Goal: Task Accomplishment & Management: Complete application form

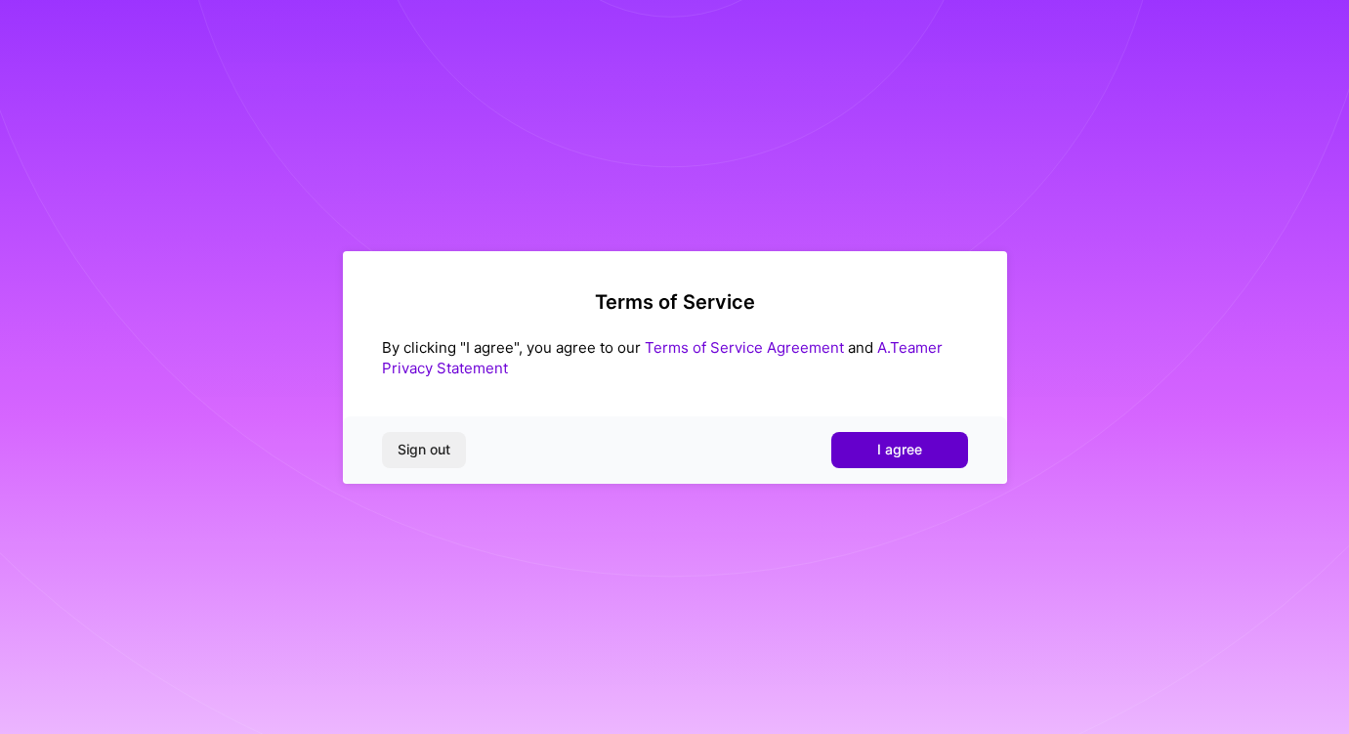
click at [910, 446] on span "I agree" at bounding box center [899, 450] width 45 height 20
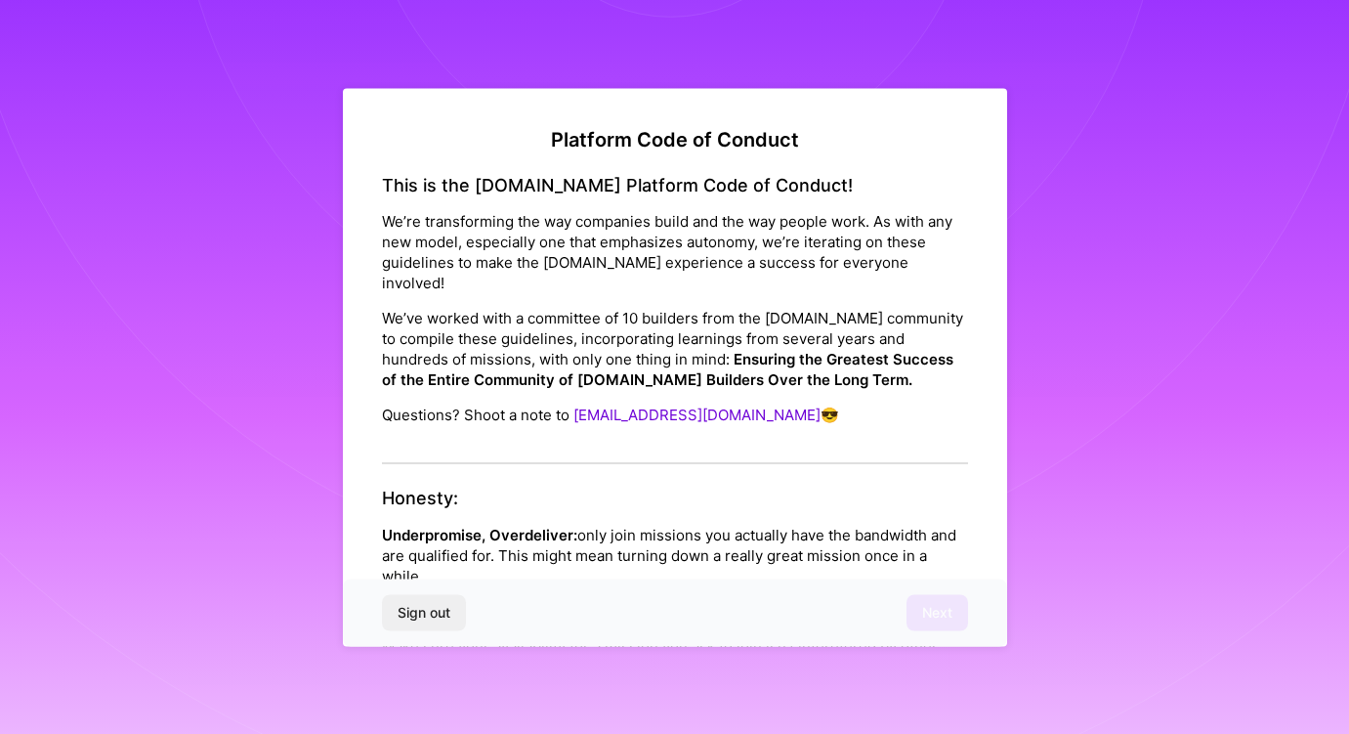
click at [586, 424] on div "This is the [DOMAIN_NAME] Platform Code of Conduct! We’re transforming the way …" at bounding box center [675, 319] width 586 height 290
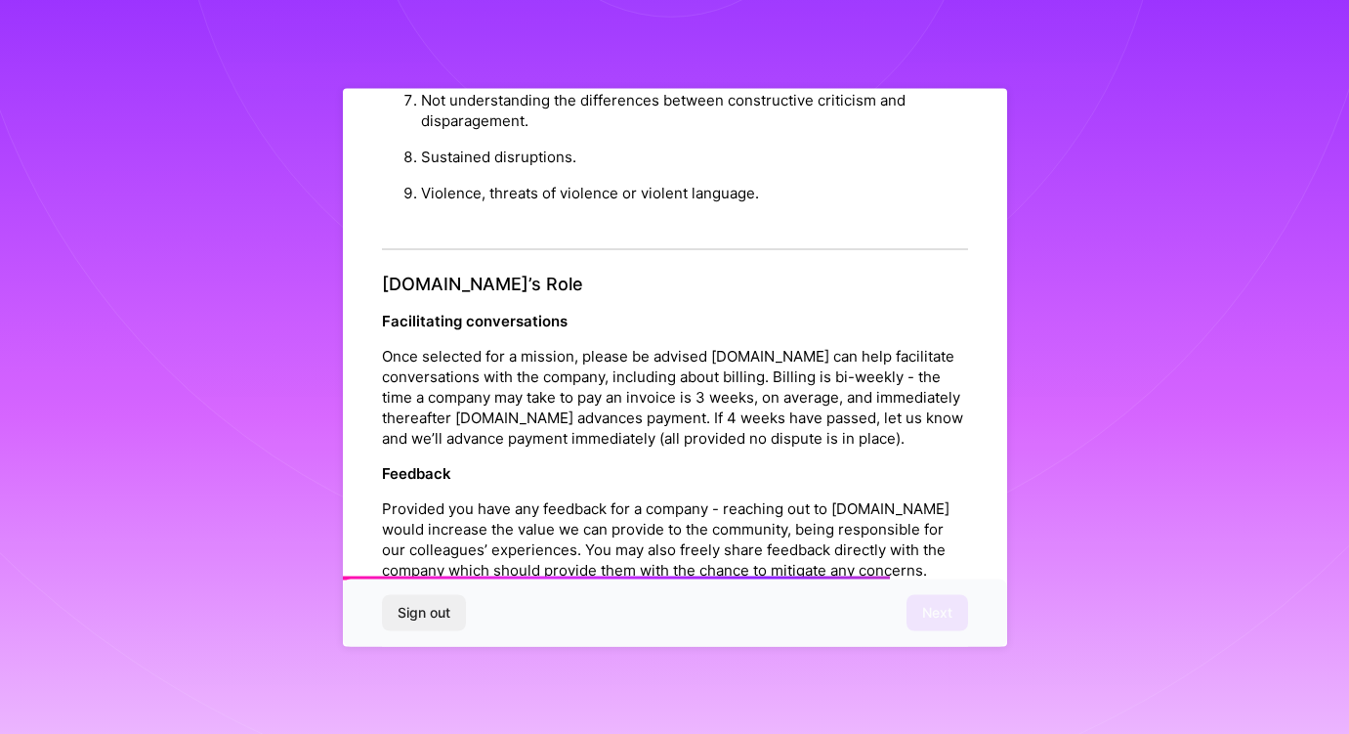
scroll to position [2130, 0]
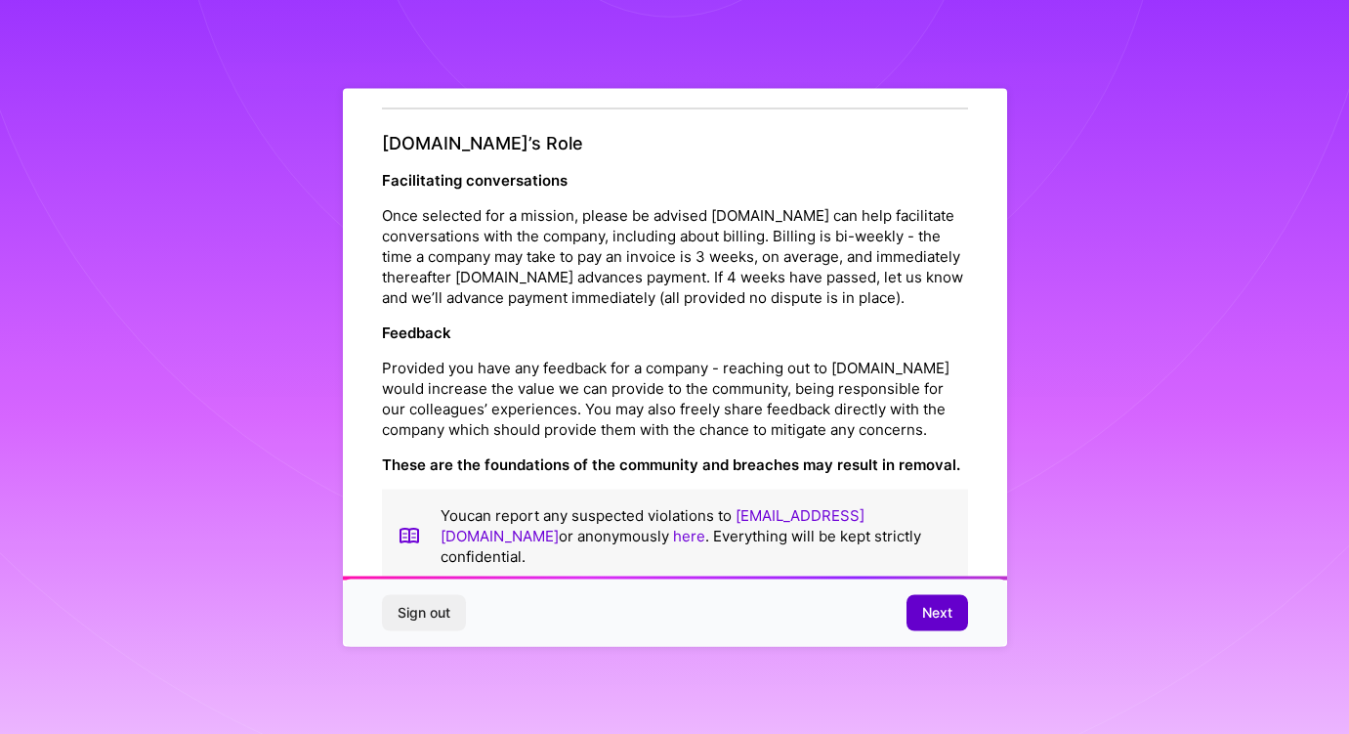
click at [928, 620] on span "Next" at bounding box center [937, 613] width 30 height 20
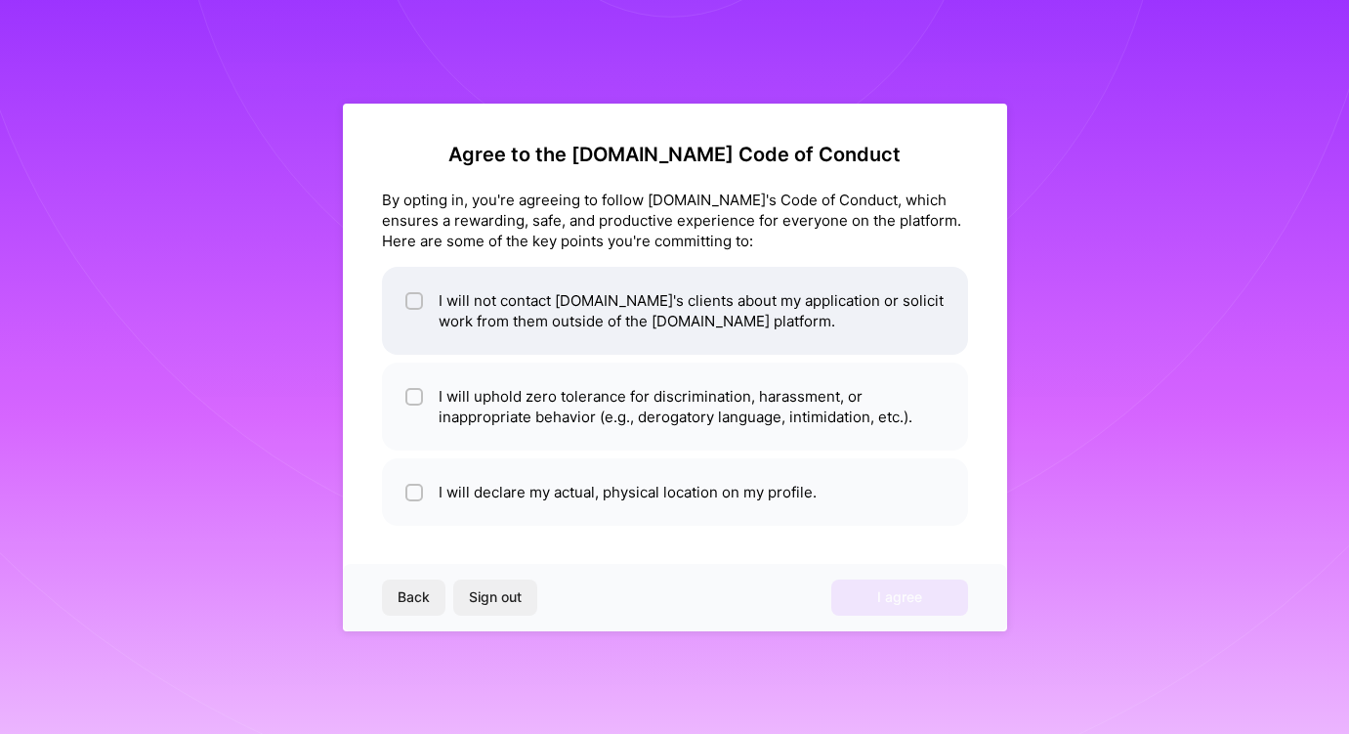
click at [696, 301] on li "I will not contact [DOMAIN_NAME]'s clients about my application or solicit work…" at bounding box center [675, 311] width 586 height 88
checkbox input "true"
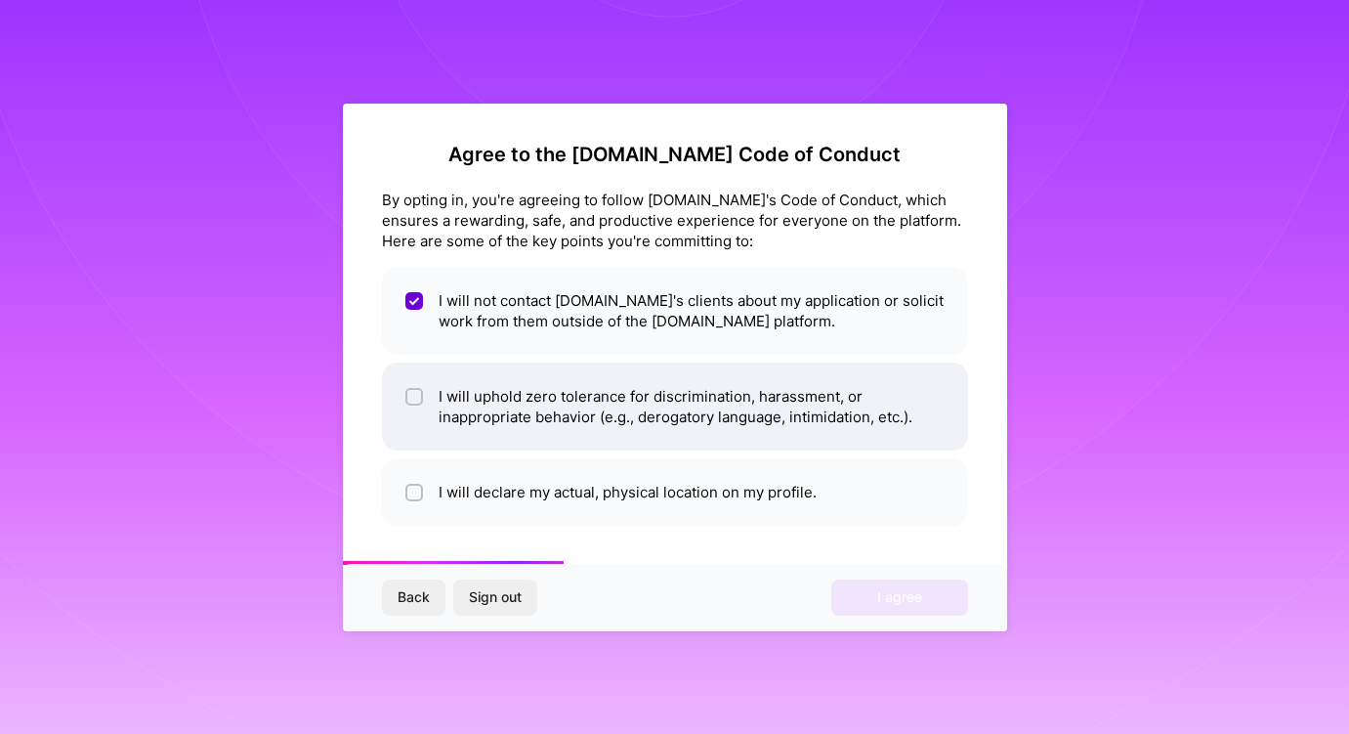
click at [616, 404] on li "I will uphold zero tolerance for discrimination, harassment, or inappropriate b…" at bounding box center [675, 406] width 586 height 88
checkbox input "true"
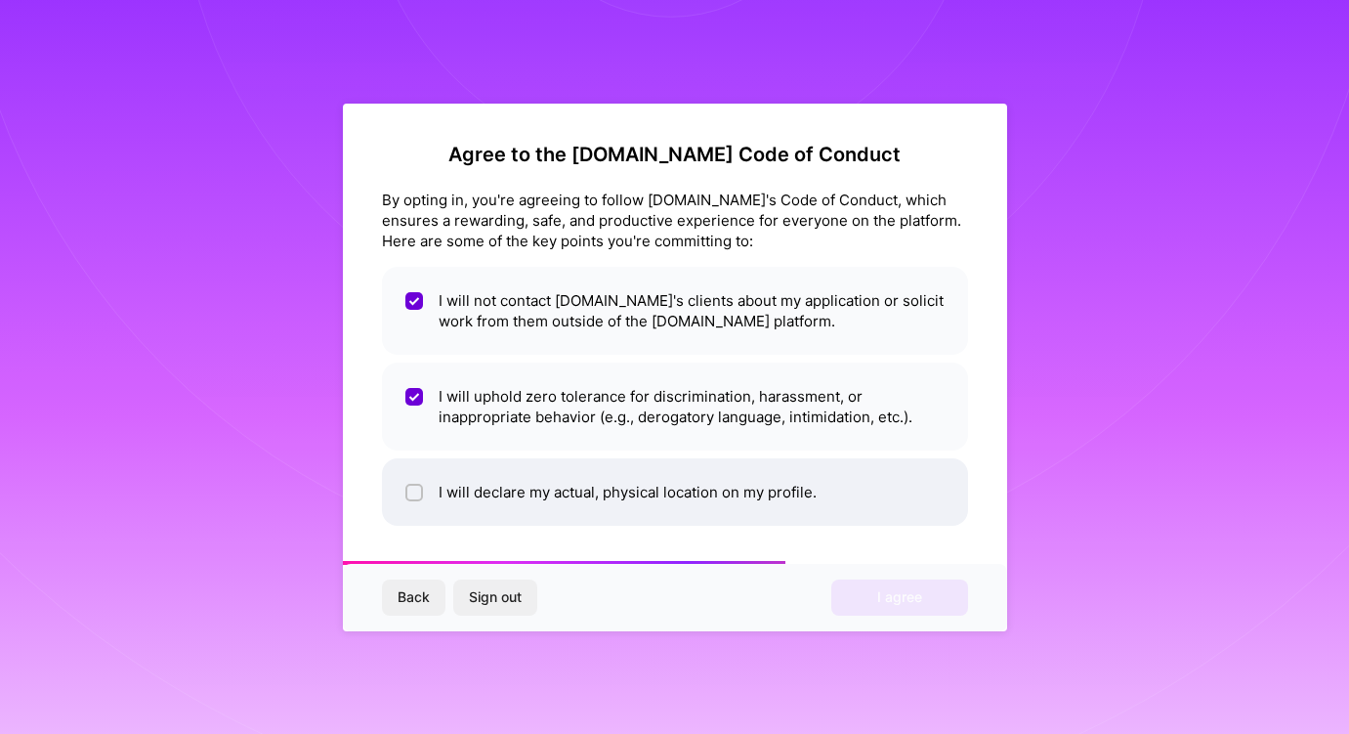
click at [604, 489] on li "I will declare my actual, physical location on my profile." at bounding box center [675, 491] width 586 height 67
checkbox input "true"
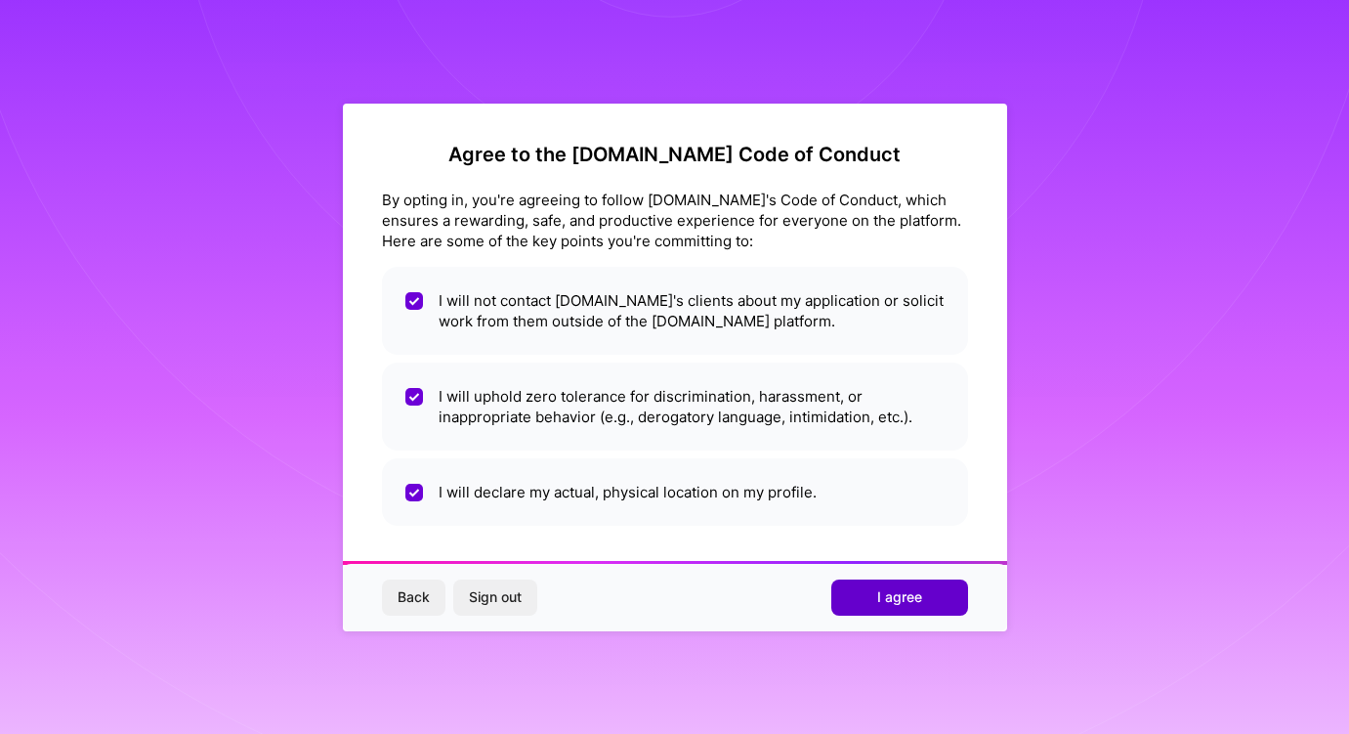
click at [921, 604] on button "I agree" at bounding box center [899, 596] width 137 height 35
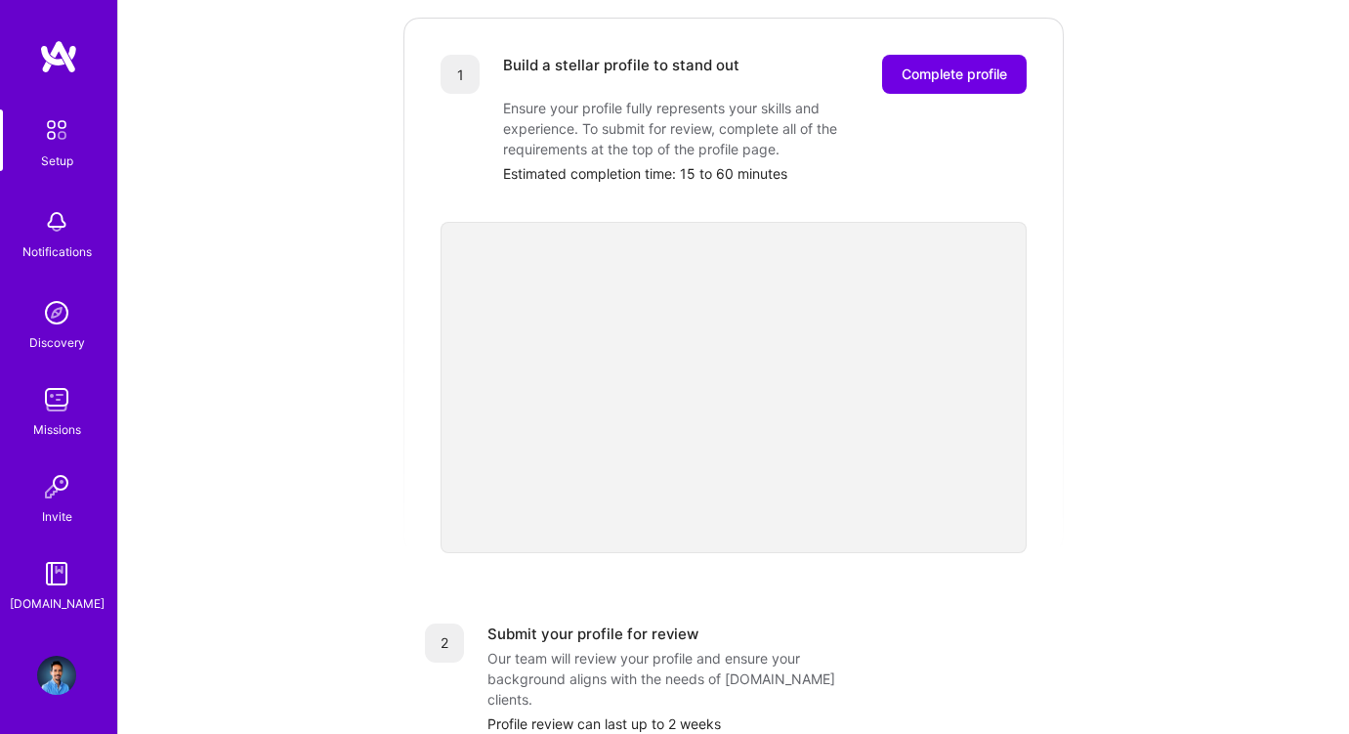
scroll to position [275, 0]
click at [1094, 89] on div "Getting started as an A.Team Builder Complete the steps below to request to joi…" at bounding box center [734, 488] width 1184 height 1497
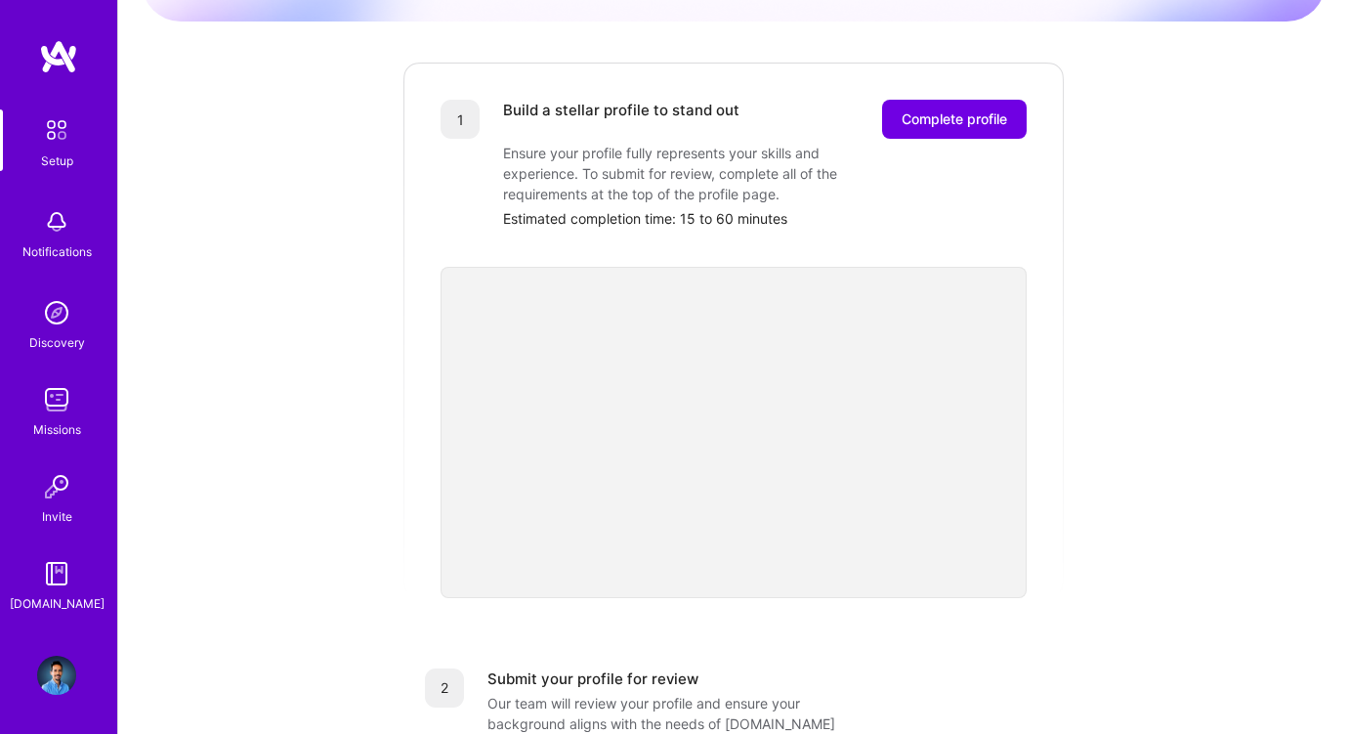
scroll to position [220, 0]
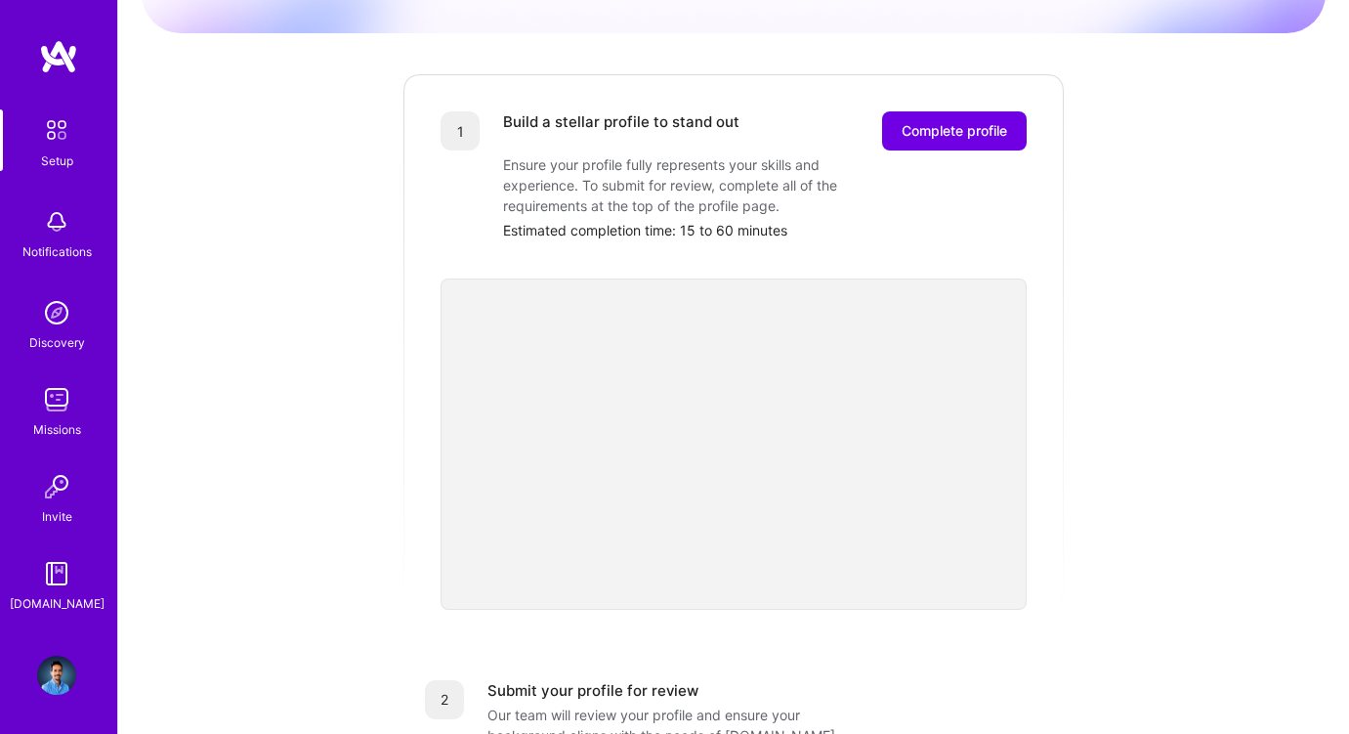
click at [50, 67] on img at bounding box center [58, 56] width 39 height 35
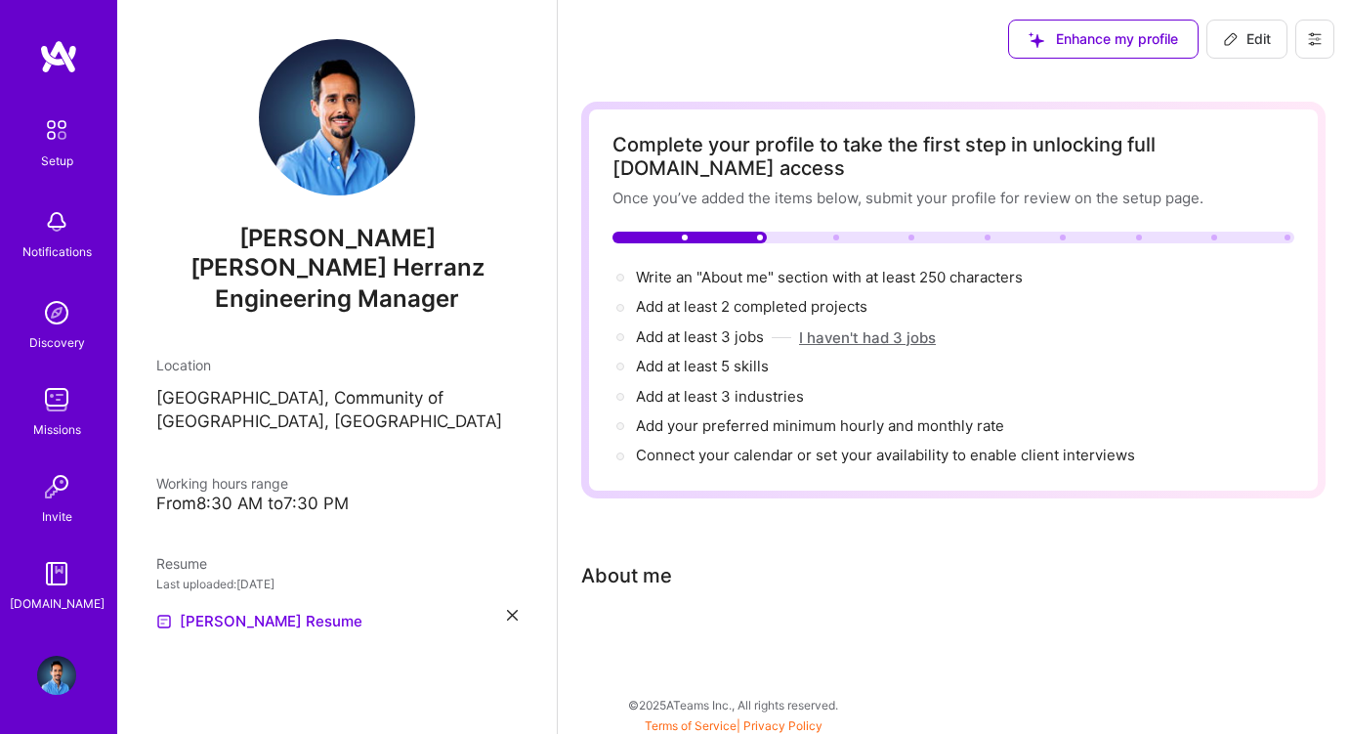
scroll to position [5, 0]
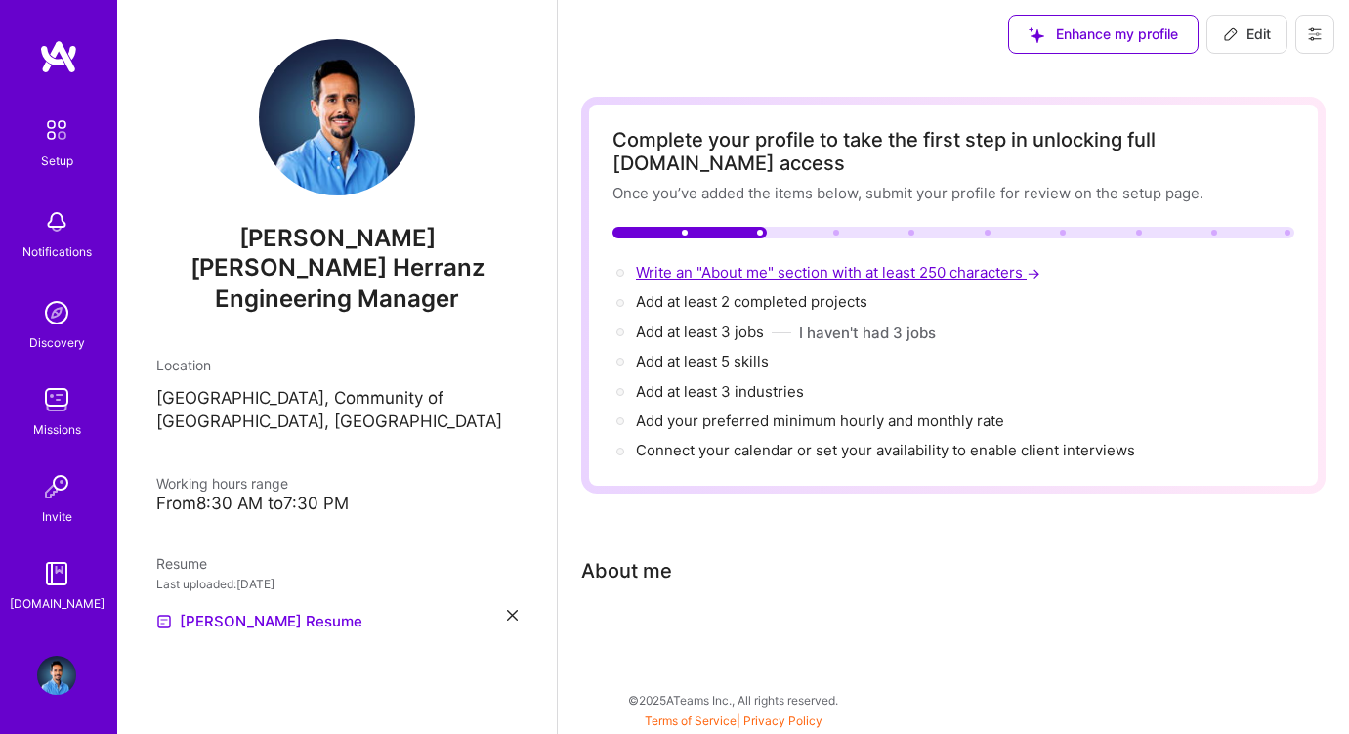
click at [807, 273] on span "Write an "About me" section with at least 250 characters →" at bounding box center [840, 272] width 408 height 19
select select "US"
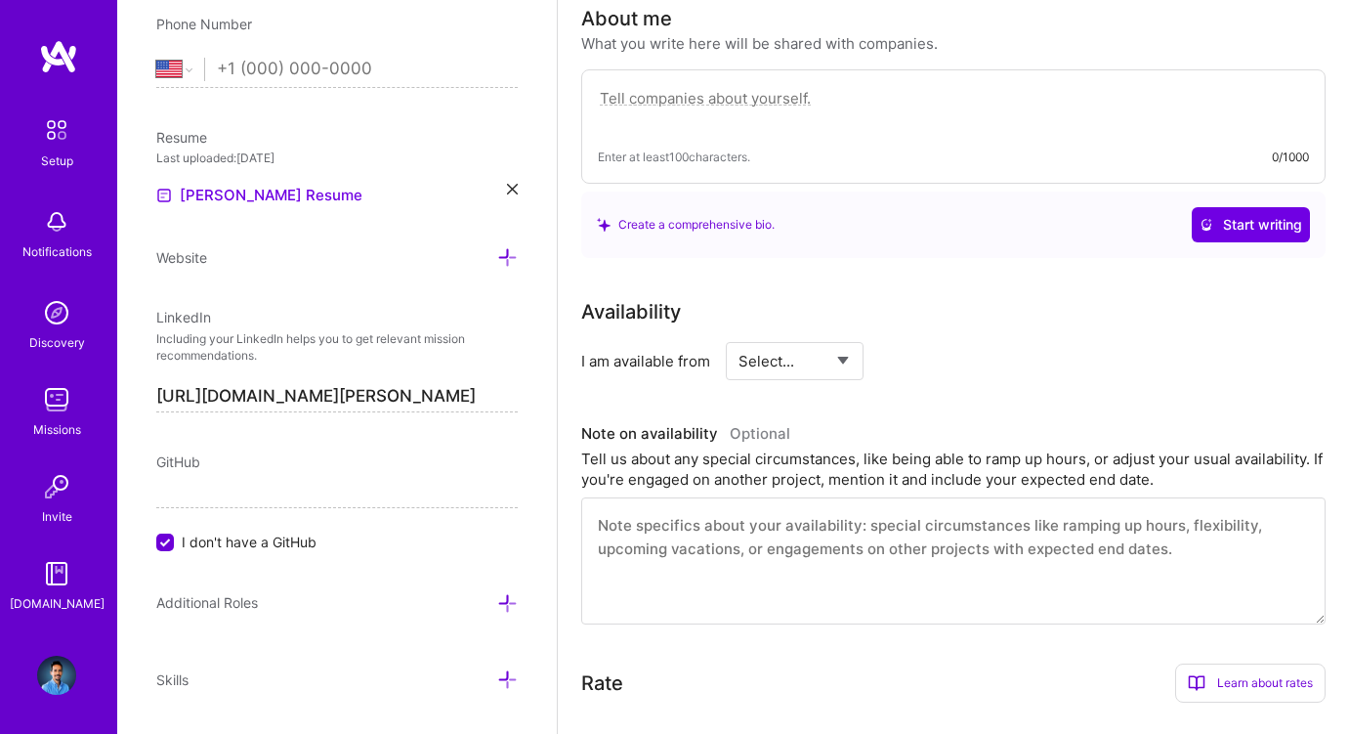
scroll to position [561, 0]
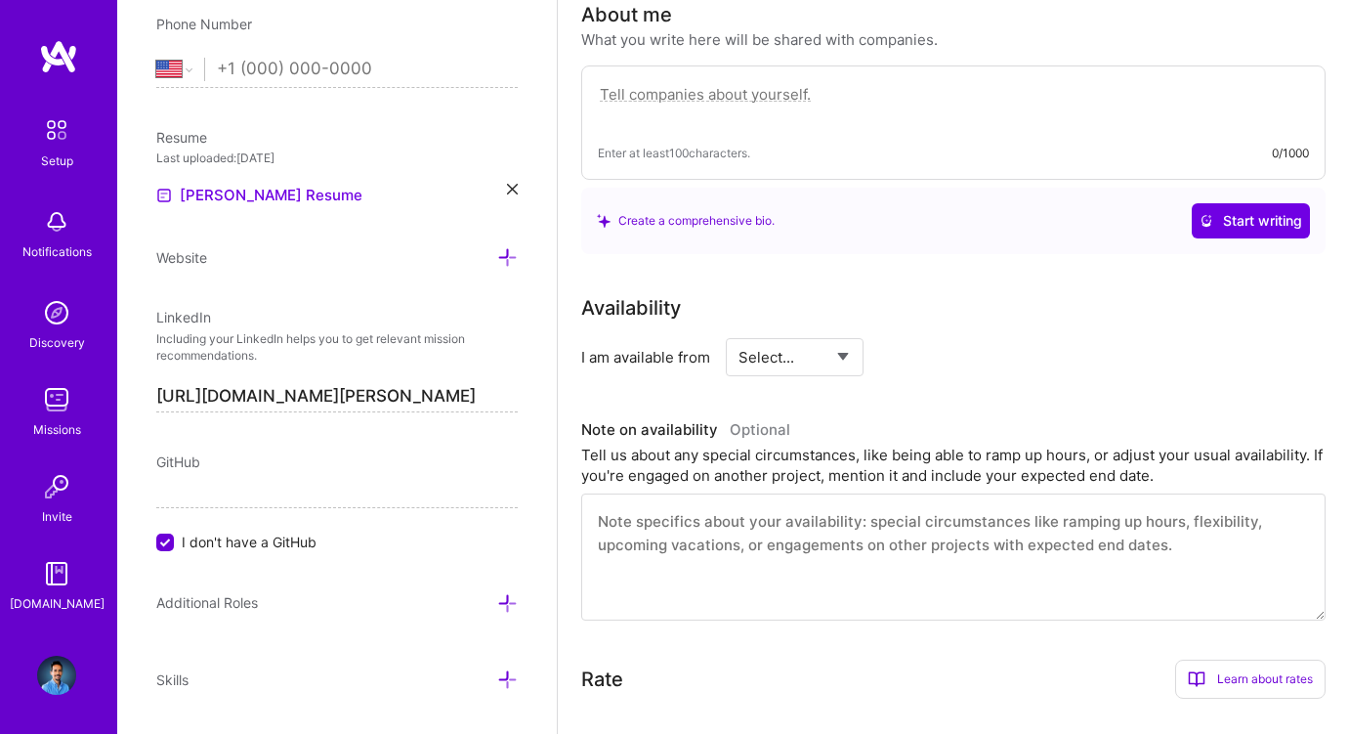
click at [810, 94] on textarea at bounding box center [953, 104] width 711 height 45
click at [761, 106] on textarea at bounding box center [953, 104] width 711 height 45
paste textarea "I’m a Senior Software Engineer & Tech Lead with 15+ years building and scaling …"
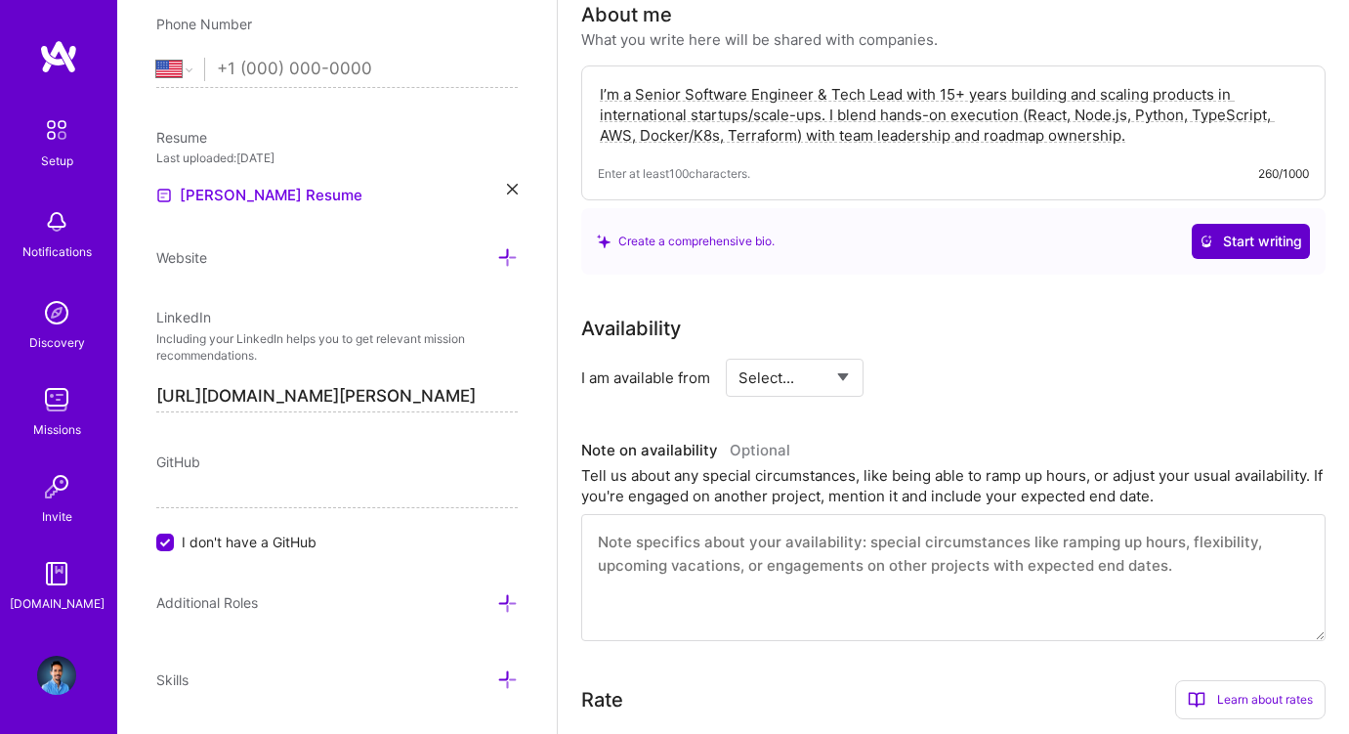
click at [1225, 240] on span "Start writing" at bounding box center [1251, 242] width 103 height 20
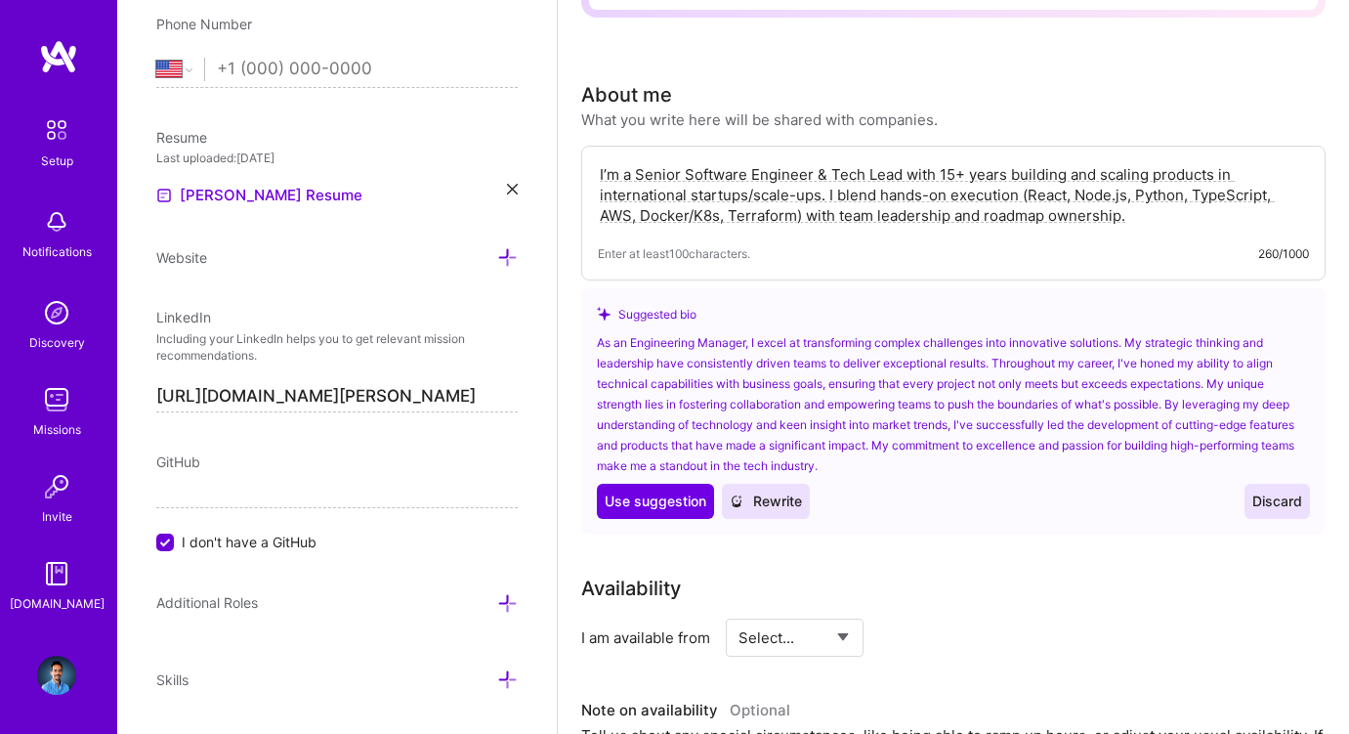
scroll to position [550, 0]
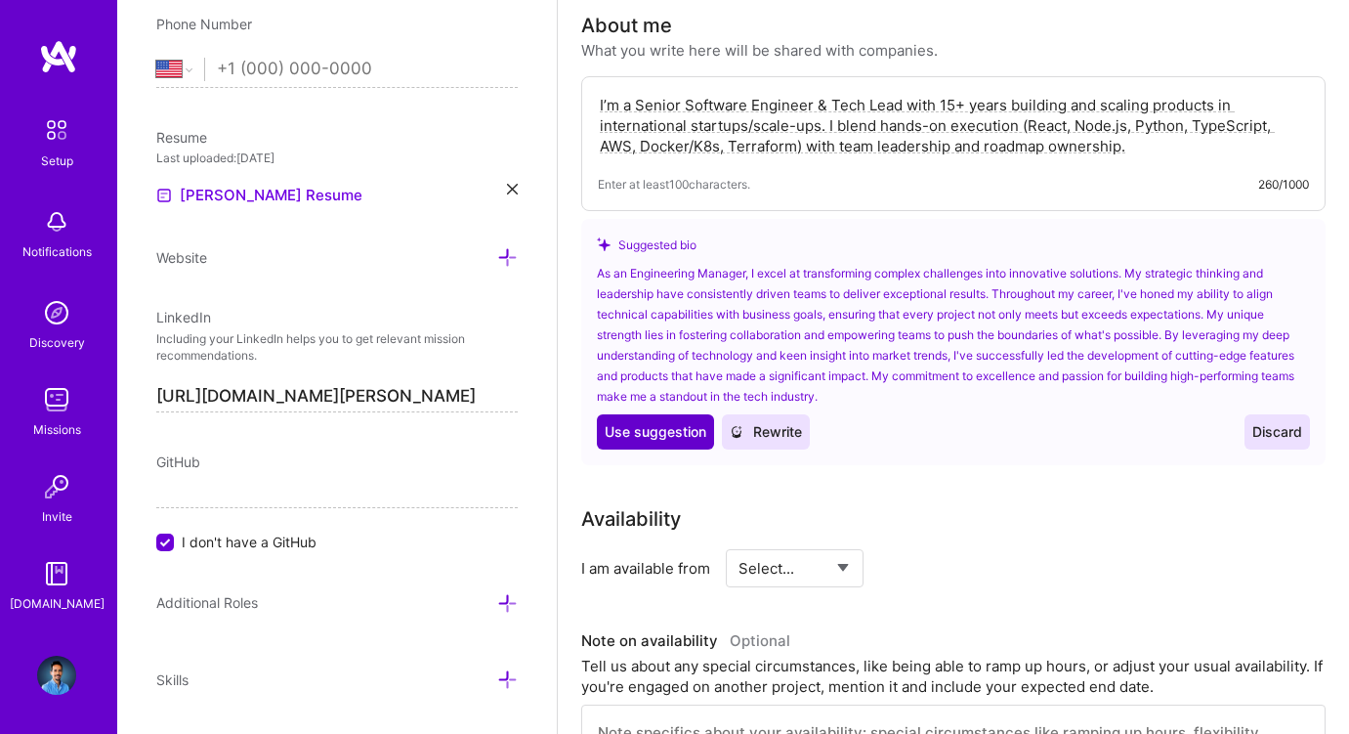
click at [660, 428] on span "Use suggestion" at bounding box center [656, 432] width 102 height 20
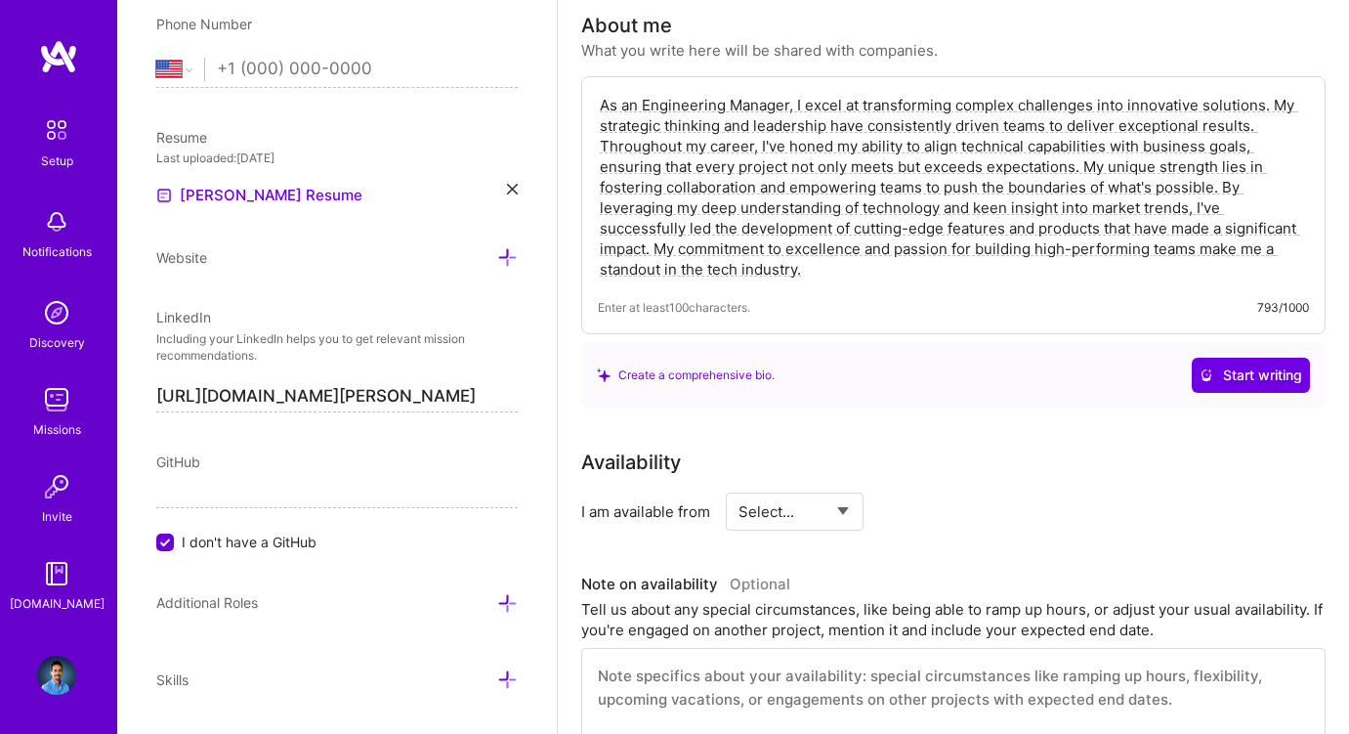
click at [1087, 164] on textarea "As an Engineering Manager, I excel at transforming complex challenges into inno…" at bounding box center [953, 187] width 711 height 189
click at [658, 249] on textarea "As an Engineering Manager, I excel at transforming complex challenges into inno…" at bounding box center [953, 187] width 711 height 189
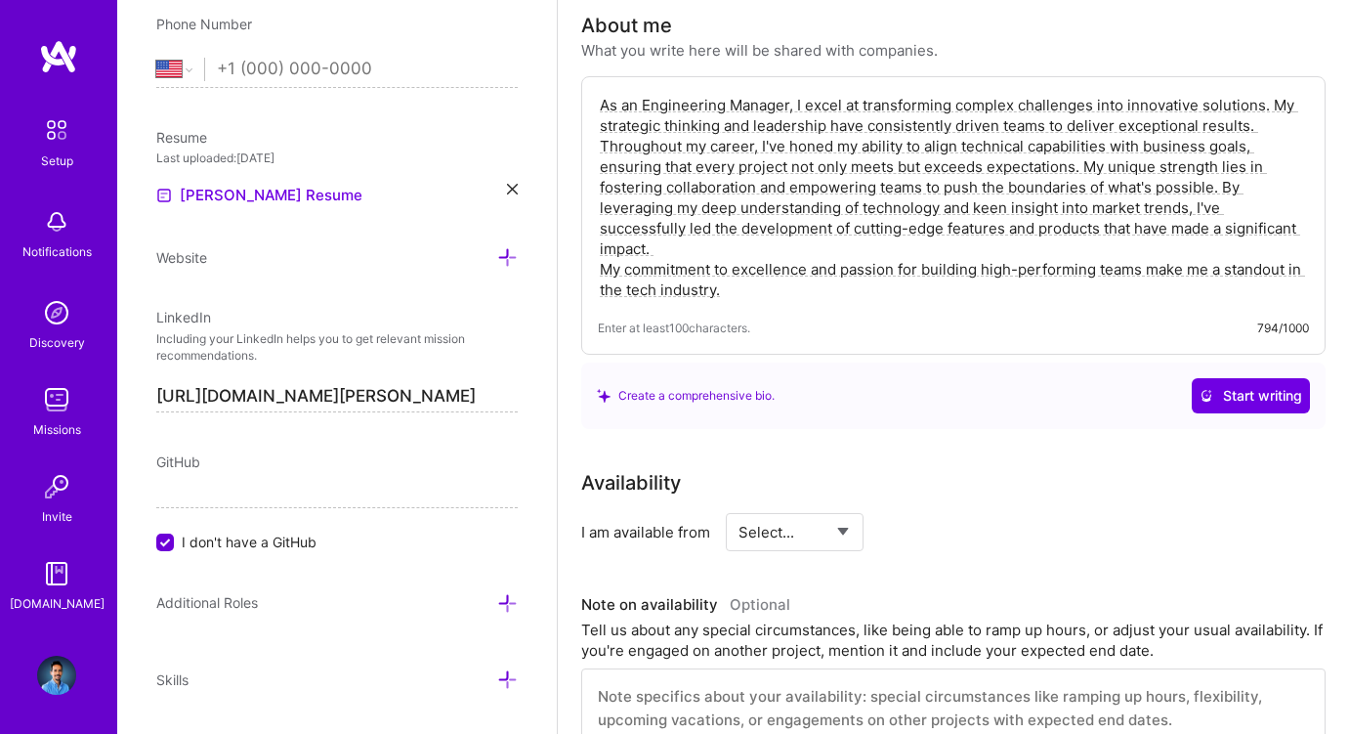
type textarea "As an Engineering Manager, I excel at transforming complex challenges into inno…"
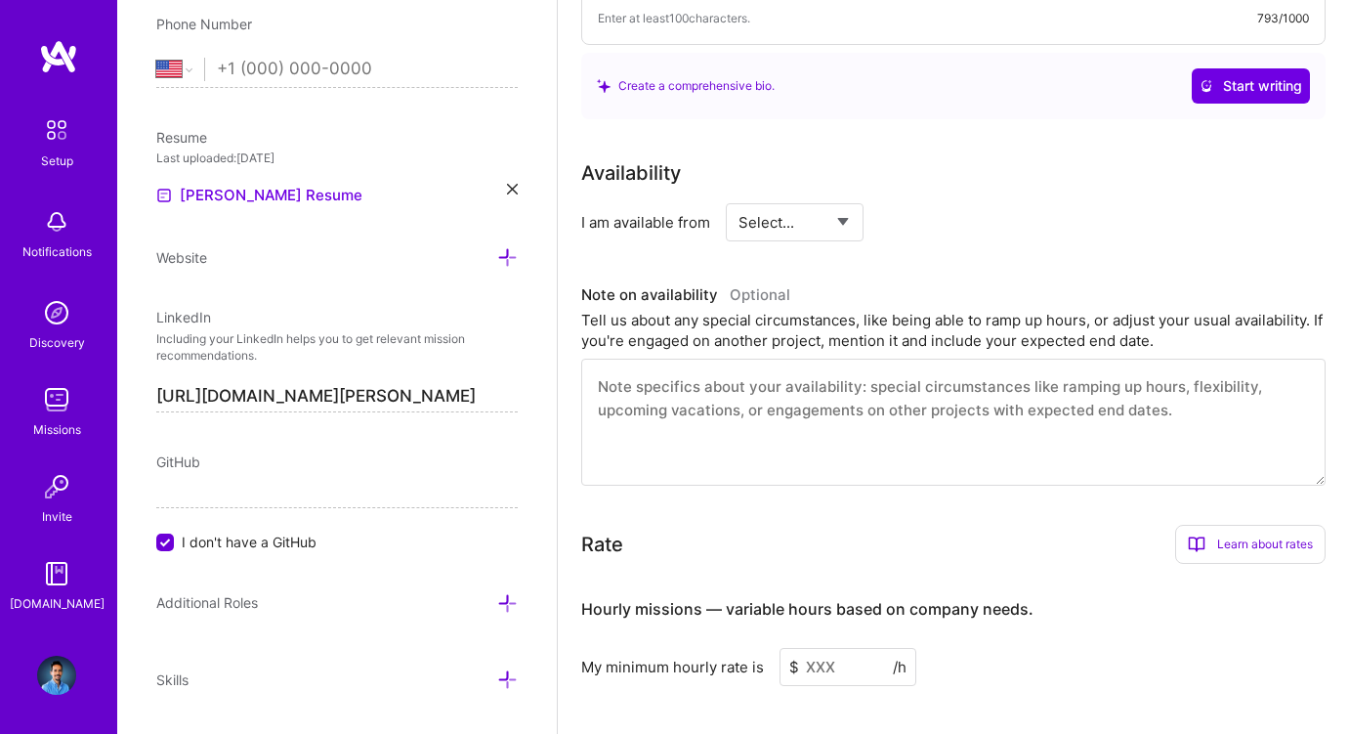
scroll to position [875, 0]
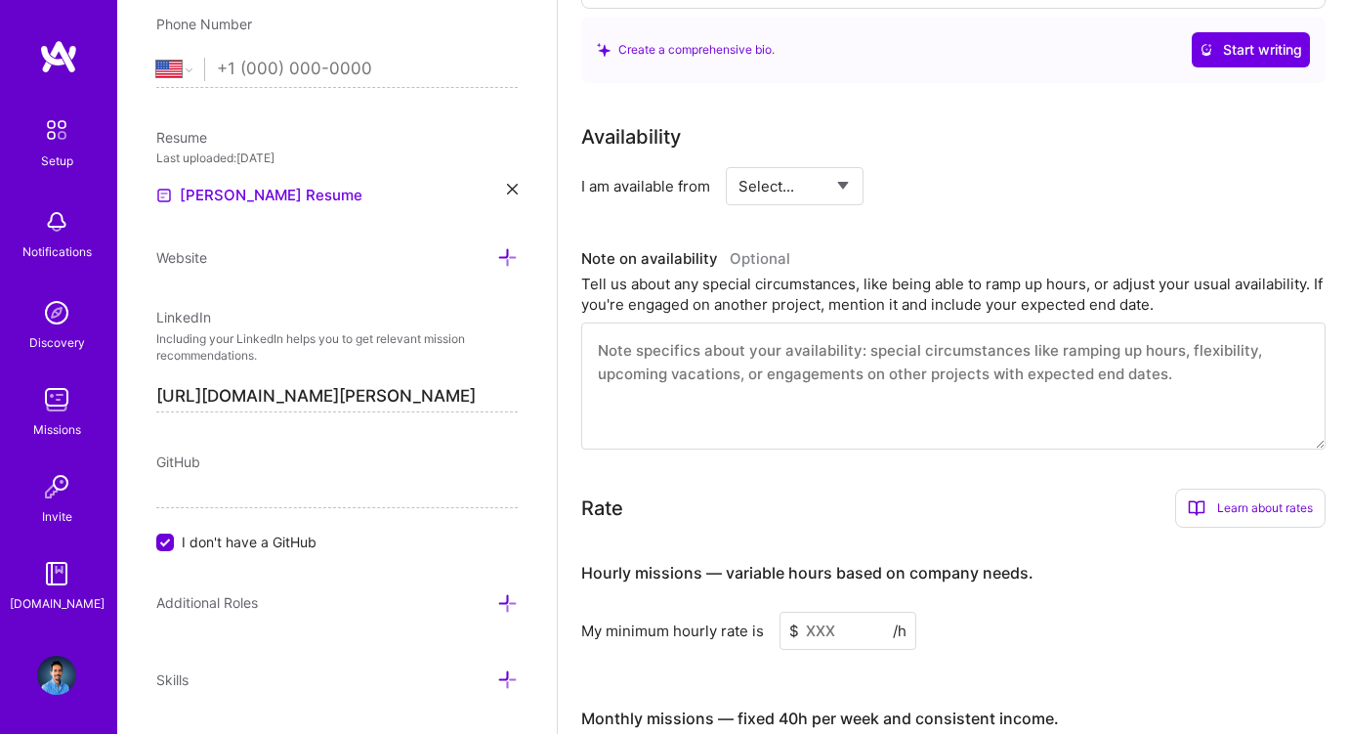
click at [819, 179] on select "Select... Right Now Future Date Not Available" at bounding box center [795, 186] width 112 height 50
click at [739, 161] on select "Select... Right Now Future Date Not Available" at bounding box center [795, 186] width 112 height 50
click at [812, 179] on select "Select... Right Now Future Date Not Available" at bounding box center [795, 186] width 112 height 50
select select "Future Date"
click at [739, 161] on select "Select... Right Now Future Date Not Available" at bounding box center [795, 186] width 112 height 50
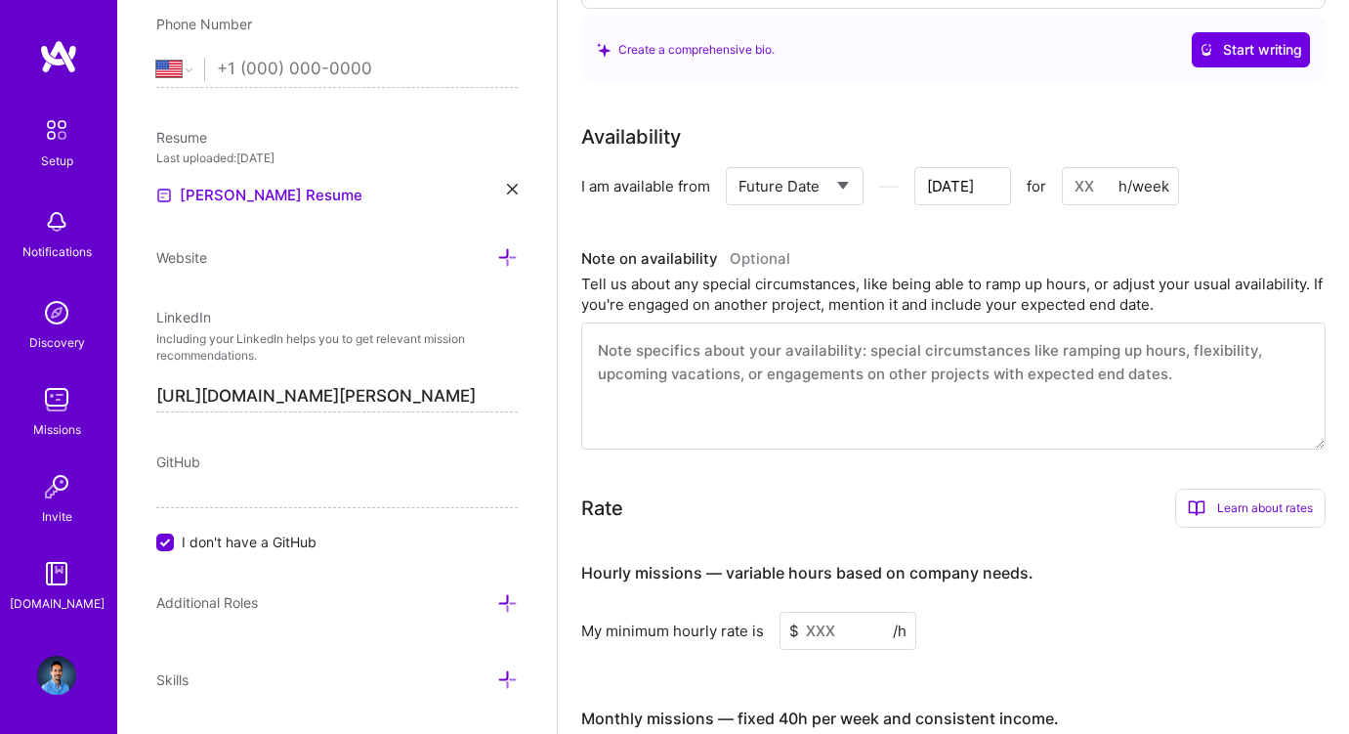
click at [978, 184] on input "[DATE]" at bounding box center [962, 186] width 97 height 38
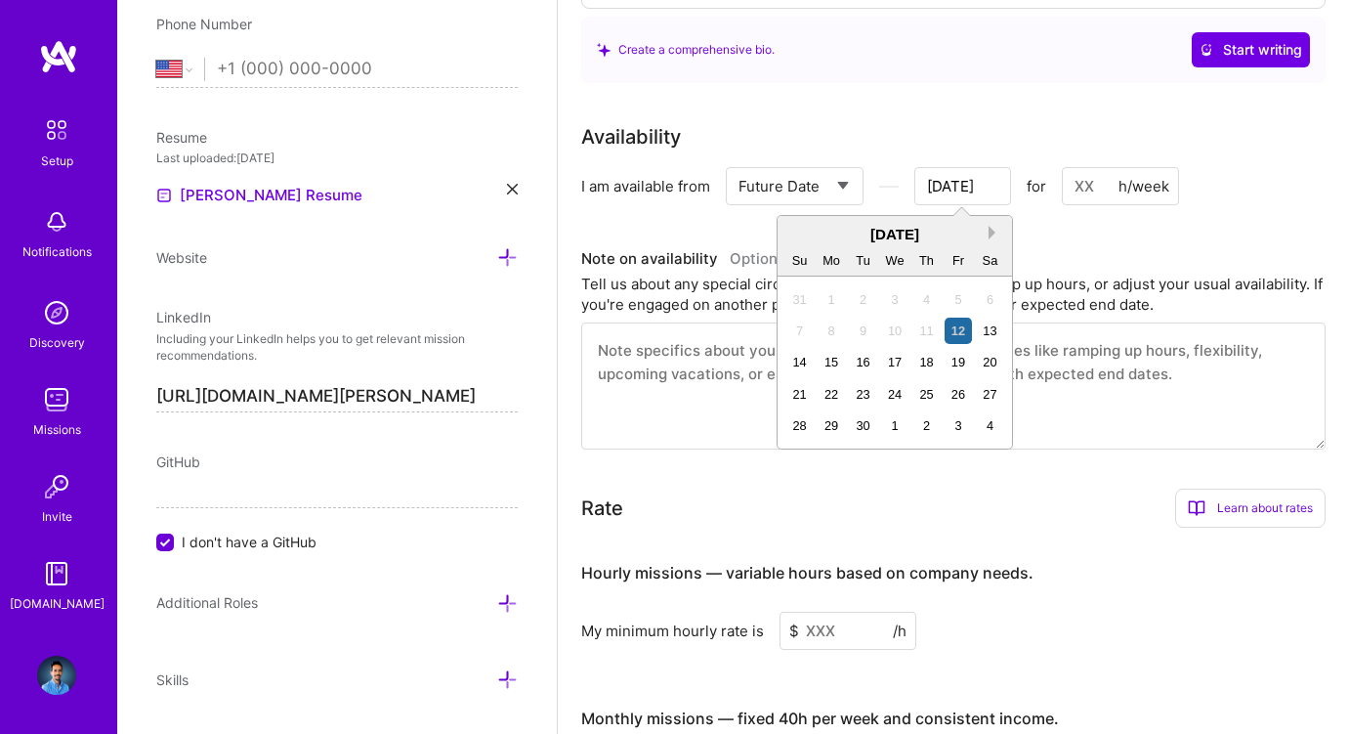
click at [993, 233] on button "Next Month" at bounding box center [996, 233] width 14 height 14
click at [898, 296] on div "1" at bounding box center [894, 299] width 26 height 26
type input "[DATE]"
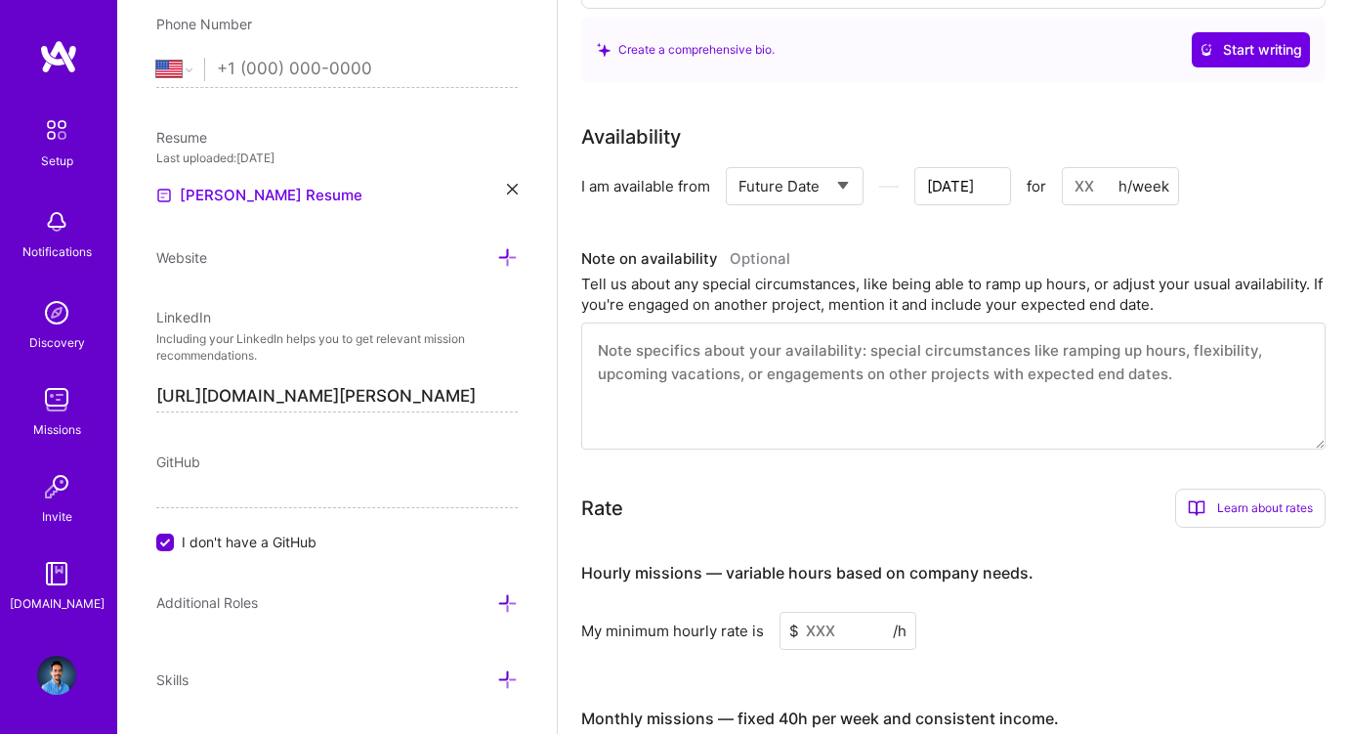
click at [1082, 180] on input at bounding box center [1120, 186] width 117 height 38
type input "3"
type input "[DATE]"
type input "30"
type input "[DATE]"
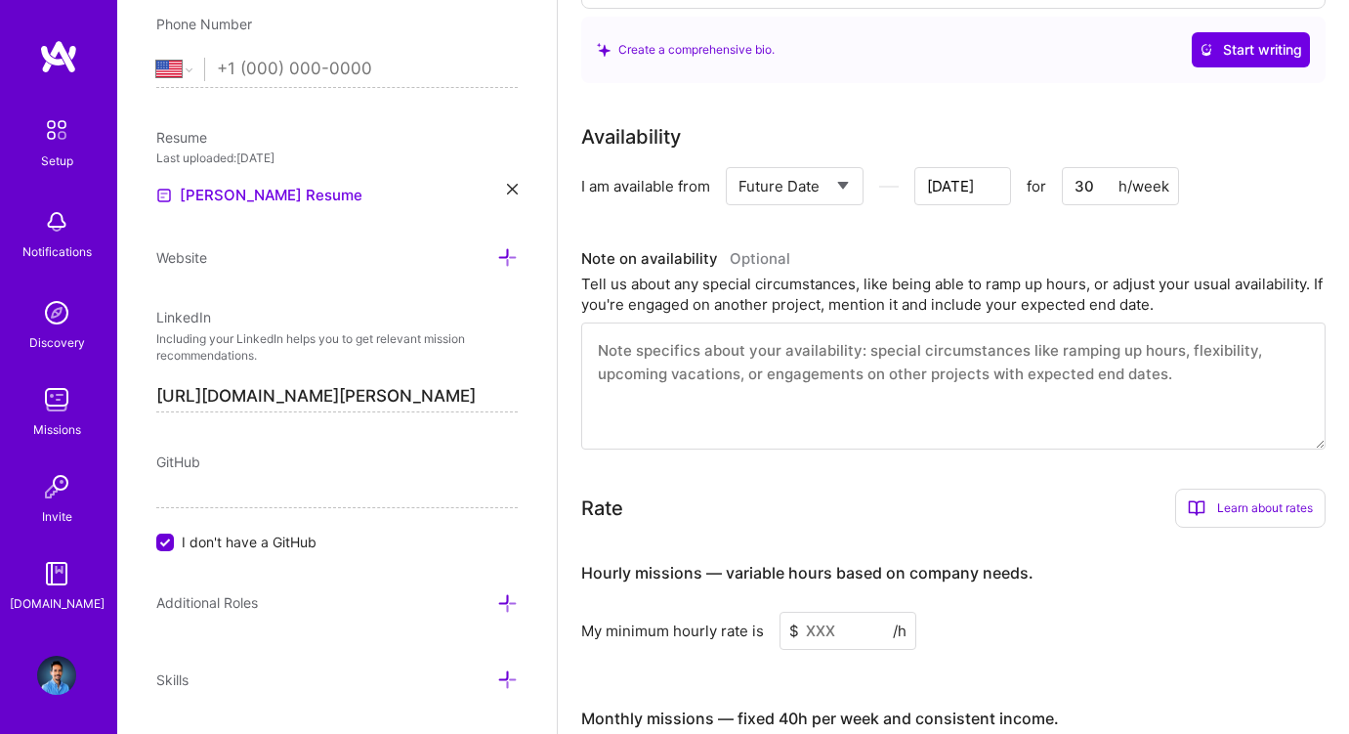
type input "30"
click at [896, 295] on div "Tell us about any special circumstances, like being able to ramp up hours, or a…" at bounding box center [953, 294] width 744 height 41
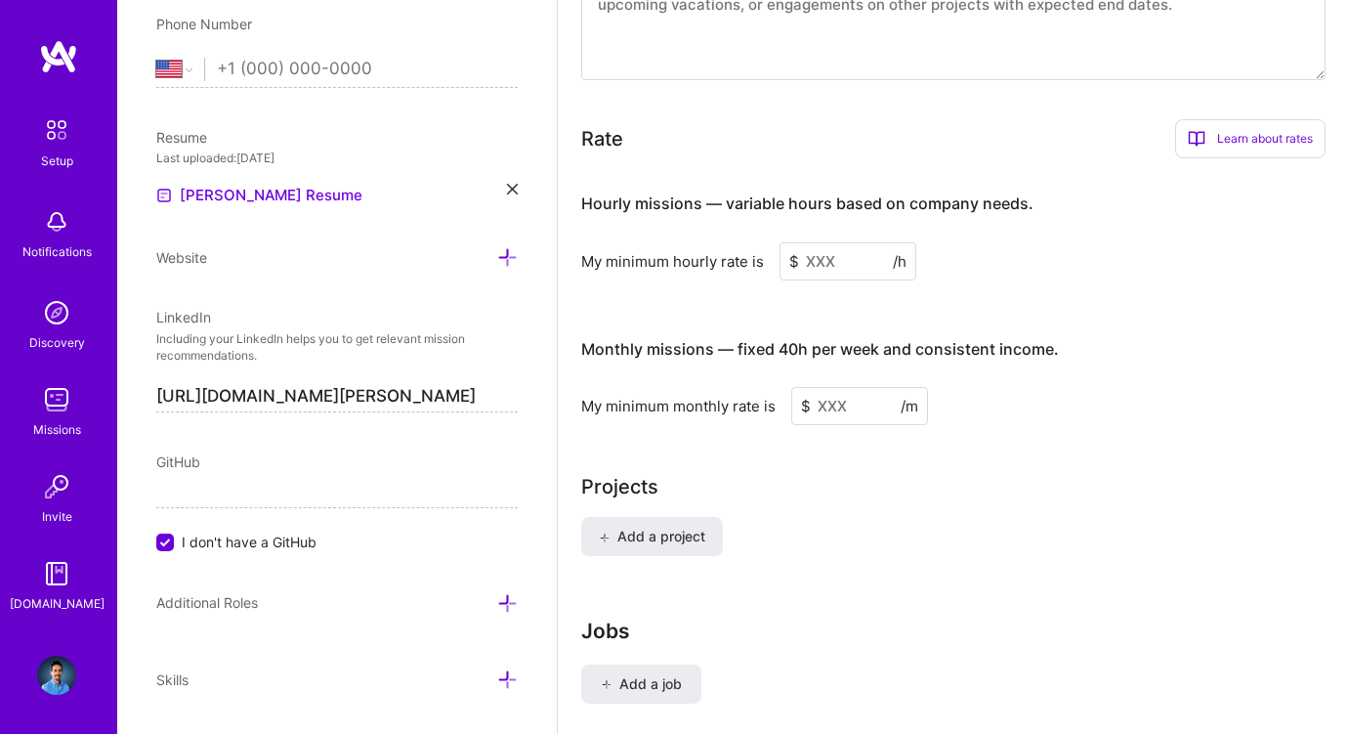
scroll to position [1258, 0]
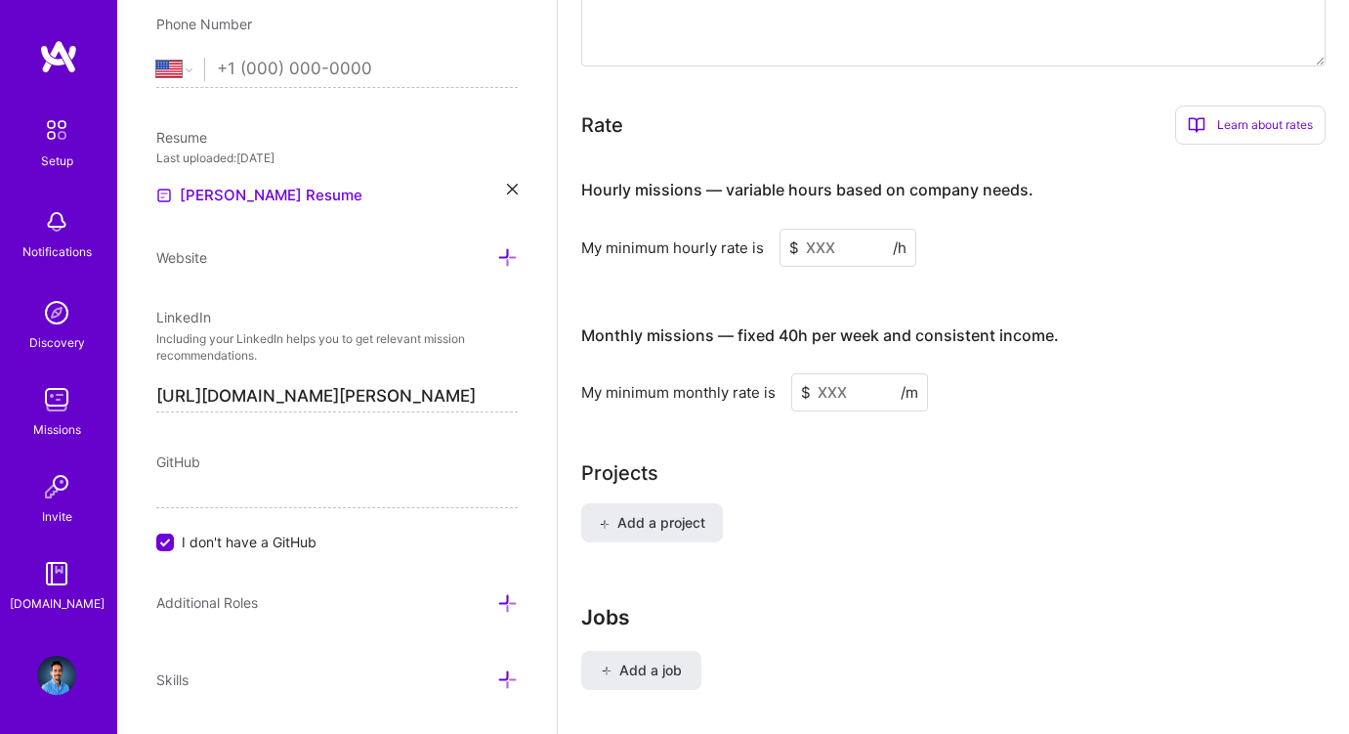
click at [847, 253] on input at bounding box center [848, 248] width 137 height 38
click at [185, 58] on select "[GEOGRAPHIC_DATA] [GEOGRAPHIC_DATA] [GEOGRAPHIC_DATA] [GEOGRAPHIC_DATA] [US_STA…" at bounding box center [180, 69] width 48 height 23
select select "ES"
click at [156, 58] on select "[GEOGRAPHIC_DATA] [GEOGRAPHIC_DATA] [GEOGRAPHIC_DATA] [GEOGRAPHIC_DATA] [US_STA…" at bounding box center [180, 69] width 48 height 23
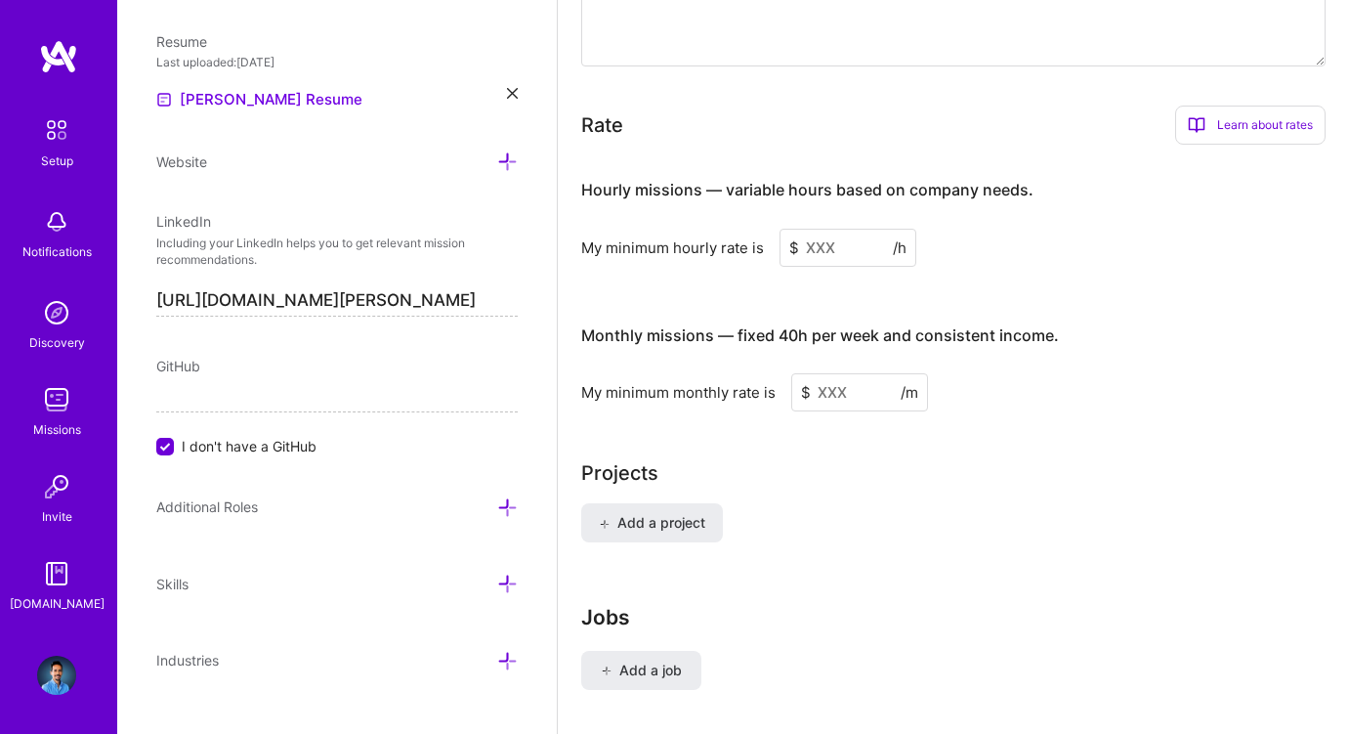
scroll to position [1279, 0]
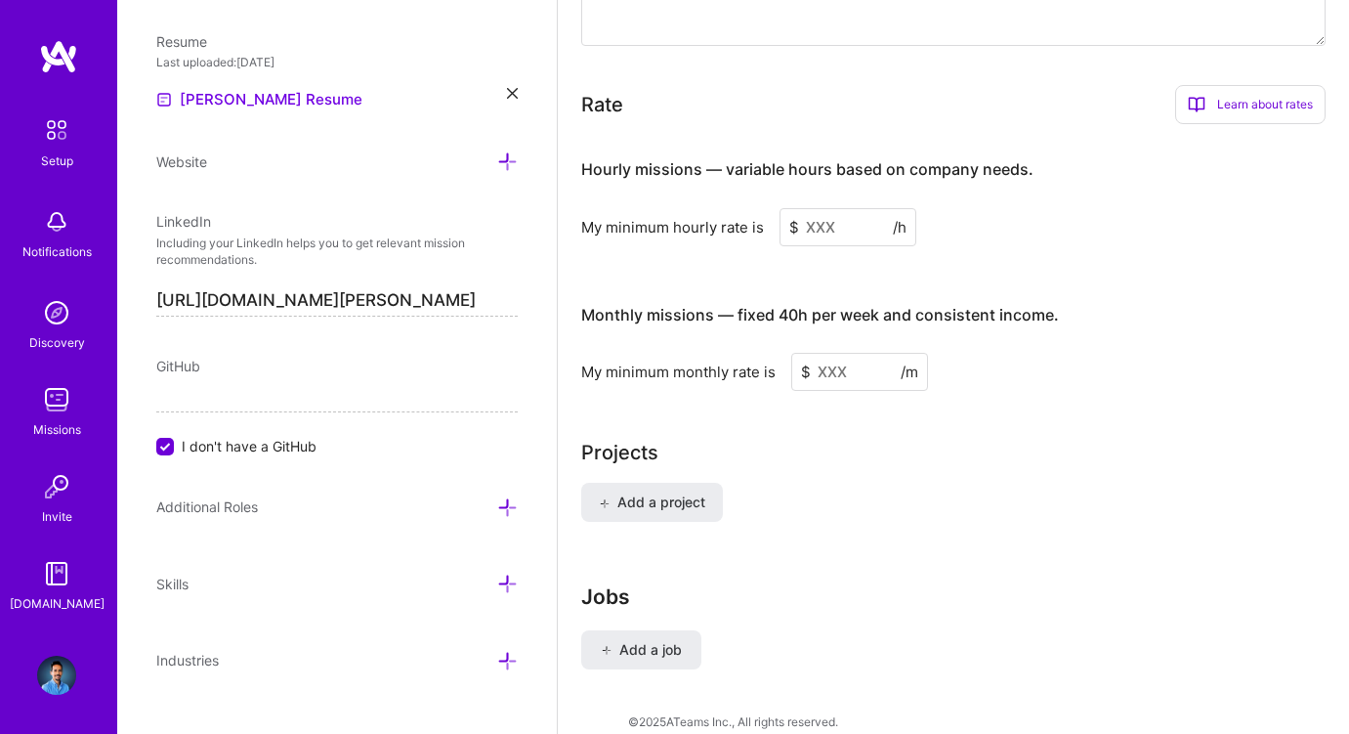
type input "[PHONE_NUMBER]"
click at [840, 226] on input at bounding box center [848, 227] width 137 height 38
click at [868, 366] on input at bounding box center [859, 372] width 137 height 38
type input "5000"
click at [834, 229] on input at bounding box center [848, 227] width 137 height 38
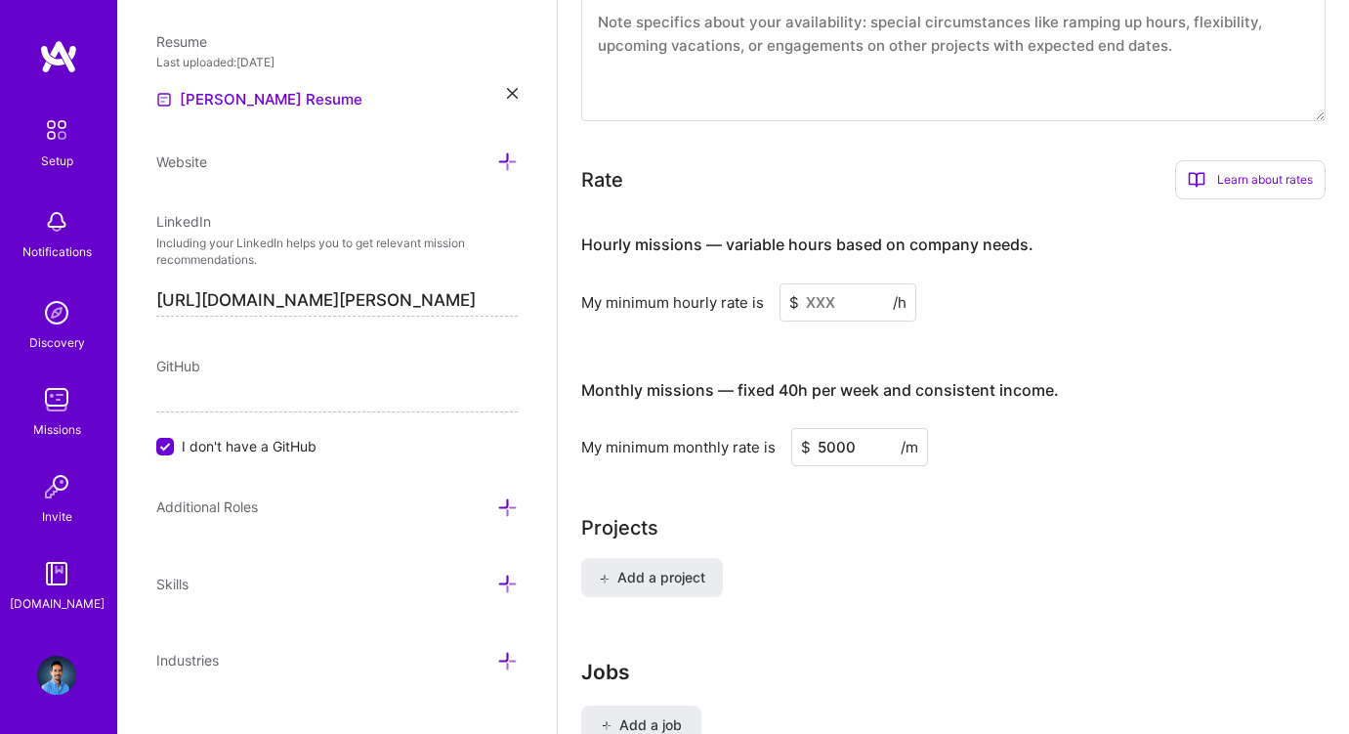
scroll to position [1207, 0]
click at [1245, 174] on div "Learn about rates" at bounding box center [1250, 176] width 150 height 39
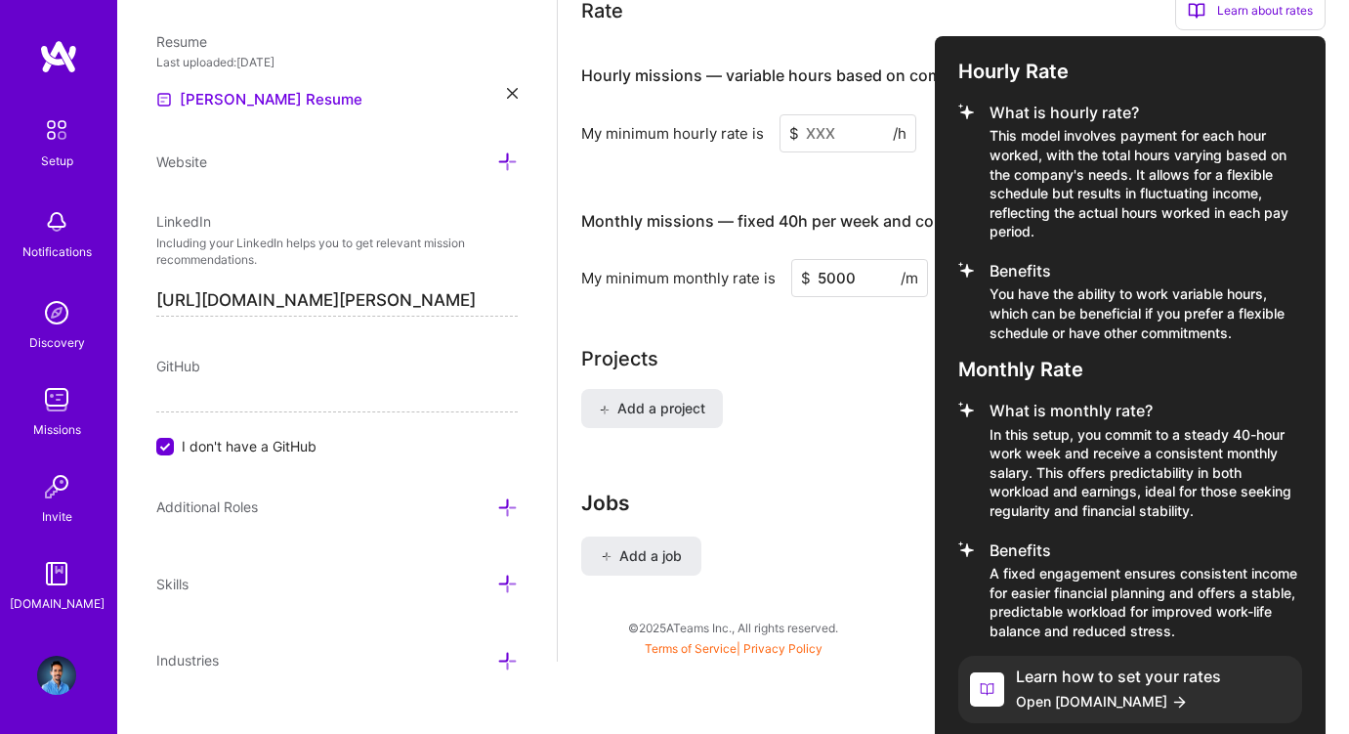
scroll to position [1391, 0]
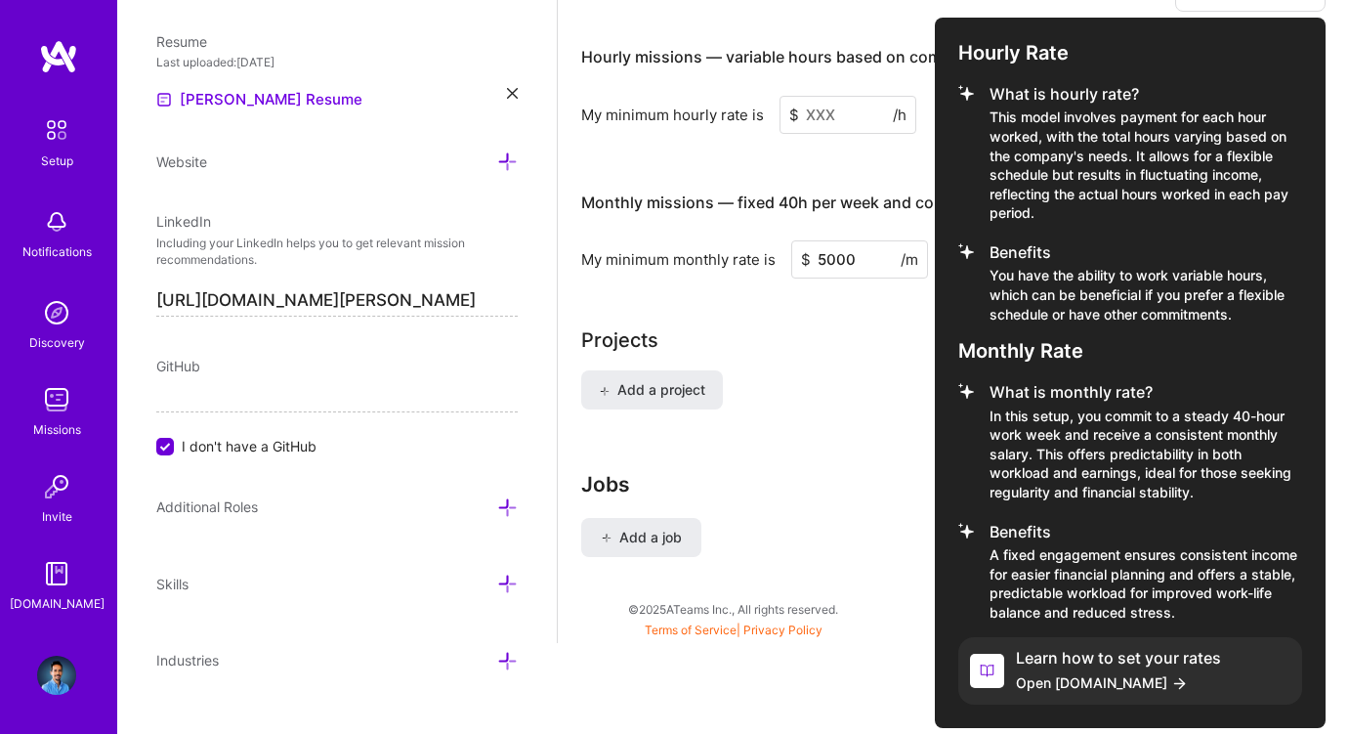
click at [1053, 653] on h4 "Learn how to set your rates" at bounding box center [1118, 658] width 205 height 19
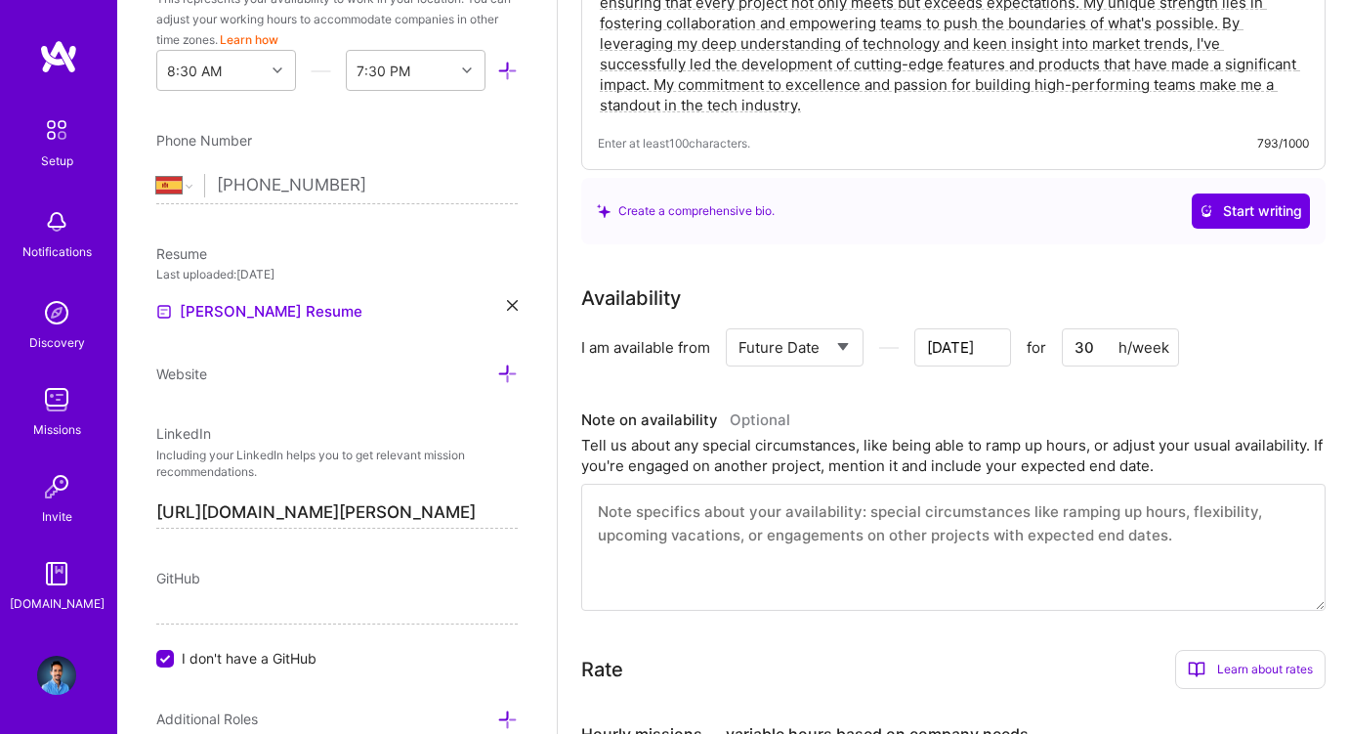
scroll to position [872, 0]
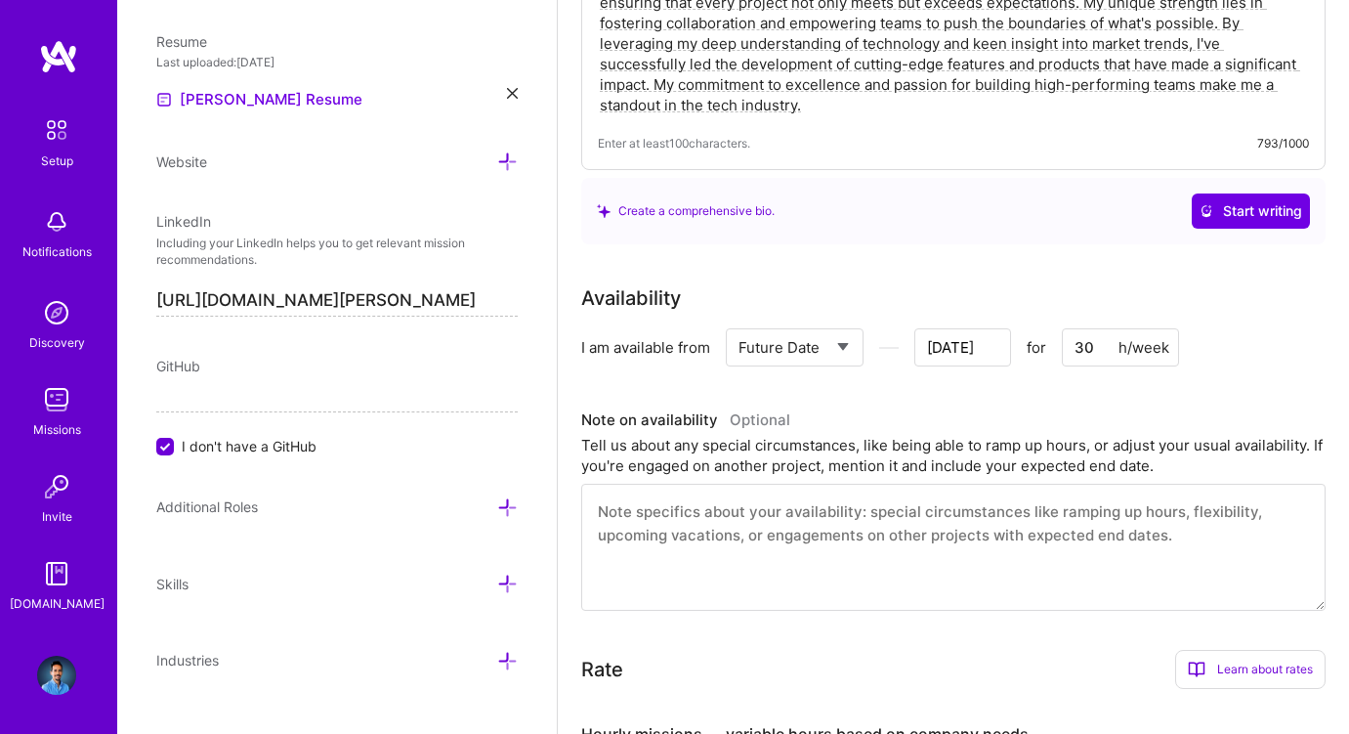
click at [503, 573] on icon at bounding box center [507, 583] width 21 height 21
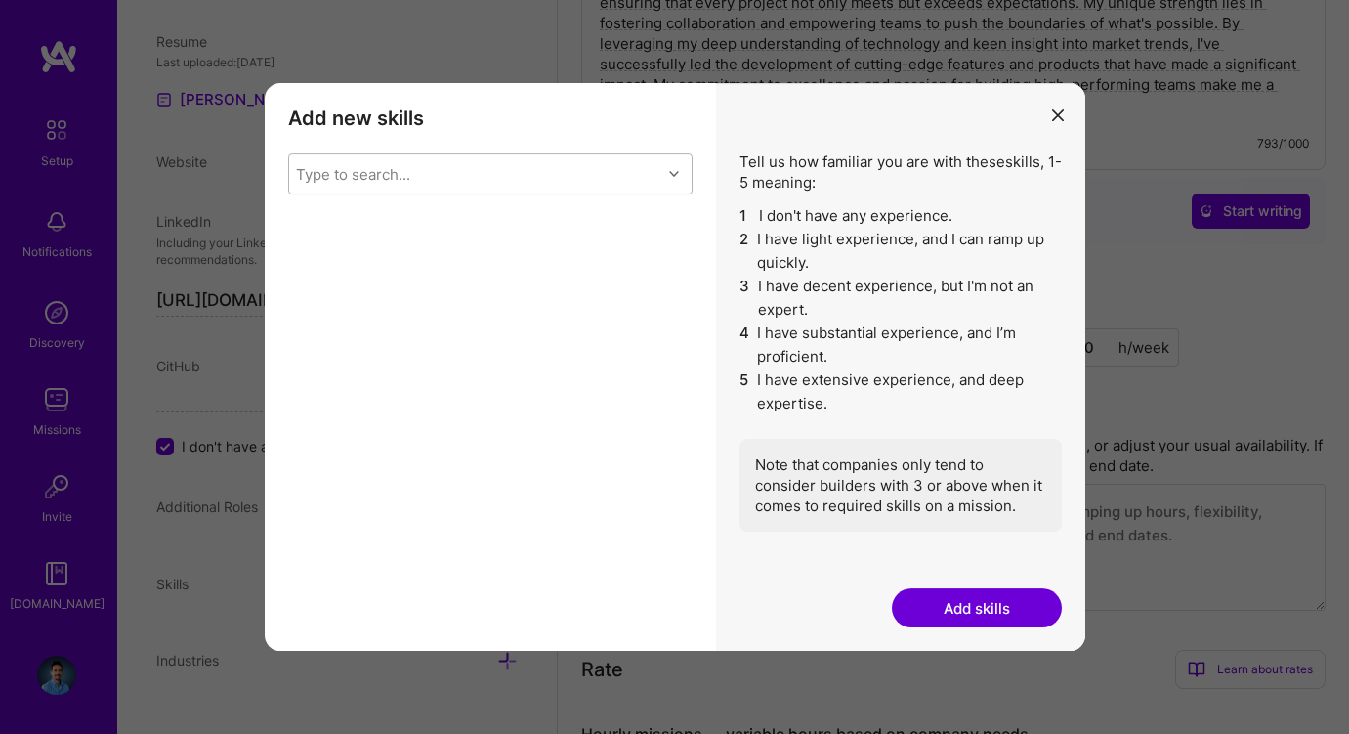
click at [535, 177] on div "Type to search..." at bounding box center [475, 173] width 372 height 39
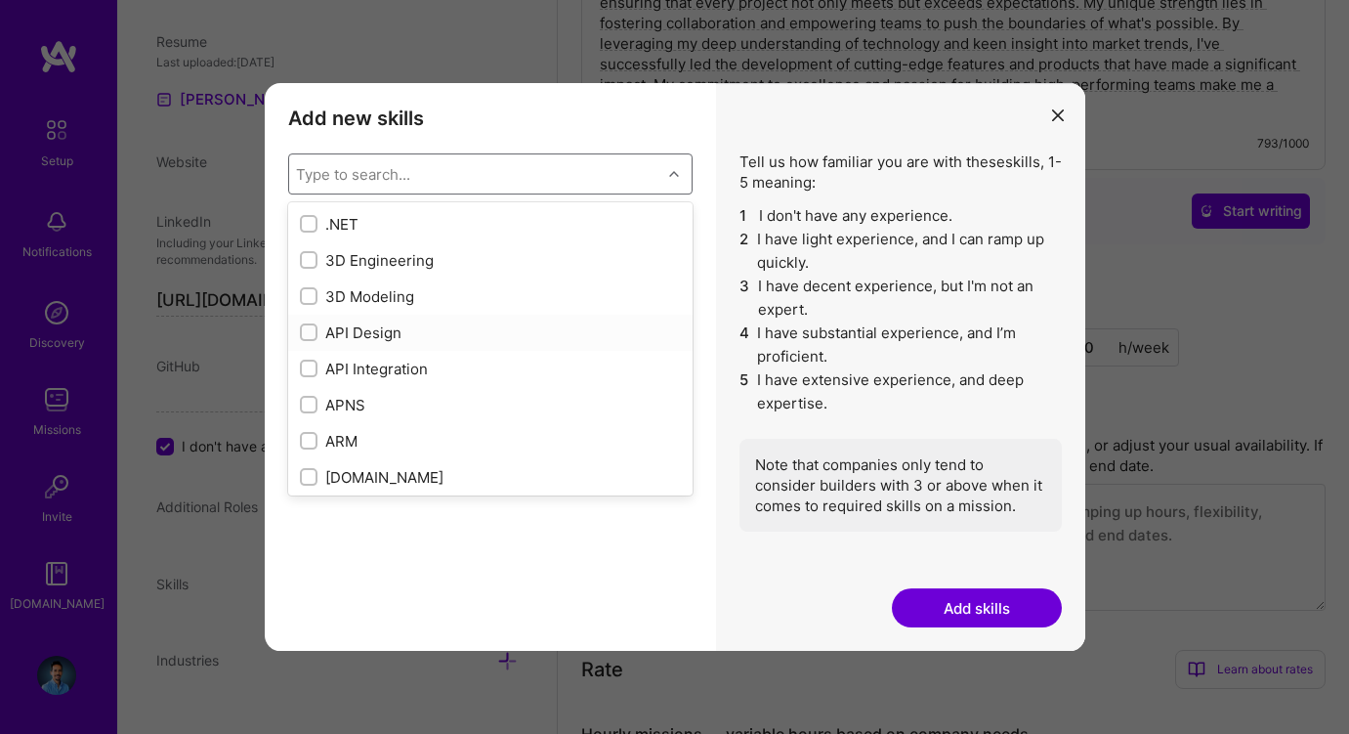
click at [359, 333] on div "API Design" at bounding box center [490, 332] width 381 height 21
checkbox input "true"
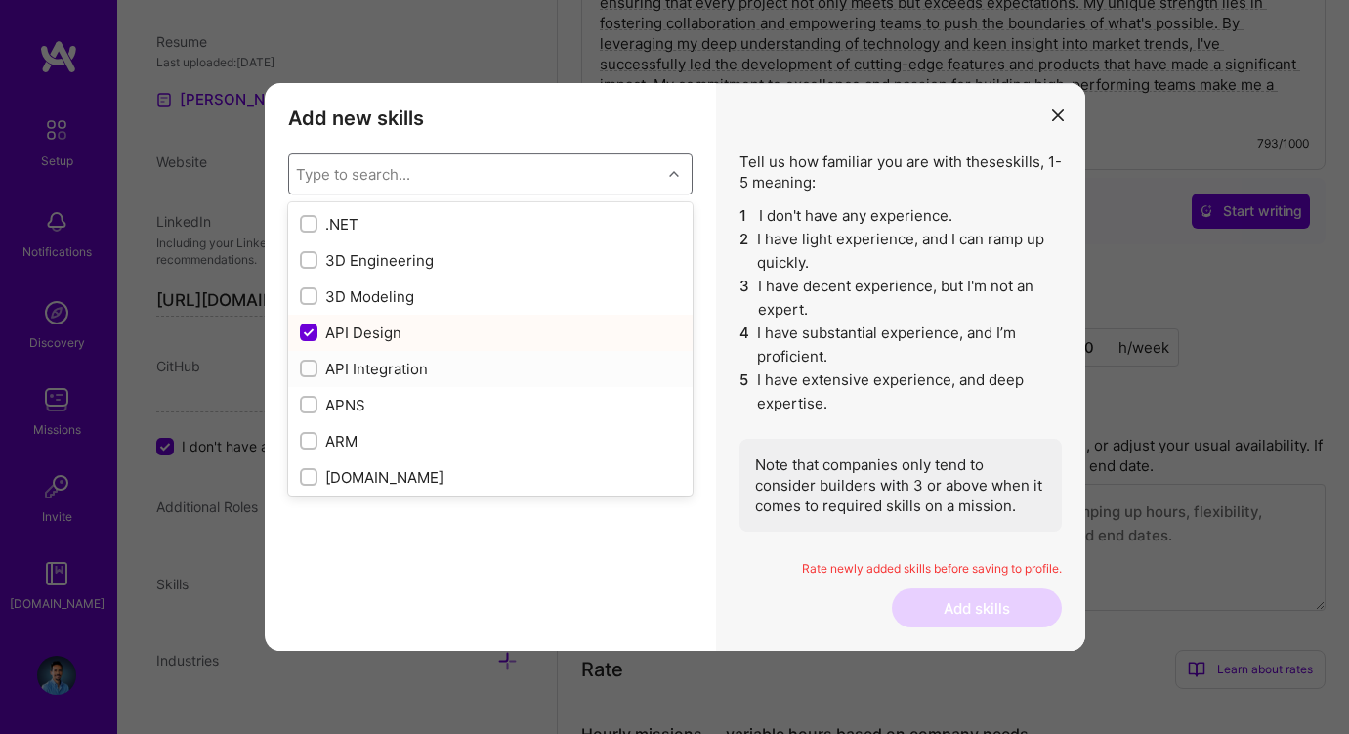
click at [343, 371] on div "API Integration" at bounding box center [490, 369] width 381 height 21
checkbox input "true"
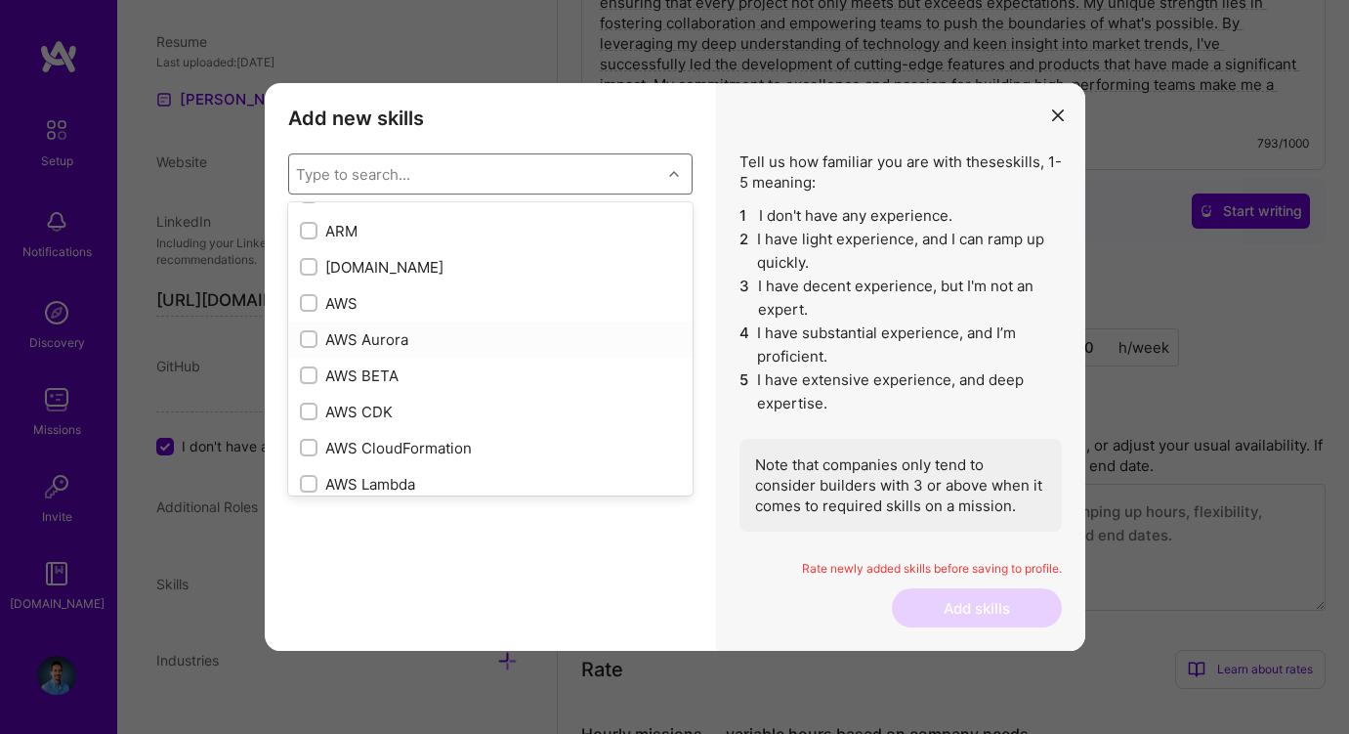
scroll to position [226, 0]
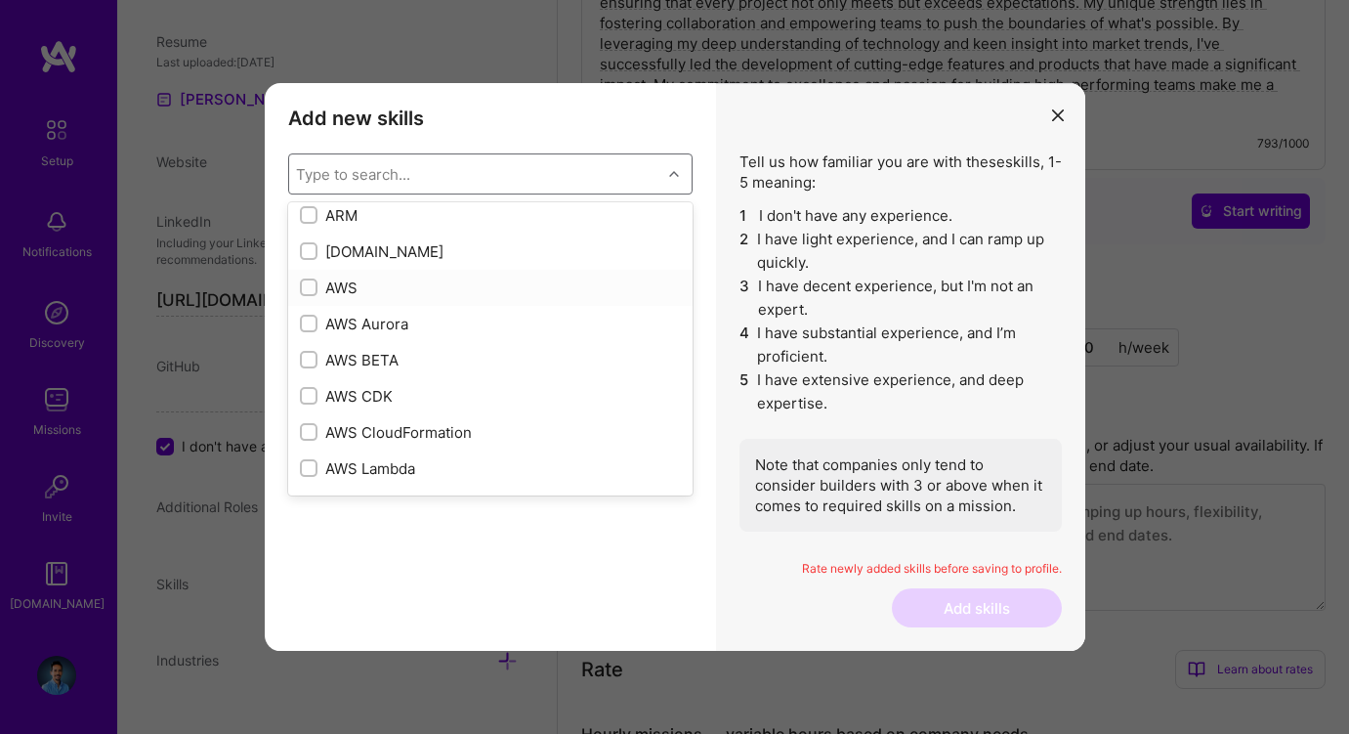
click at [340, 289] on div "AWS" at bounding box center [490, 287] width 381 height 21
checkbox input "true"
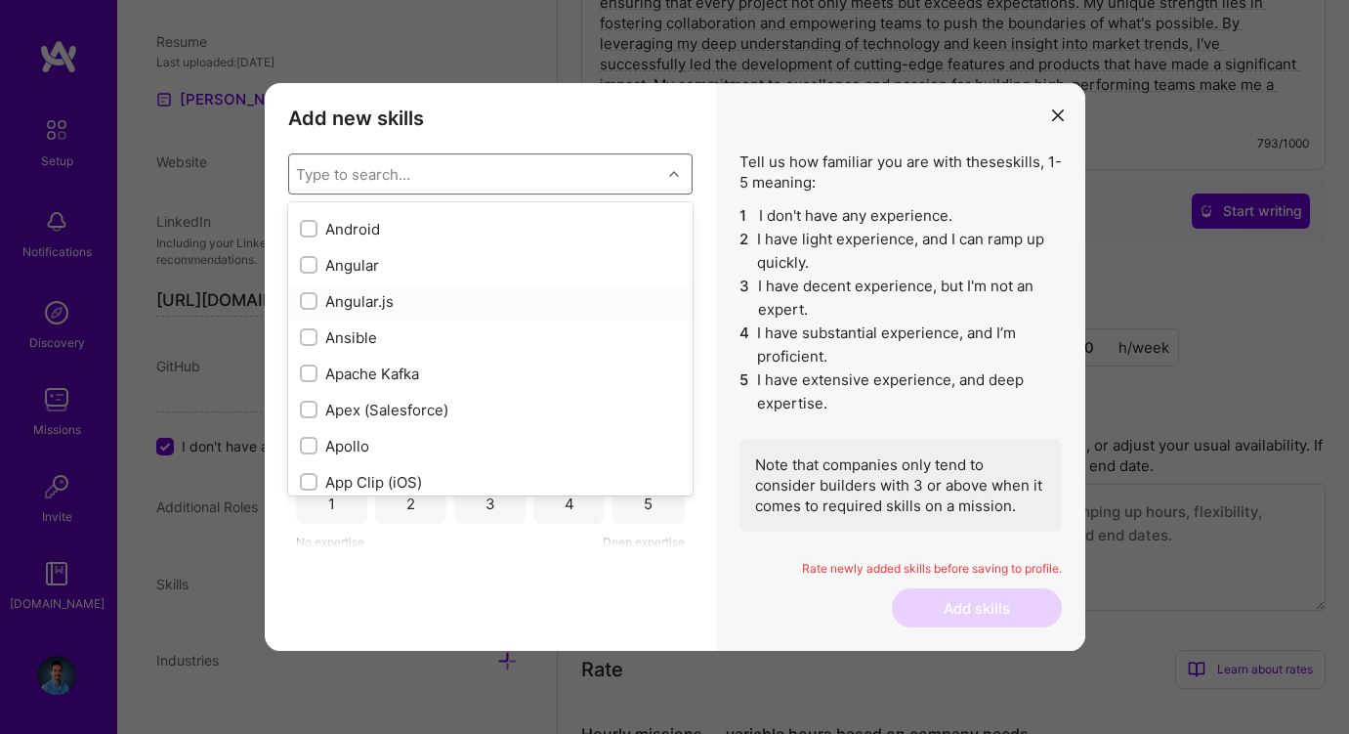
scroll to position [1010, 0]
click at [365, 264] on div "Angular" at bounding box center [490, 262] width 381 height 21
checkbox input "true"
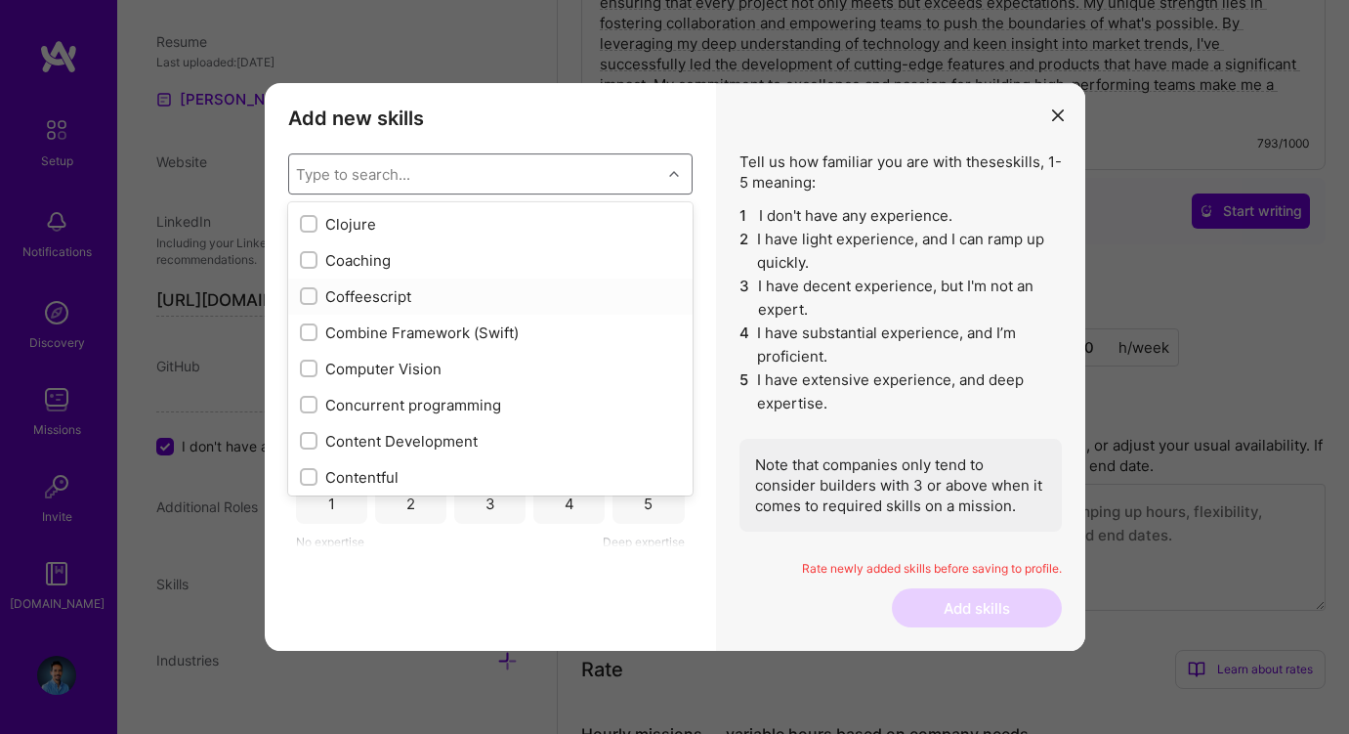
scroll to position [2420, 0]
click at [345, 260] on div "Coaching" at bounding box center [490, 262] width 381 height 21
checkbox input "true"
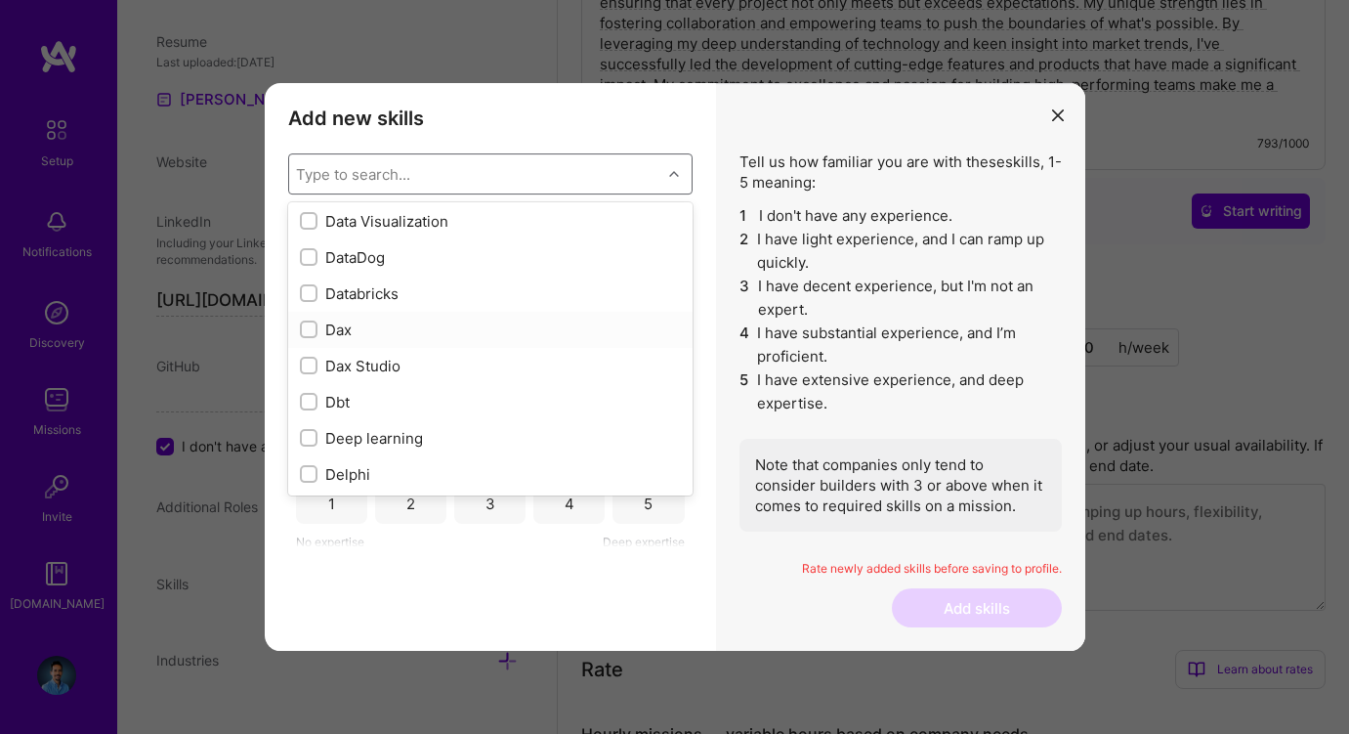
scroll to position [3306, 0]
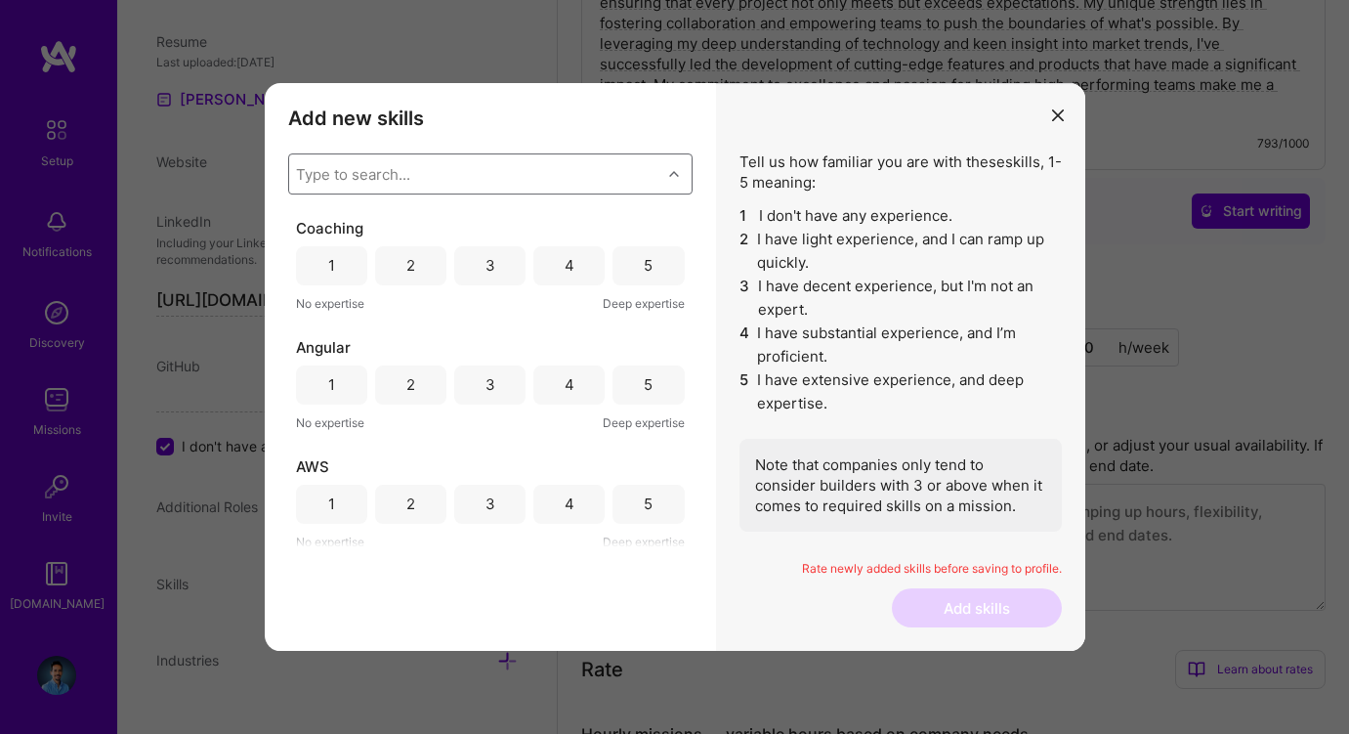
click at [644, 268] on div "5" at bounding box center [648, 265] width 9 height 21
click at [583, 262] on div "4" at bounding box center [568, 265] width 71 height 39
click at [489, 384] on div "3" at bounding box center [491, 384] width 10 height 21
click at [500, 503] on div "3" at bounding box center [489, 504] width 71 height 39
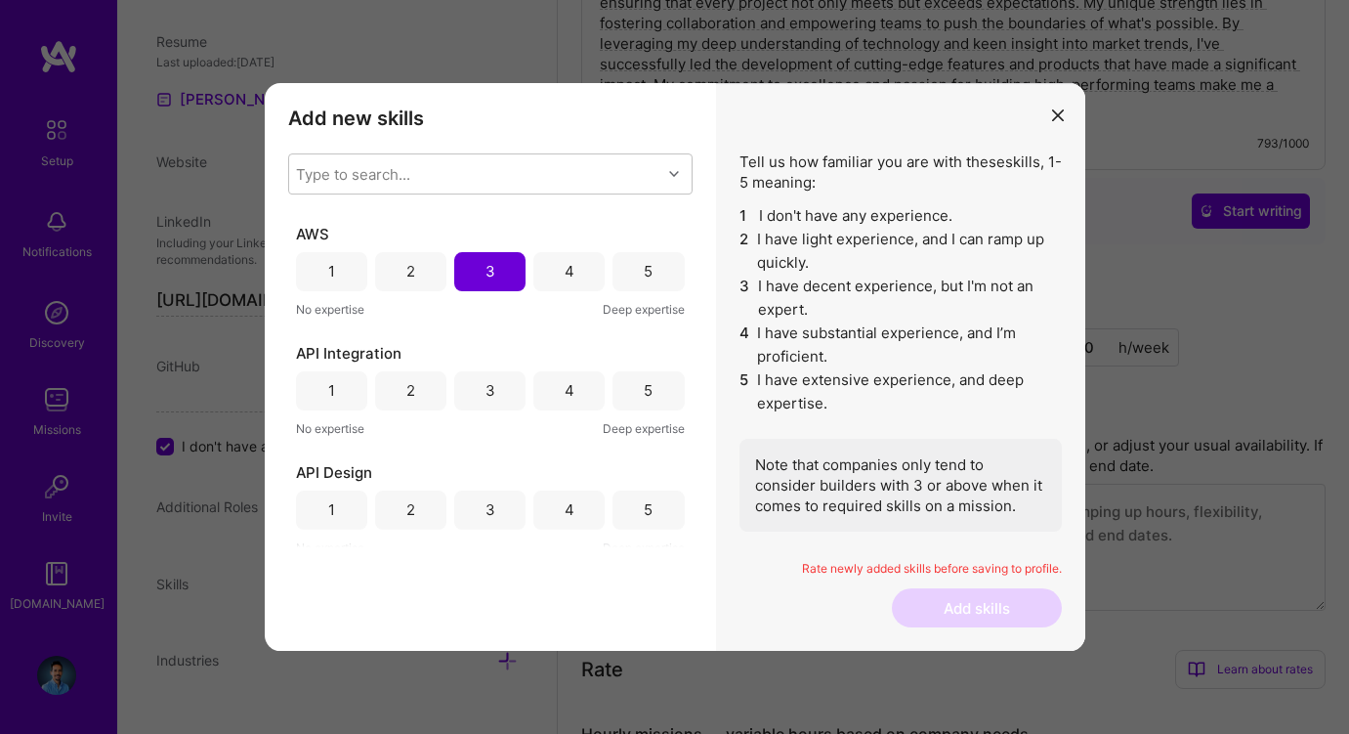
click at [565, 386] on div "4" at bounding box center [570, 390] width 10 height 21
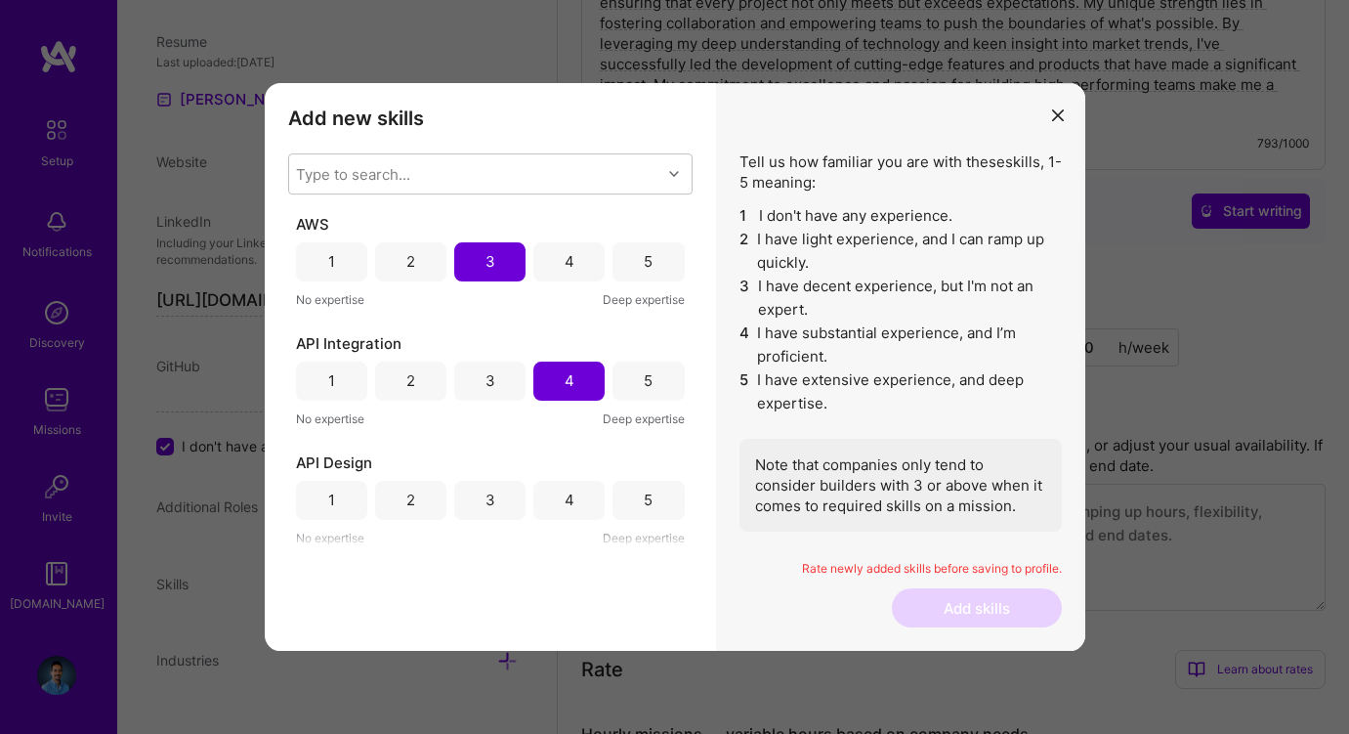
click at [506, 494] on div "3" at bounding box center [489, 500] width 71 height 39
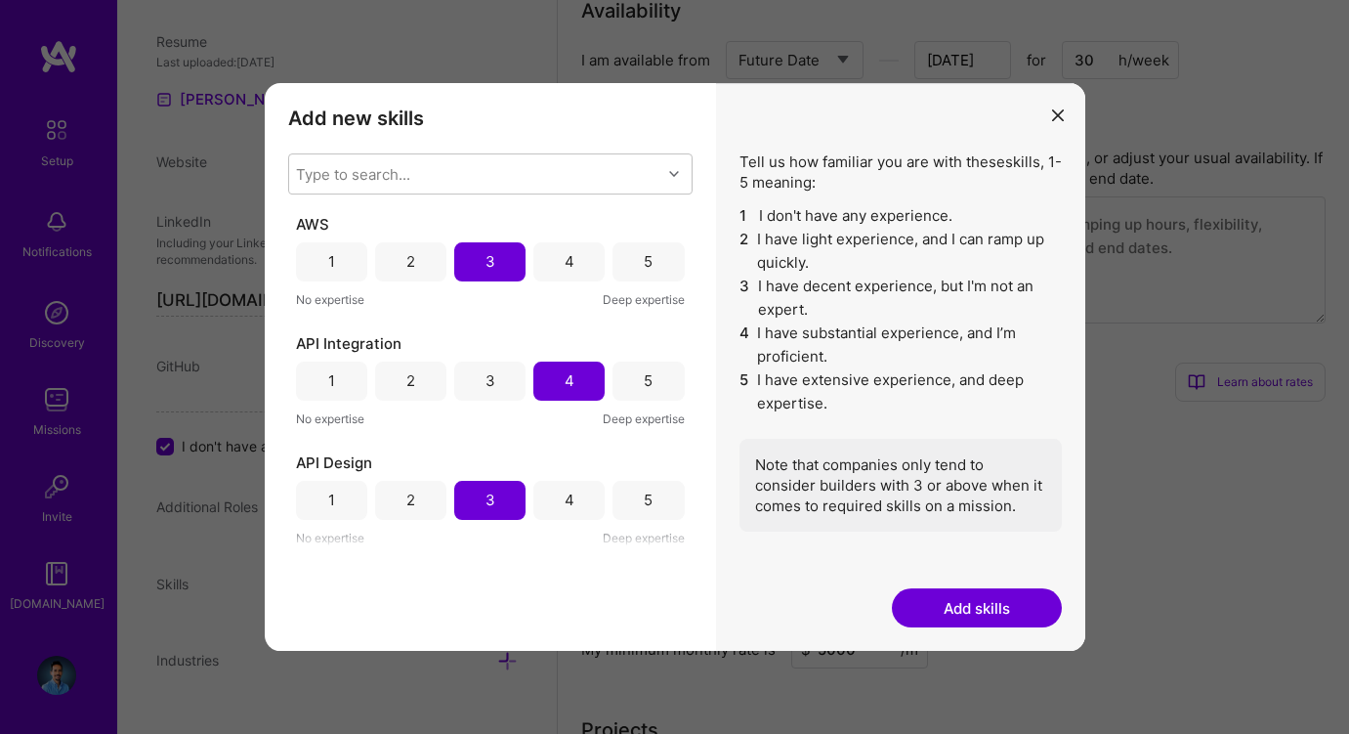
scroll to position [1018, 0]
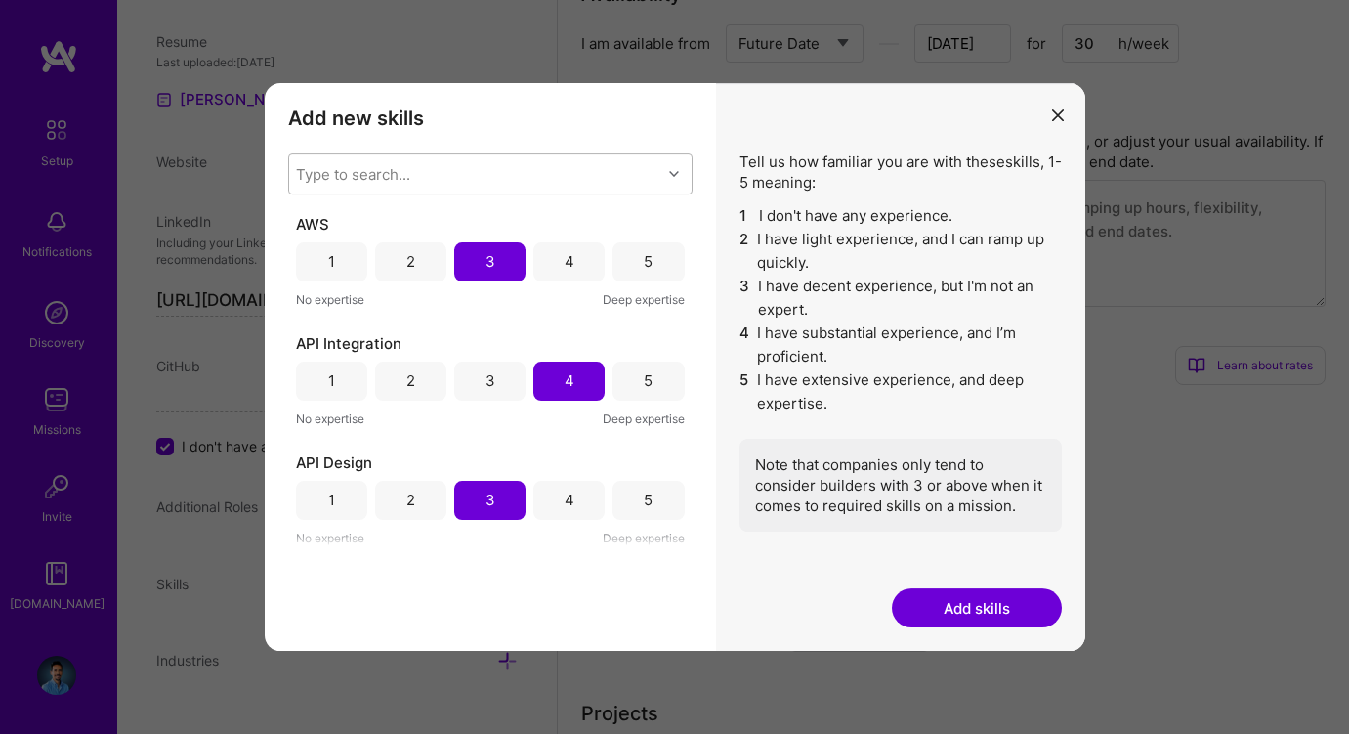
click at [557, 176] on div "Type to search..." at bounding box center [475, 173] width 372 height 39
type input "mana"
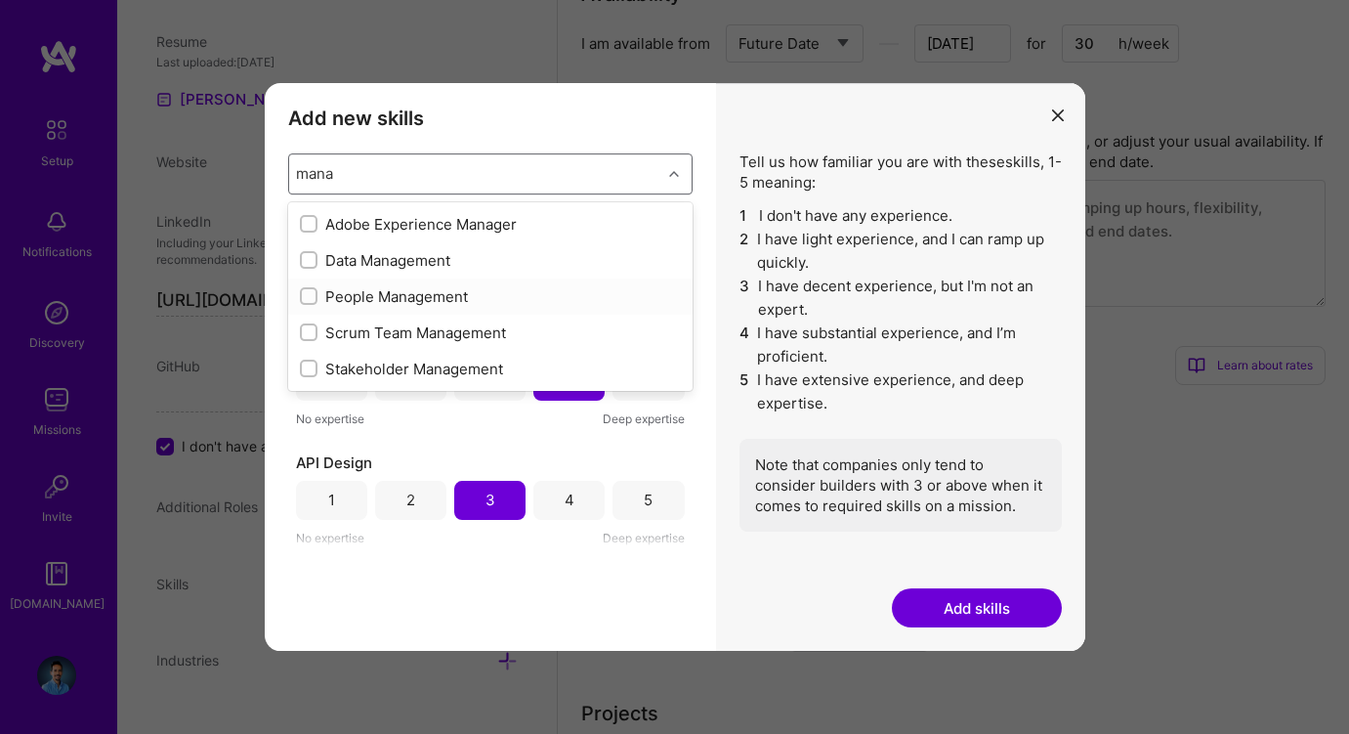
click at [311, 298] on input "modal" at bounding box center [311, 297] width 14 height 14
checkbox input "false"
checkbox input "true"
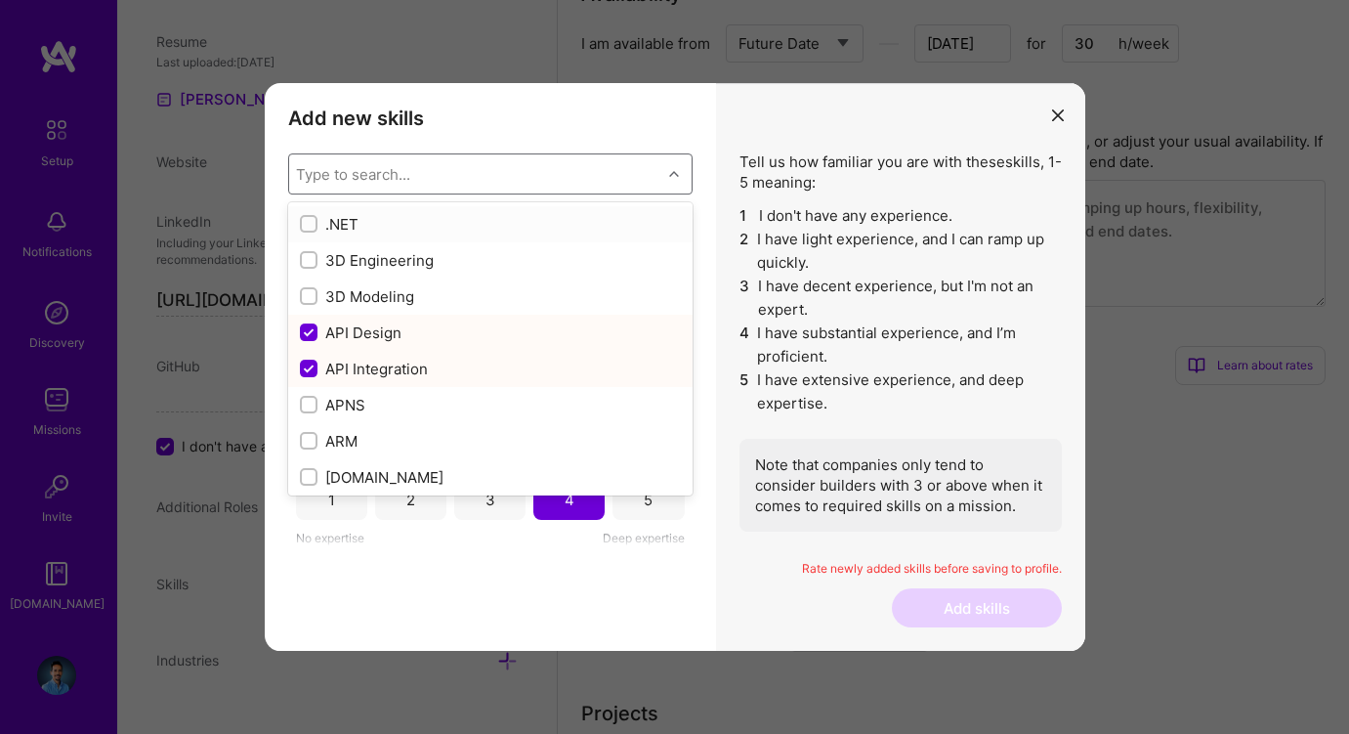
scroll to position [361, 0]
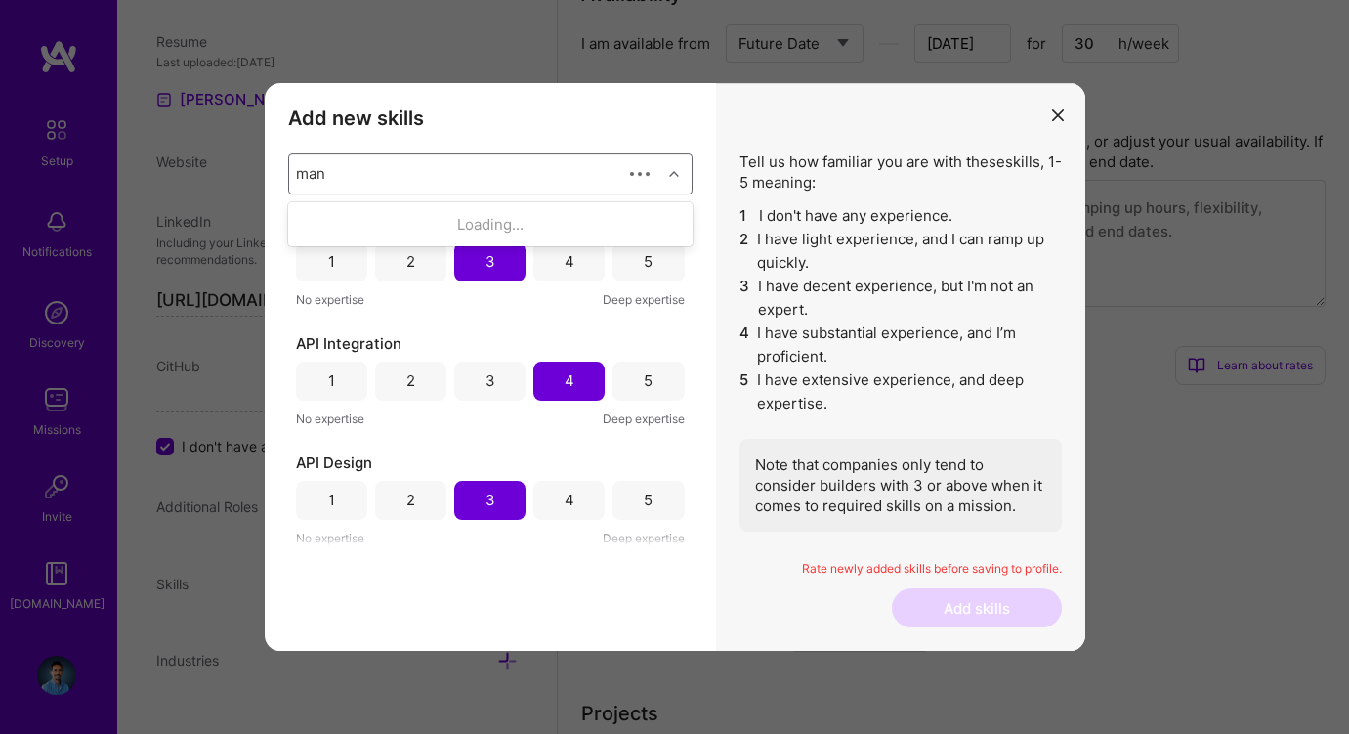
type input "mana"
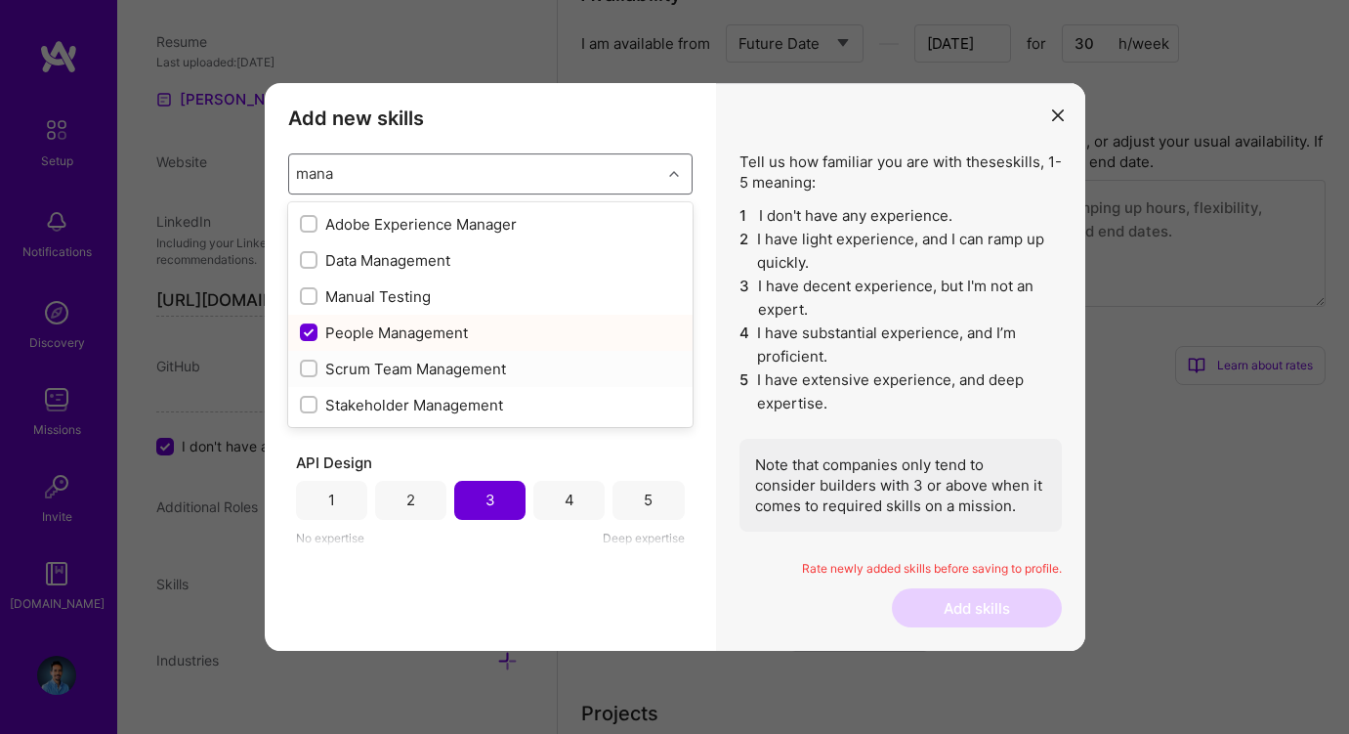
click at [315, 367] on input "modal" at bounding box center [311, 369] width 14 height 14
checkbox input "true"
type input "mana"
checkbox input "true"
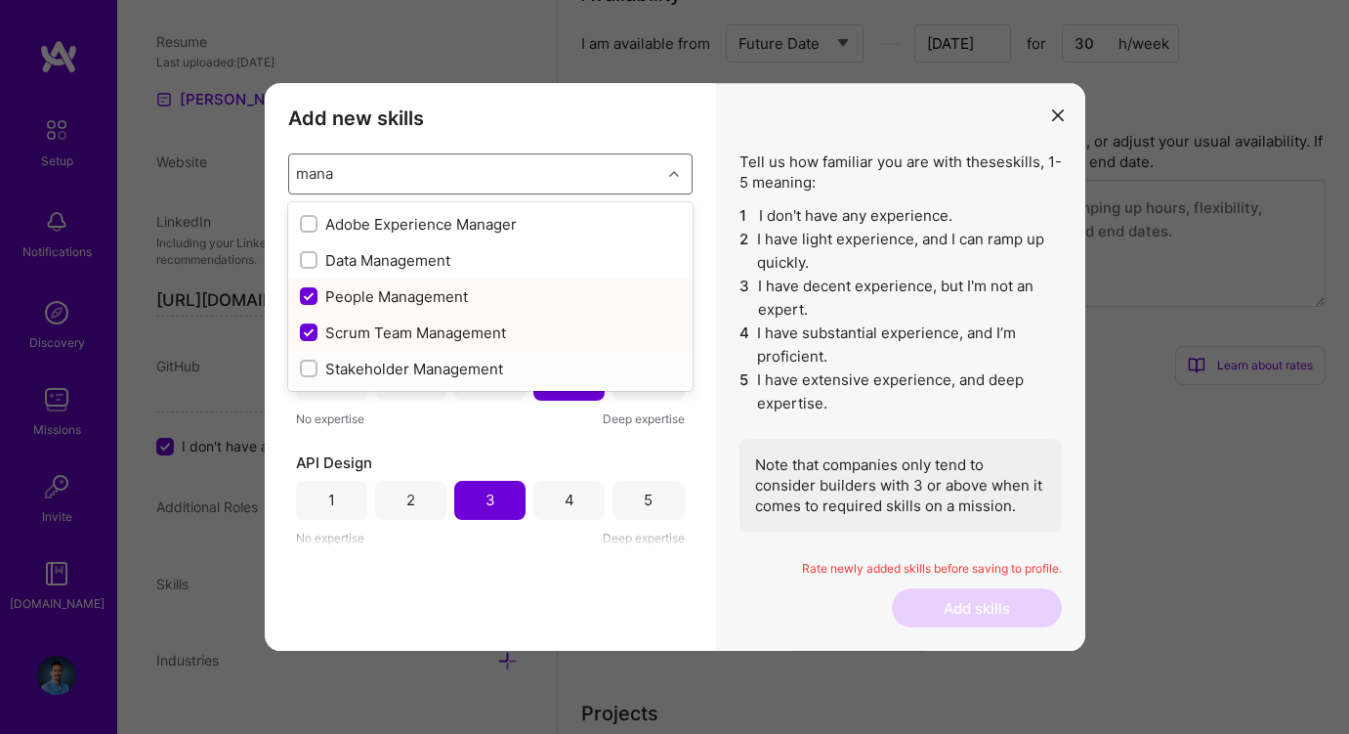
click at [307, 362] on input "modal" at bounding box center [311, 369] width 14 height 14
checkbox input "true"
checkbox input "false"
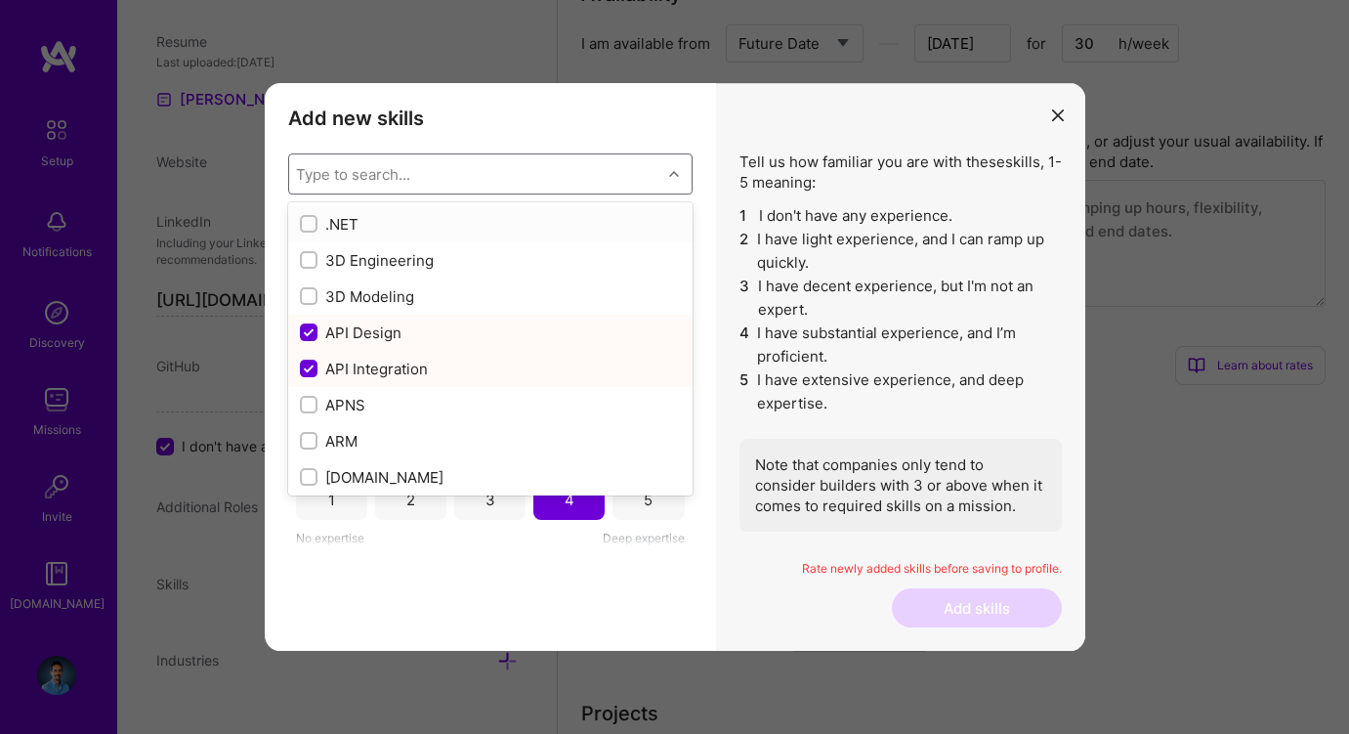
scroll to position [600, 0]
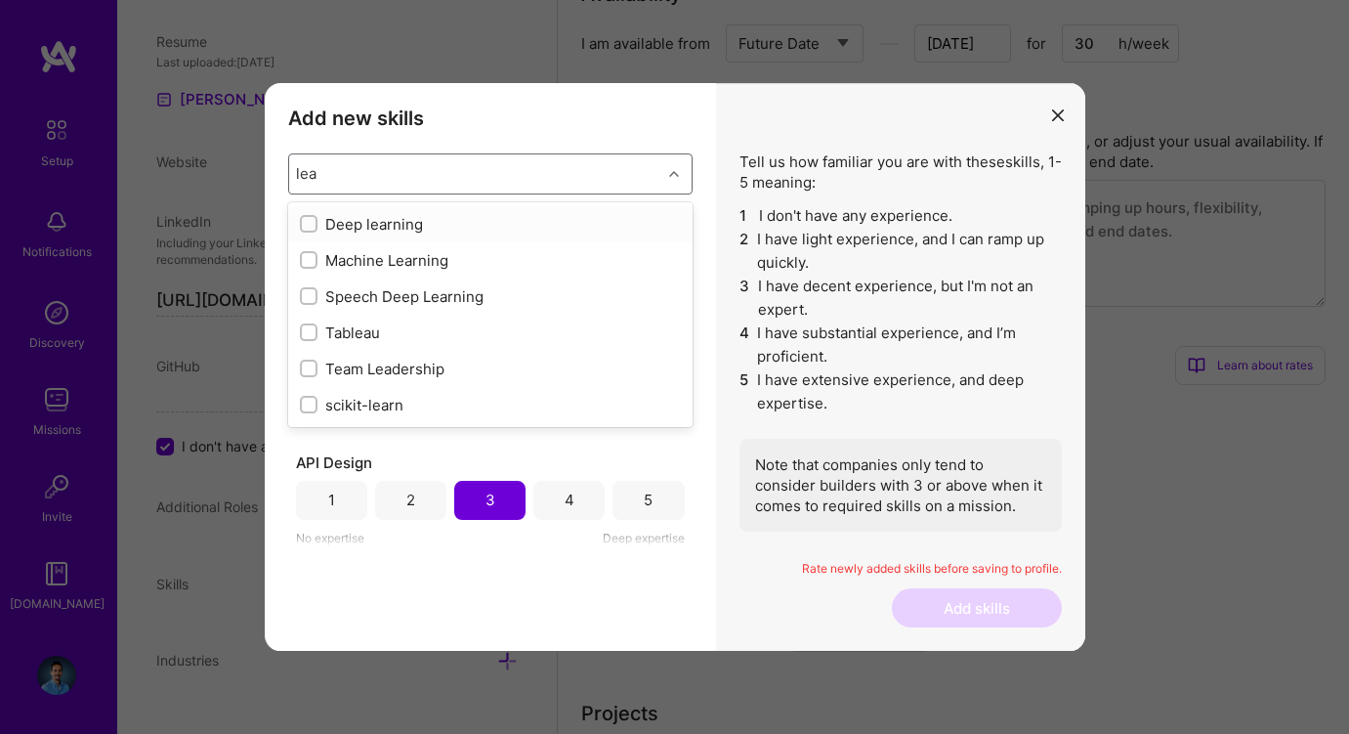
type input "lead"
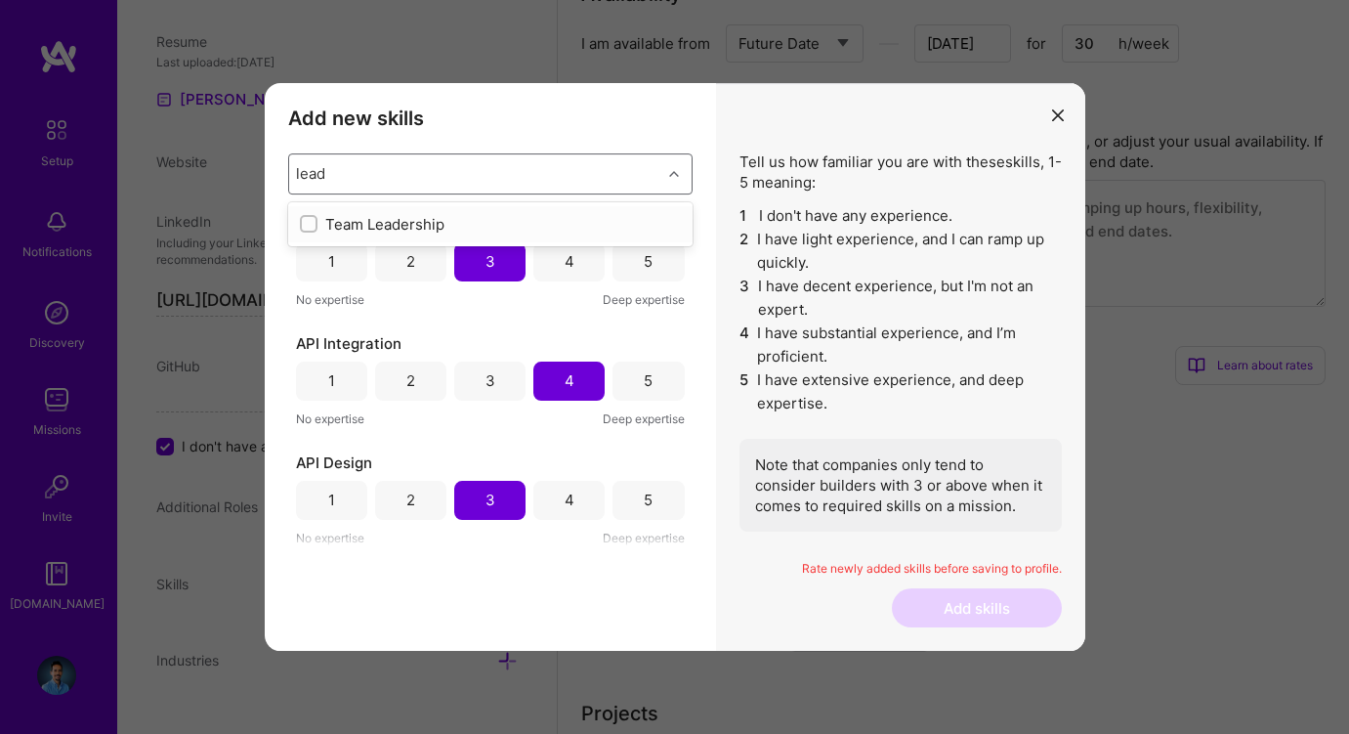
click at [362, 225] on div "Team Leadership" at bounding box center [490, 224] width 381 height 21
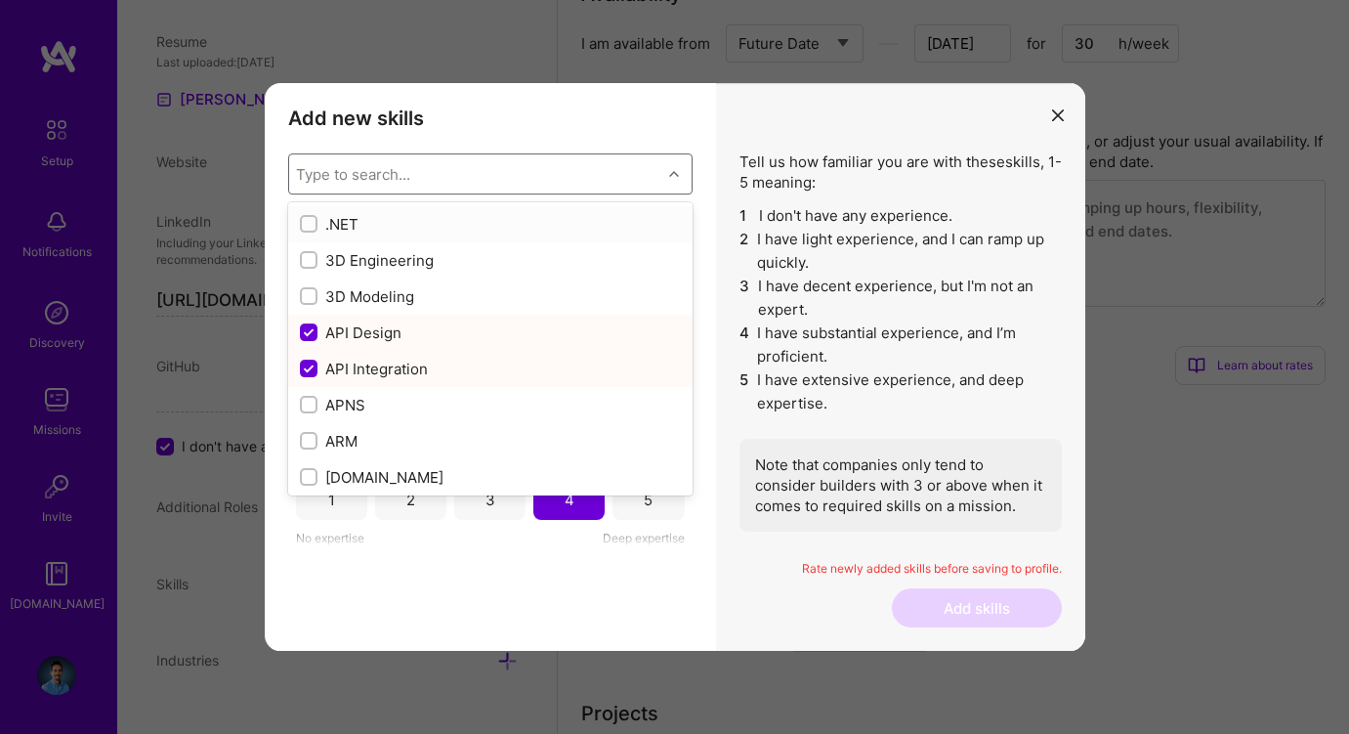
scroll to position [719, 0]
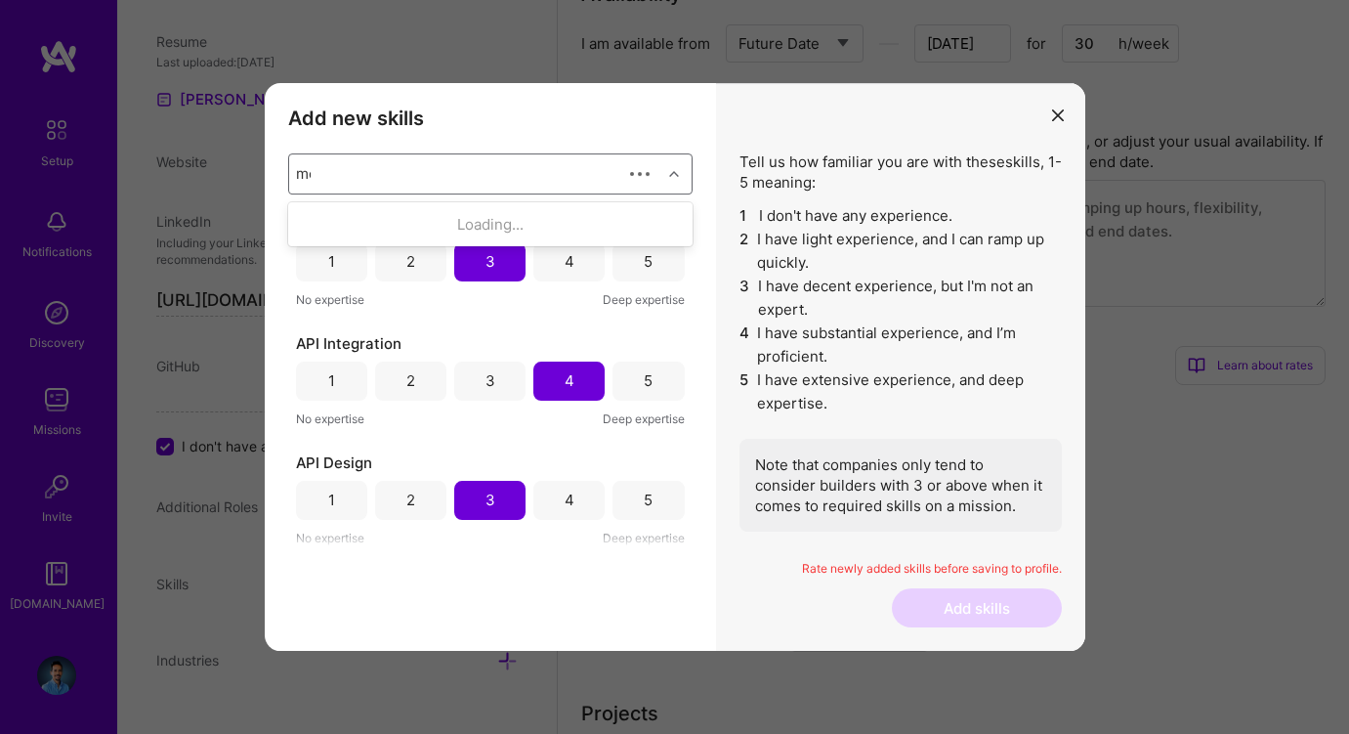
type input "men"
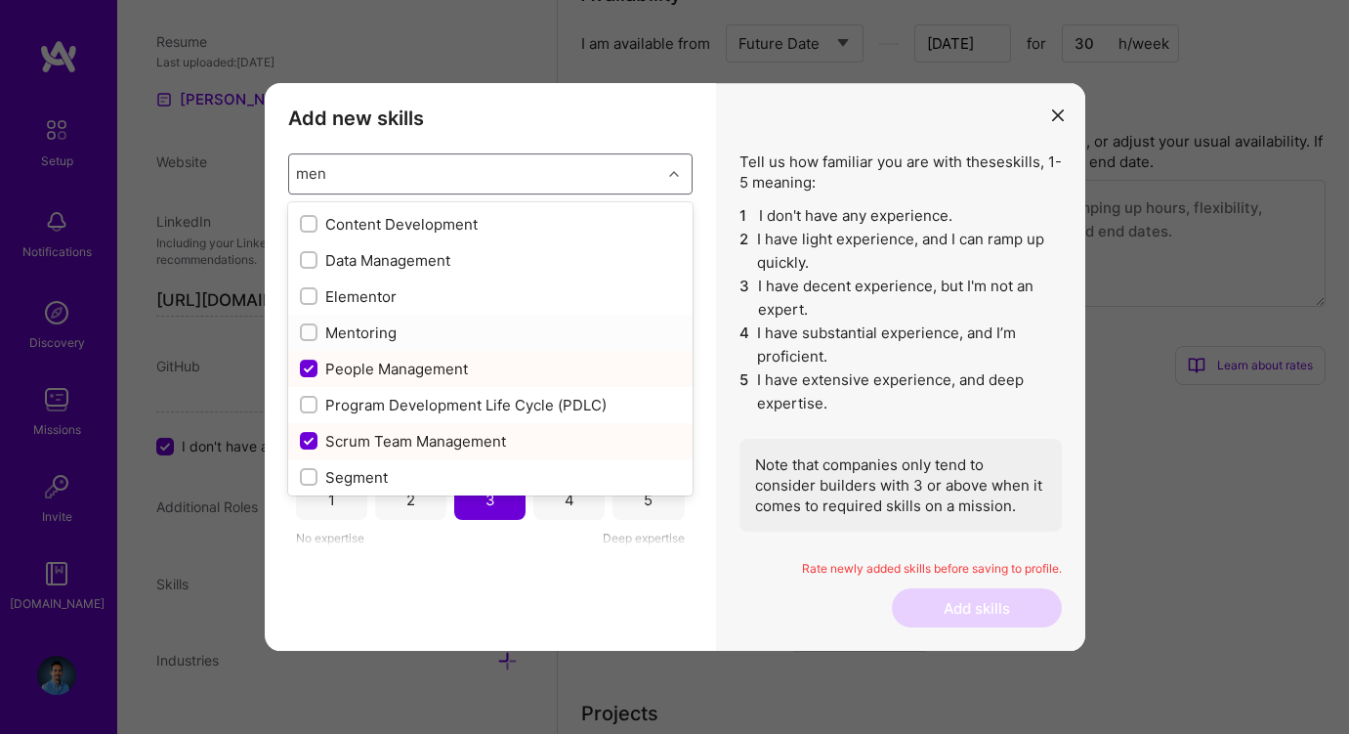
click at [311, 326] on input "modal" at bounding box center [311, 333] width 14 height 14
checkbox input "true"
checkbox input "false"
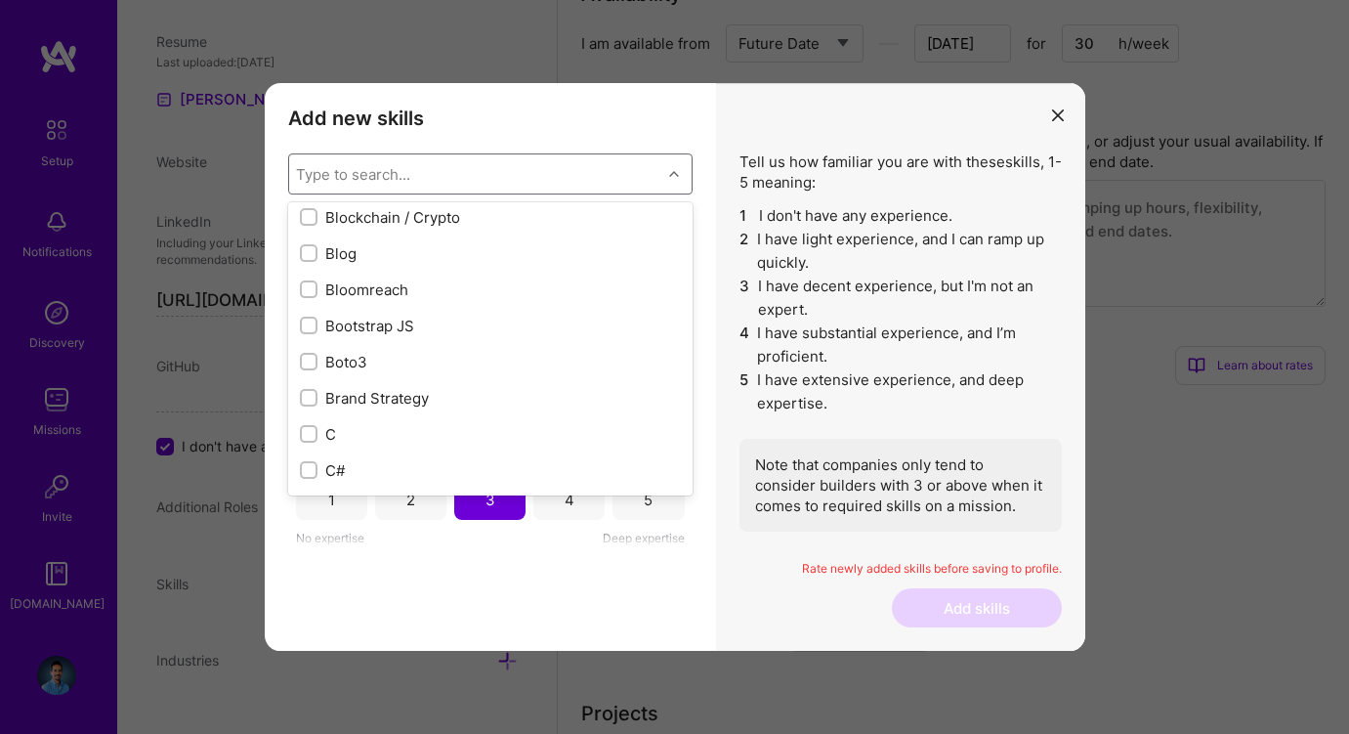
scroll to position [1876, 0]
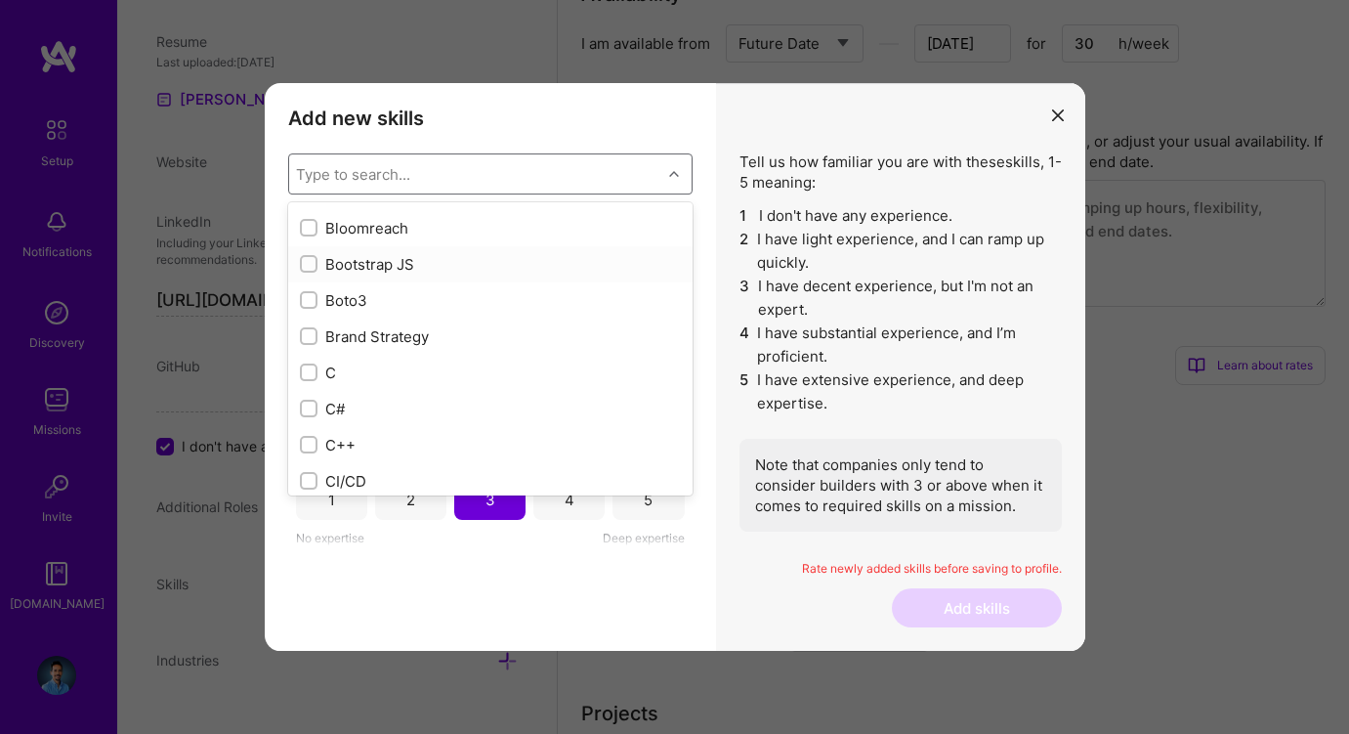
click at [346, 261] on div "Bootstrap JS" at bounding box center [490, 264] width 381 height 21
checkbox input "true"
click at [345, 291] on div "Data Architecture" at bounding box center [490, 299] width 381 height 21
checkbox input "true"
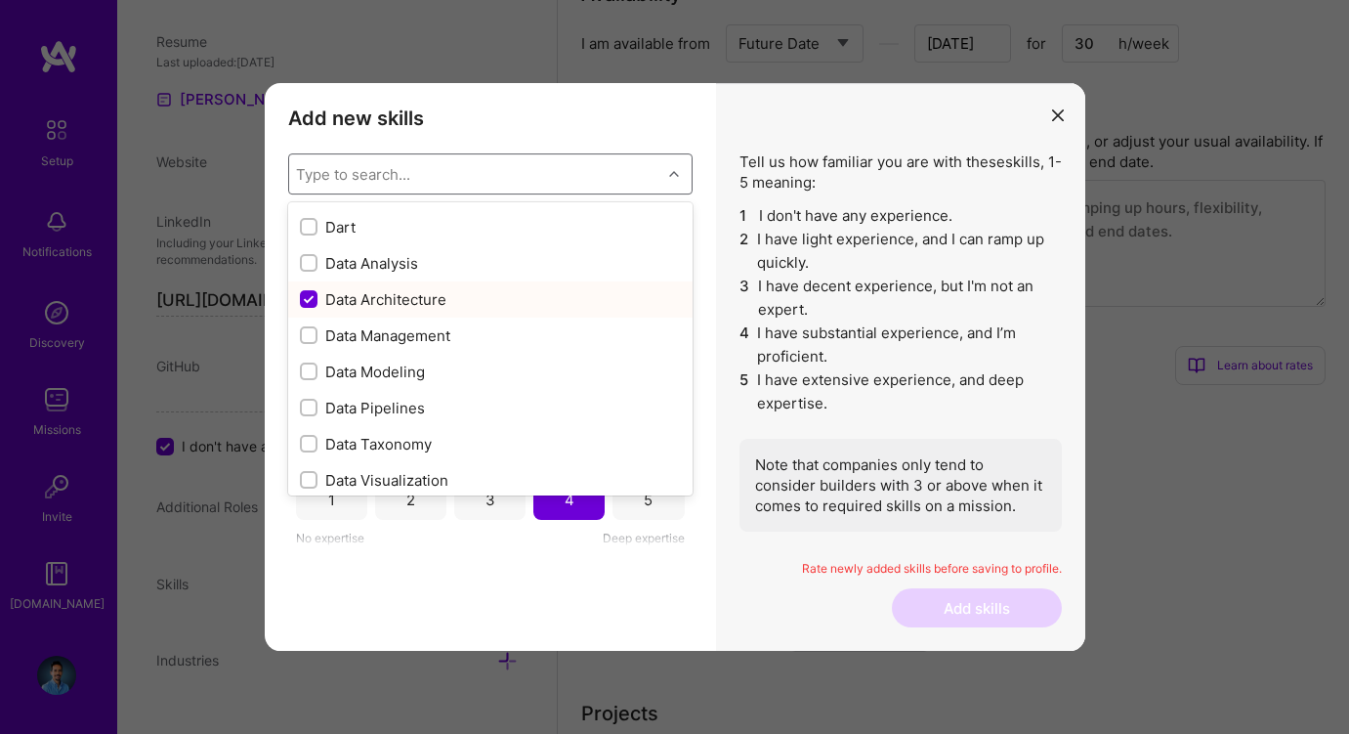
scroll to position [1077, 0]
click at [346, 332] on div "Data Management" at bounding box center [490, 335] width 381 height 21
checkbox input "true"
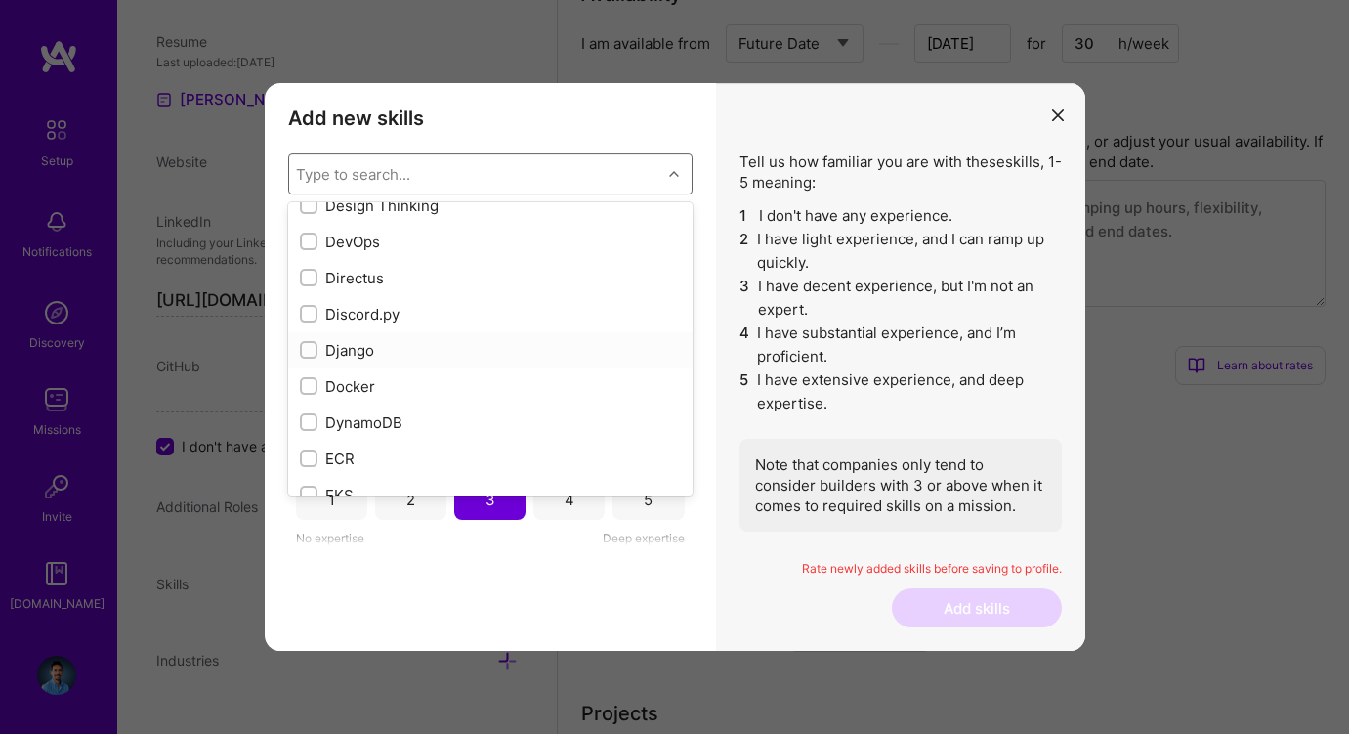
scroll to position [3699, 0]
click at [346, 332] on div "Django" at bounding box center [490, 321] width 404 height 36
checkbox input "true"
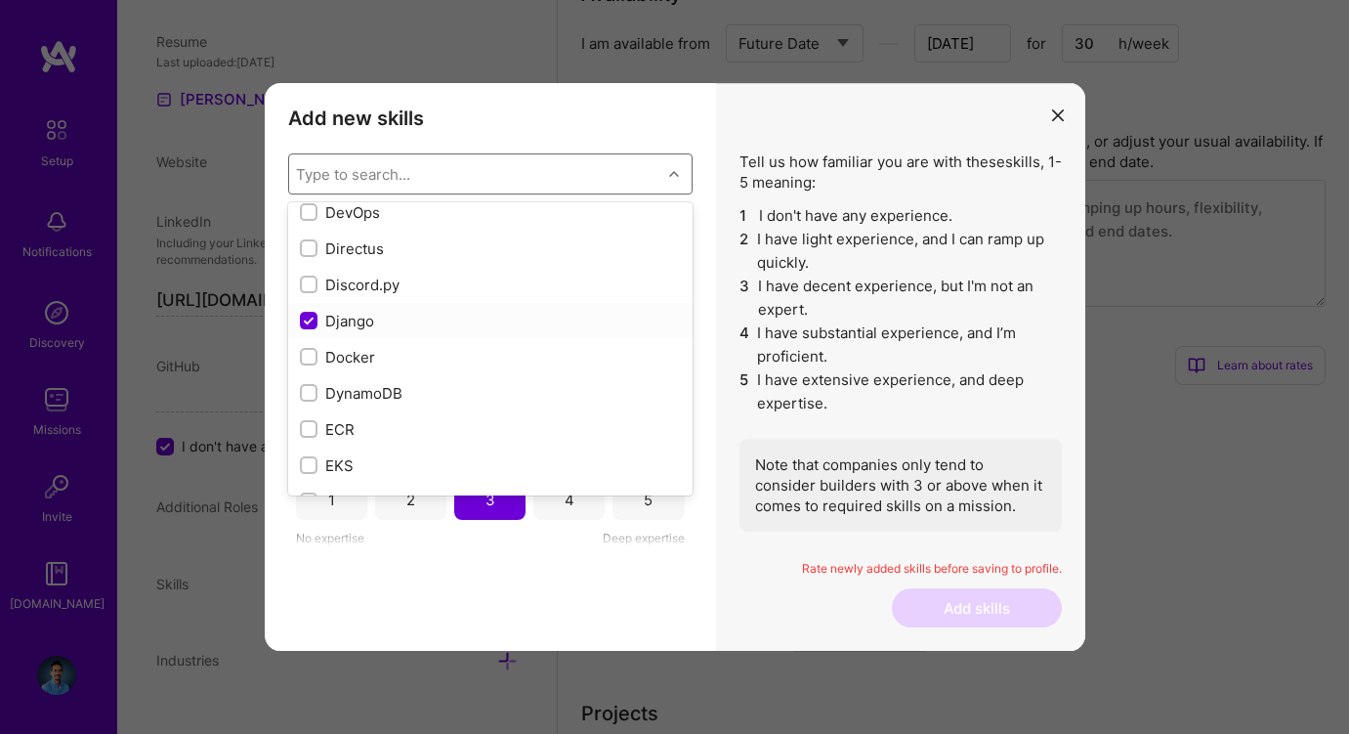
scroll to position [1315, 0]
click at [344, 354] on div "Docker" at bounding box center [490, 357] width 381 height 21
checkbox input "true"
click at [342, 392] on div "DynamoDB" at bounding box center [490, 393] width 381 height 21
checkbox input "true"
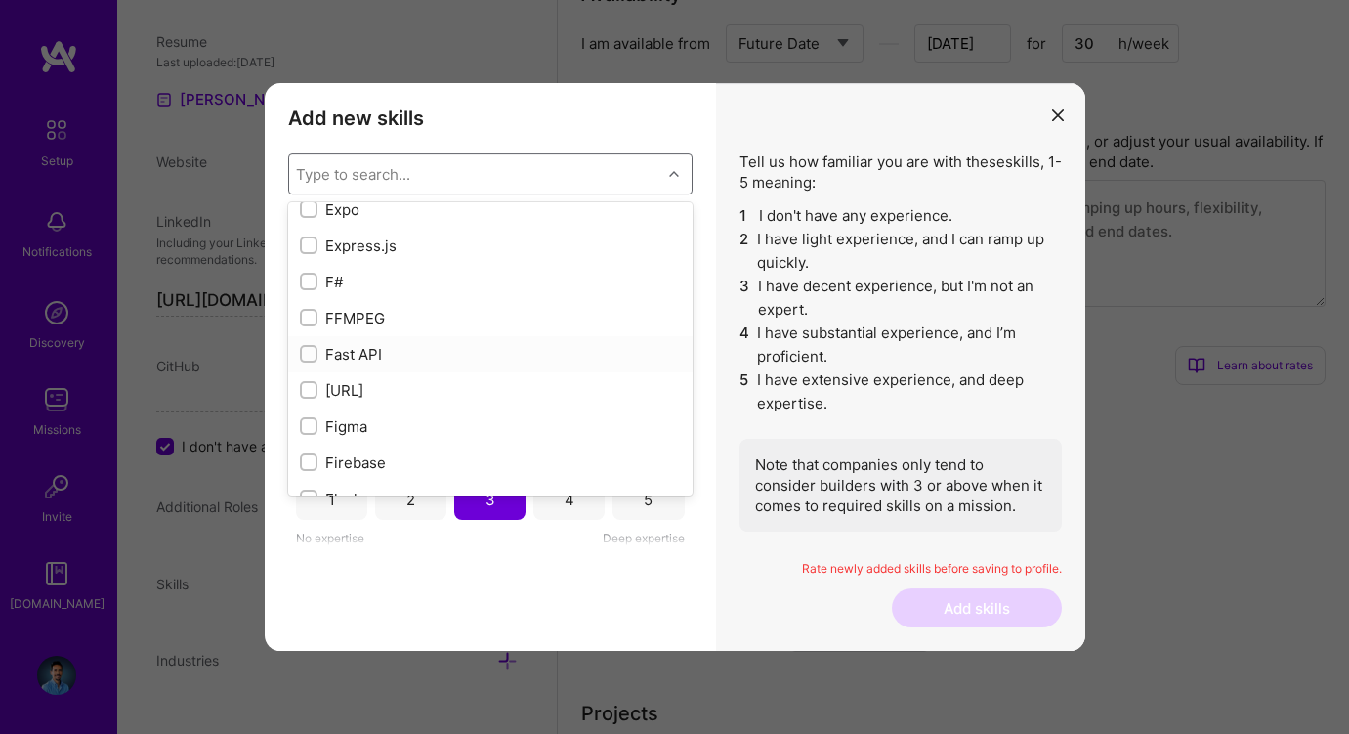
scroll to position [4571, 0]
click at [360, 311] on div "Fast API" at bounding box center [490, 316] width 381 height 21
checkbox input "true"
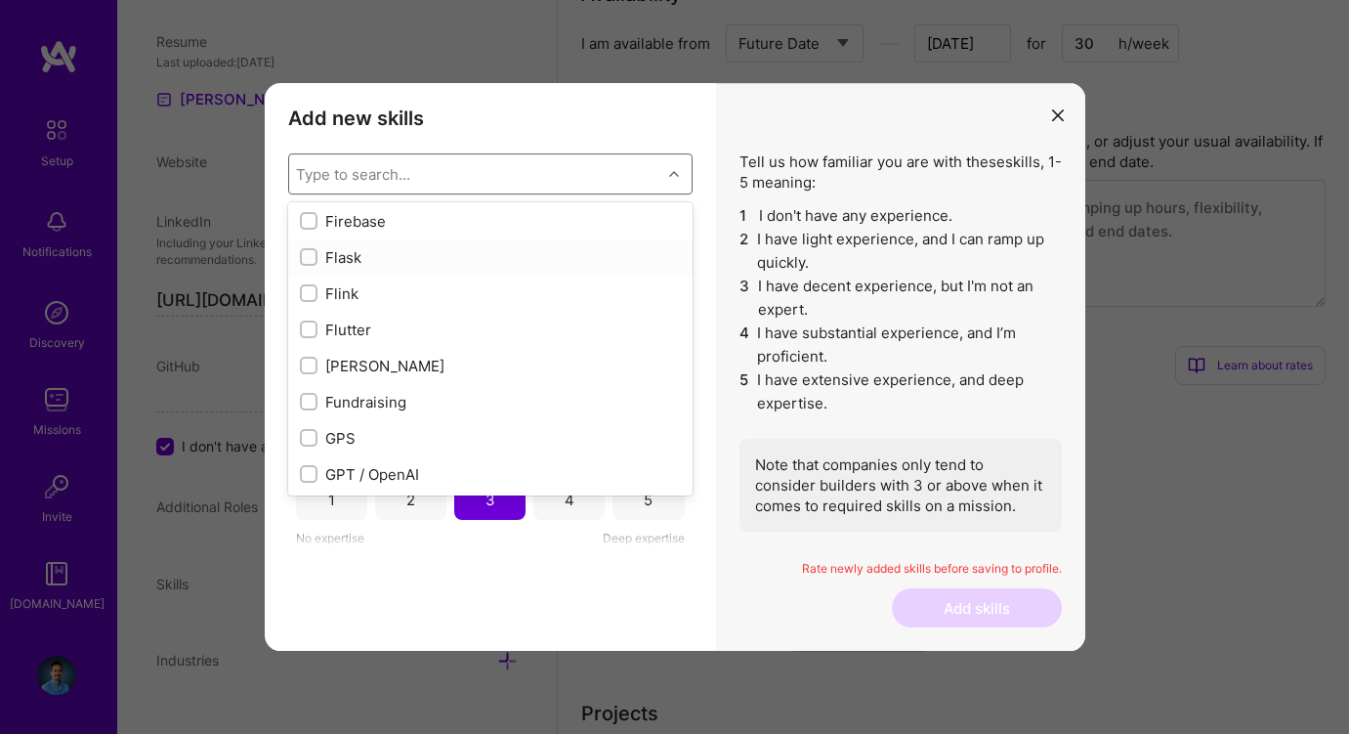
scroll to position [4795, 0]
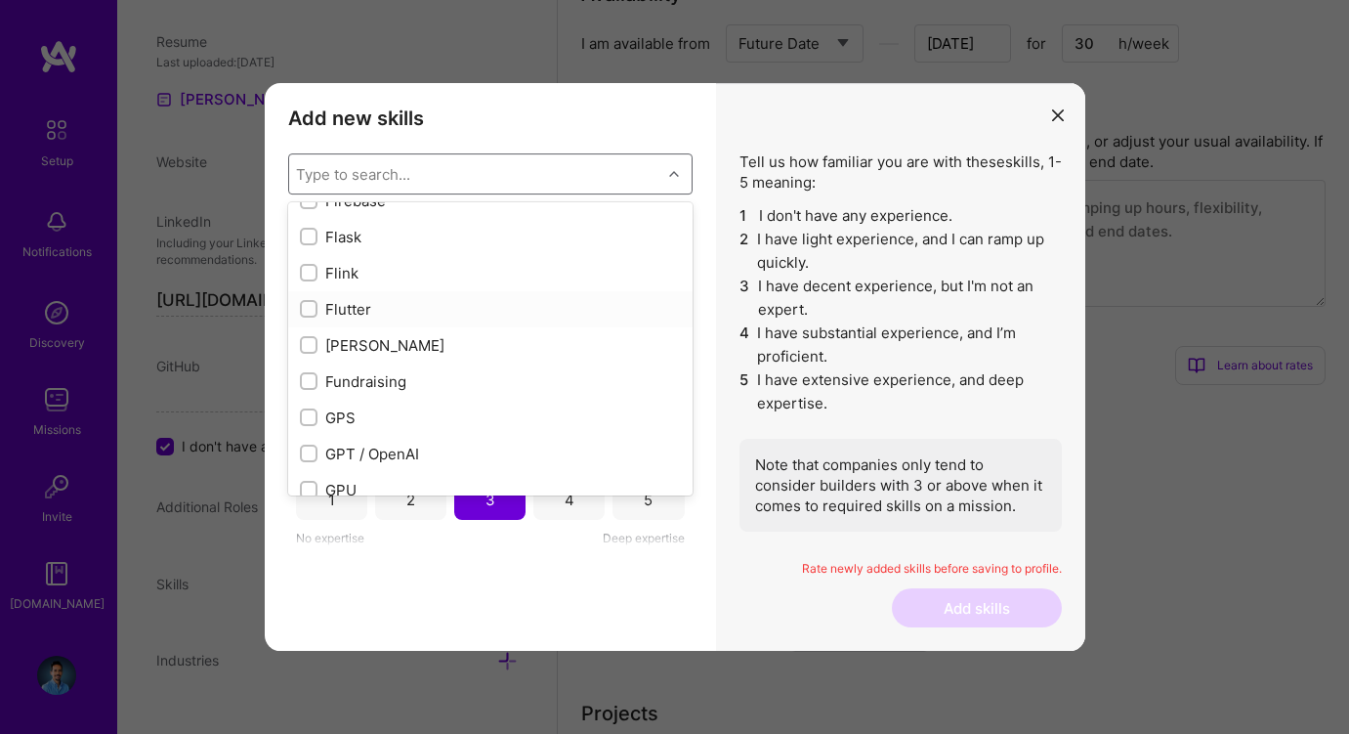
click at [360, 311] on div "Flutter" at bounding box center [490, 309] width 381 height 21
checkbox input "true"
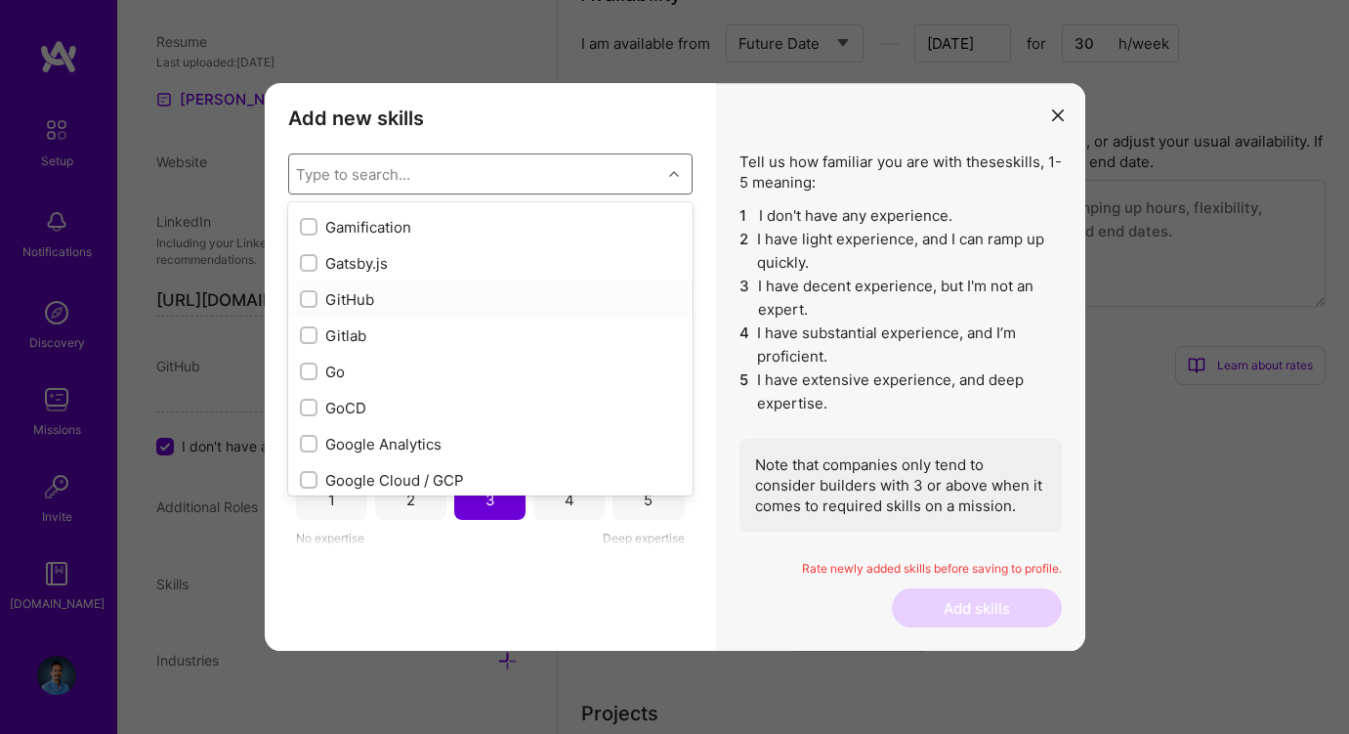
scroll to position [5181, 0]
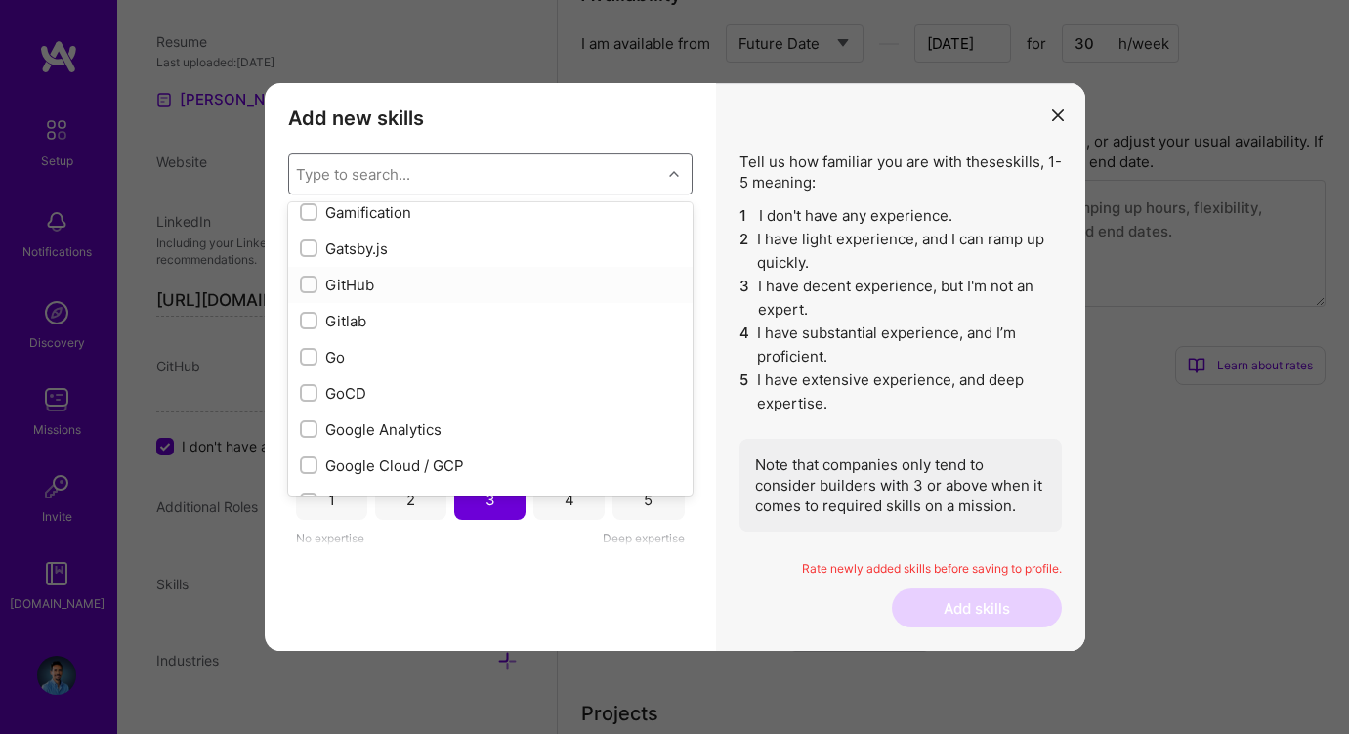
click at [360, 288] on div "GitHub" at bounding box center [490, 285] width 381 height 21
checkbox input "true"
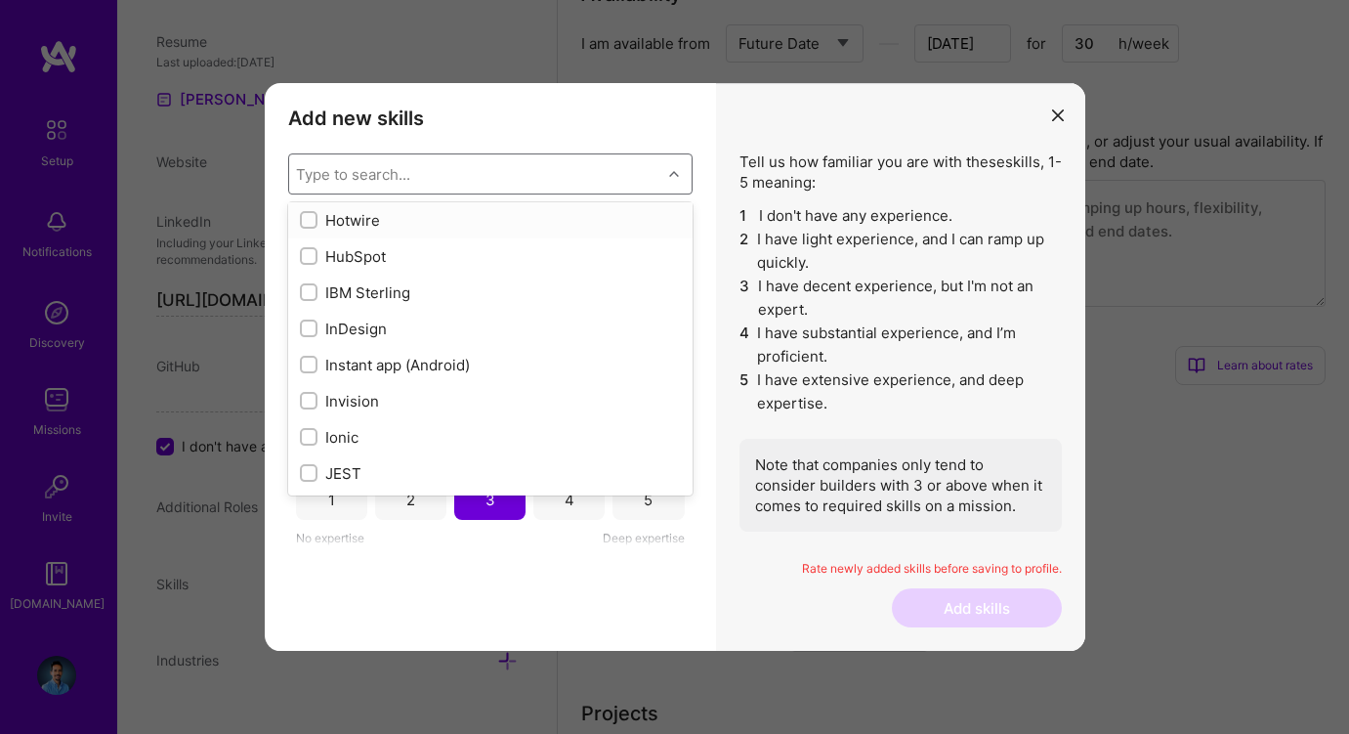
scroll to position [5940, 0]
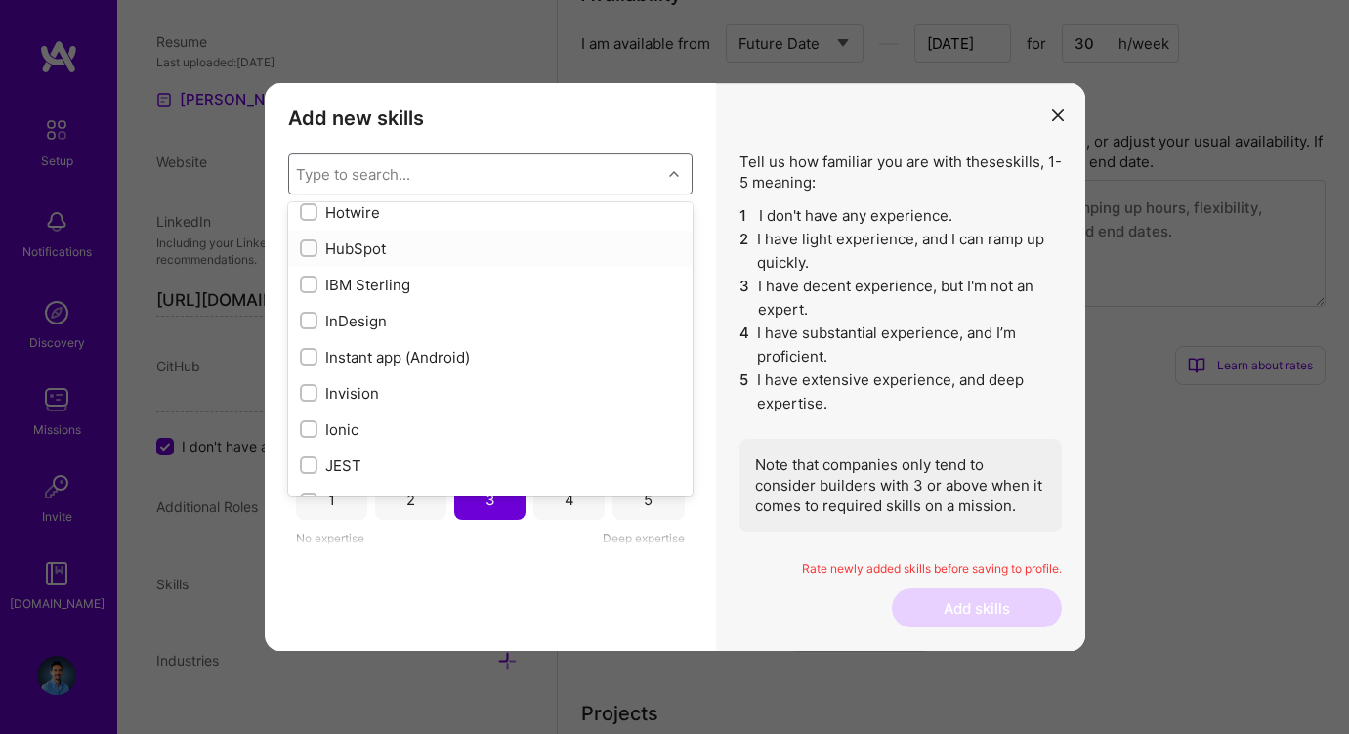
click at [360, 249] on div "HubSpot" at bounding box center [490, 248] width 381 height 21
checkbox input "true"
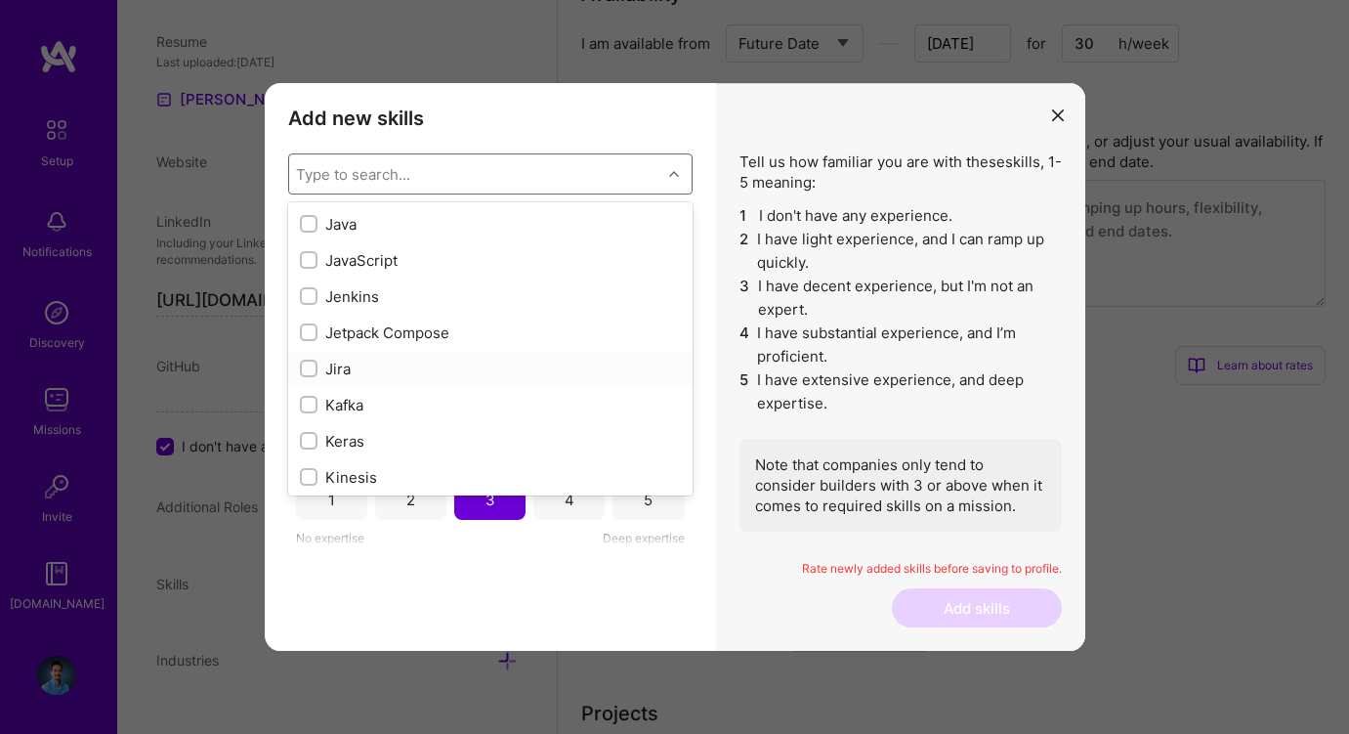
click at [327, 361] on div "Jira" at bounding box center [490, 369] width 381 height 21
checkbox input "true"
click at [334, 264] on div "JavaScript" at bounding box center [490, 260] width 381 height 21
checkbox input "true"
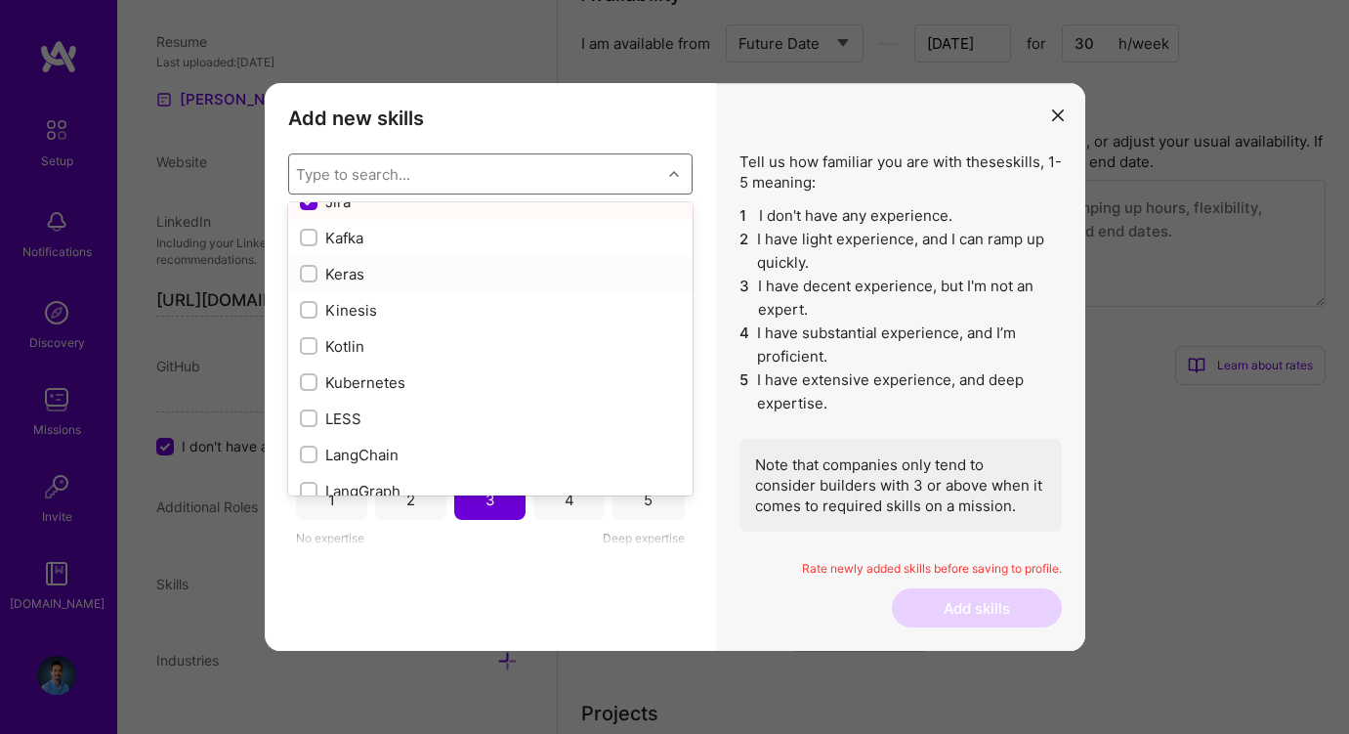
scroll to position [6427, 0]
click at [339, 234] on div "Kafka" at bounding box center [490, 232] width 381 height 21
checkbox input "true"
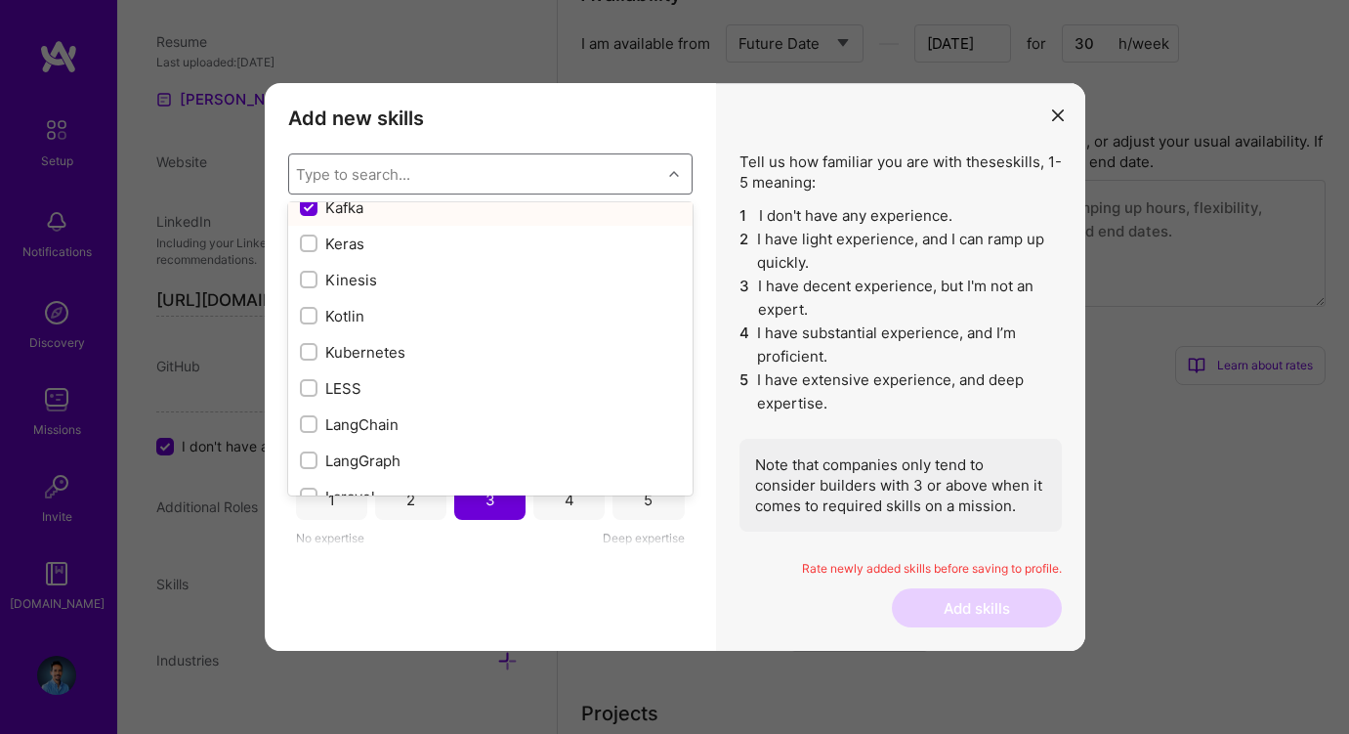
scroll to position [6477, 0]
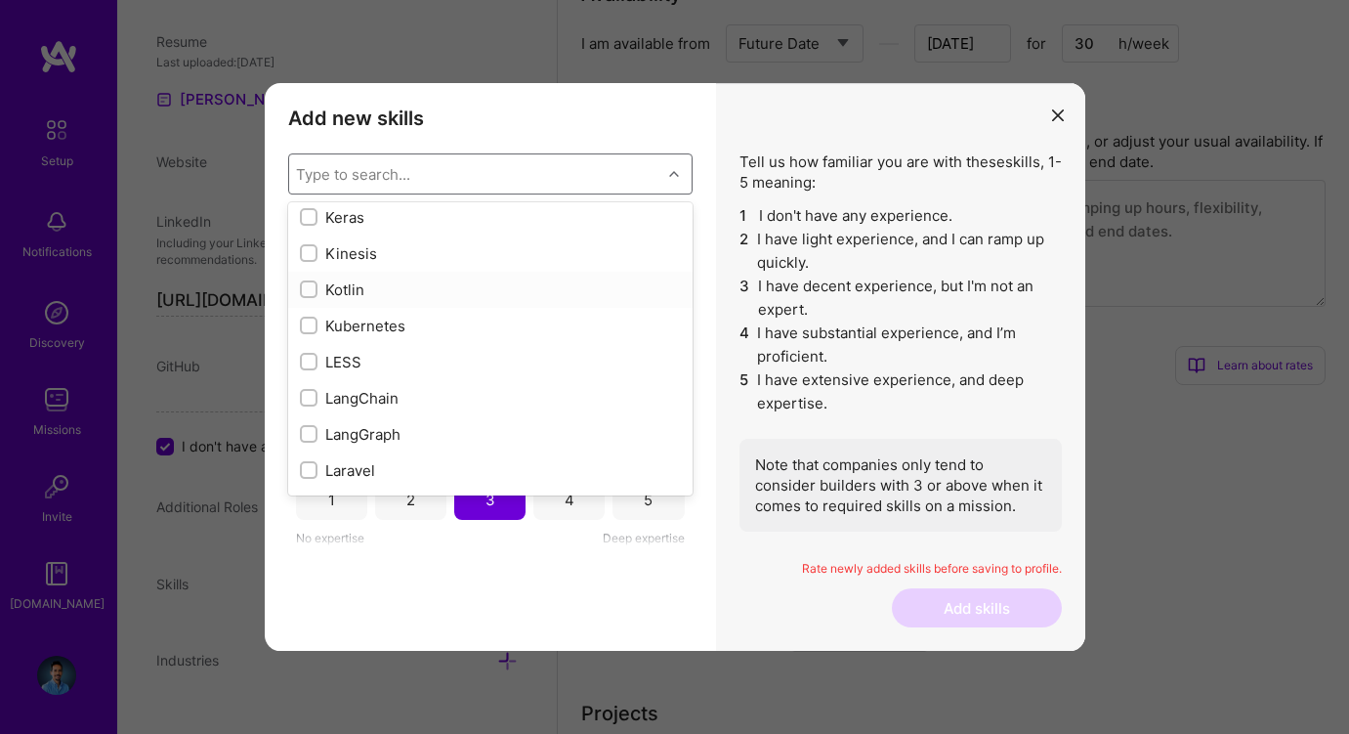
click at [342, 293] on div "Kotlin" at bounding box center [490, 289] width 381 height 21
checkbox input "true"
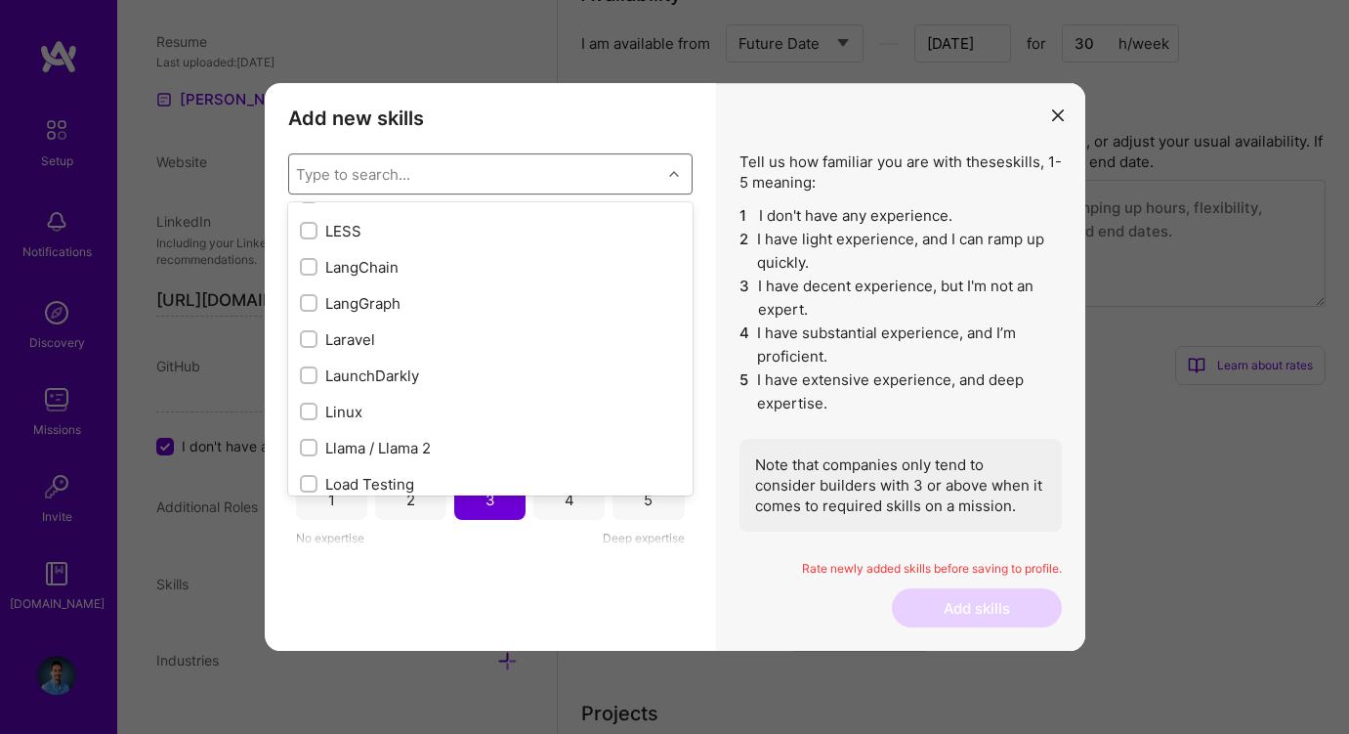
scroll to position [6642, 0]
click at [341, 305] on div "Laravel" at bounding box center [490, 306] width 381 height 21
checkbox input "true"
click at [344, 338] on div "LaunchDarkly" at bounding box center [490, 342] width 381 height 21
checkbox input "true"
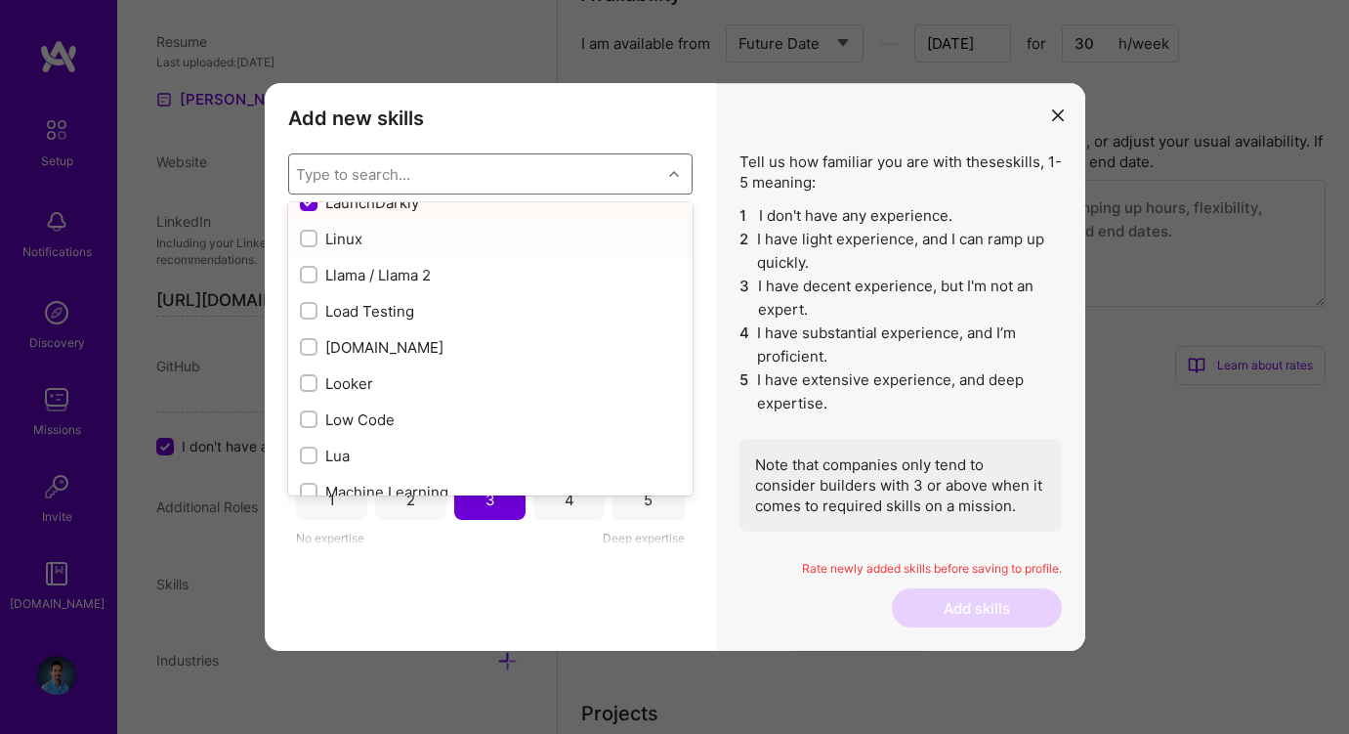
scroll to position [6807, 0]
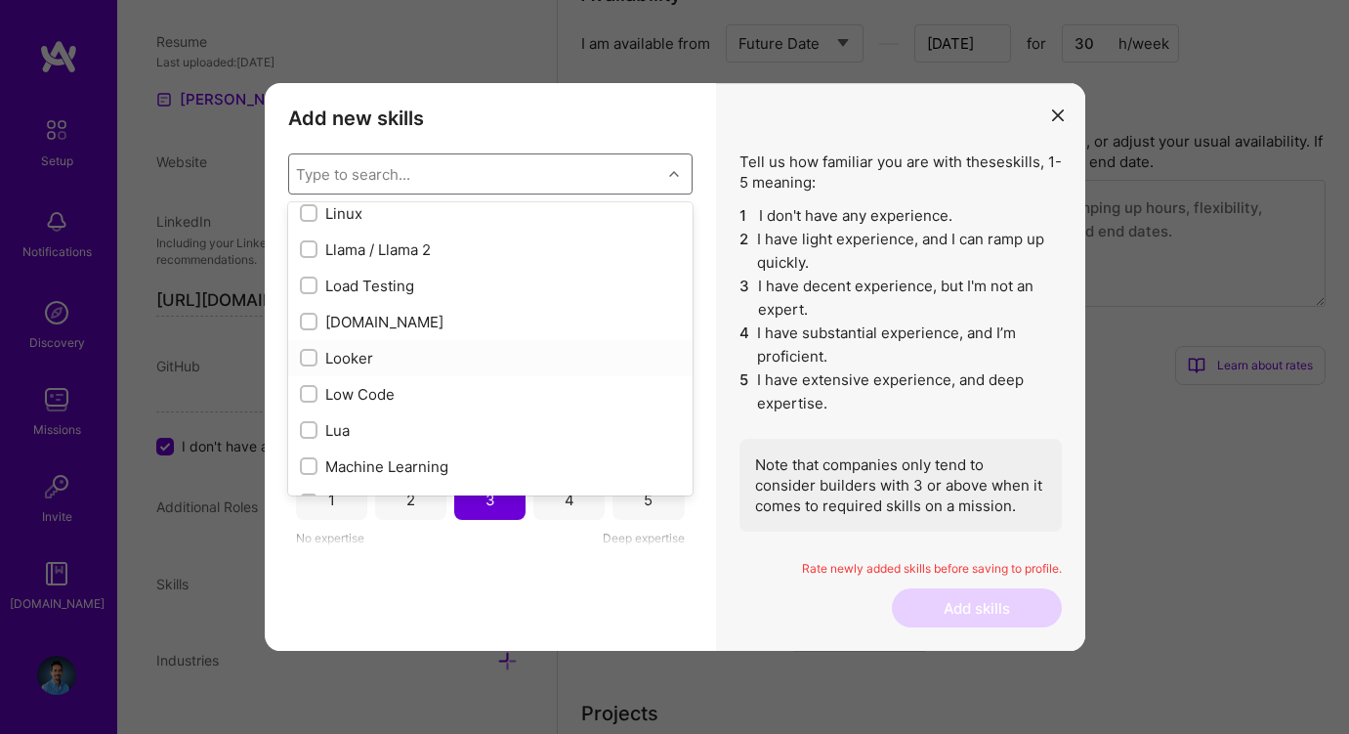
click at [340, 361] on div "Looker" at bounding box center [490, 358] width 381 height 21
checkbox input "true"
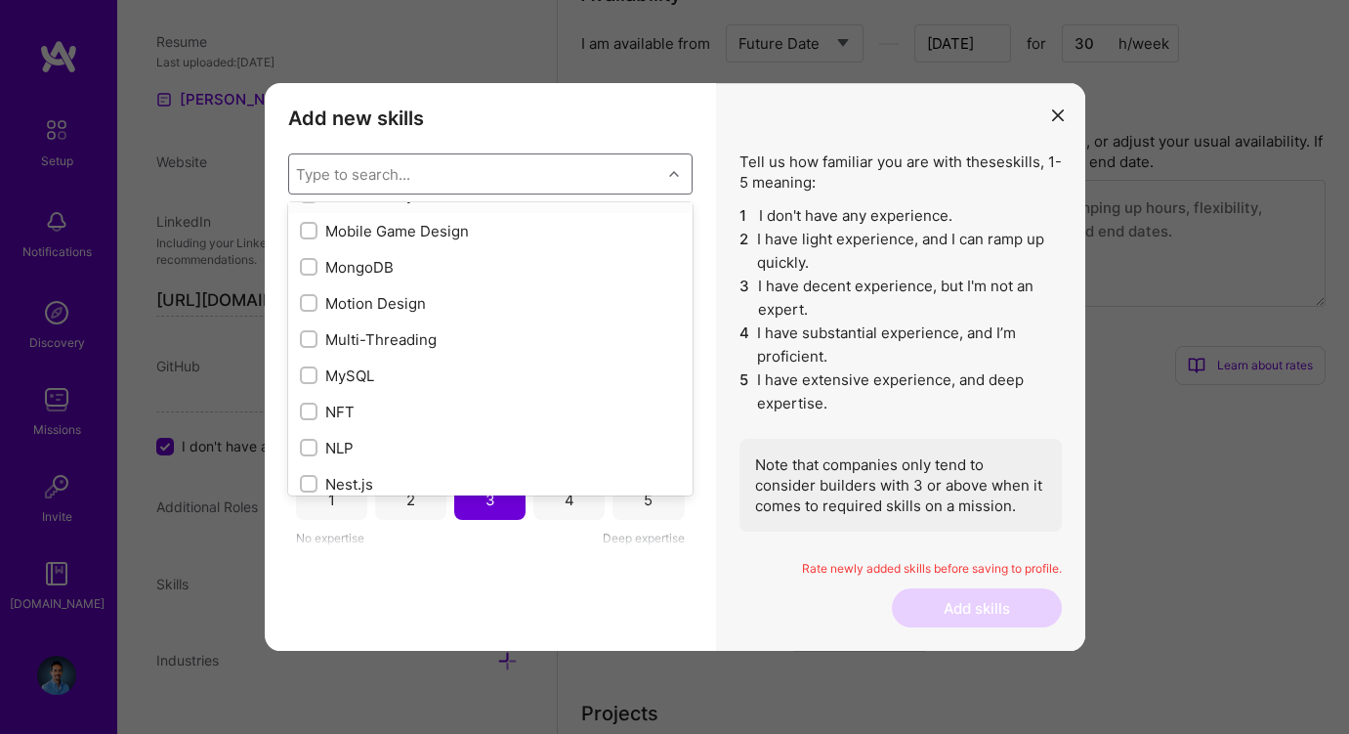
scroll to position [7597, 0]
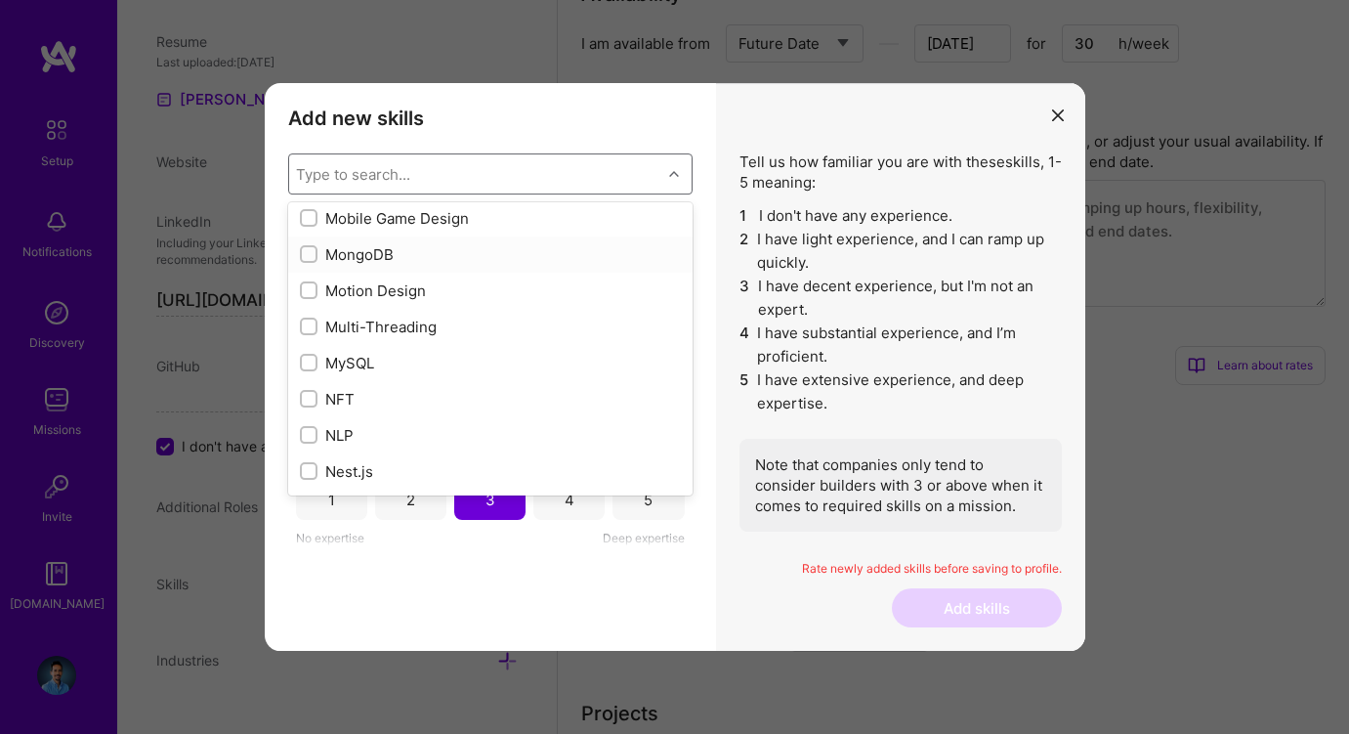
click at [359, 260] on div "MongoDB" at bounding box center [490, 254] width 381 height 21
checkbox input "true"
click at [359, 260] on div "MySQL" at bounding box center [490, 251] width 381 height 21
checkbox input "true"
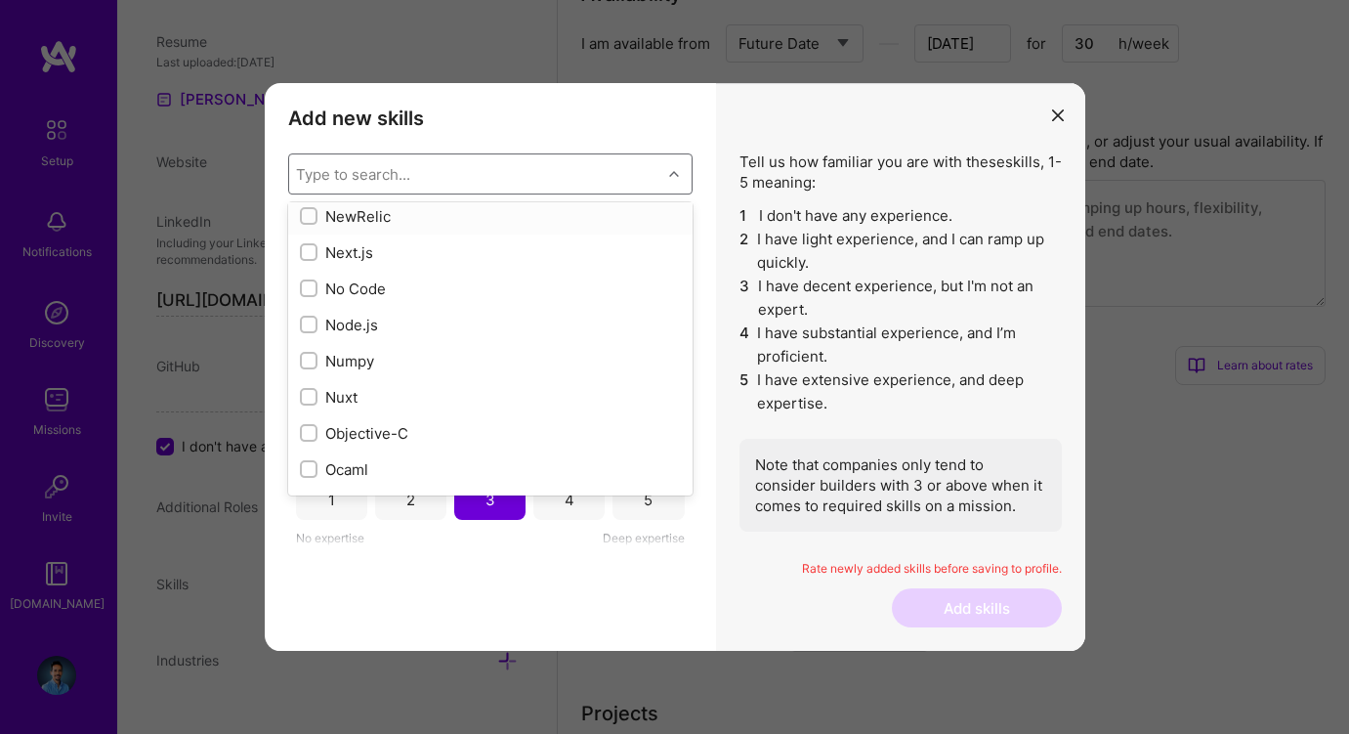
scroll to position [7929, 0]
click at [356, 280] on div "No Code" at bounding box center [490, 284] width 381 height 21
checkbox input "true"
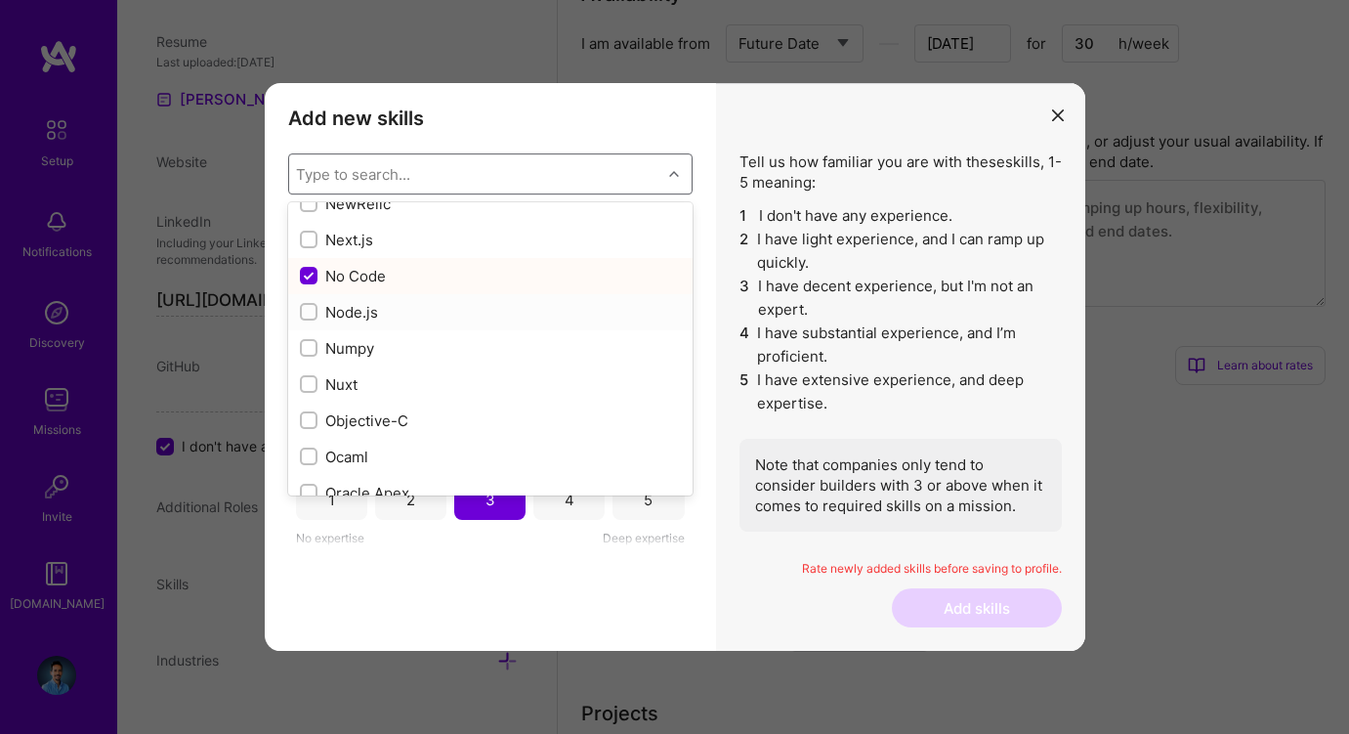
click at [349, 306] on div "Node.js" at bounding box center [490, 312] width 381 height 21
checkbox input "true"
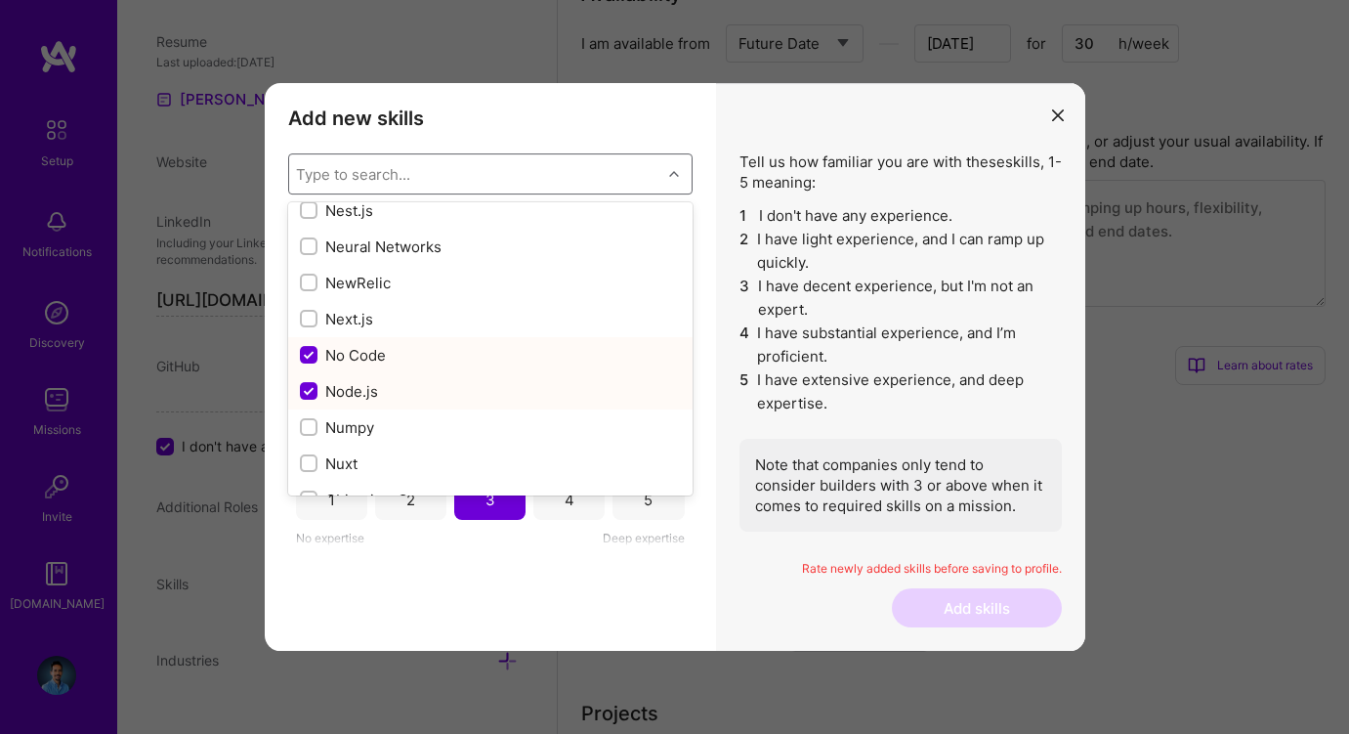
scroll to position [7887, 0]
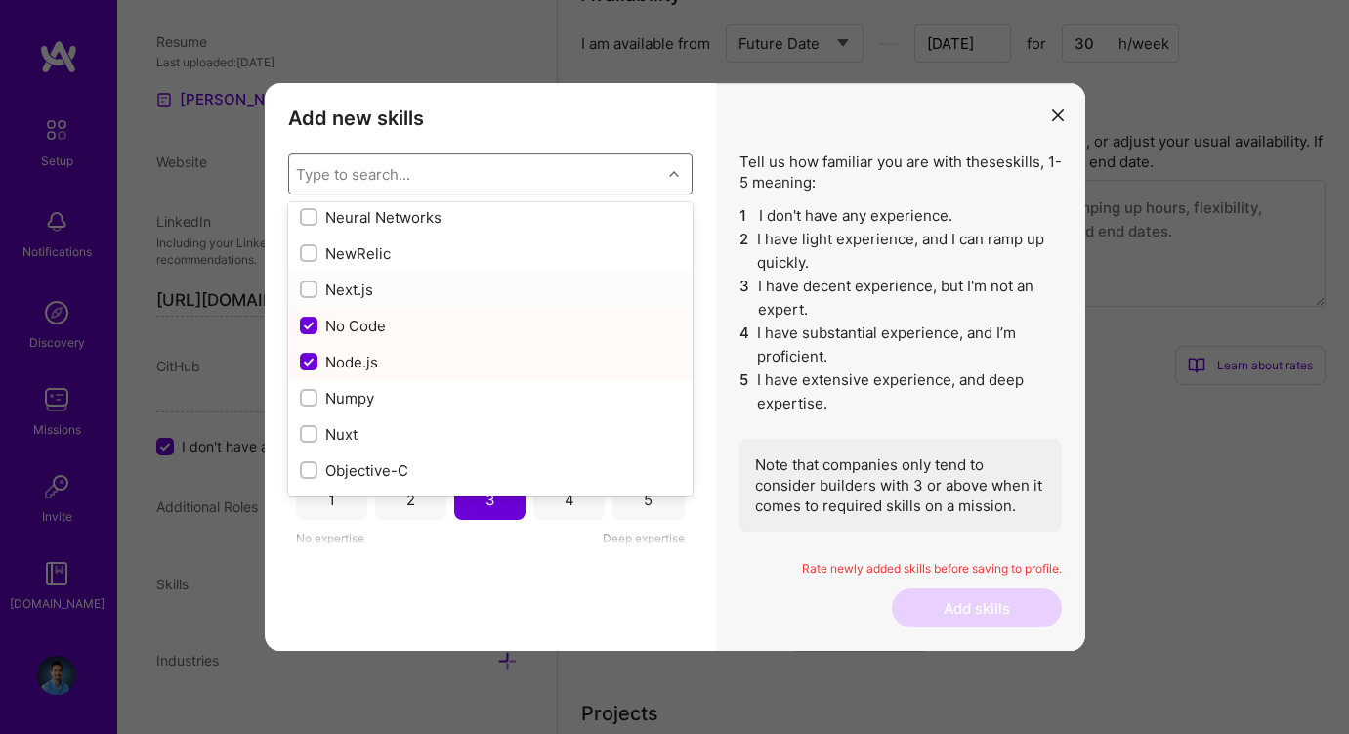
click at [349, 302] on div "Next.js" at bounding box center [490, 290] width 404 height 36
checkbox input "true"
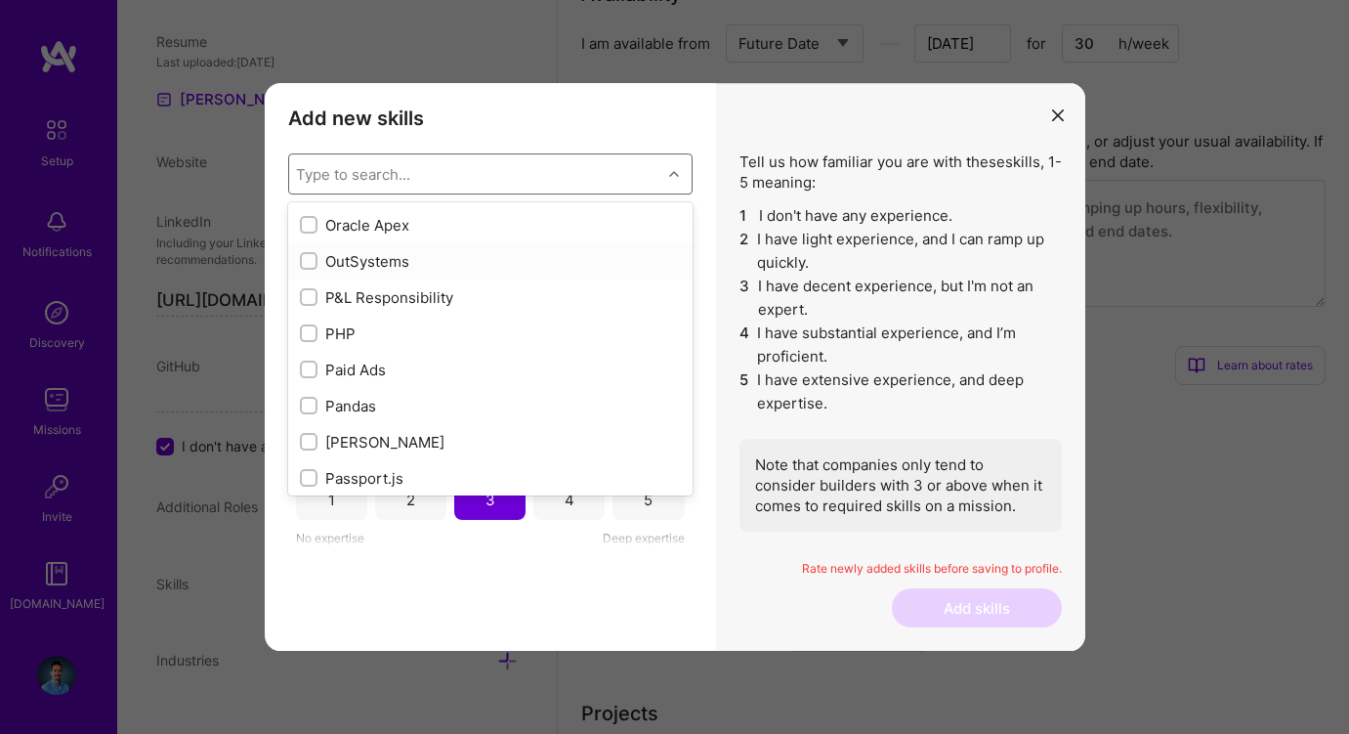
scroll to position [8220, 0]
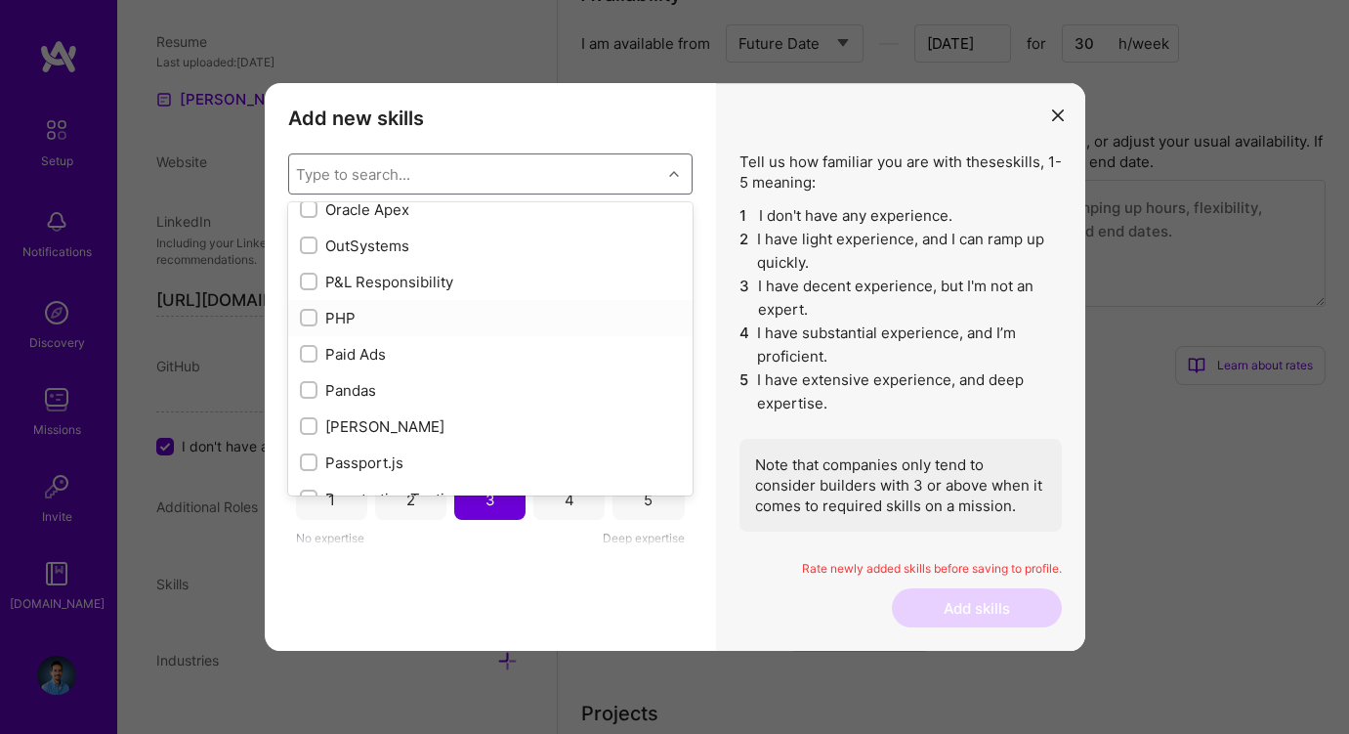
click at [359, 312] on div "PHP" at bounding box center [490, 318] width 381 height 21
checkbox input "true"
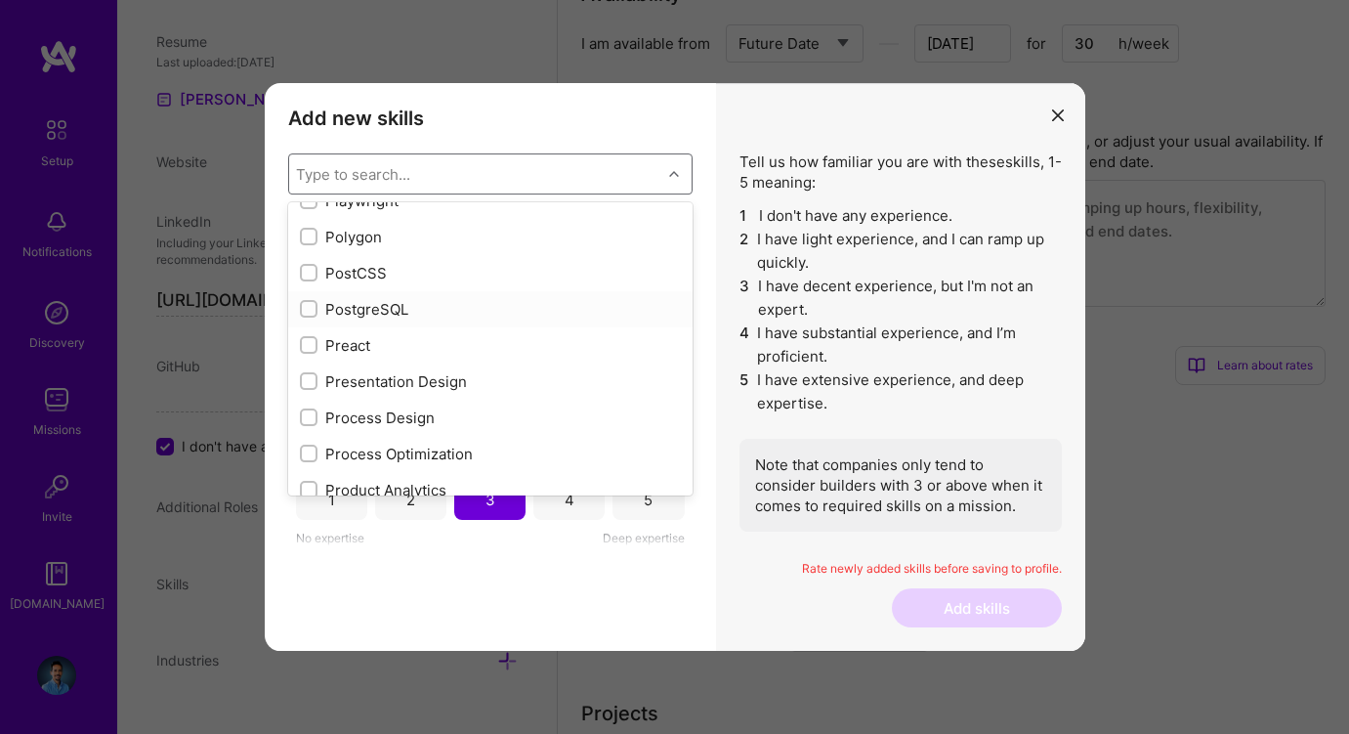
scroll to position [8724, 0]
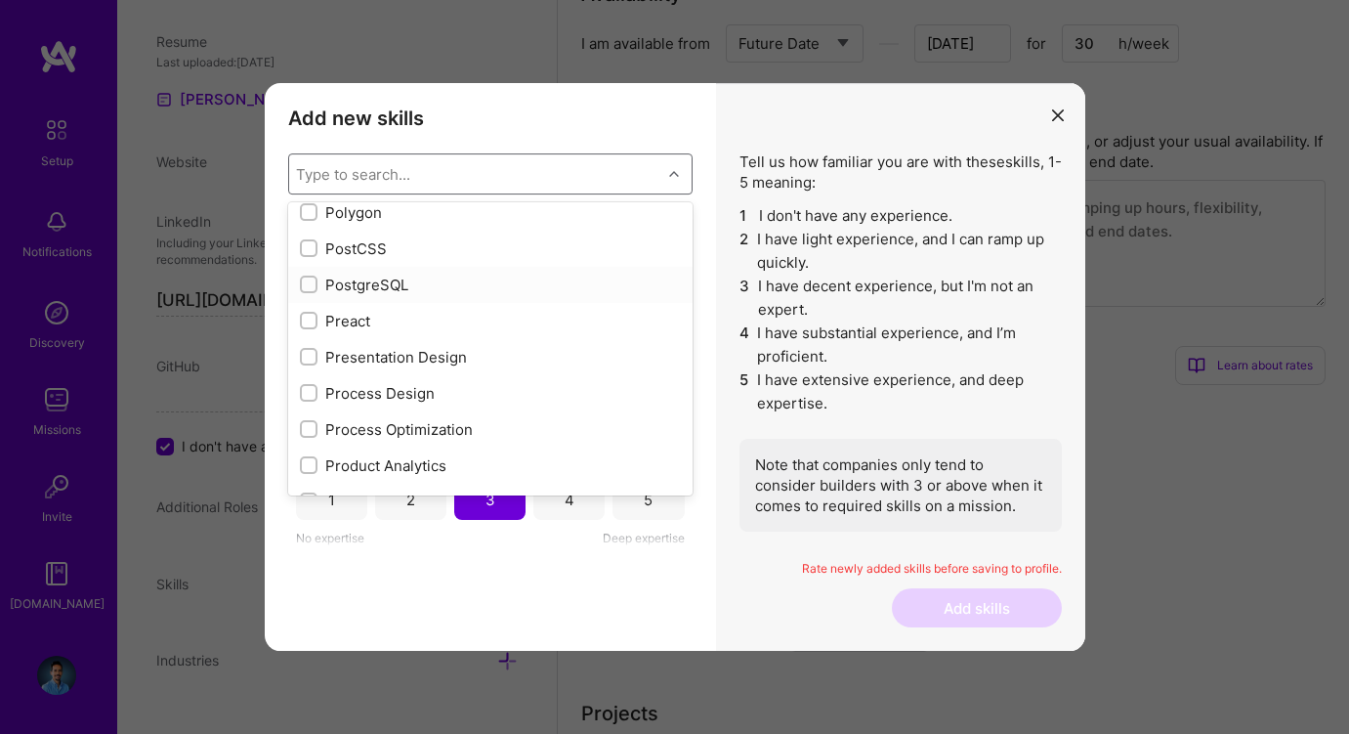
click at [366, 292] on div "PostgreSQL" at bounding box center [490, 285] width 381 height 21
checkbox input "true"
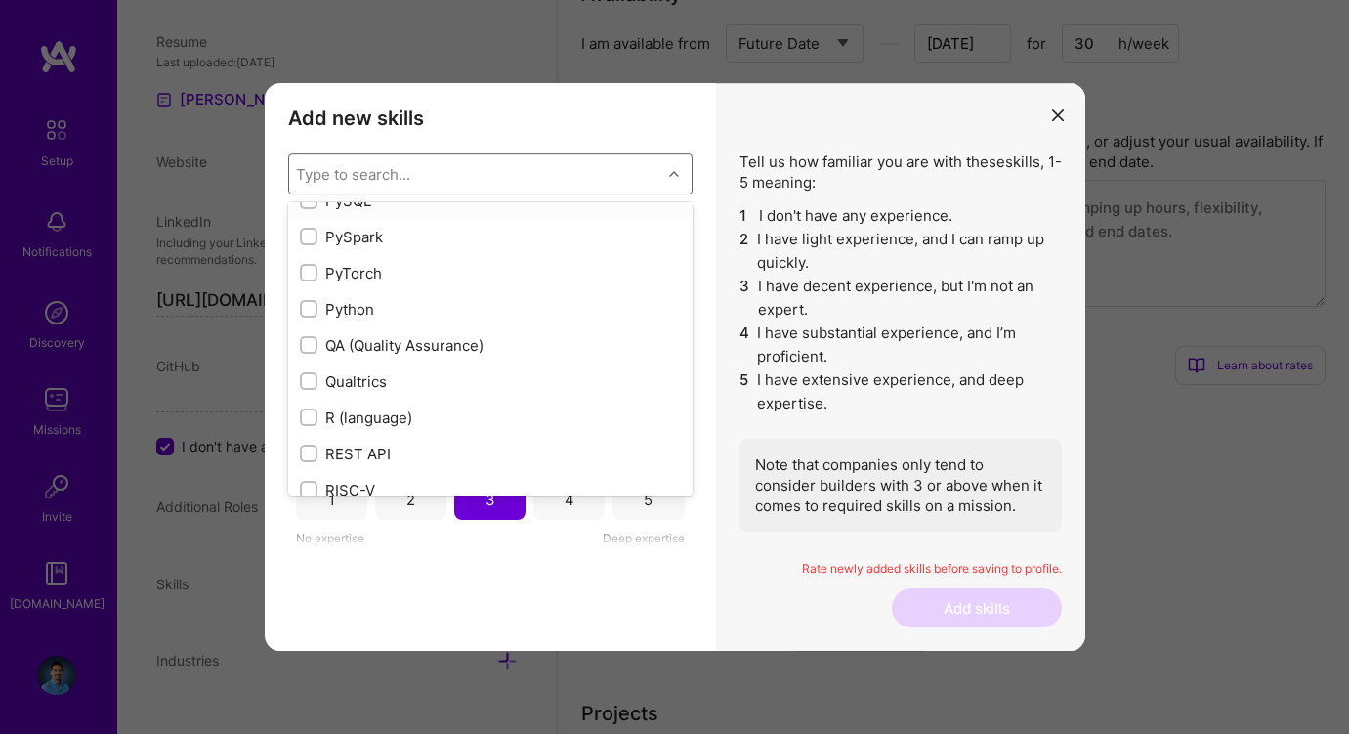
scroll to position [9282, 0]
click at [366, 297] on div "Python" at bounding box center [490, 304] width 381 height 21
checkbox input "true"
click at [361, 337] on div "REST API" at bounding box center [490, 345] width 381 height 21
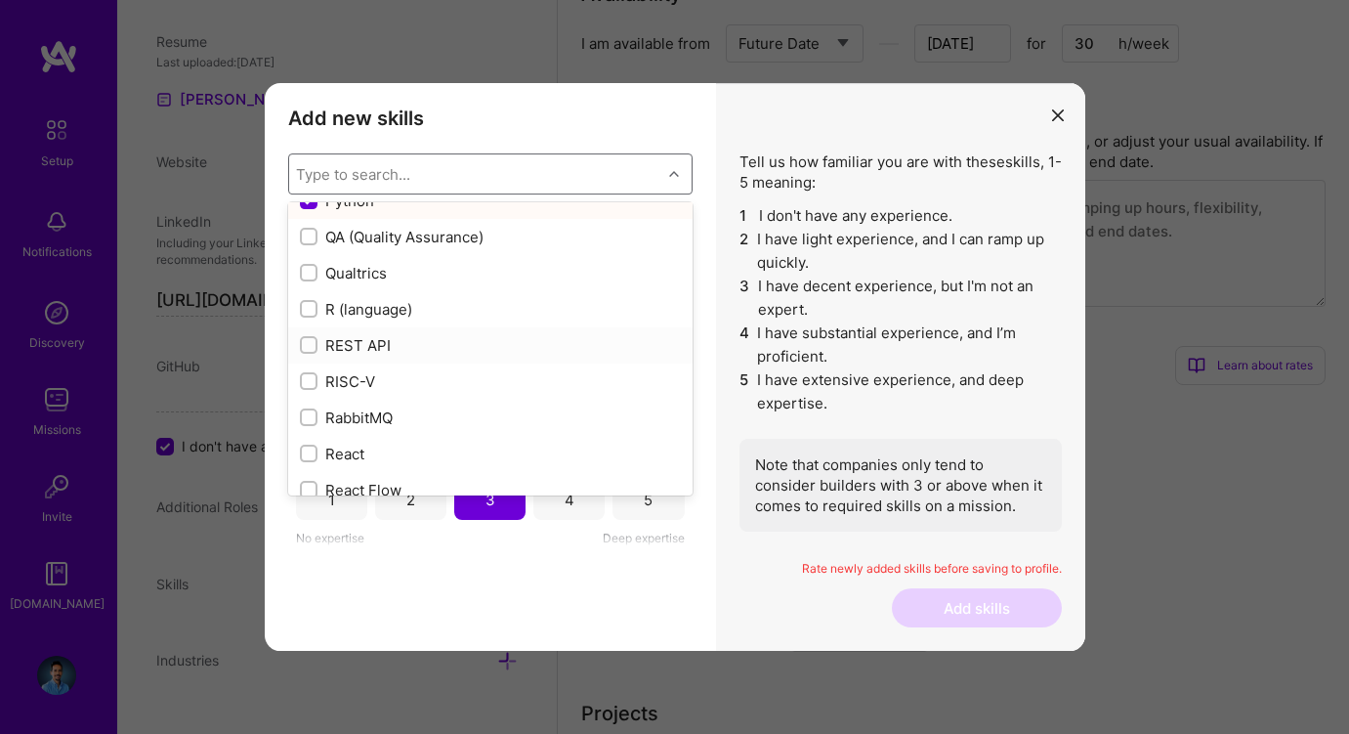
checkbox input "true"
click at [356, 412] on div "RabbitMQ" at bounding box center [490, 417] width 381 height 21
checkbox input "true"
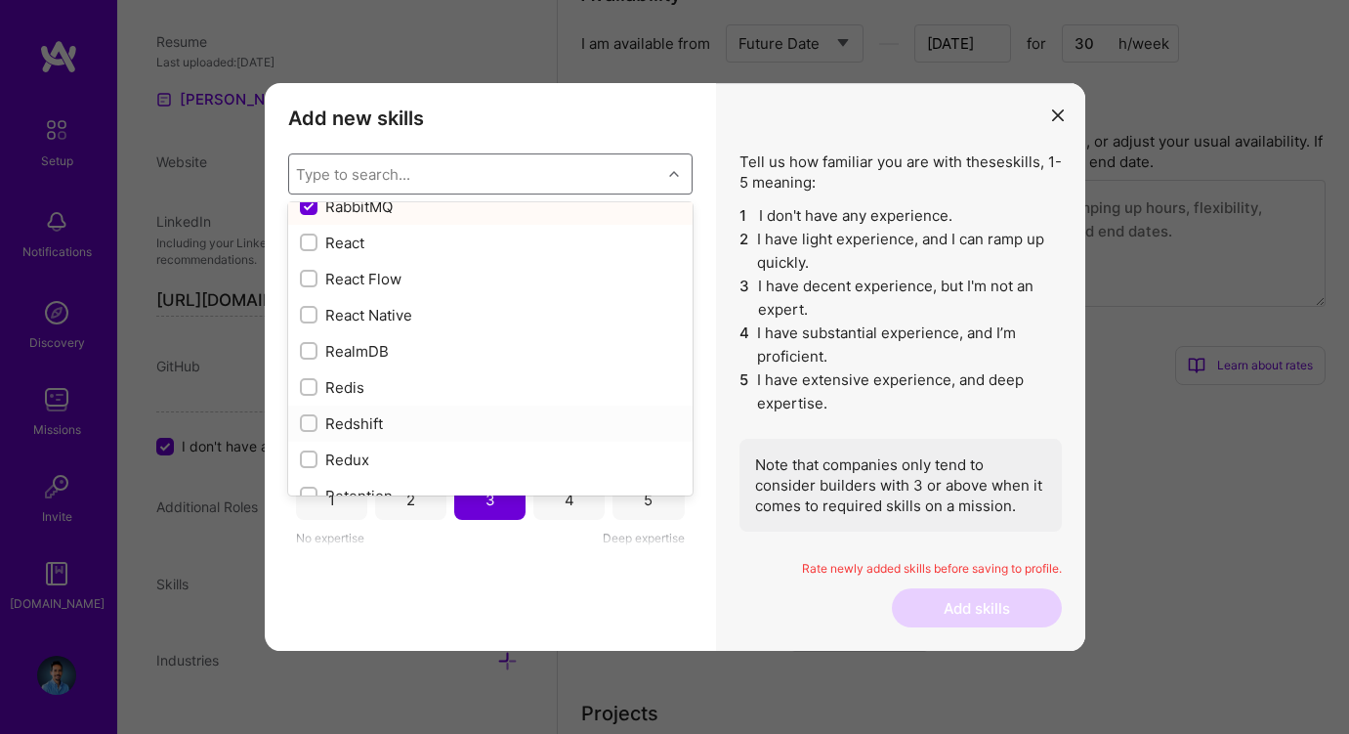
scroll to position [9592, 0]
click at [352, 245] on div "React" at bounding box center [490, 247] width 381 height 21
checkbox input "true"
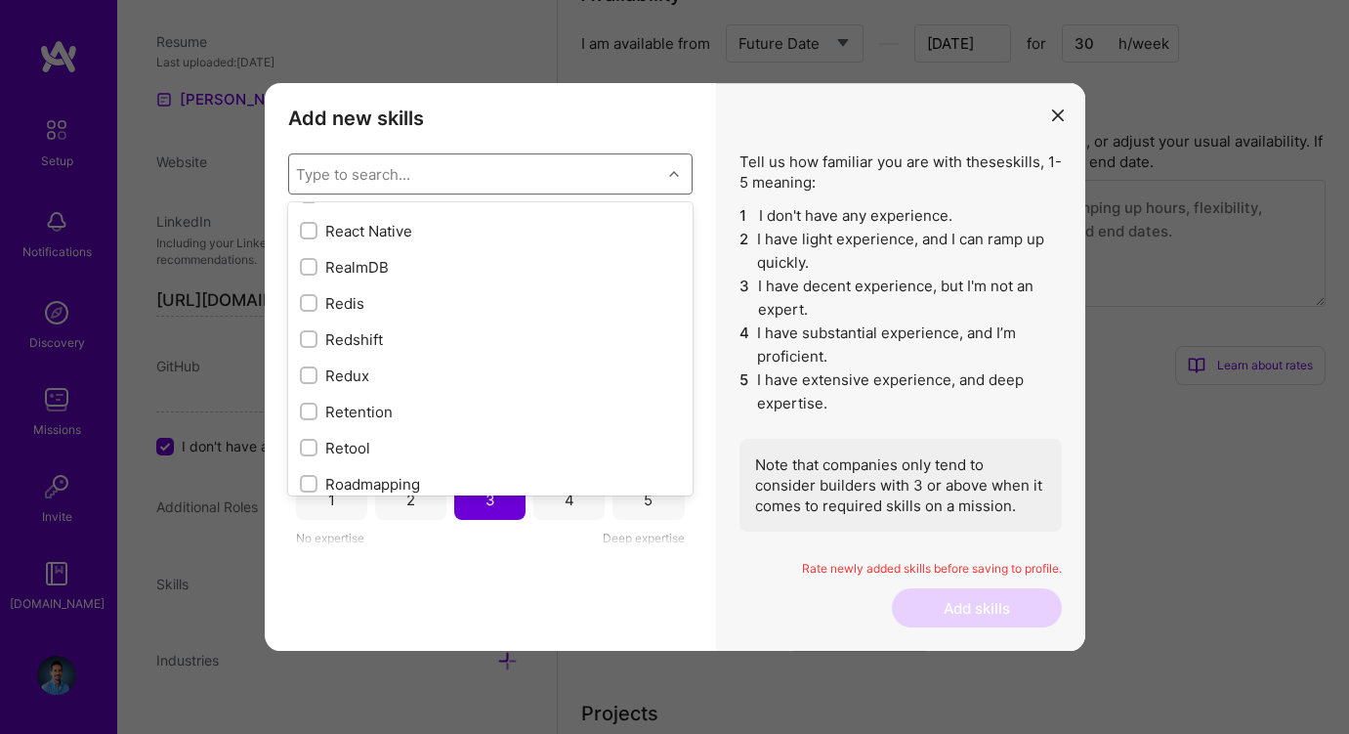
scroll to position [9709, 0]
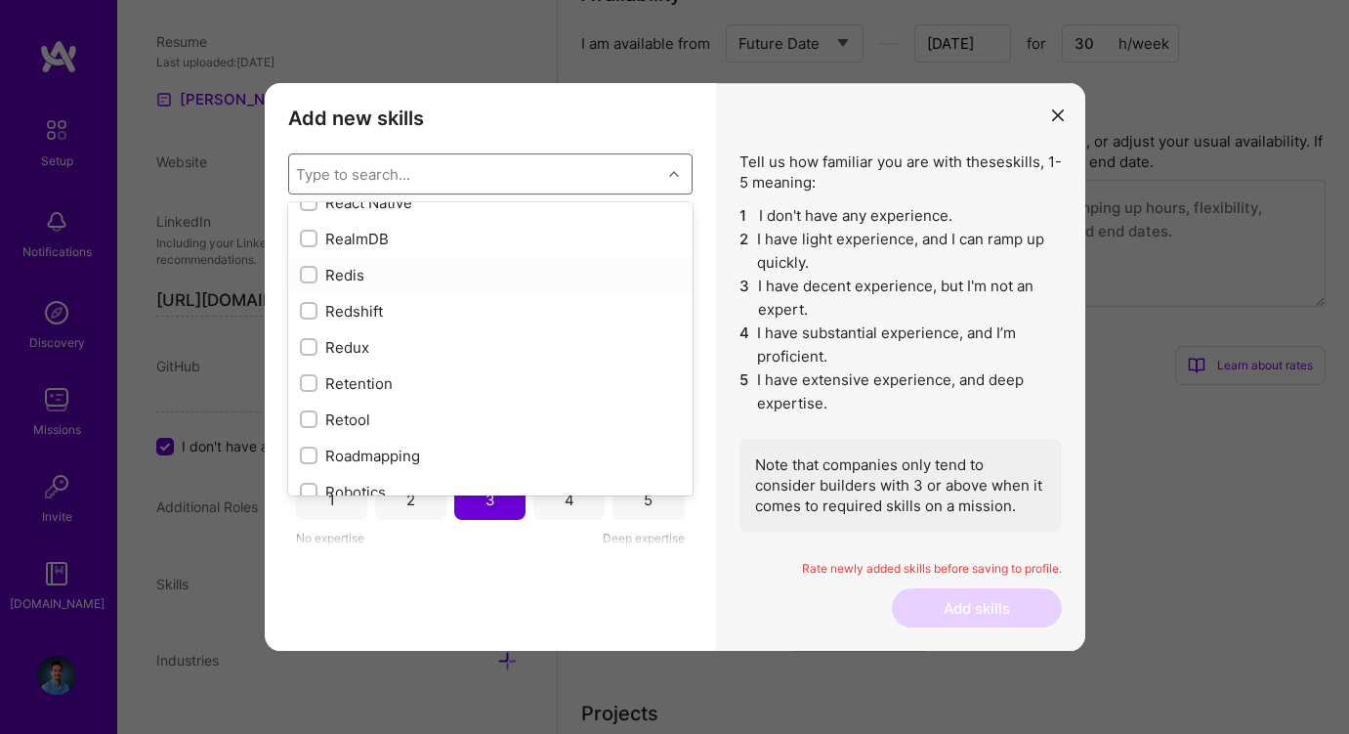
click at [340, 281] on div "Redis" at bounding box center [490, 275] width 381 height 21
checkbox input "true"
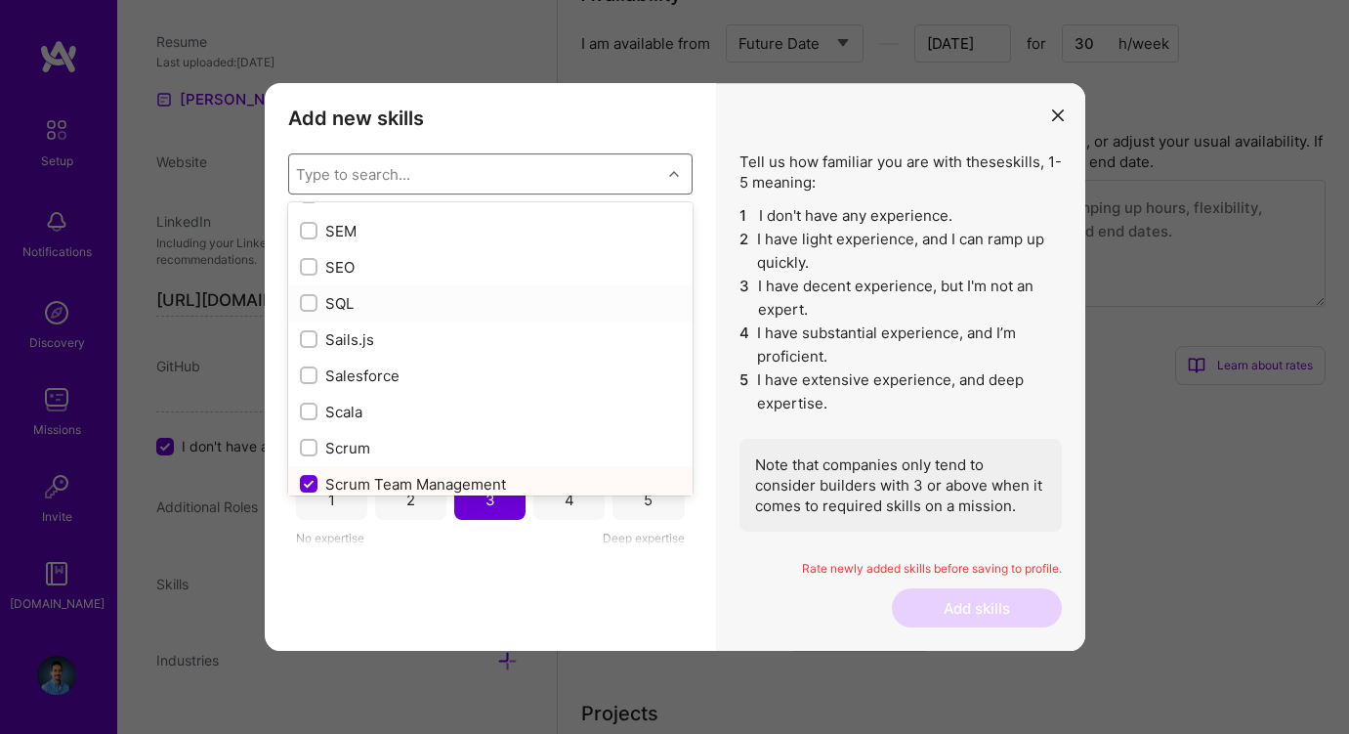
click at [342, 303] on div "SQL" at bounding box center [490, 303] width 381 height 21
checkbox input "true"
click at [339, 270] on div "SEO" at bounding box center [490, 267] width 381 height 21
checkbox input "true"
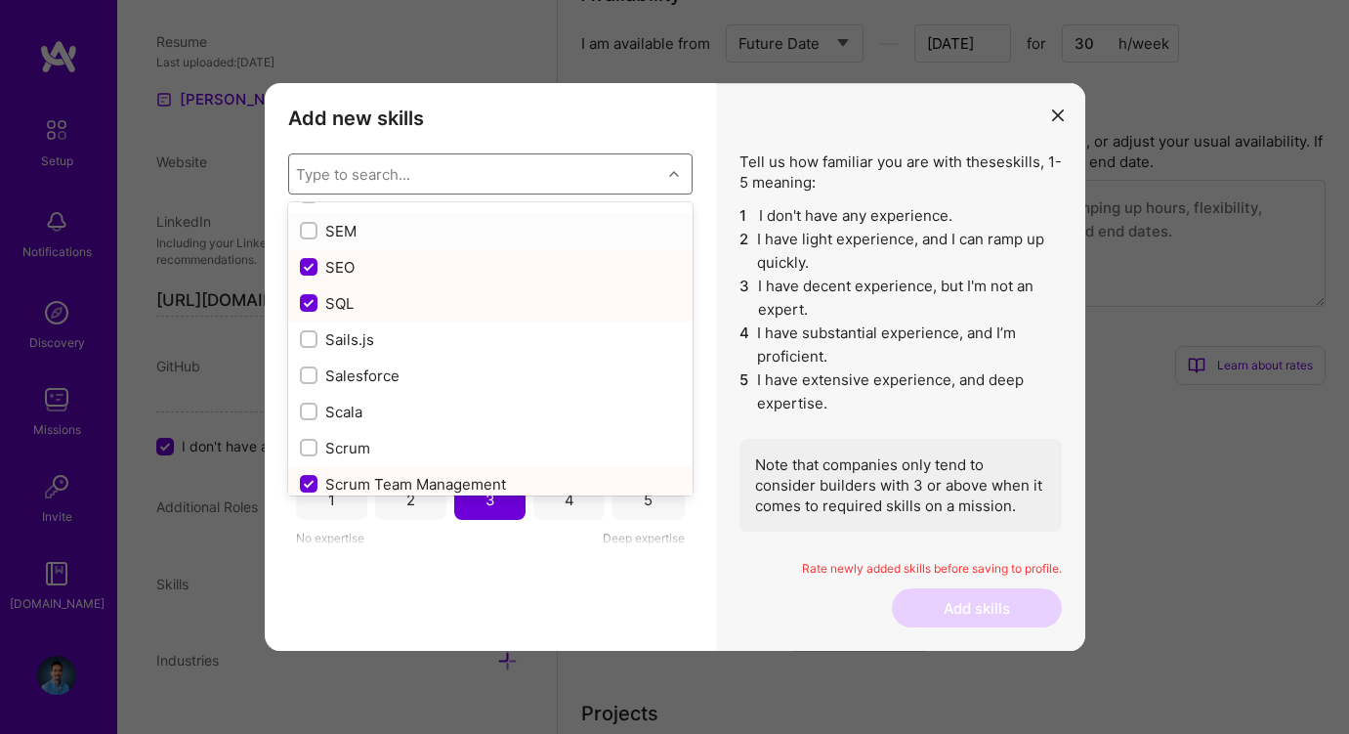
click at [341, 232] on div "SEM" at bounding box center [490, 231] width 381 height 21
checkbox input "true"
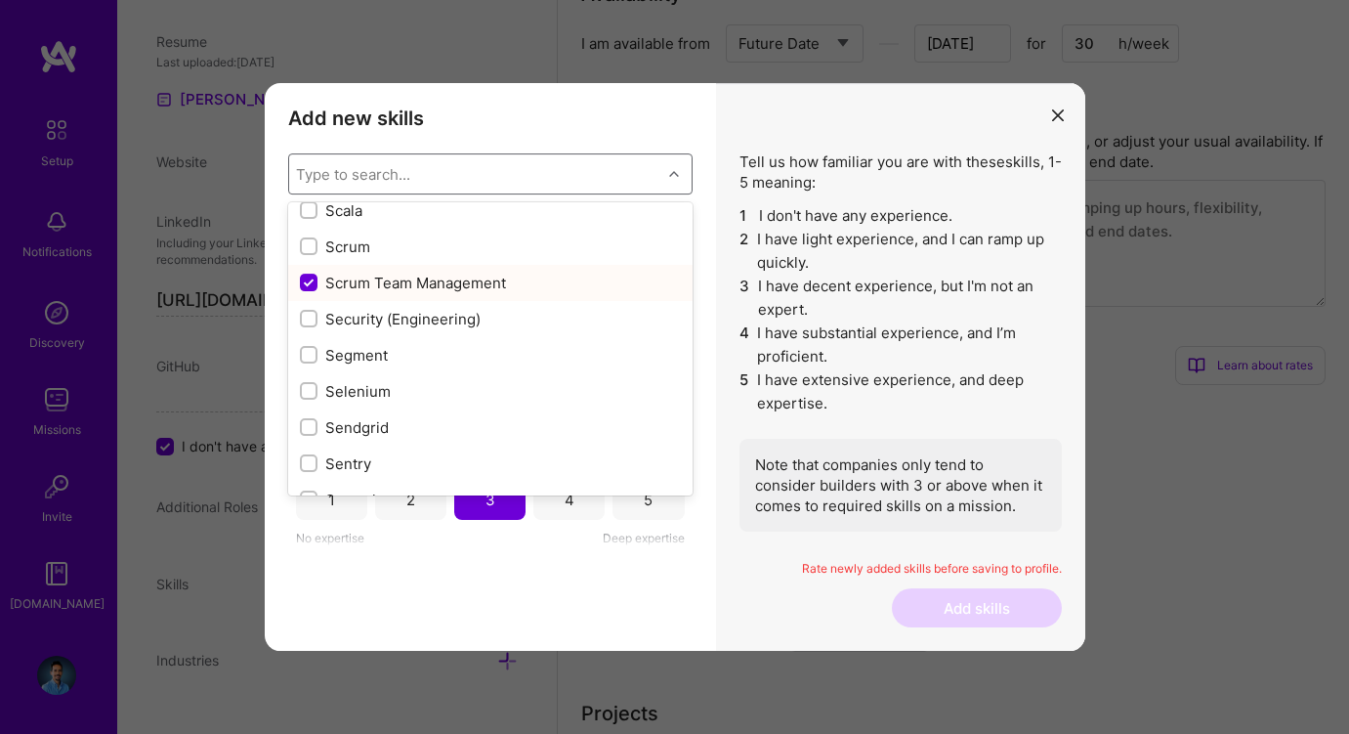
scroll to position [10570, 0]
click at [336, 244] on div "Scrum" at bounding box center [490, 245] width 381 height 21
checkbox input "true"
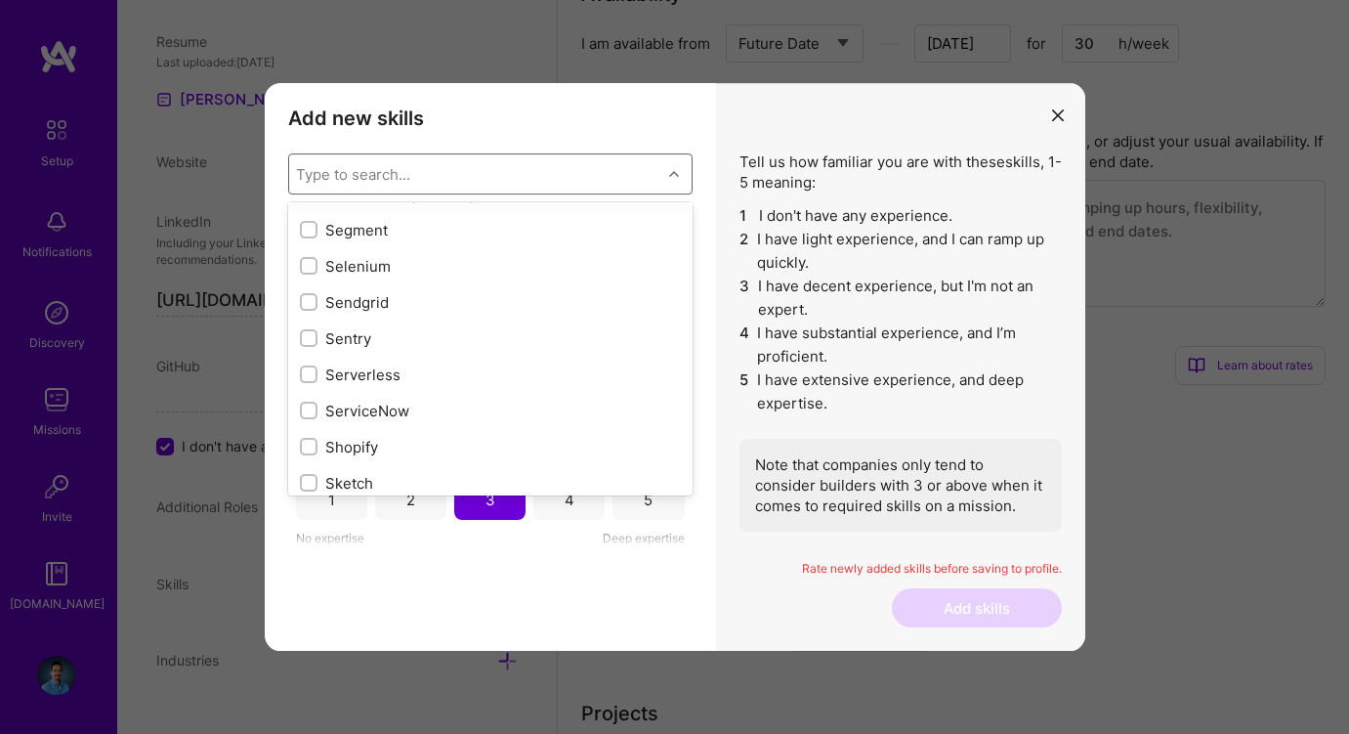
scroll to position [10712, 0]
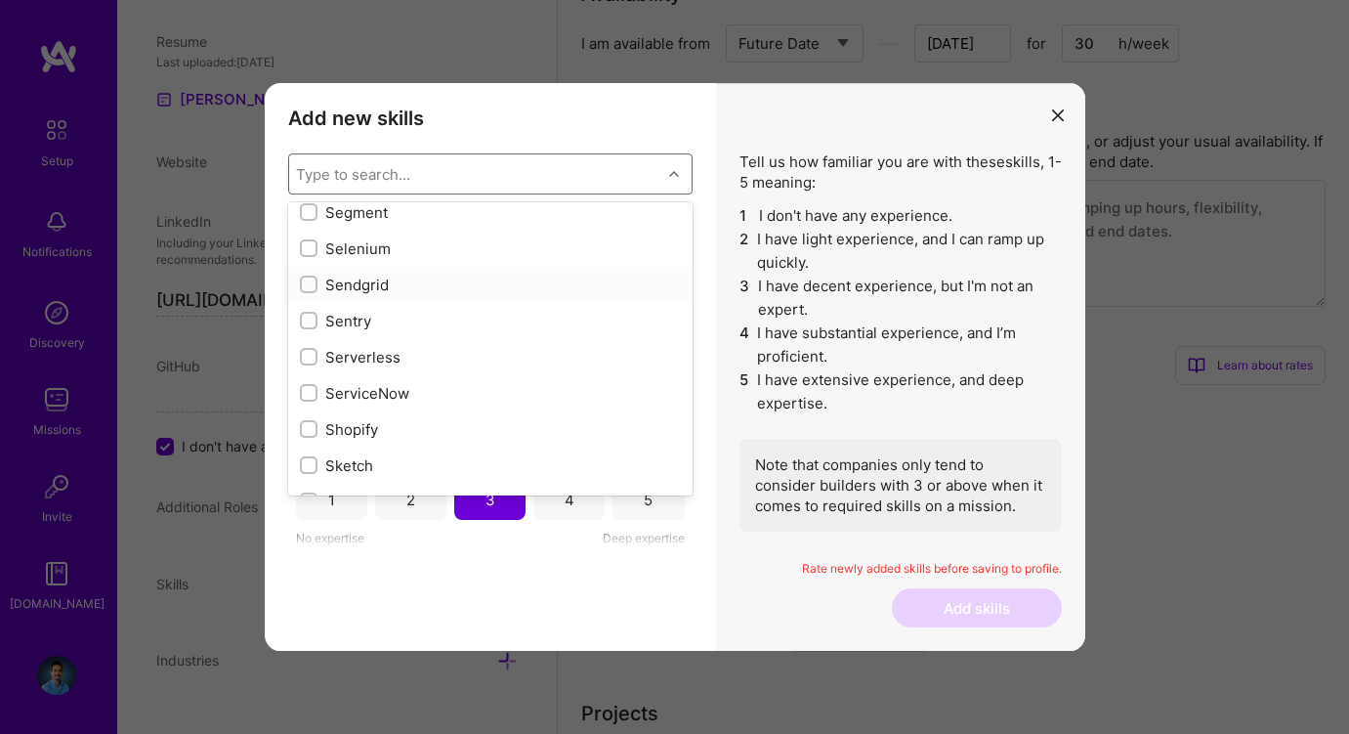
click at [331, 280] on div "Sendgrid" at bounding box center [490, 285] width 381 height 21
checkbox input "true"
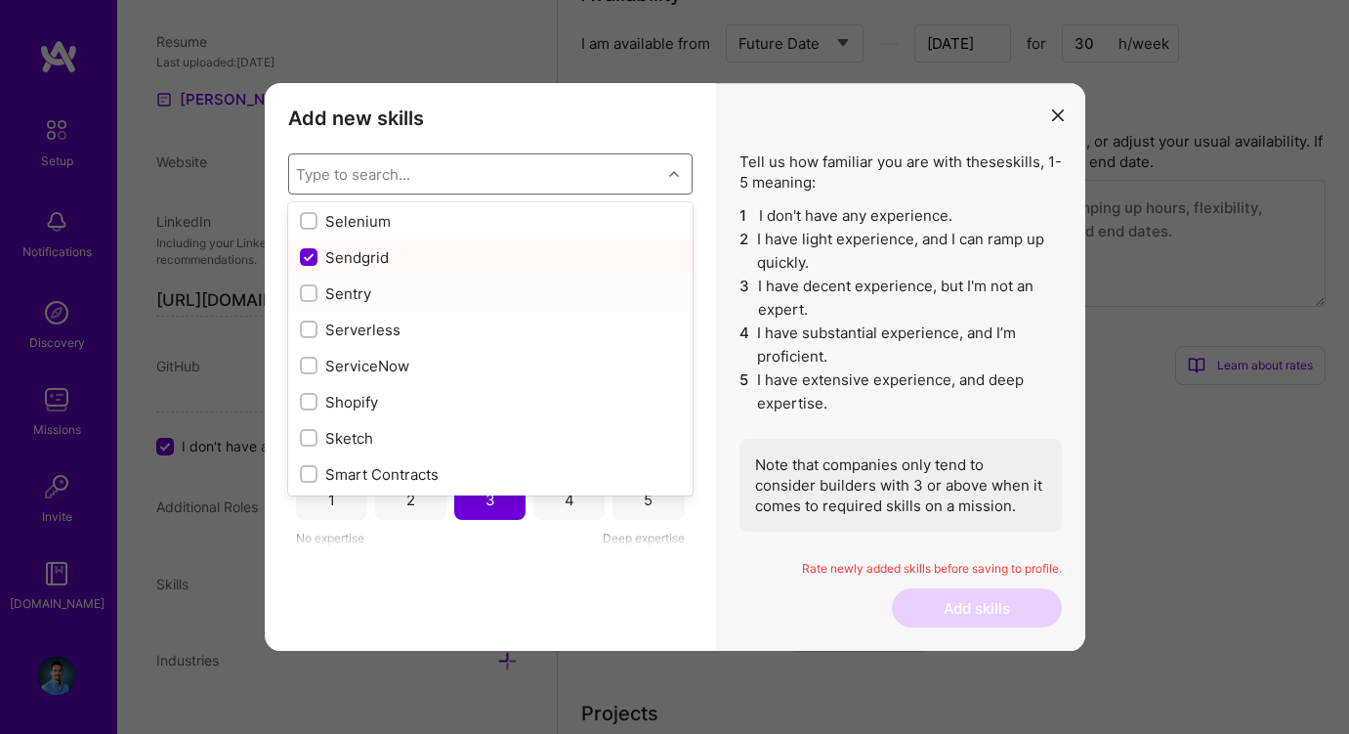
scroll to position [10722, 0]
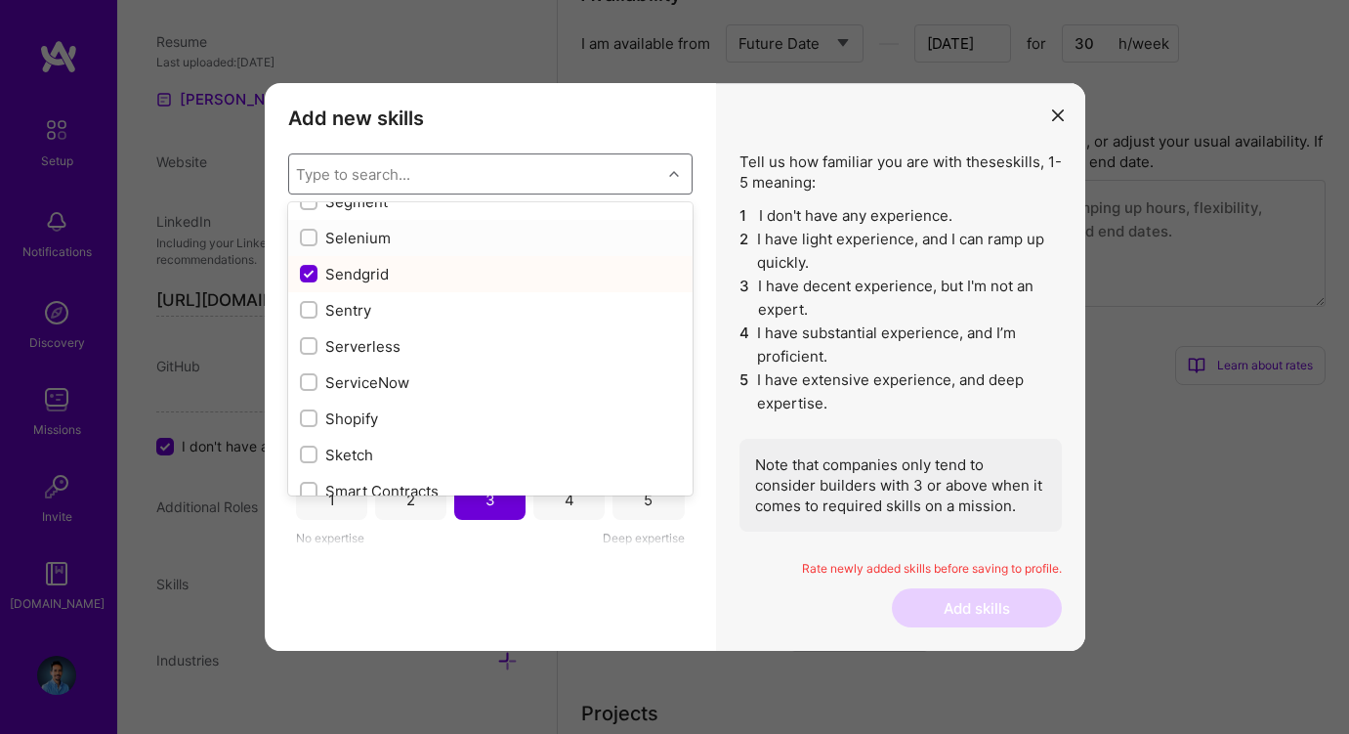
click at [347, 235] on div "Selenium" at bounding box center [490, 238] width 381 height 21
checkbox input "true"
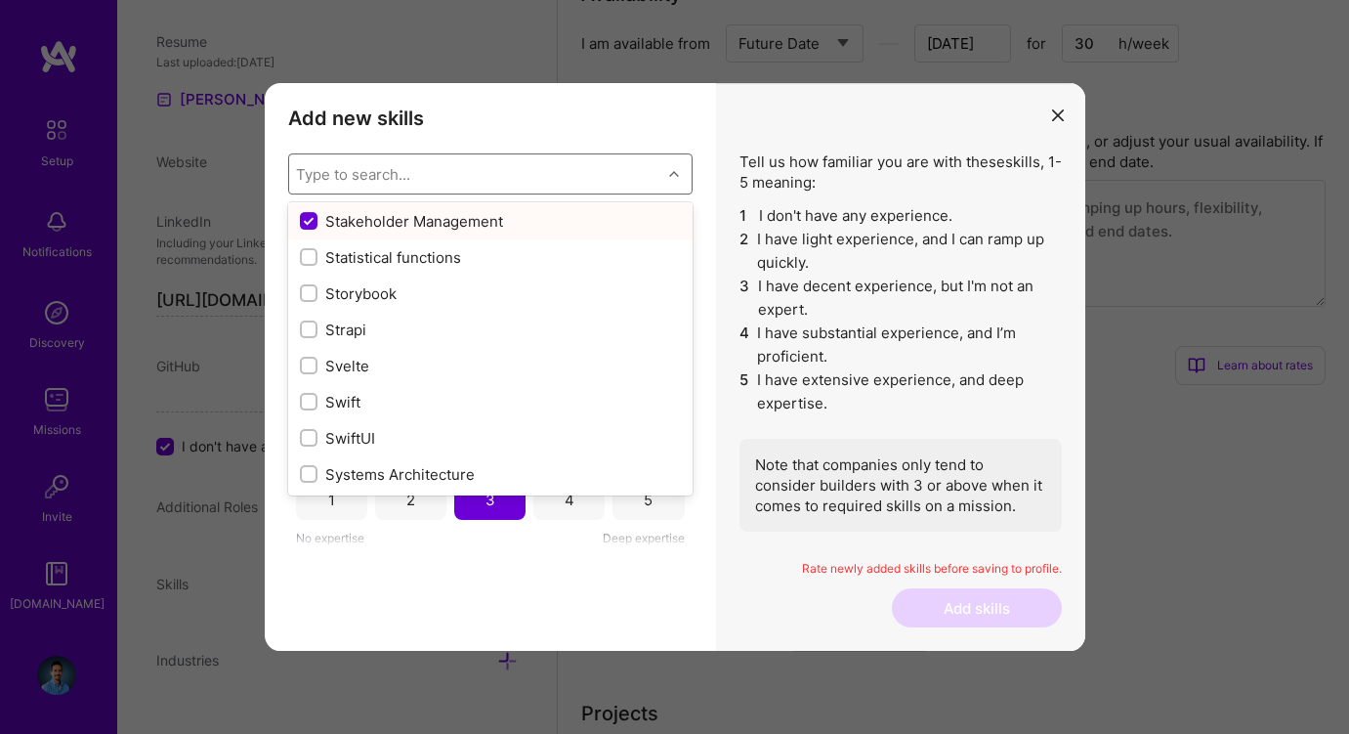
scroll to position [11503, 0]
click at [352, 286] on div "Storybook" at bounding box center [490, 288] width 381 height 21
checkbox input "true"
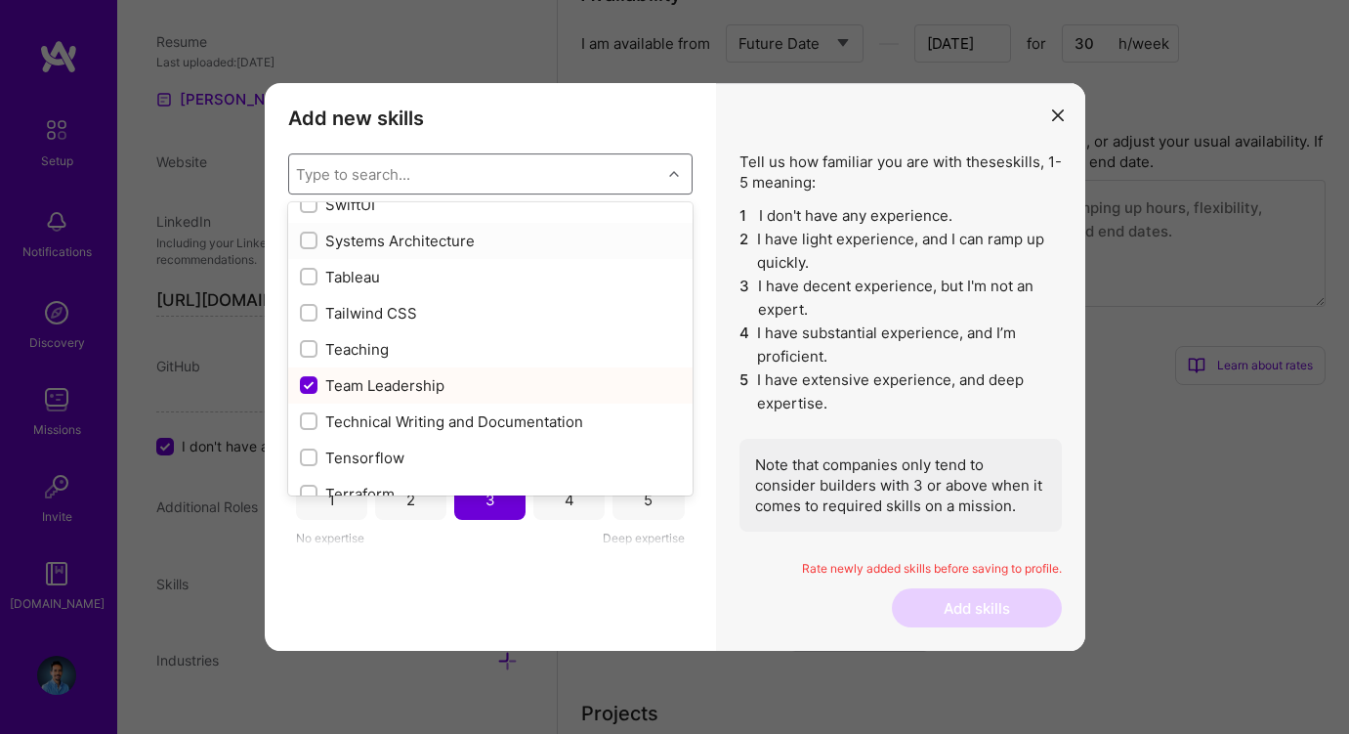
scroll to position [11752, 0]
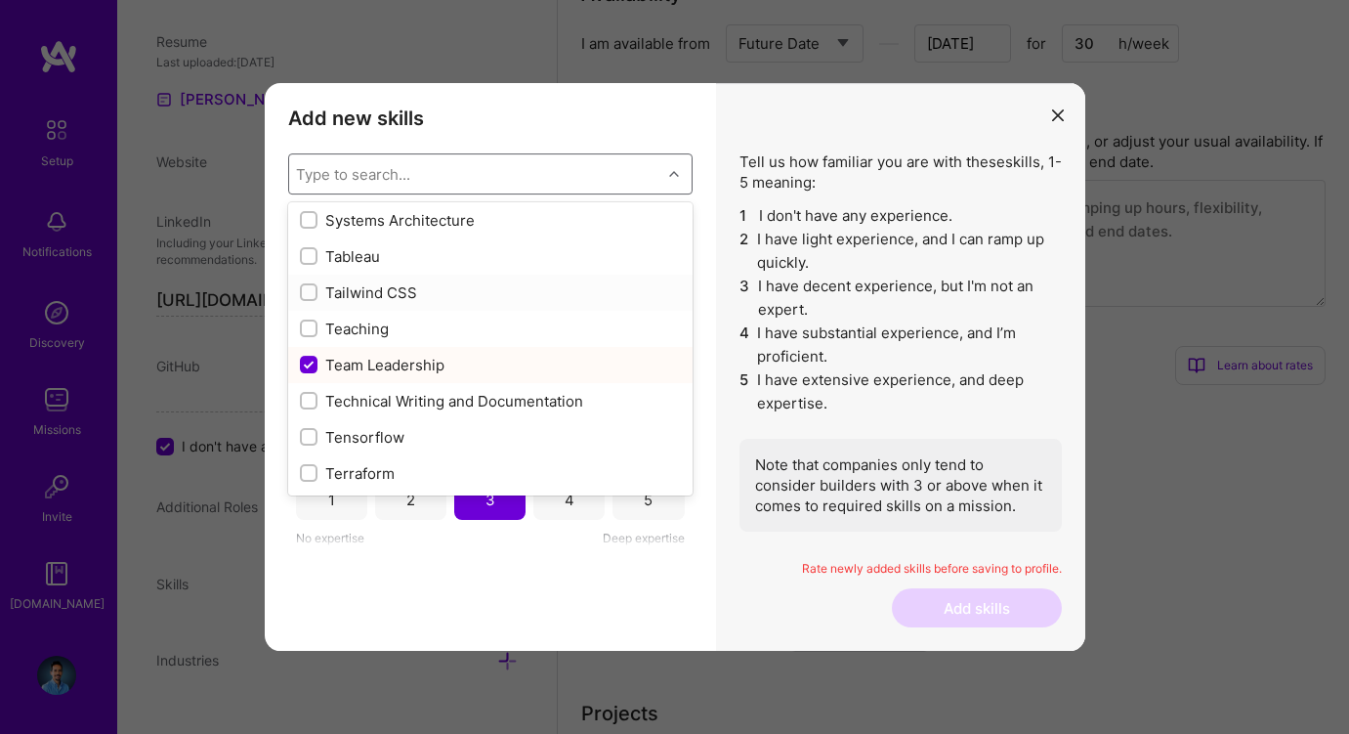
click at [352, 286] on div "Tailwind CSS" at bounding box center [490, 292] width 381 height 21
checkbox input "true"
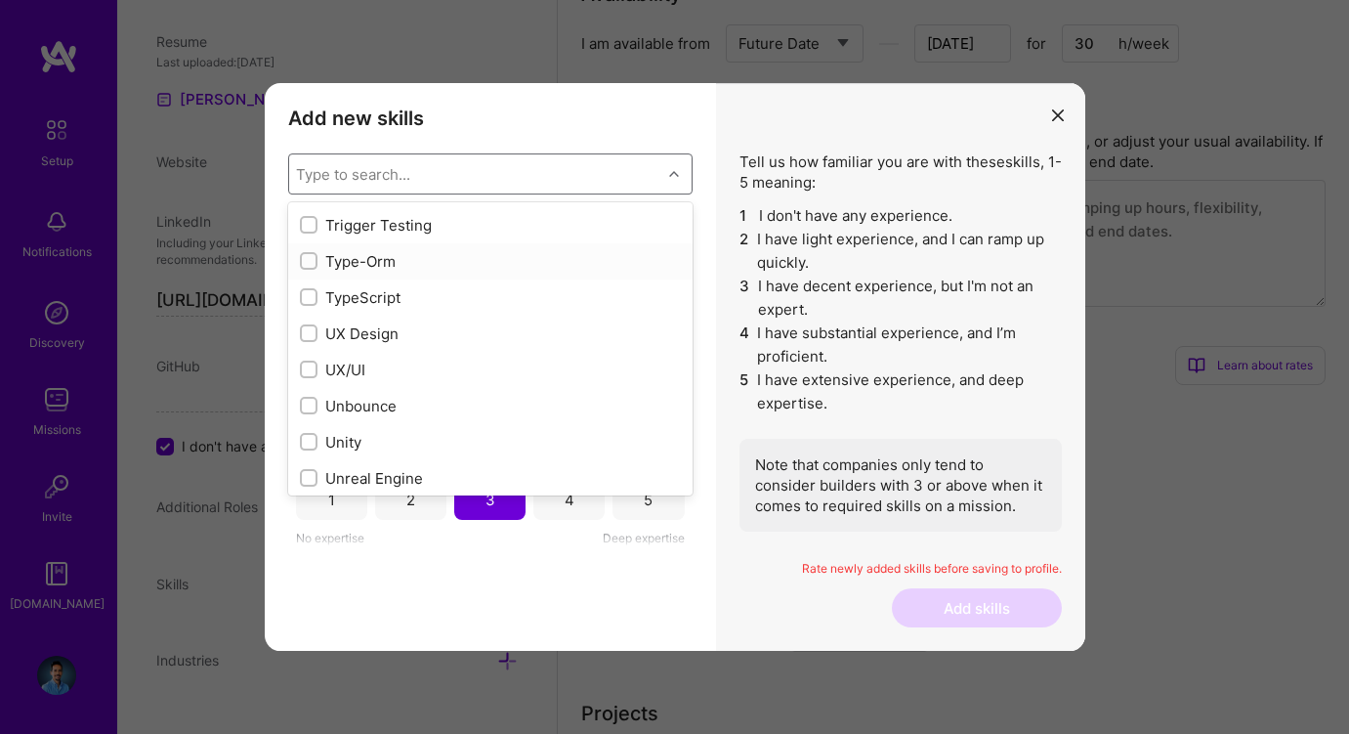
scroll to position [12271, 0]
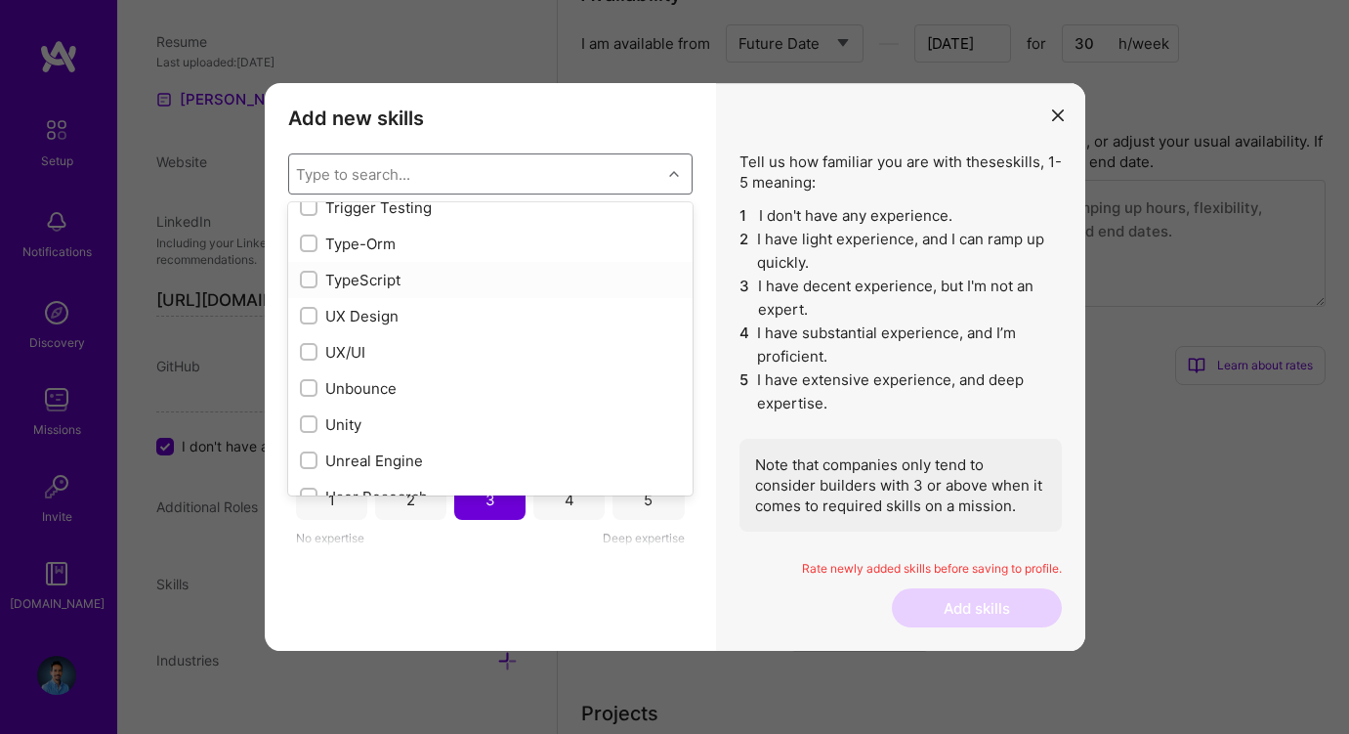
click at [352, 286] on div "TypeScript" at bounding box center [490, 280] width 381 height 21
checkbox input "true"
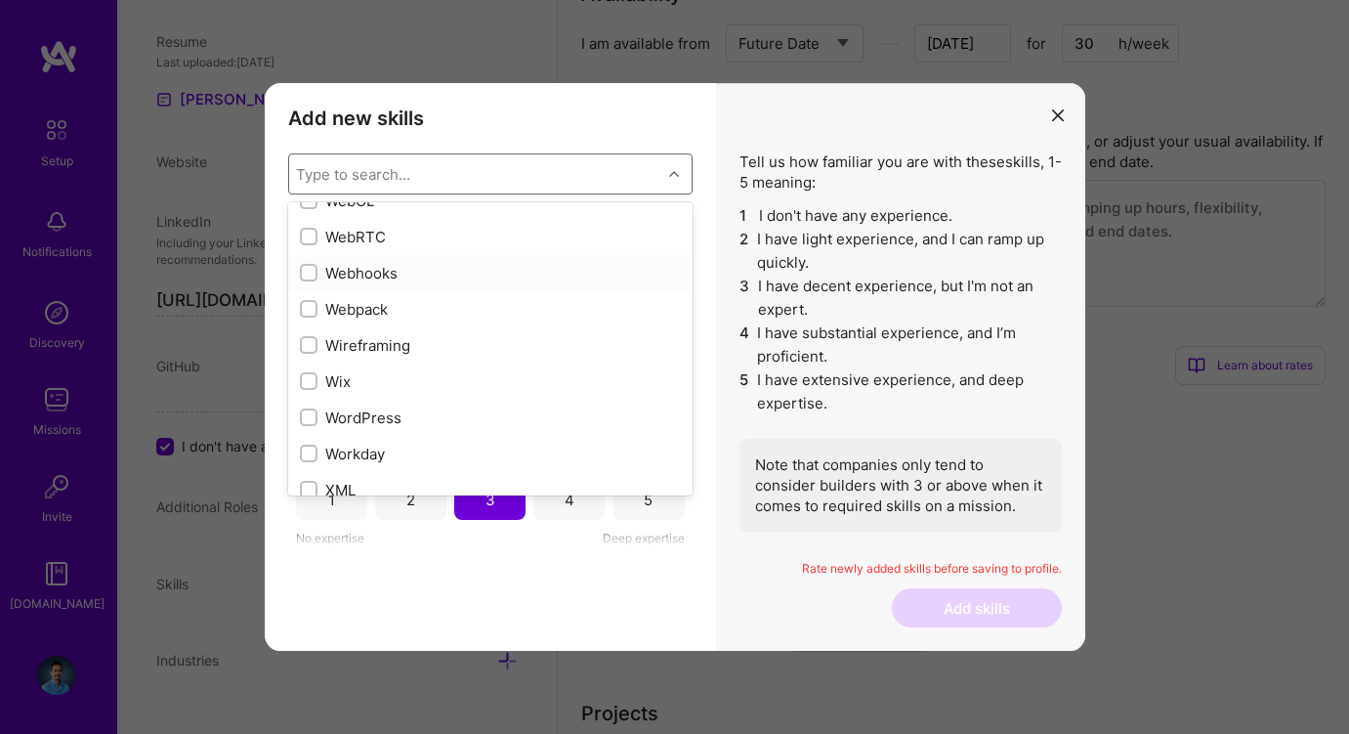
scroll to position [12990, 0]
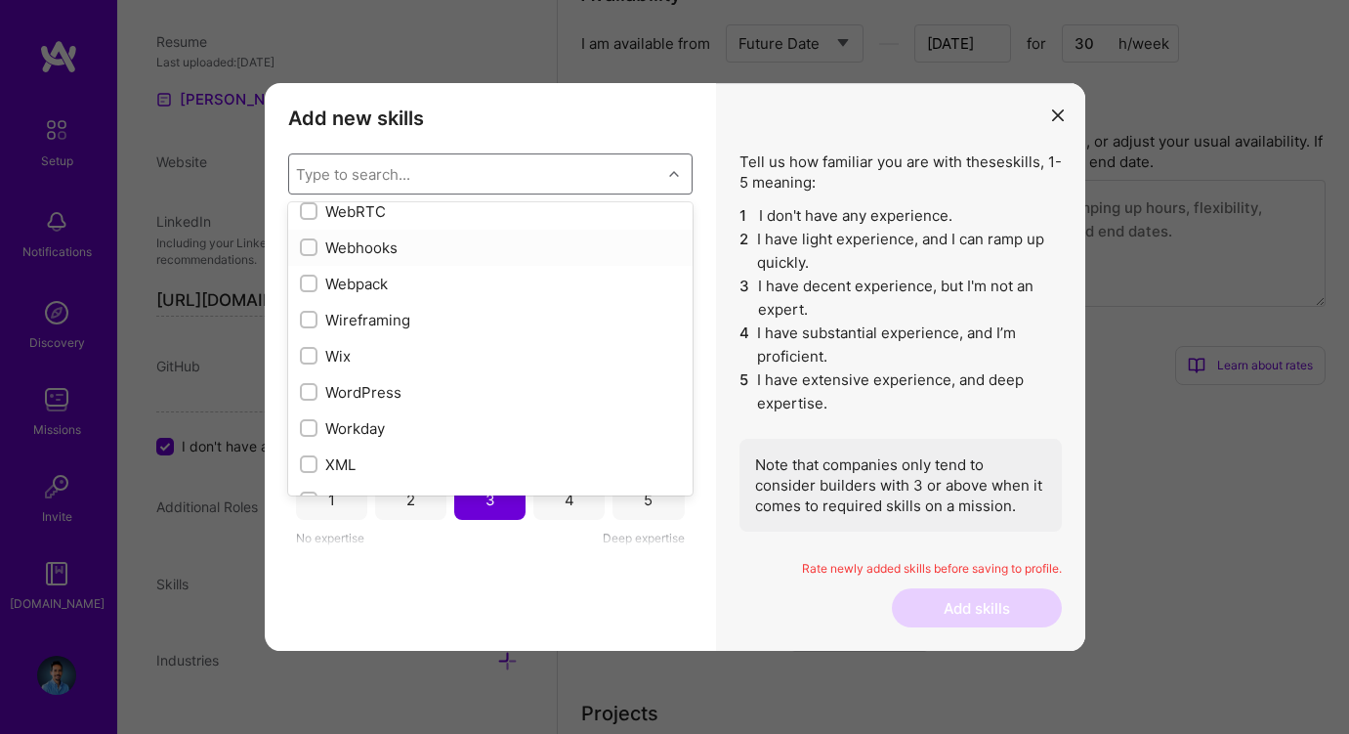
click at [354, 250] on div "Webhooks" at bounding box center [490, 247] width 381 height 21
checkbox input "true"
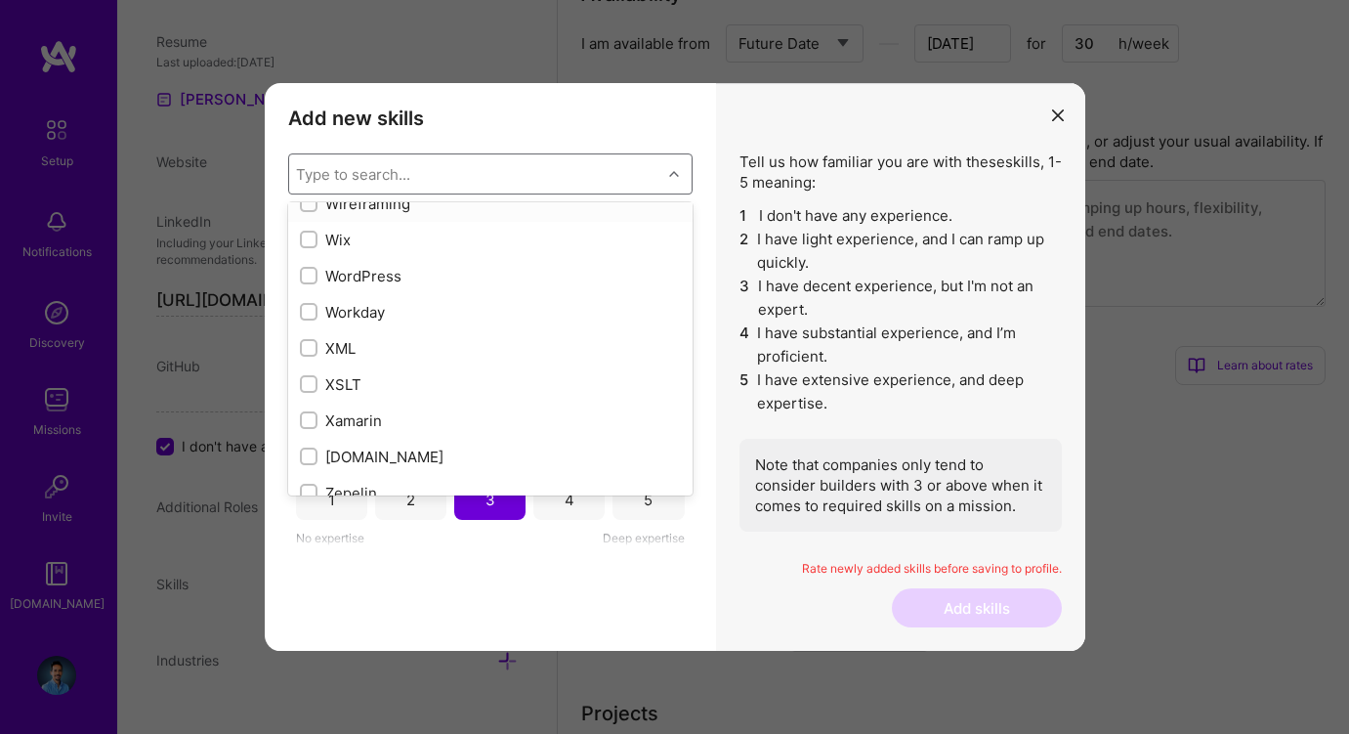
scroll to position [13136, 0]
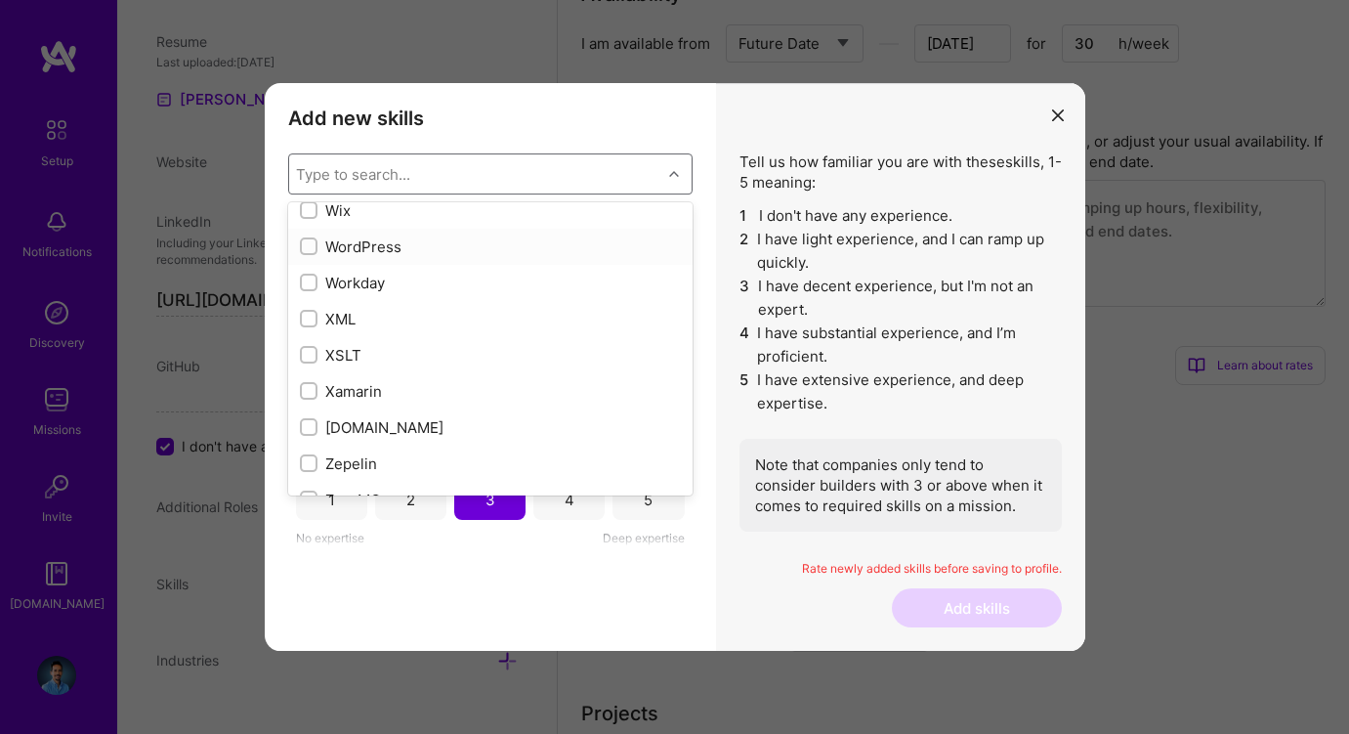
click at [354, 250] on div "WordPress" at bounding box center [490, 246] width 381 height 21
checkbox input "true"
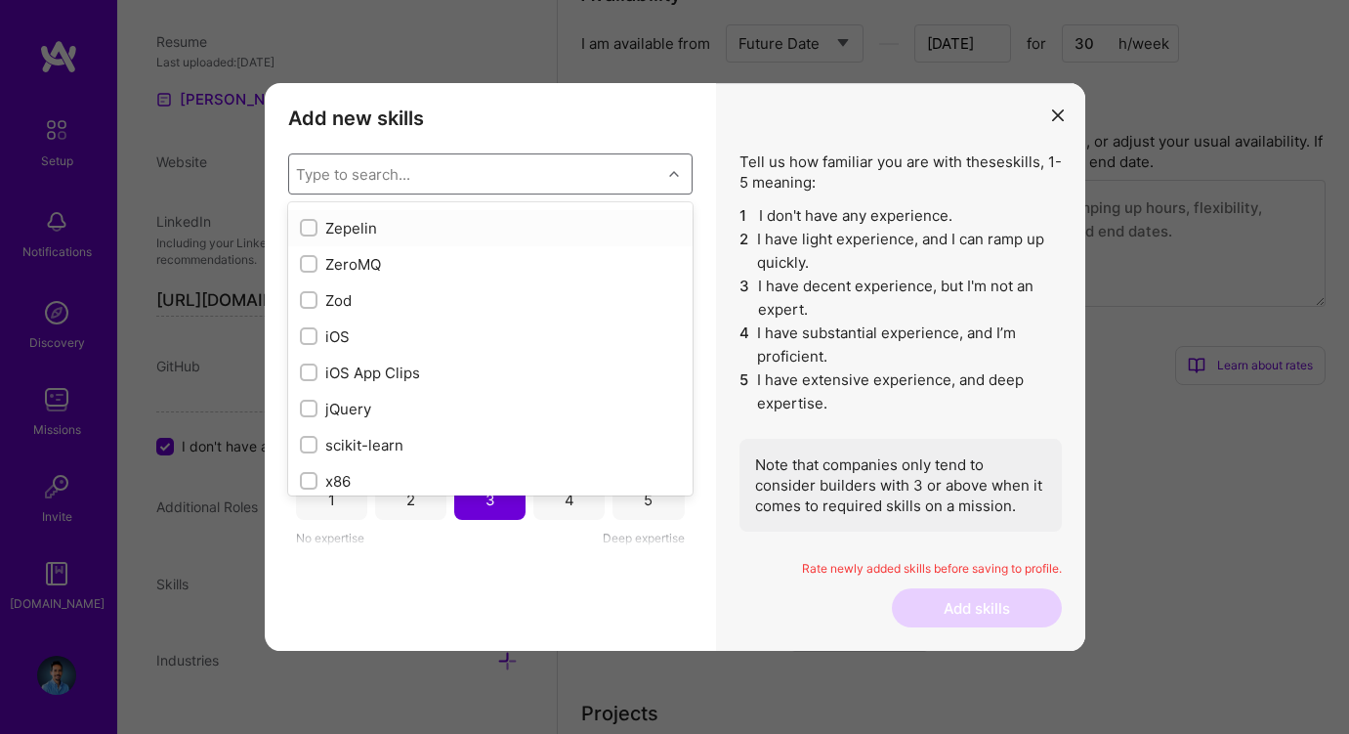
scroll to position [13379, 0]
click at [665, 176] on div "modal" at bounding box center [676, 173] width 30 height 25
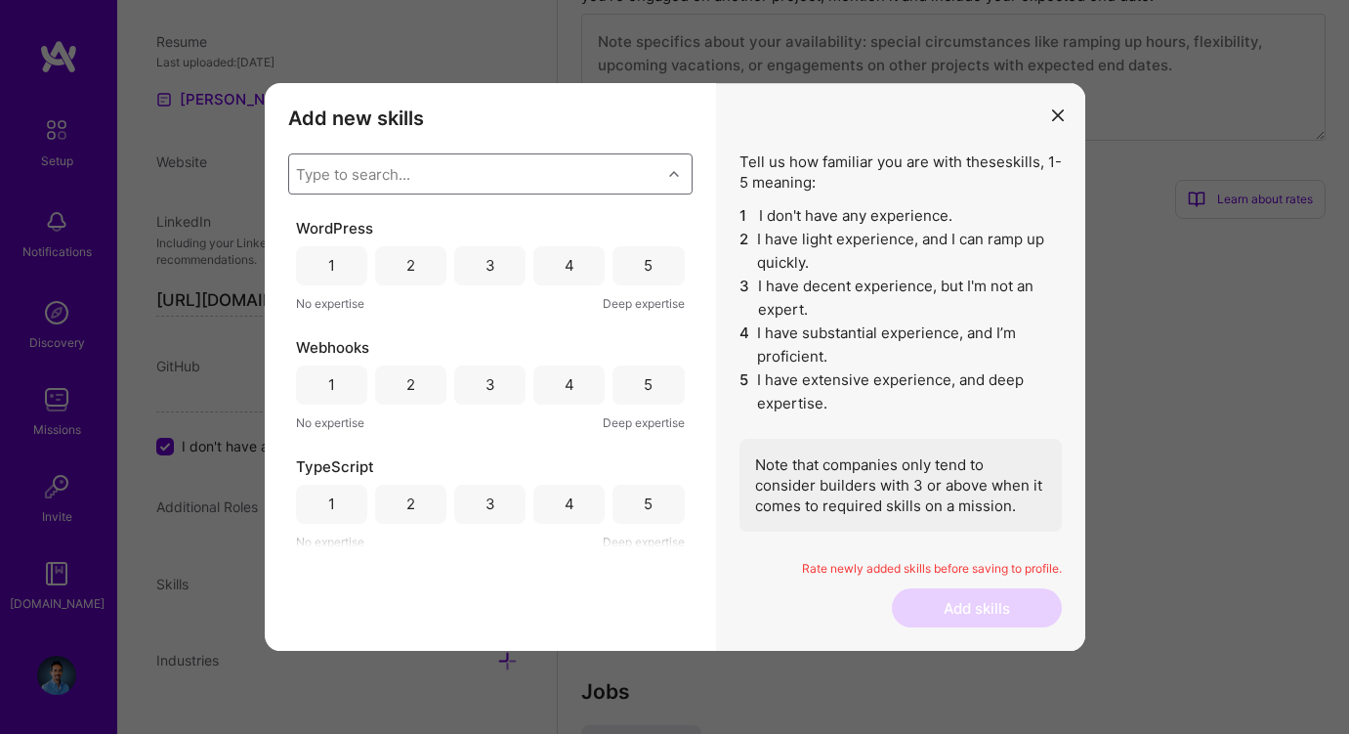
scroll to position [1154, 0]
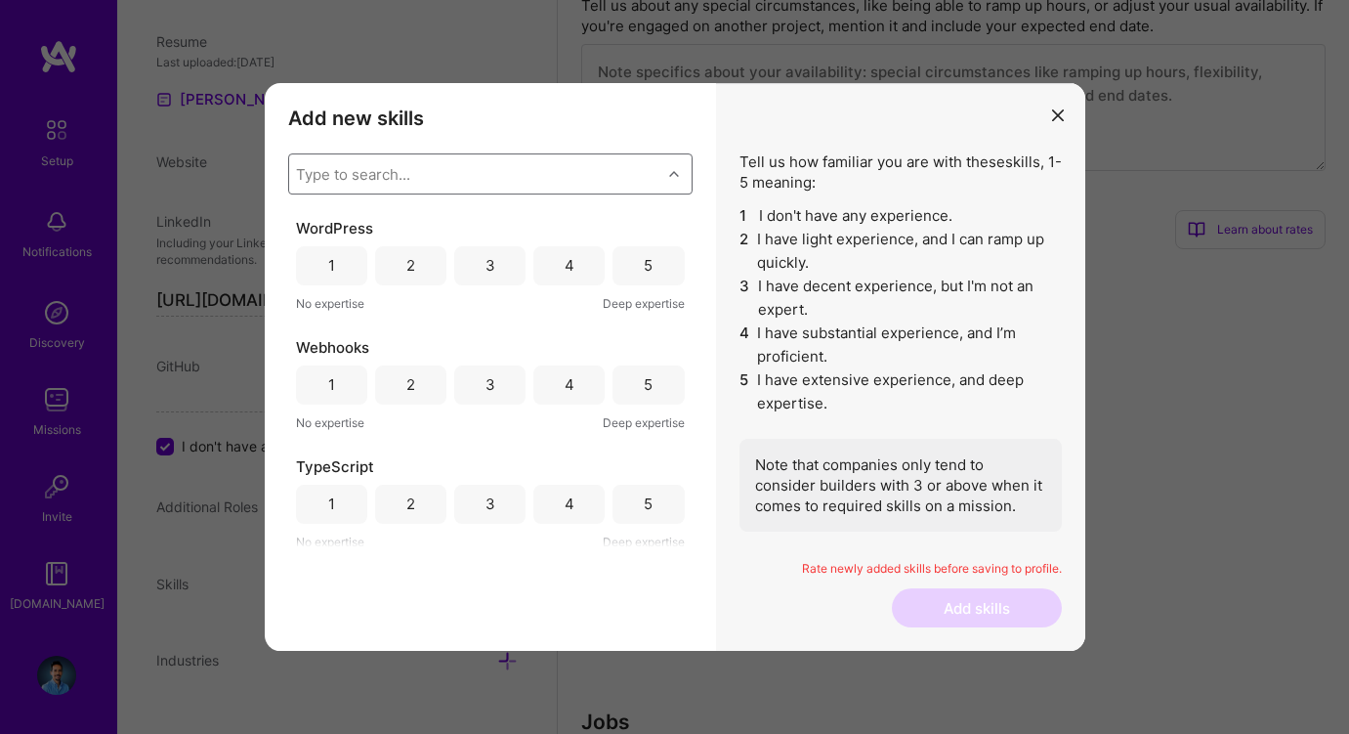
click at [576, 265] on div "4" at bounding box center [568, 265] width 71 height 39
click at [475, 383] on div "3" at bounding box center [489, 384] width 71 height 39
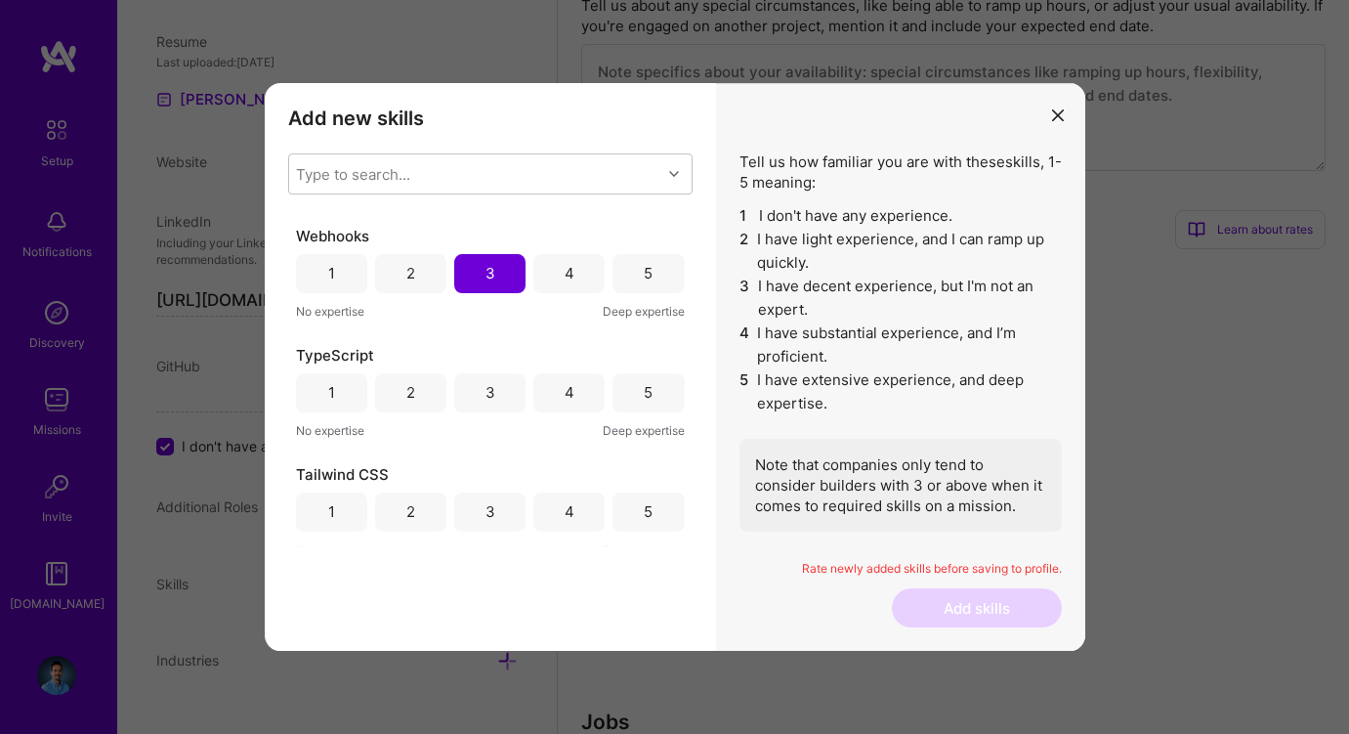
click at [557, 401] on div "4" at bounding box center [568, 392] width 71 height 39
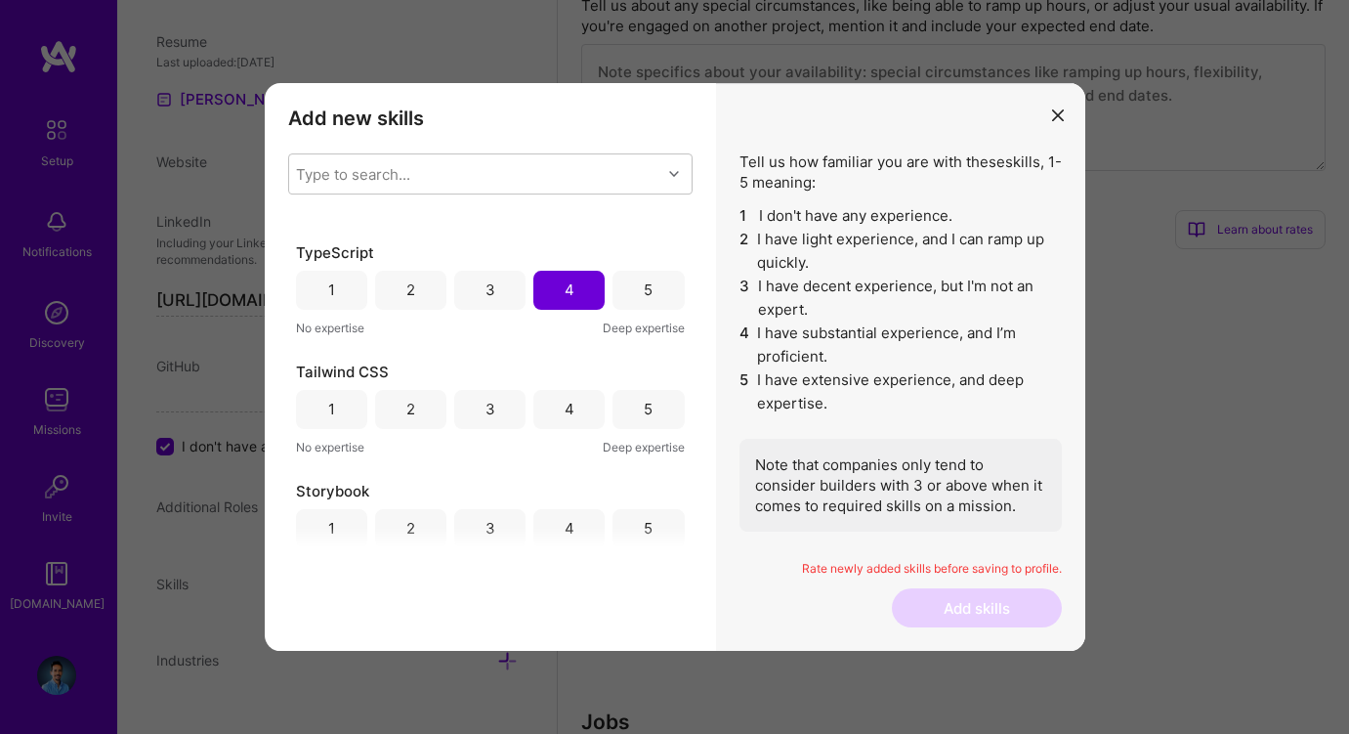
click at [557, 401] on div "4" at bounding box center [568, 409] width 71 height 39
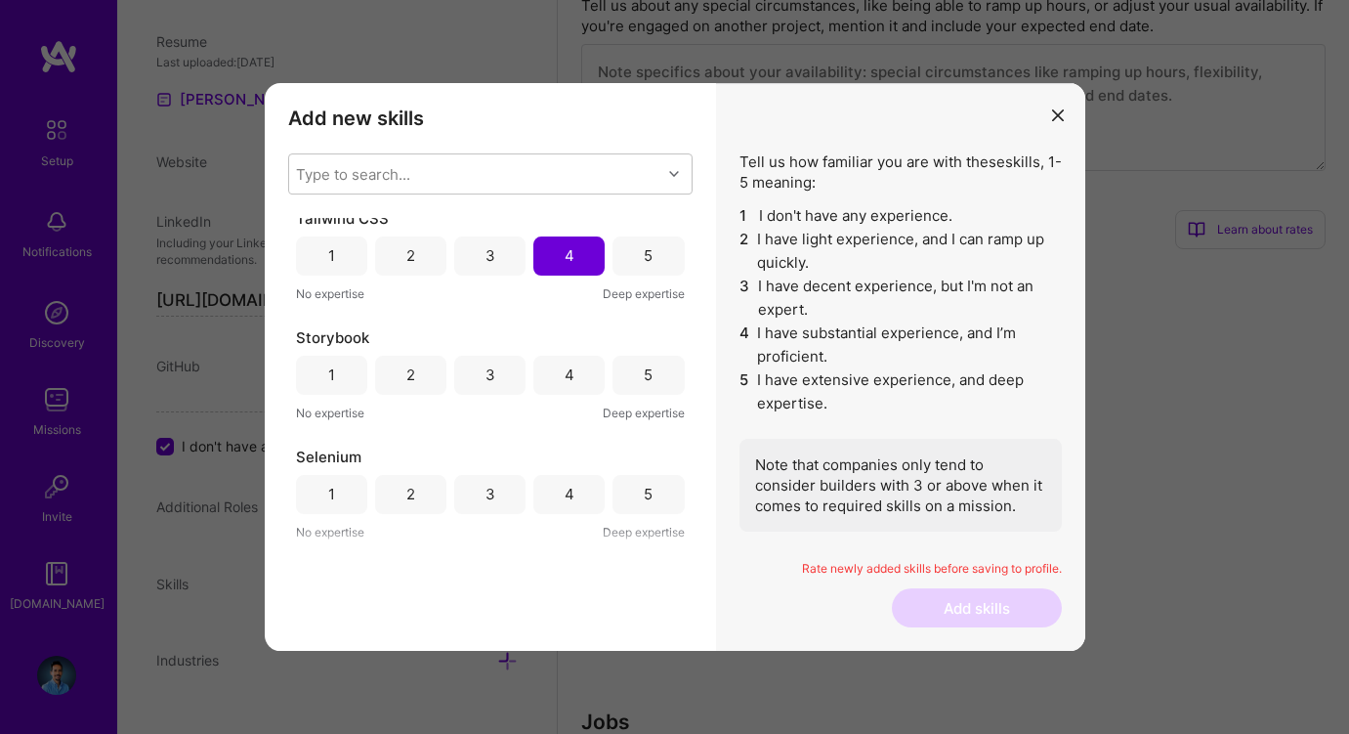
scroll to position [373, 0]
click at [565, 364] on div "4" at bounding box center [570, 369] width 10 height 21
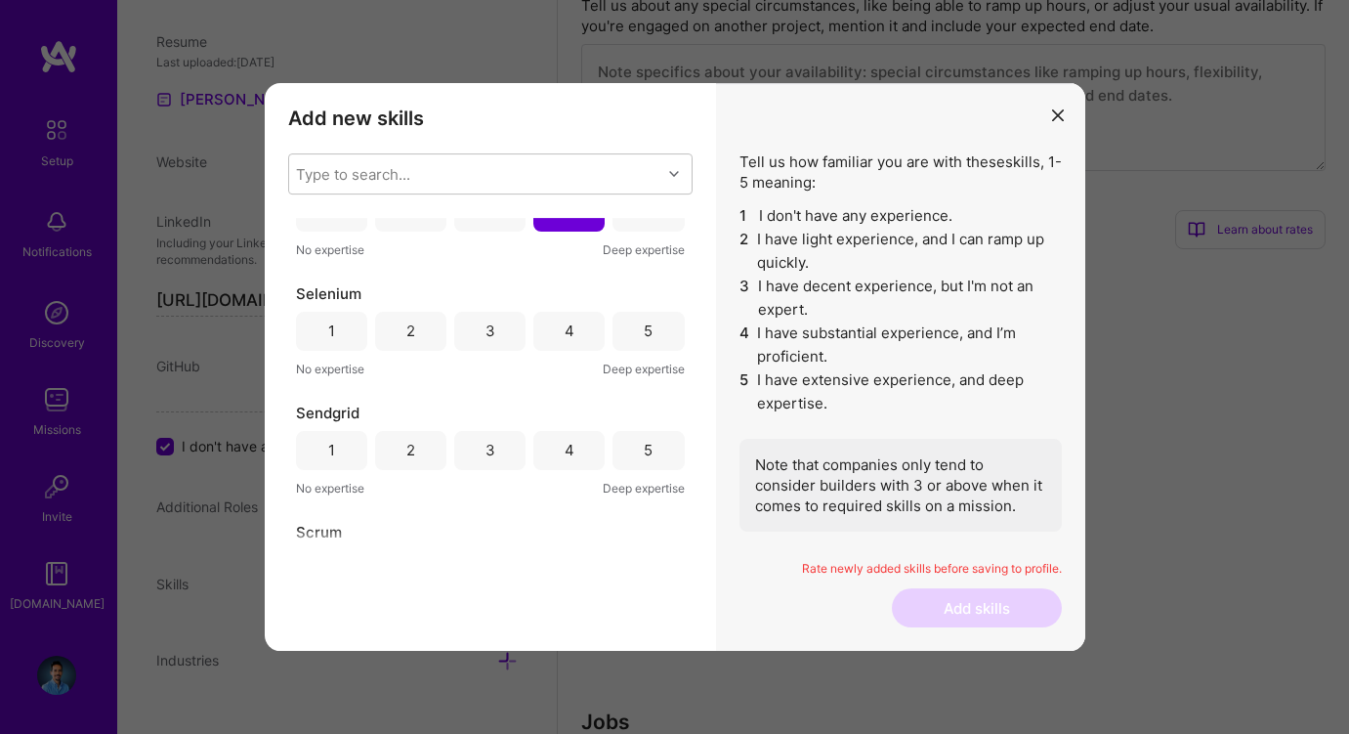
scroll to position [564, 0]
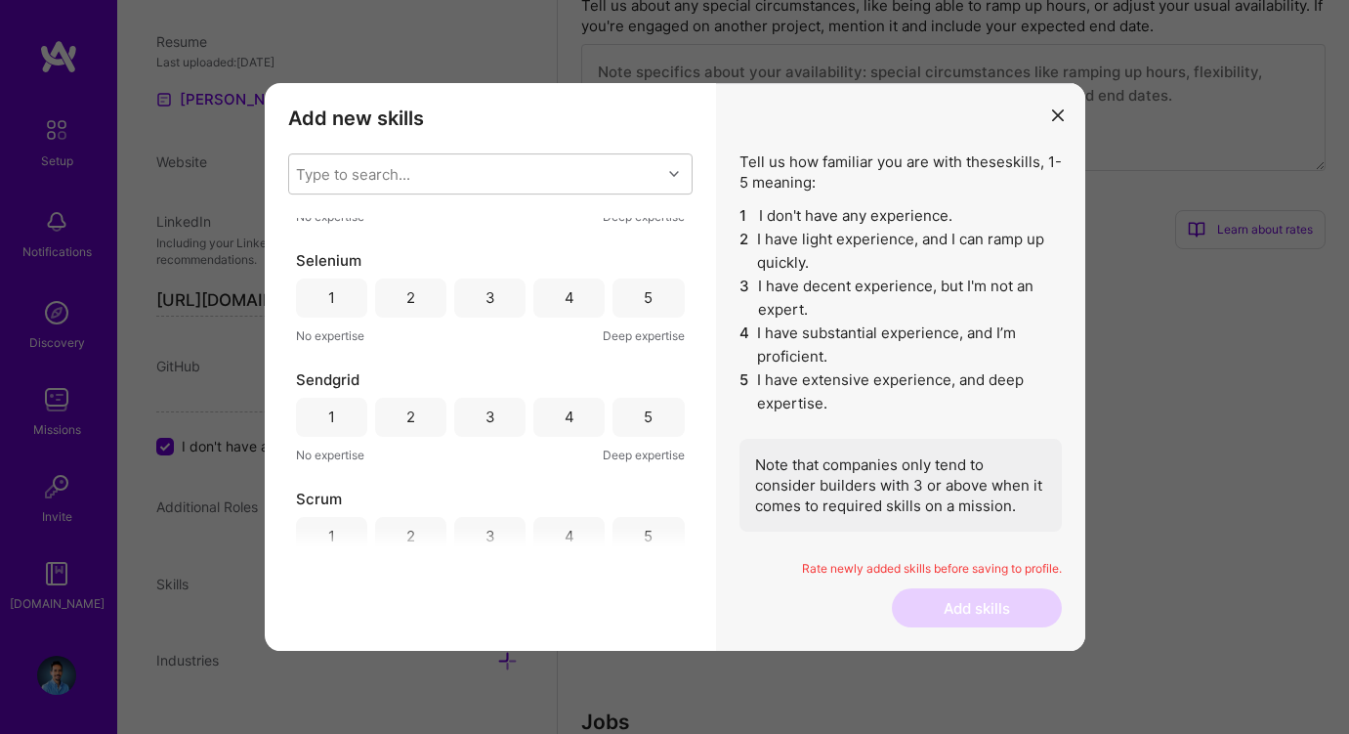
click at [488, 413] on div "3" at bounding box center [491, 416] width 10 height 21
click at [406, 296] on div "2" at bounding box center [410, 297] width 9 height 21
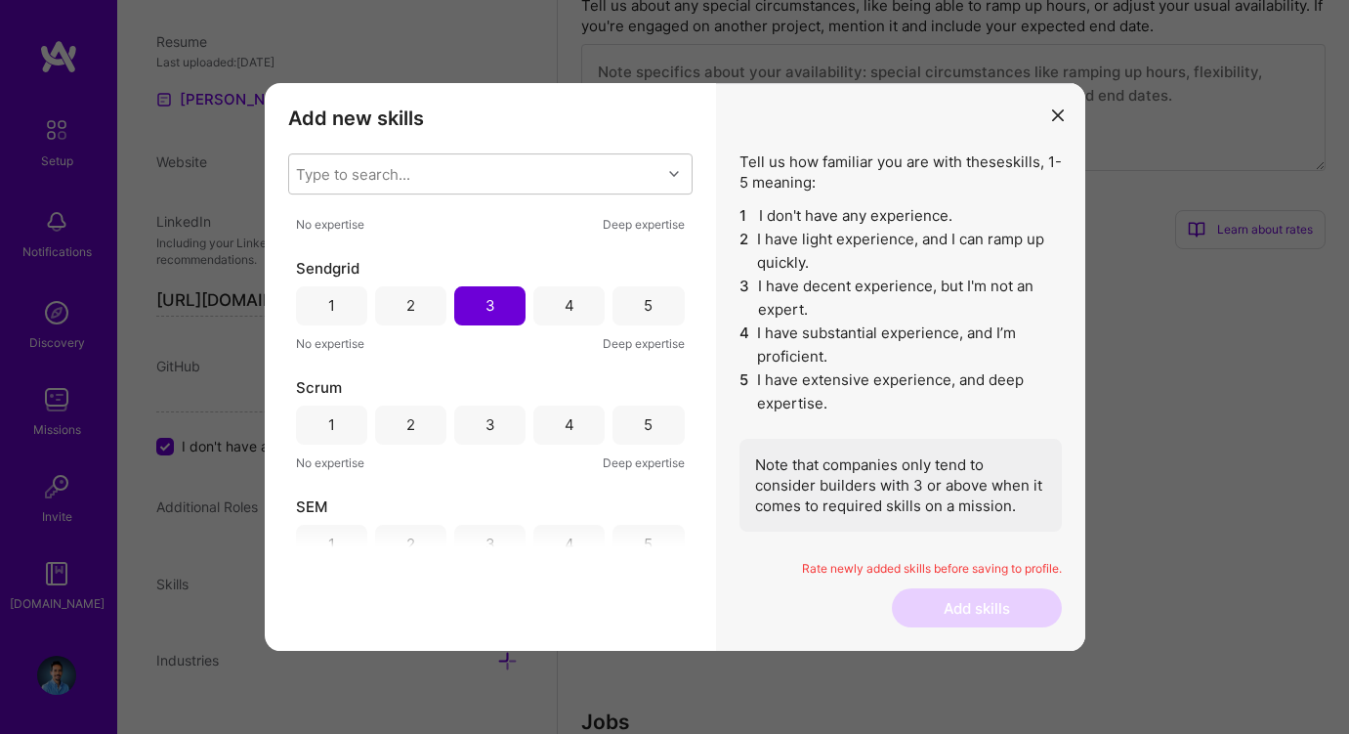
scroll to position [685, 0]
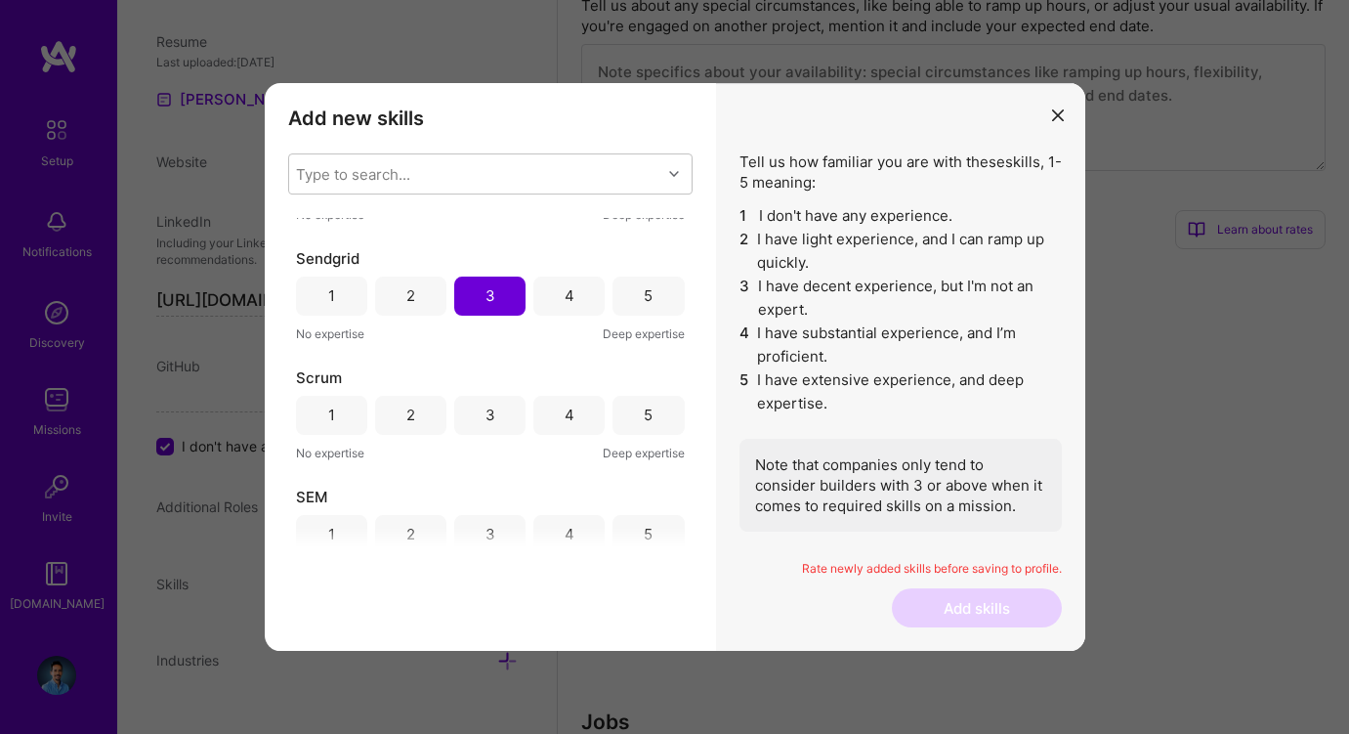
click at [627, 409] on div "5" at bounding box center [648, 415] width 71 height 39
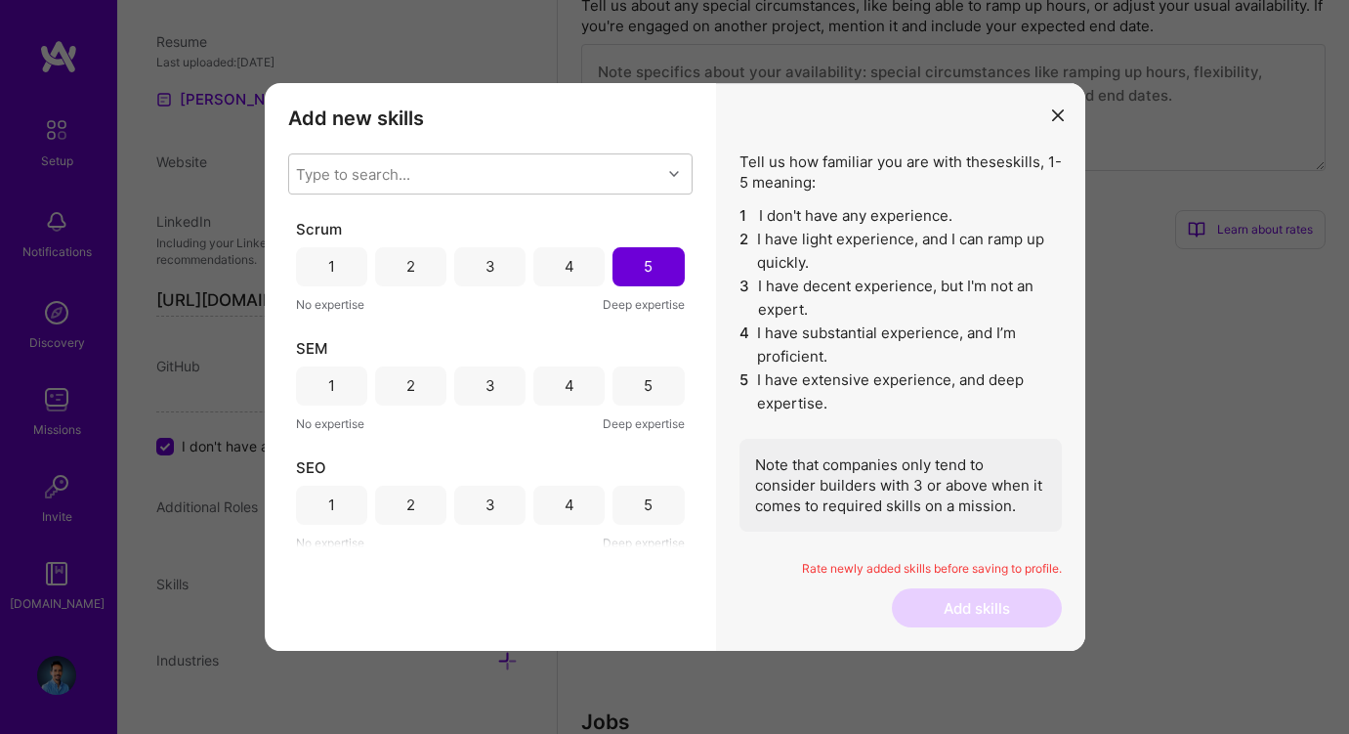
click at [565, 376] on div "4" at bounding box center [570, 385] width 10 height 21
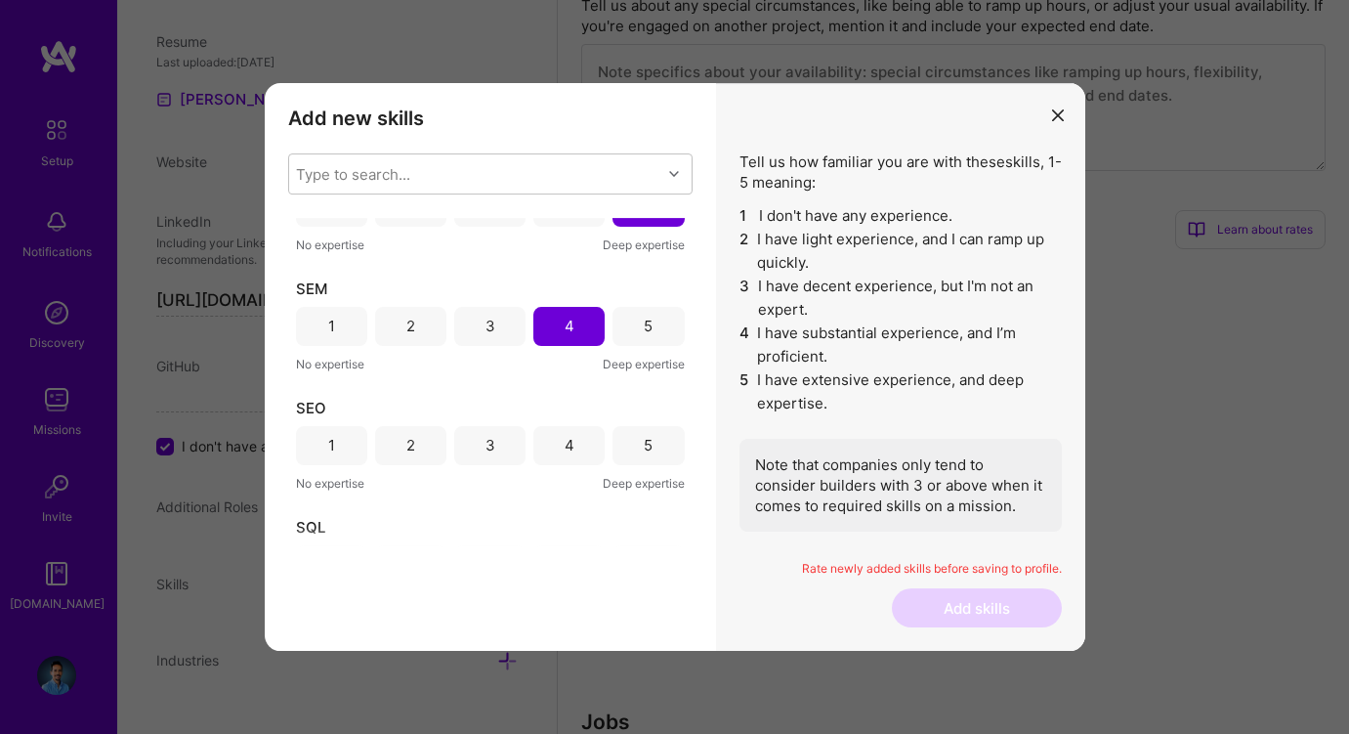
scroll to position [904, 0]
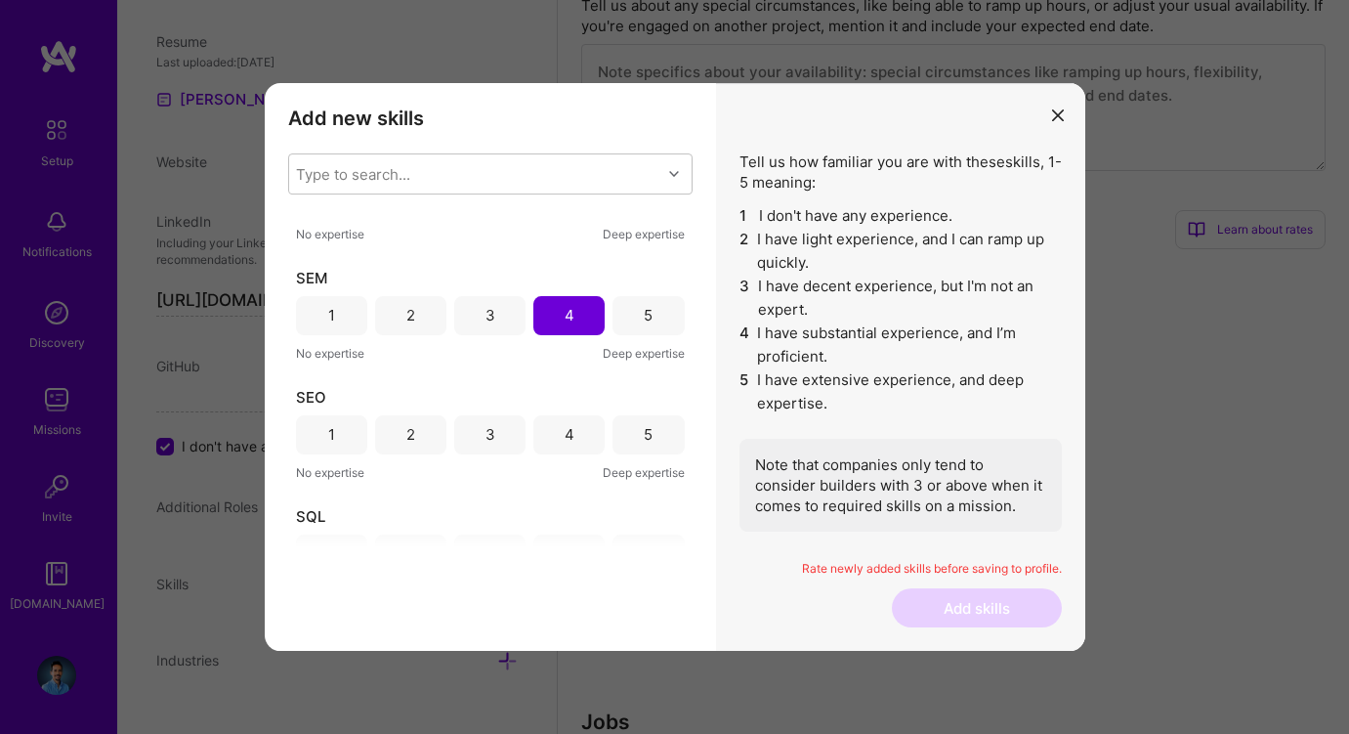
click at [565, 426] on div "4" at bounding box center [570, 434] width 10 height 21
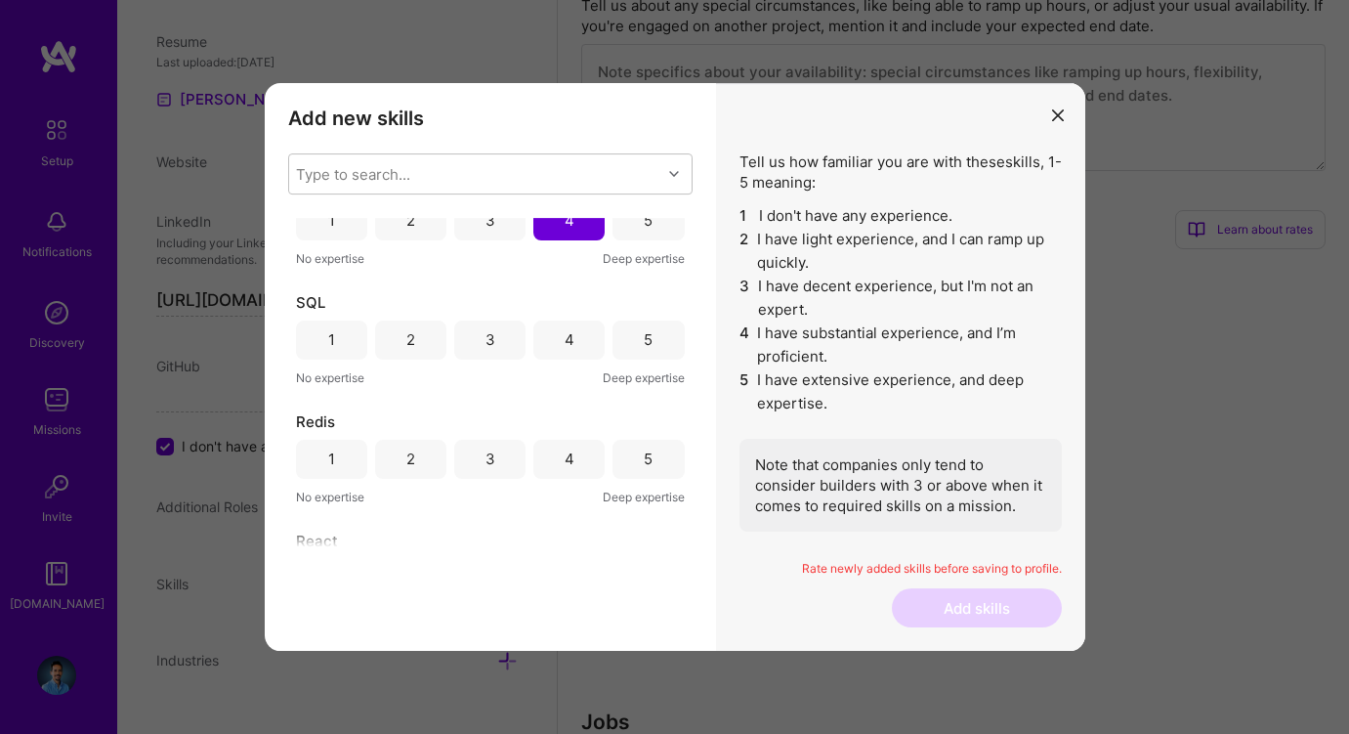
scroll to position [1132, 0]
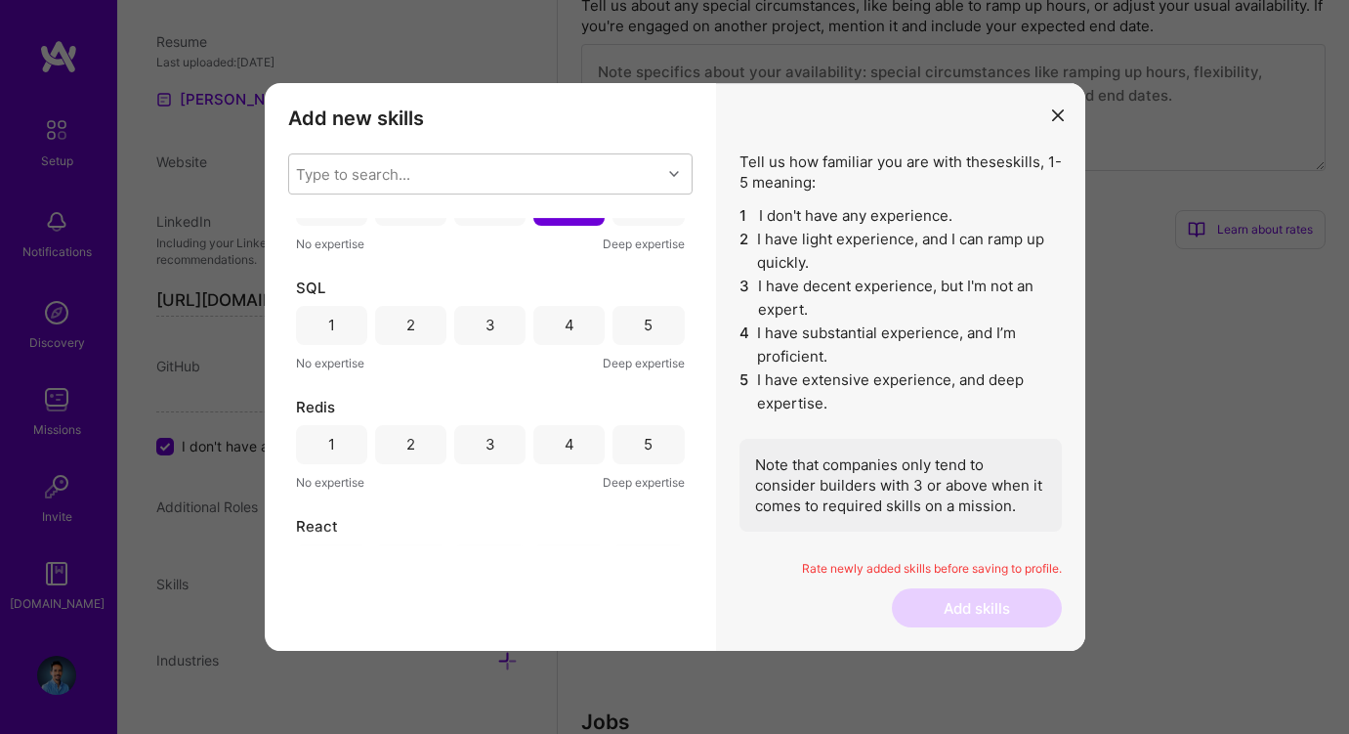
click at [567, 317] on div "4" at bounding box center [570, 325] width 10 height 21
click at [574, 445] on div "4" at bounding box center [568, 444] width 71 height 39
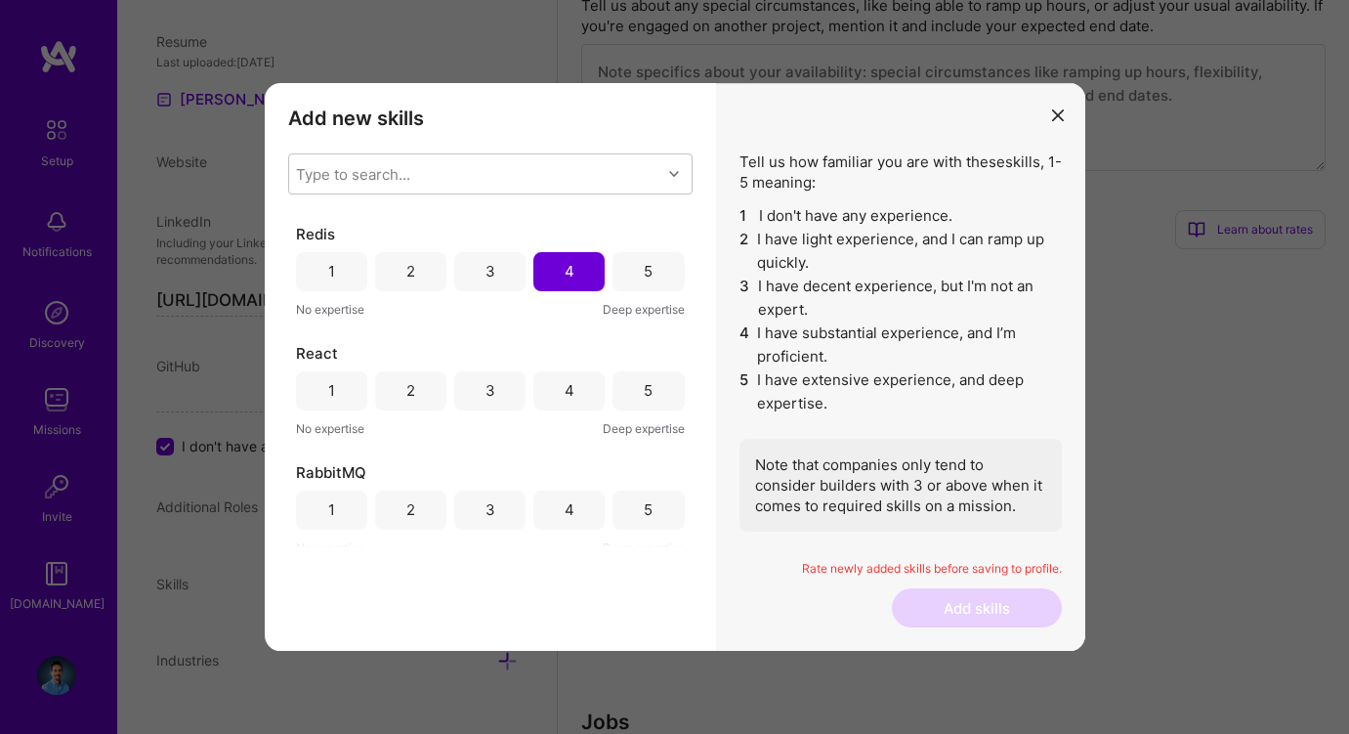
scroll to position [1301, 0]
click at [487, 270] on div "3" at bounding box center [491, 275] width 10 height 21
click at [565, 394] on div "4" at bounding box center [570, 394] width 10 height 21
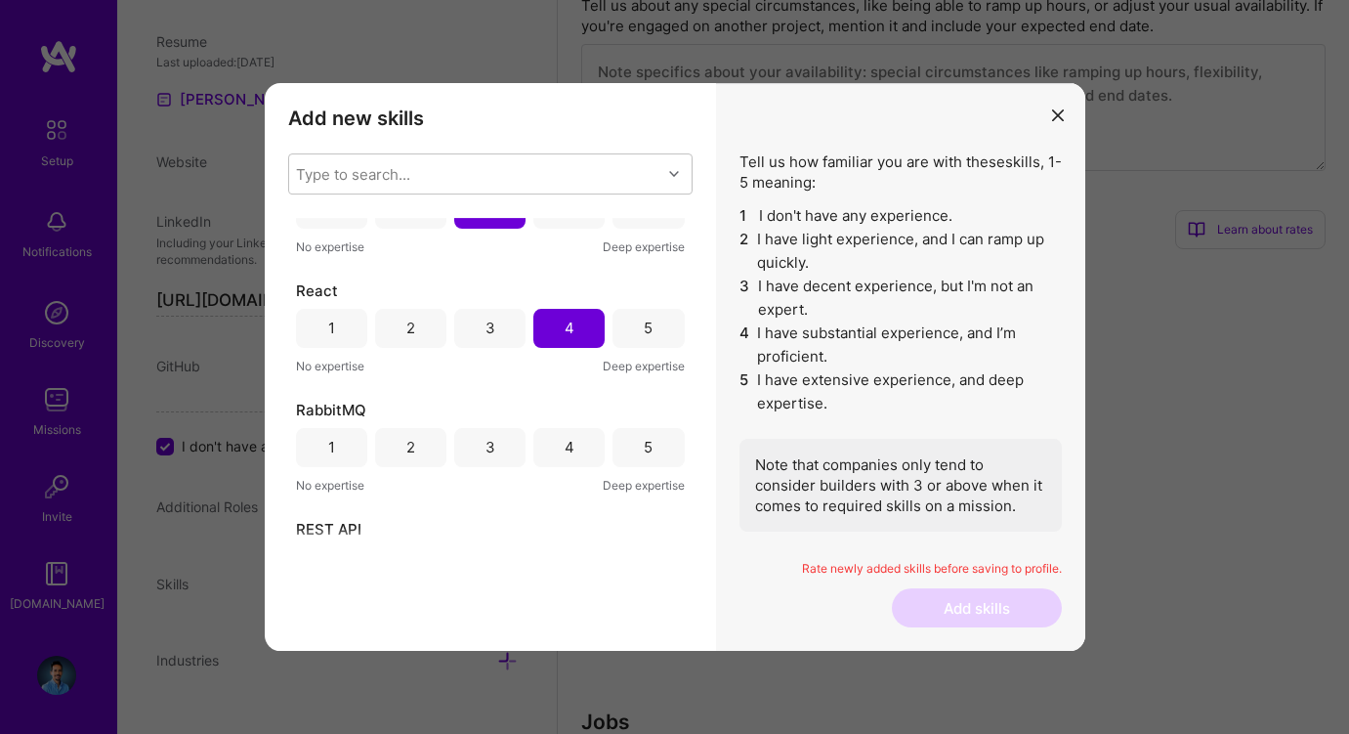
scroll to position [1408, 0]
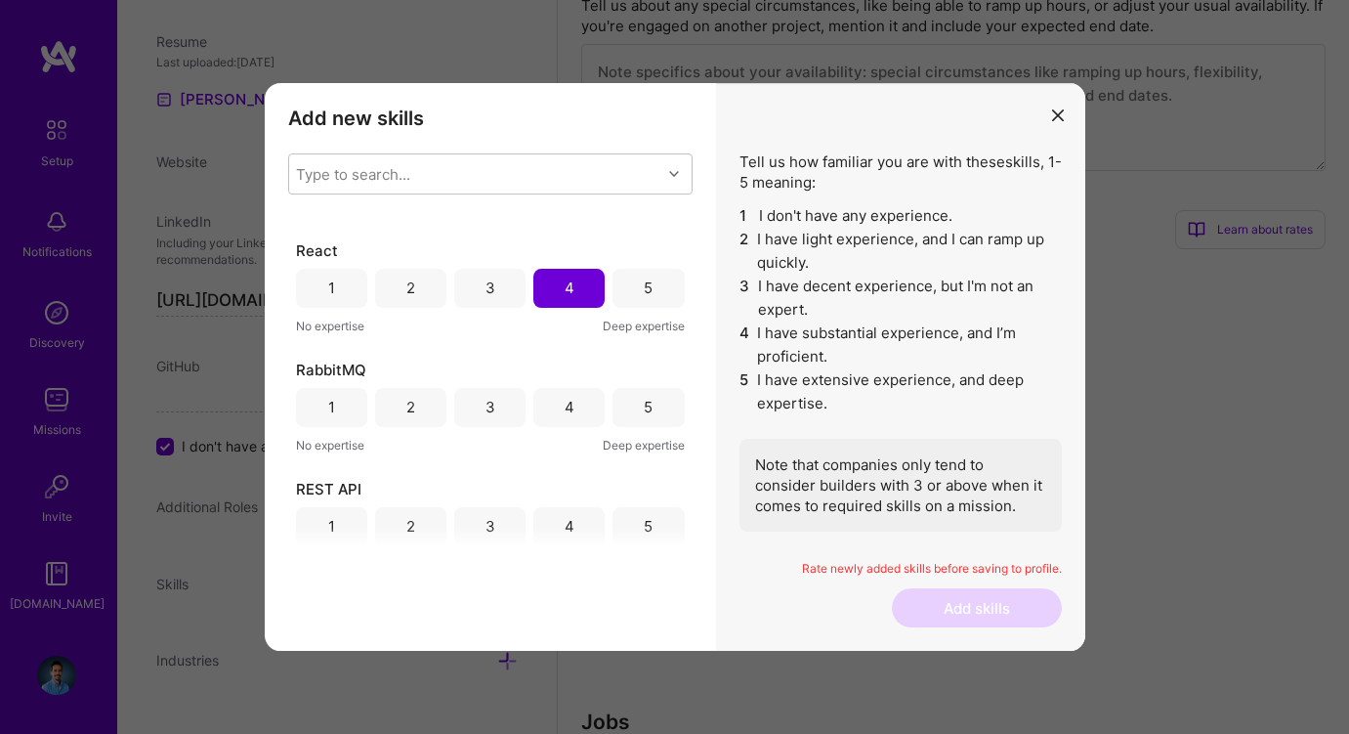
click at [489, 404] on div "3" at bounding box center [491, 407] width 10 height 21
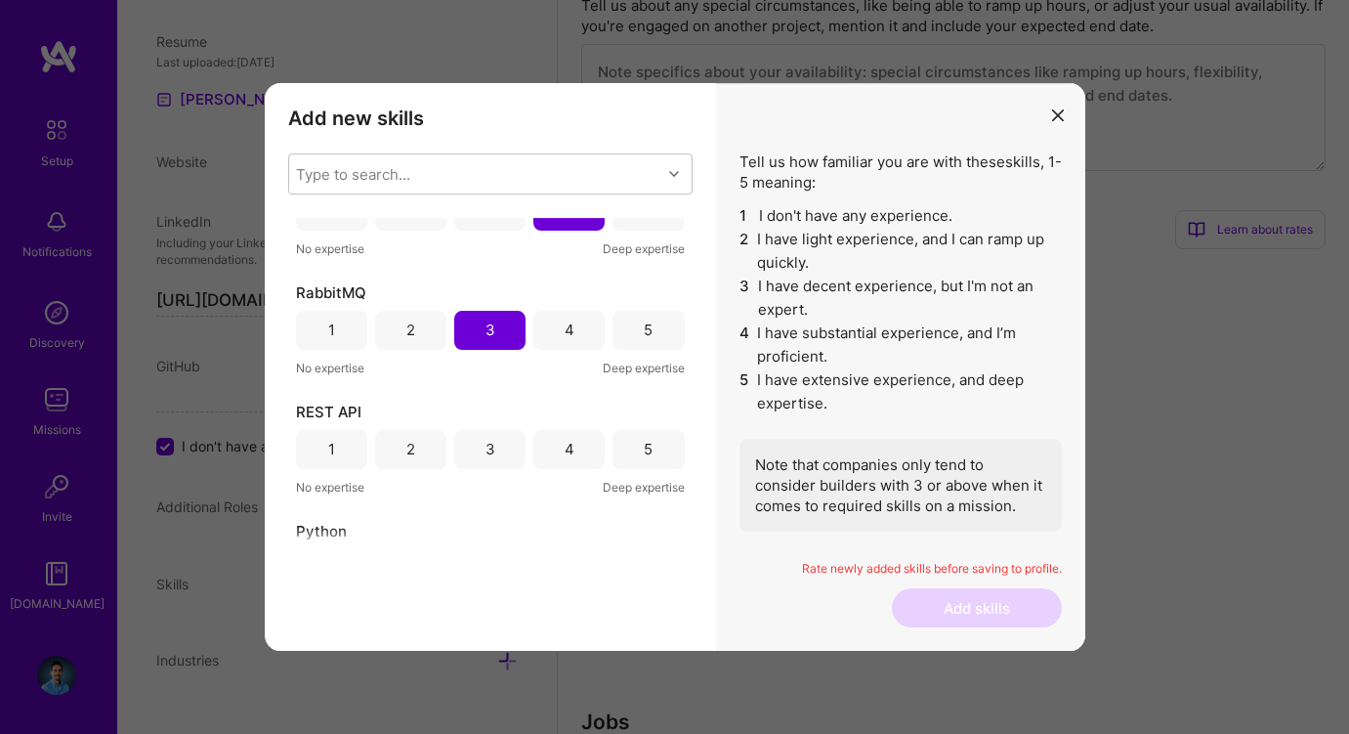
scroll to position [1509, 0]
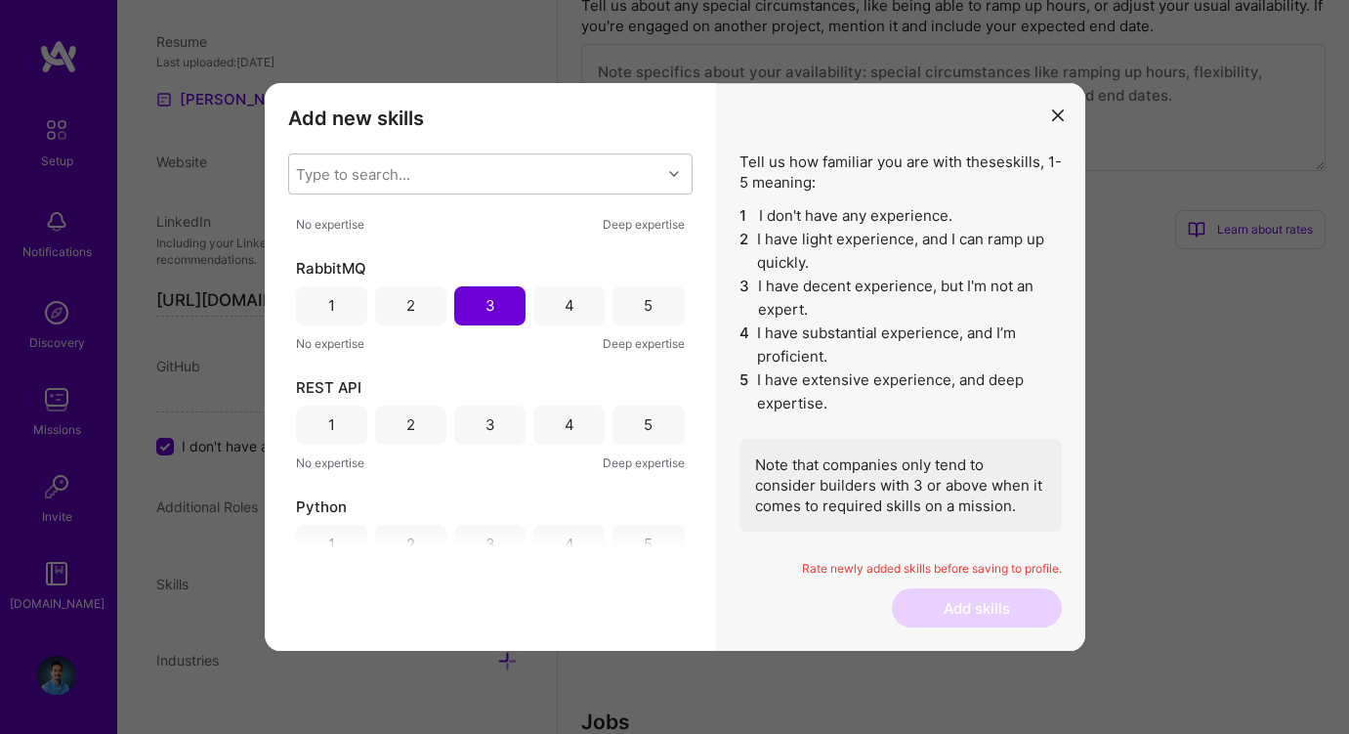
click at [571, 430] on div "4" at bounding box center [568, 424] width 71 height 39
click at [633, 425] on div "5" at bounding box center [648, 424] width 71 height 39
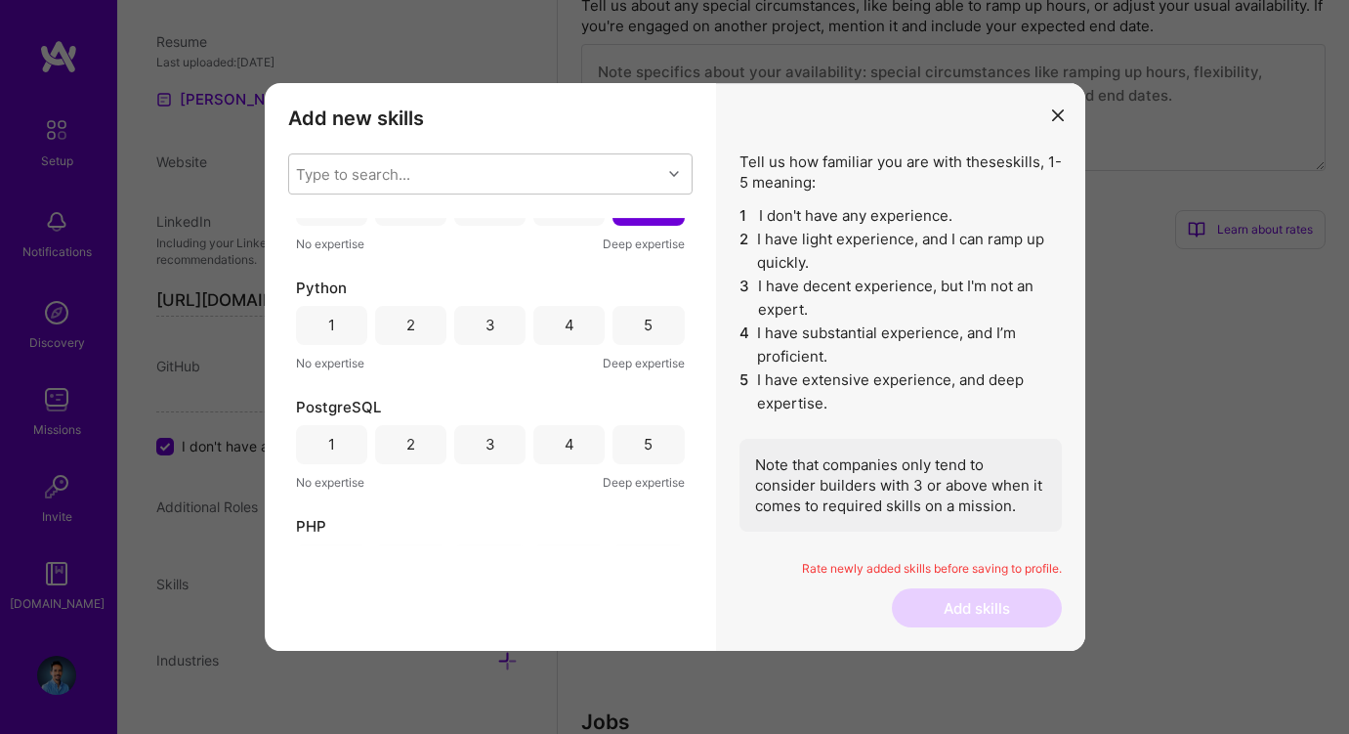
scroll to position [1692, 0]
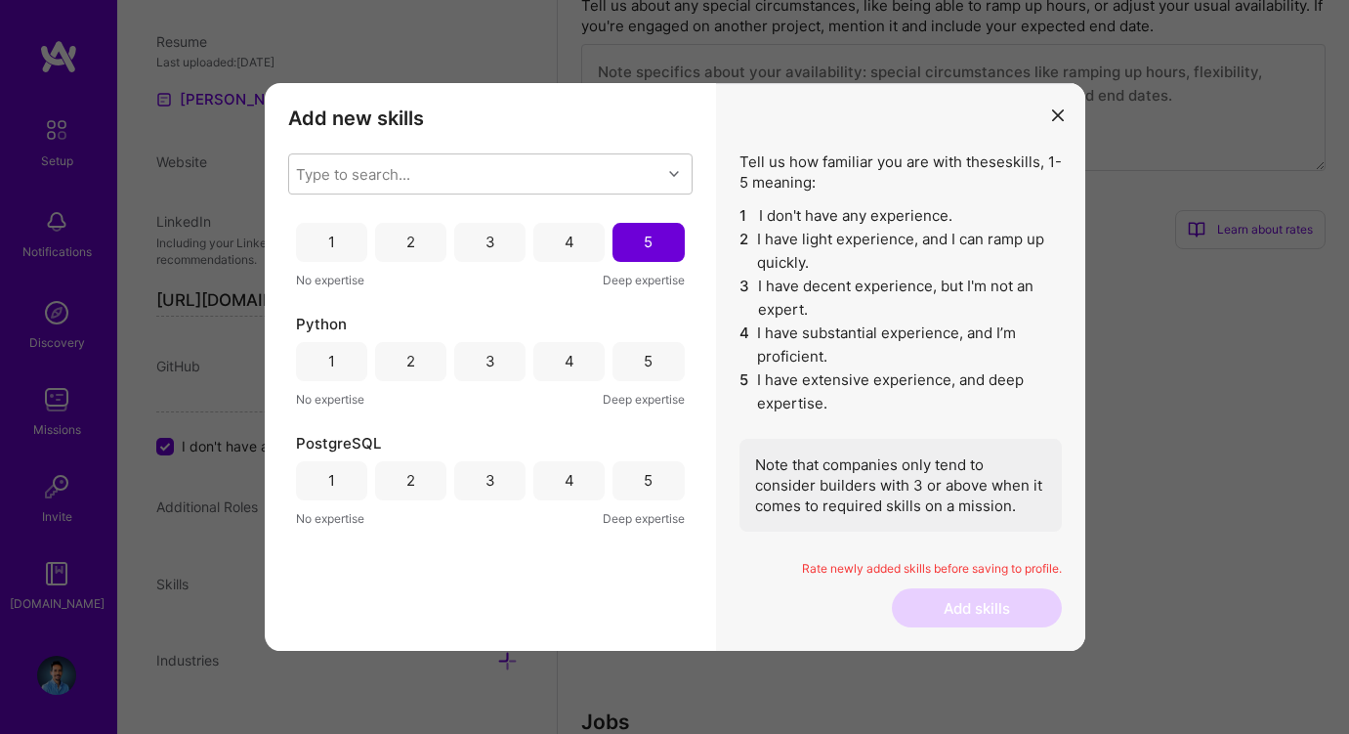
click at [565, 352] on div "4" at bounding box center [570, 361] width 10 height 21
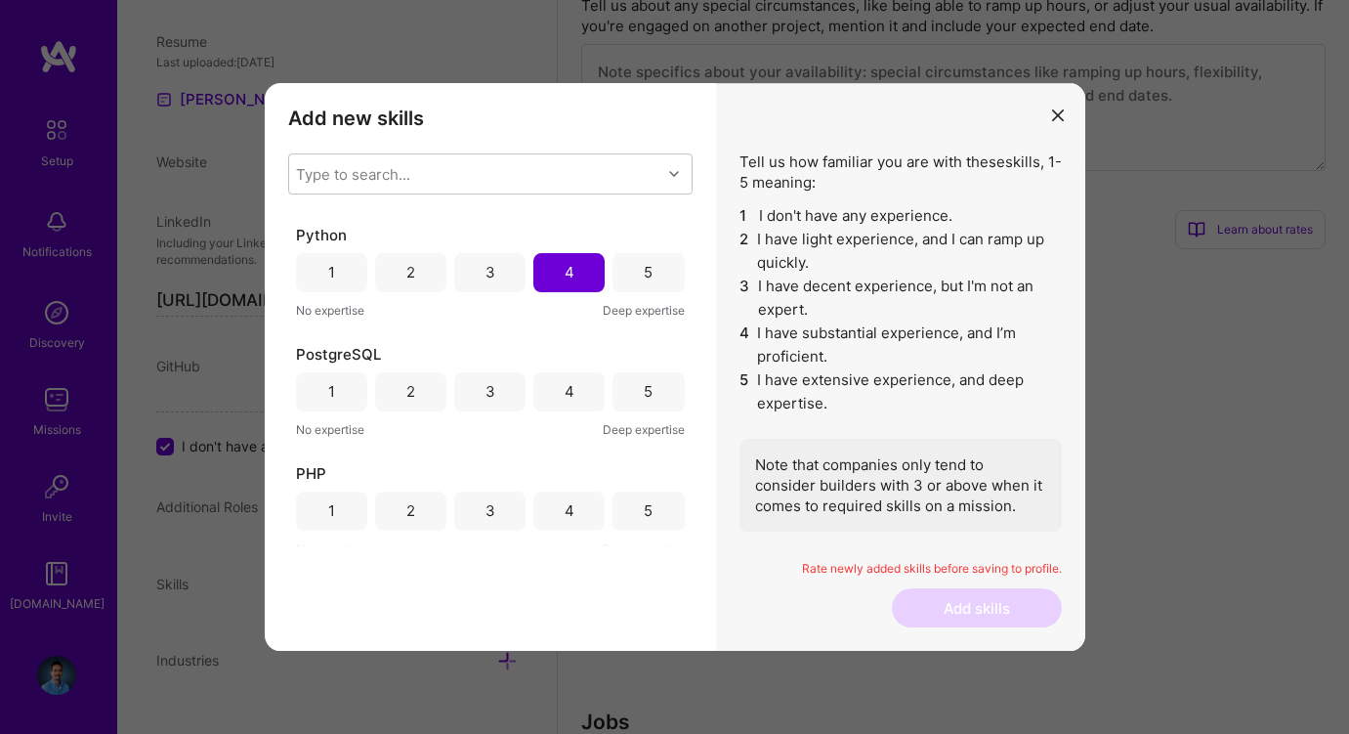
scroll to position [1785, 0]
click at [644, 501] on div "5" at bounding box center [648, 506] width 9 height 21
click at [579, 384] on div "4" at bounding box center [568, 387] width 71 height 39
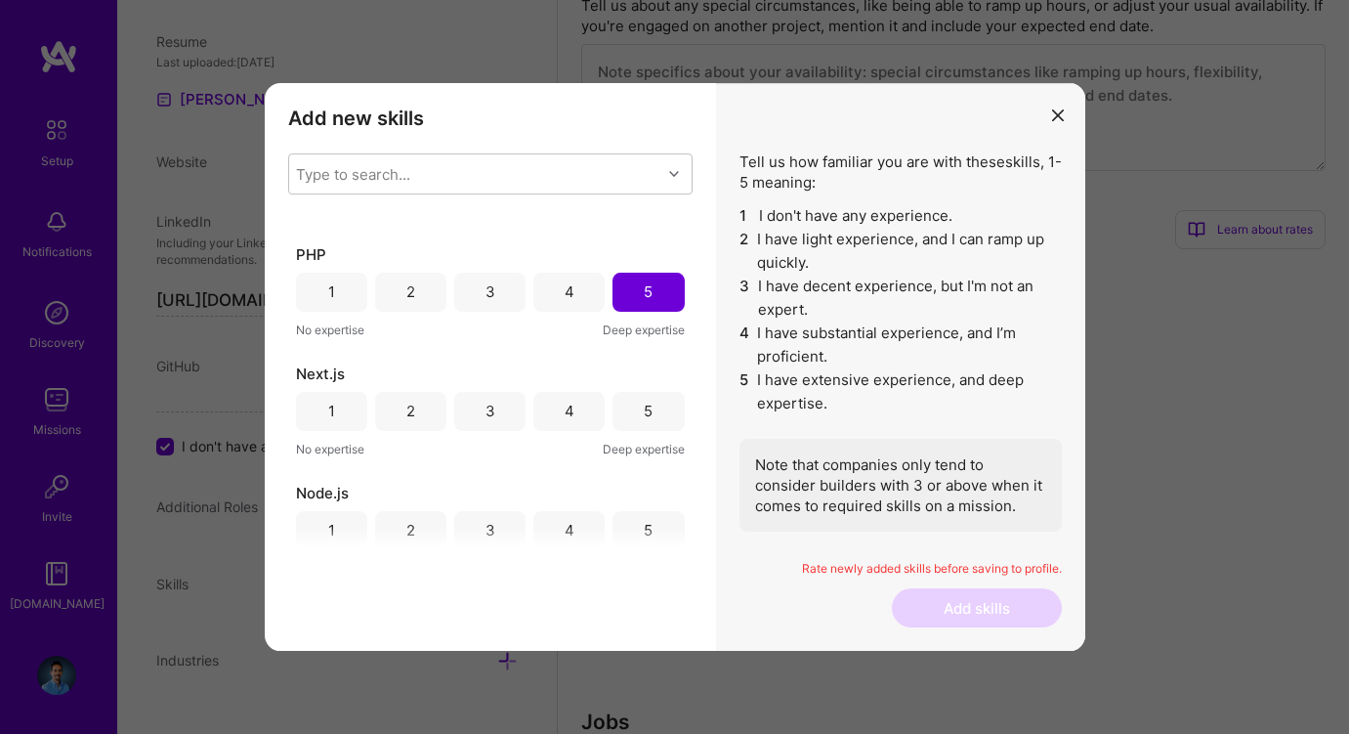
scroll to position [2016, 0]
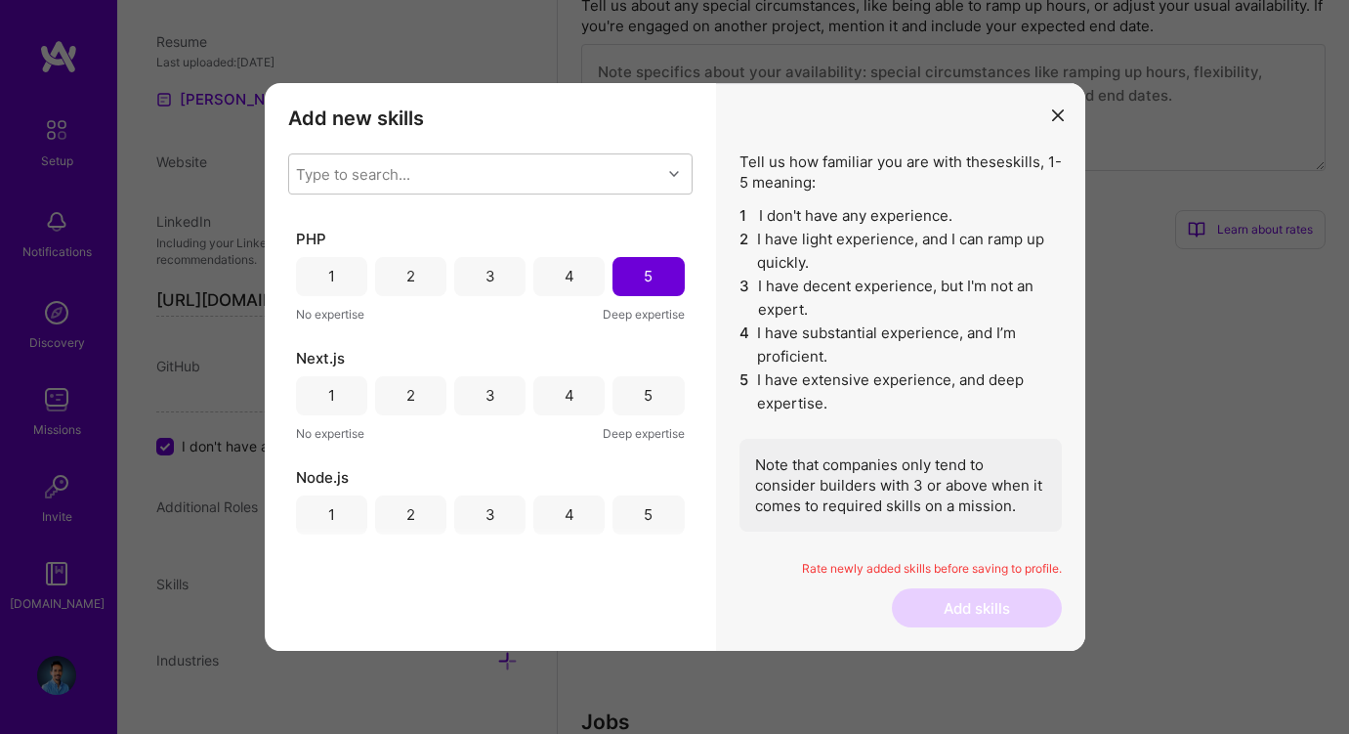
click at [490, 395] on div "3" at bounding box center [489, 395] width 71 height 39
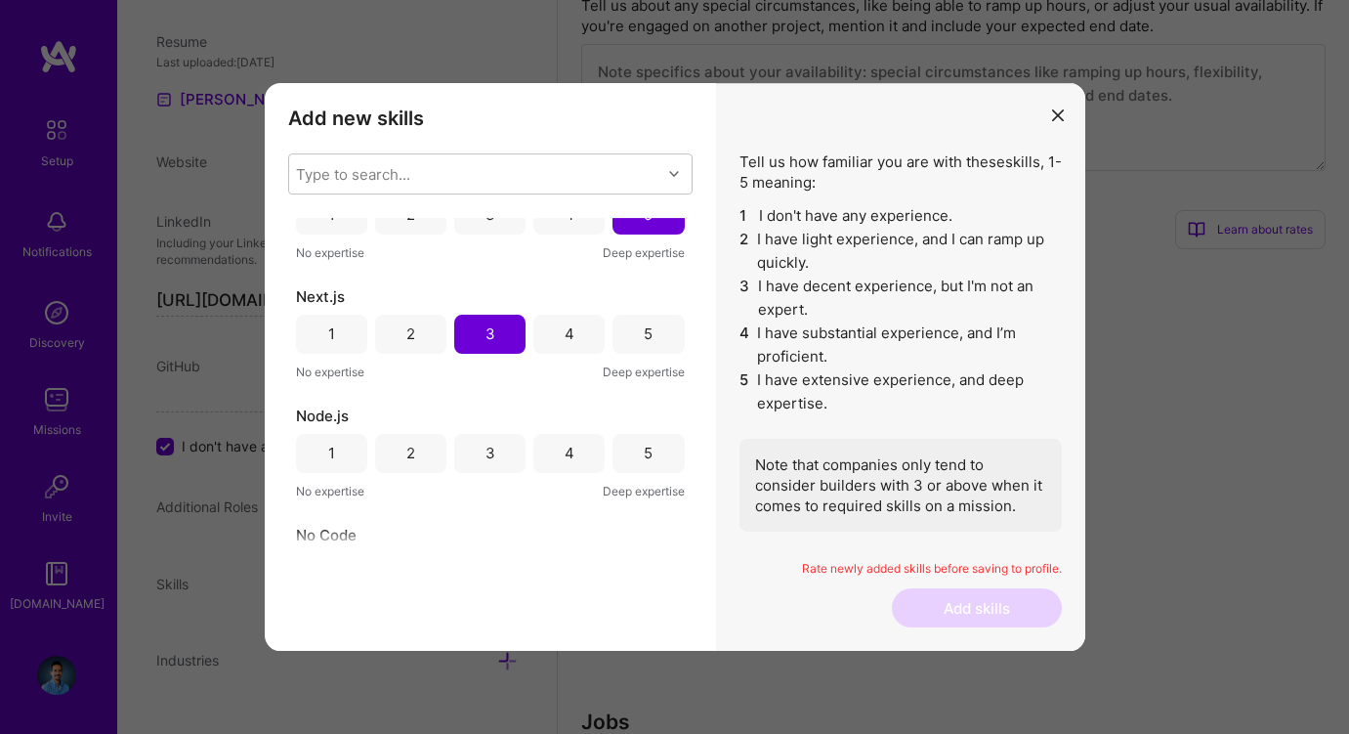
scroll to position [2081, 0]
click at [565, 450] on div "4" at bounding box center [570, 449] width 10 height 21
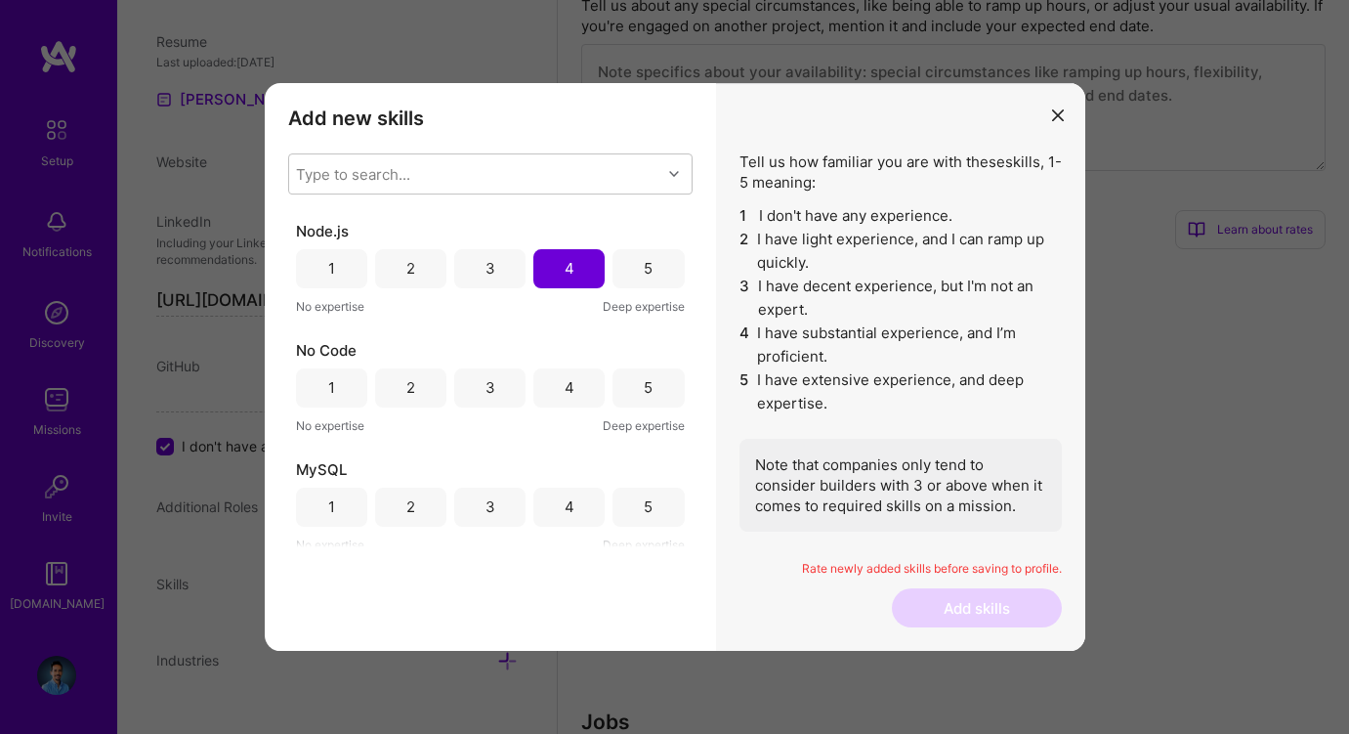
click at [565, 390] on div "4" at bounding box center [570, 387] width 10 height 21
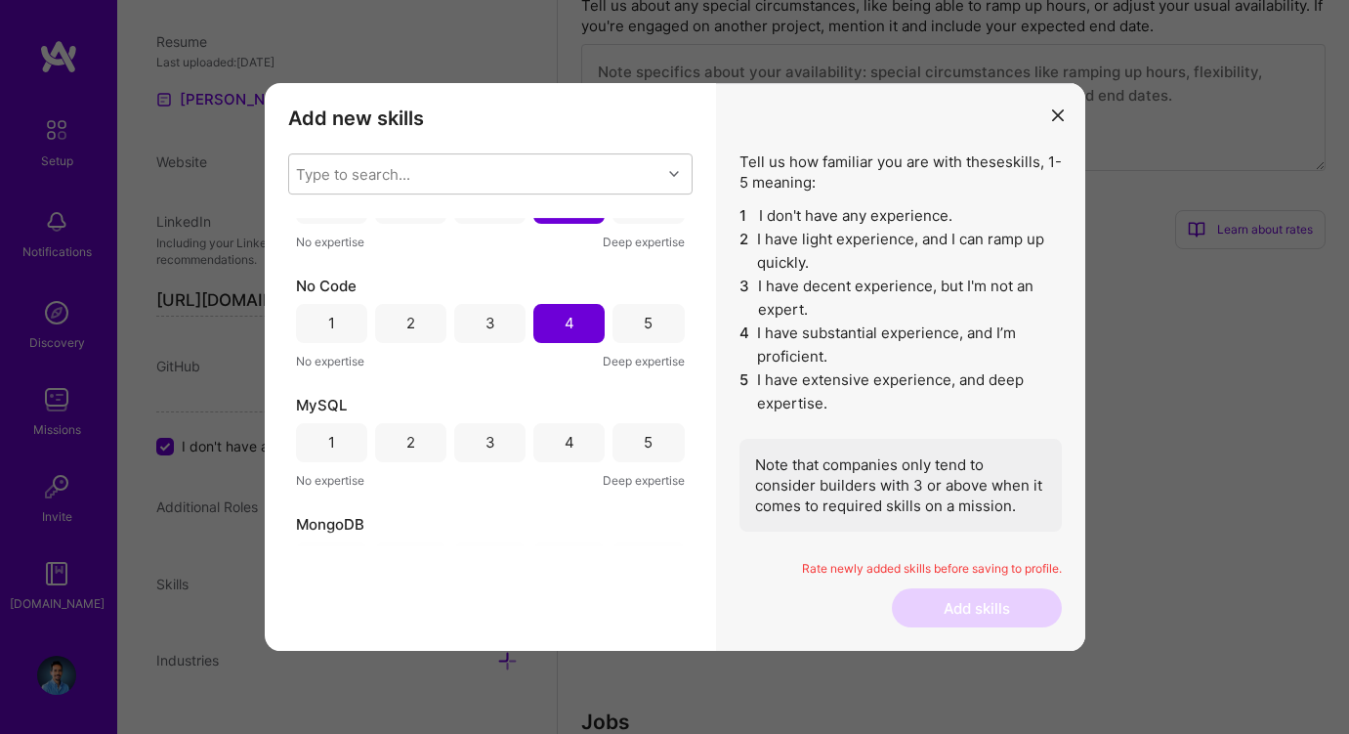
scroll to position [2353, 0]
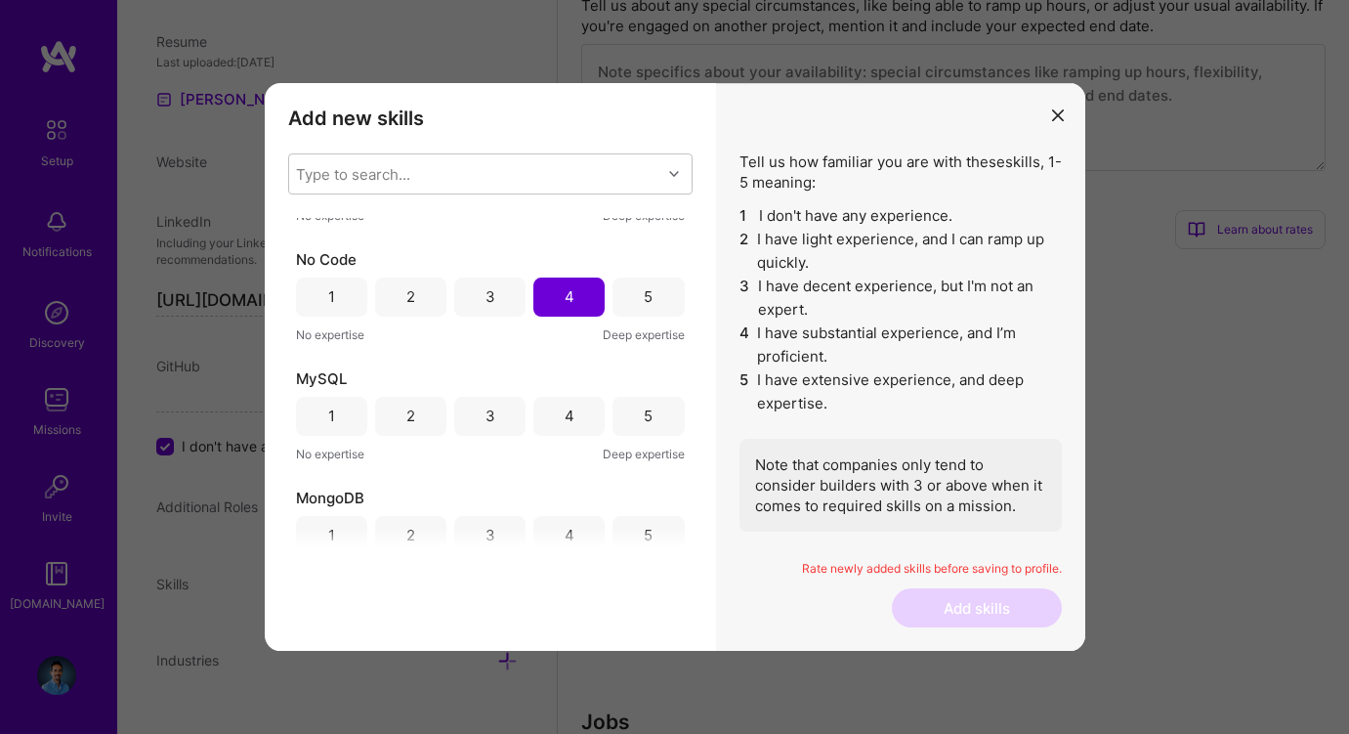
click at [565, 417] on div "4" at bounding box center [570, 415] width 10 height 21
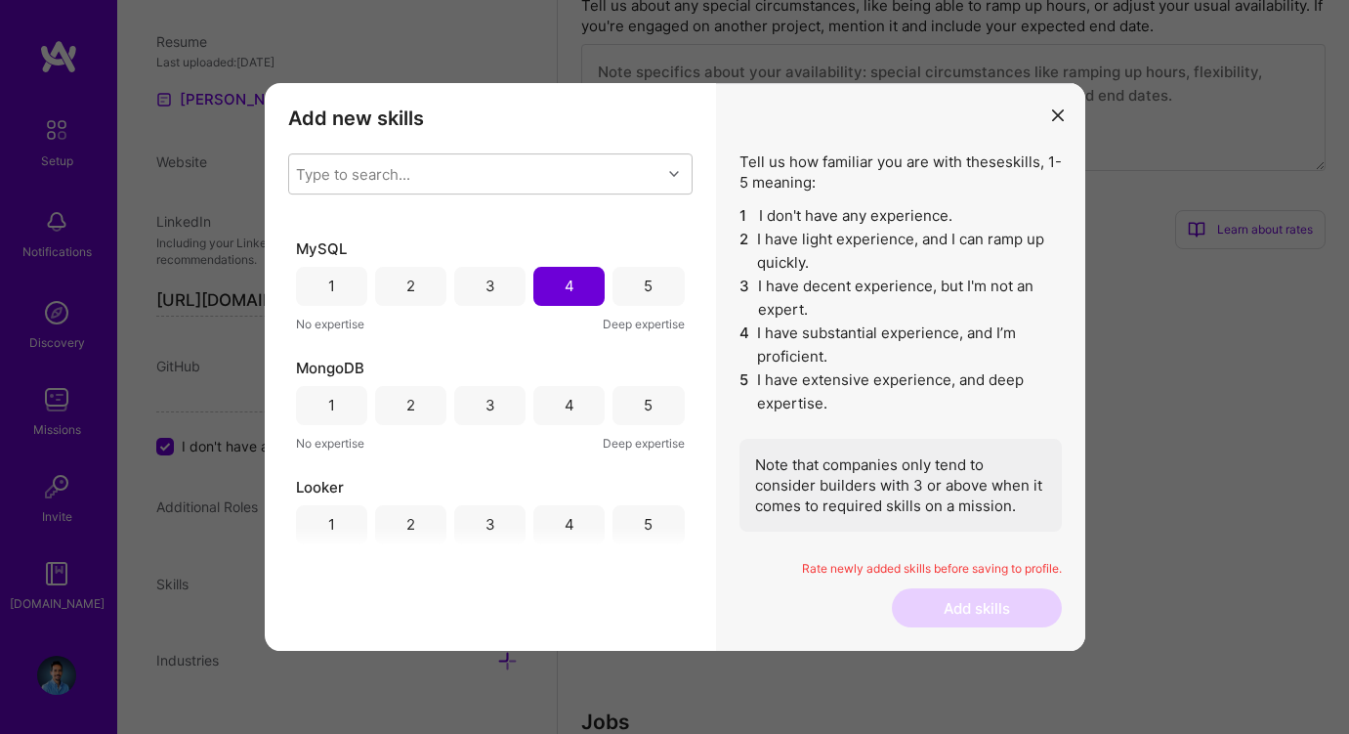
scroll to position [2504, 0]
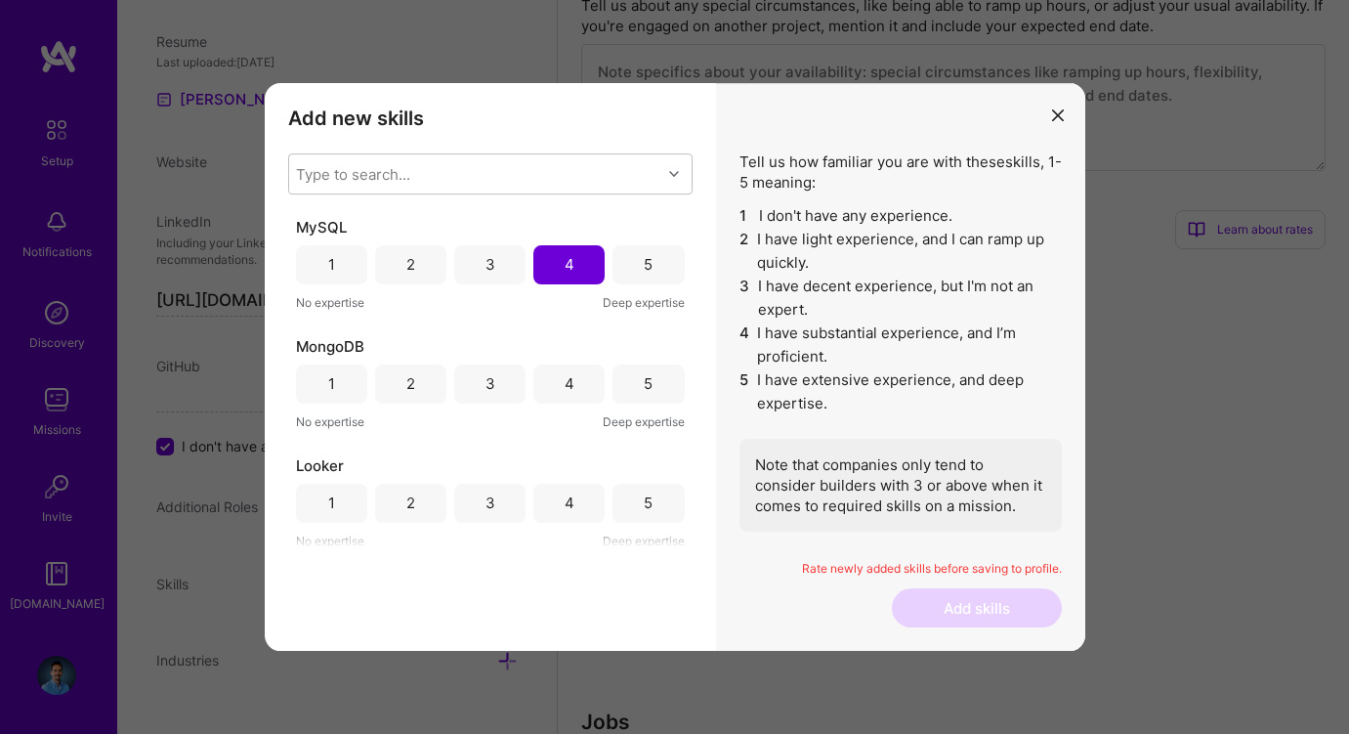
click at [565, 377] on div "4" at bounding box center [570, 383] width 10 height 21
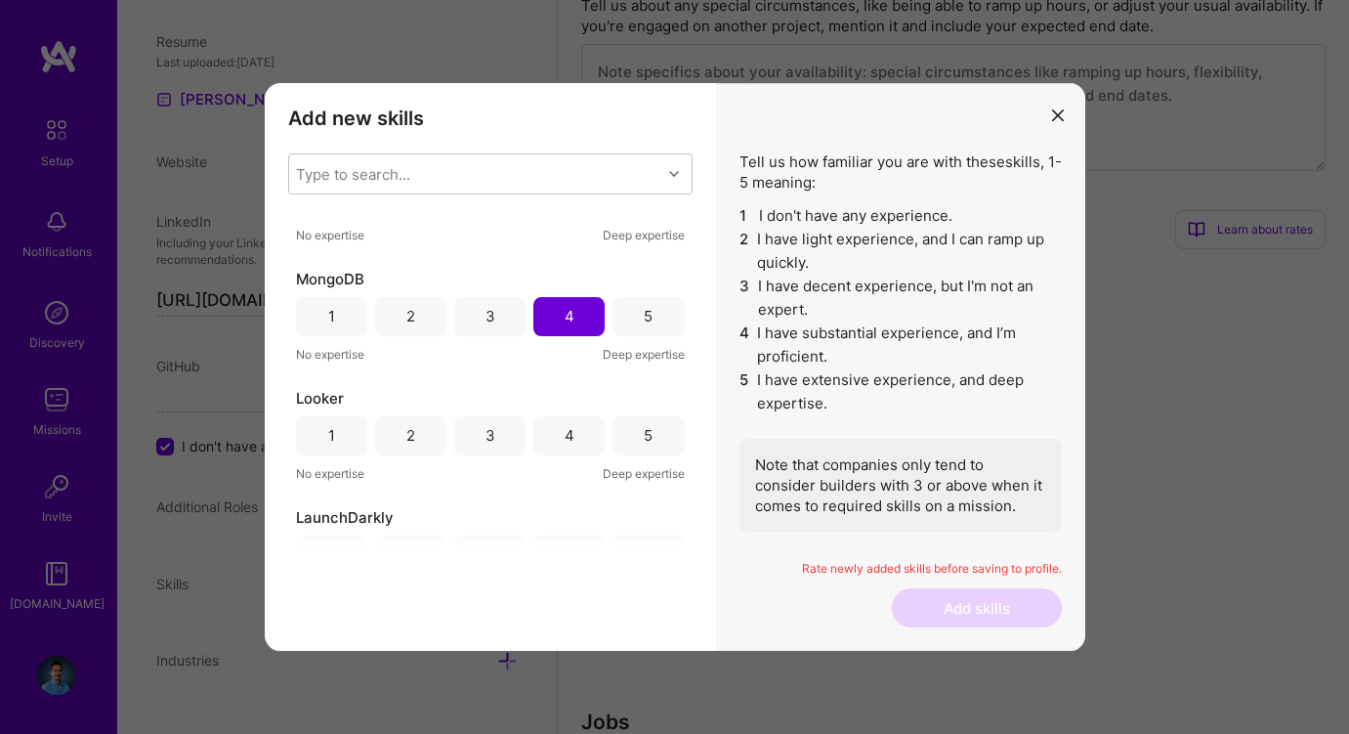
scroll to position [2601, 0]
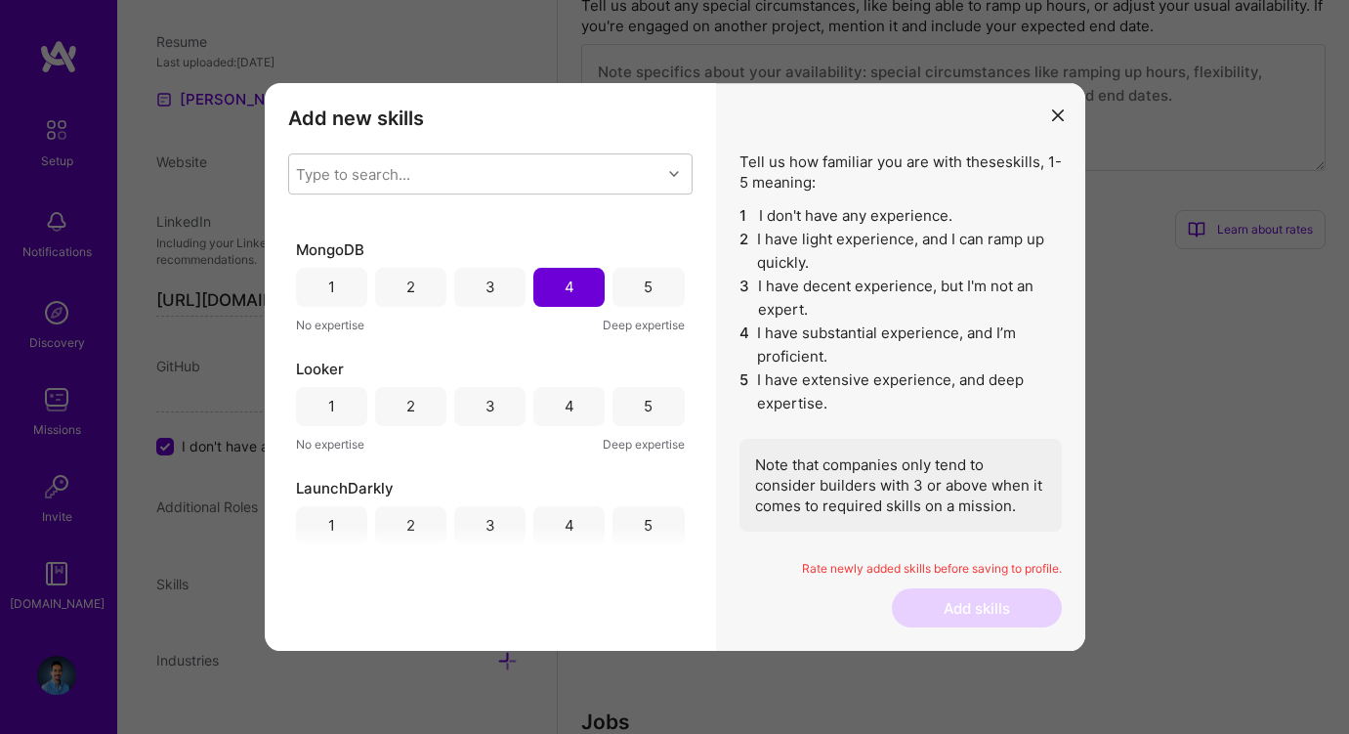
click at [565, 411] on div "4" at bounding box center [570, 406] width 10 height 21
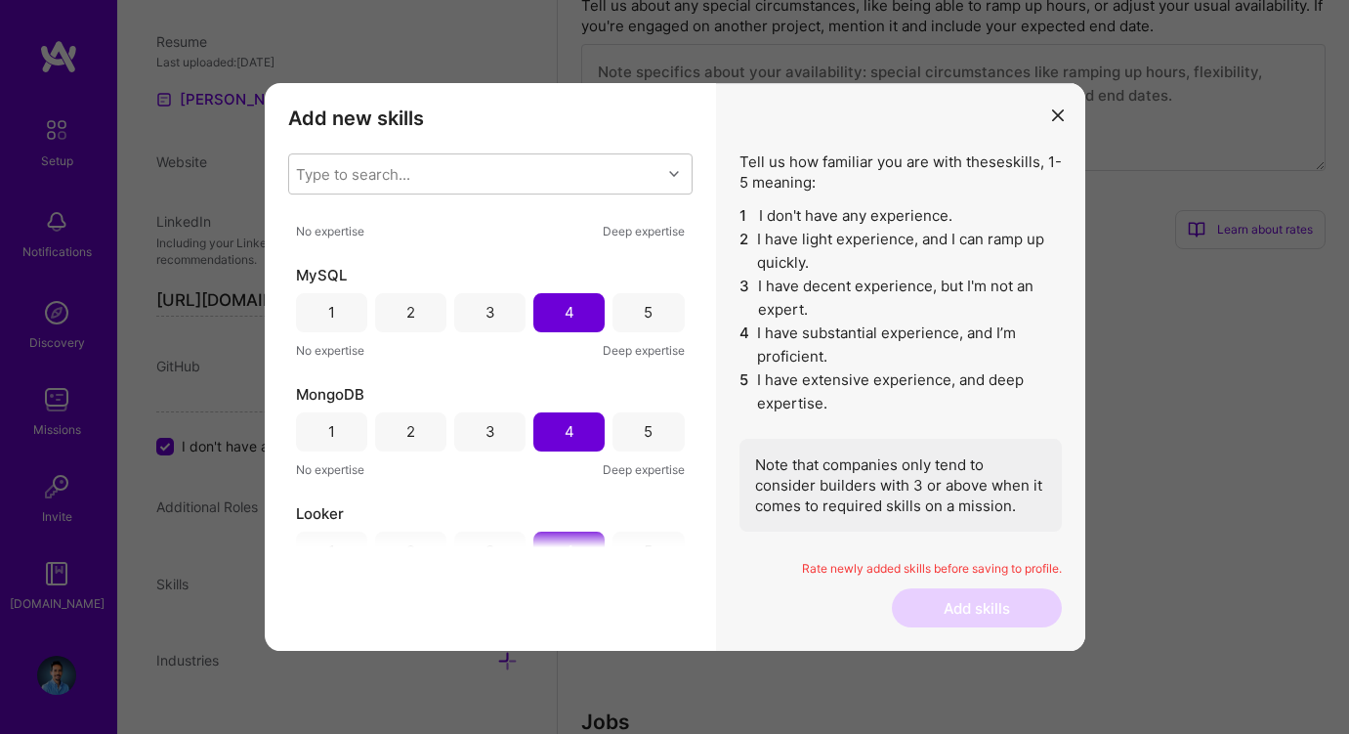
scroll to position [2429, 0]
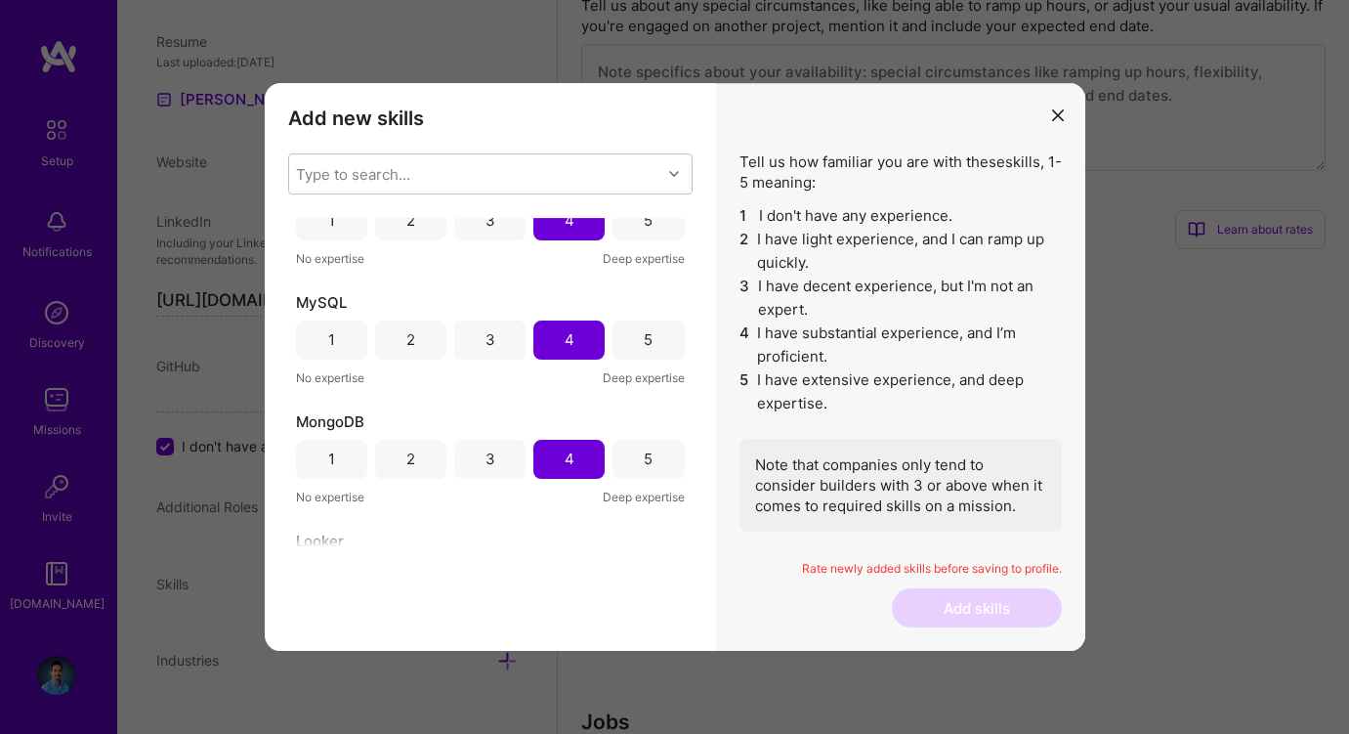
click at [644, 339] on div "5" at bounding box center [648, 339] width 9 height 21
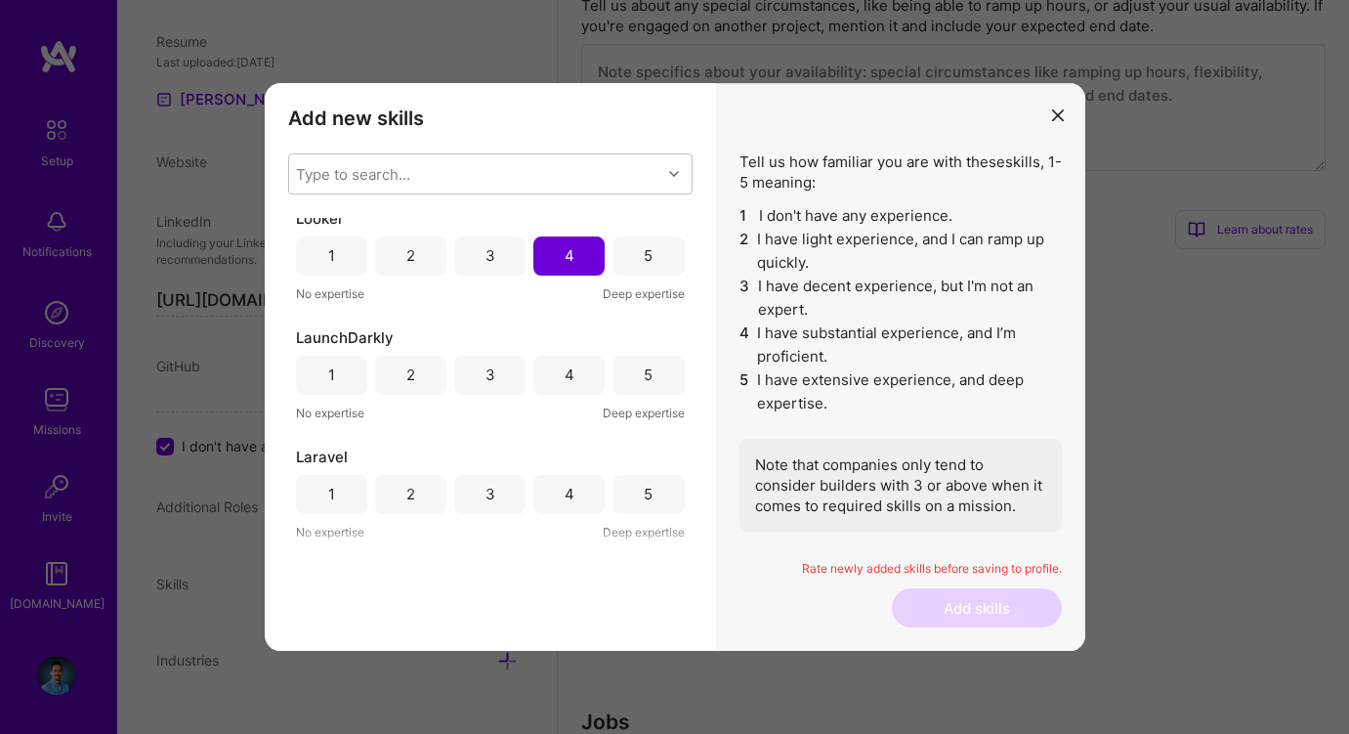
scroll to position [2777, 0]
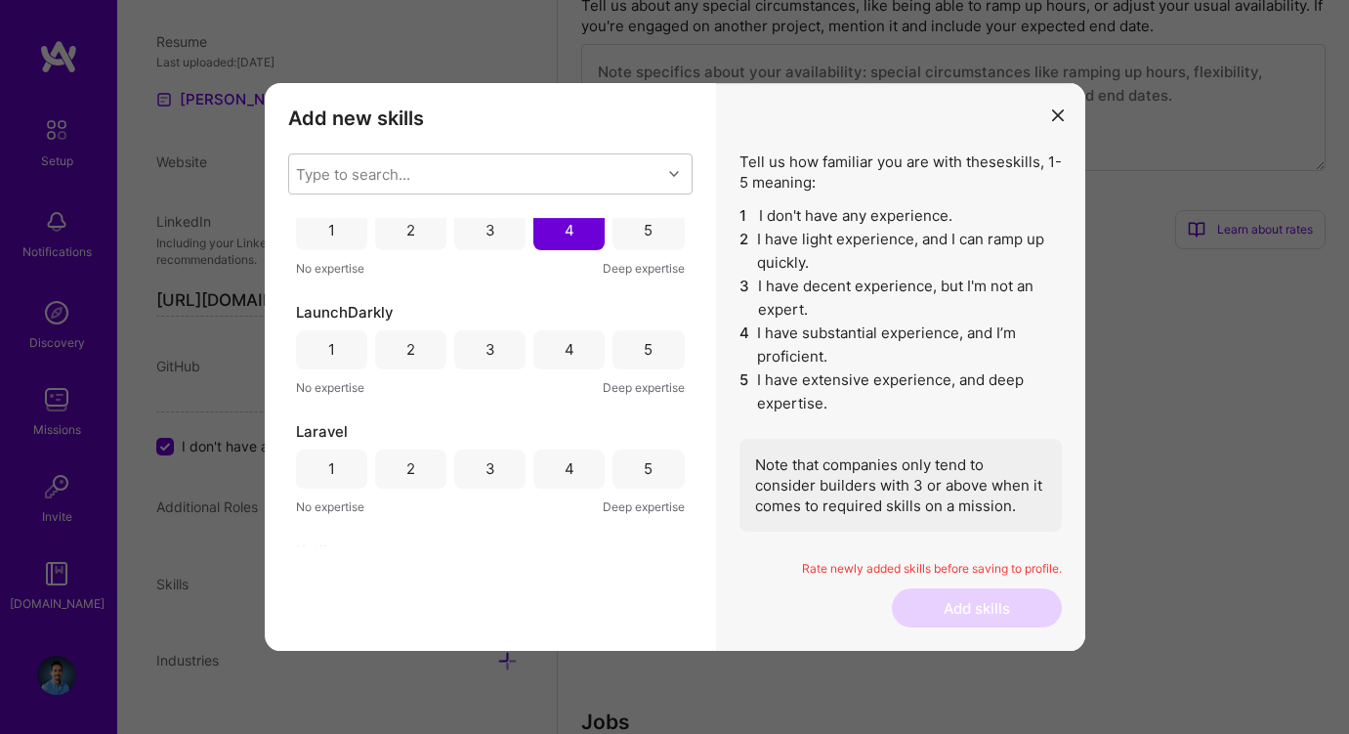
click at [634, 347] on div "5" at bounding box center [648, 349] width 71 height 39
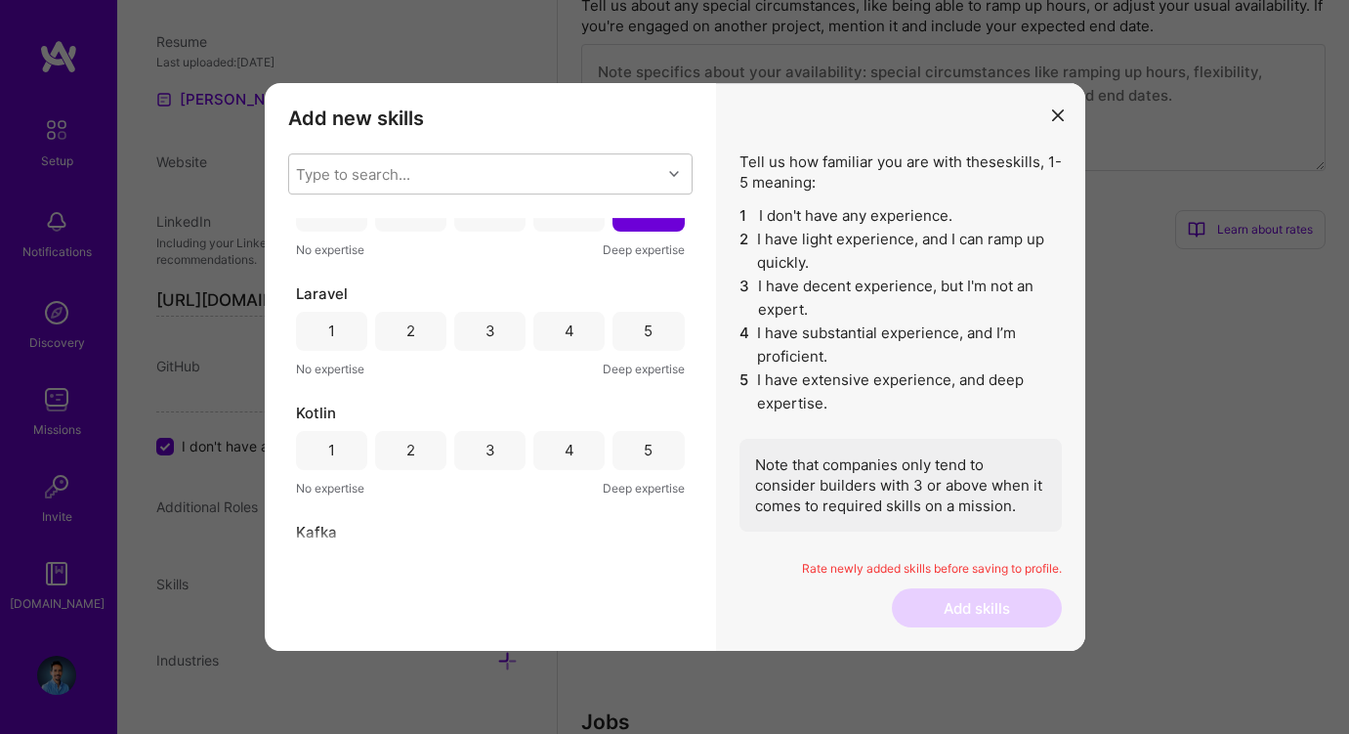
click at [645, 336] on div "5" at bounding box center [648, 330] width 9 height 21
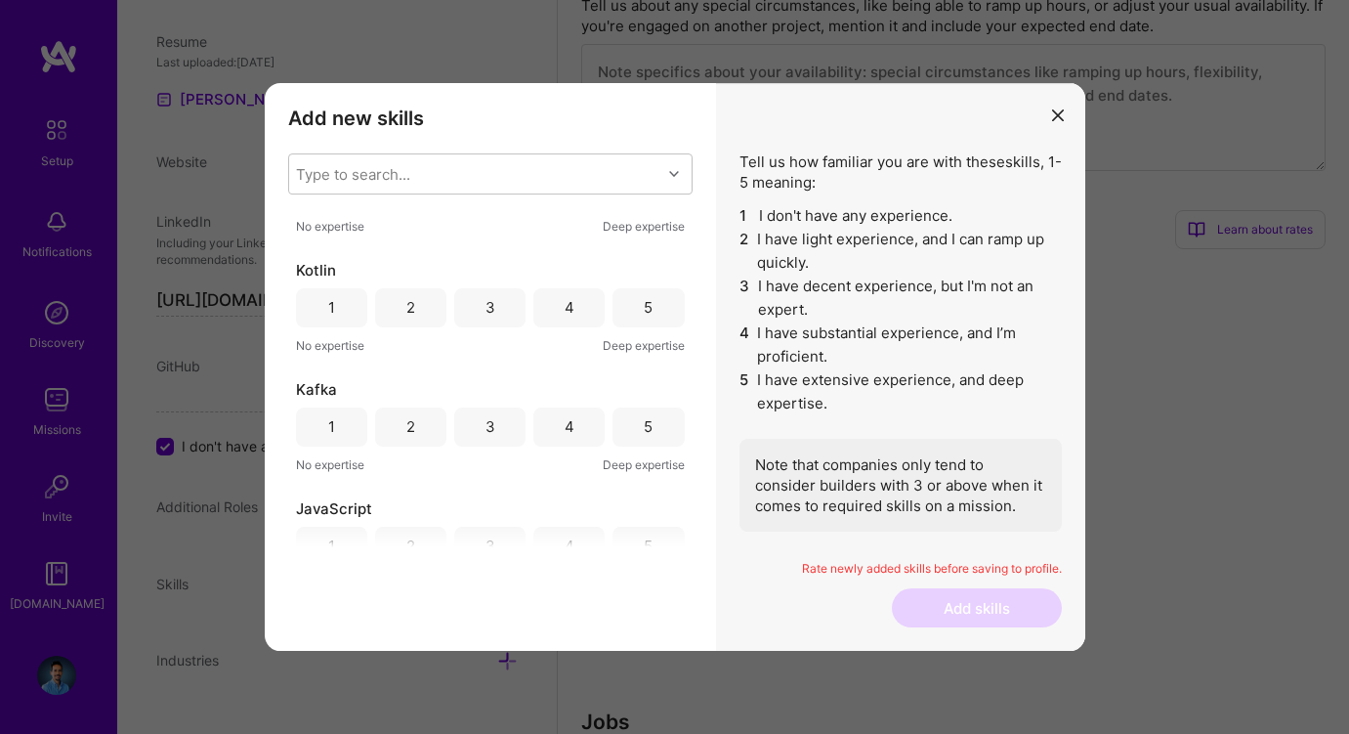
scroll to position [3096, 0]
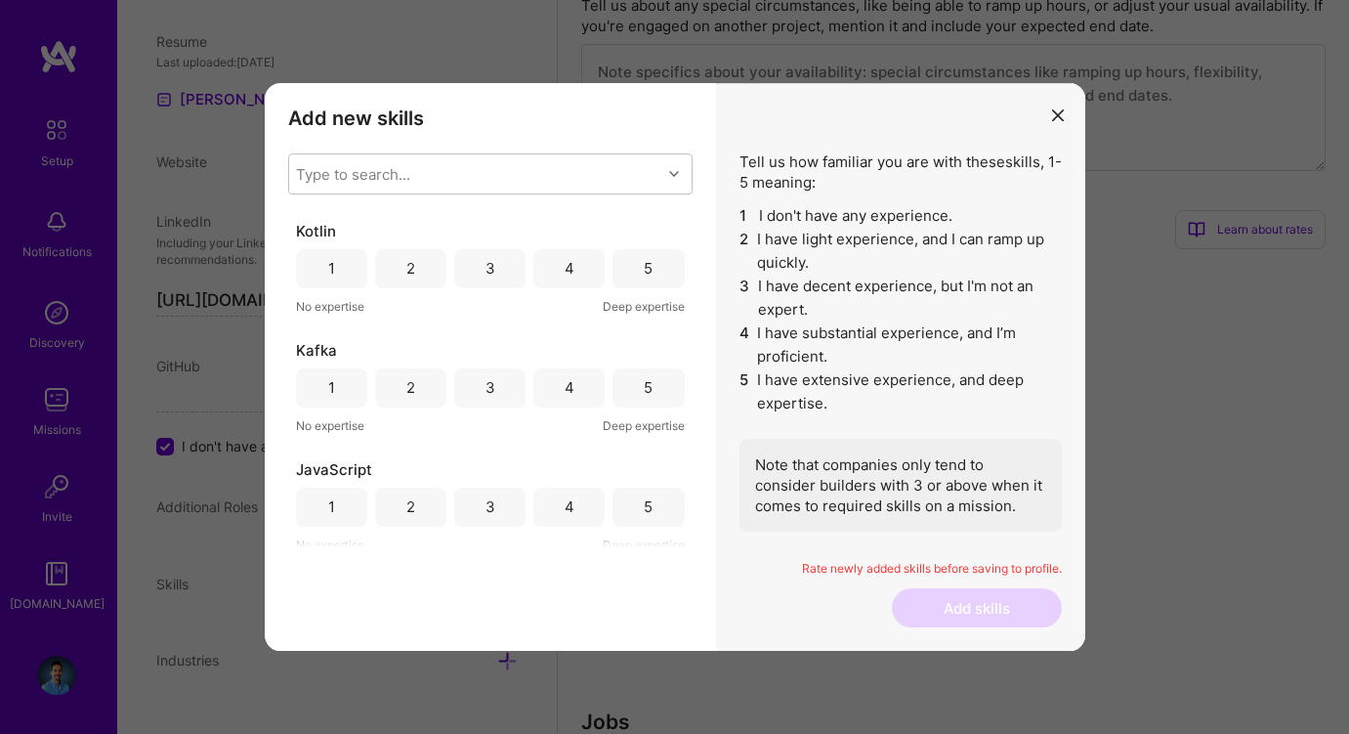
click at [486, 269] on div "3" at bounding box center [491, 268] width 10 height 21
click at [506, 385] on div "3" at bounding box center [489, 387] width 71 height 39
click at [567, 496] on div "4" at bounding box center [570, 506] width 10 height 21
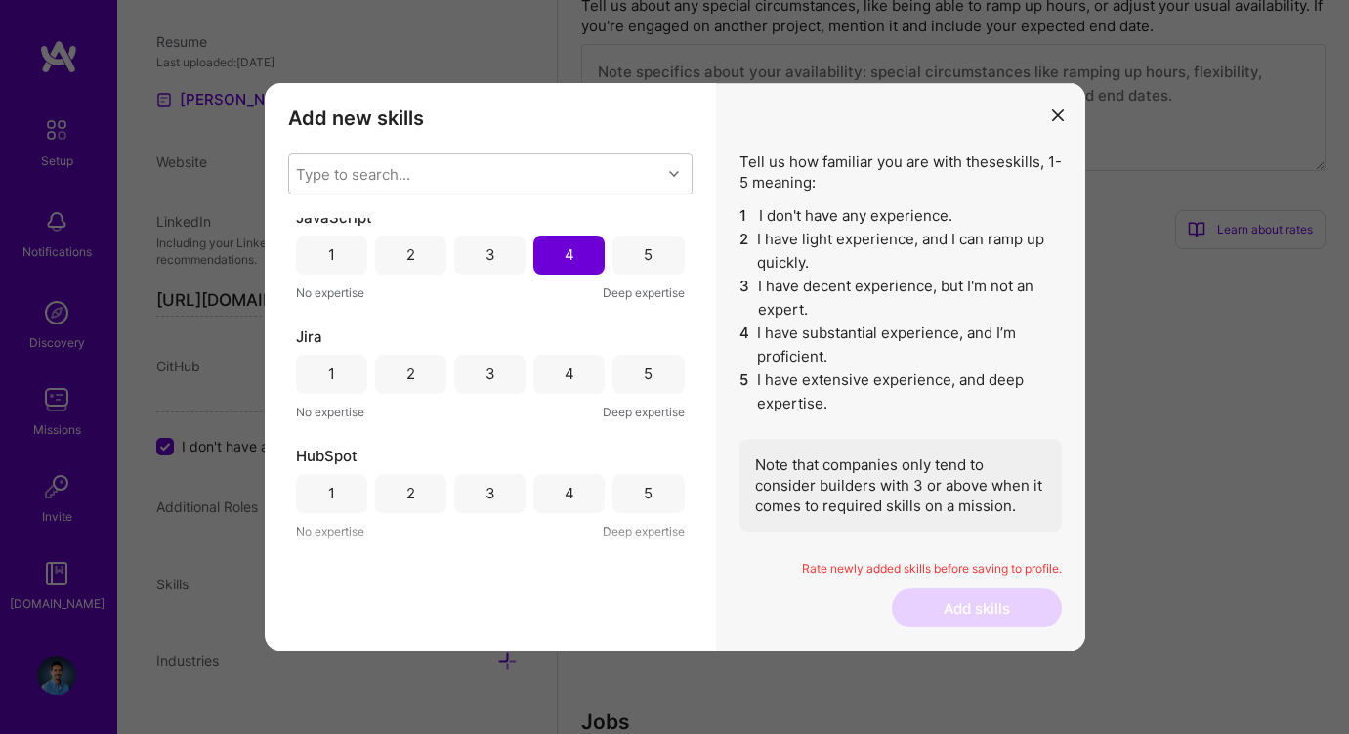
scroll to position [3358, 0]
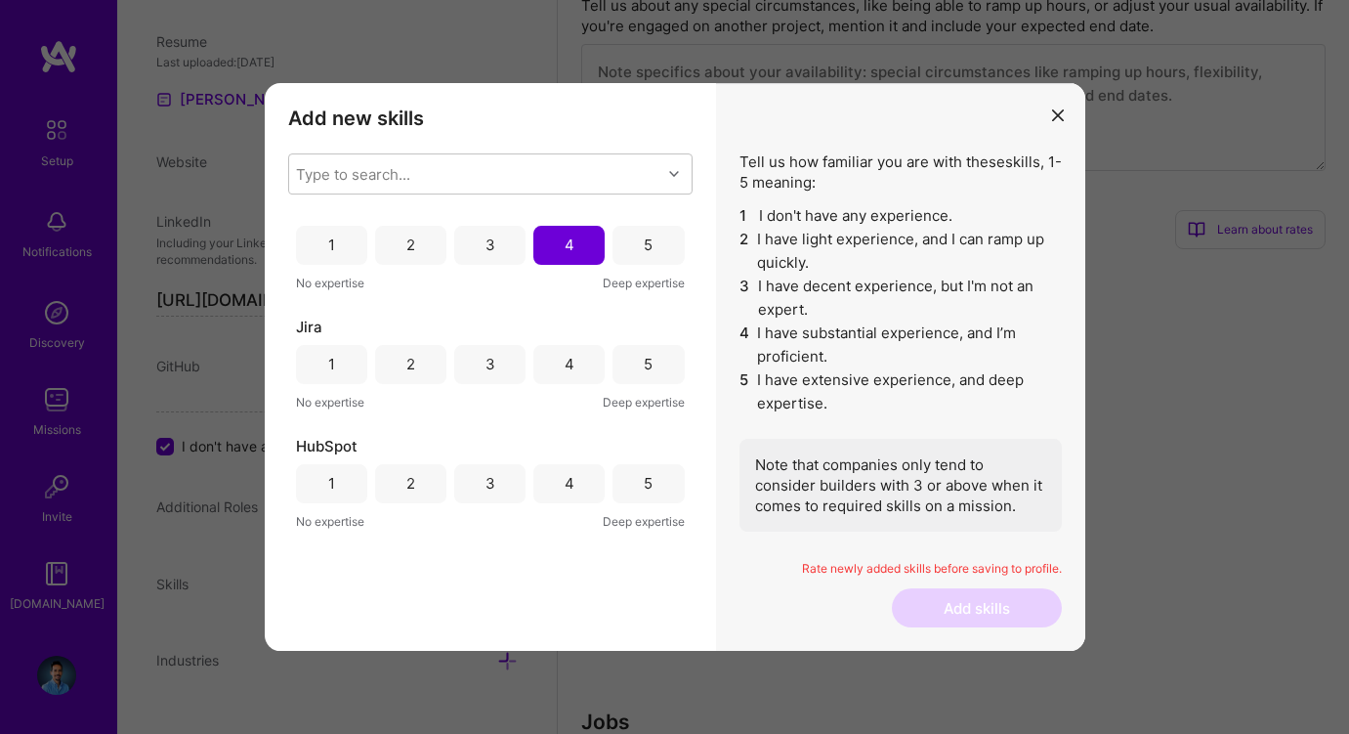
click at [628, 364] on div "5" at bounding box center [648, 364] width 71 height 39
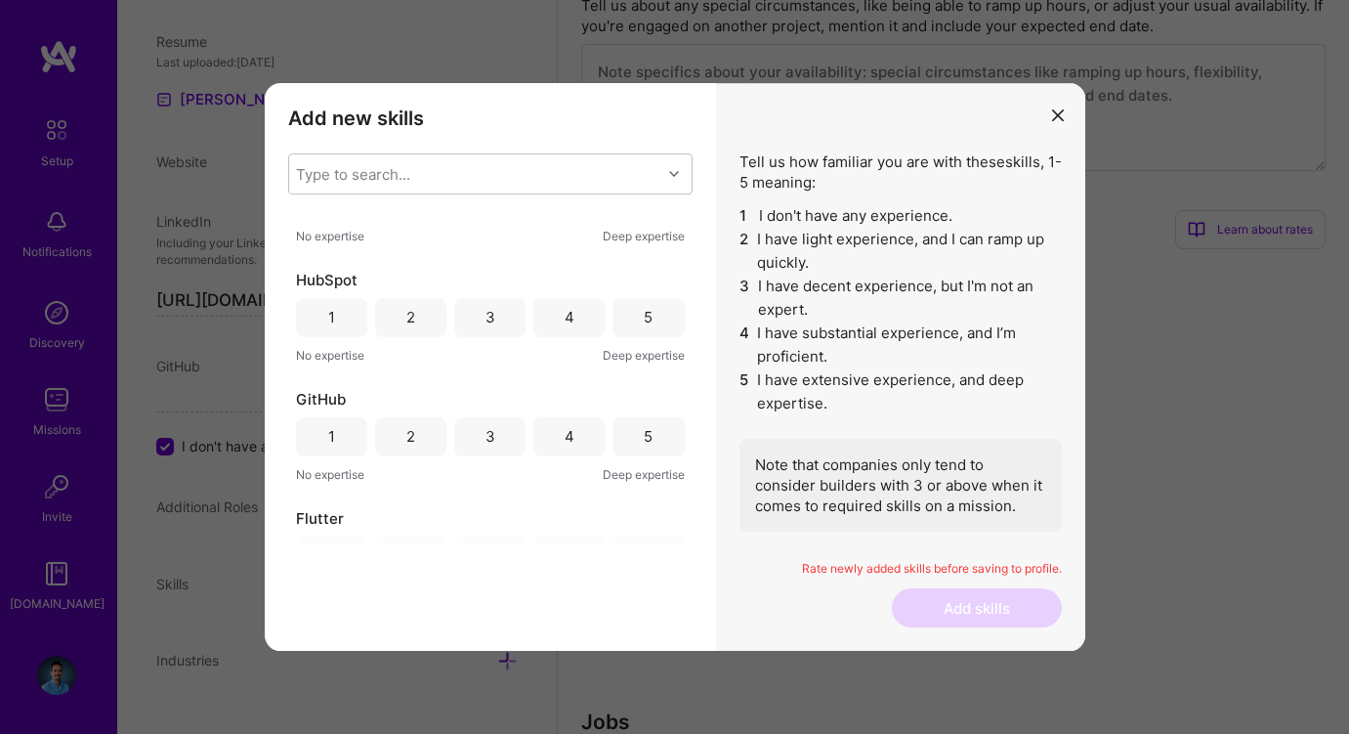
scroll to position [3527, 0]
click at [565, 314] on div "4" at bounding box center [570, 314] width 10 height 21
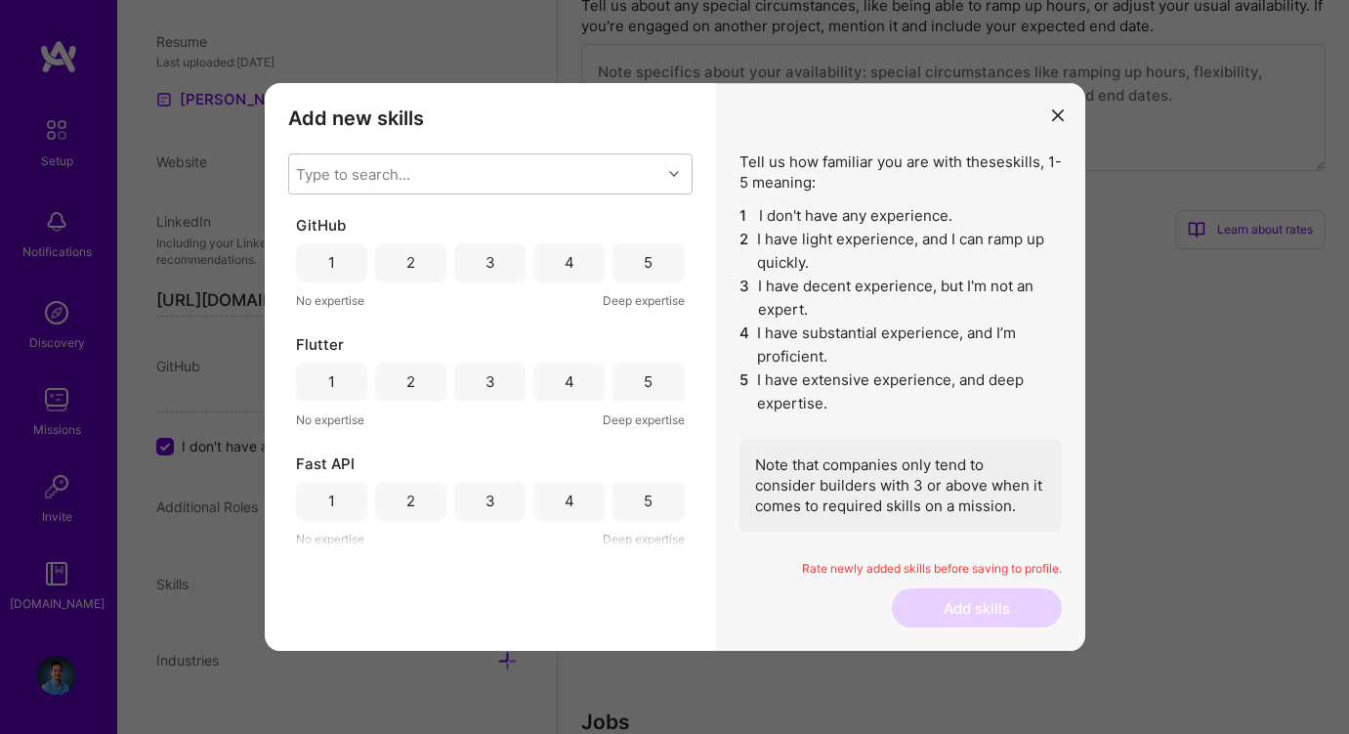
scroll to position [3672, 0]
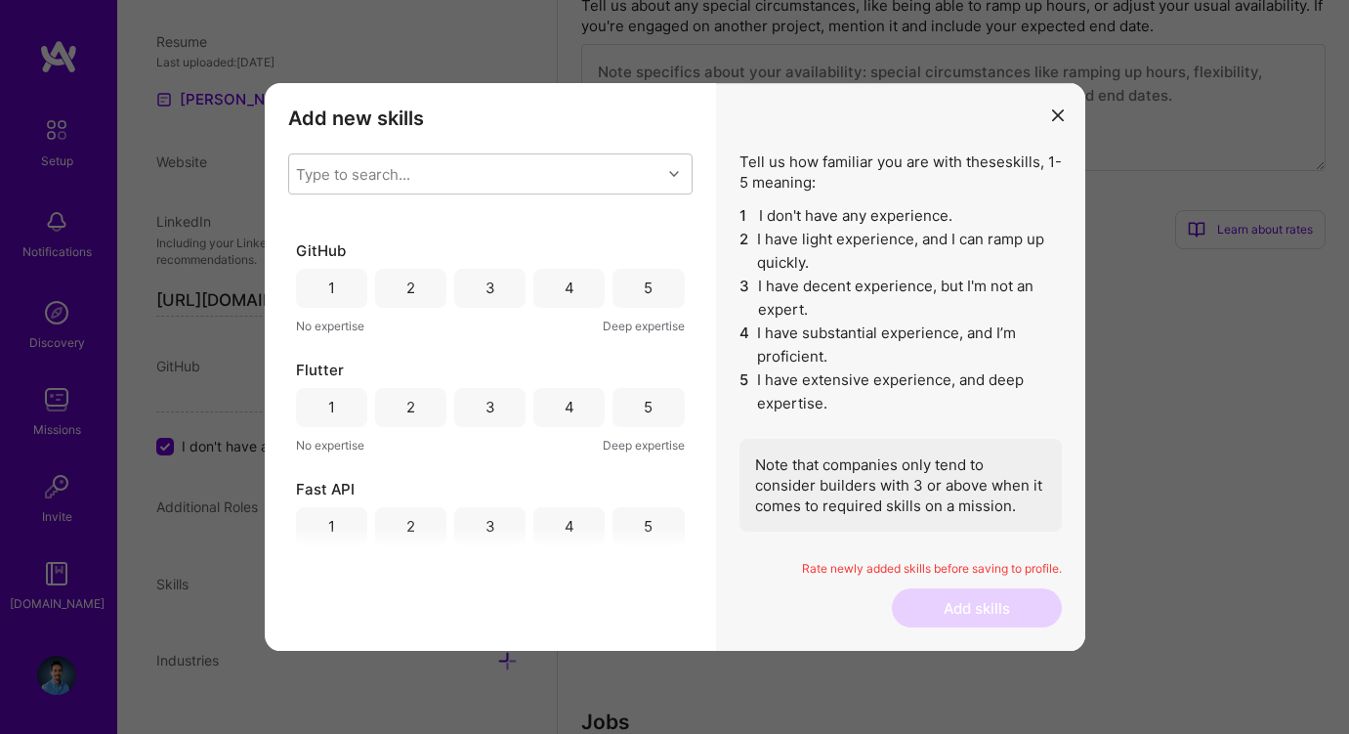
click at [561, 276] on div "4" at bounding box center [568, 288] width 71 height 39
click at [492, 397] on div "3" at bounding box center [489, 407] width 71 height 39
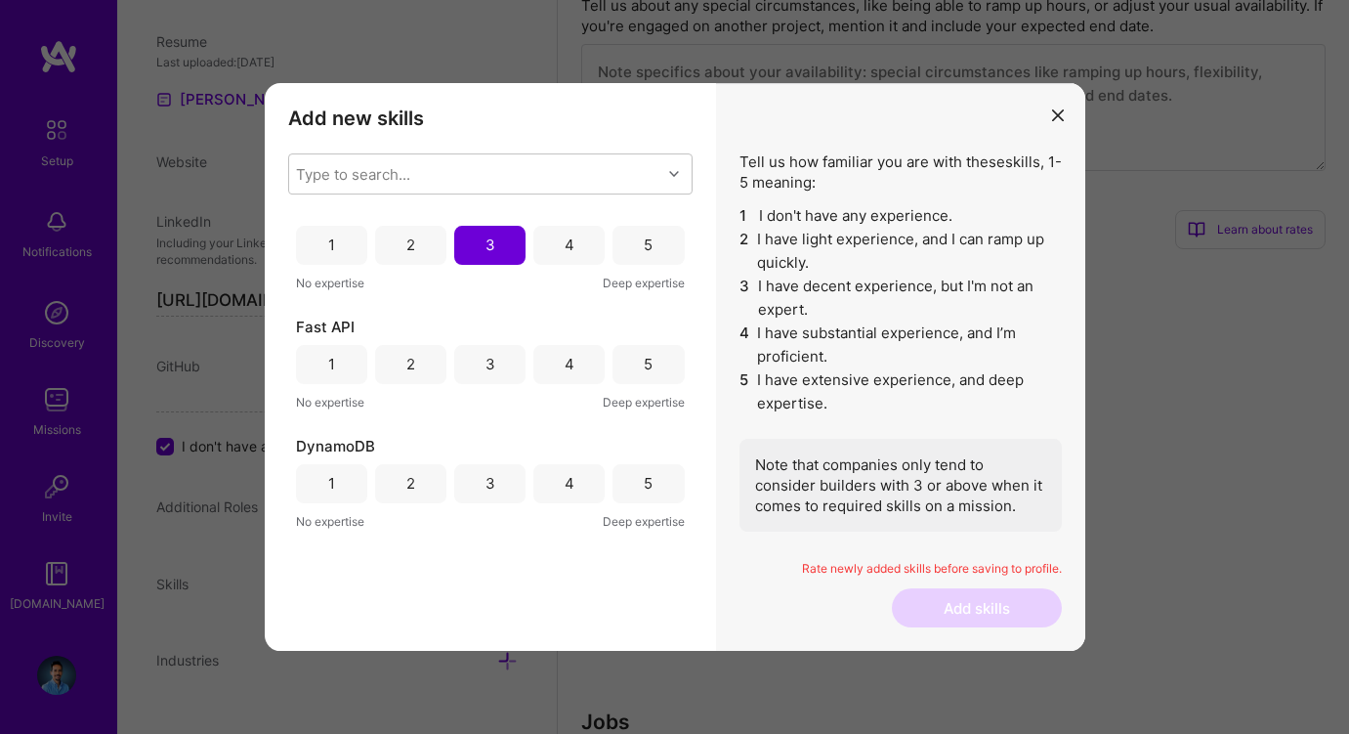
scroll to position [3816, 0]
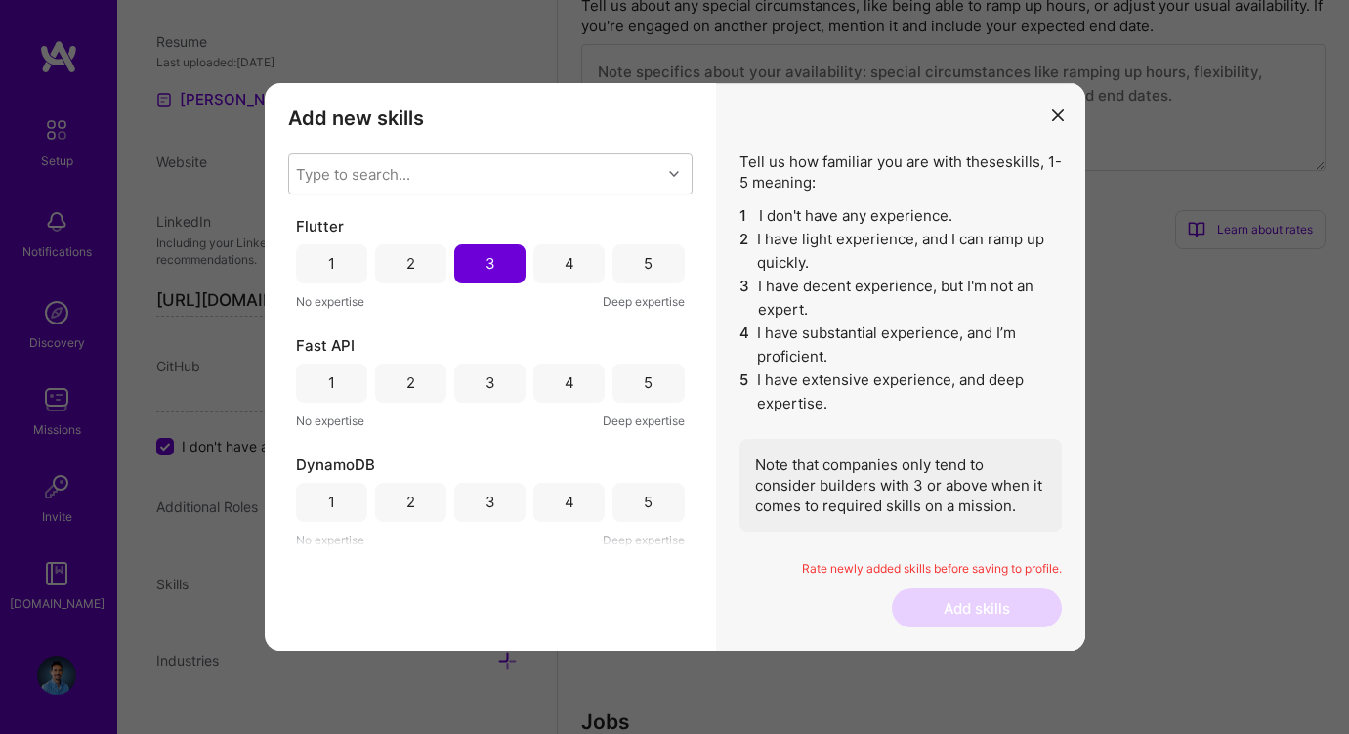
click at [488, 394] on div "3" at bounding box center [489, 382] width 71 height 39
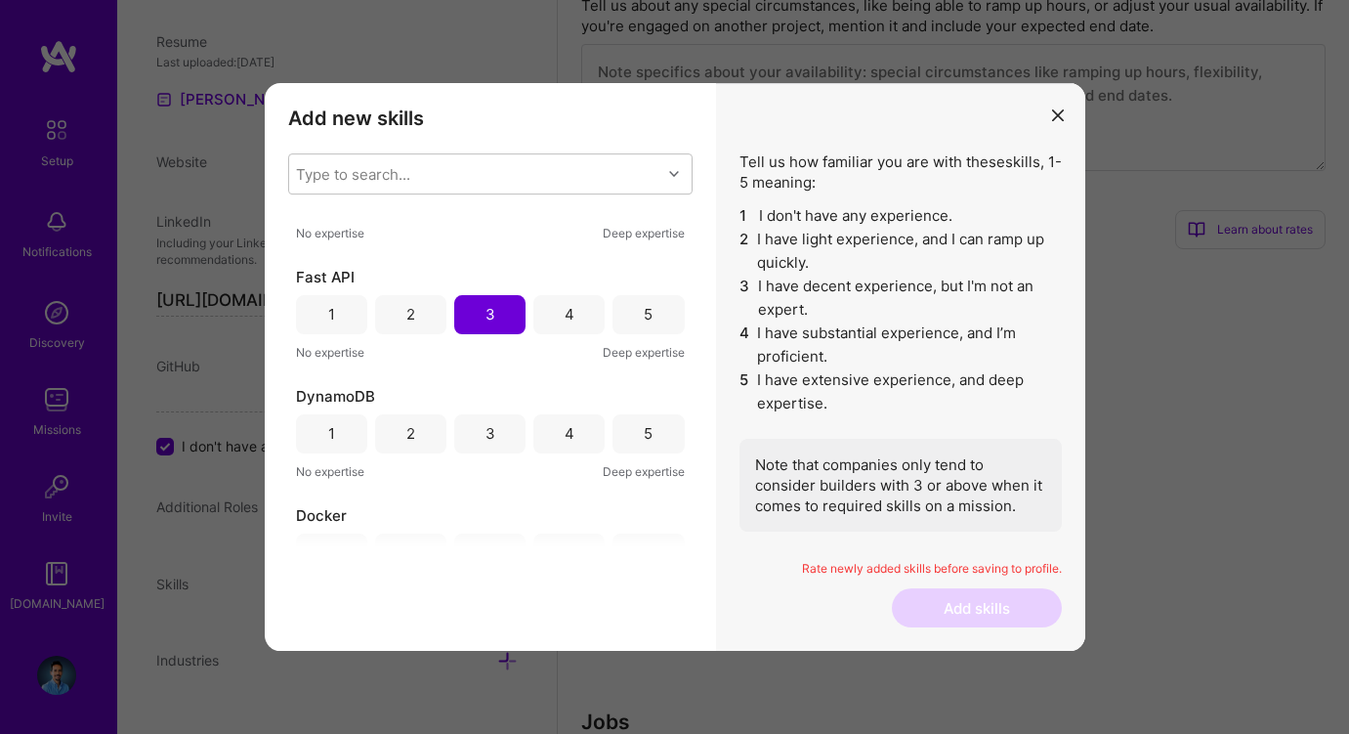
scroll to position [3897, 0]
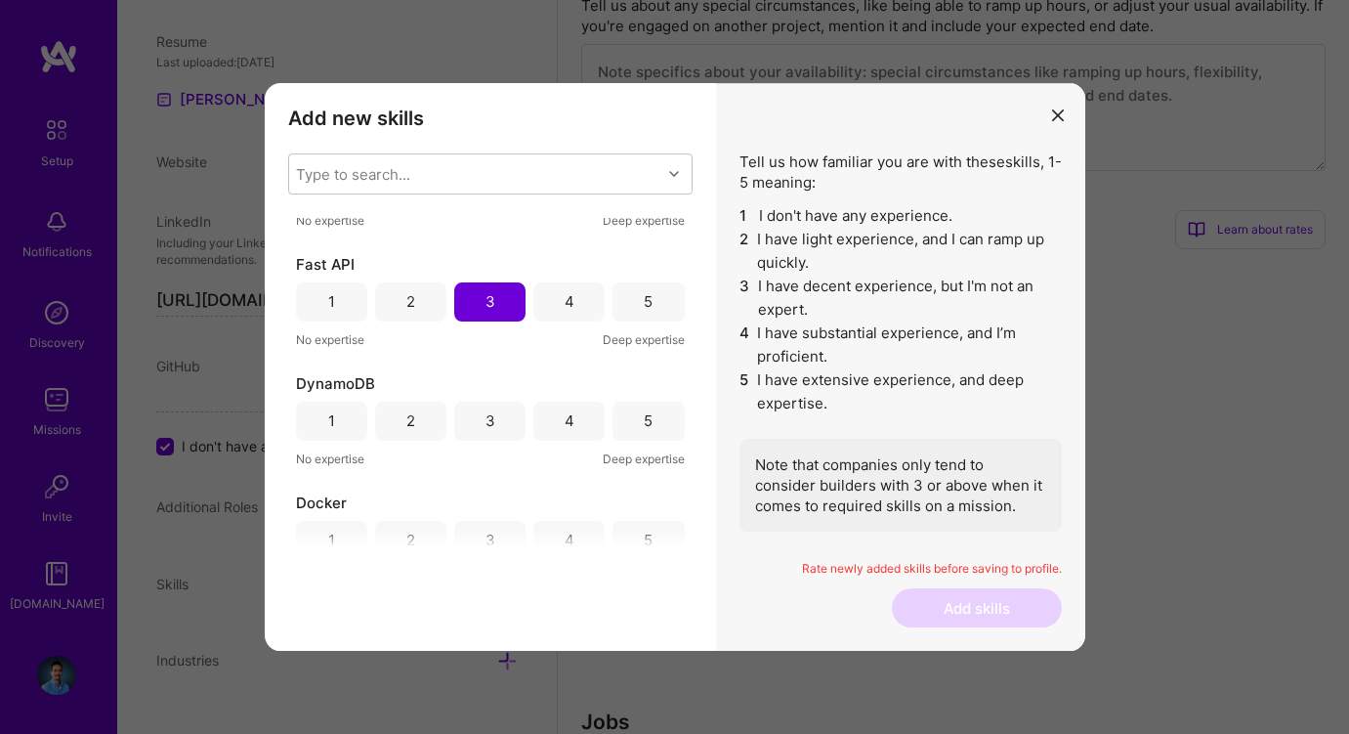
click at [553, 423] on div "4" at bounding box center [568, 421] width 71 height 39
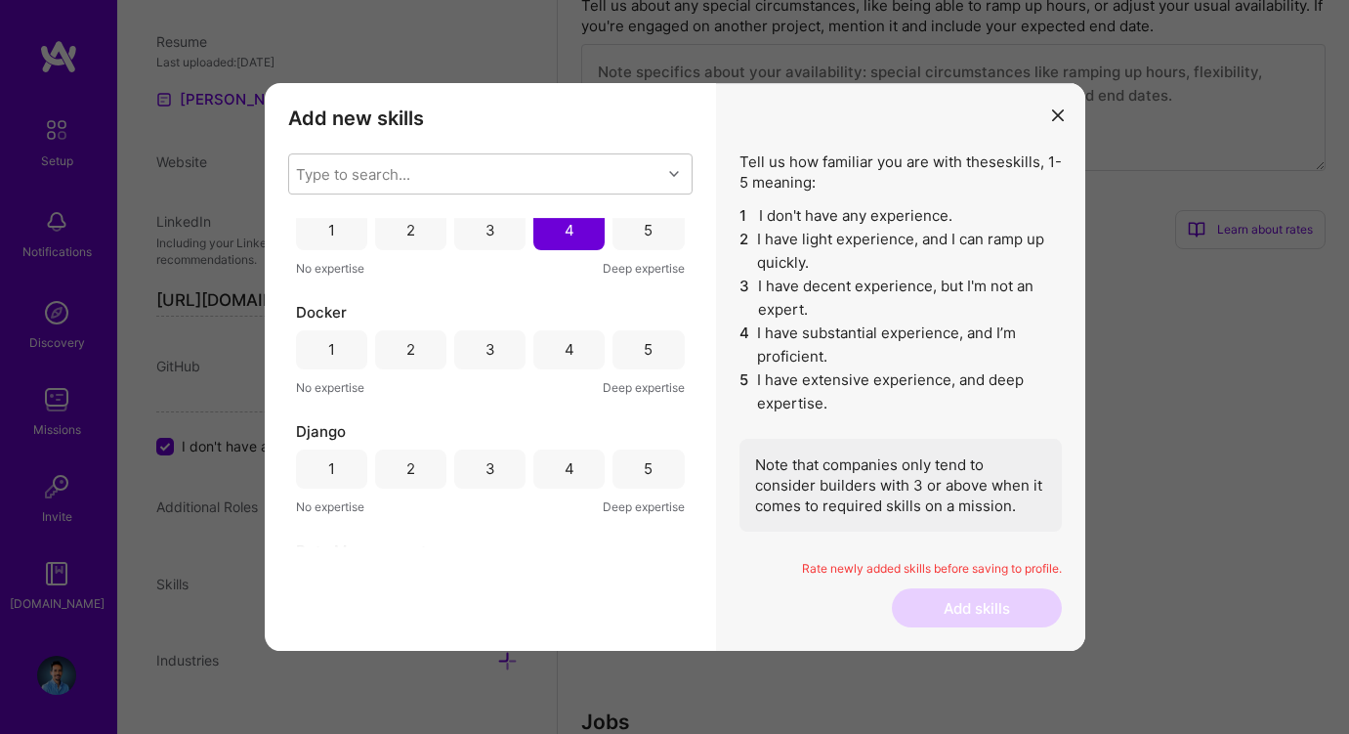
scroll to position [4135, 0]
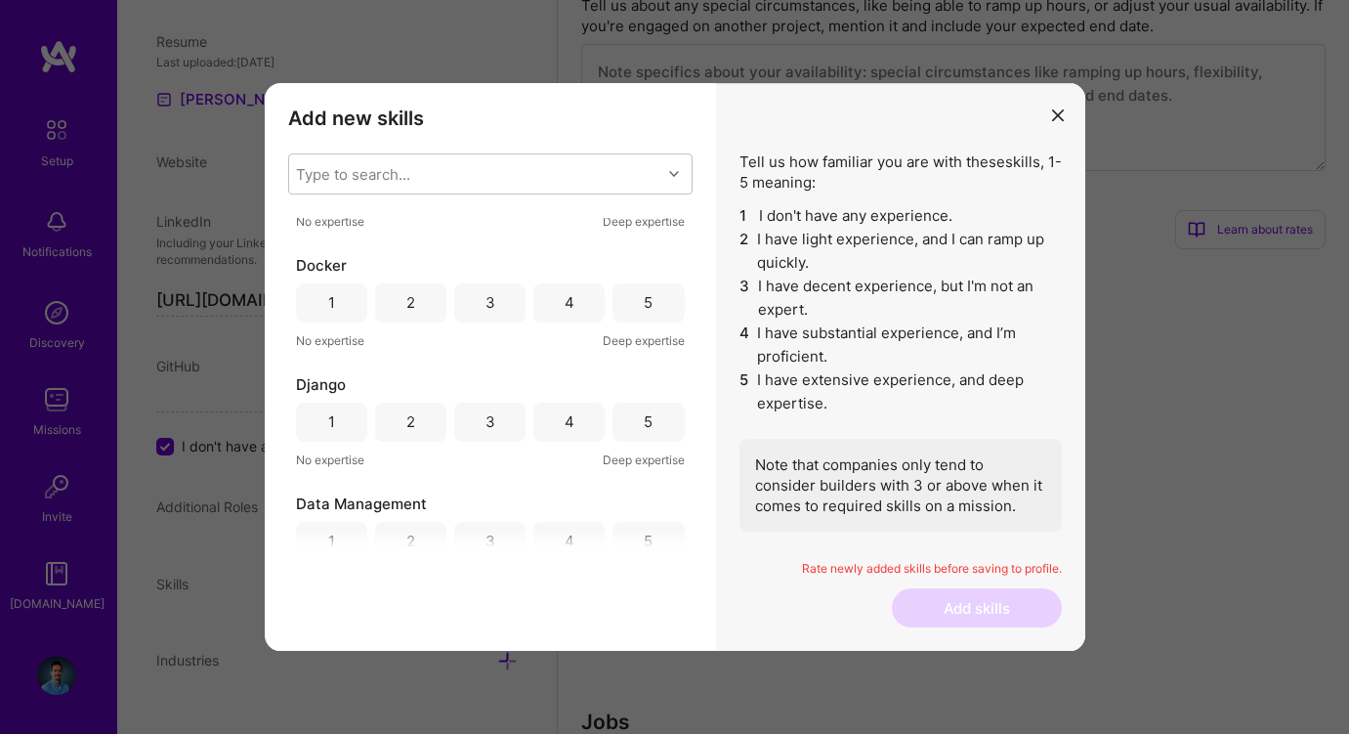
click at [565, 310] on div "4" at bounding box center [570, 302] width 10 height 21
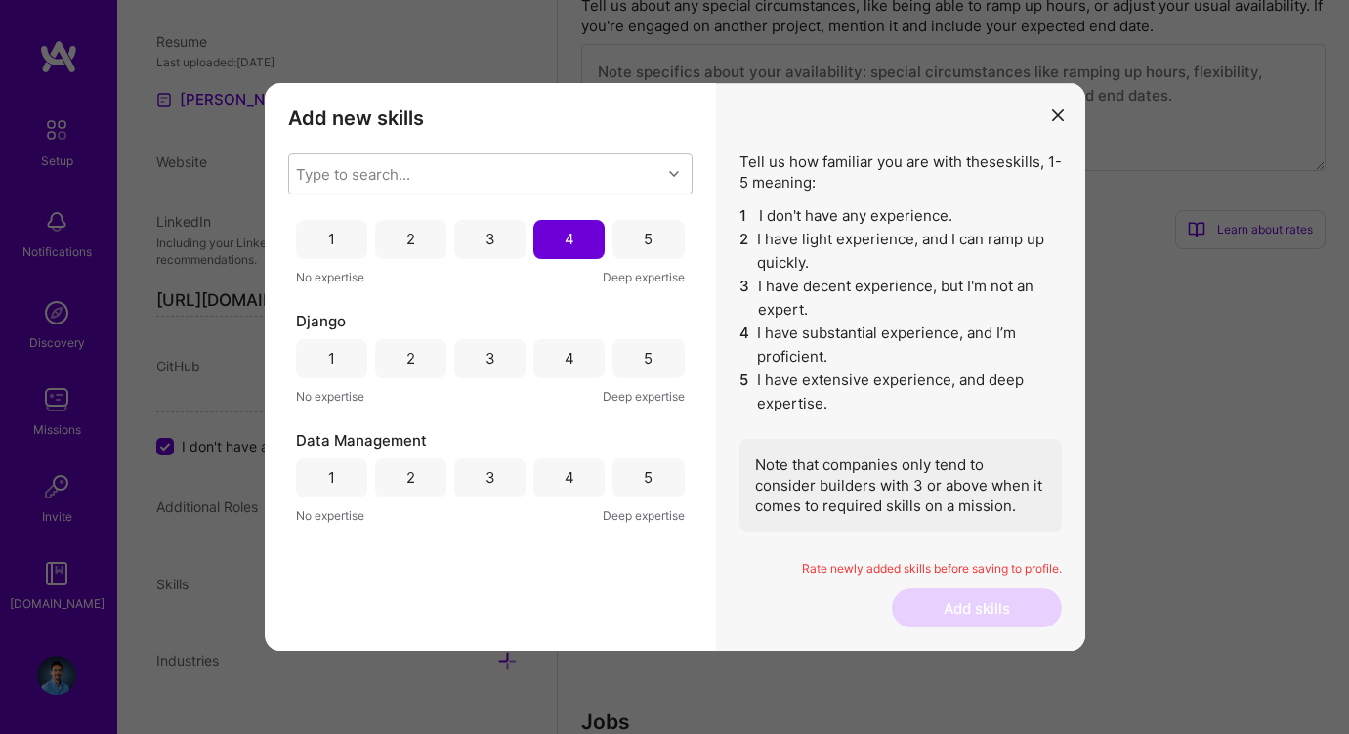
scroll to position [4214, 0]
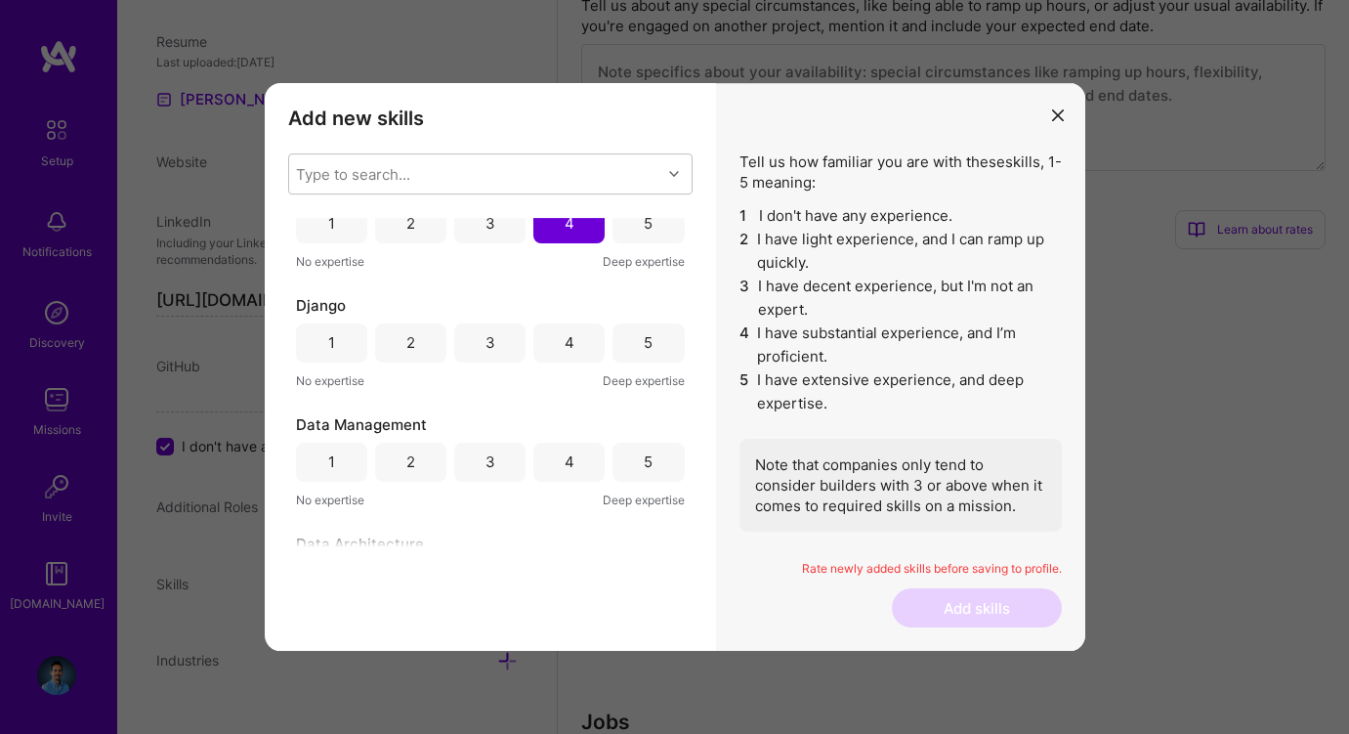
click at [491, 336] on div "3" at bounding box center [489, 342] width 71 height 39
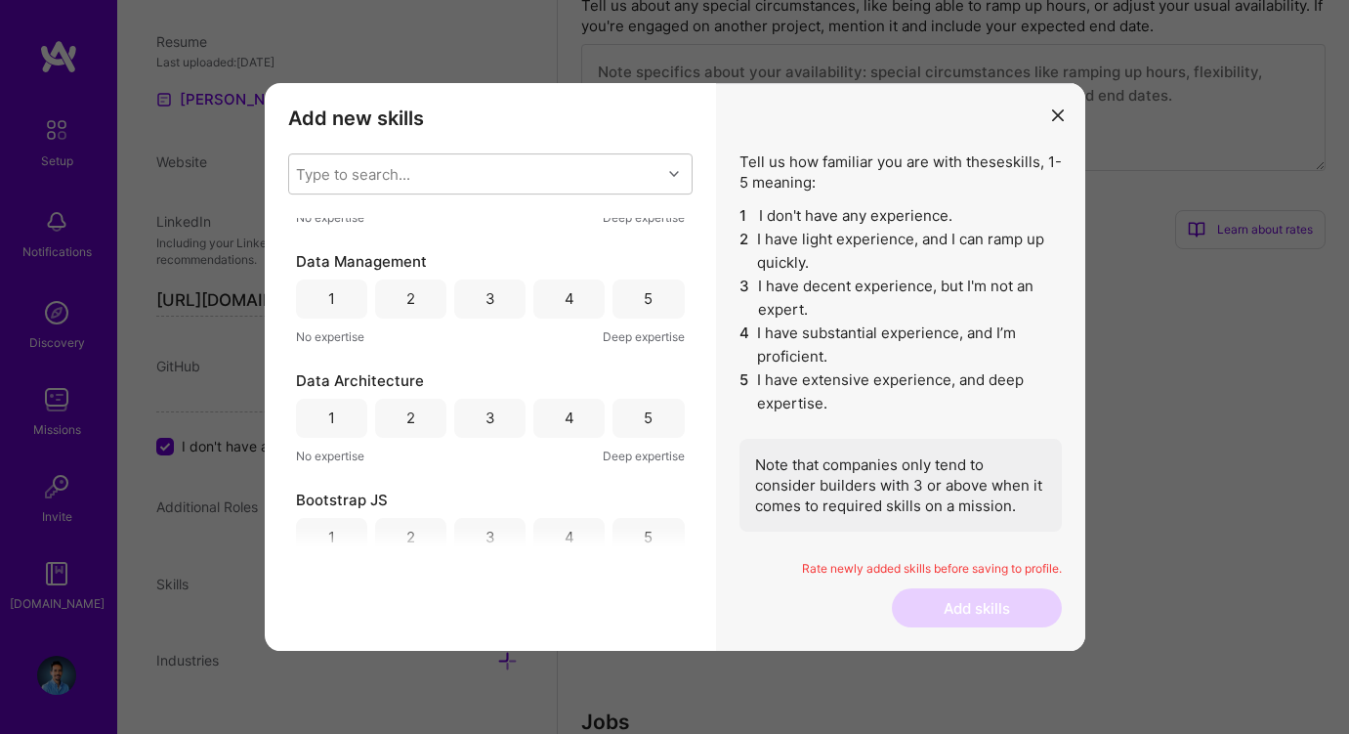
scroll to position [4403, 0]
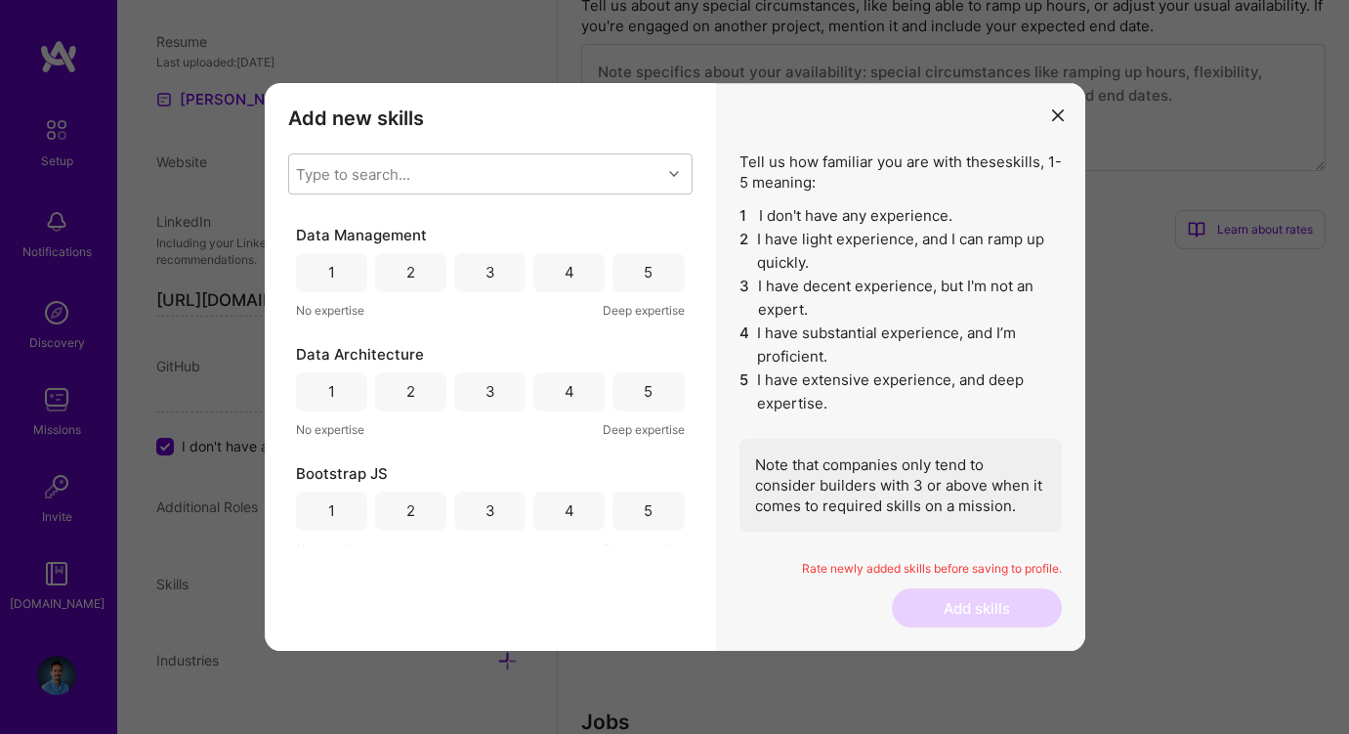
click at [558, 271] on div "4" at bounding box center [568, 272] width 71 height 39
click at [558, 378] on div "4" at bounding box center [568, 391] width 71 height 39
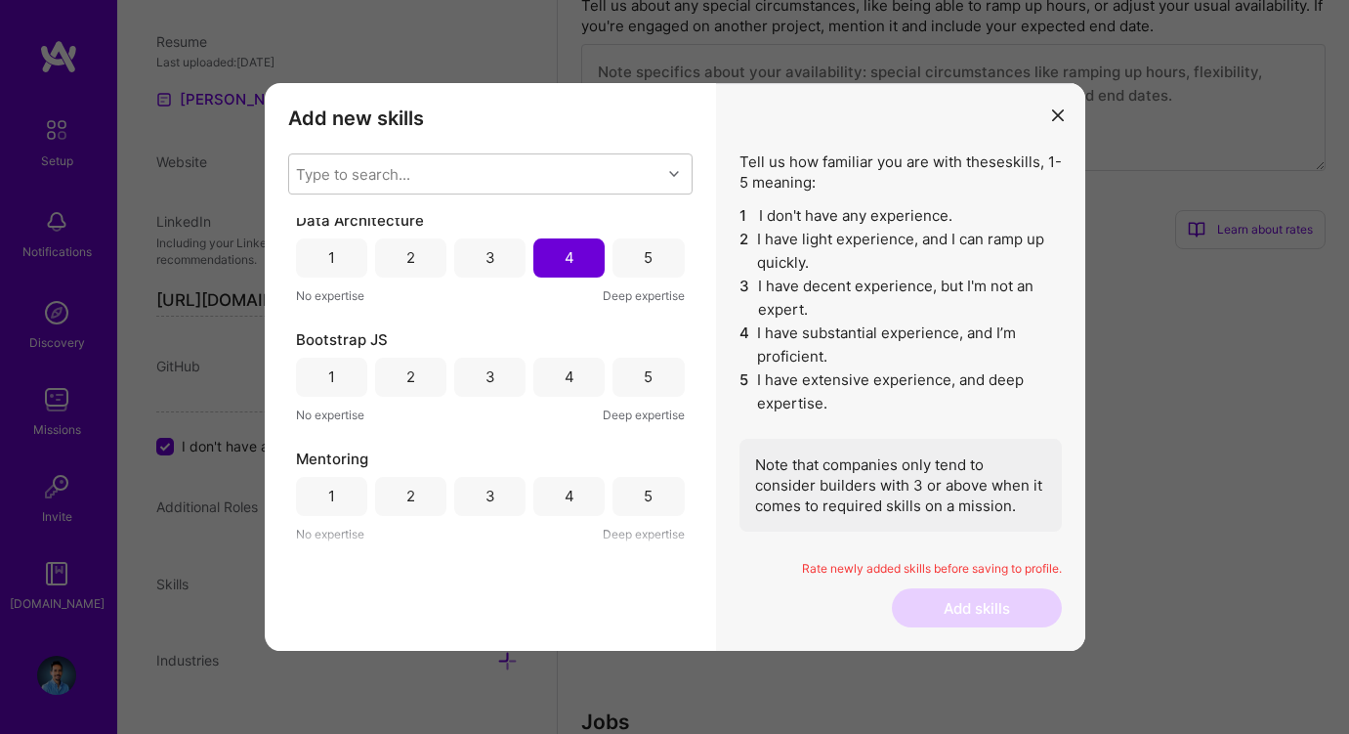
scroll to position [4553, 0]
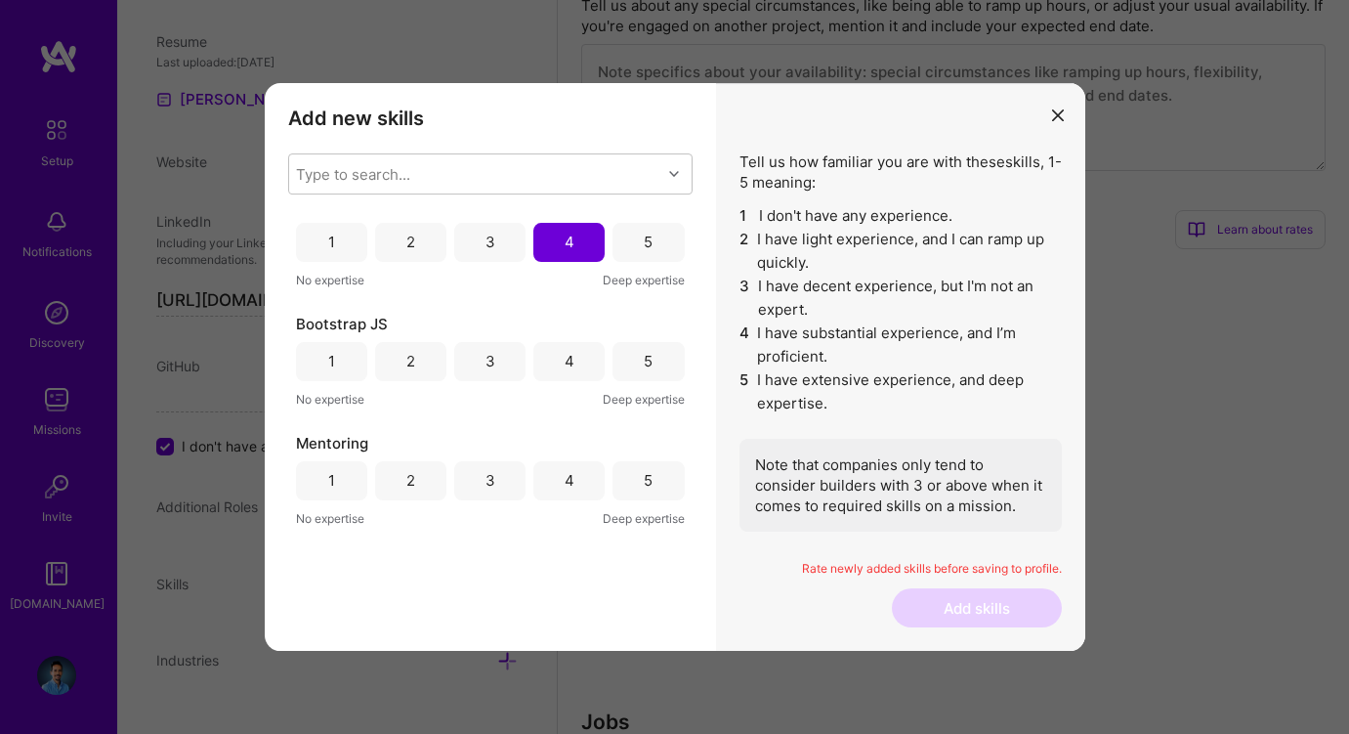
click at [565, 361] on div "4" at bounding box center [570, 361] width 10 height 21
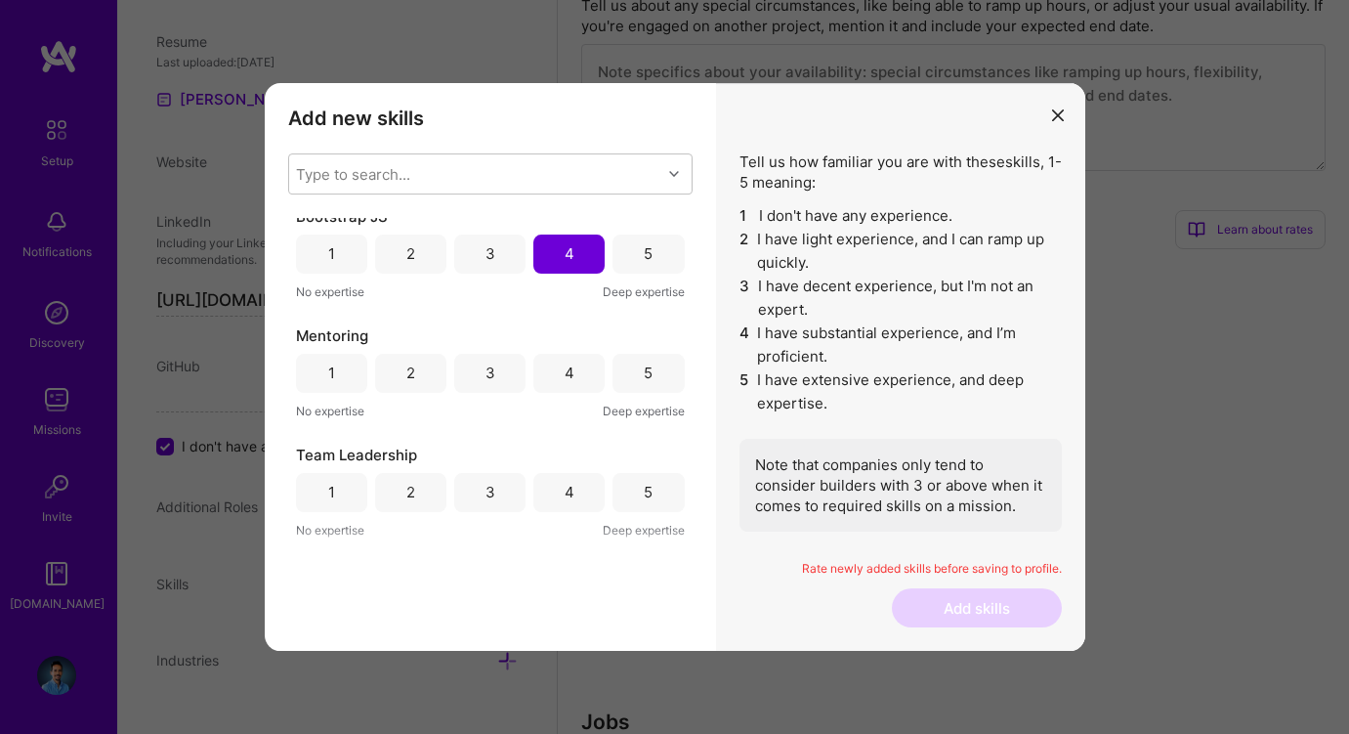
scroll to position [4670, 0]
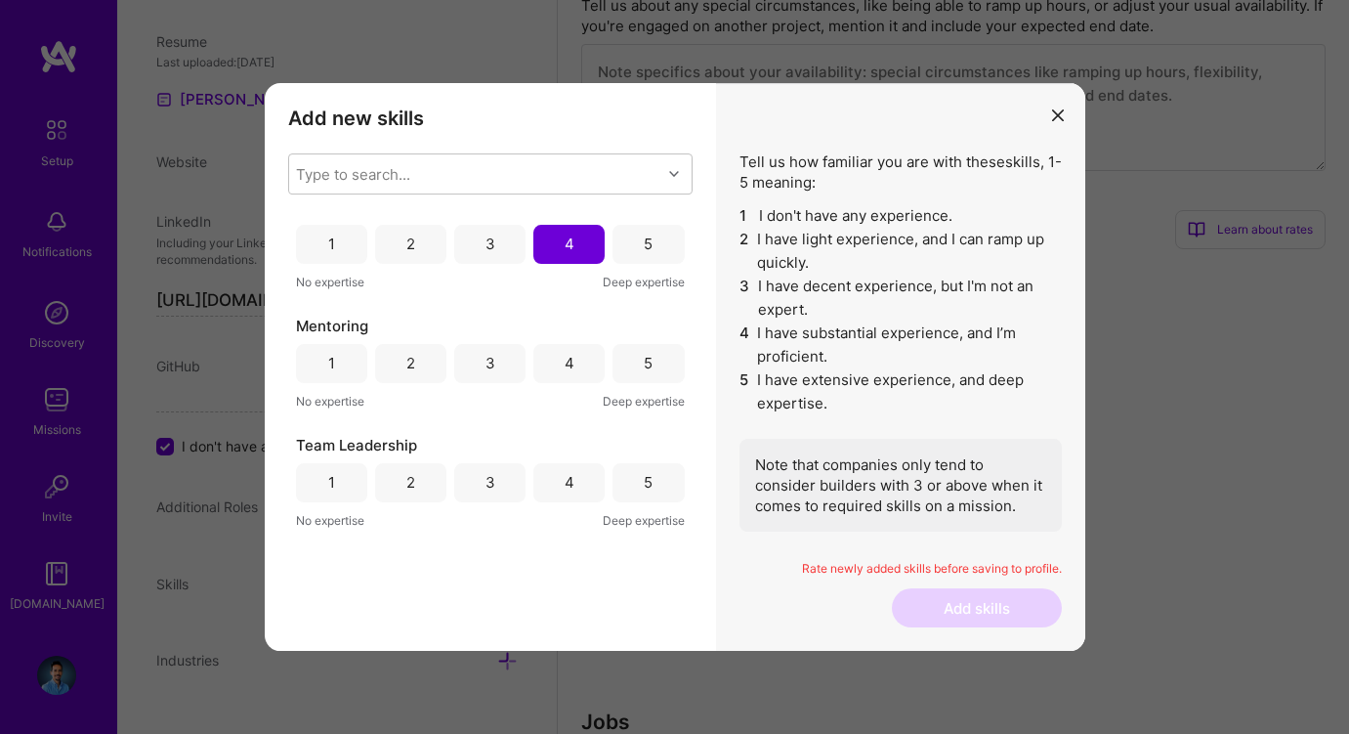
click at [565, 361] on div "4" at bounding box center [570, 363] width 10 height 21
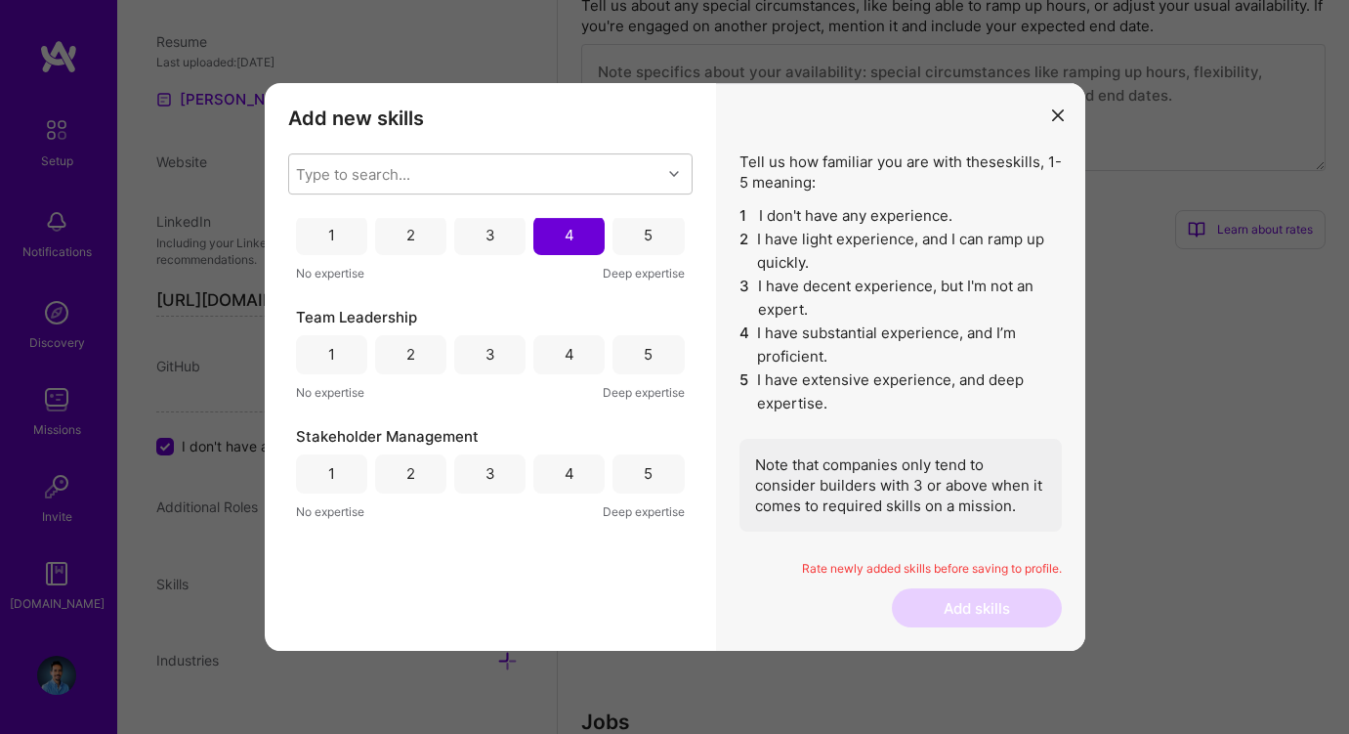
scroll to position [4805, 0]
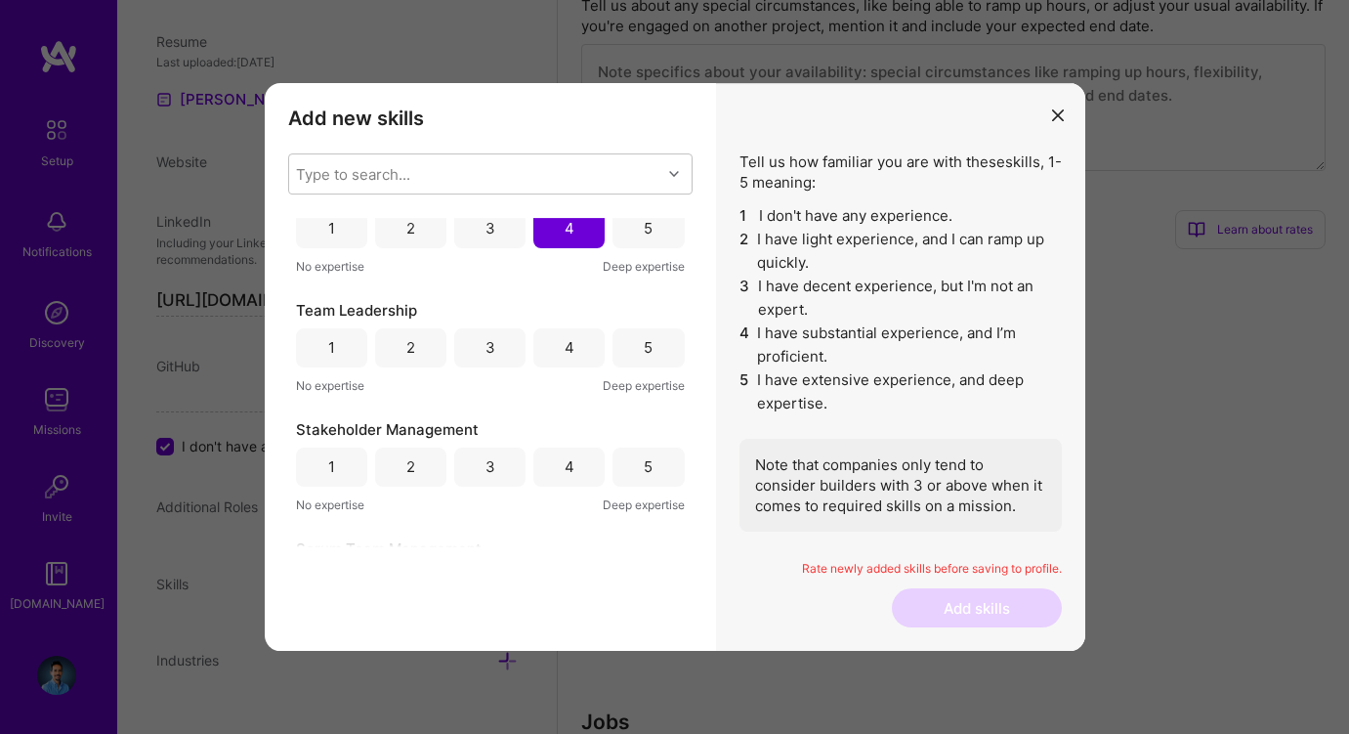
click at [644, 355] on div "5" at bounding box center [648, 347] width 9 height 21
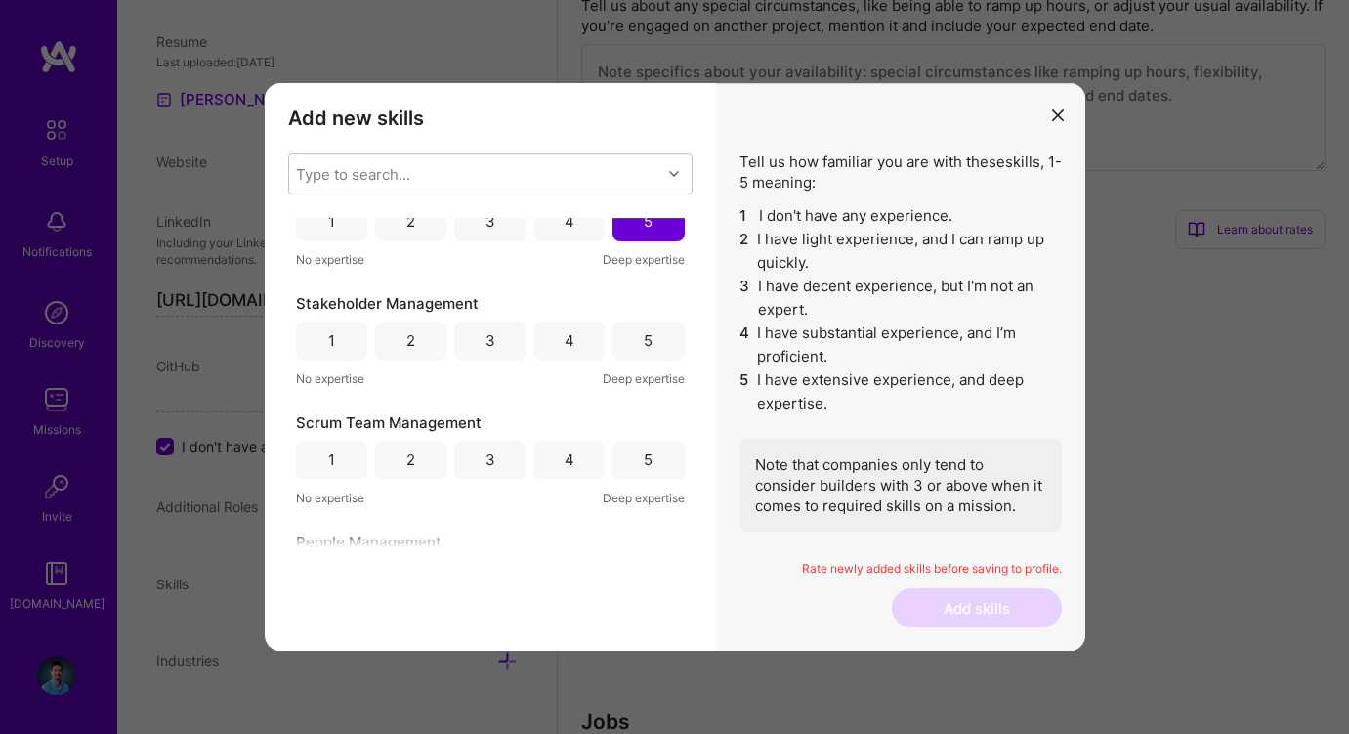
scroll to position [4933, 0]
click at [645, 344] on div "5" at bounding box center [648, 338] width 9 height 21
click at [644, 454] on div "5" at bounding box center [648, 457] width 9 height 21
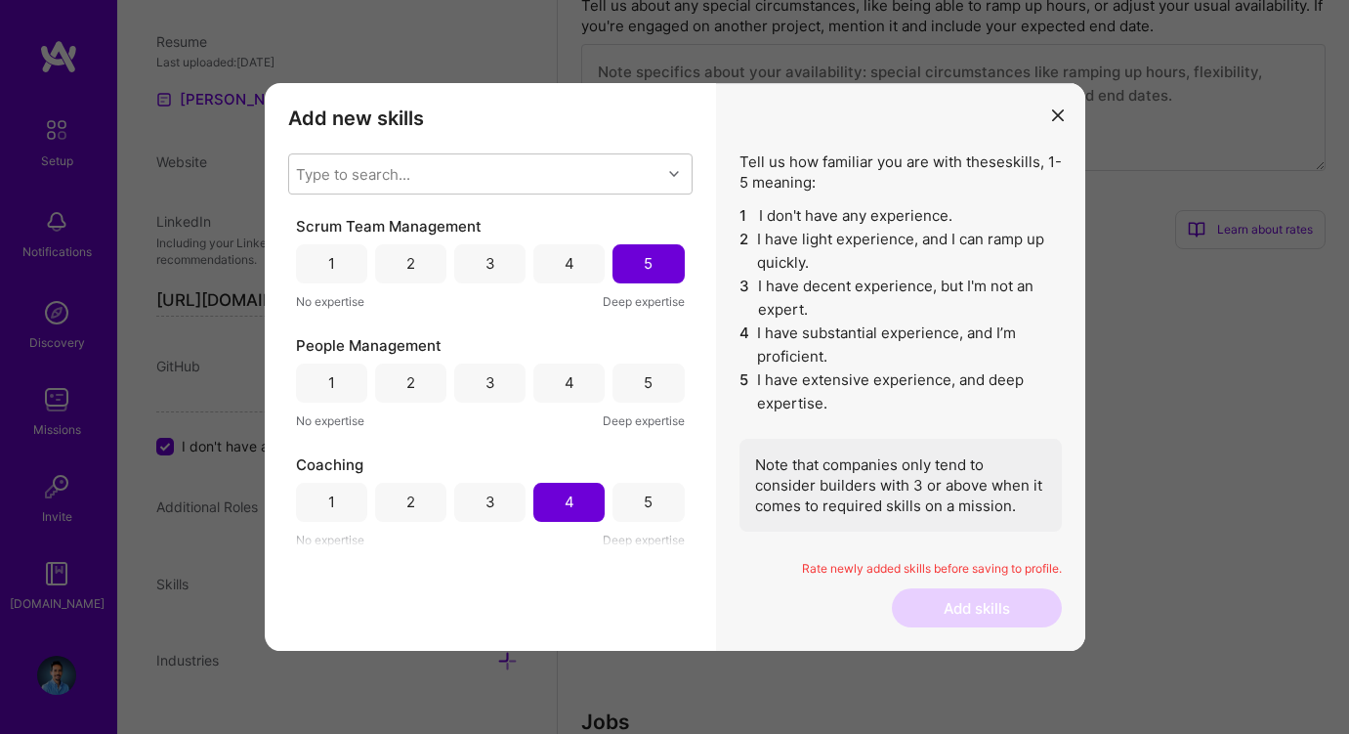
scroll to position [5128, 0]
click at [644, 380] on div "5" at bounding box center [648, 381] width 9 height 21
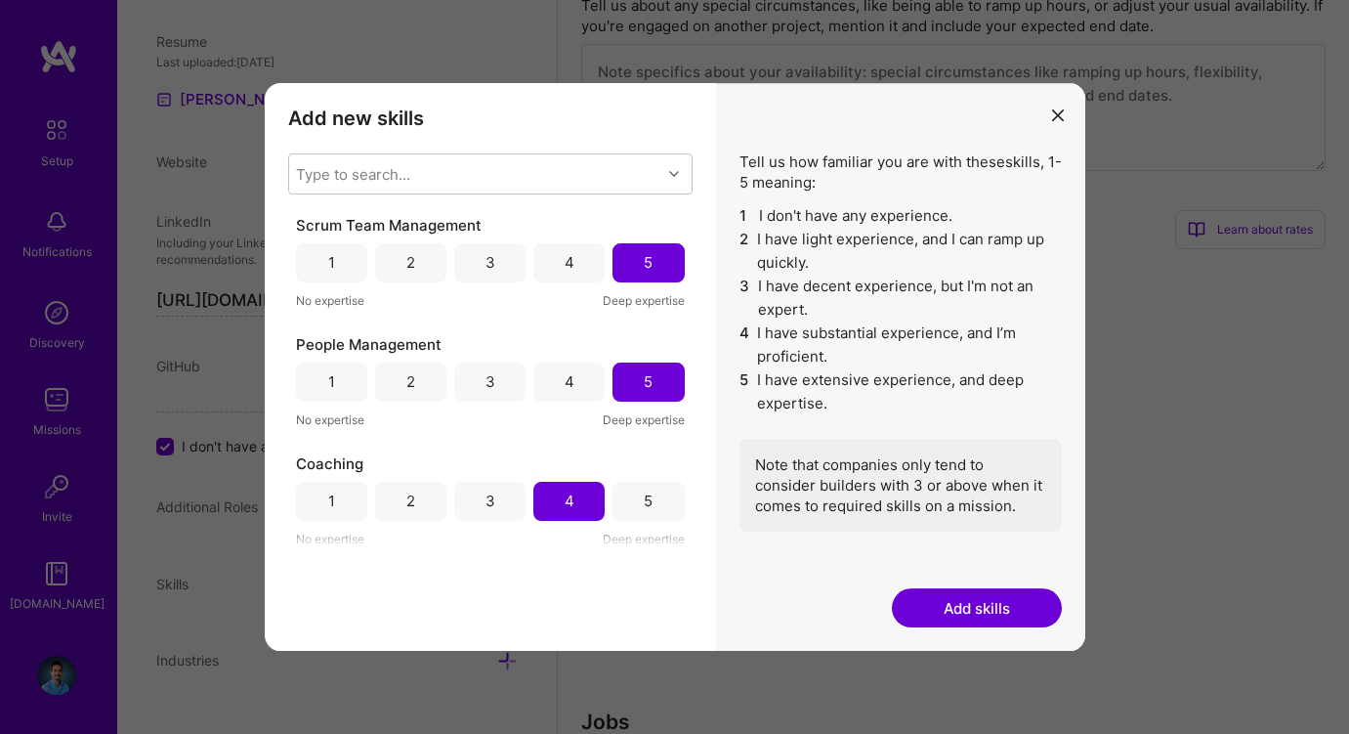
click at [974, 606] on button "Add skills" at bounding box center [977, 607] width 170 height 39
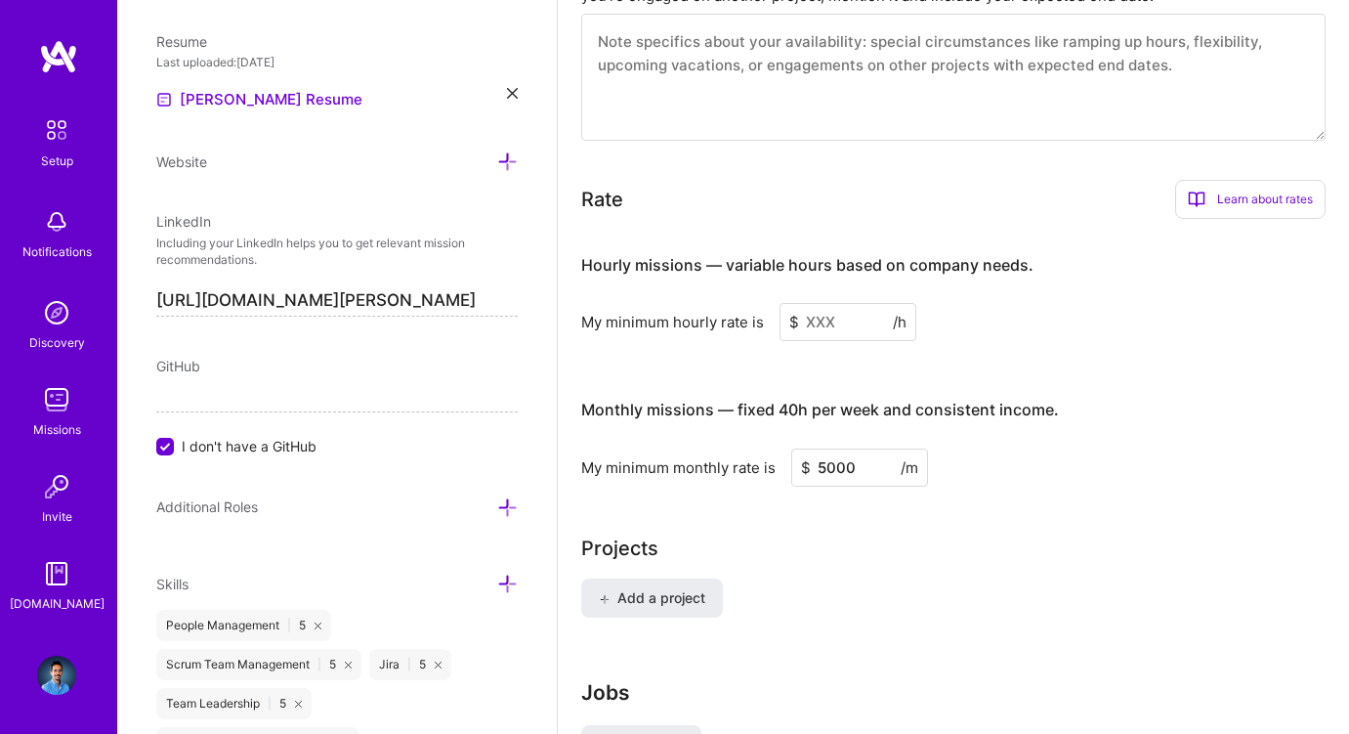
click at [827, 461] on input "5000" at bounding box center [859, 467] width 137 height 38
paste input "16"
type input "16000"
click at [822, 324] on input at bounding box center [848, 322] width 137 height 38
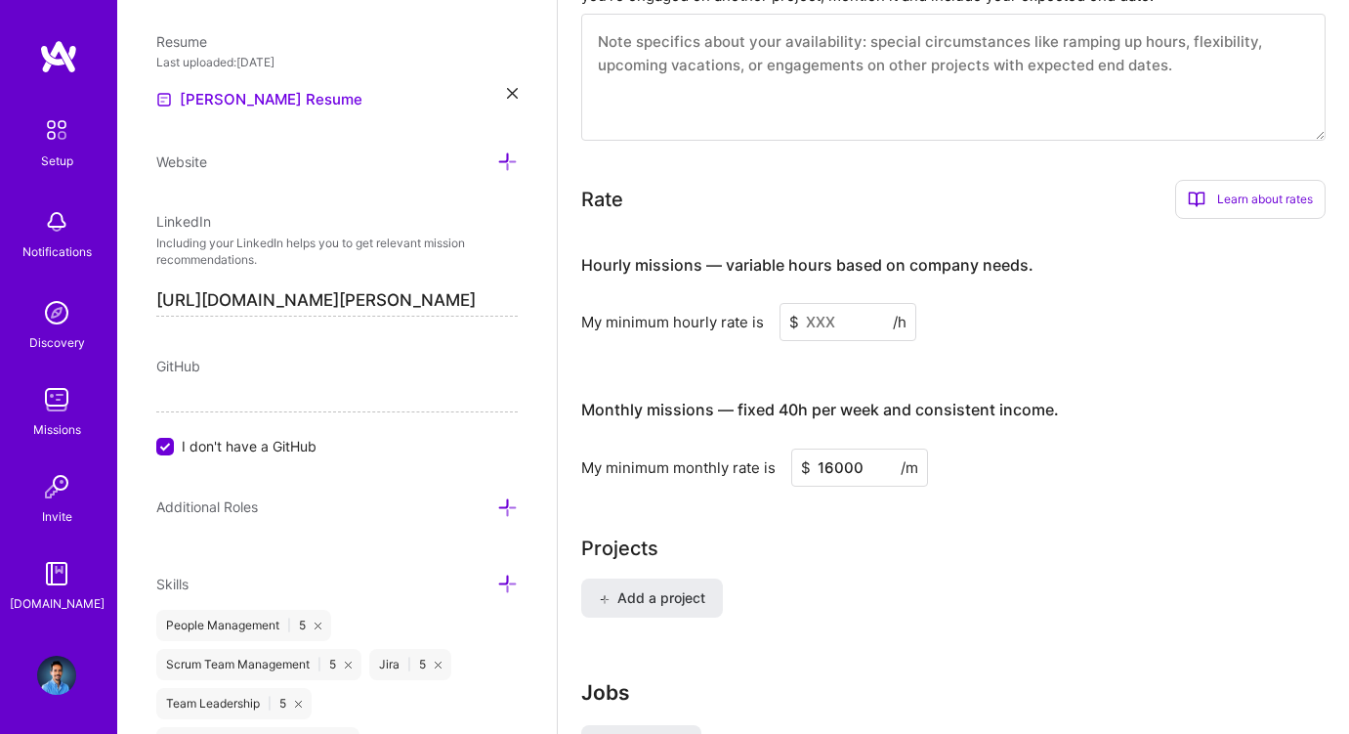
paste input "100"
type input "100"
click at [1005, 330] on div "My minimum hourly rate is $ 100 /h" at bounding box center [953, 322] width 744 height 38
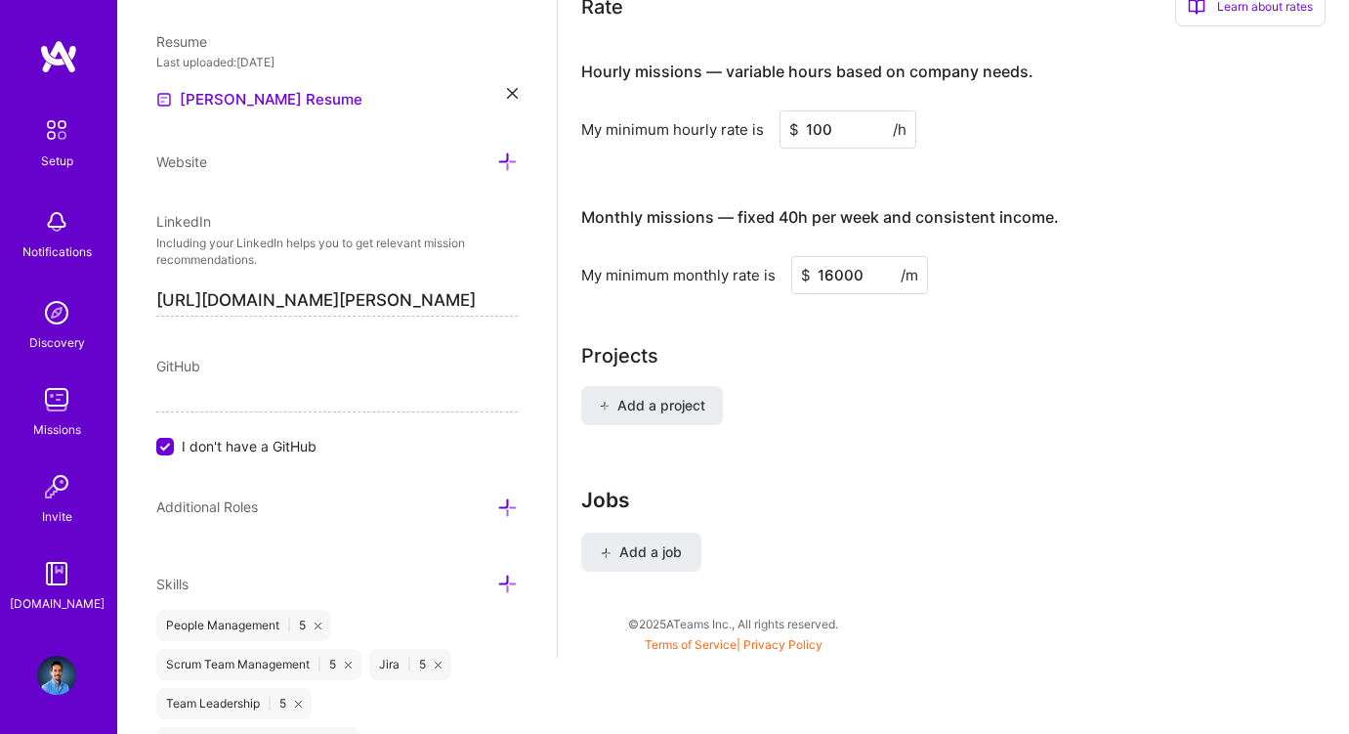
scroll to position [1318, 0]
click at [664, 545] on span "Add a job" at bounding box center [641, 551] width 81 height 20
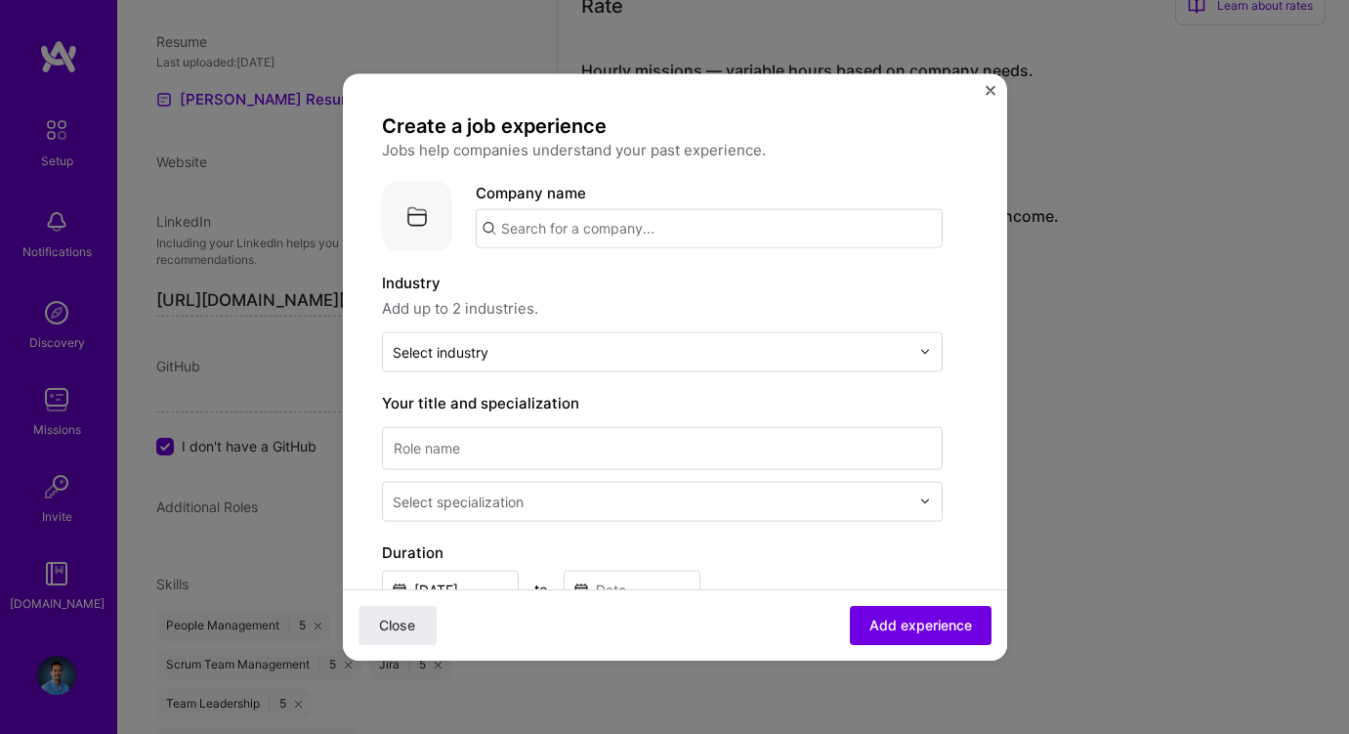
click at [705, 225] on input "text" at bounding box center [709, 227] width 467 height 39
type input "Frenetic"
click at [779, 181] on div "Company name Frenetic Frenetic [URL] Add company Frenetic" at bounding box center [709, 214] width 467 height 66
click at [415, 219] on img at bounding box center [417, 216] width 70 height 70
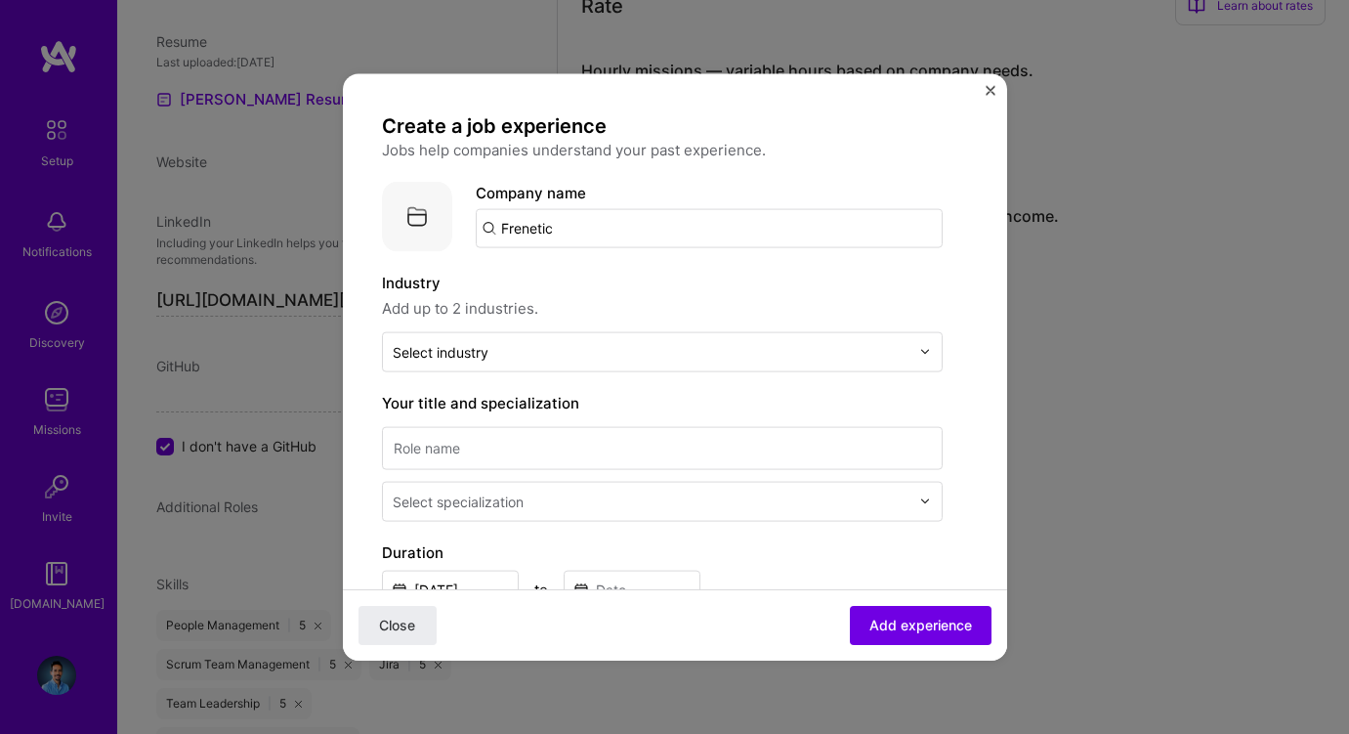
click at [577, 233] on input "Frenetic" at bounding box center [709, 227] width 467 height 39
click button "Close" at bounding box center [398, 625] width 78 height 39
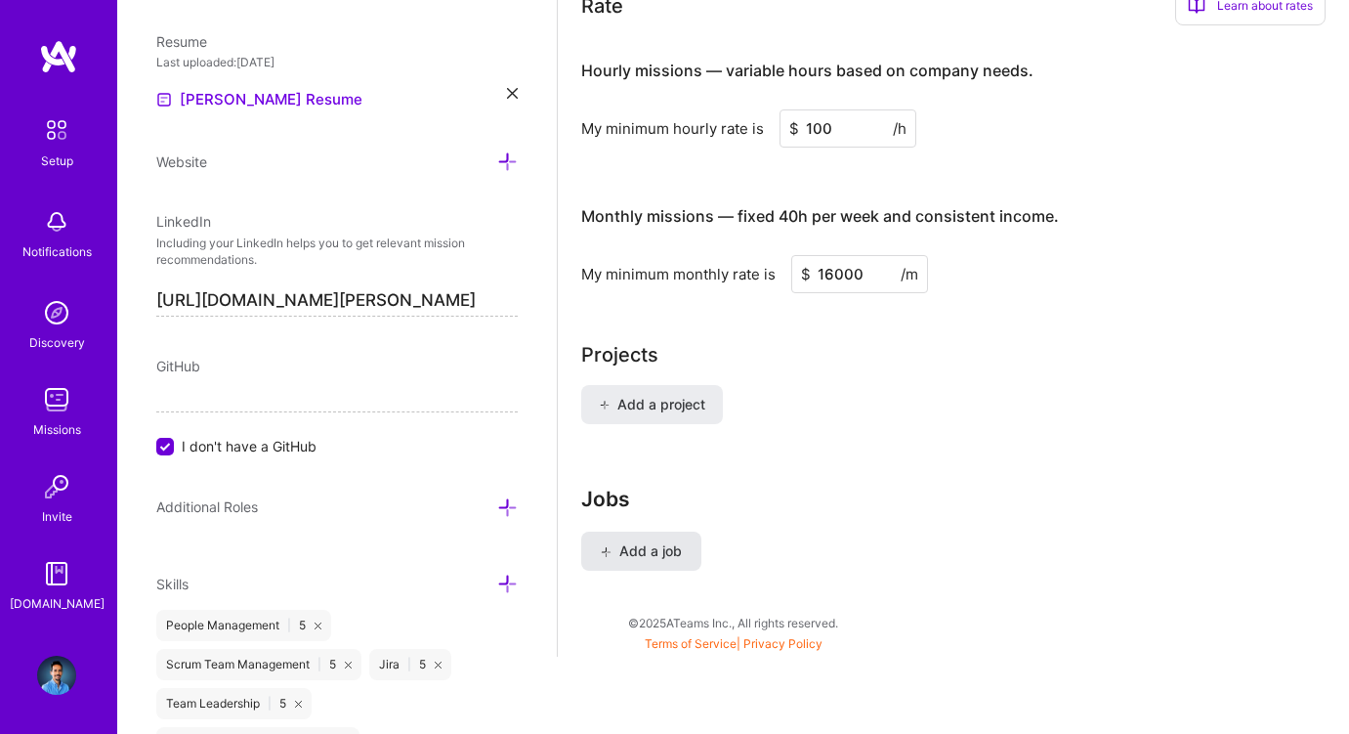
click at [653, 548] on span "Add a job" at bounding box center [641, 551] width 81 height 20
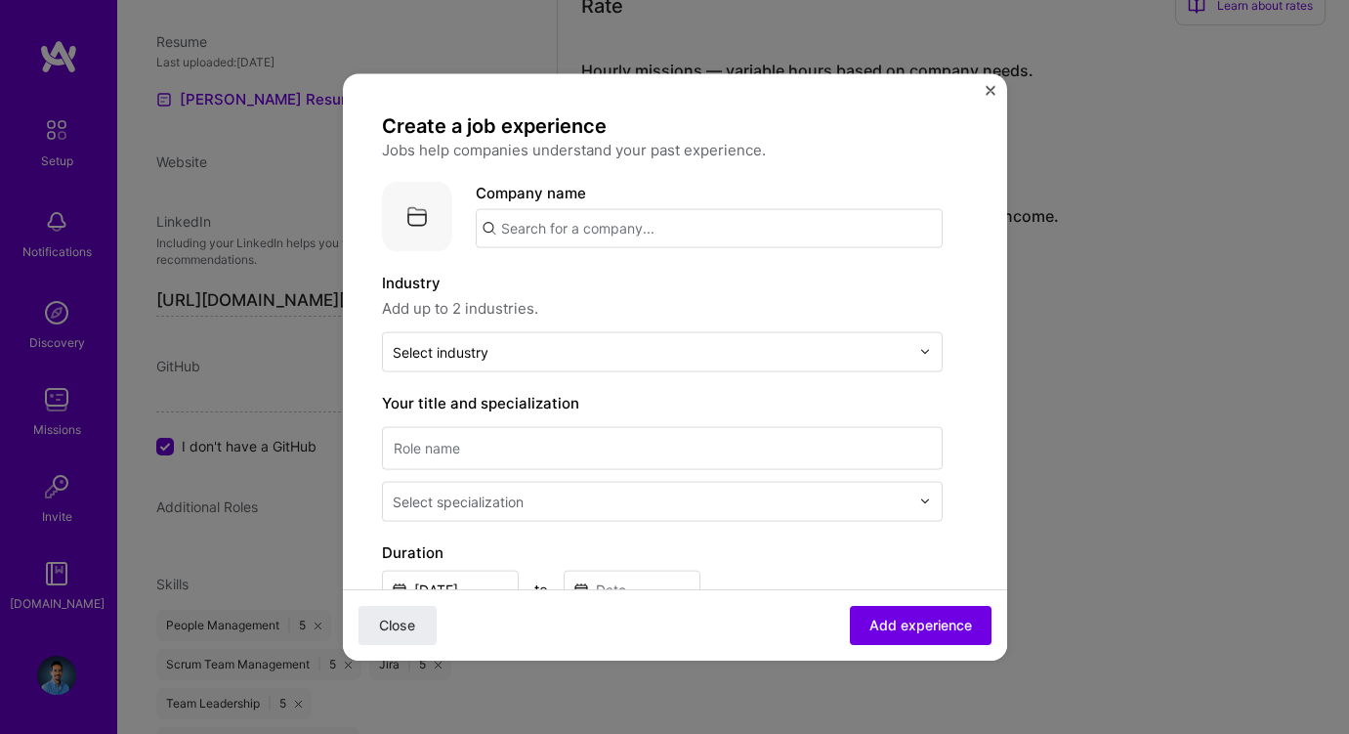
click at [653, 225] on input "text" at bounding box center [709, 227] width 467 height 39
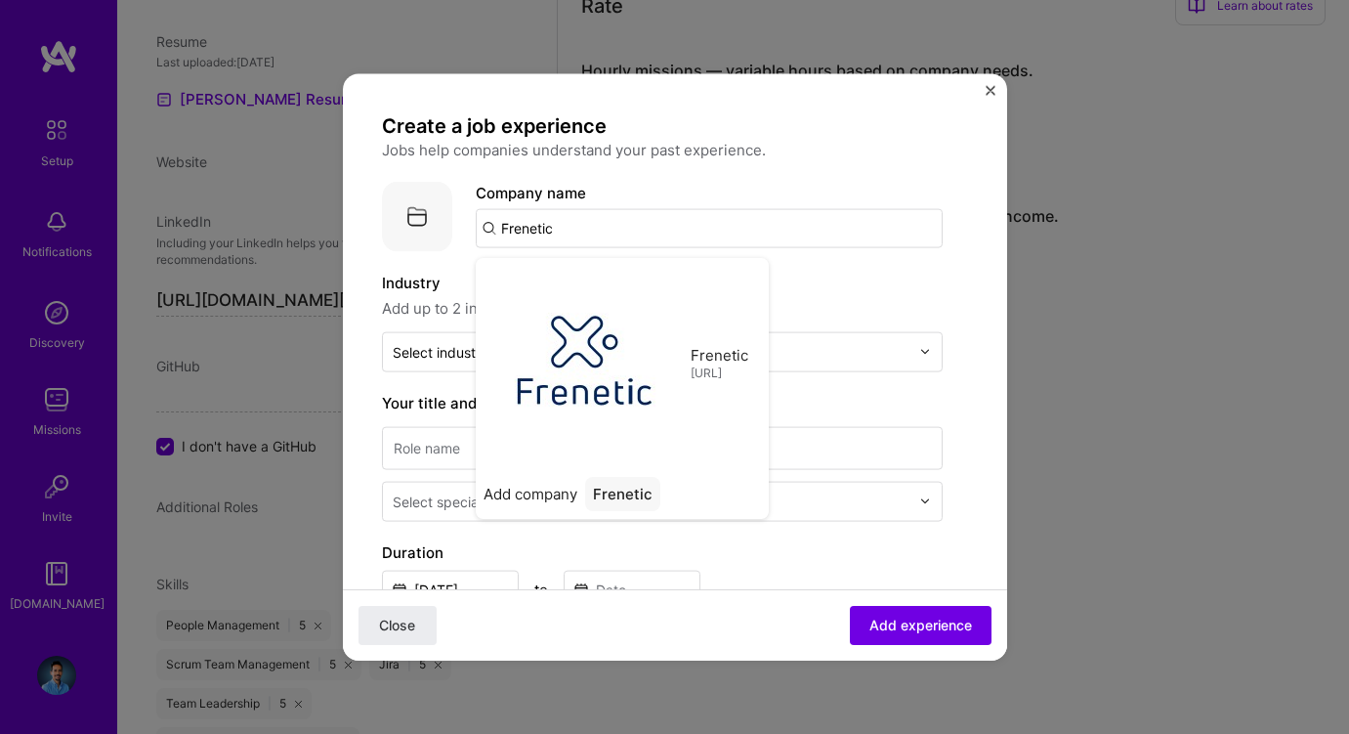
type input "Frenetic"
click at [910, 151] on p "Jobs help companies understand your past experience." at bounding box center [662, 149] width 561 height 23
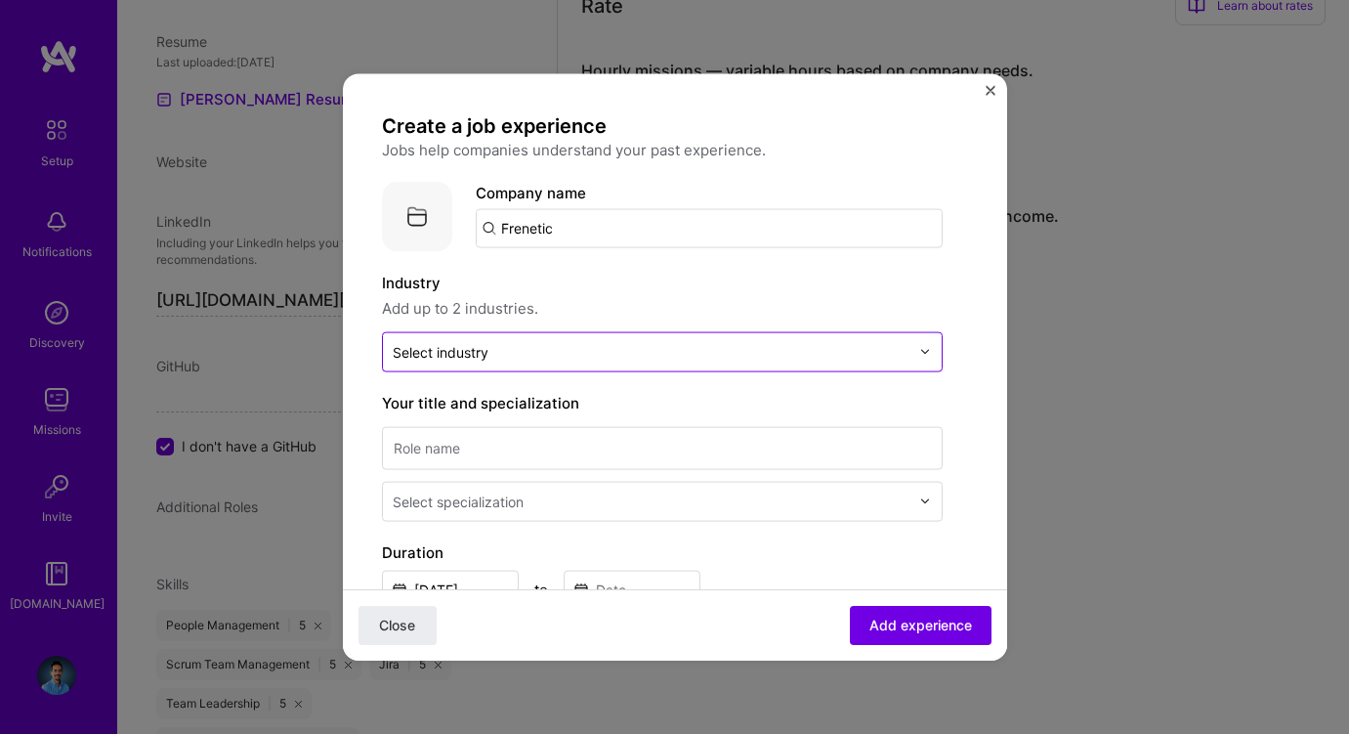
click at [533, 358] on input "text" at bounding box center [651, 351] width 517 height 21
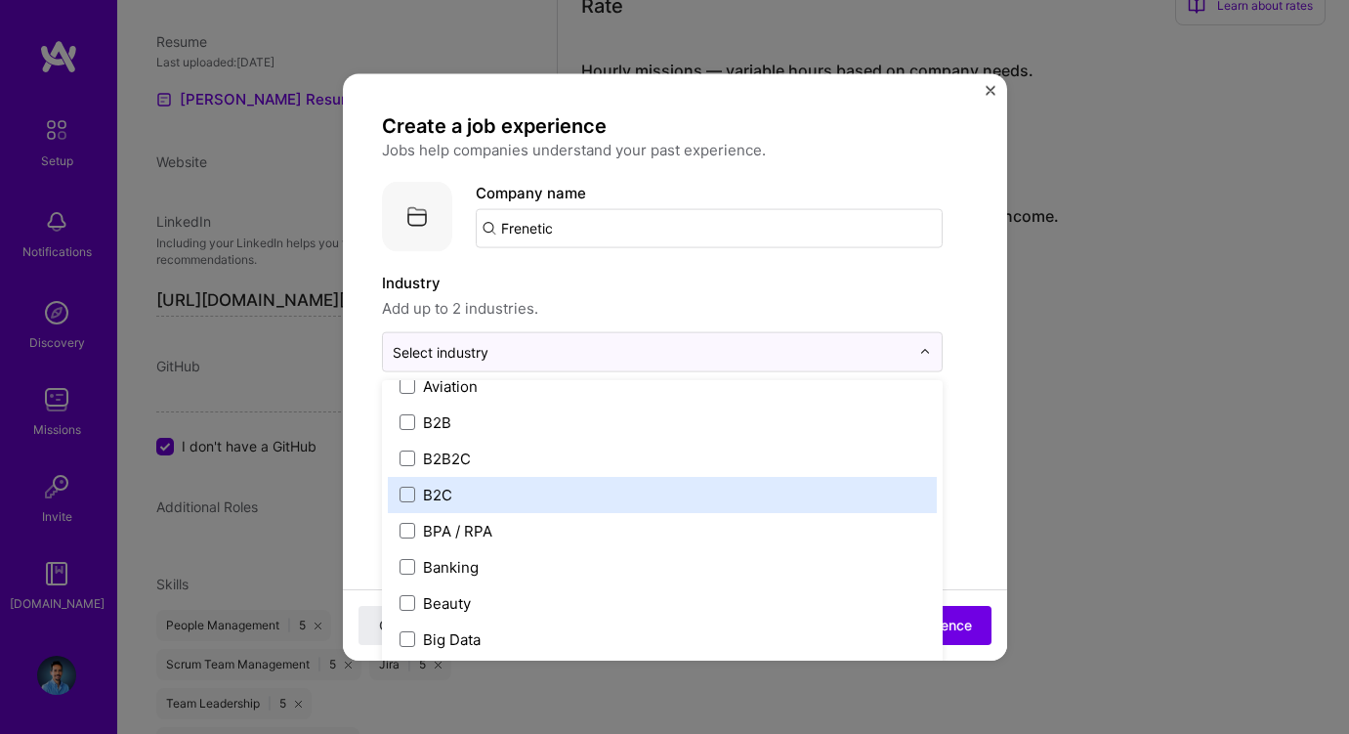
scroll to position [520, 0]
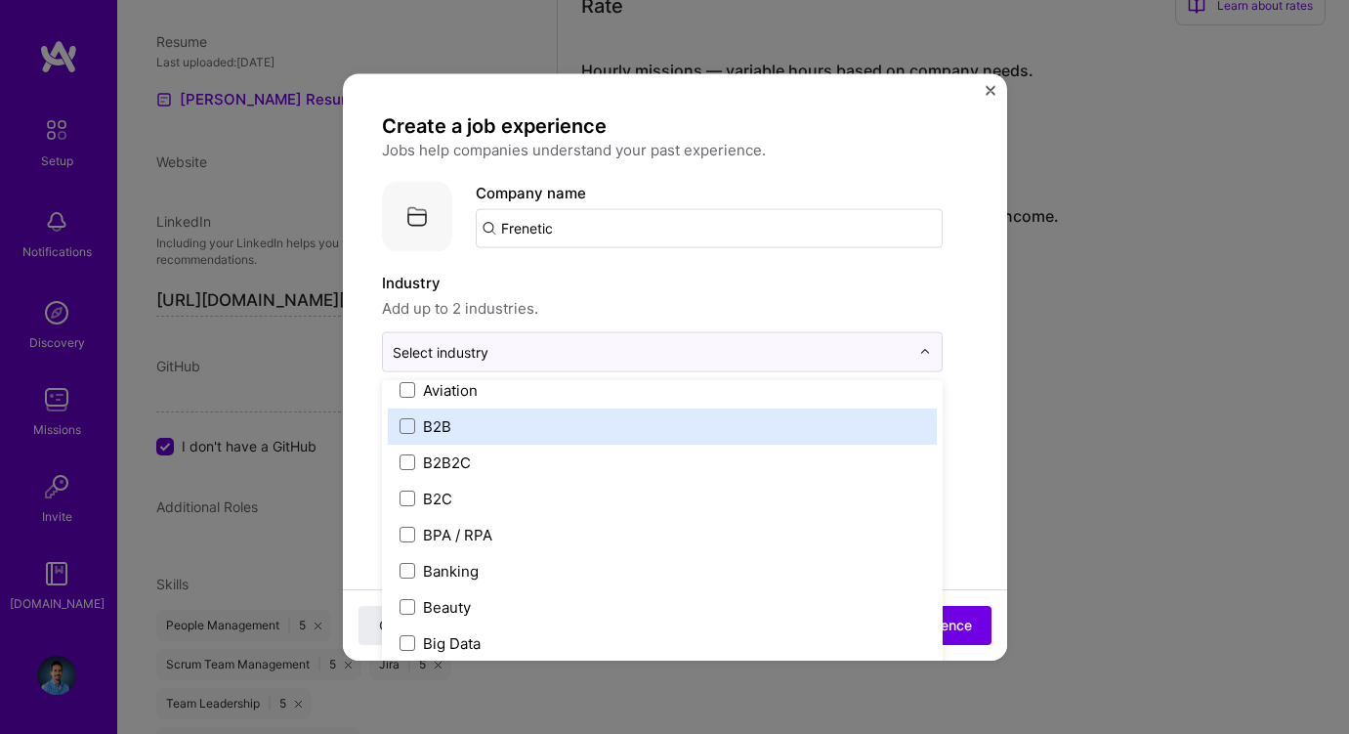
click at [516, 434] on label "B2B" at bounding box center [663, 425] width 526 height 21
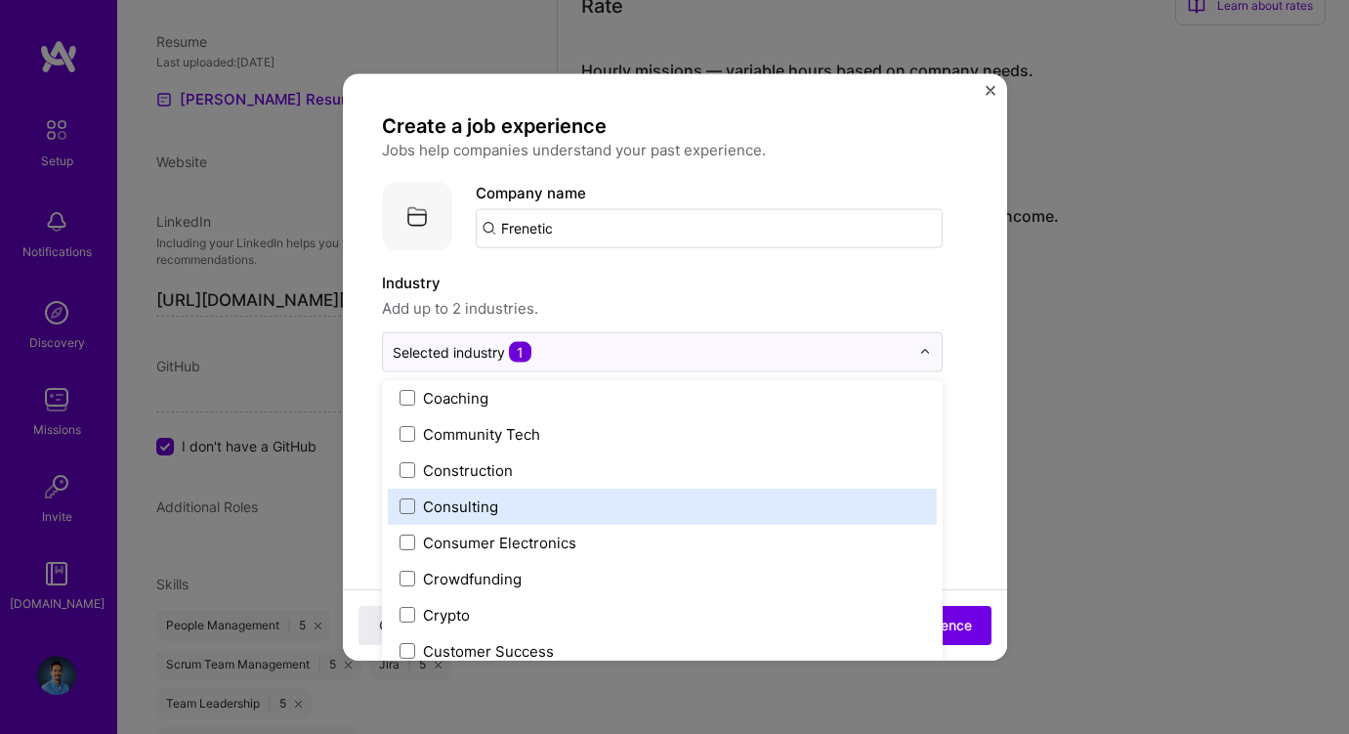
scroll to position [1210, 0]
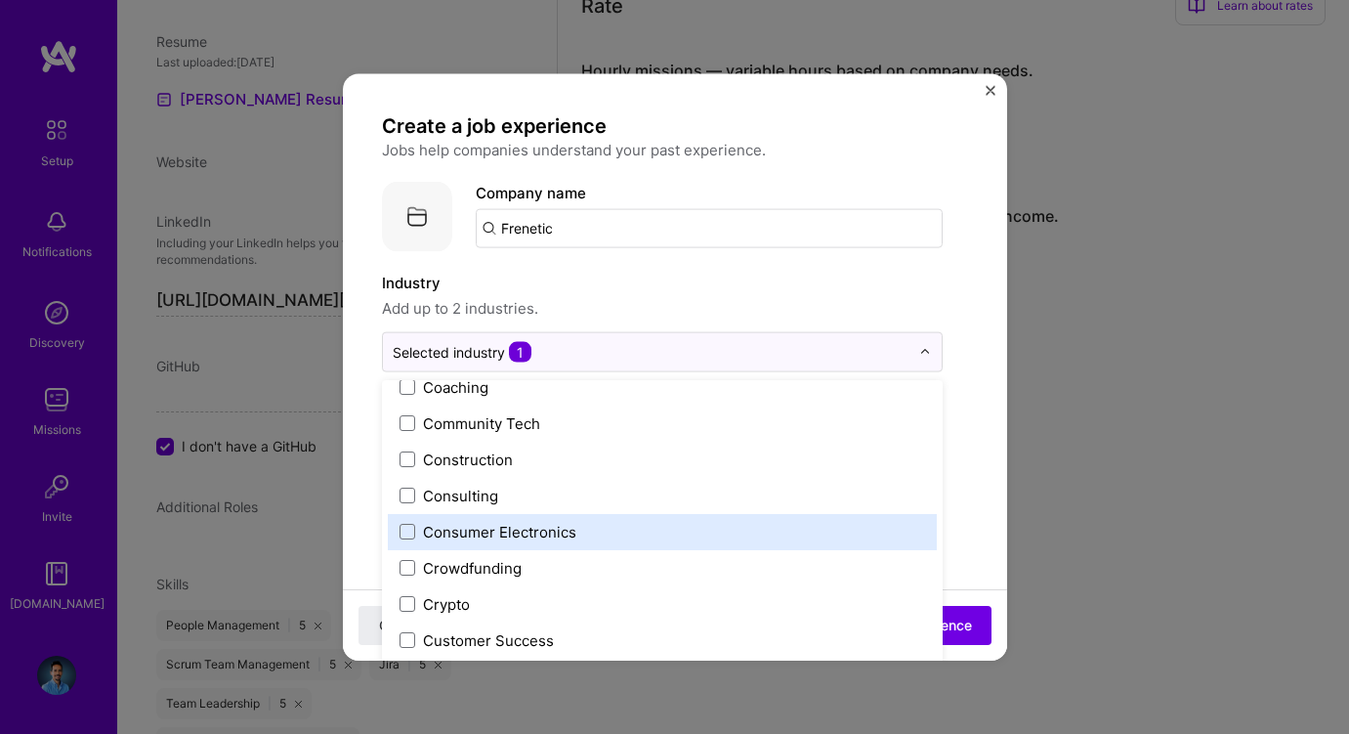
click at [540, 531] on div "Consumer Electronics" at bounding box center [499, 531] width 153 height 21
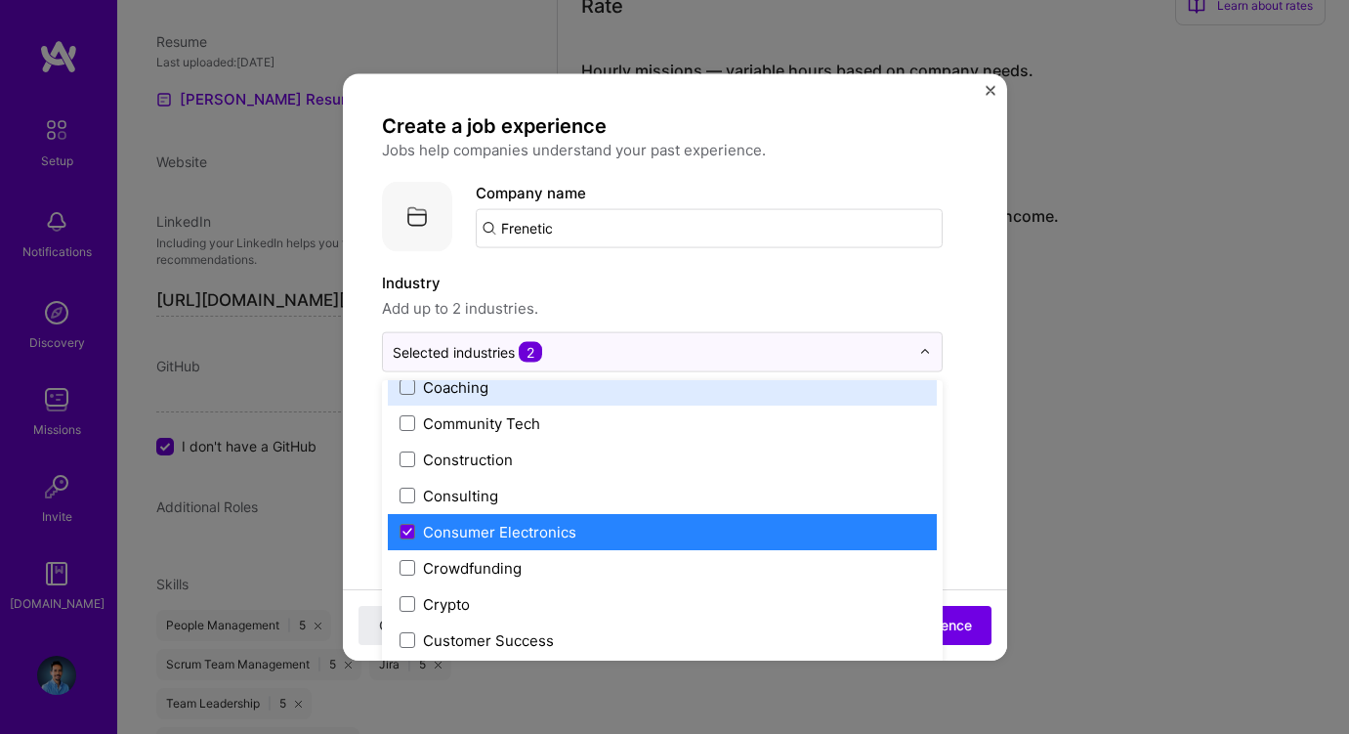
click at [695, 294] on div "Industry Add up to 2 industries." at bounding box center [662, 295] width 561 height 49
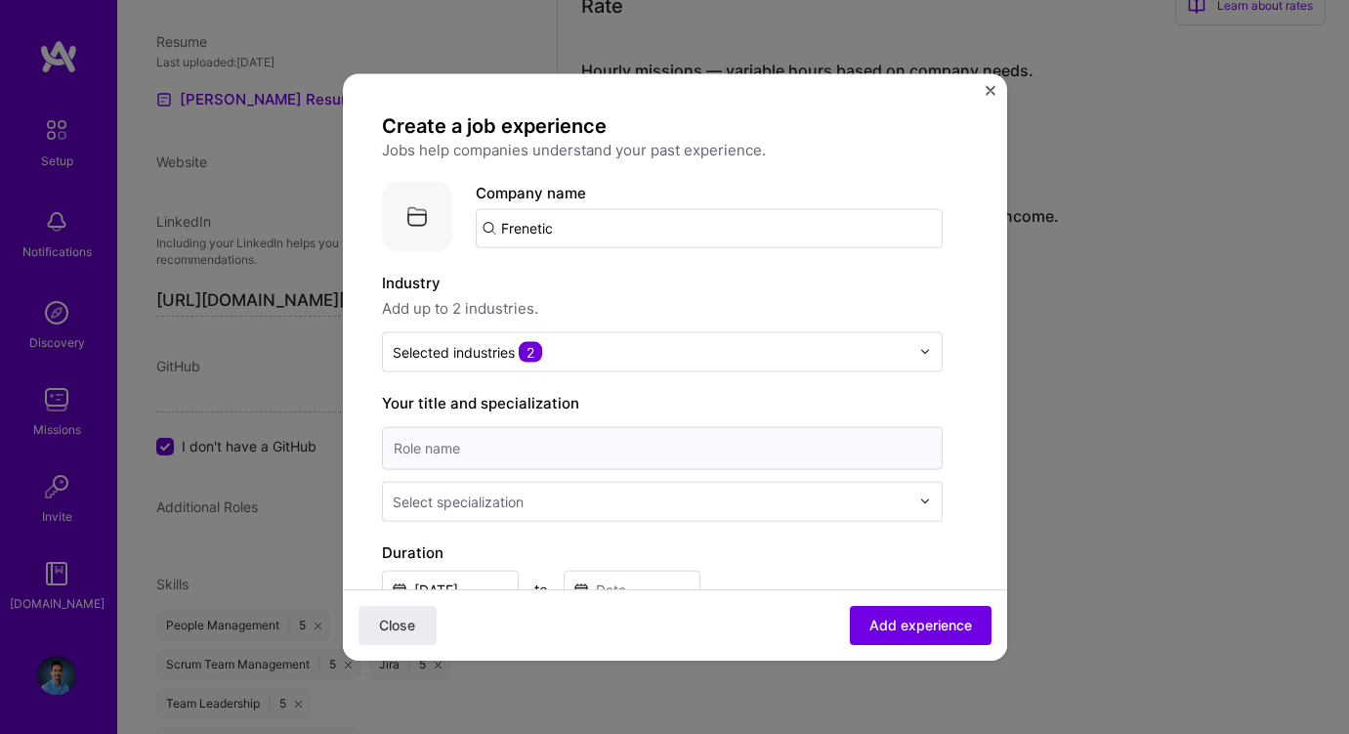
click at [544, 446] on input at bounding box center [662, 447] width 561 height 43
type input "VP of Software Engineering"
click at [550, 506] on input "text" at bounding box center [653, 500] width 521 height 21
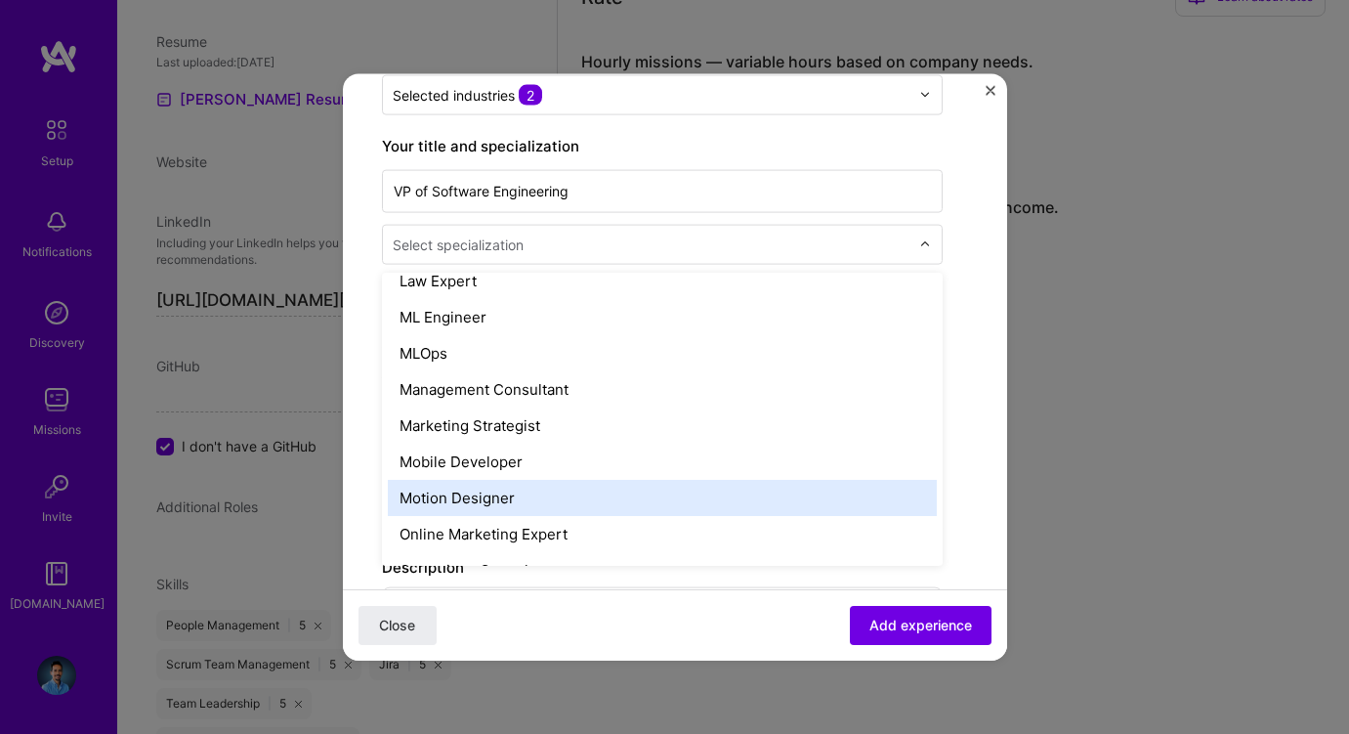
scroll to position [1479, 0]
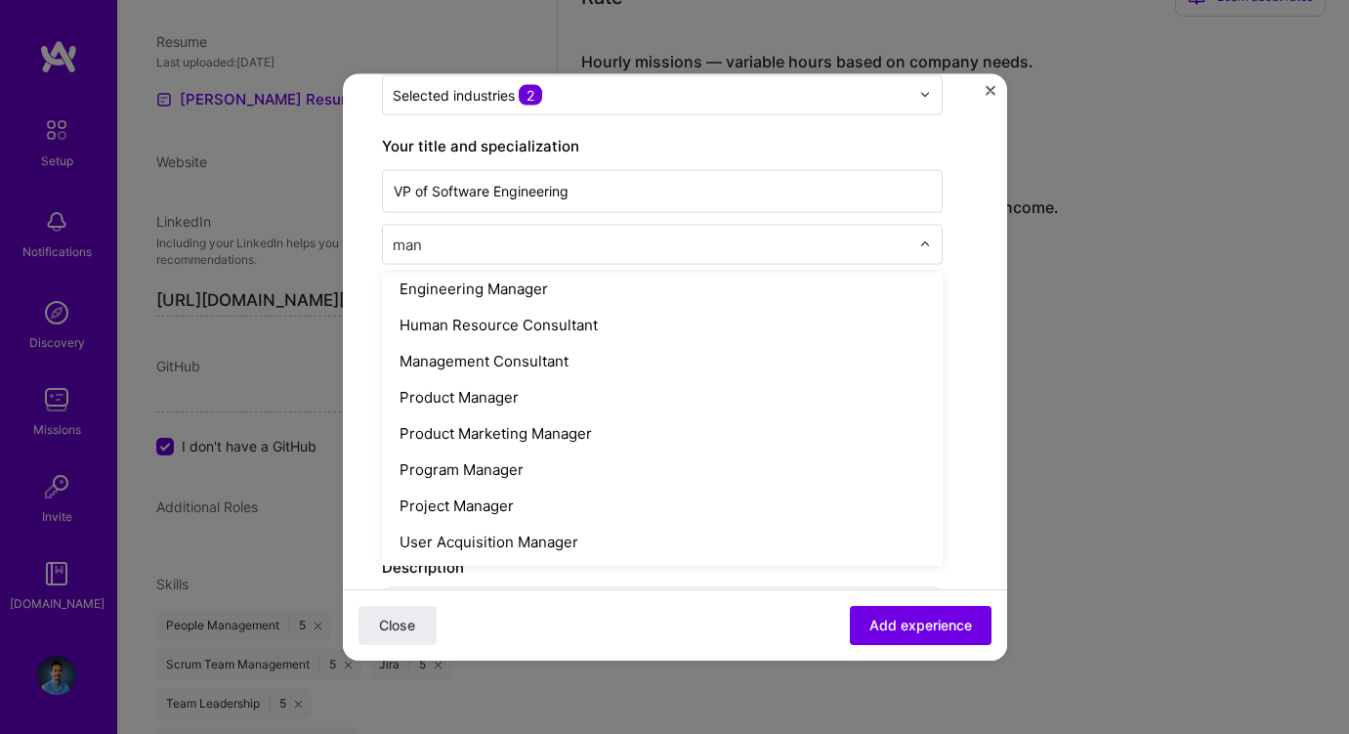
type input "mana"
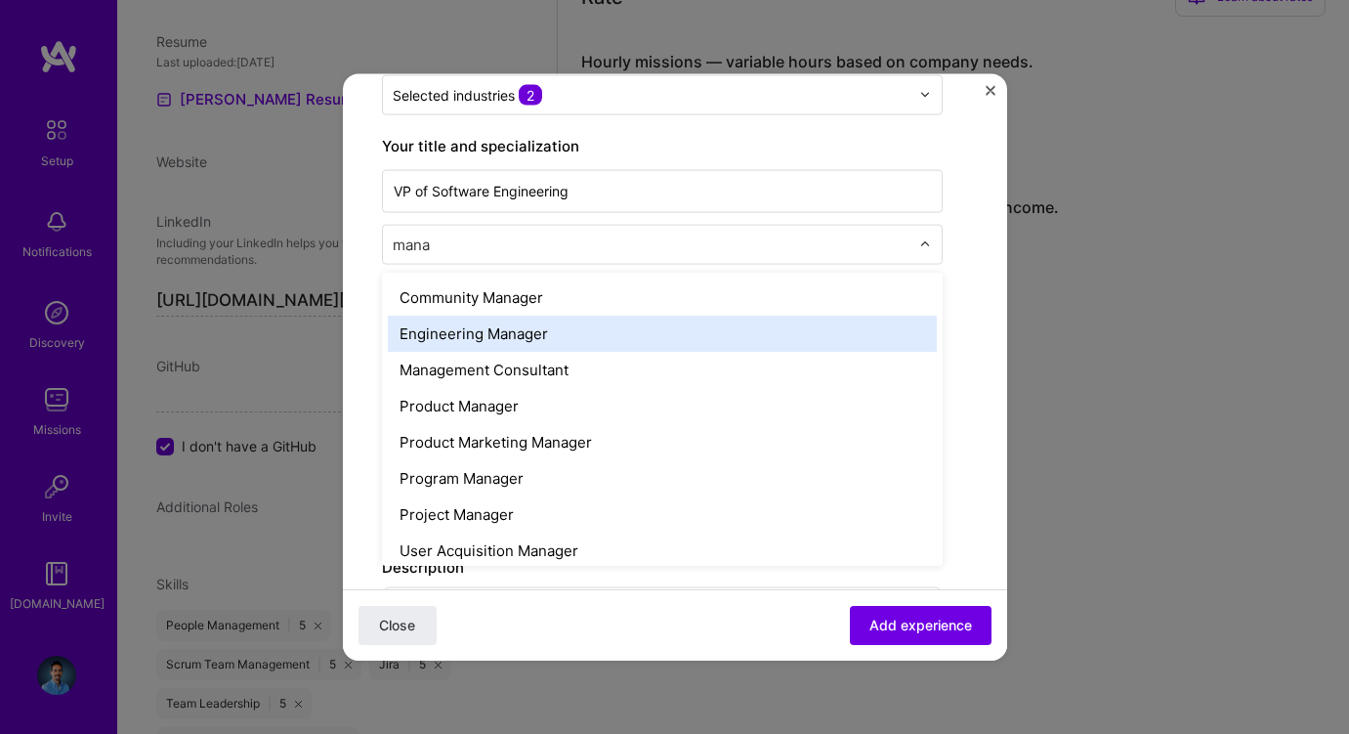
scroll to position [0, 0]
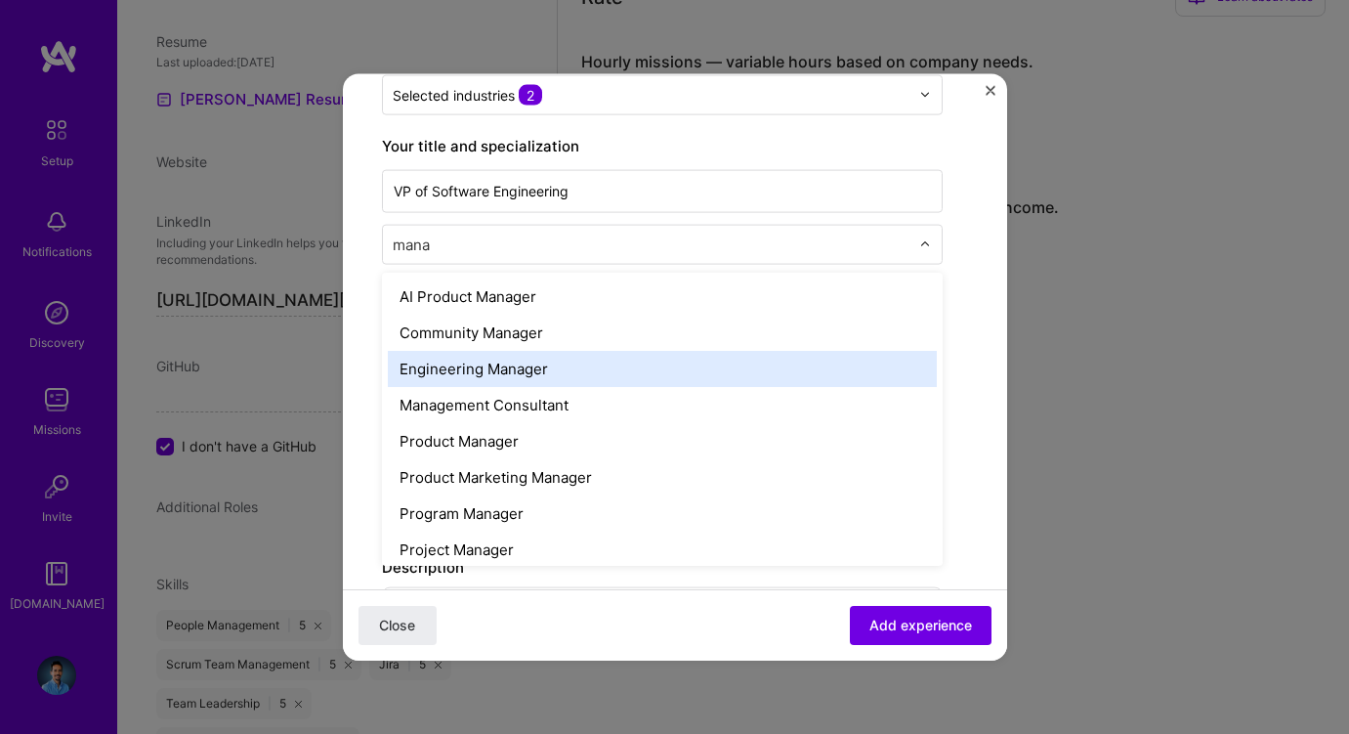
click at [521, 358] on div "Engineering Manager" at bounding box center [662, 368] width 549 height 36
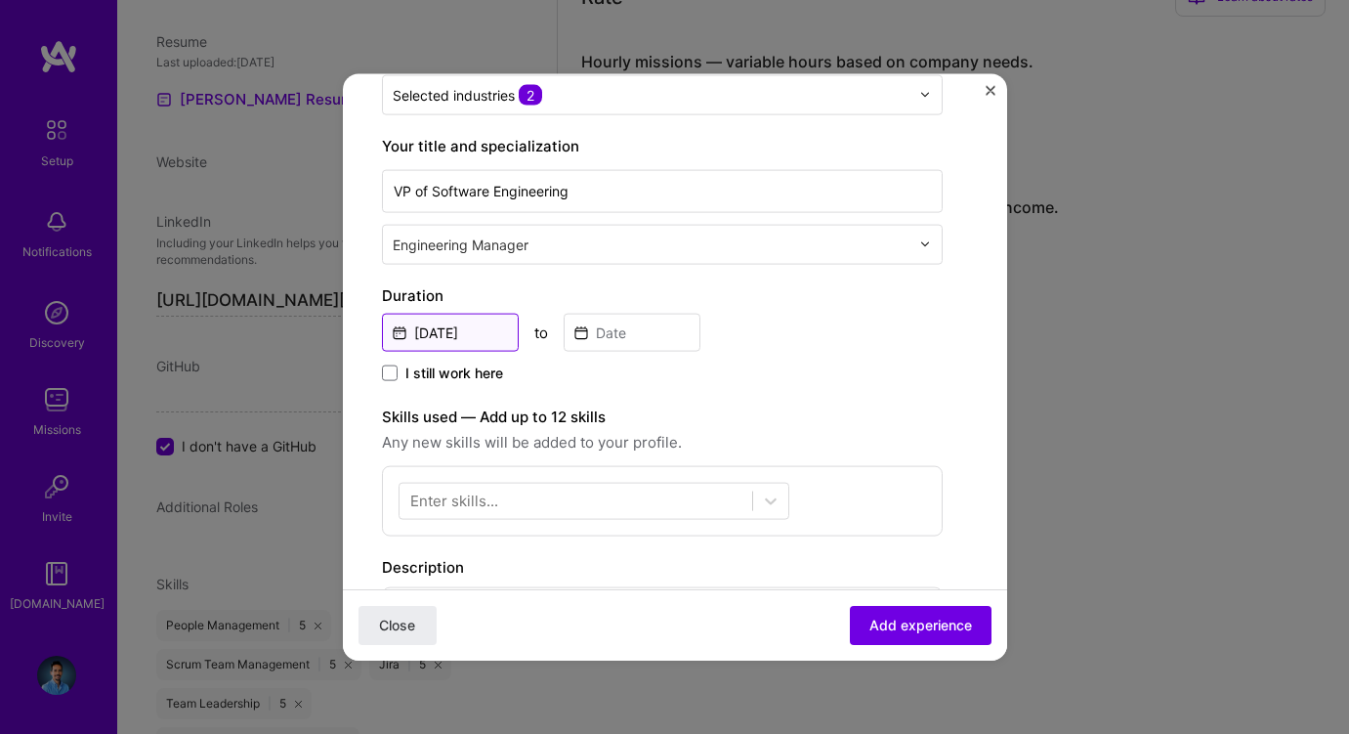
click at [430, 327] on input "[DATE]" at bounding box center [450, 332] width 137 height 38
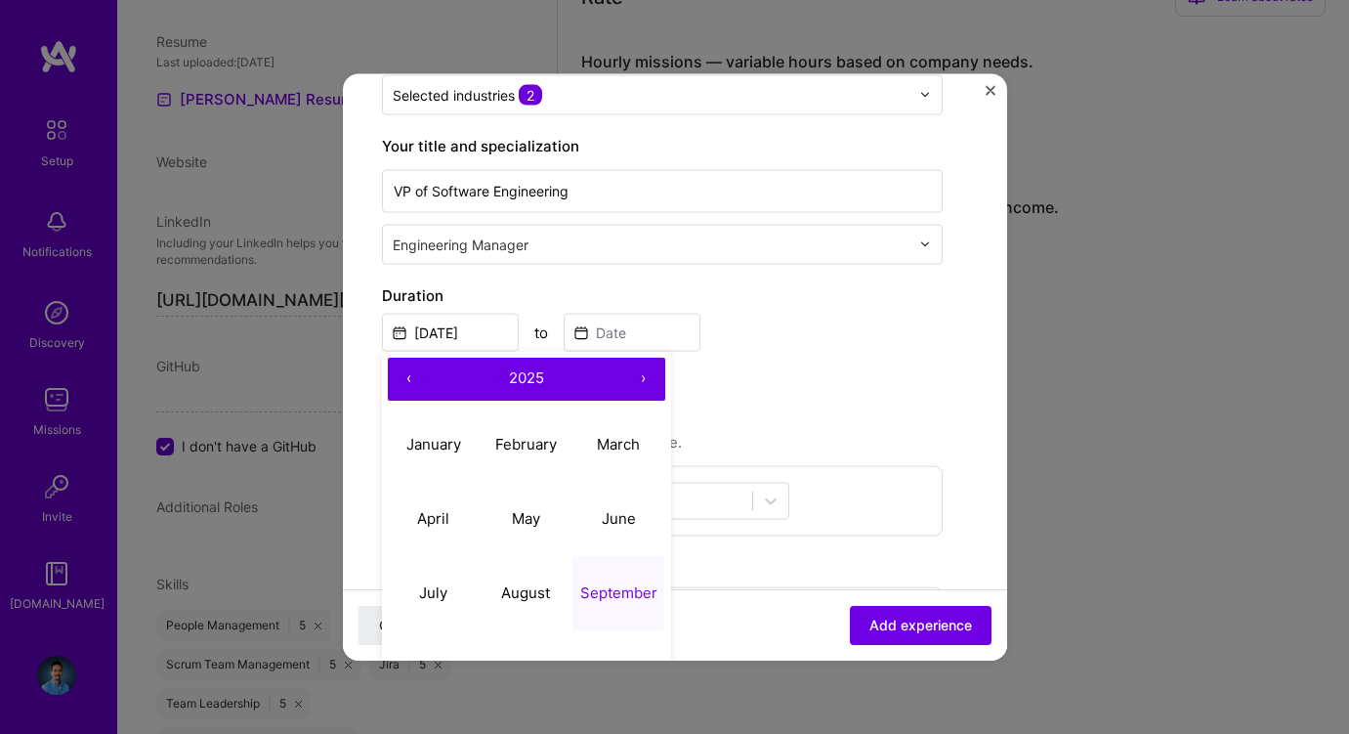
click at [405, 374] on button "‹" at bounding box center [409, 378] width 43 height 43
click at [545, 278] on div "Create a job experience Jobs help companies understand your past experience. Co…" at bounding box center [662, 443] width 561 height 1176
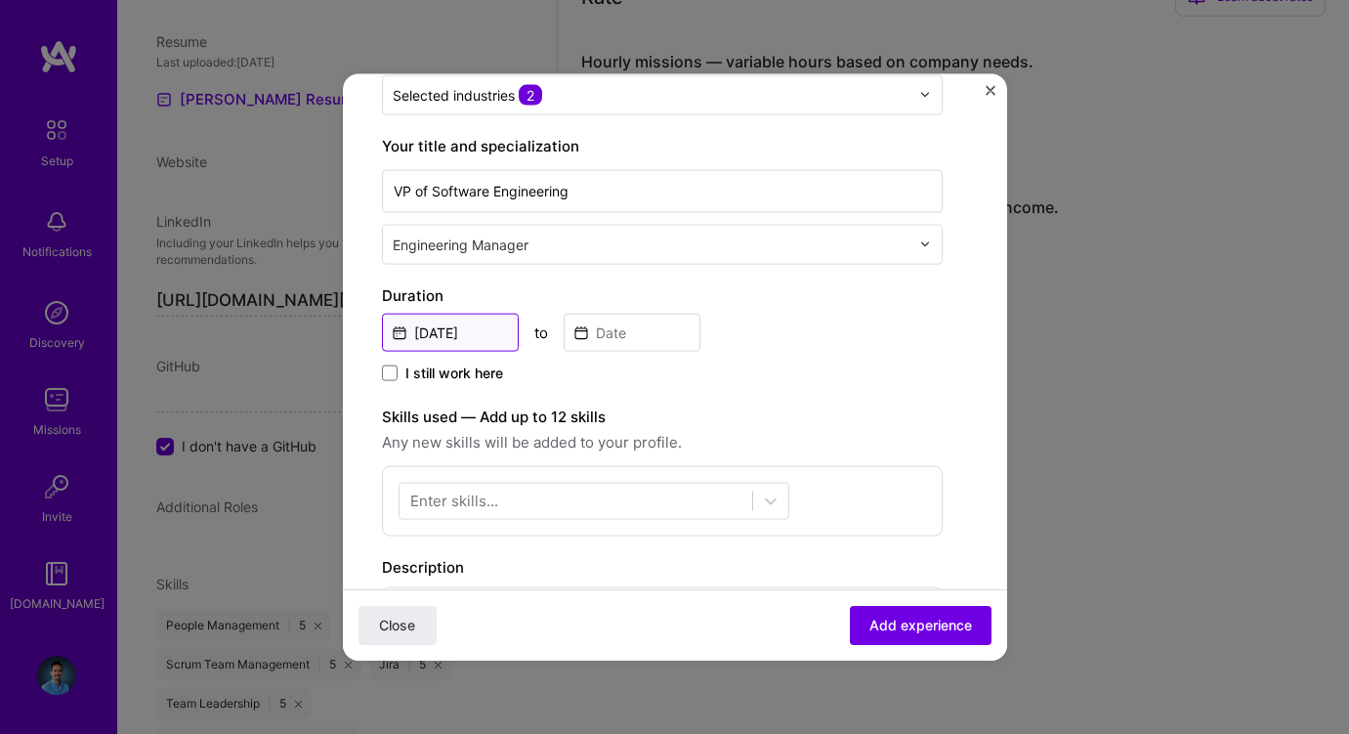
click at [479, 332] on input "[DATE]" at bounding box center [450, 332] width 137 height 38
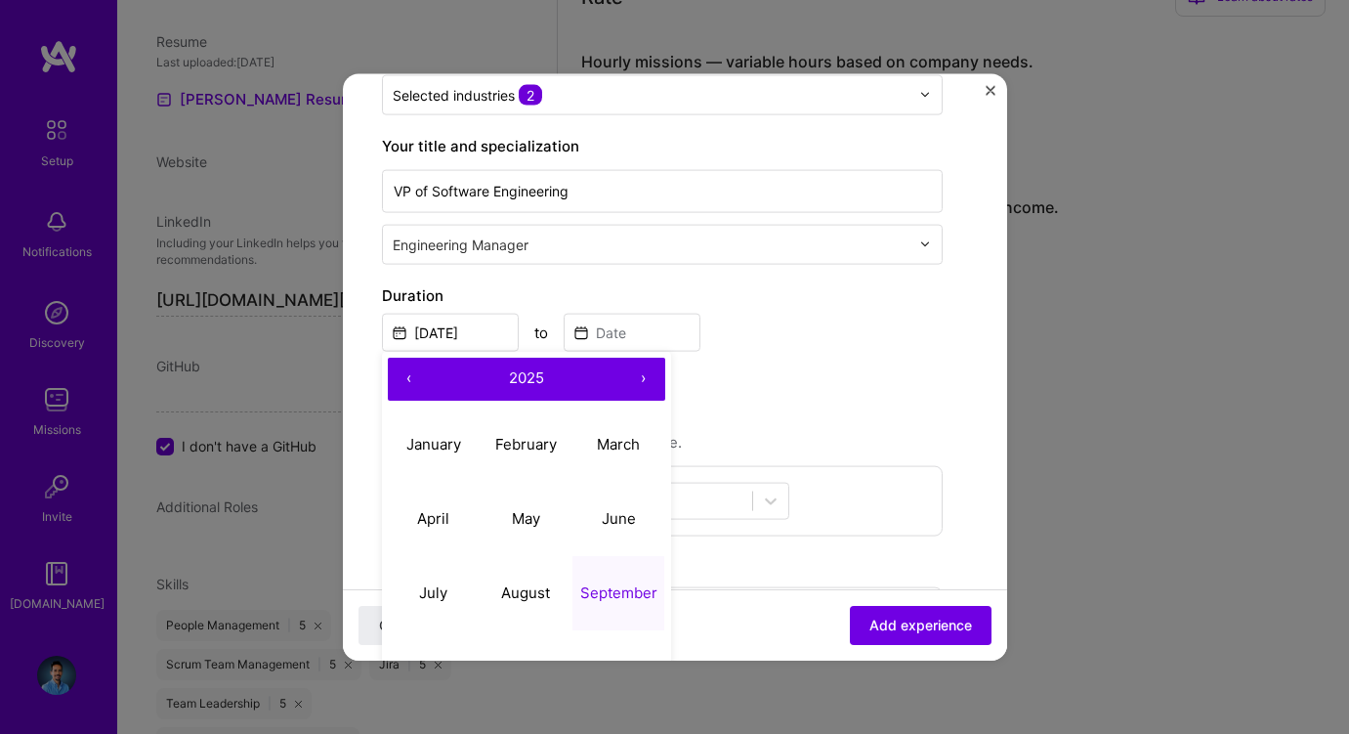
click at [408, 373] on button "‹" at bounding box center [409, 378] width 43 height 43
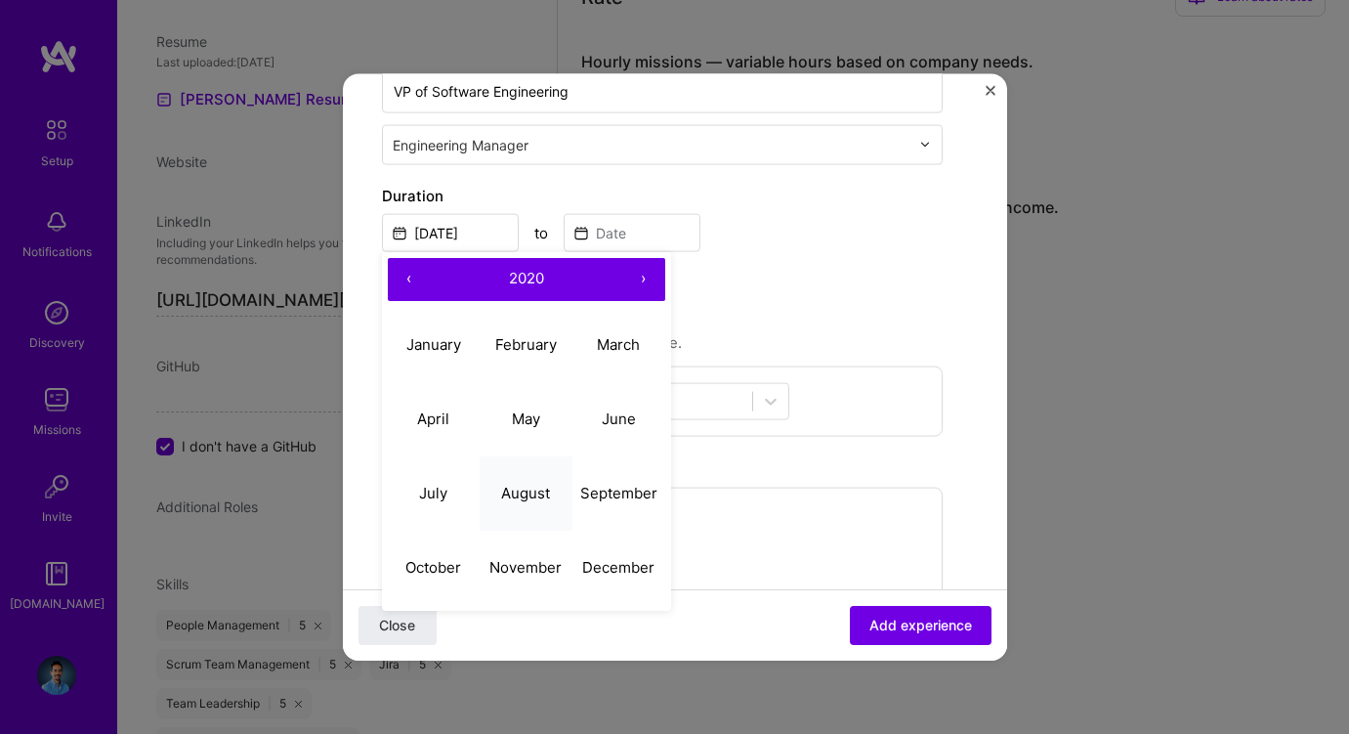
scroll to position [359, 0]
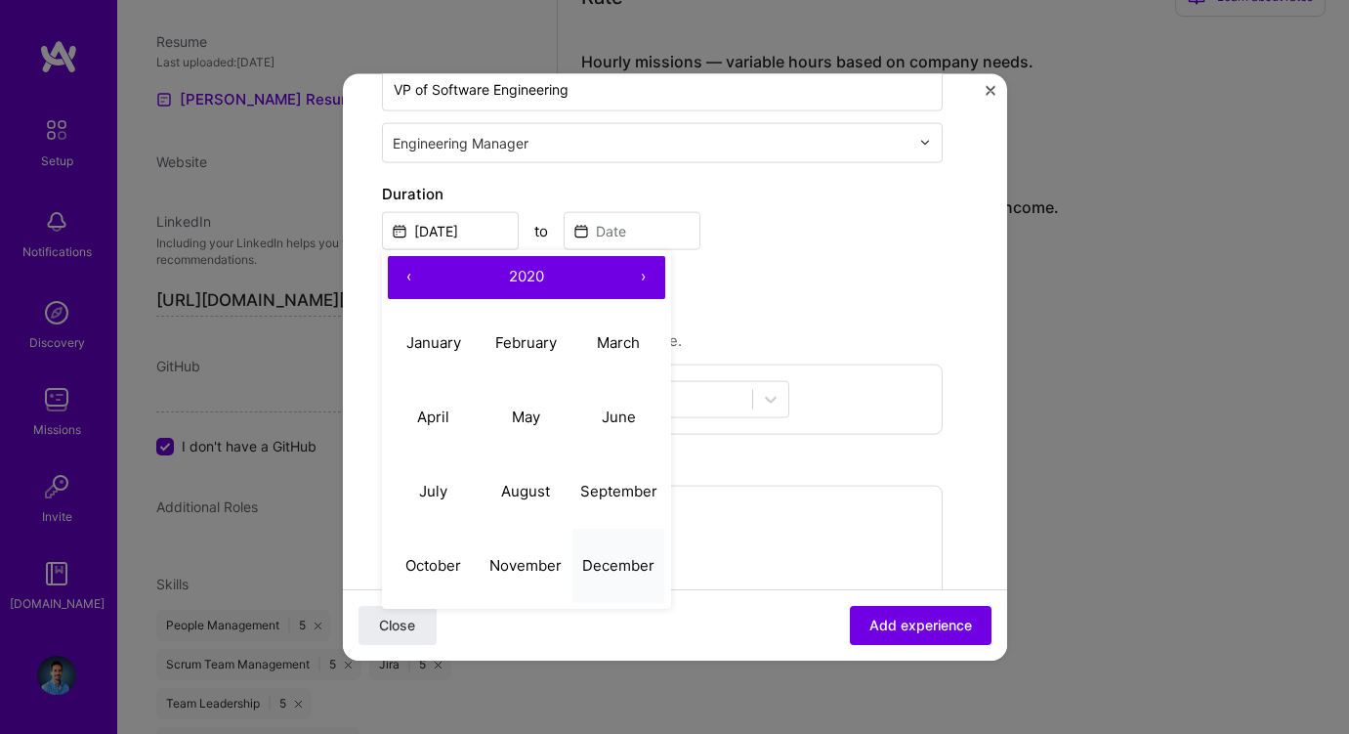
click at [603, 567] on abbr "December" at bounding box center [618, 565] width 72 height 19
type input "[DATE]"
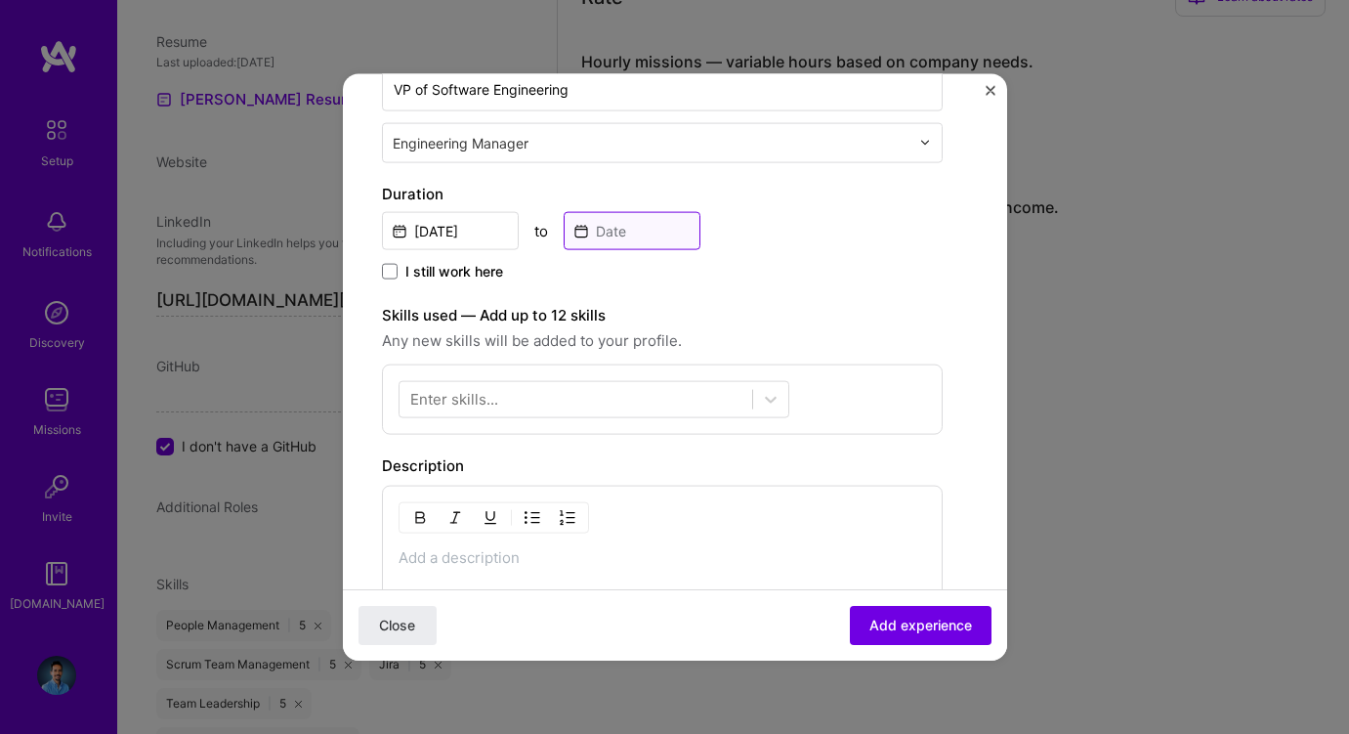
click at [619, 226] on input at bounding box center [632, 230] width 137 height 38
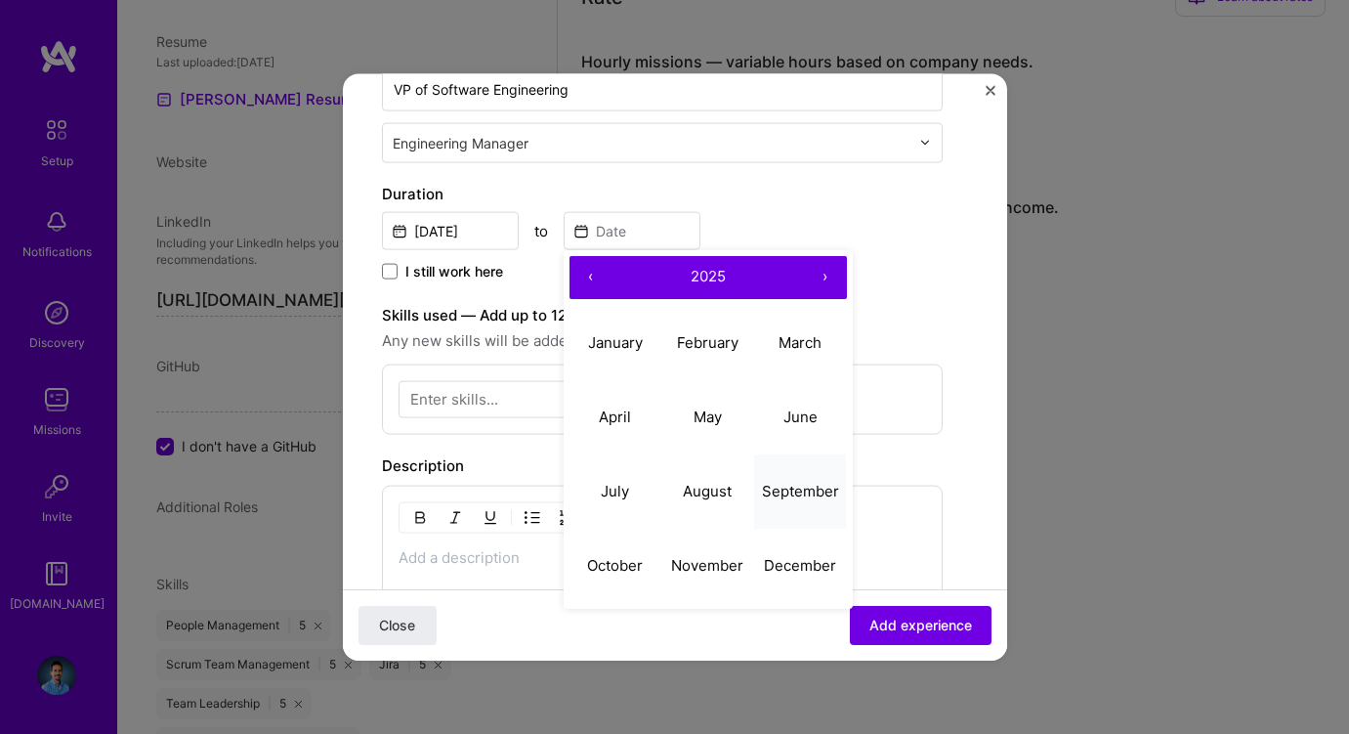
click at [793, 478] on button "September" at bounding box center [800, 491] width 93 height 74
type input "[DATE]"
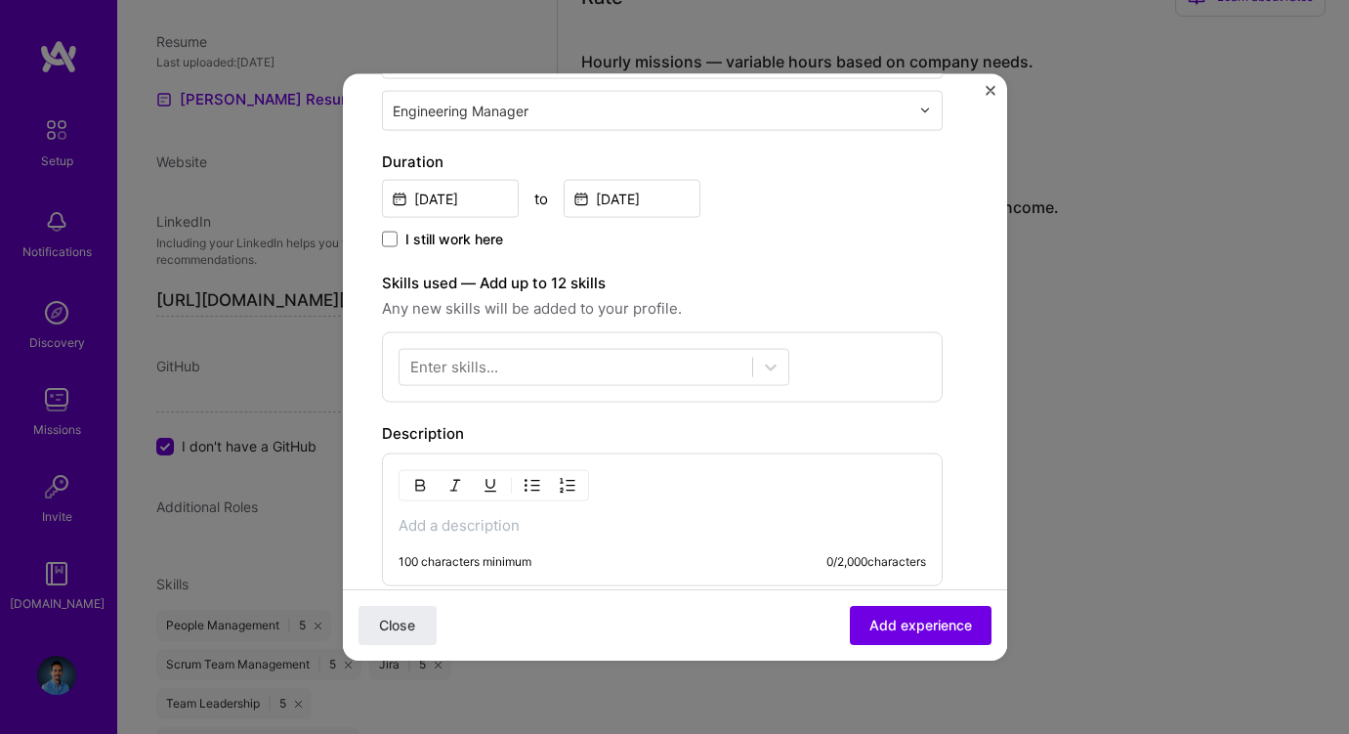
scroll to position [412, 0]
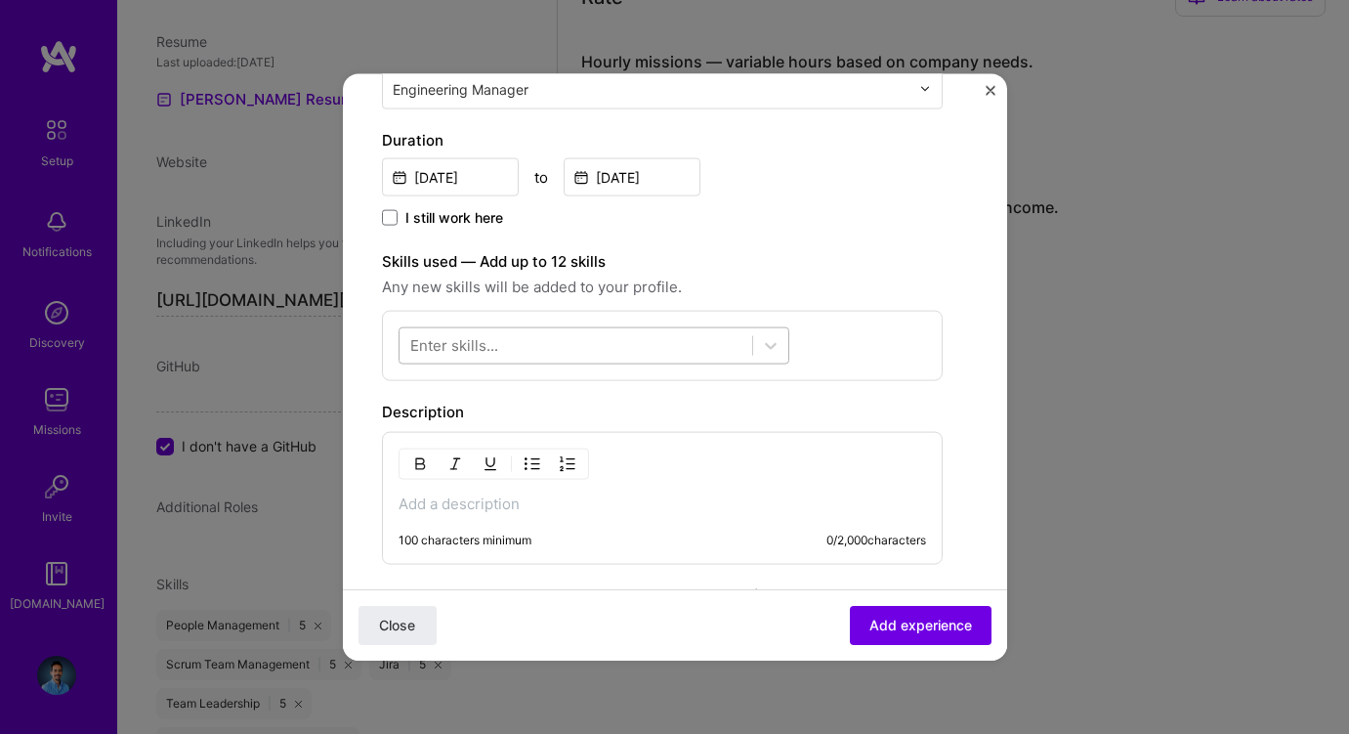
click at [625, 354] on div at bounding box center [576, 345] width 353 height 32
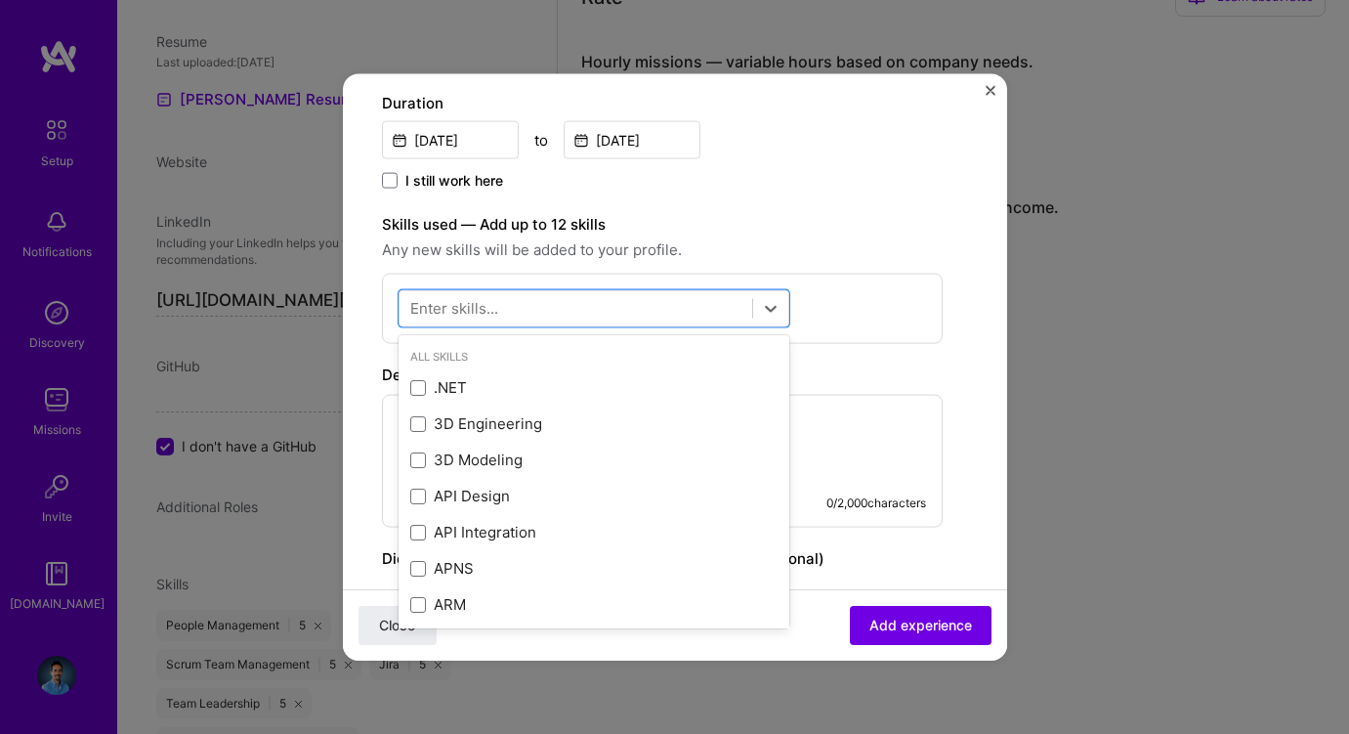
scroll to position [491, 0]
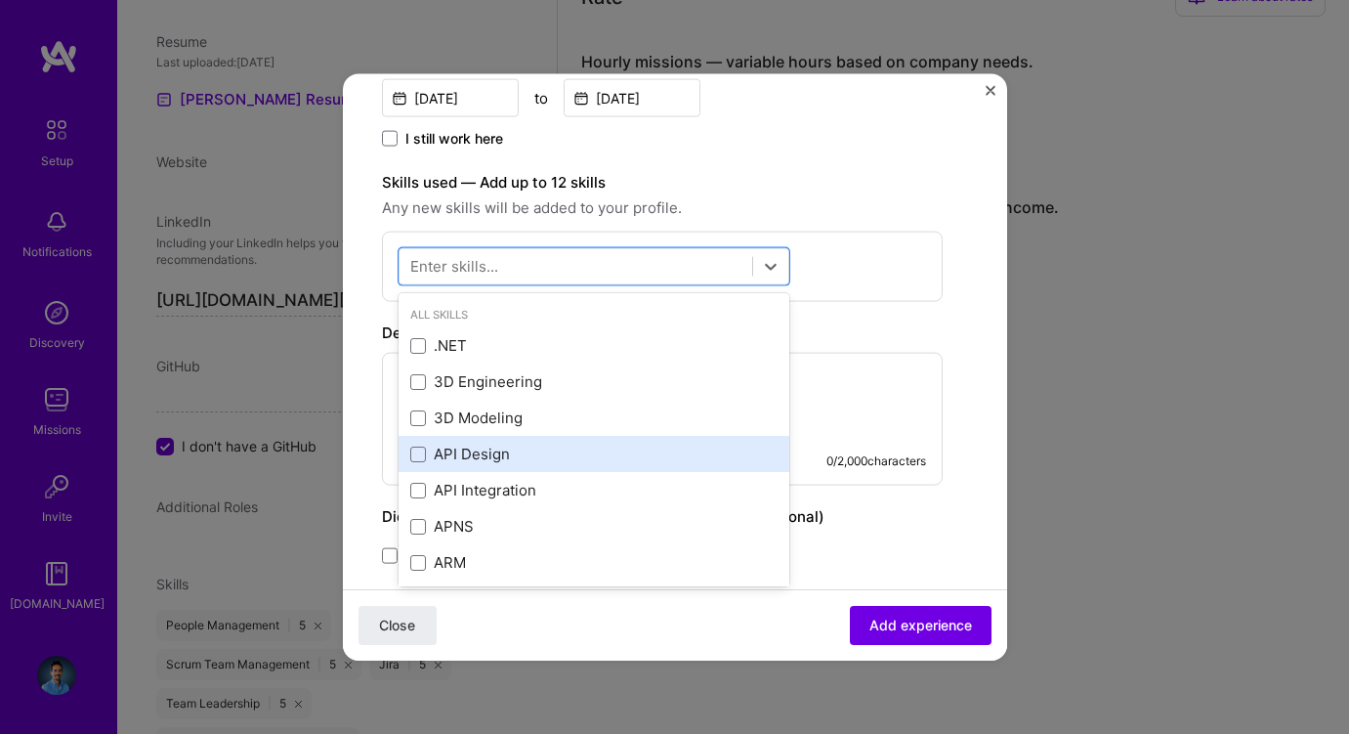
click at [491, 457] on div "API Design" at bounding box center [593, 454] width 367 height 21
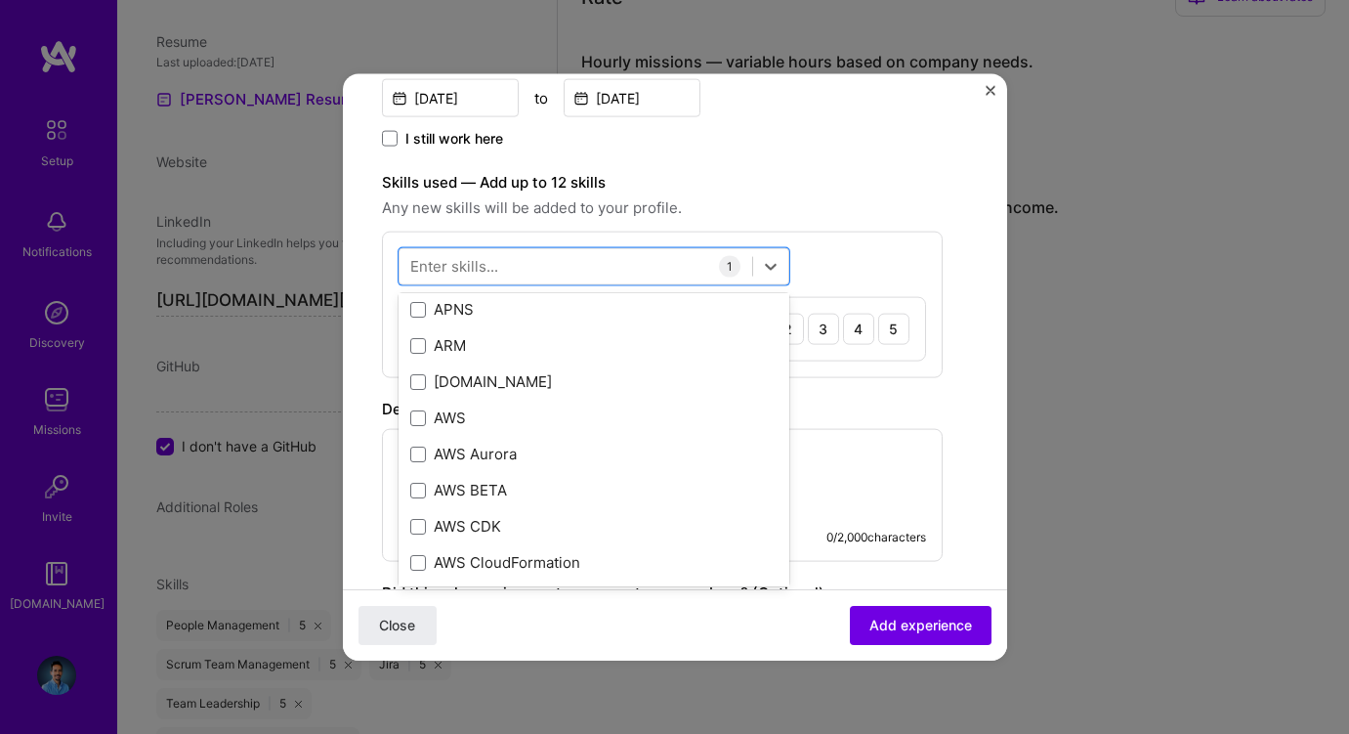
scroll to position [218, 0]
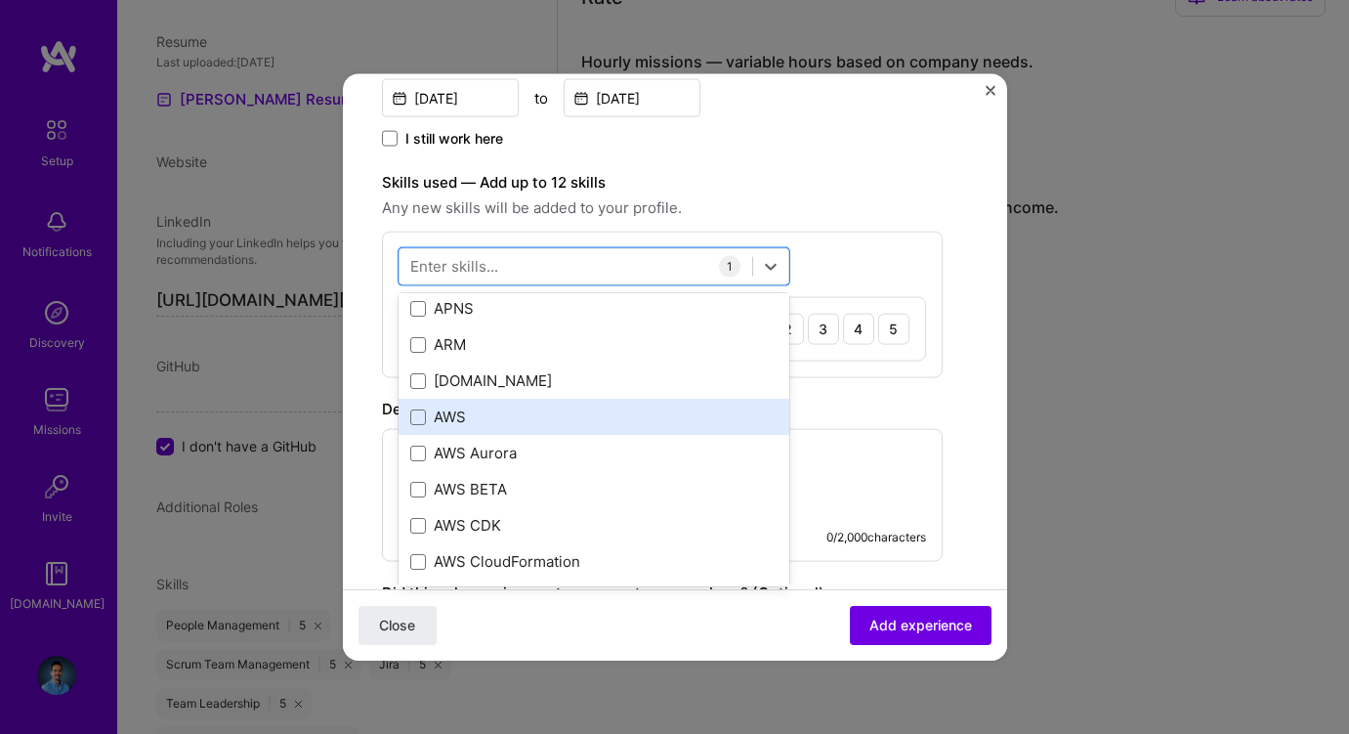
click at [458, 420] on div "AWS" at bounding box center [593, 416] width 367 height 21
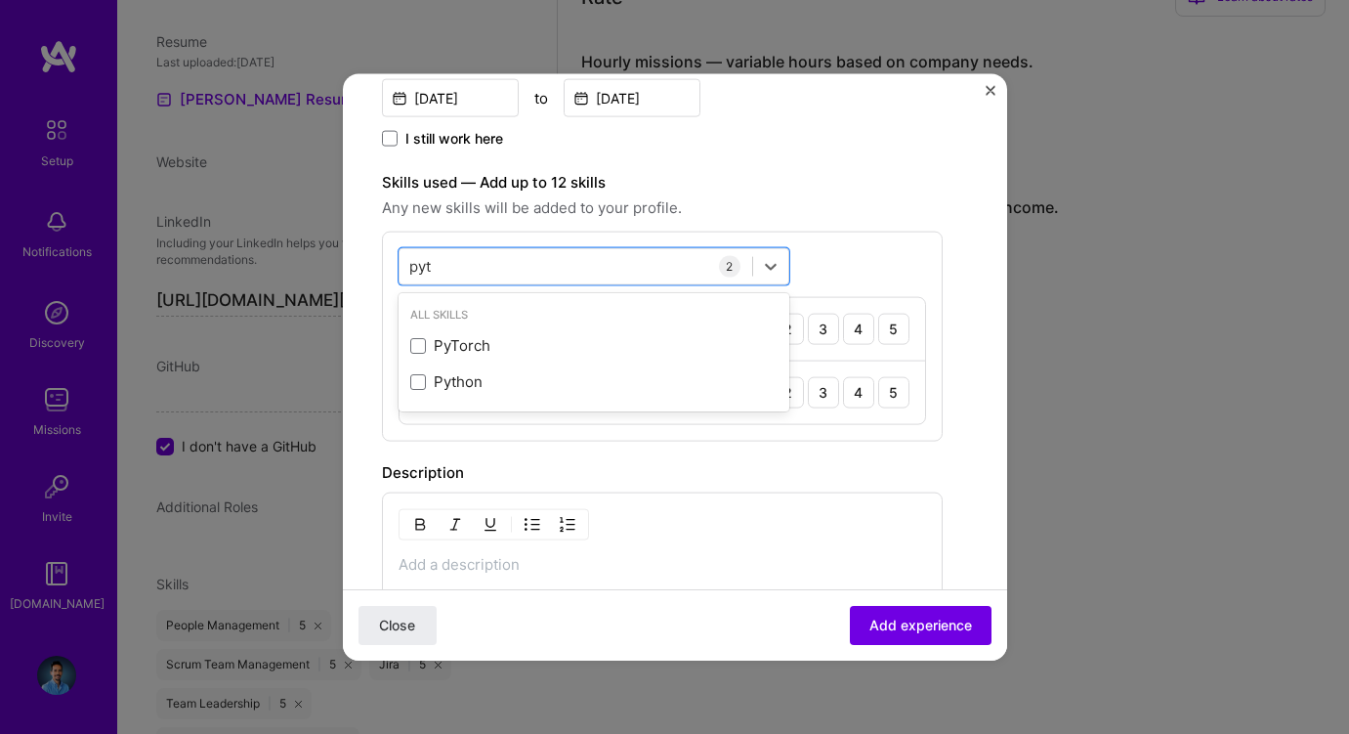
scroll to position [0, 0]
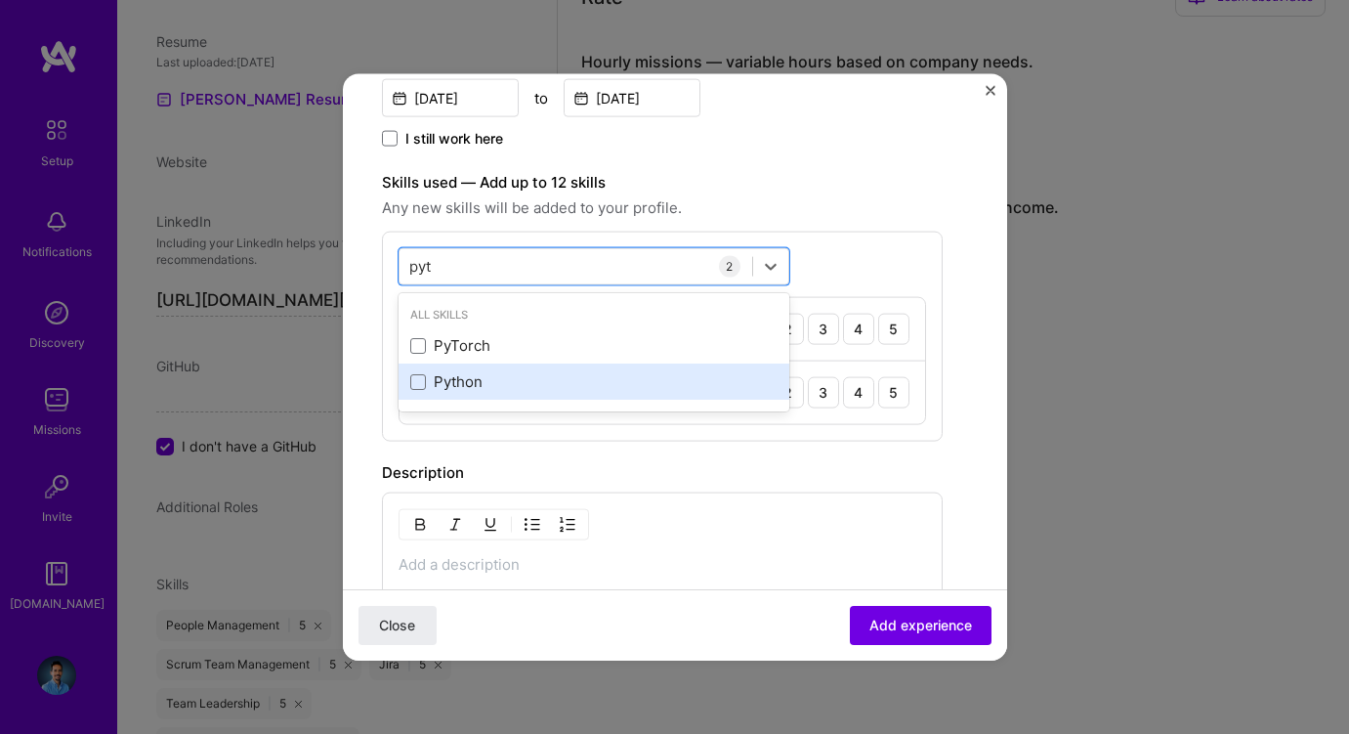
click at [451, 375] on div "Python" at bounding box center [593, 381] width 367 height 21
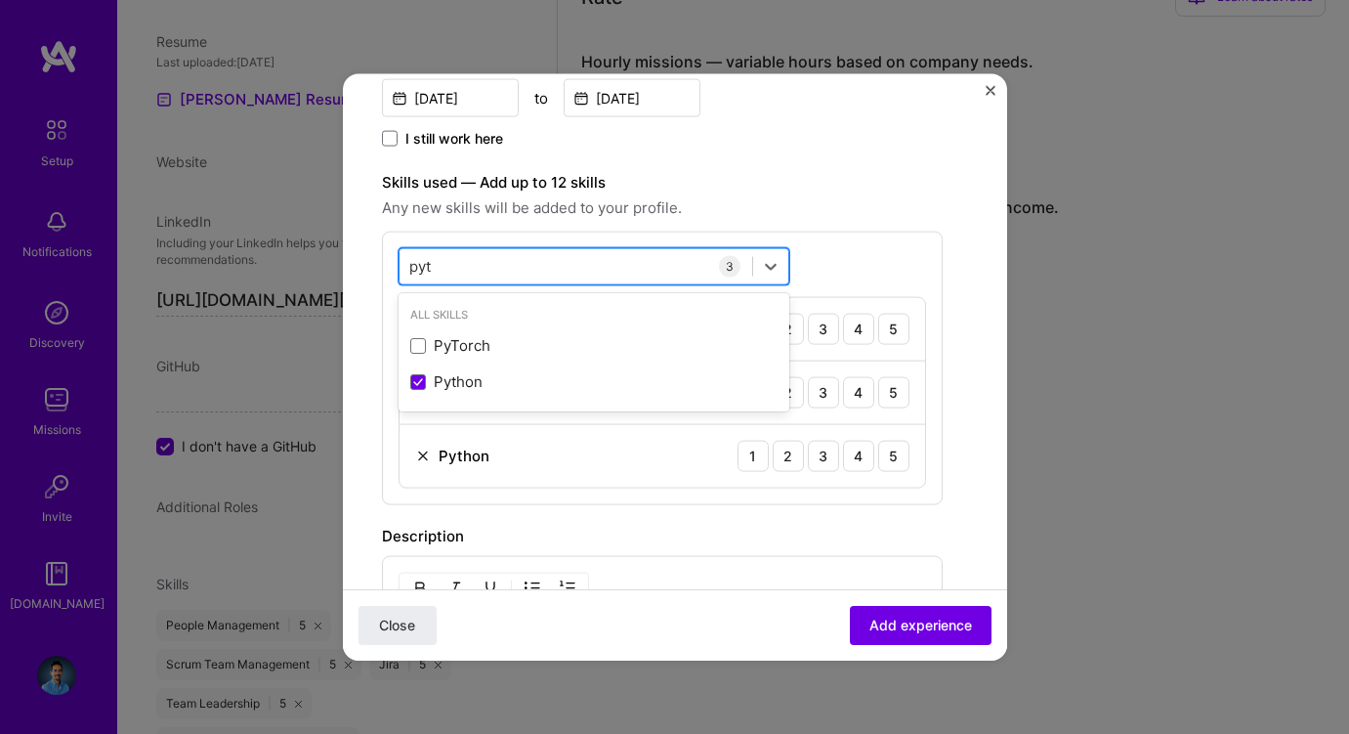
click at [515, 262] on div "pyt pyt" at bounding box center [576, 266] width 353 height 32
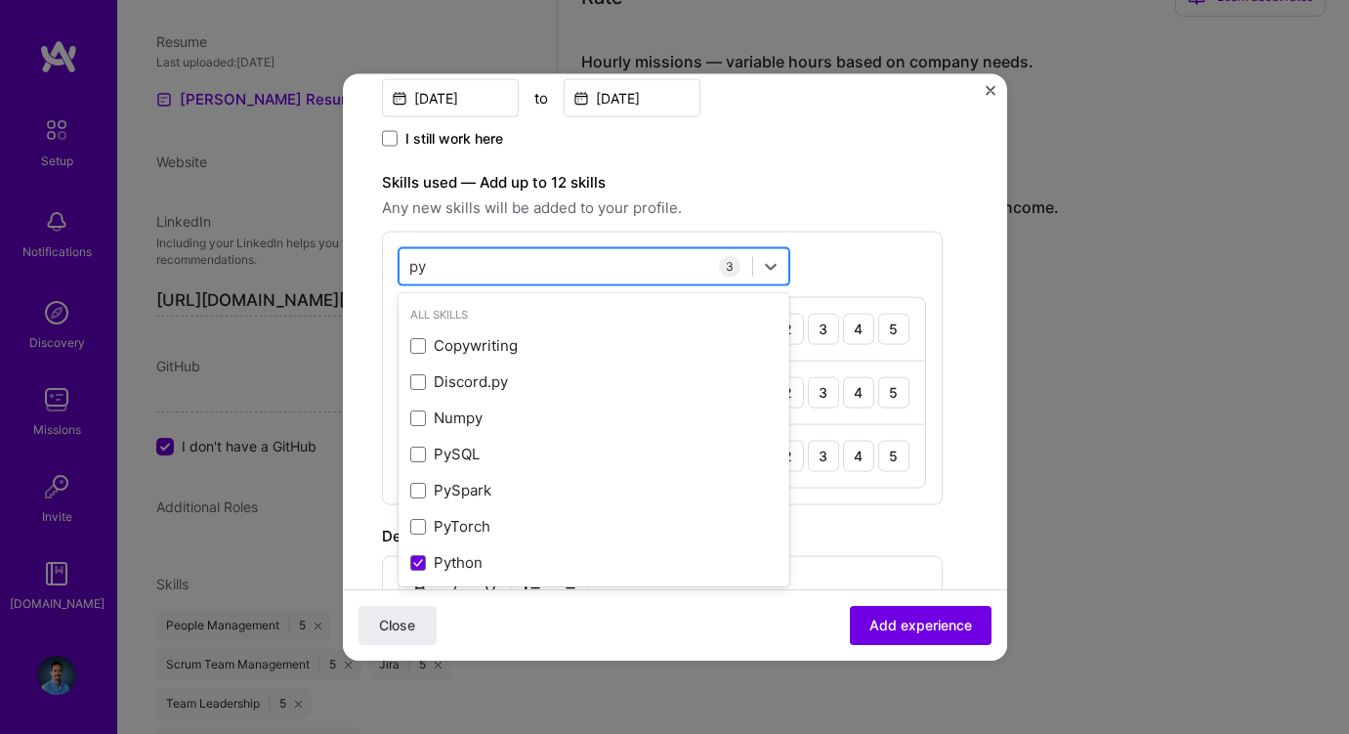
type input "p"
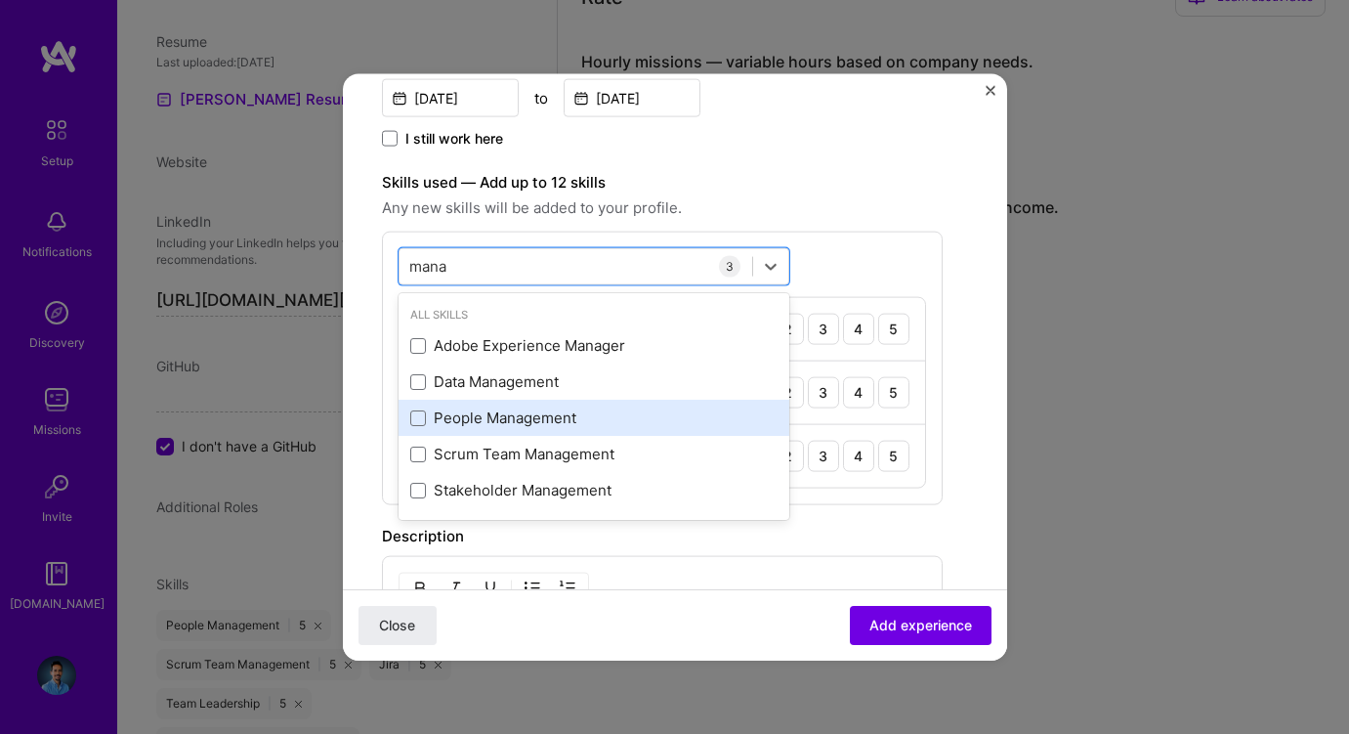
click at [449, 413] on div "People Management" at bounding box center [593, 417] width 367 height 21
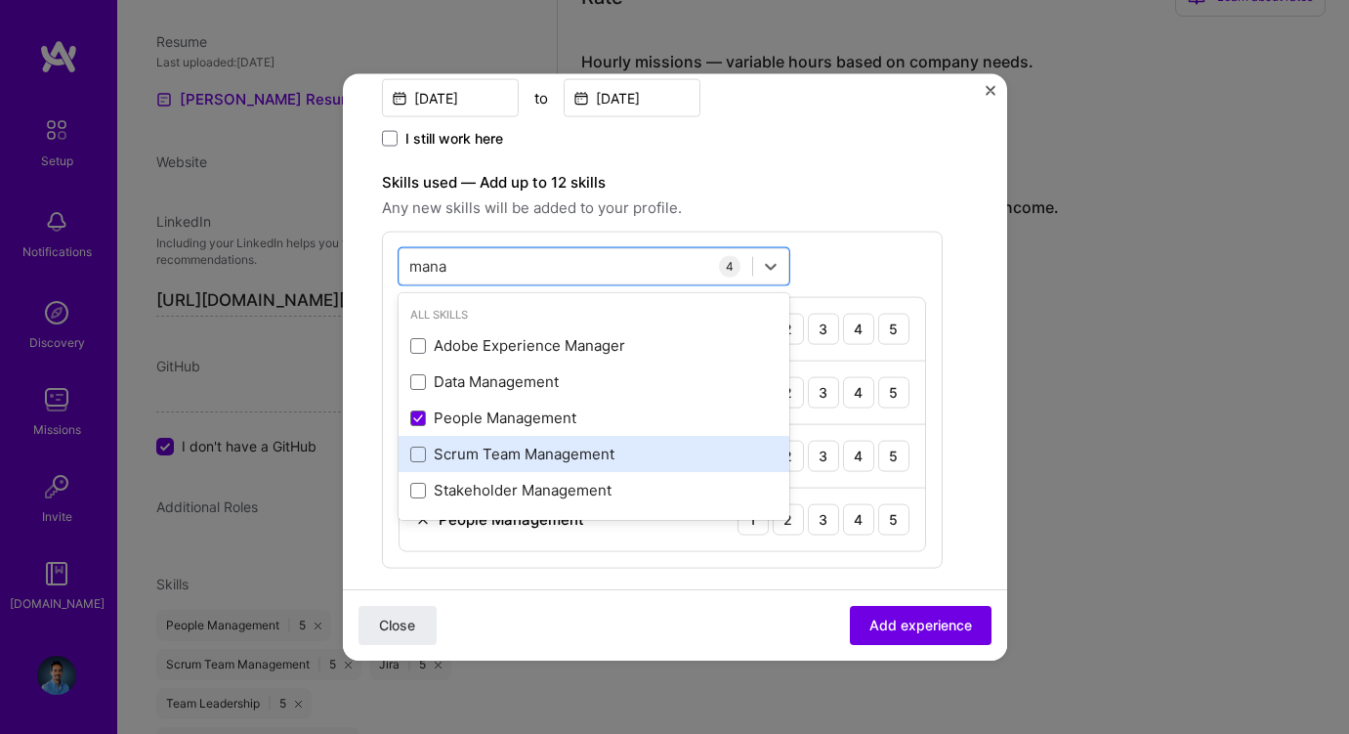
click at [455, 450] on div "Scrum Team Management" at bounding box center [593, 454] width 367 height 21
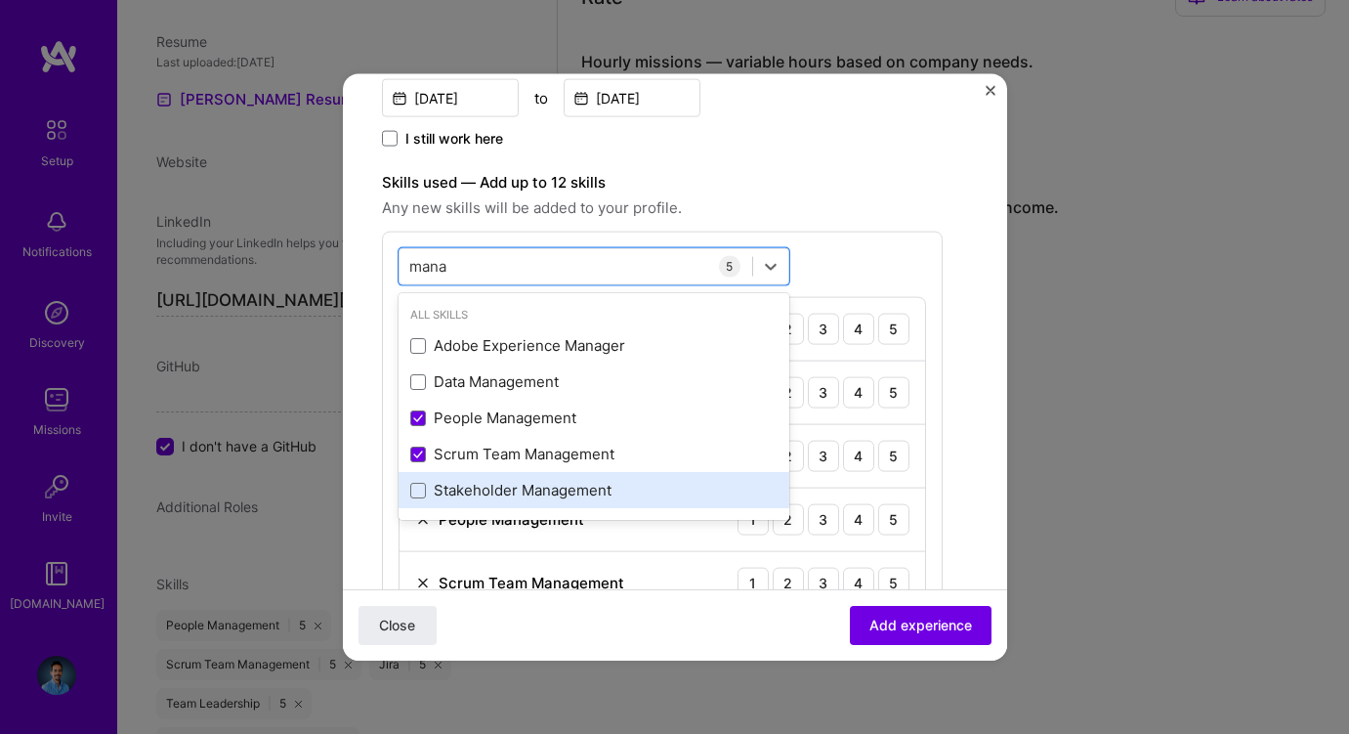
click at [464, 488] on div "Stakeholder Management" at bounding box center [593, 490] width 367 height 21
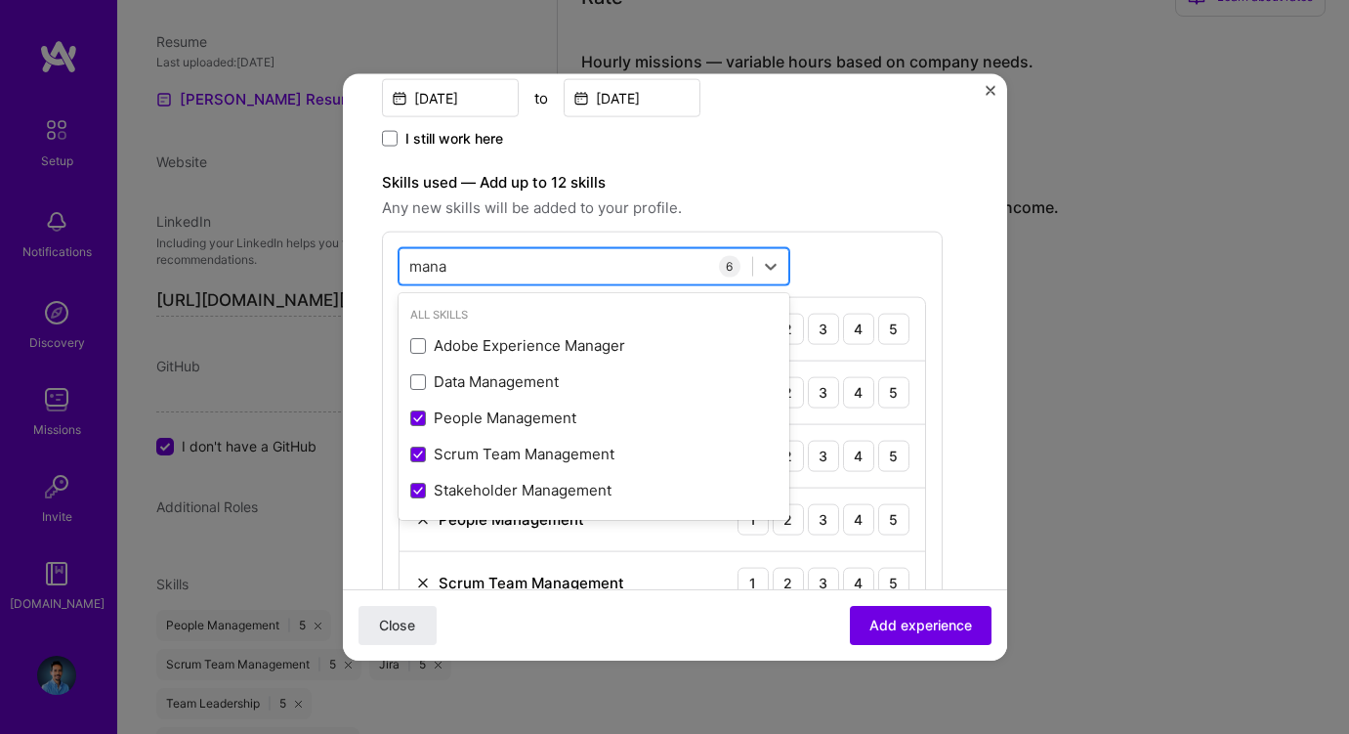
click at [436, 259] on input "mana" at bounding box center [429, 266] width 40 height 21
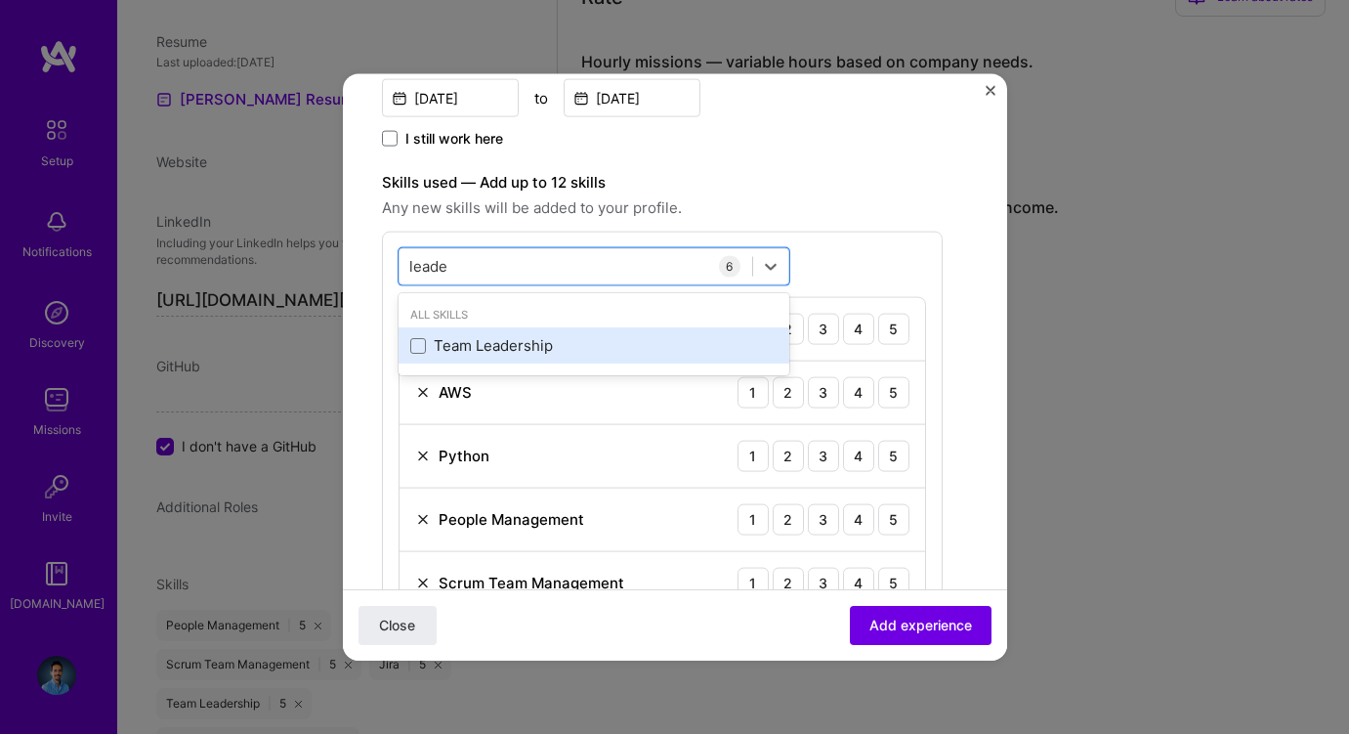
click at [471, 343] on div "Team Leadership" at bounding box center [593, 345] width 367 height 21
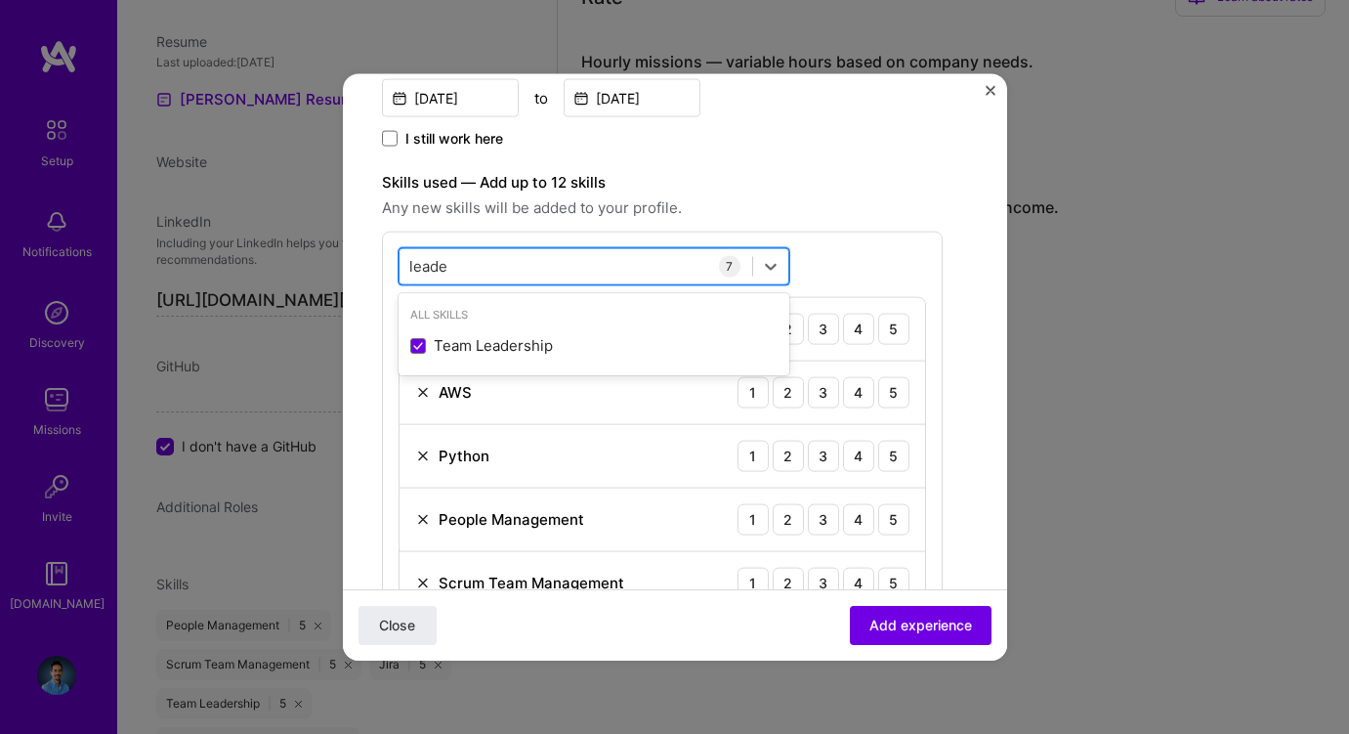
click at [433, 266] on input "leade" at bounding box center [429, 266] width 40 height 21
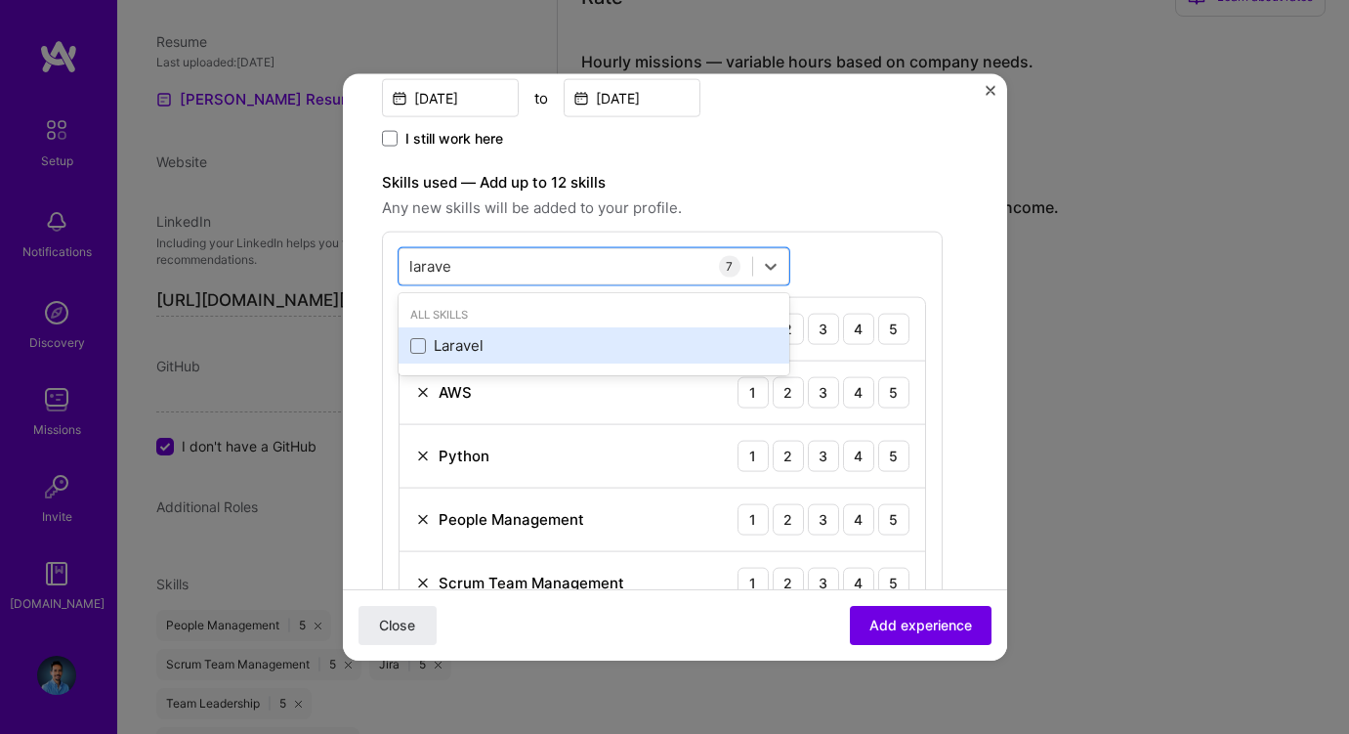
click at [434, 340] on div "Laravel" at bounding box center [593, 345] width 367 height 21
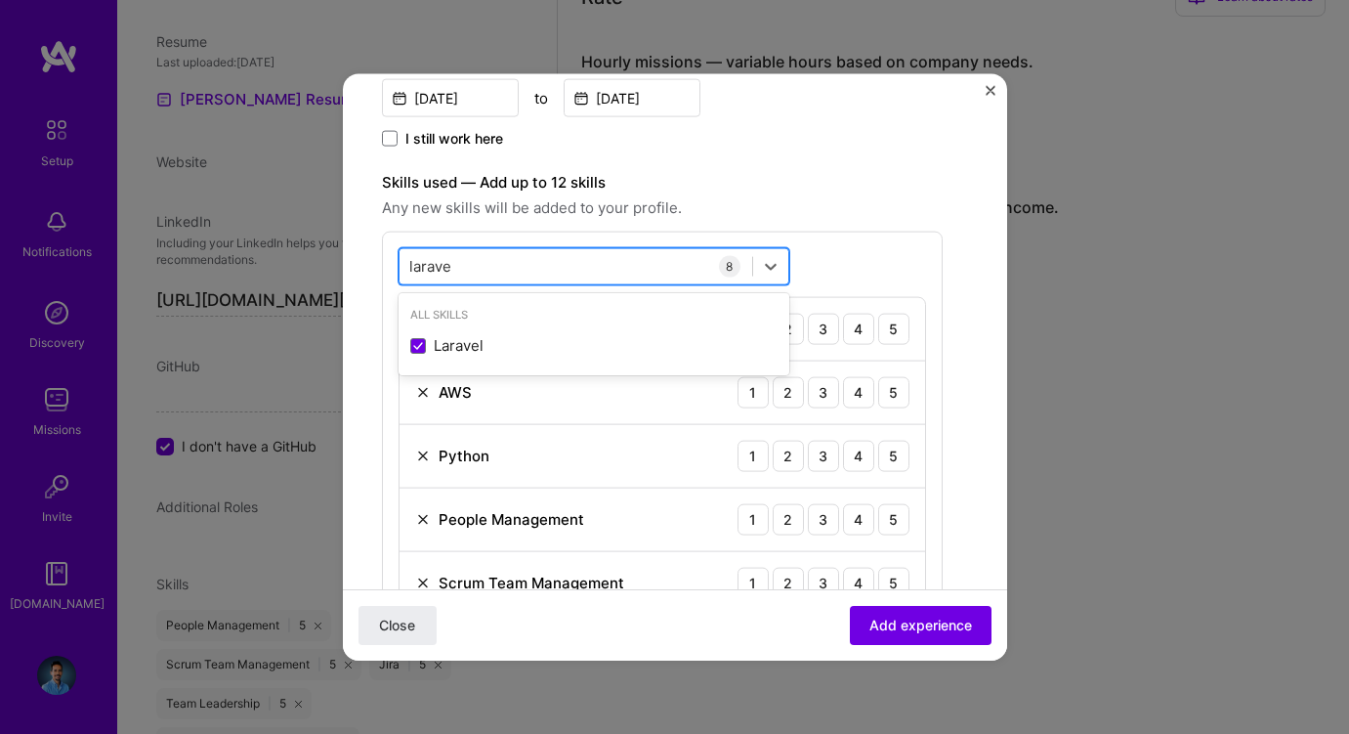
click at [434, 259] on input "larave" at bounding box center [431, 266] width 44 height 21
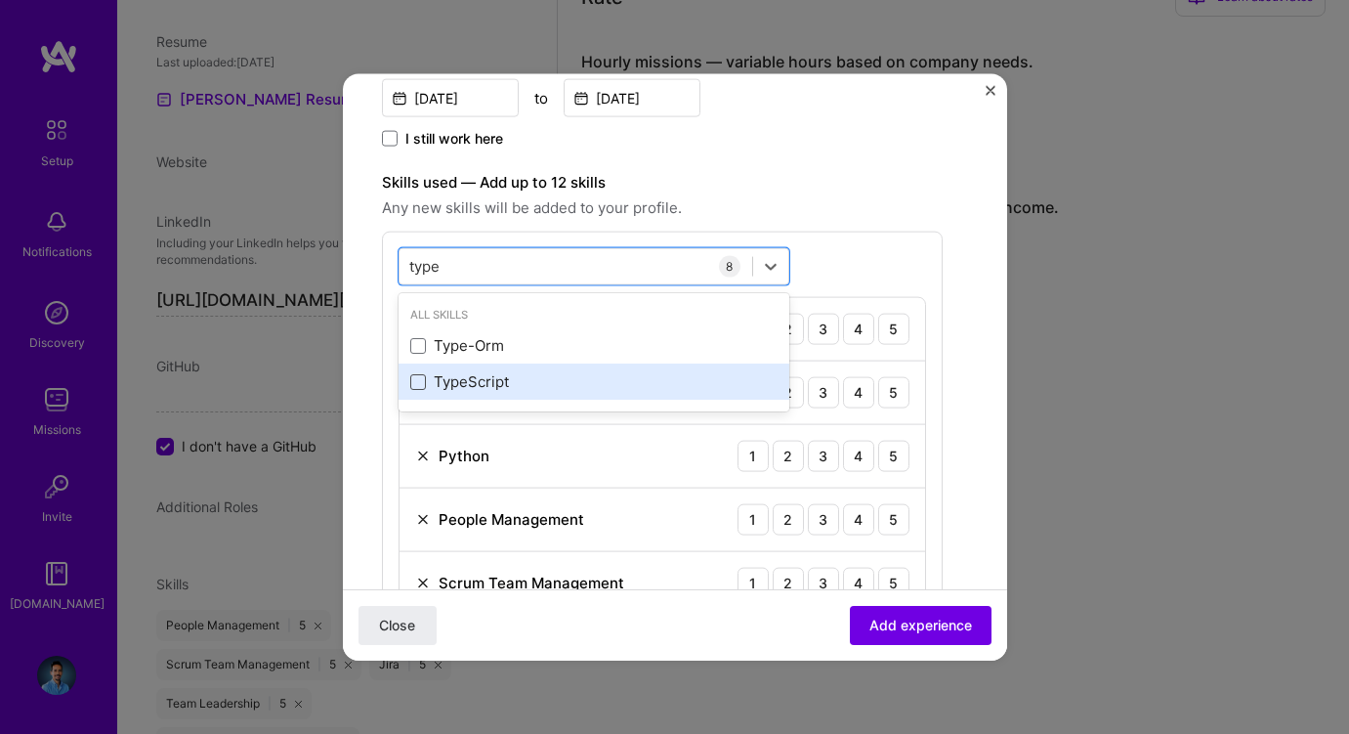
click at [422, 379] on span at bounding box center [418, 381] width 16 height 16
click at [0, 0] on input "checkbox" at bounding box center [0, 0] width 0 height 0
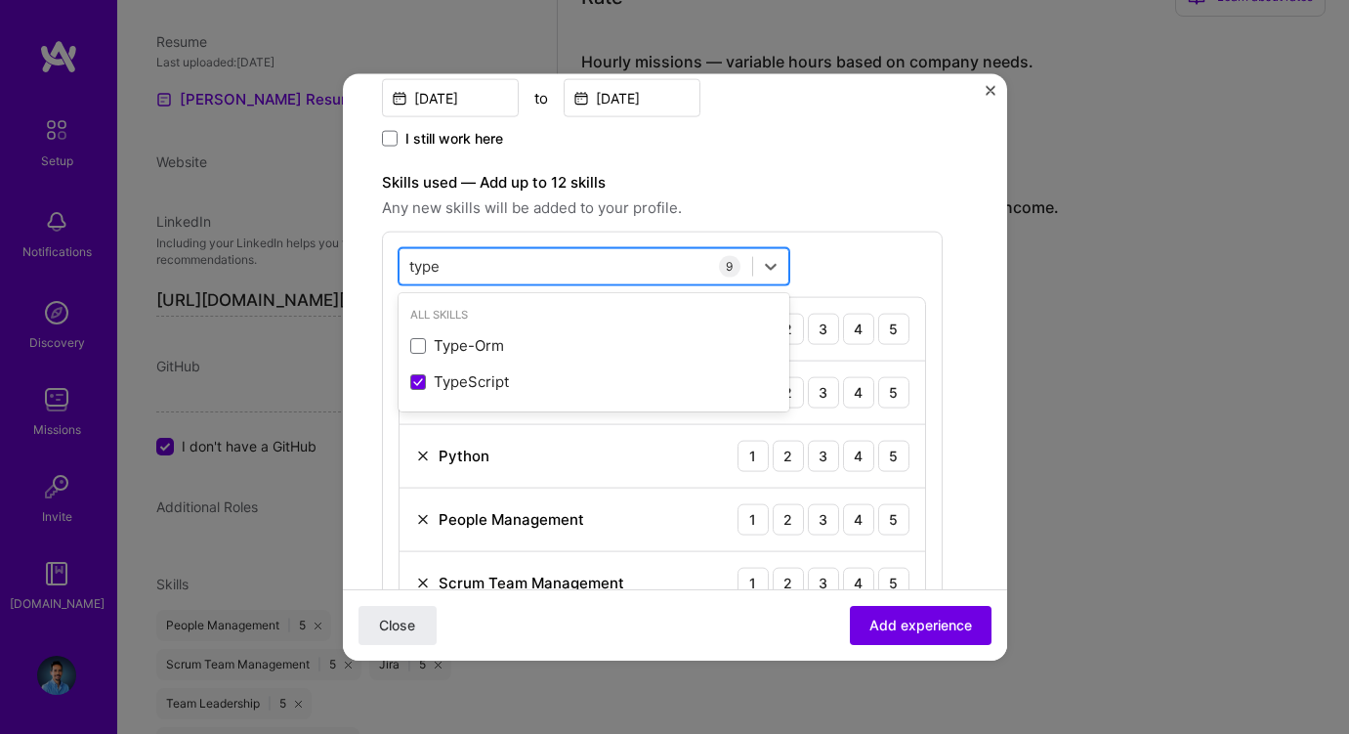
click at [462, 266] on div "type type" at bounding box center [576, 266] width 353 height 32
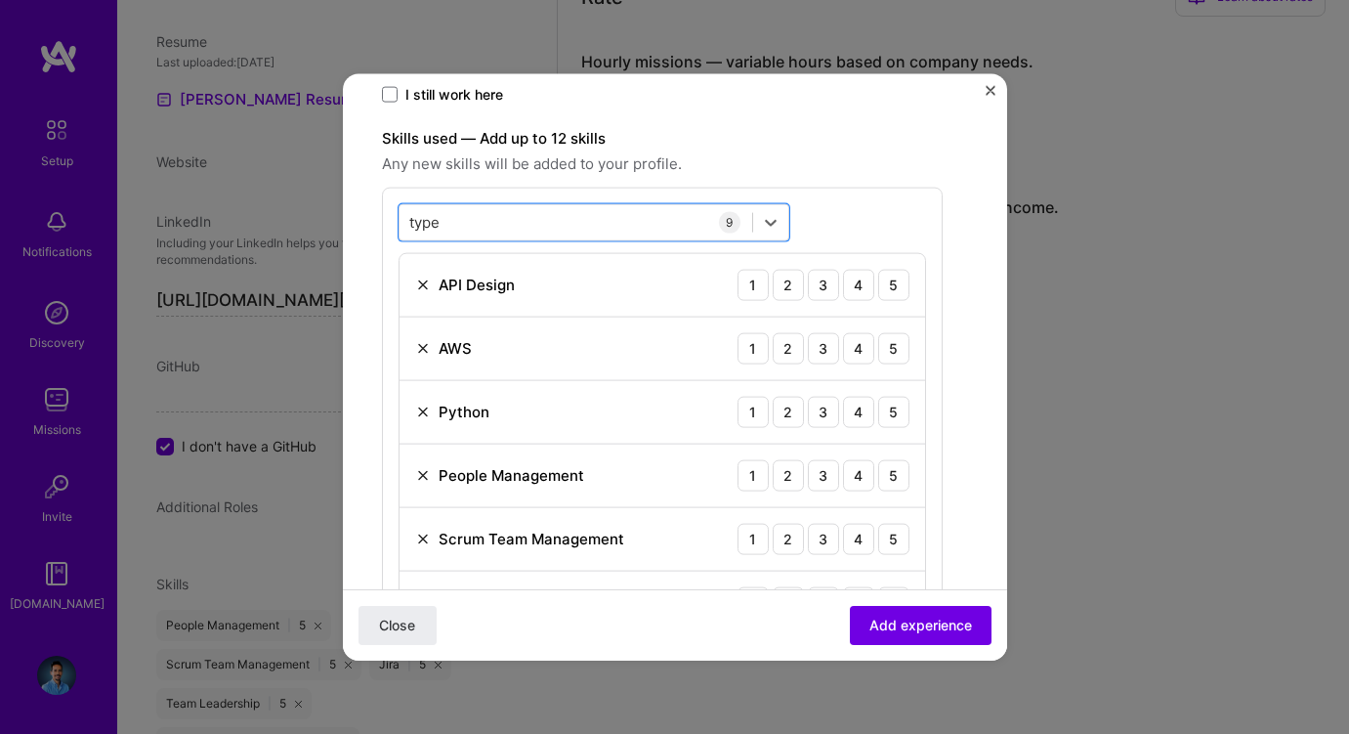
scroll to position [524, 0]
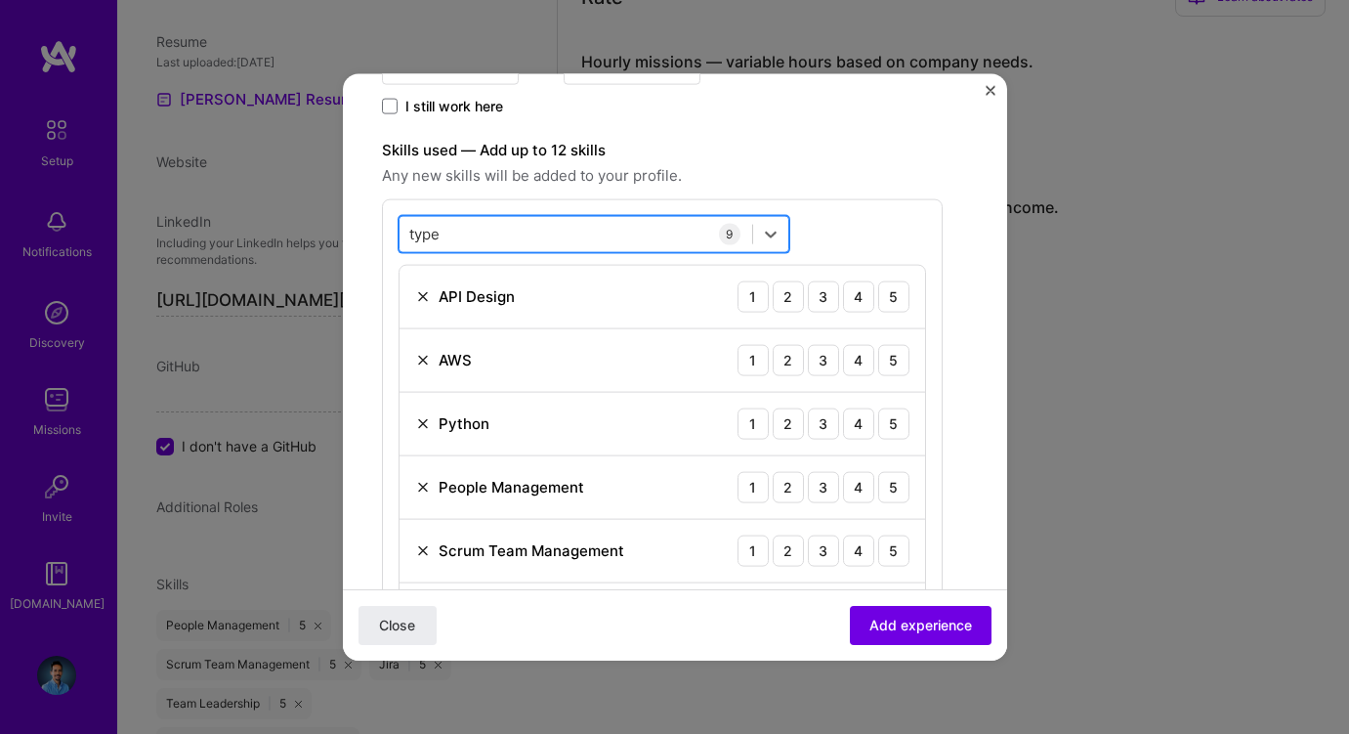
click at [420, 234] on input "type" at bounding box center [425, 234] width 33 height 21
type input "mysql"
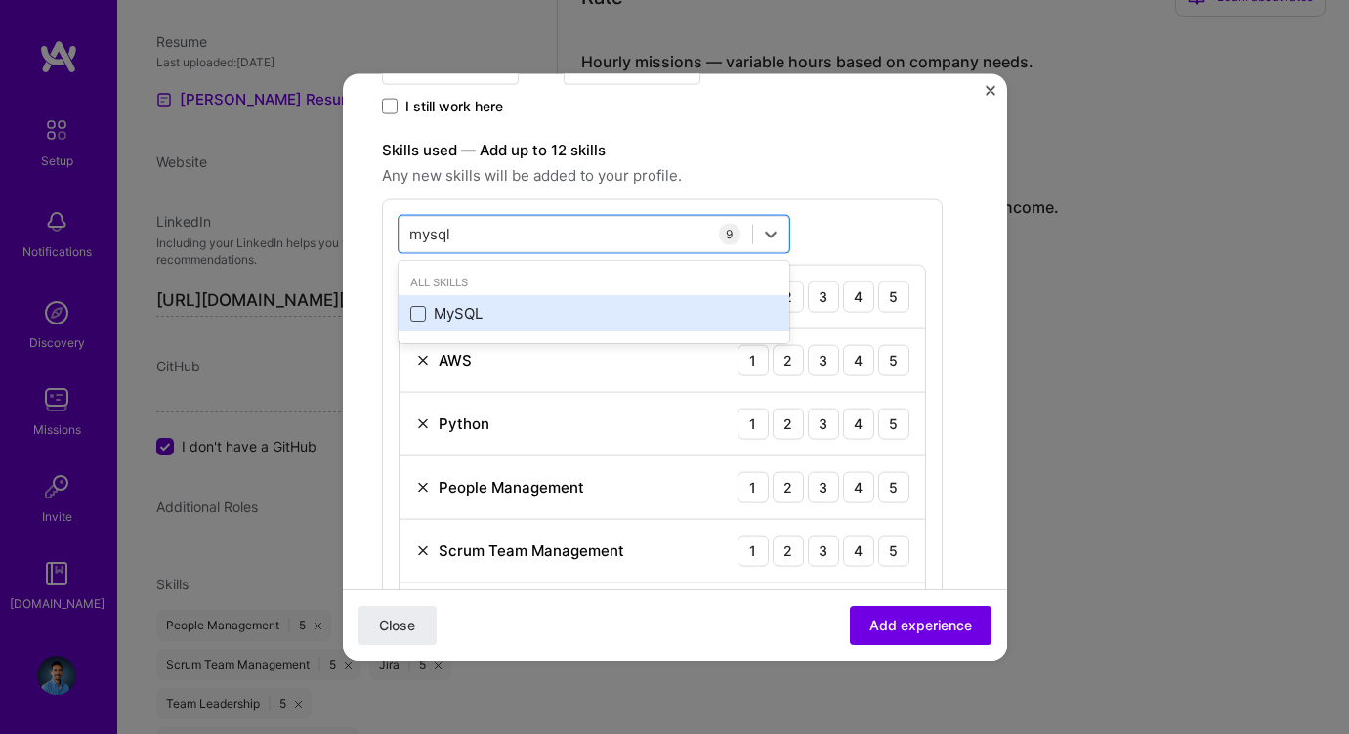
click at [419, 311] on span at bounding box center [418, 313] width 16 height 16
click at [0, 0] on input "checkbox" at bounding box center [0, 0] width 0 height 0
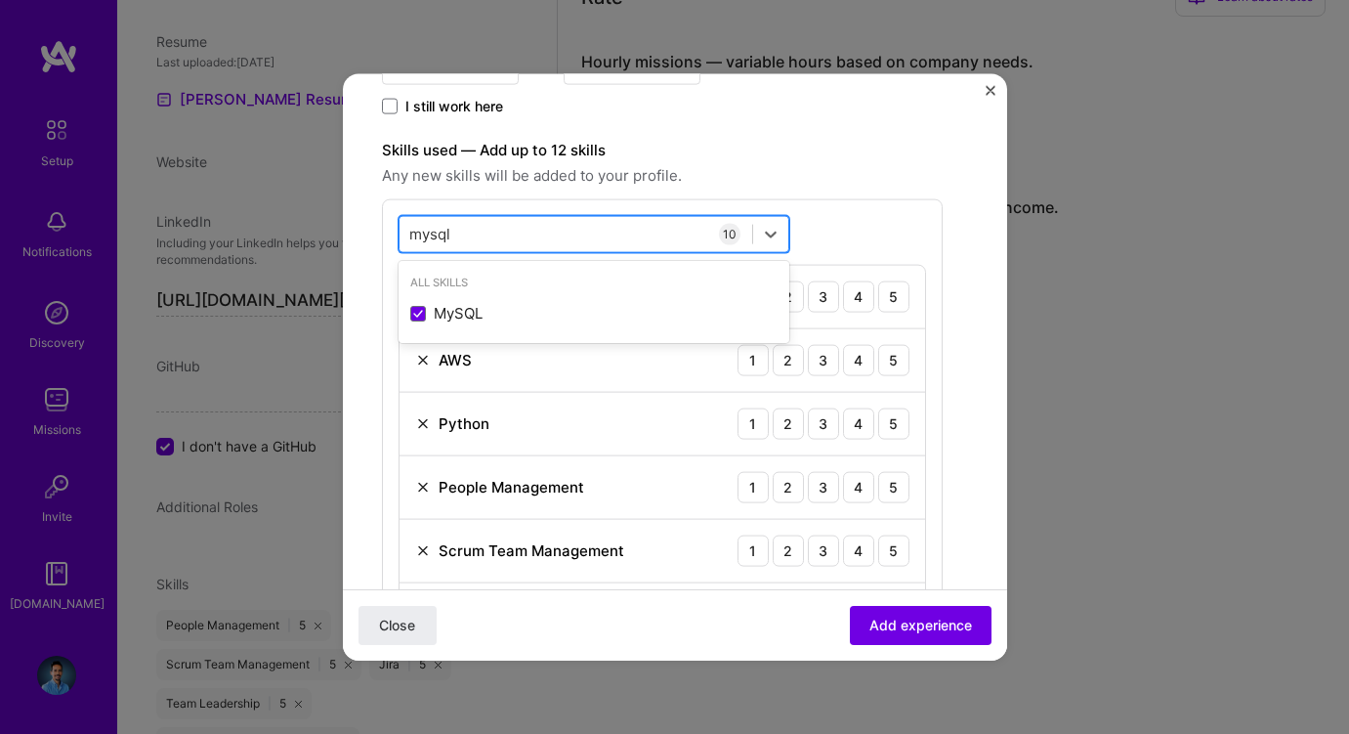
click at [434, 233] on input "mysql" at bounding box center [430, 234] width 43 height 21
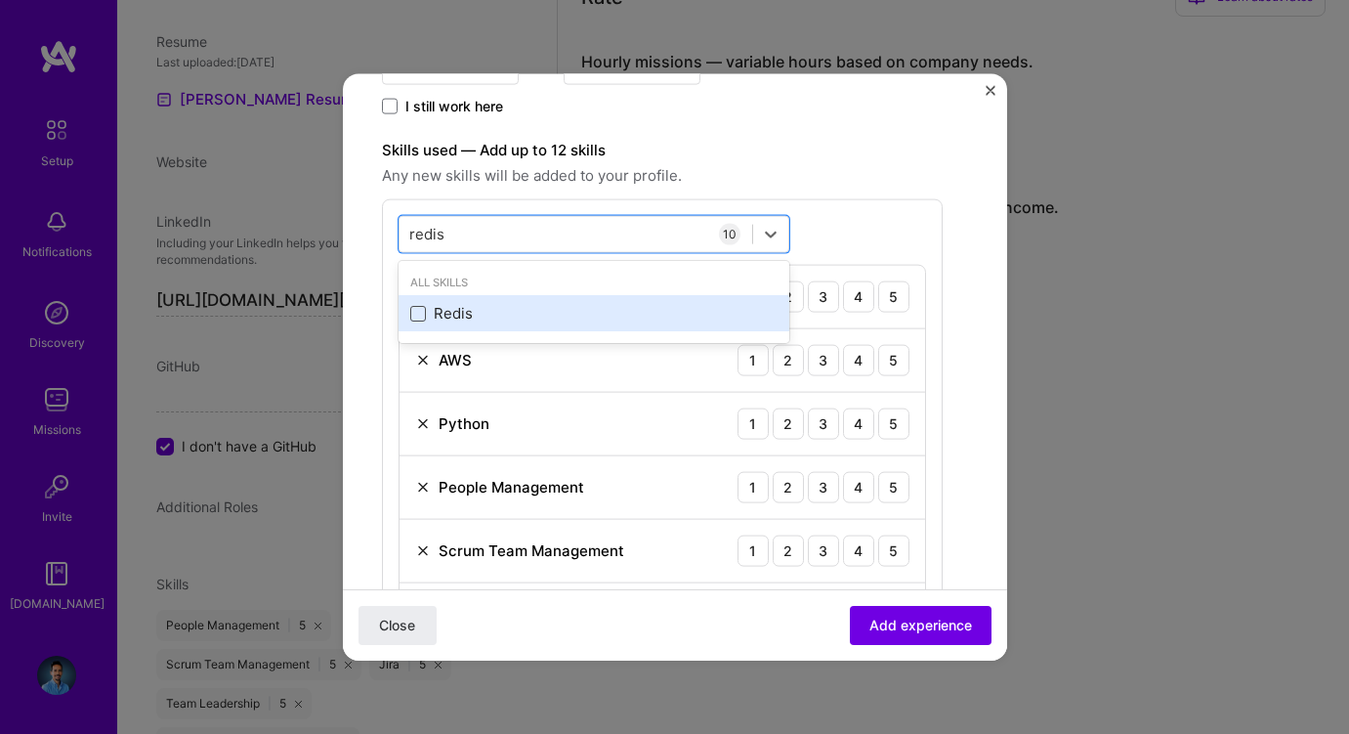
click at [419, 316] on span at bounding box center [418, 313] width 16 height 16
click at [0, 0] on input "checkbox" at bounding box center [0, 0] width 0 height 0
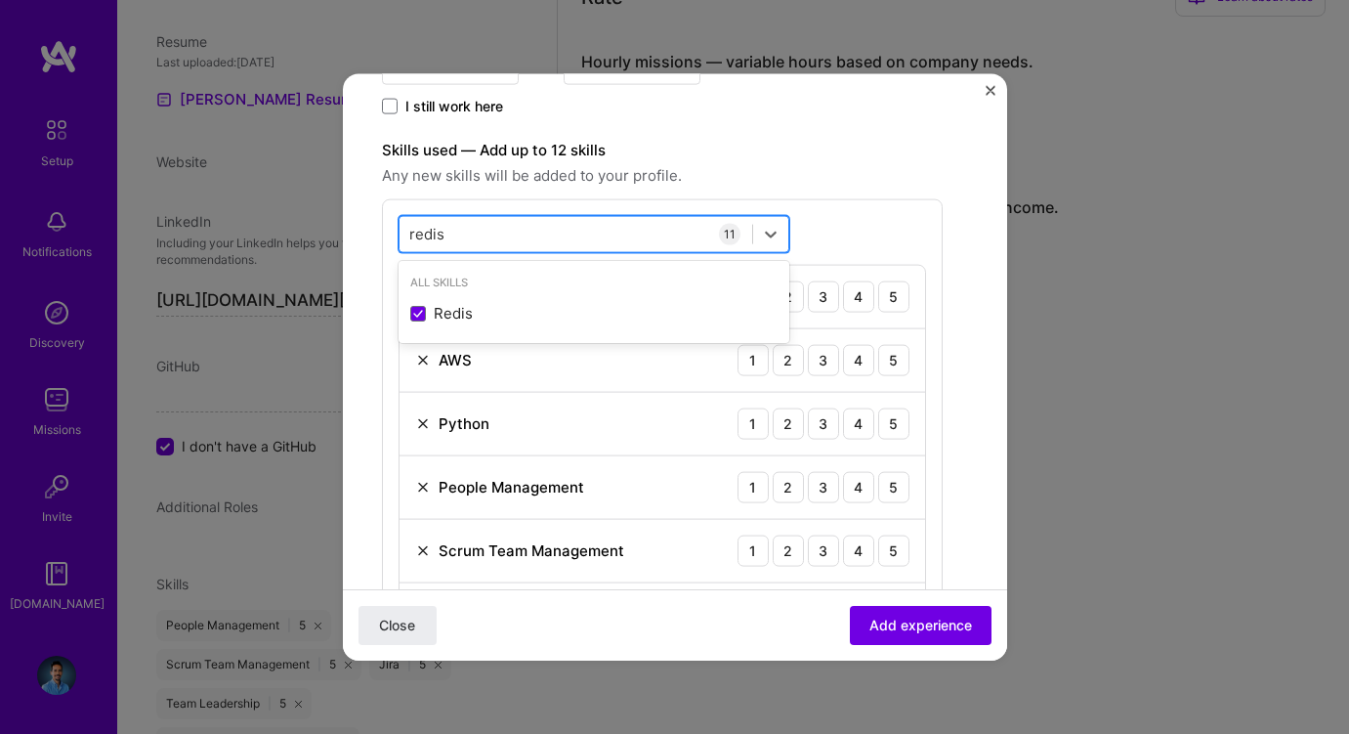
click at [411, 235] on input "redis" at bounding box center [427, 234] width 36 height 21
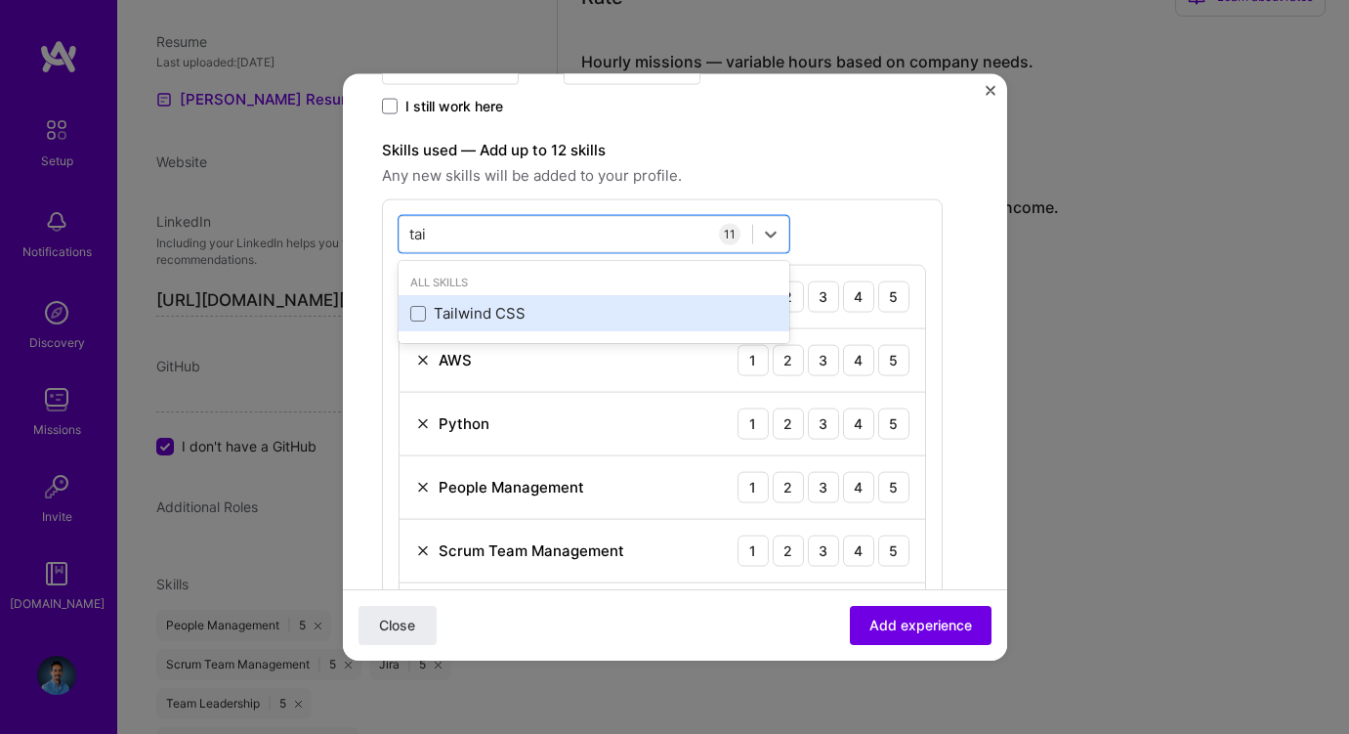
click at [420, 303] on div "Tailwind CSS" at bounding box center [593, 313] width 367 height 21
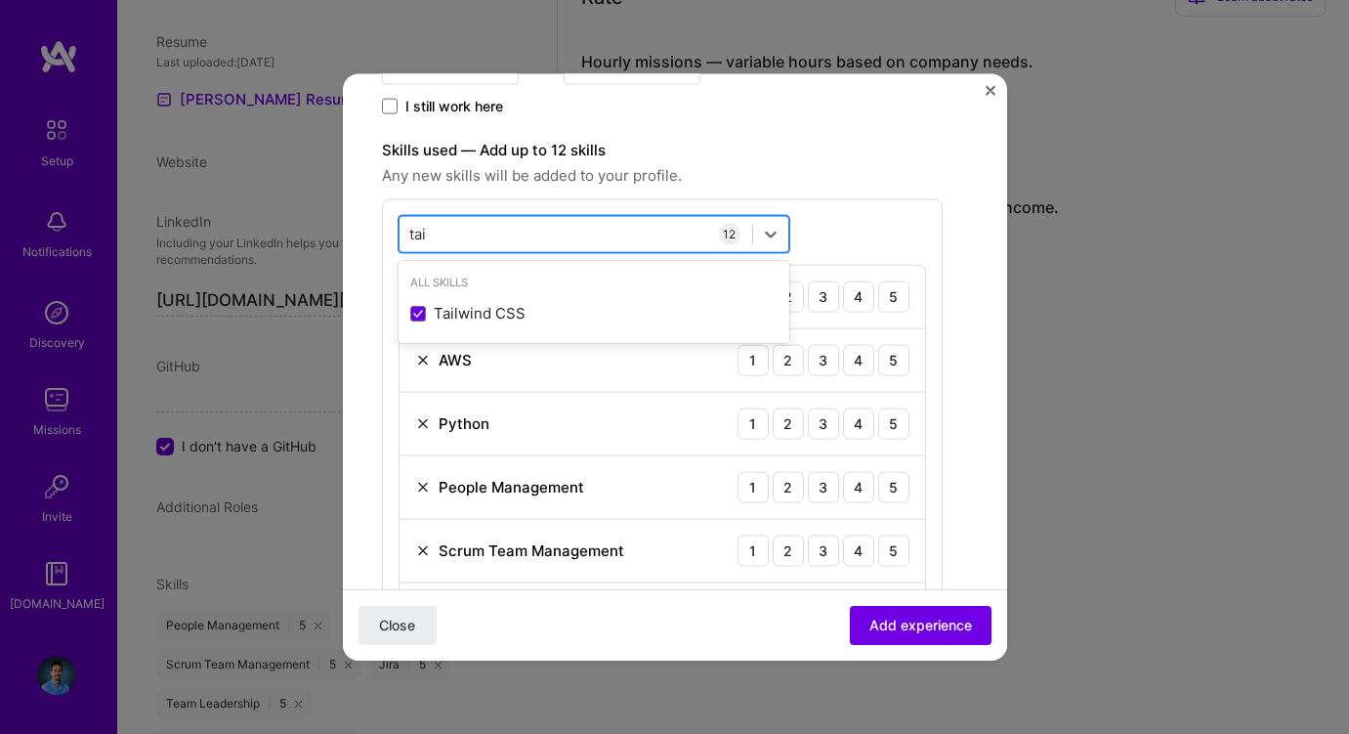
click at [417, 233] on input "tai" at bounding box center [418, 234] width 19 height 21
type input "g"
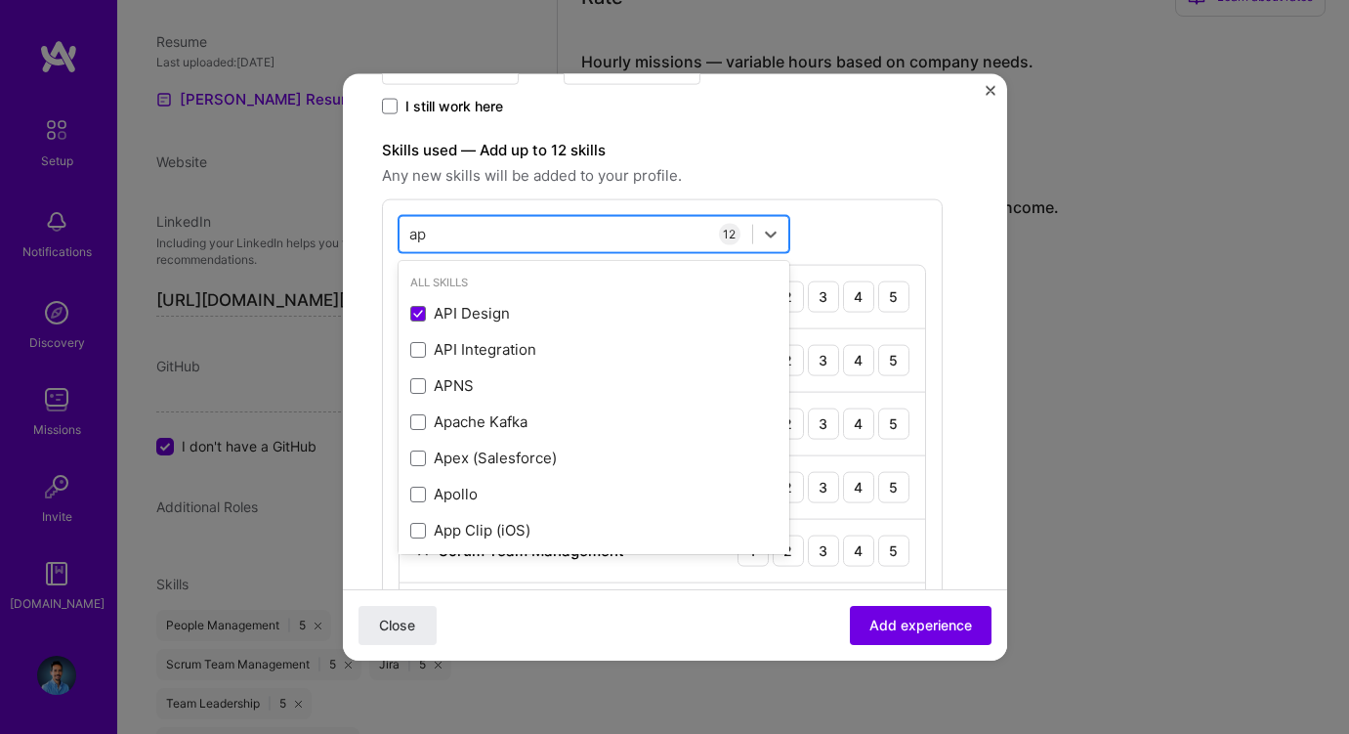
type input "api"
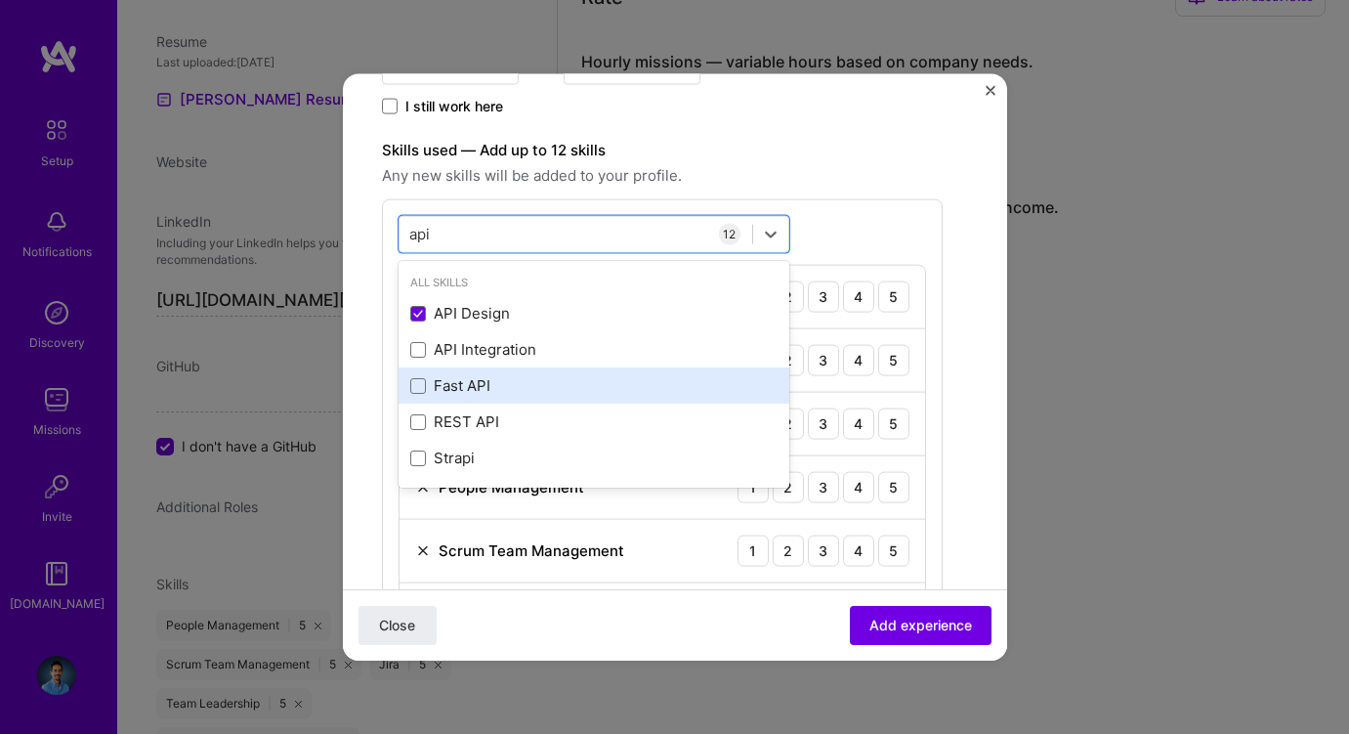
click at [482, 388] on div "Fast API" at bounding box center [593, 385] width 367 height 21
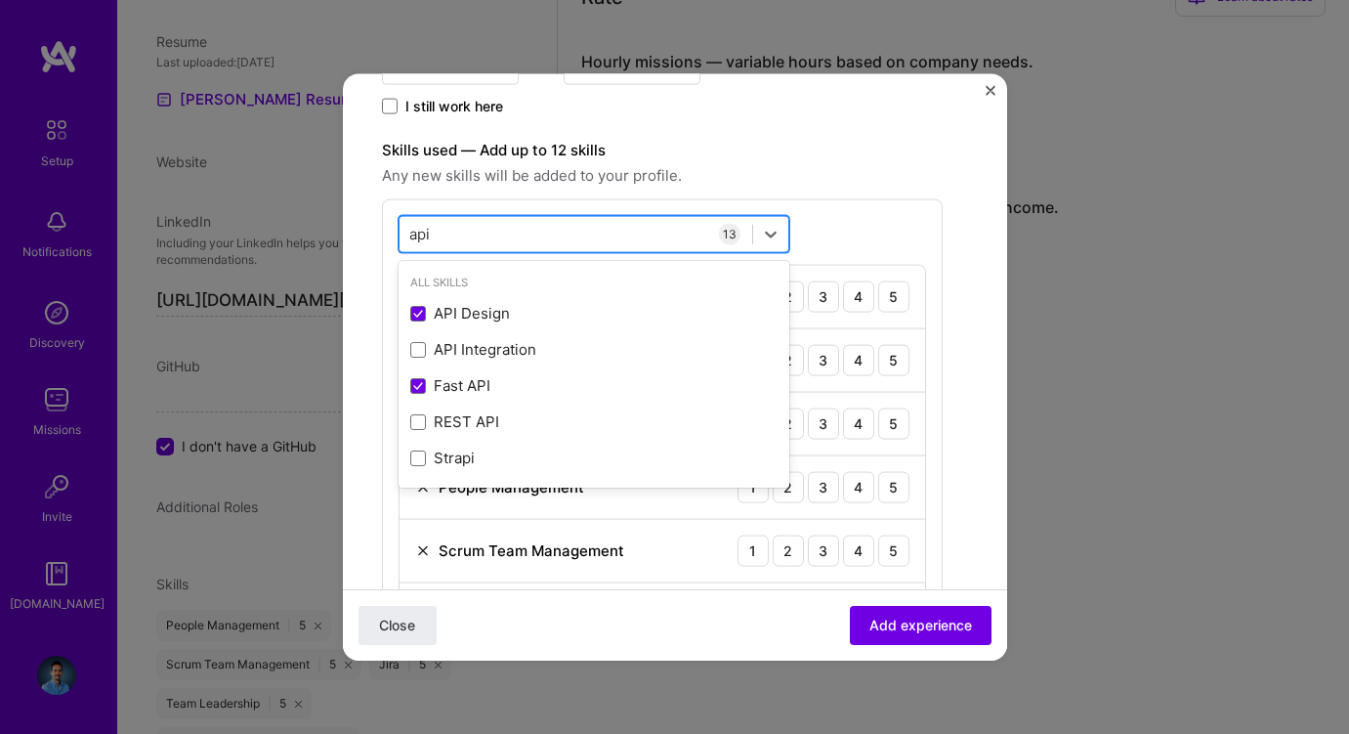
click at [425, 232] on input "api" at bounding box center [420, 234] width 22 height 21
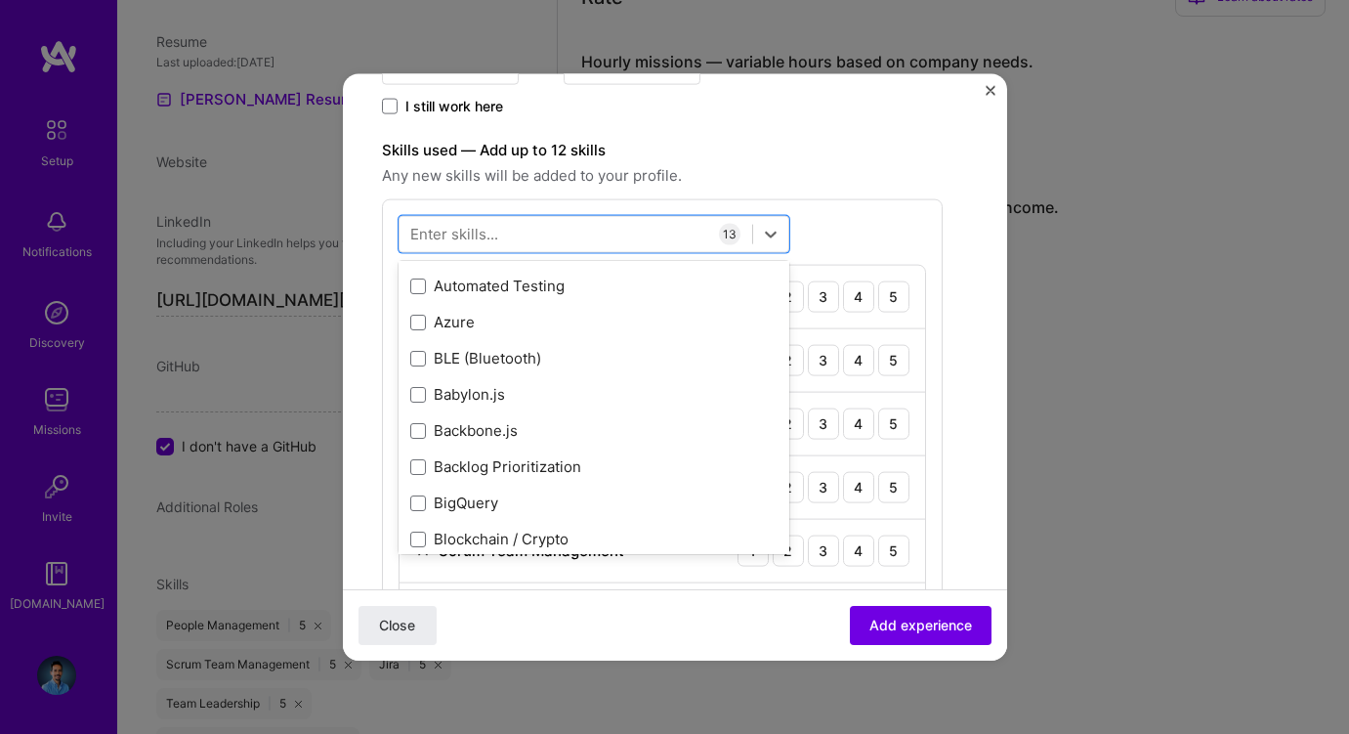
scroll to position [1601, 0]
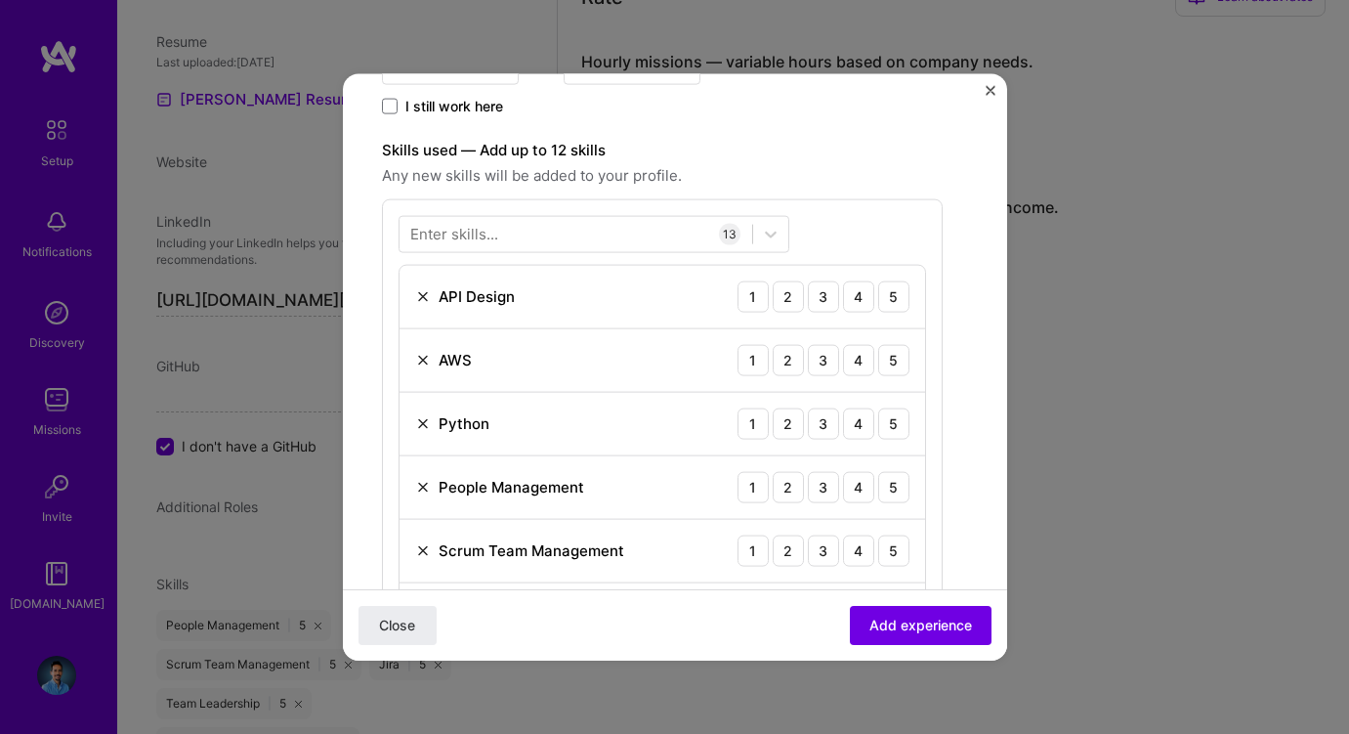
click at [477, 226] on div "Enter skills..." at bounding box center [454, 234] width 88 height 21
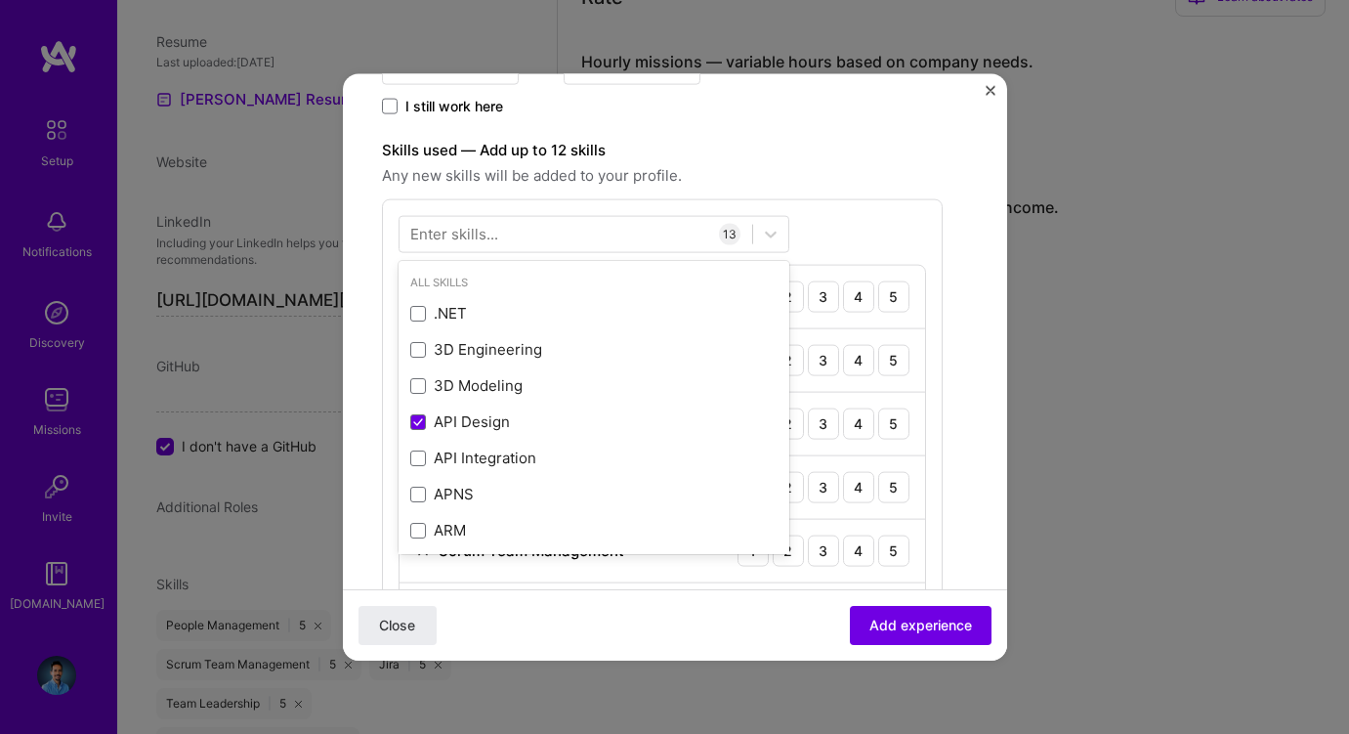
click at [472, 230] on div "Enter skills..." at bounding box center [454, 234] width 88 height 21
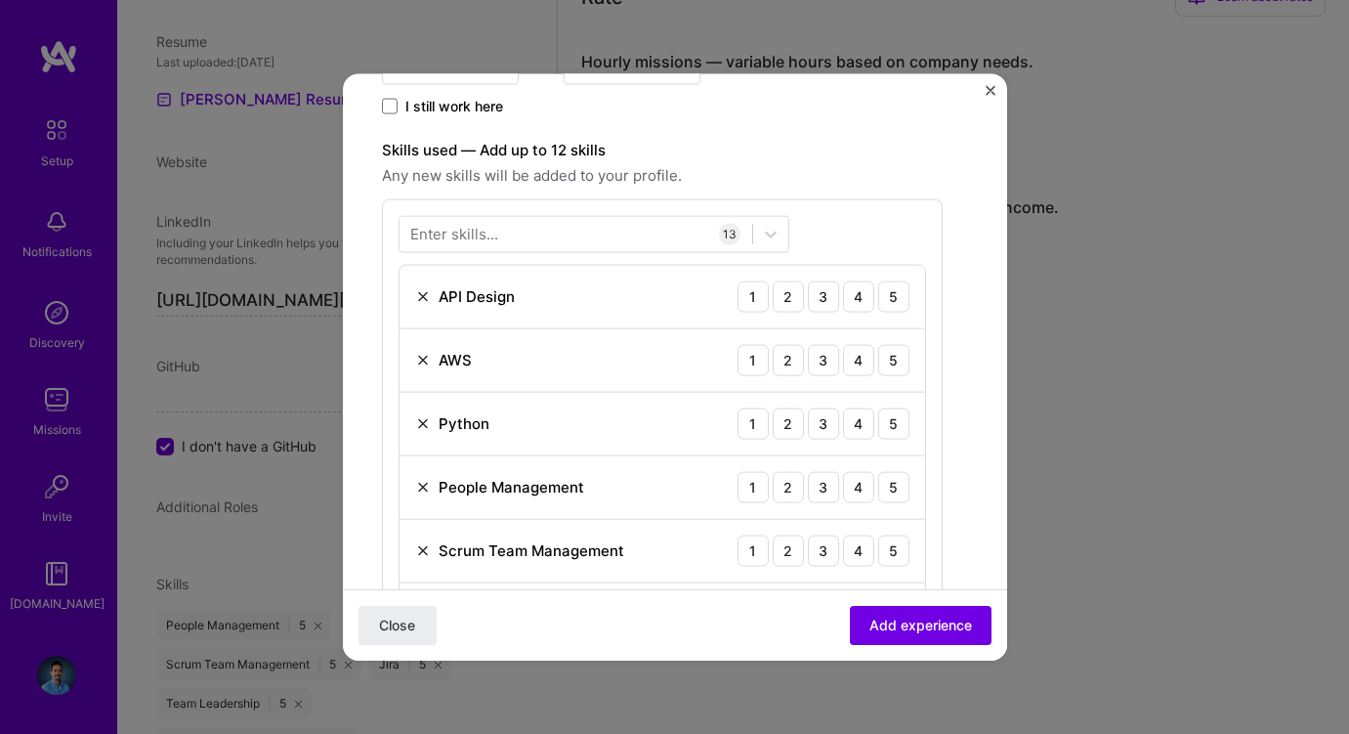
click at [472, 230] on div "Enter skills..." at bounding box center [454, 234] width 88 height 21
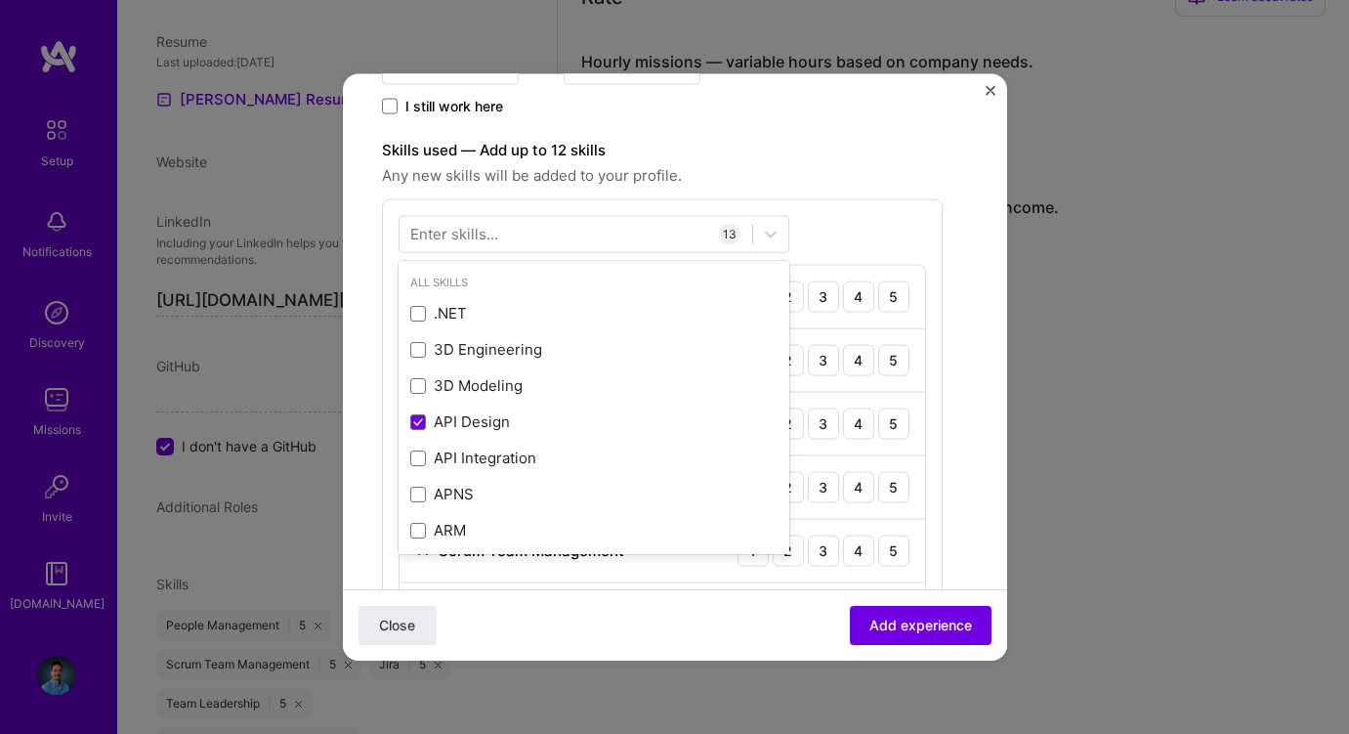
click at [472, 230] on div "Enter skills..." at bounding box center [454, 234] width 88 height 21
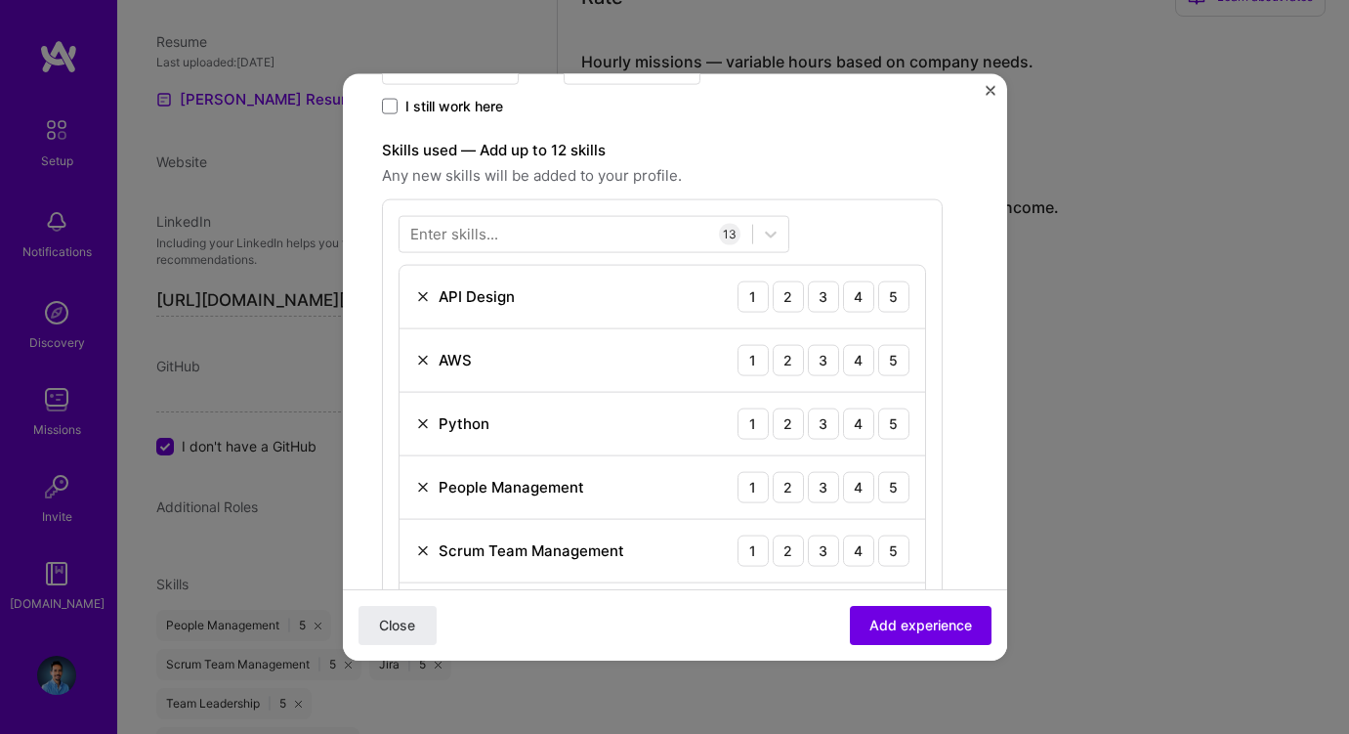
click at [472, 230] on div "Enter skills..." at bounding box center [454, 234] width 88 height 21
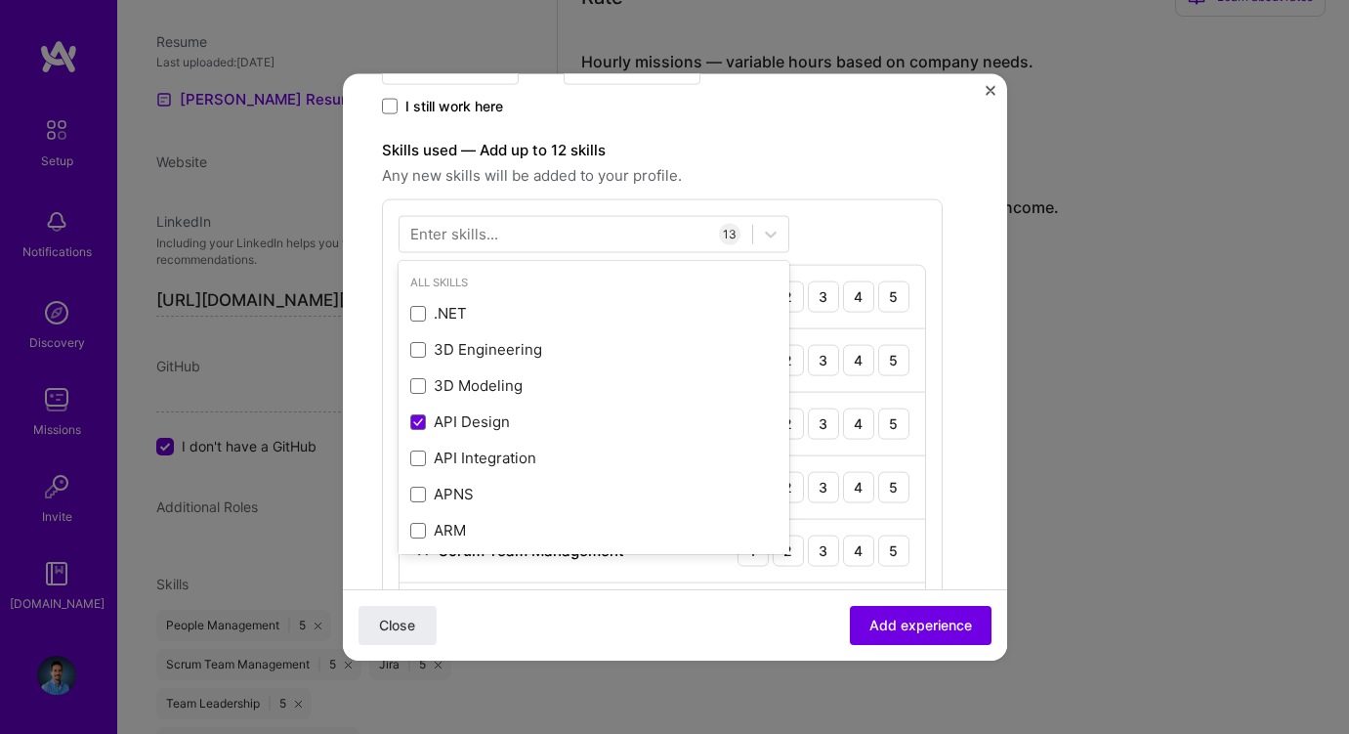
click at [451, 242] on div "Enter skills..." at bounding box center [454, 234] width 88 height 21
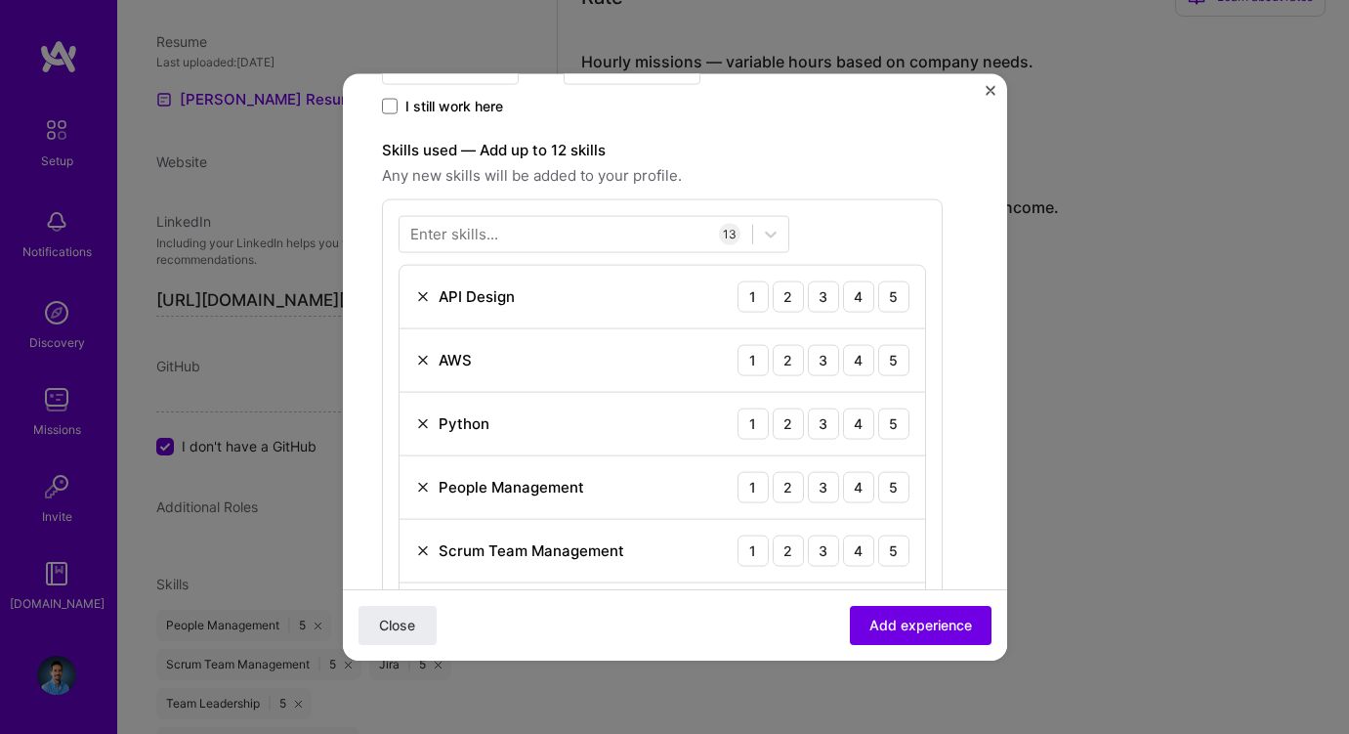
click at [452, 240] on div "Enter skills..." at bounding box center [454, 234] width 88 height 21
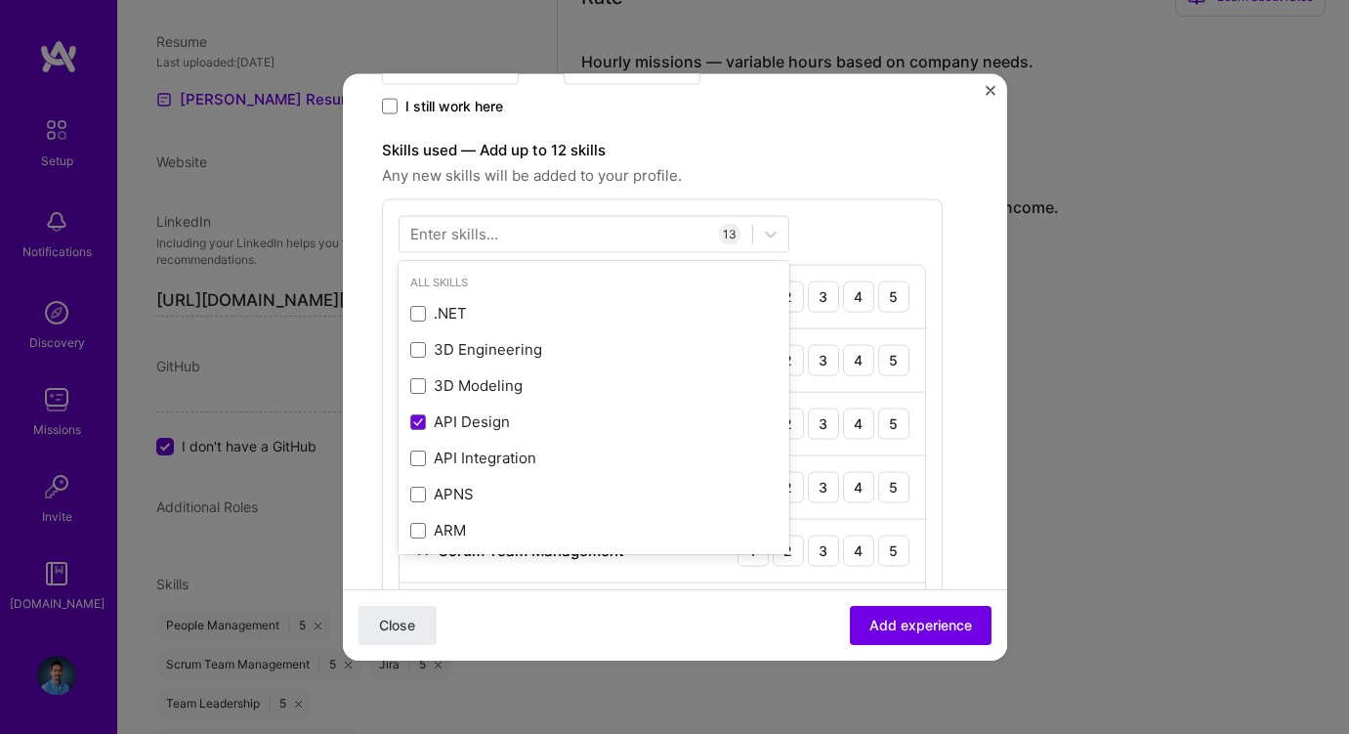
click at [872, 197] on div "Skills used — Add up to 12 skills Any new skills will be added to your profile.…" at bounding box center [662, 622] width 561 height 969
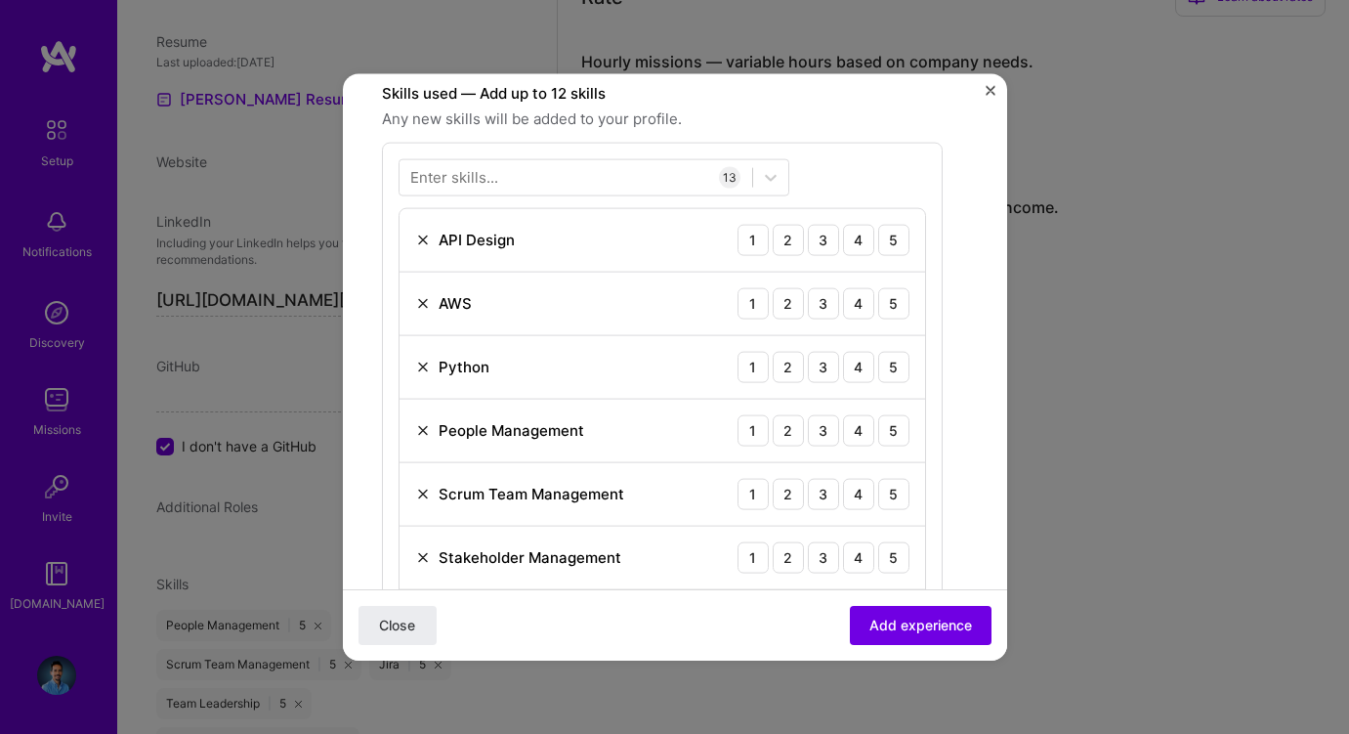
scroll to position [584, 0]
click at [856, 232] on div "4" at bounding box center [858, 235] width 31 height 31
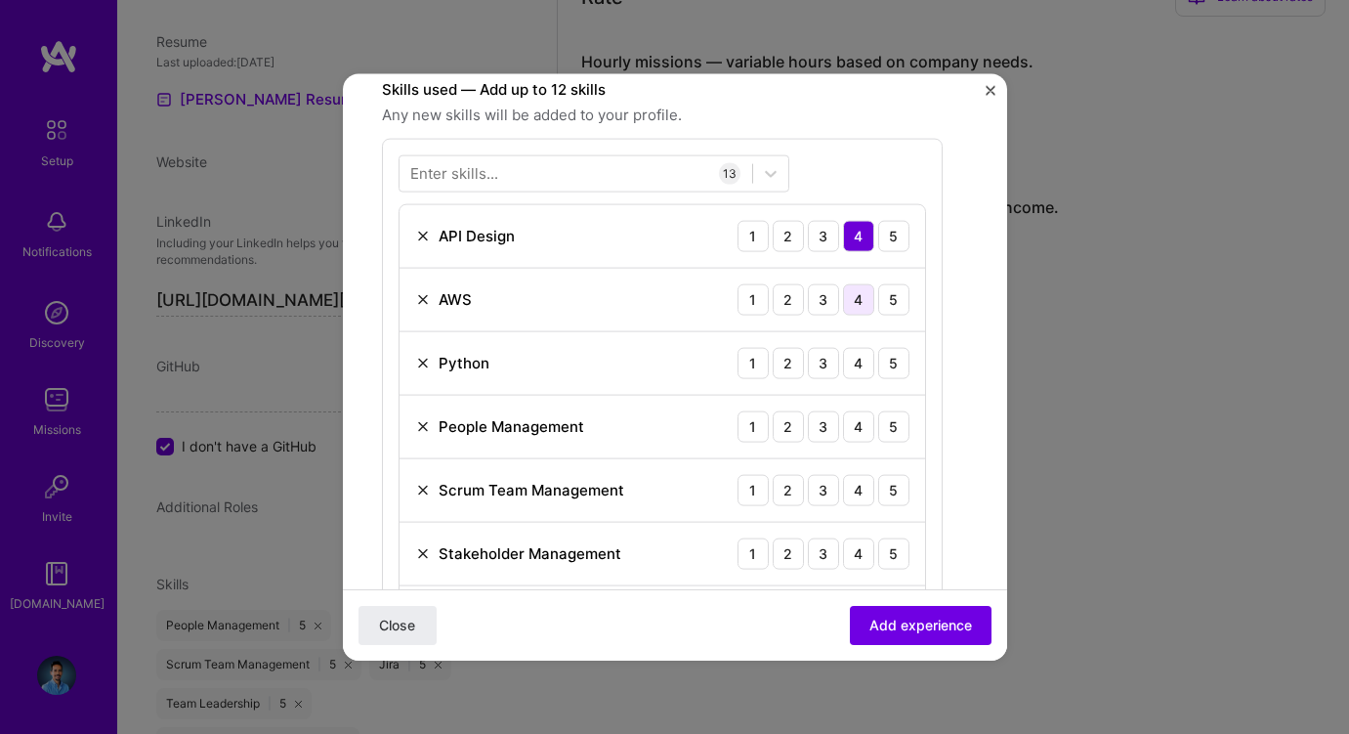
click at [856, 300] on div "4" at bounding box center [858, 298] width 31 height 31
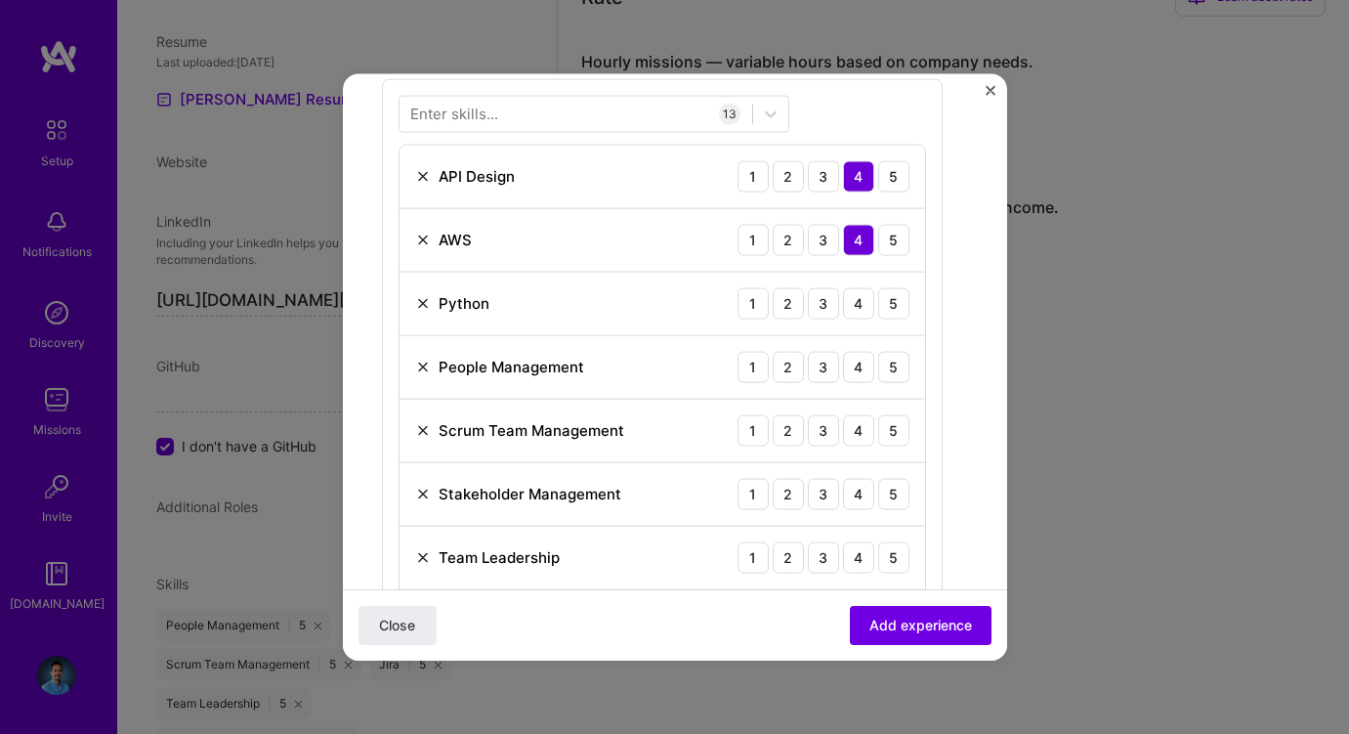
scroll to position [659, 0]
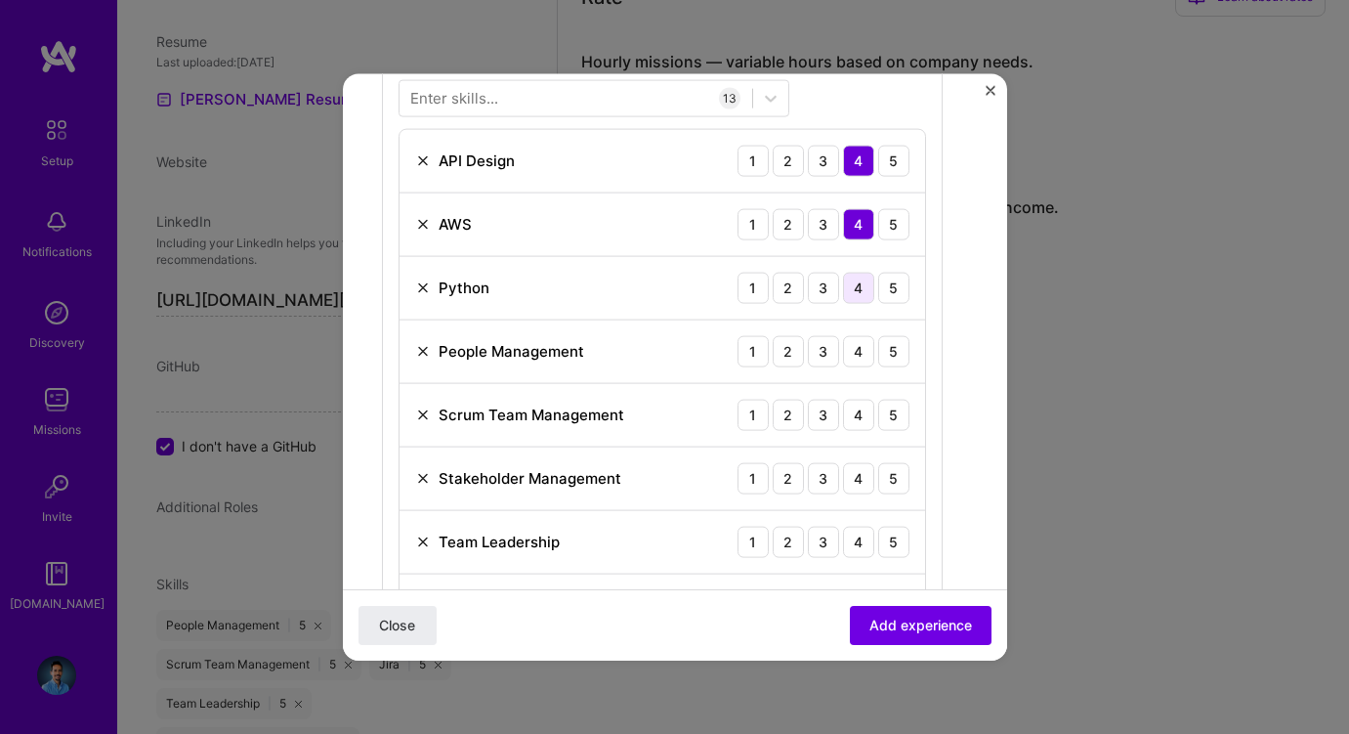
click at [855, 290] on div "4" at bounding box center [858, 287] width 31 height 31
click at [899, 349] on div "5" at bounding box center [893, 350] width 31 height 31
click at [899, 413] on div "5" at bounding box center [893, 414] width 31 height 31
click at [893, 492] on div "5" at bounding box center [893, 477] width 31 height 31
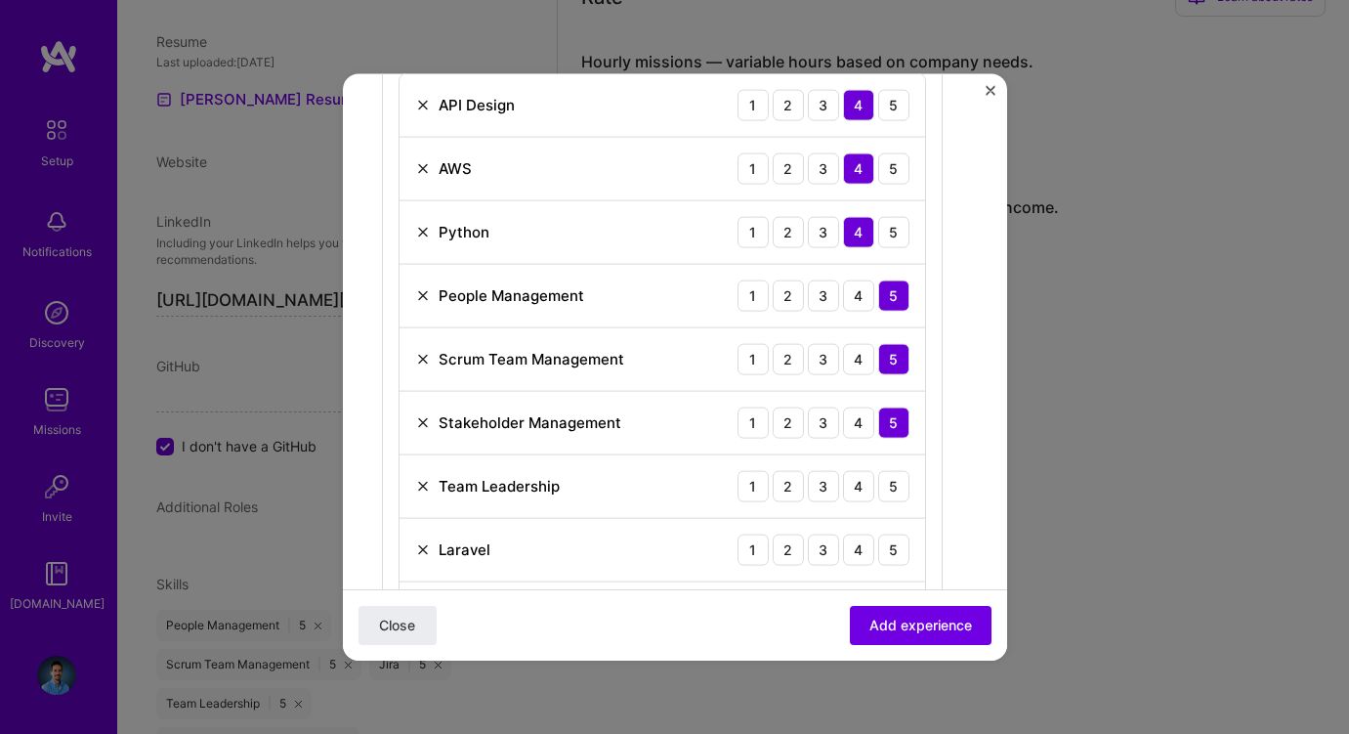
scroll to position [727, 0]
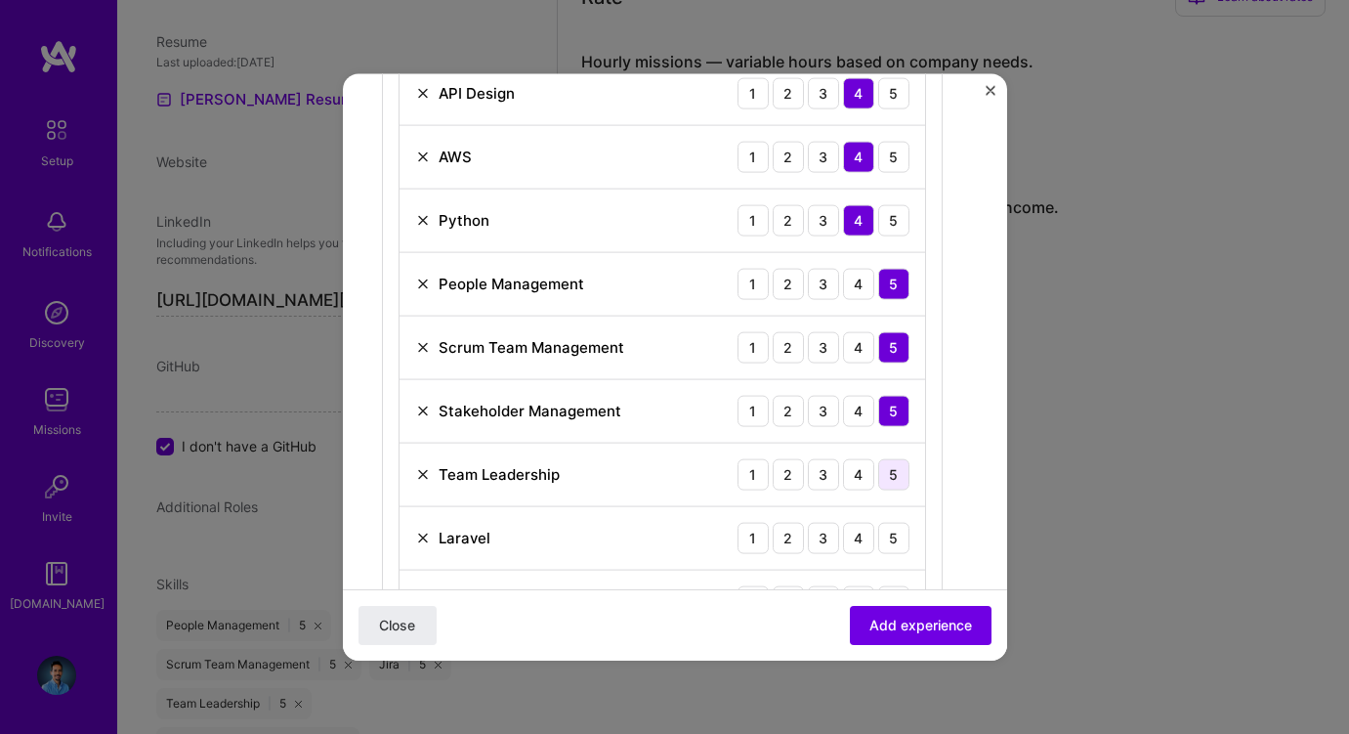
click at [893, 475] on div "5" at bounding box center [893, 473] width 31 height 31
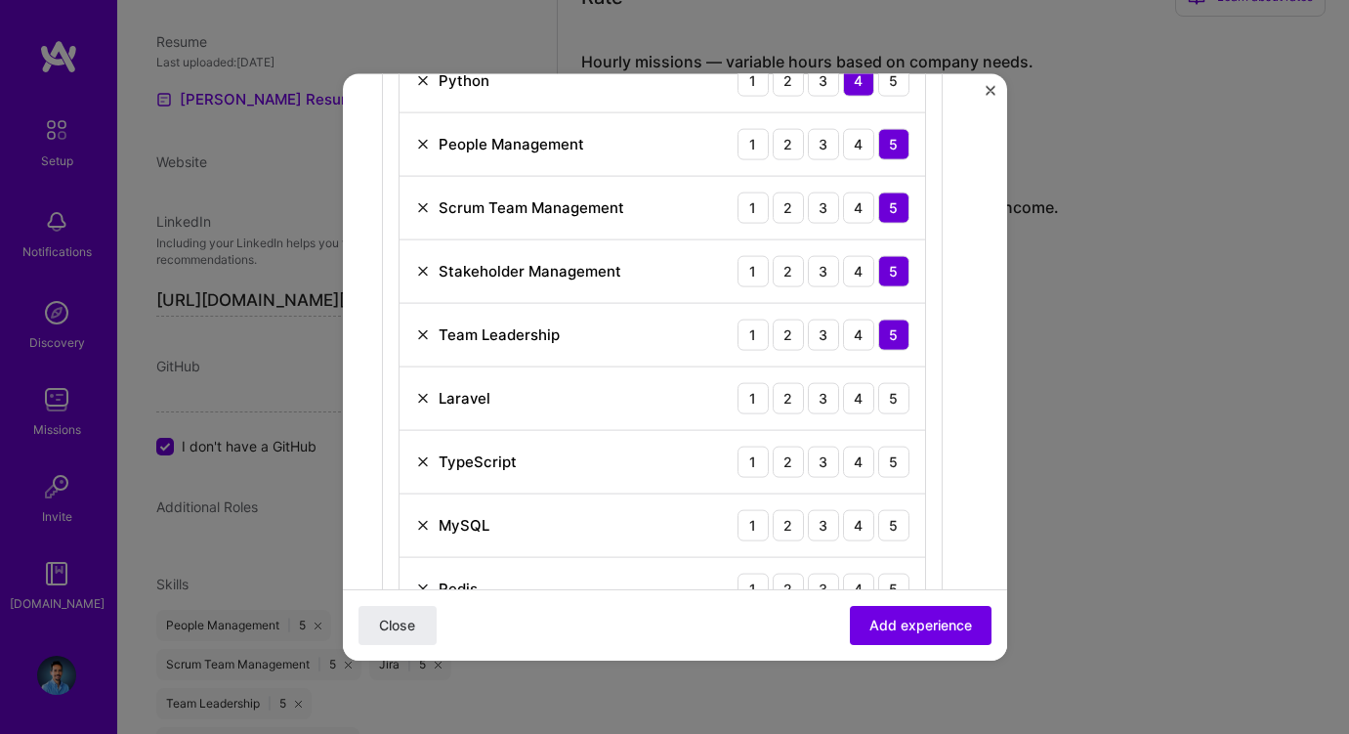
scroll to position [871, 0]
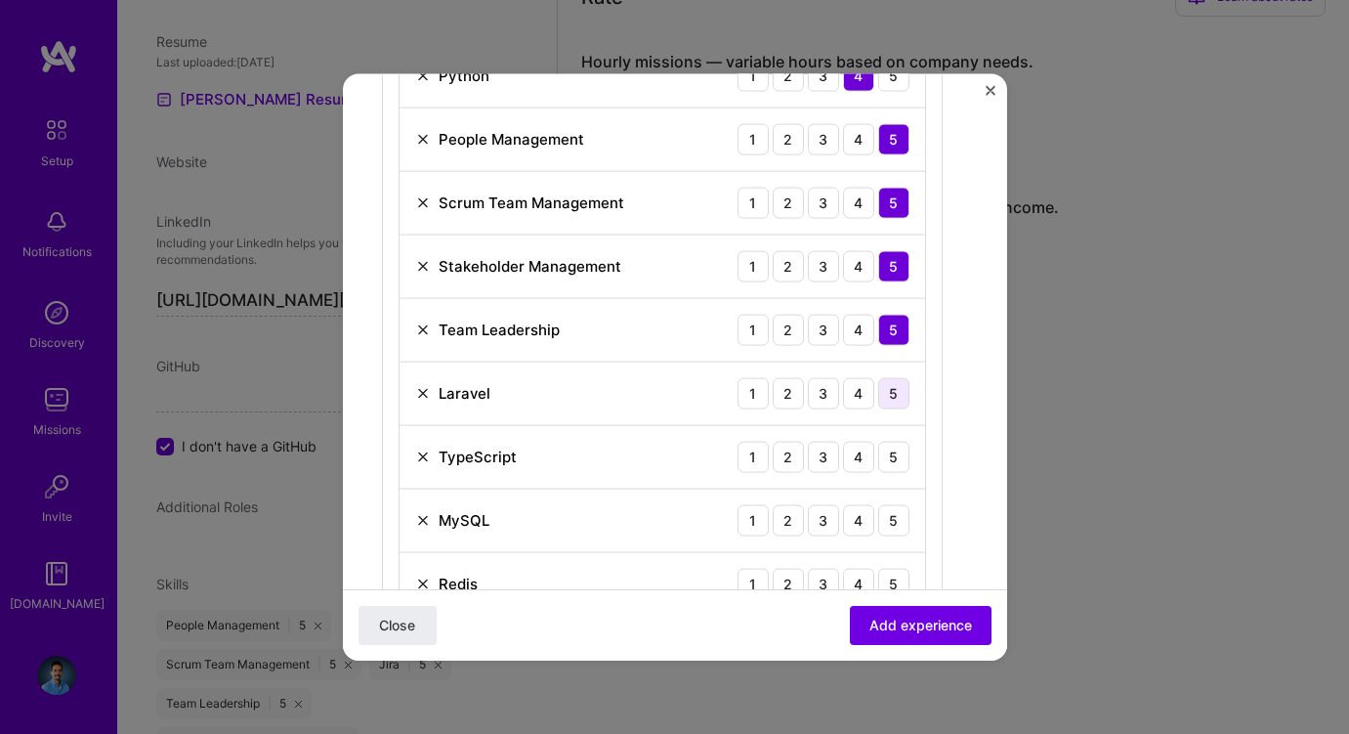
click at [900, 396] on div "5" at bounding box center [893, 392] width 31 height 31
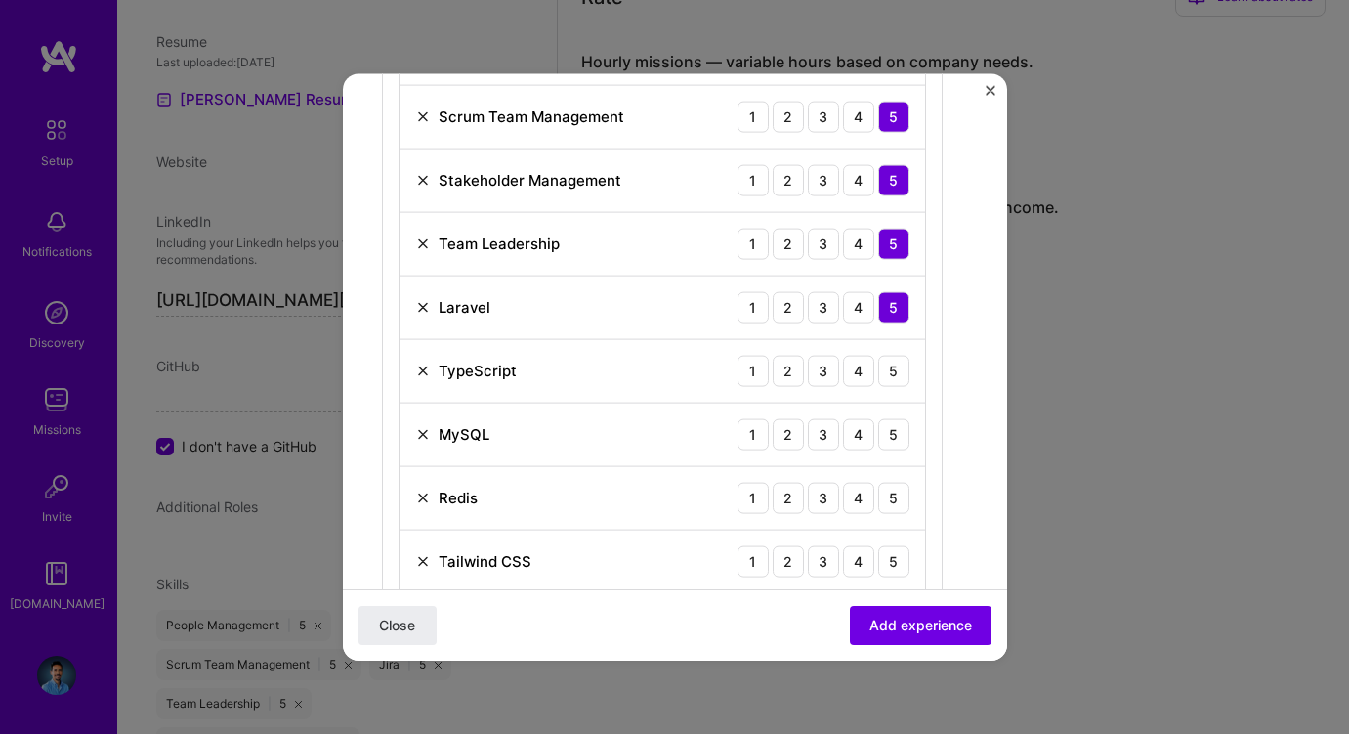
scroll to position [964, 0]
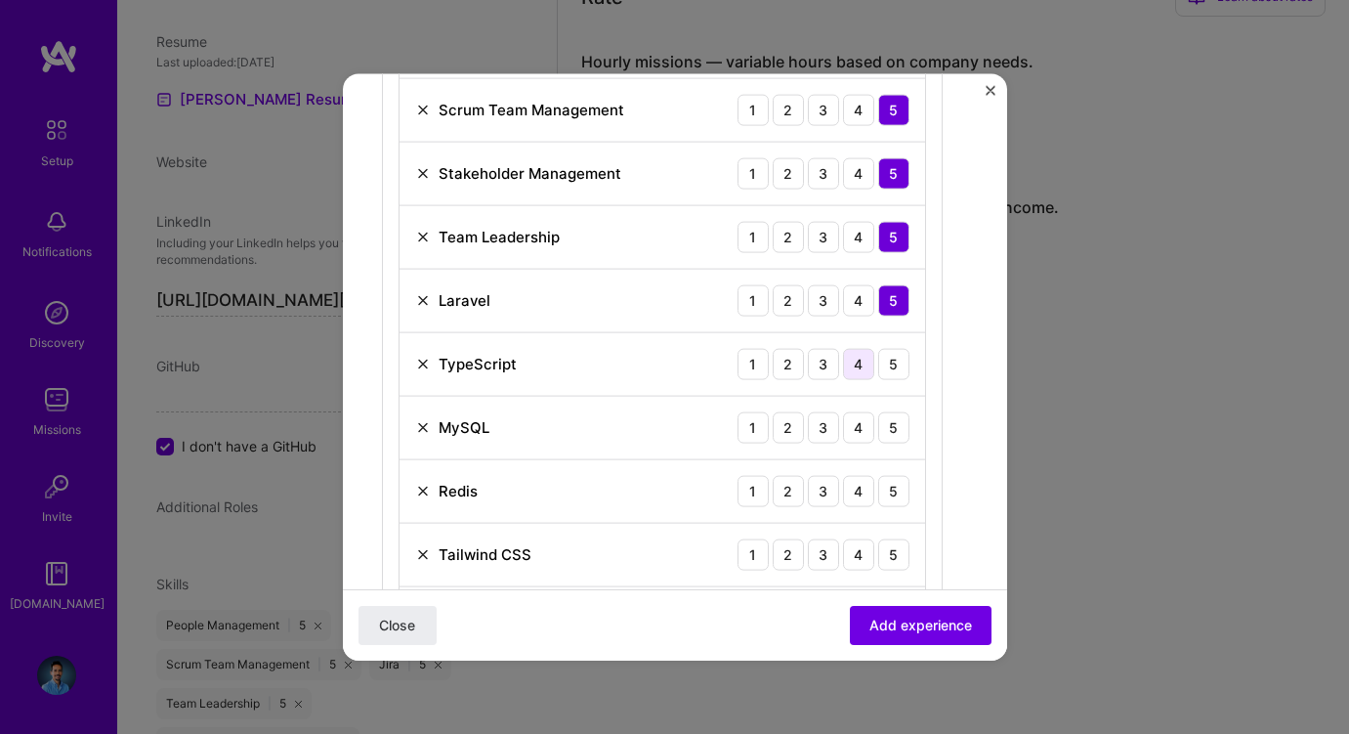
click at [857, 370] on div "4" at bounding box center [858, 363] width 31 height 31
click at [891, 430] on div "5" at bounding box center [893, 426] width 31 height 31
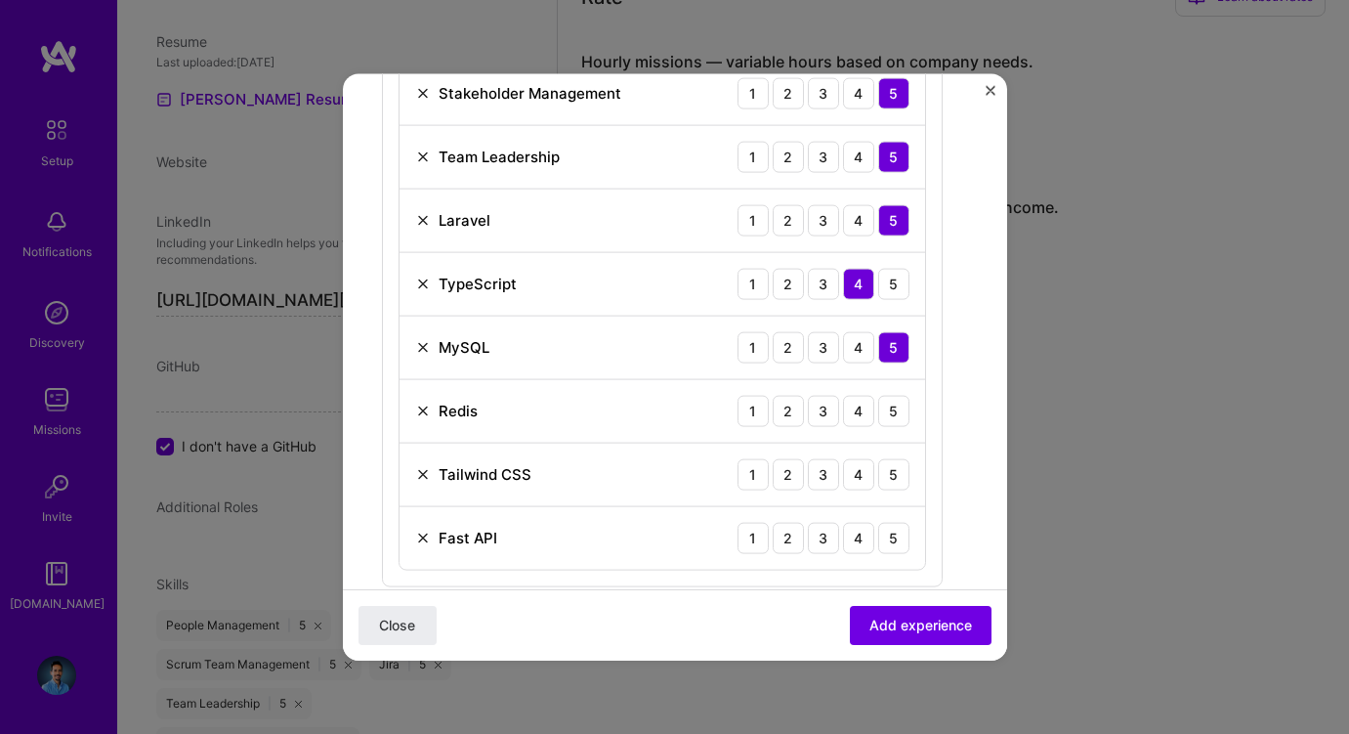
scroll to position [1127, 0]
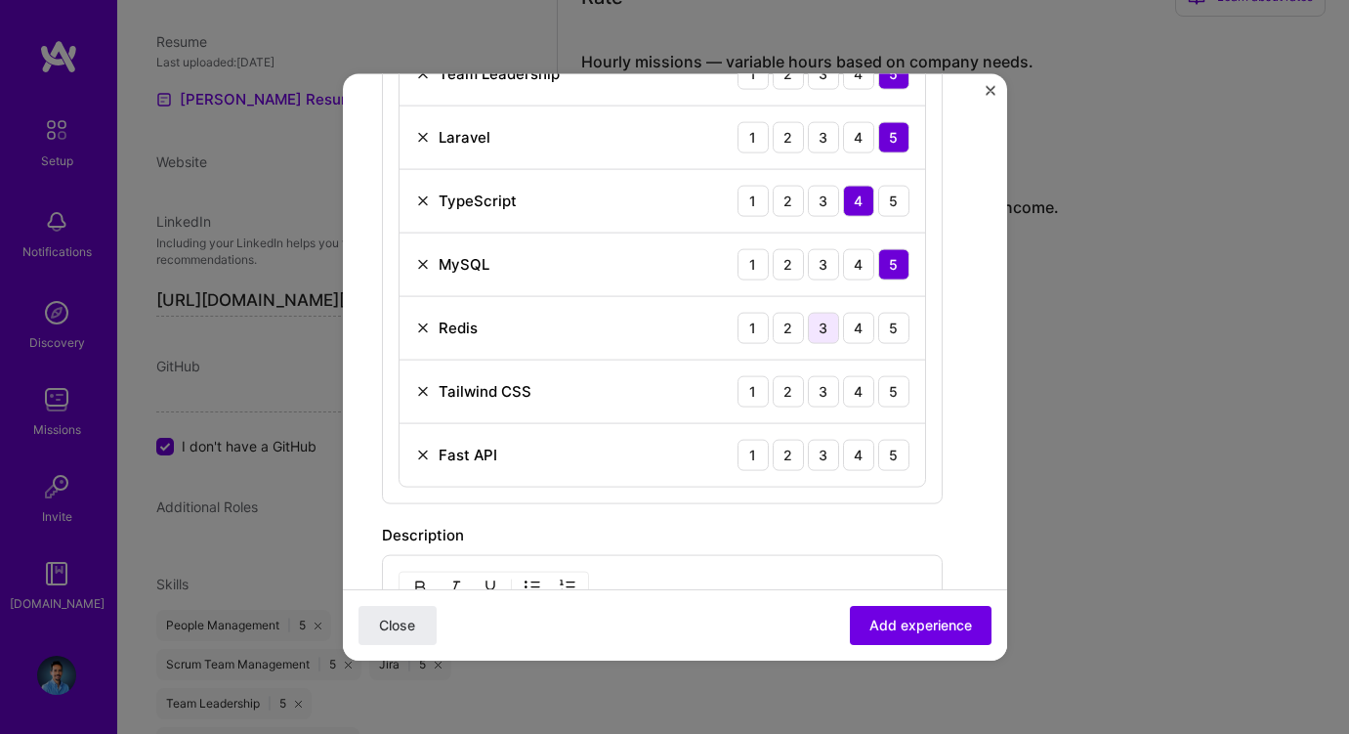
click at [819, 323] on div "3" at bounding box center [823, 327] width 31 height 31
click at [861, 392] on div "4" at bounding box center [858, 390] width 31 height 31
click at [864, 453] on div "4" at bounding box center [858, 454] width 31 height 31
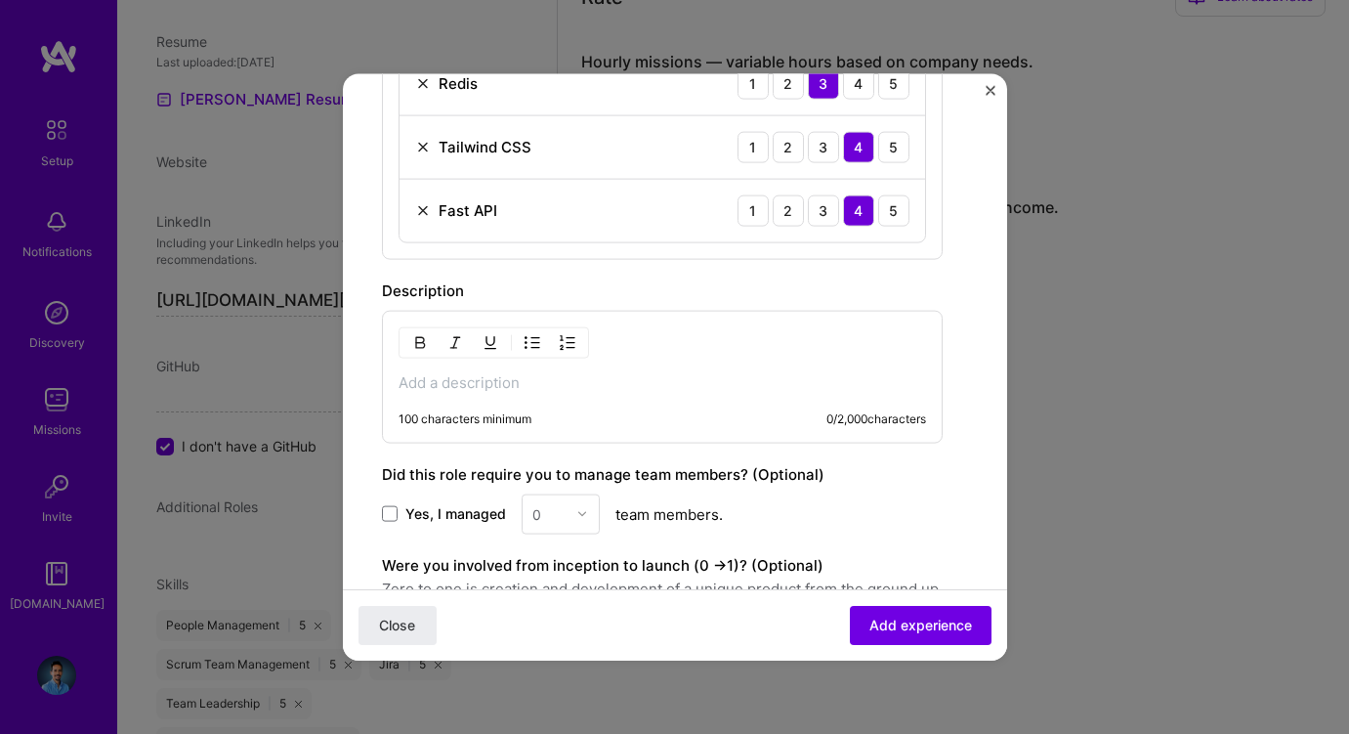
scroll to position [1394, 0]
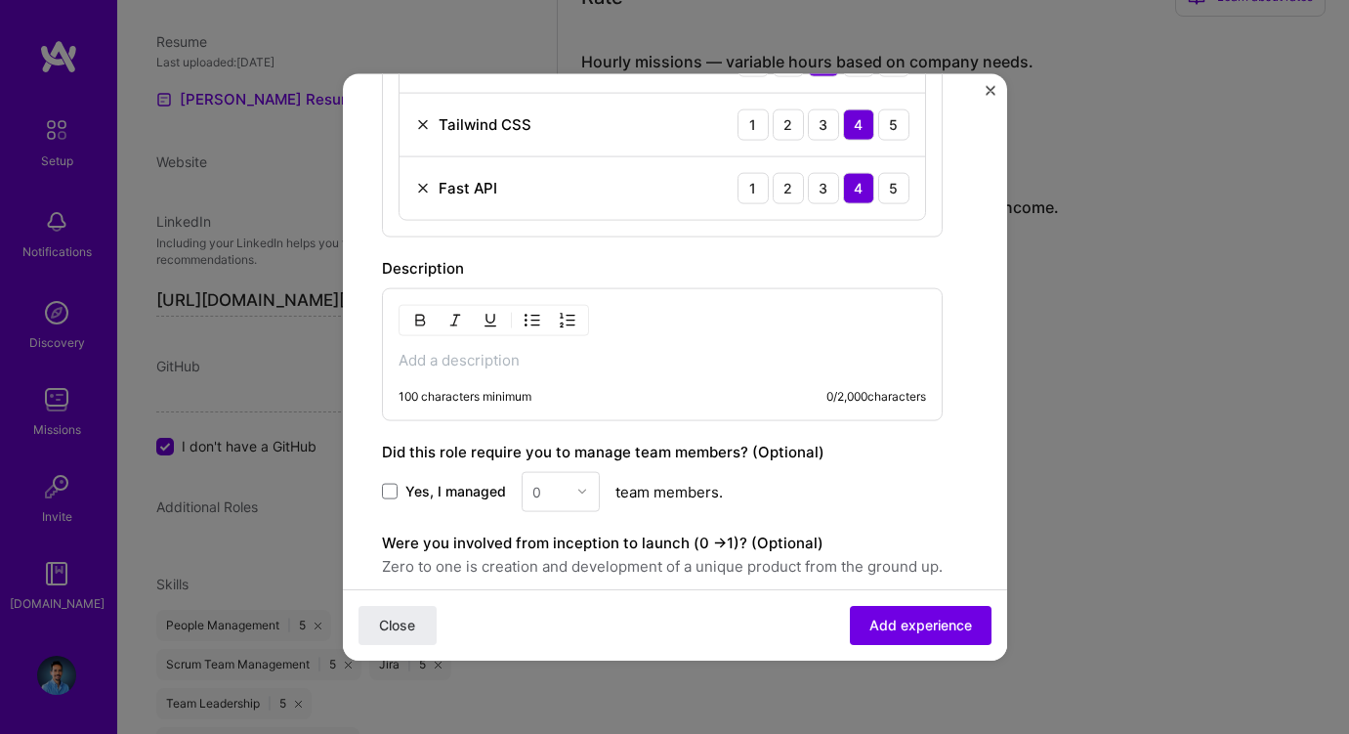
click at [613, 361] on p at bounding box center [663, 360] width 528 height 20
click at [392, 488] on span at bounding box center [390, 492] width 16 height 16
click at [0, 0] on input "Yes, I managed" at bounding box center [0, 0] width 0 height 0
click at [539, 488] on input "text" at bounding box center [549, 491] width 34 height 21
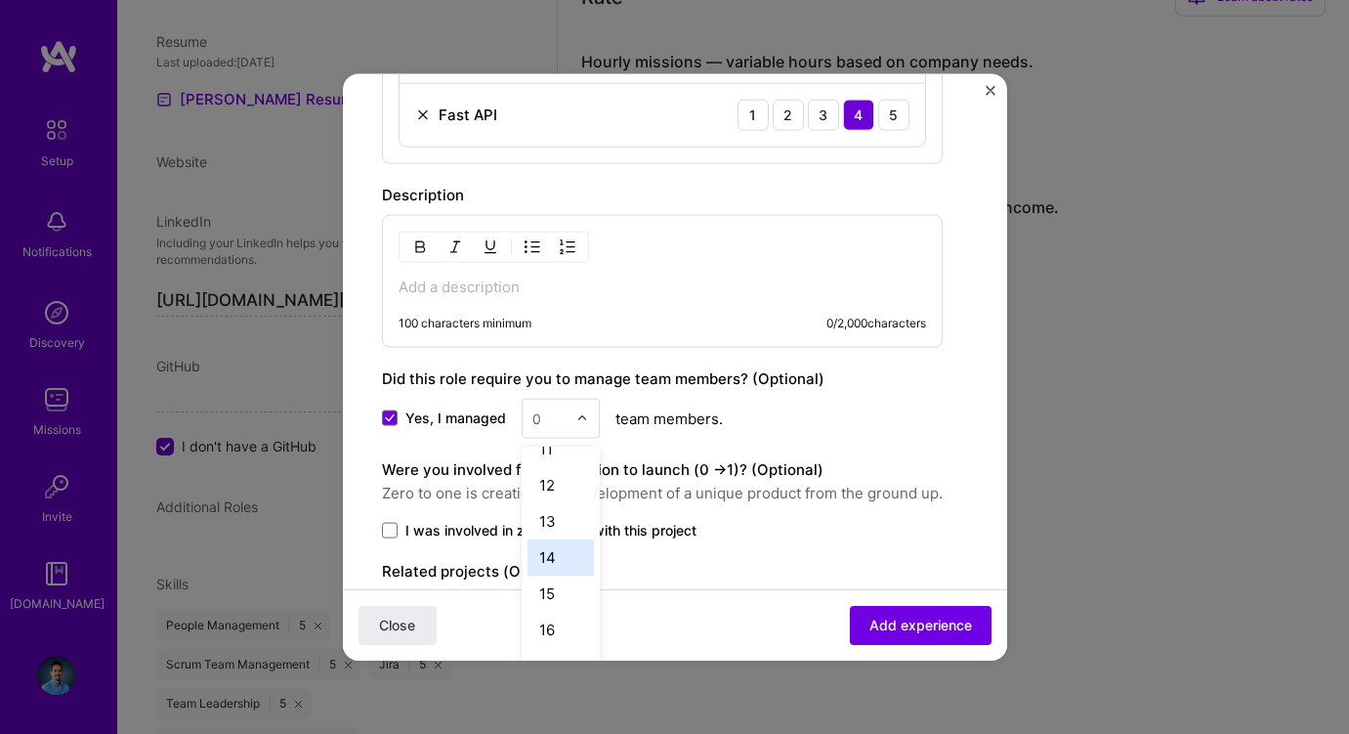
scroll to position [415, 0]
click at [550, 590] on div "16" at bounding box center [561, 596] width 66 height 36
click at [766, 430] on div "Yes, I managed option 16, selected. Select is focused ,type to refine list, pre…" at bounding box center [662, 418] width 561 height 40
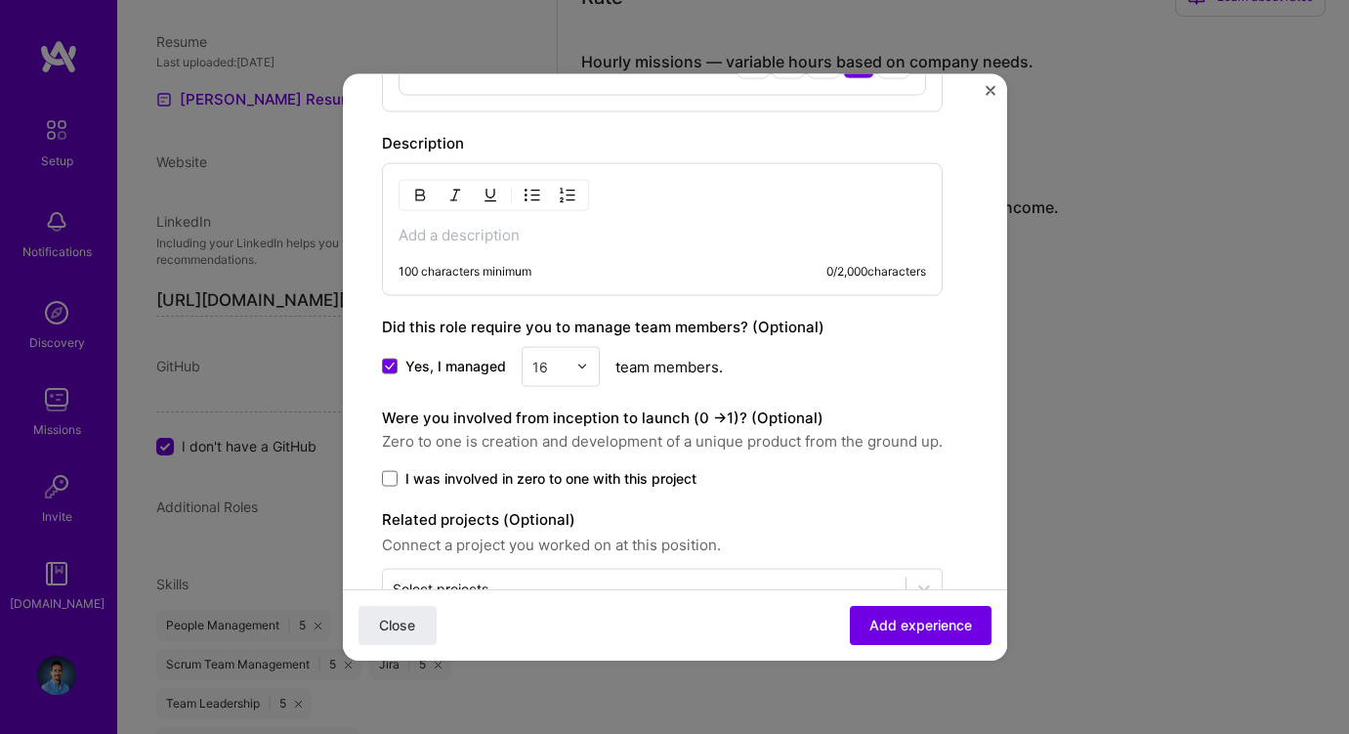
scroll to position [1530, 0]
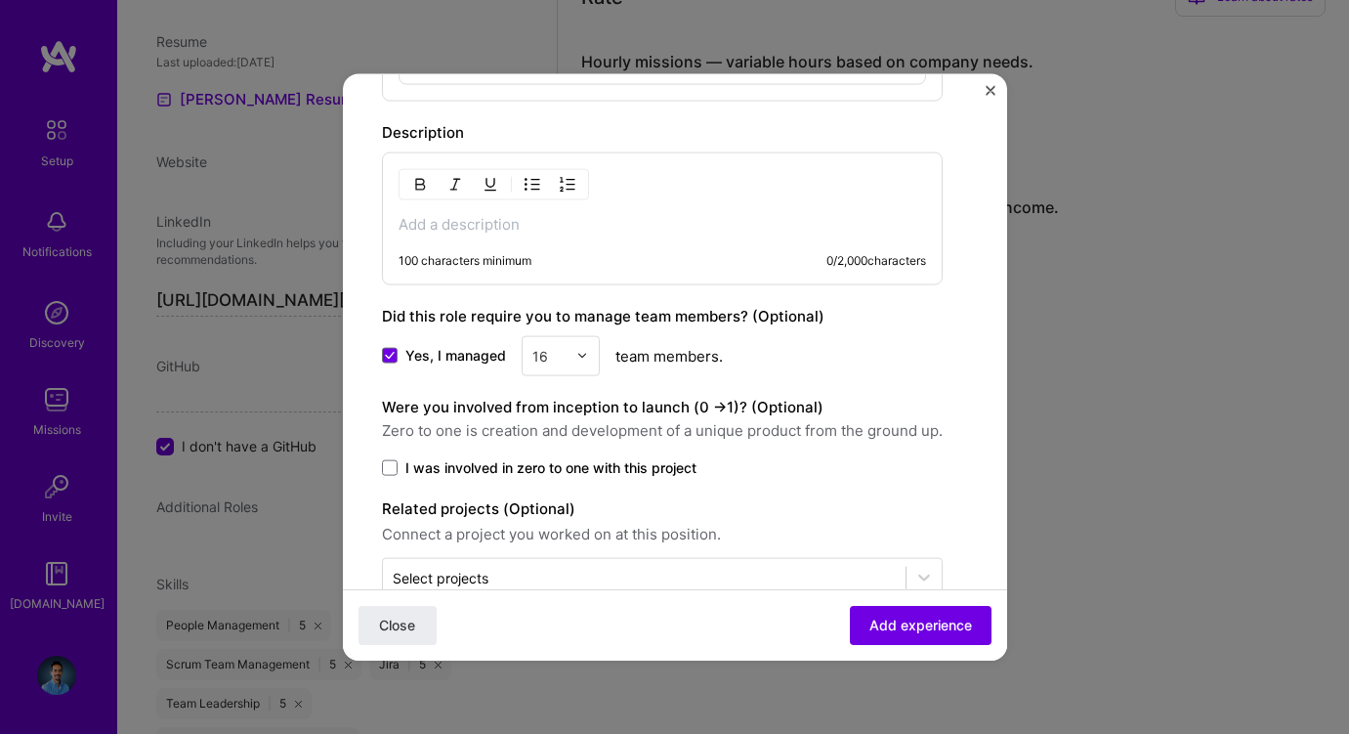
click at [629, 463] on span "I was involved in zero to one with this project" at bounding box center [550, 467] width 291 height 20
click at [0, 0] on input "I was involved in zero to one with this project" at bounding box center [0, 0] width 0 height 0
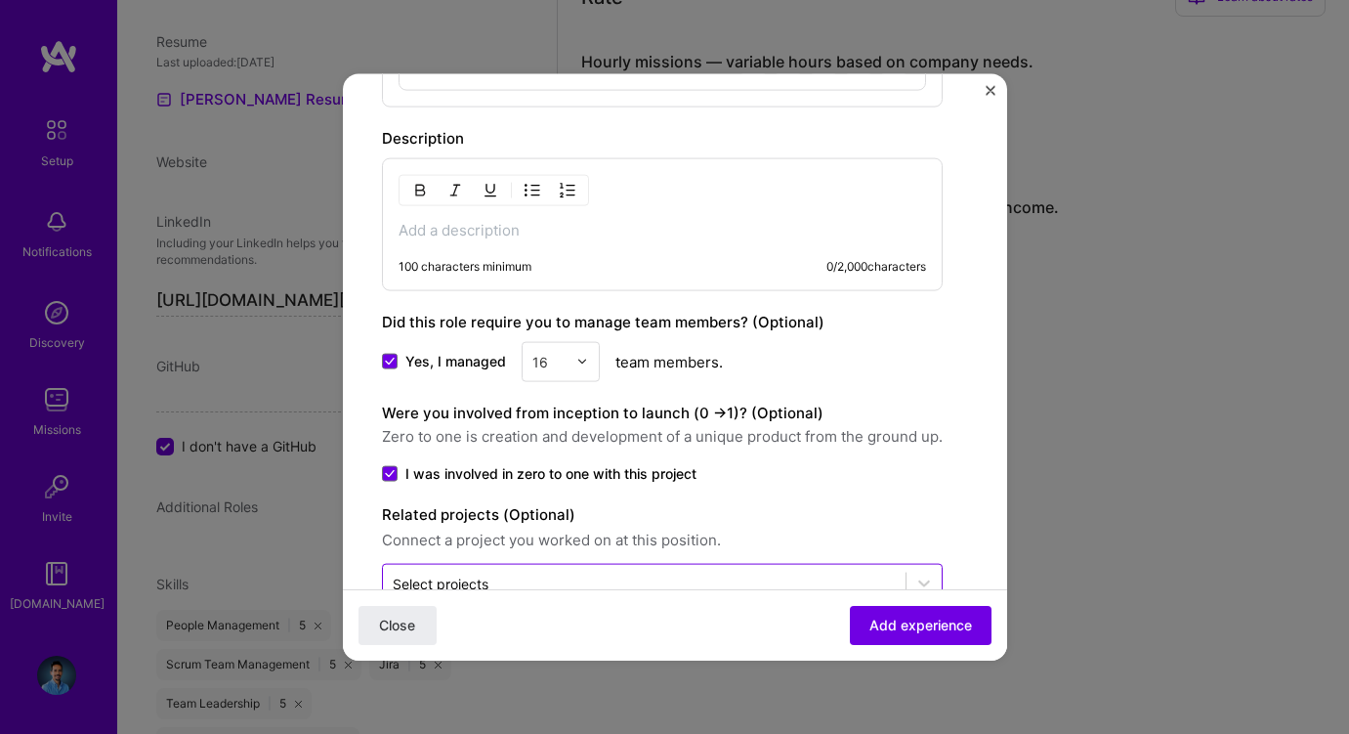
scroll to position [1513, 0]
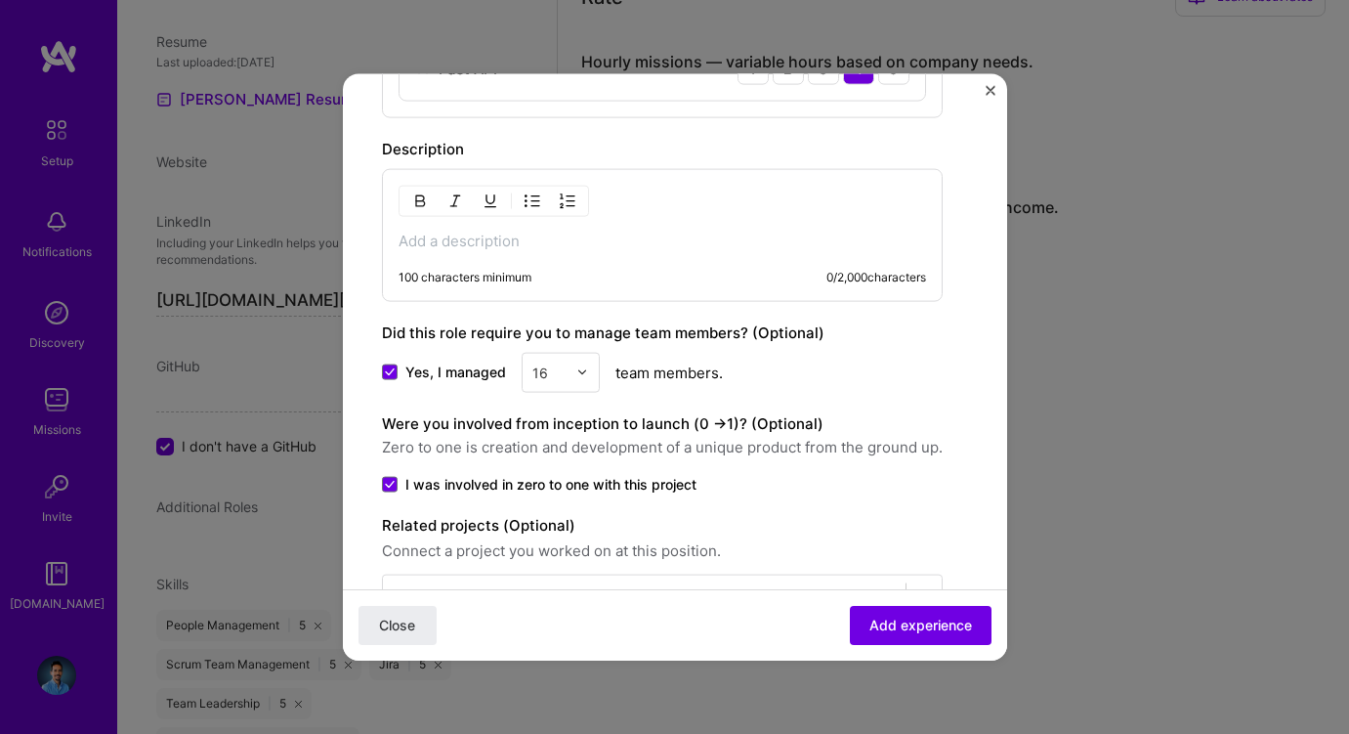
click at [545, 238] on p at bounding box center [663, 241] width 528 height 20
click at [438, 240] on p at bounding box center [663, 241] width 528 height 20
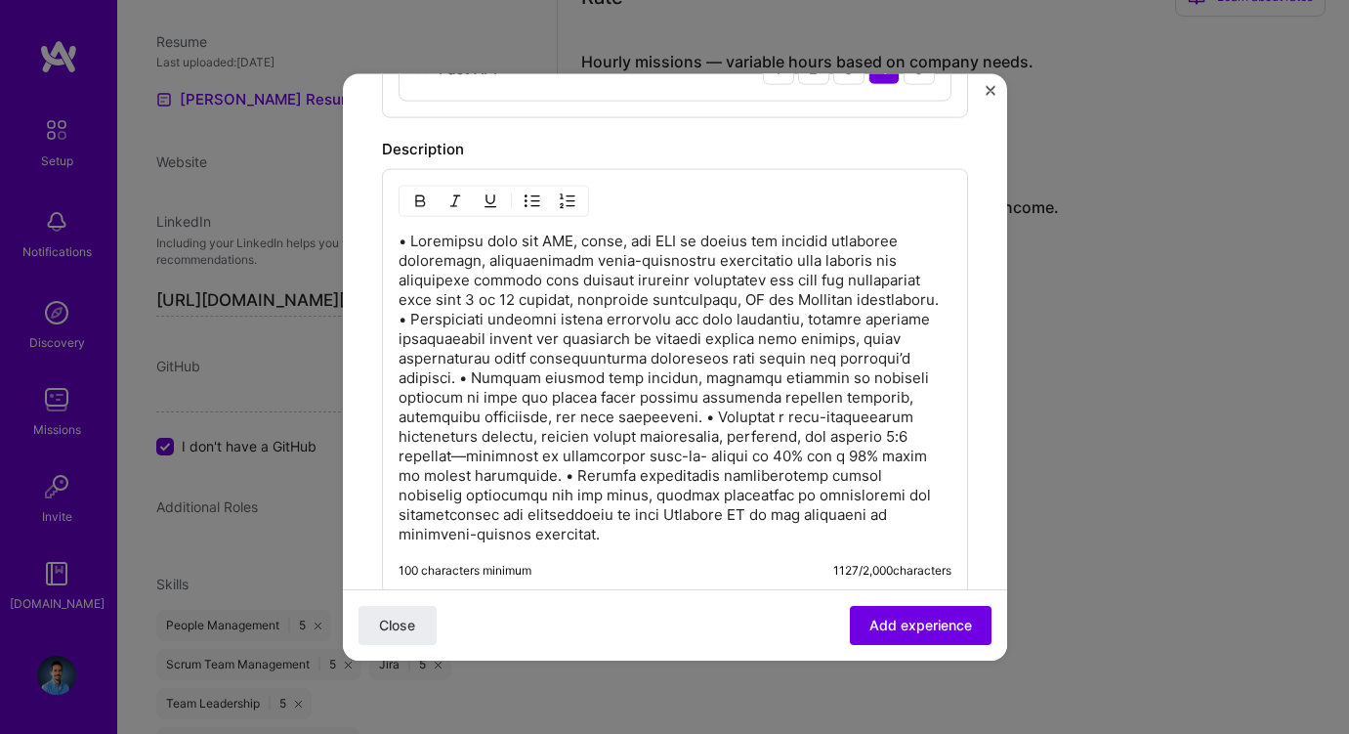
click at [411, 240] on p at bounding box center [675, 387] width 553 height 313
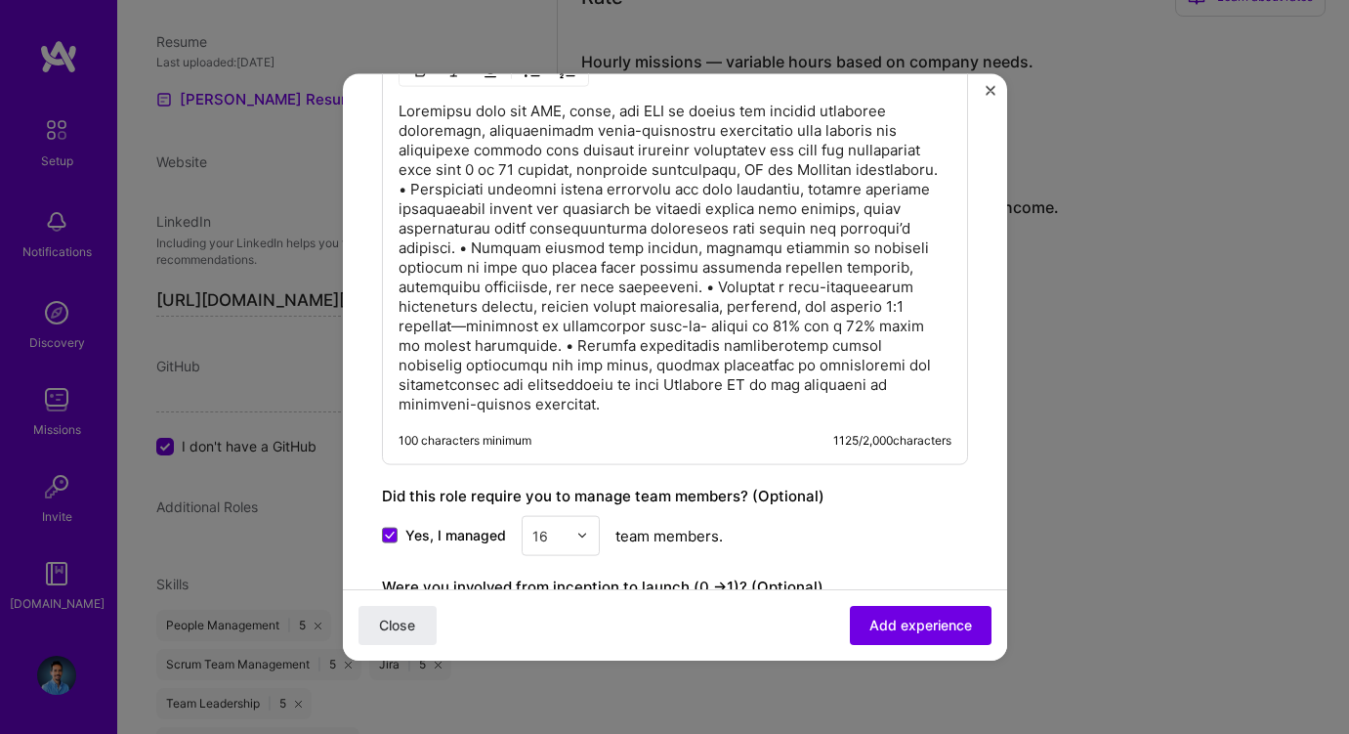
scroll to position [1634, 0]
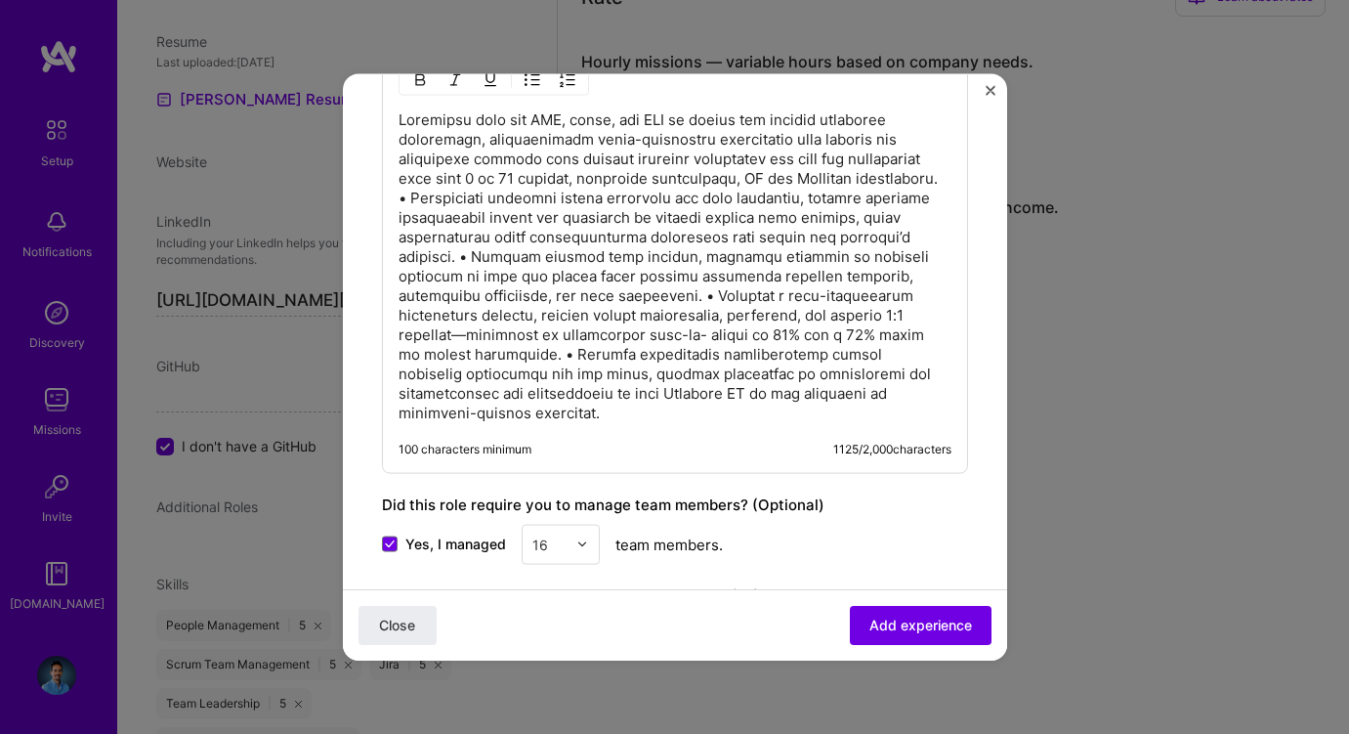
click at [569, 196] on p at bounding box center [675, 265] width 553 height 313
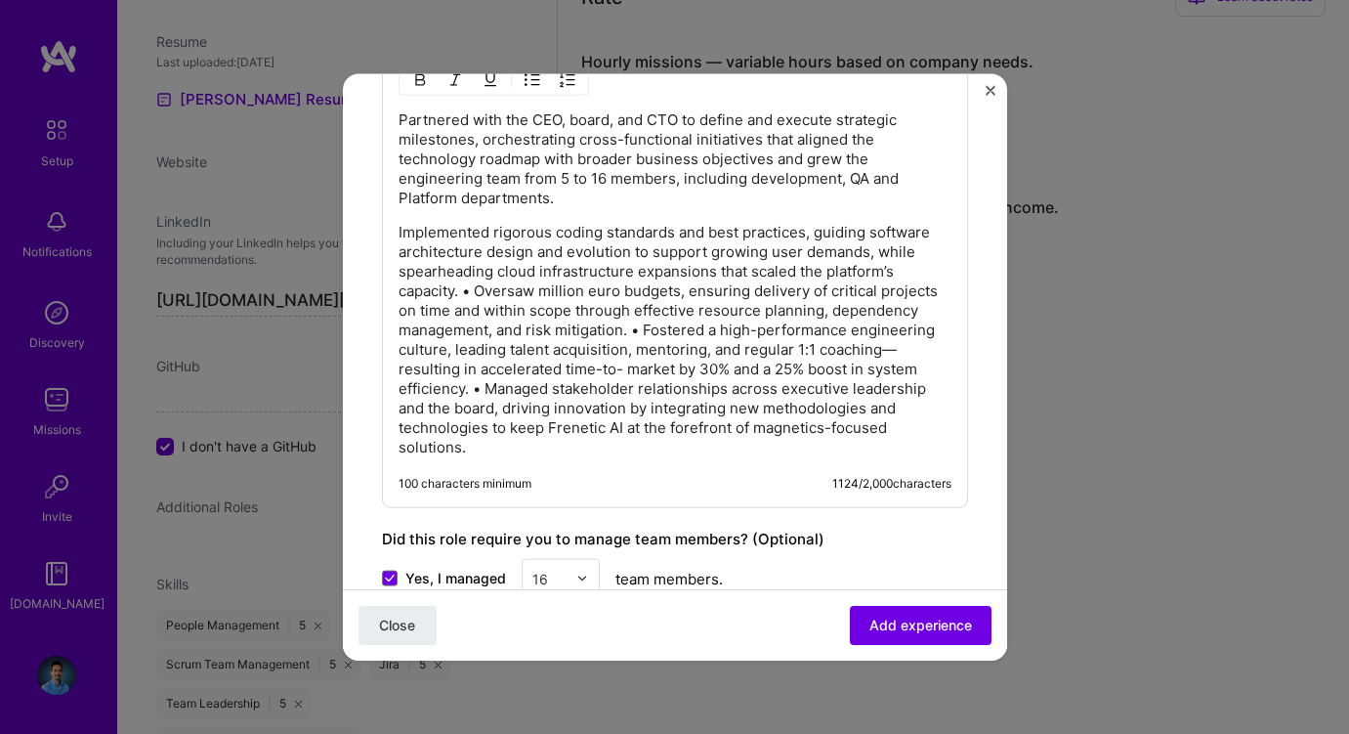
click at [478, 291] on p "Implemented rigorous coding standards and best practices, guiding software arch…" at bounding box center [675, 339] width 553 height 234
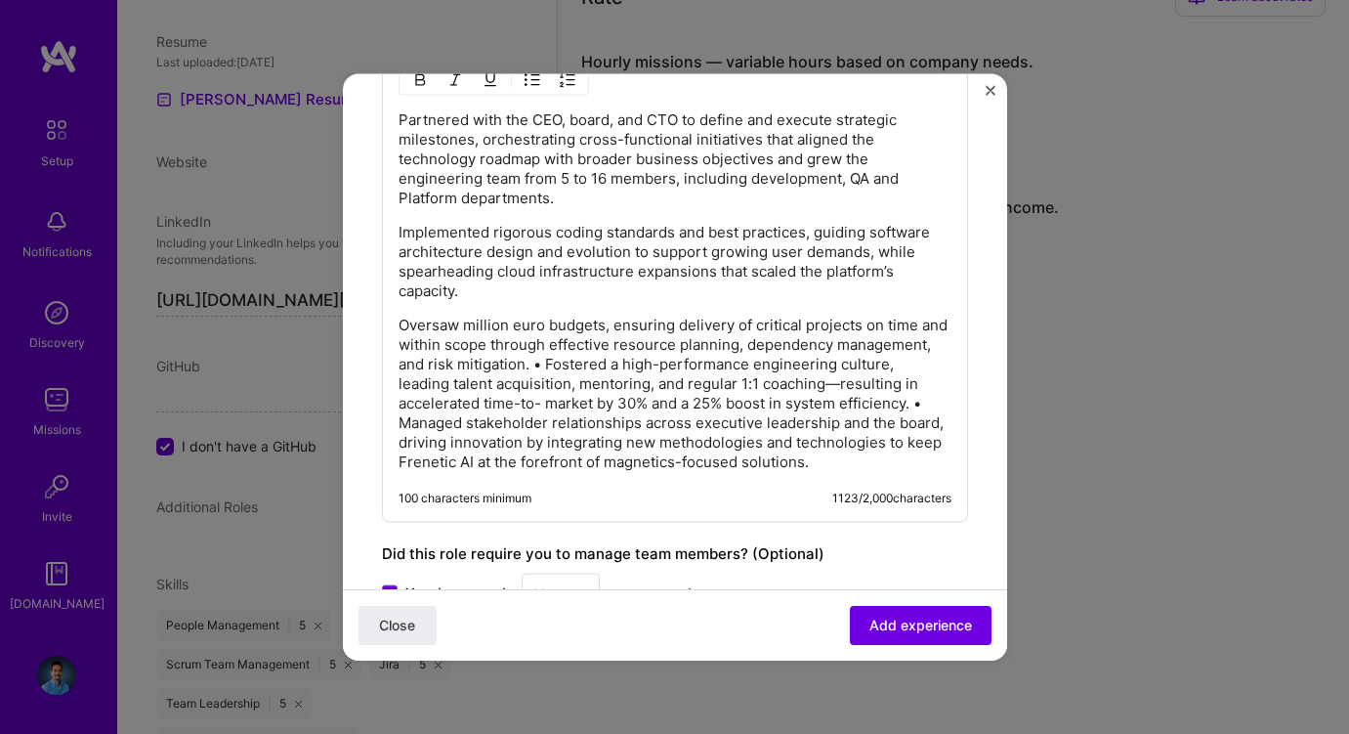
click at [550, 363] on p "Oversaw million euro budgets, ensuring delivery of critical projects on time an…" at bounding box center [675, 393] width 553 height 156
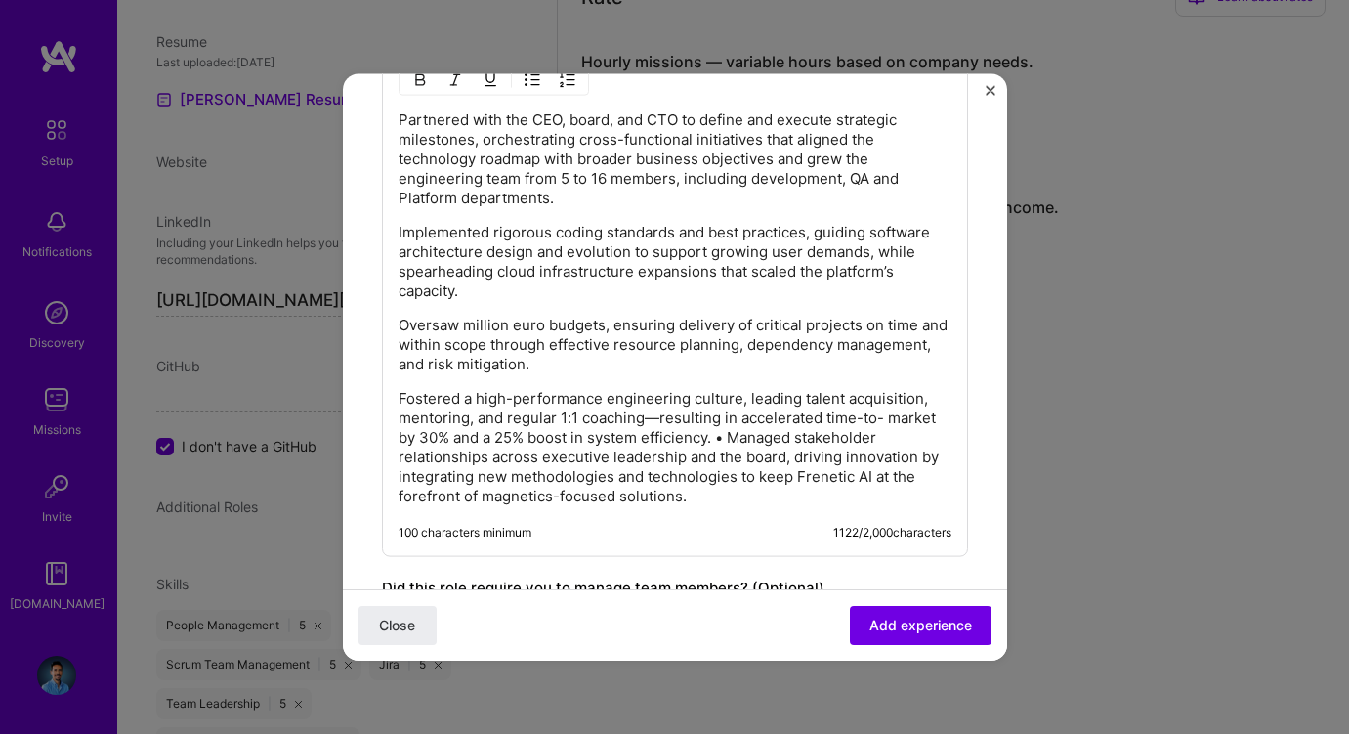
click at [736, 436] on p "Fostered a high-performance engineering culture, leading talent acquisition, me…" at bounding box center [675, 446] width 553 height 117
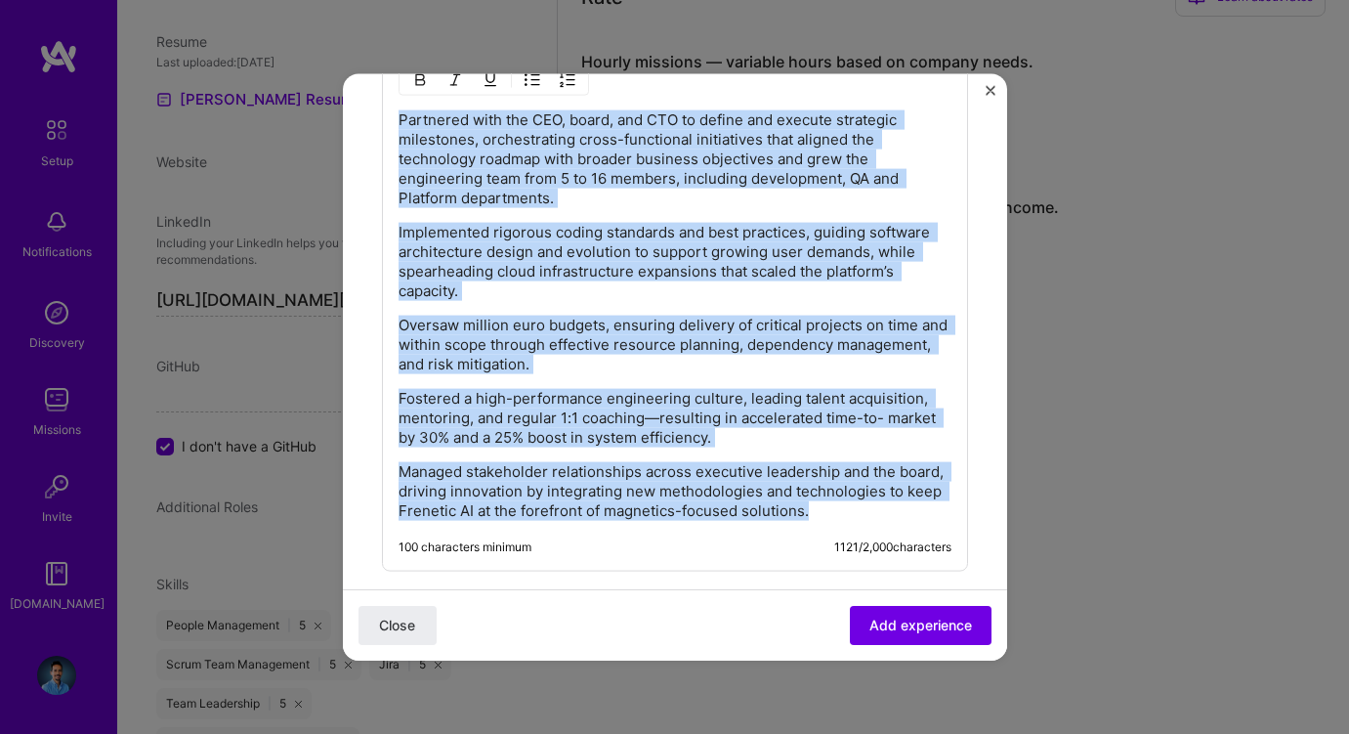
drag, startPoint x: 807, startPoint y: 510, endPoint x: 364, endPoint y: 92, distance: 608.9
click at [520, 81] on button "button" at bounding box center [532, 78] width 29 height 23
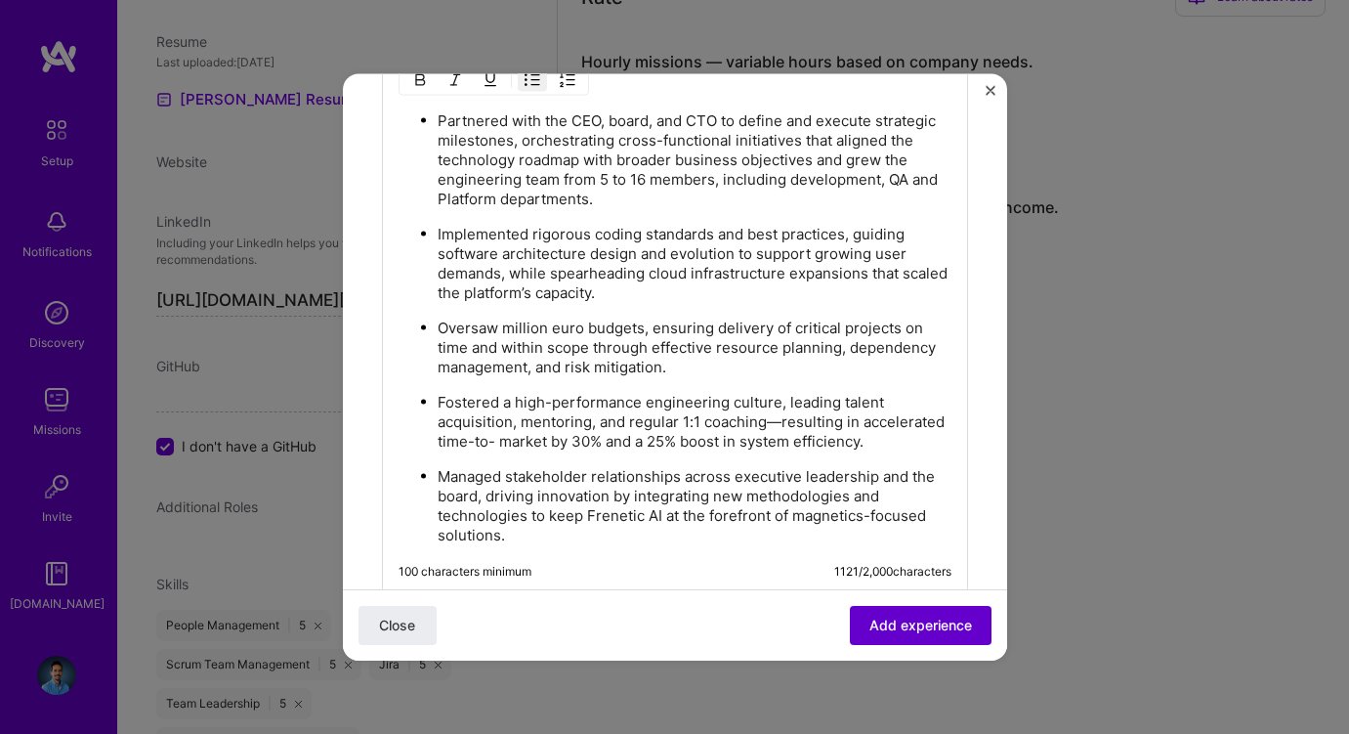
click at [904, 616] on span "Add experience" at bounding box center [921, 626] width 103 height 20
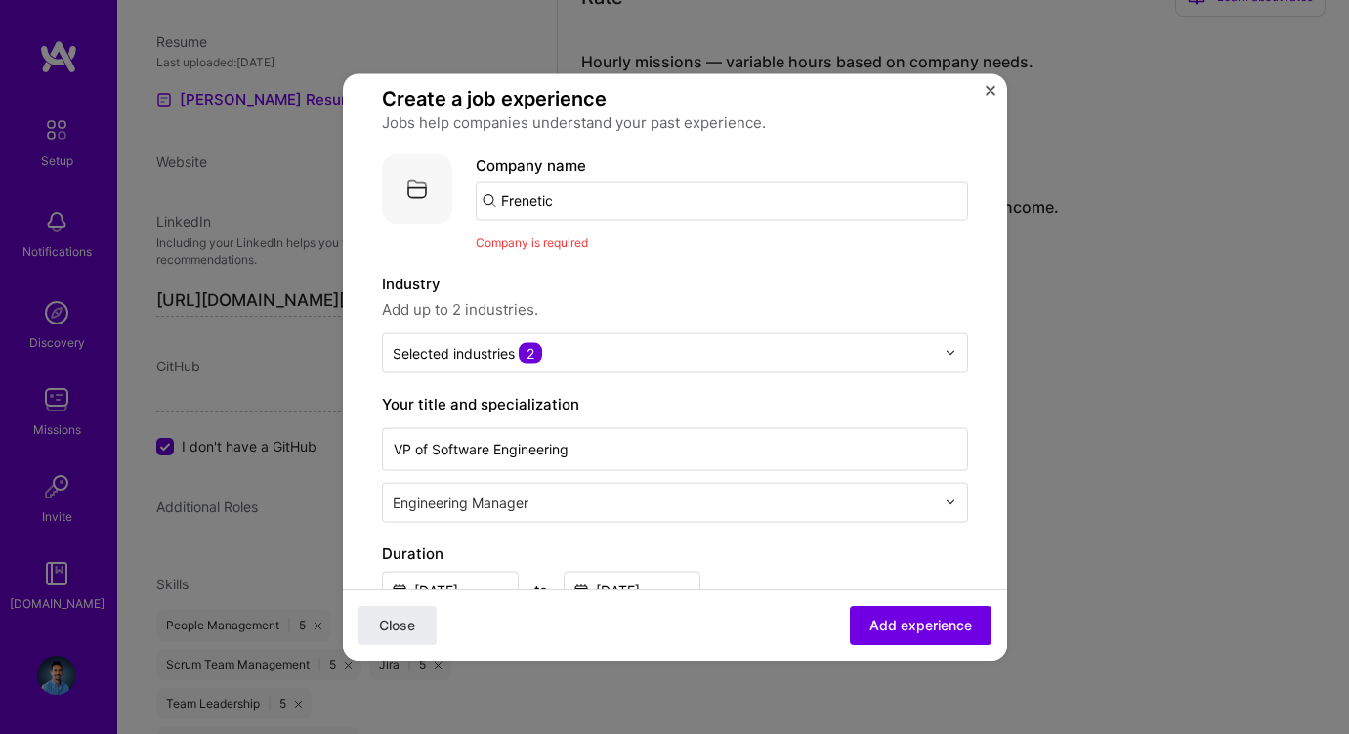
scroll to position [0, 0]
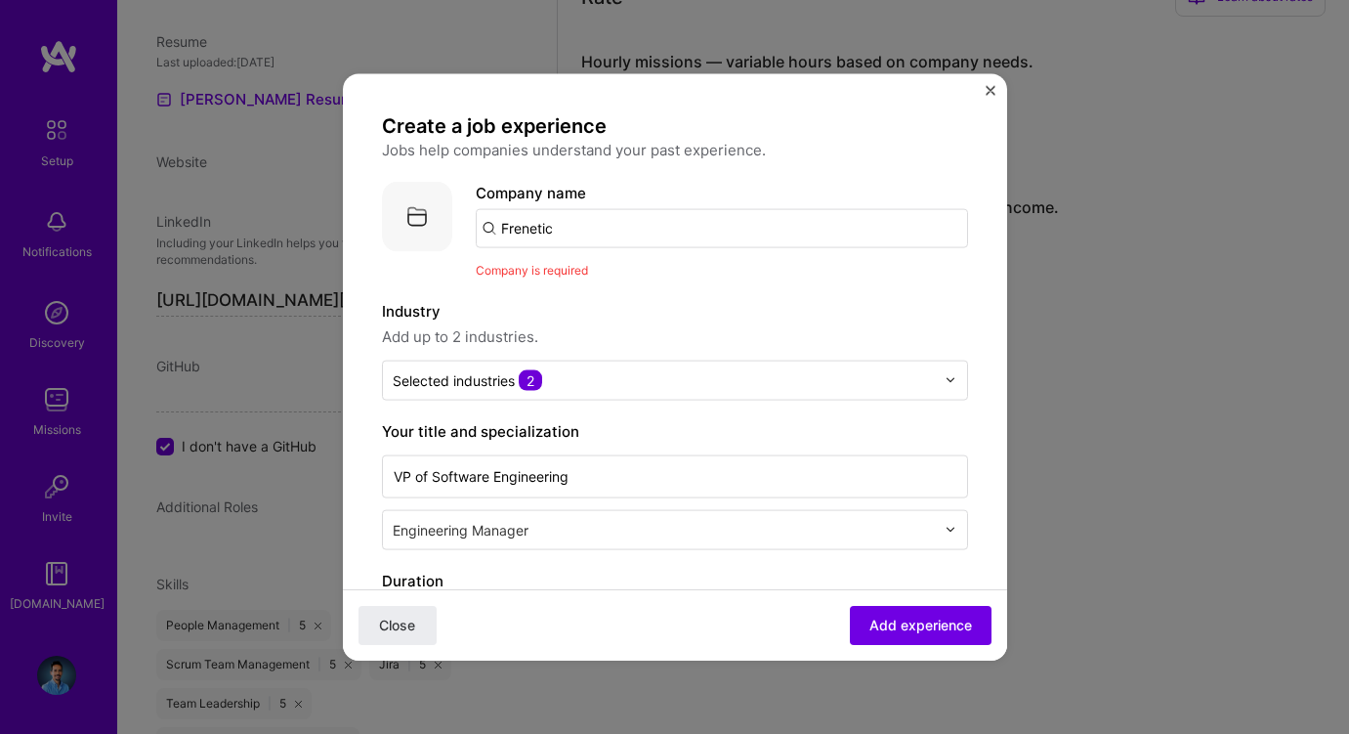
click at [573, 231] on input "Frenetic" at bounding box center [722, 227] width 492 height 39
type input "F"
click at [476, 247] on div at bounding box center [476, 247] width 0 height 0
click at [645, 224] on input "text" at bounding box center [722, 227] width 492 height 39
click at [593, 229] on input "text" at bounding box center [722, 227] width 492 height 39
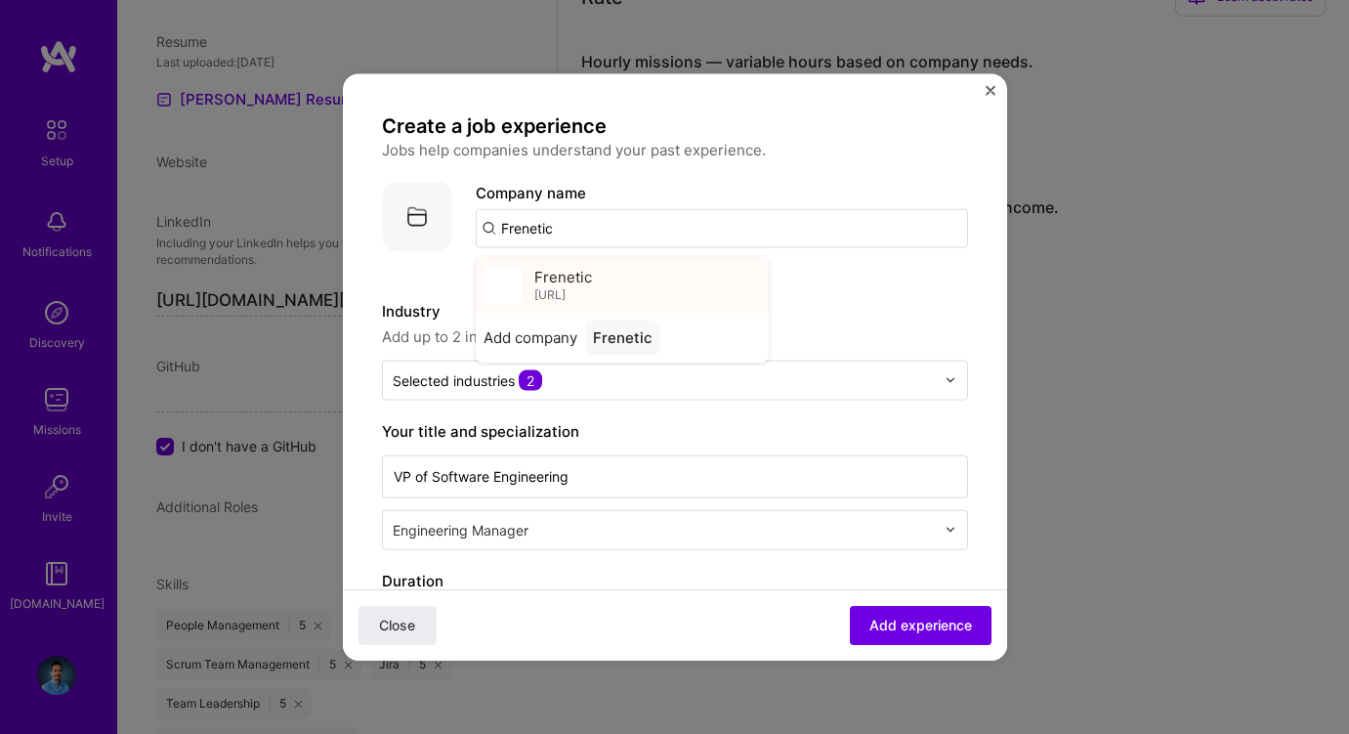
type input "Frenetic"
click at [677, 288] on div "Frenetic [URL]" at bounding box center [622, 284] width 293 height 55
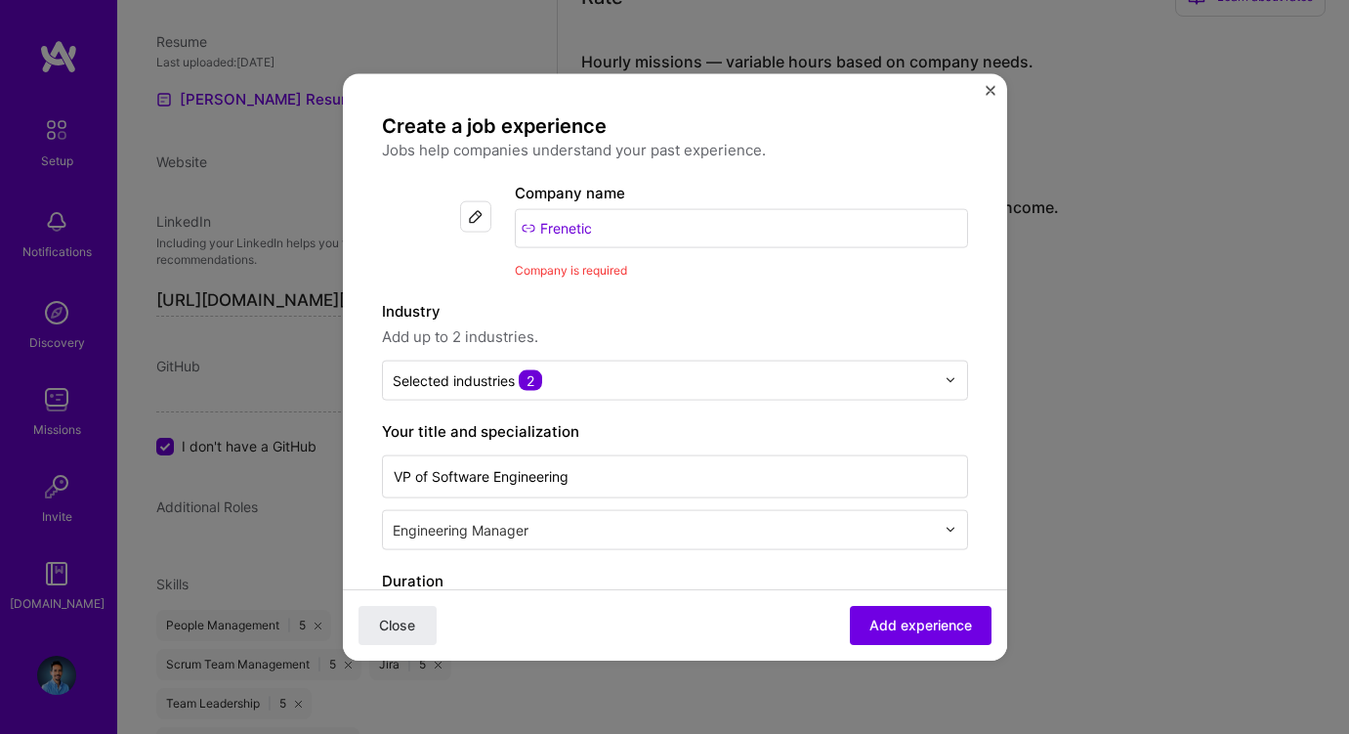
click at [477, 213] on img at bounding box center [476, 216] width 16 height 16
click at [474, 220] on img at bounding box center [476, 216] width 16 height 16
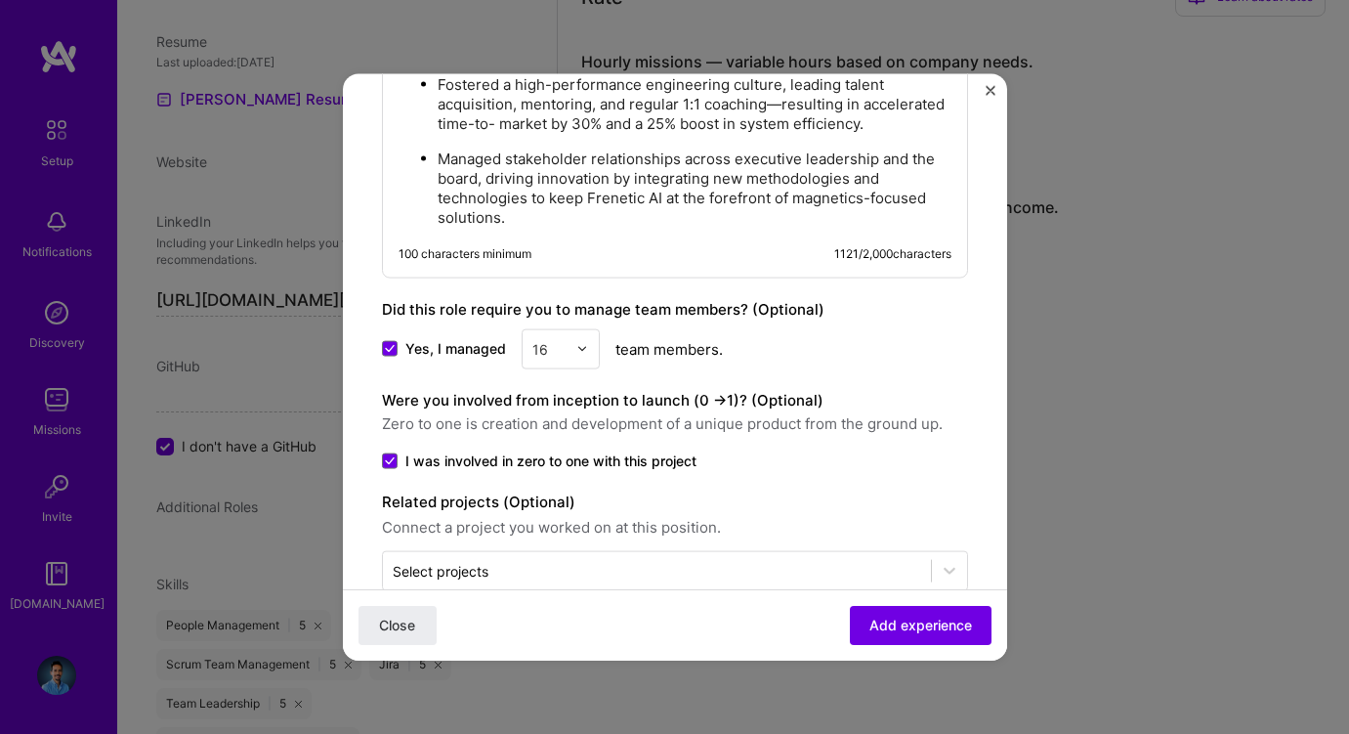
scroll to position [2050, 0]
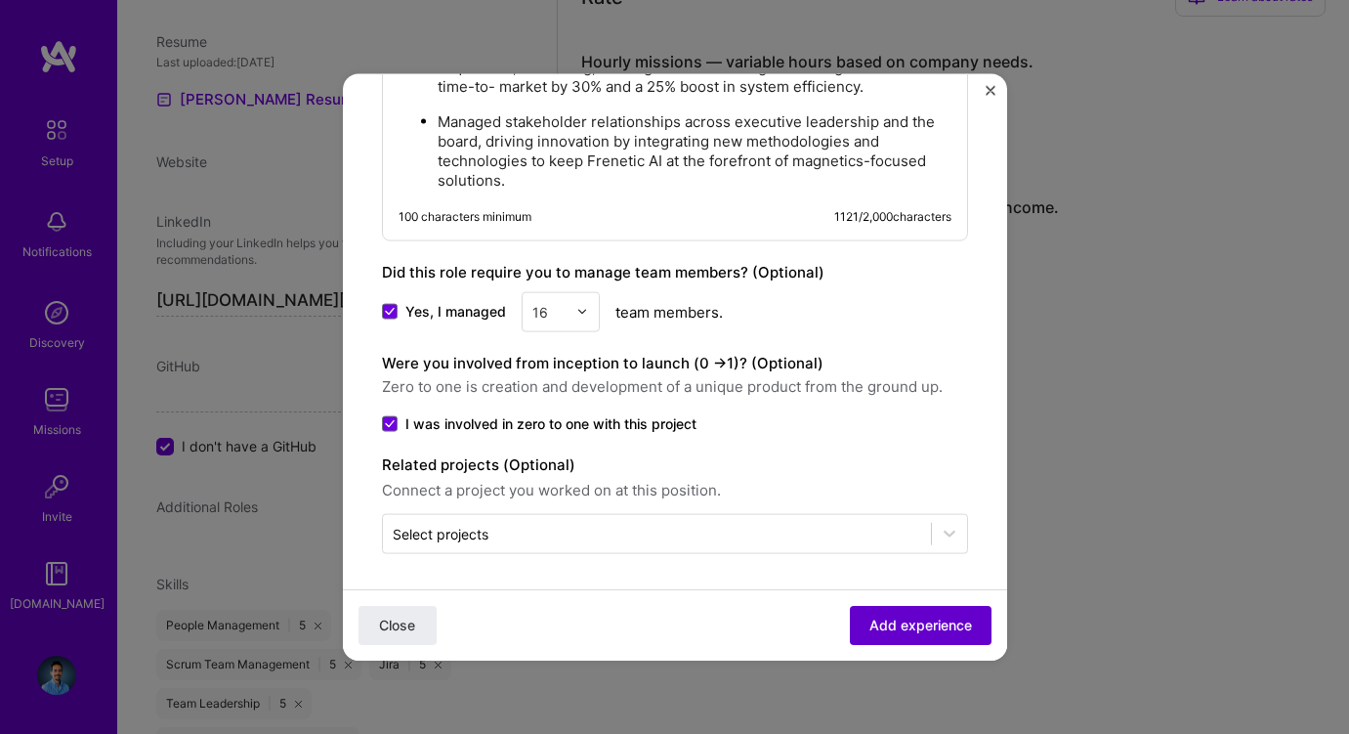
click at [903, 620] on span "Add experience" at bounding box center [921, 626] width 103 height 20
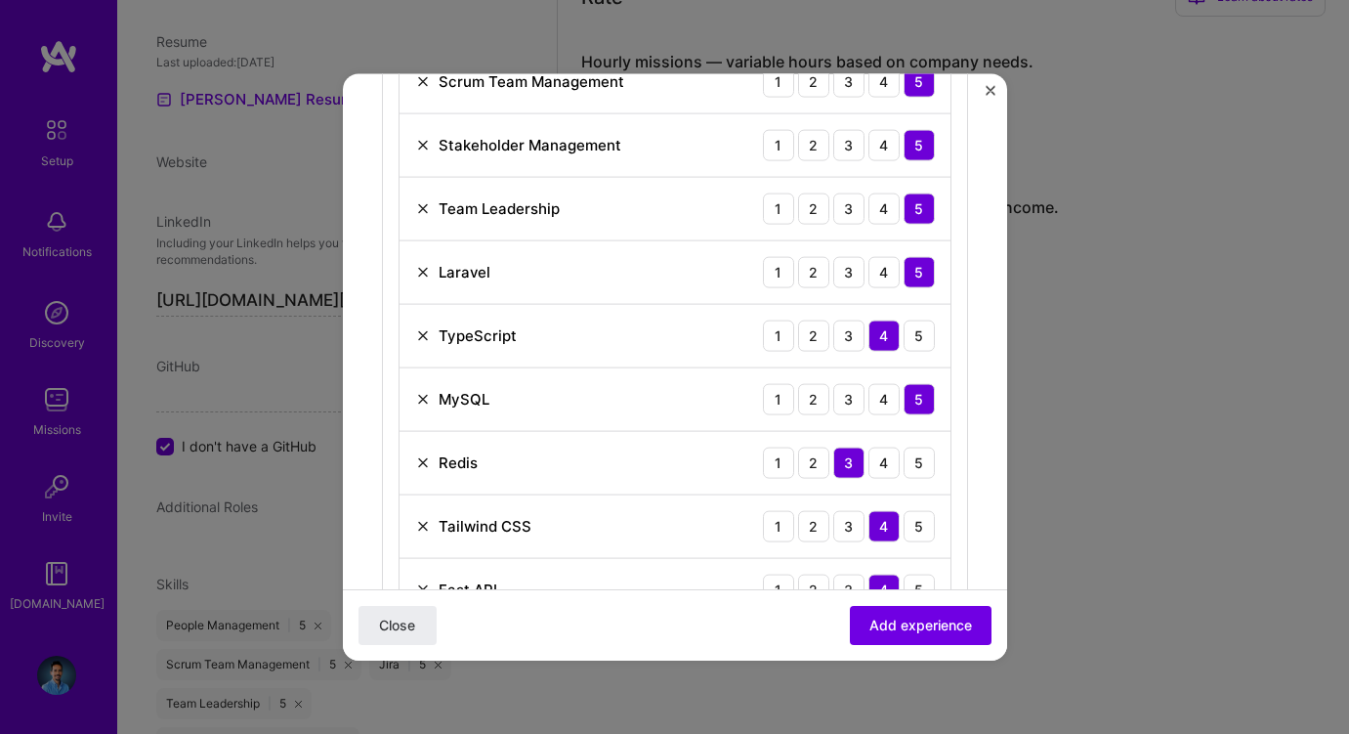
scroll to position [980, 0]
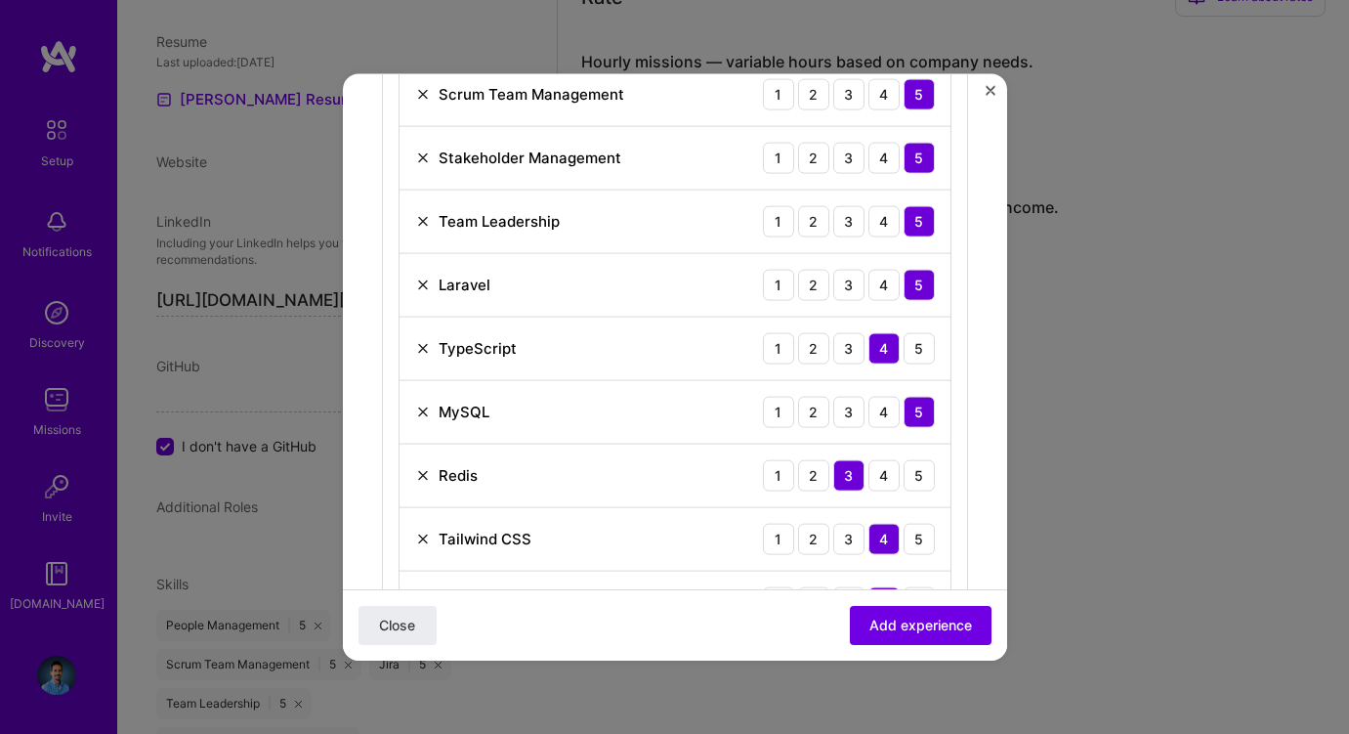
click at [420, 538] on img at bounding box center [423, 539] width 16 height 16
click at [882, 622] on span "Add experience" at bounding box center [921, 626] width 103 height 20
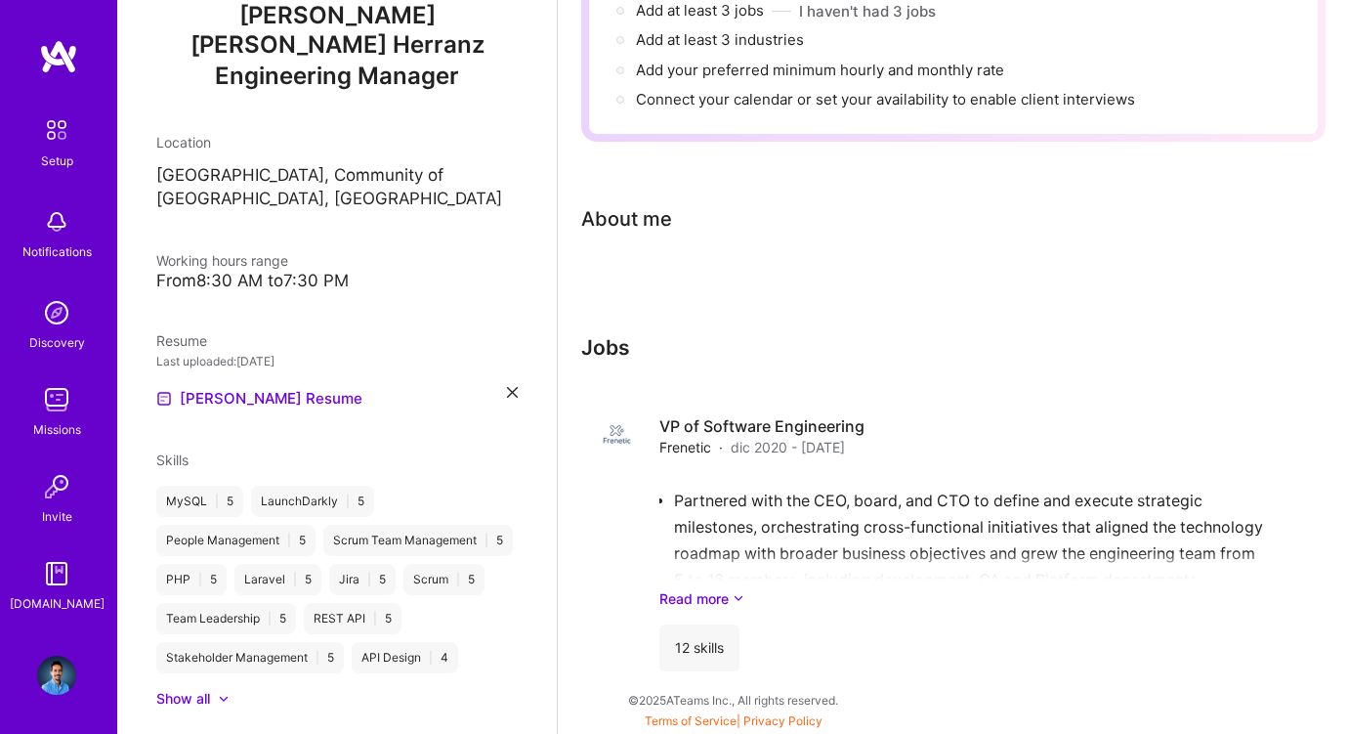
scroll to position [325, 0]
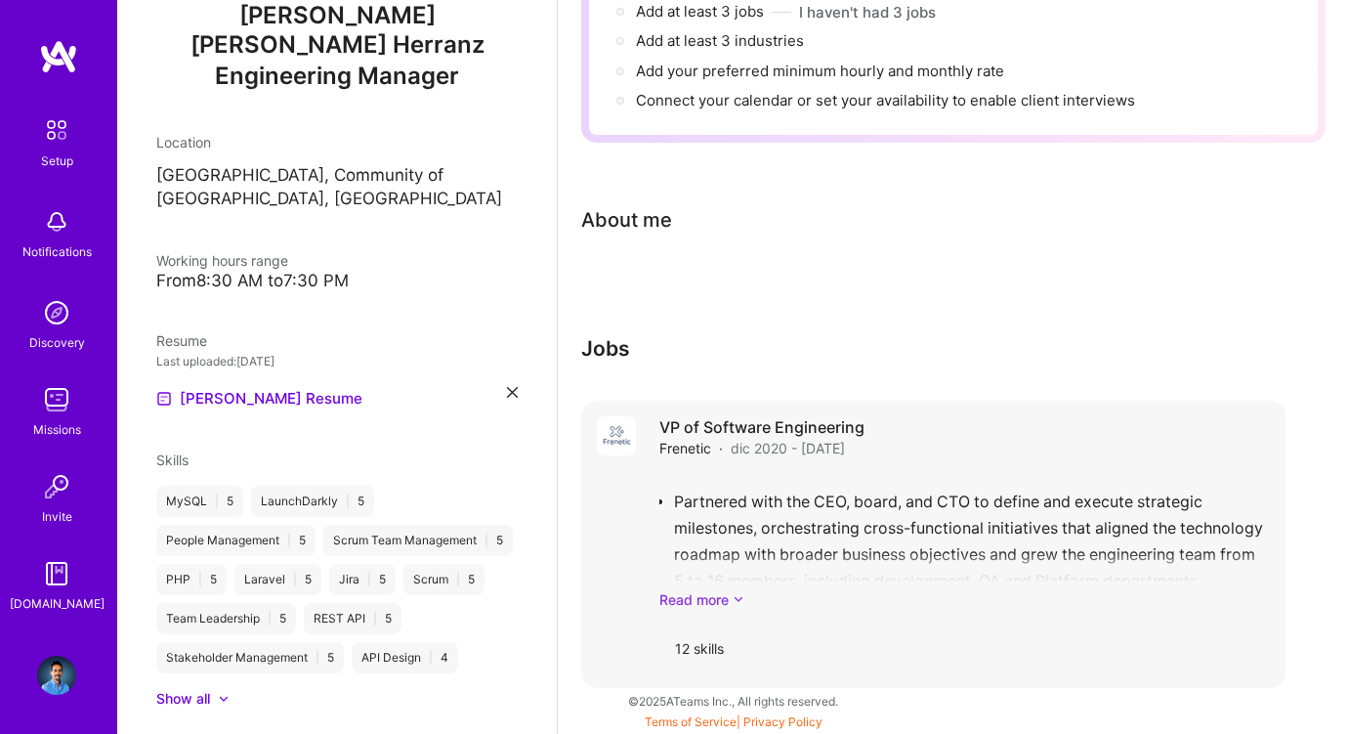
click at [720, 602] on link "Read more" at bounding box center [964, 599] width 611 height 21
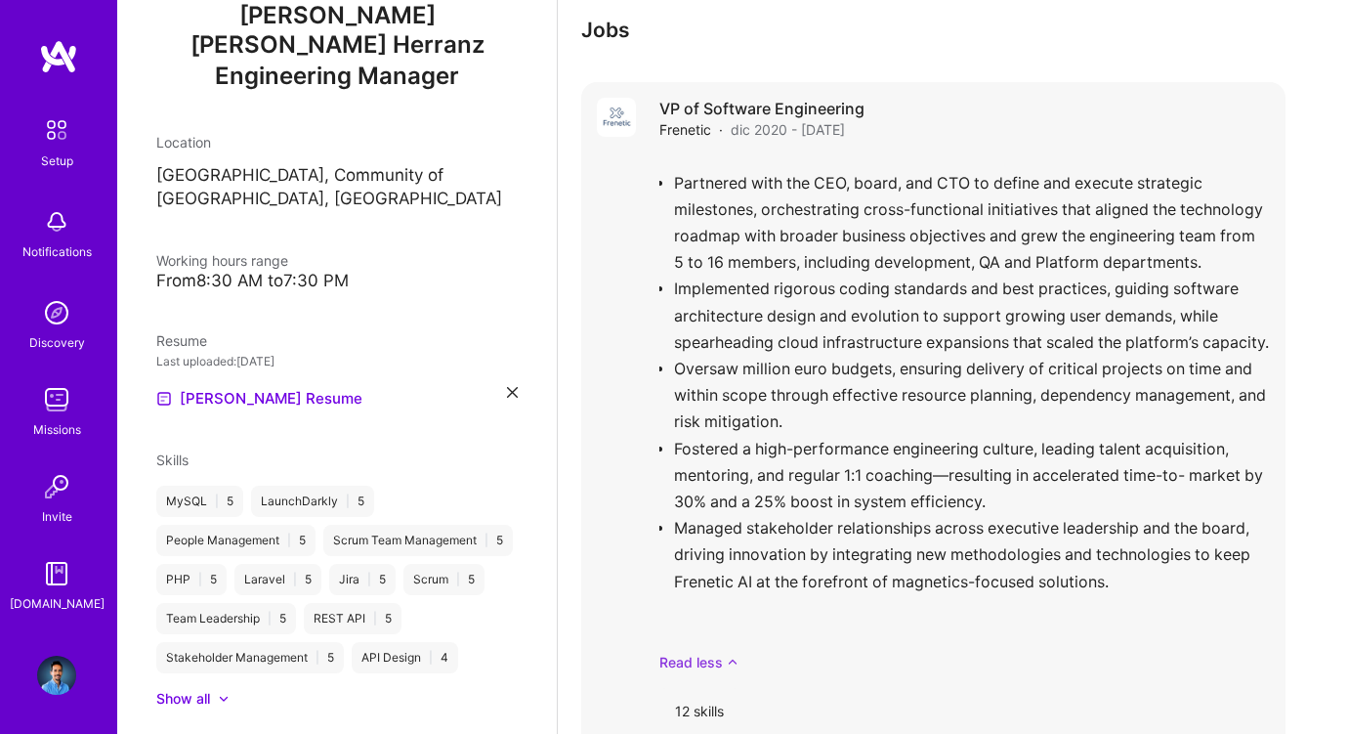
scroll to position [706, 0]
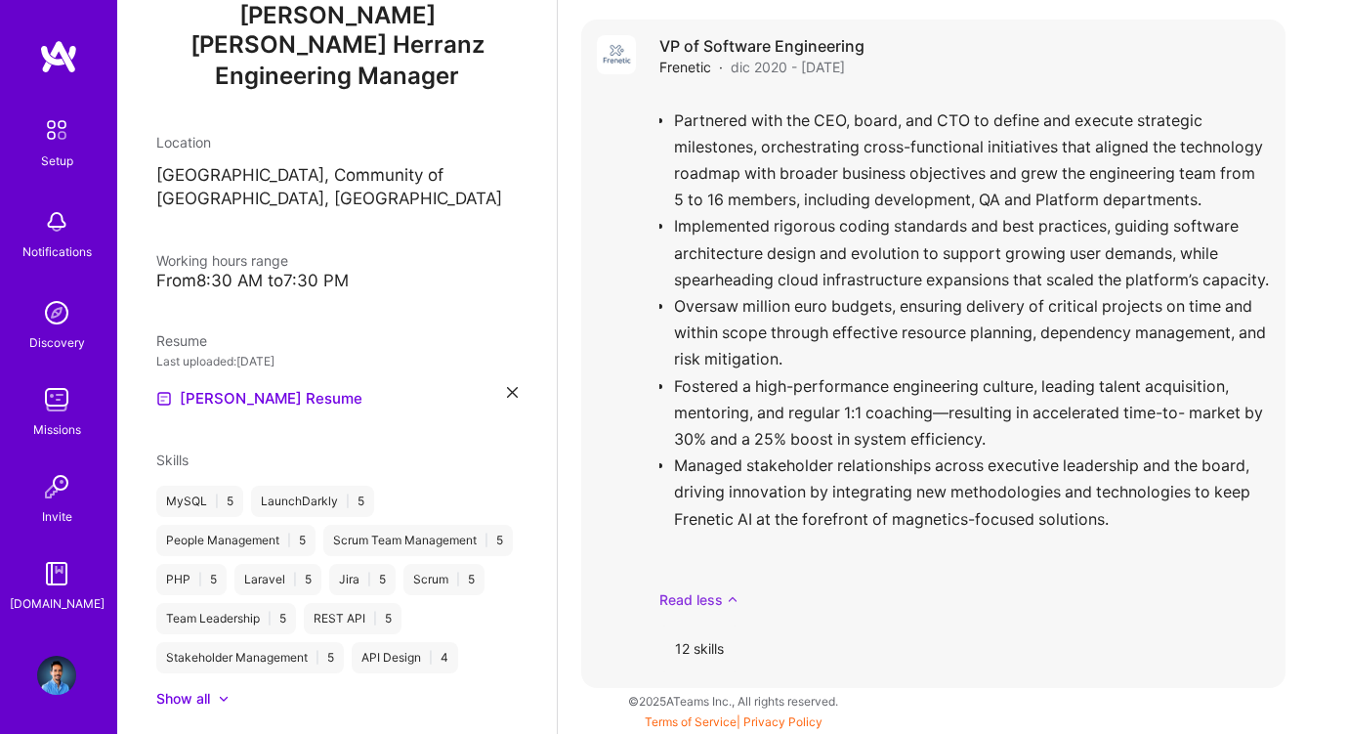
click at [718, 598] on link "Read less" at bounding box center [964, 599] width 611 height 21
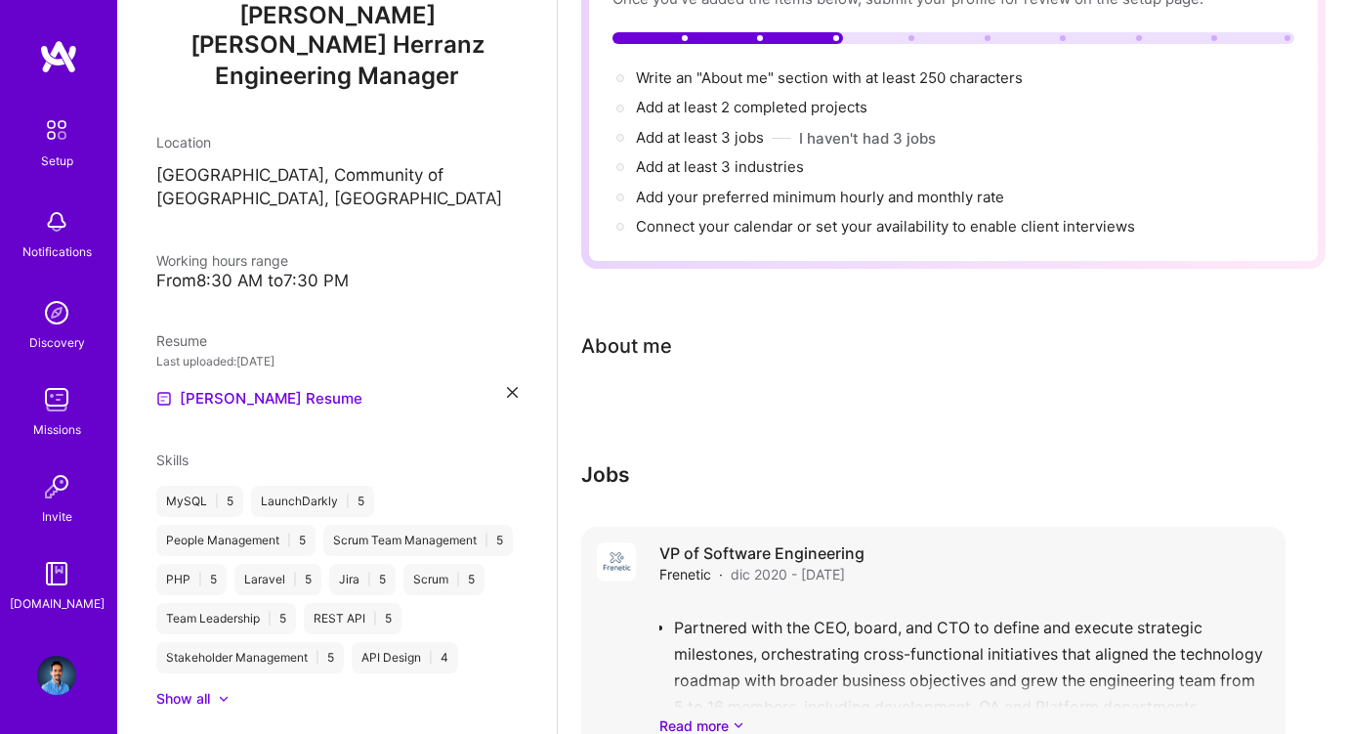
scroll to position [191, 0]
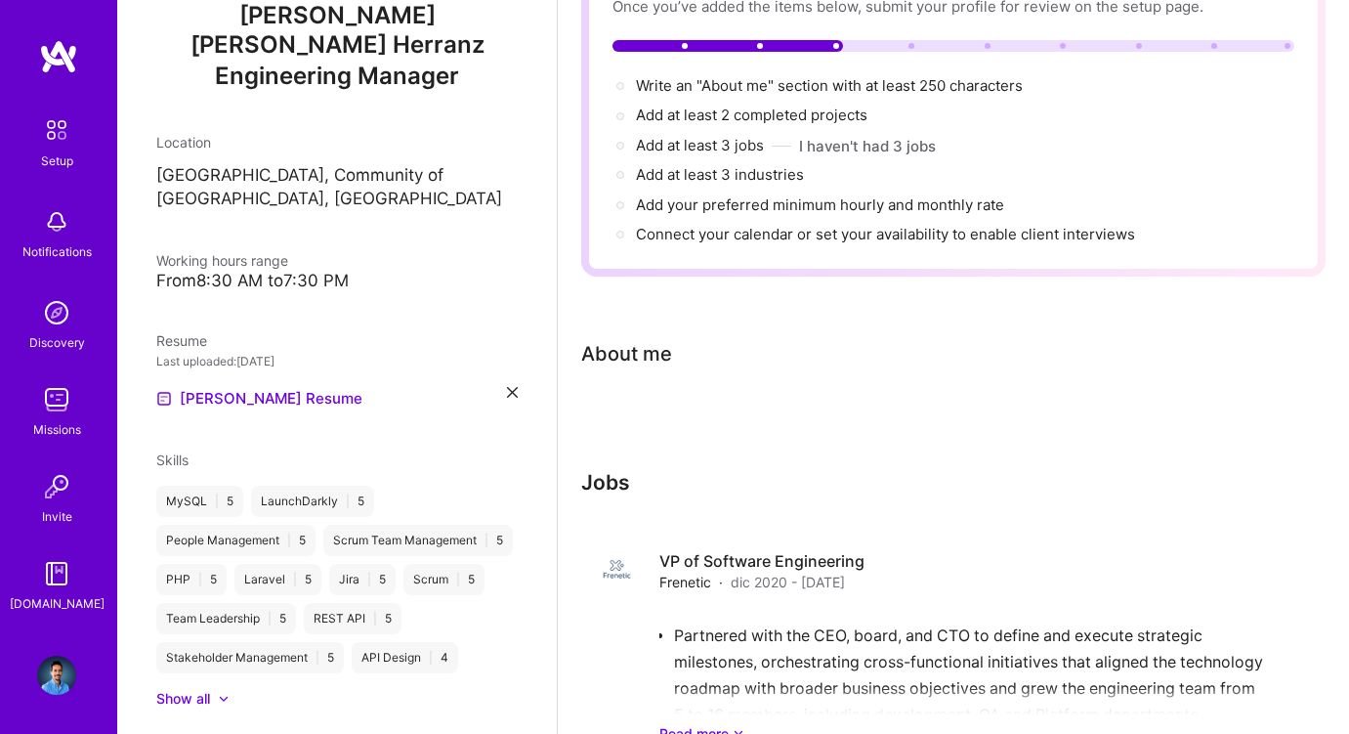
click at [621, 477] on h3 "Jobs" at bounding box center [933, 482] width 704 height 24
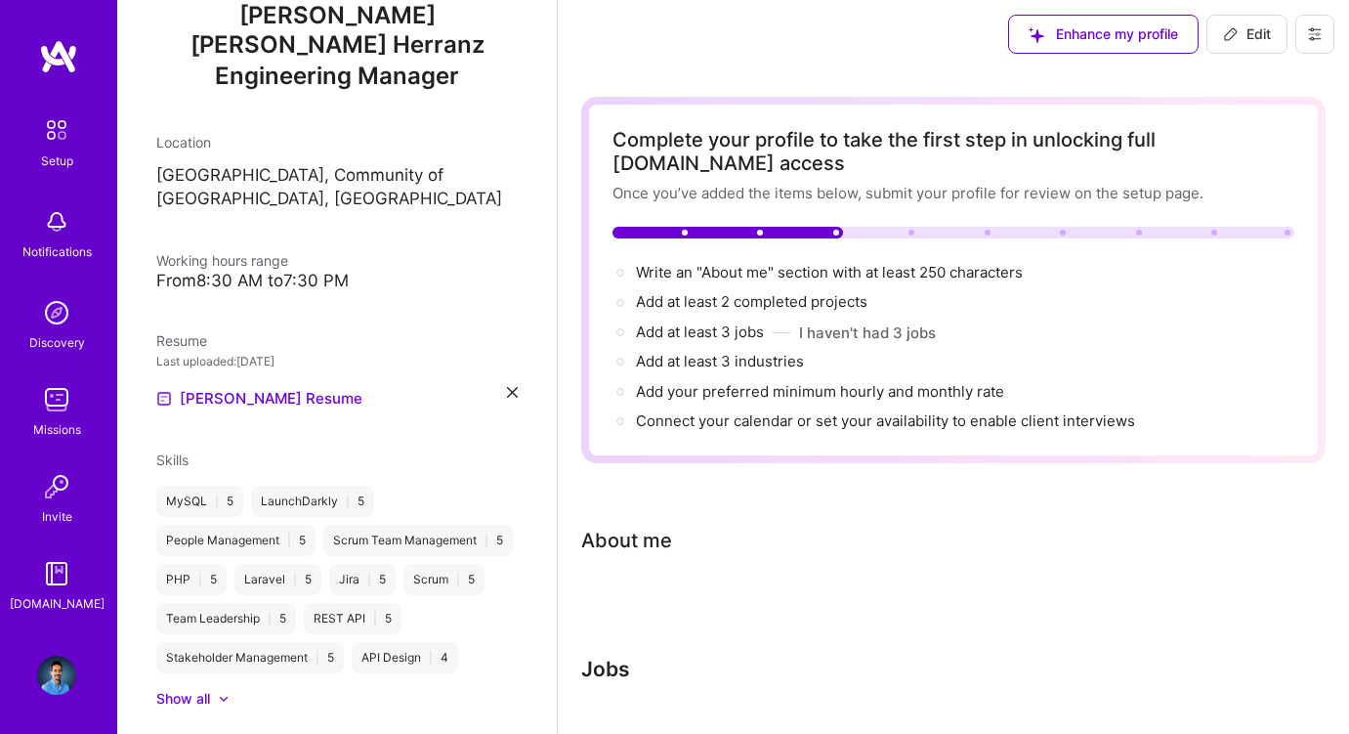
scroll to position [0, 0]
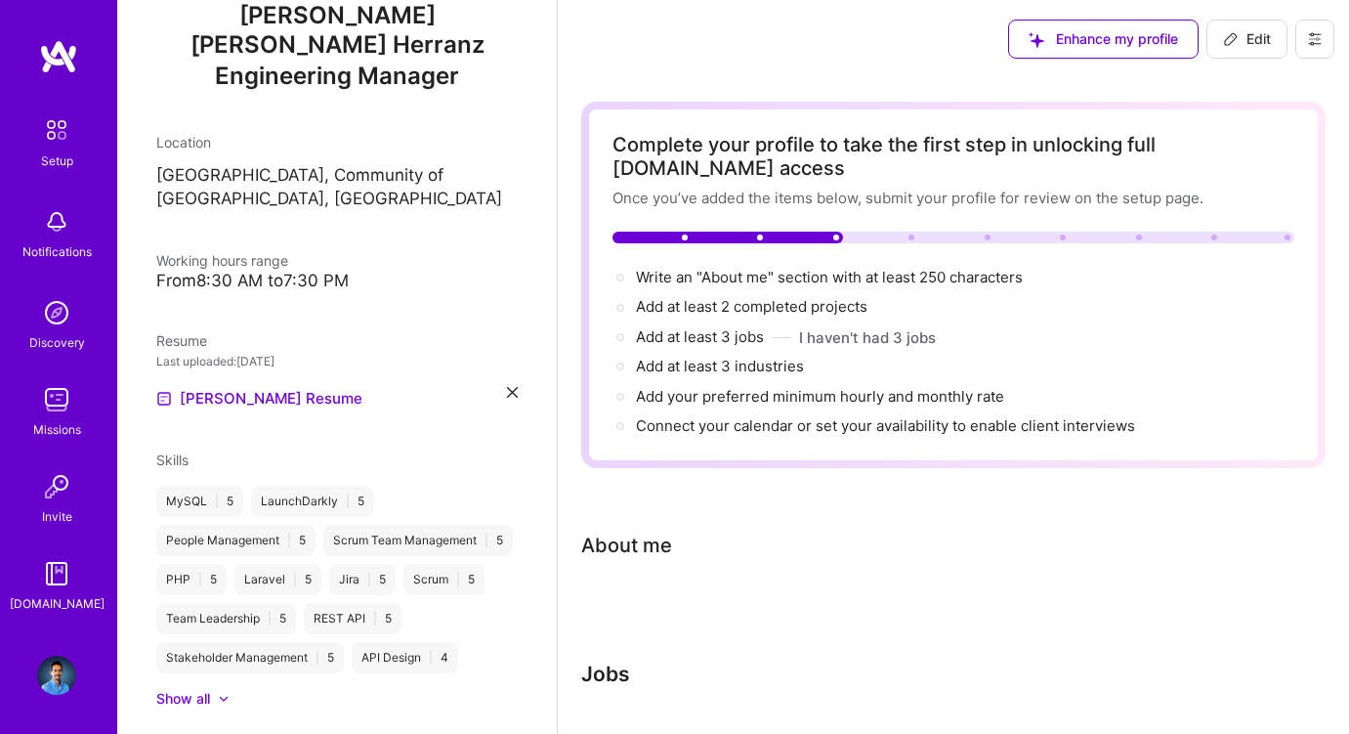
click at [52, 124] on img at bounding box center [56, 129] width 41 height 41
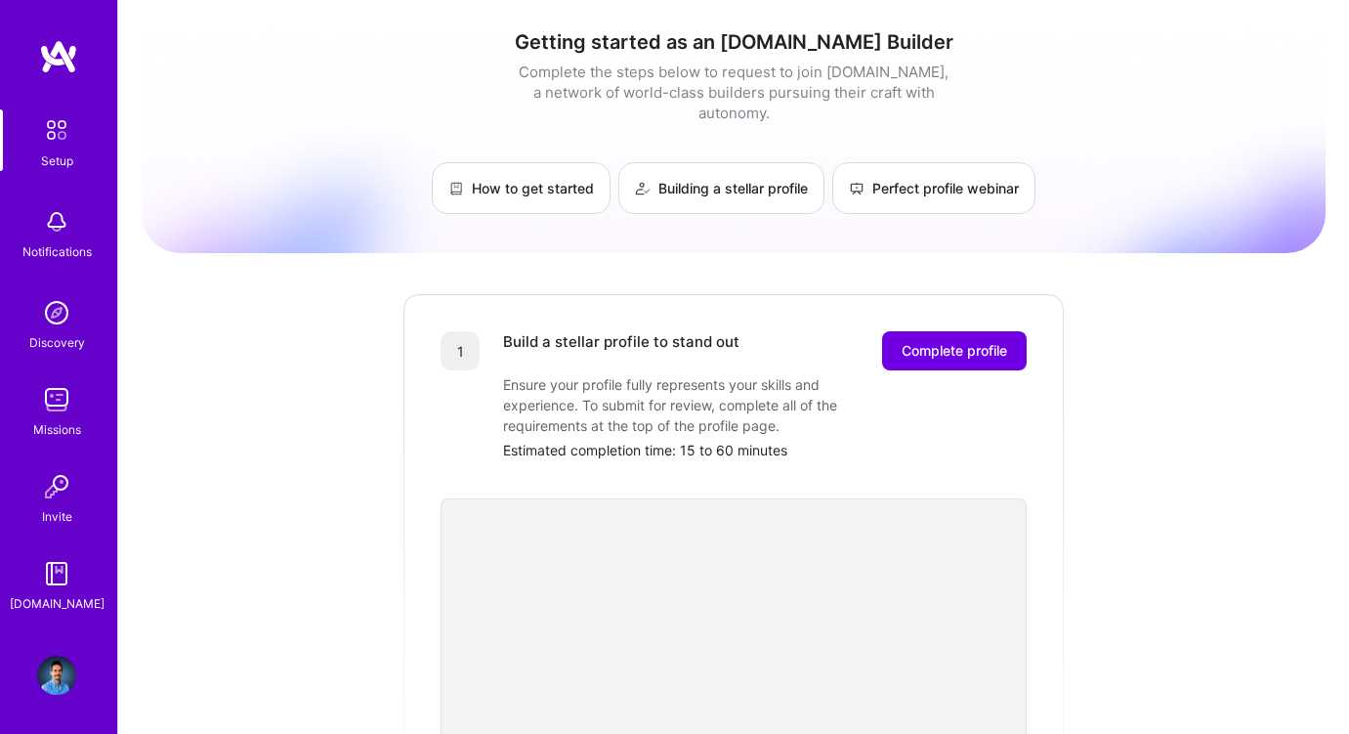
click at [62, 217] on img at bounding box center [56, 221] width 39 height 39
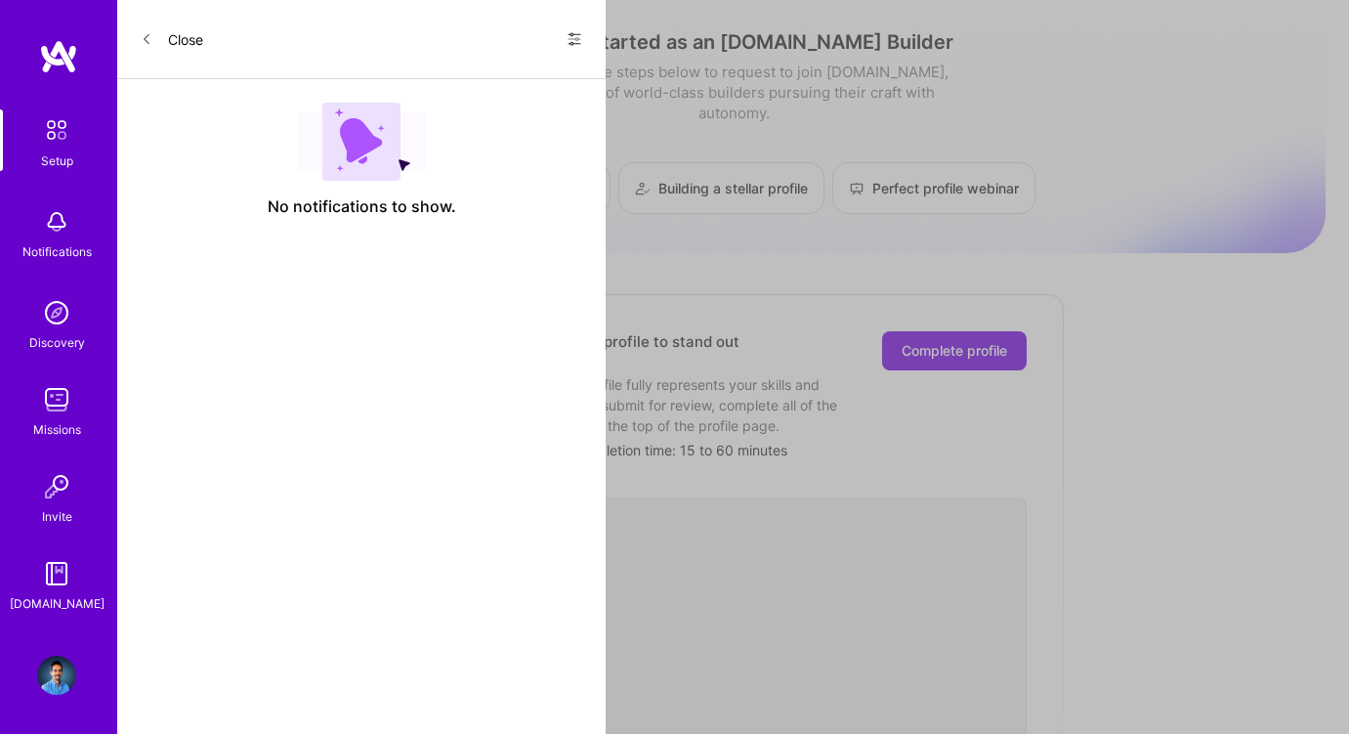
click at [63, 361] on div "Setup Notifications Discovery Missions Invite [DOMAIN_NAME]" at bounding box center [58, 361] width 117 height 504
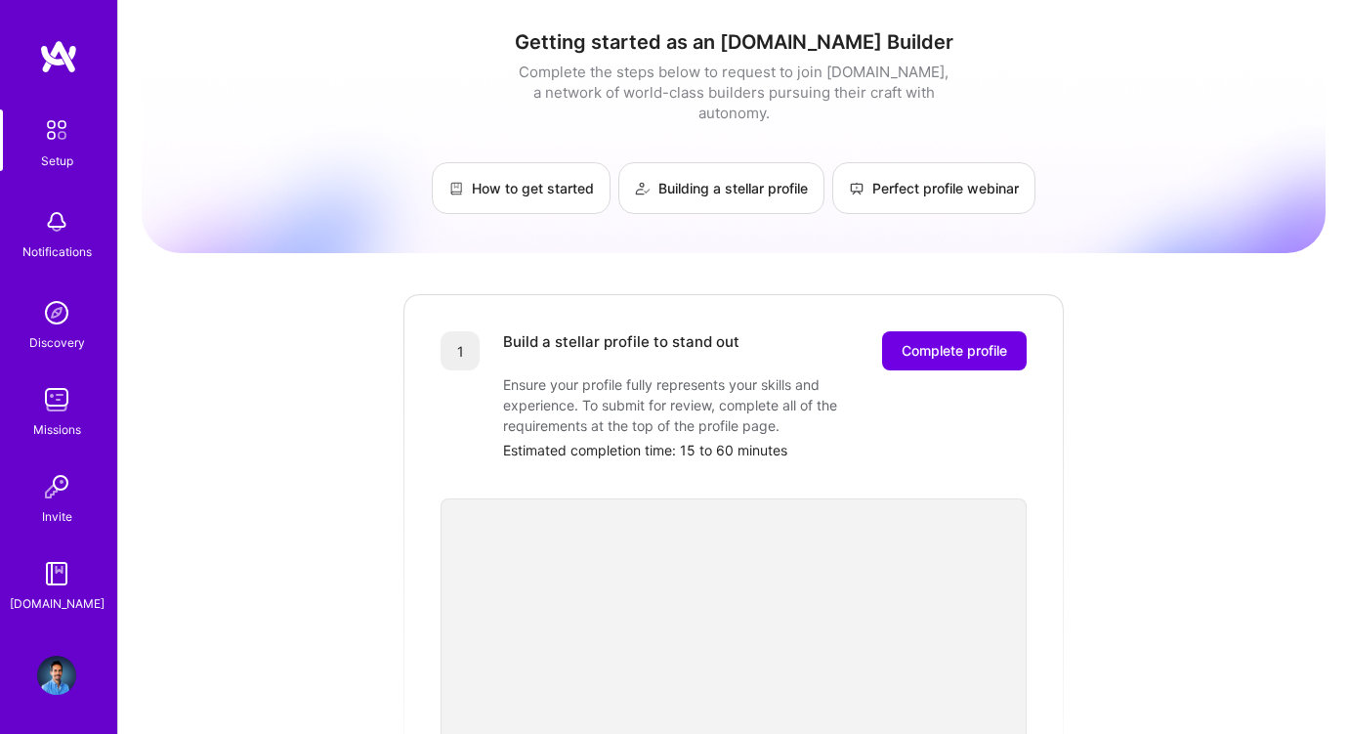
click at [57, 407] on img at bounding box center [56, 399] width 39 height 39
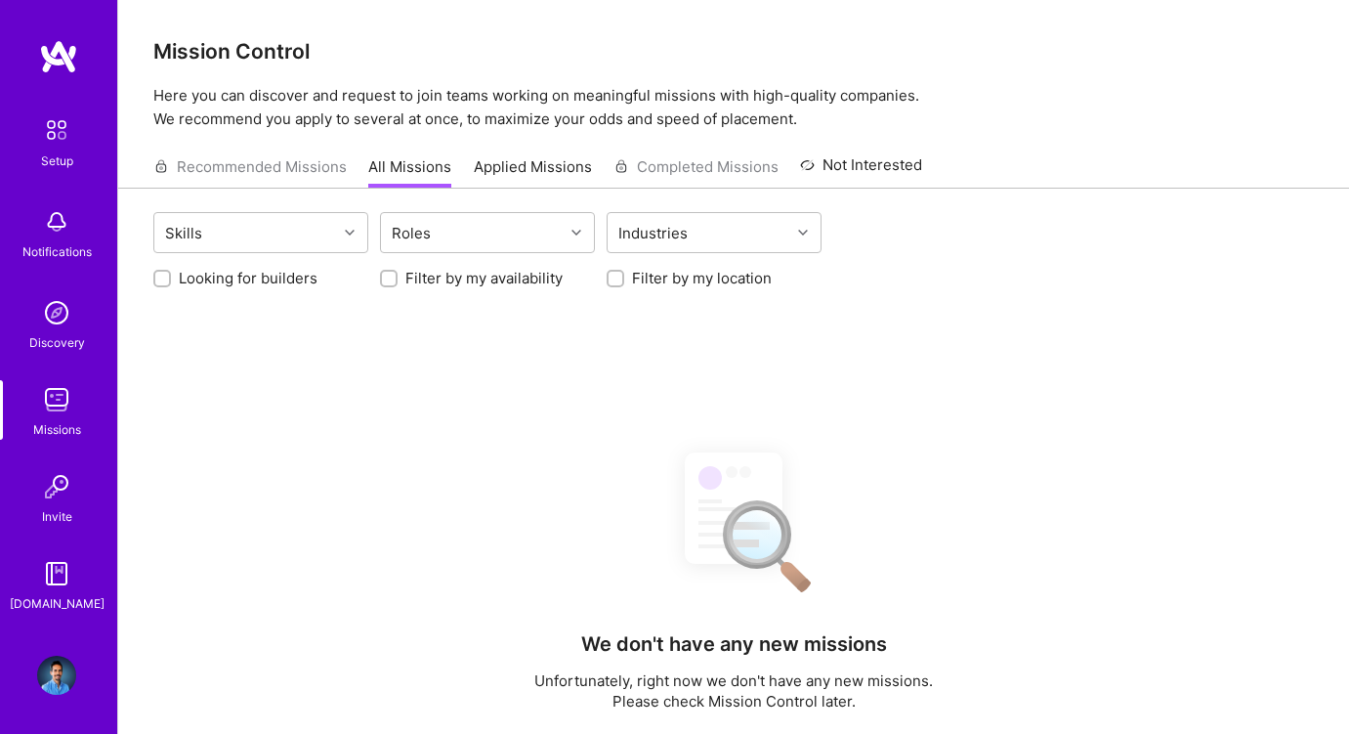
click at [64, 480] on img at bounding box center [56, 486] width 39 height 39
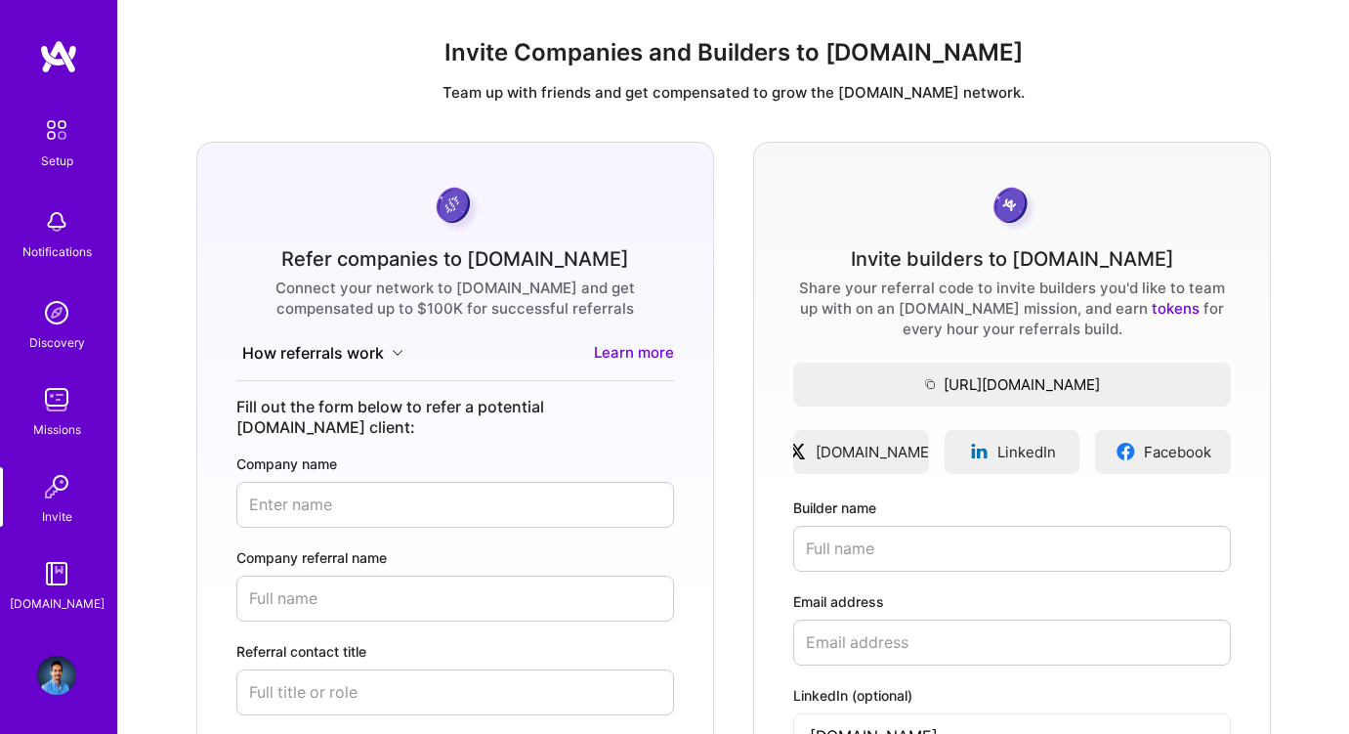
click at [53, 676] on img at bounding box center [56, 675] width 39 height 39
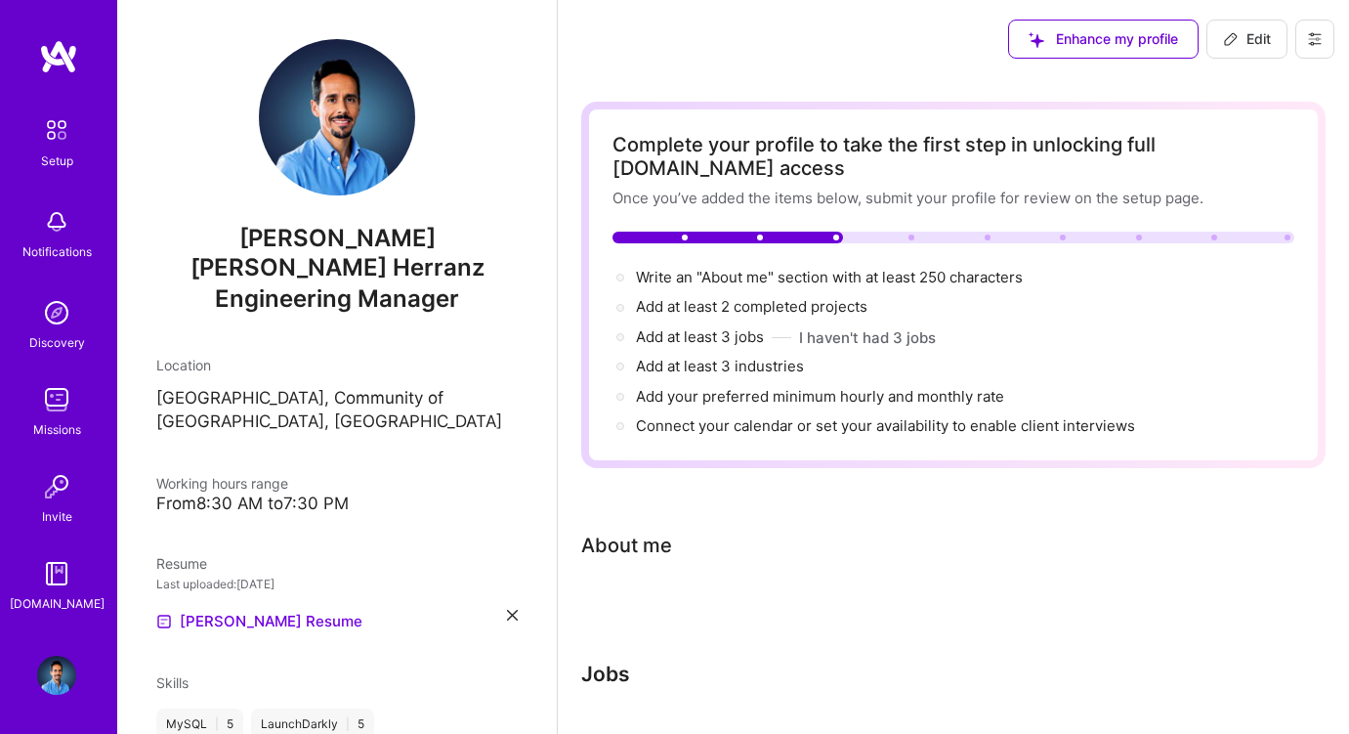
click at [1259, 42] on span "Edit" at bounding box center [1247, 39] width 48 height 20
select select "US"
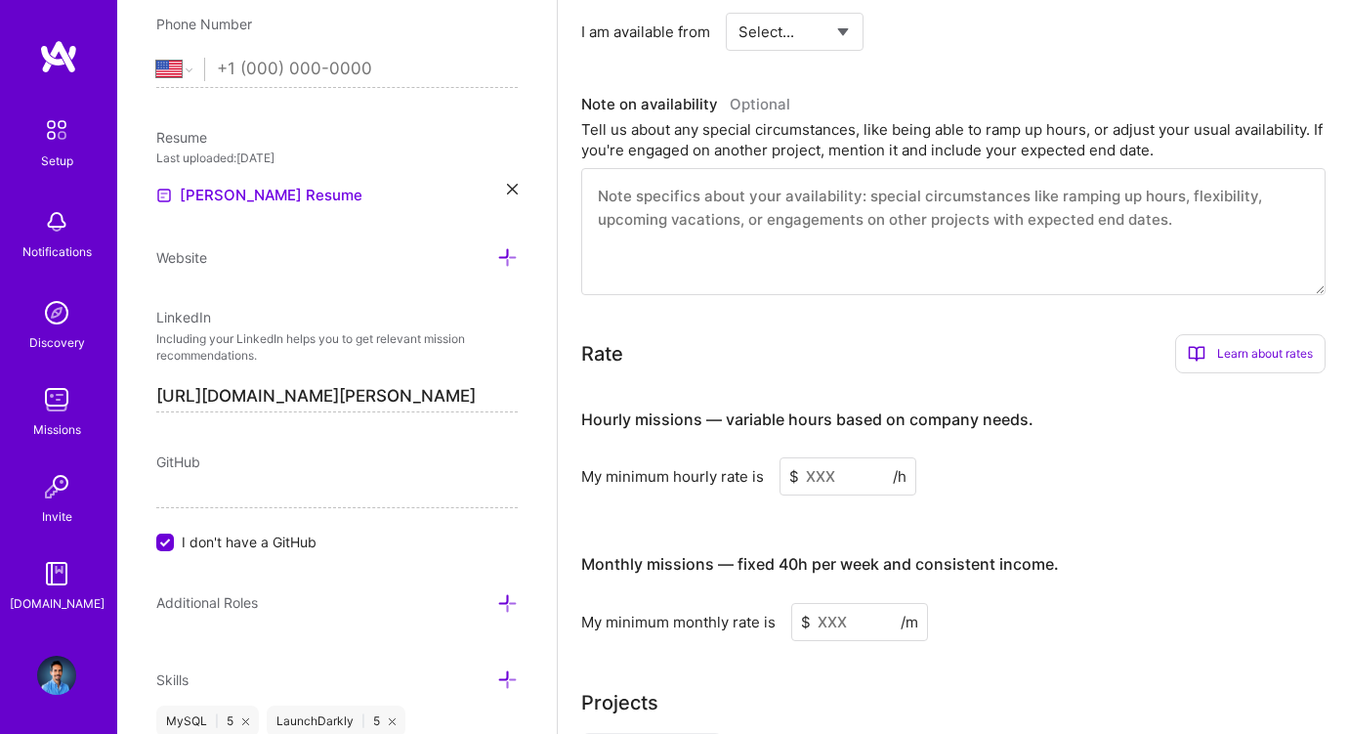
scroll to position [922, 0]
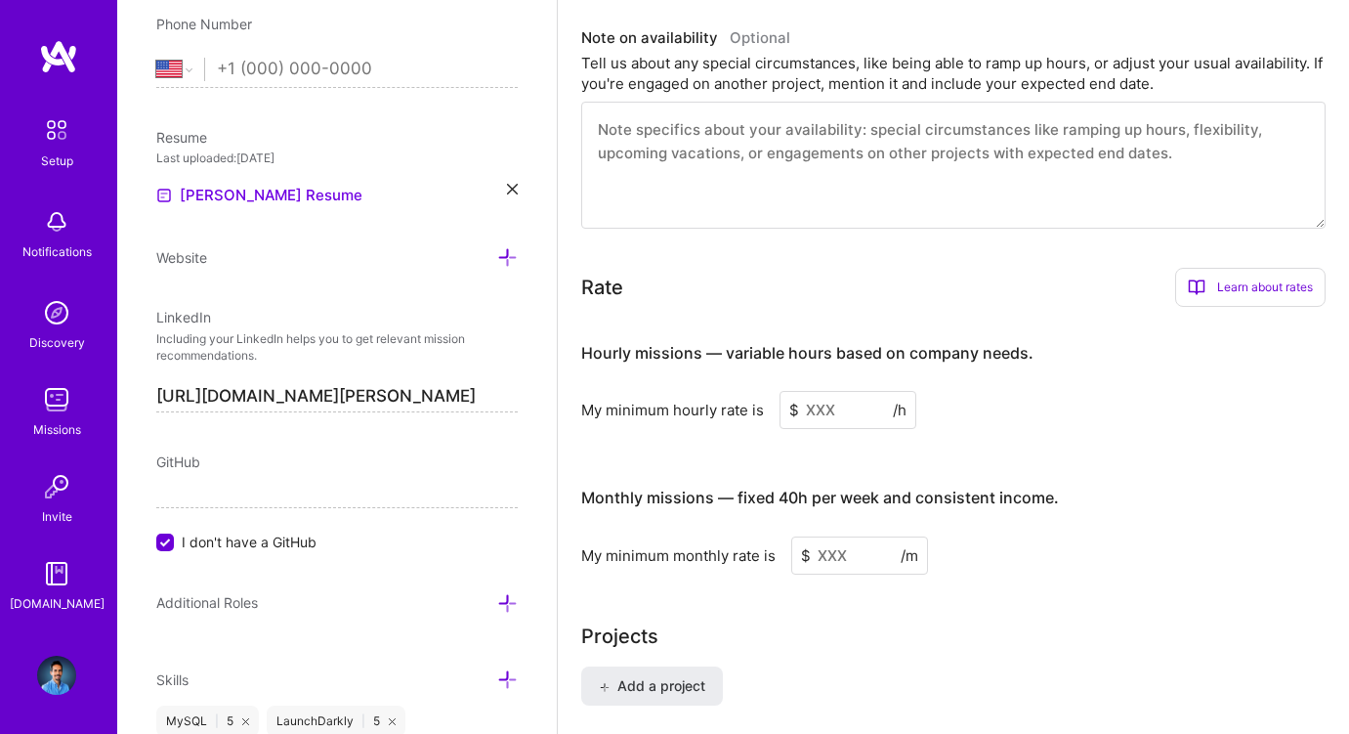
click at [826, 410] on input at bounding box center [848, 410] width 137 height 38
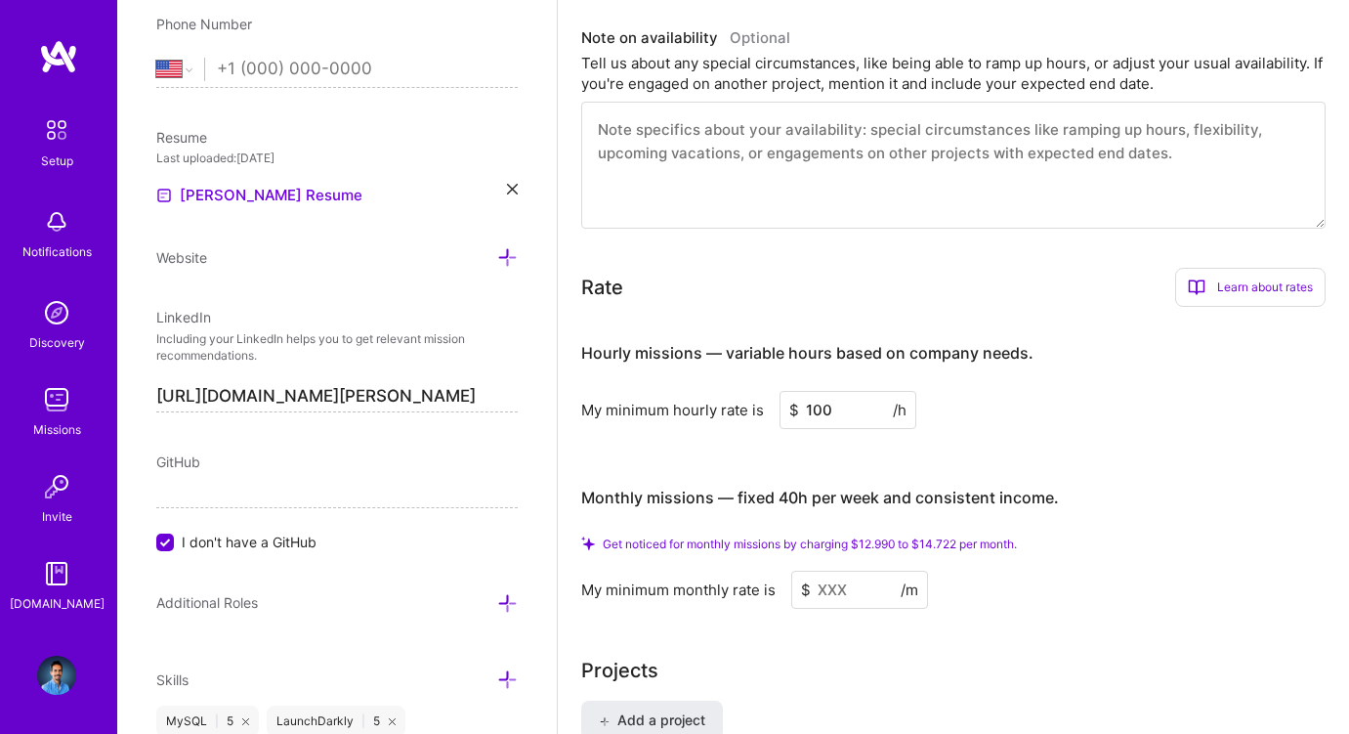
type input "100"
click at [834, 588] on input at bounding box center [859, 590] width 137 height 38
click at [840, 594] on input at bounding box center [859, 590] width 137 height 38
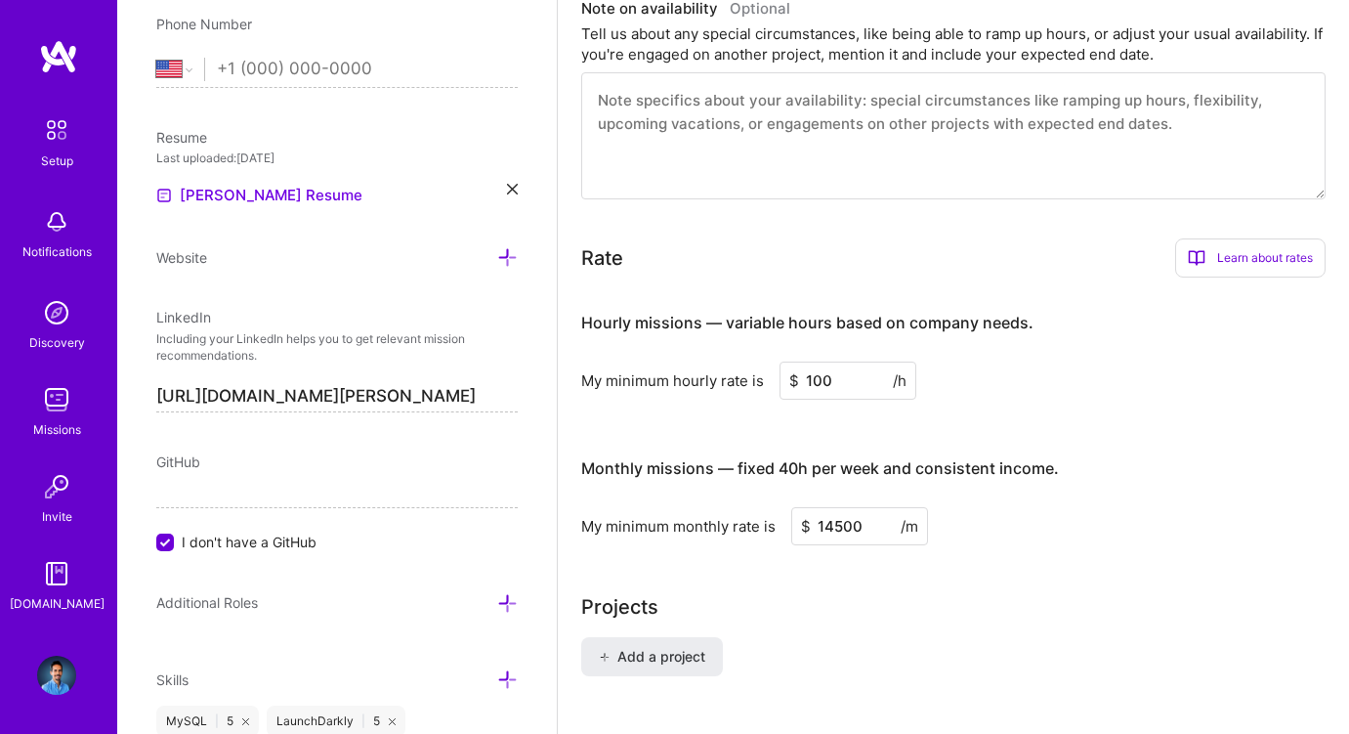
type input "14500"
click at [958, 551] on div "Complete your profile to take the first step in unlocking full [DOMAIN_NAME] ac…" at bounding box center [953, 164] width 744 height 1970
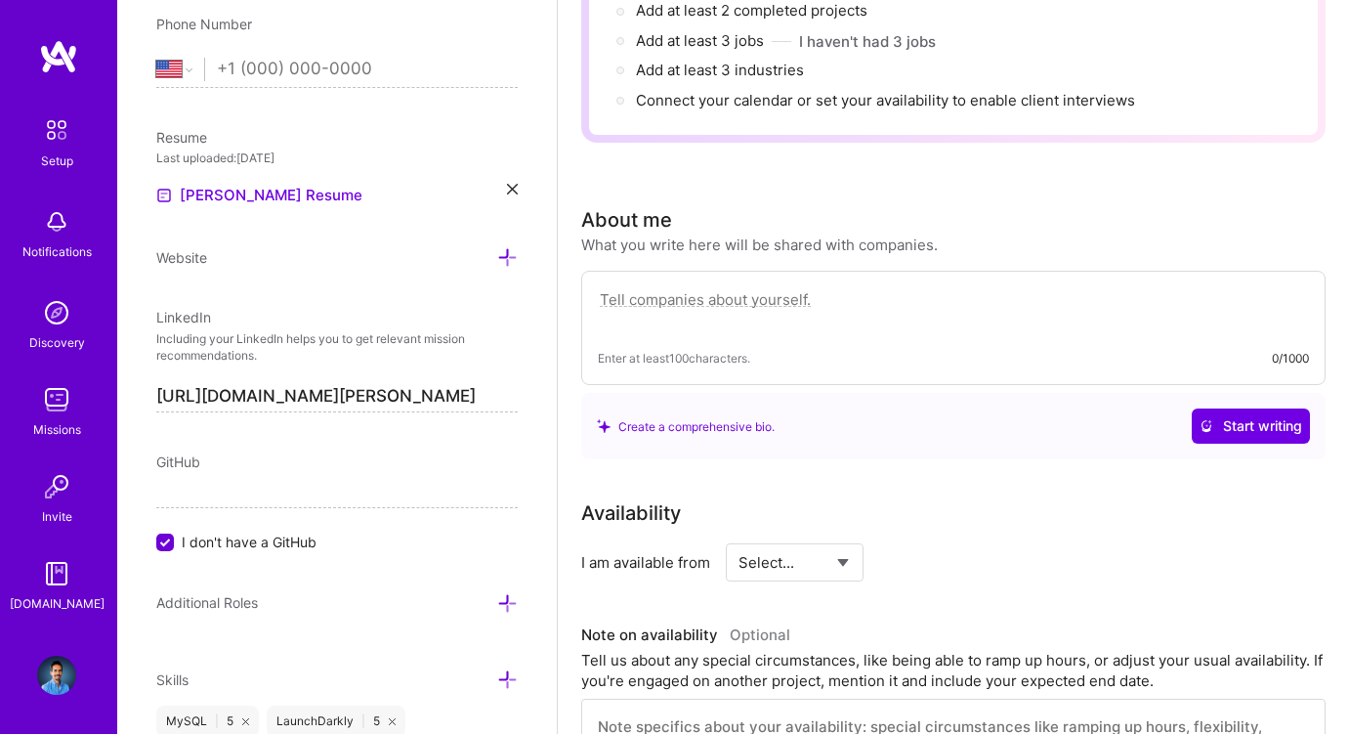
scroll to position [0, 0]
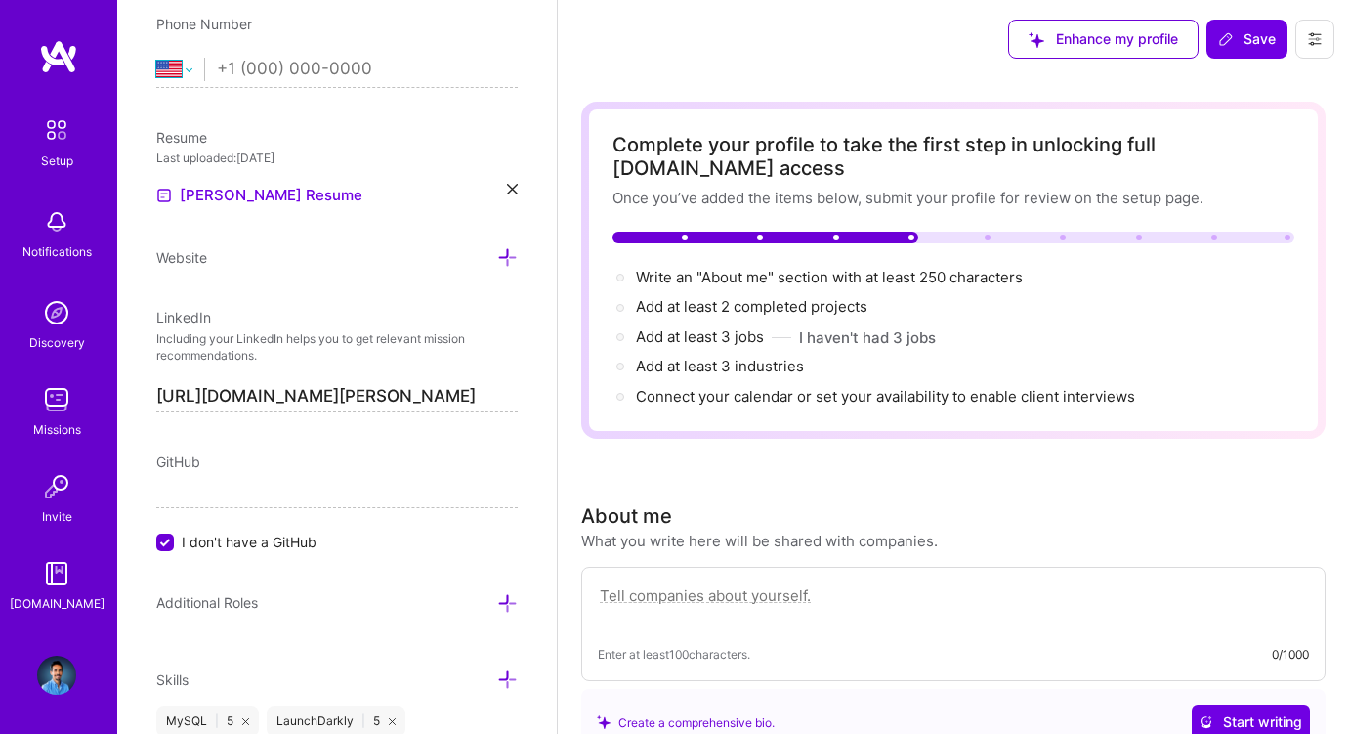
click at [181, 58] on select "[GEOGRAPHIC_DATA] [GEOGRAPHIC_DATA] [GEOGRAPHIC_DATA] [GEOGRAPHIC_DATA] [US_STA…" at bounding box center [180, 69] width 48 height 23
select select "ES"
click at [156, 58] on select "[GEOGRAPHIC_DATA] [GEOGRAPHIC_DATA] [GEOGRAPHIC_DATA] [GEOGRAPHIC_DATA] [US_STA…" at bounding box center [180, 69] width 48 height 23
type input "+34 7"
select select "US"
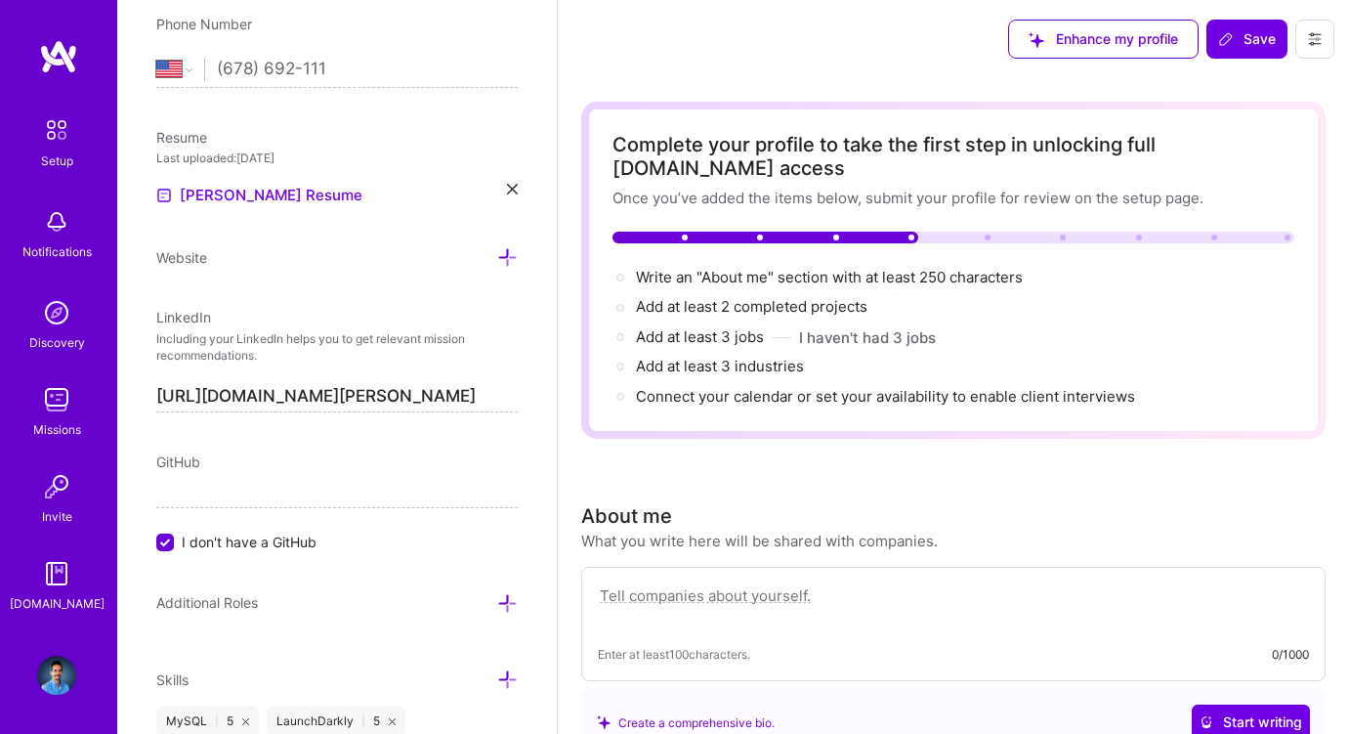
click at [256, 44] on input "(678) 692-111" at bounding box center [367, 69] width 301 height 57
type input "6"
type input "+3"
select select "ES"
type input "[PHONE_NUMBER]"
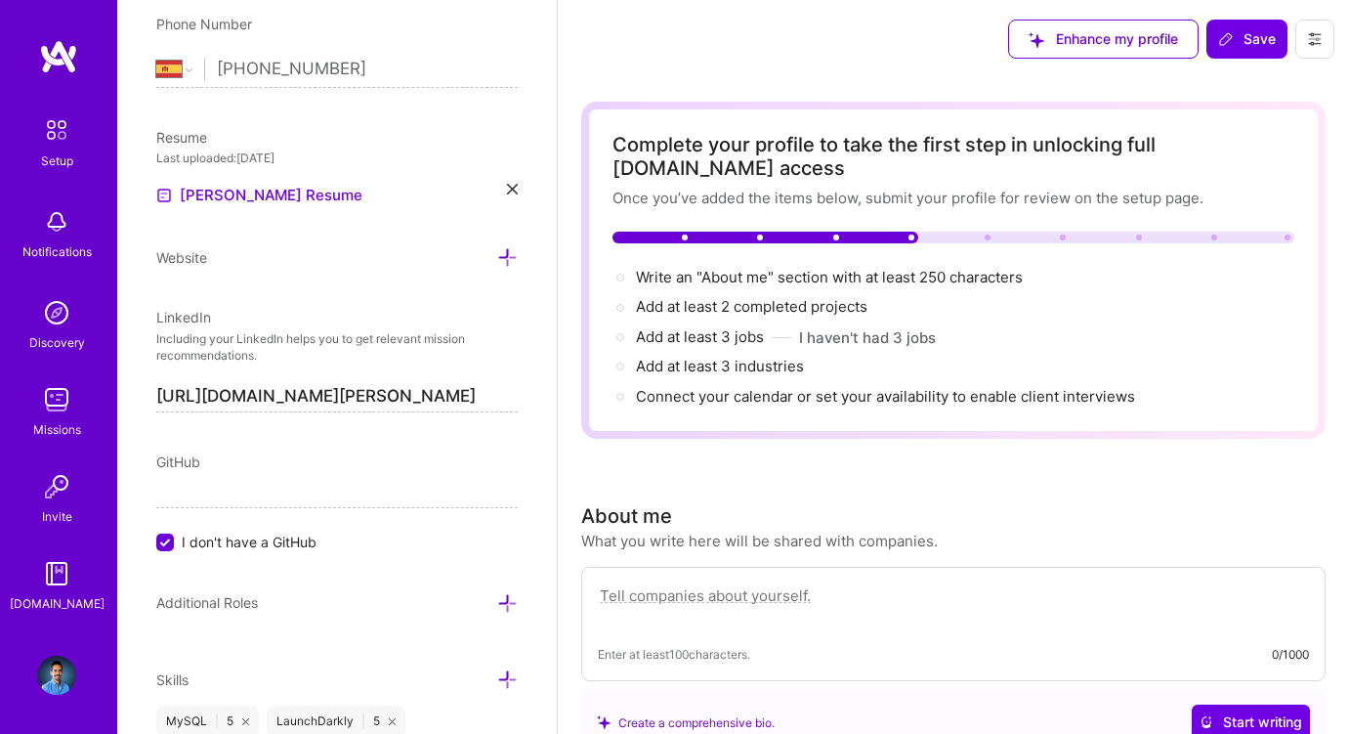
click at [481, 90] on div "Edit photo [PERSON_NAME] [PERSON_NAME] Herranz Engineering Manager Years Experi…" at bounding box center [337, 367] width 440 height 734
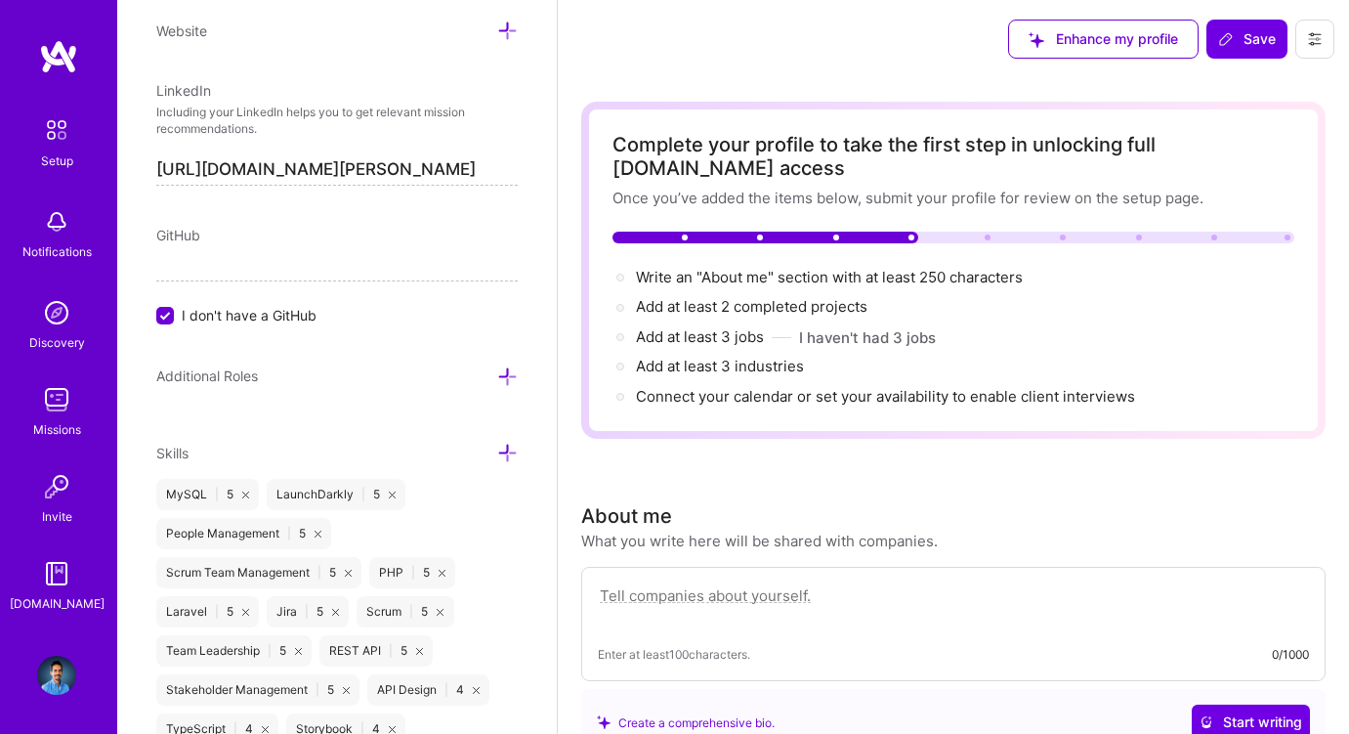
scroll to position [1056, 0]
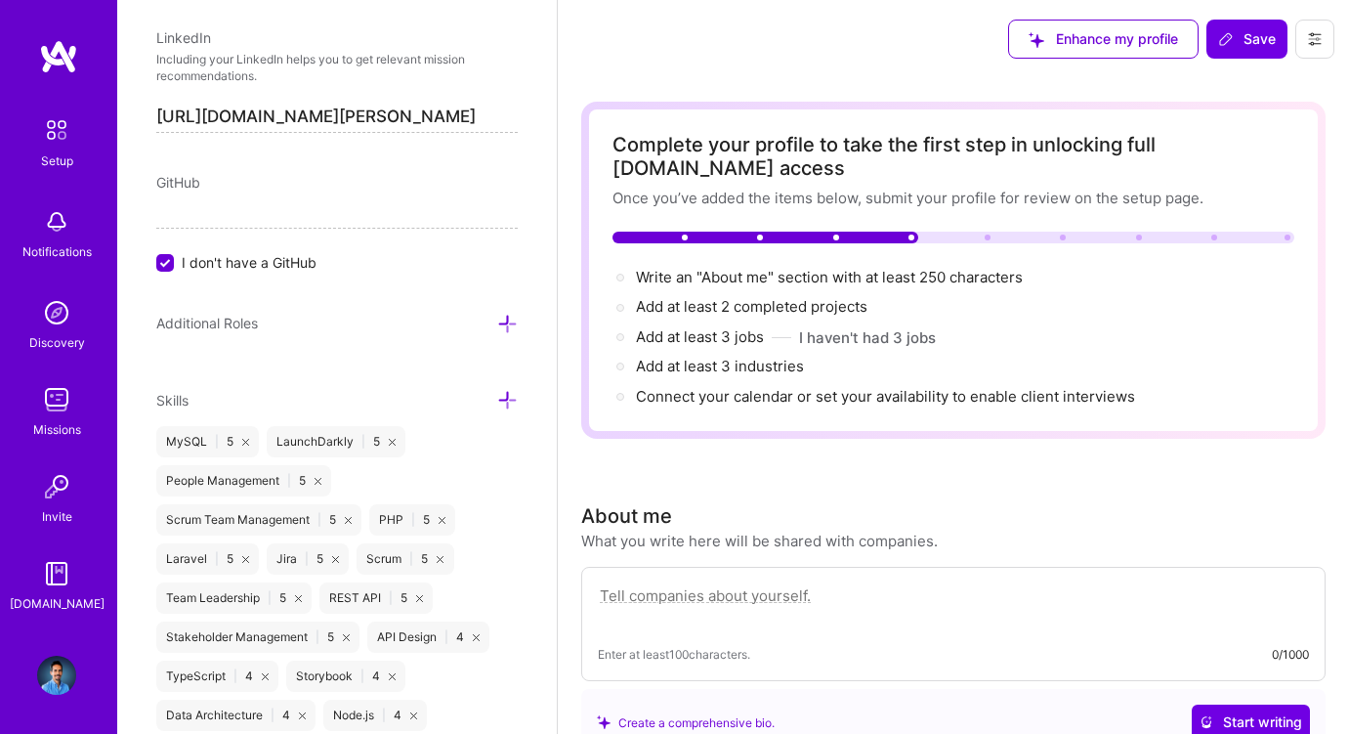
click at [288, 252] on span "I don't have a GitHub" at bounding box center [249, 262] width 135 height 21
click at [176, 255] on input "I don't have a GitHub" at bounding box center [167, 264] width 18 height 18
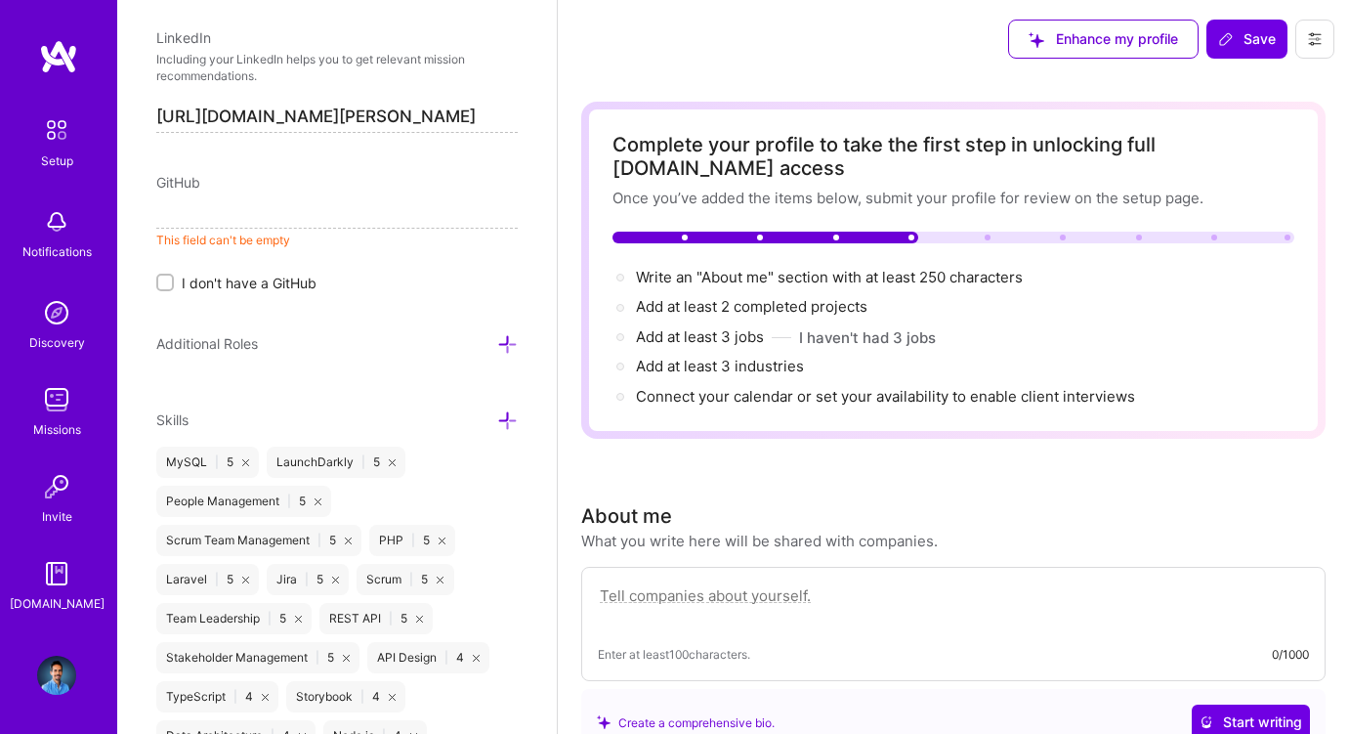
click at [216, 273] on span "I don't have a GitHub" at bounding box center [249, 283] width 135 height 21
click at [174, 276] on input "I don't have a GitHub" at bounding box center [167, 283] width 14 height 14
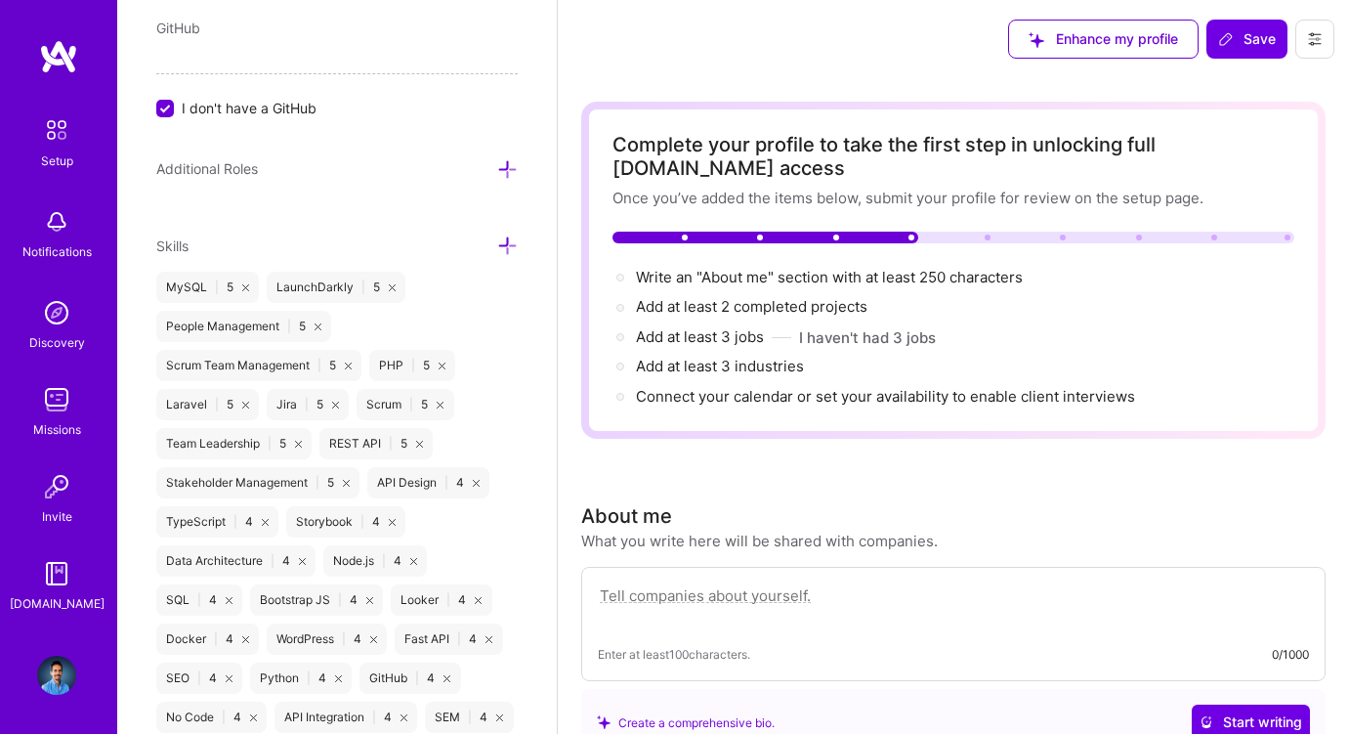
scroll to position [1213, 0]
click at [506, 156] on icon at bounding box center [507, 166] width 21 height 21
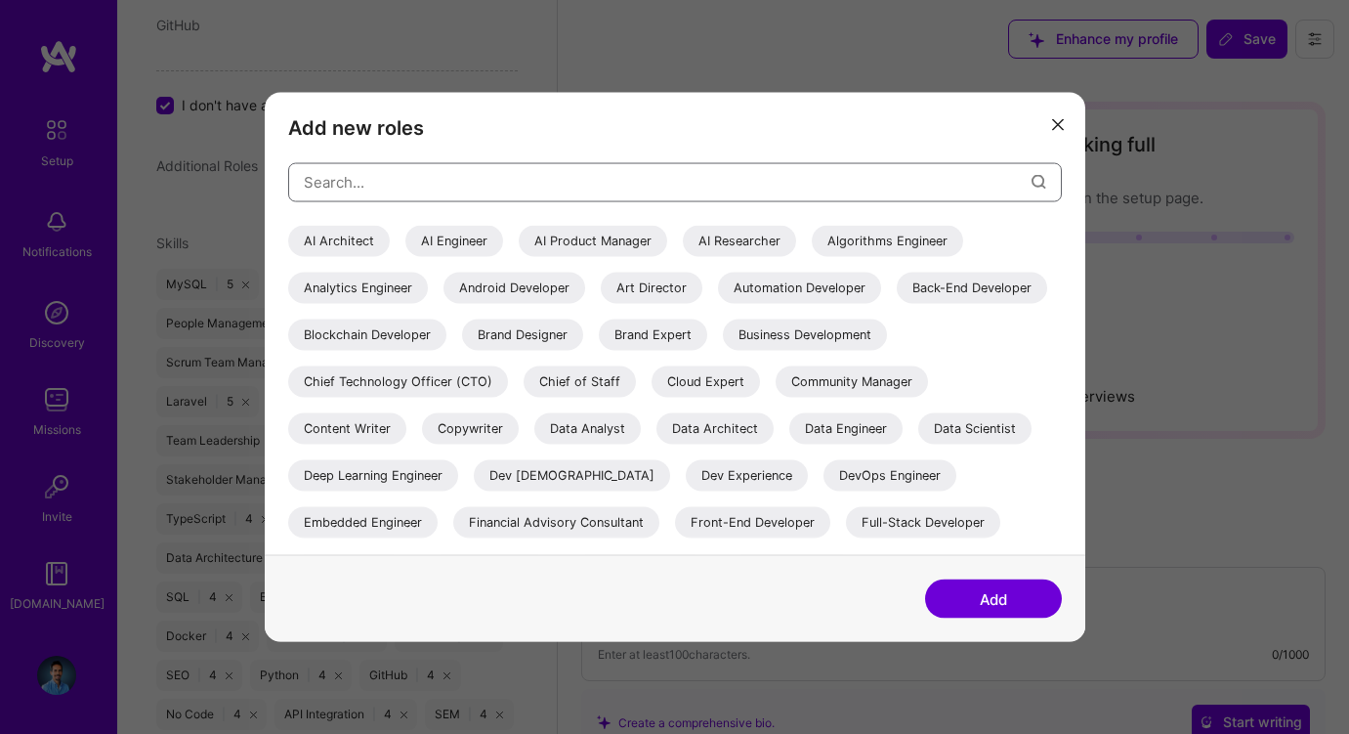
click at [433, 190] on input "modal" at bounding box center [668, 182] width 728 height 50
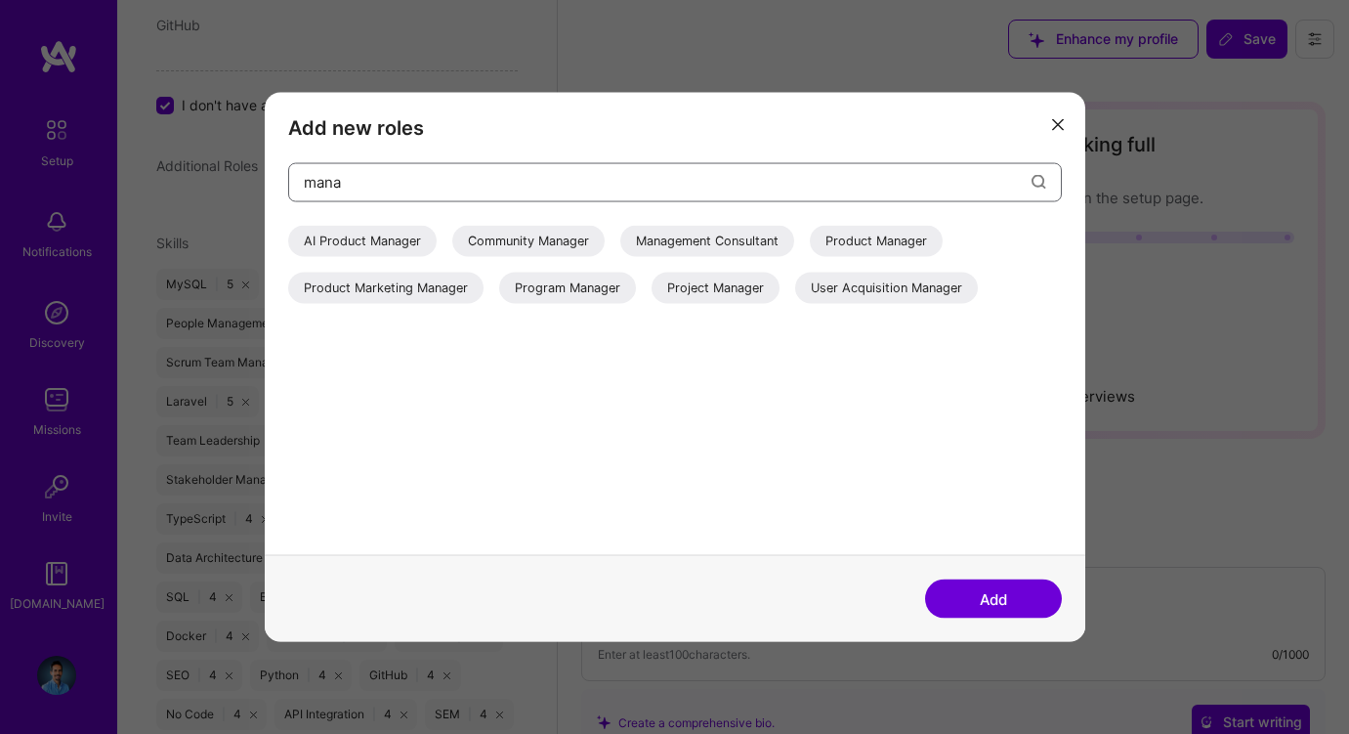
type input "mana"
click at [726, 284] on div "Project Manager" at bounding box center [716, 287] width 128 height 31
click at [485, 186] on input "mana" at bounding box center [668, 182] width 728 height 50
click at [983, 587] on button "Add" at bounding box center [993, 598] width 137 height 39
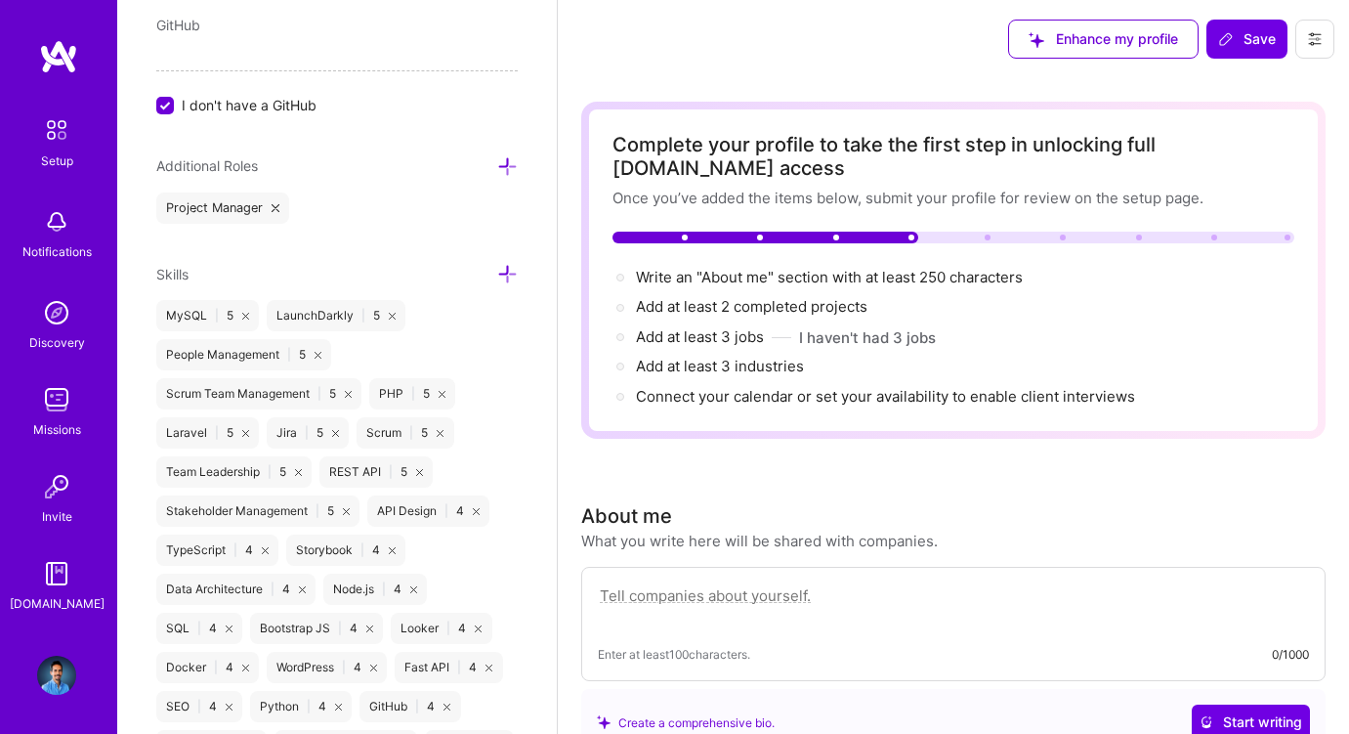
click at [509, 156] on icon at bounding box center [507, 166] width 21 height 21
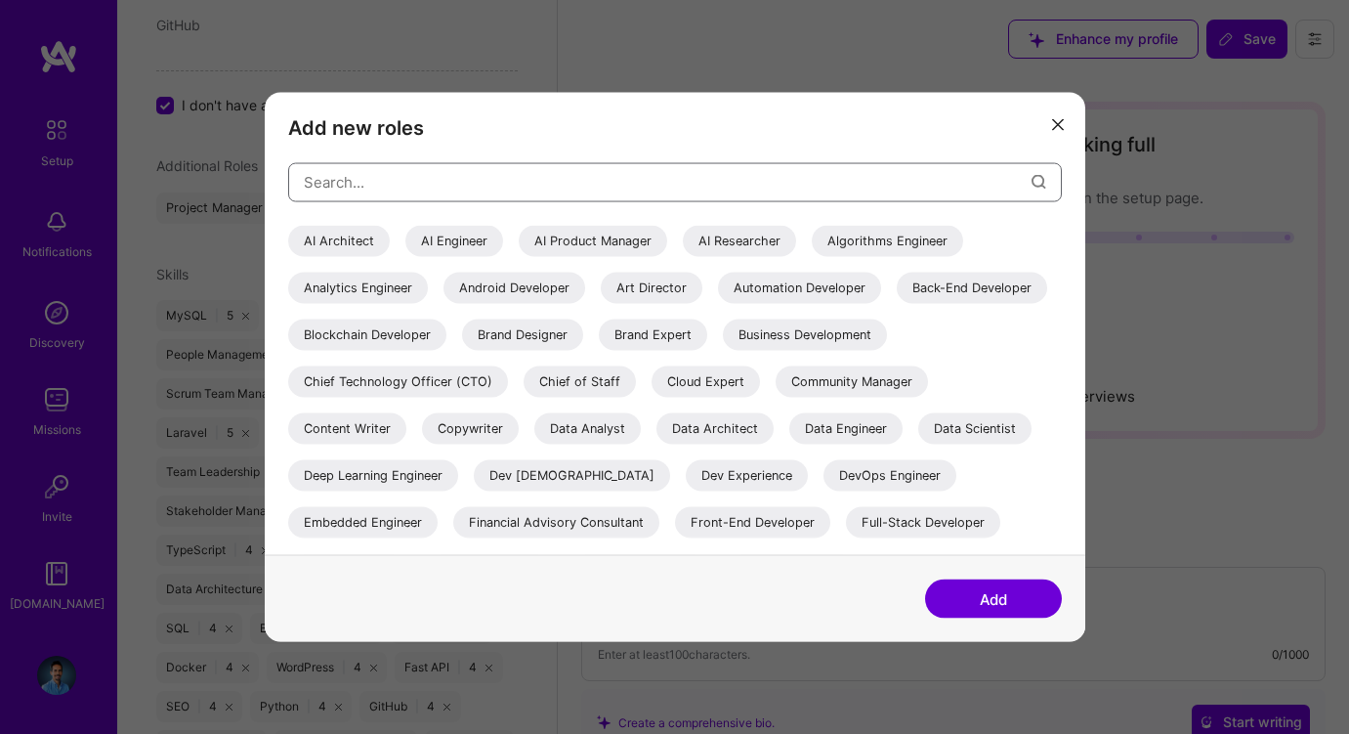
click at [458, 184] on input "modal" at bounding box center [668, 182] width 728 height 50
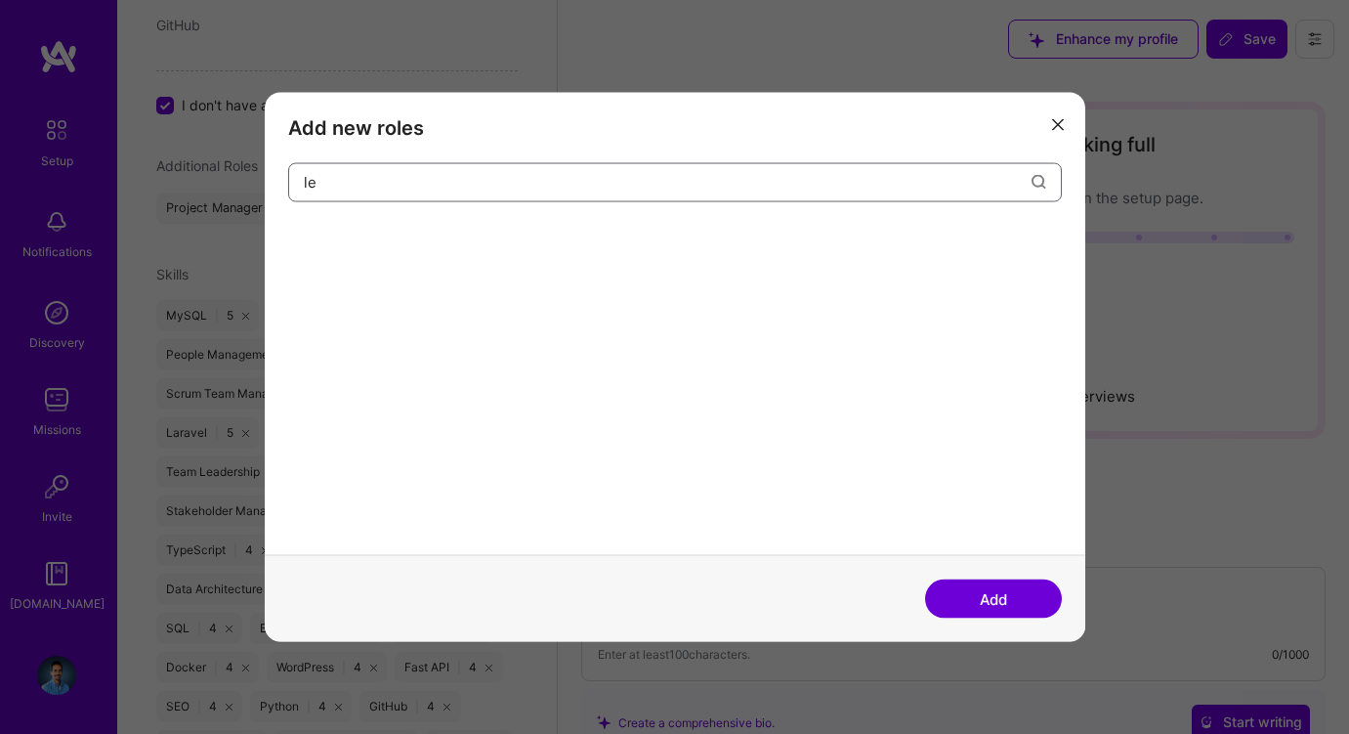
type input "l"
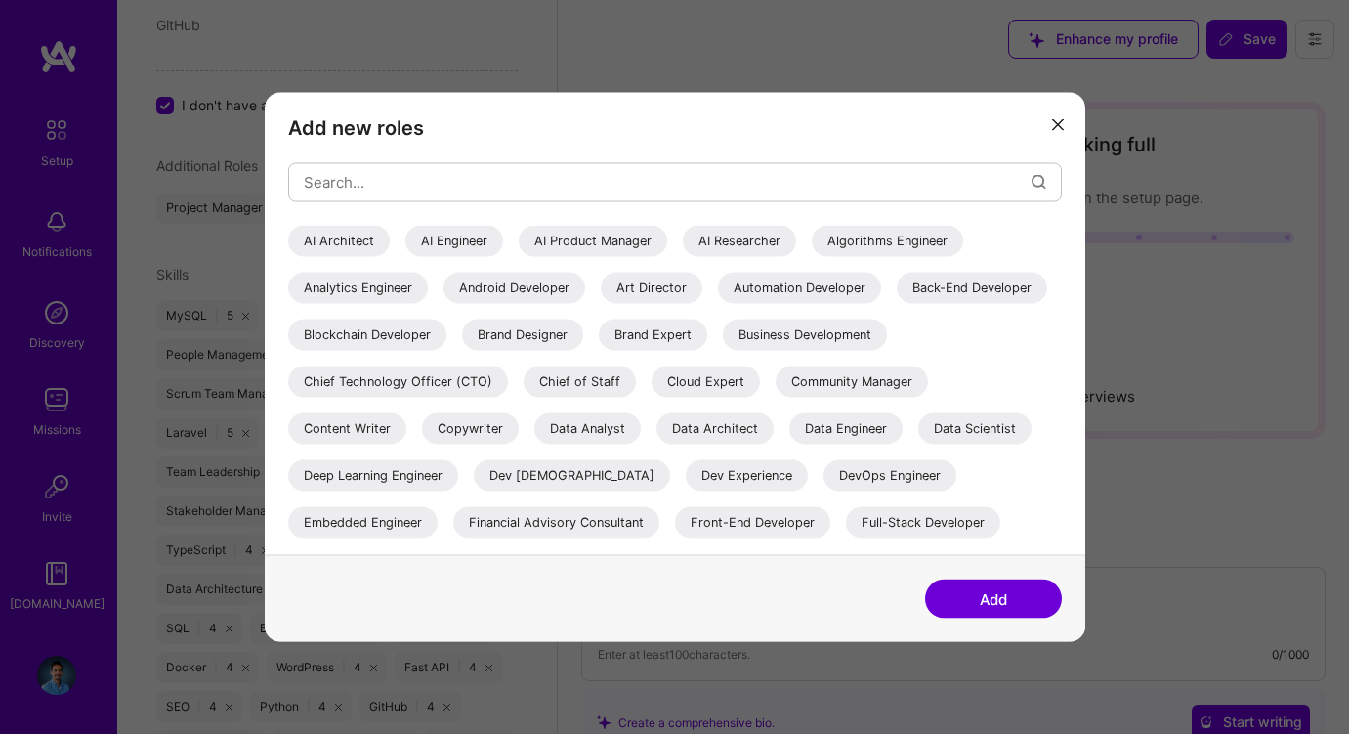
click at [1056, 119] on icon "modal" at bounding box center [1058, 125] width 12 height 12
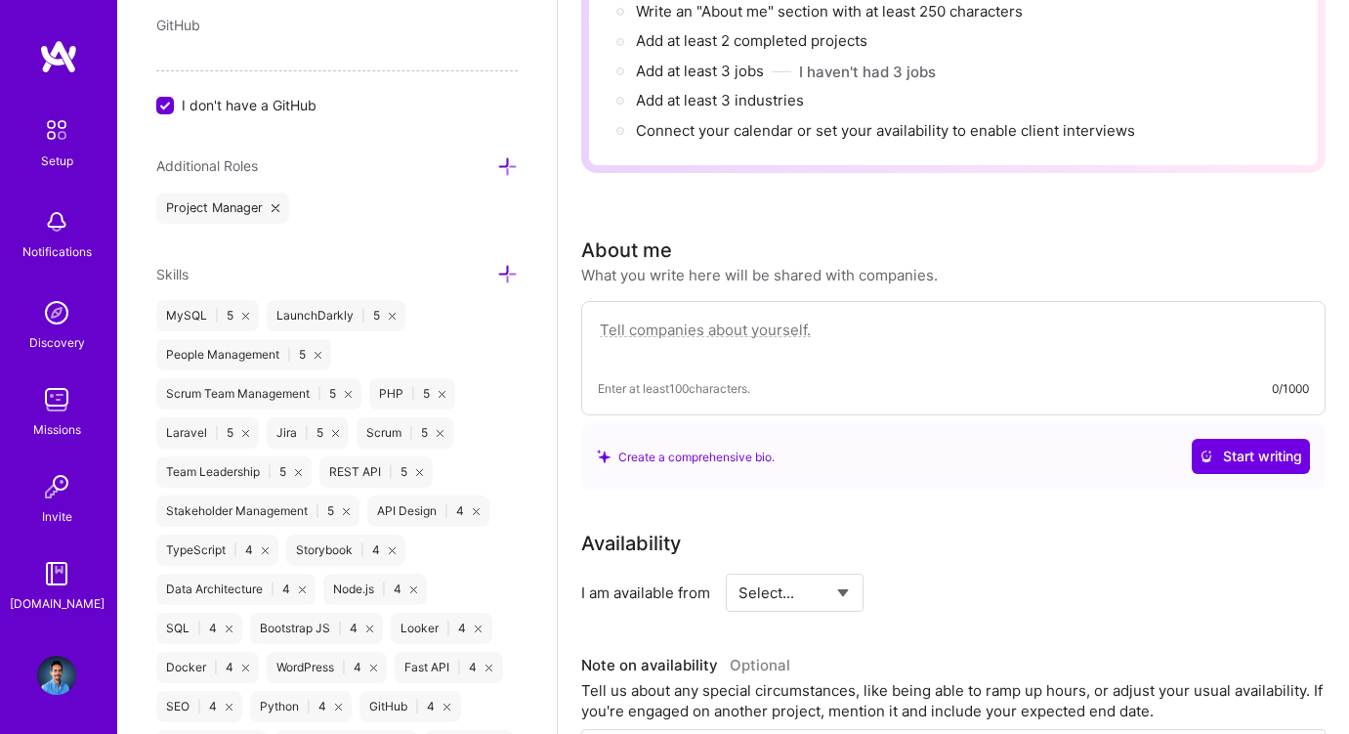
scroll to position [286, 0]
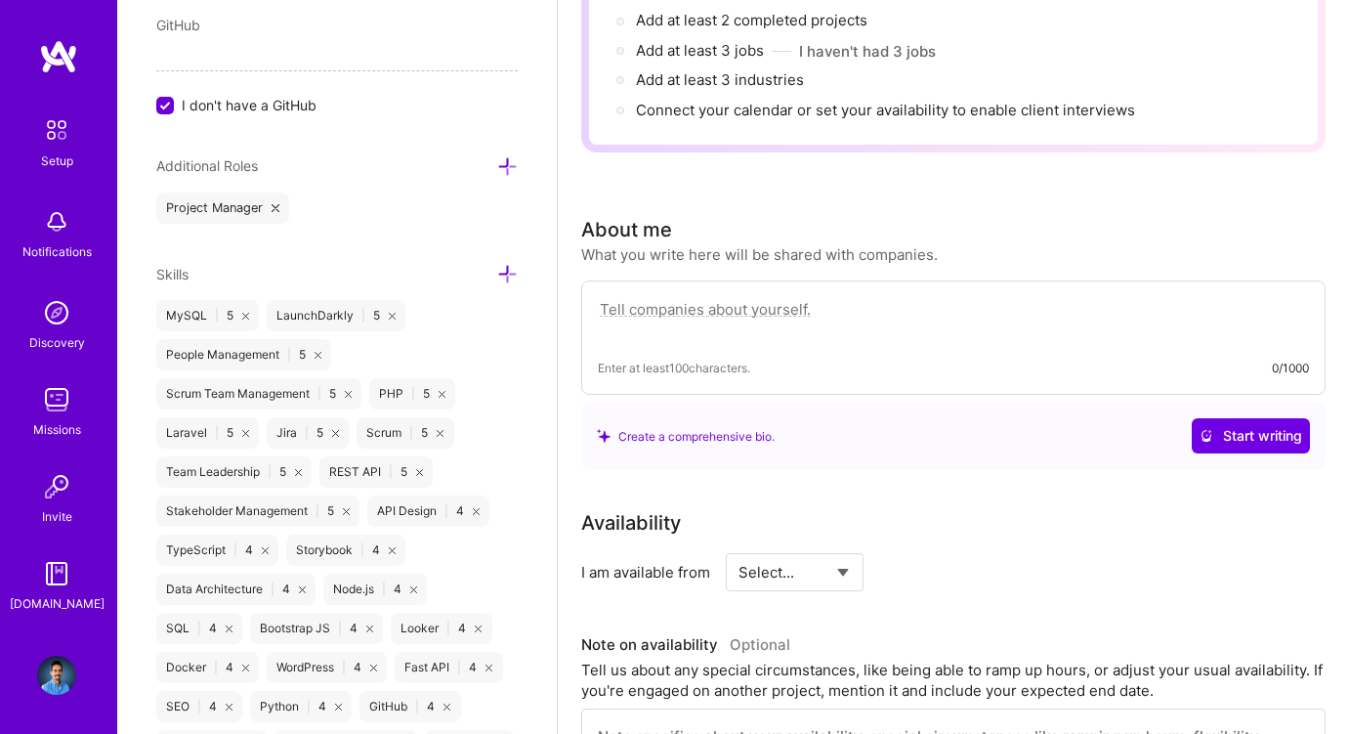
click at [811, 317] on textarea at bounding box center [953, 319] width 711 height 45
click at [692, 303] on textarea at bounding box center [953, 319] width 711 height 45
paste textarea "I’m a Senior Software Engineer & Tech Lead with 15+ years building and scaling …"
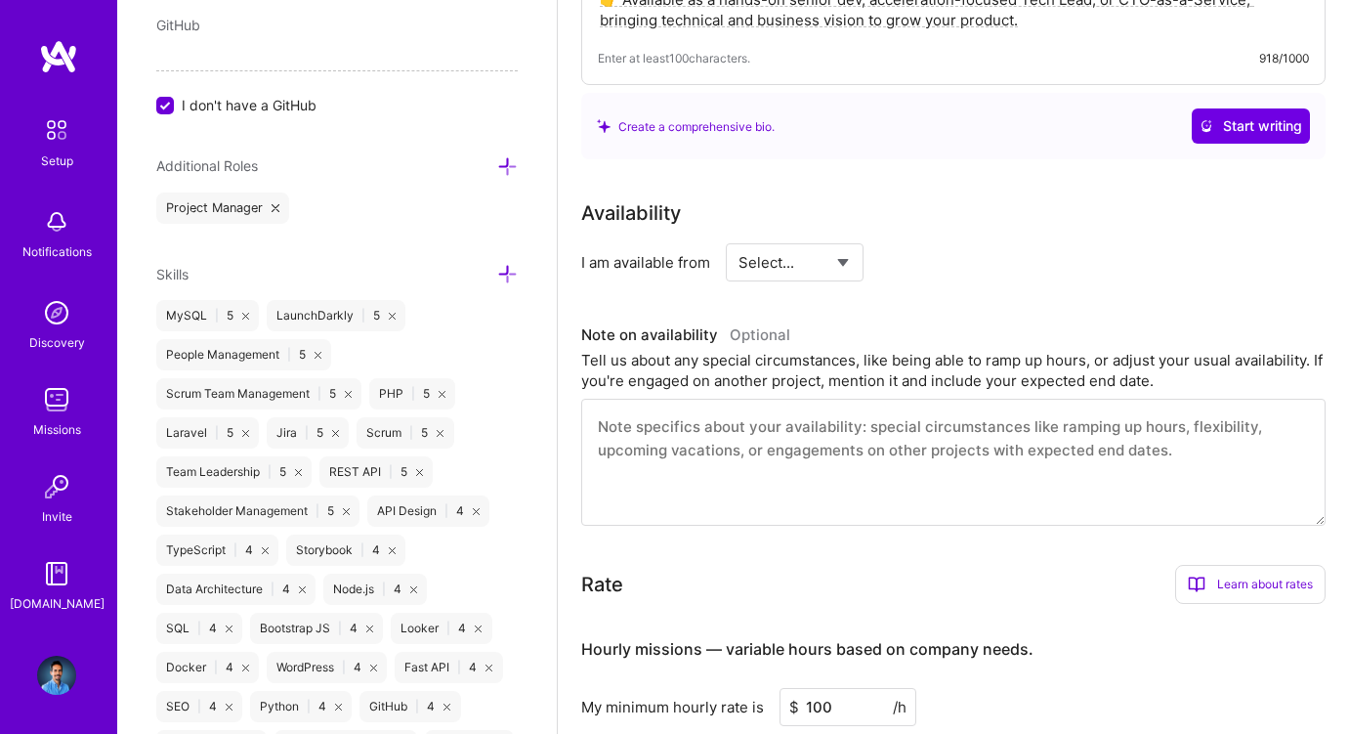
scroll to position [919, 0]
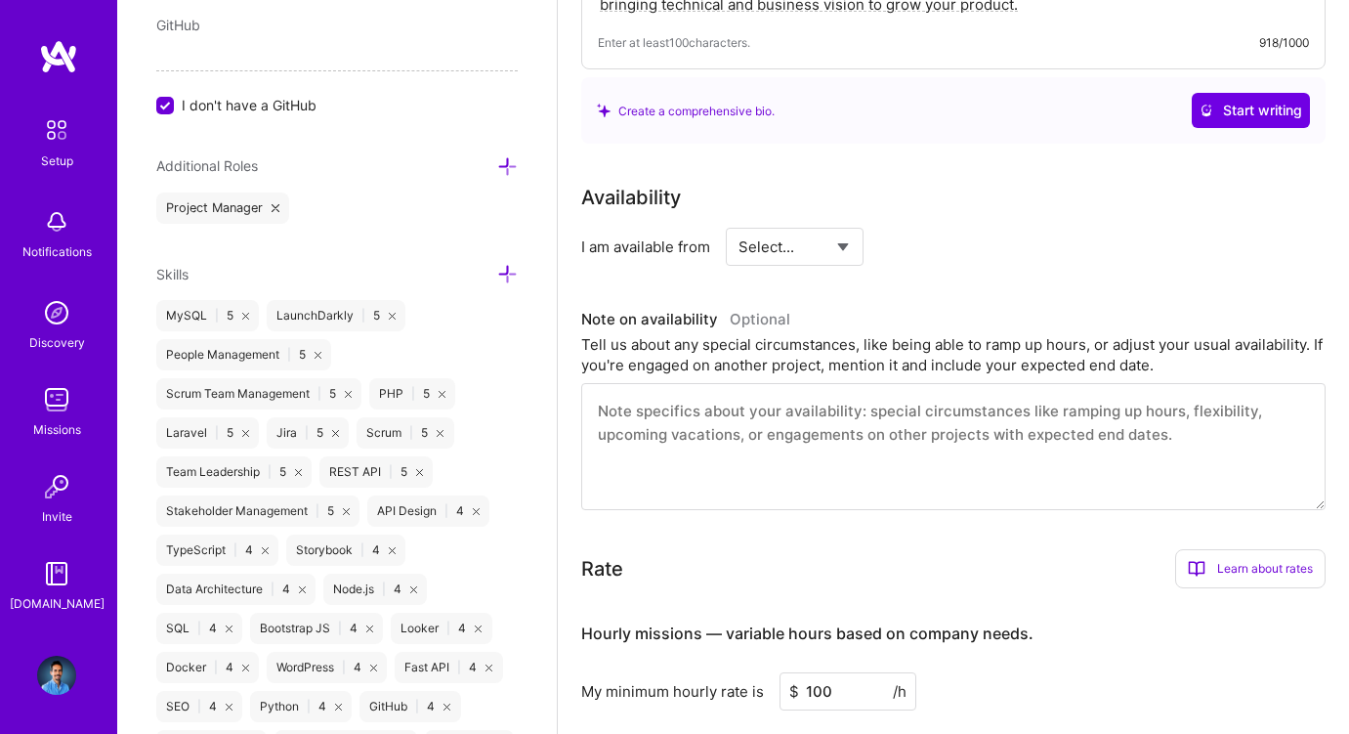
type textarea "I’m a Senior Software Engineer & Tech Lead with 15+ years building and scaling …"
click at [795, 248] on select "Select... Right Now Future Date Not Available" at bounding box center [795, 247] width 112 height 50
click at [739, 222] on select "Select... Right Now Future Date Not Available" at bounding box center [795, 247] width 112 height 50
click at [791, 255] on select "Select... Right Now Future Date Not Available" at bounding box center [795, 247] width 112 height 50
select select "Future Date"
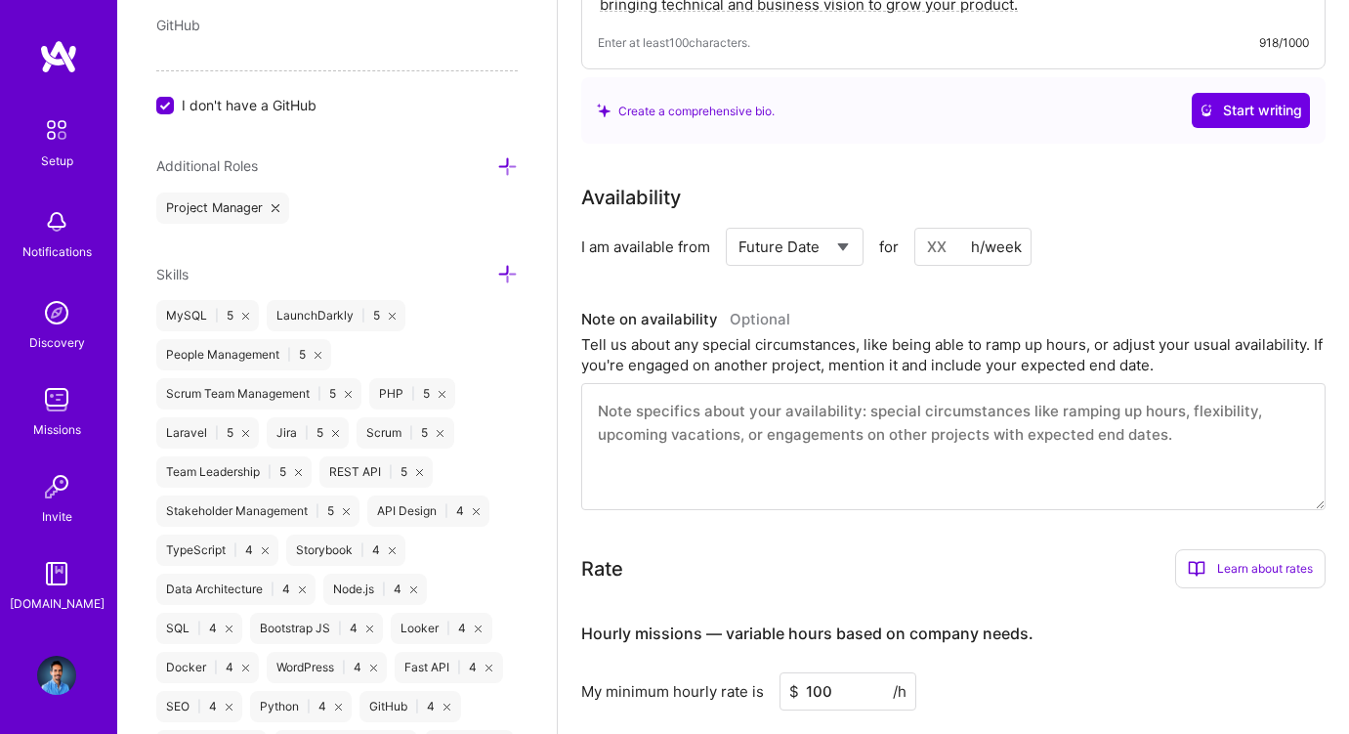
click at [739, 222] on select "Select... Right Now Future Date Not Available" at bounding box center [795, 247] width 112 height 50
click at [933, 244] on input "[DATE]" at bounding box center [962, 247] width 97 height 38
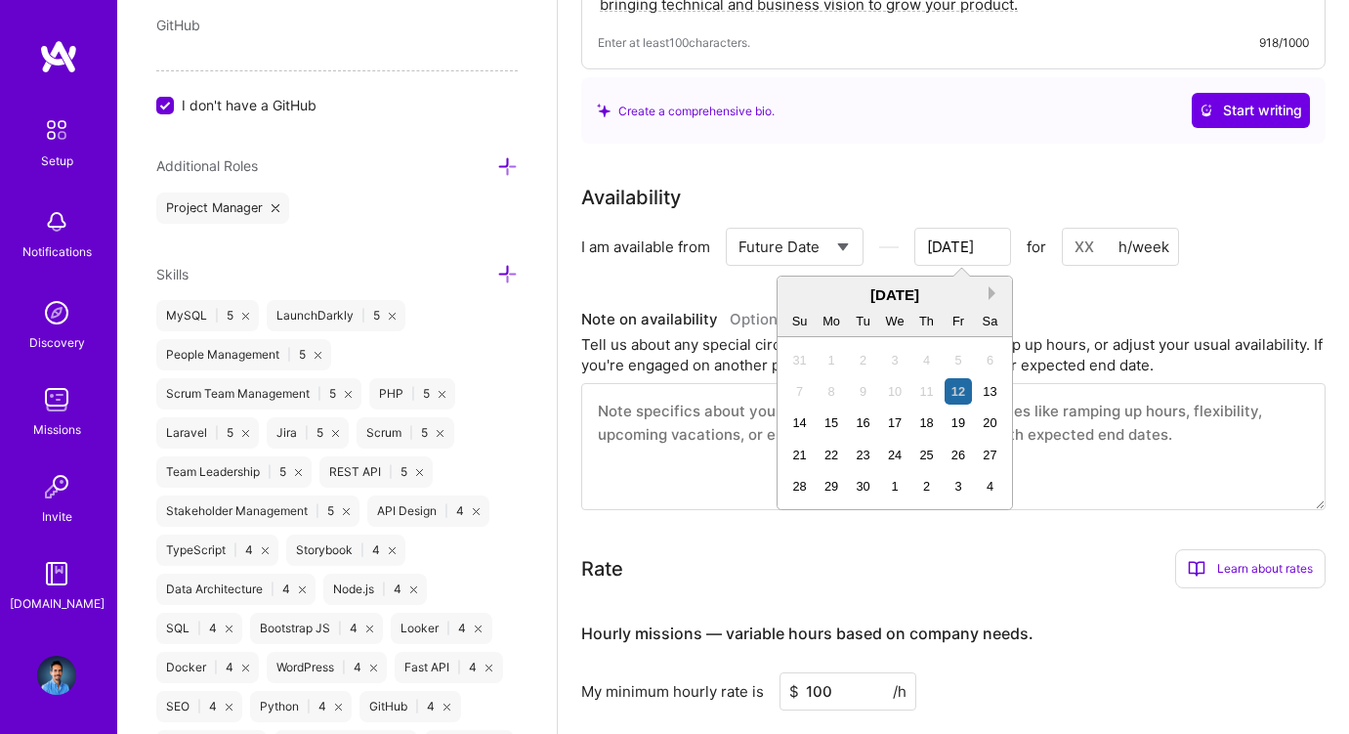
click at [990, 295] on button "Next Month" at bounding box center [996, 293] width 14 height 14
click at [904, 359] on div "1" at bounding box center [894, 360] width 26 height 26
type input "[DATE]"
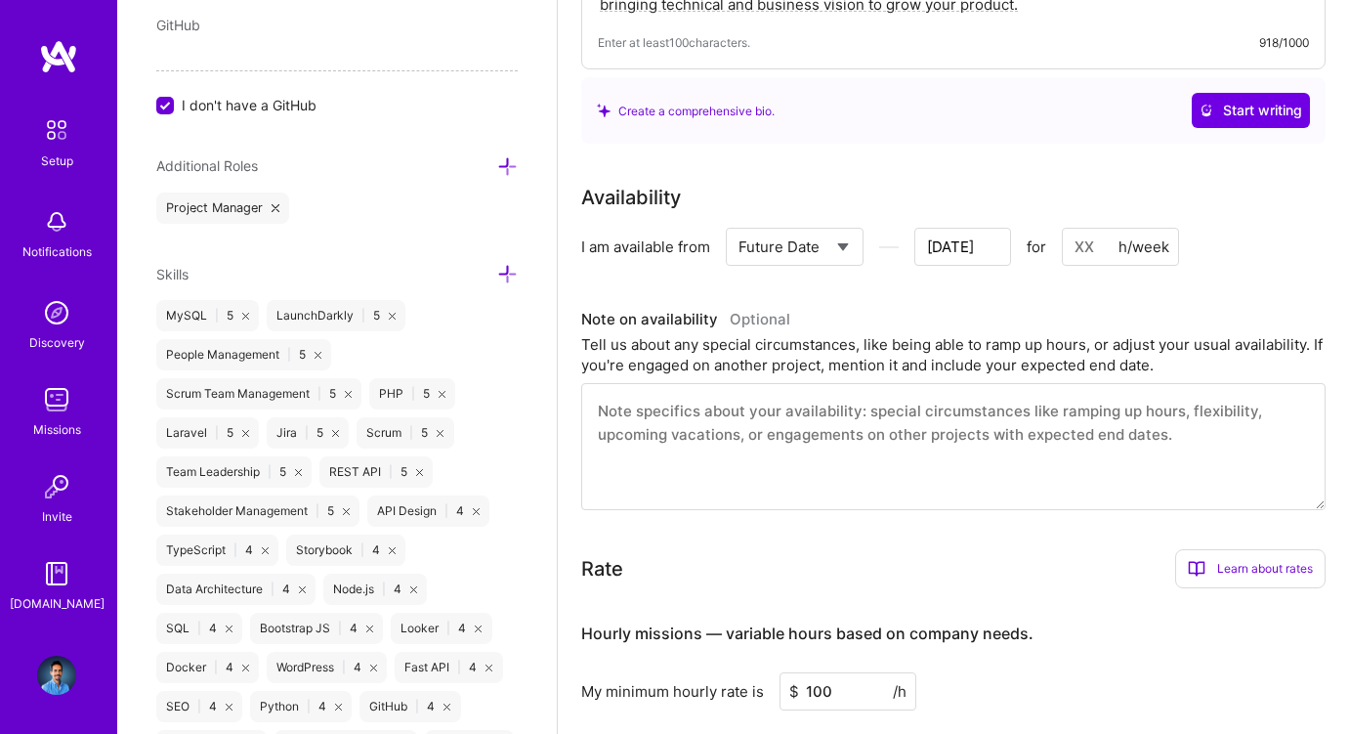
click at [1081, 253] on input at bounding box center [1120, 247] width 117 height 38
type input "4"
type input "[DATE]"
type input "40"
type input "[DATE]"
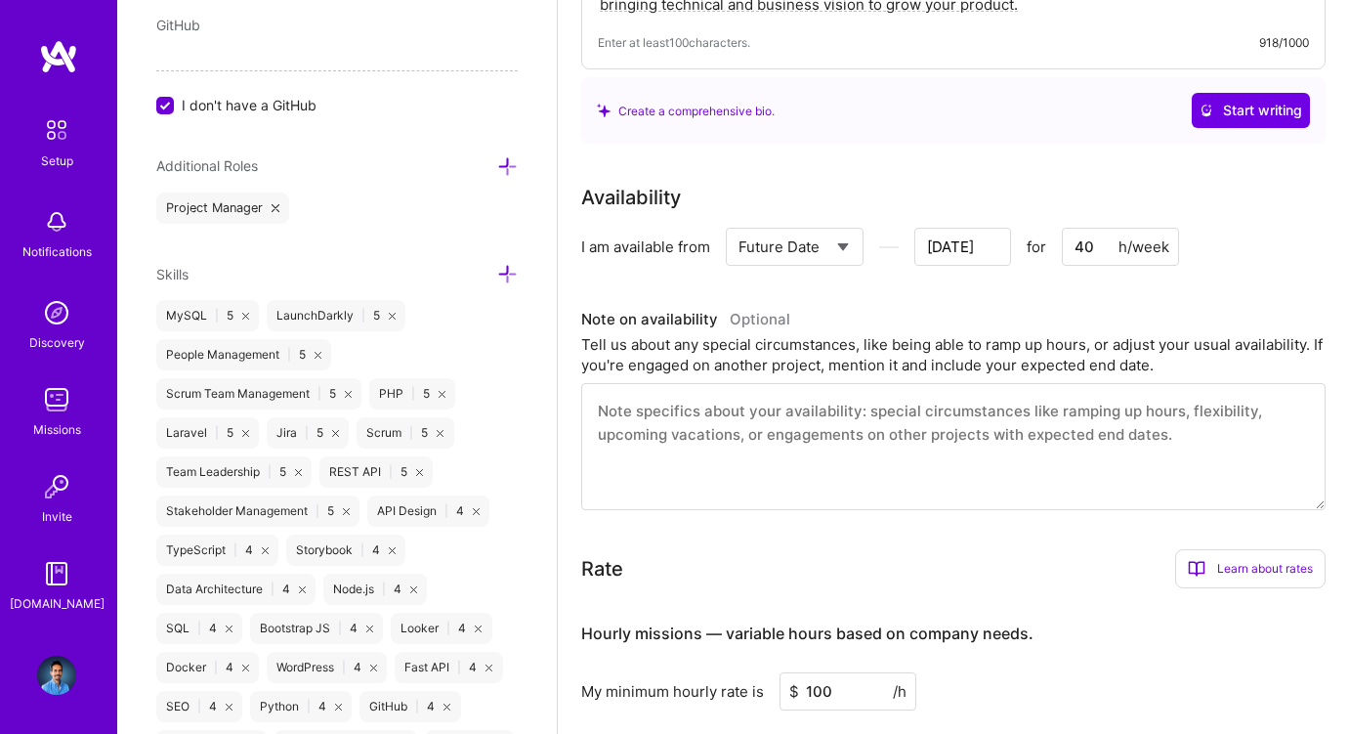
type input "40"
click at [1292, 270] on div "Availability I am available from Select... Right Now Future Date Not Available …" at bounding box center [953, 346] width 744 height 327
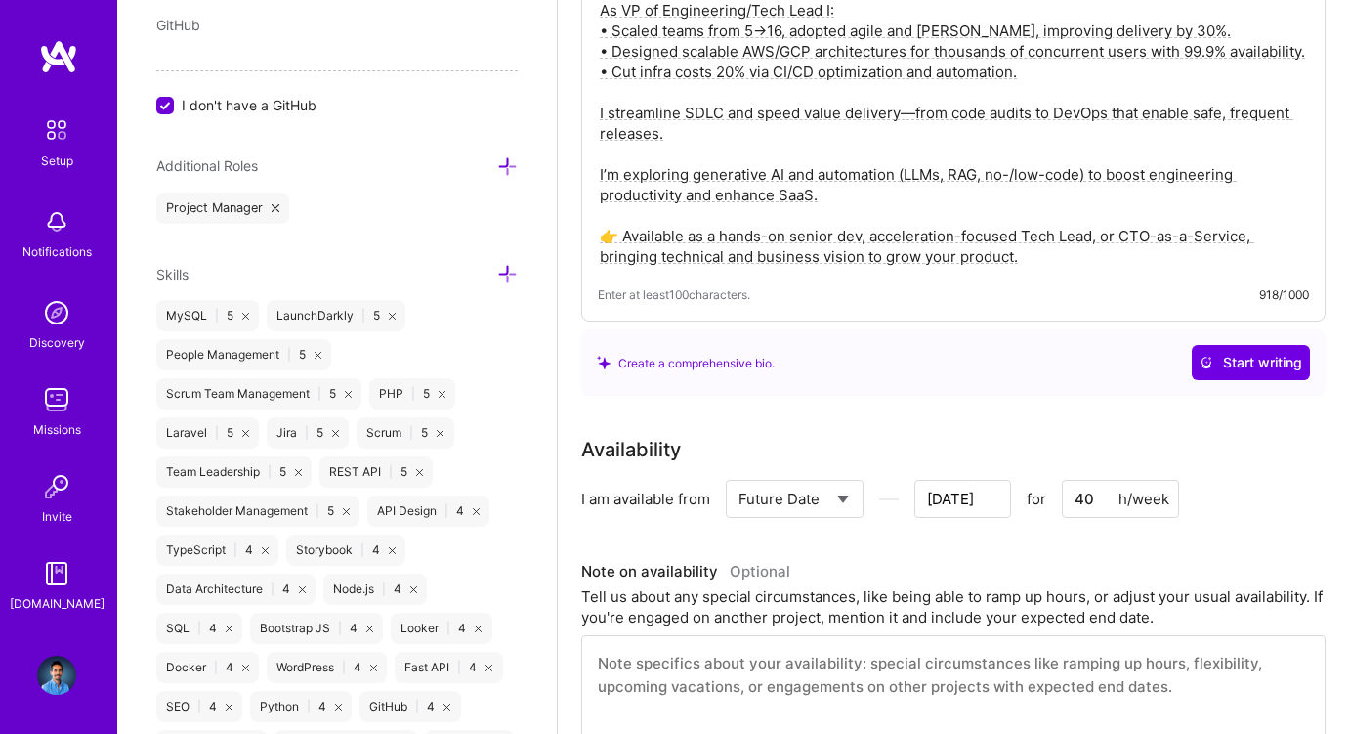
scroll to position [0, 0]
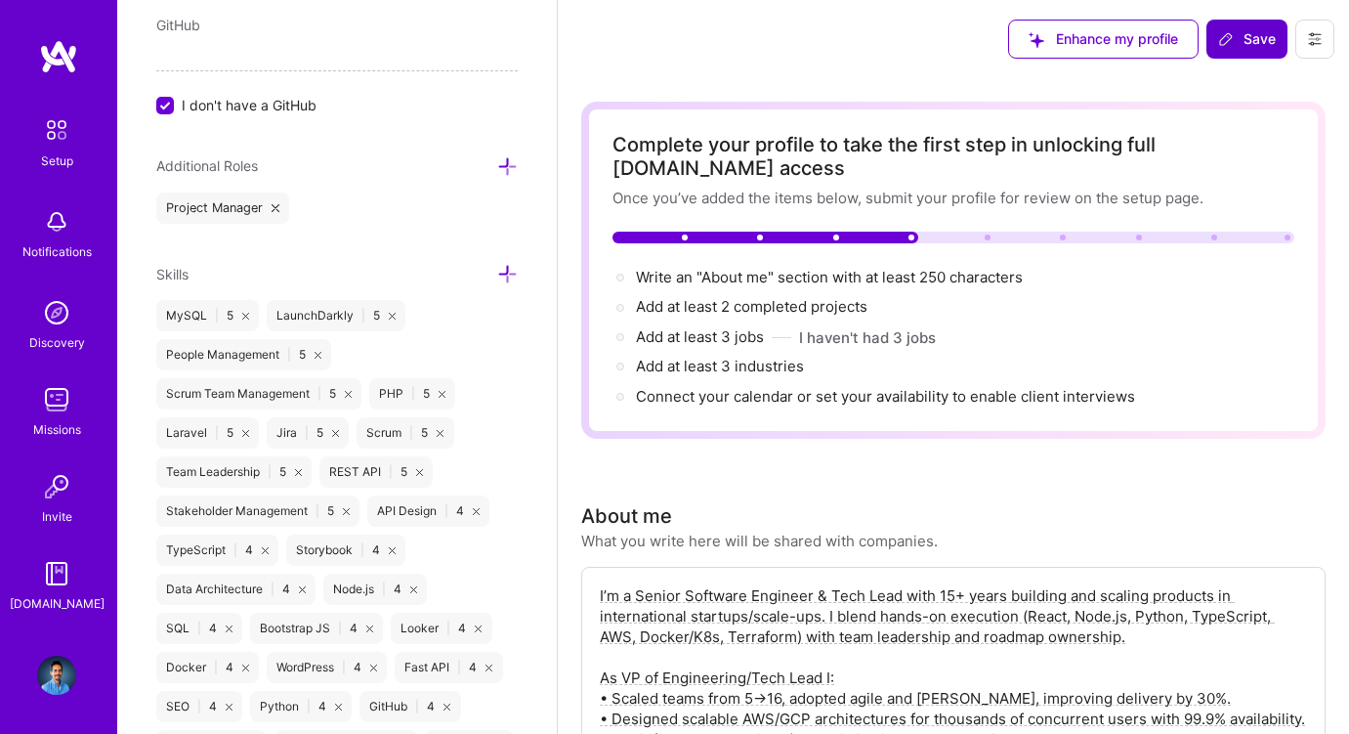
click at [1258, 41] on span "Save" at bounding box center [1247, 39] width 58 height 20
type input "[DATE]"
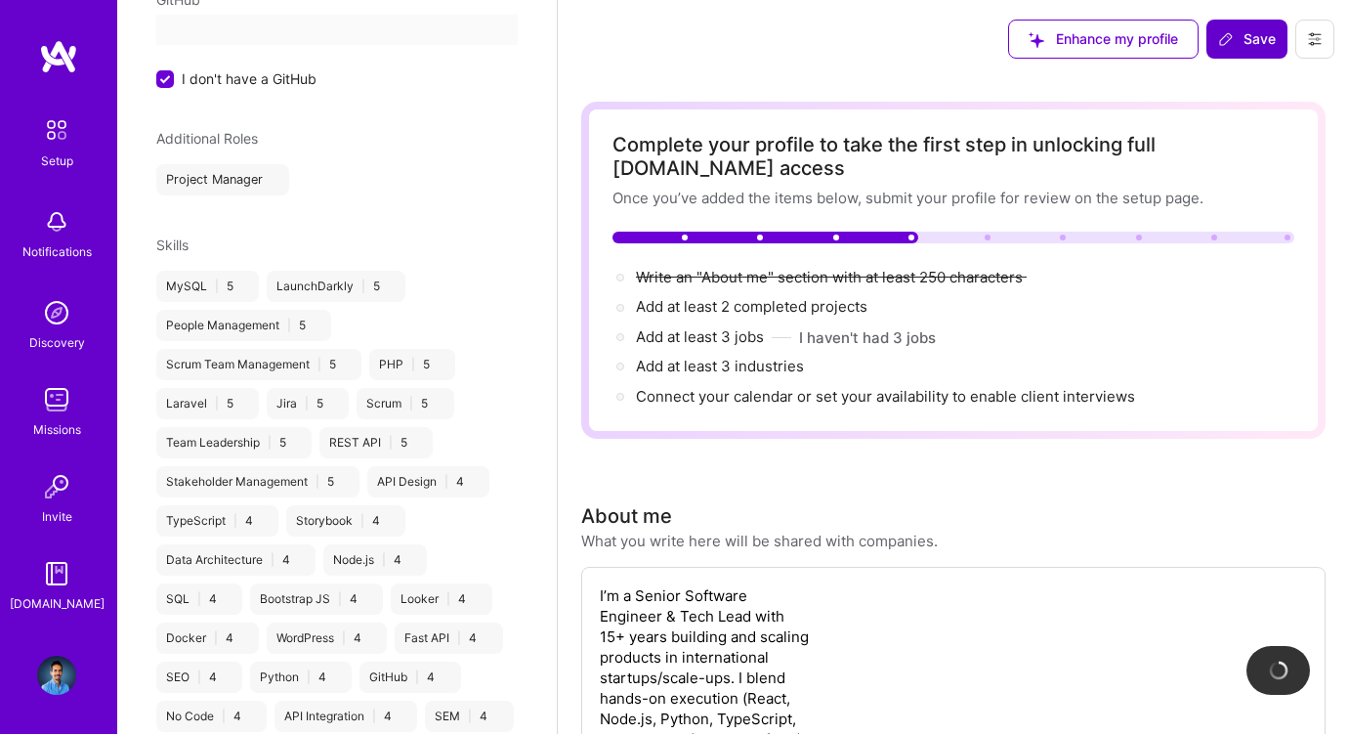
scroll to position [329, 0]
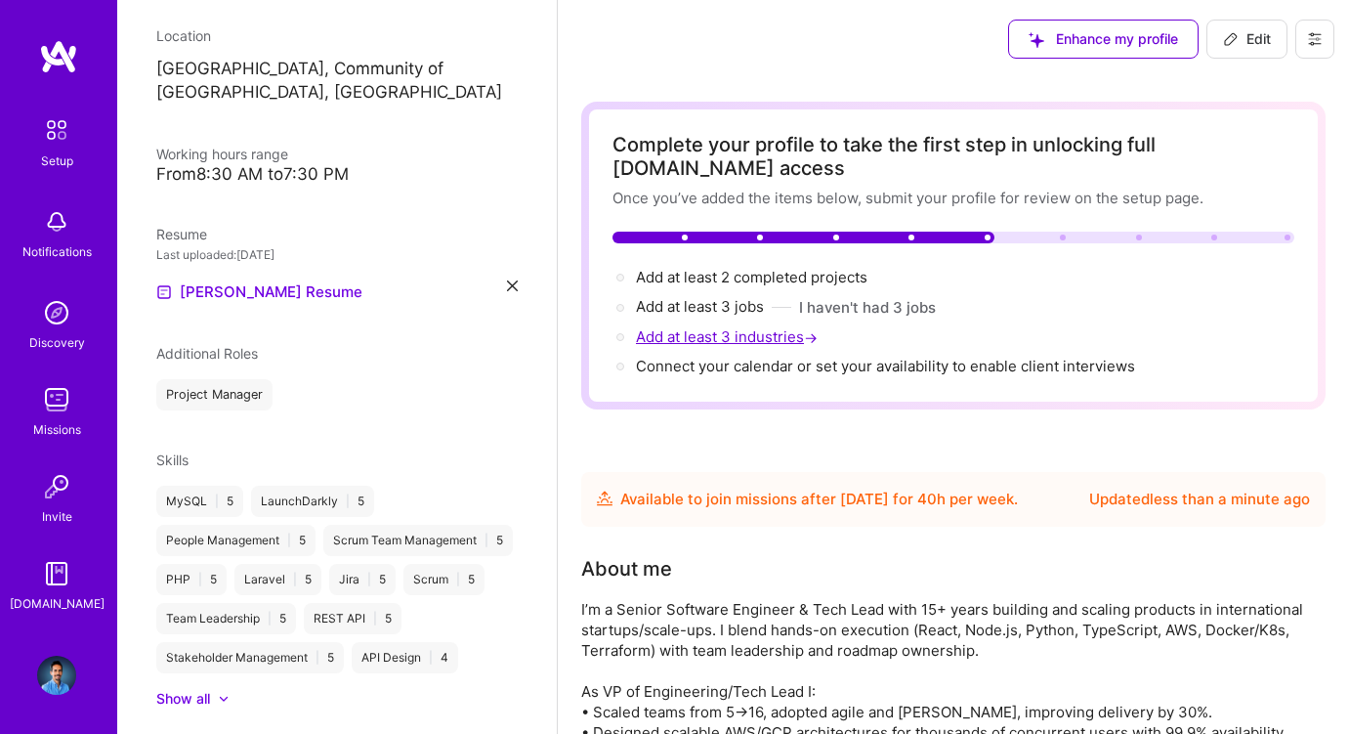
click at [738, 339] on span "Add at least 3 industries →" at bounding box center [729, 336] width 186 height 19
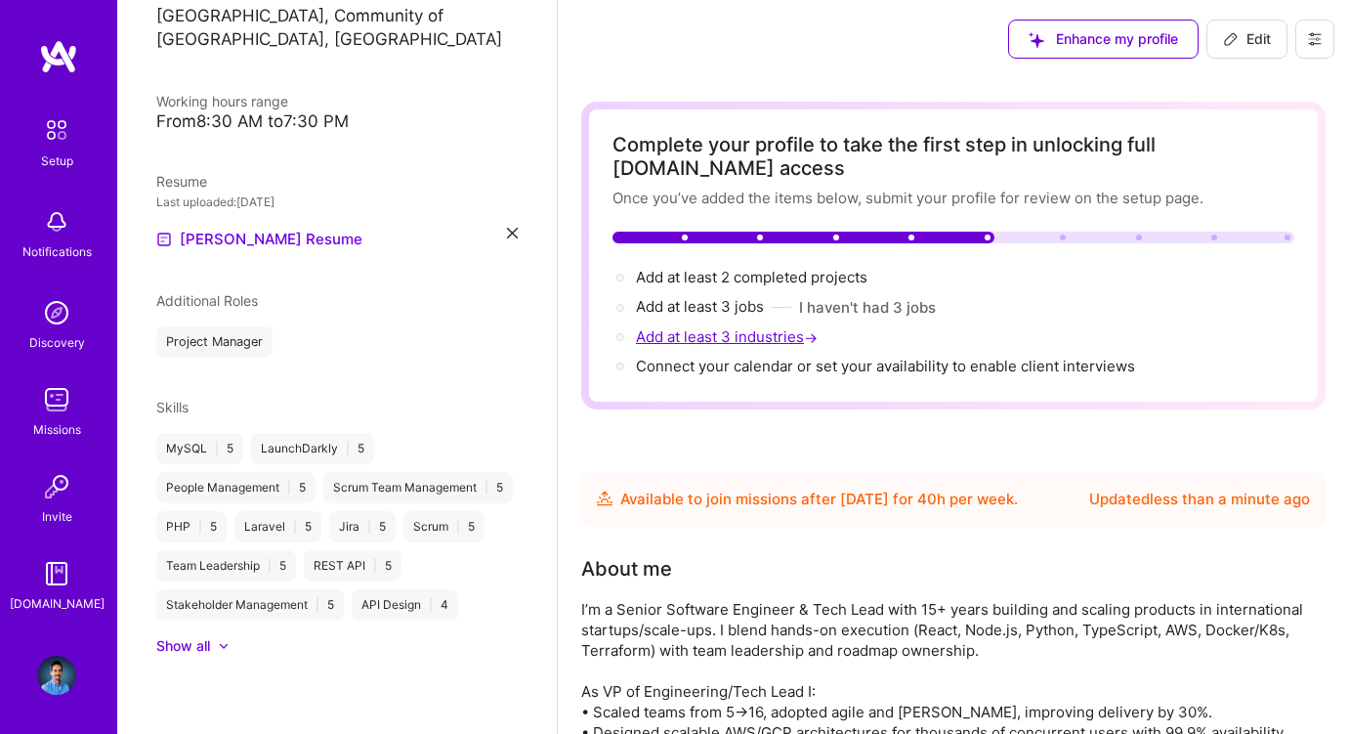
select select "US"
select select "Future Date"
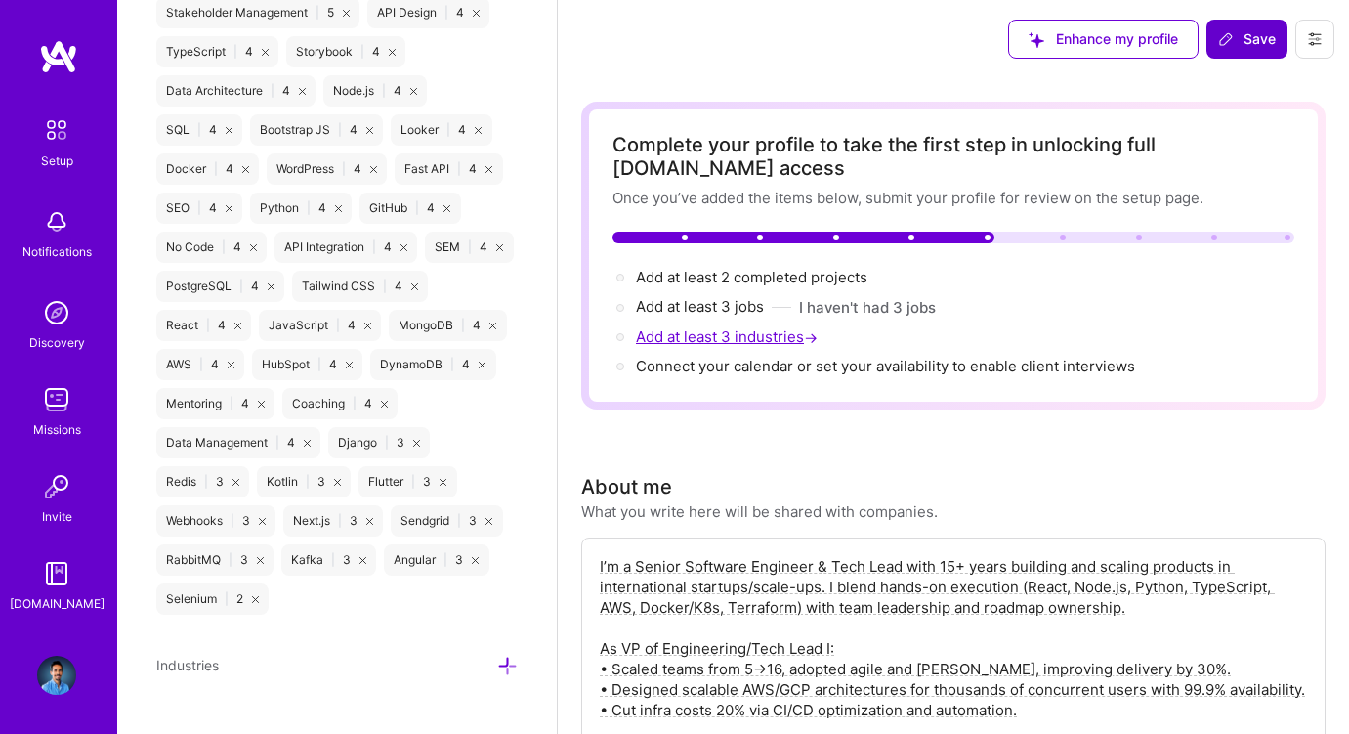
scroll to position [1717, 0]
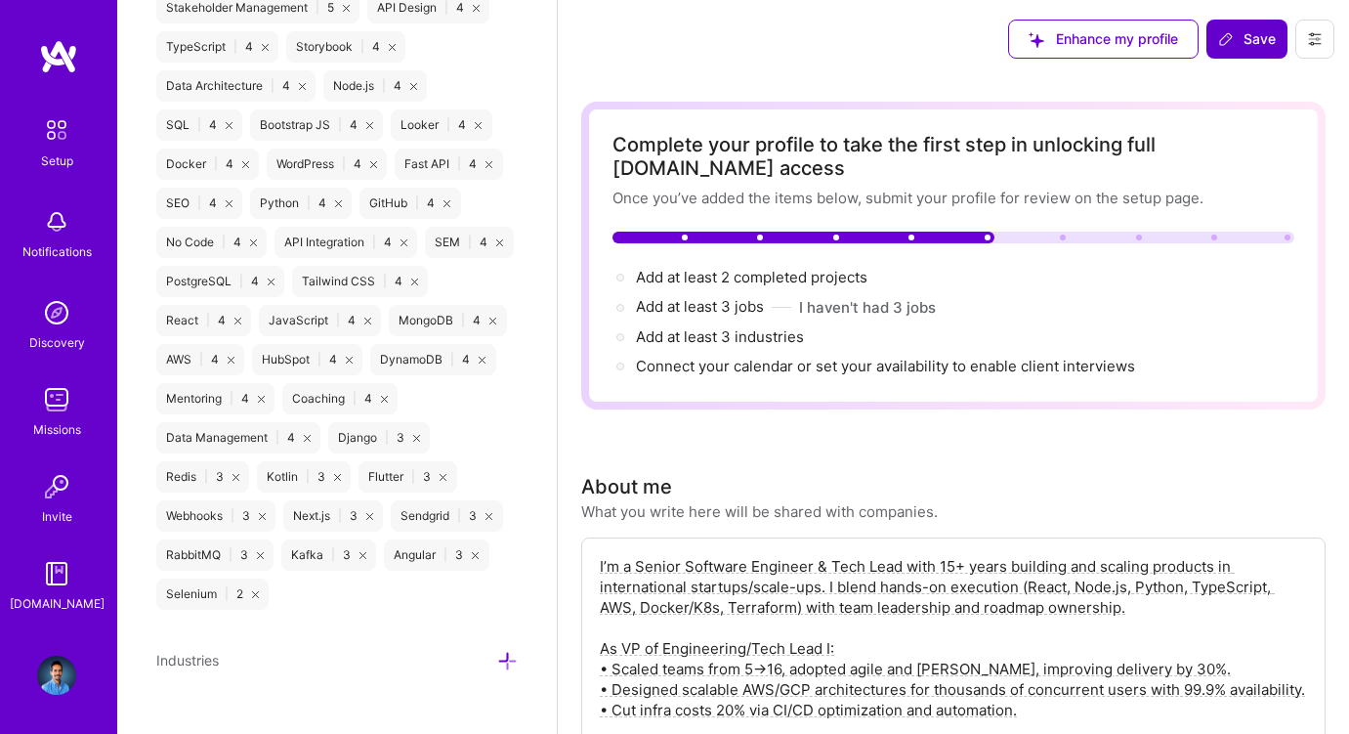
click at [498, 651] on icon at bounding box center [507, 661] width 21 height 21
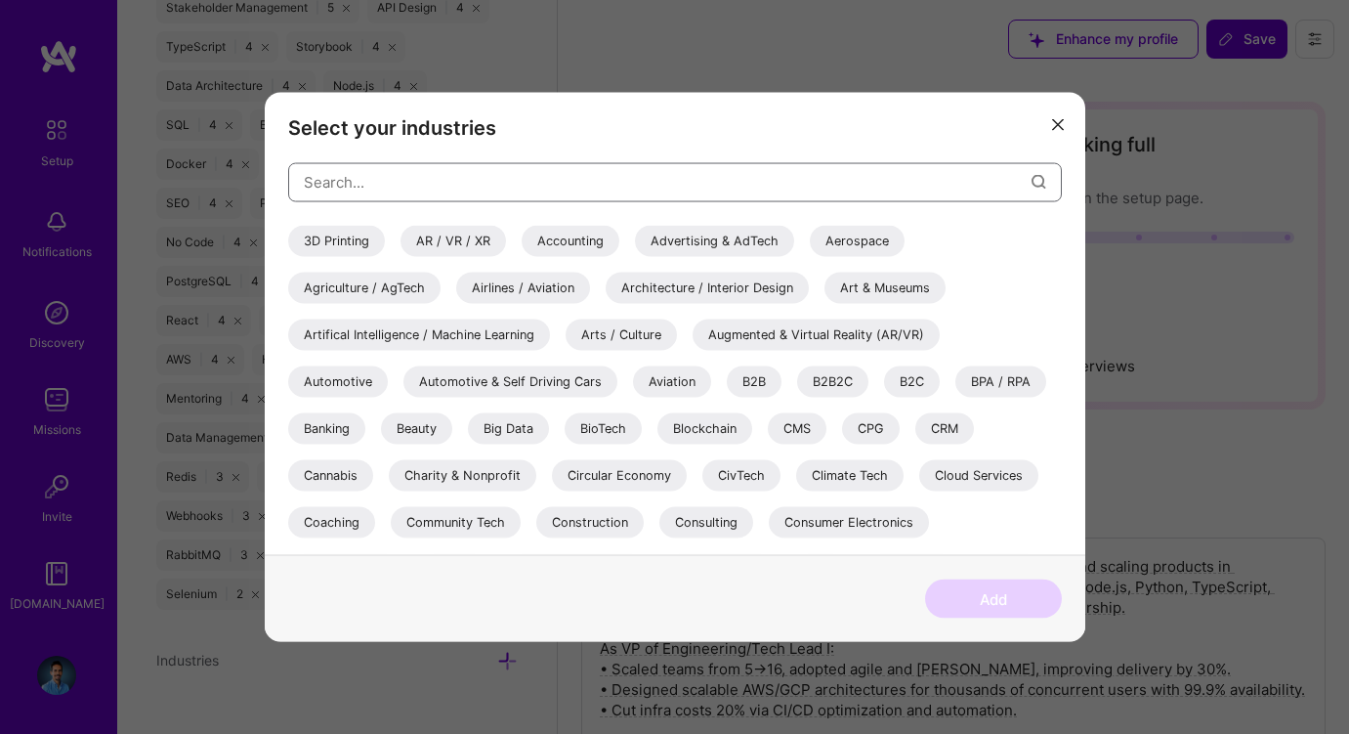
click at [476, 177] on input "modal" at bounding box center [668, 182] width 728 height 50
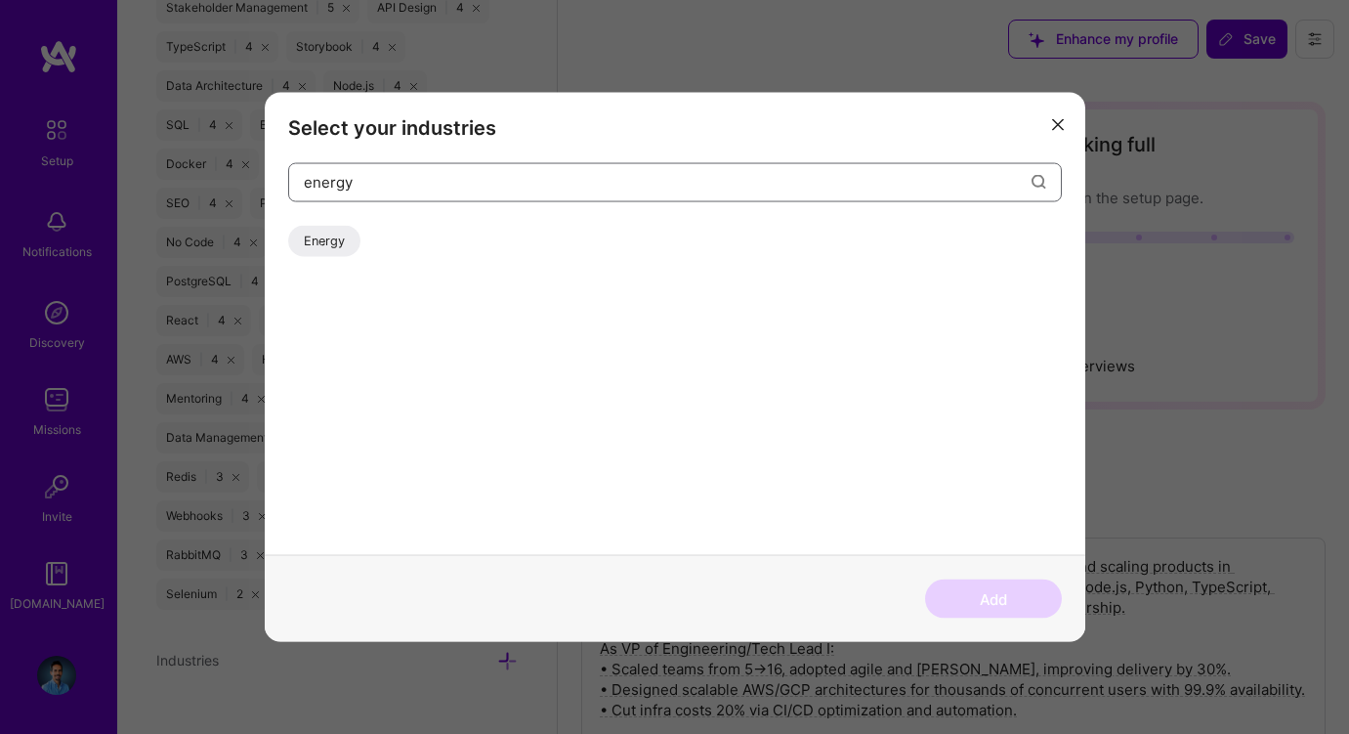
type input "energy"
click at [342, 233] on div "Energy" at bounding box center [324, 240] width 72 height 31
click at [329, 187] on input "energy" at bounding box center [668, 182] width 728 height 50
click at [959, 614] on button "Add" at bounding box center [993, 598] width 137 height 39
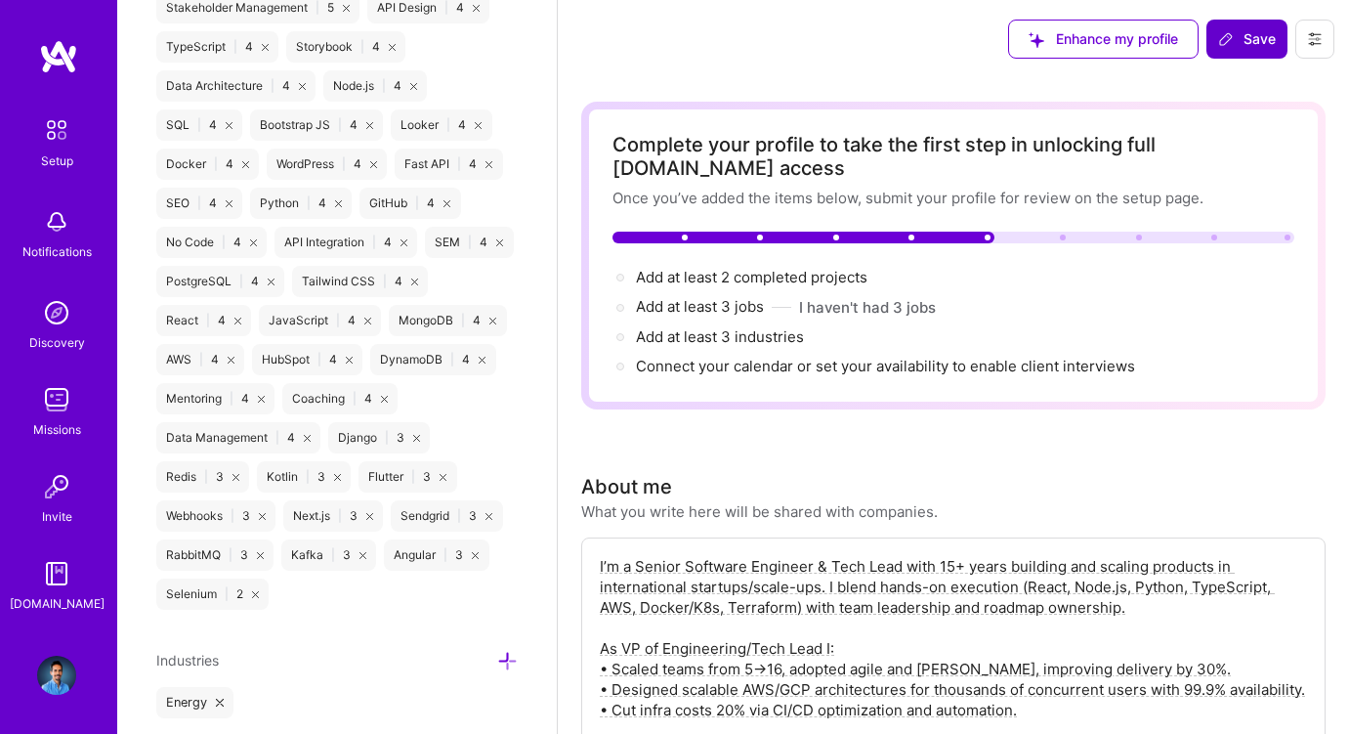
click at [502, 651] on icon at bounding box center [507, 661] width 21 height 21
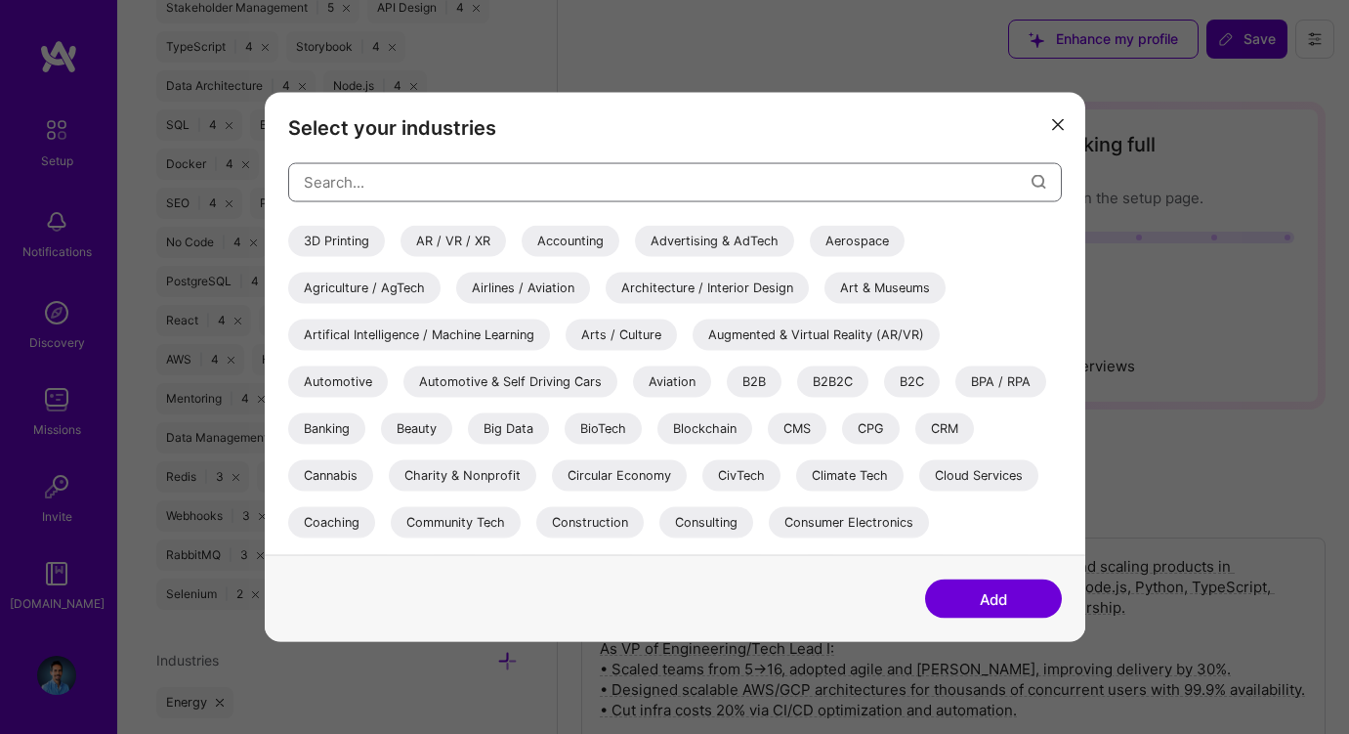
click at [469, 193] on input "modal" at bounding box center [668, 182] width 728 height 50
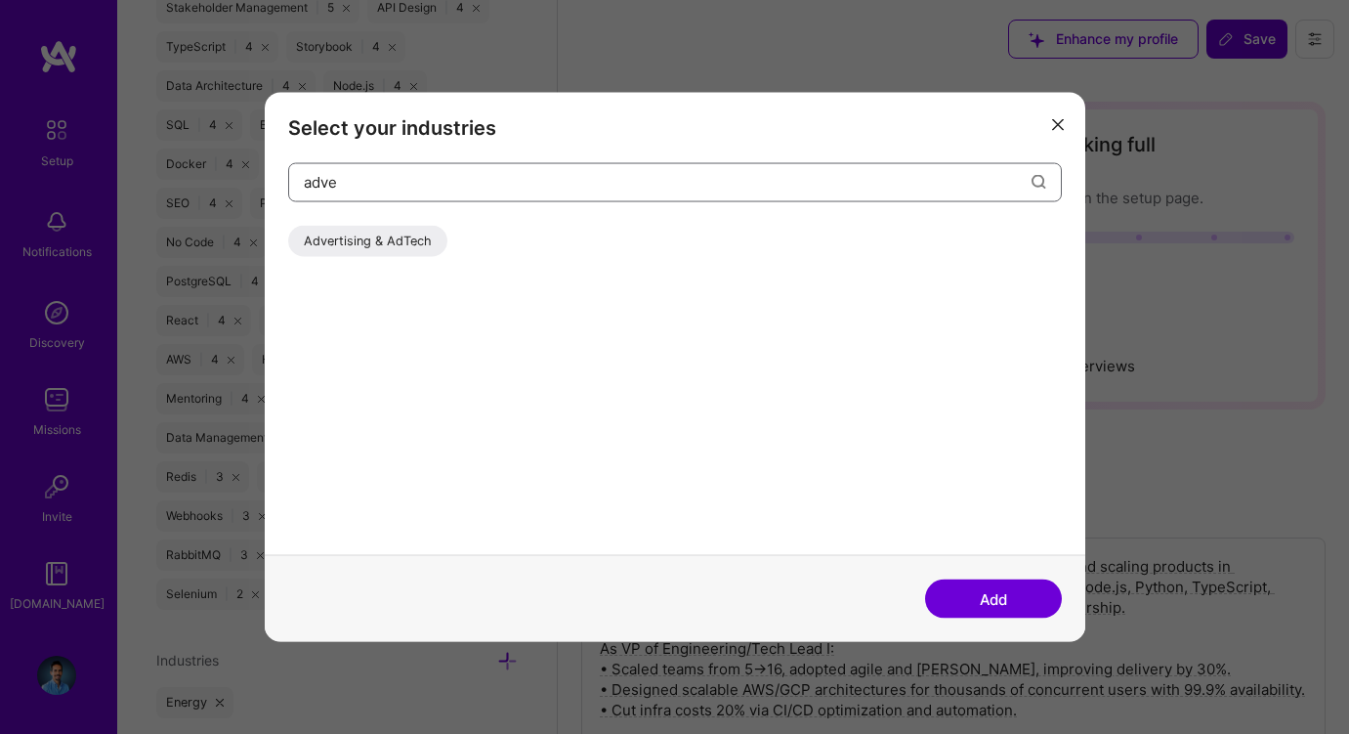
type input "adve"
click at [399, 237] on div "Advertising & AdTech" at bounding box center [367, 240] width 159 height 31
click at [1008, 596] on button "Add" at bounding box center [993, 598] width 137 height 39
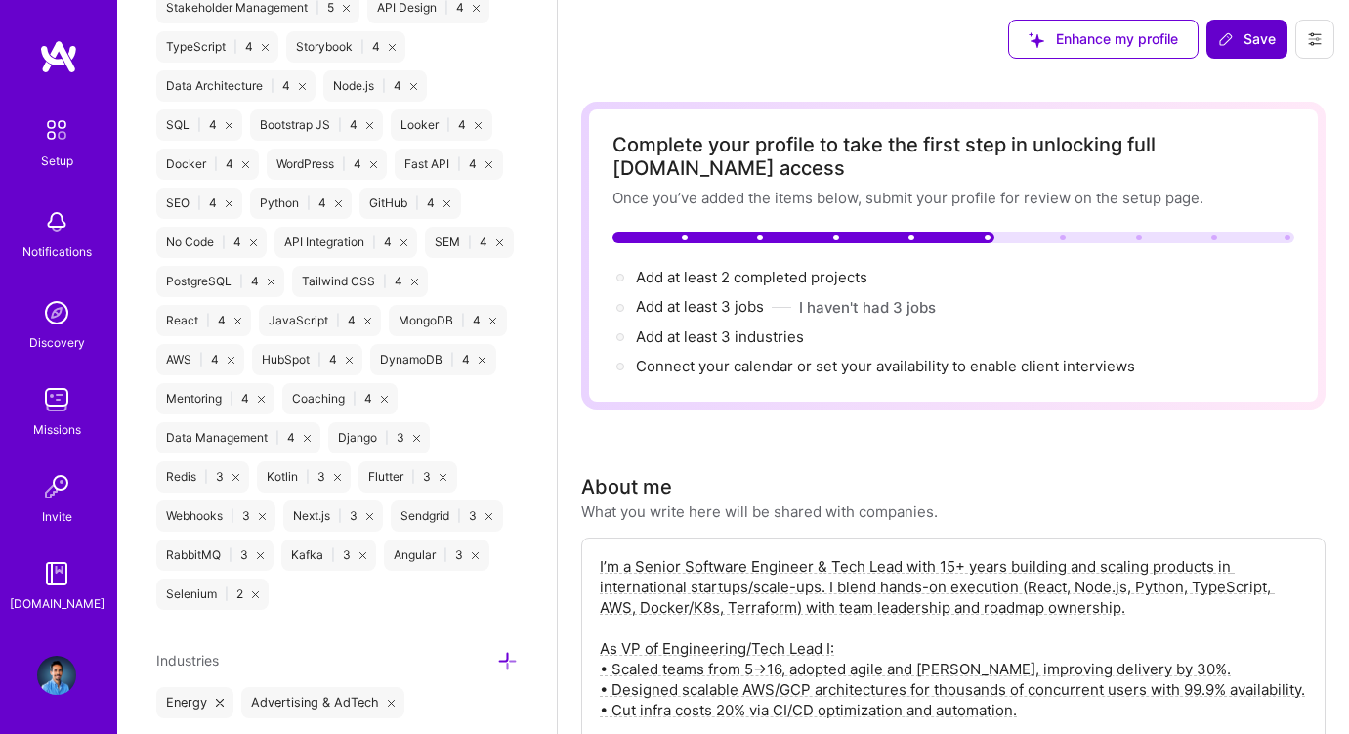
click at [506, 651] on icon at bounding box center [507, 661] width 21 height 21
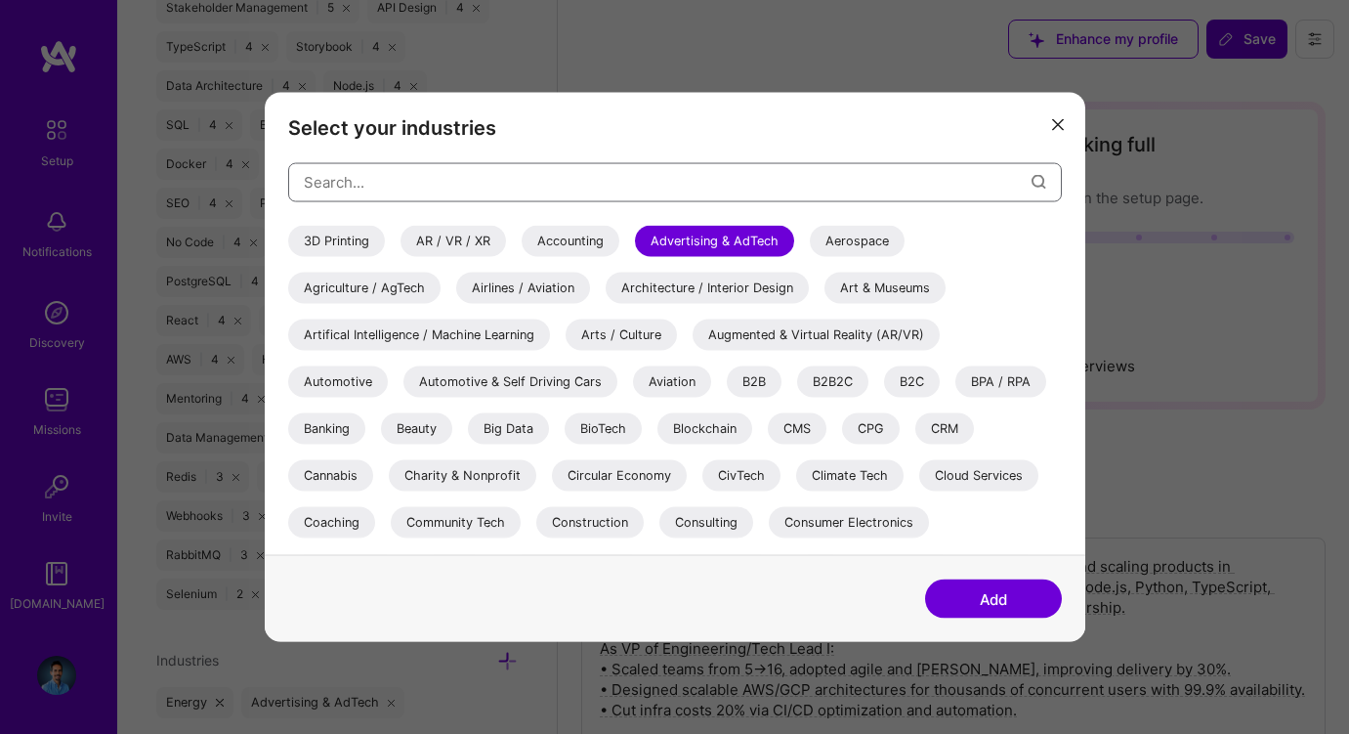
click at [529, 179] on input "modal" at bounding box center [668, 182] width 728 height 50
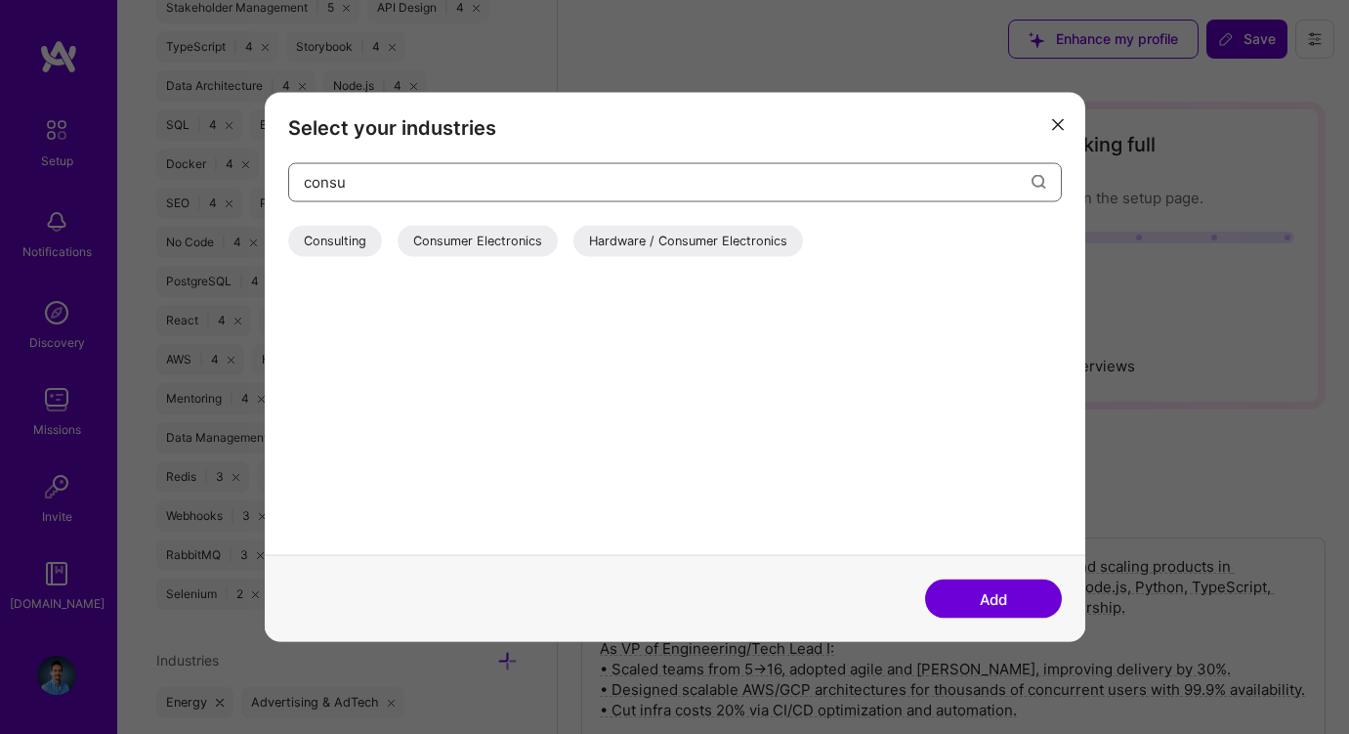
type input "consu"
click at [354, 230] on div "Consulting" at bounding box center [335, 240] width 94 height 31
click at [989, 610] on button "Add" at bounding box center [993, 598] width 137 height 39
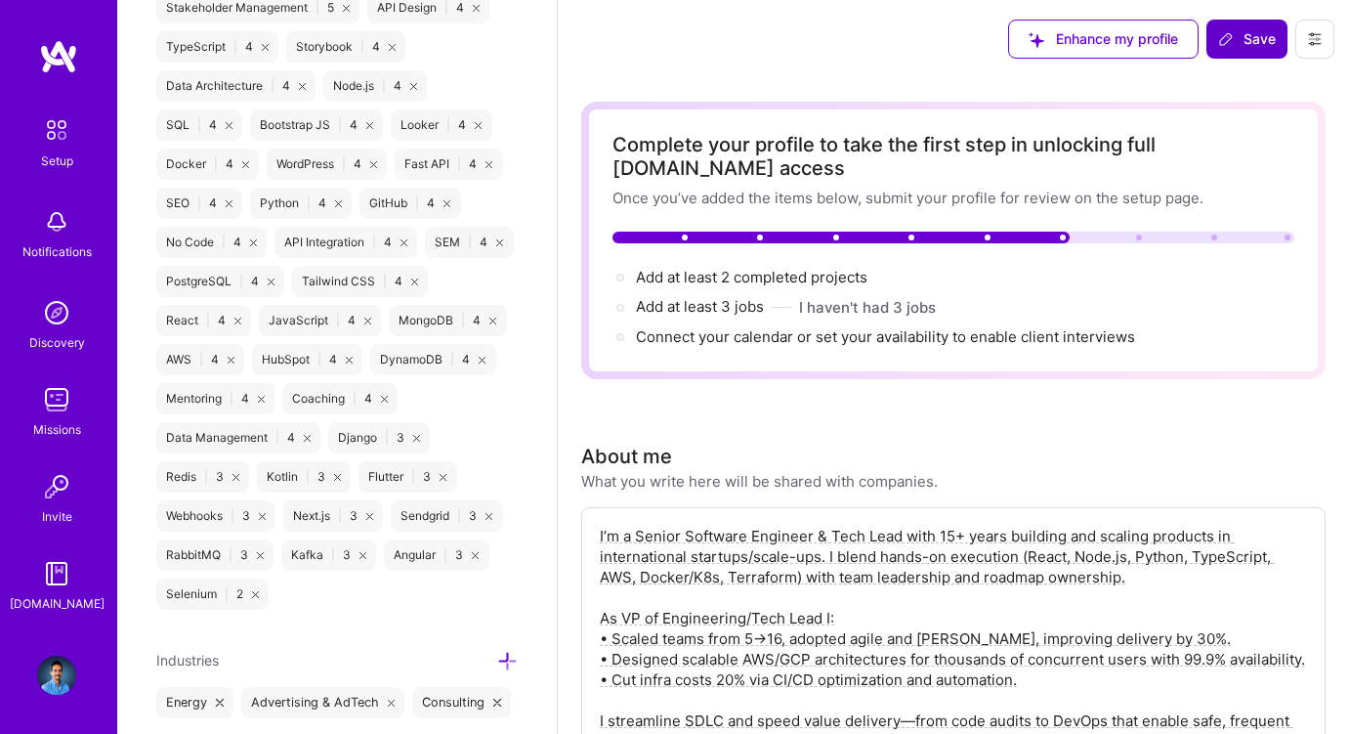
click at [1254, 35] on span "Save" at bounding box center [1247, 39] width 58 height 20
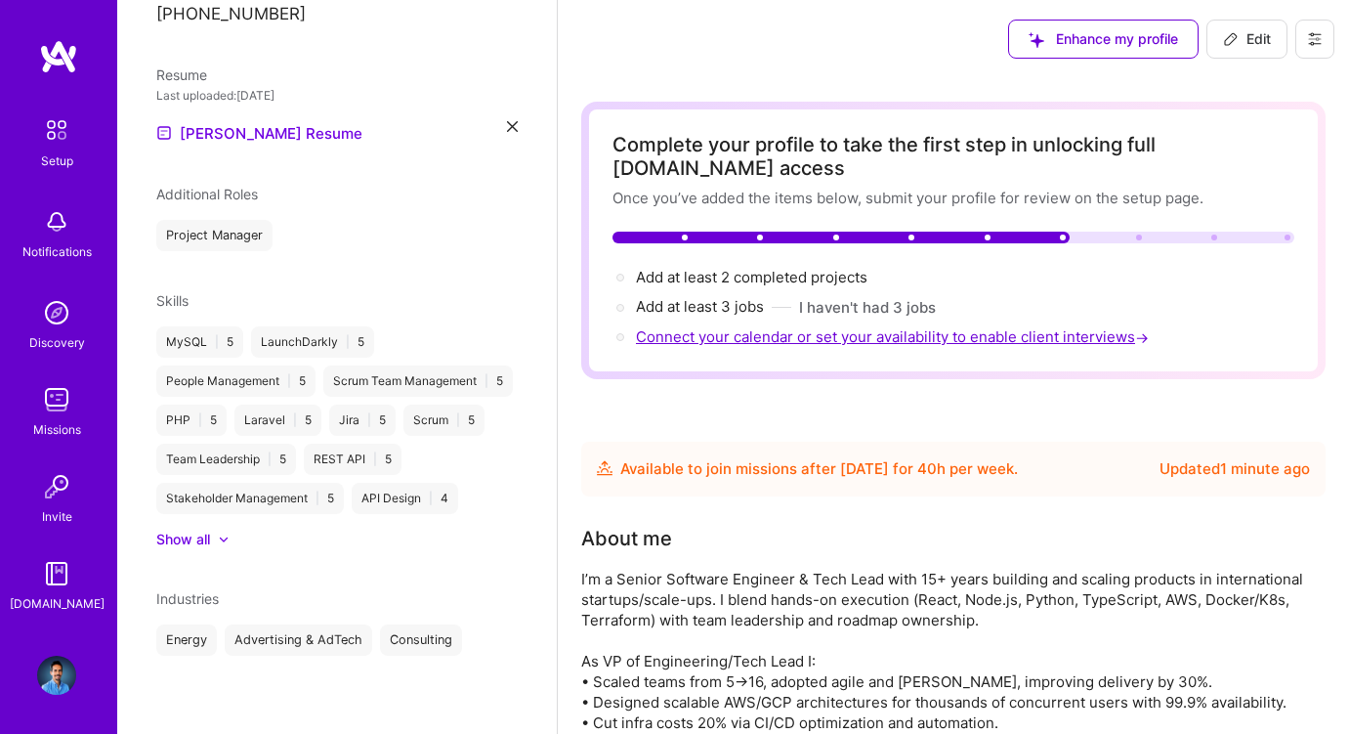
scroll to position [530, 0]
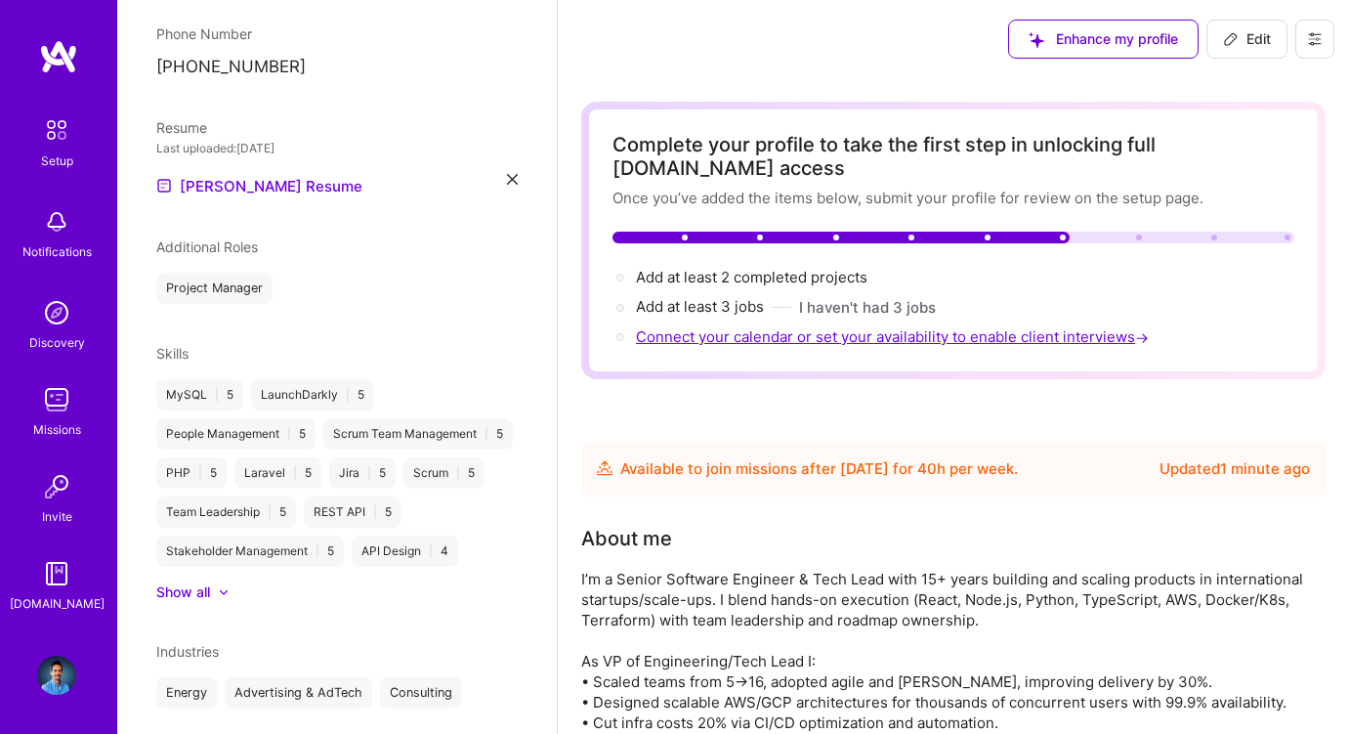
click at [963, 343] on span "Connect your calendar or set your availability to enable client interviews →" at bounding box center [894, 336] width 517 height 19
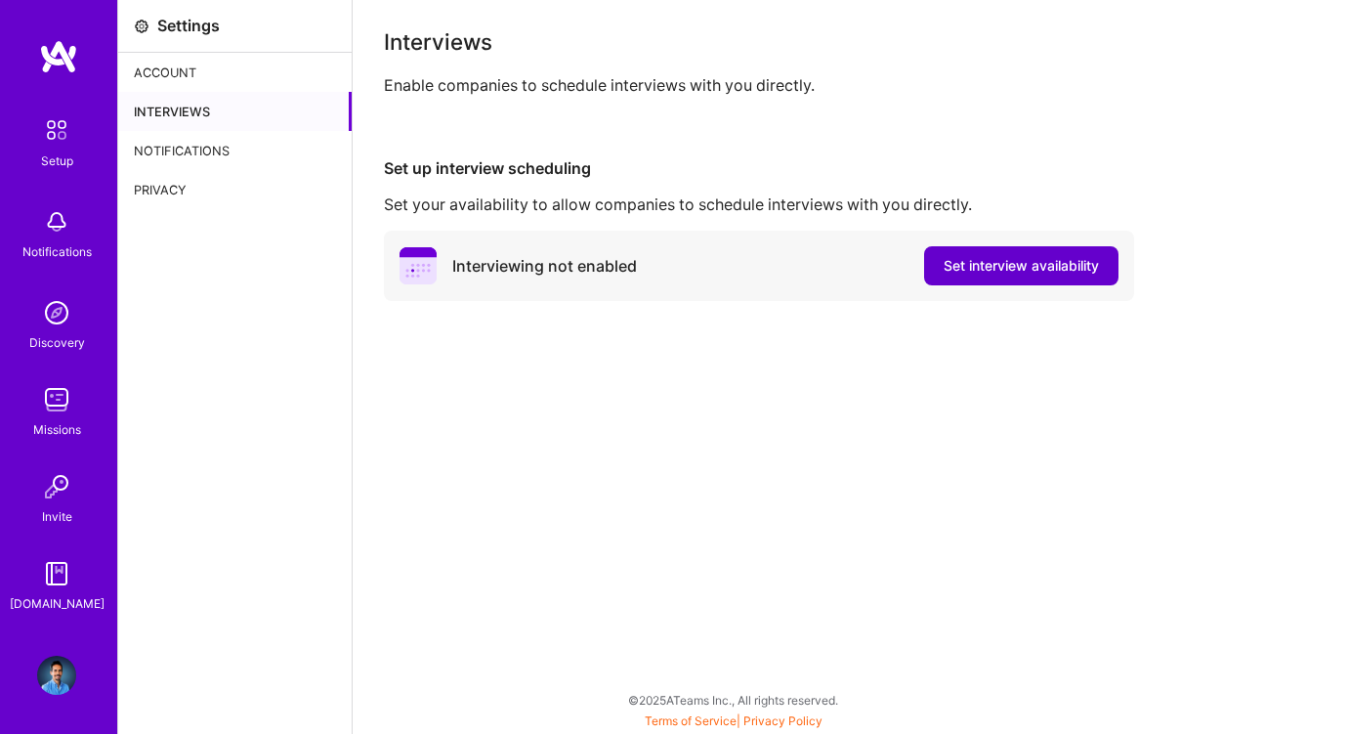
click at [997, 259] on span "Set interview availability" at bounding box center [1021, 266] width 155 height 20
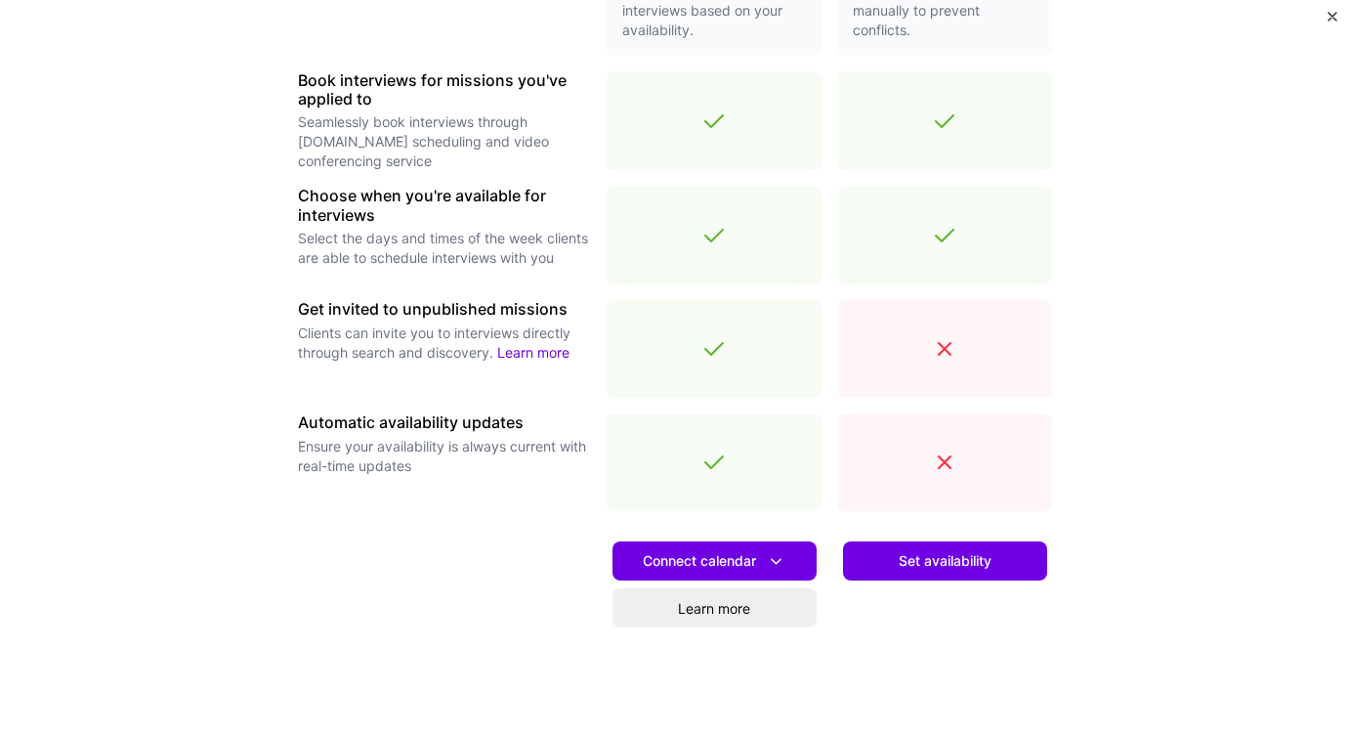
scroll to position [635, 0]
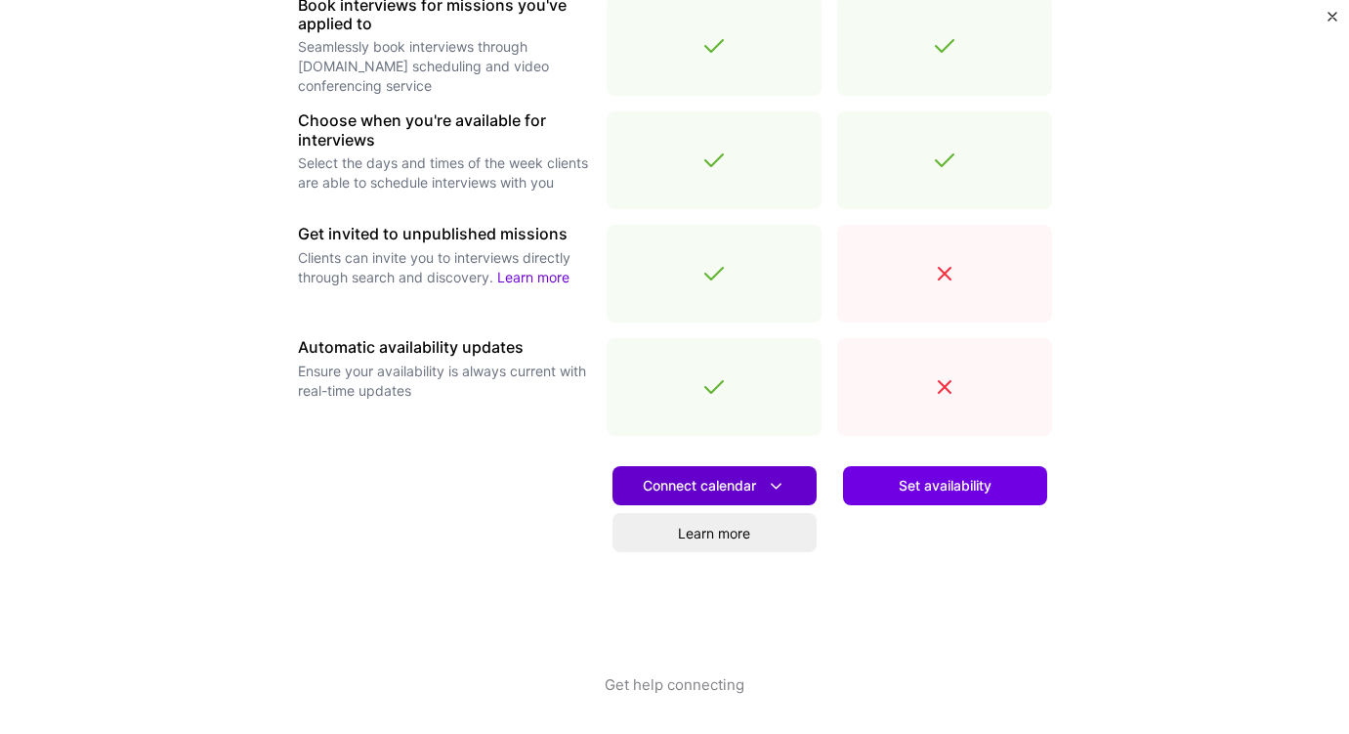
click at [747, 477] on span "Connect calendar" at bounding box center [715, 486] width 144 height 21
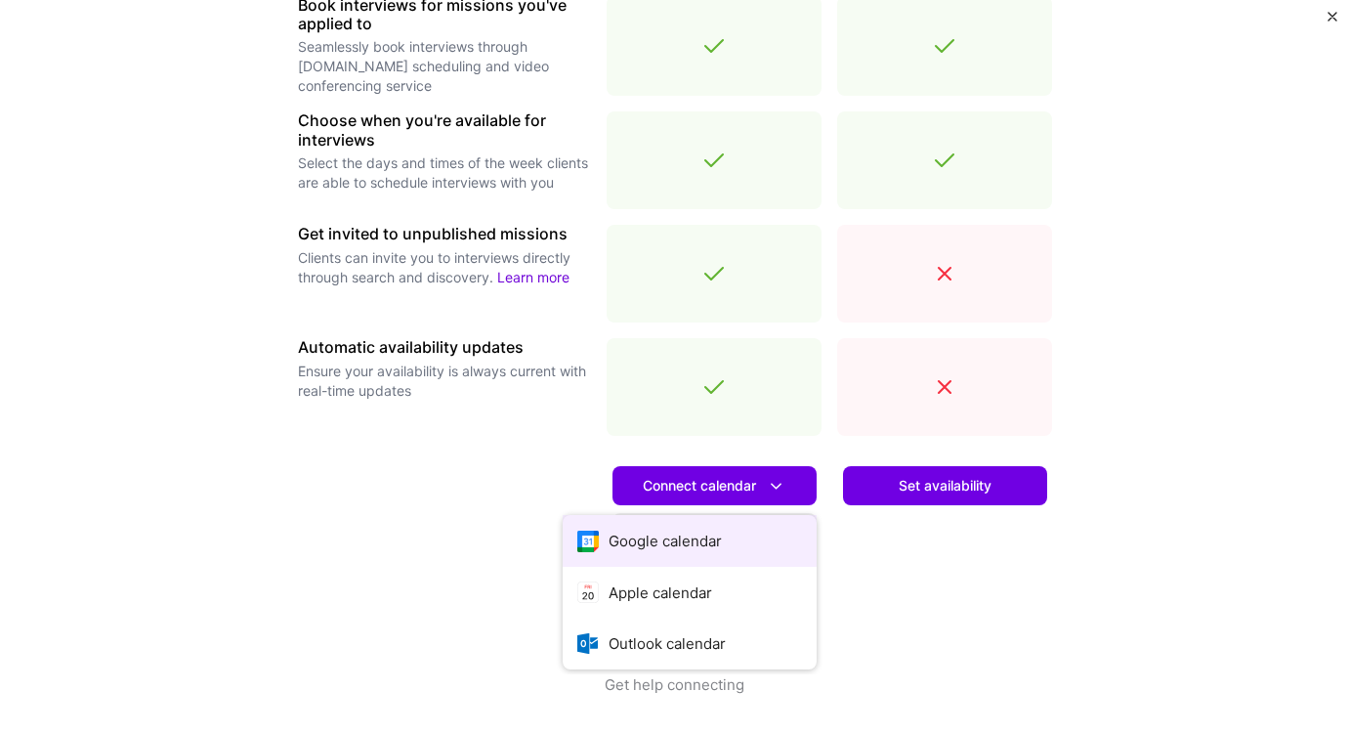
click at [678, 542] on button "Google calendar" at bounding box center [690, 541] width 254 height 52
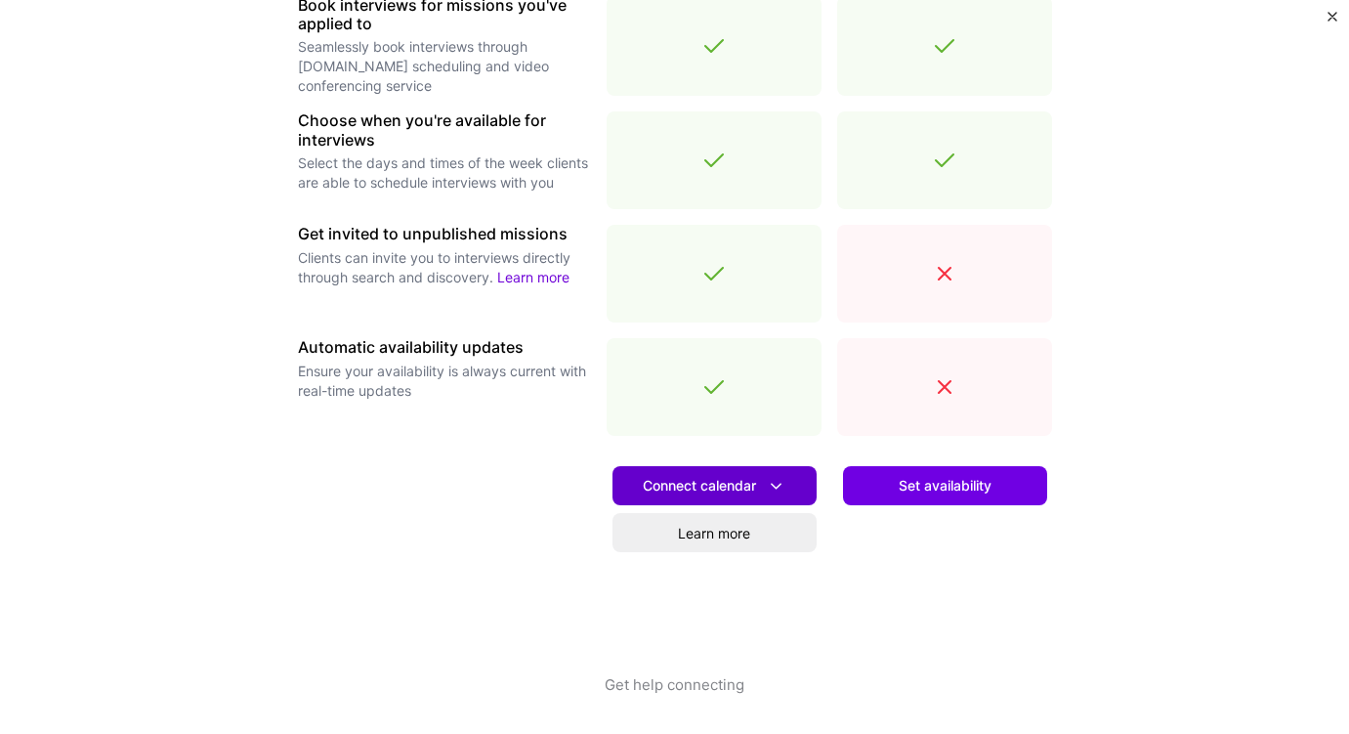
click at [737, 482] on span "Connect calendar" at bounding box center [715, 486] width 144 height 21
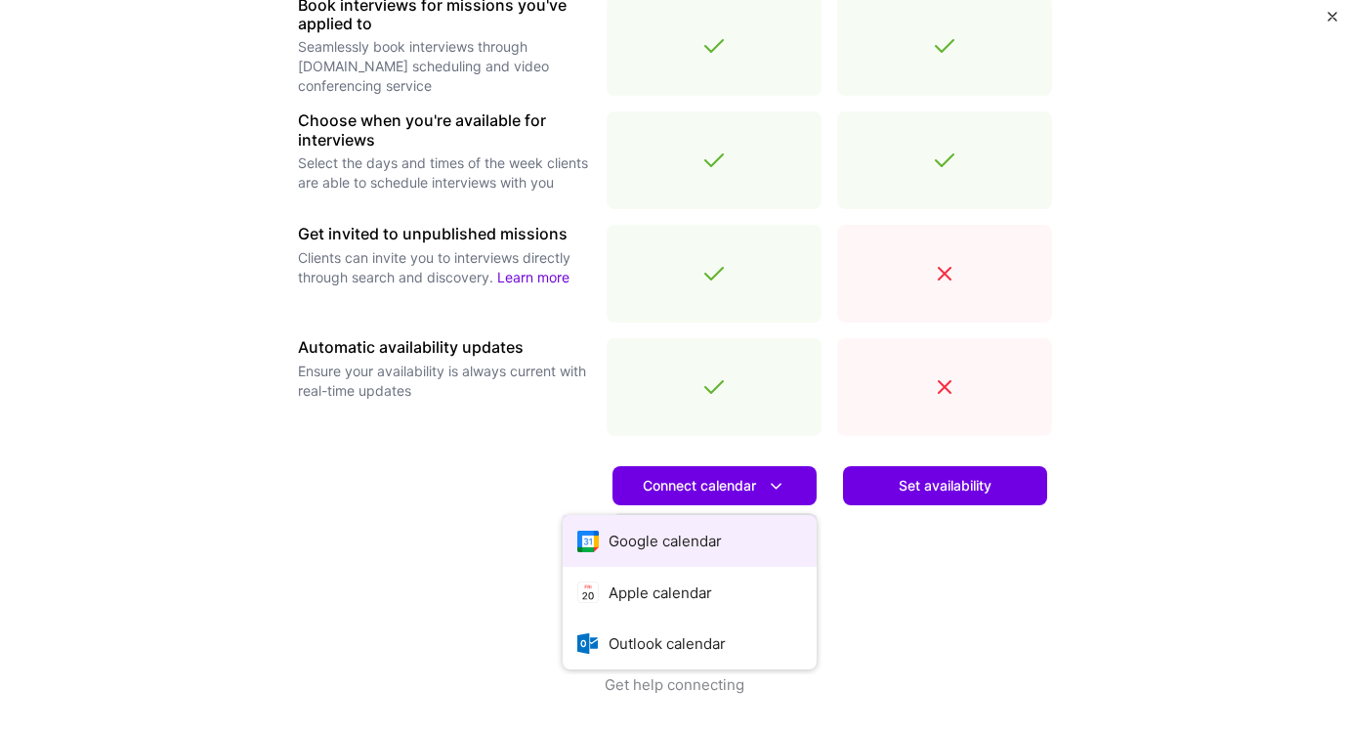
click at [704, 529] on button "Google calendar" at bounding box center [690, 541] width 254 height 52
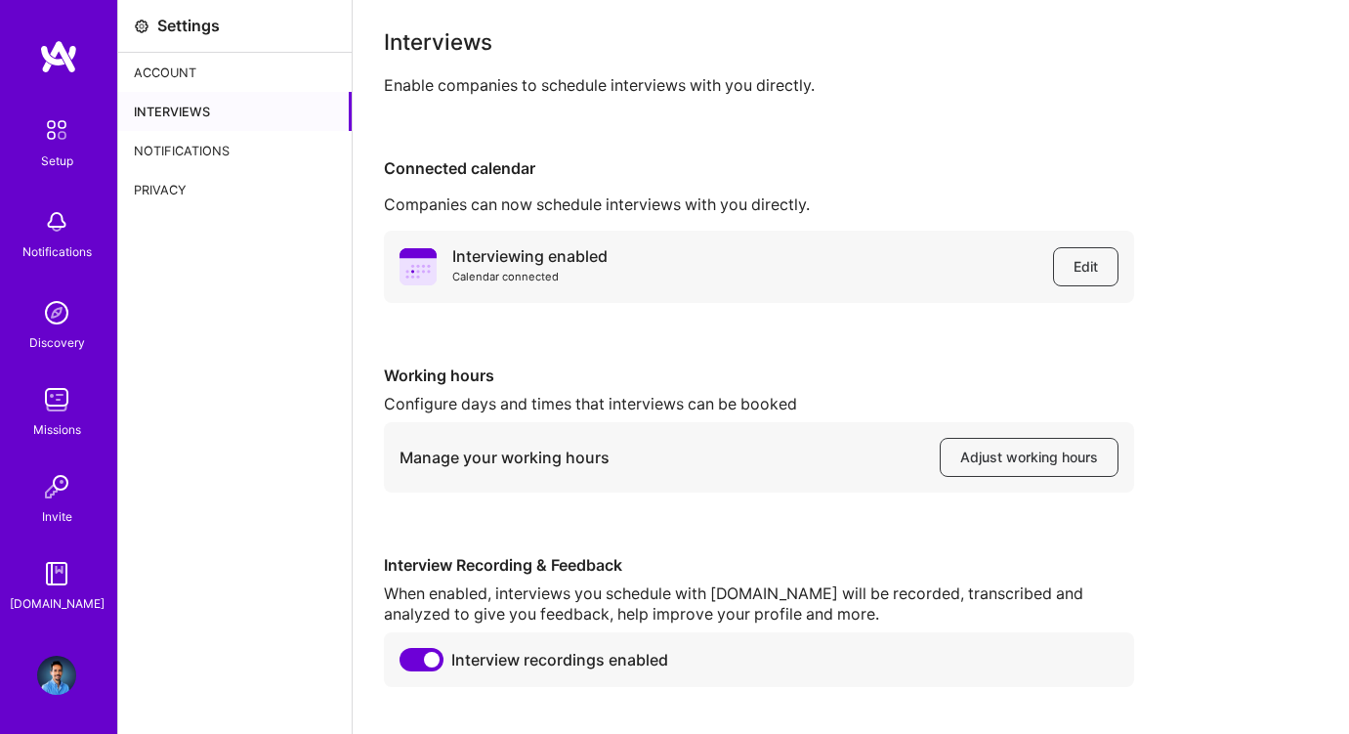
scroll to position [47, 0]
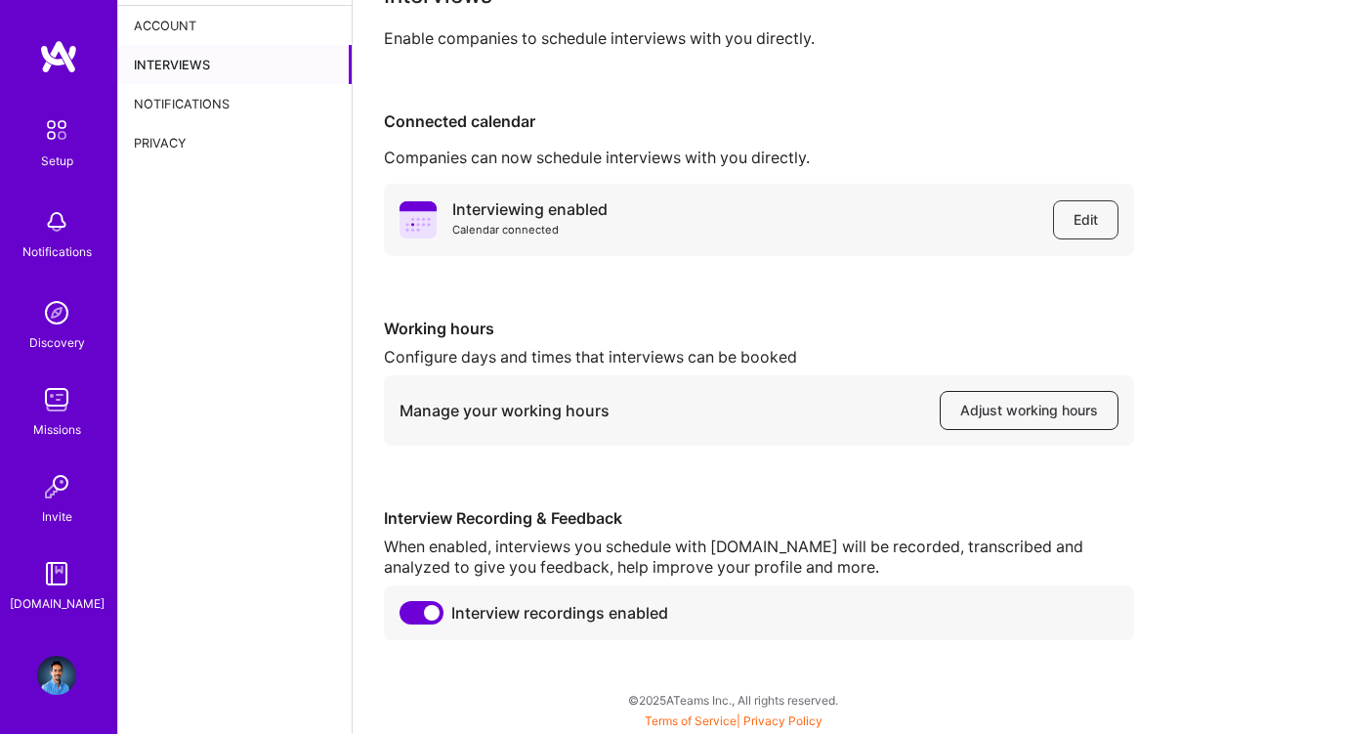
click at [1047, 419] on span "Adjust working hours" at bounding box center [1029, 411] width 138 height 20
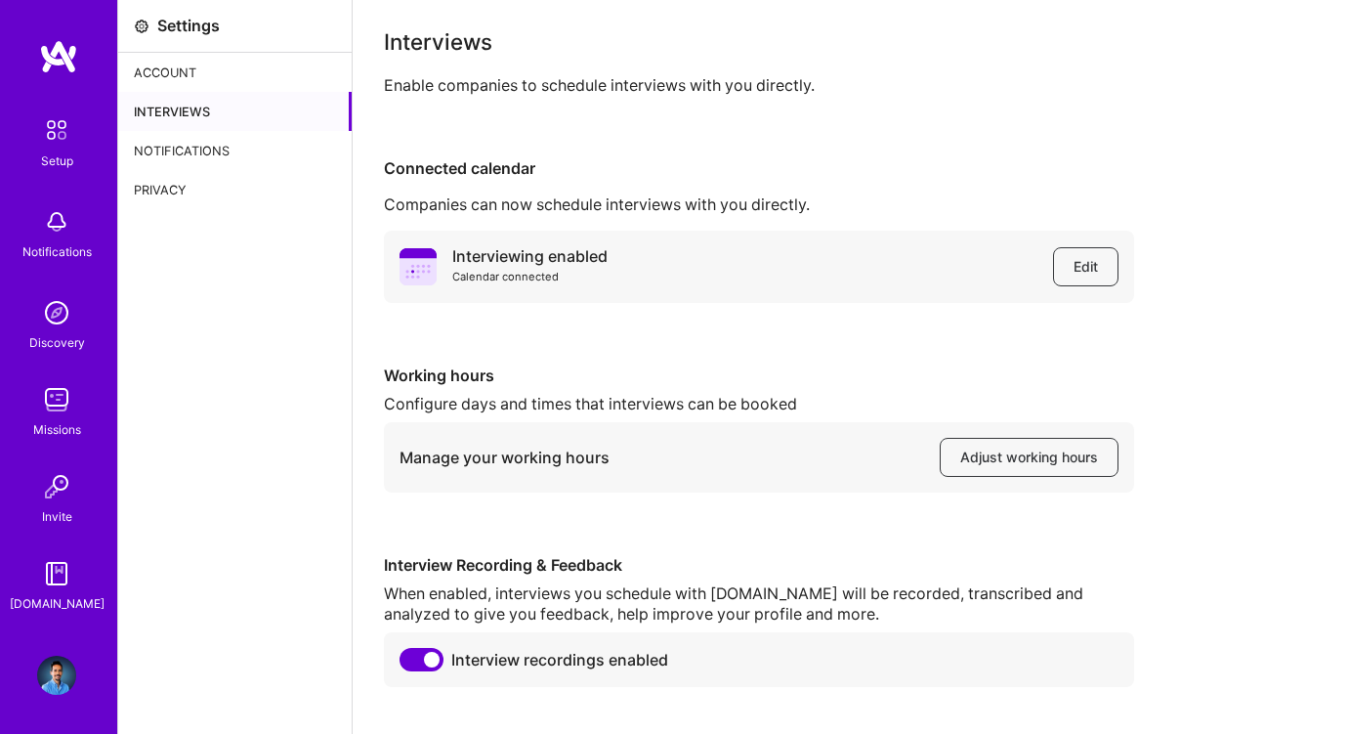
click at [185, 147] on div "Notifications" at bounding box center [234, 150] width 233 height 39
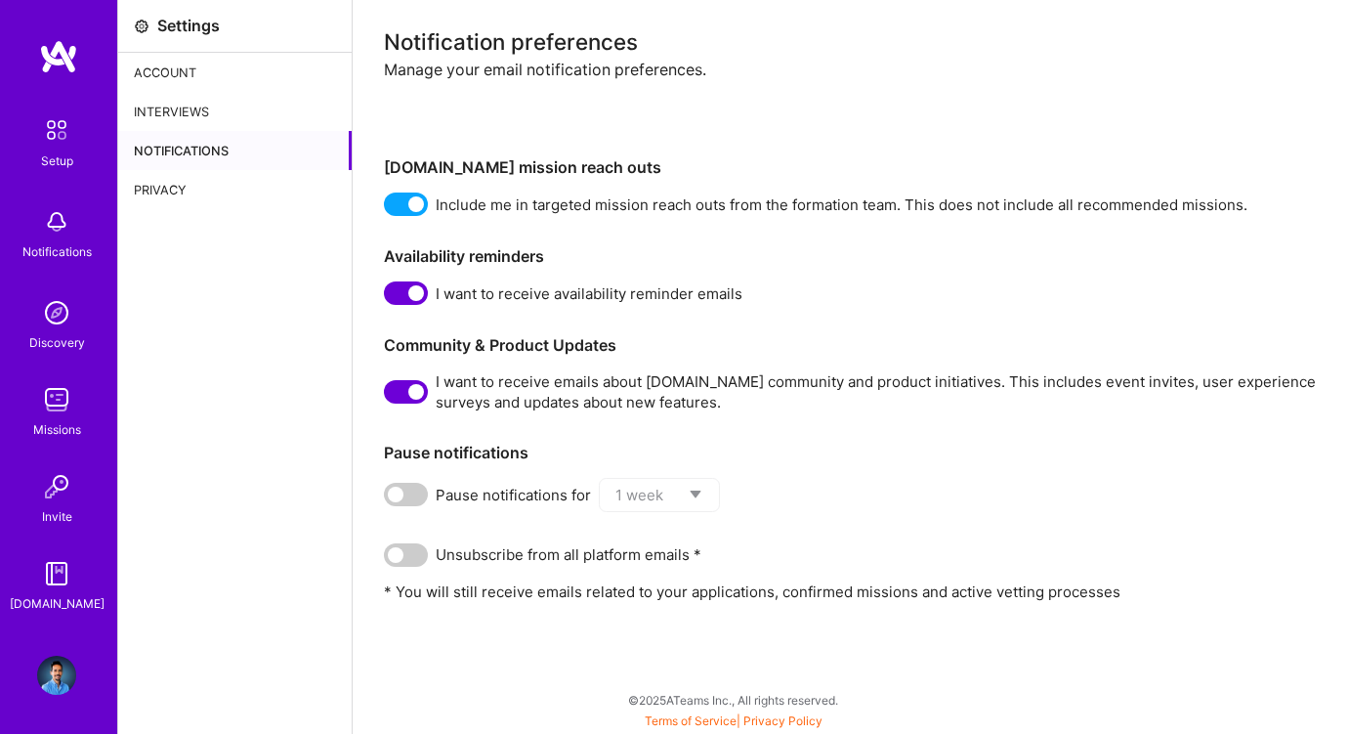
click at [61, 671] on img at bounding box center [56, 675] width 39 height 39
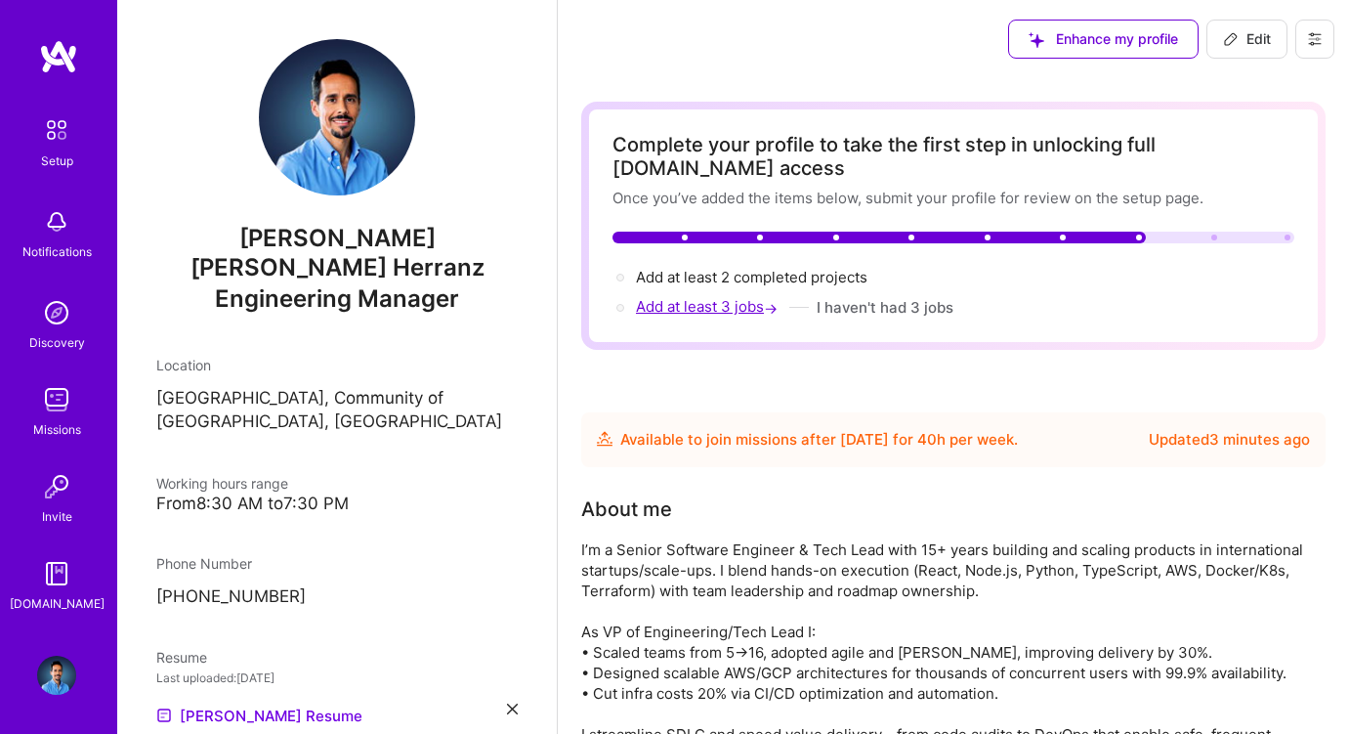
click at [702, 306] on span "Add at least 3 jobs →" at bounding box center [709, 306] width 146 height 19
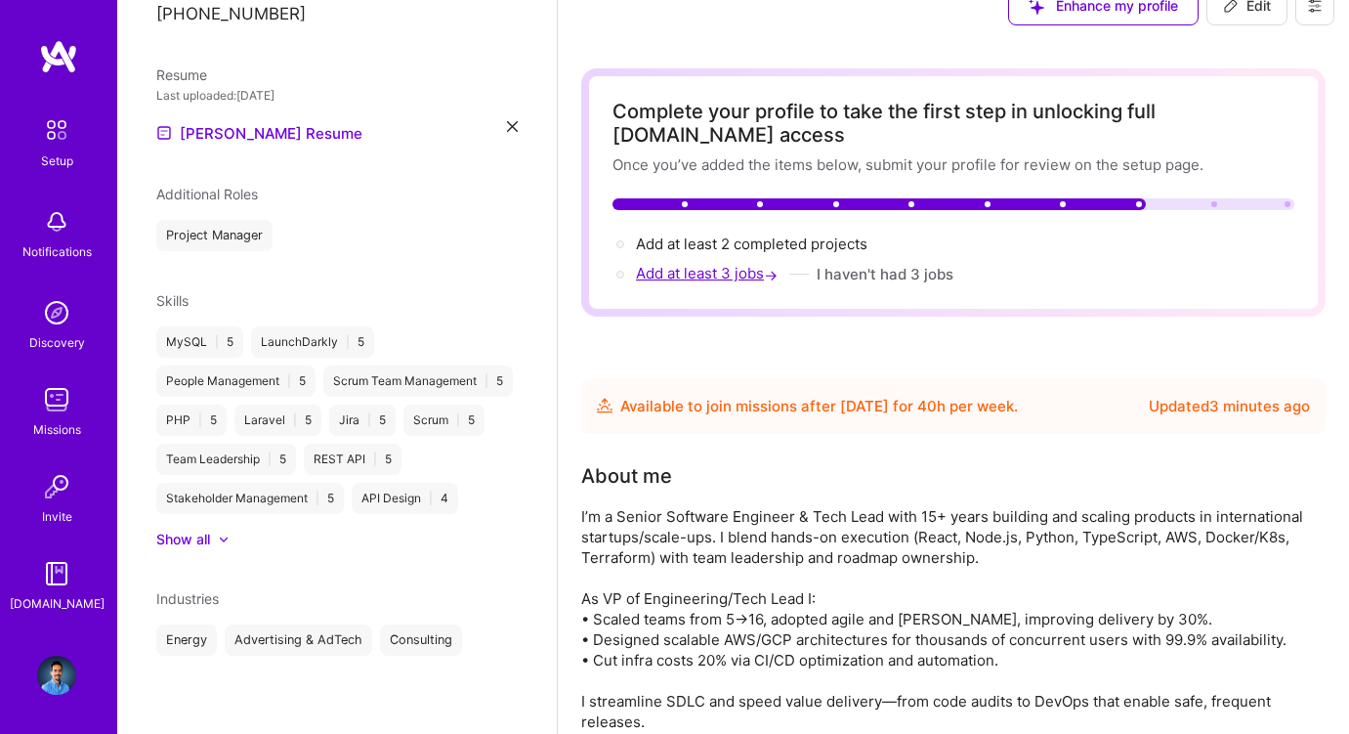
select select "ES"
select select "Future Date"
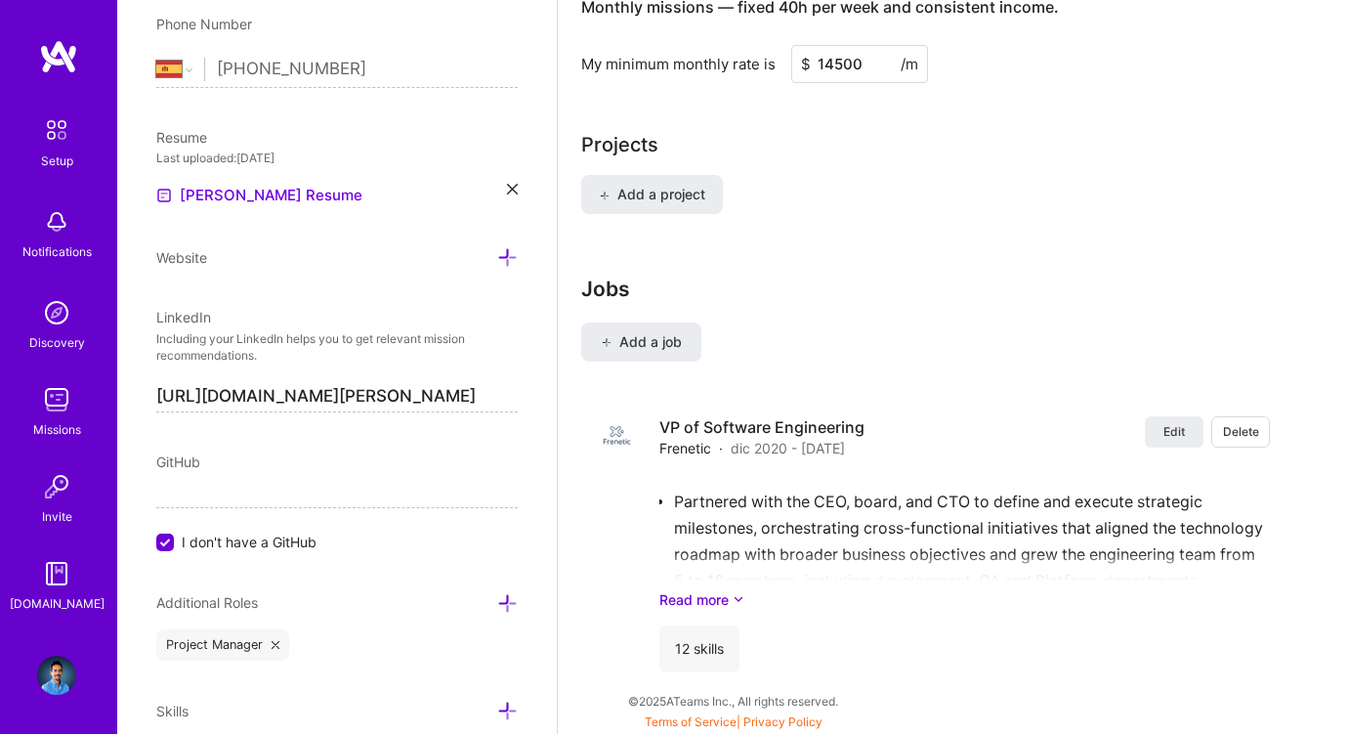
scroll to position [1602, 0]
click at [669, 346] on span "Add a job" at bounding box center [641, 342] width 81 height 20
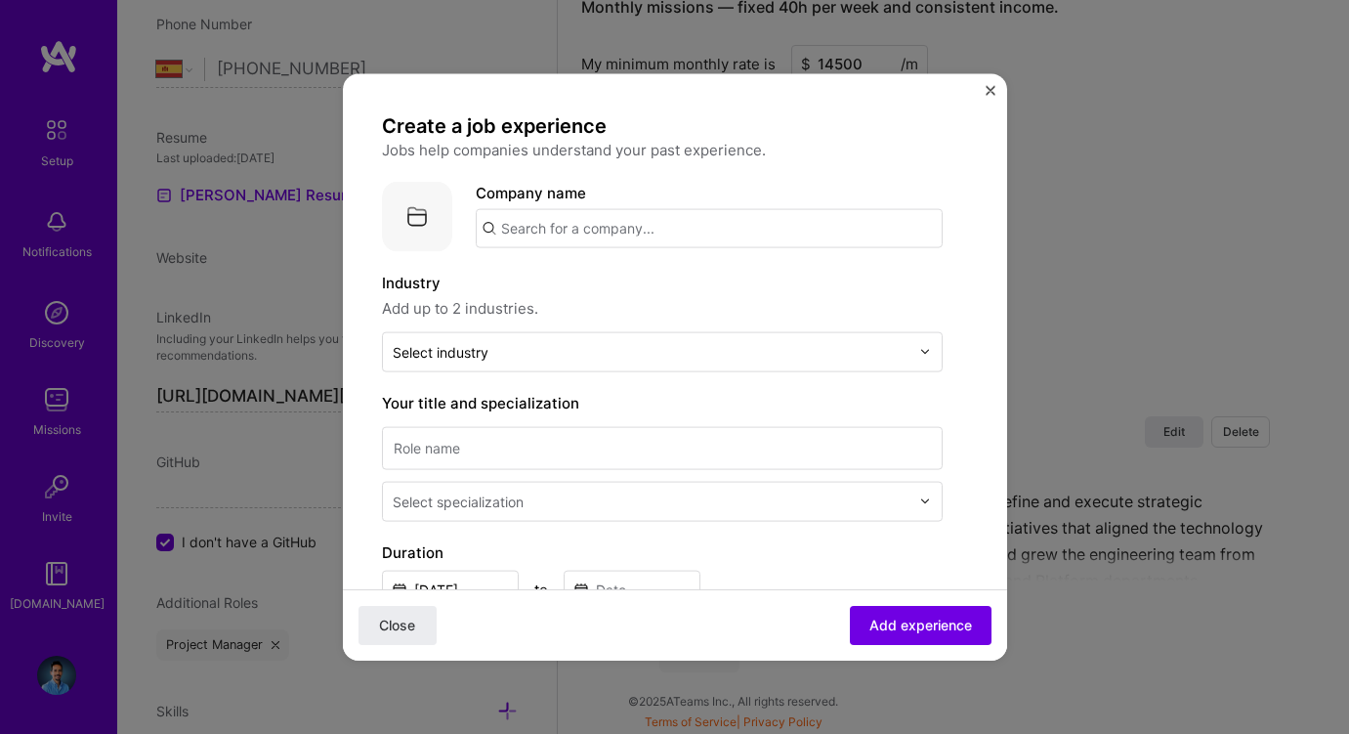
click at [610, 212] on input "text" at bounding box center [709, 227] width 467 height 39
type input "Frenetic"
click at [516, 273] on img at bounding box center [503, 284] width 39 height 39
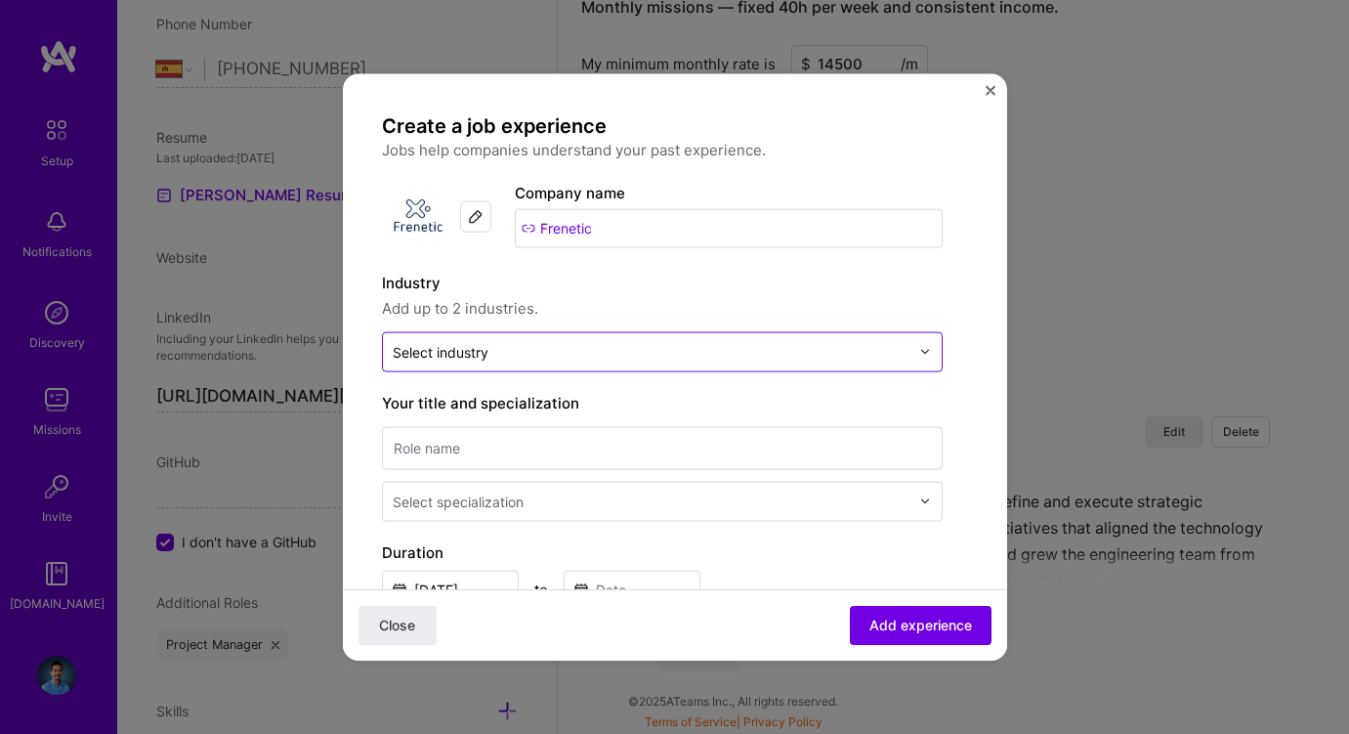
click at [480, 346] on div "Select industry 0" at bounding box center [441, 351] width 96 height 21
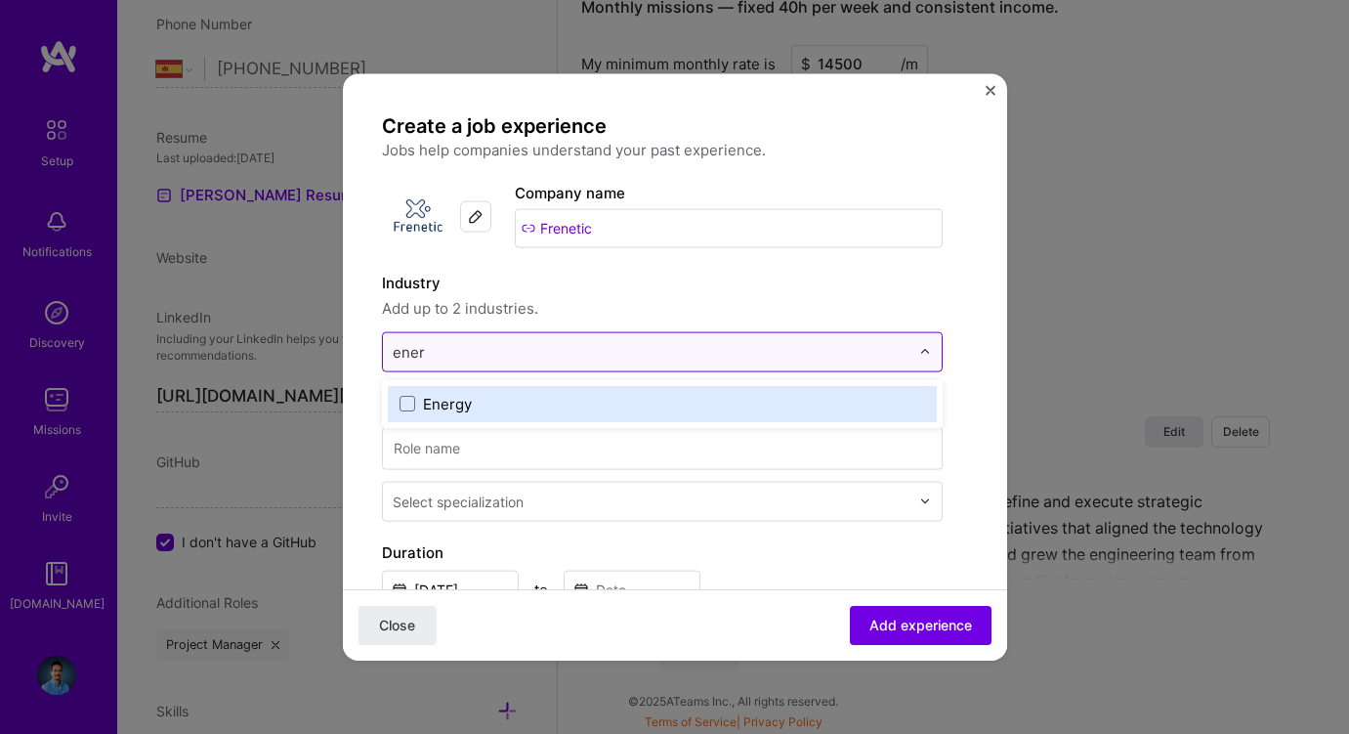
type input "energ"
click at [428, 405] on div "Energy" at bounding box center [447, 403] width 49 height 21
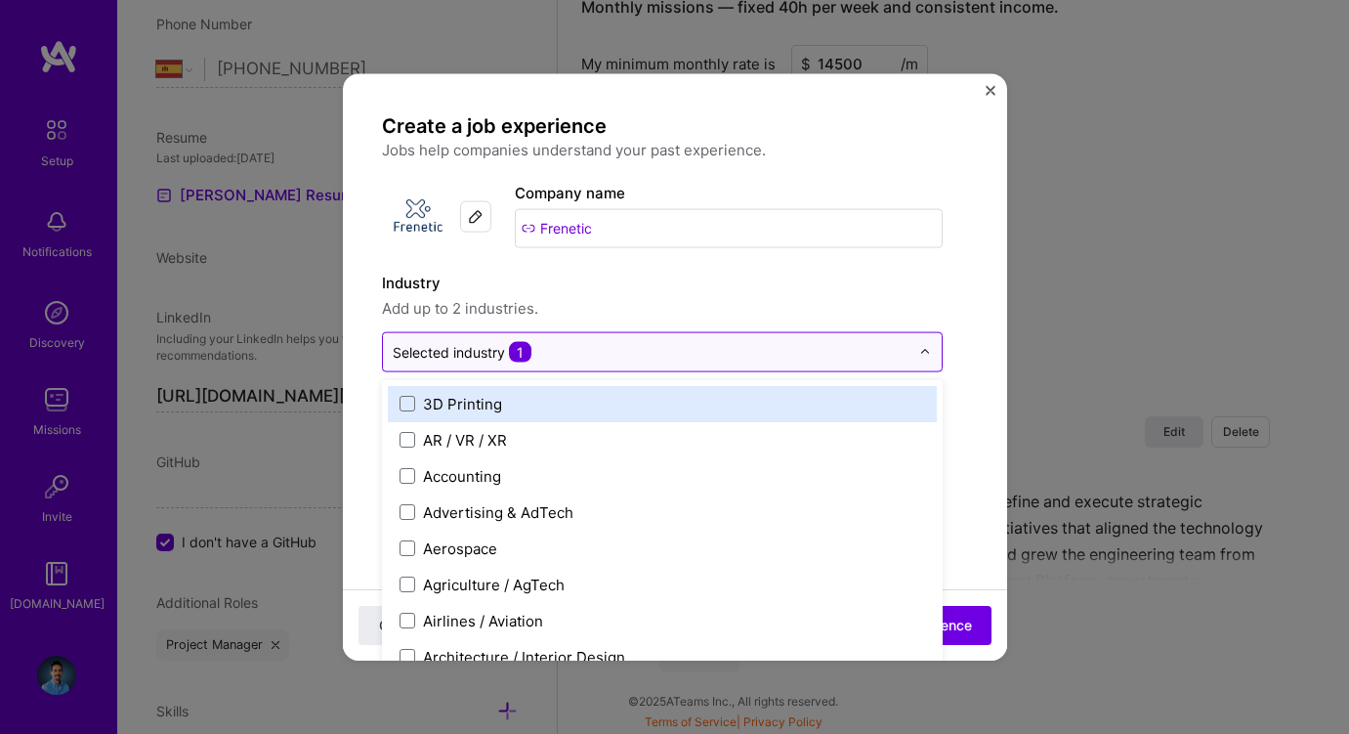
click at [642, 293] on label "Industry" at bounding box center [662, 282] width 561 height 23
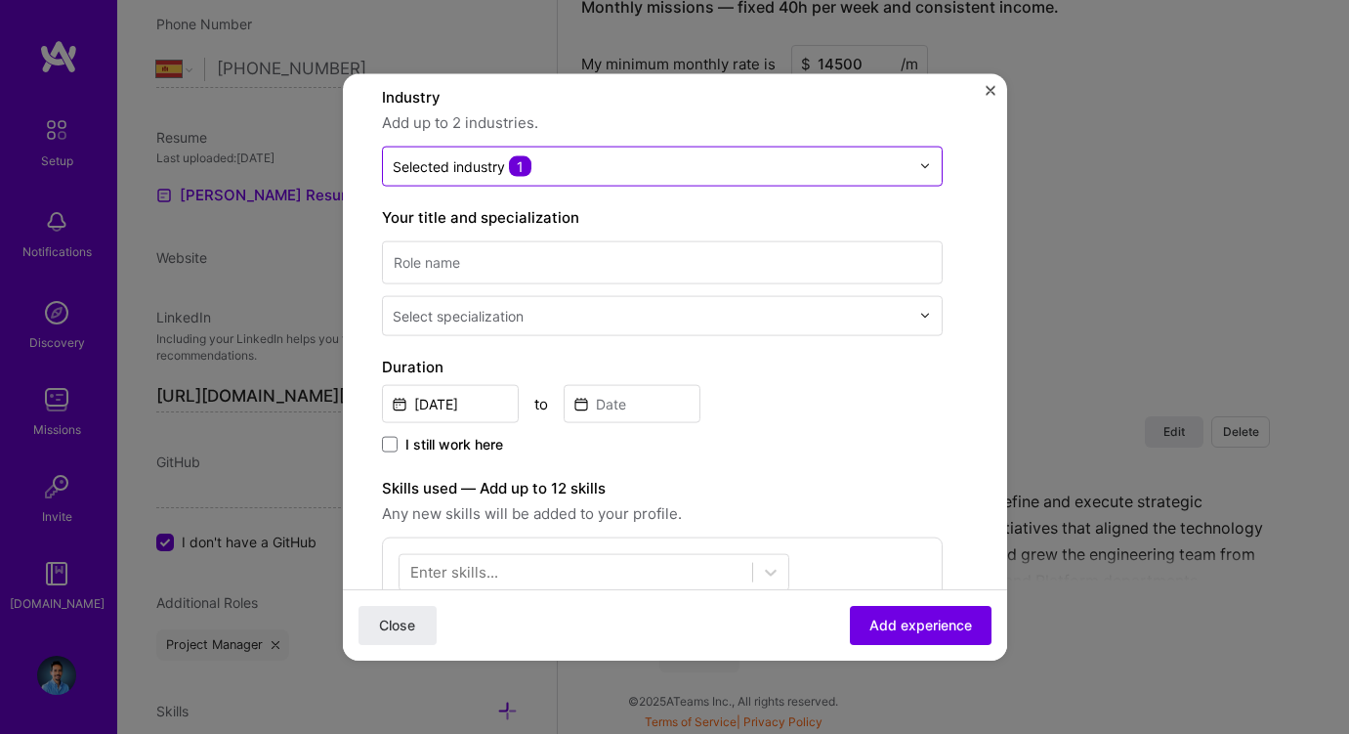
scroll to position [194, 0]
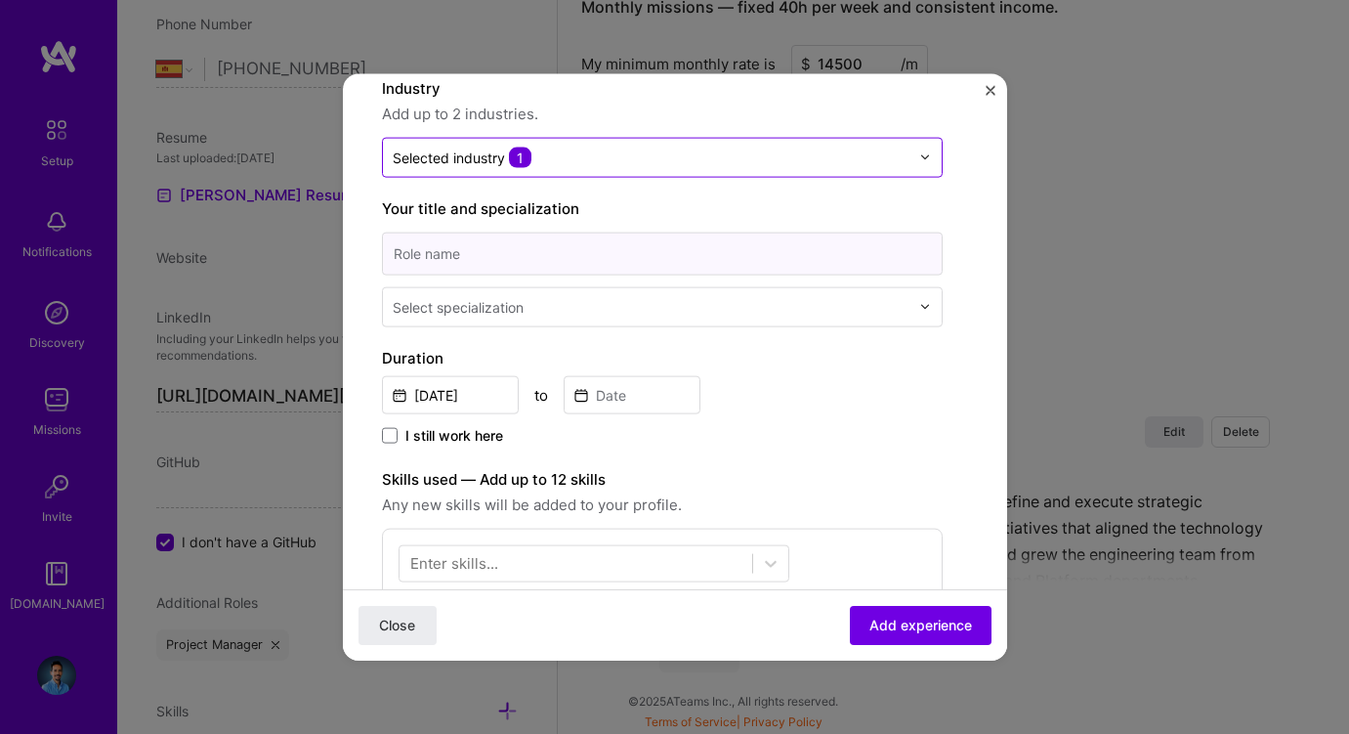
click at [610, 260] on input at bounding box center [662, 253] width 561 height 43
type input "Head of Web"
click at [646, 305] on input "text" at bounding box center [653, 306] width 521 height 21
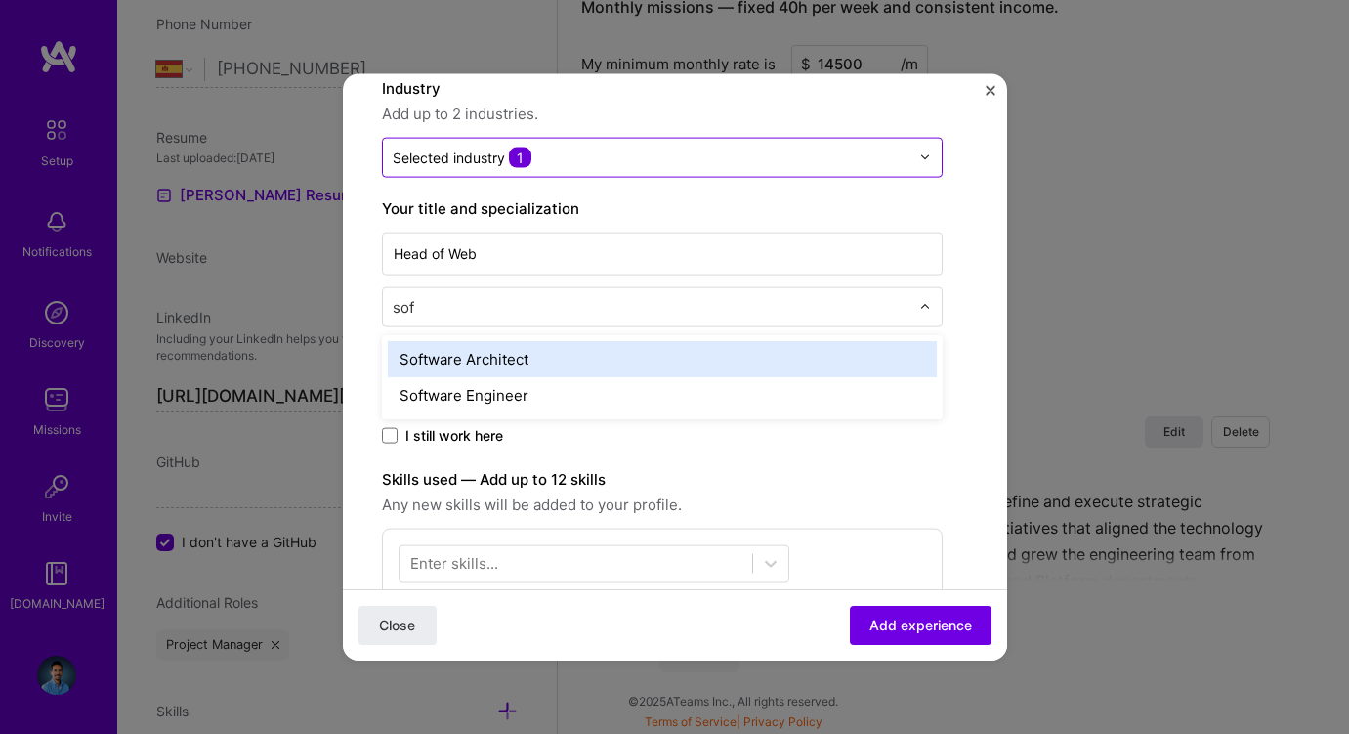
type input "soft"
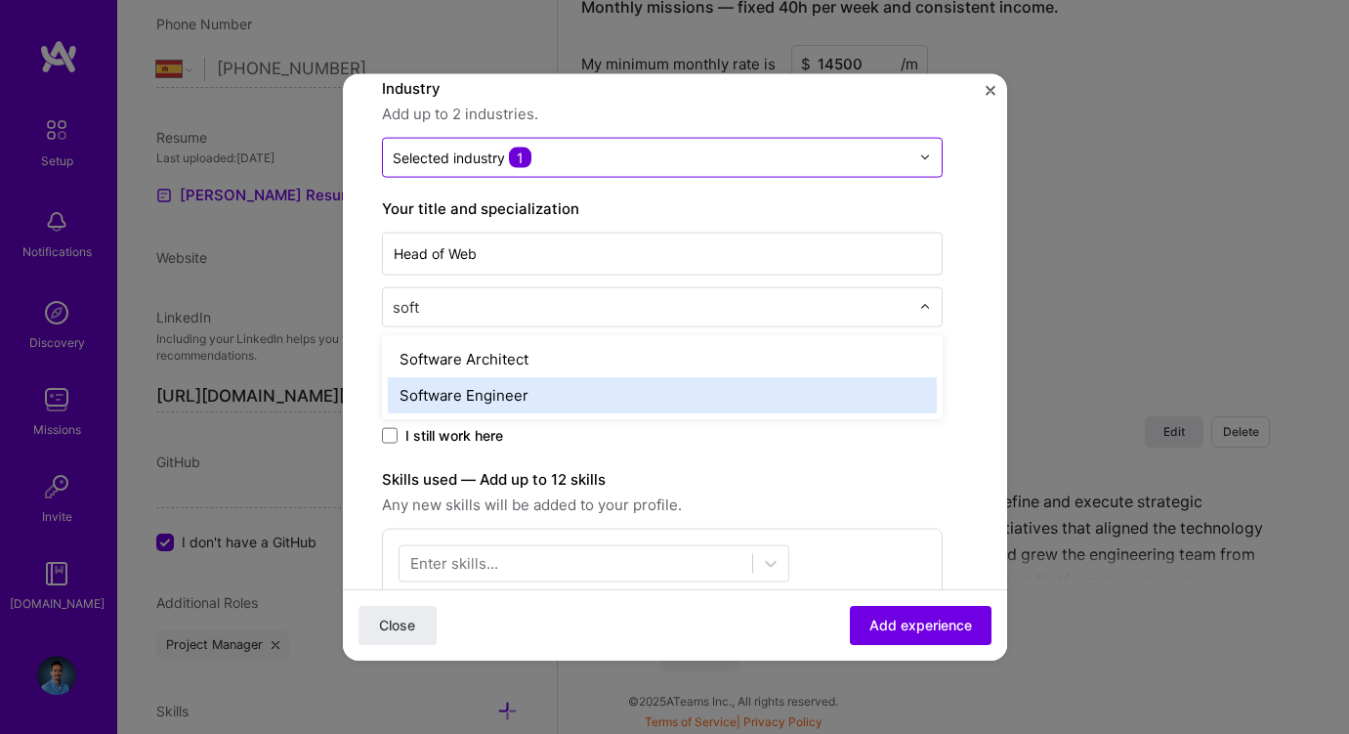
click at [534, 391] on div "Software Engineer" at bounding box center [662, 394] width 549 height 36
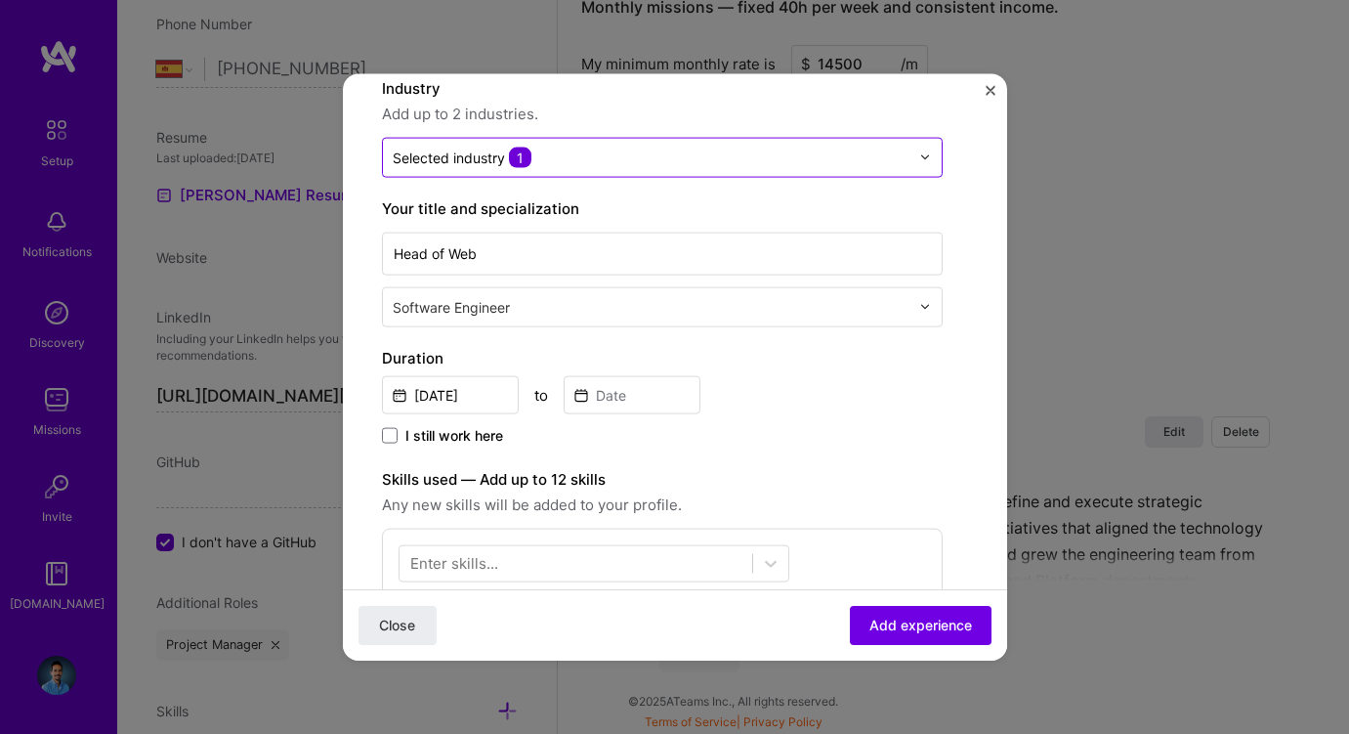
click at [536, 311] on input "text" at bounding box center [653, 306] width 521 height 21
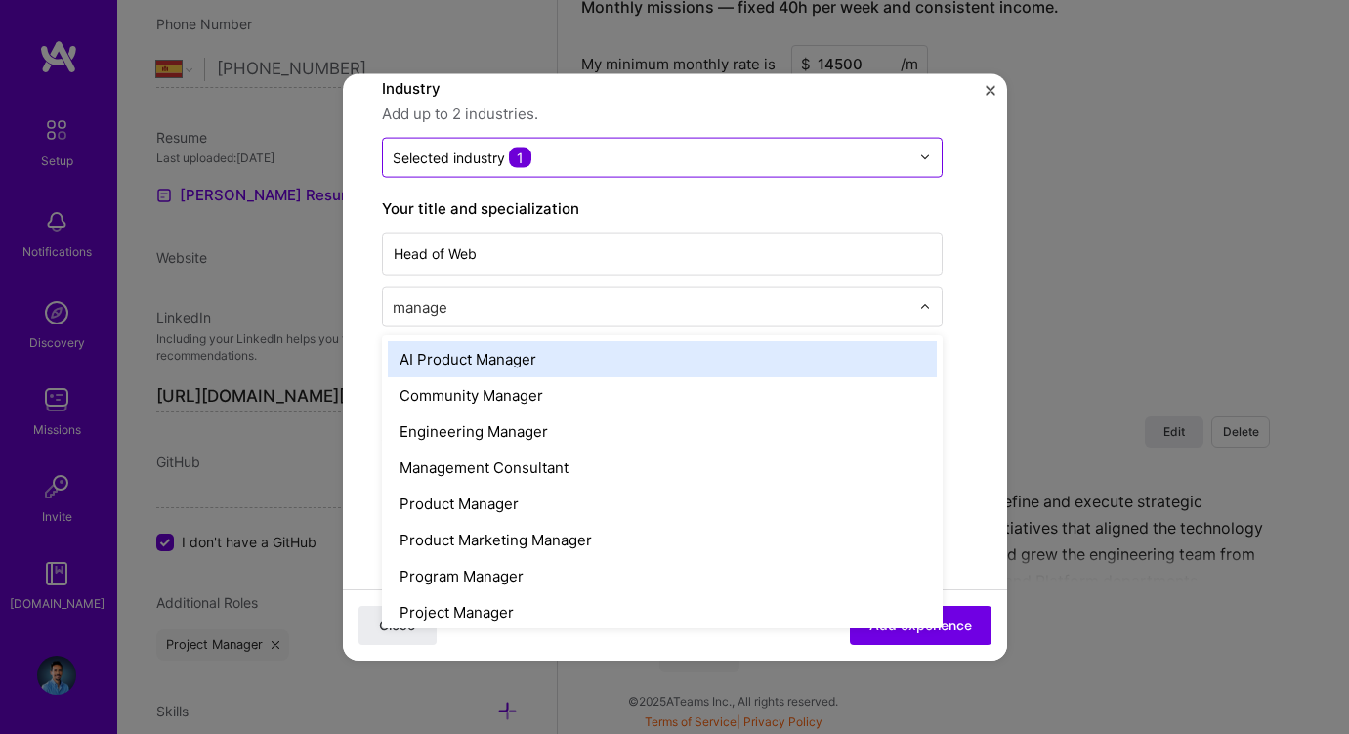
type input "manager"
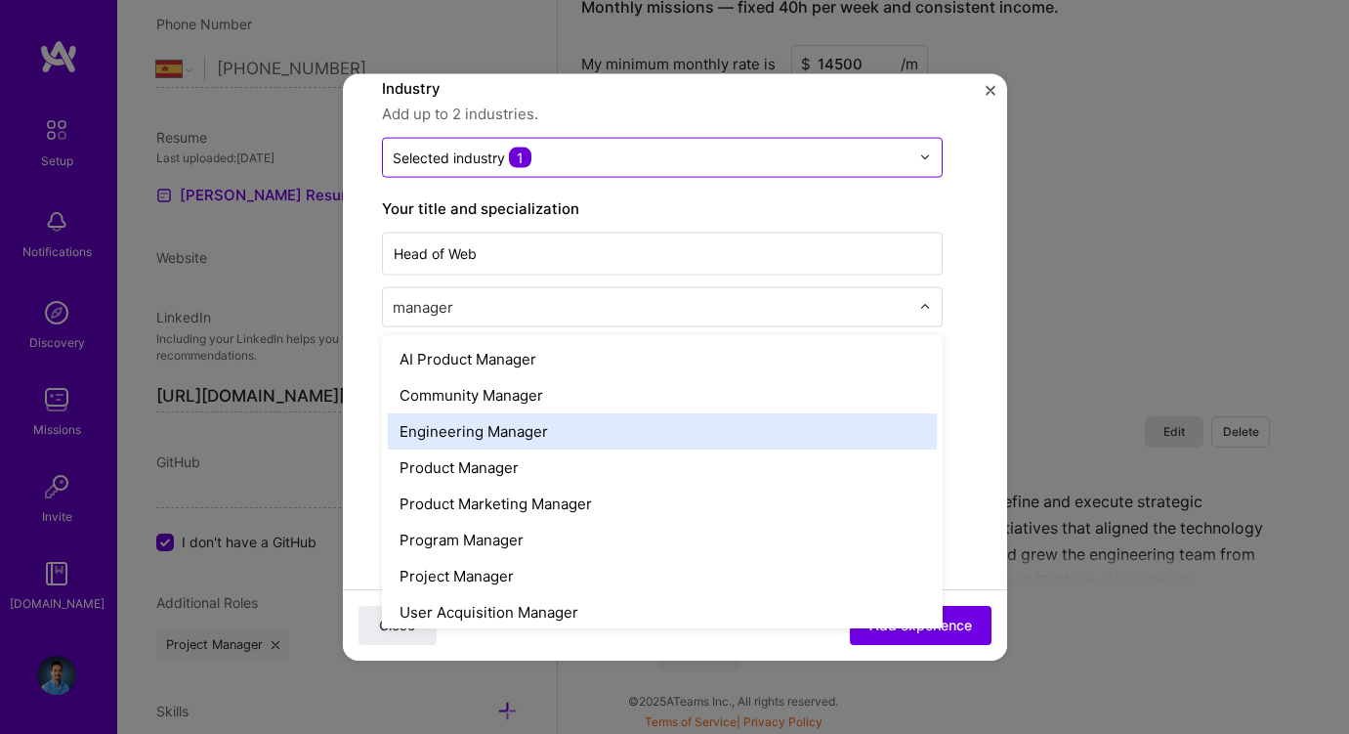
click at [481, 424] on div "Engineering Manager" at bounding box center [662, 430] width 549 height 36
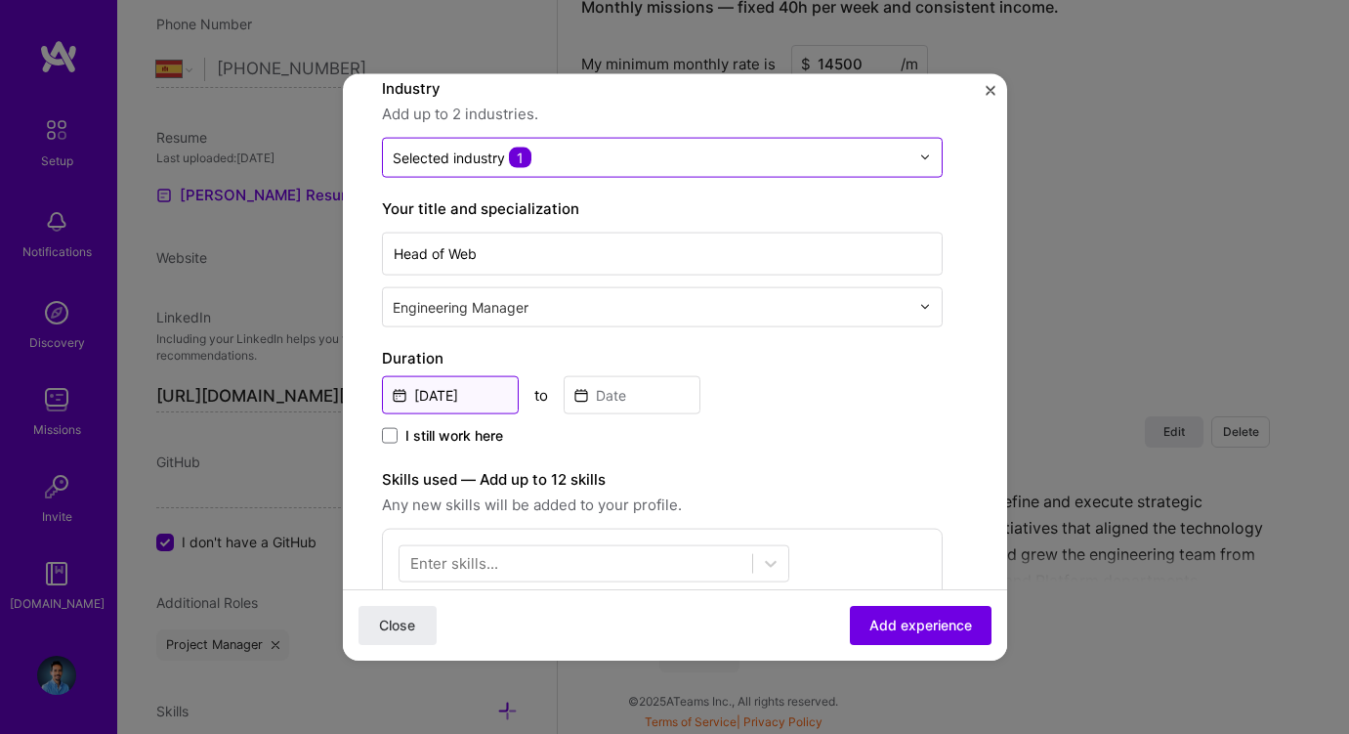
click at [475, 393] on input "[DATE]" at bounding box center [450, 394] width 137 height 38
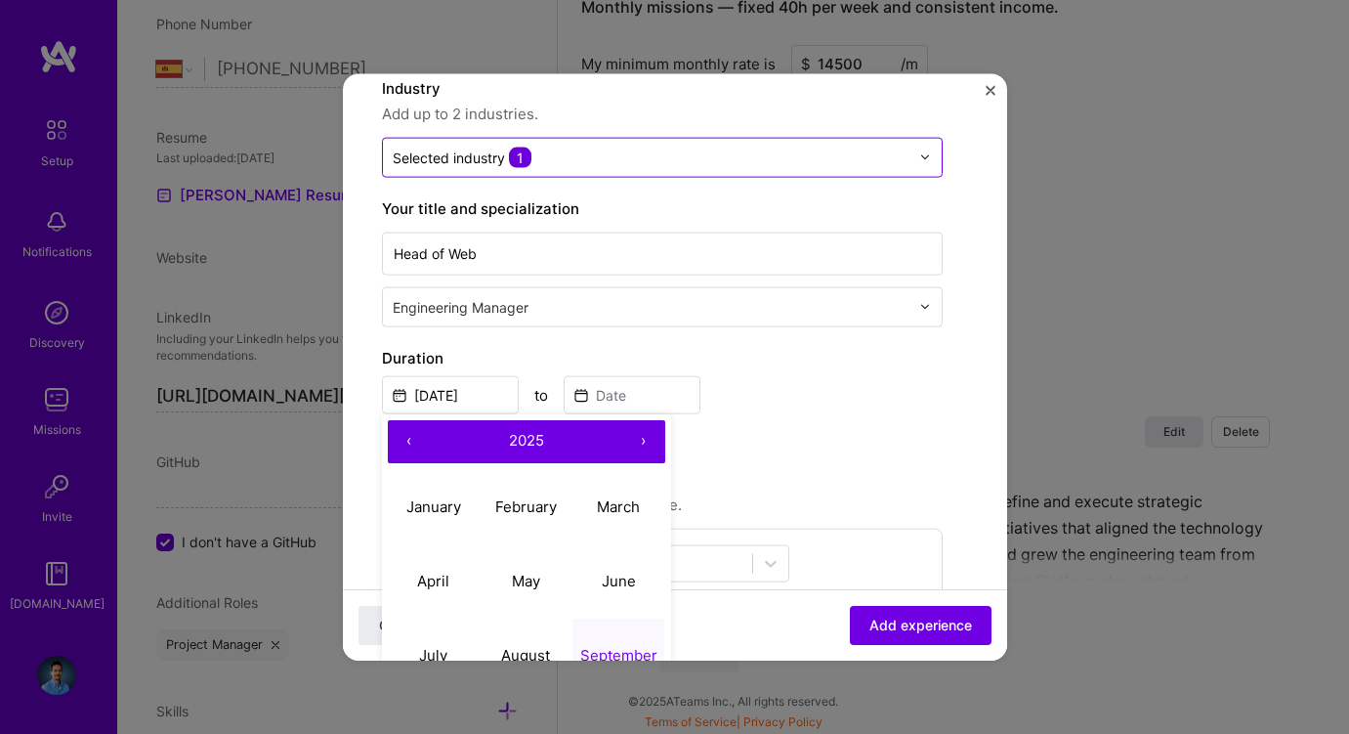
click at [407, 439] on button "‹" at bounding box center [409, 440] width 43 height 43
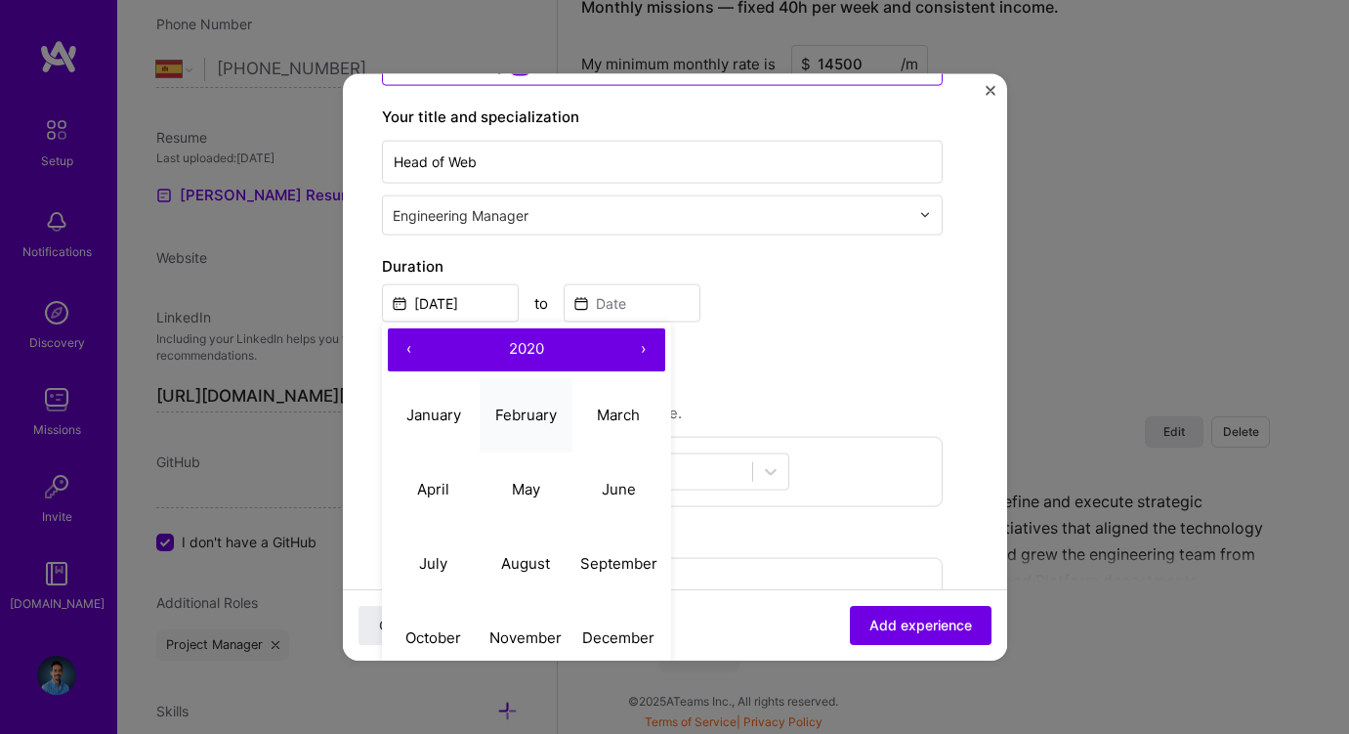
scroll to position [290, 0]
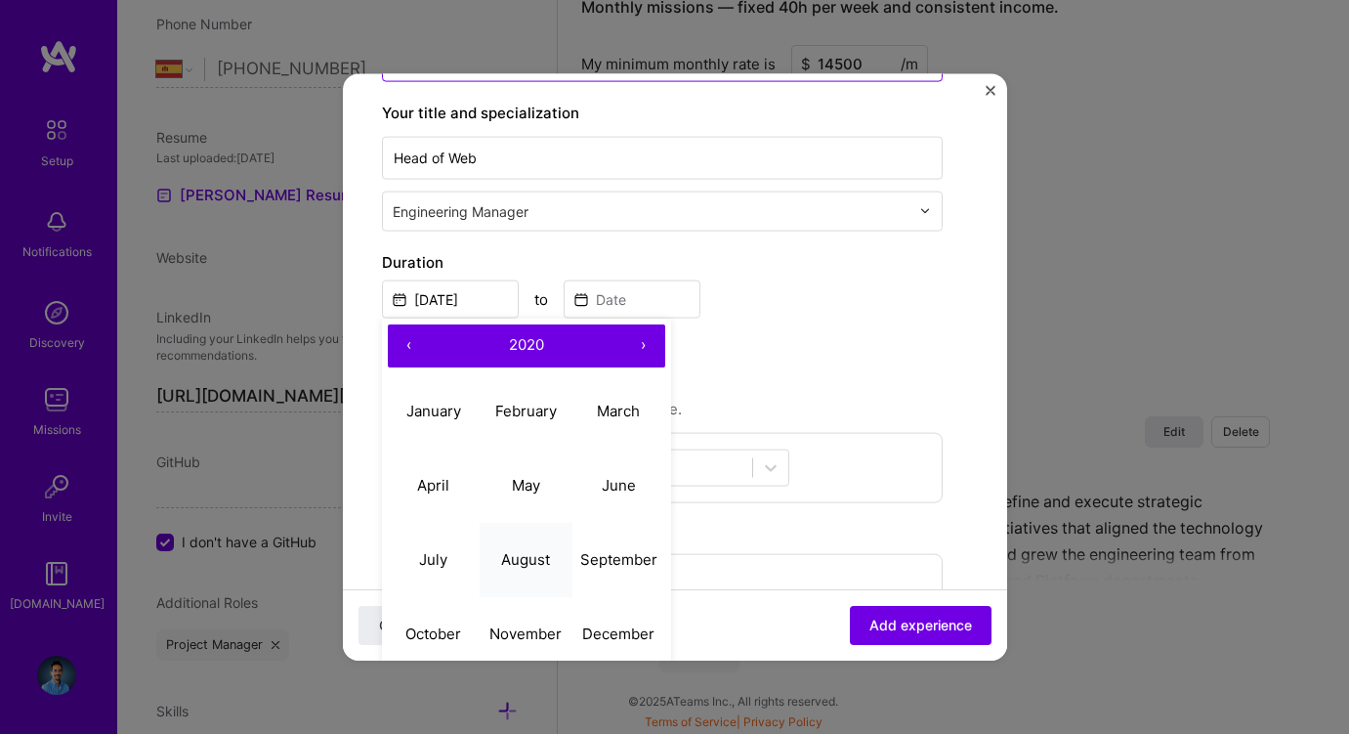
click at [532, 559] on abbr "August" at bounding box center [525, 559] width 49 height 19
type input "Aug, 2020"
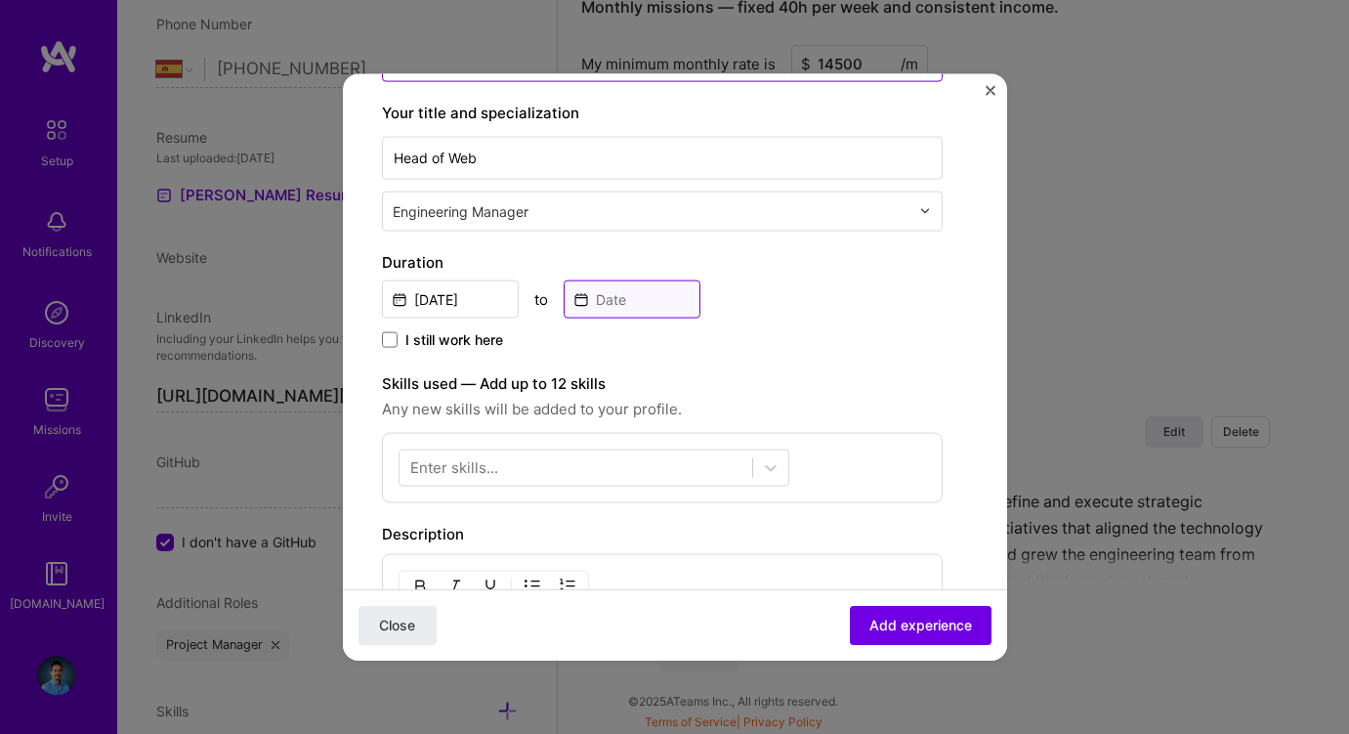
click at [611, 298] on input at bounding box center [632, 298] width 137 height 38
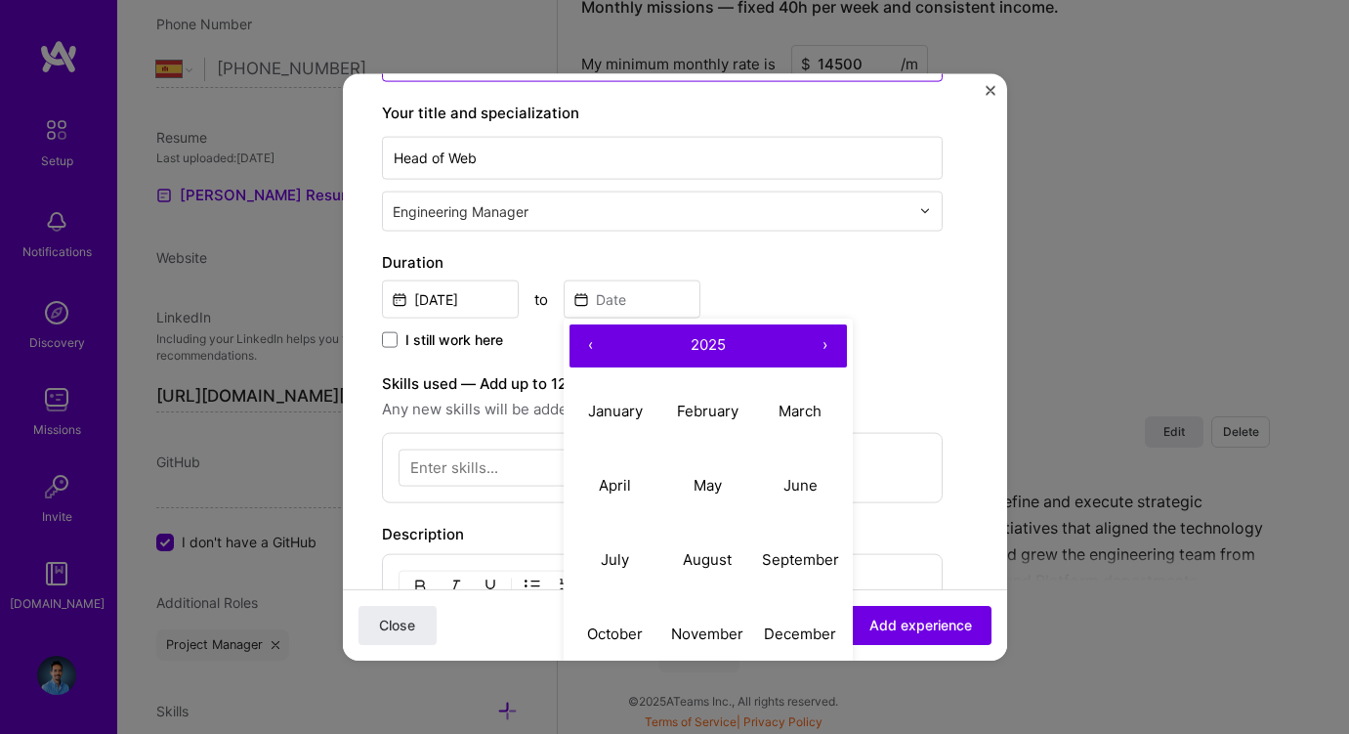
click at [590, 337] on button "‹" at bounding box center [591, 344] width 43 height 43
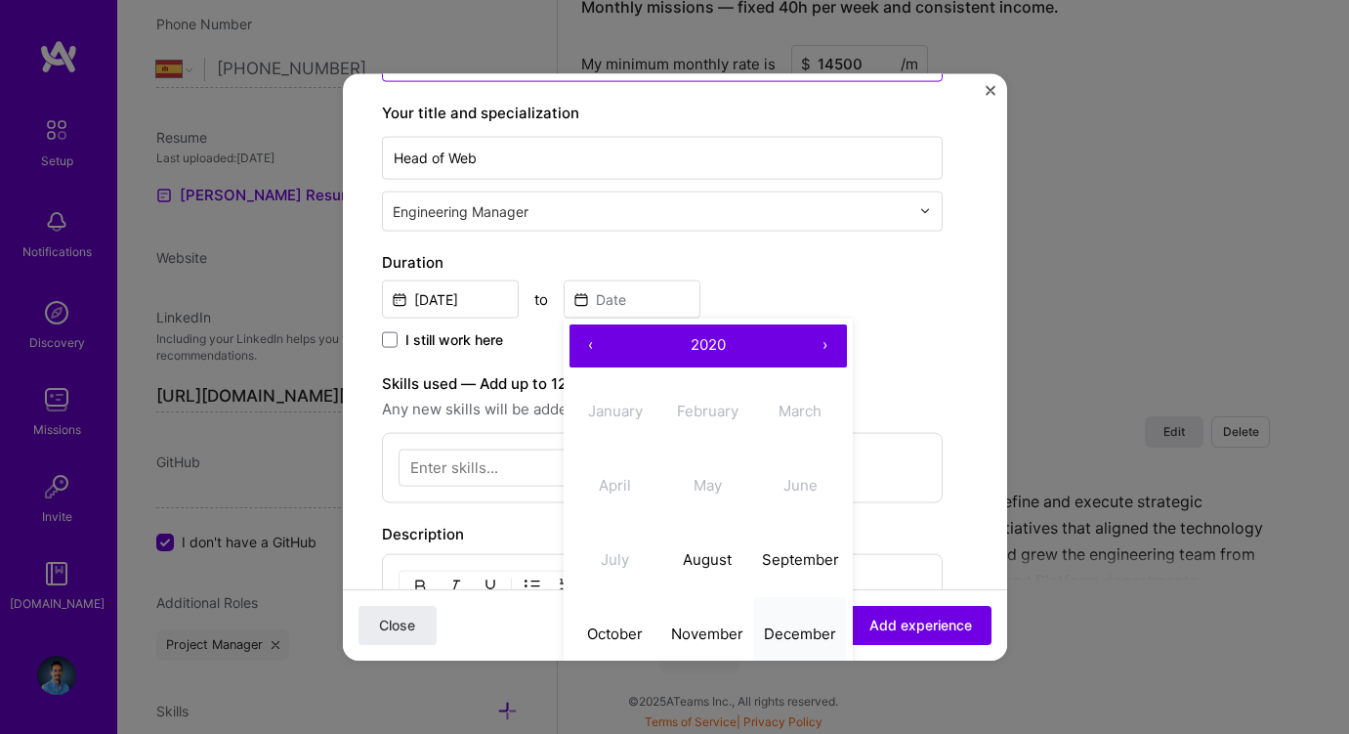
click at [795, 629] on abbr "December" at bounding box center [800, 633] width 72 height 19
type input "[DATE]"
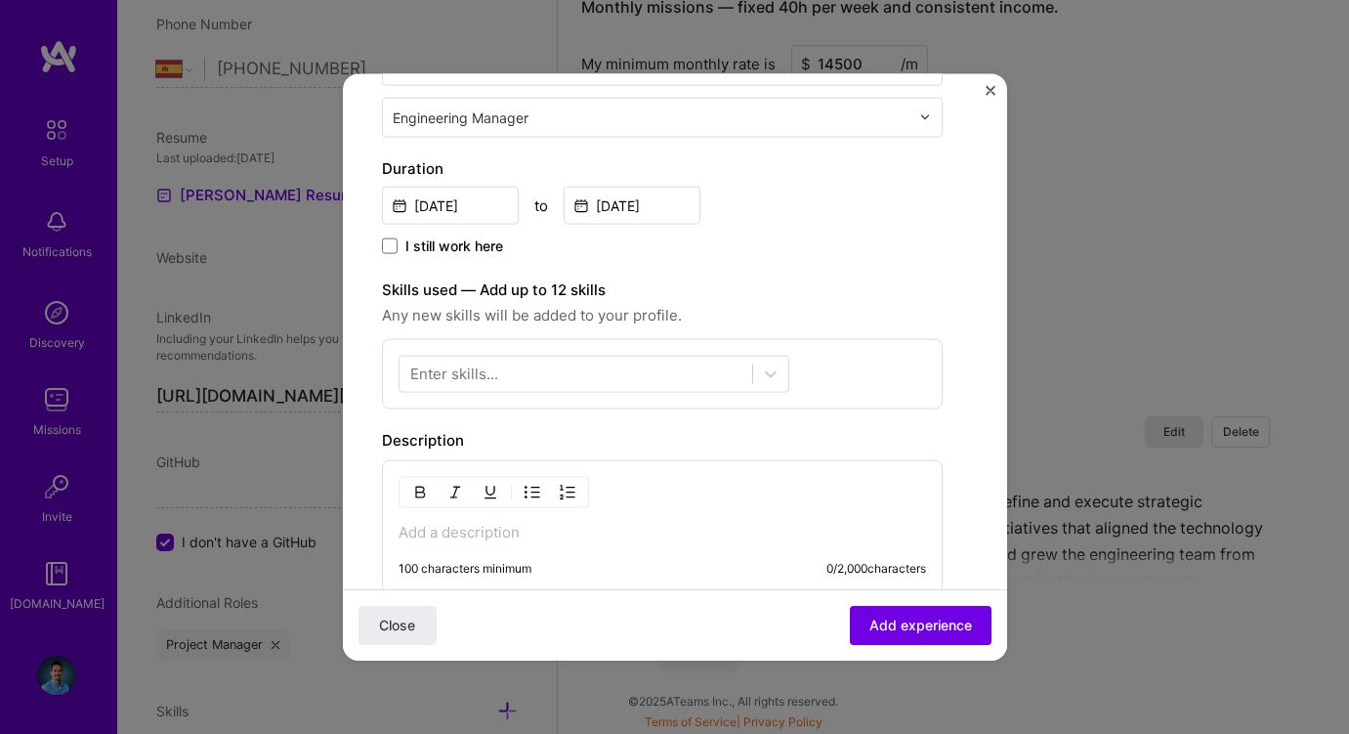
scroll to position [373, 0]
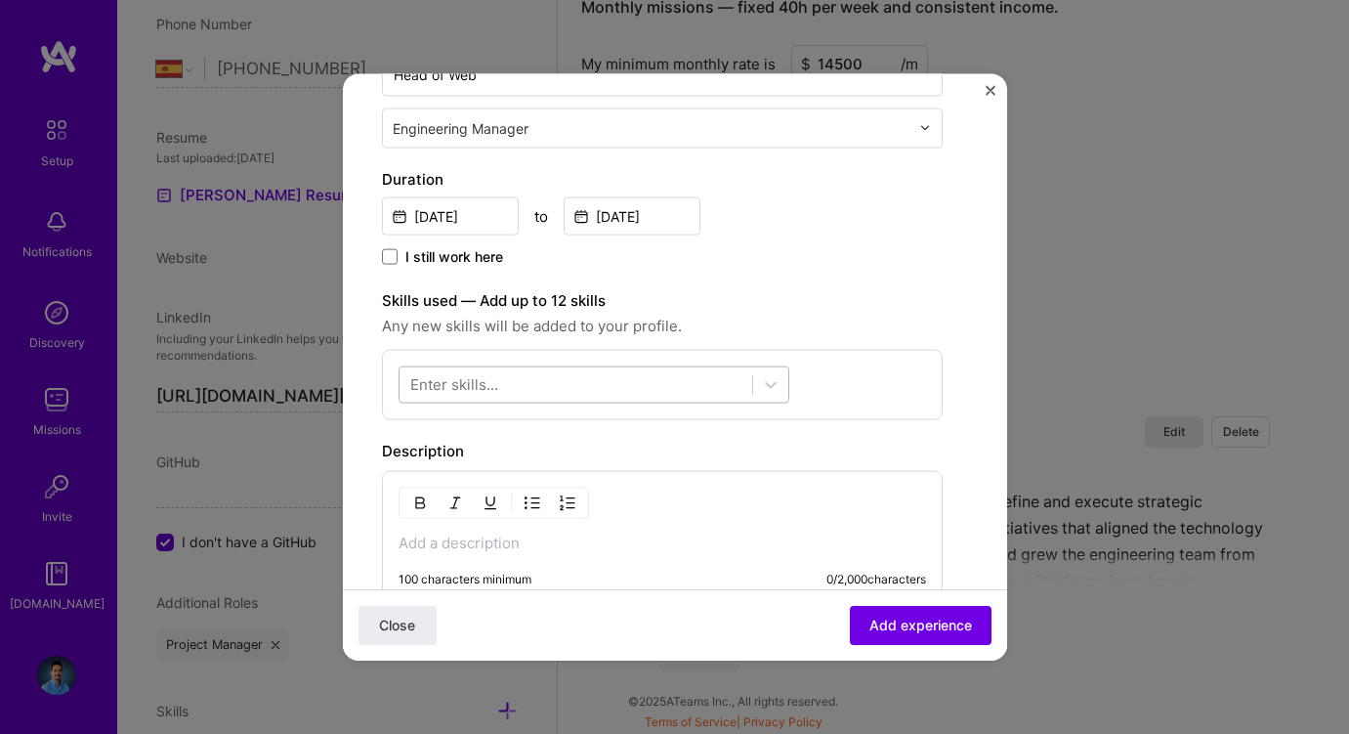
click at [598, 383] on div at bounding box center [576, 384] width 353 height 32
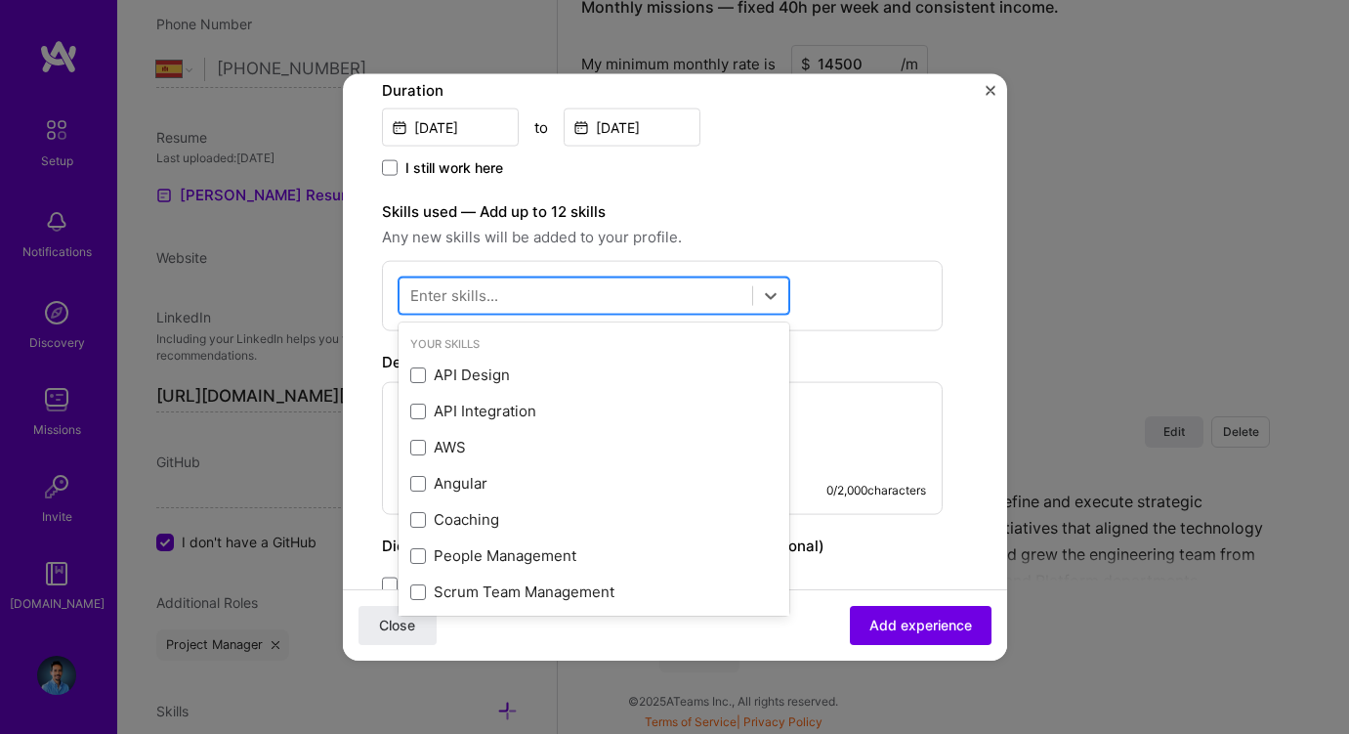
scroll to position [468, 0]
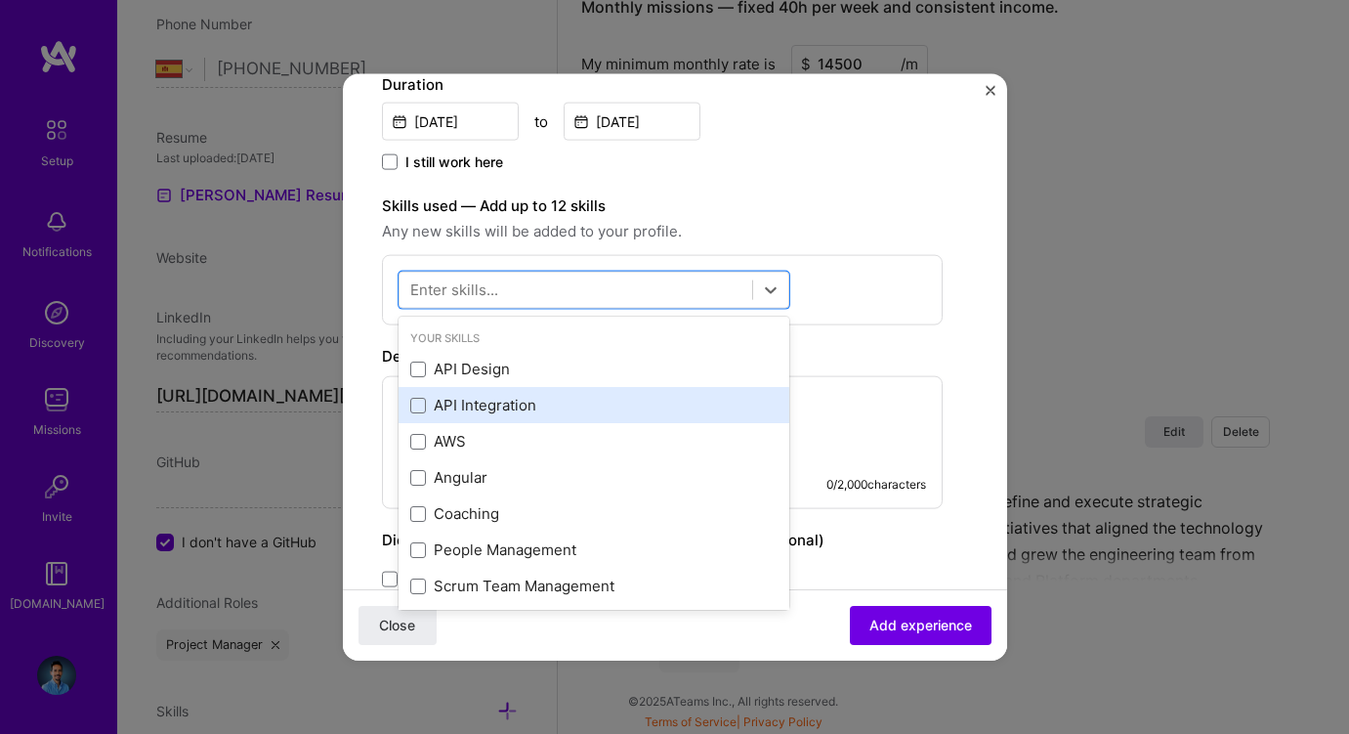
click at [505, 412] on div "API Integration" at bounding box center [593, 405] width 367 height 21
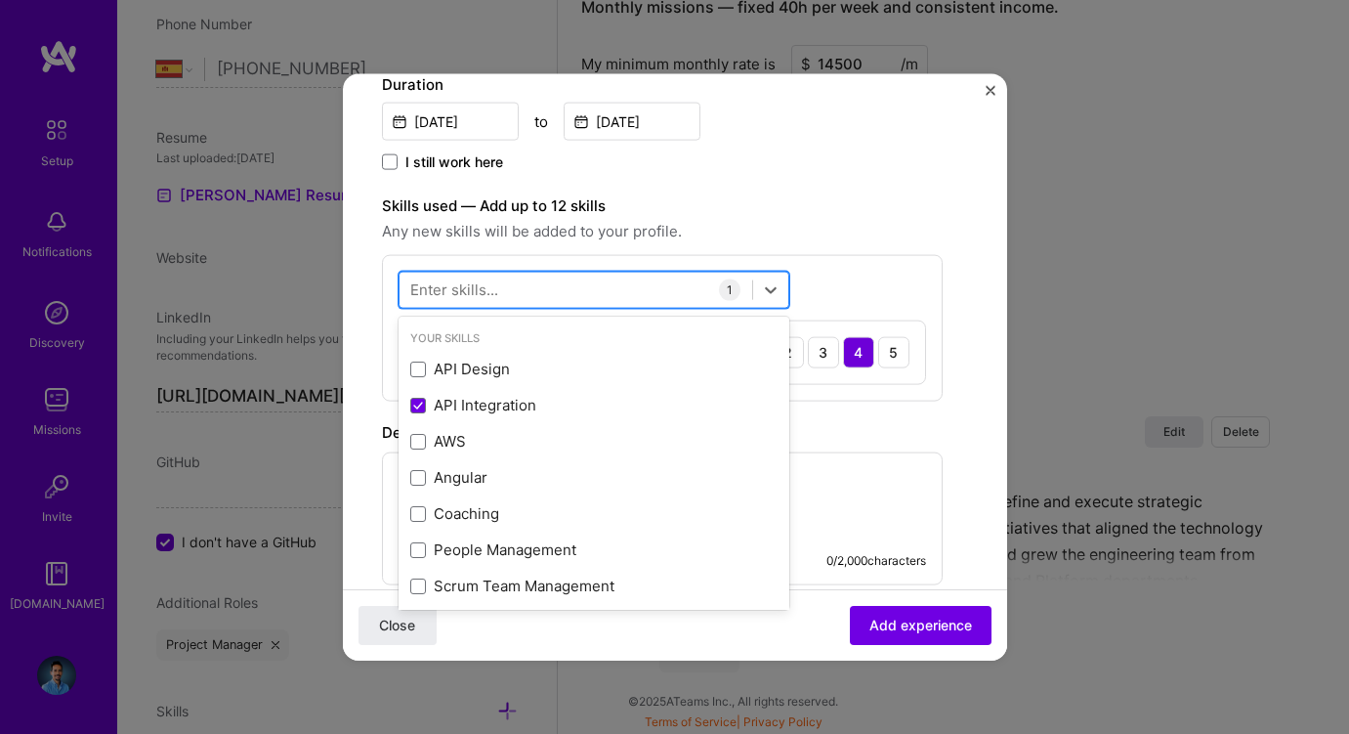
click at [522, 284] on div at bounding box center [576, 290] width 353 height 32
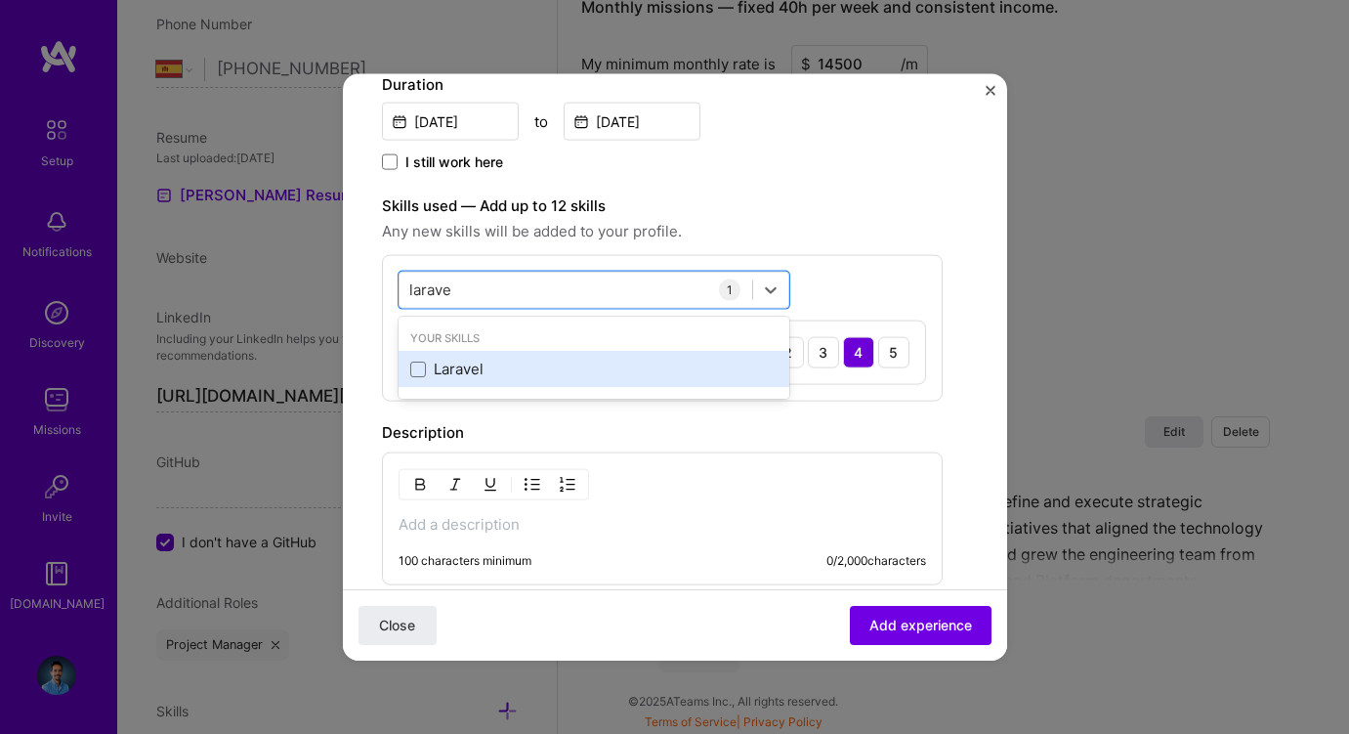
click at [460, 363] on div "Laravel" at bounding box center [593, 369] width 367 height 21
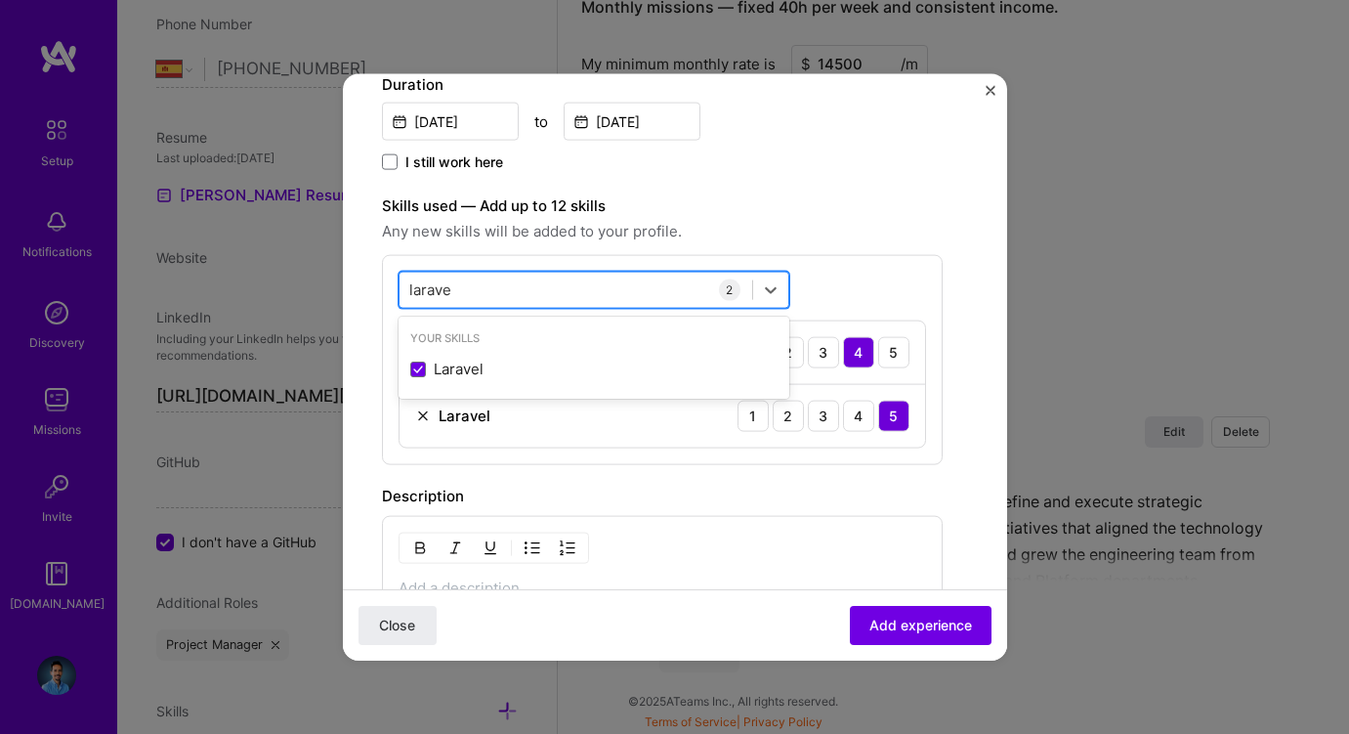
click at [431, 277] on div "larave larave" at bounding box center [431, 289] width 44 height 24
click at [431, 286] on input "larave" at bounding box center [431, 289] width 44 height 21
type input "mysql"
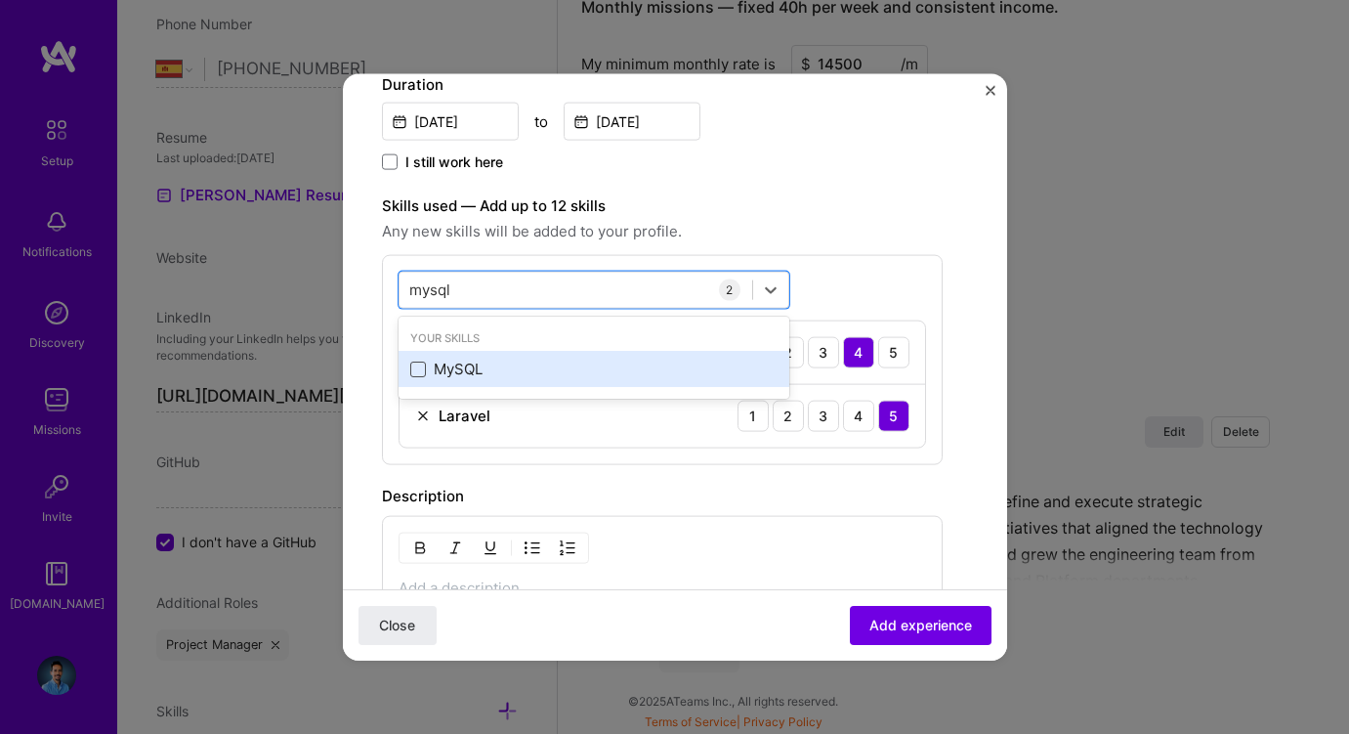
click at [418, 374] on span at bounding box center [418, 369] width 16 height 16
click at [0, 0] on input "checkbox" at bounding box center [0, 0] width 0 height 0
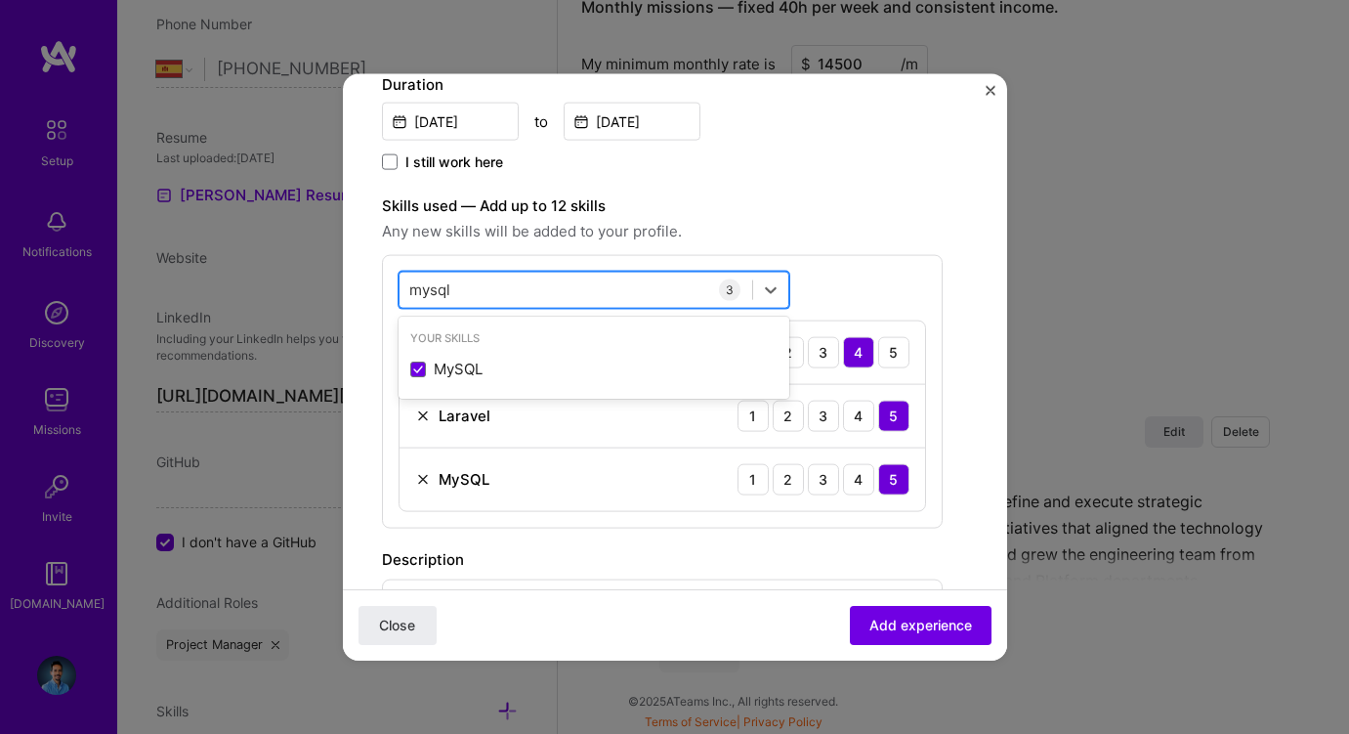
click at [443, 289] on input "mysql" at bounding box center [430, 289] width 43 height 21
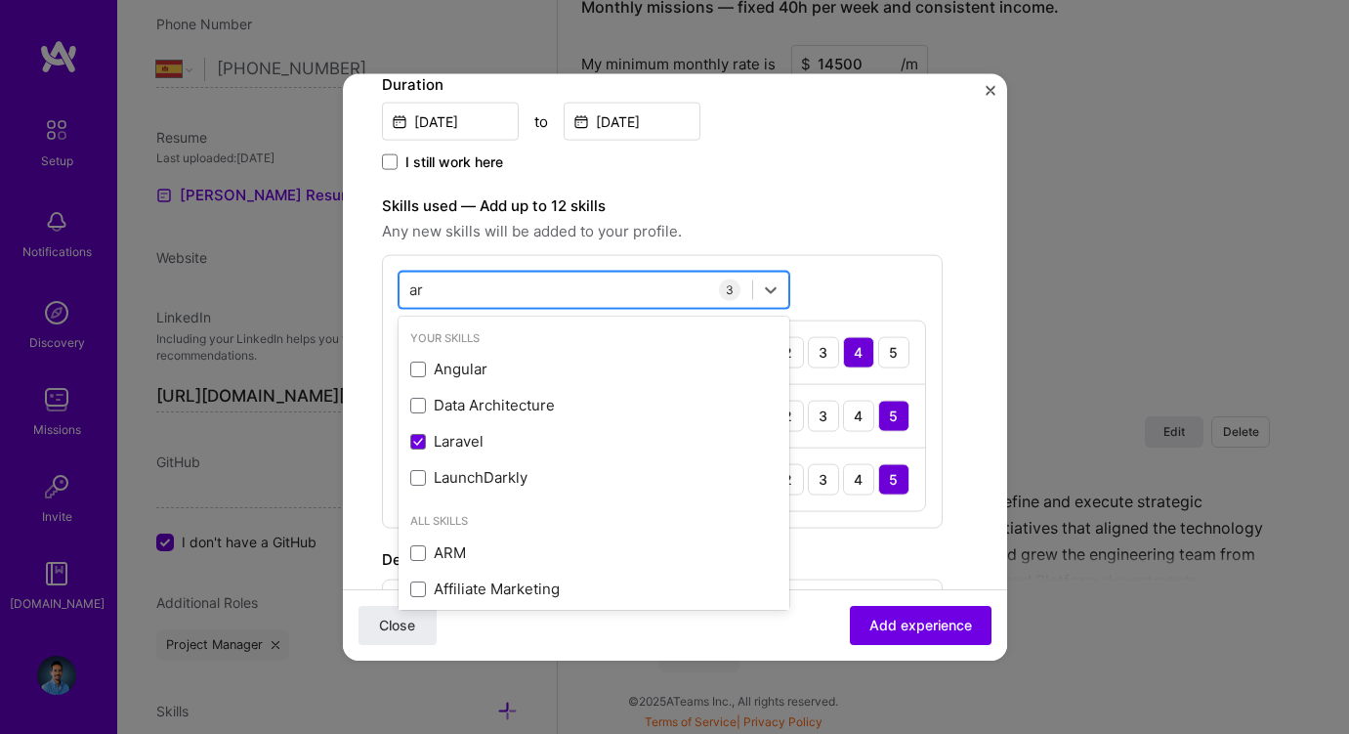
type input "a"
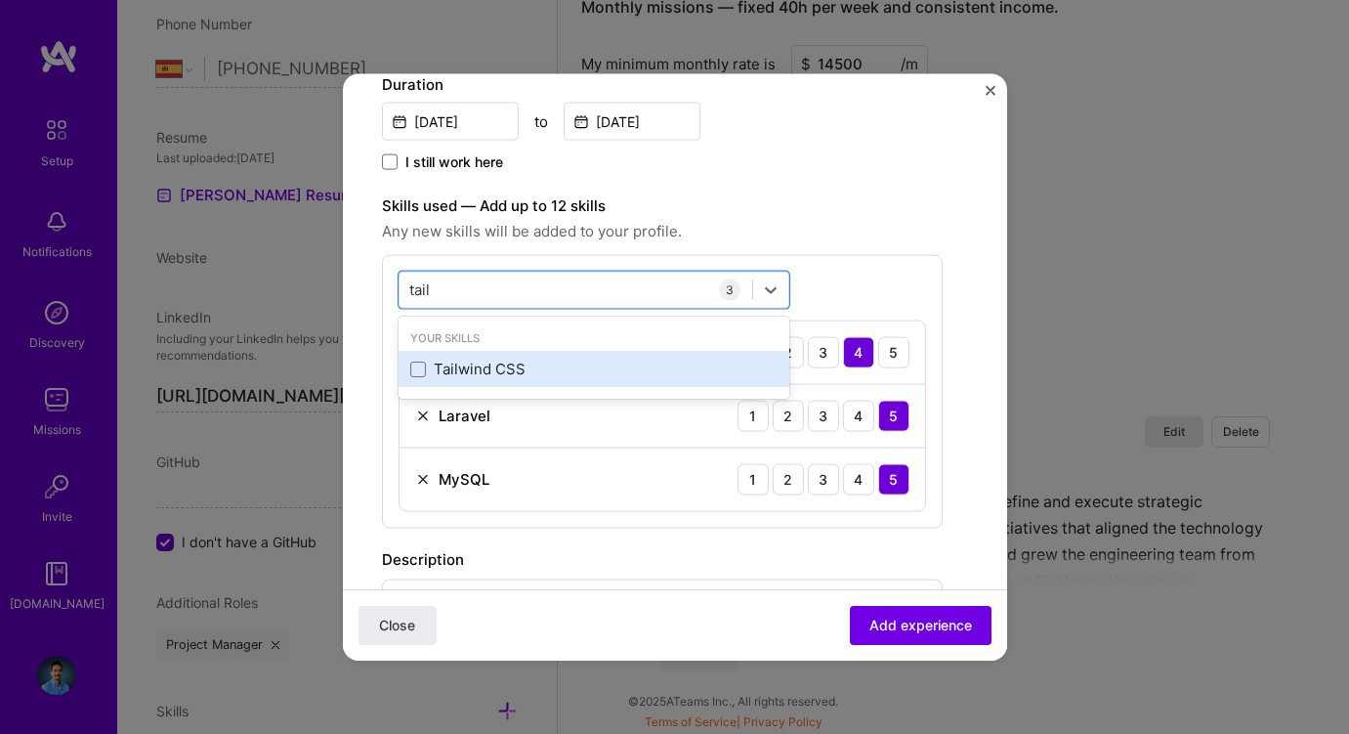
click at [446, 365] on div "Tailwind CSS" at bounding box center [593, 369] width 367 height 21
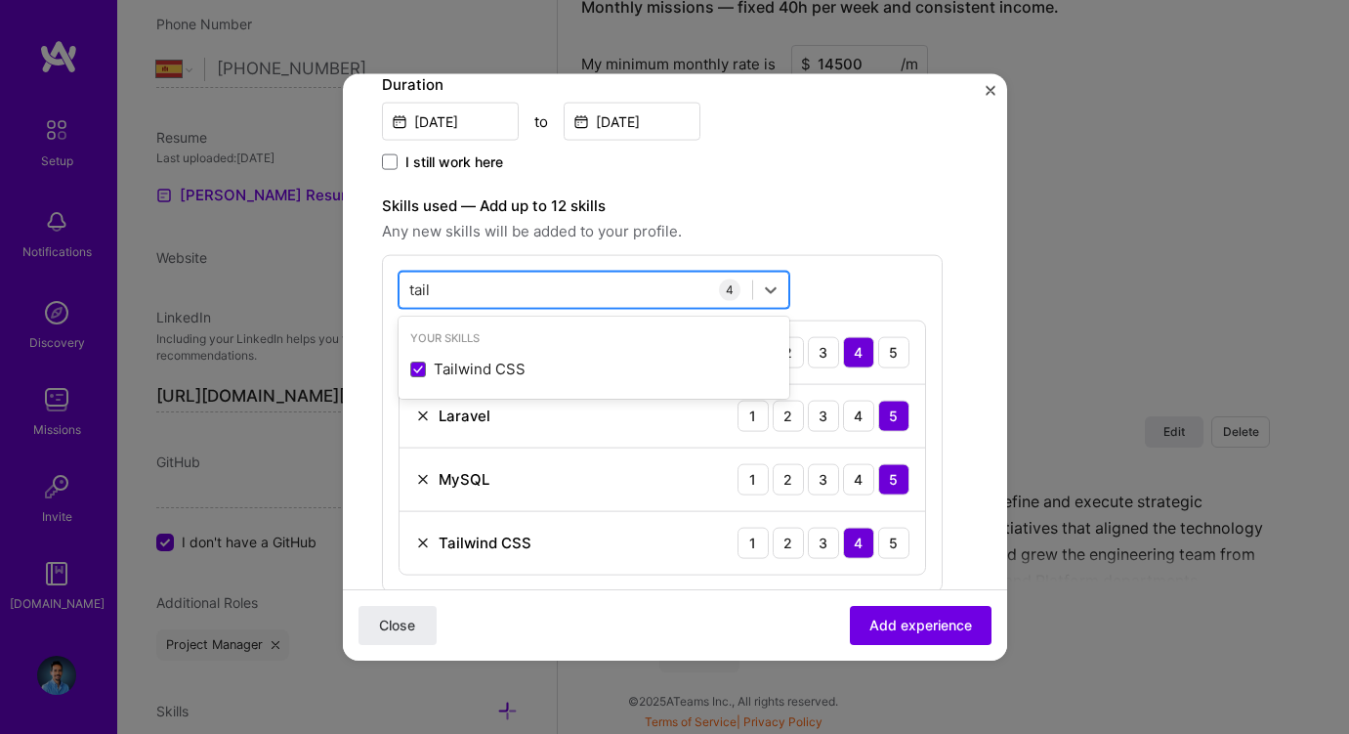
click at [425, 293] on input "tail" at bounding box center [420, 289] width 22 height 21
type input "redis"
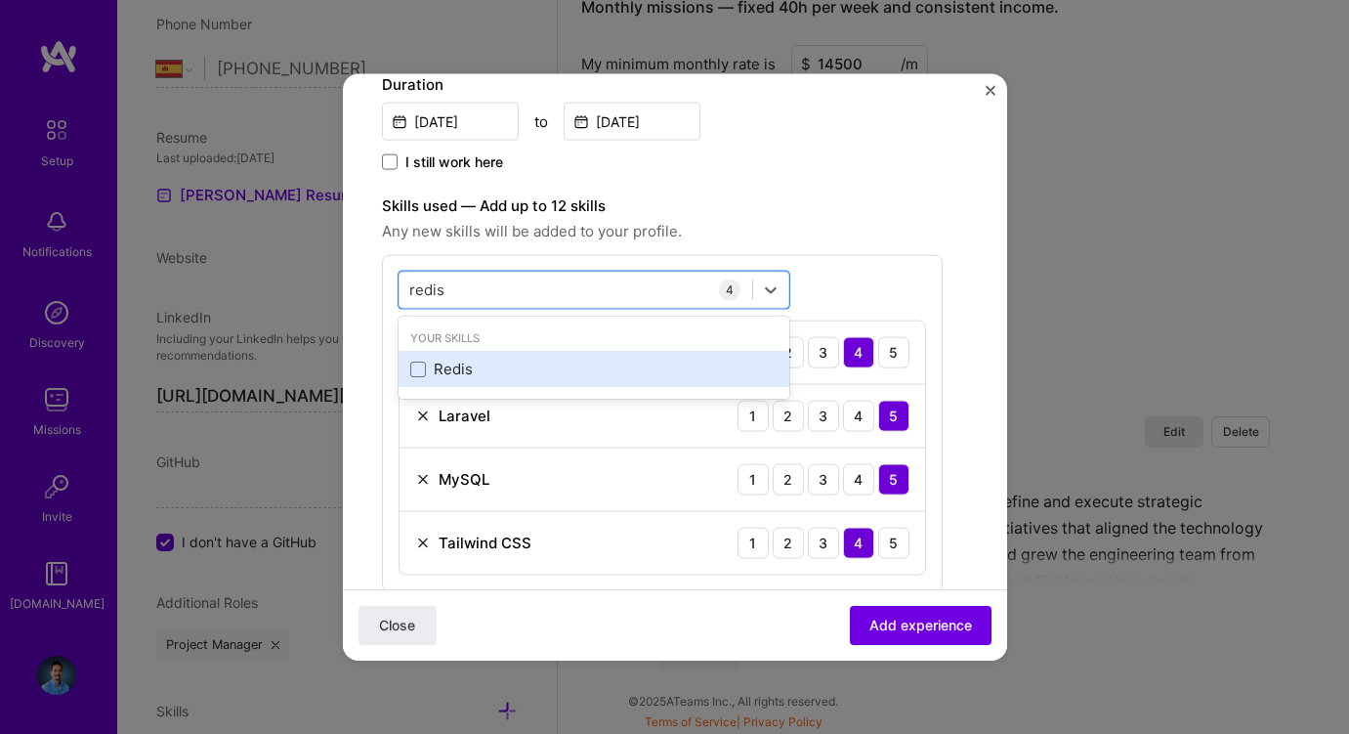
click at [440, 366] on div "Redis" at bounding box center [593, 369] width 367 height 21
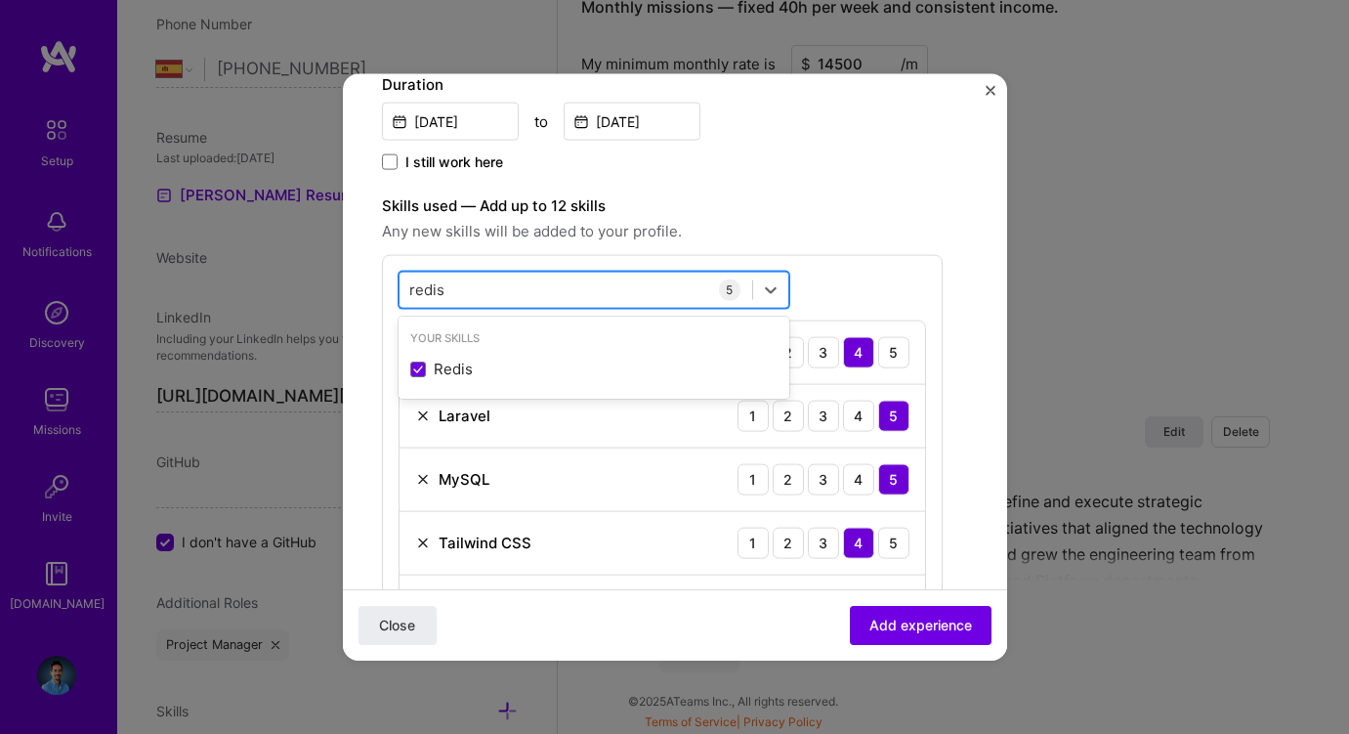
click at [425, 290] on input "redis" at bounding box center [427, 289] width 36 height 21
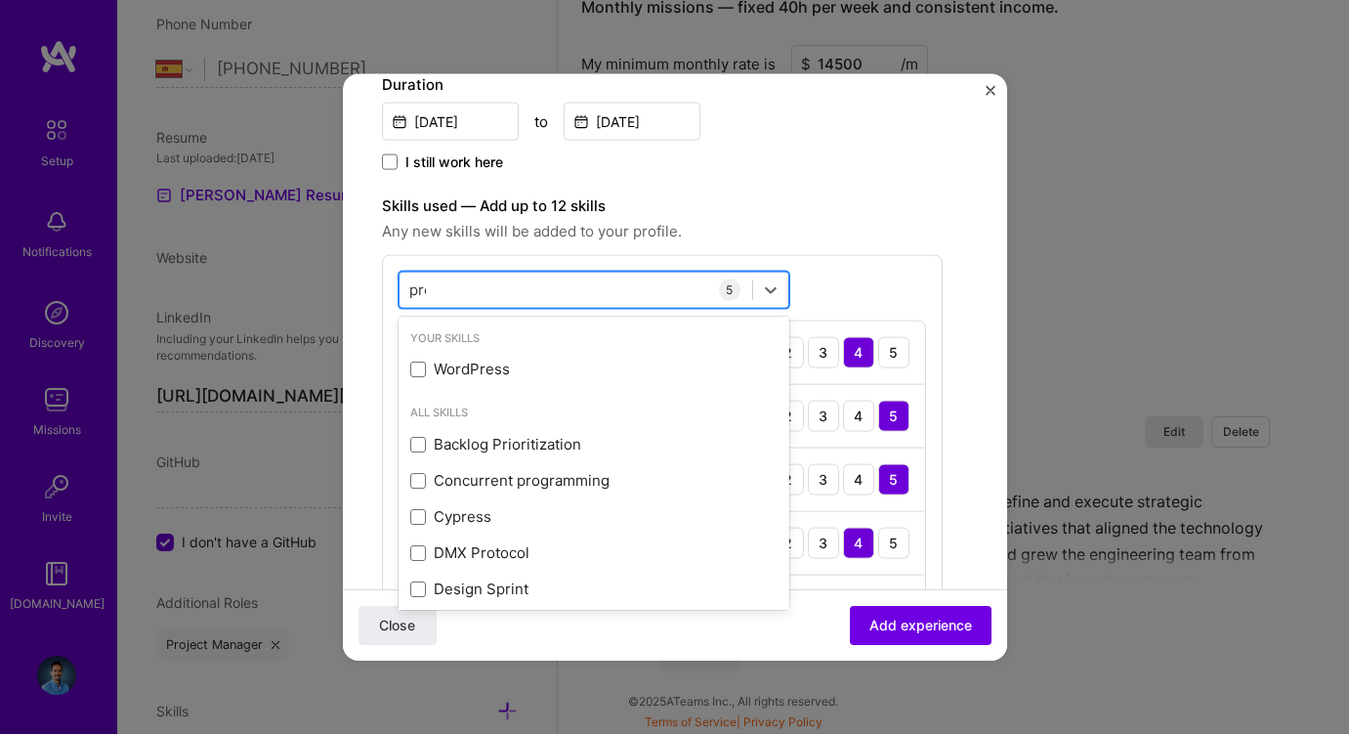
type input "prot"
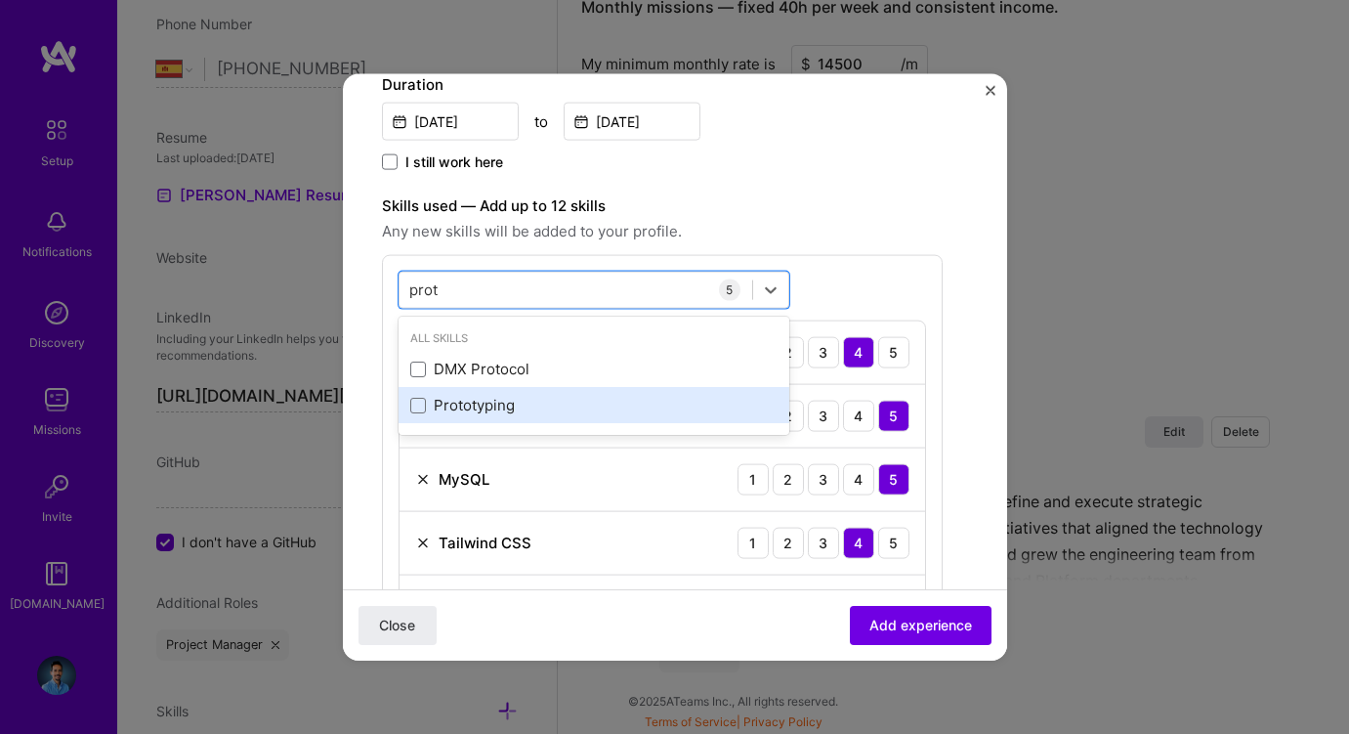
click at [455, 401] on div "Prototyping" at bounding box center [593, 405] width 367 height 21
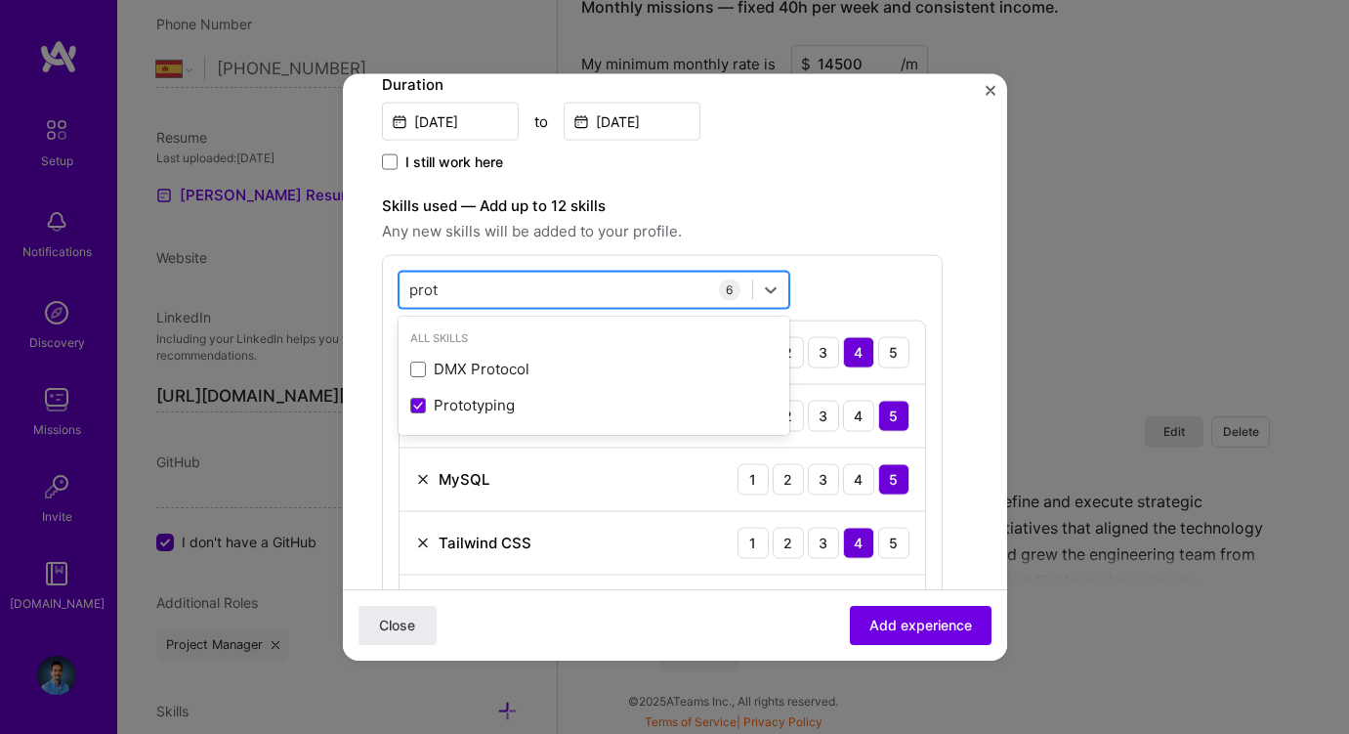
click at [423, 287] on input "prot" at bounding box center [424, 289] width 30 height 21
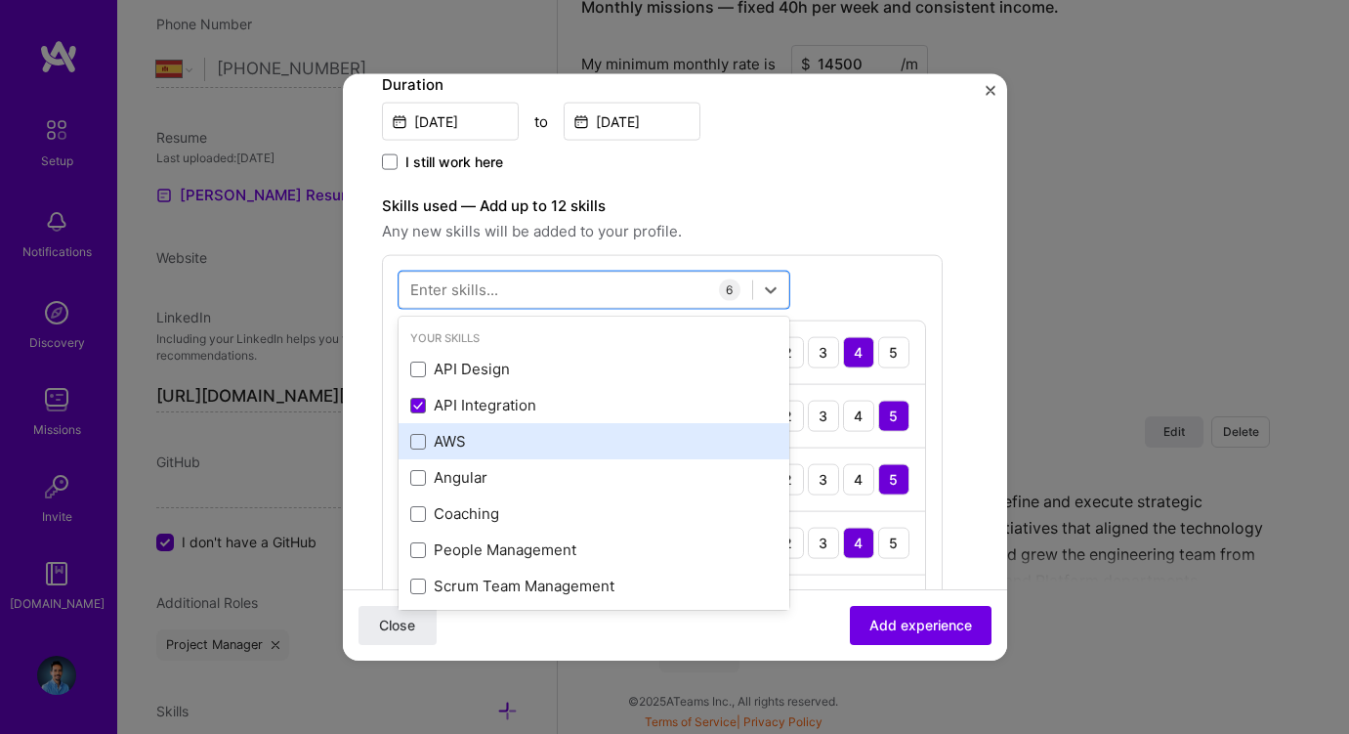
click at [458, 442] on div "AWS" at bounding box center [593, 441] width 367 height 21
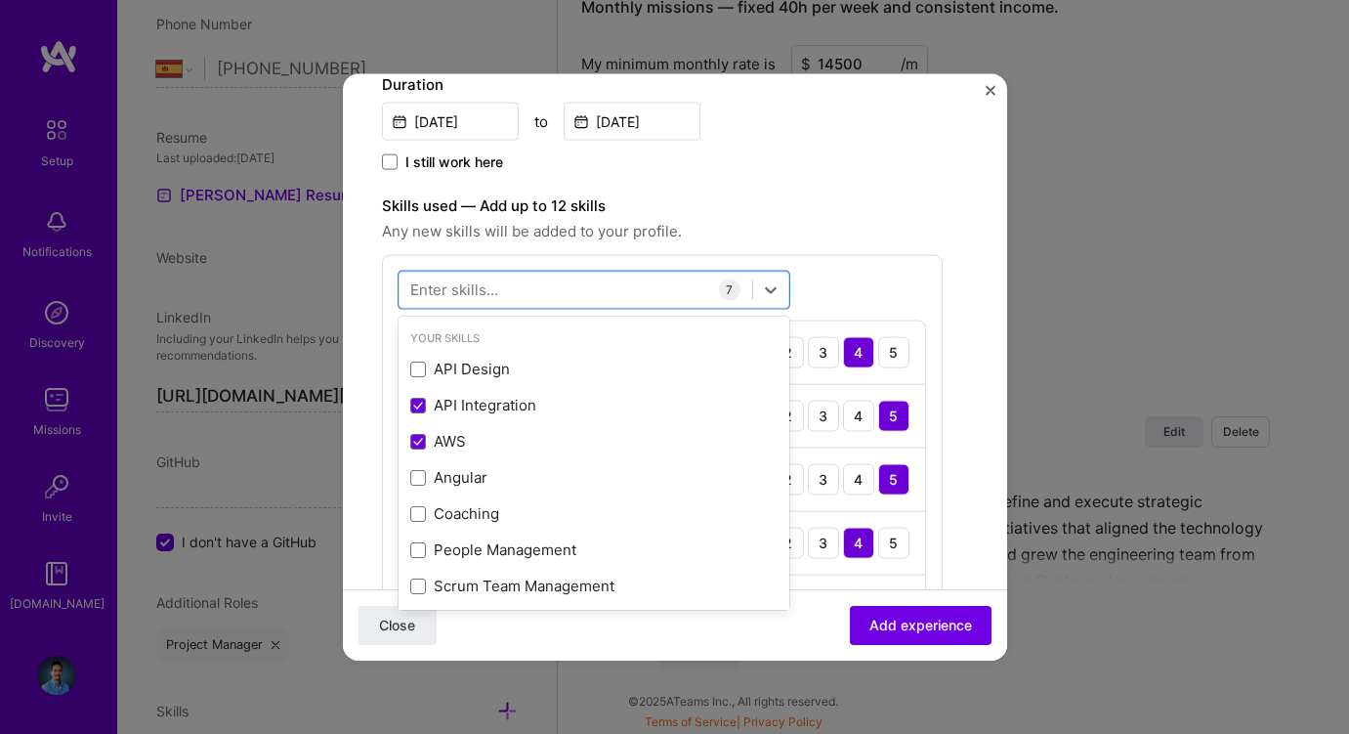
click at [638, 218] on div "Skills used — Add up to 12 skills Any new skills will be added to your profile." at bounding box center [662, 217] width 561 height 49
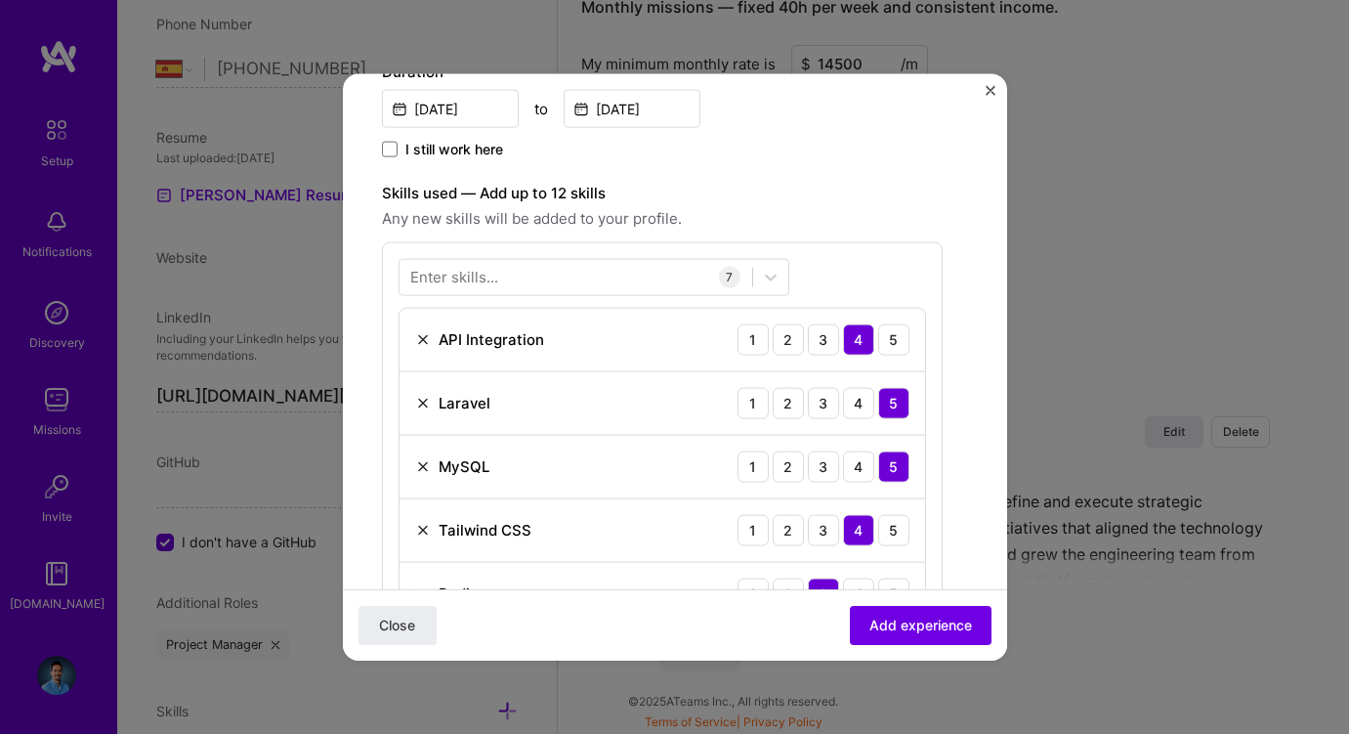
scroll to position [433, 0]
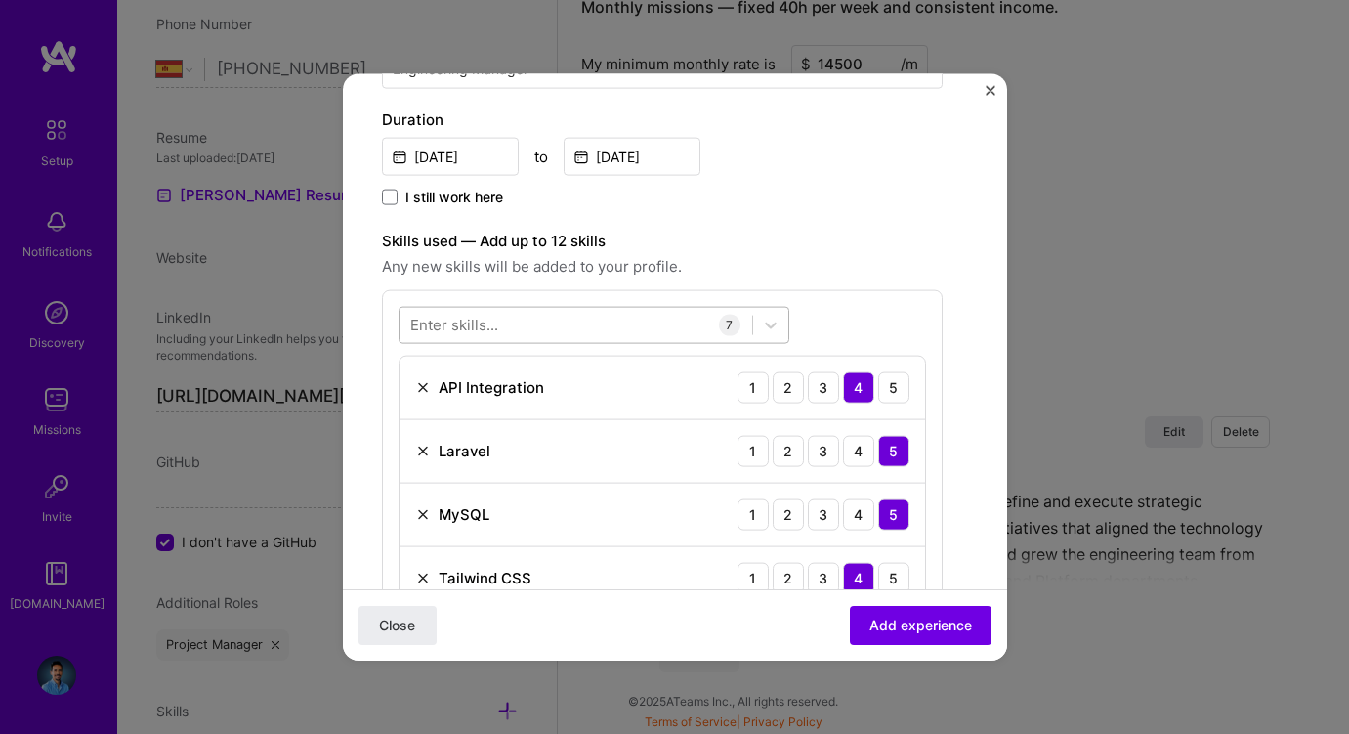
click at [571, 318] on div at bounding box center [576, 325] width 353 height 32
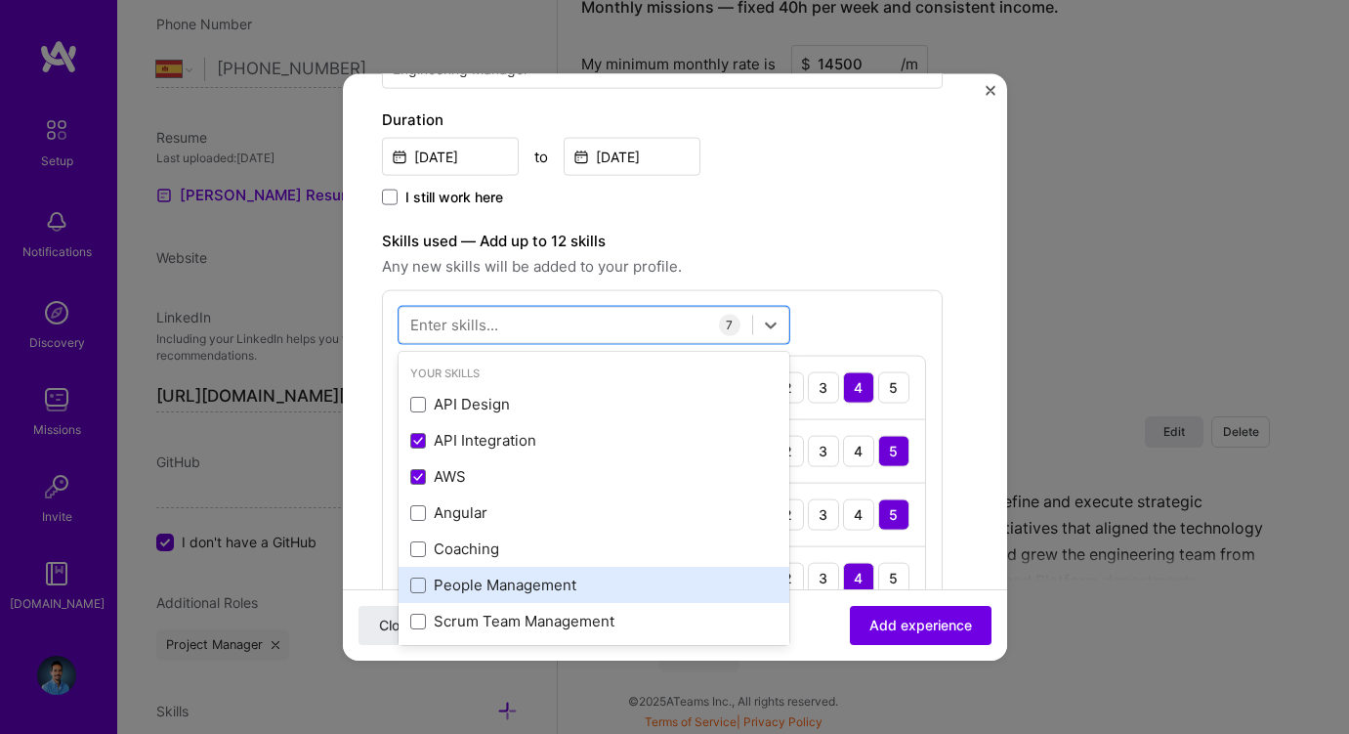
click at [478, 579] on div "People Management" at bounding box center [593, 584] width 367 height 21
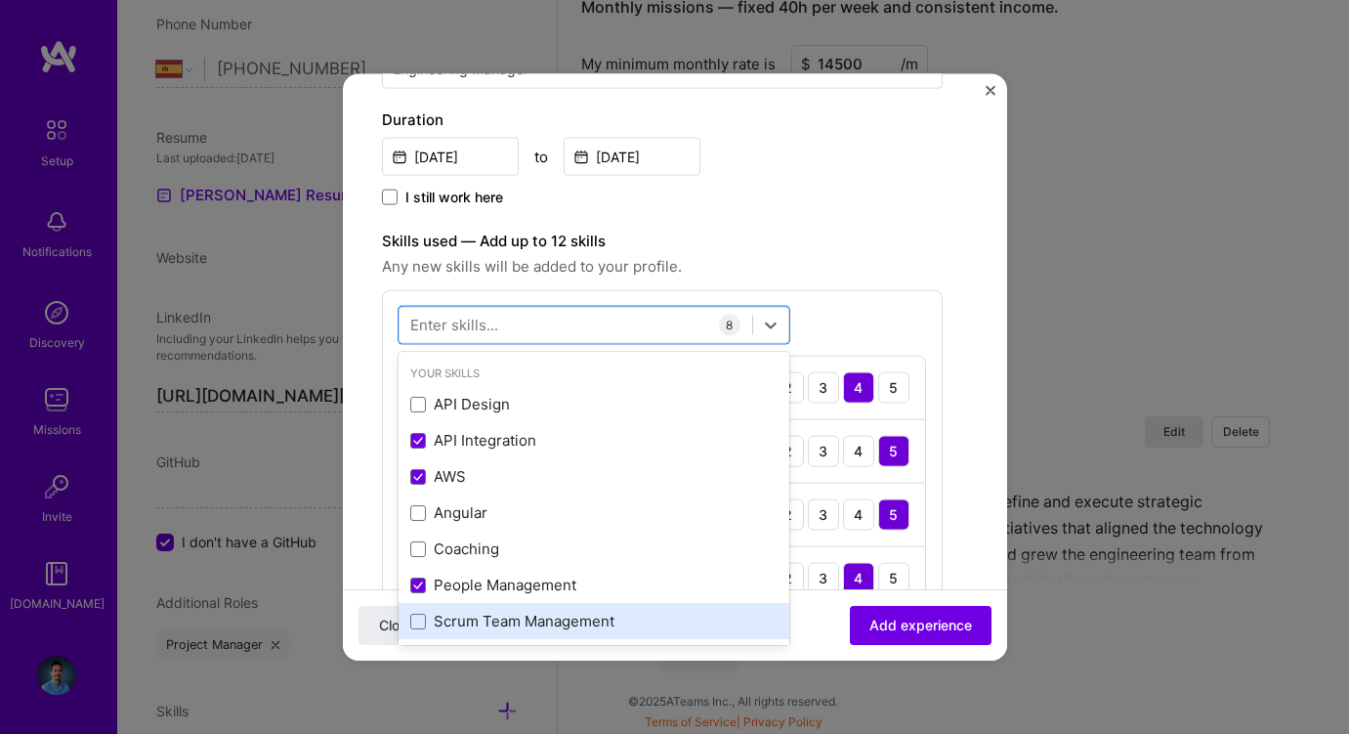
click at [493, 630] on div "Scrum Team Management" at bounding box center [593, 621] width 367 height 21
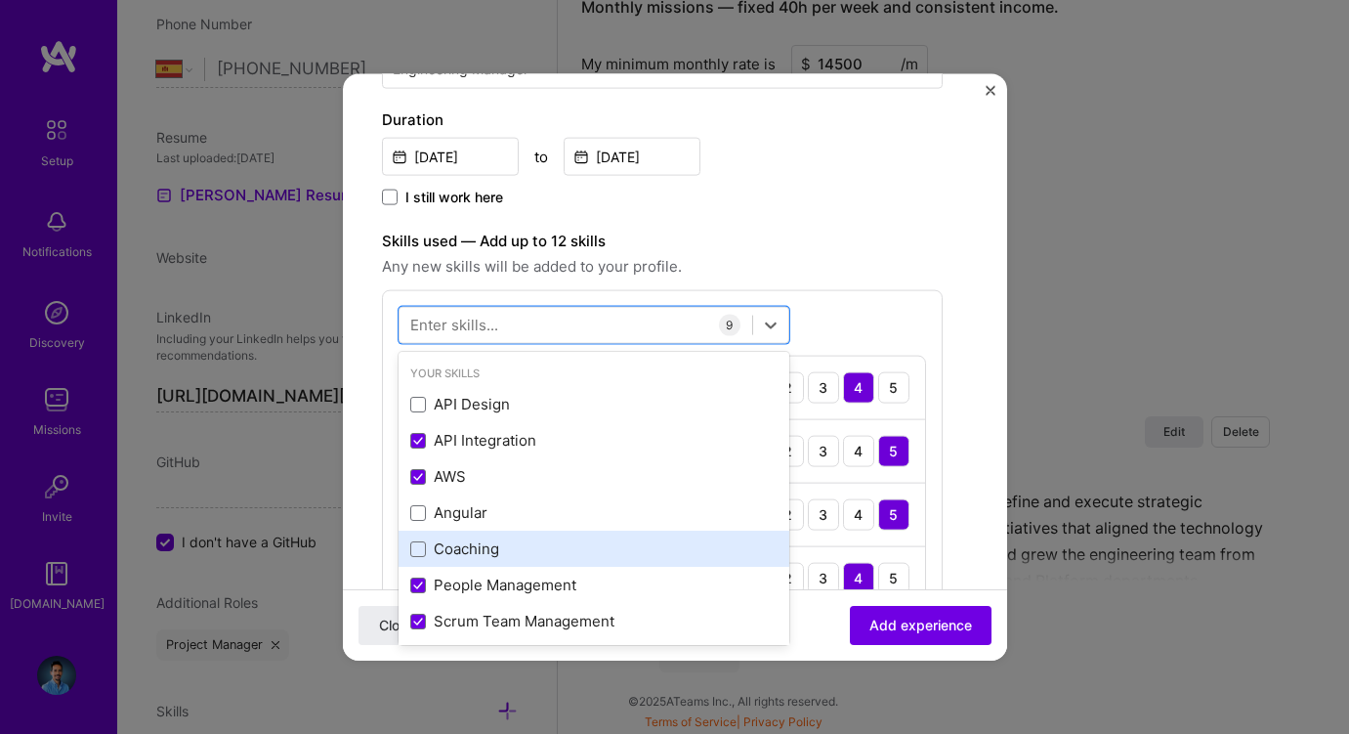
click at [469, 545] on div "Coaching" at bounding box center [593, 548] width 367 height 21
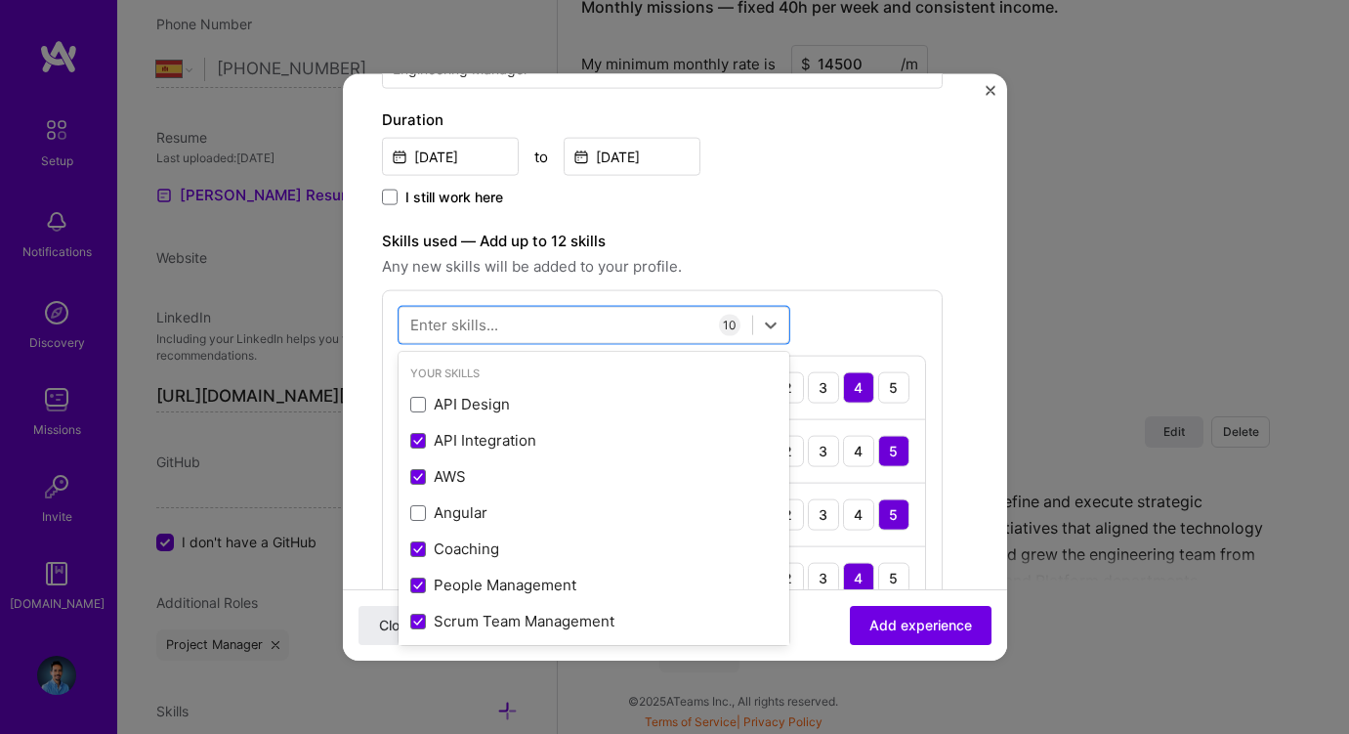
click at [684, 238] on label "Skills used — Add up to 12 skills" at bounding box center [662, 240] width 561 height 23
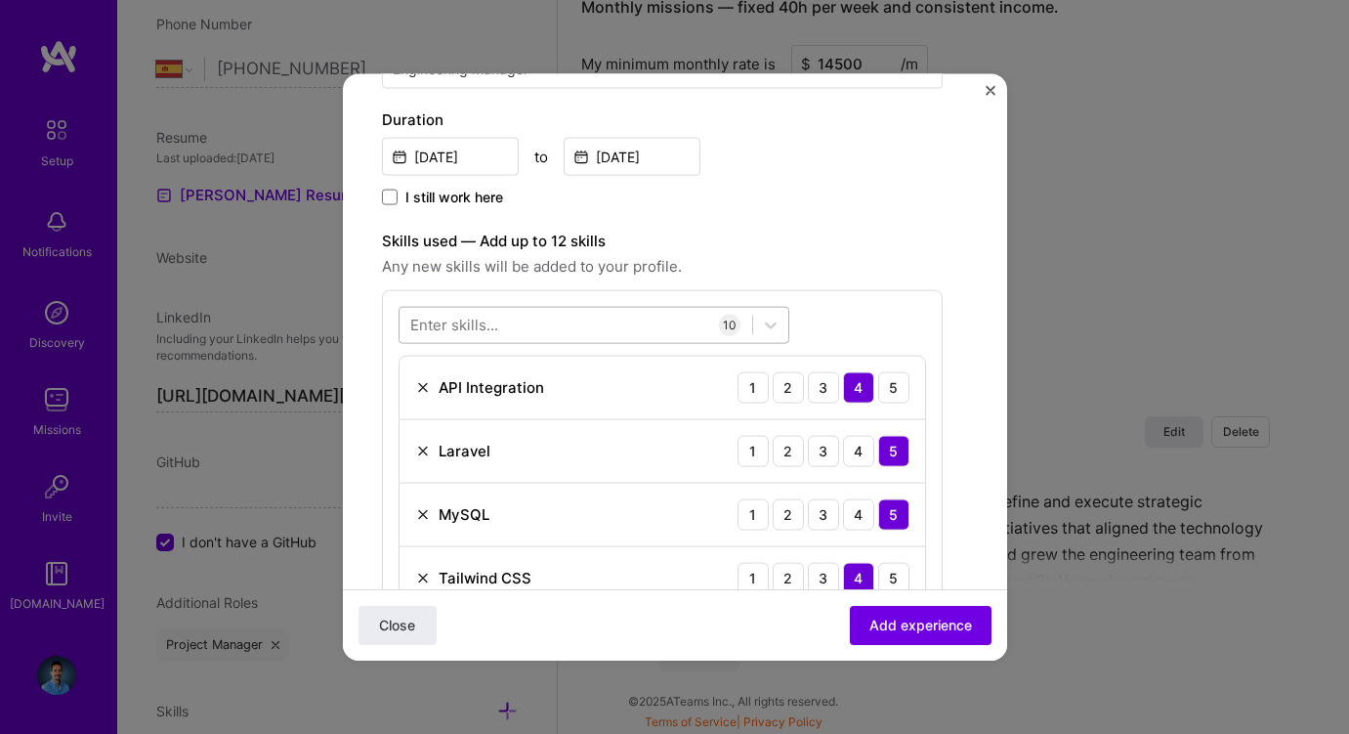
click at [564, 318] on div at bounding box center [576, 325] width 353 height 32
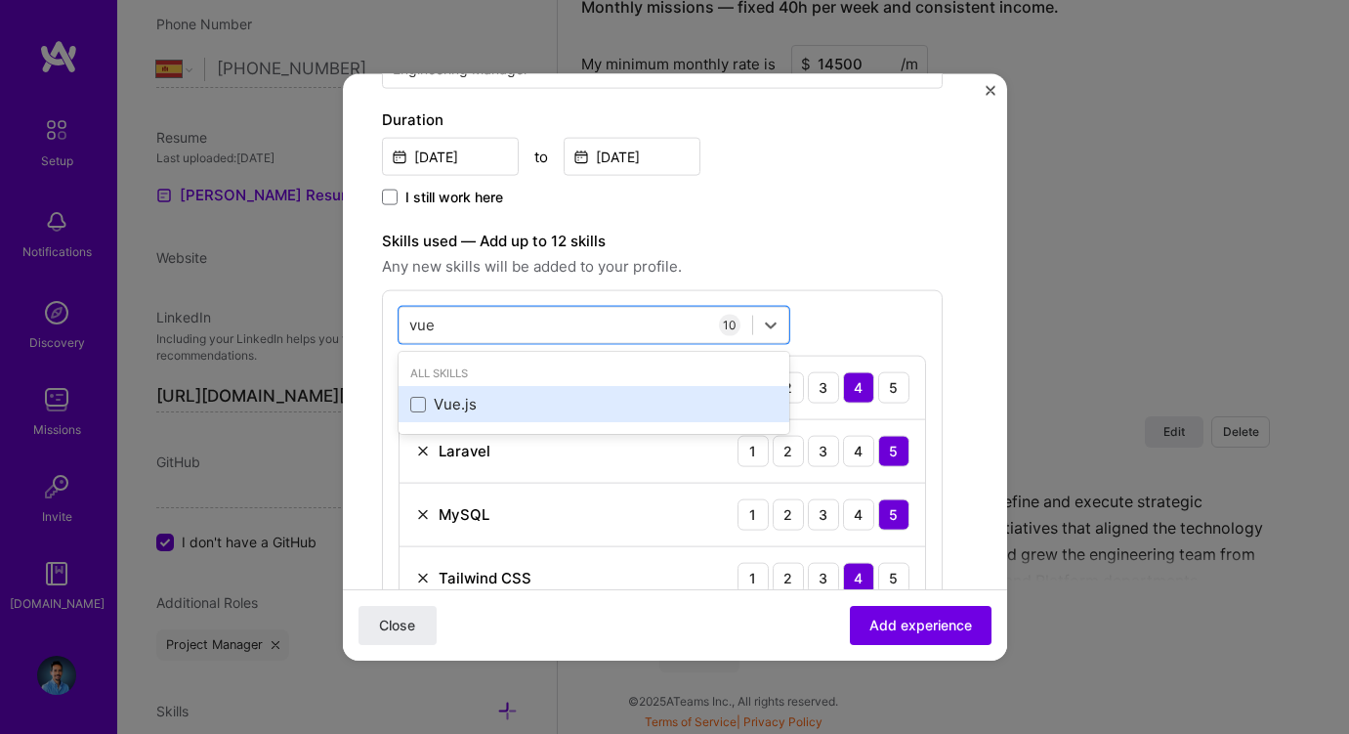
click at [501, 397] on div "Vue.js" at bounding box center [593, 404] width 367 height 21
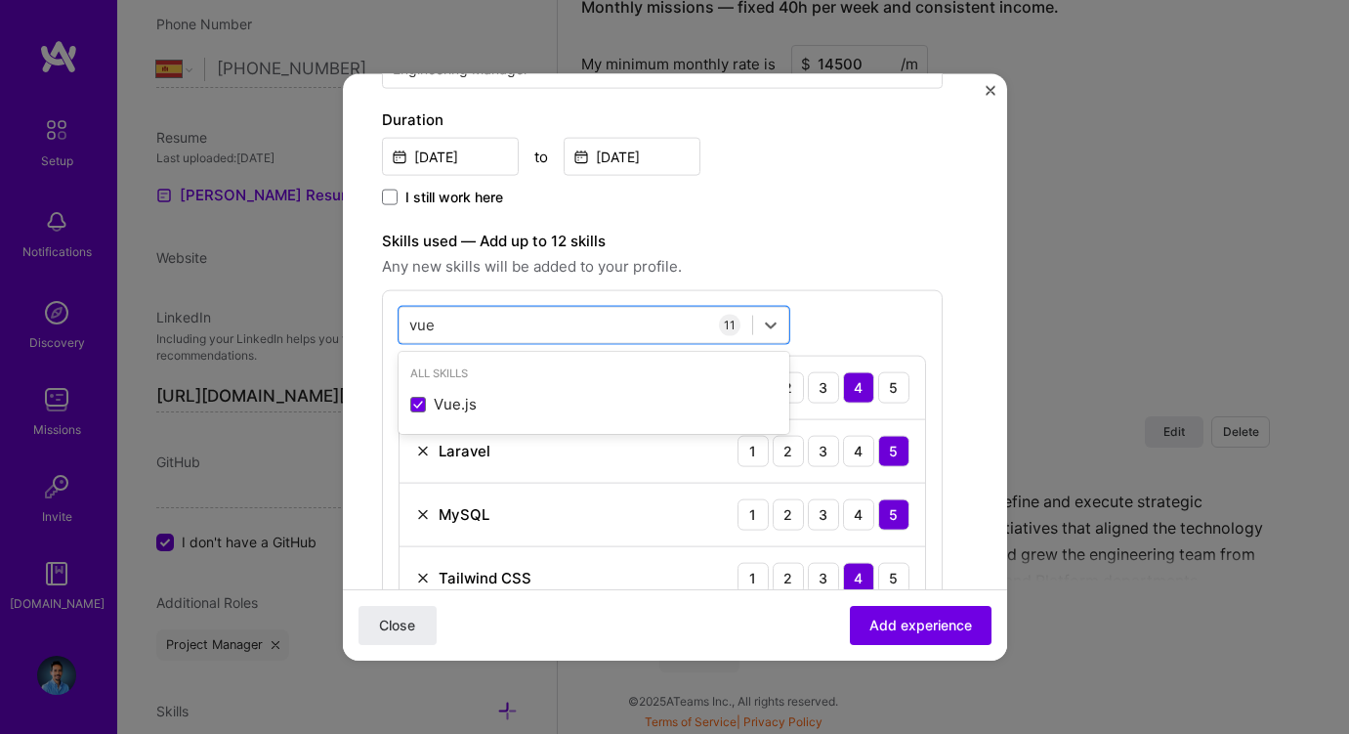
click at [704, 207] on div "I still work here" at bounding box center [662, 198] width 561 height 22
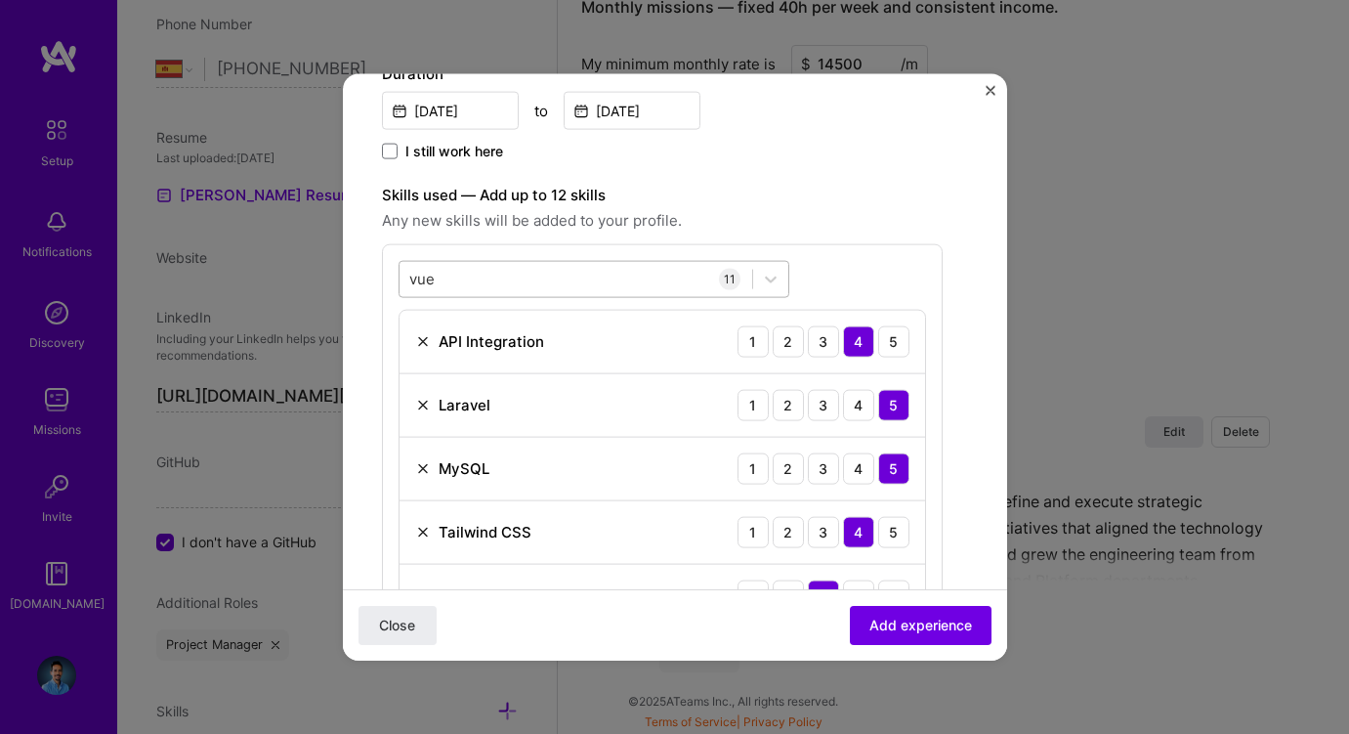
scroll to position [483, 0]
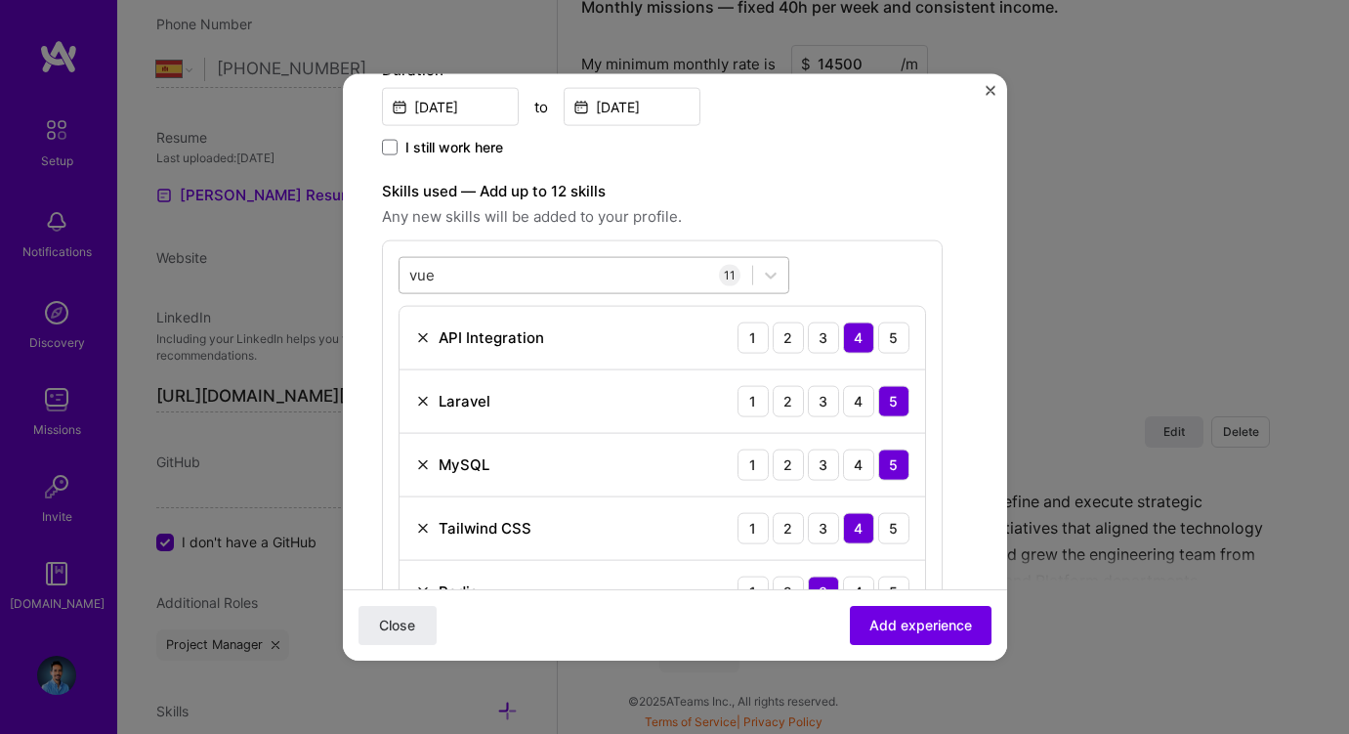
click at [637, 267] on div "vue vue" at bounding box center [576, 275] width 353 height 32
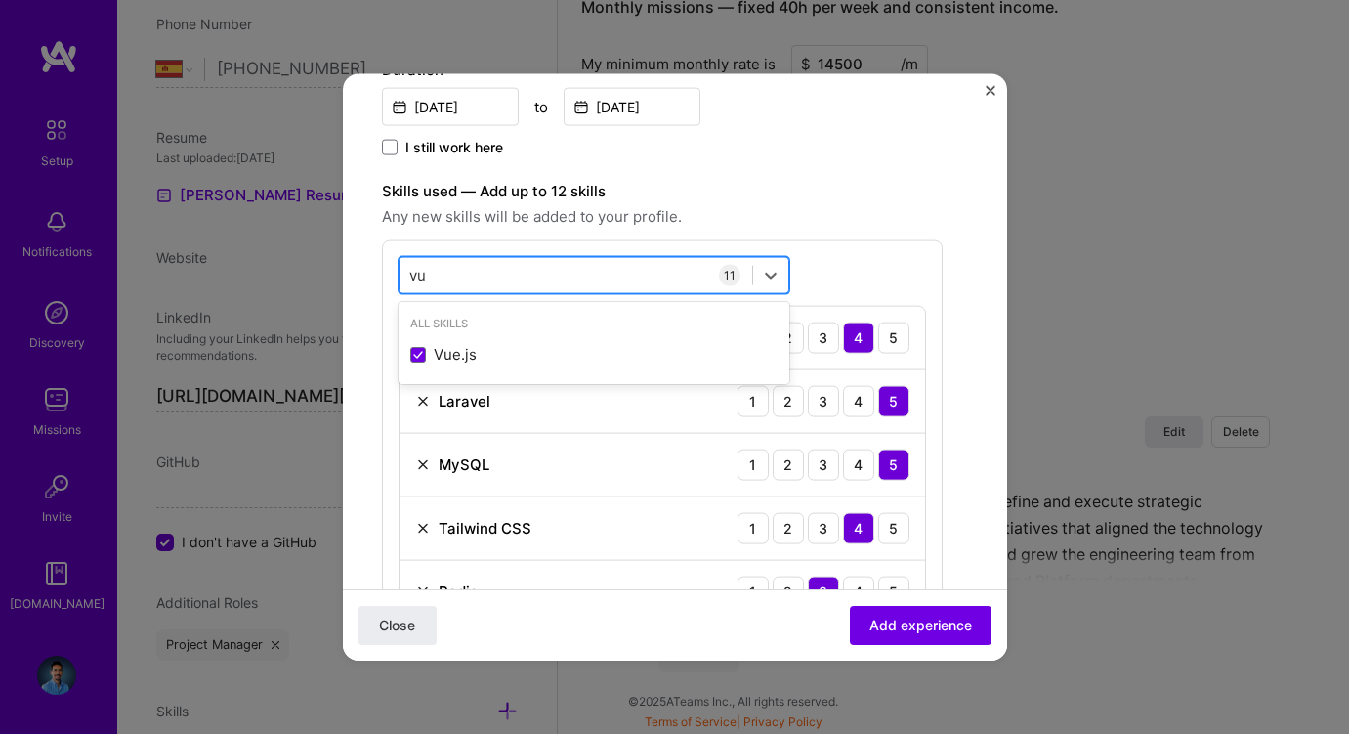
type input "v"
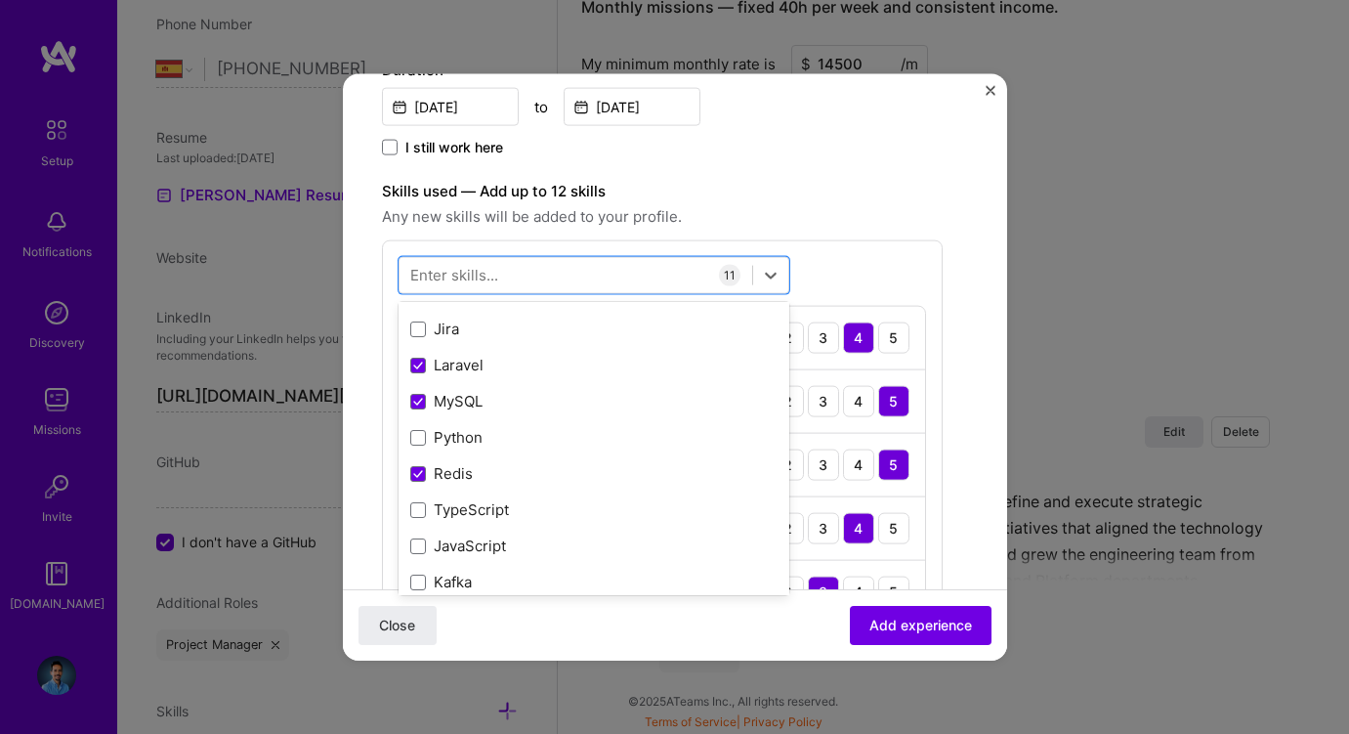
scroll to position [773, 0]
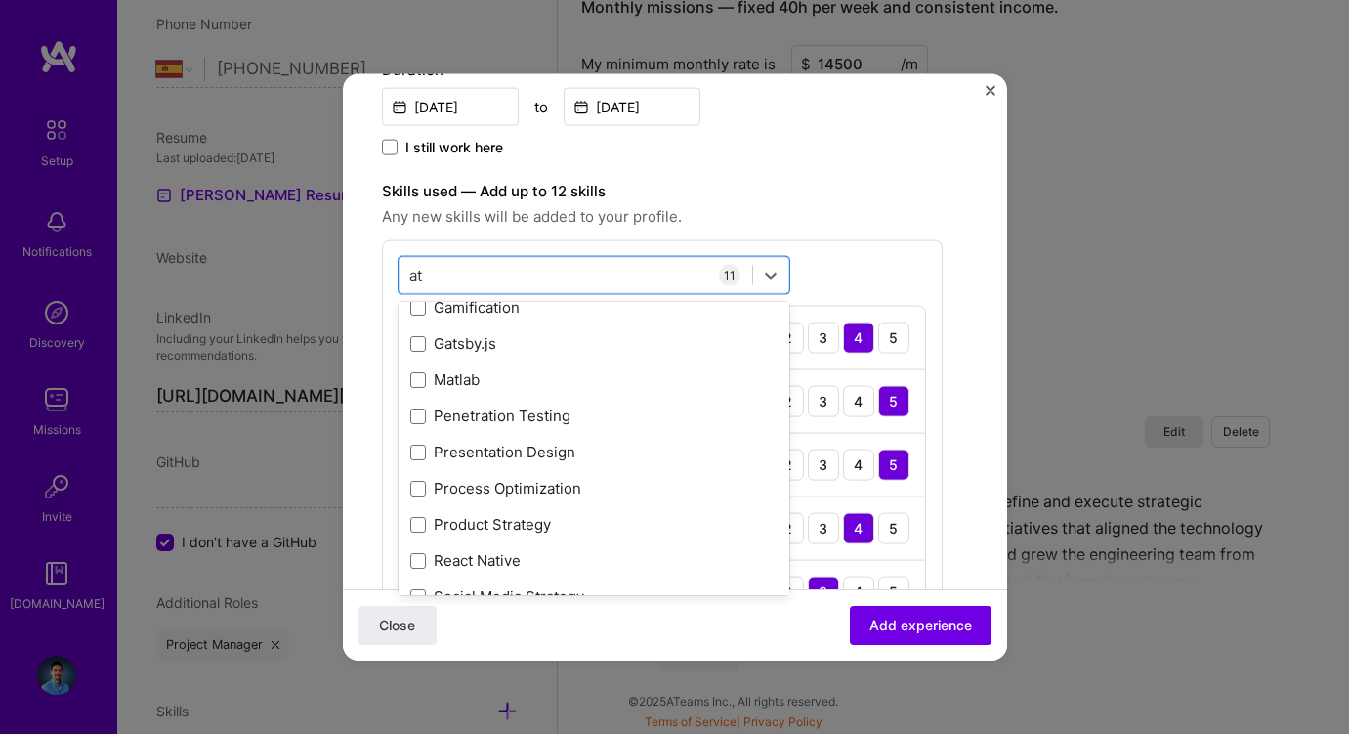
type input "ata"
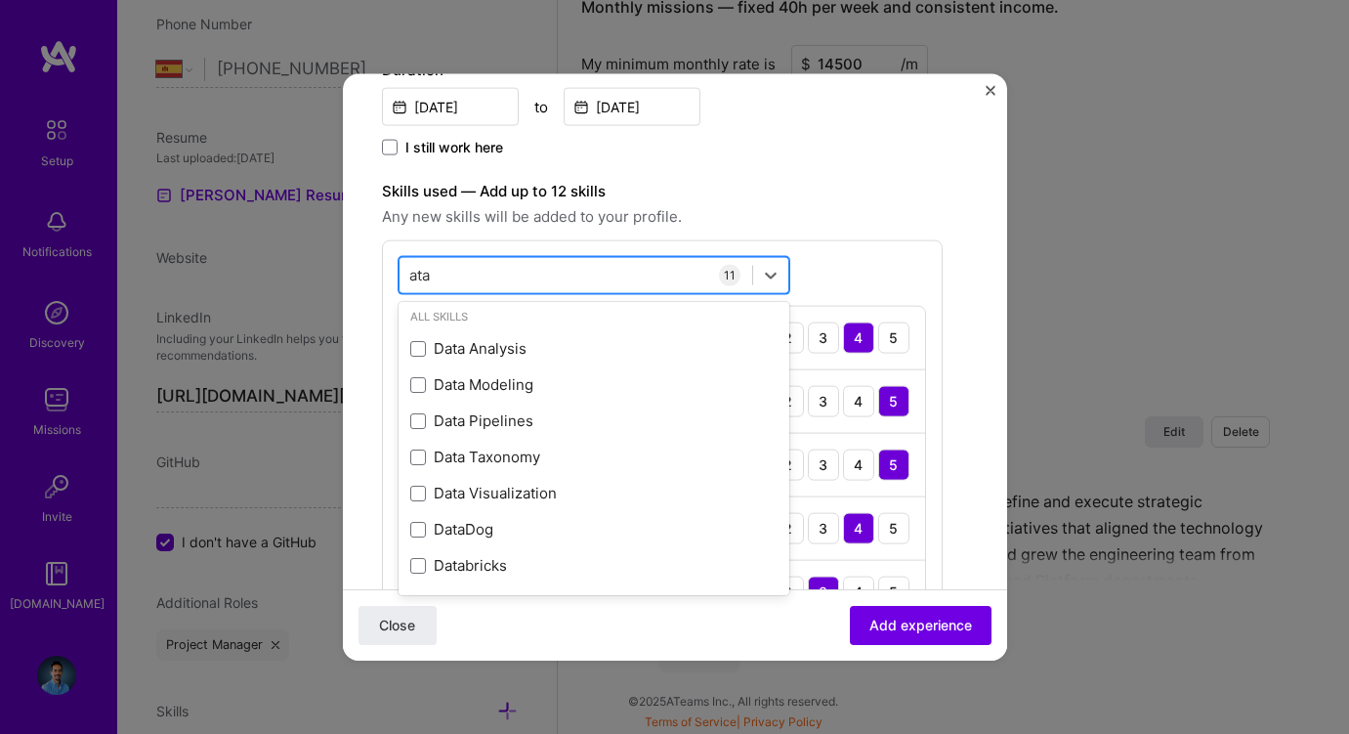
click at [414, 277] on input "ata" at bounding box center [420, 275] width 23 height 21
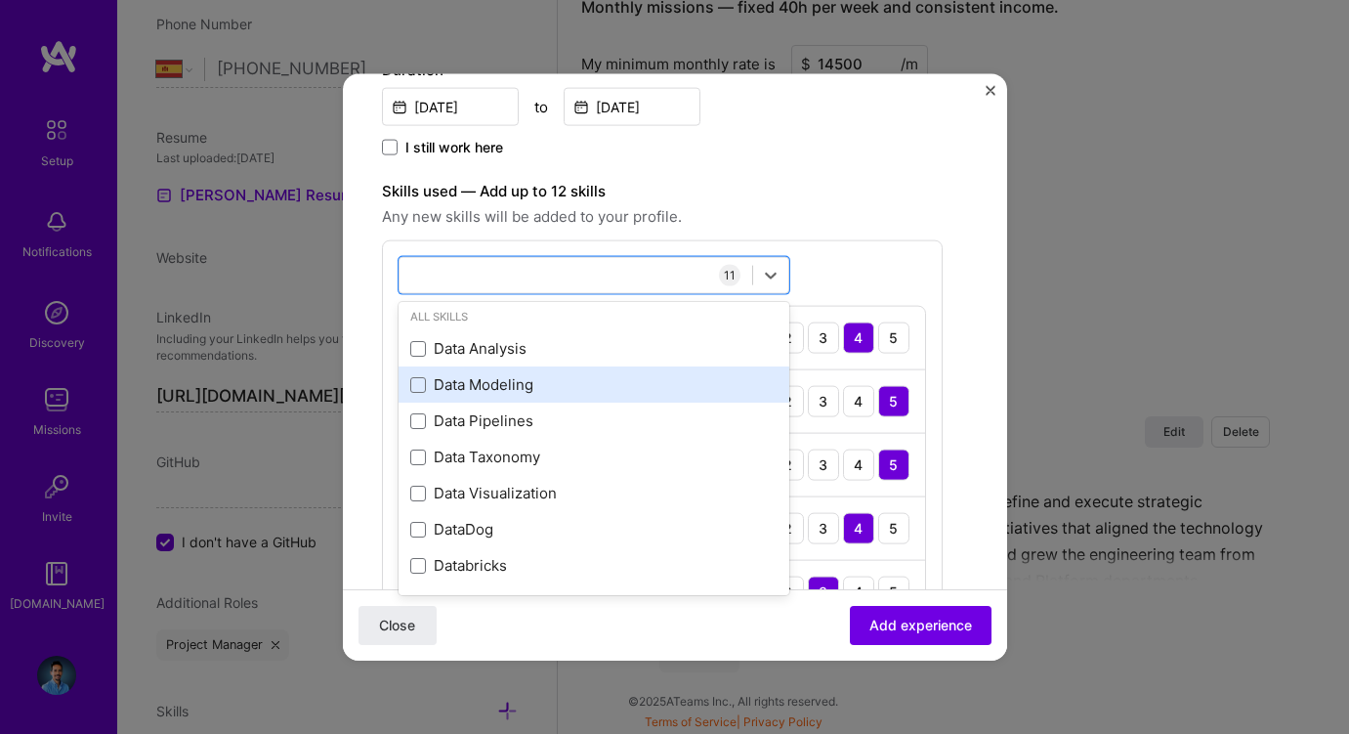
scroll to position [737, 0]
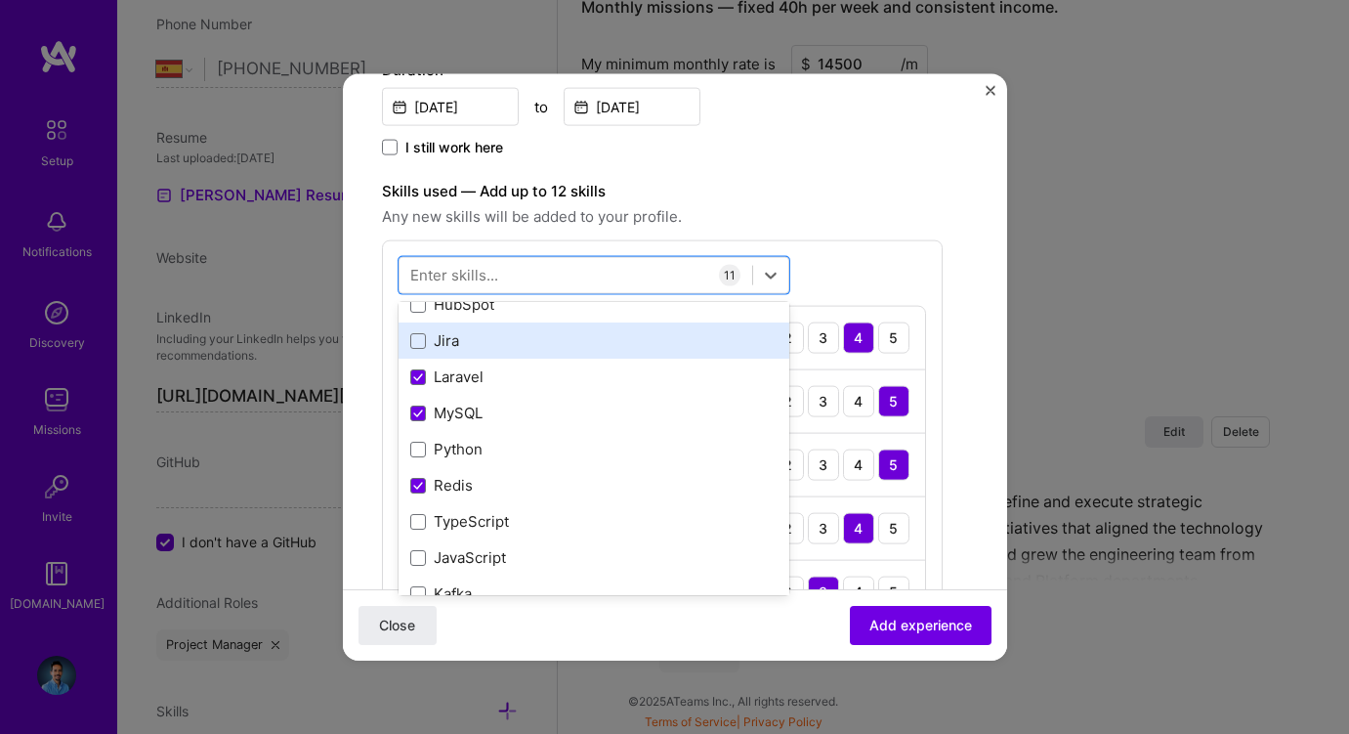
click at [446, 337] on div "Jira" at bounding box center [593, 340] width 367 height 21
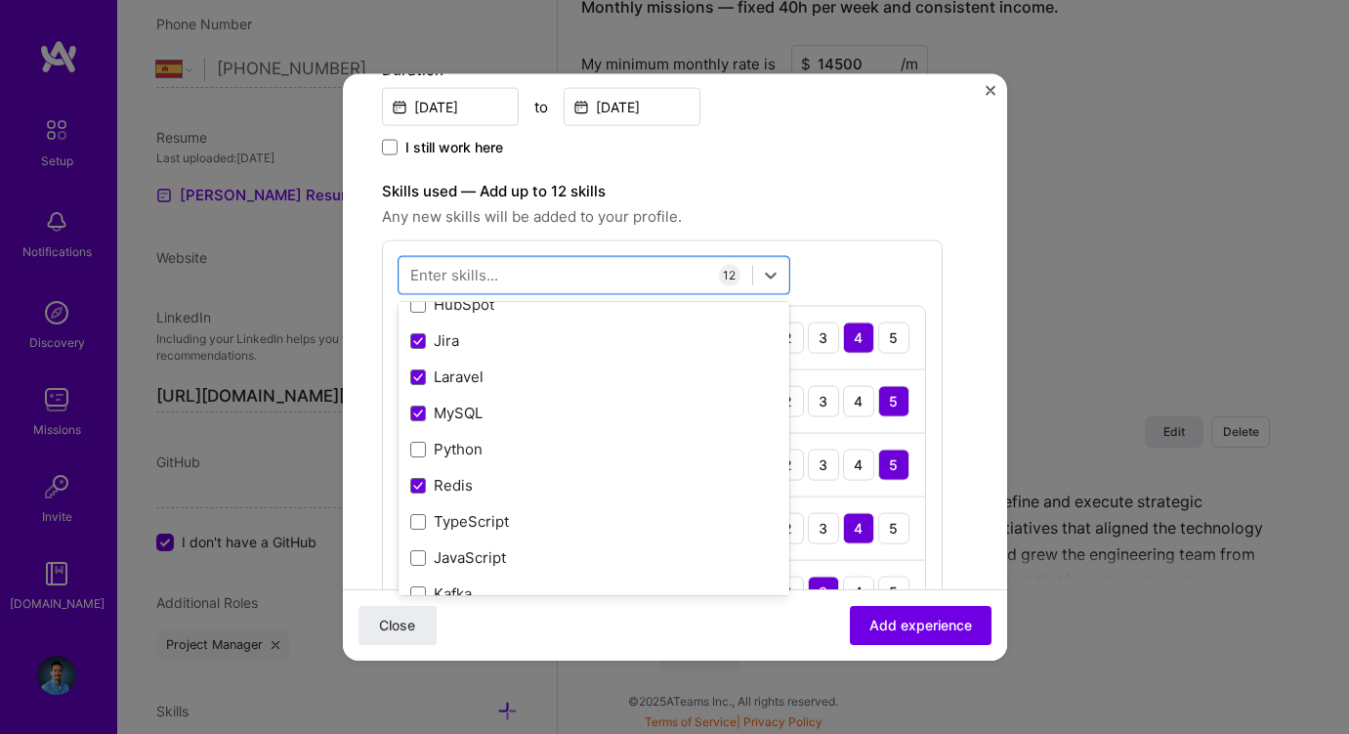
click at [756, 183] on label "Skills used — Add up to 12 skills" at bounding box center [662, 190] width 561 height 23
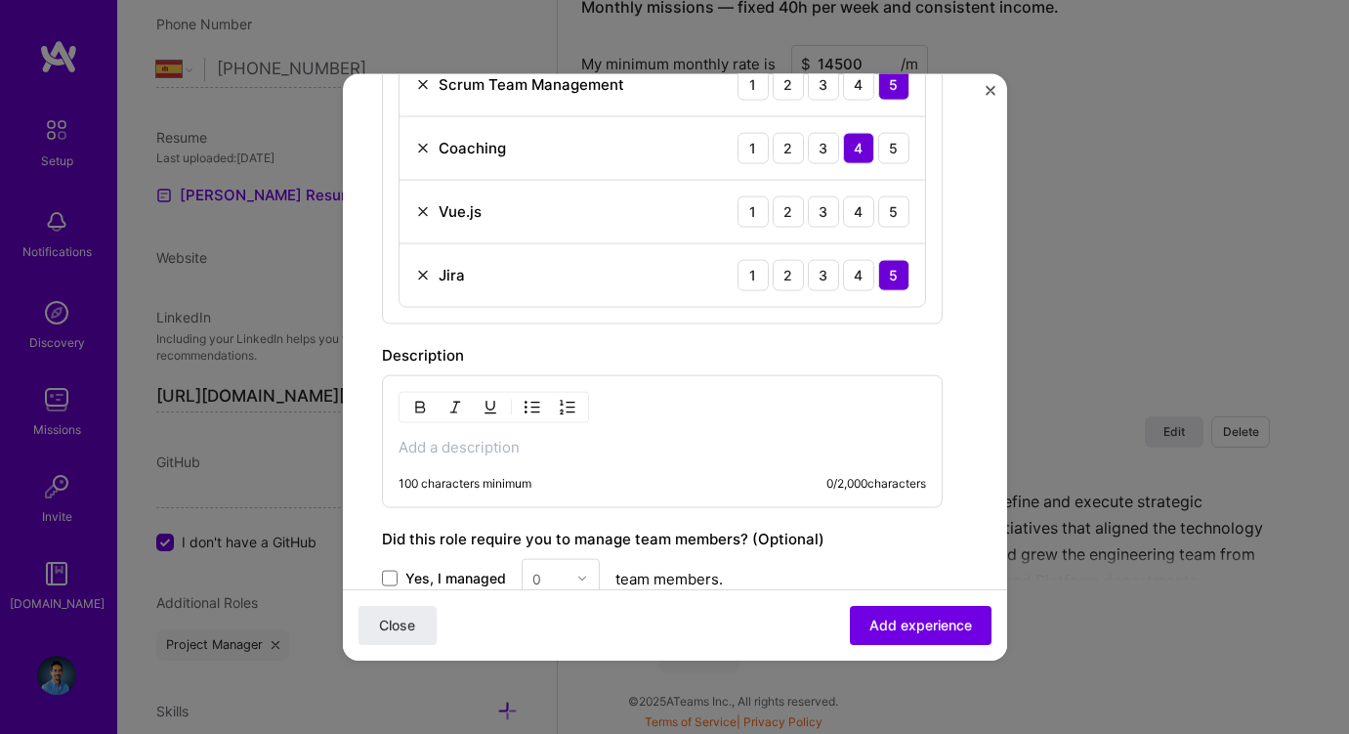
scroll to position [1226, 0]
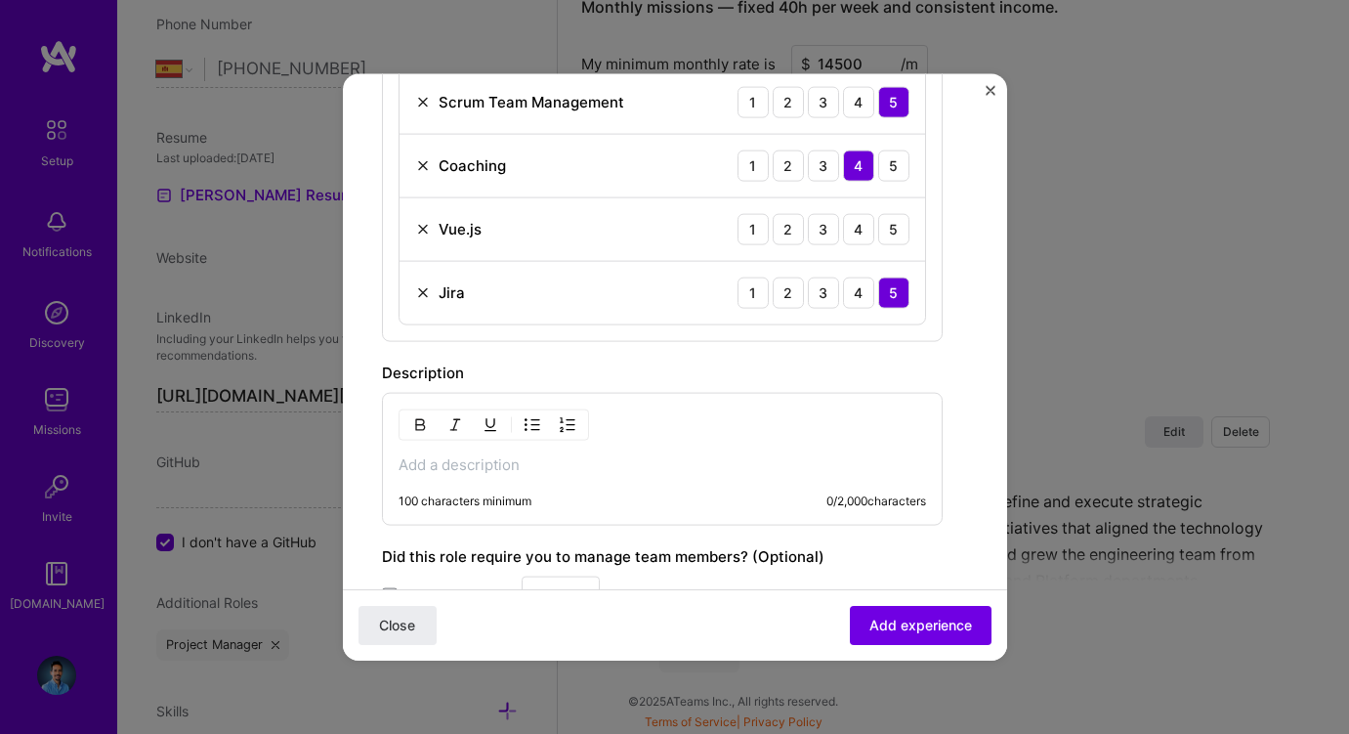
click at [576, 460] on p at bounding box center [663, 464] width 528 height 20
paste div
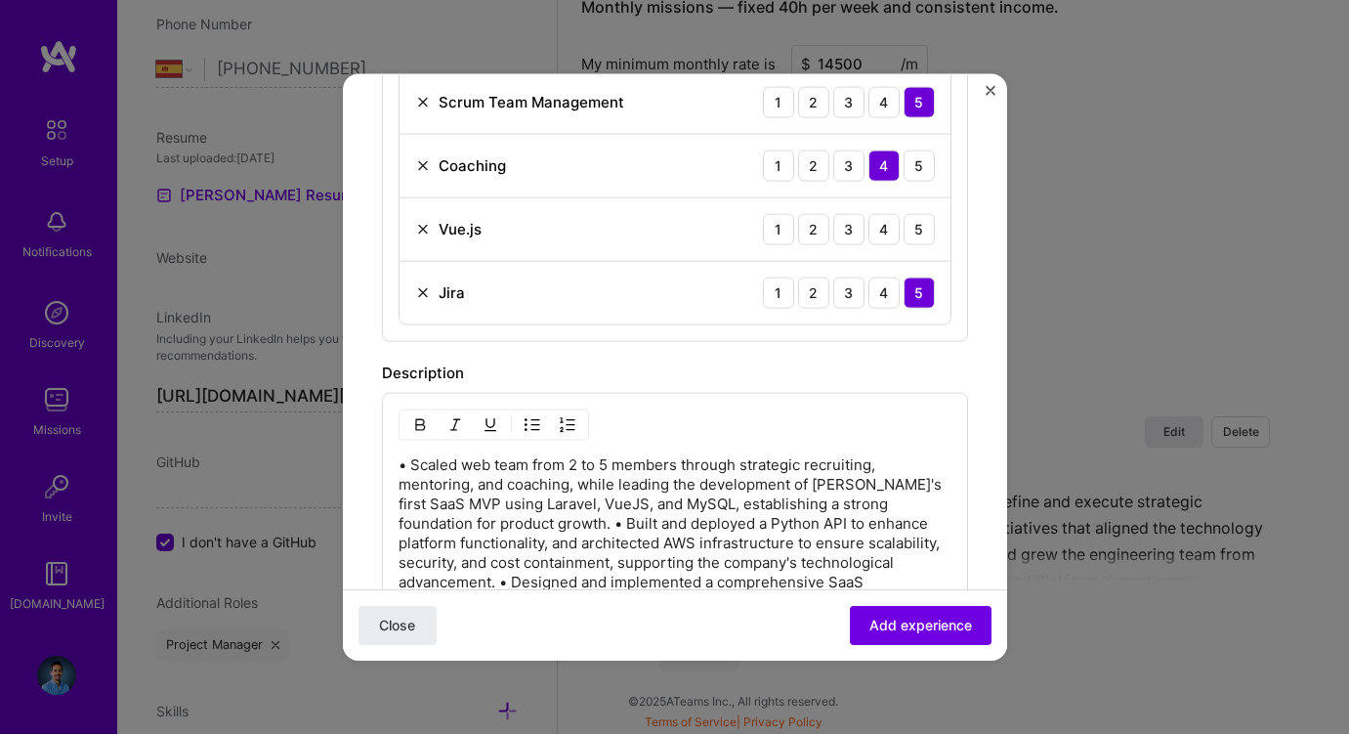
click at [412, 464] on p "• Scaled web team from 2 to 5 members through strategic recruiting, mentoring, …" at bounding box center [675, 591] width 553 height 274
click at [469, 519] on p "Scaled web team from 2 to 5 members through strategic recruiting, mentoring, an…" at bounding box center [675, 591] width 553 height 274
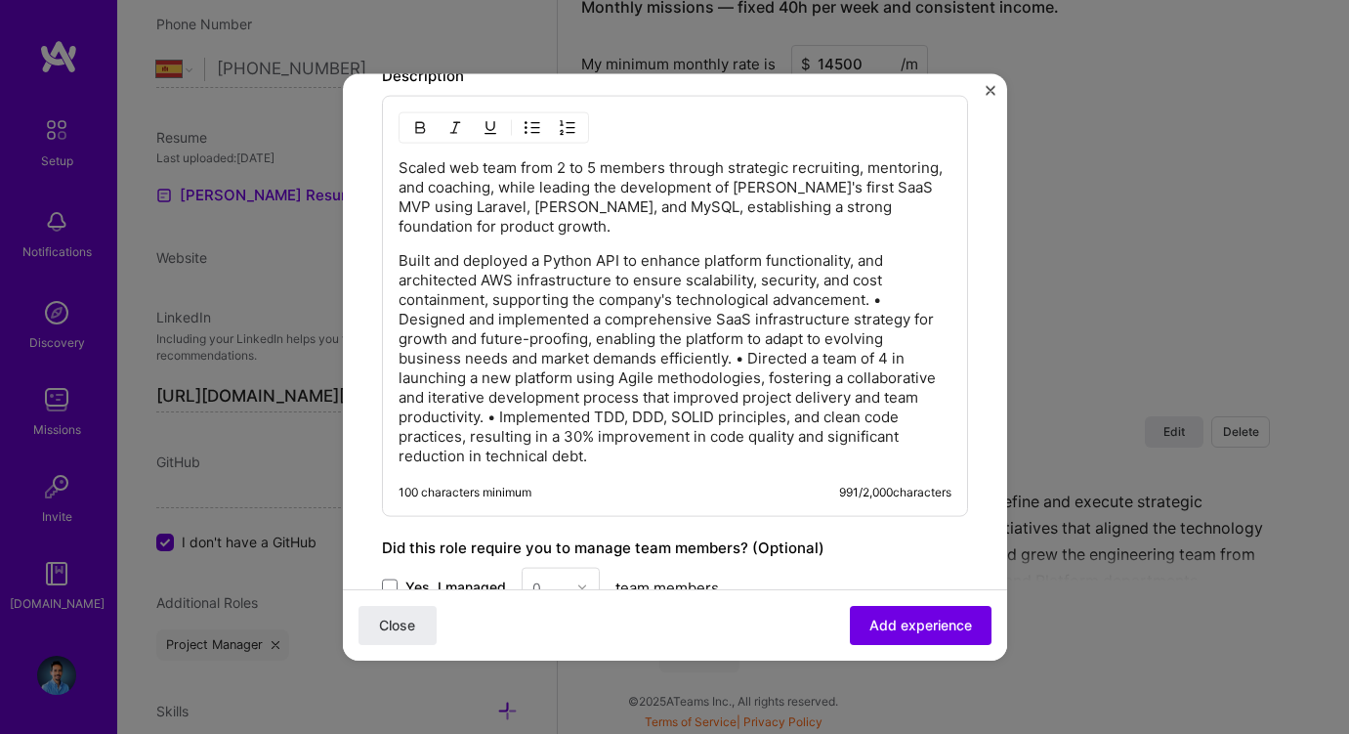
scroll to position [1525, 0]
click at [401, 319] on p "Built and deployed a Python API to enhance platform functionality, and architec…" at bounding box center [675, 355] width 553 height 215
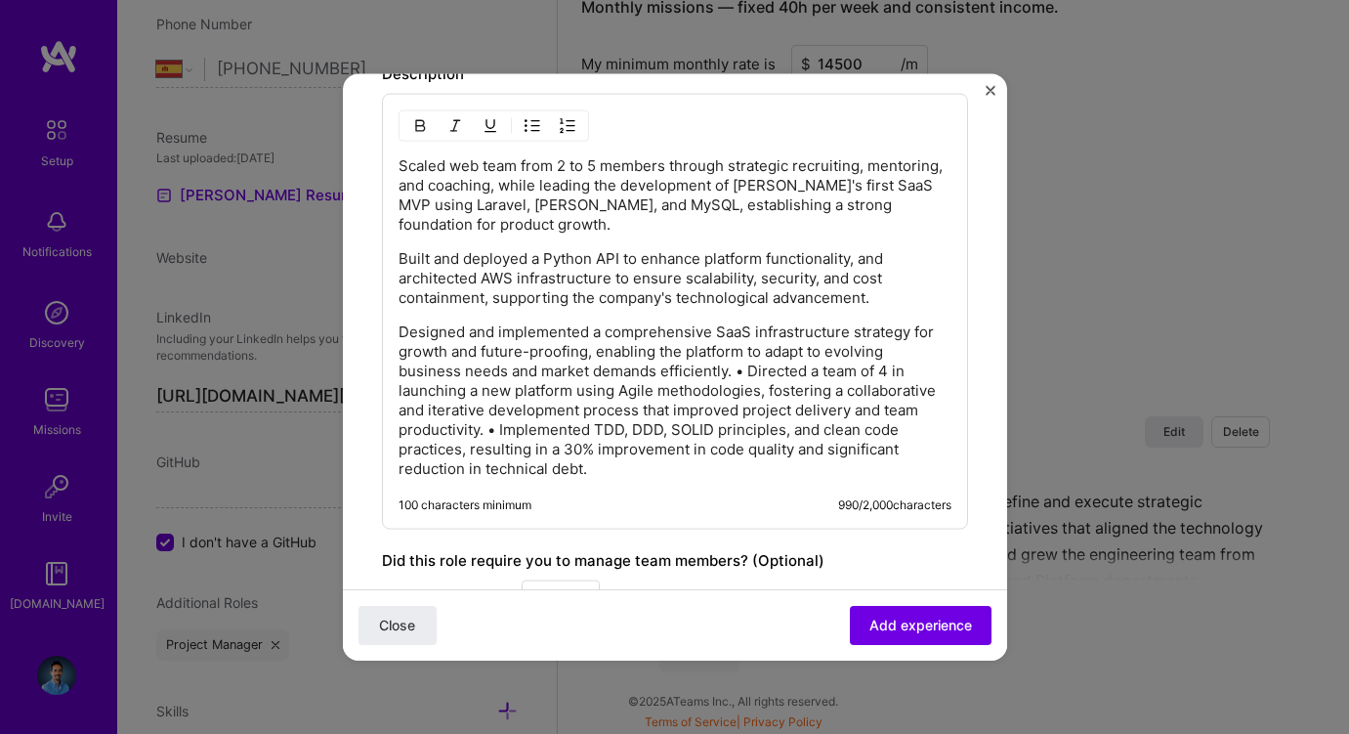
click at [749, 372] on p "Designed and implemented a comprehensive SaaS infrastructure strategy for growt…" at bounding box center [675, 399] width 553 height 156
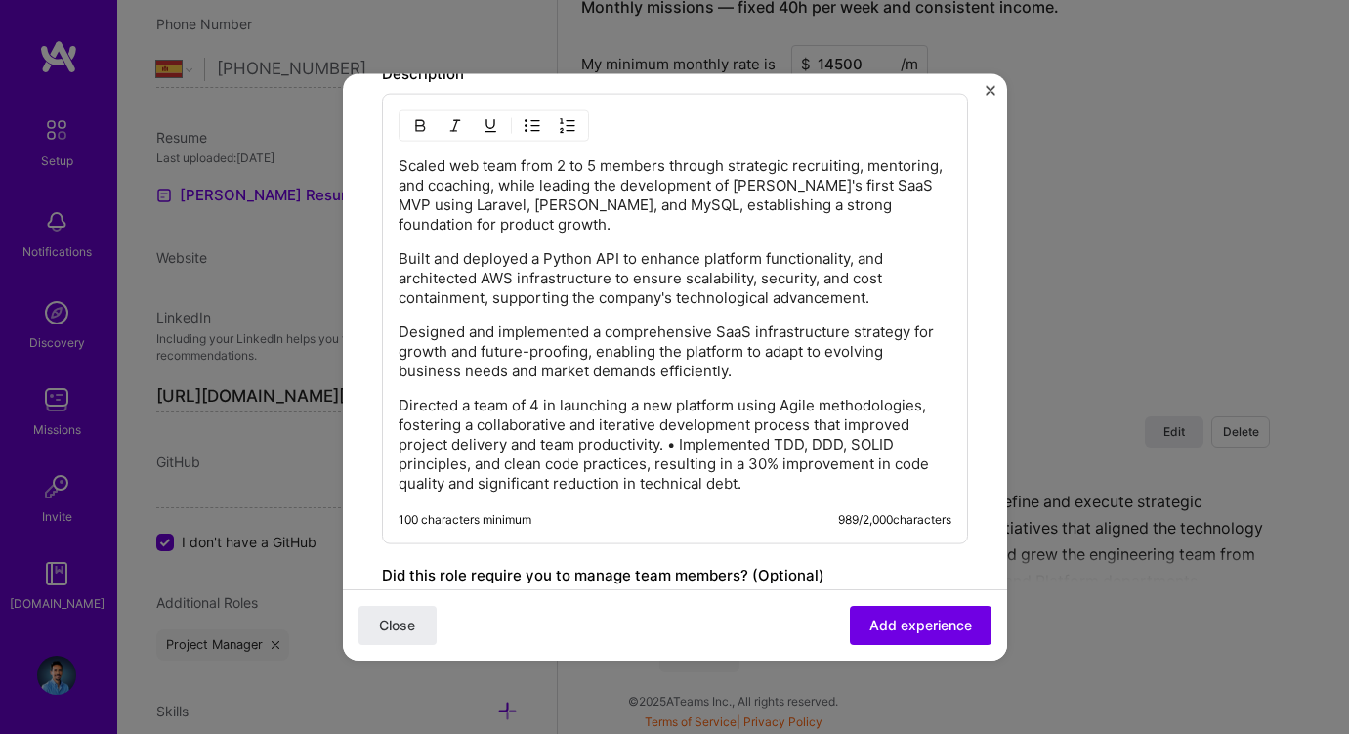
click at [682, 446] on p "Directed a team of 4 in launching a new platform using Agile methodologies, fos…" at bounding box center [675, 444] width 553 height 98
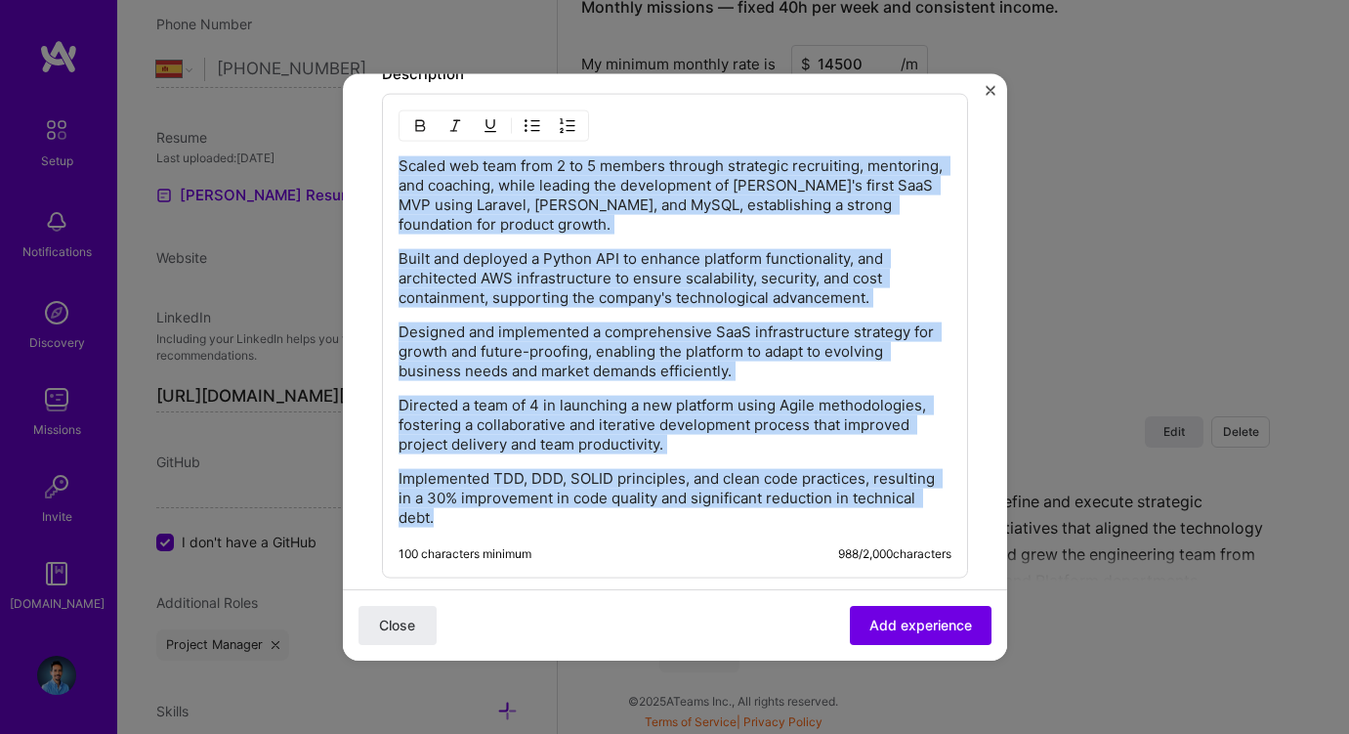
drag, startPoint x: 470, startPoint y: 519, endPoint x: 375, endPoint y: 162, distance: 369.0
click at [536, 125] on img "button" at bounding box center [533, 125] width 16 height 16
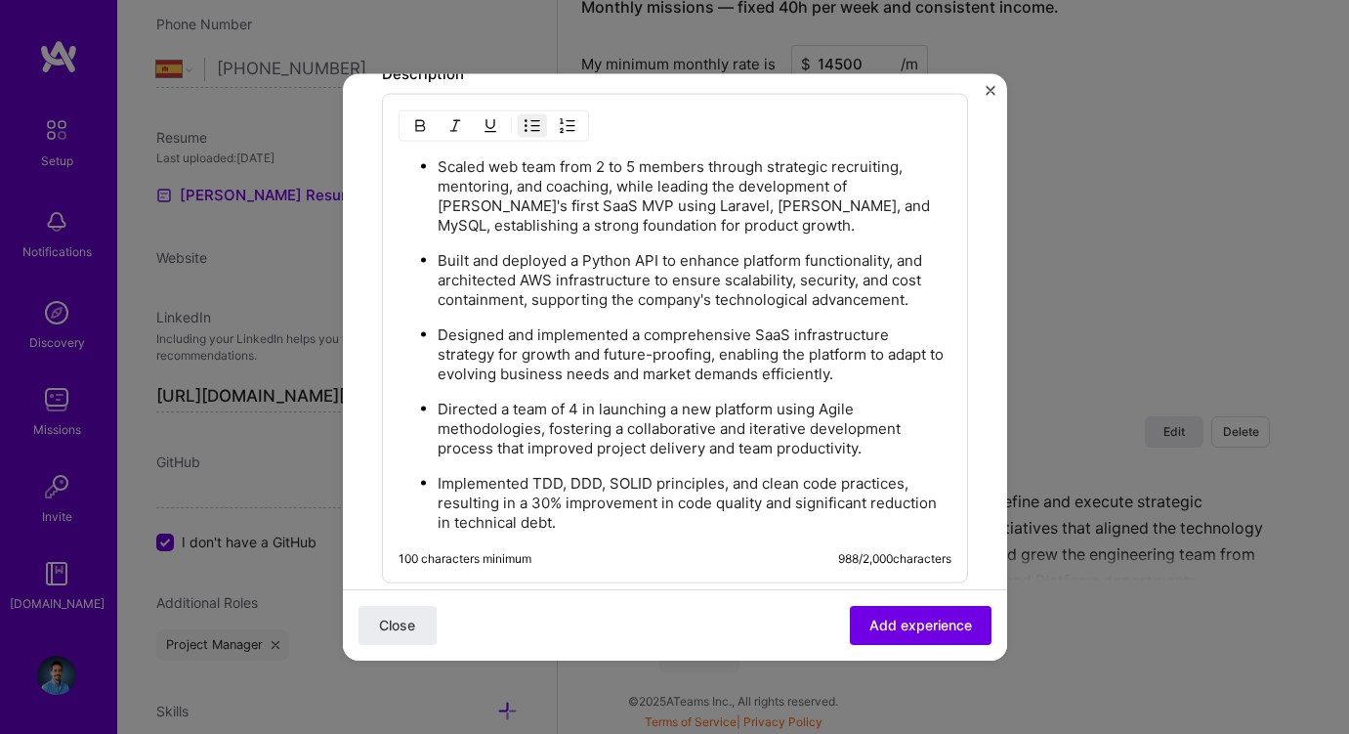
click at [635, 365] on p "Designed and implemented a comprehensive SaaS infrastructure strategy for growt…" at bounding box center [695, 353] width 514 height 59
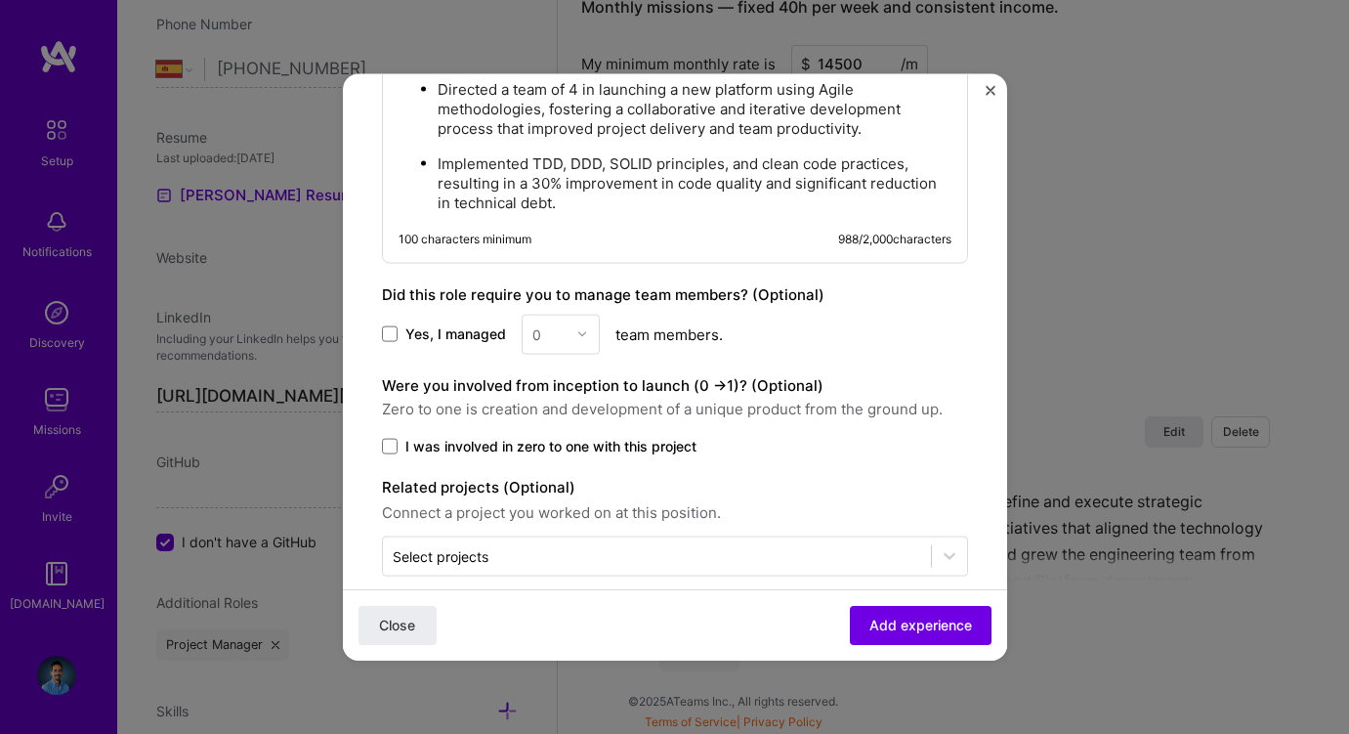
scroll to position [1867, 0]
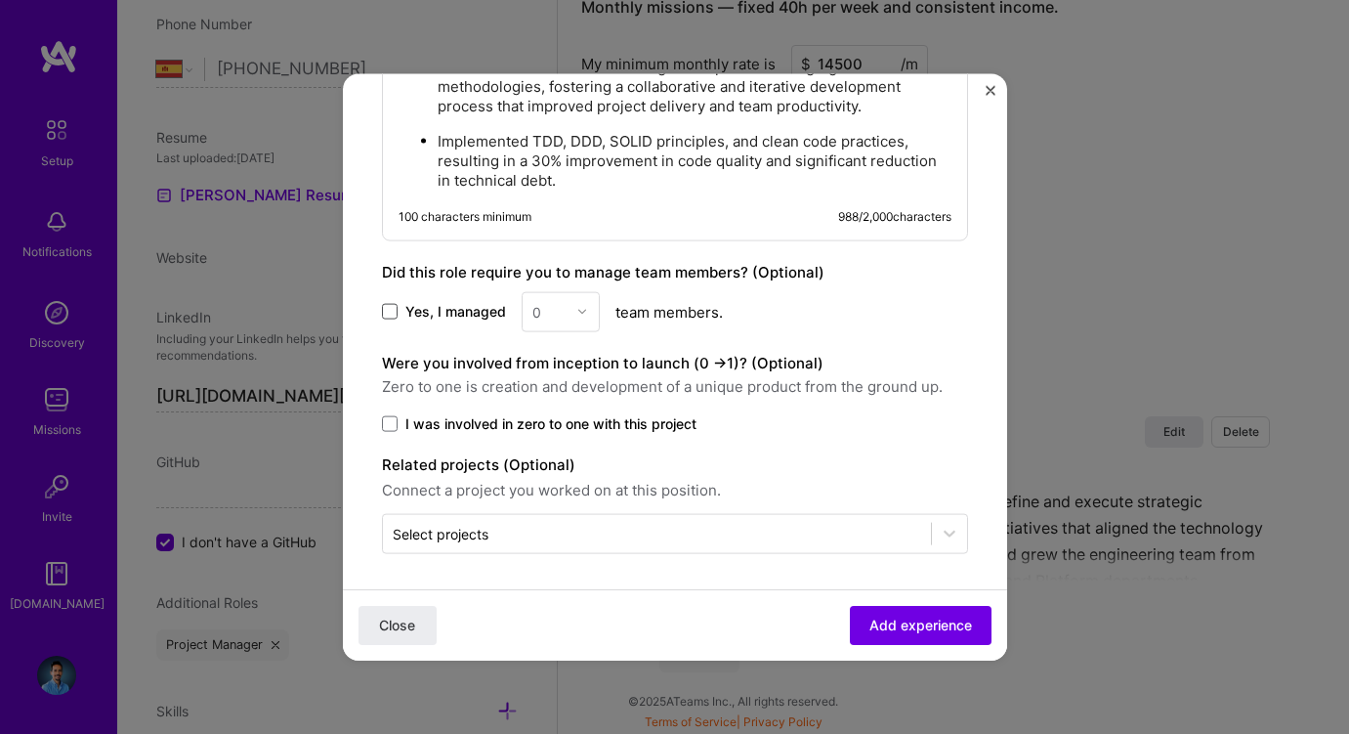
click at [392, 307] on span at bounding box center [390, 312] width 16 height 16
click at [0, 0] on input "Yes, I managed" at bounding box center [0, 0] width 0 height 0
click at [582, 310] on img at bounding box center [582, 312] width 12 height 12
click at [550, 499] on div "5" at bounding box center [561, 507] width 66 height 36
click at [486, 413] on span "I was involved in zero to one with this project" at bounding box center [550, 423] width 291 height 20
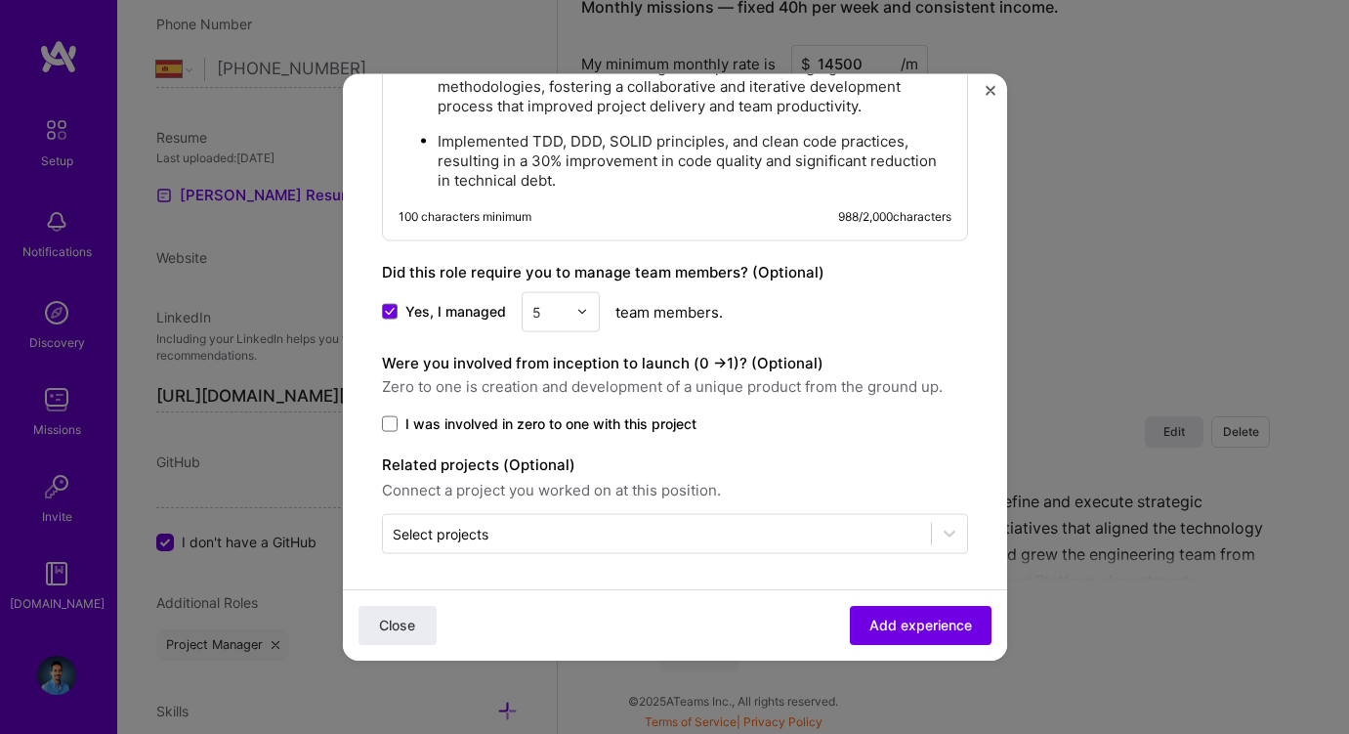
click at [0, 0] on input "I was involved in zero to one with this project" at bounding box center [0, 0] width 0 height 0
click at [894, 621] on span "Add experience" at bounding box center [921, 626] width 103 height 20
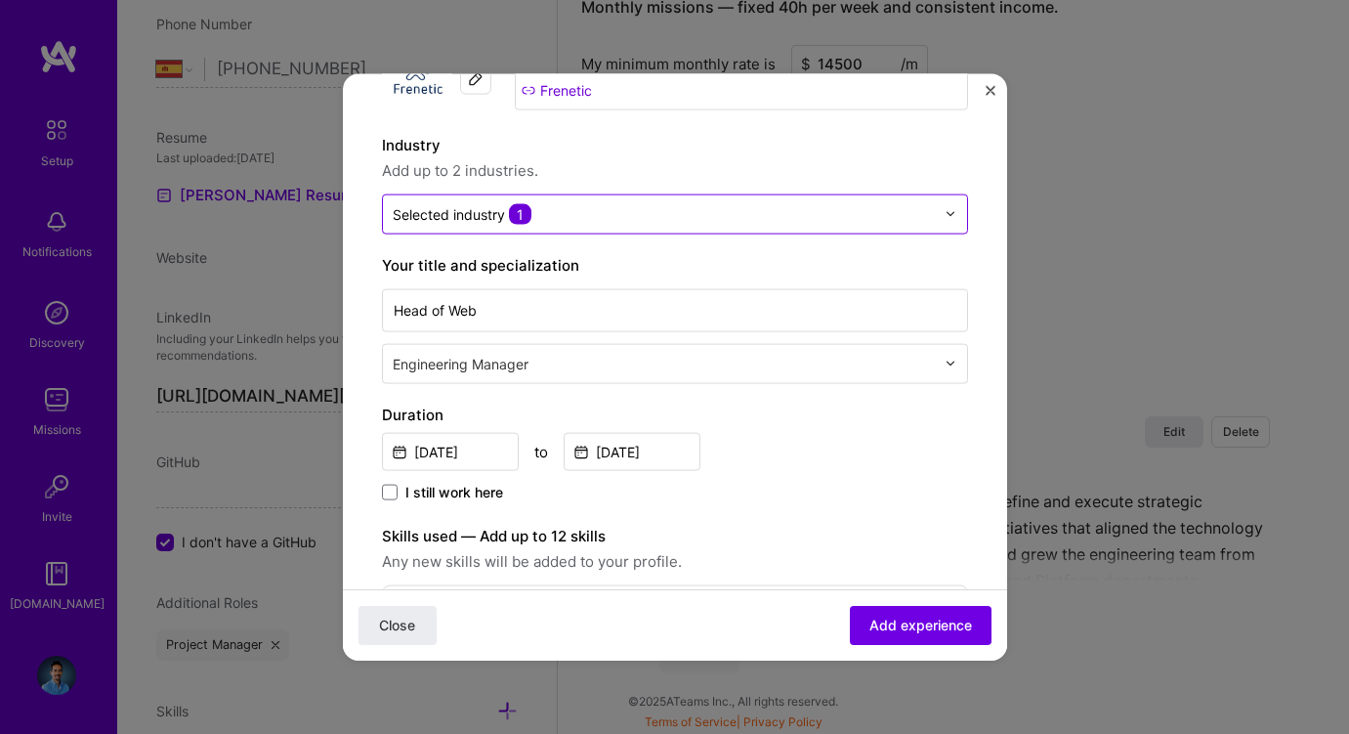
scroll to position [0, 0]
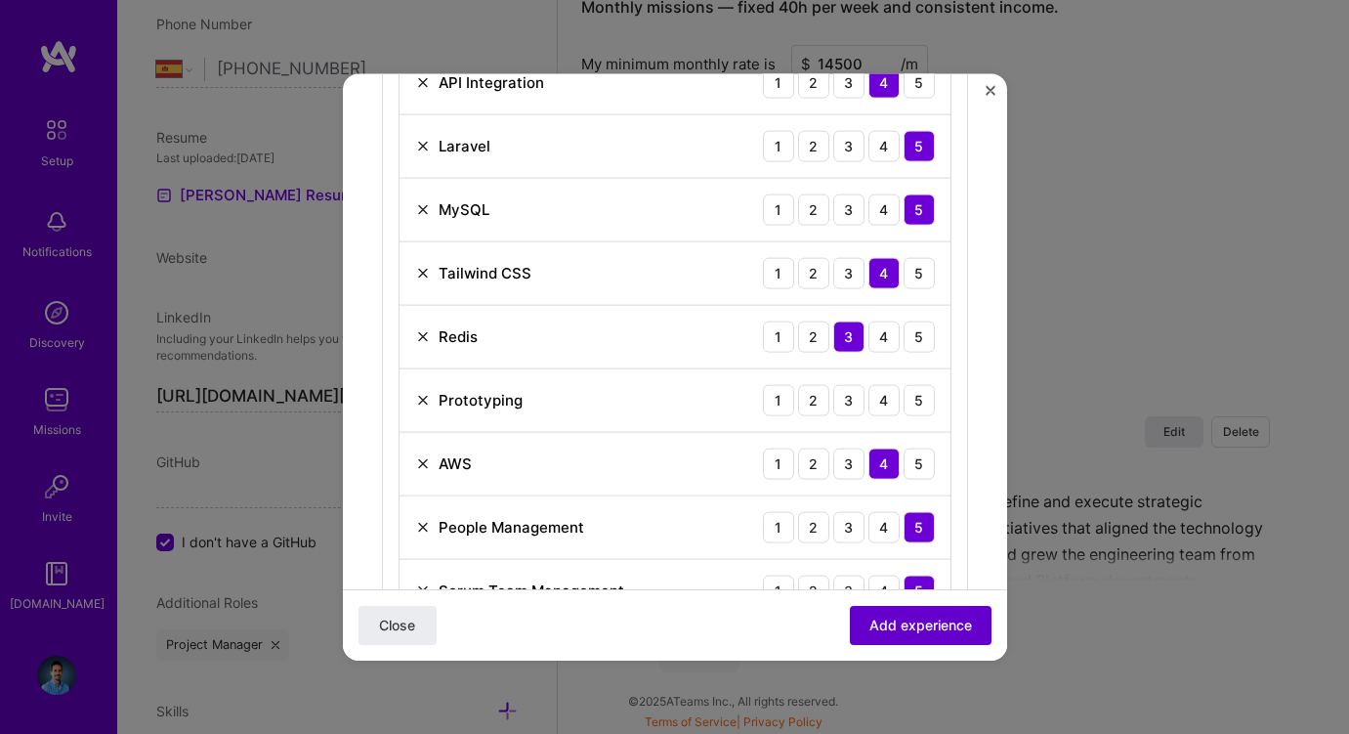
click at [902, 622] on span "Add experience" at bounding box center [921, 626] width 103 height 20
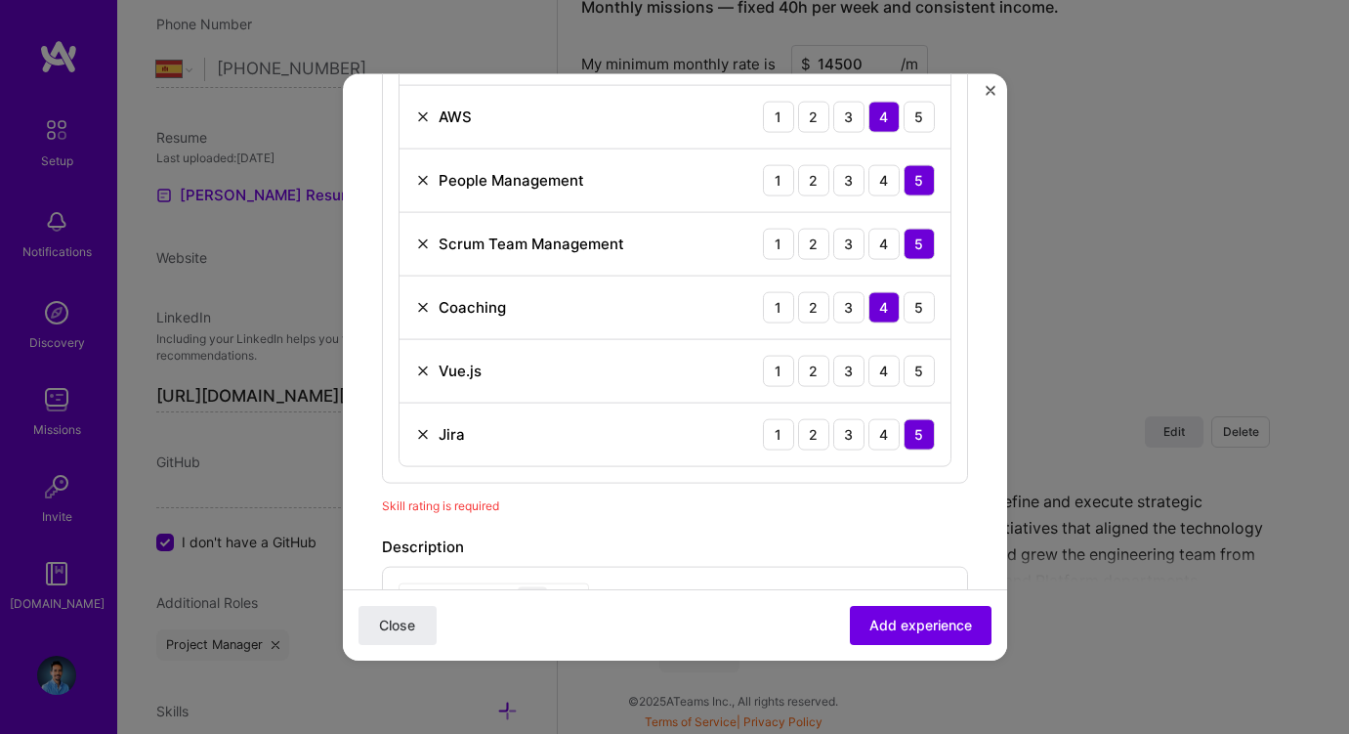
scroll to position [1101, 0]
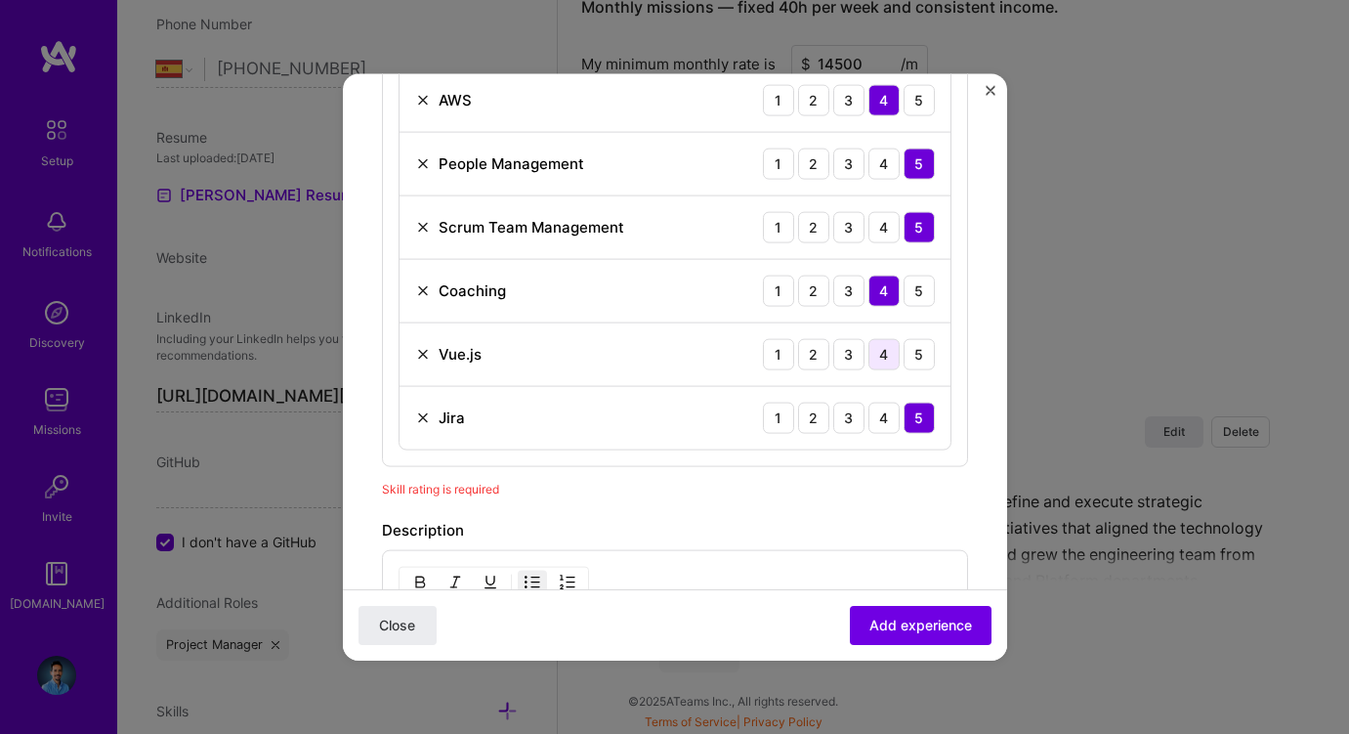
click at [875, 355] on div "4" at bounding box center [884, 353] width 31 height 31
click at [931, 635] on button "Add experience" at bounding box center [921, 625] width 142 height 39
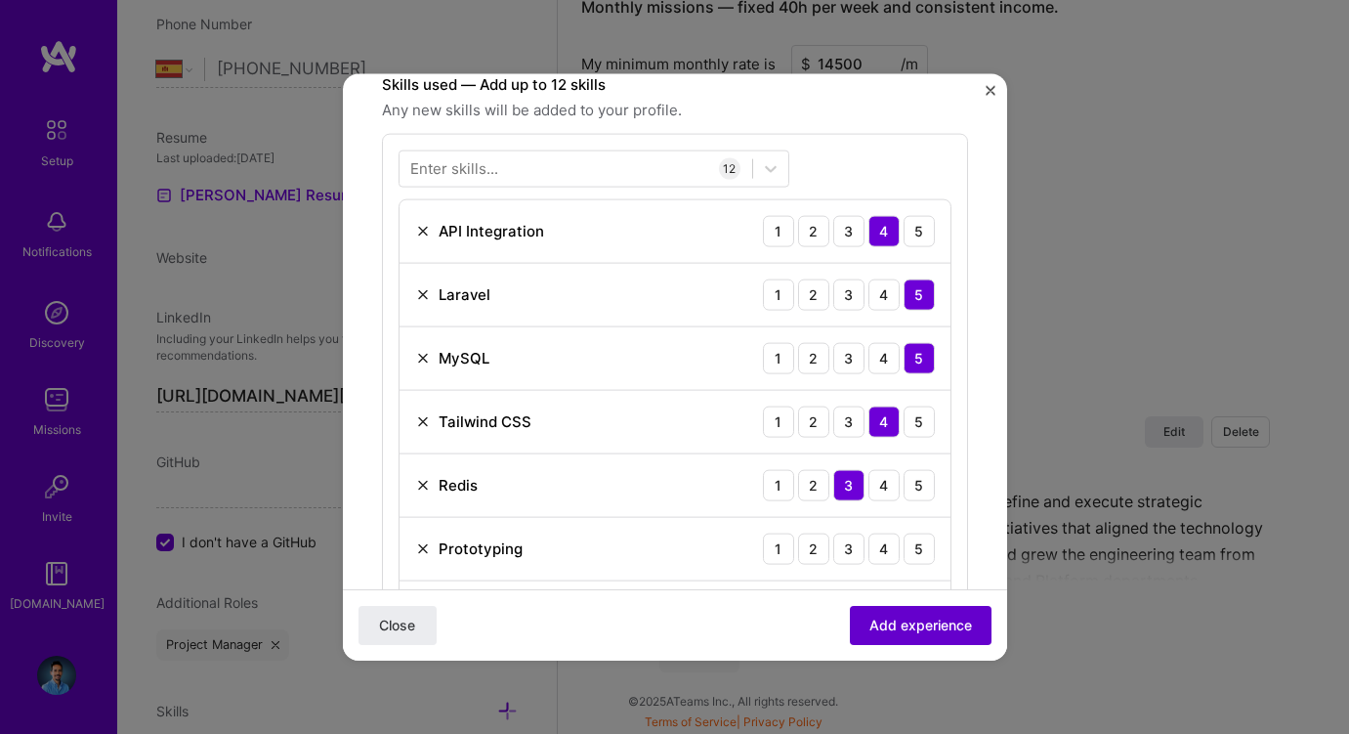
scroll to position [588, 0]
click at [888, 547] on div "4" at bounding box center [884, 548] width 31 height 31
click at [935, 620] on span "Add experience" at bounding box center [921, 626] width 103 height 20
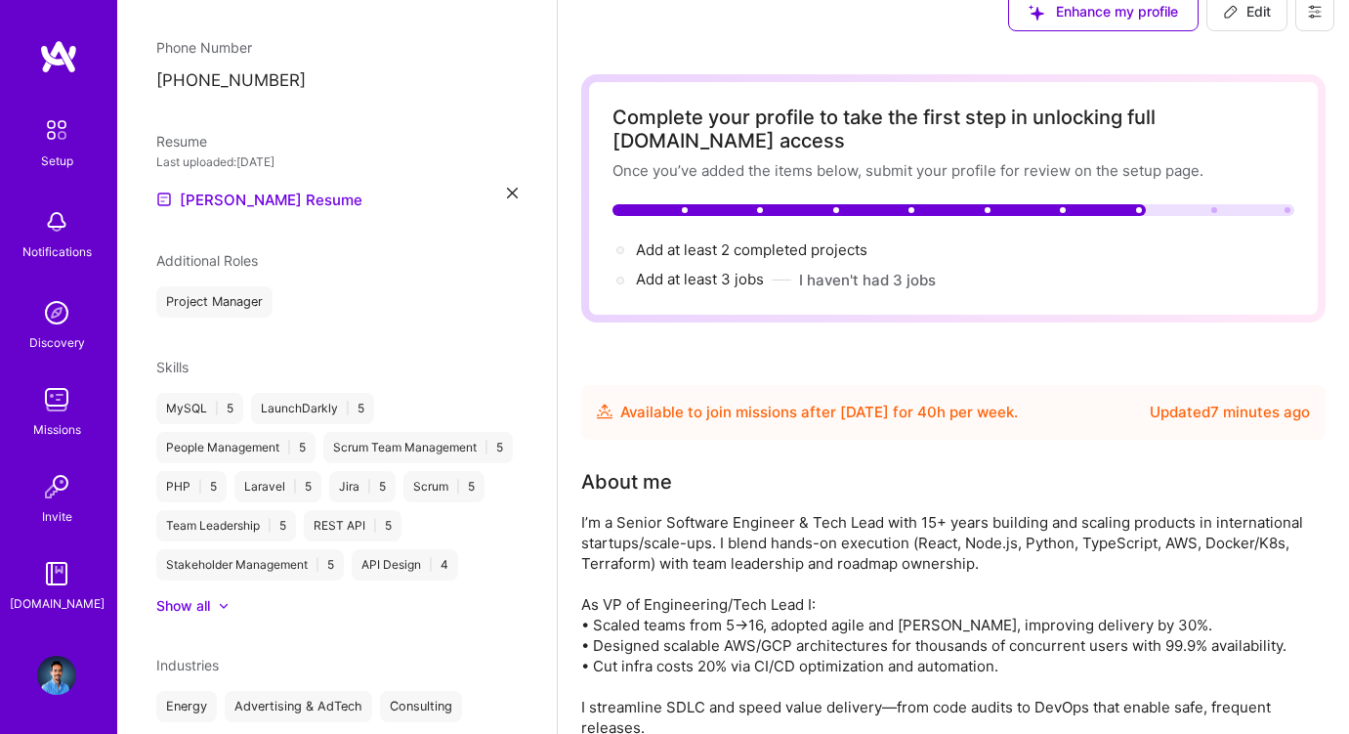
scroll to position [0, 0]
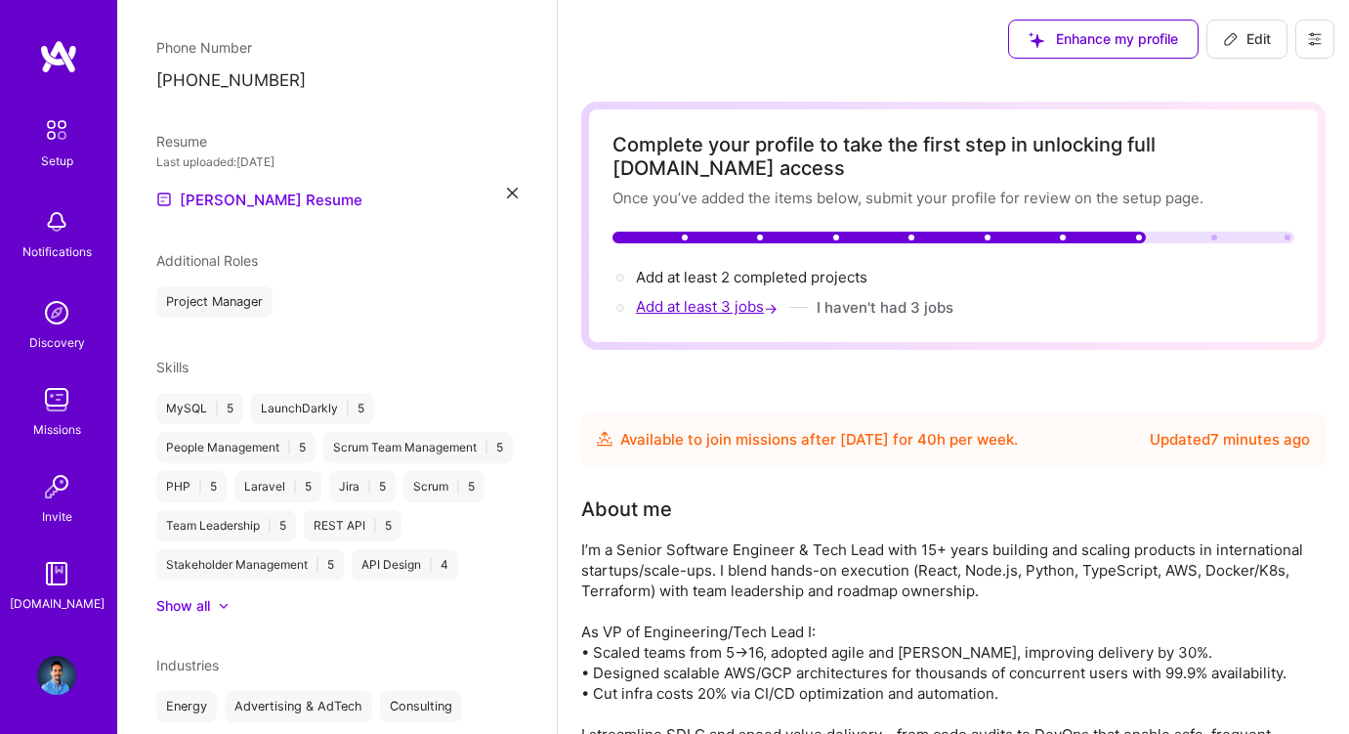
click at [708, 304] on span "Add at least 3 jobs →" at bounding box center [709, 306] width 146 height 19
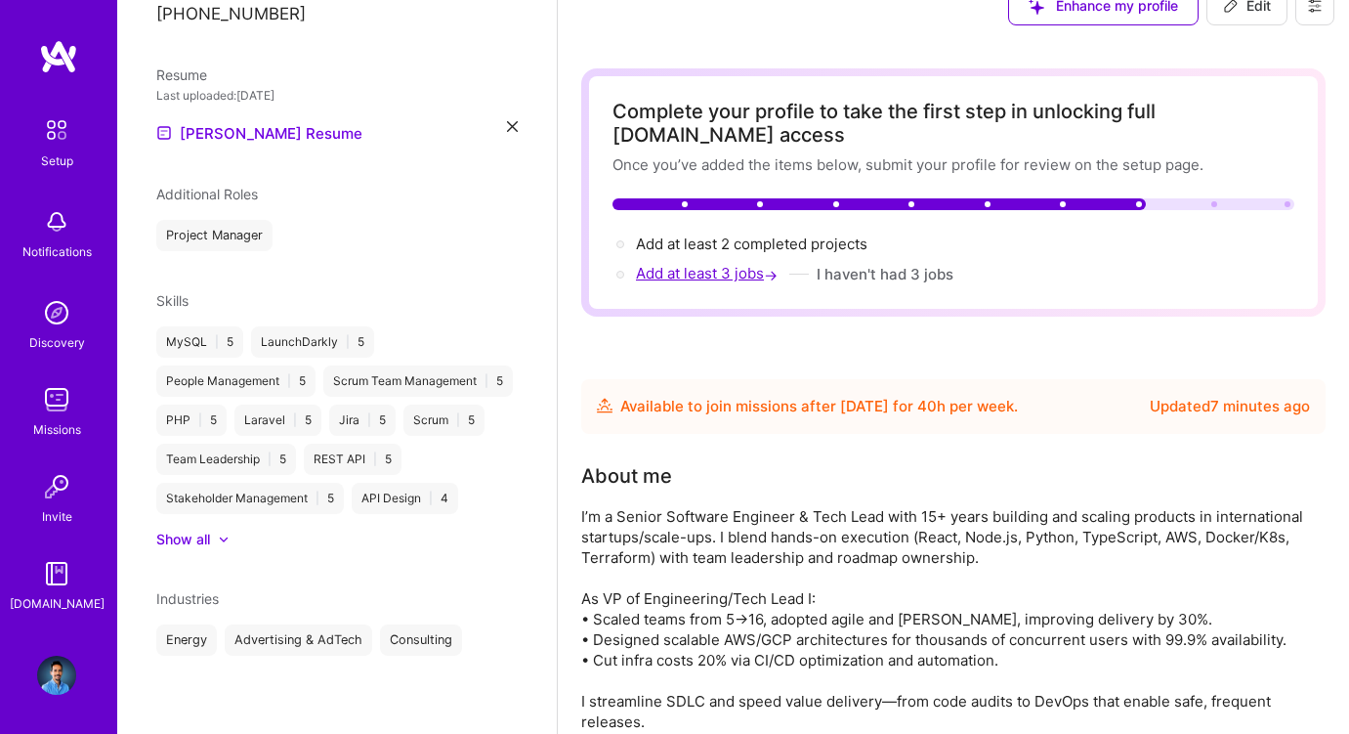
select select "ES"
select select "Future Date"
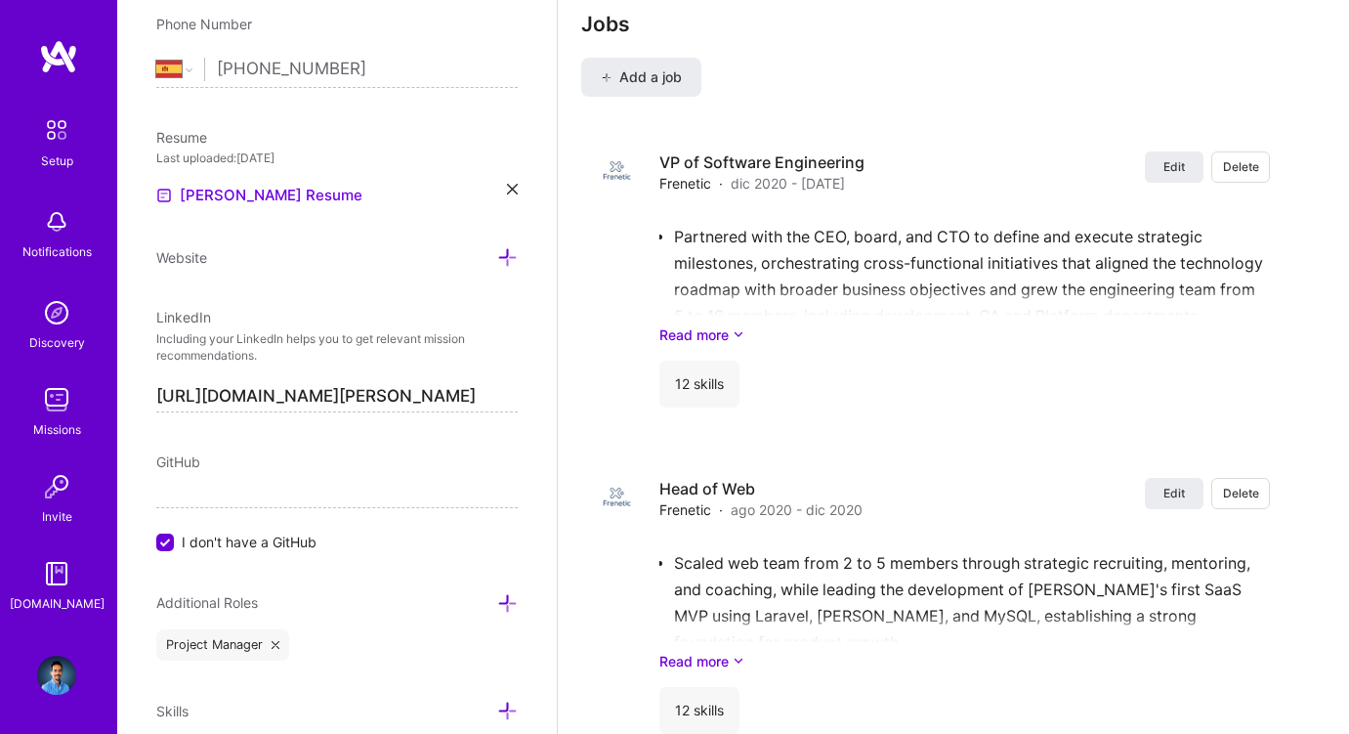
scroll to position [1879, 0]
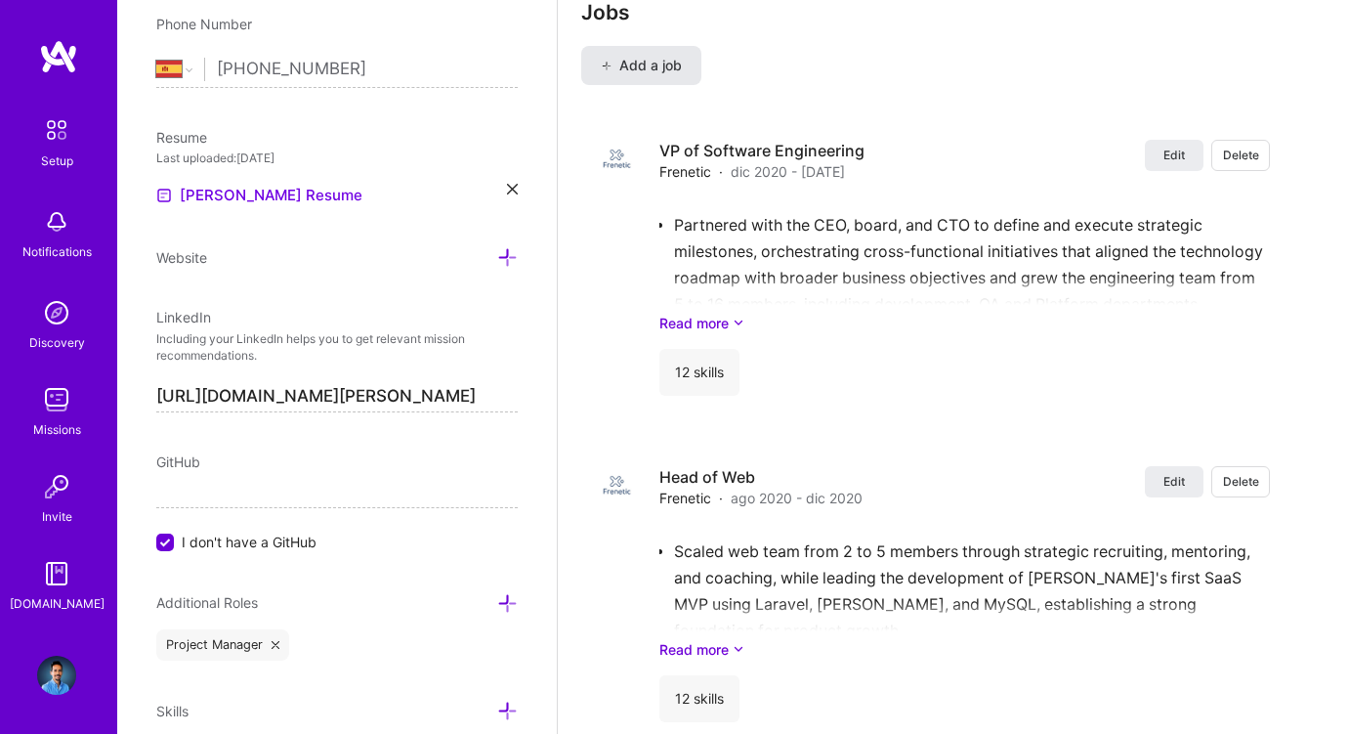
click at [658, 74] on button "Add a job" at bounding box center [641, 65] width 120 height 39
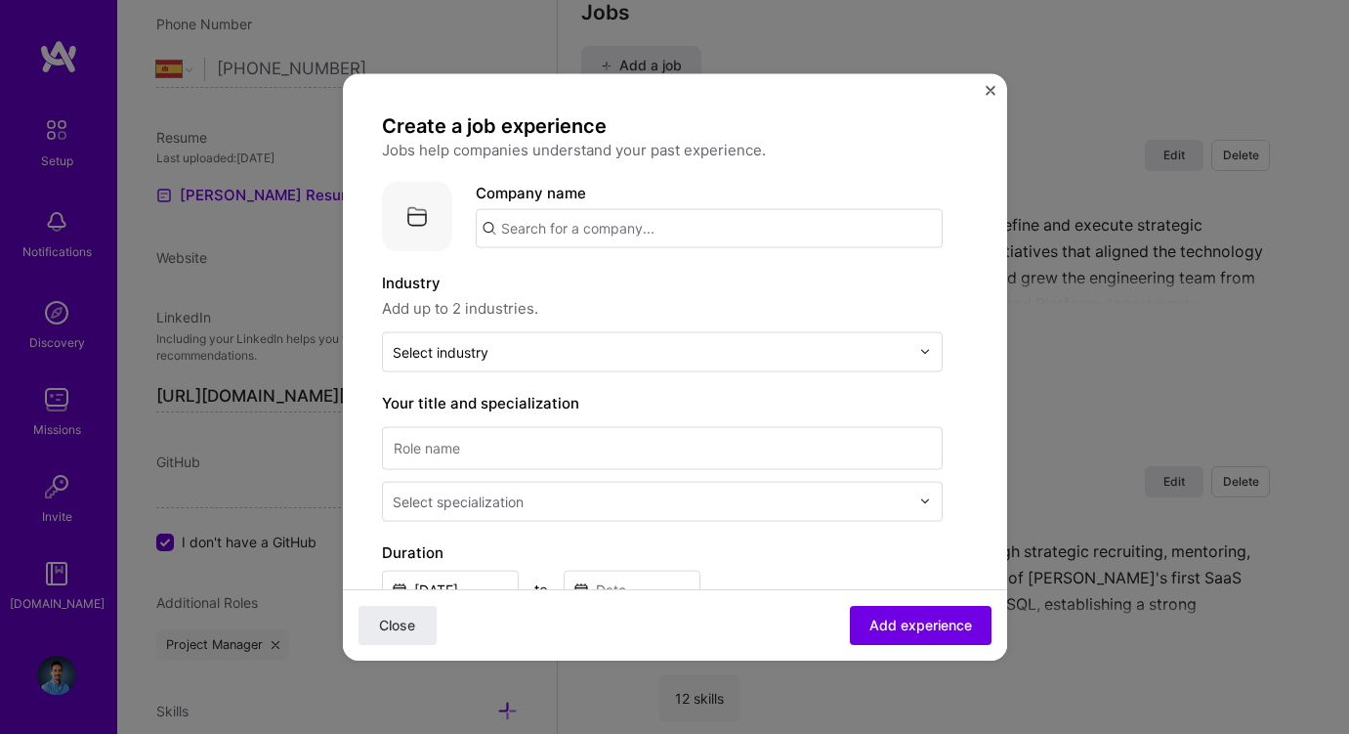
click at [606, 235] on input "text" at bounding box center [709, 227] width 467 height 39
click at [537, 231] on input "Nexplayer" at bounding box center [709, 227] width 467 height 39
click at [540, 231] on input "Hisplayer" at bounding box center [709, 227] width 467 height 39
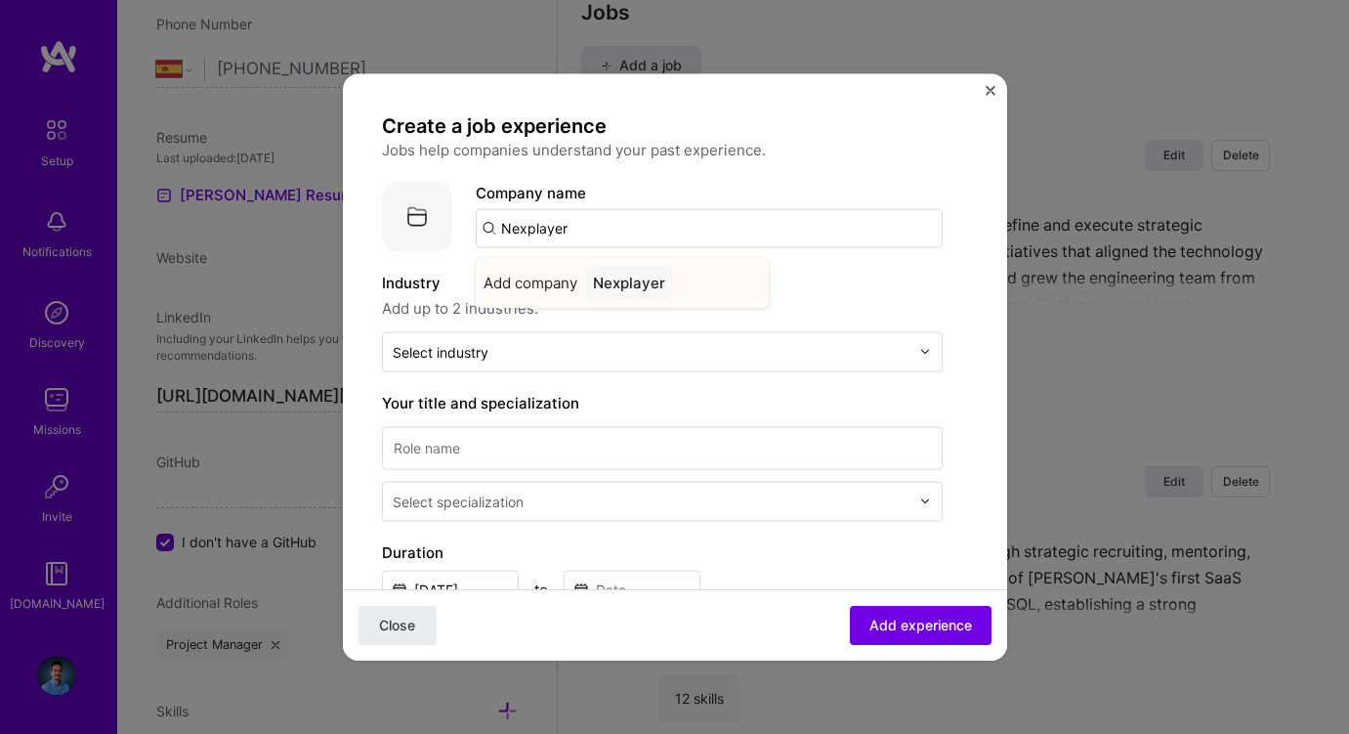
type input "Nexplayer"
click at [571, 274] on span "Add company" at bounding box center [531, 282] width 94 height 21
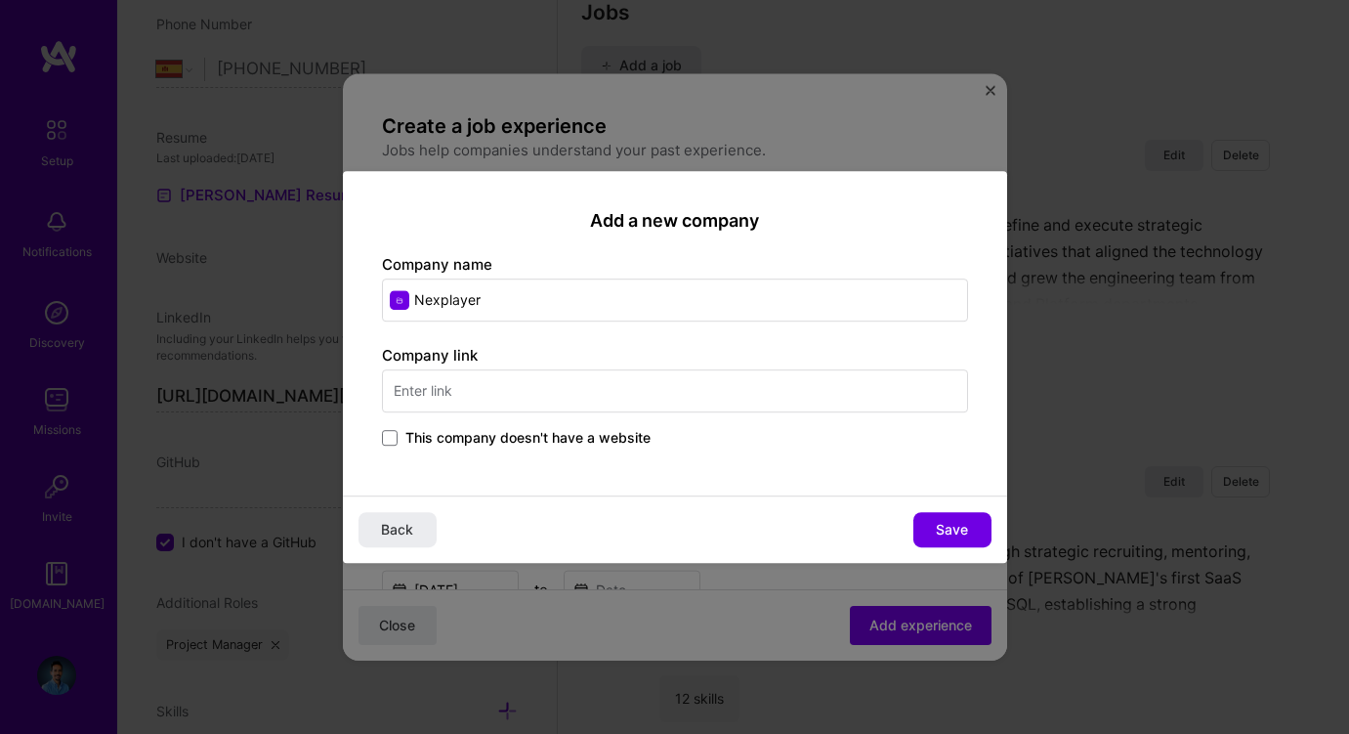
click at [482, 394] on input "text" at bounding box center [675, 390] width 586 height 43
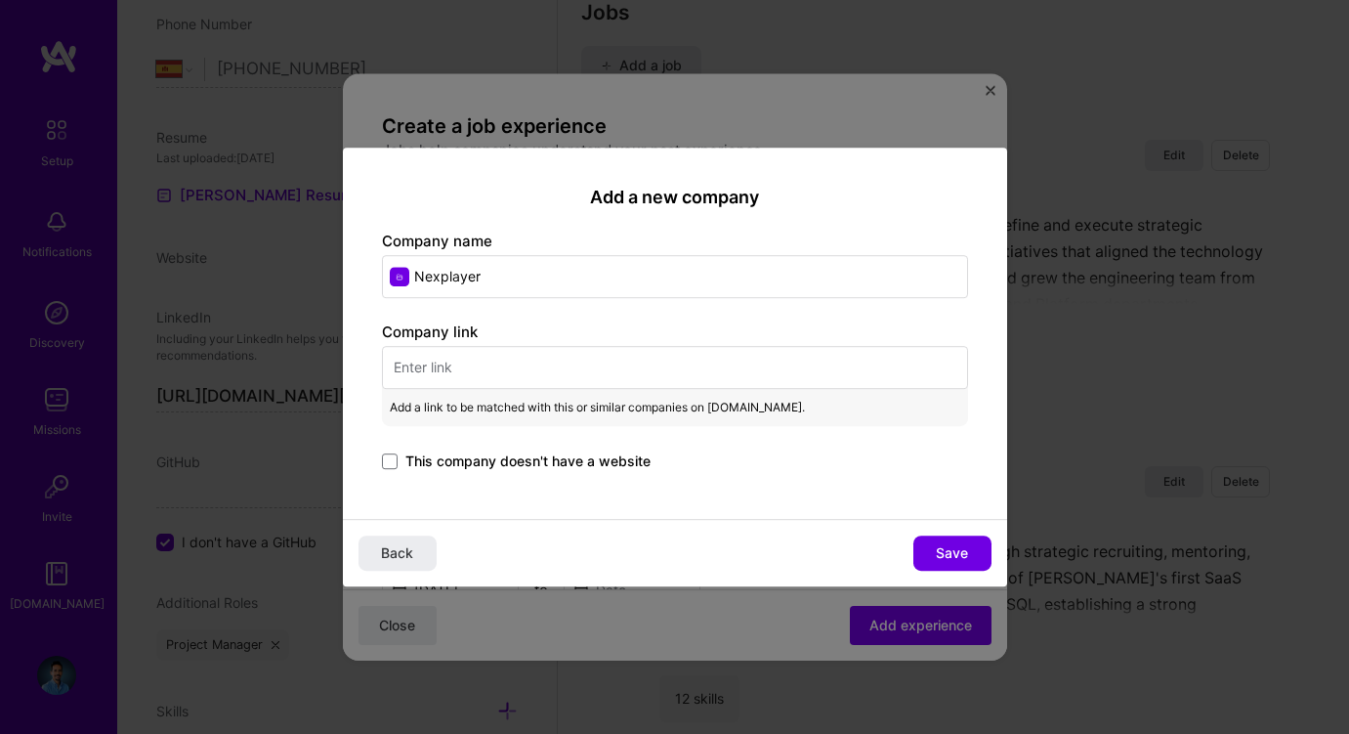
click at [571, 363] on input "text" at bounding box center [675, 367] width 586 height 43
paste input "https://hisplayer.com/"
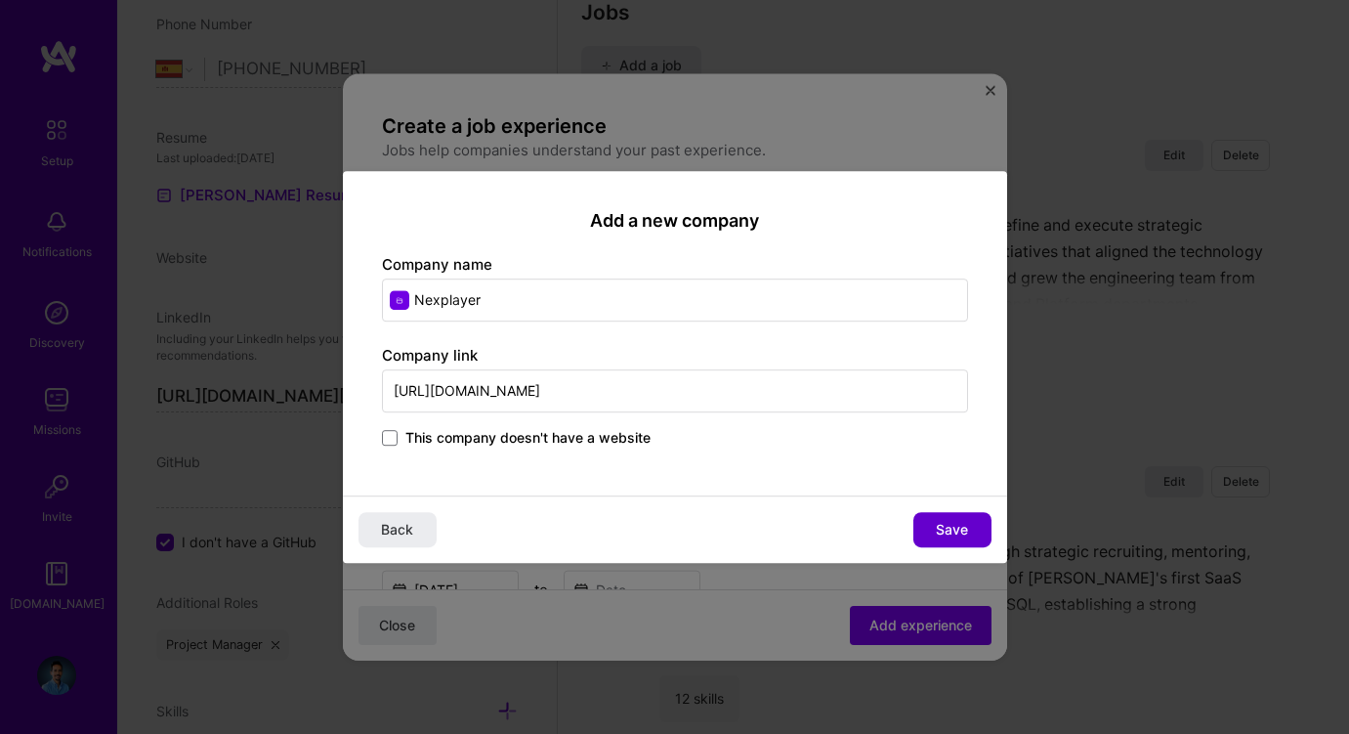
type input "https://hisplayer.com/"
click at [950, 528] on span "Save" at bounding box center [952, 530] width 32 height 20
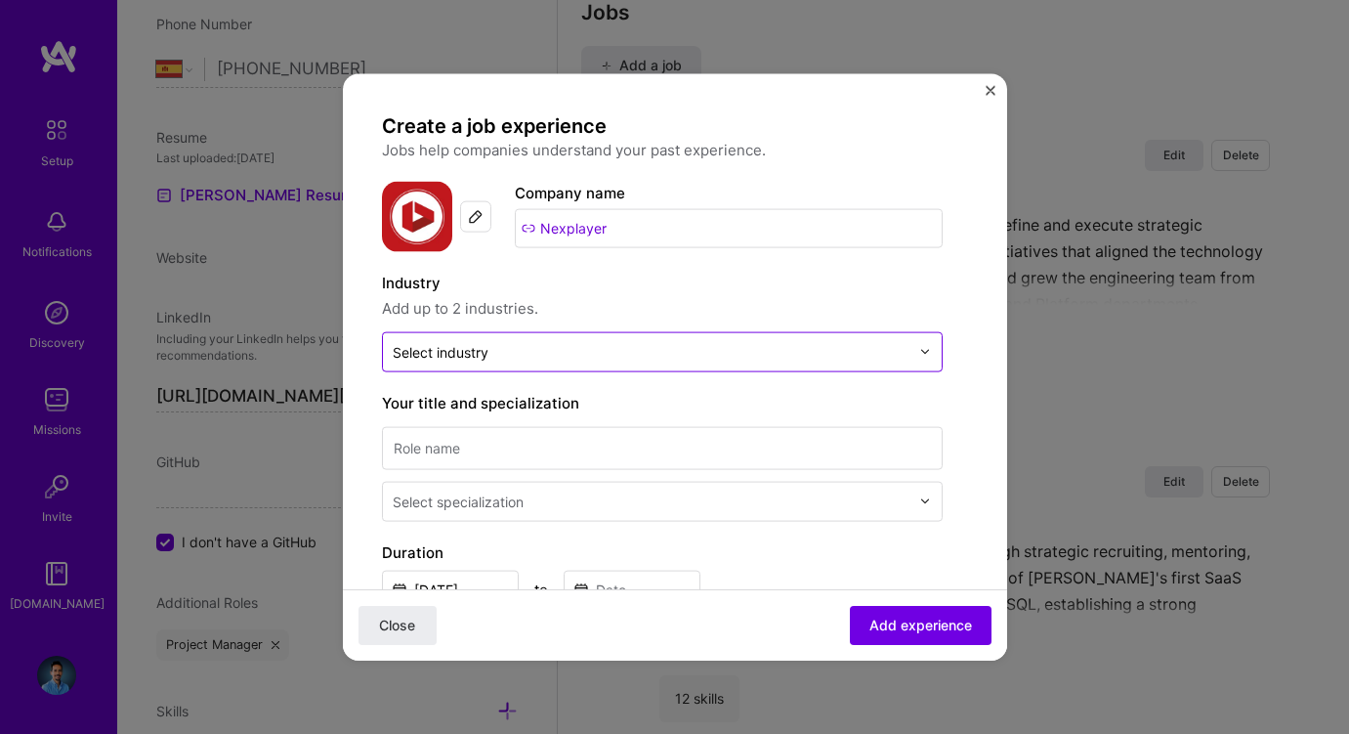
click at [667, 350] on input "text" at bounding box center [651, 351] width 517 height 21
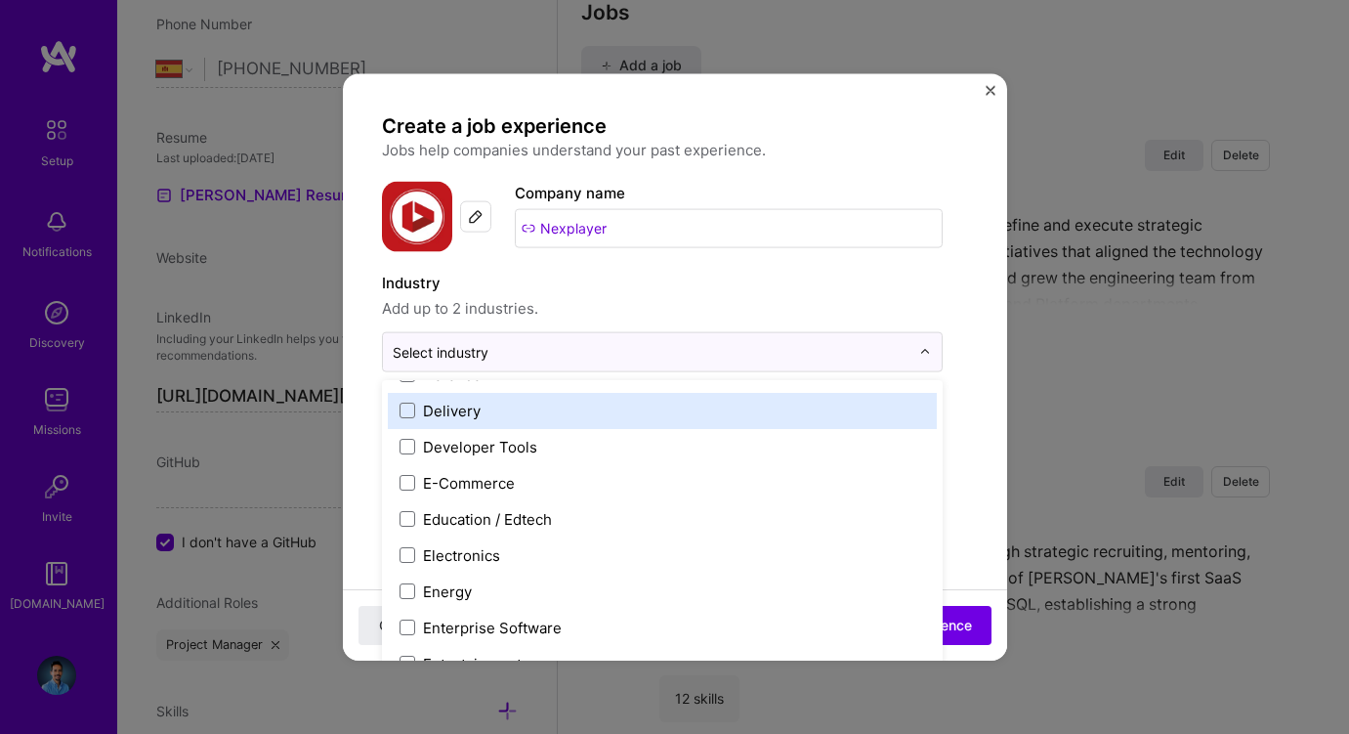
scroll to position [1668, 0]
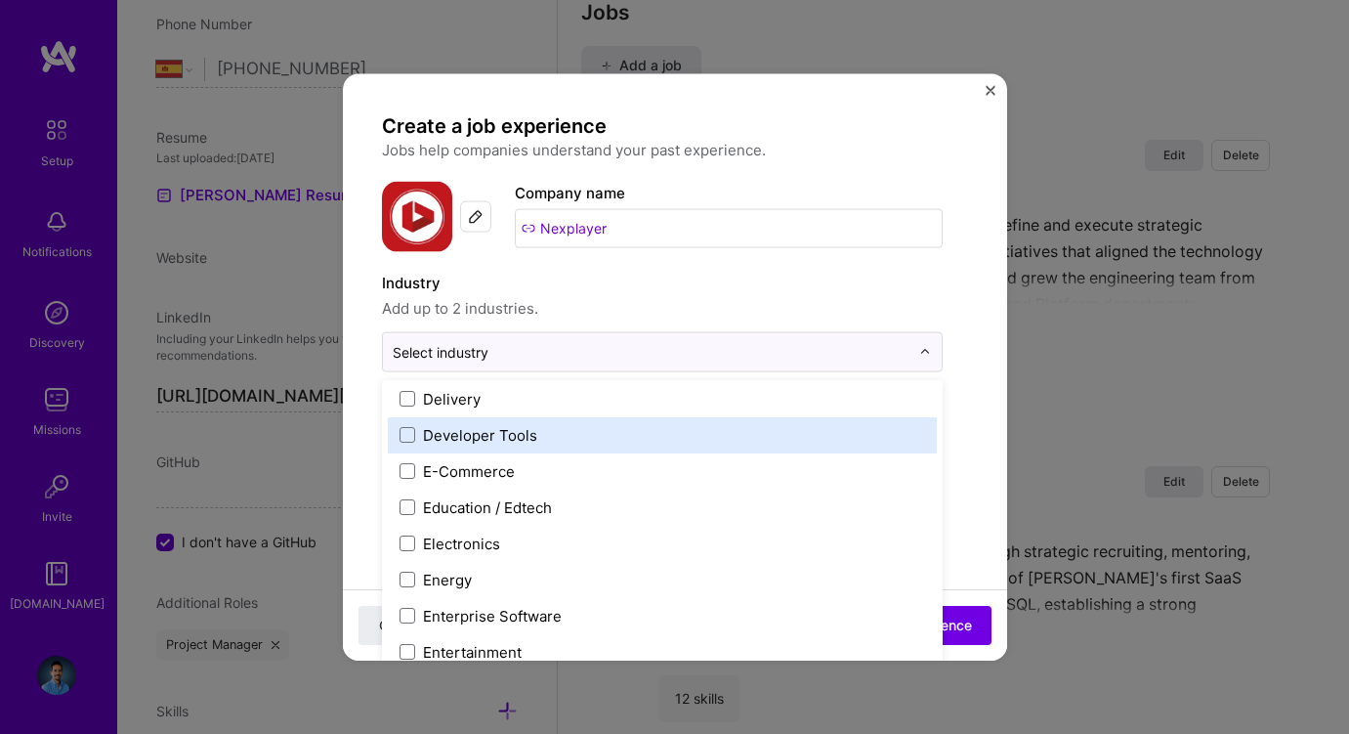
click at [514, 430] on div "Developer Tools" at bounding box center [480, 434] width 114 height 21
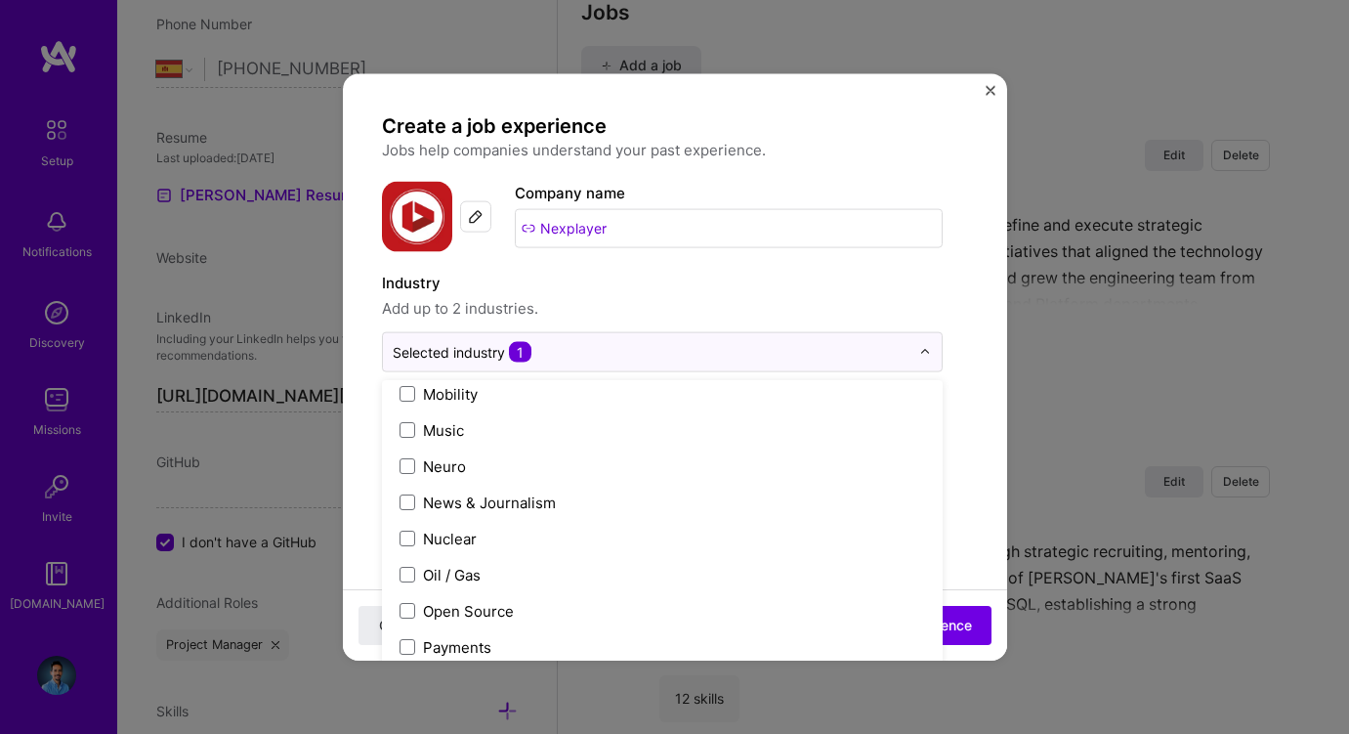
scroll to position [3279, 0]
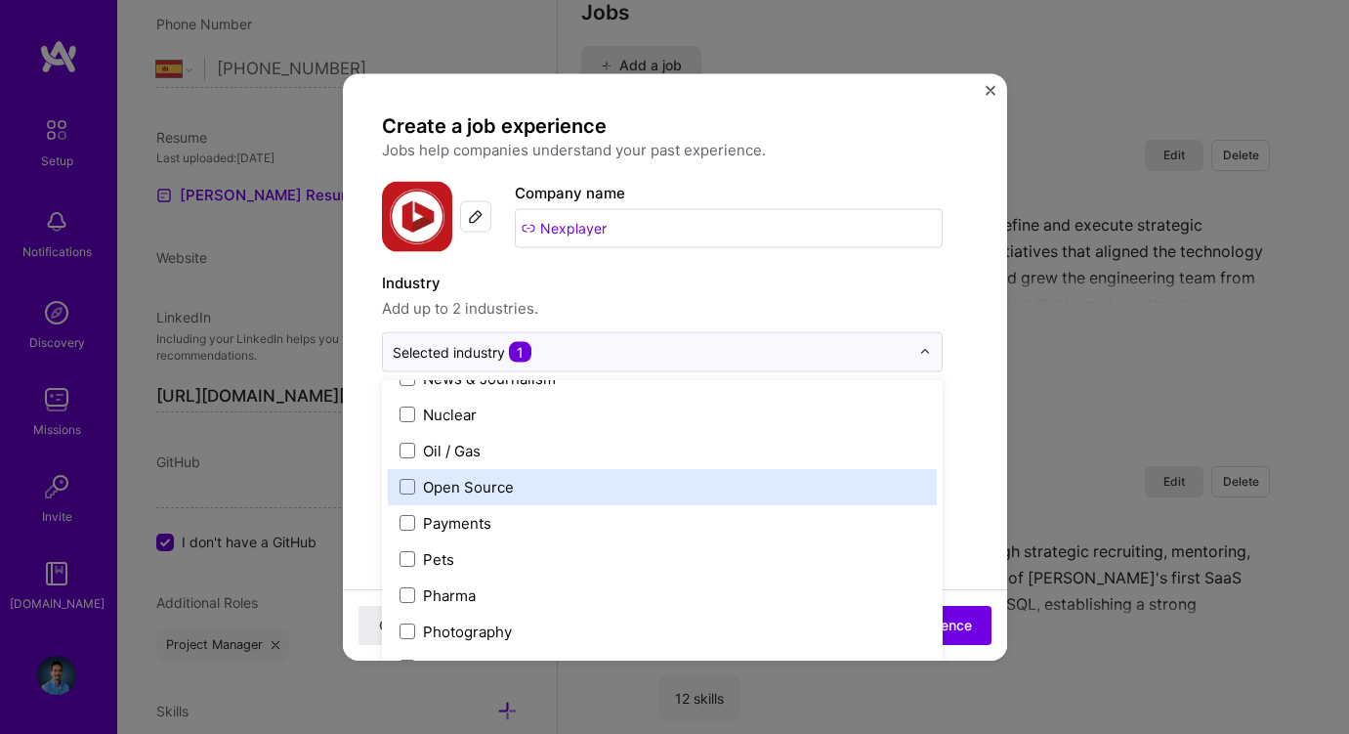
click at [485, 484] on div "Open Source" at bounding box center [468, 486] width 91 height 21
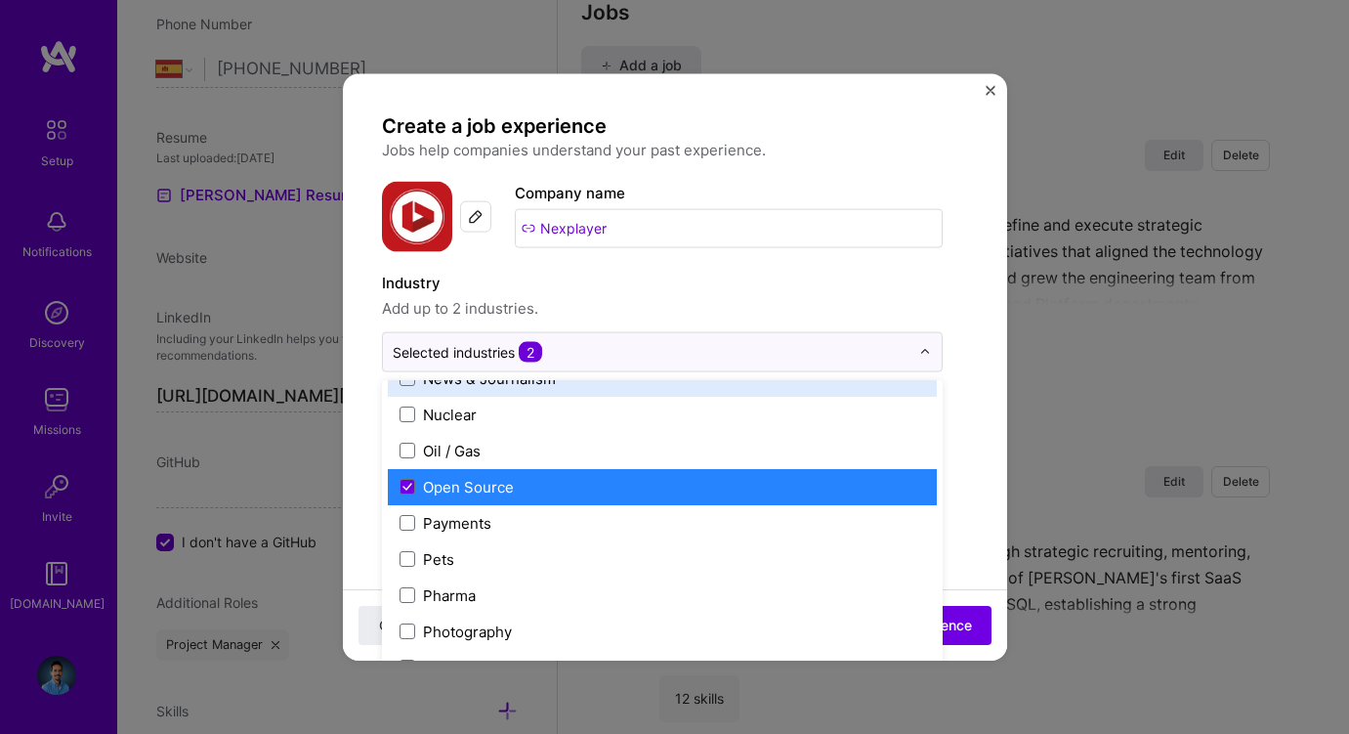
click at [668, 296] on span "Add up to 2 industries." at bounding box center [662, 307] width 561 height 23
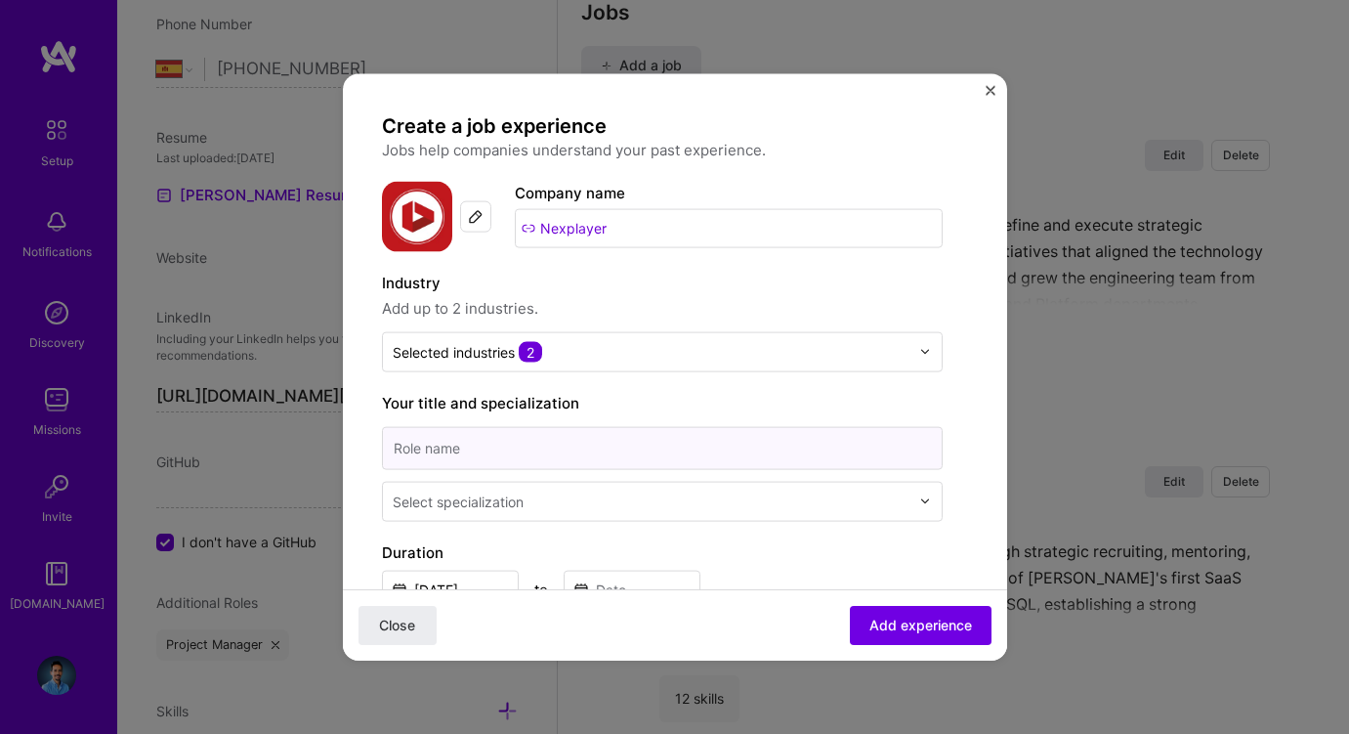
click at [624, 442] on input at bounding box center [662, 447] width 561 height 43
click at [488, 436] on input at bounding box center [662, 447] width 561 height 43
type input "Senior Software Engineer"
click at [499, 508] on div "Select specialization" at bounding box center [458, 500] width 131 height 21
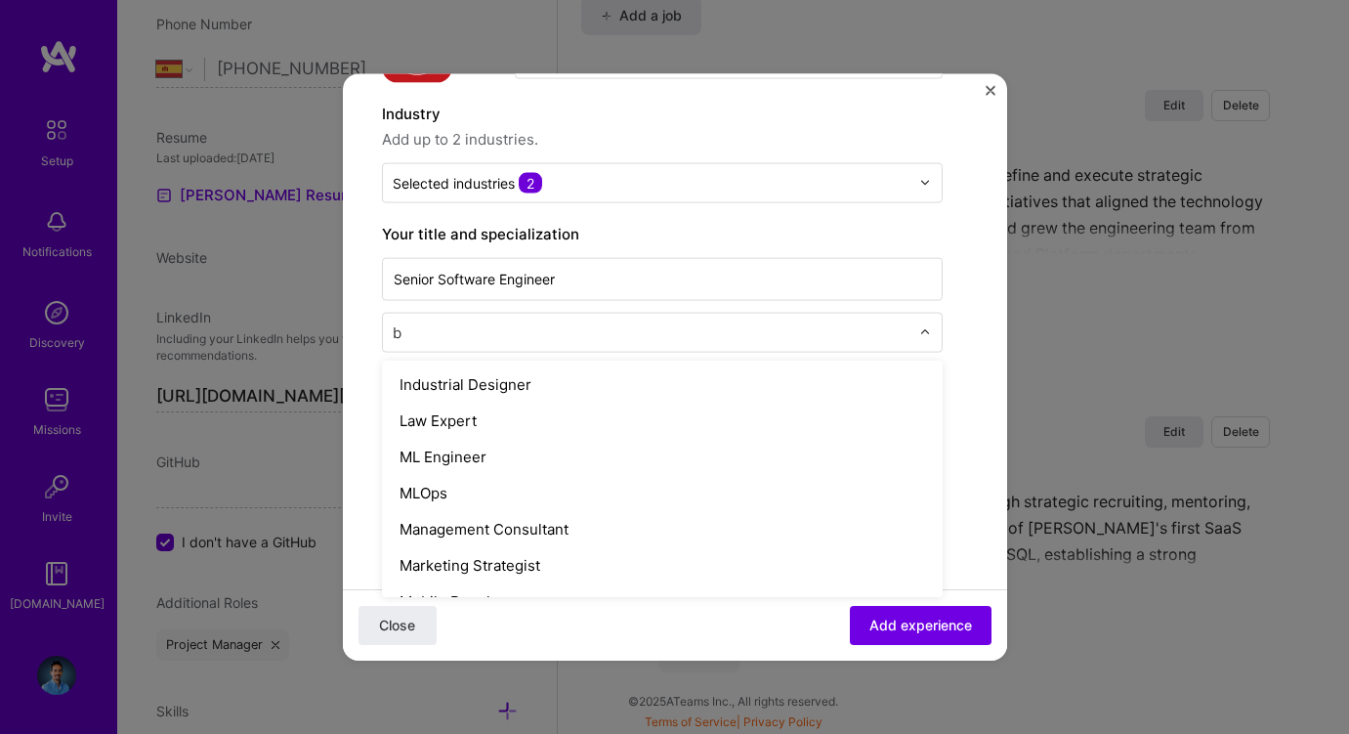
scroll to position [253, 0]
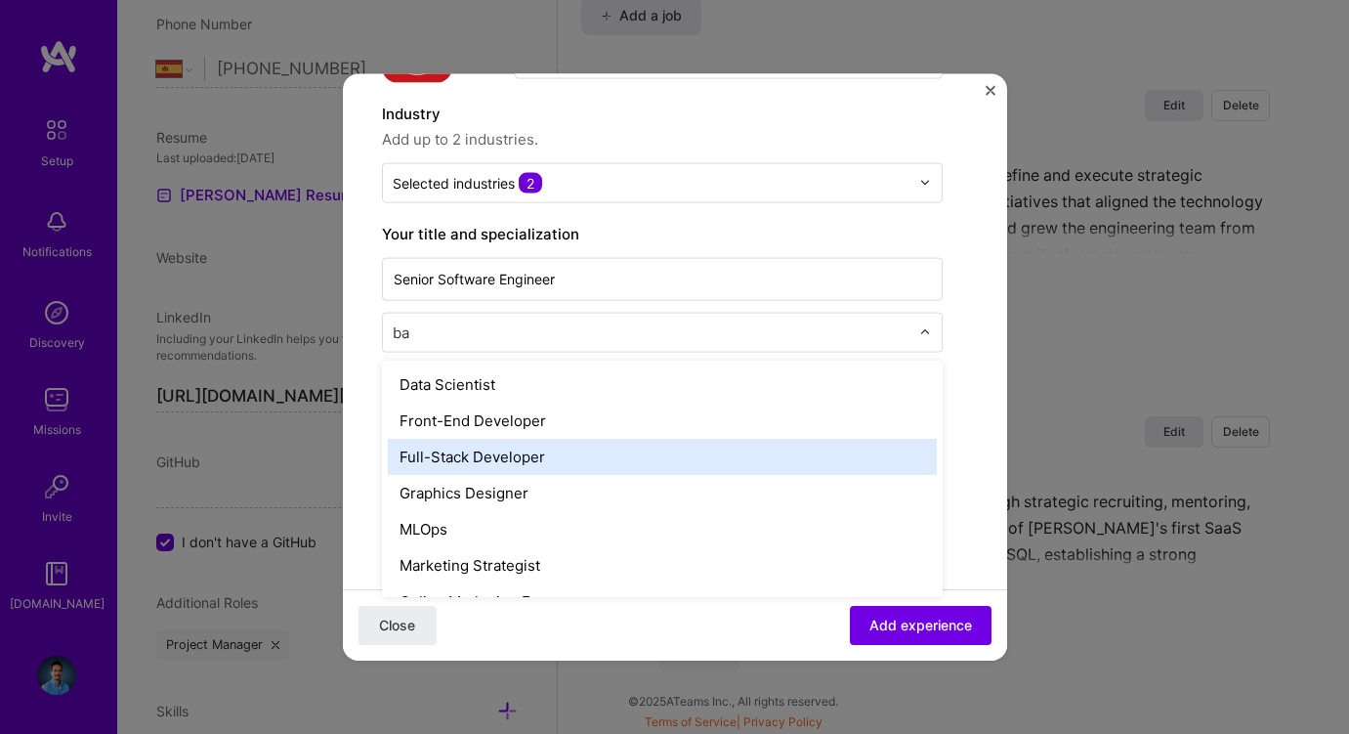
type input "bac"
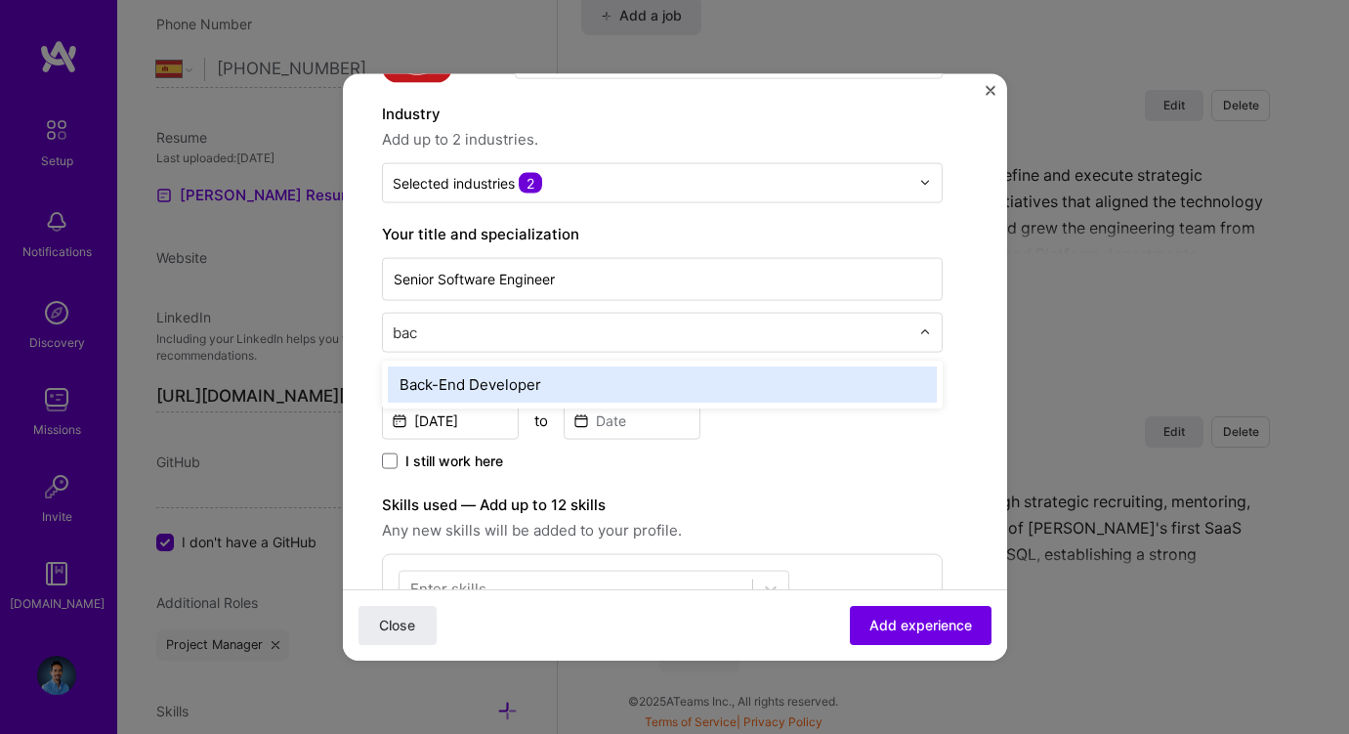
click at [551, 380] on div "Back-End Developer" at bounding box center [662, 383] width 549 height 36
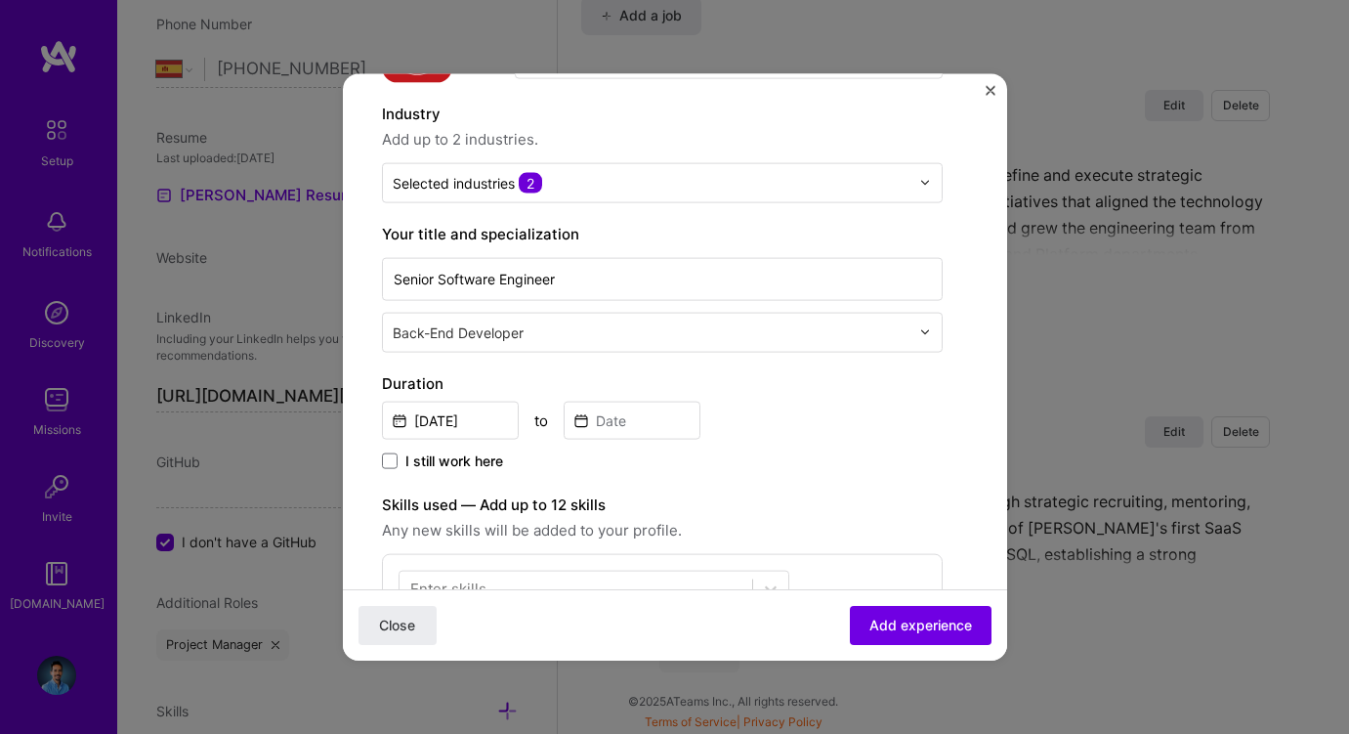
click at [762, 375] on label "Duration" at bounding box center [662, 382] width 561 height 23
click at [466, 414] on input "[DATE]" at bounding box center [450, 420] width 137 height 38
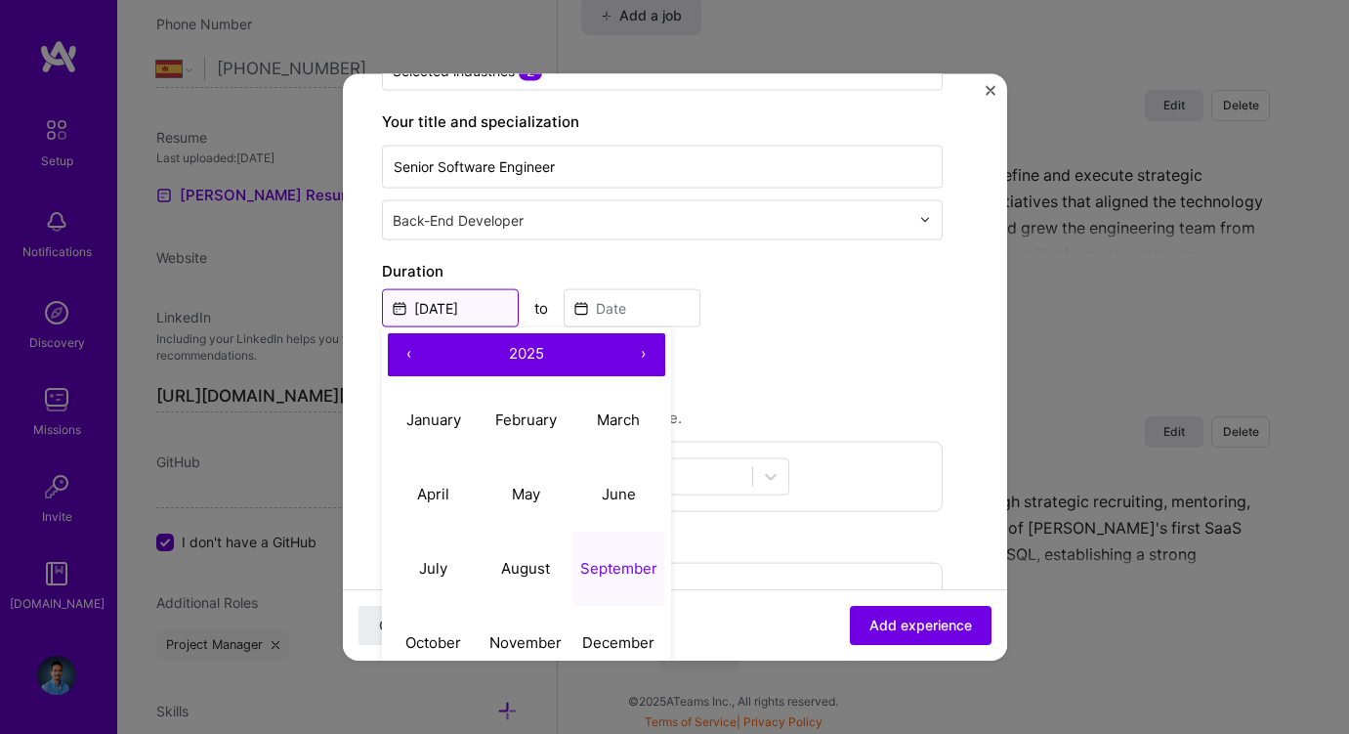
scroll to position [329, 0]
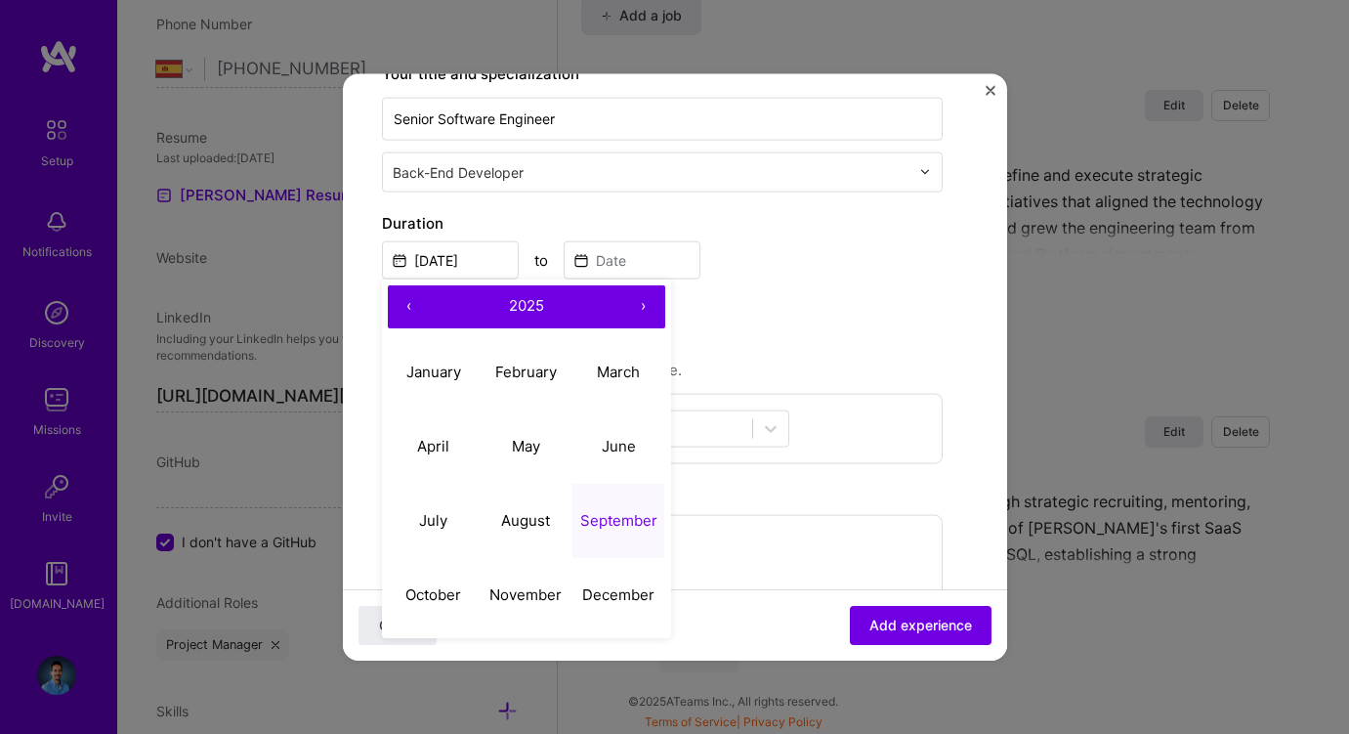
click at [407, 300] on button "‹" at bounding box center [409, 305] width 43 height 43
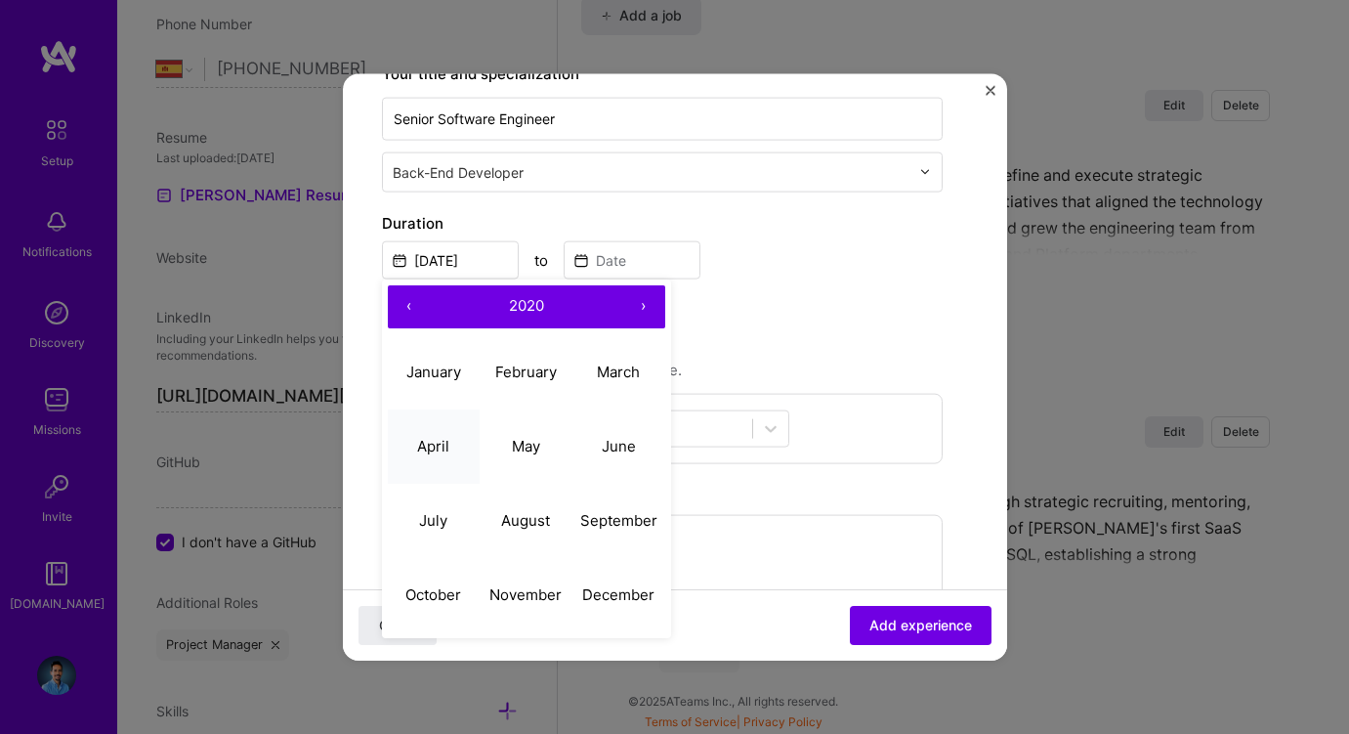
click at [438, 440] on abbr "April" at bounding box center [433, 446] width 32 height 19
type input "Apr, 2020"
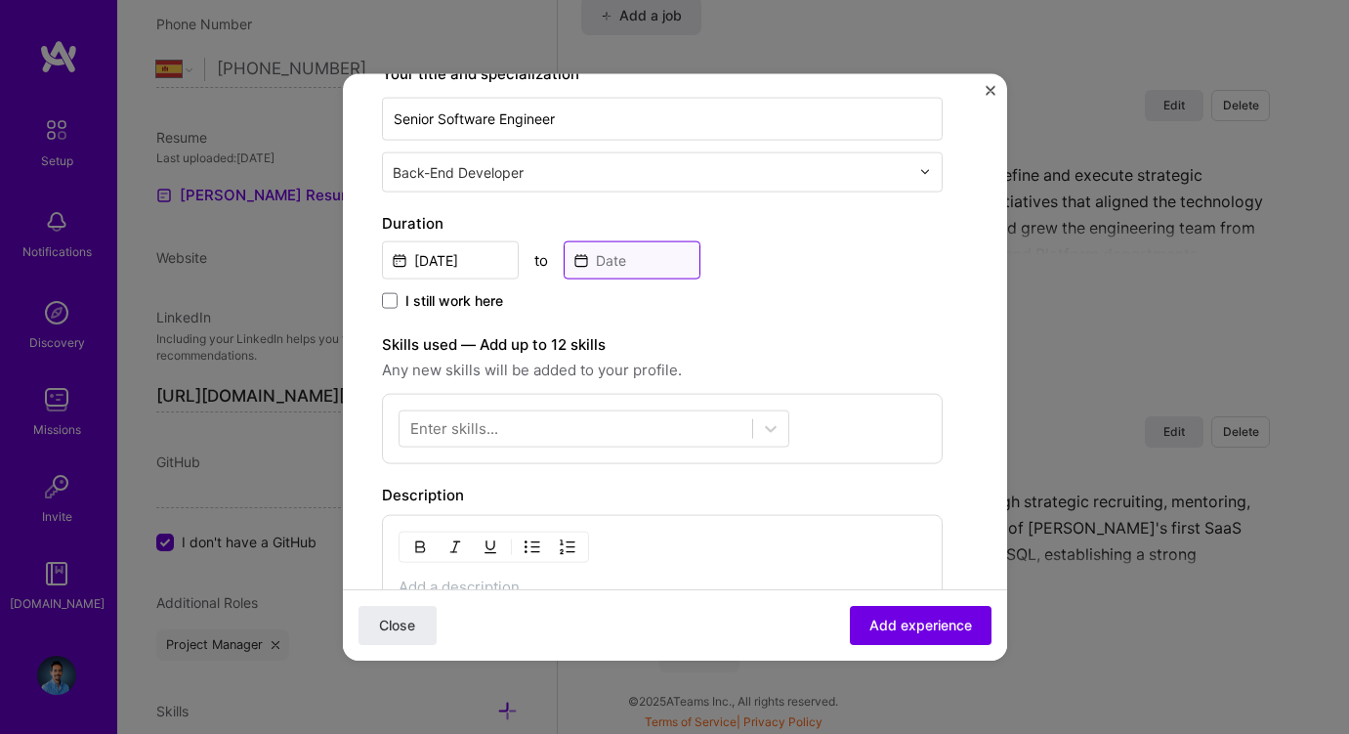
click at [626, 262] on input at bounding box center [632, 259] width 137 height 38
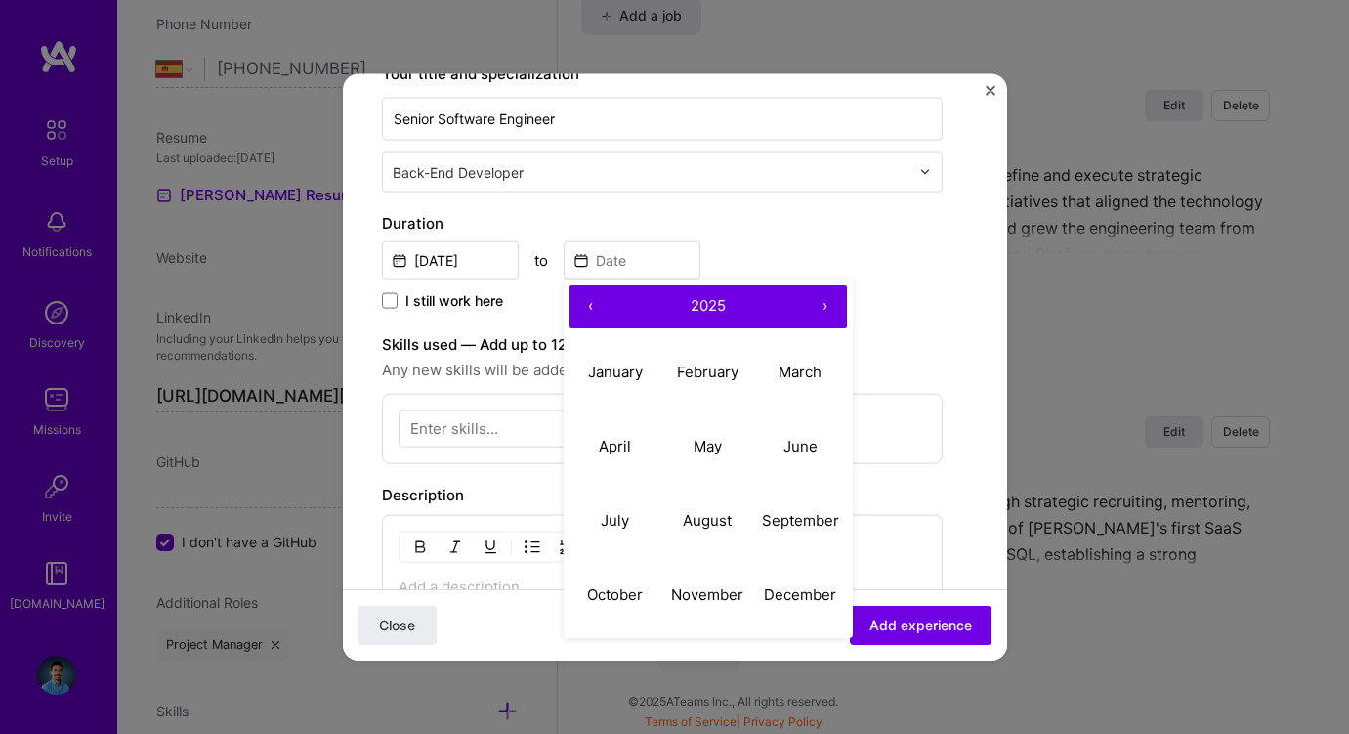
click at [594, 308] on button "‹" at bounding box center [591, 305] width 43 height 43
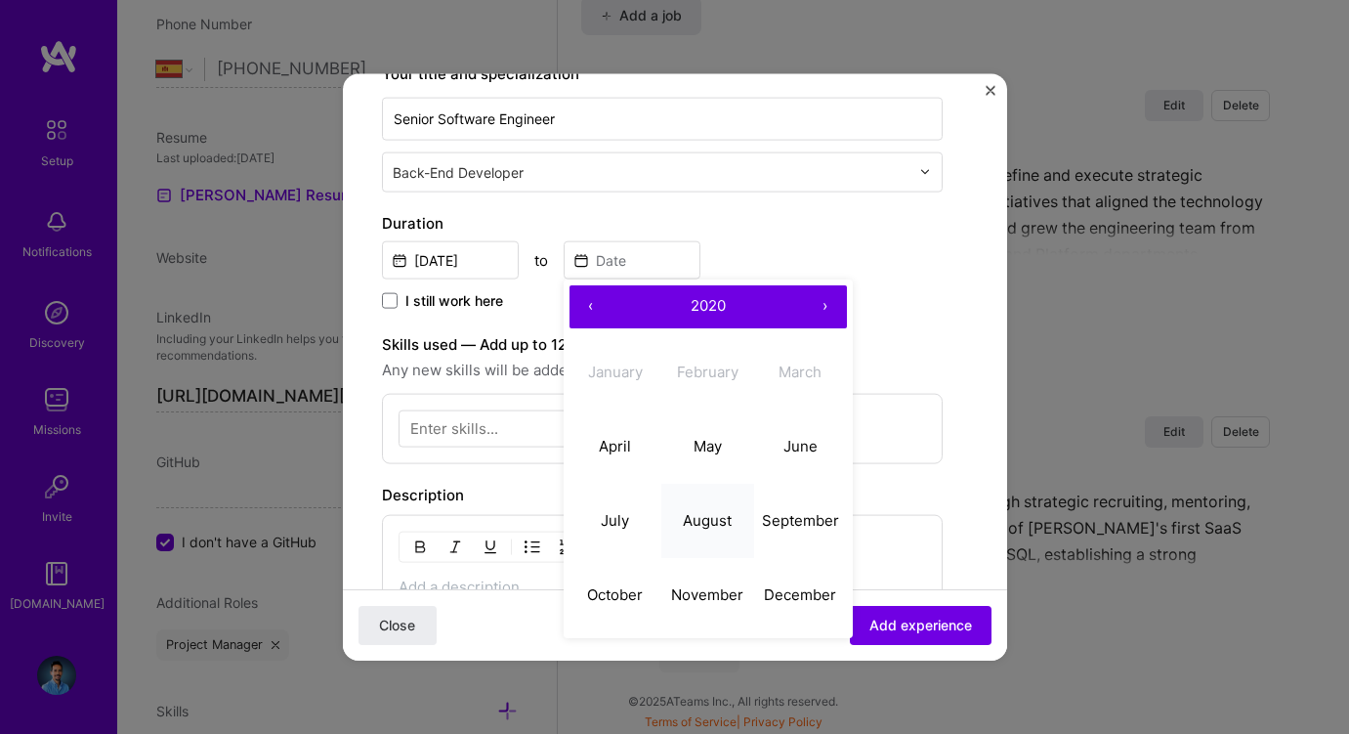
click at [717, 511] on abbr "August" at bounding box center [707, 520] width 49 height 19
type input "Aug, 2020"
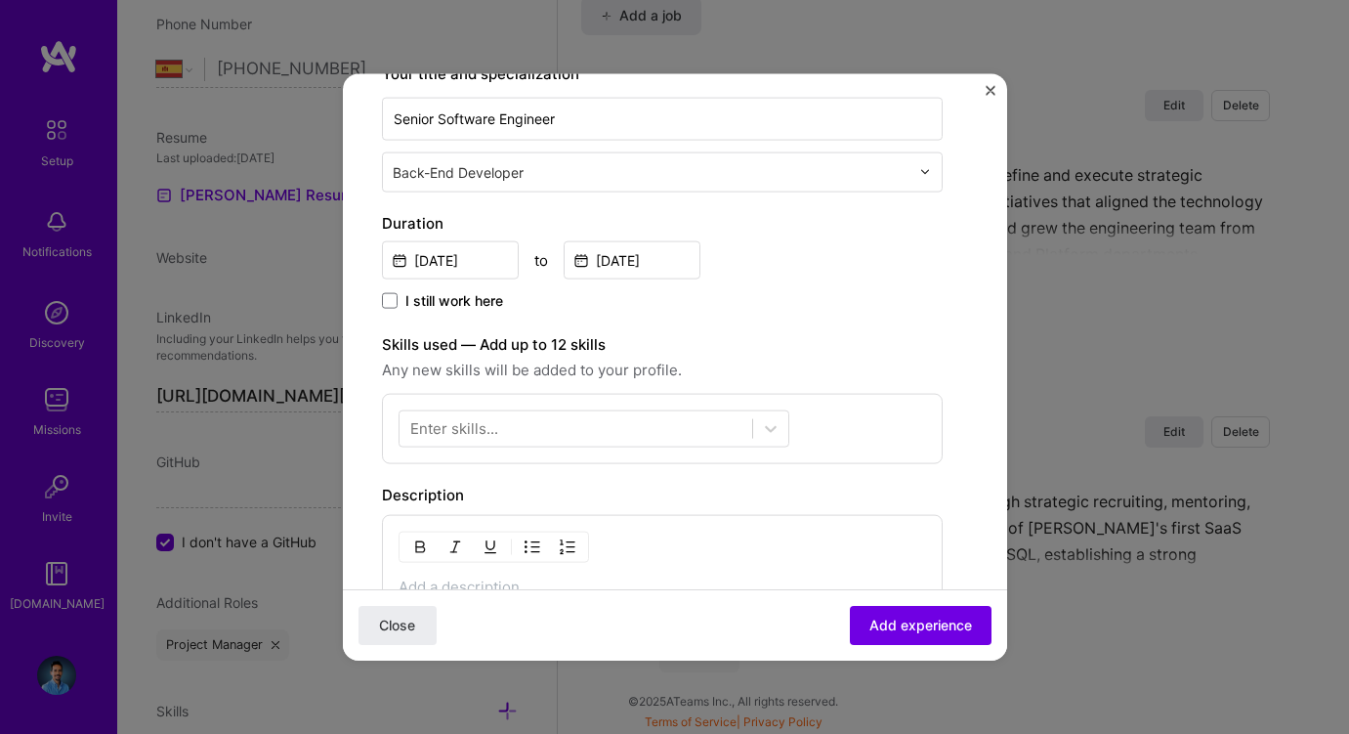
click at [768, 256] on div "Apr, 2020 to Aug, 2020" at bounding box center [662, 257] width 561 height 42
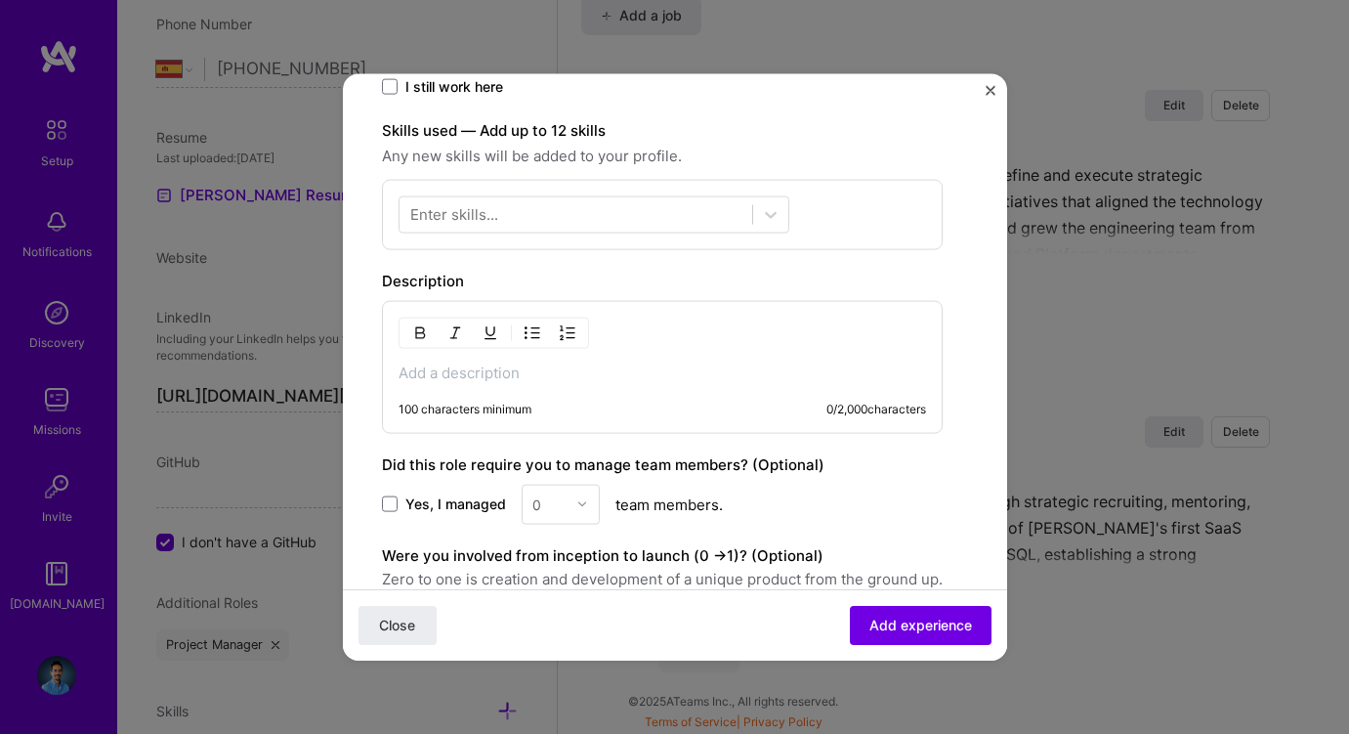
scroll to position [573, 0]
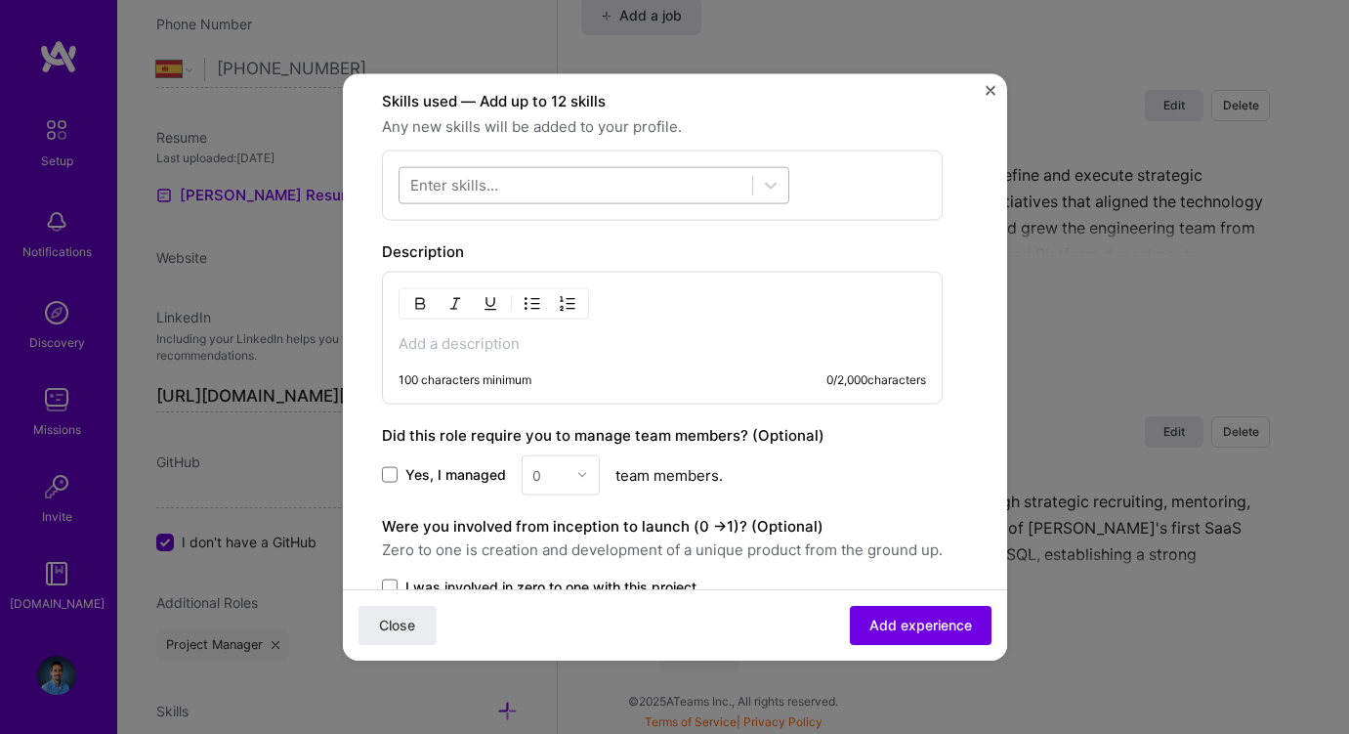
click at [726, 187] on div at bounding box center [576, 185] width 353 height 32
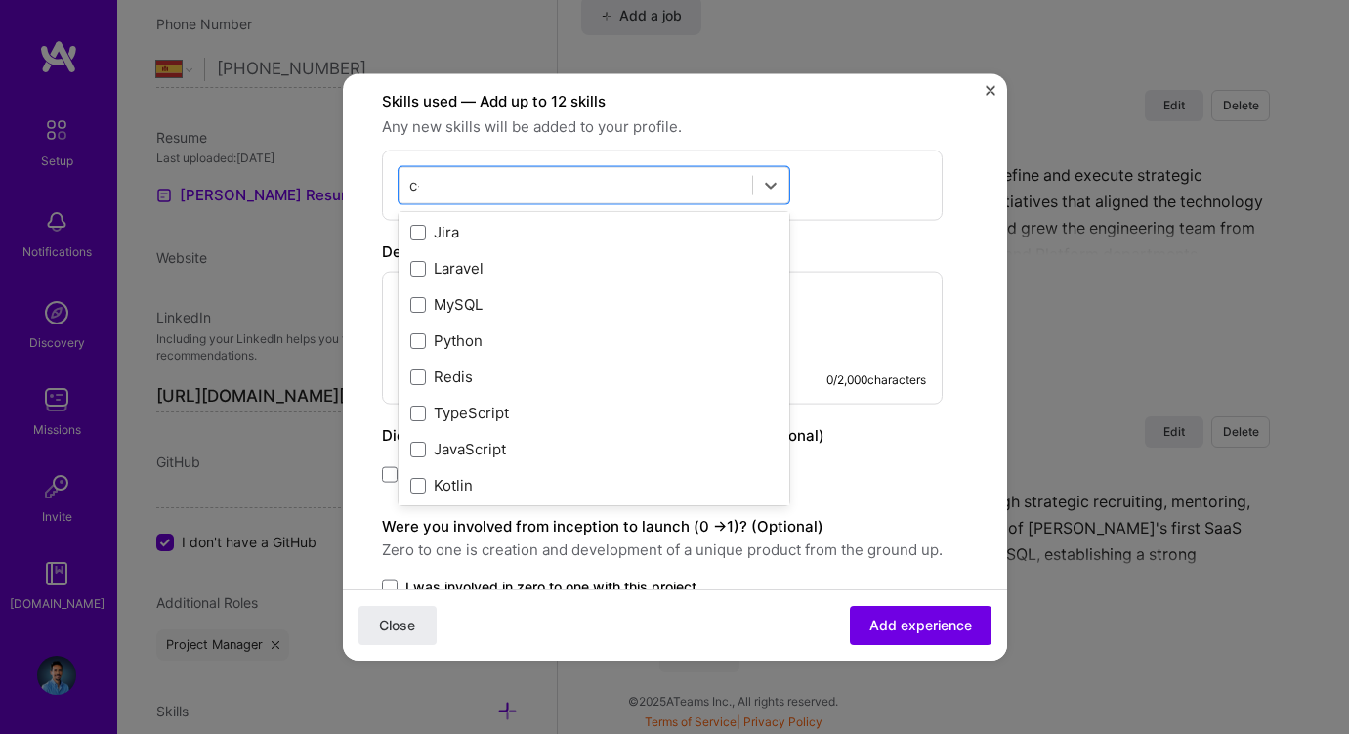
scroll to position [0, 0]
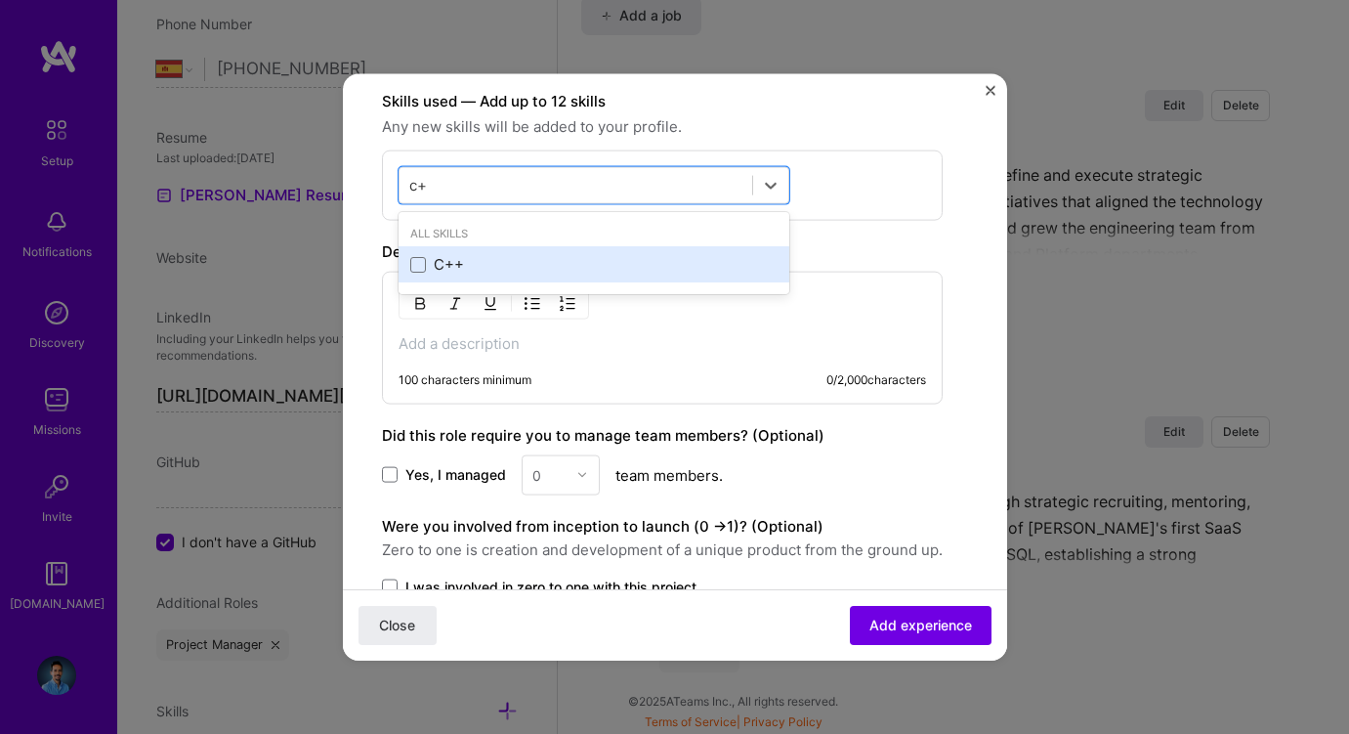
click at [449, 257] on div "C++" at bounding box center [593, 264] width 367 height 21
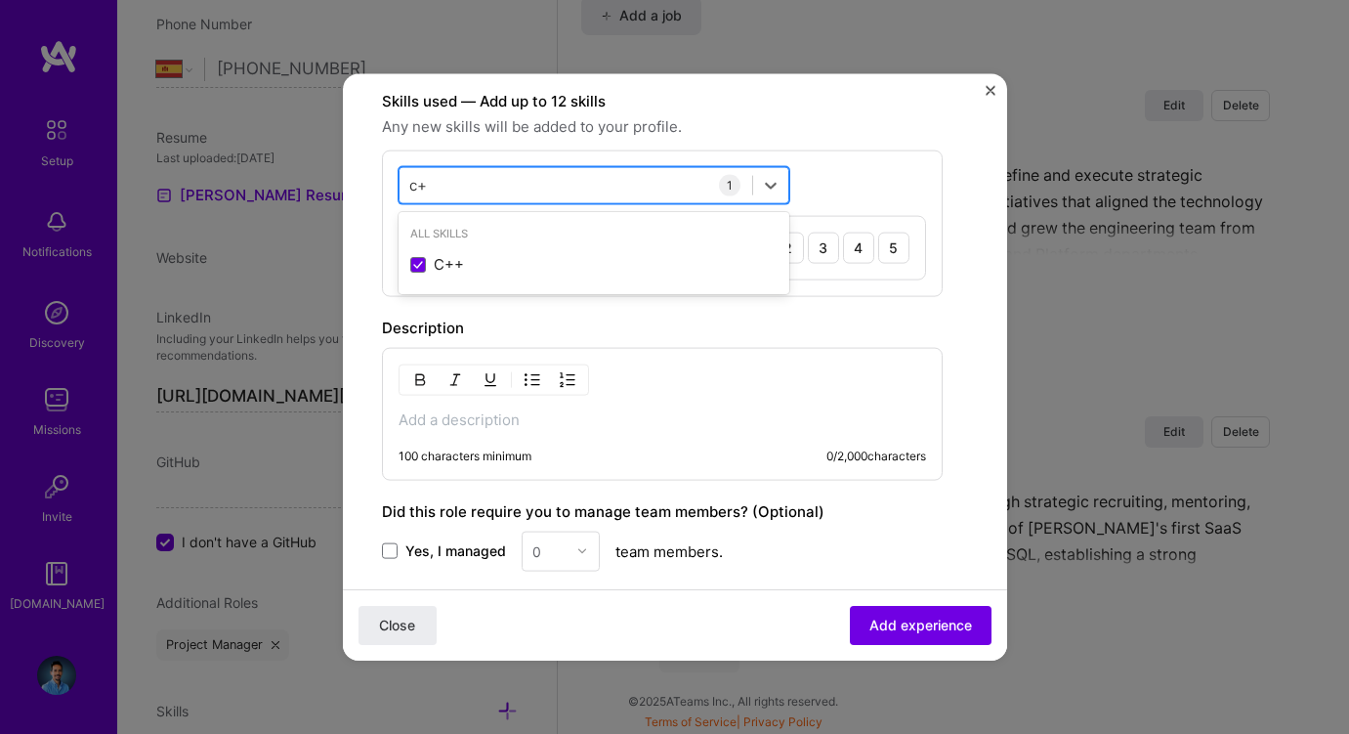
click at [518, 181] on div "c+ c+" at bounding box center [576, 185] width 353 height 32
click at [828, 243] on div "3" at bounding box center [823, 247] width 31 height 31
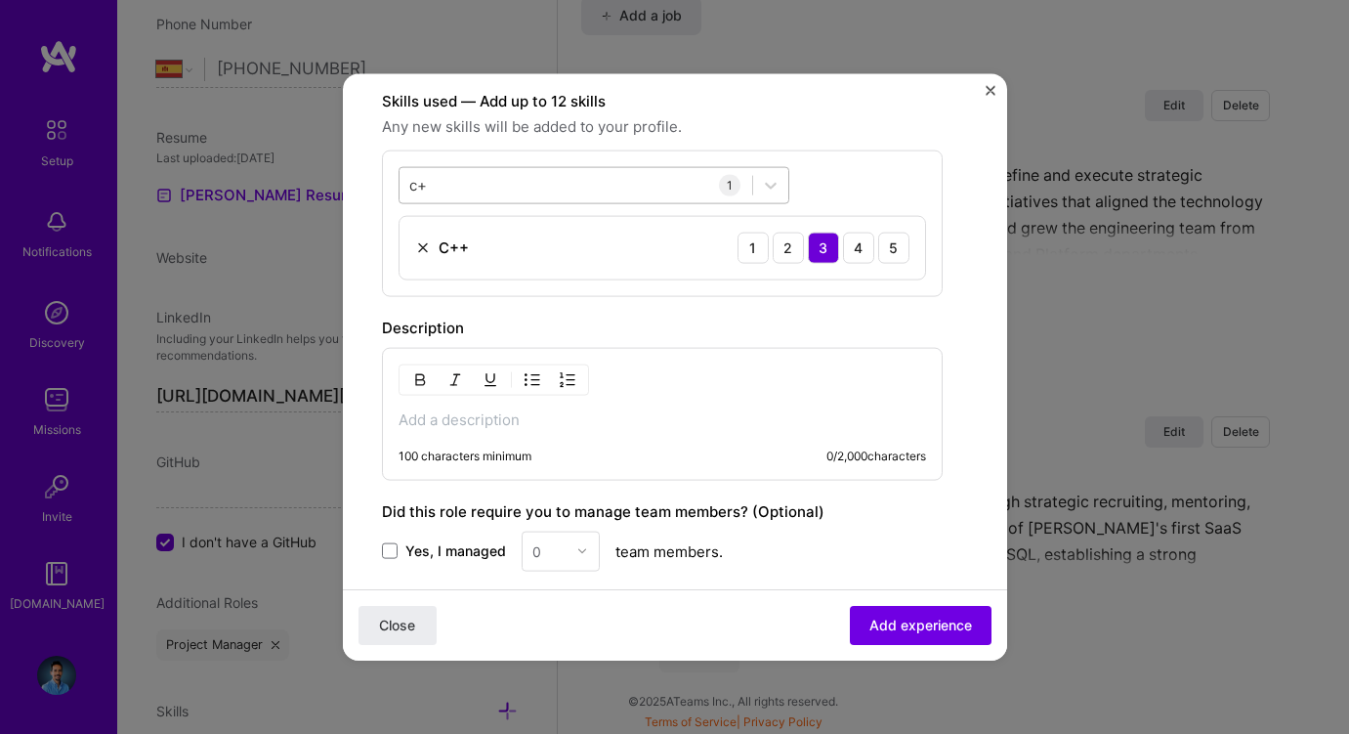
click at [532, 179] on div "c+ c+" at bounding box center [576, 185] width 353 height 32
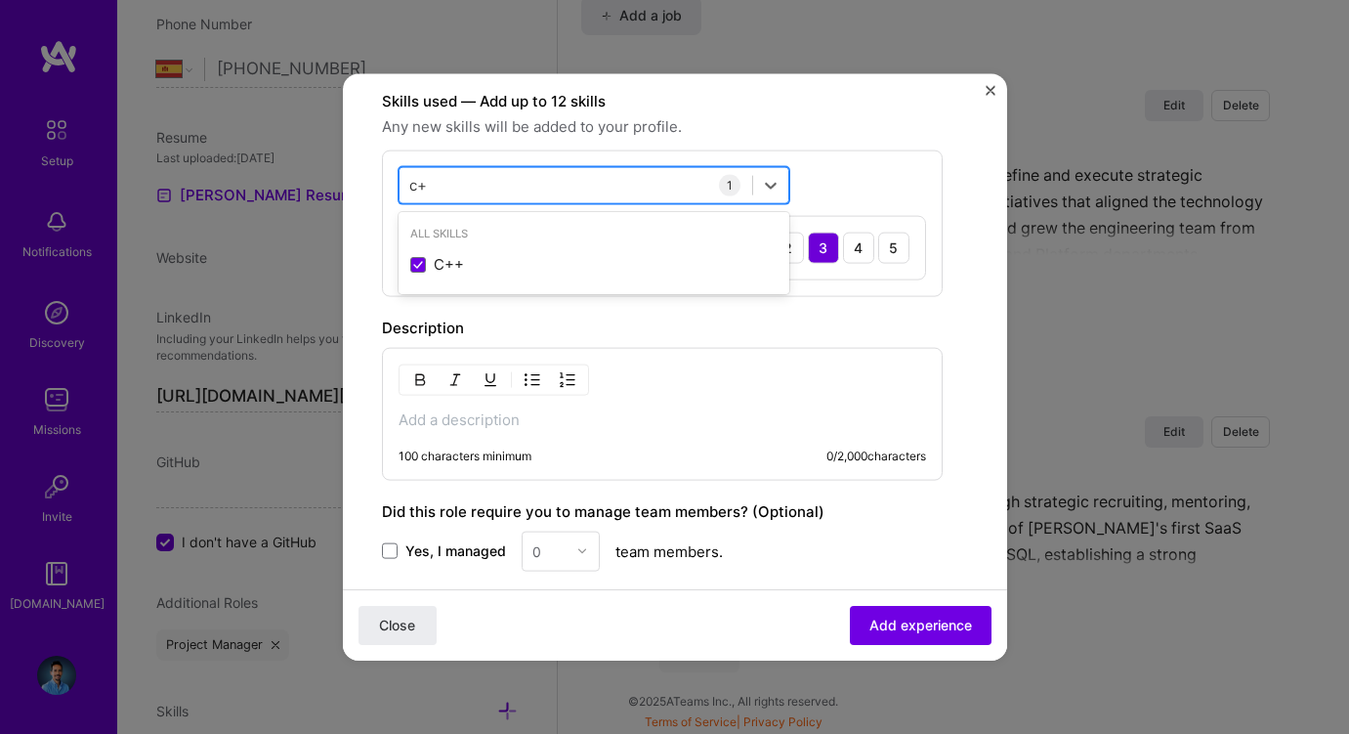
type input "c"
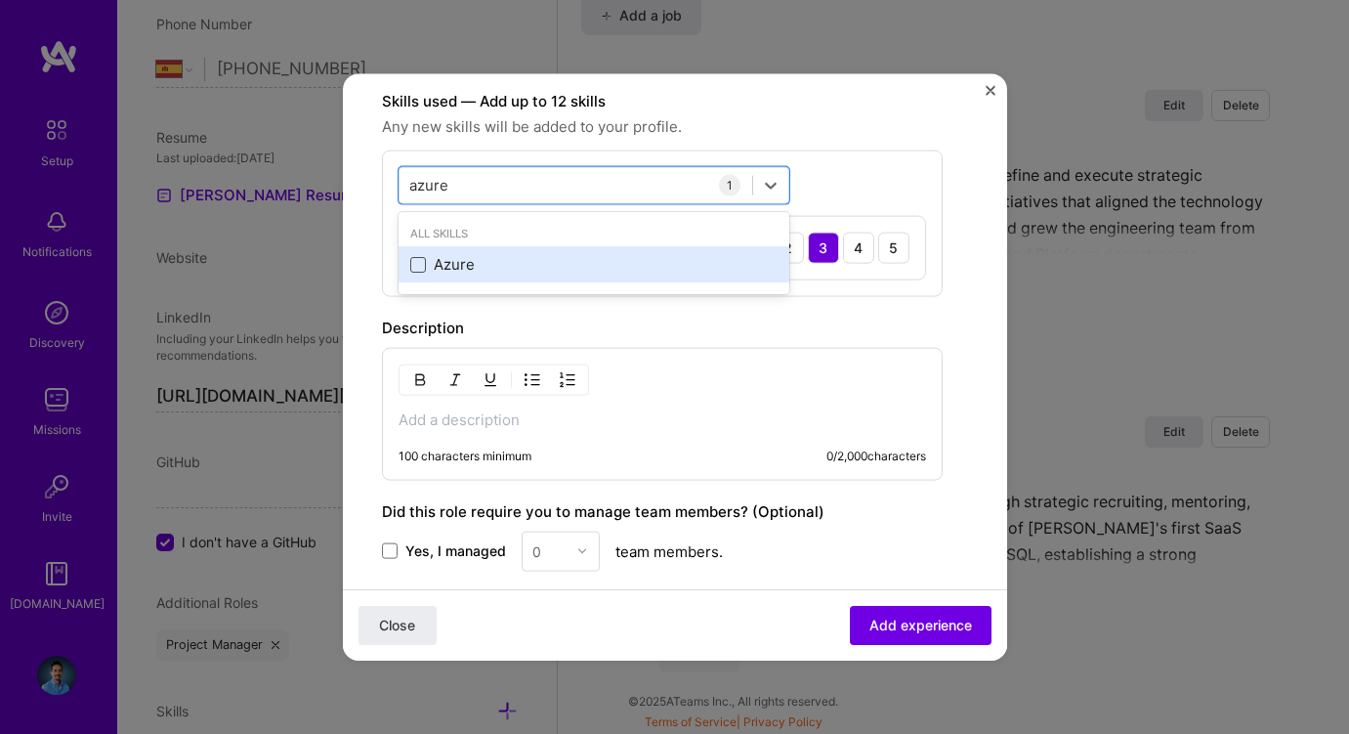
click at [418, 257] on span at bounding box center [418, 264] width 16 height 16
click at [0, 0] on input "checkbox" at bounding box center [0, 0] width 0 height 0
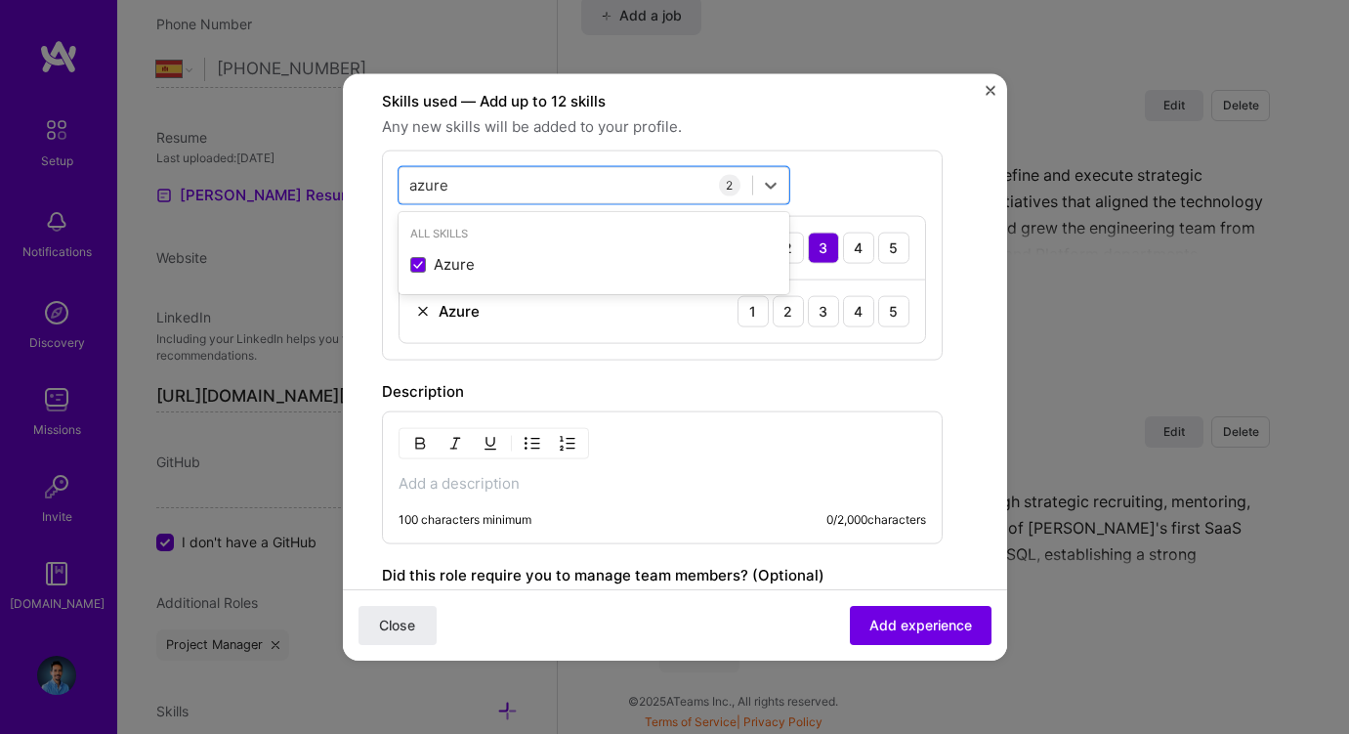
click at [765, 114] on span "Any new skills will be added to your profile." at bounding box center [662, 125] width 561 height 23
click at [438, 187] on input "azure" at bounding box center [429, 185] width 40 height 21
type input "s"
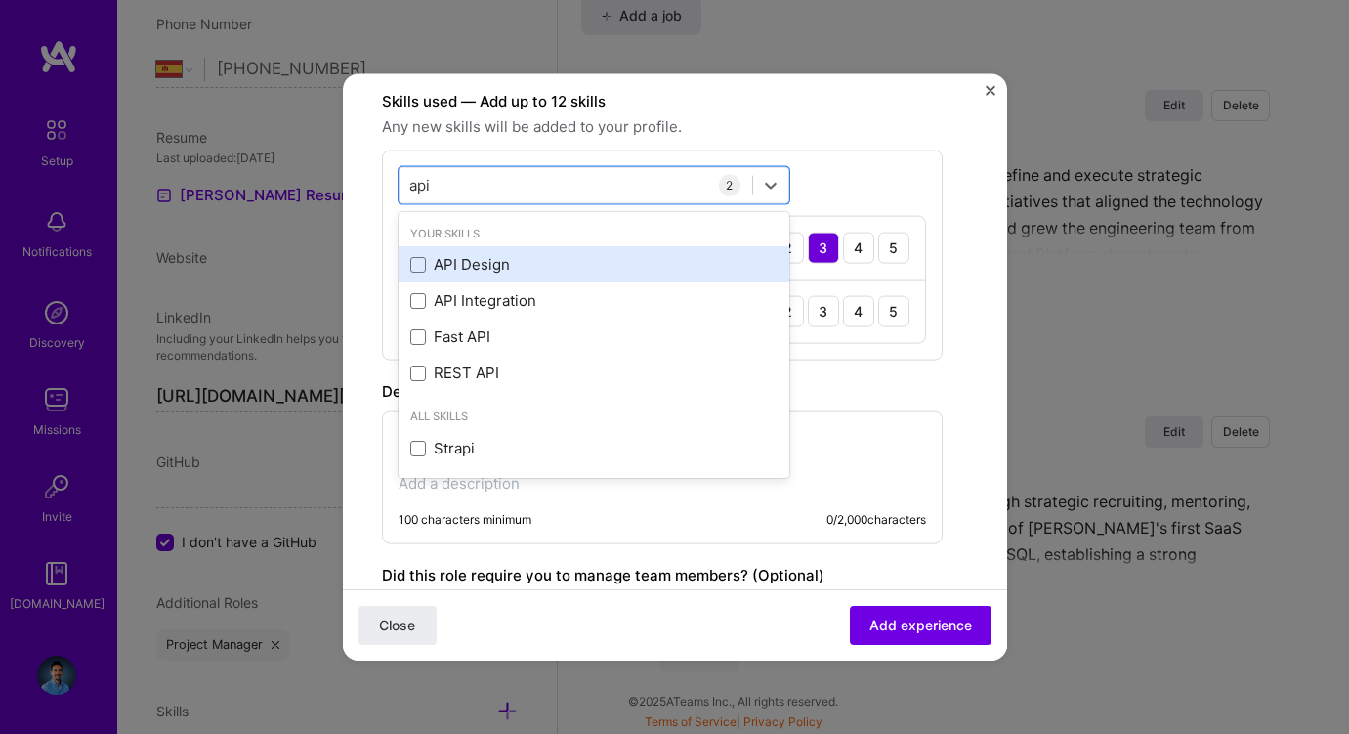
click at [443, 273] on div "API Design" at bounding box center [593, 264] width 367 height 21
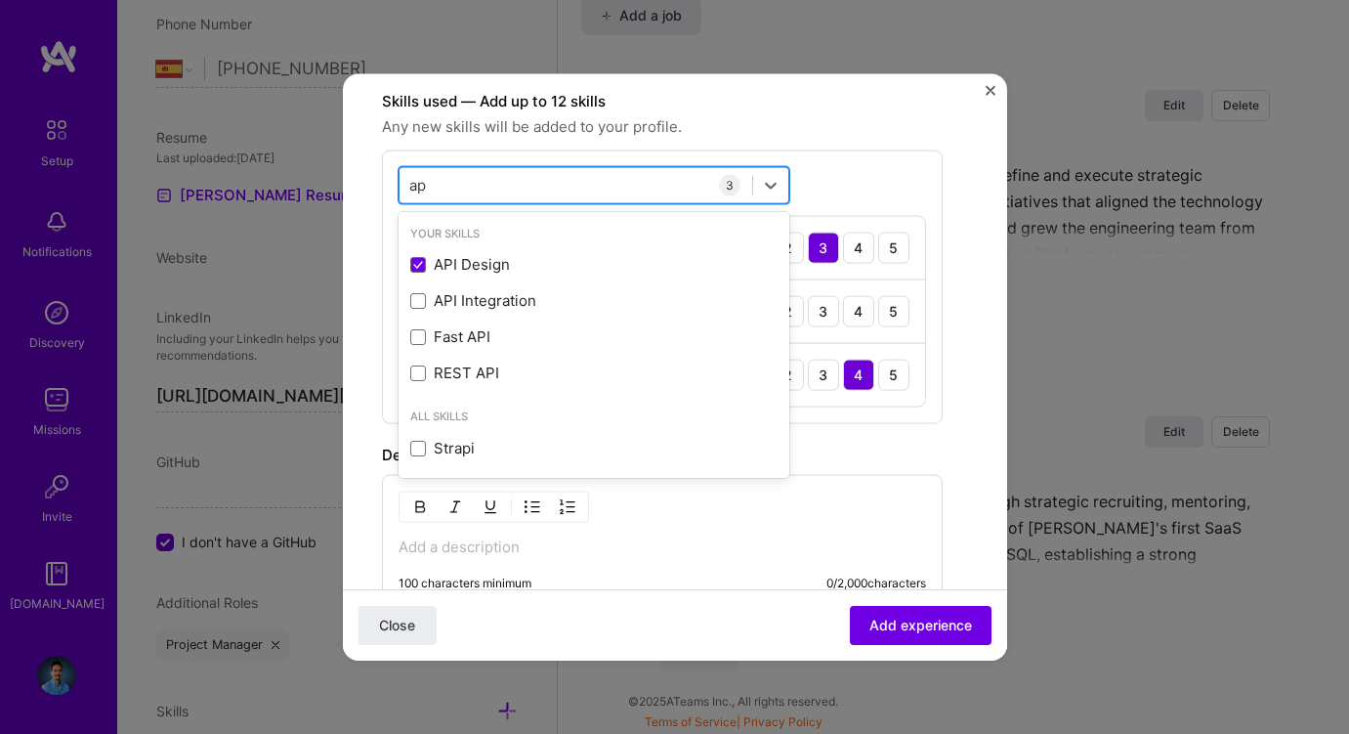
type input "a"
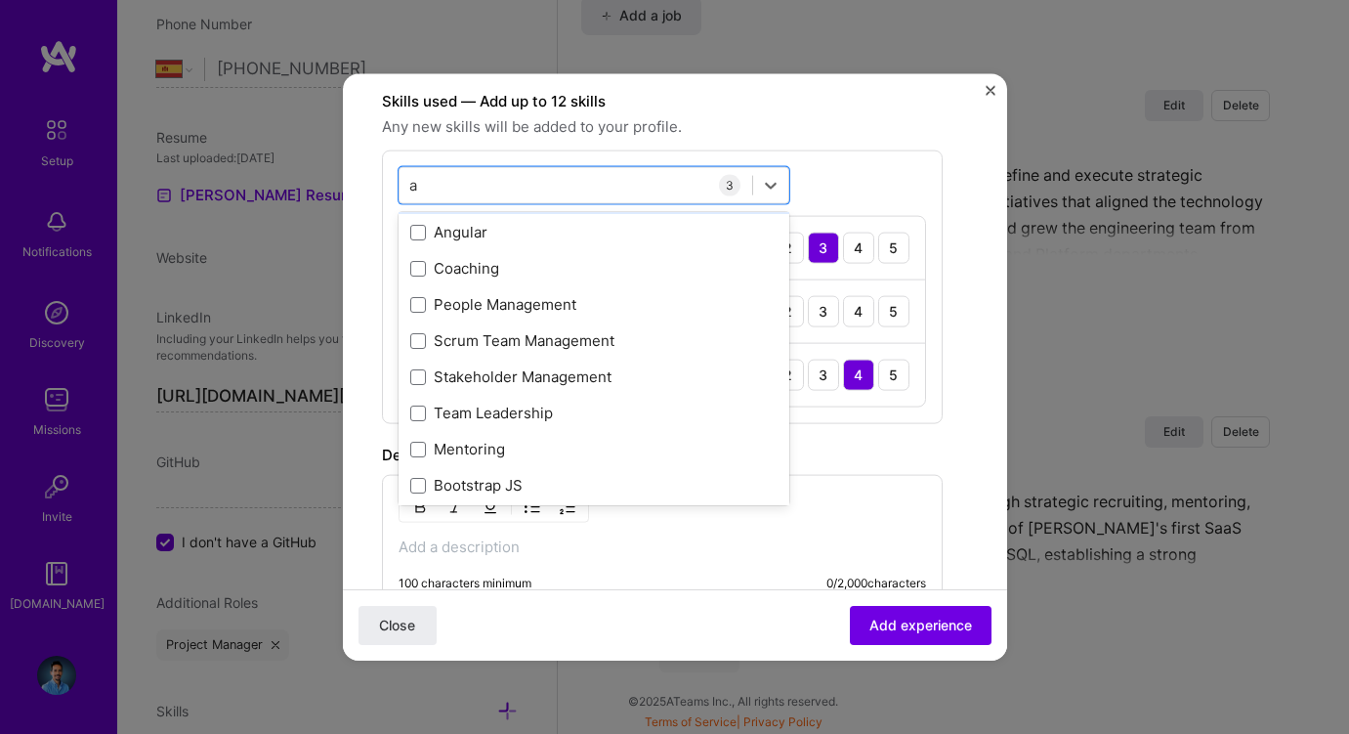
scroll to position [138, 0]
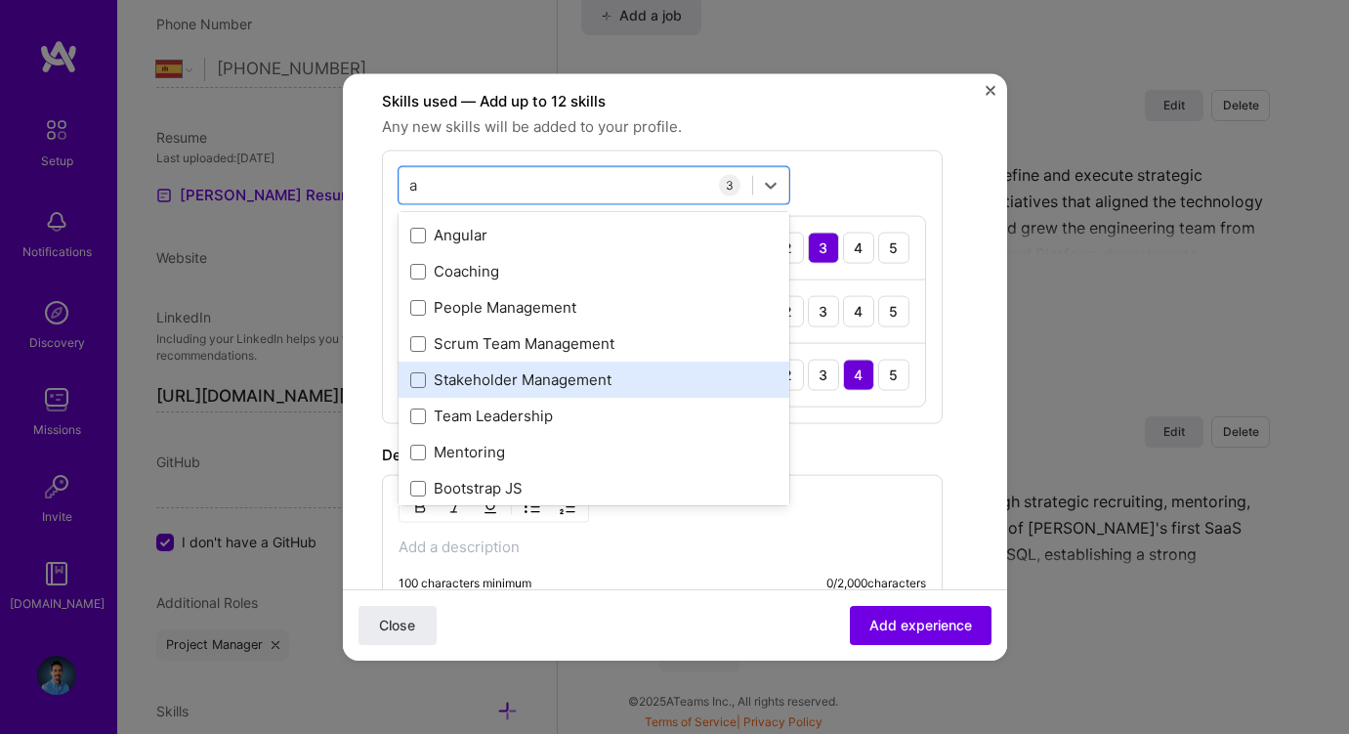
click at [452, 376] on div "Stakeholder Management" at bounding box center [593, 379] width 367 height 21
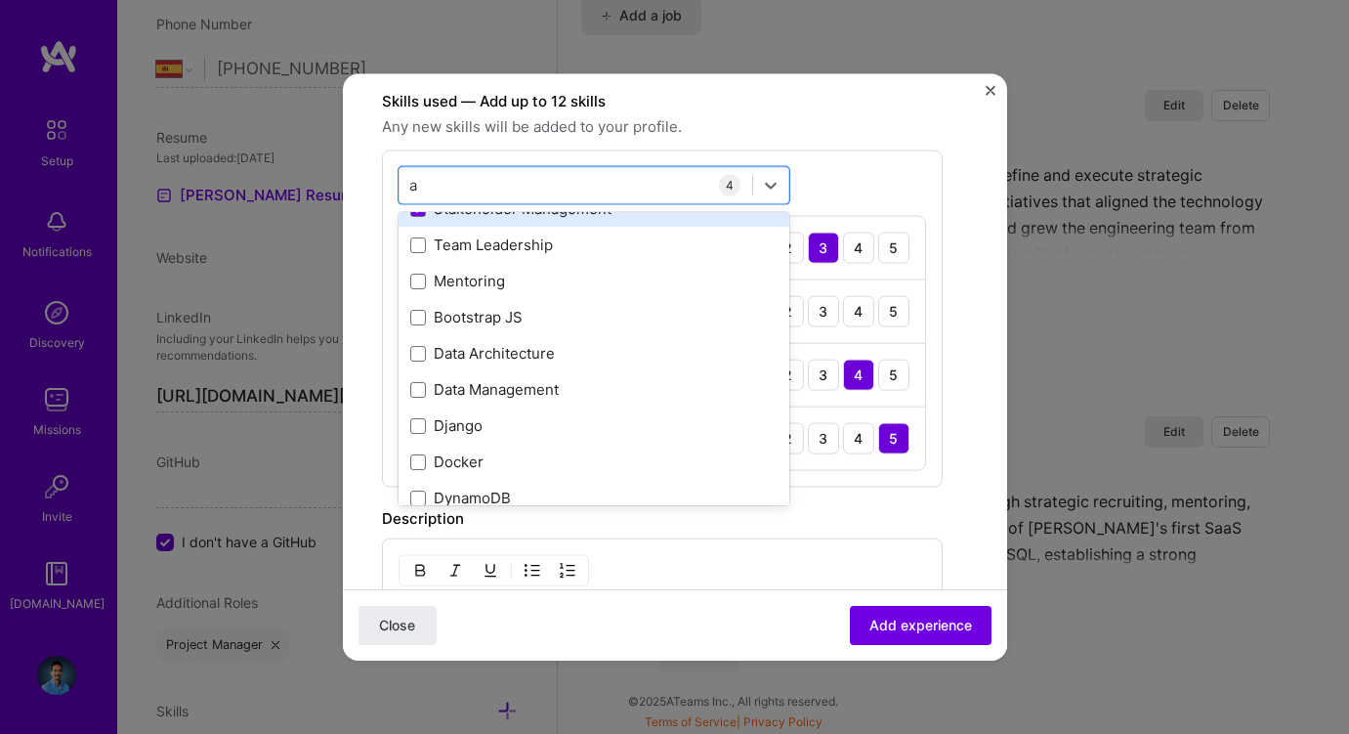
scroll to position [358, 0]
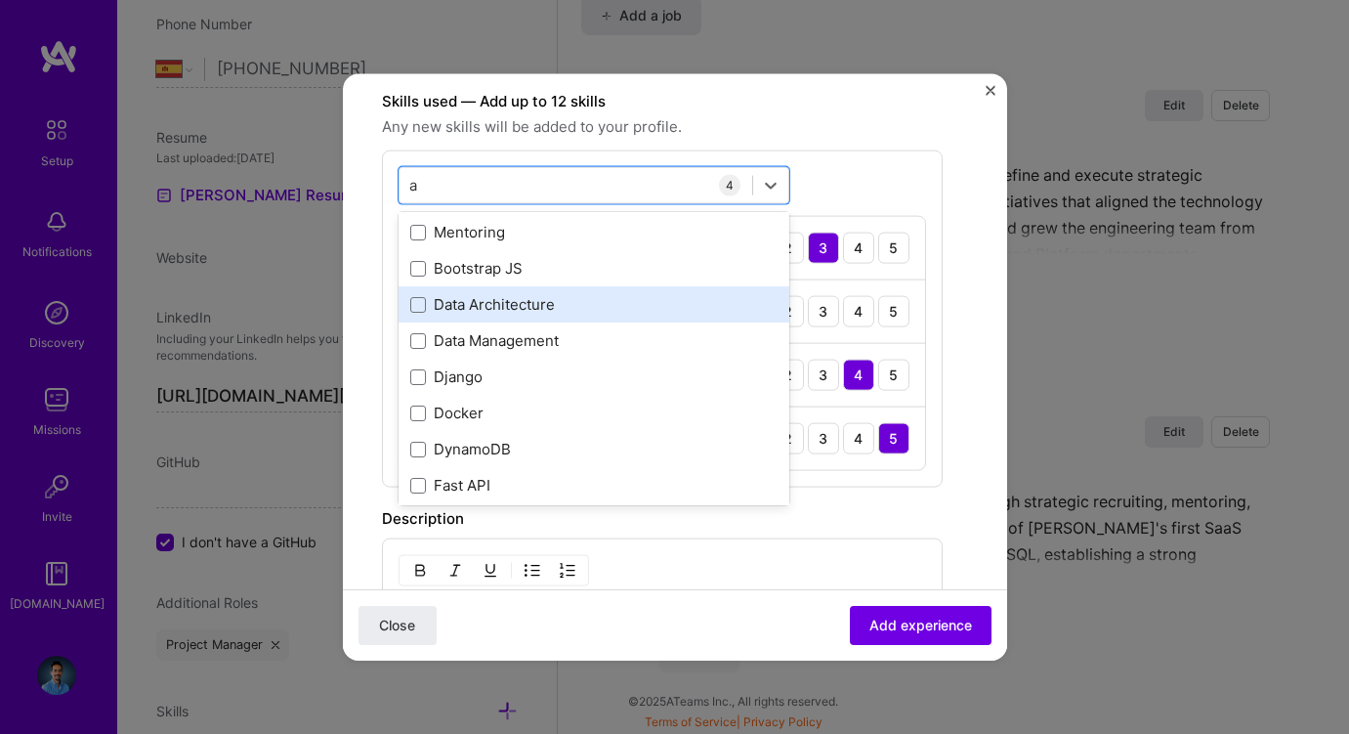
click at [477, 304] on div "Data Architecture" at bounding box center [593, 304] width 367 height 21
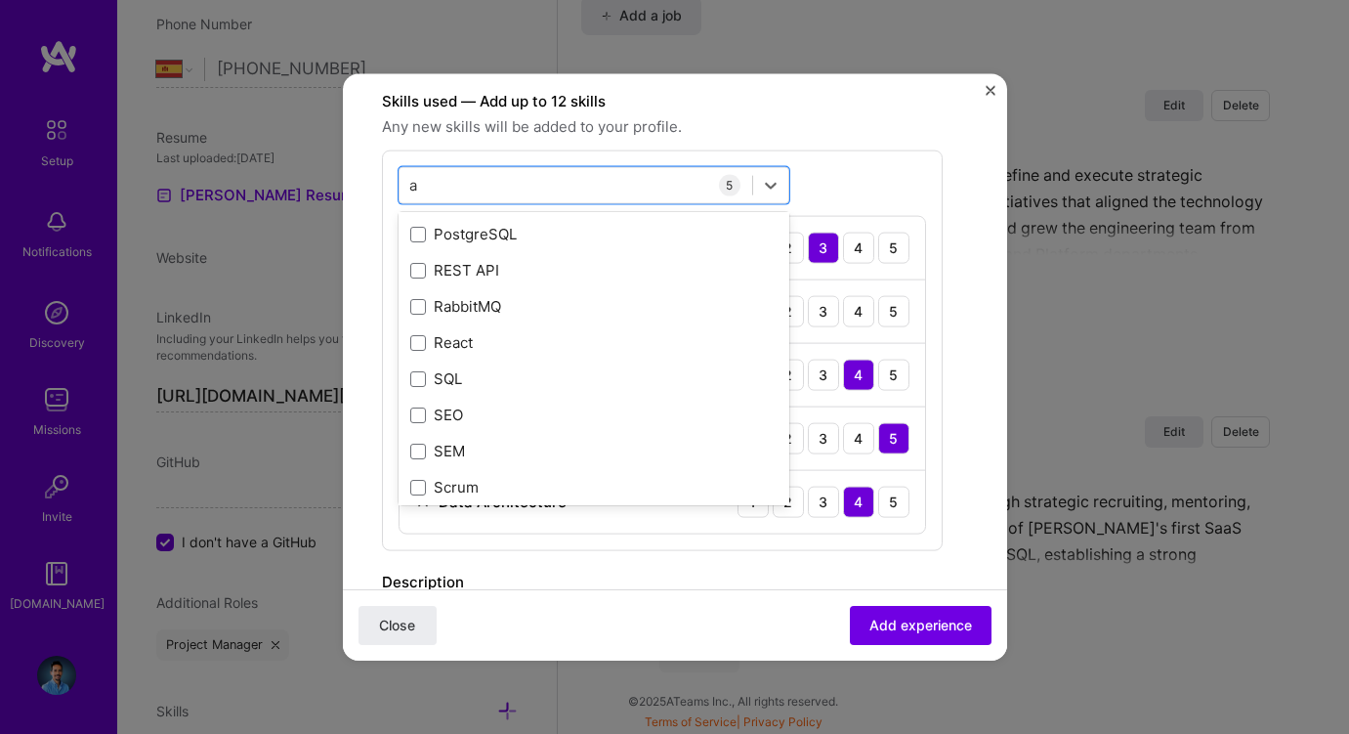
scroll to position [1260, 0]
type input "a"
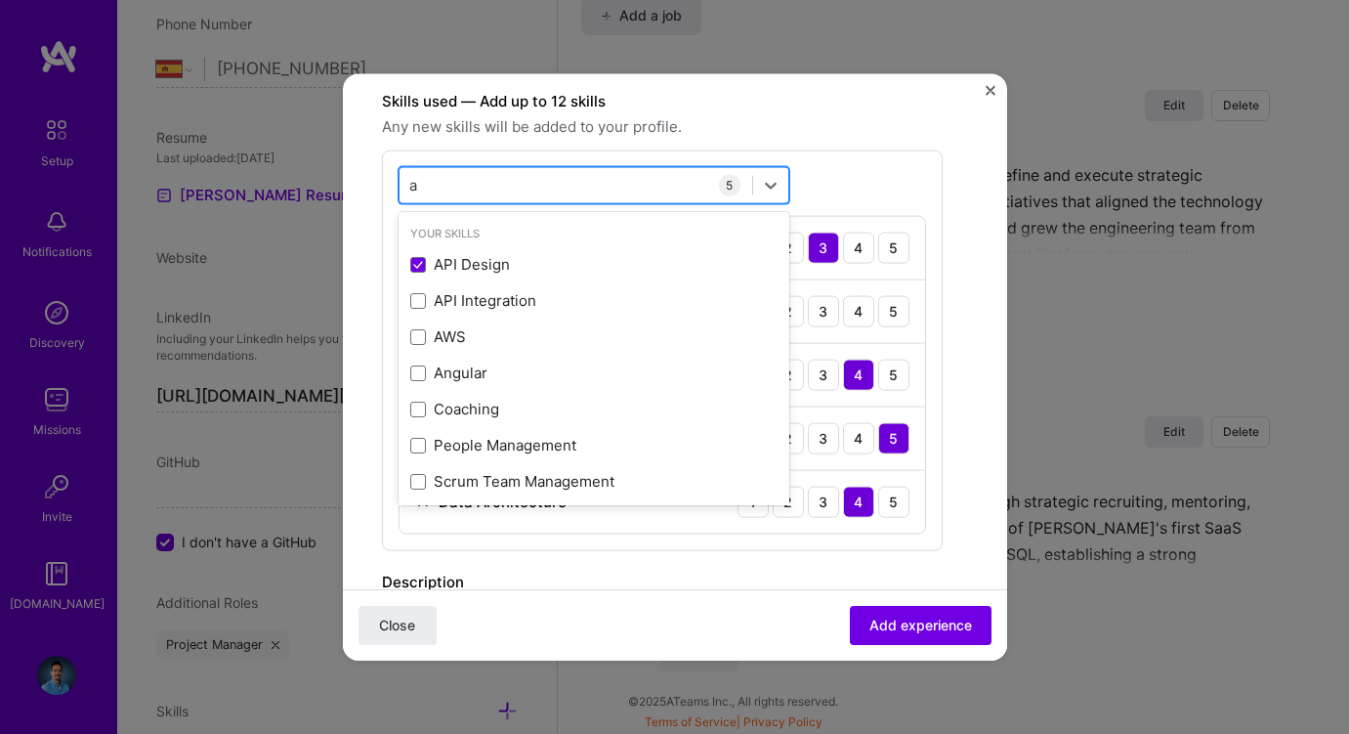
click at [477, 181] on div "a a" at bounding box center [576, 185] width 353 height 32
paste input "• Led the audit and optimization of the company's player SDK in C++, ensuring e…"
type input "• Led the audit and optimization of the company's player SDK in C++, ensuring e…"
click at [811, 145] on div "Skills used — Add up to 12 skills Any new skills will be added to your profile.…" at bounding box center [662, 319] width 561 height 461
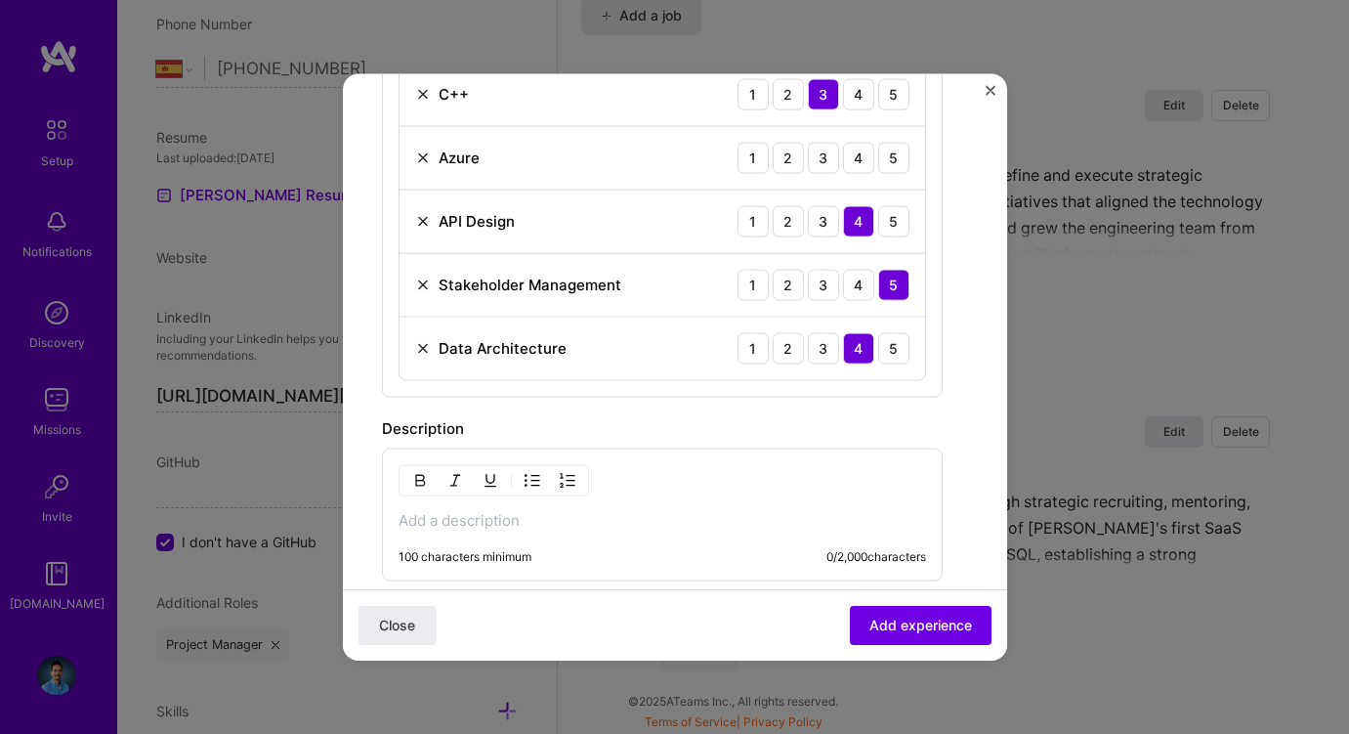
scroll to position [708, 0]
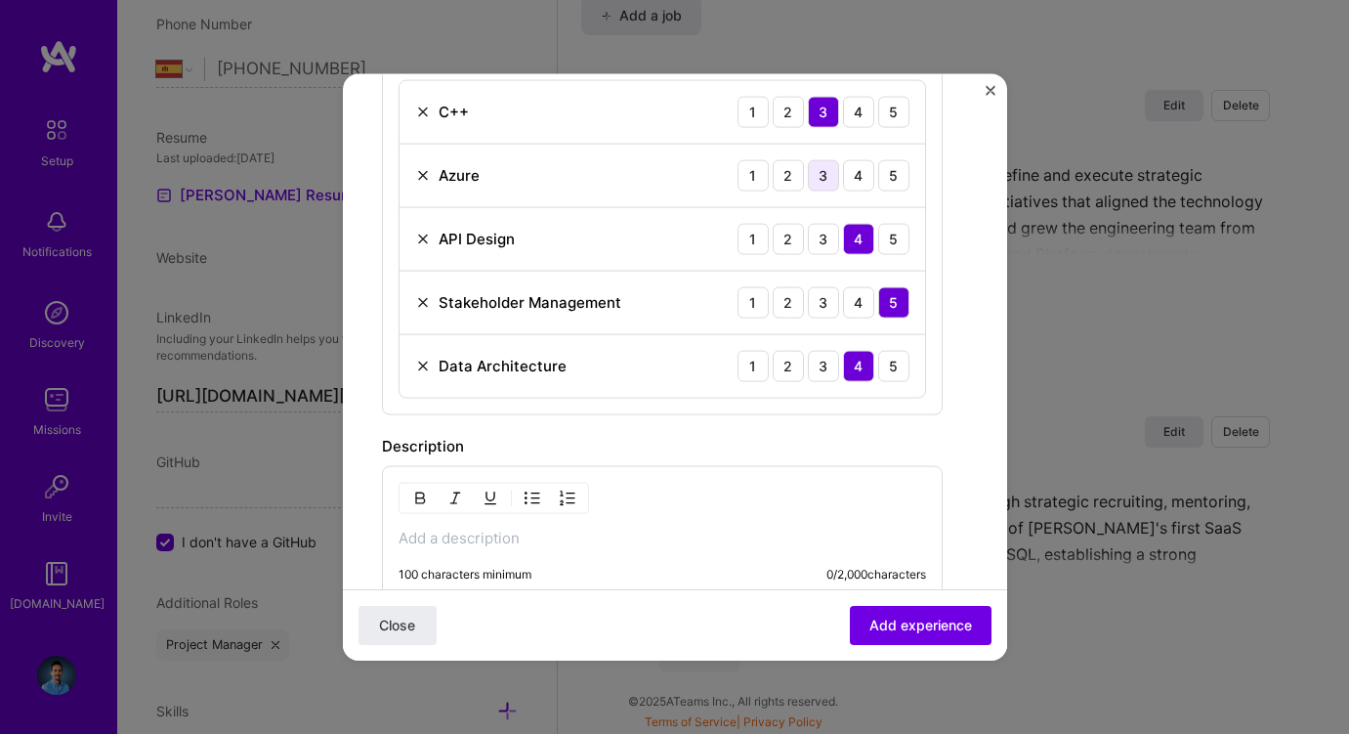
click at [819, 175] on div "3" at bounding box center [823, 174] width 31 height 31
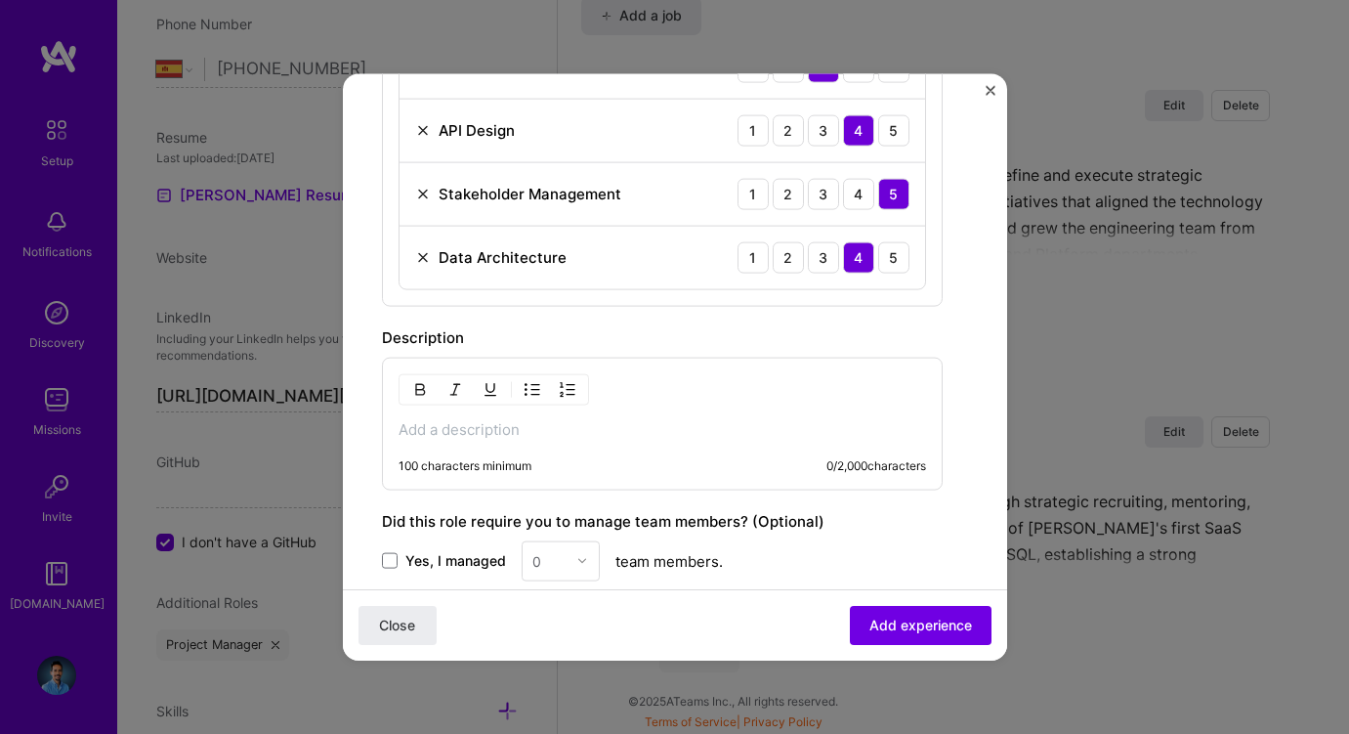
scroll to position [840, 0]
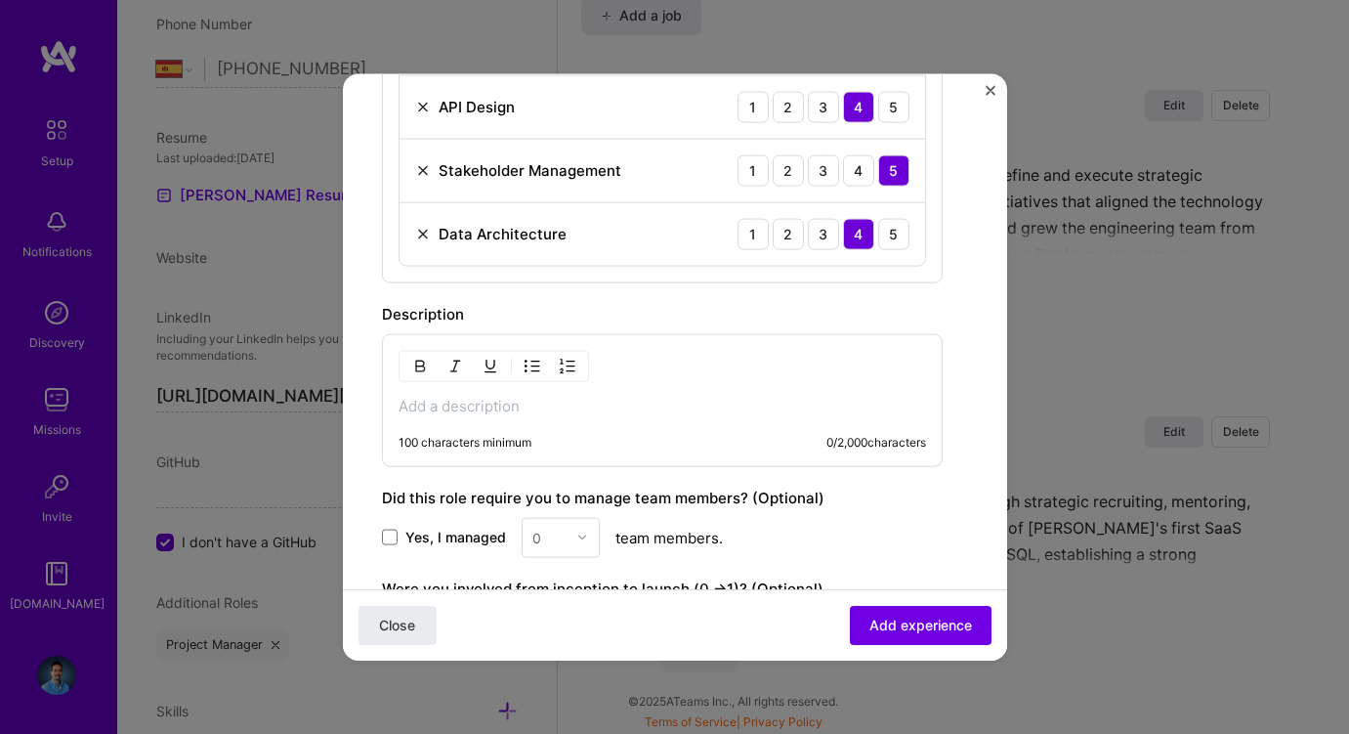
click at [572, 401] on p at bounding box center [663, 406] width 528 height 20
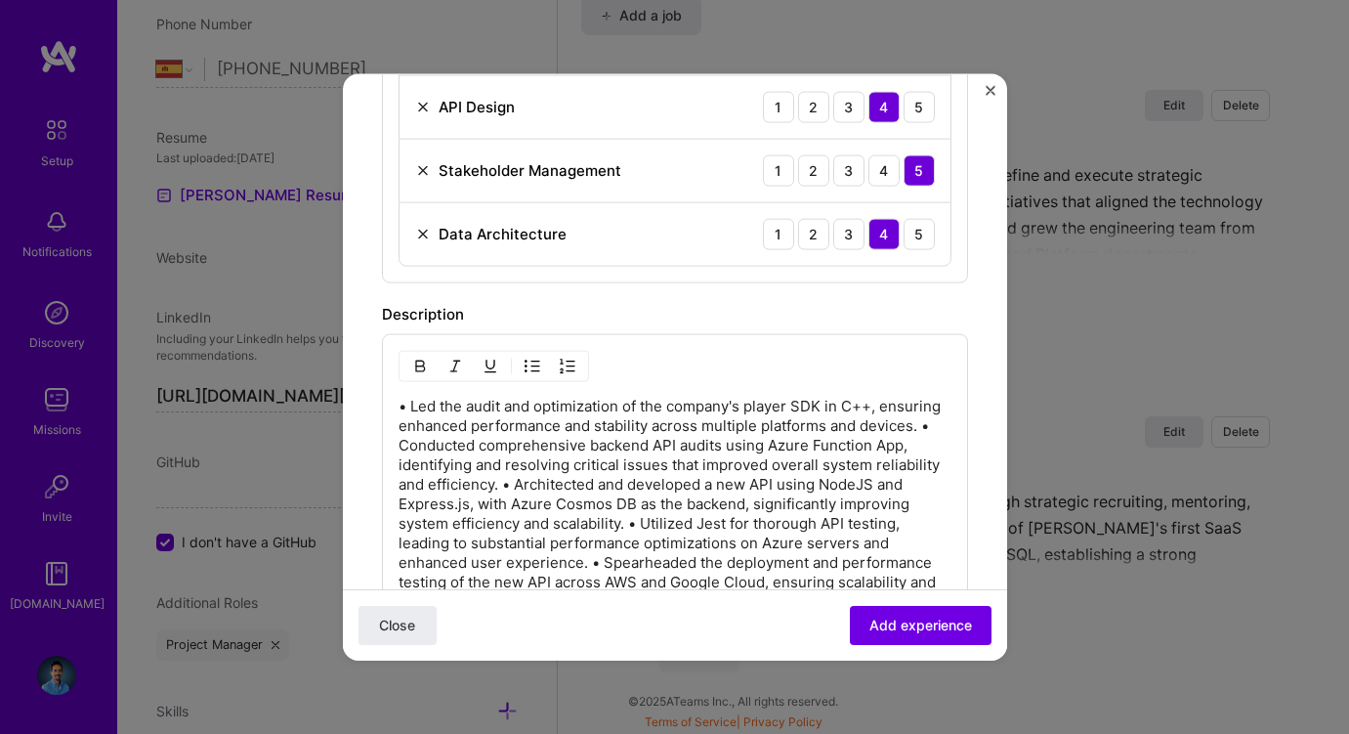
click at [520, 484] on p "• Led the audit and optimization of the company's player SDK in C++, ensuring e…" at bounding box center [675, 503] width 553 height 215
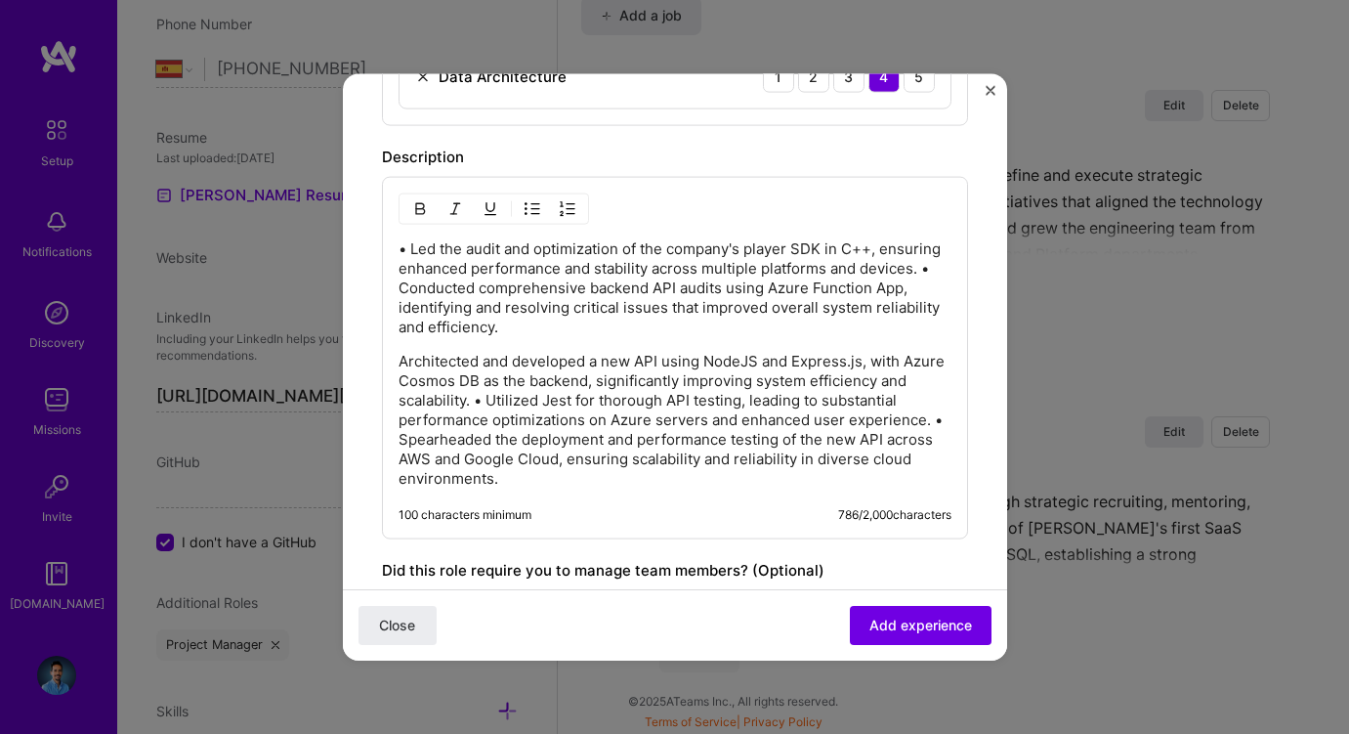
scroll to position [1020, 0]
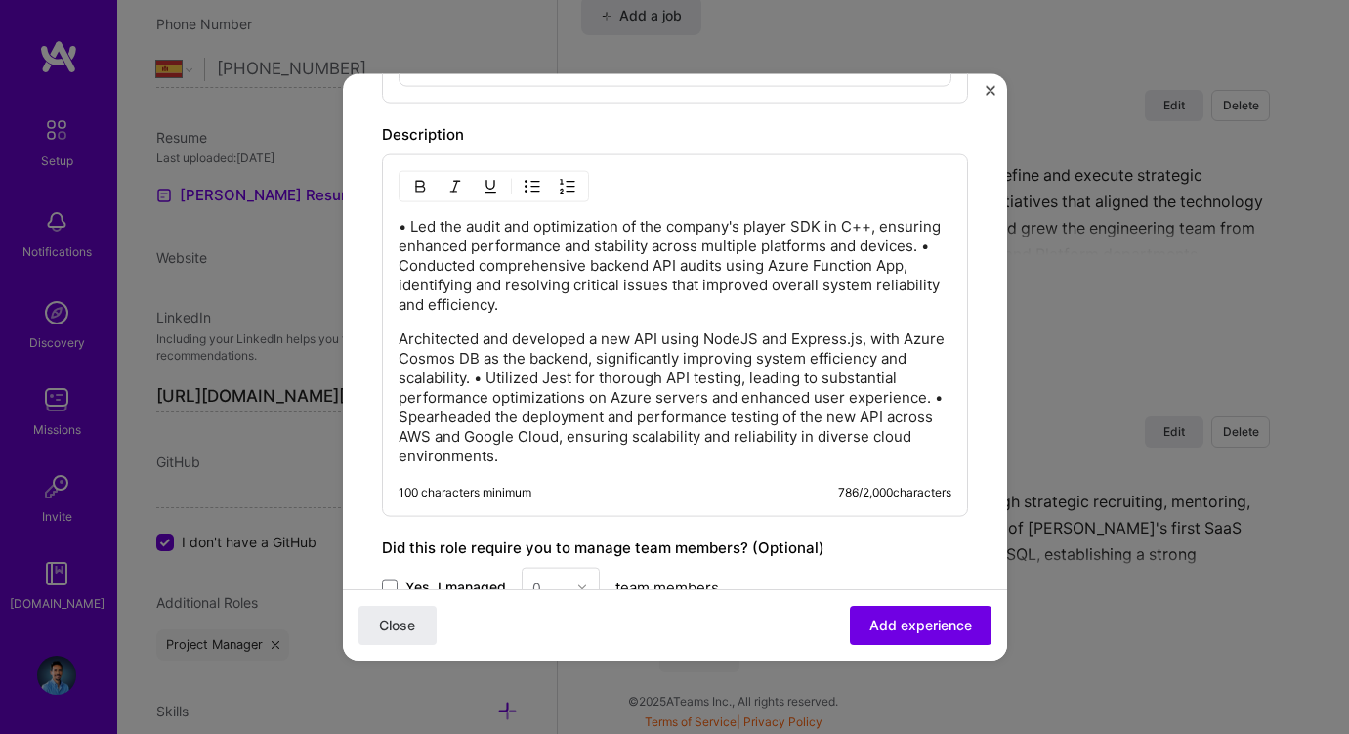
click at [489, 377] on p "Architected and developed a new API using NodeJS and Express.js, with Azure Cos…" at bounding box center [675, 396] width 553 height 137
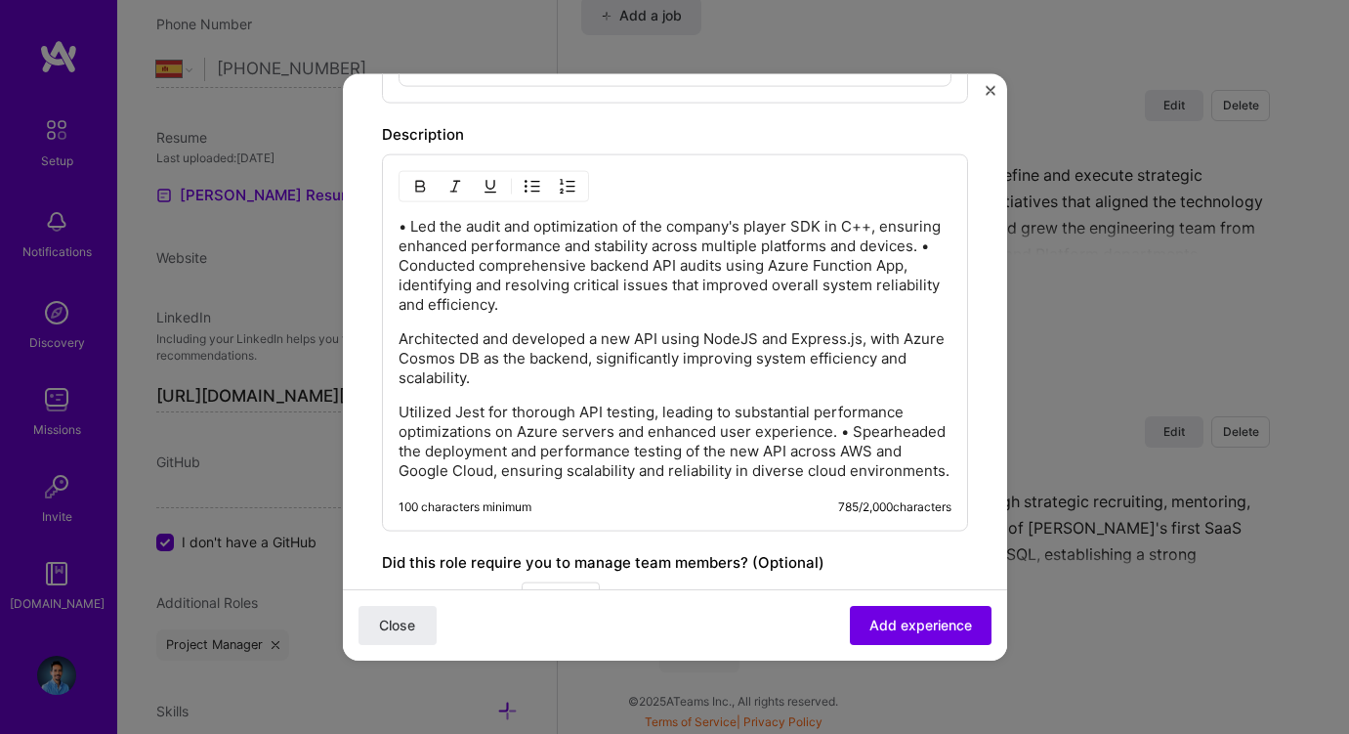
click at [849, 428] on p "Utilized Jest for thorough API testing, leading to substantial performance opti…" at bounding box center [675, 441] width 553 height 78
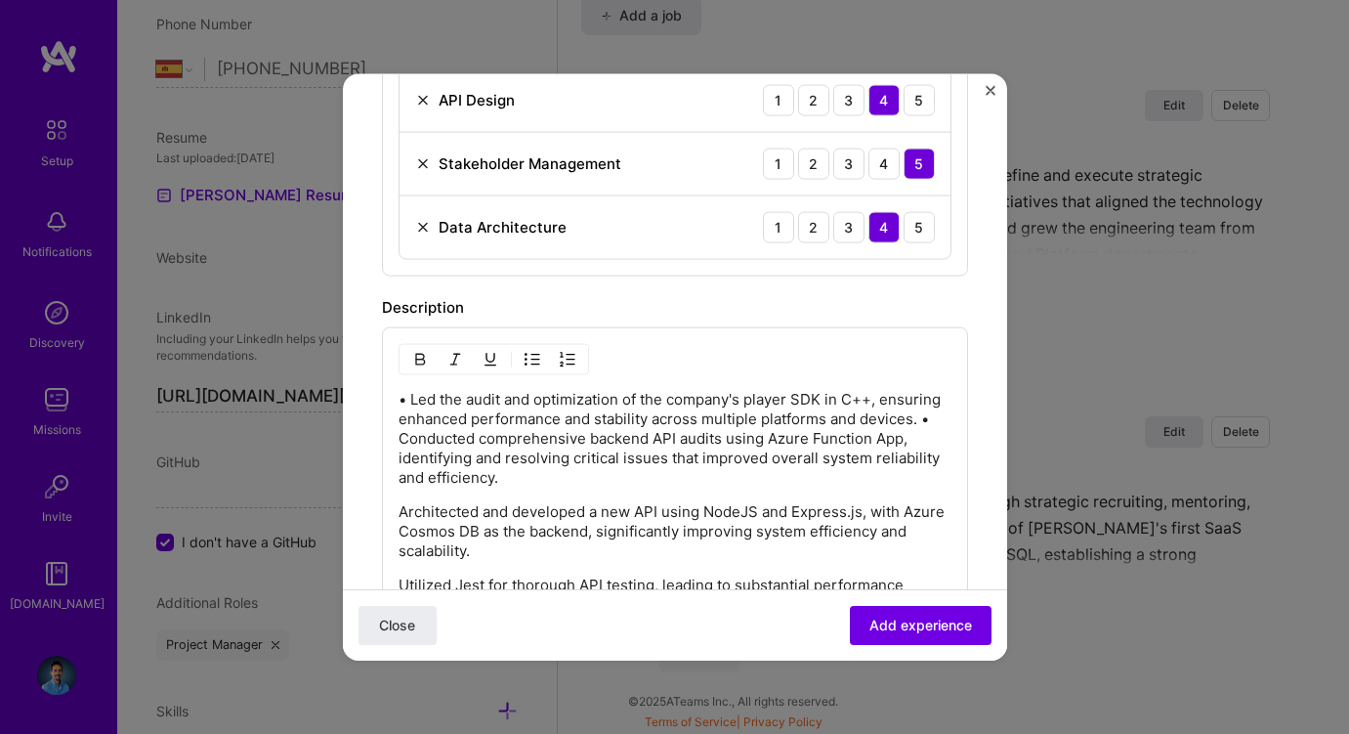
scroll to position [839, 0]
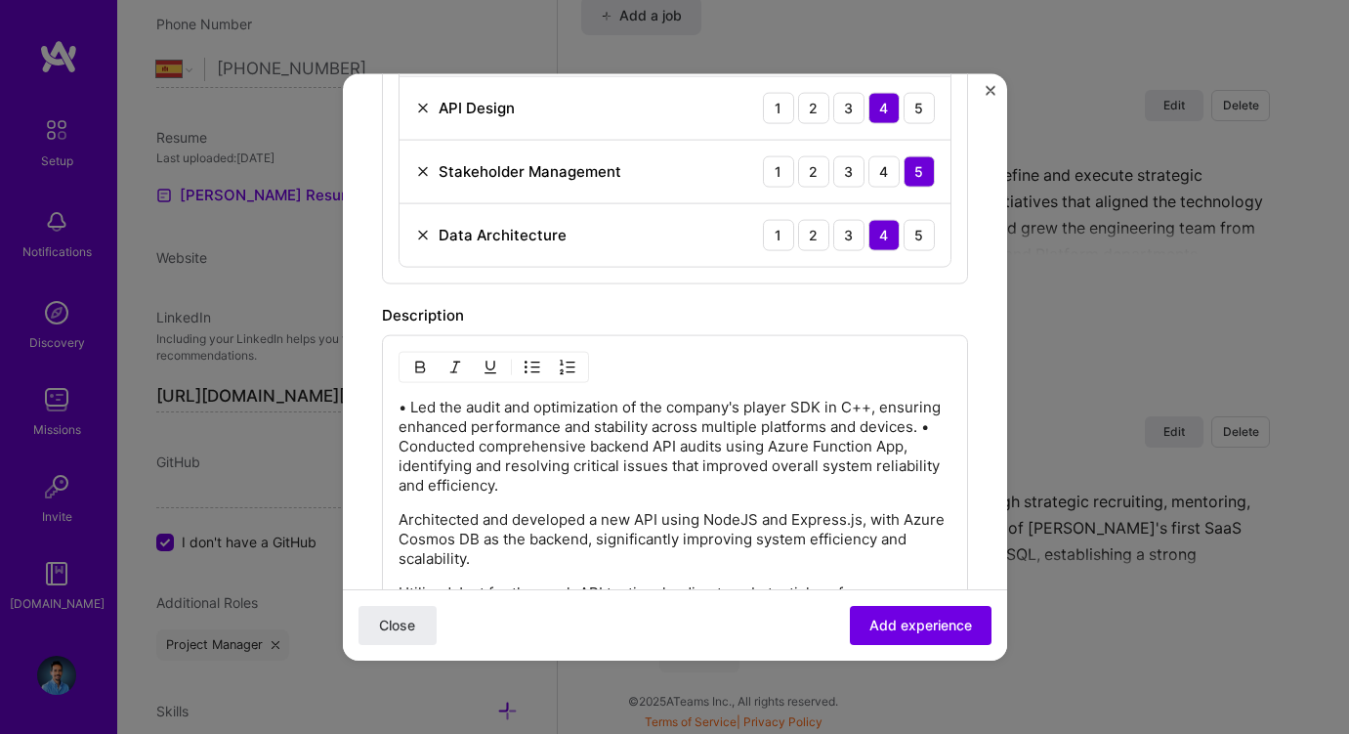
click at [407, 405] on p "• Led the audit and optimization of the company's player SDK in C++, ensuring e…" at bounding box center [675, 446] width 553 height 98
click at [497, 460] on p "Led the audit and optimization of the company's player SDK in C++, ensuring enh…" at bounding box center [675, 446] width 553 height 98
click at [397, 443] on div "Led the audit and optimization of the company's player SDK in C++, ensuring enh…" at bounding box center [675, 539] width 586 height 411
click at [401, 440] on p "Led the audit and optimization of the company's player SDK in C++, ensuring enh…" at bounding box center [675, 446] width 553 height 98
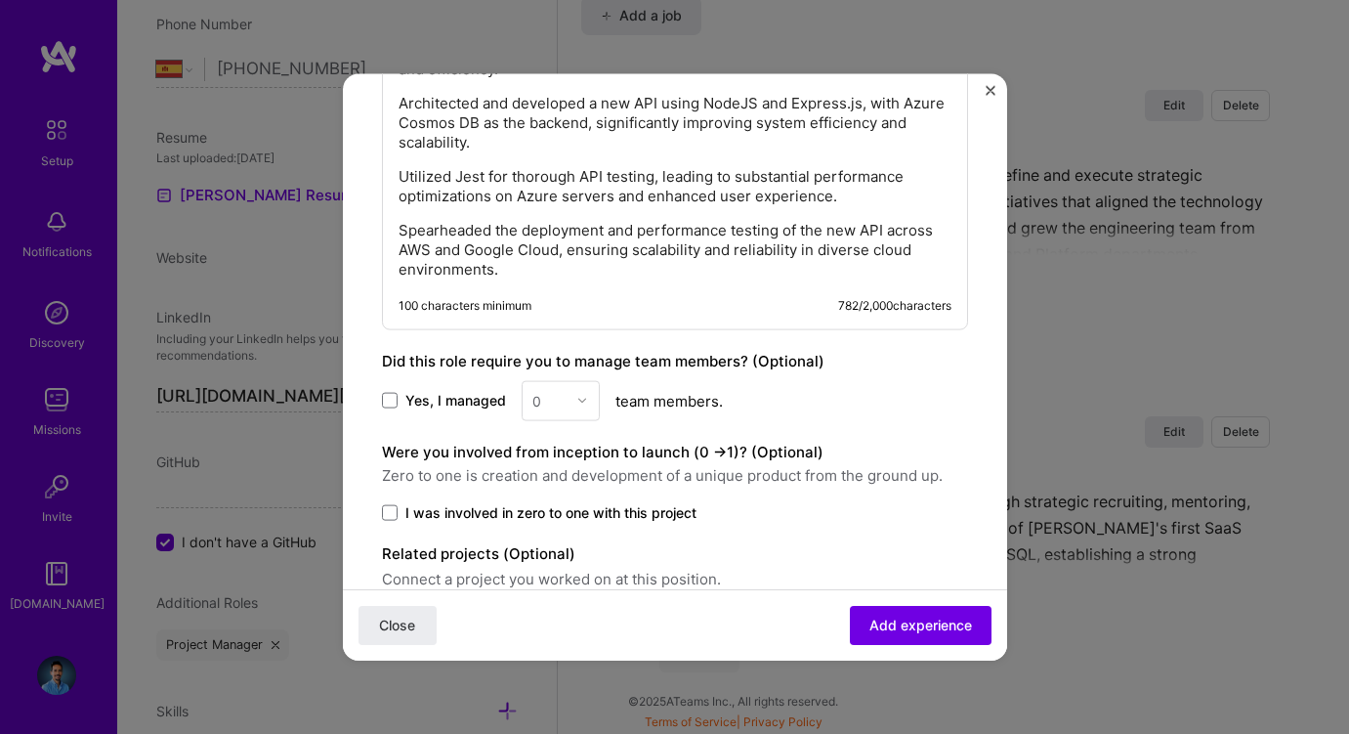
scroll to position [1362, 0]
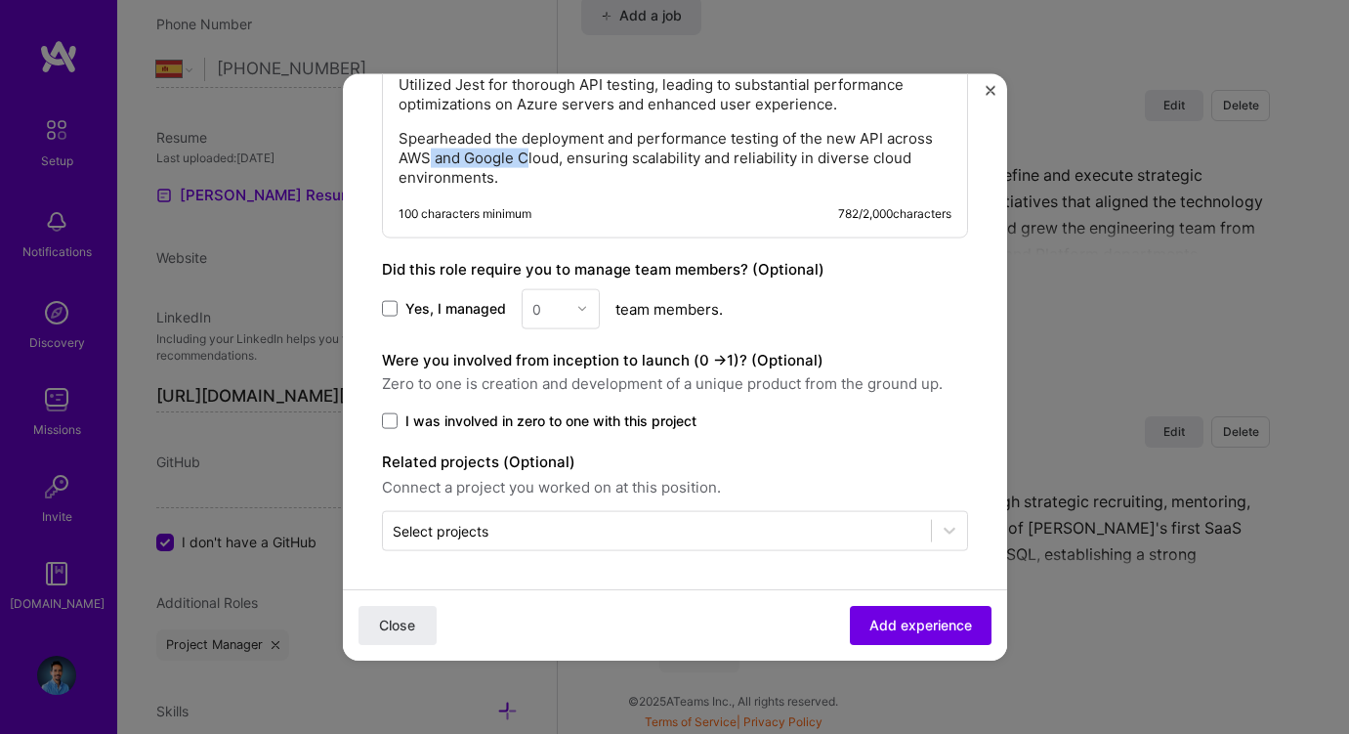
drag, startPoint x: 525, startPoint y: 166, endPoint x: 431, endPoint y: 154, distance: 94.5
click at [431, 154] on p "Spearheaded the deployment and performance testing of the new API across AWS an…" at bounding box center [675, 157] width 553 height 59
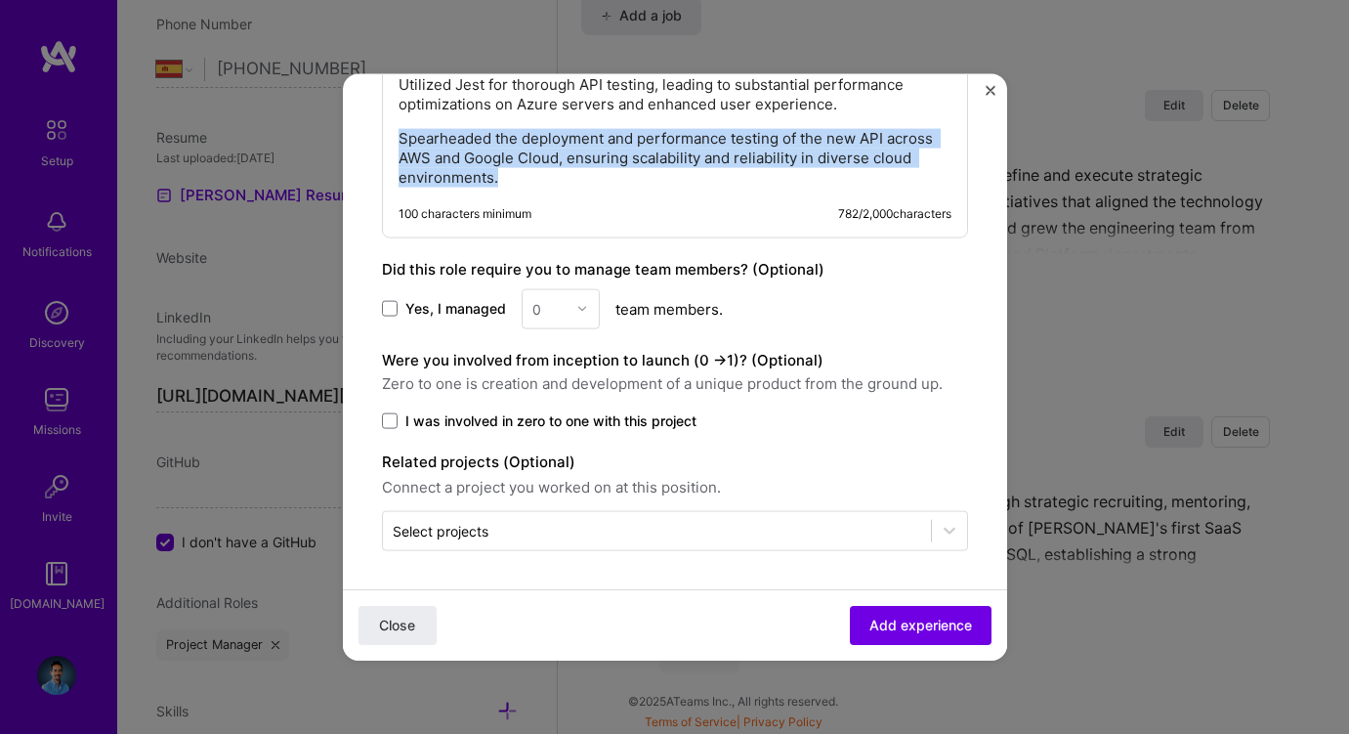
drag, startPoint x: 518, startPoint y: 171, endPoint x: 351, endPoint y: 114, distance: 176.4
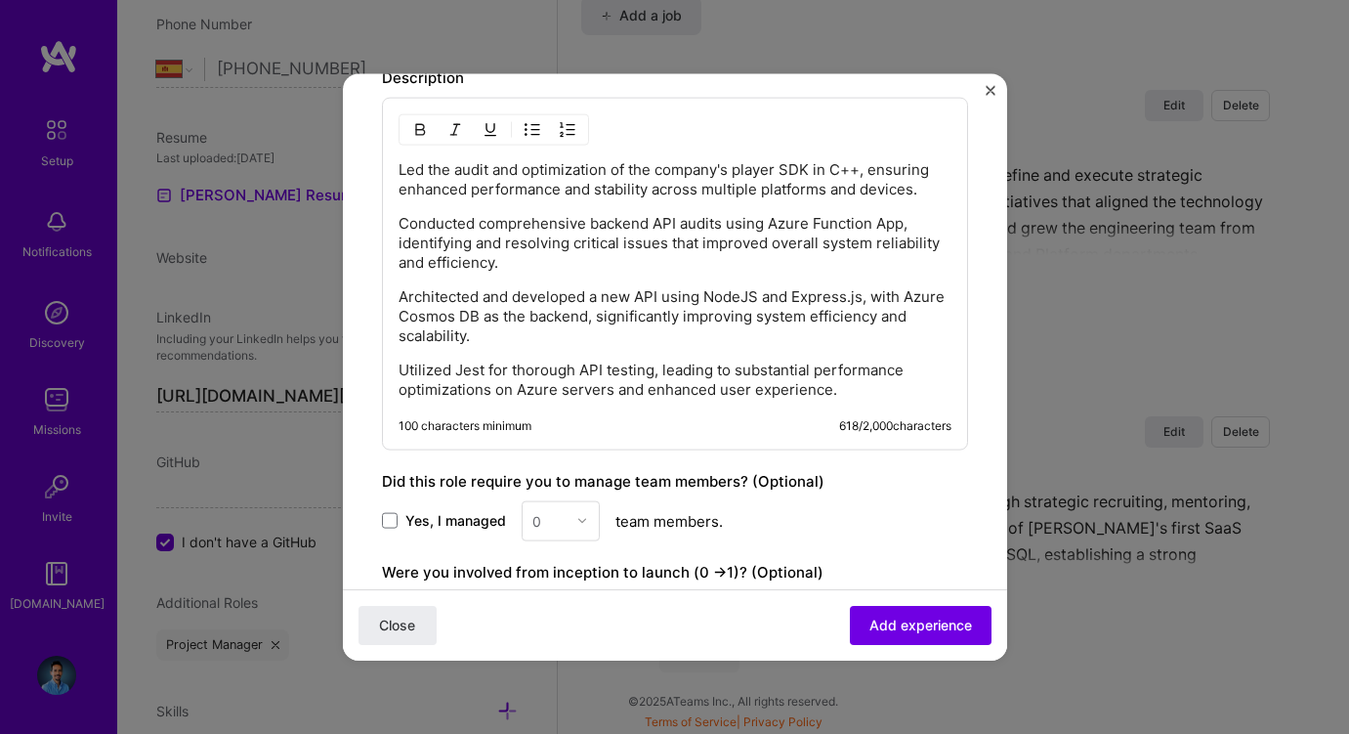
scroll to position [1030, 0]
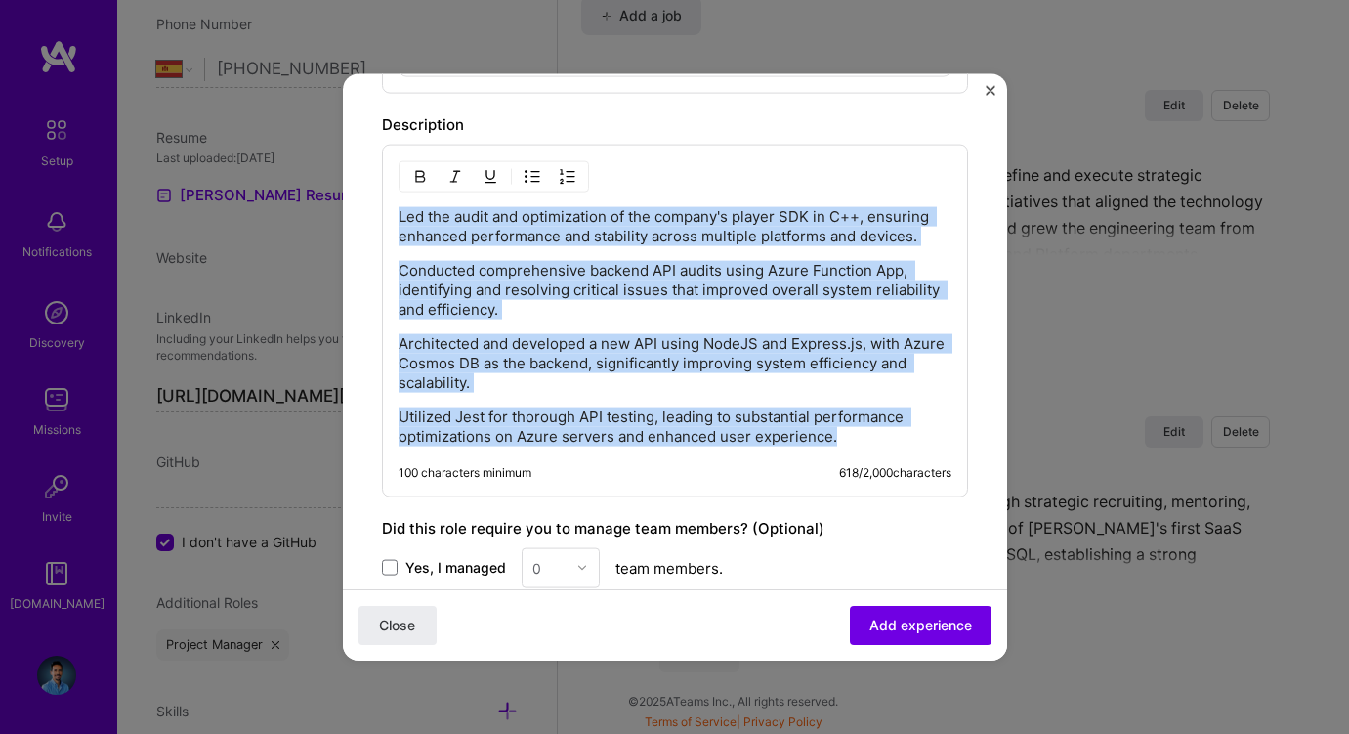
drag, startPoint x: 845, startPoint y: 439, endPoint x: 382, endPoint y: 217, distance: 513.5
click at [382, 217] on div "Led the audit and optimization of the company's player SDK in C++, ensuring enh…" at bounding box center [675, 320] width 586 height 353
click at [534, 176] on img "button" at bounding box center [533, 176] width 16 height 16
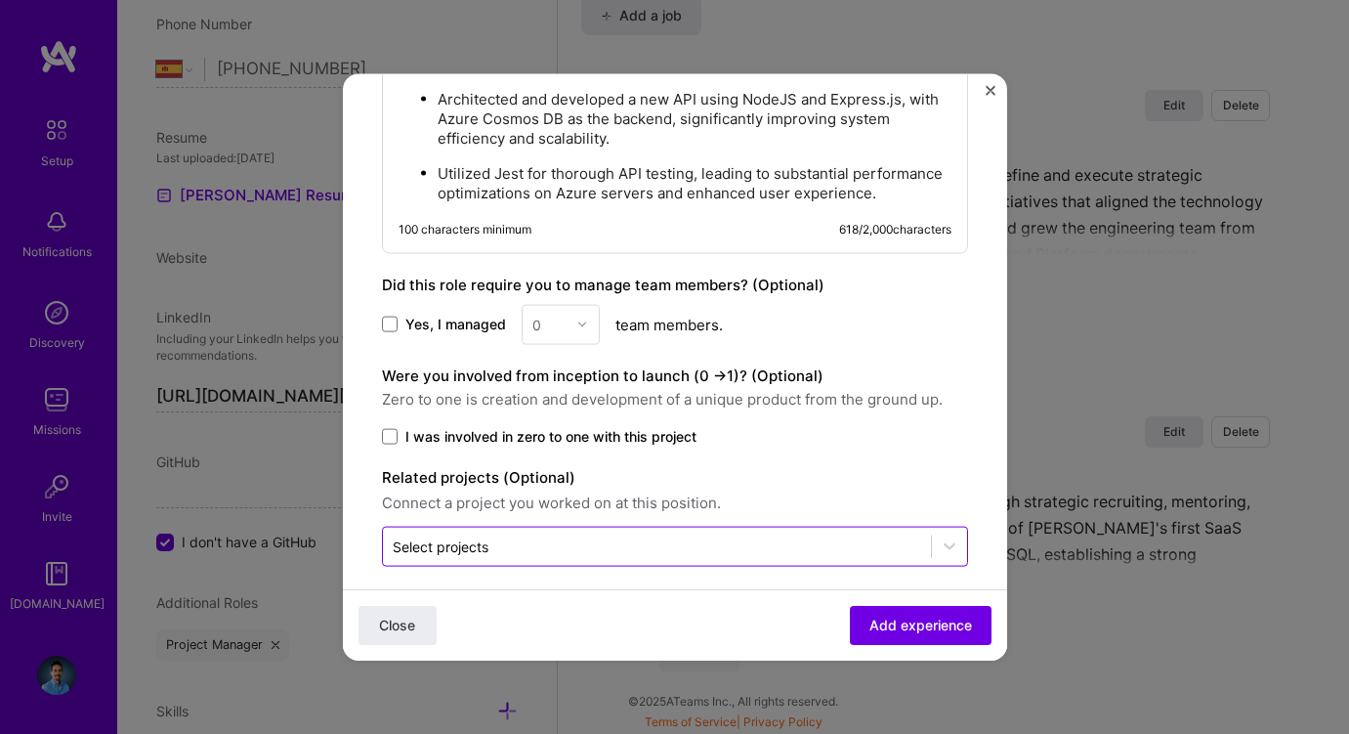
scroll to position [1310, 0]
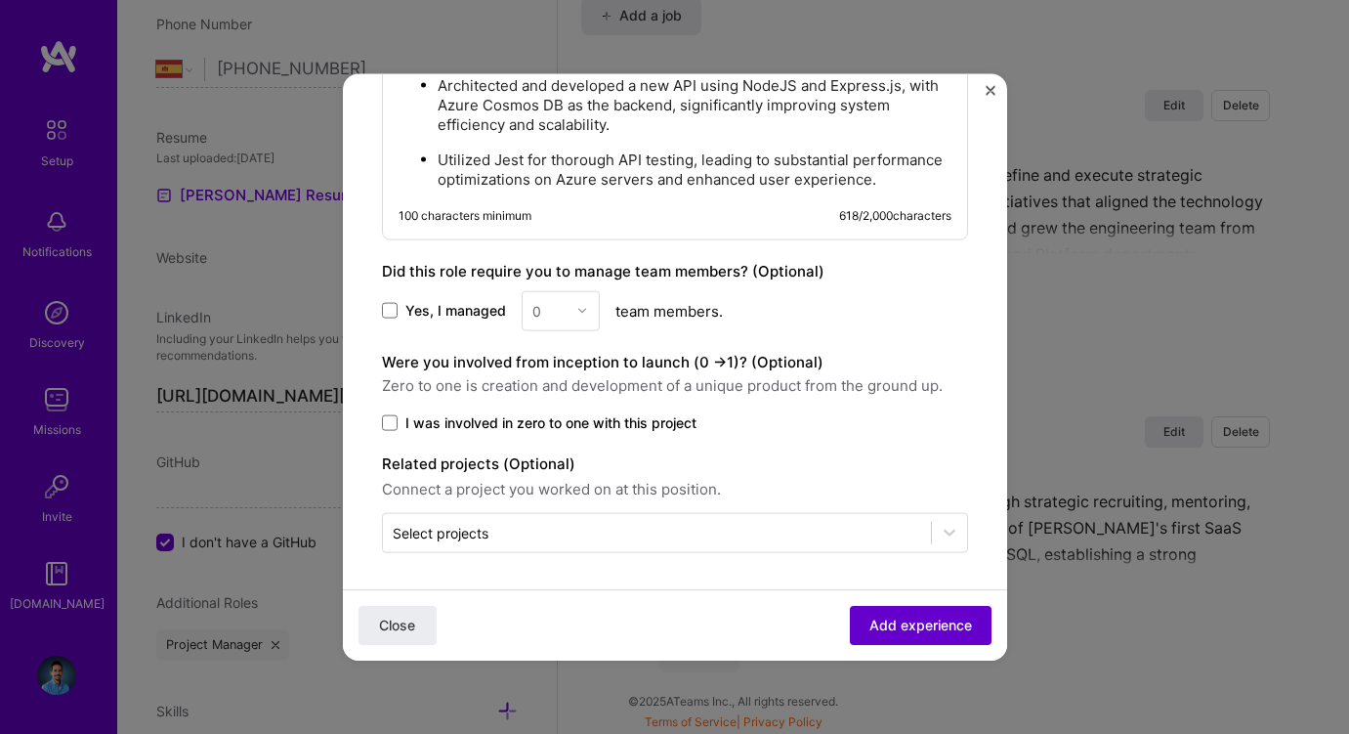
click at [900, 623] on span "Add experience" at bounding box center [921, 626] width 103 height 20
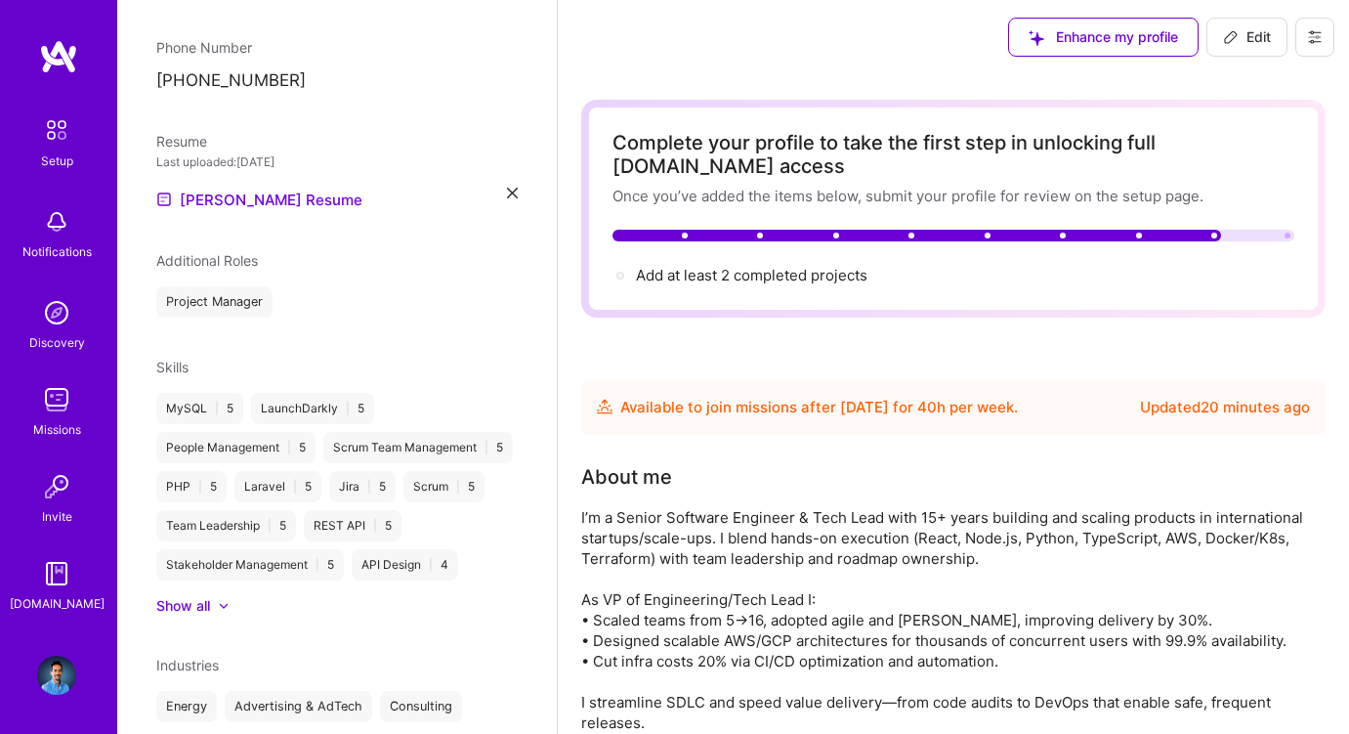
scroll to position [0, 0]
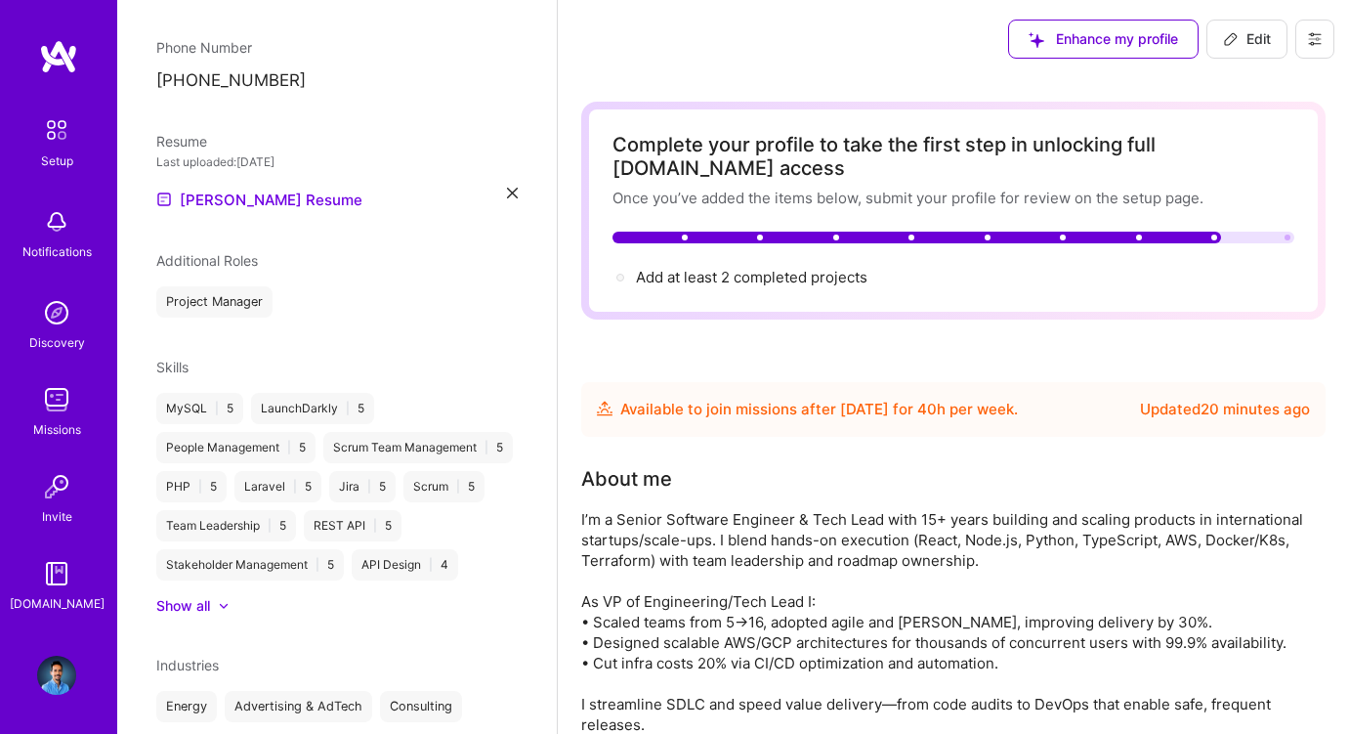
click at [1243, 35] on span "Edit" at bounding box center [1247, 39] width 48 height 20
select select "ES"
select select "Future Date"
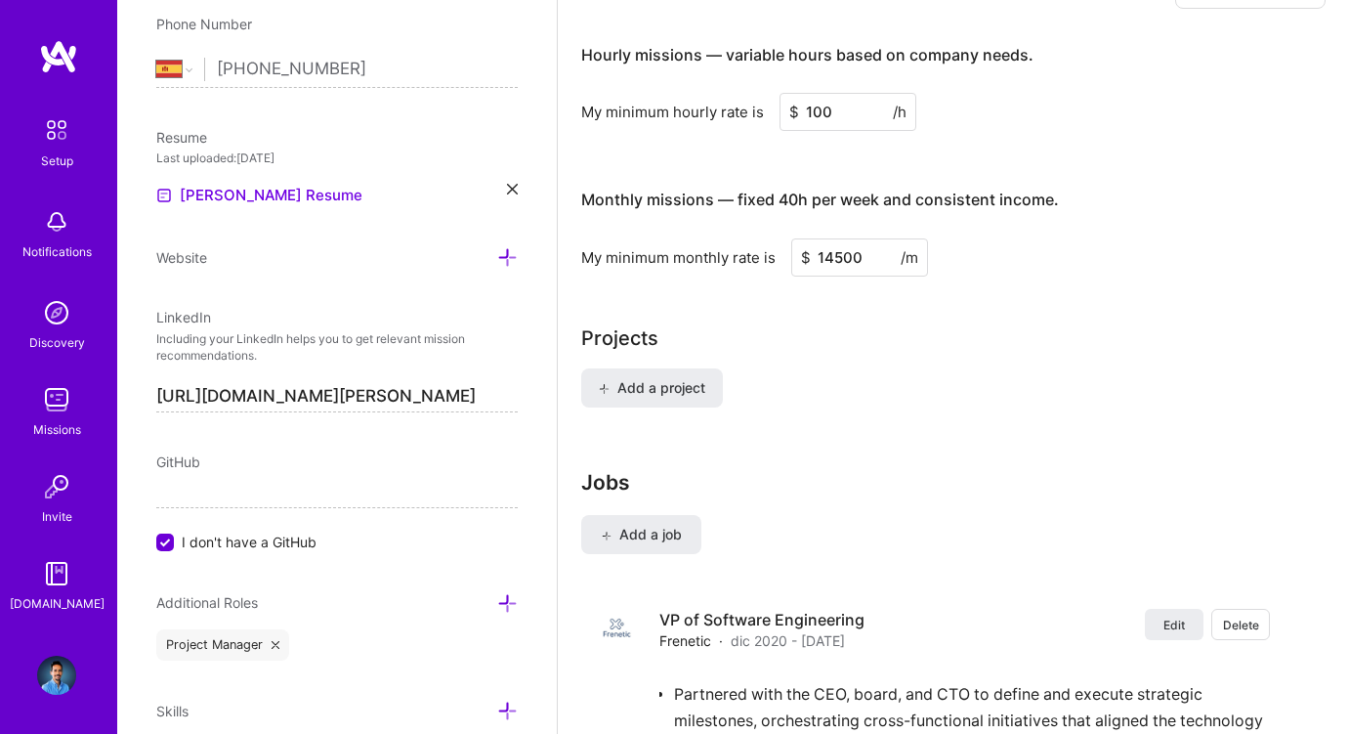
scroll to position [1348, 0]
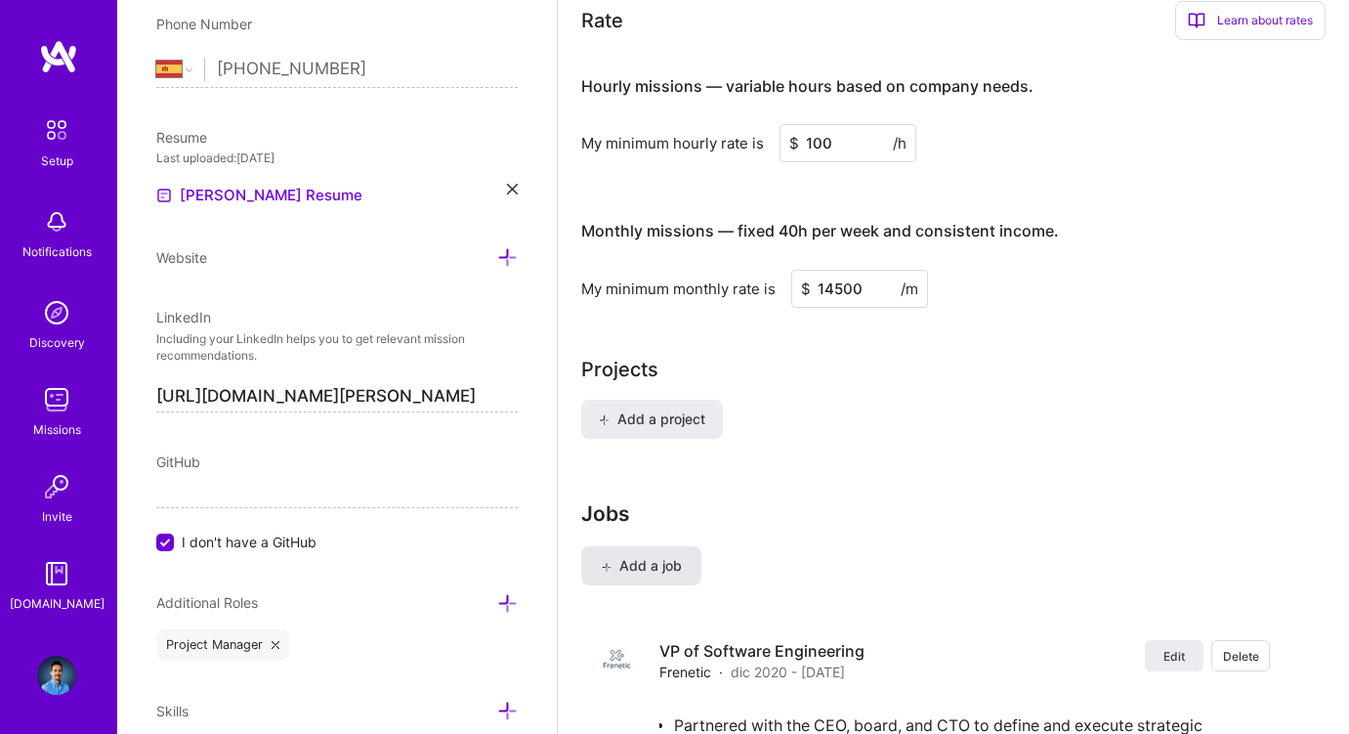
click at [627, 575] on button "Add a job" at bounding box center [641, 565] width 120 height 39
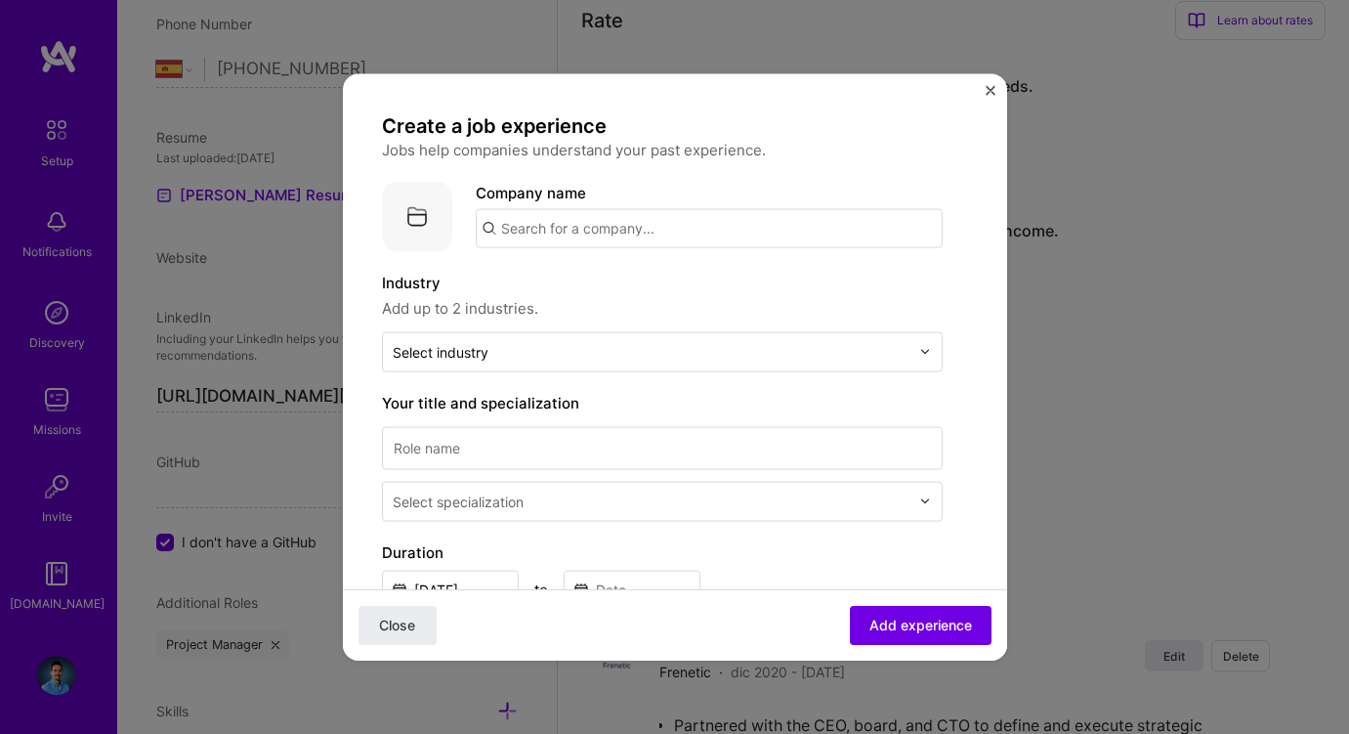
click at [598, 224] on input "text" at bounding box center [709, 227] width 467 height 39
type input "D"
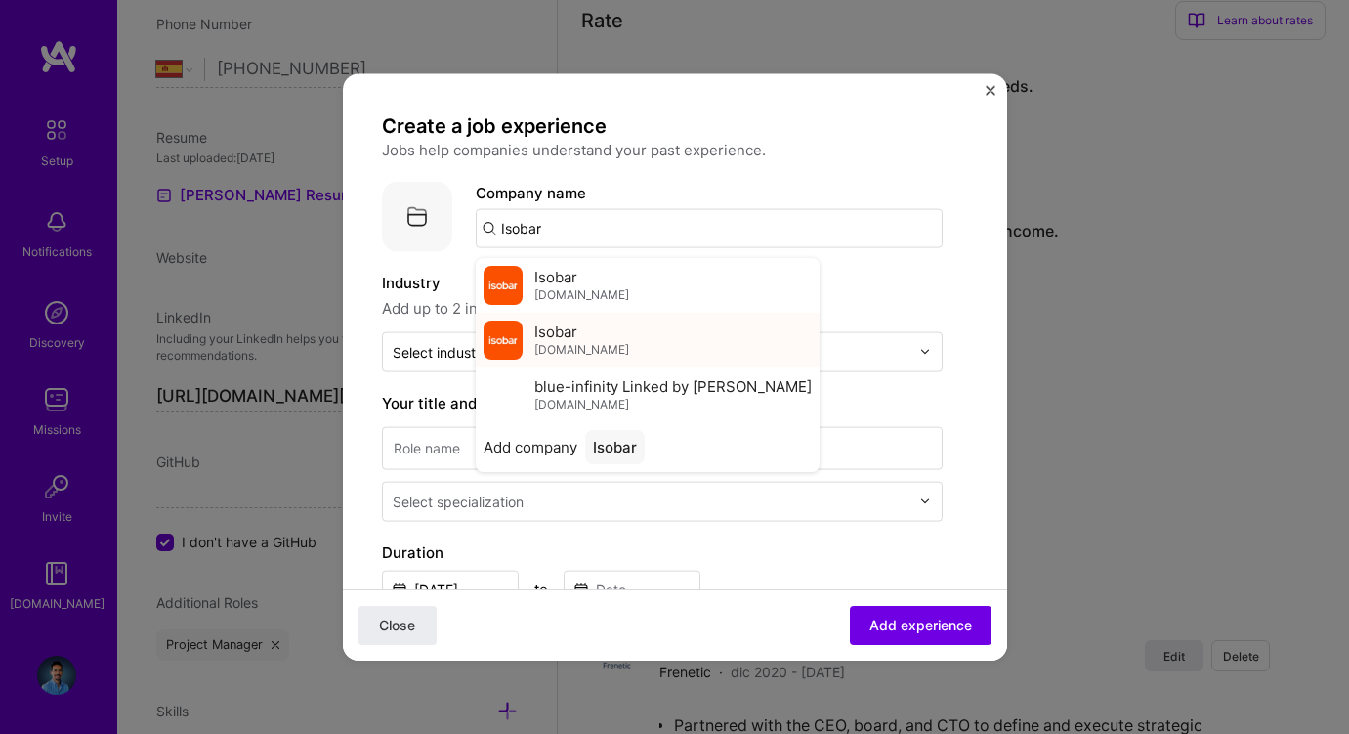
type input "Isobar"
click at [597, 326] on div "Isobar isobar.com" at bounding box center [648, 339] width 344 height 55
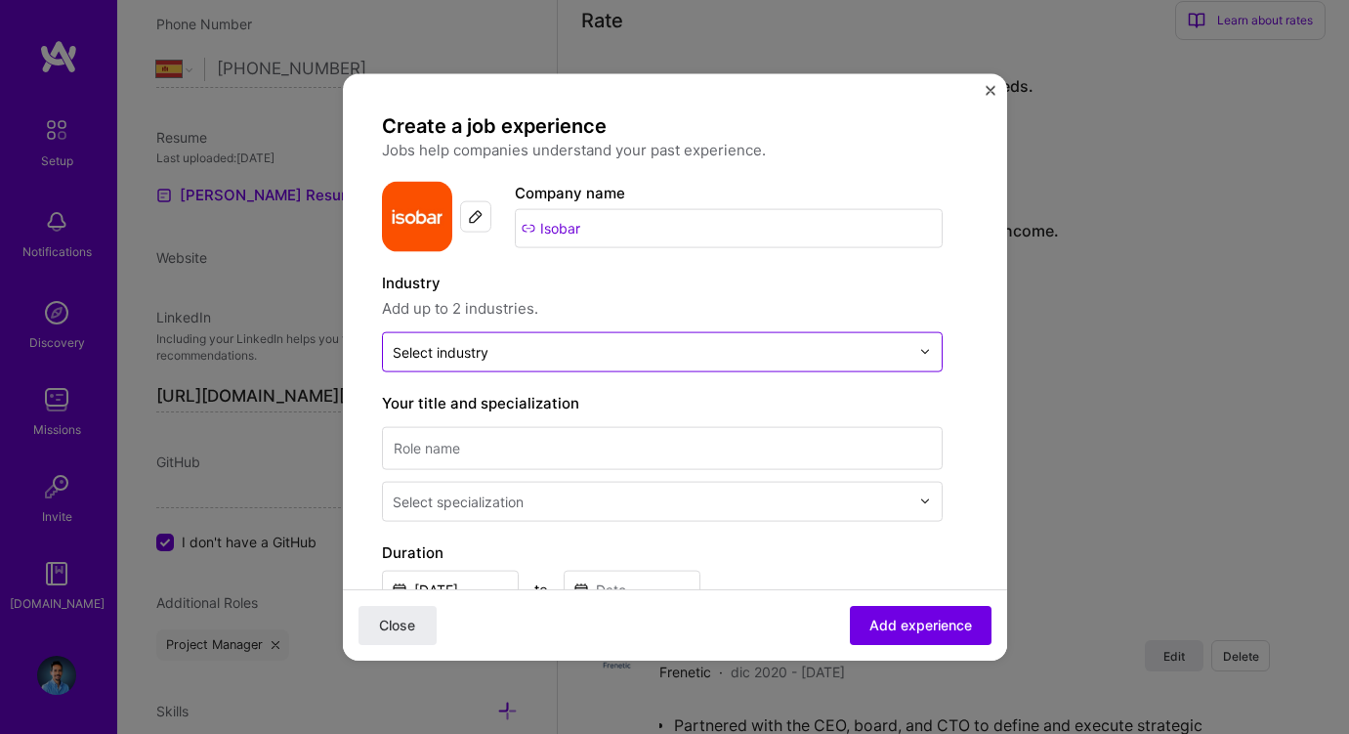
click at [549, 359] on input "text" at bounding box center [651, 351] width 517 height 21
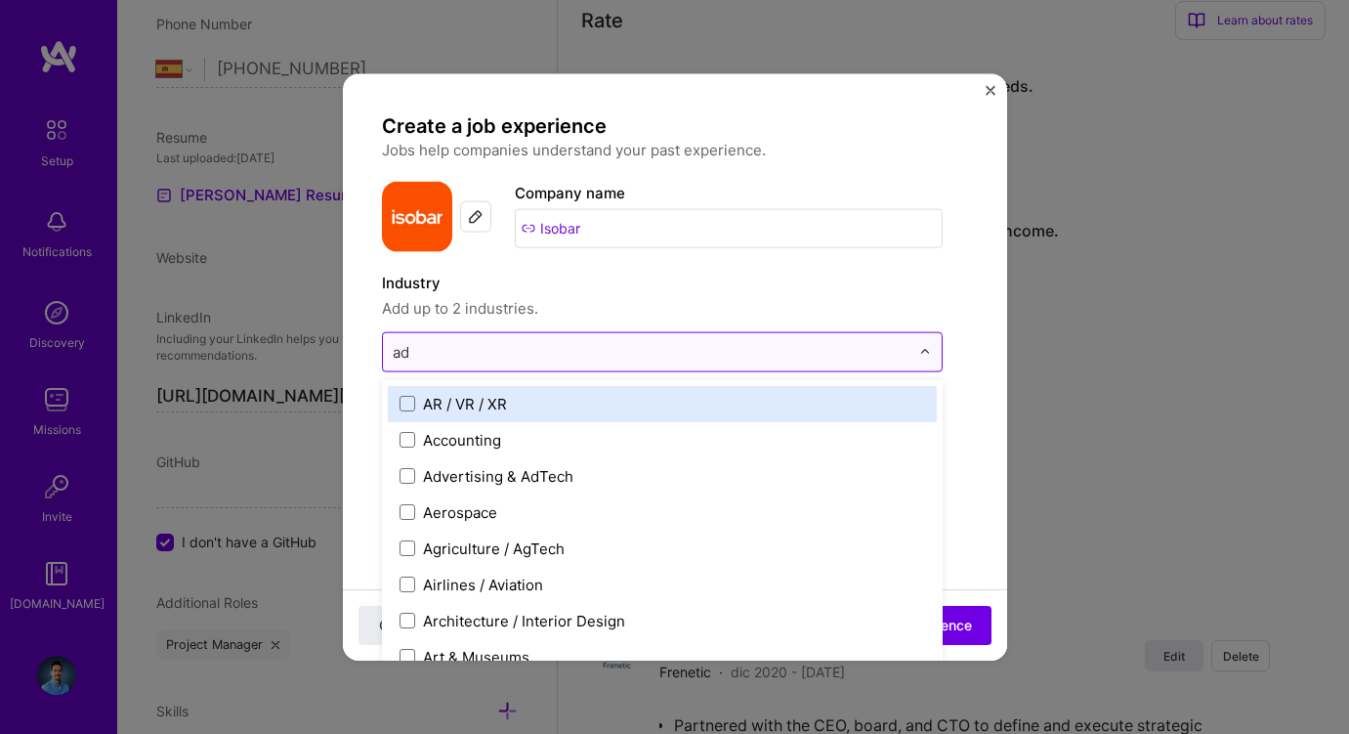
type input "adv"
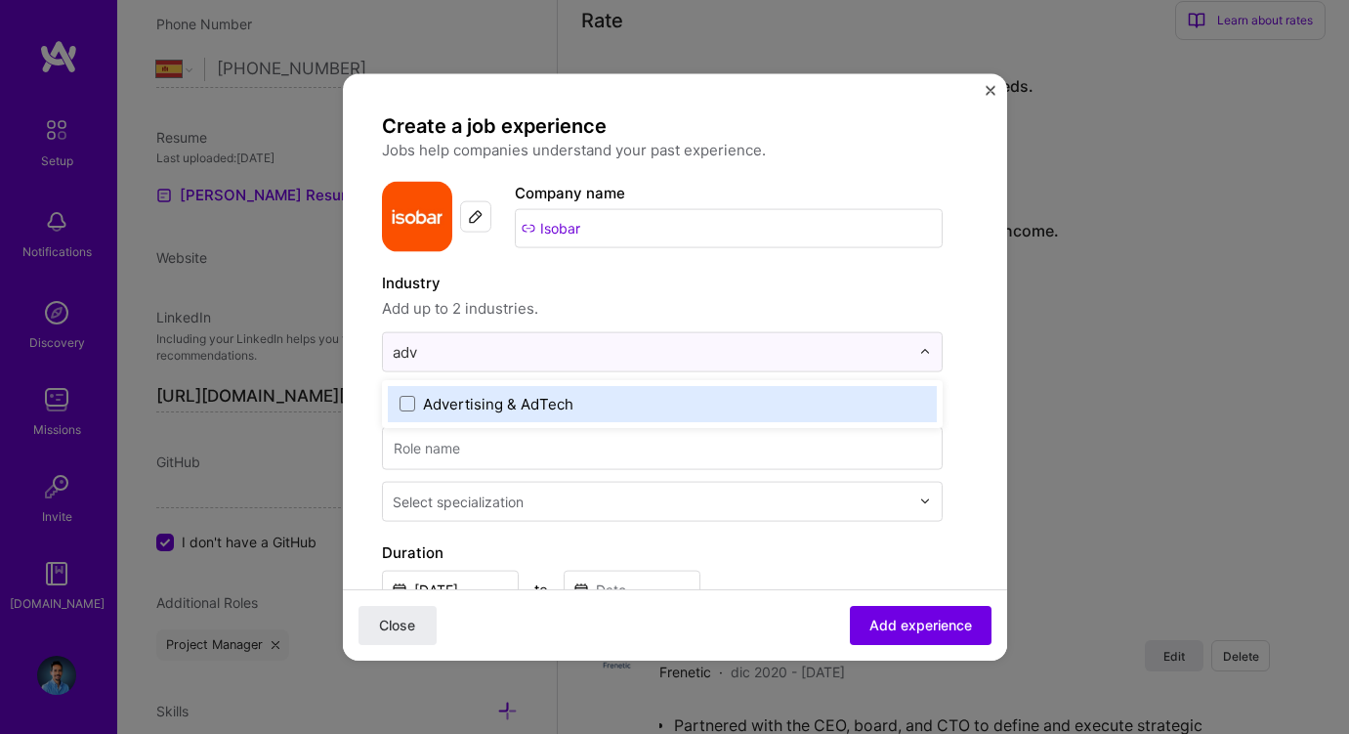
click at [516, 413] on div "Advertising & AdTech" at bounding box center [662, 403] width 549 height 36
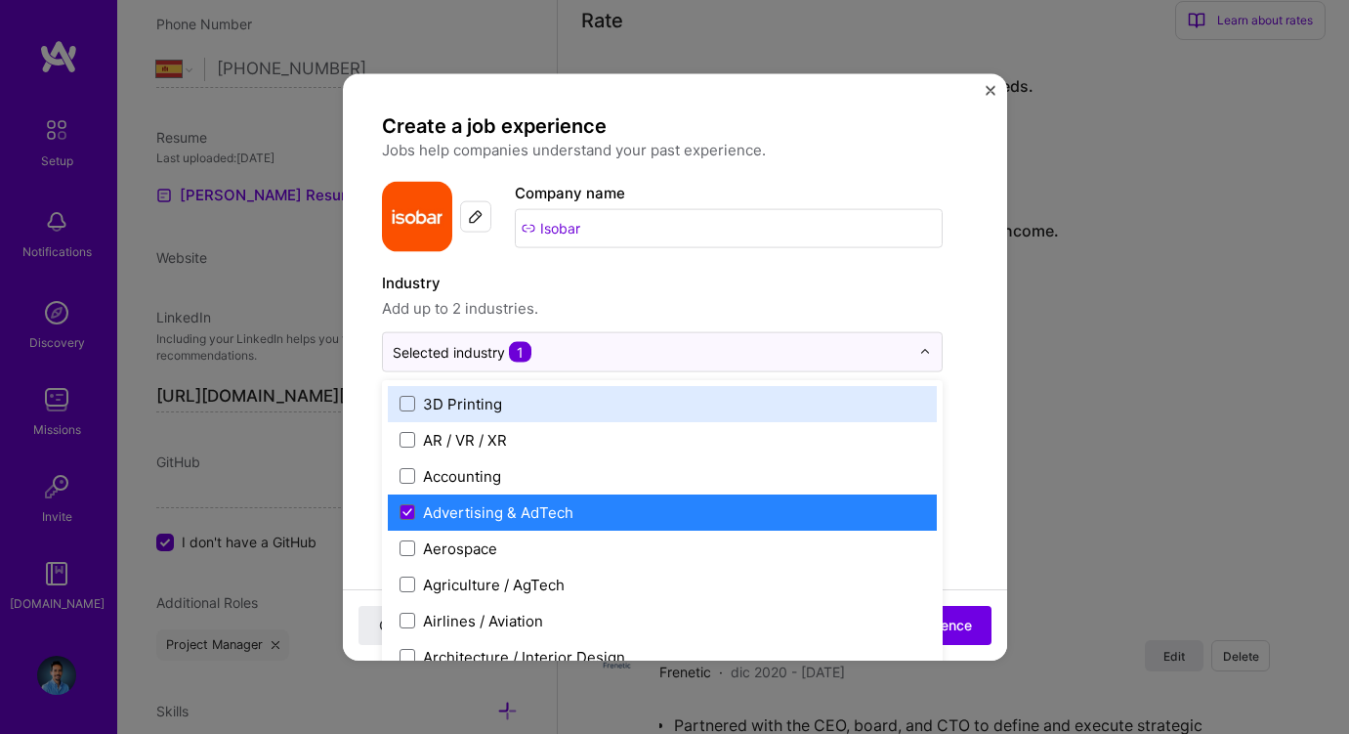
click at [612, 312] on span "Add up to 2 industries." at bounding box center [662, 307] width 561 height 23
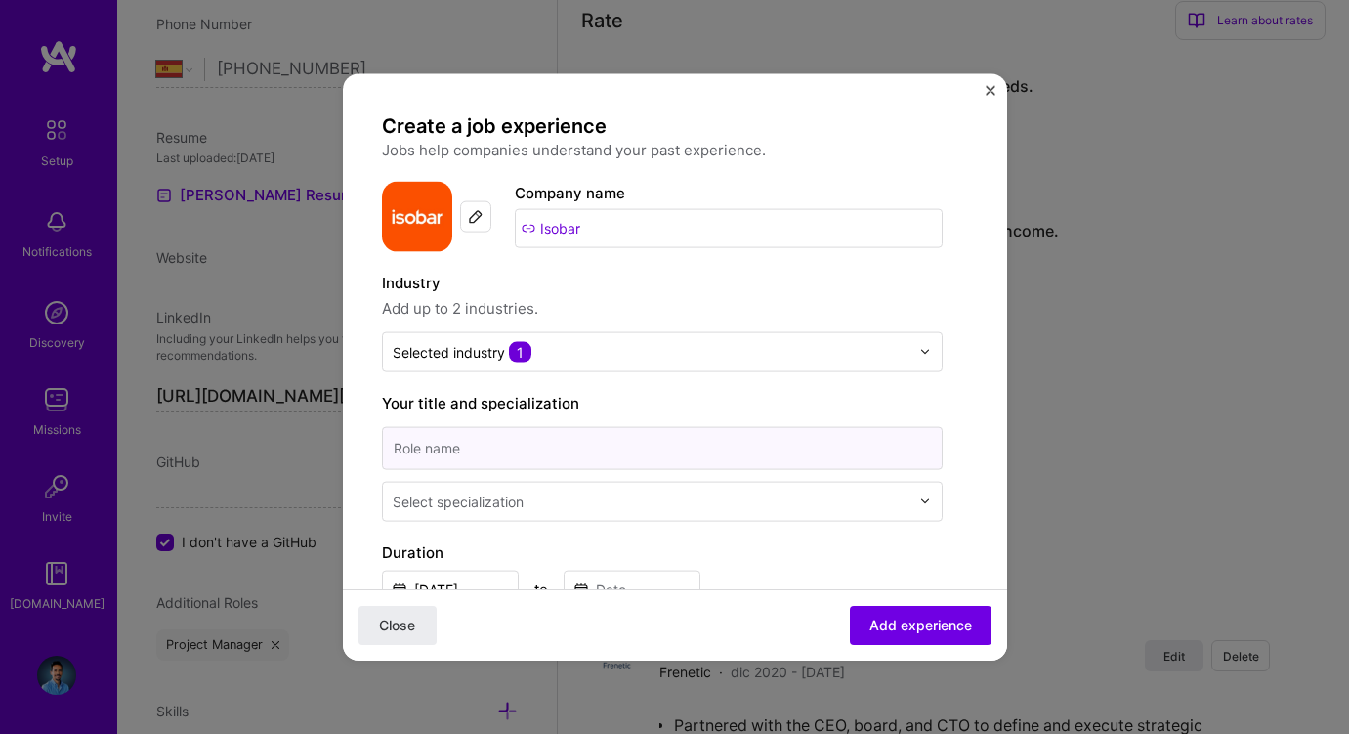
click at [517, 451] on input at bounding box center [662, 447] width 561 height 43
type input "Tech Lead"
click at [564, 492] on input "text" at bounding box center [653, 500] width 521 height 21
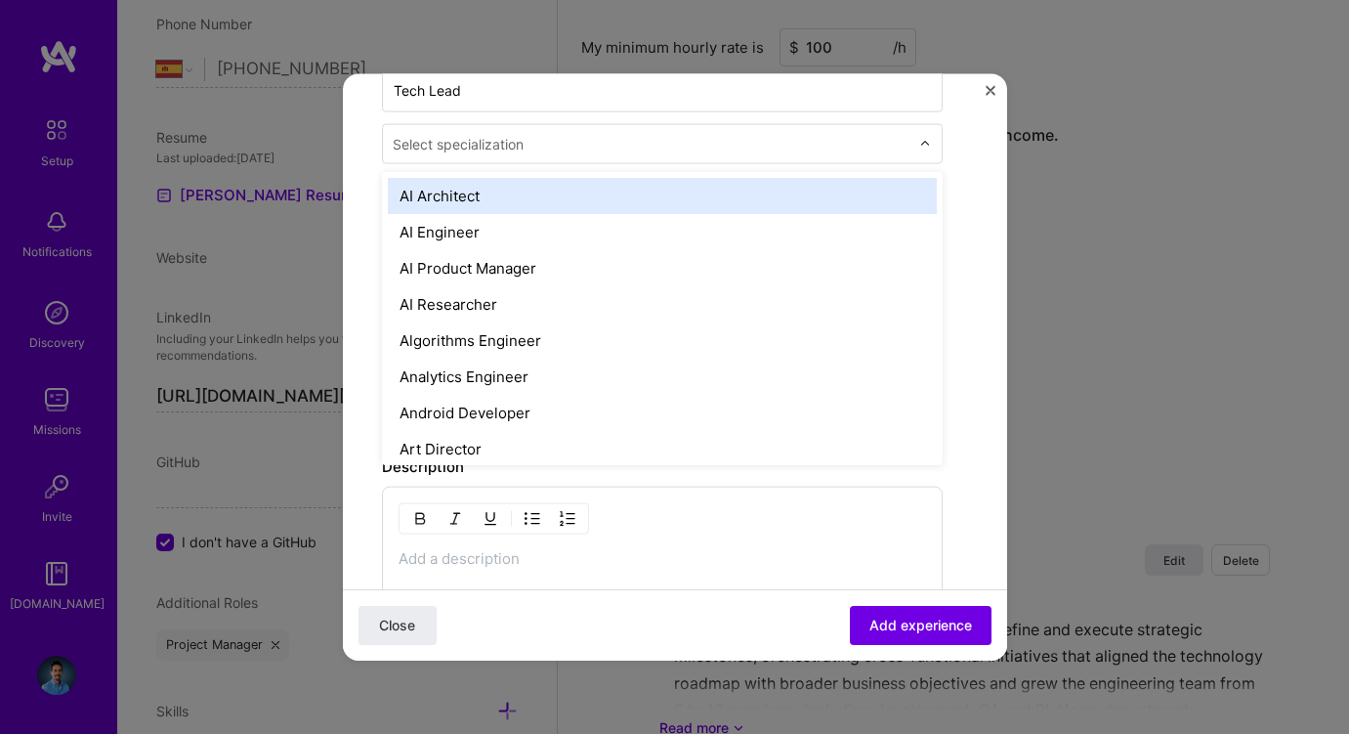
scroll to position [359, 0]
type input "m"
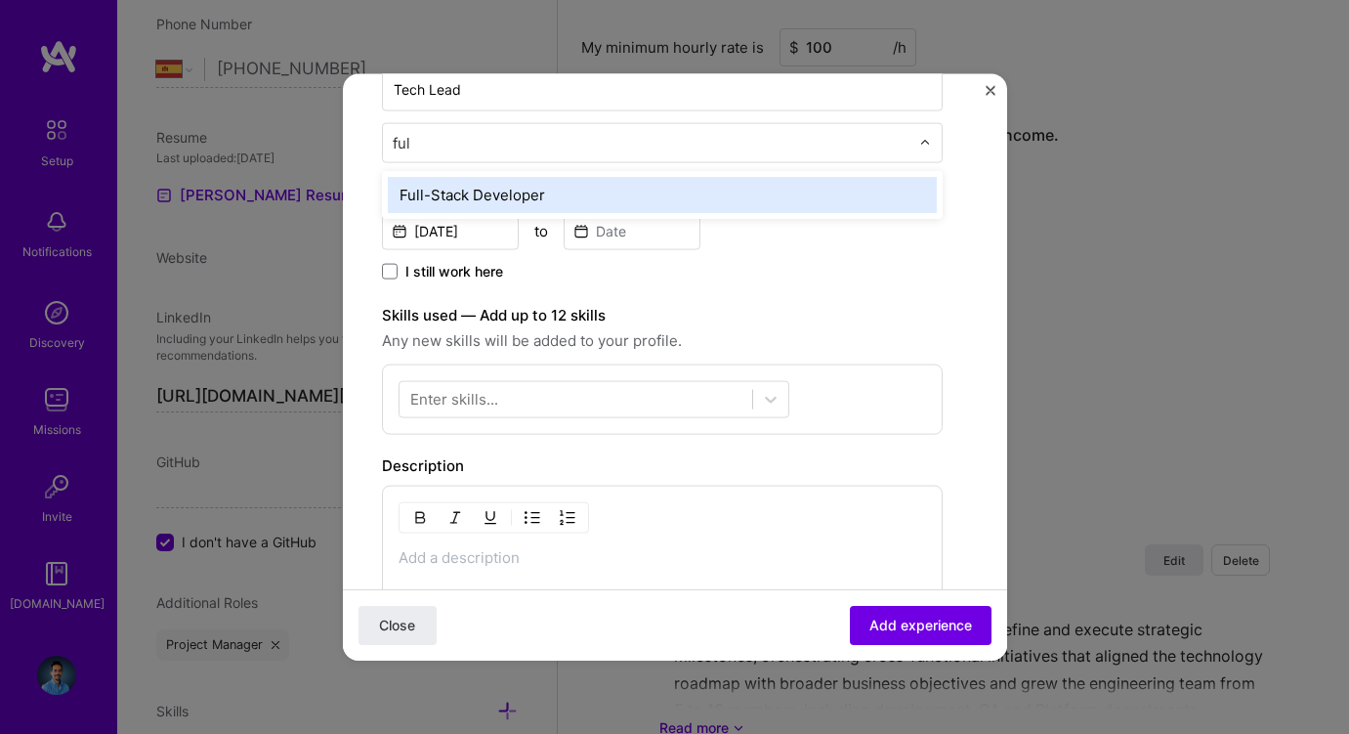
type input "full"
click at [548, 199] on div "Full-Stack Developer" at bounding box center [662, 194] width 549 height 36
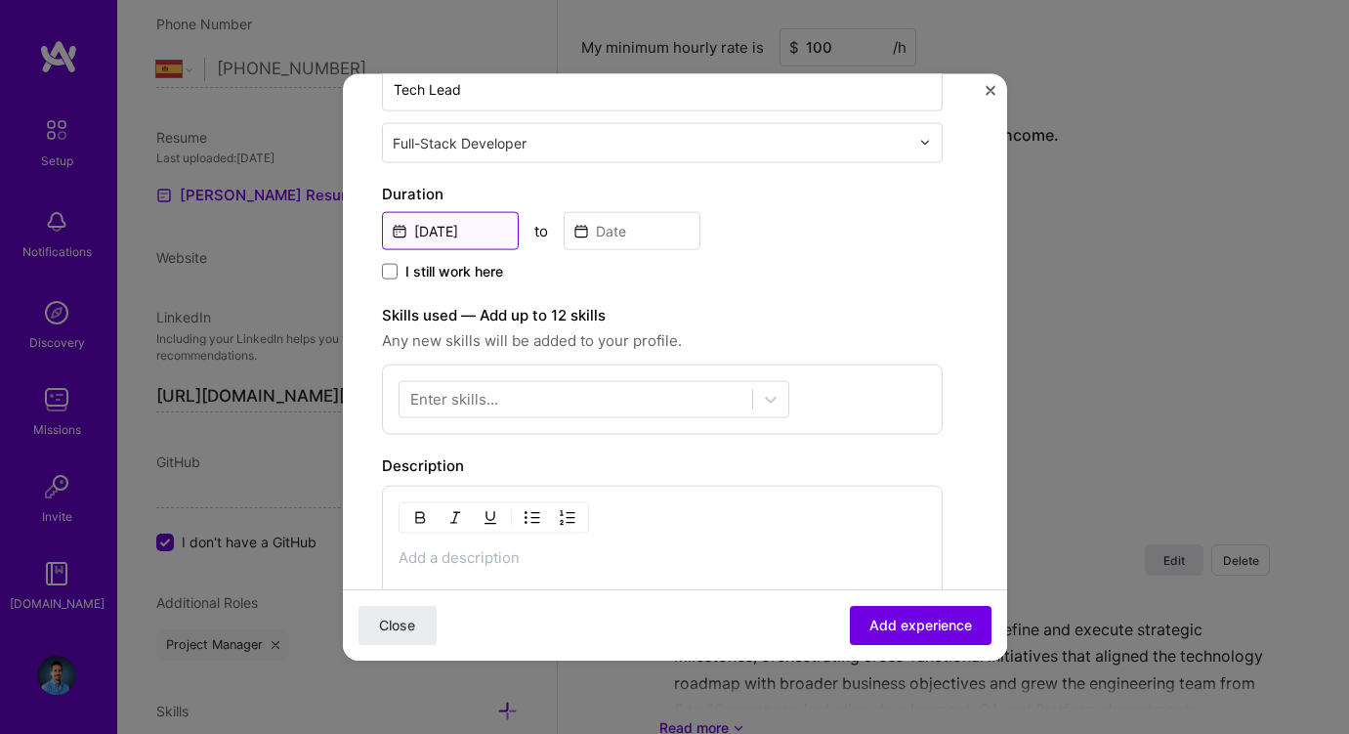
click at [473, 230] on input "[DATE]" at bounding box center [450, 230] width 137 height 38
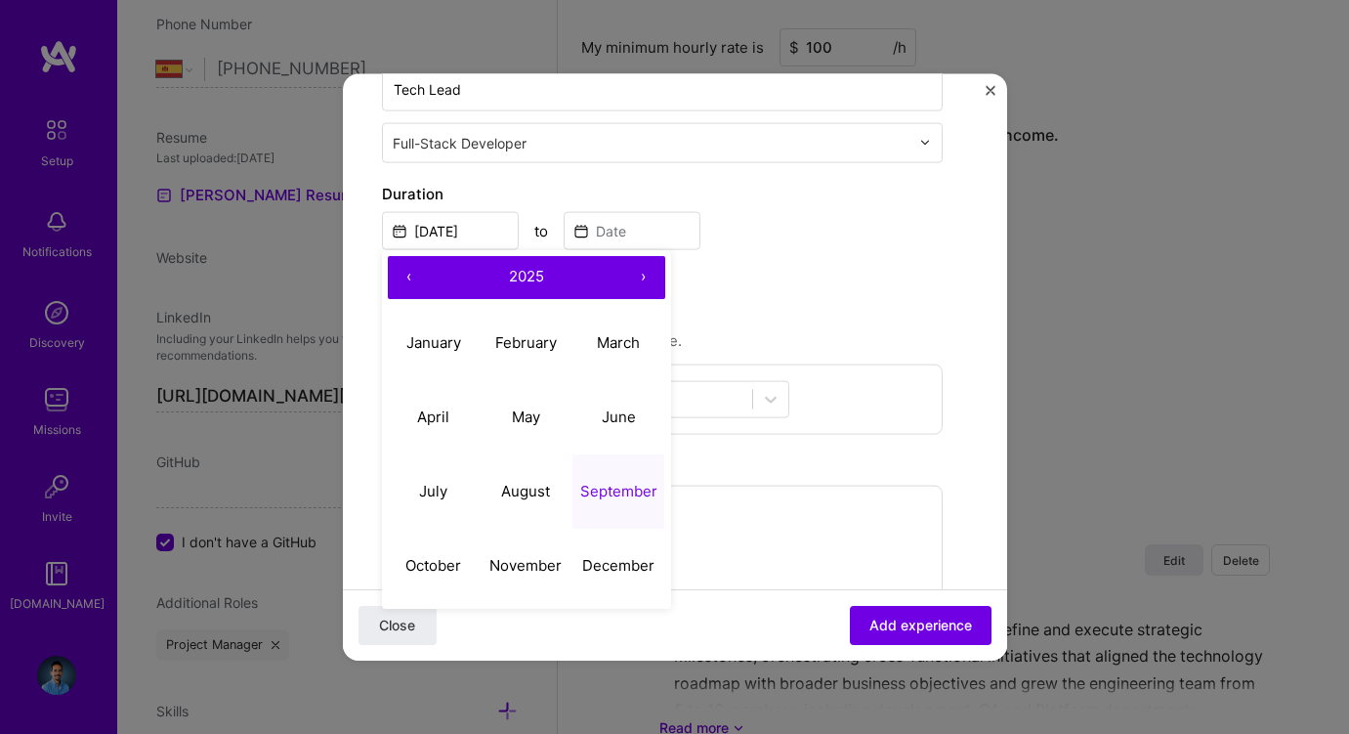
click at [407, 275] on button "‹" at bounding box center [409, 276] width 43 height 43
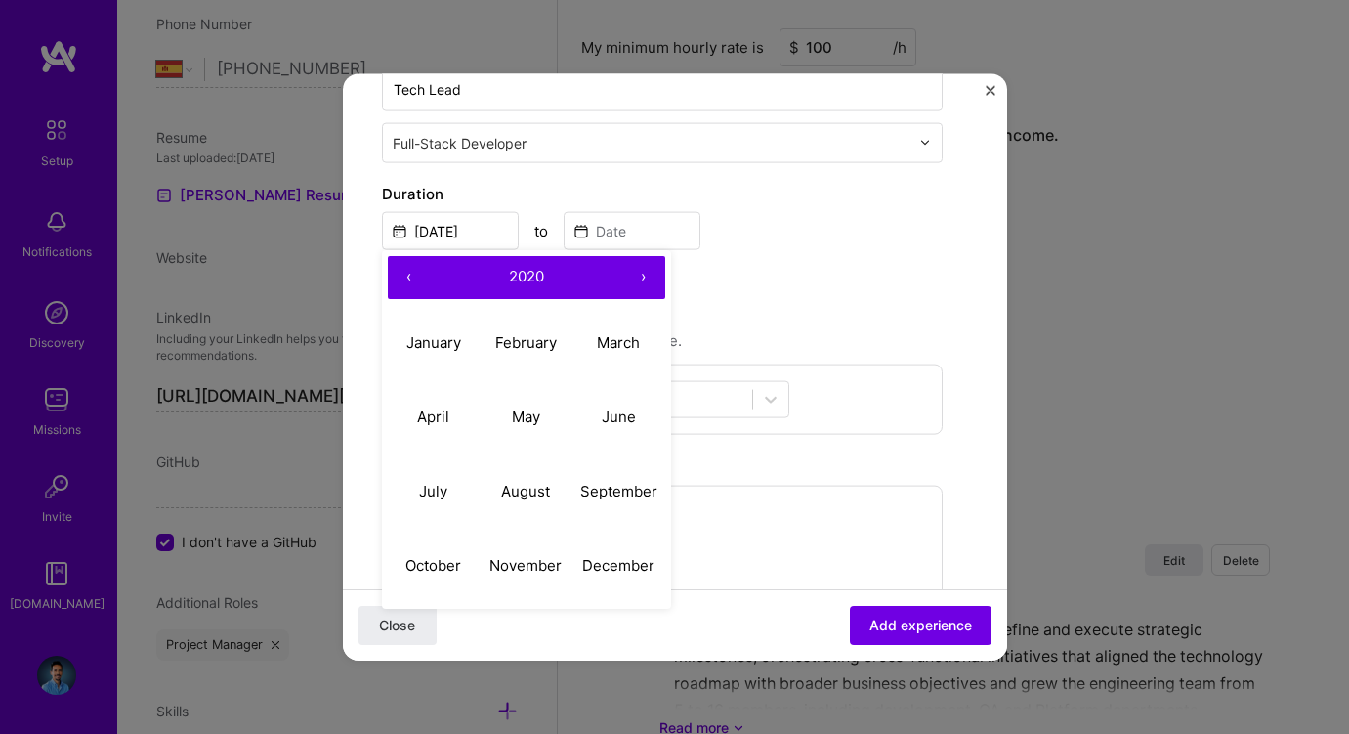
click at [407, 275] on button "‹" at bounding box center [409, 276] width 43 height 43
click at [529, 494] on abbr "August" at bounding box center [525, 491] width 49 height 19
type input "Aug, 2017"
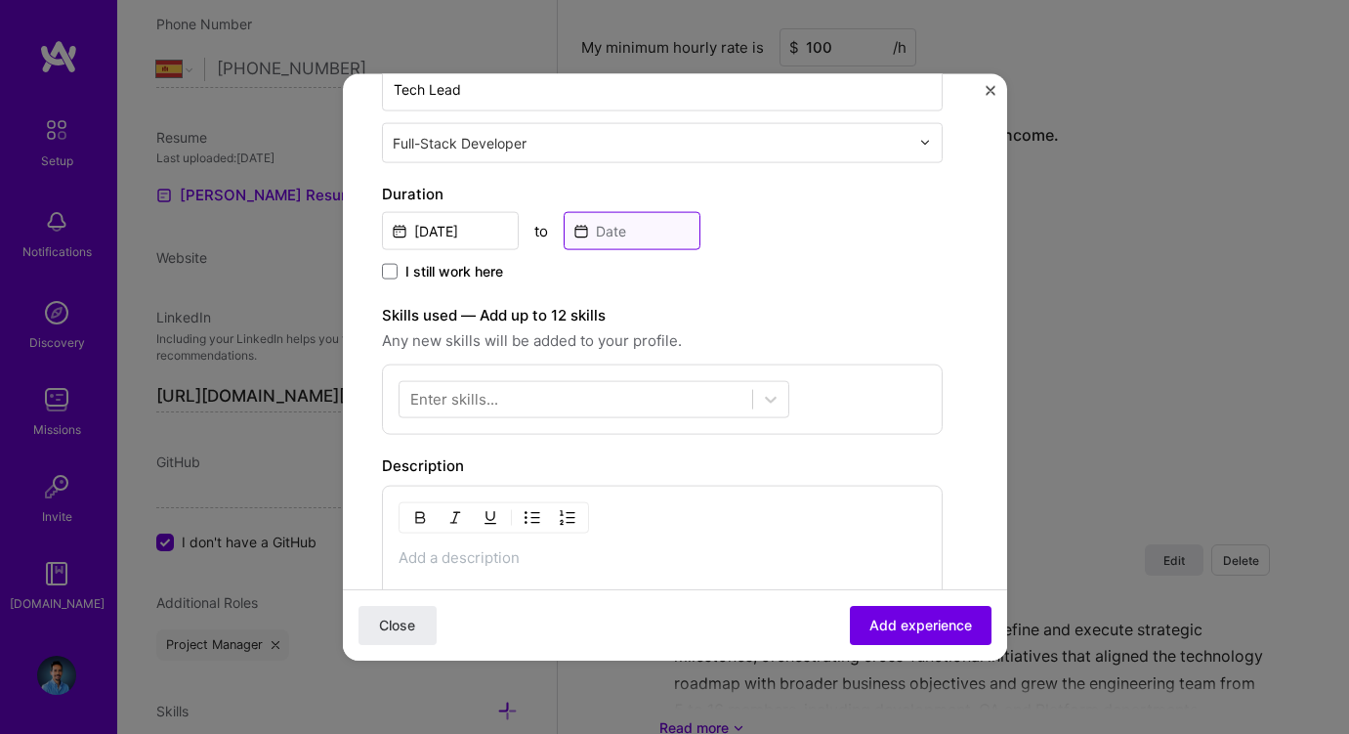
click at [603, 232] on input at bounding box center [632, 230] width 137 height 38
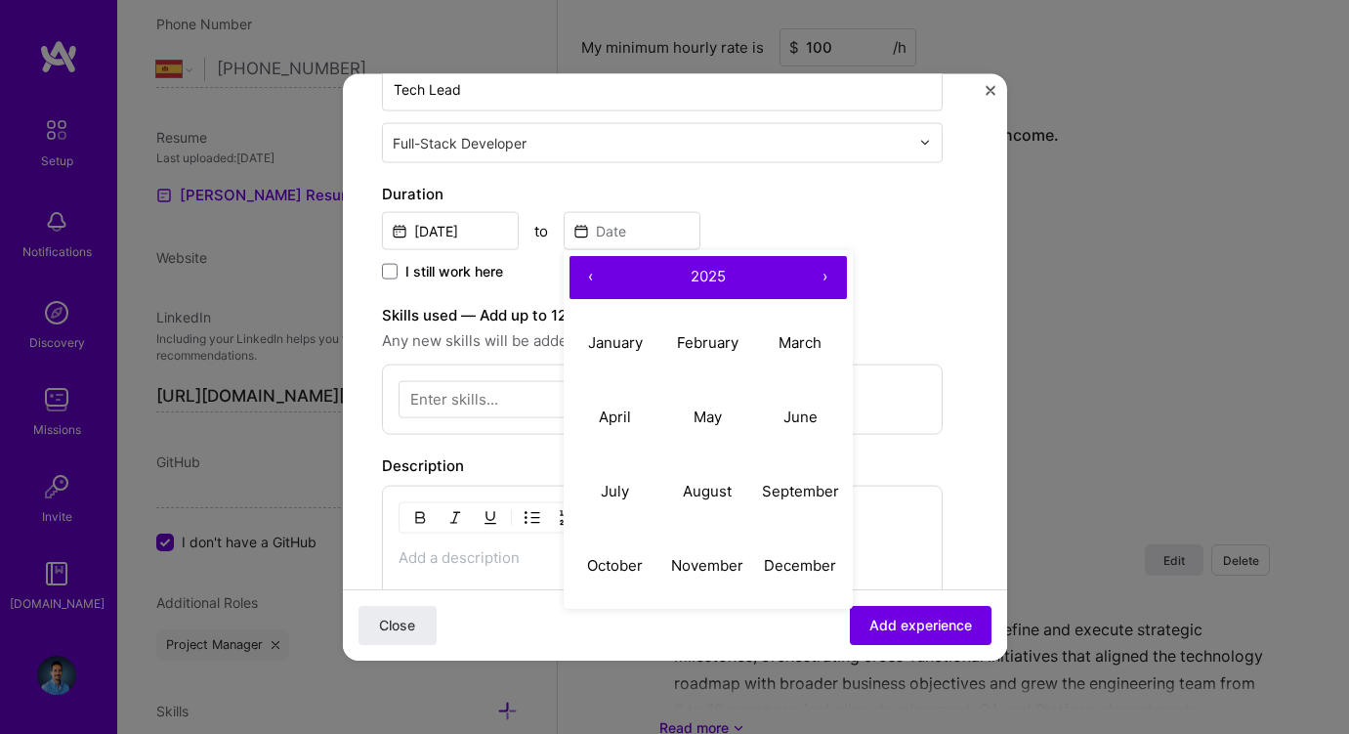
click at [596, 270] on button "‹" at bounding box center [591, 276] width 43 height 43
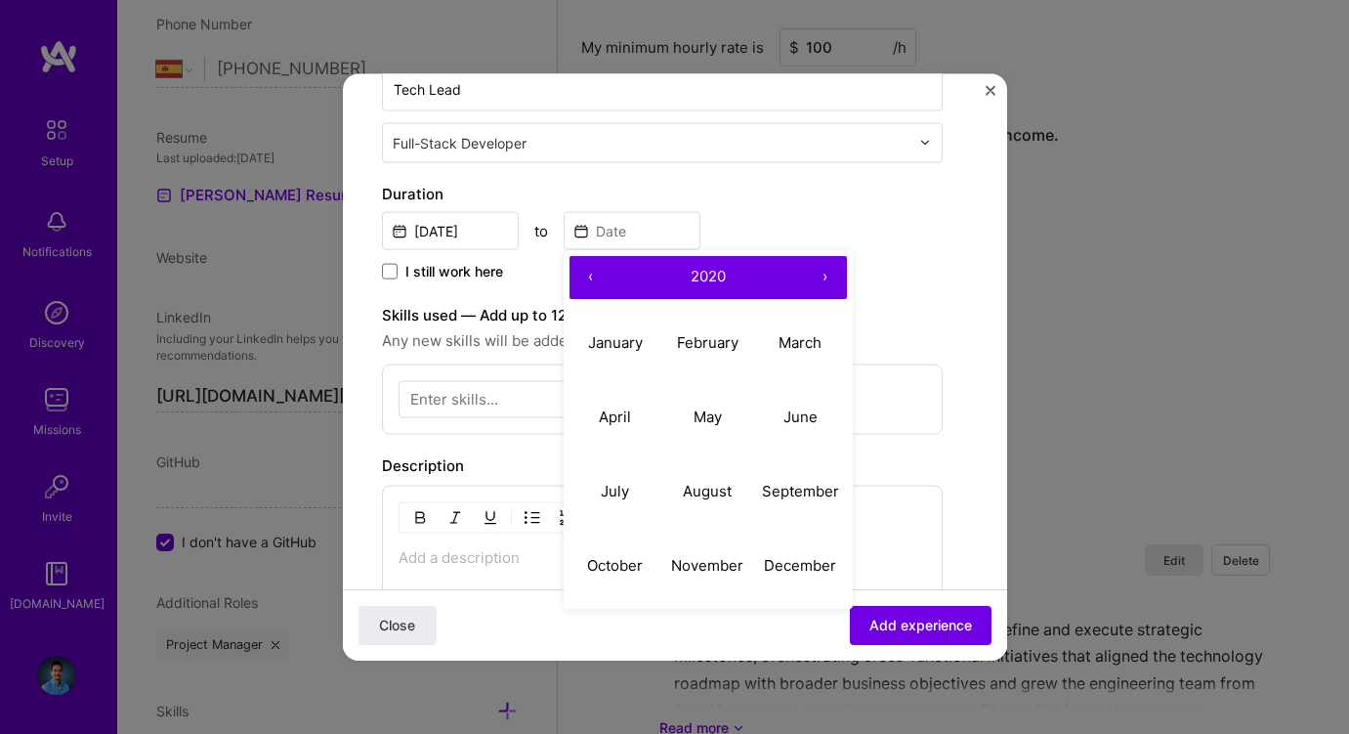
click at [596, 270] on button "‹" at bounding box center [591, 276] width 43 height 43
click at [824, 270] on button "›" at bounding box center [825, 276] width 43 height 43
click at [618, 392] on button "April" at bounding box center [616, 417] width 93 height 74
type input "Apr, 2020"
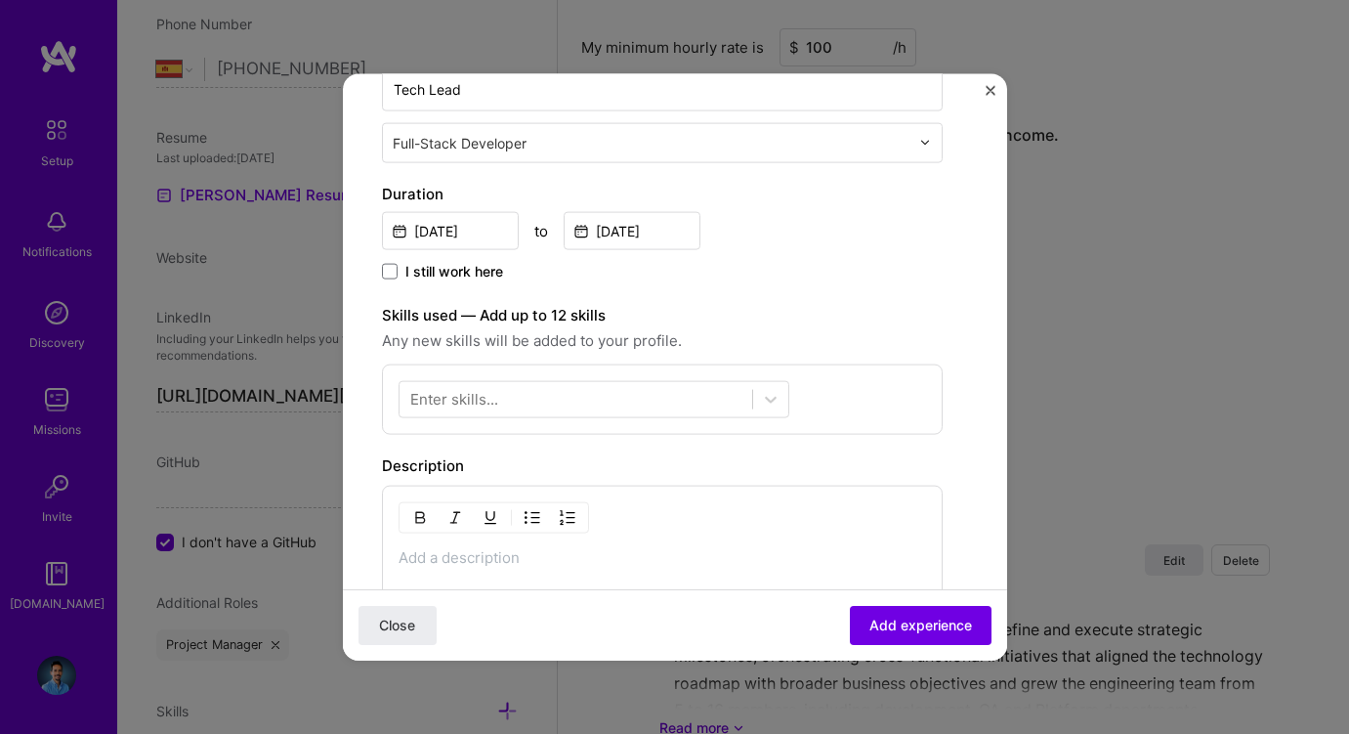
click at [488, 393] on div "Enter skills..." at bounding box center [454, 399] width 88 height 21
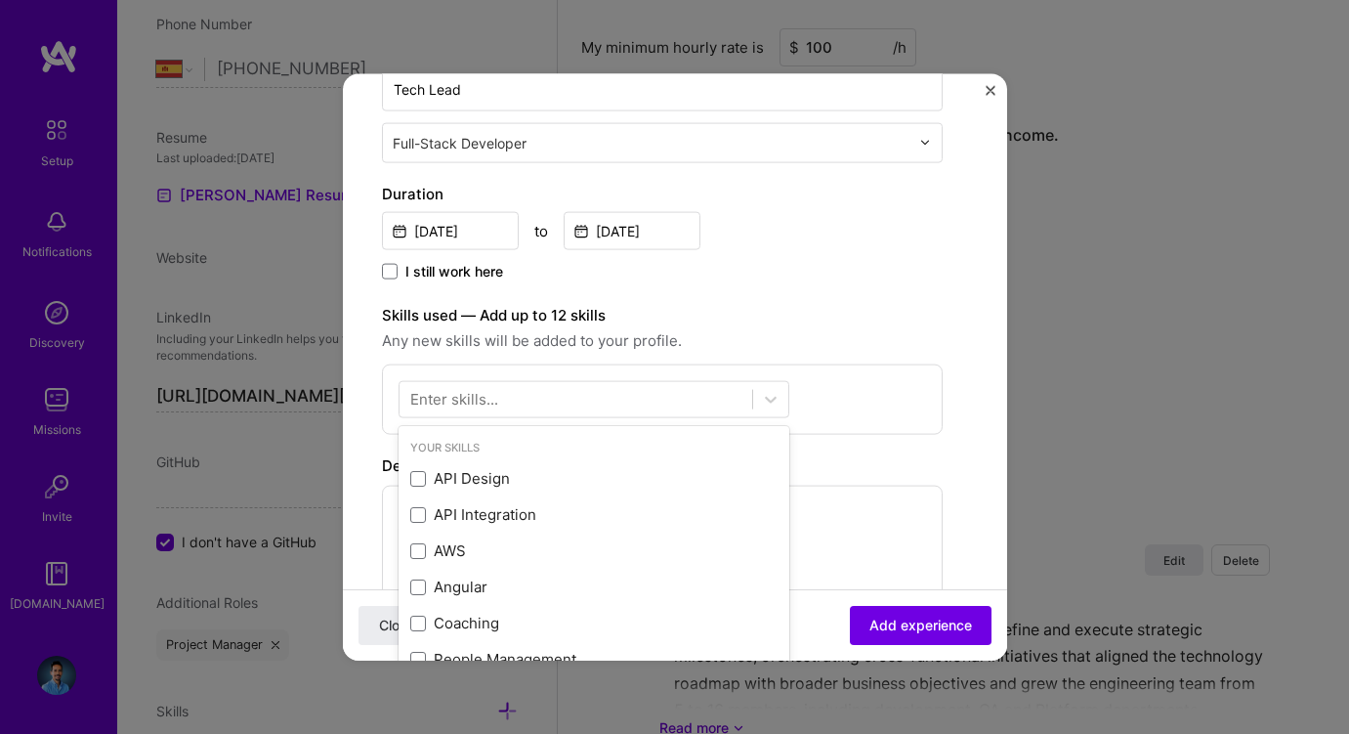
click at [488, 393] on div "Enter skills..." at bounding box center [454, 399] width 88 height 21
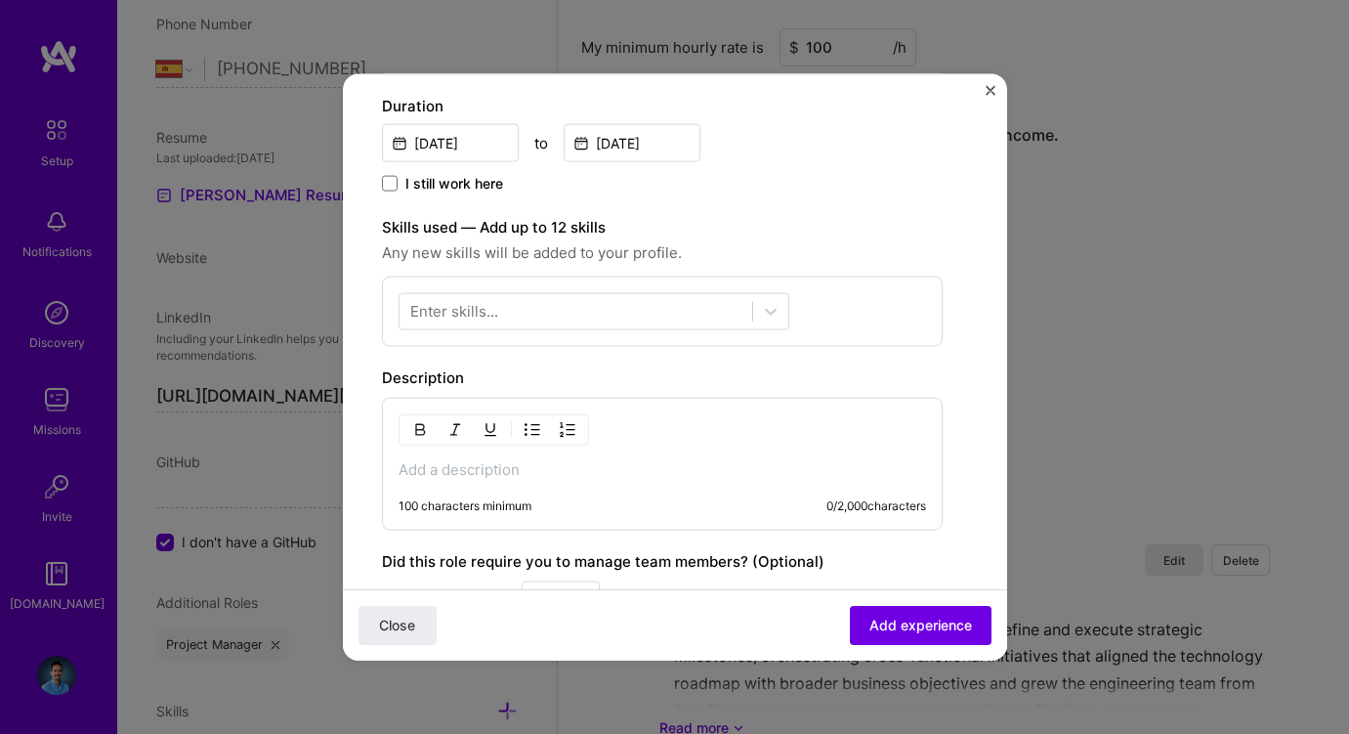
scroll to position [460, 0]
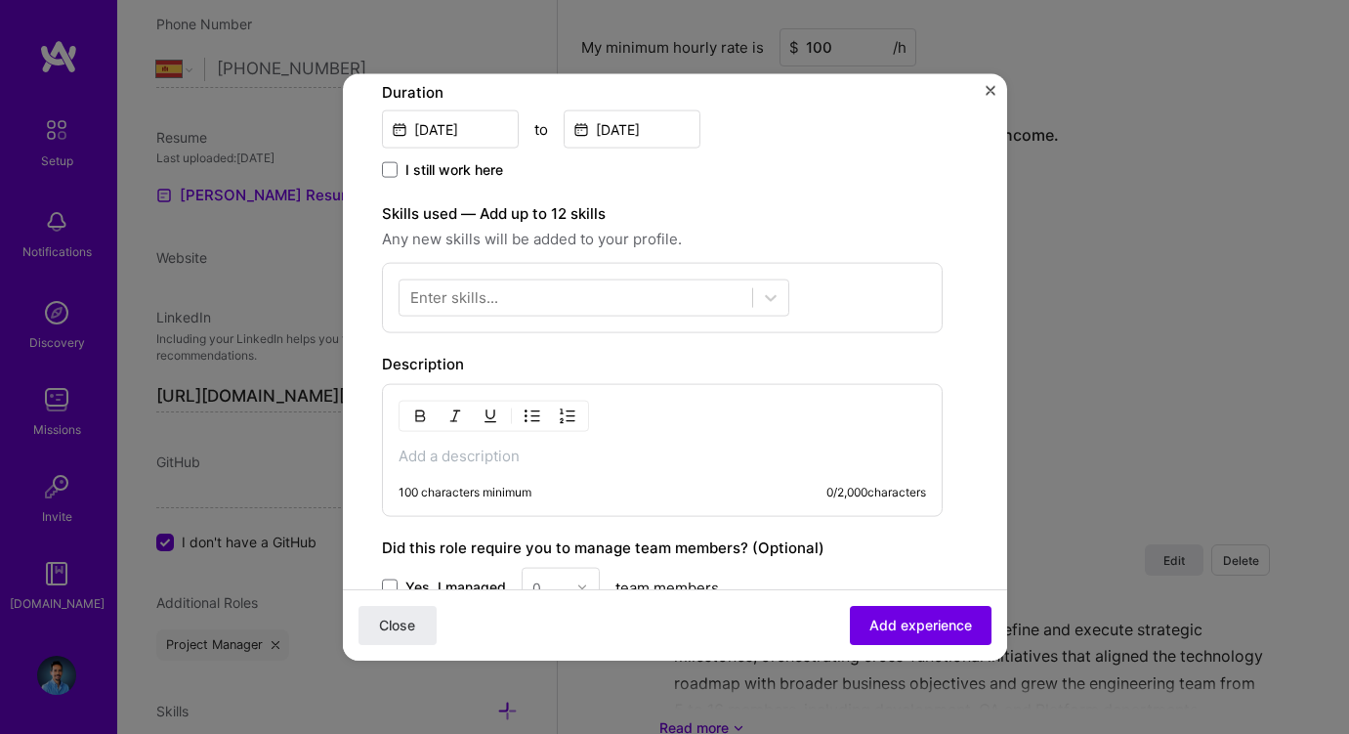
click at [495, 299] on div "Enter skills..." at bounding box center [454, 297] width 88 height 21
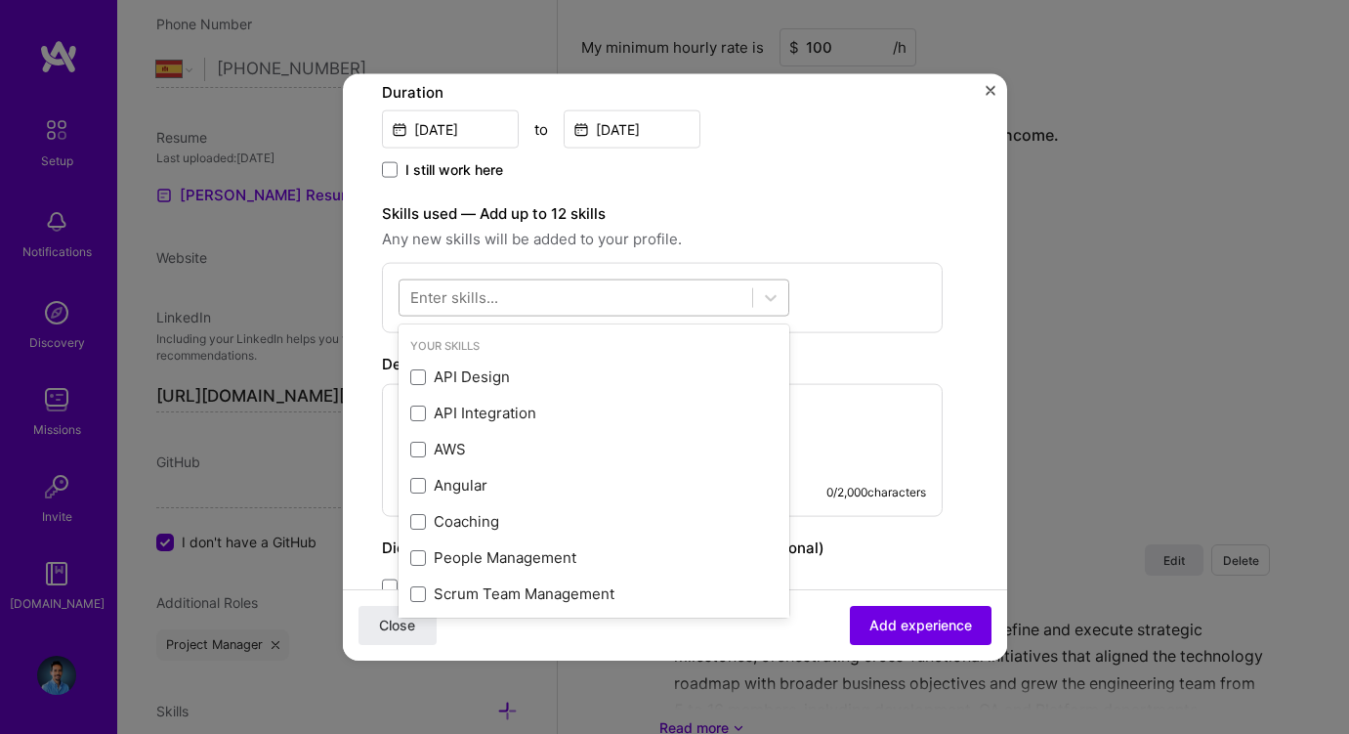
click at [513, 293] on div at bounding box center [576, 297] width 353 height 32
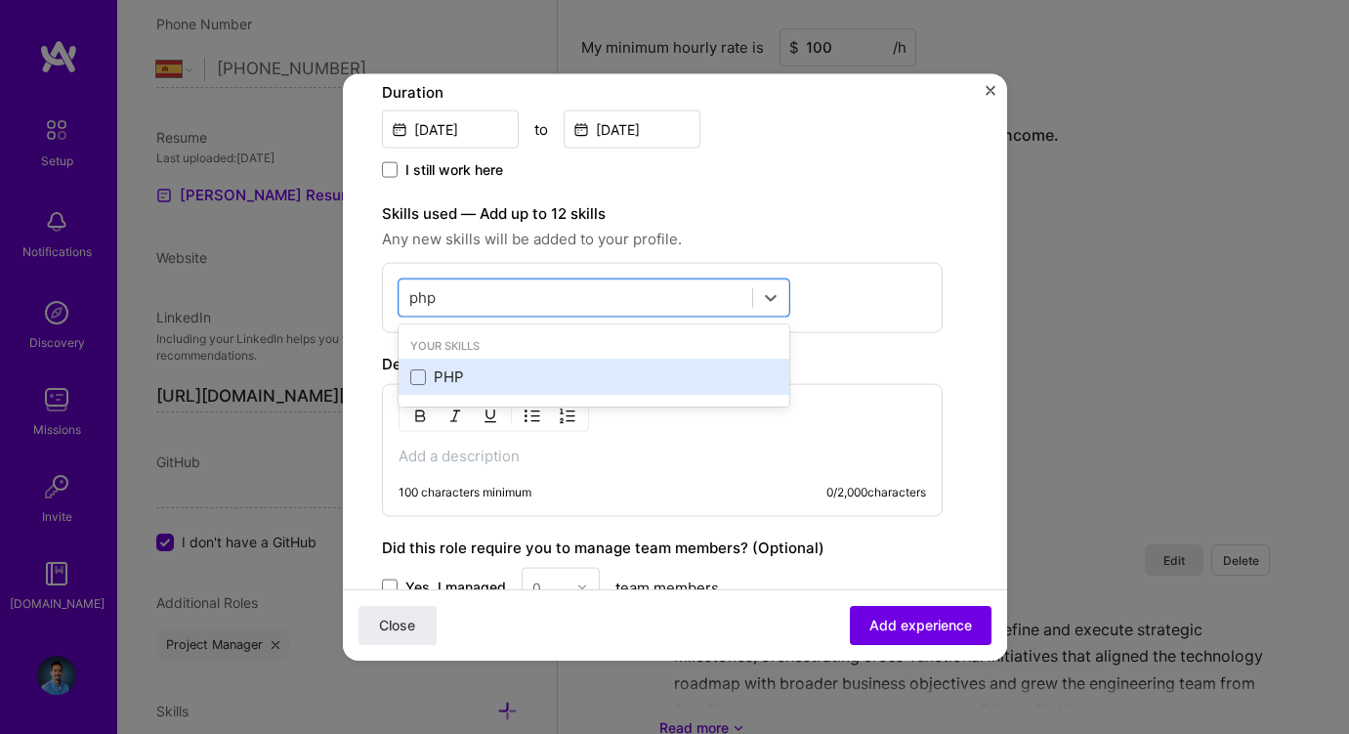
click at [446, 363] on div "PHP" at bounding box center [594, 377] width 391 height 36
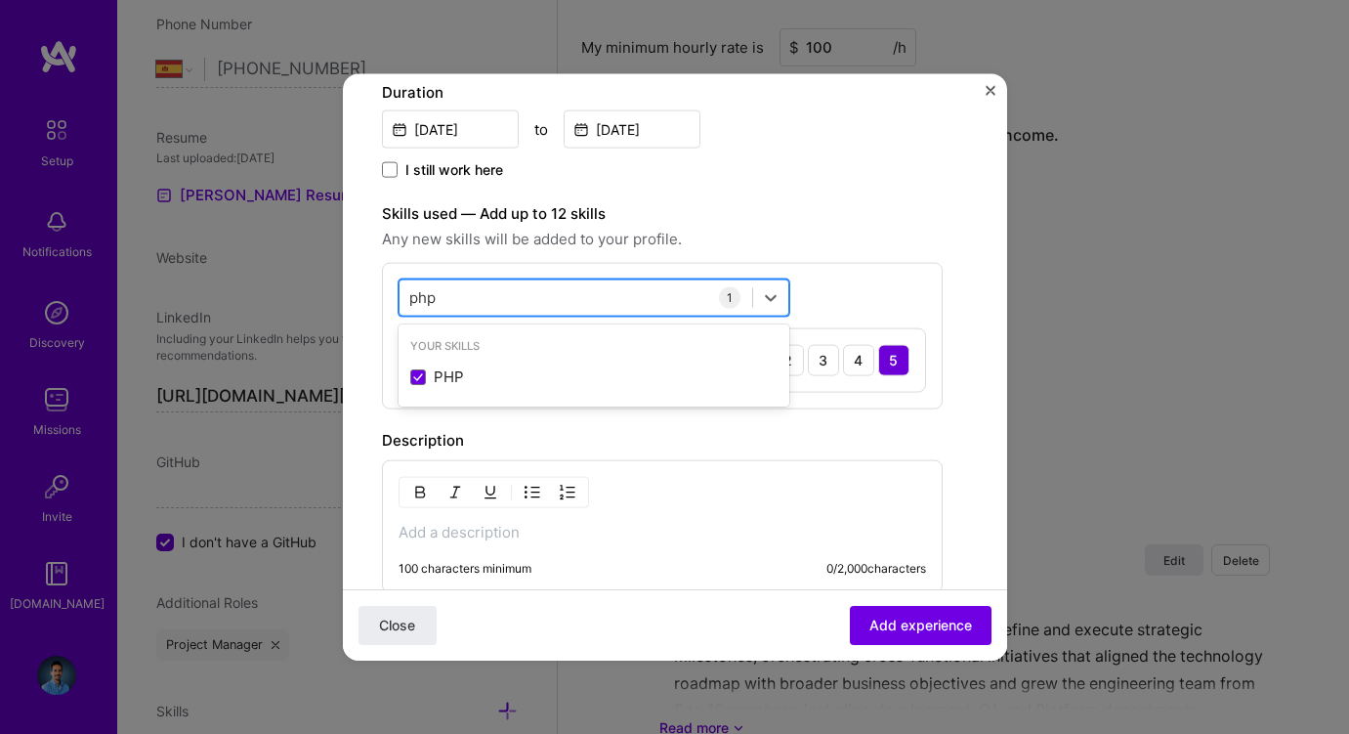
click at [425, 301] on input "php" at bounding box center [423, 297] width 28 height 21
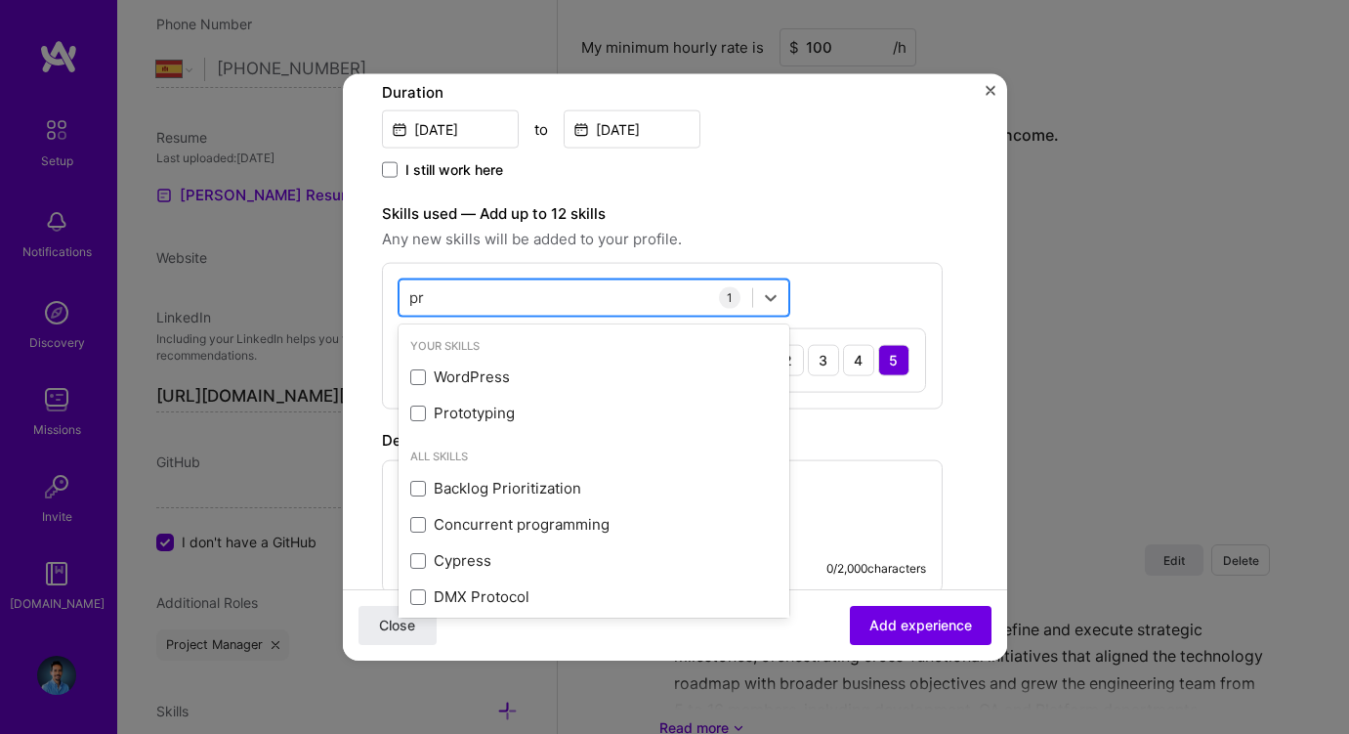
type input "p"
type input "d"
type input "api"
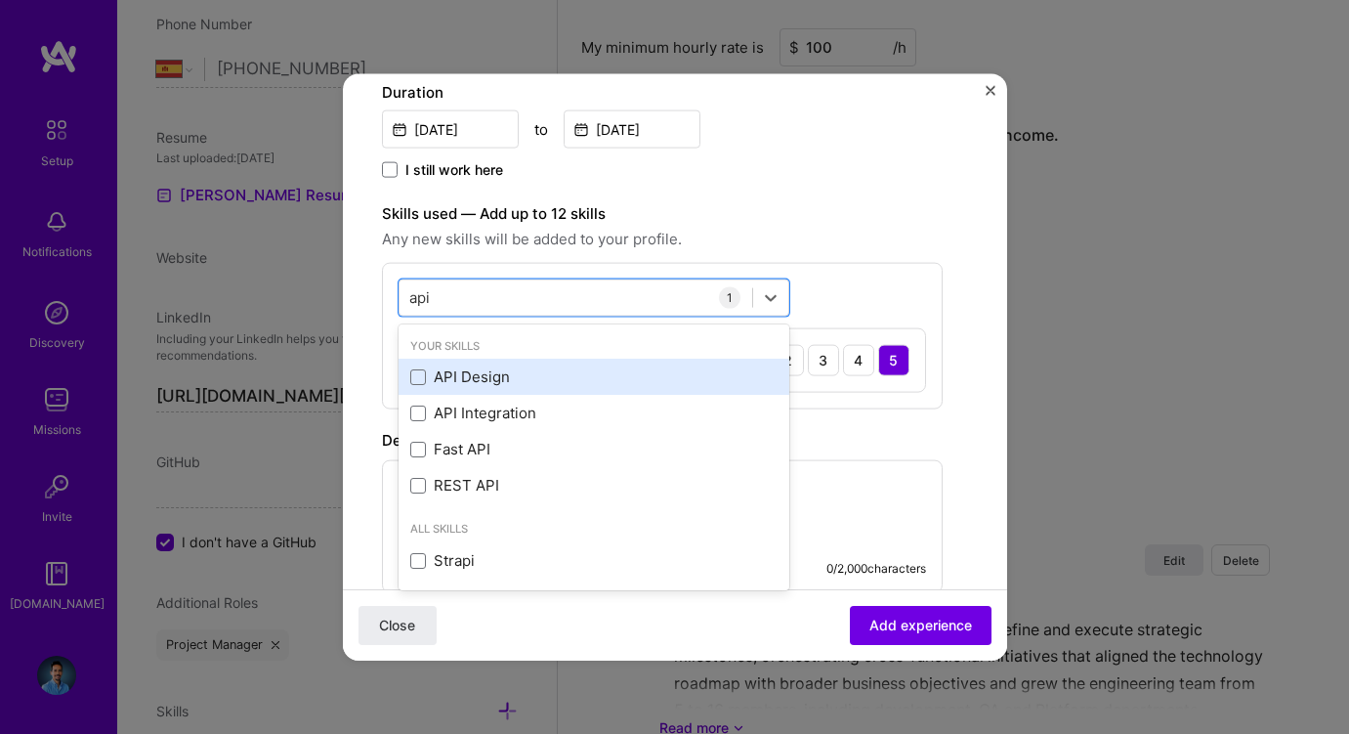
click at [454, 377] on div "API Design" at bounding box center [593, 376] width 367 height 21
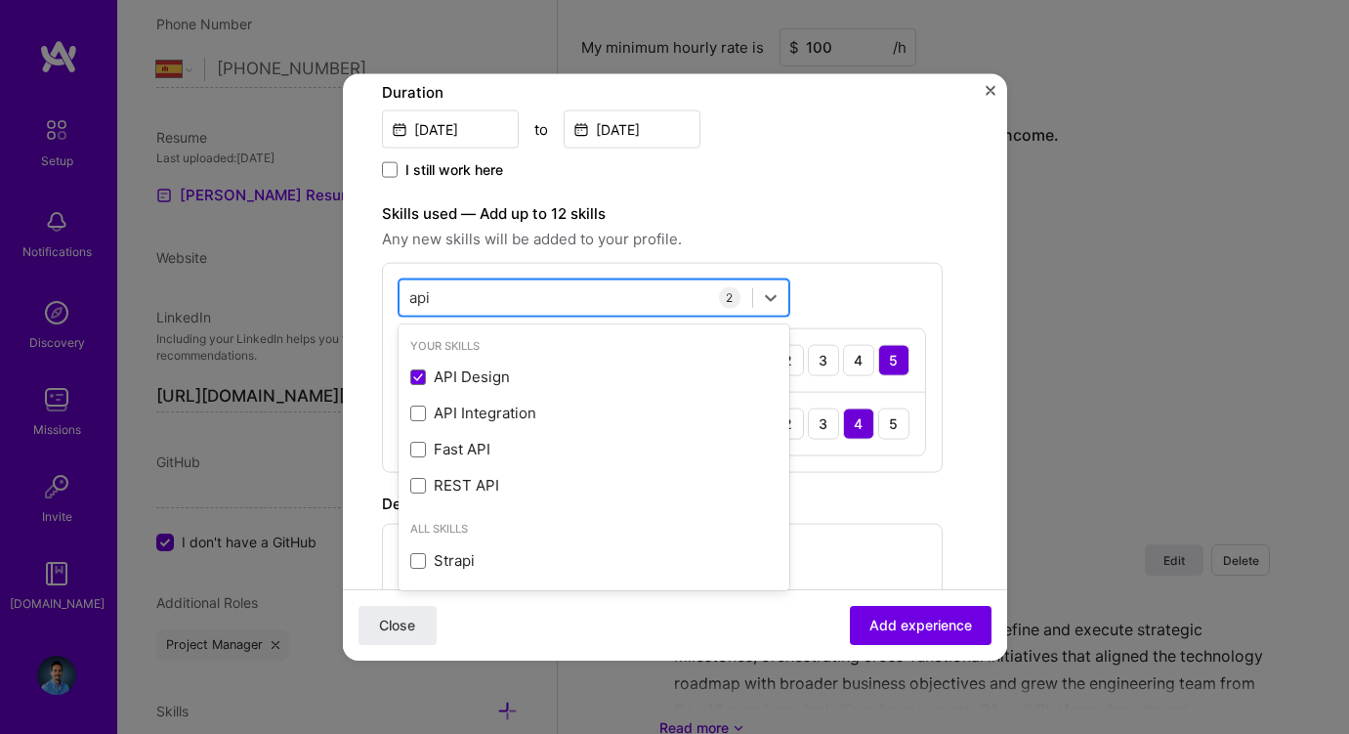
click at [420, 305] on input "api" at bounding box center [420, 297] width 22 height 21
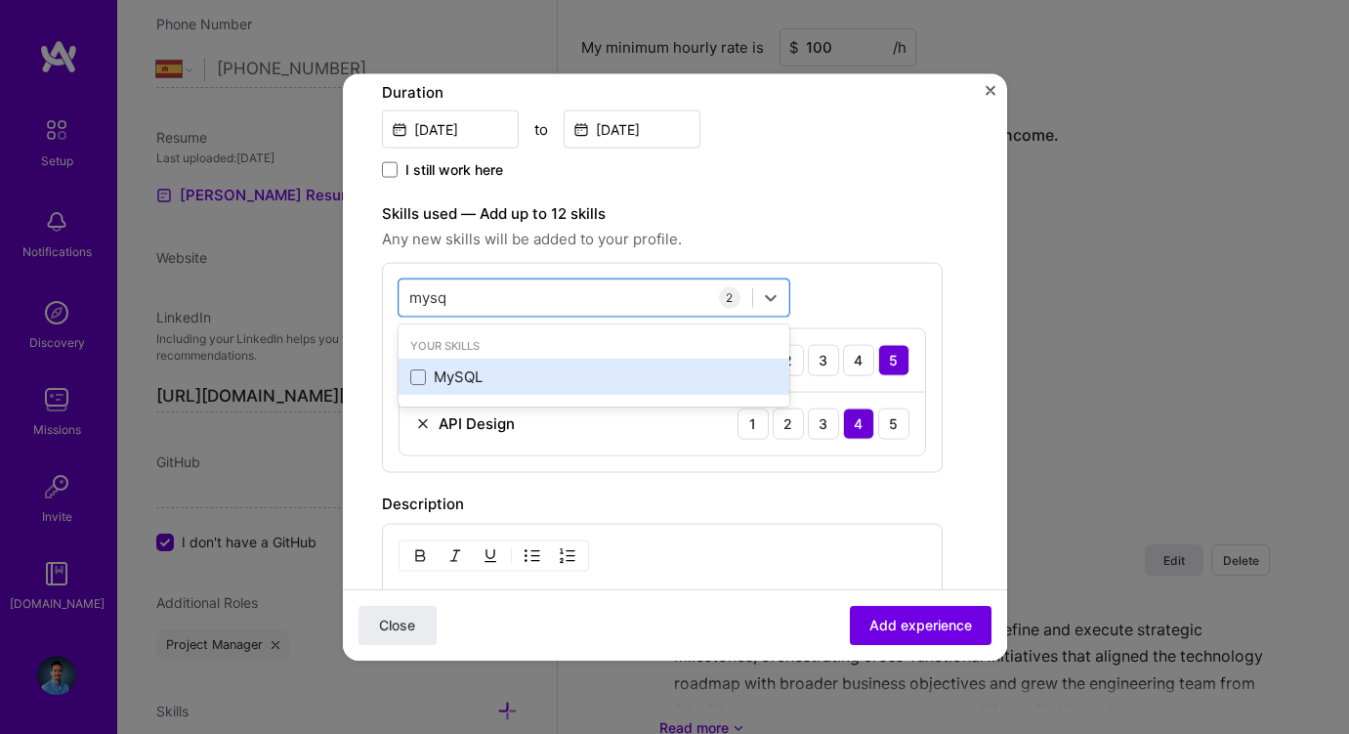
click at [433, 369] on div "MySQL" at bounding box center [593, 376] width 367 height 21
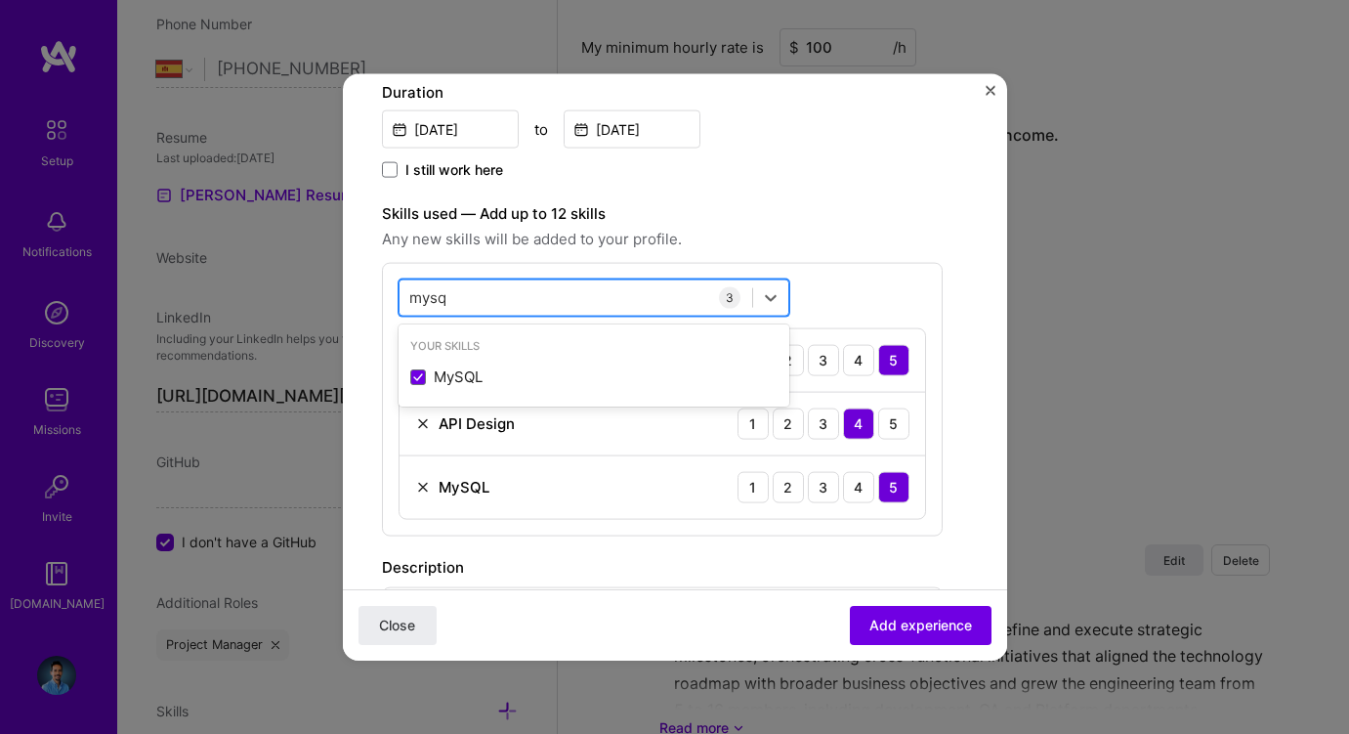
click at [430, 295] on input "mysq" at bounding box center [428, 297] width 39 height 21
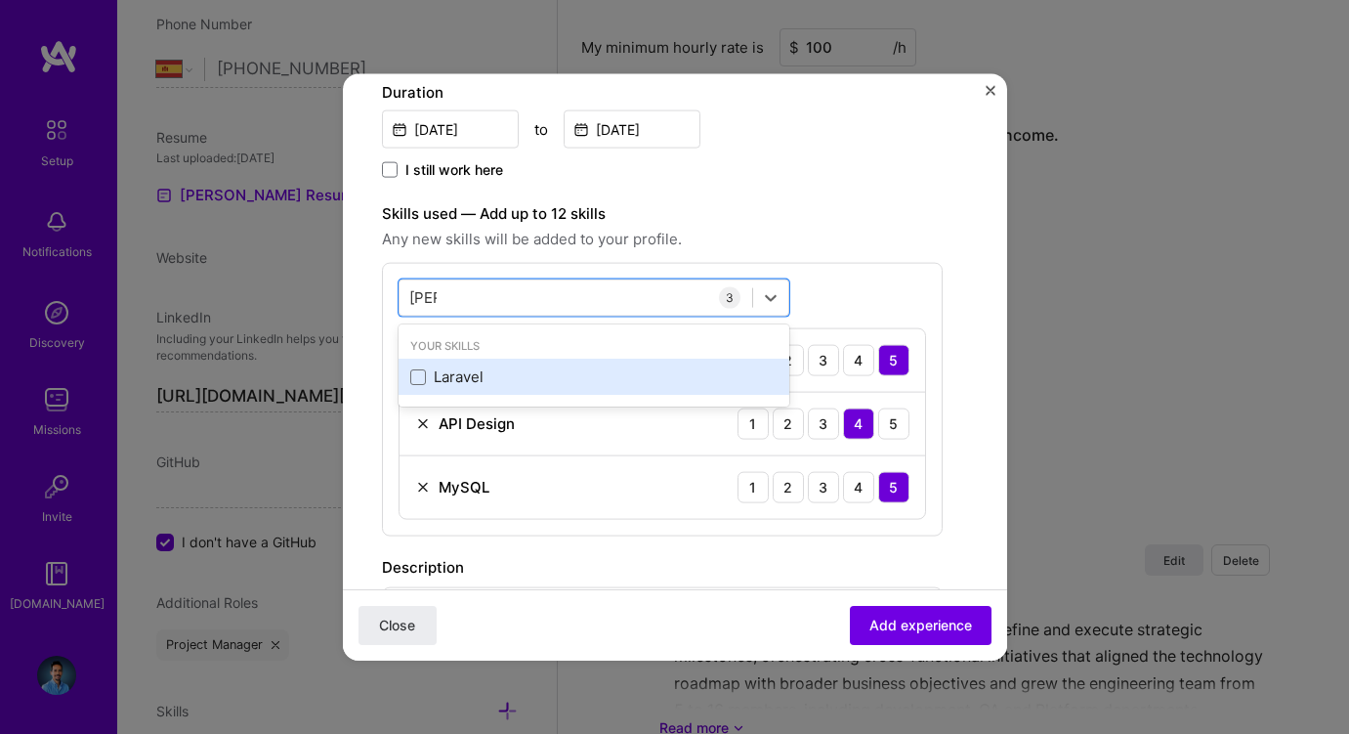
click at [440, 366] on div "Laravel" at bounding box center [593, 376] width 367 height 21
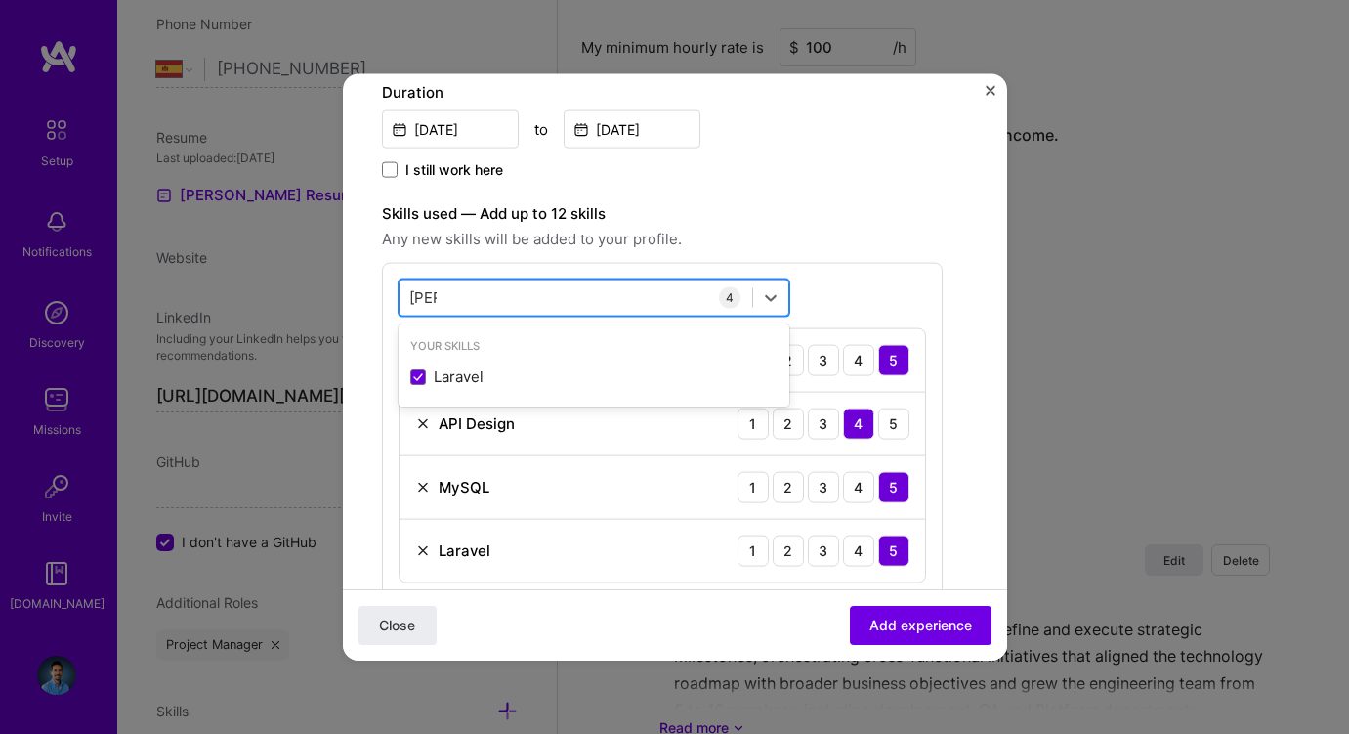
click at [419, 295] on input "[PERSON_NAME]" at bounding box center [422, 297] width 27 height 21
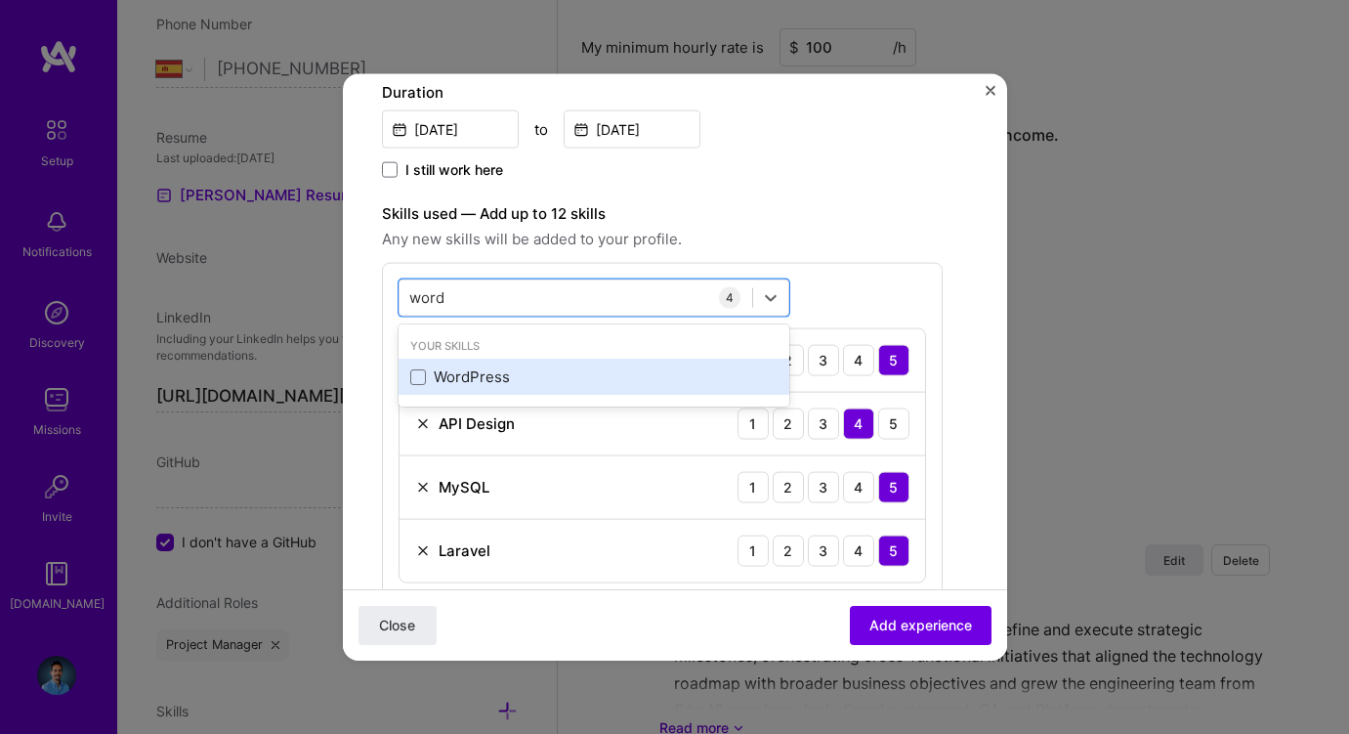
click at [435, 373] on div "WordPress" at bounding box center [593, 376] width 367 height 21
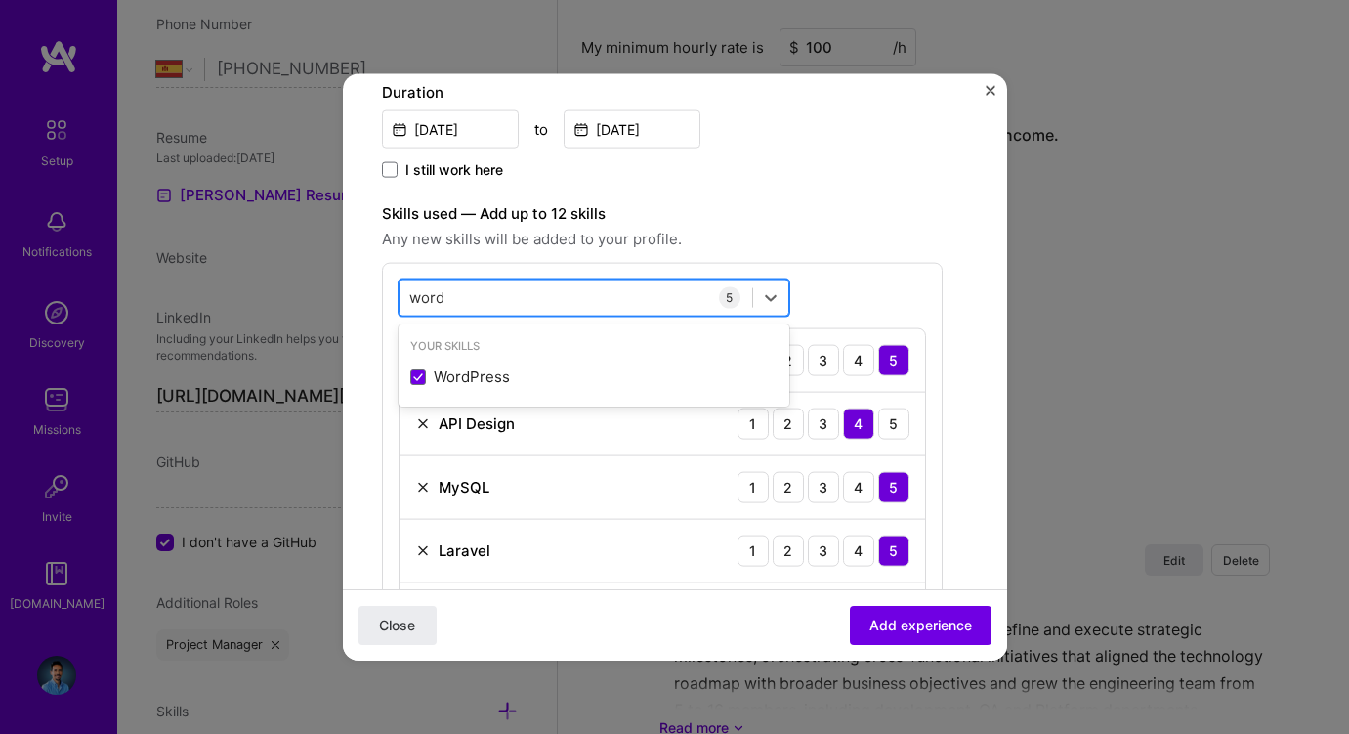
click at [426, 290] on input "word" at bounding box center [427, 297] width 37 height 21
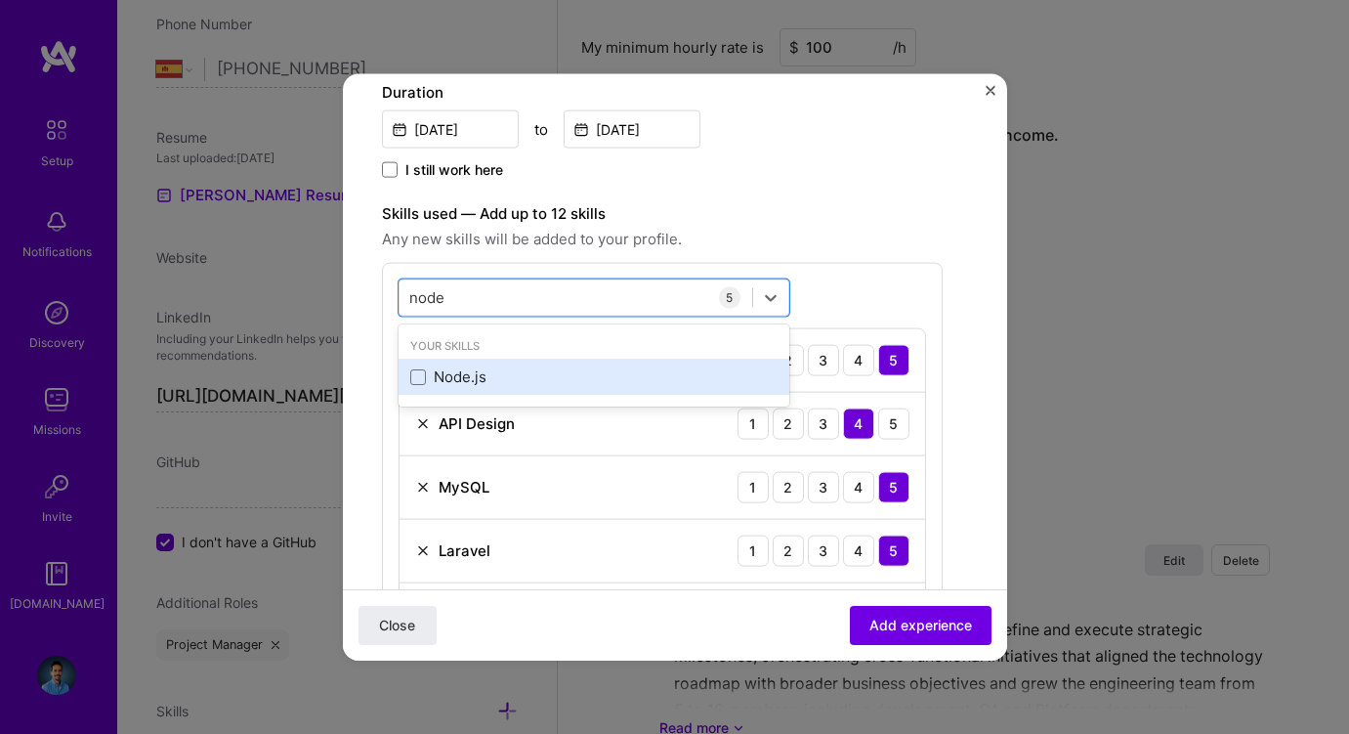
click at [469, 378] on div "Node.js" at bounding box center [593, 376] width 367 height 21
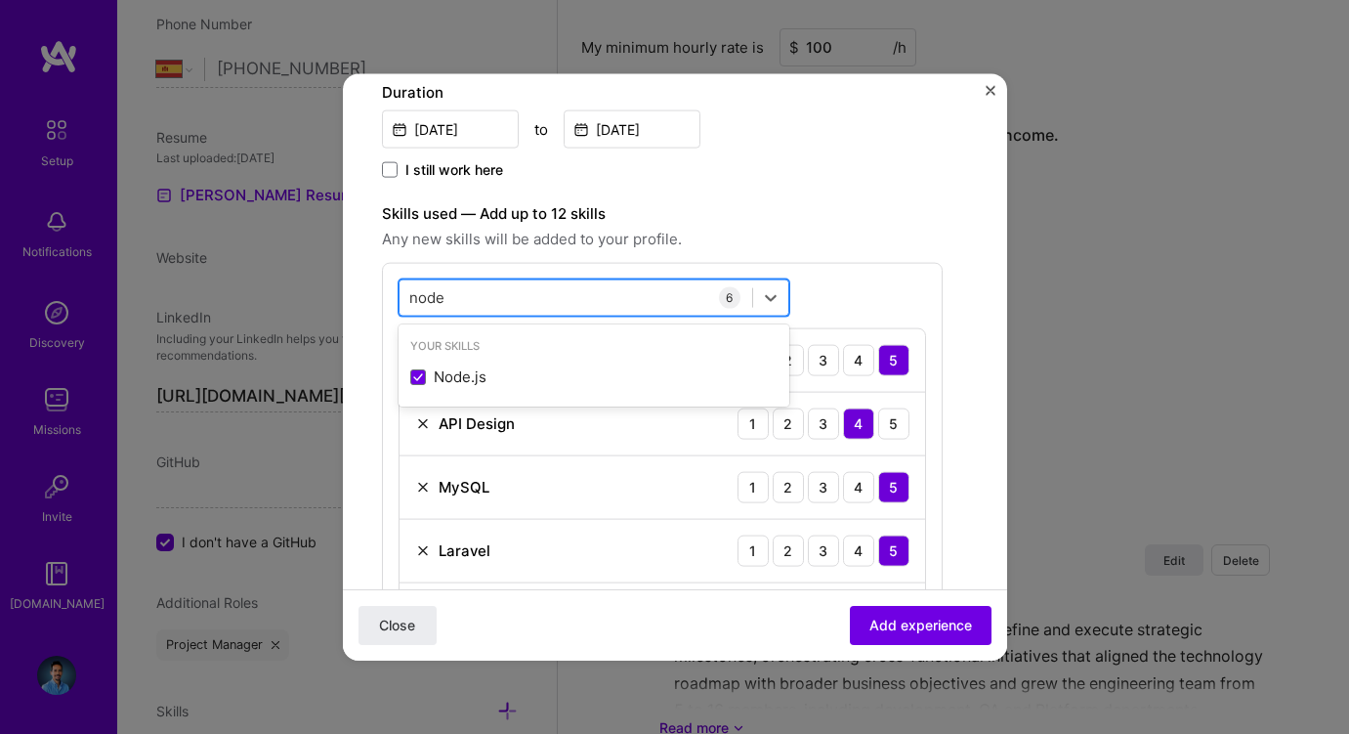
click at [420, 289] on input "node" at bounding box center [427, 297] width 37 height 21
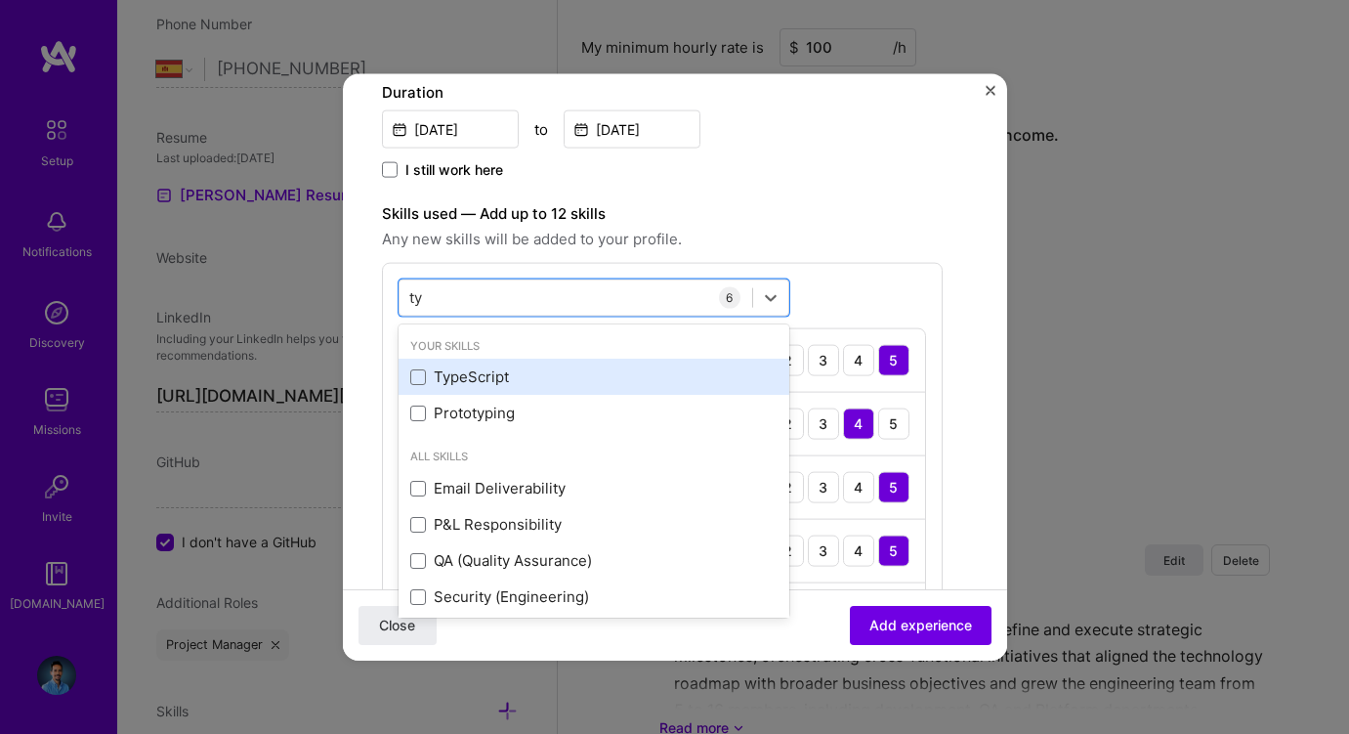
click at [433, 364] on div "TypeScript" at bounding box center [594, 377] width 391 height 36
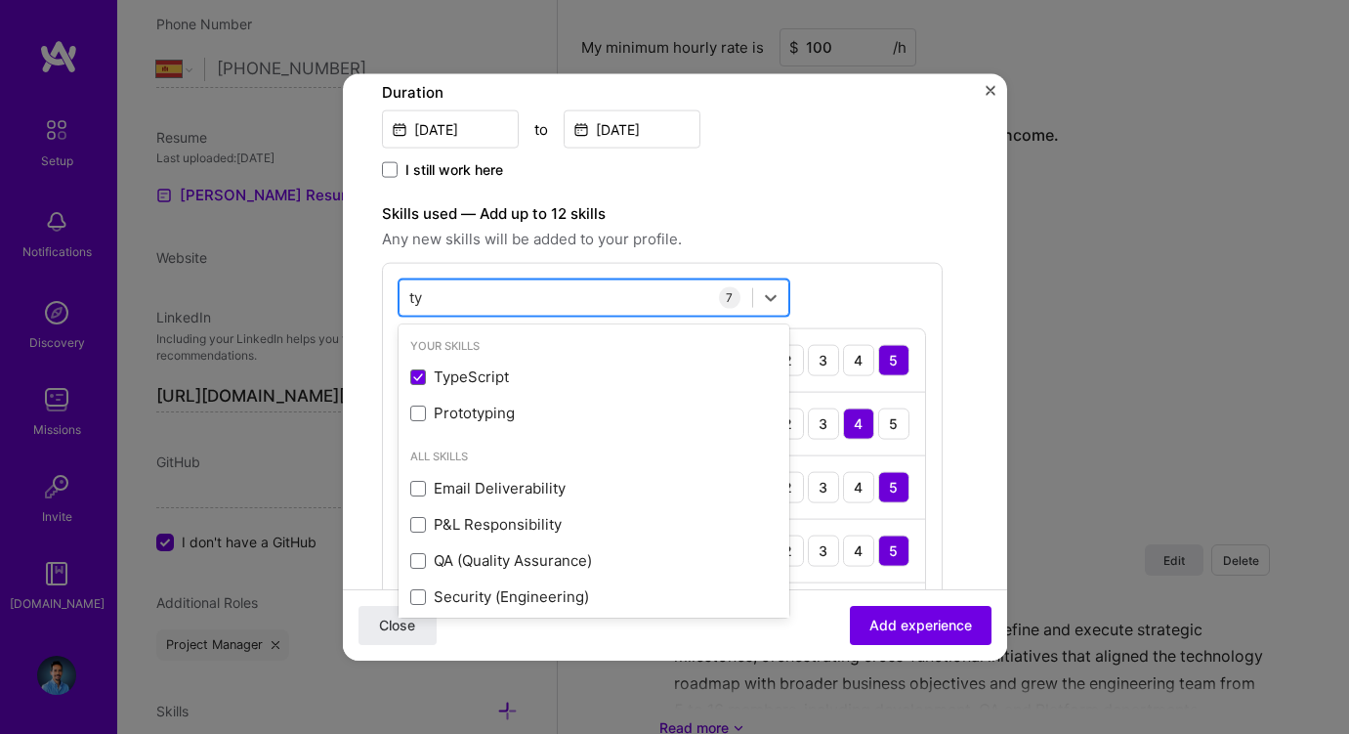
click at [413, 291] on input "ty" at bounding box center [417, 297] width 16 height 21
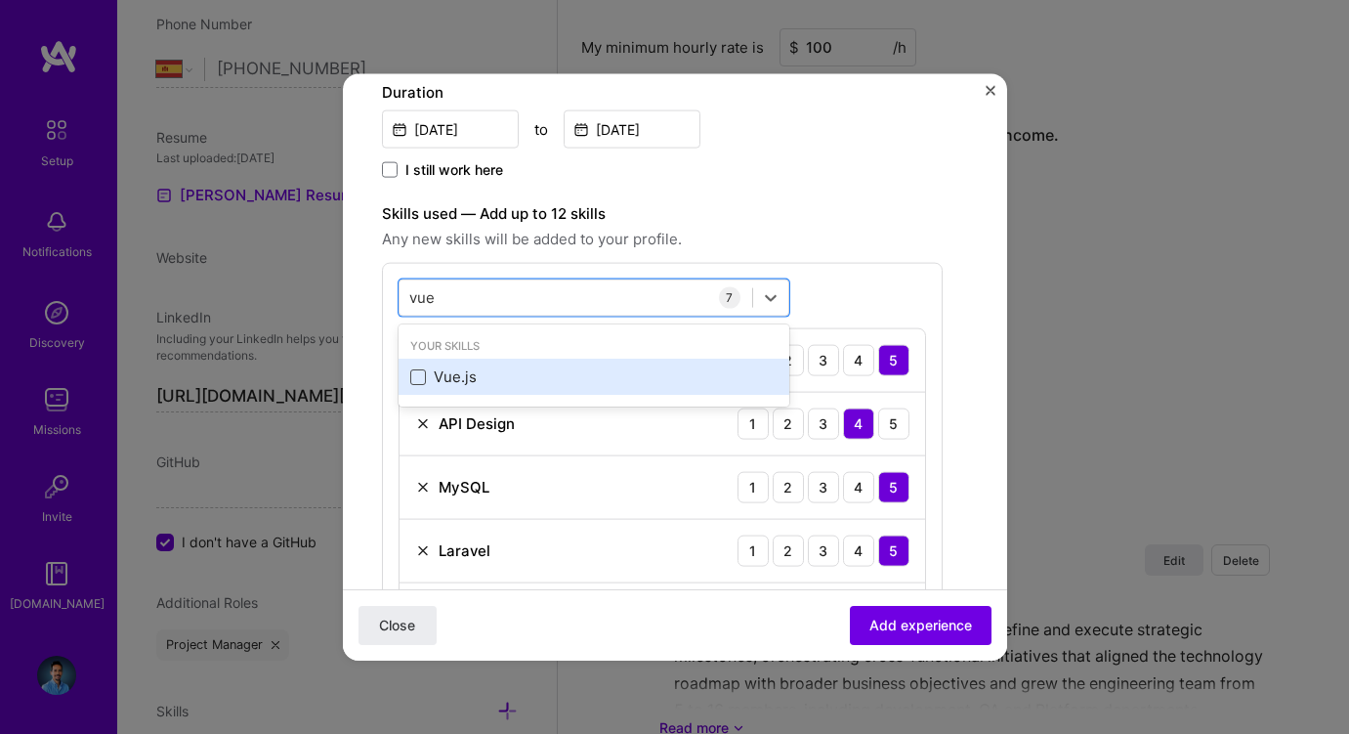
click at [422, 372] on span at bounding box center [418, 376] width 16 height 16
click at [0, 0] on input "checkbox" at bounding box center [0, 0] width 0 height 0
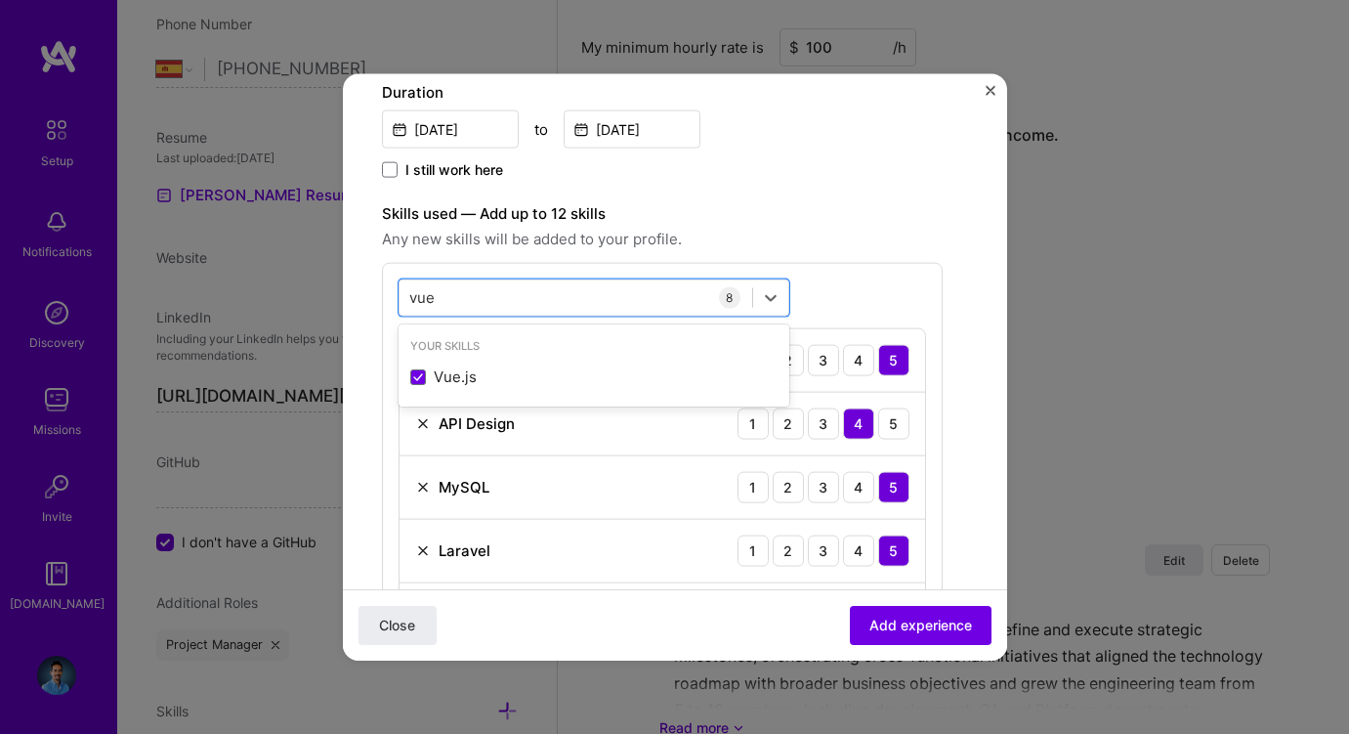
click at [759, 195] on div "Create a job experience Jobs help companies understand your past experience. Co…" at bounding box center [662, 500] width 561 height 1697
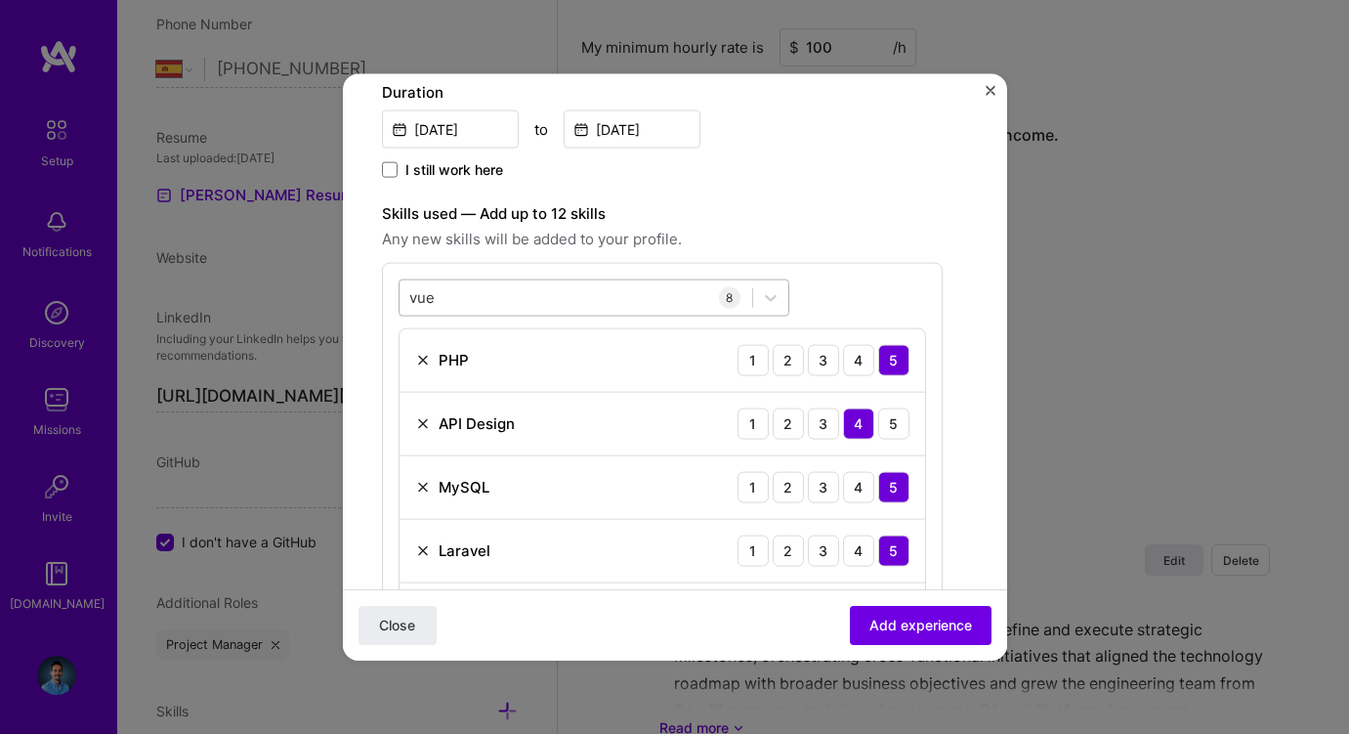
click at [420, 299] on input "vue" at bounding box center [422, 297] width 27 height 21
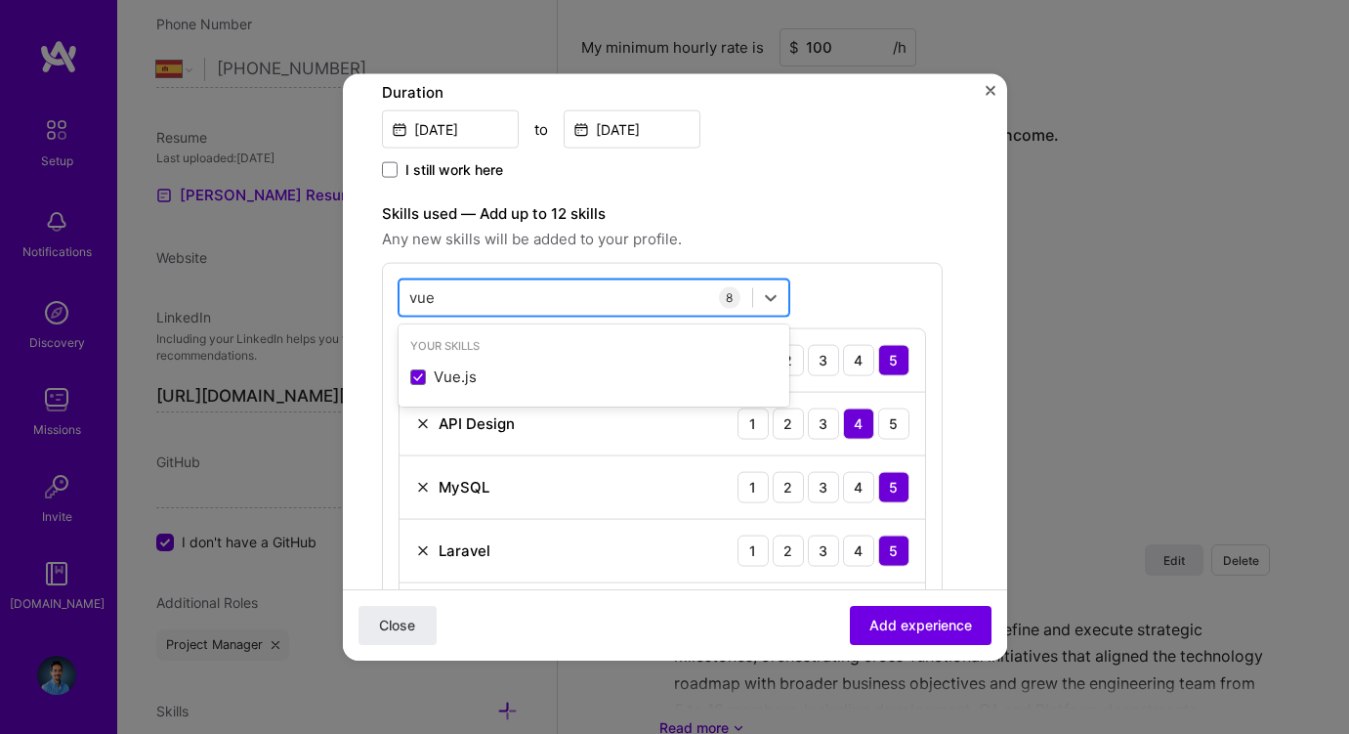
click at [420, 299] on input "vue" at bounding box center [422, 297] width 27 height 21
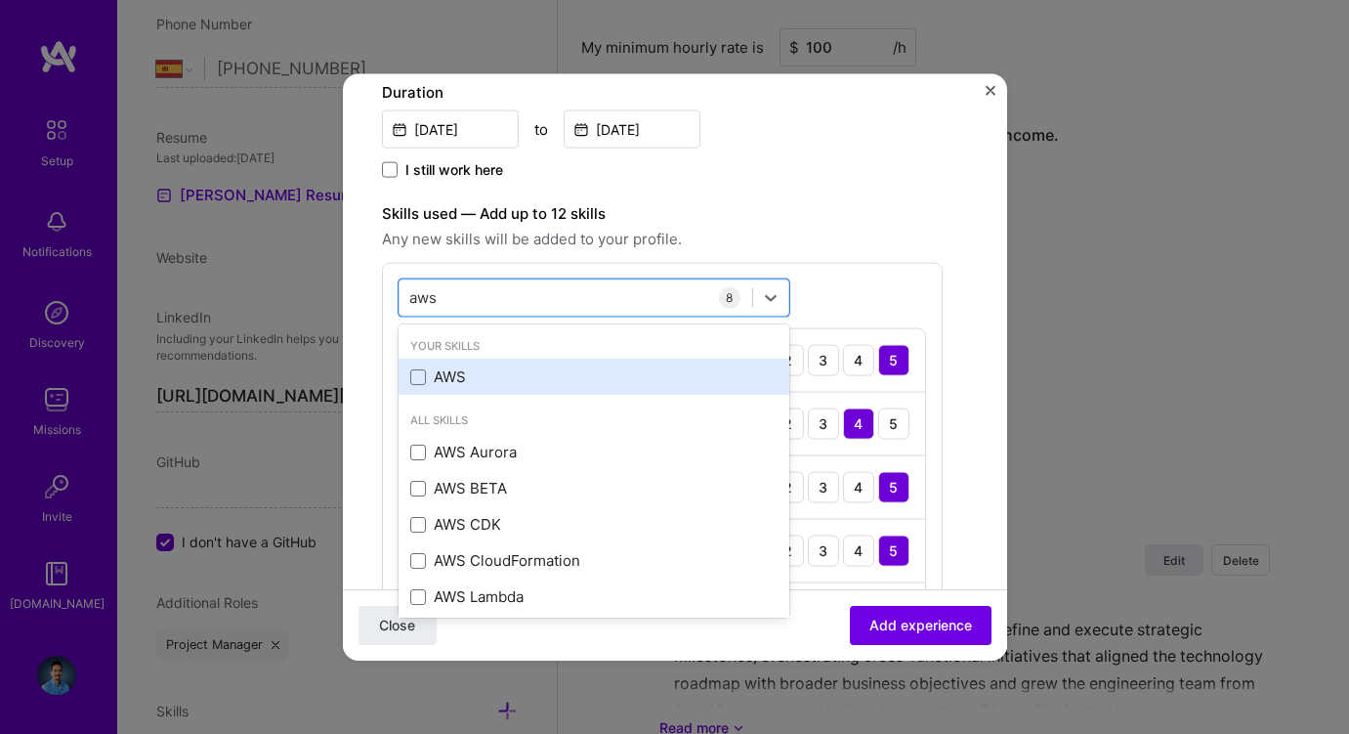
click at [438, 393] on div "AWS" at bounding box center [594, 377] width 391 height 36
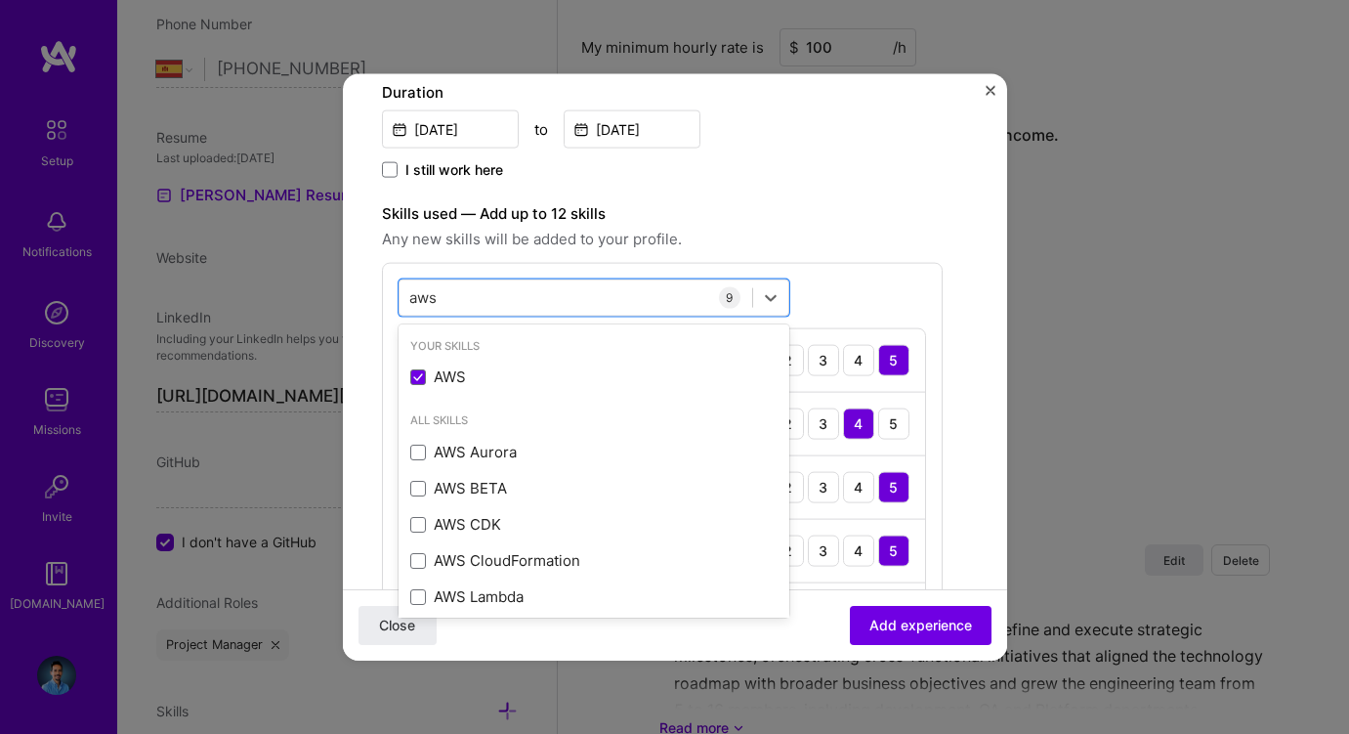
click at [711, 269] on div "option AWS, selected. option AWS selected, 0 of 2. 8 results available for sear…" at bounding box center [662, 589] width 561 height 655
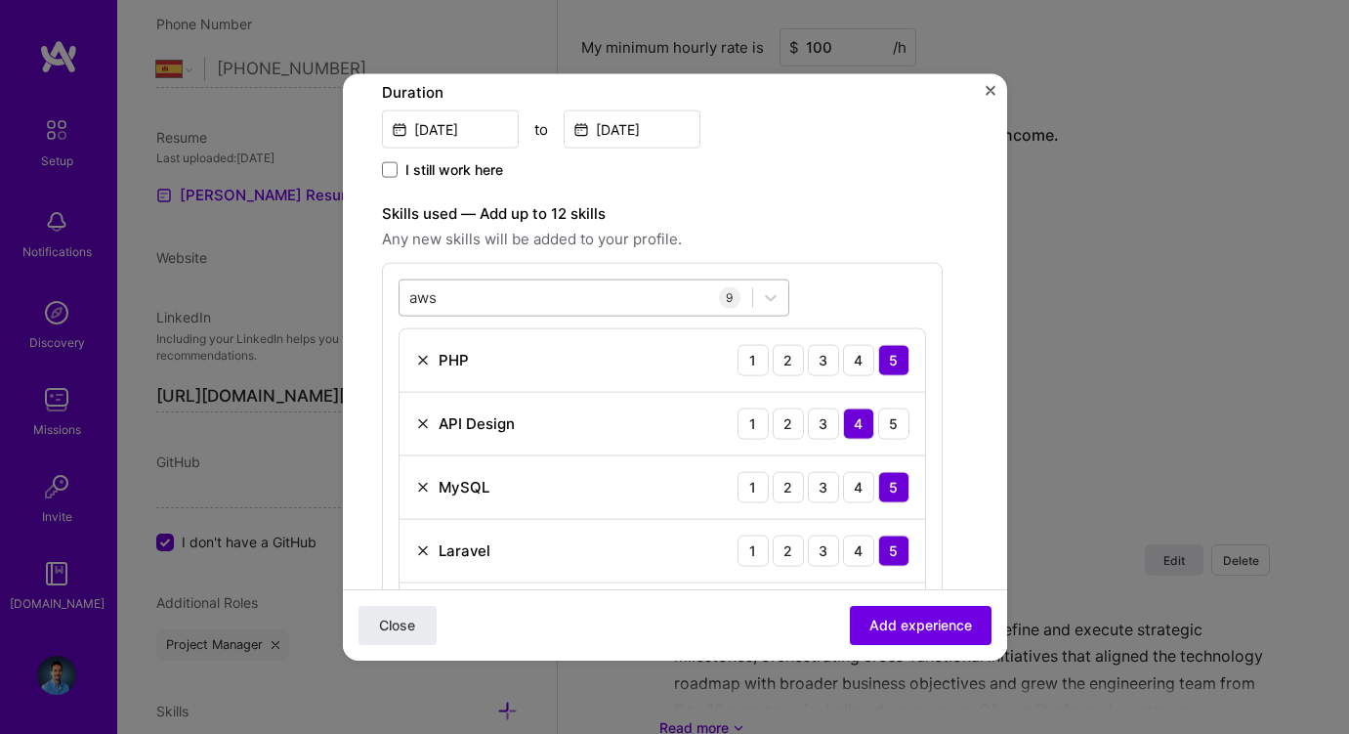
click at [412, 302] on input "aws" at bounding box center [423, 297] width 29 height 21
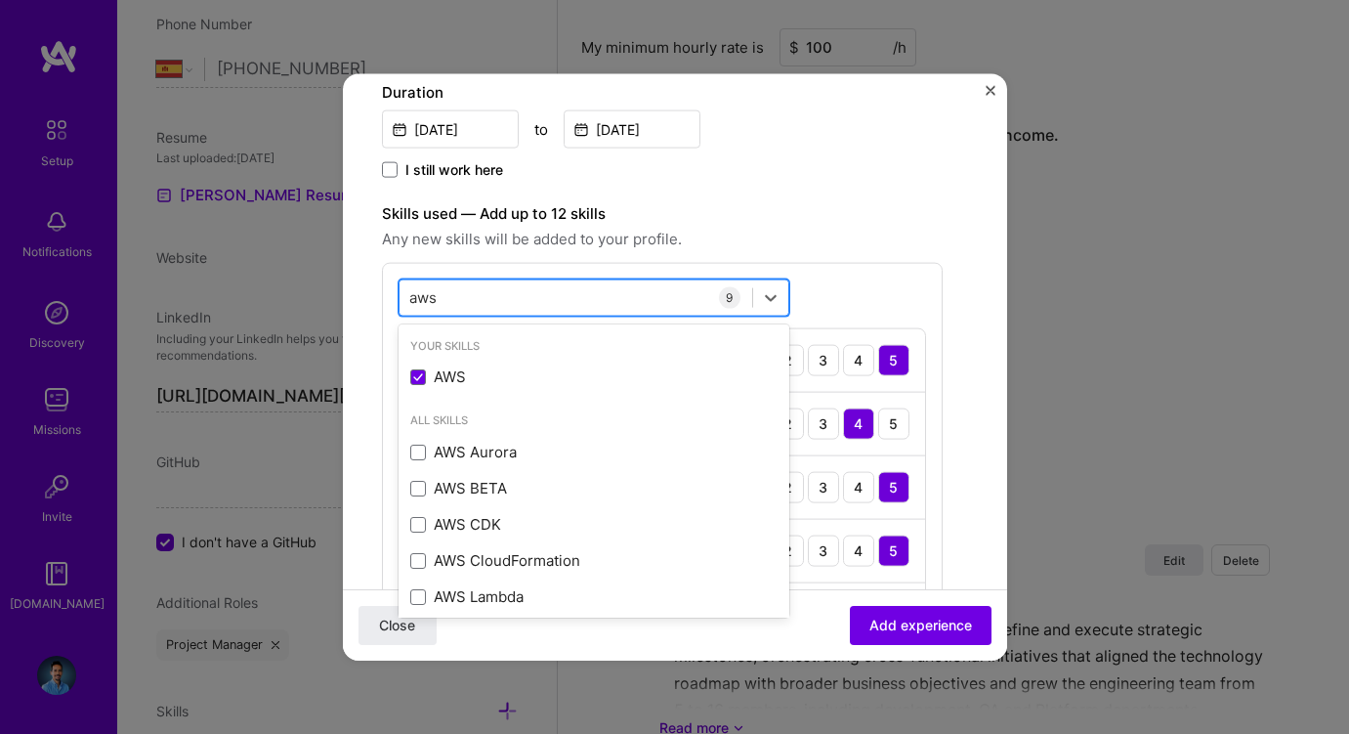
click at [412, 302] on input "aws" at bounding box center [423, 297] width 29 height 21
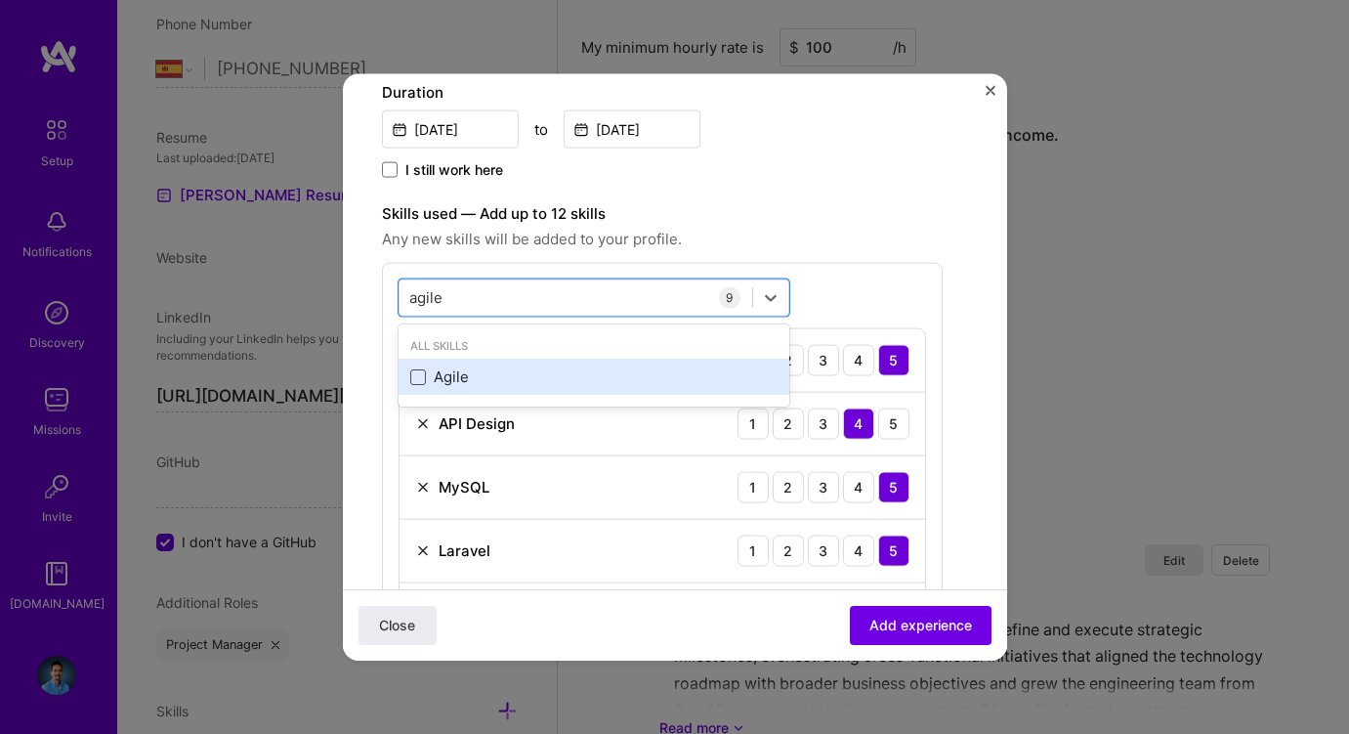
click at [416, 369] on span at bounding box center [418, 376] width 16 height 16
click at [0, 0] on input "checkbox" at bounding box center [0, 0] width 0 height 0
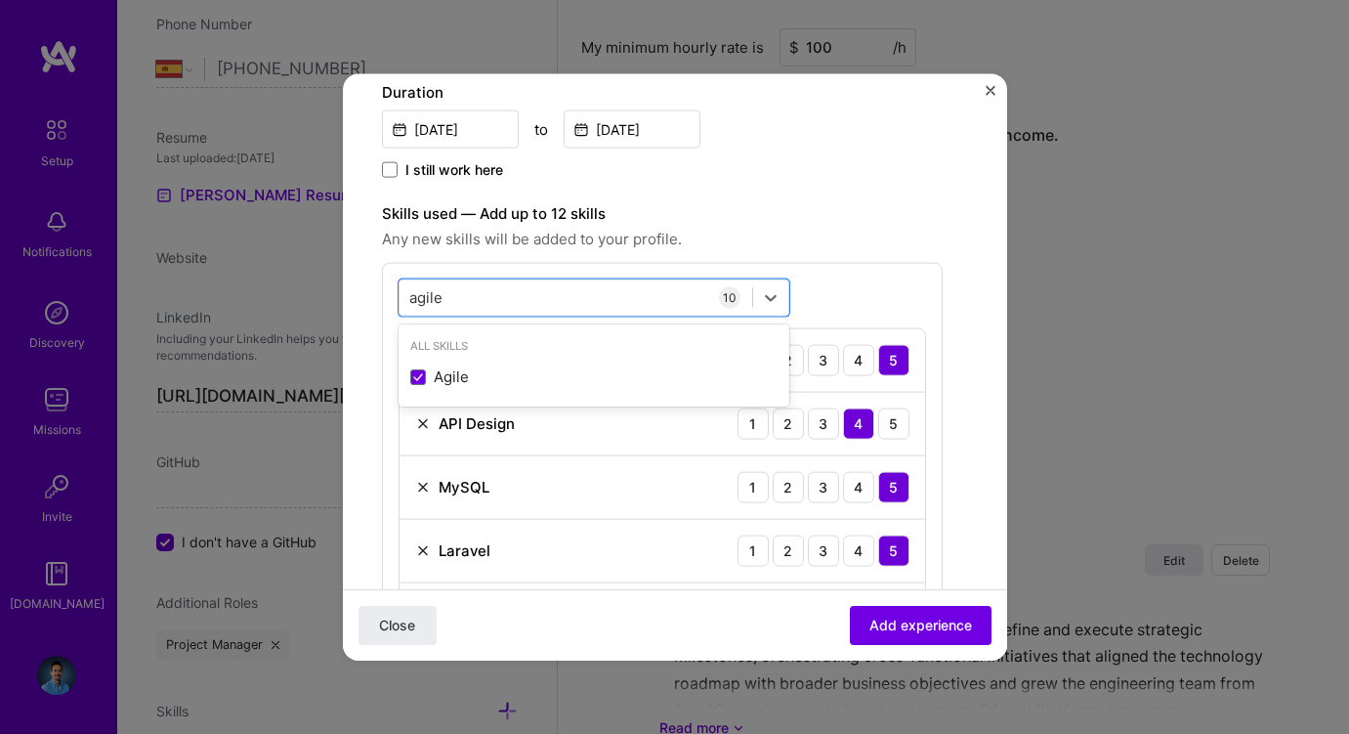
click at [621, 225] on div "Skills used — Add up to 12 skills Any new skills will be added to your profile." at bounding box center [662, 225] width 561 height 49
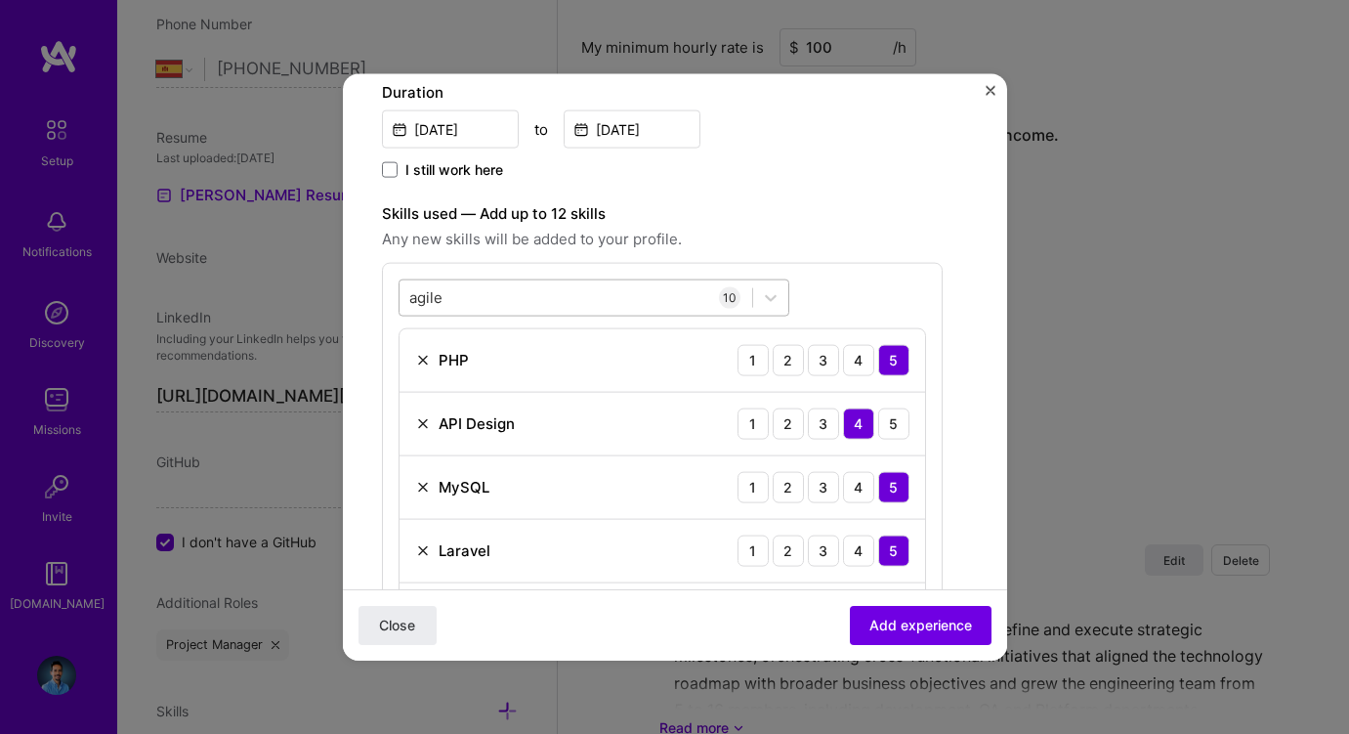
click at [428, 297] on input "agile" at bounding box center [426, 297] width 34 height 21
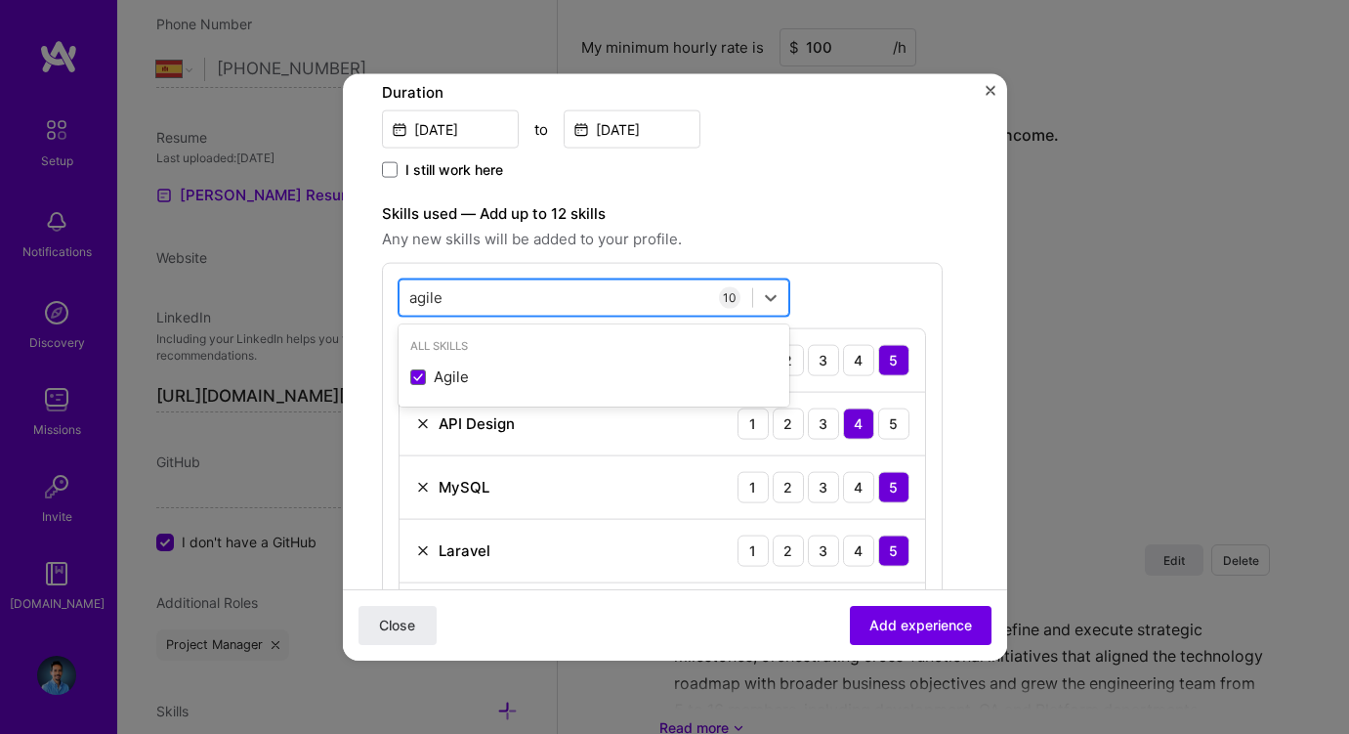
click at [428, 297] on input "agile" at bounding box center [426, 297] width 34 height 21
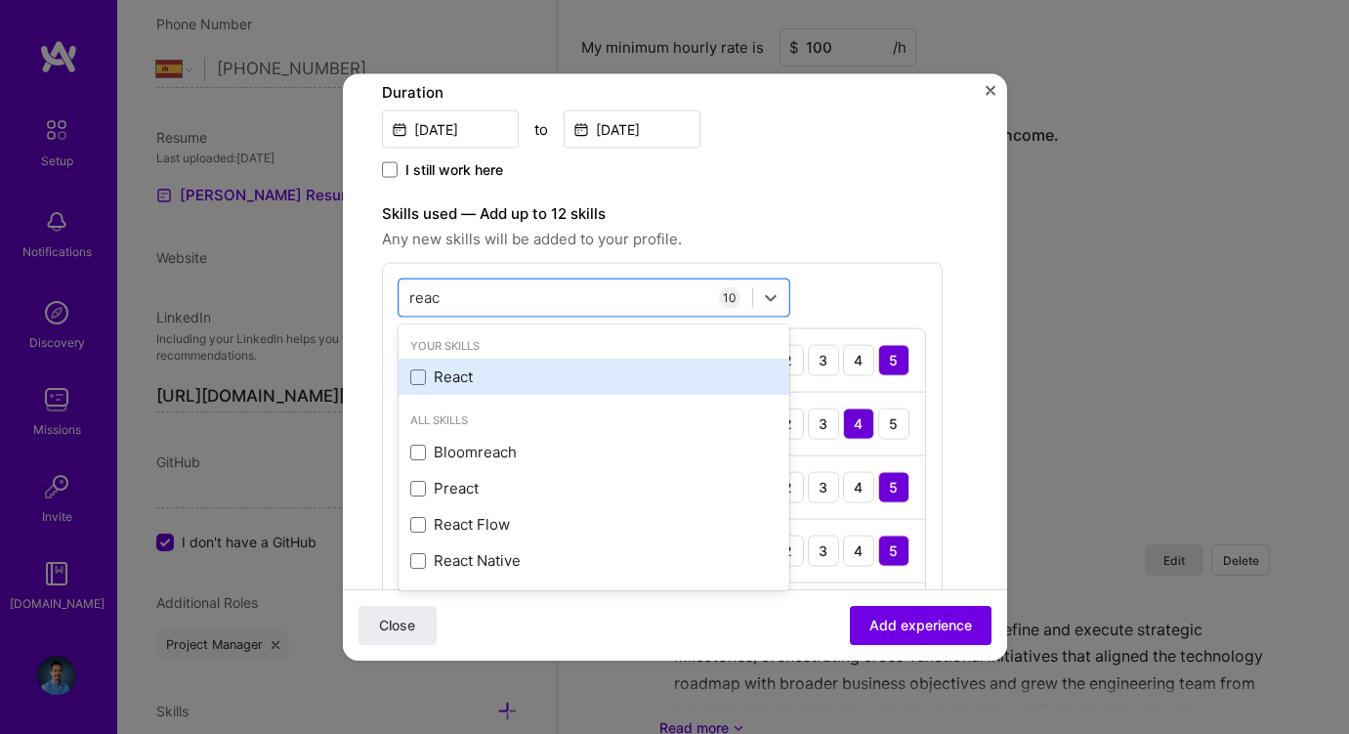
click at [454, 390] on div "React" at bounding box center [594, 377] width 391 height 36
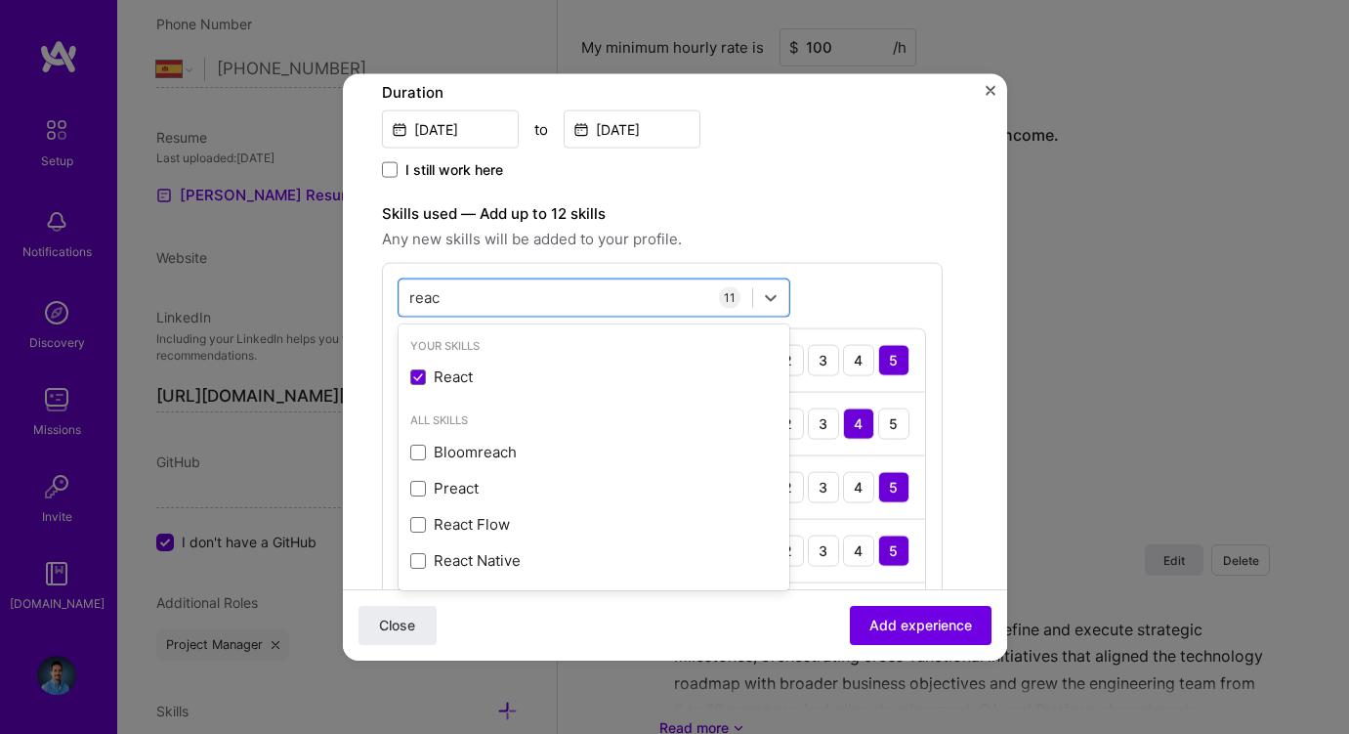
type input "reac"
click at [842, 259] on div "Skills used — Add up to 12 skills Any new skills will be added to your profile.…" at bounding box center [662, 622] width 561 height 842
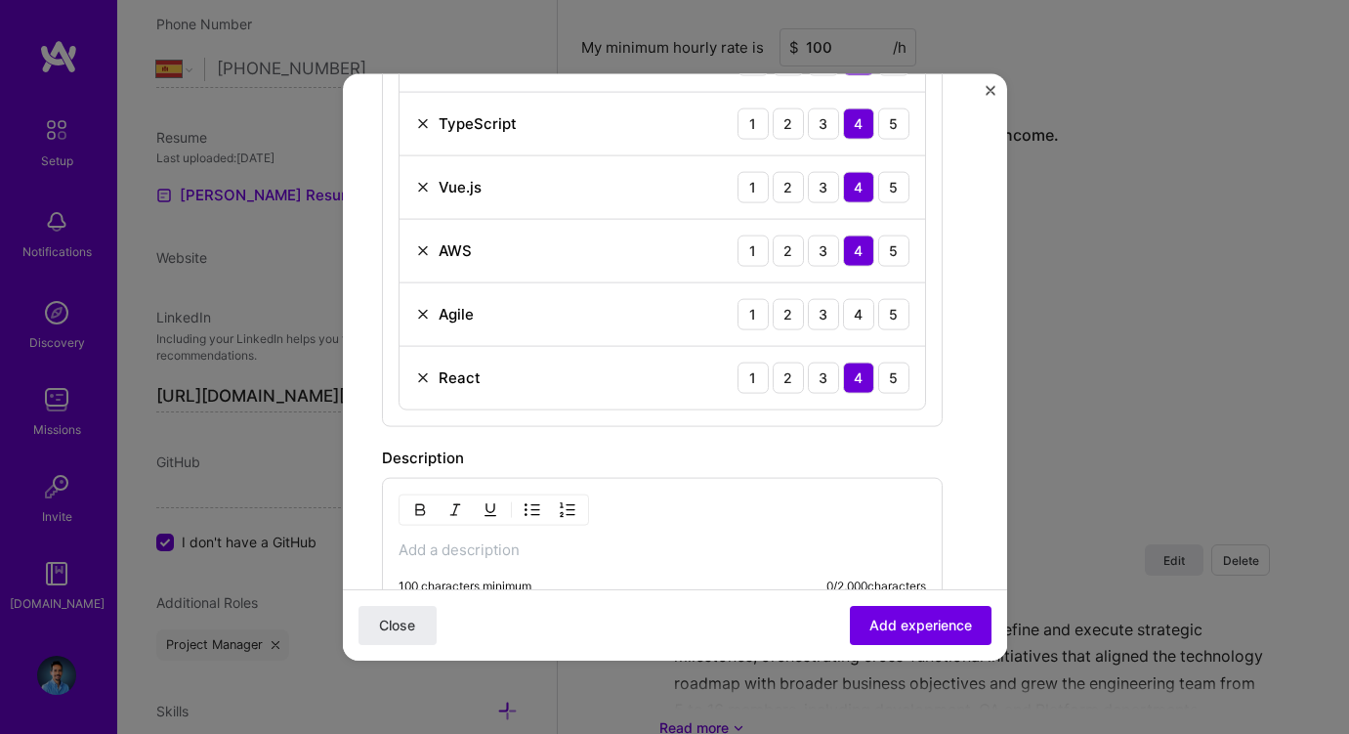
scroll to position [1087, 0]
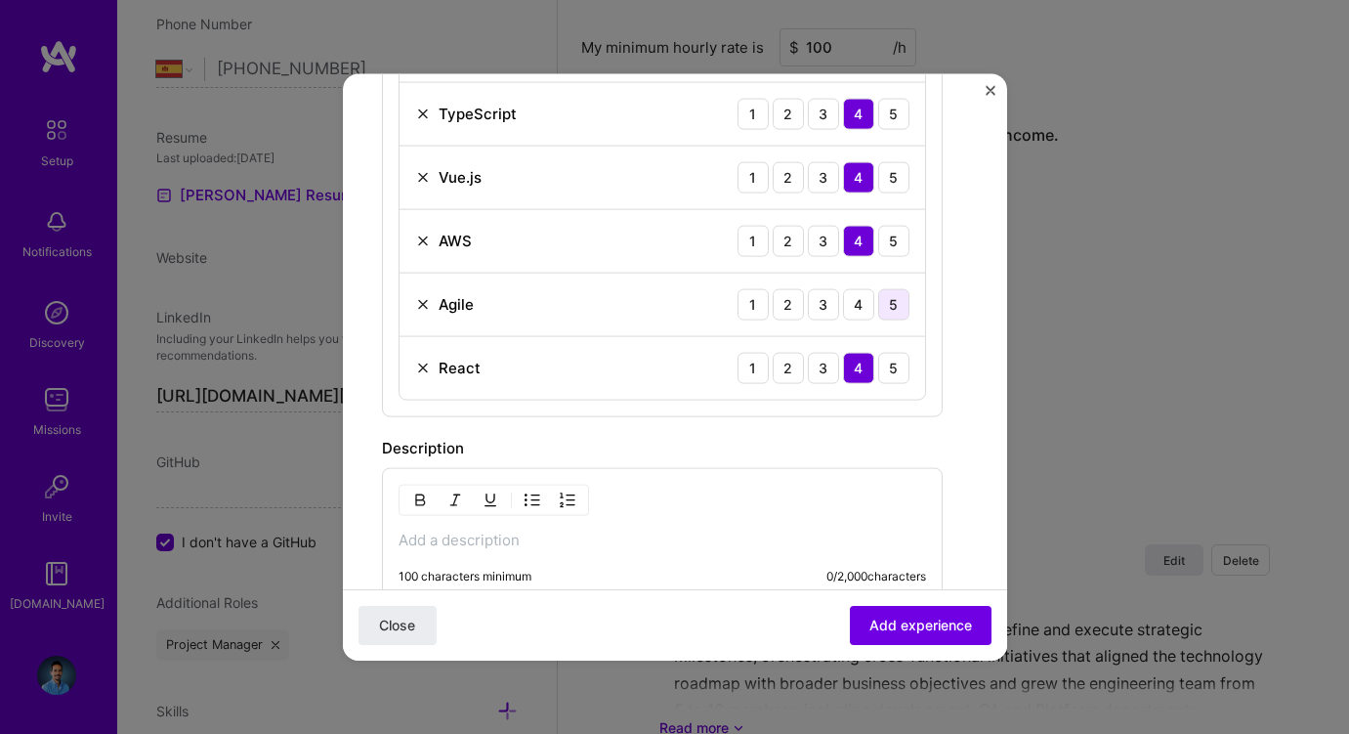
click at [897, 292] on div "5" at bounding box center [893, 303] width 31 height 31
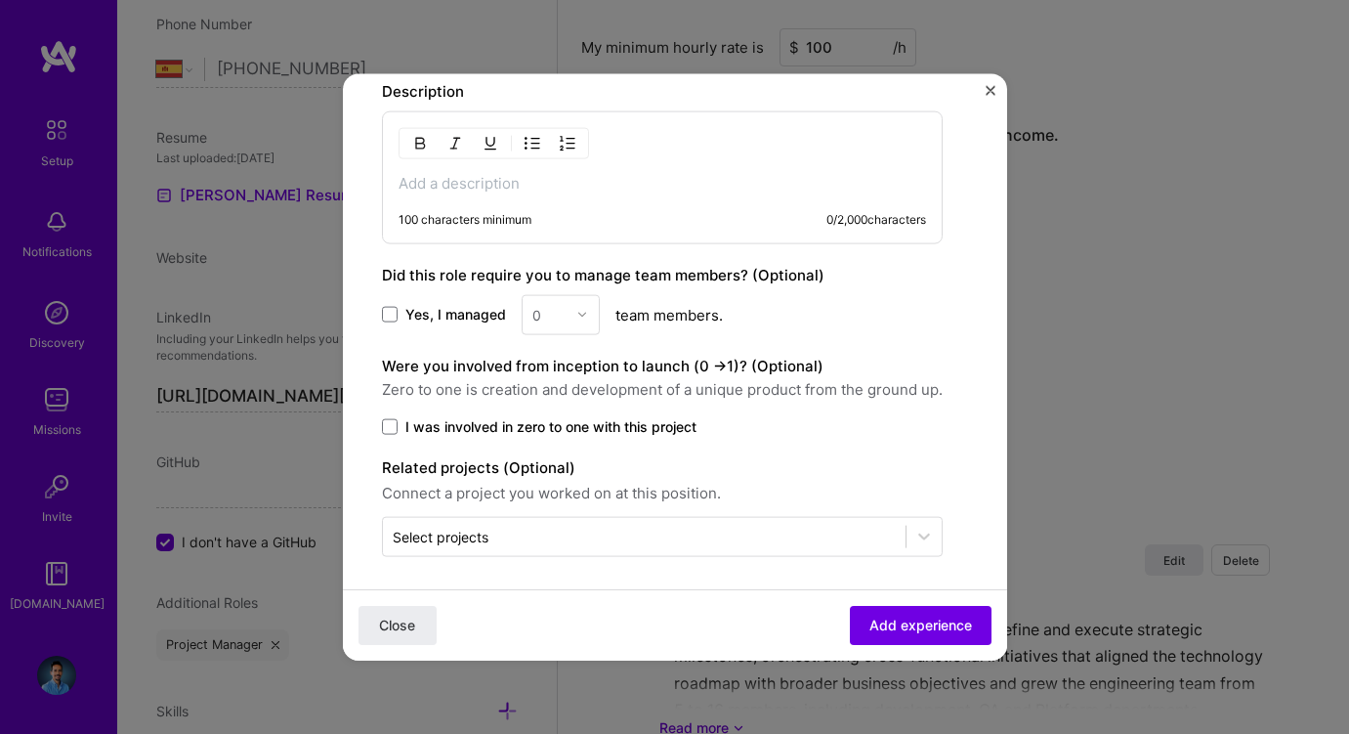
scroll to position [1450, 0]
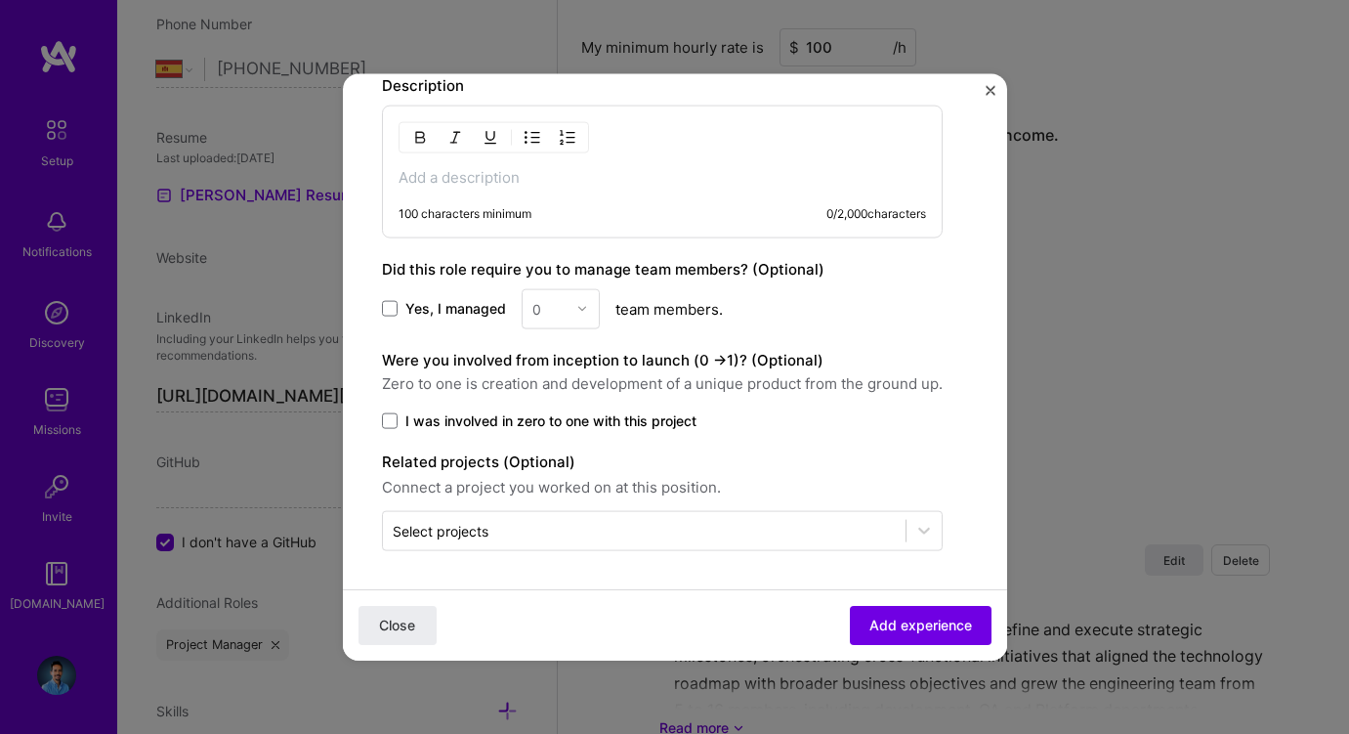
click at [449, 301] on span "Yes, I managed" at bounding box center [455, 309] width 101 height 20
click at [0, 0] on input "Yes, I managed" at bounding box center [0, 0] width 0 height 0
click at [550, 308] on input "text" at bounding box center [549, 308] width 34 height 21
type input "3"
click at [526, 187] on div "100 characters minimum 0 / 2,000 characters" at bounding box center [662, 171] width 561 height 133
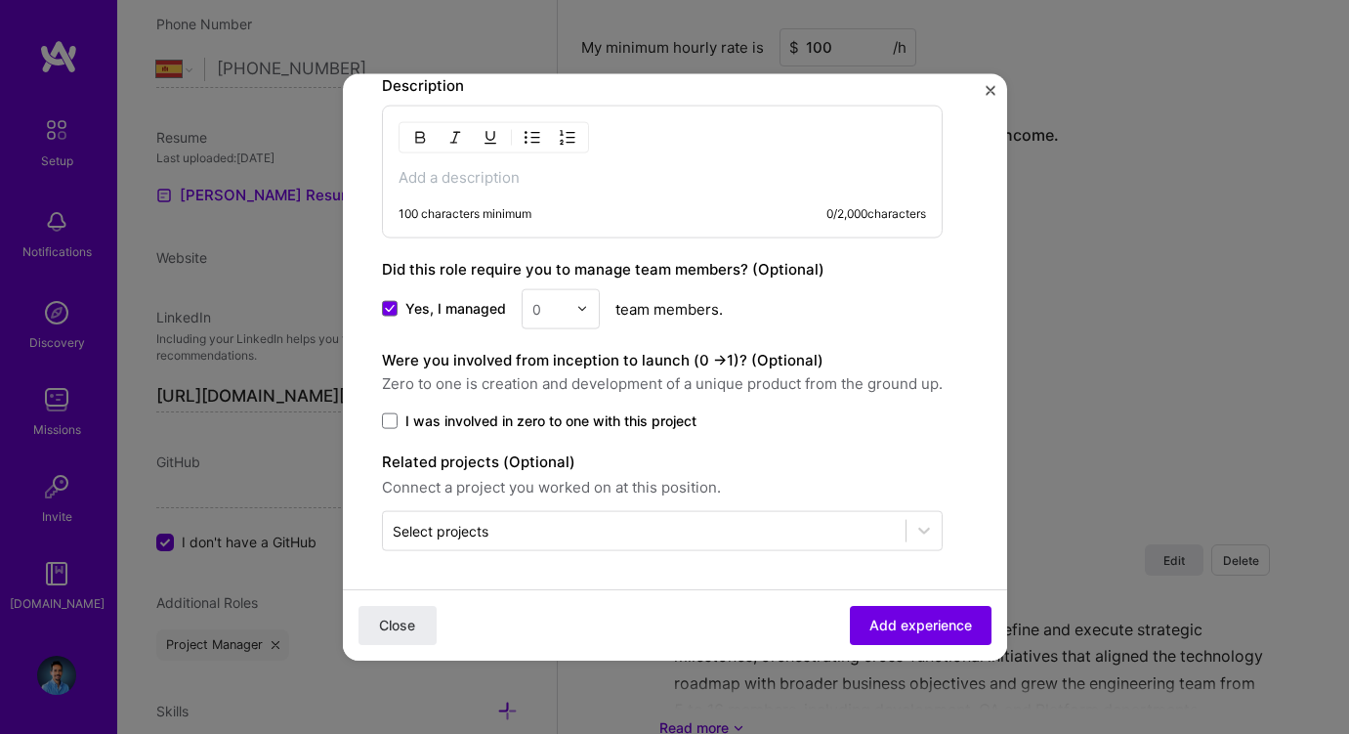
click at [508, 177] on p at bounding box center [663, 177] width 528 height 20
click at [582, 312] on img at bounding box center [582, 309] width 12 height 12
click at [546, 432] on div "3" at bounding box center [561, 432] width 66 height 36
click at [565, 170] on p at bounding box center [663, 177] width 528 height 20
paste div
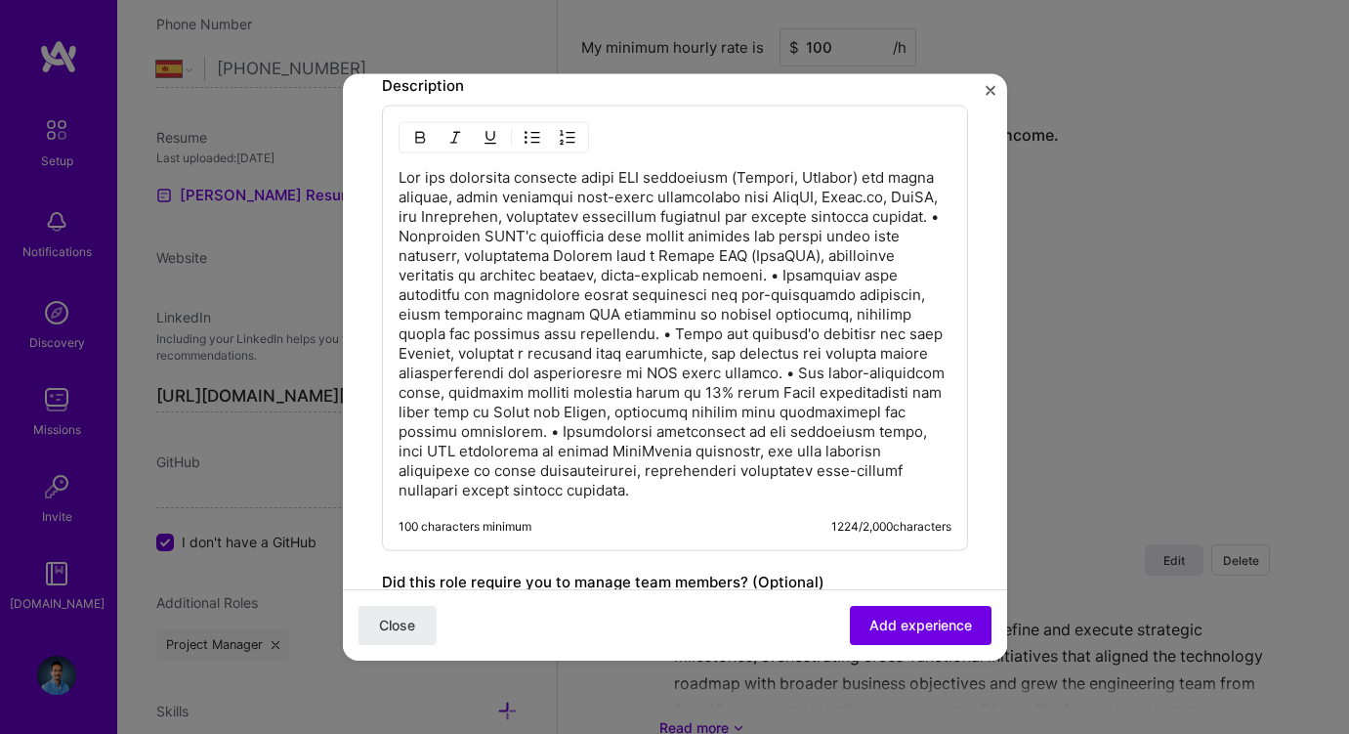
click at [472, 233] on p at bounding box center [675, 333] width 553 height 332
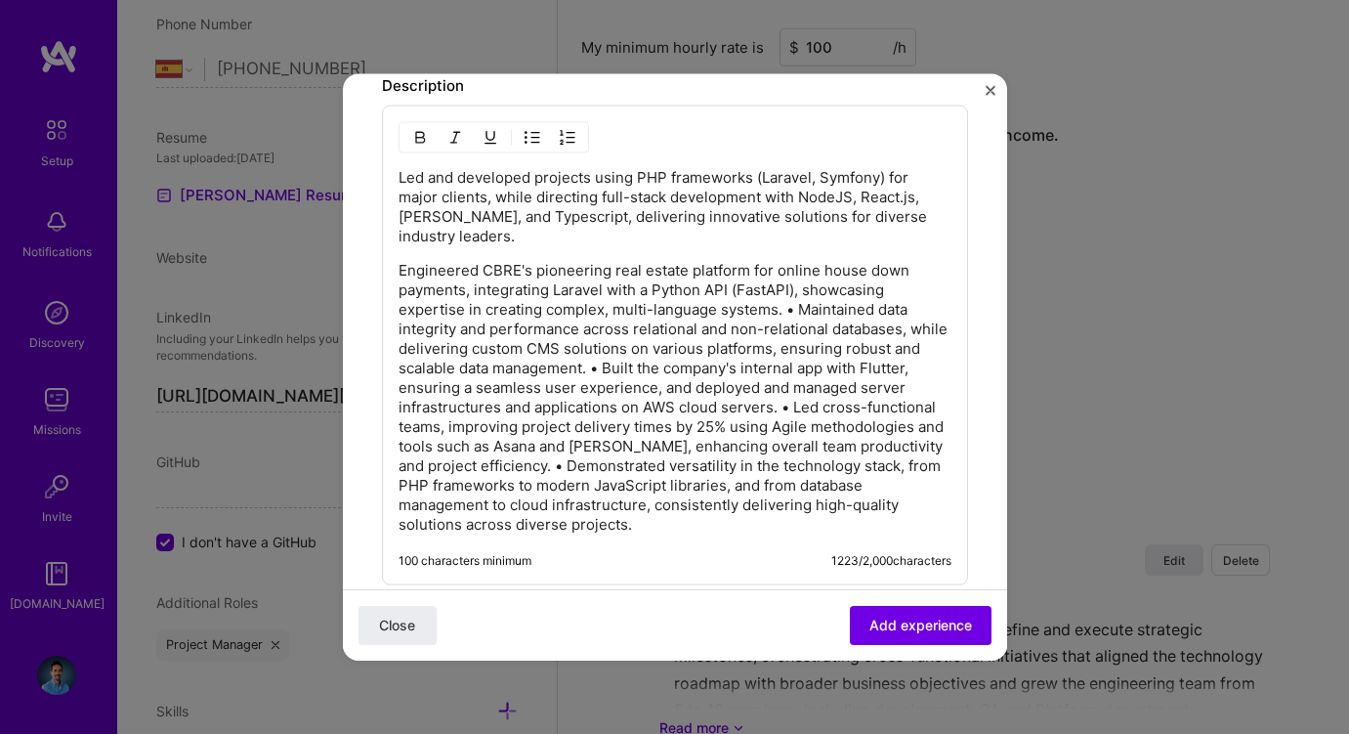
click at [798, 306] on p "Engineered CBRE's pioneering real estate platform for online house down payment…" at bounding box center [675, 397] width 553 height 274
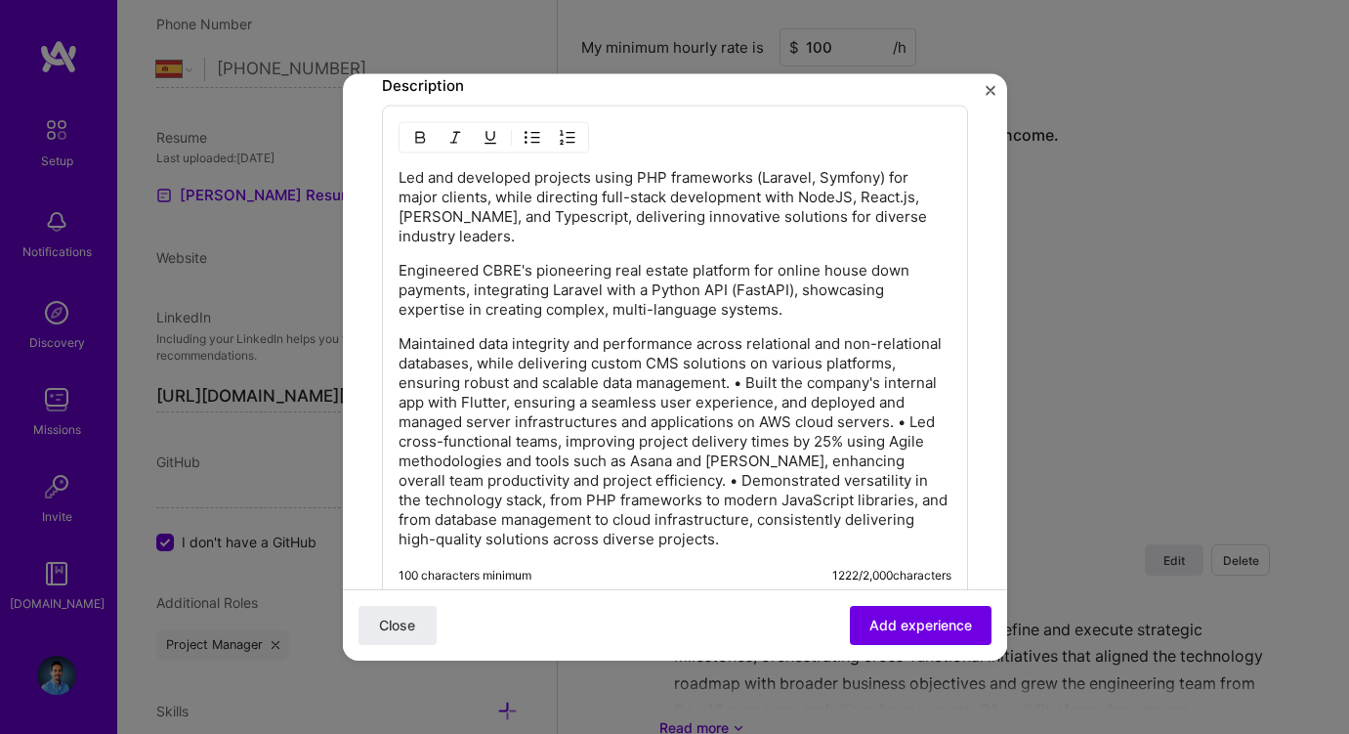
click at [746, 383] on p "Maintained data integrity and performance across relational and non-relational …" at bounding box center [675, 440] width 553 height 215
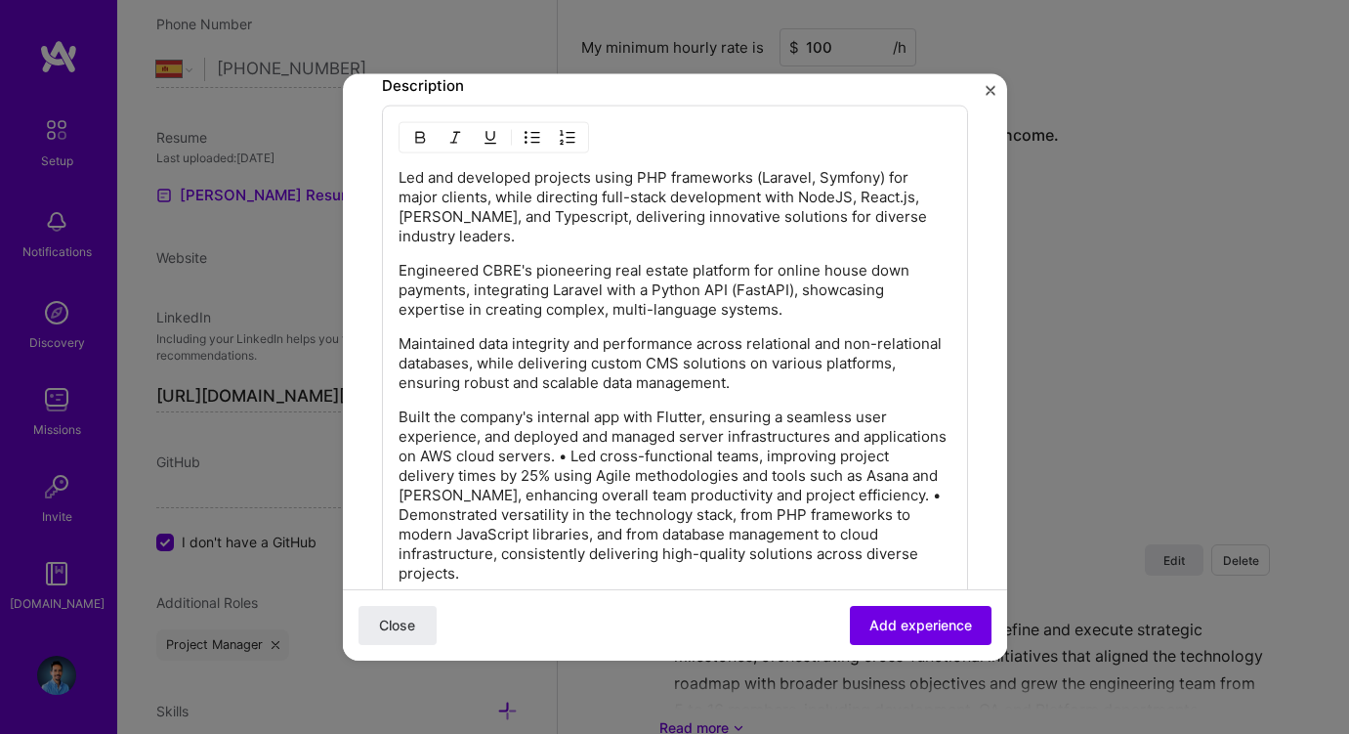
click at [571, 455] on p "Built the company's internal app with Flutter, ensuring a seamless user experie…" at bounding box center [675, 494] width 553 height 176
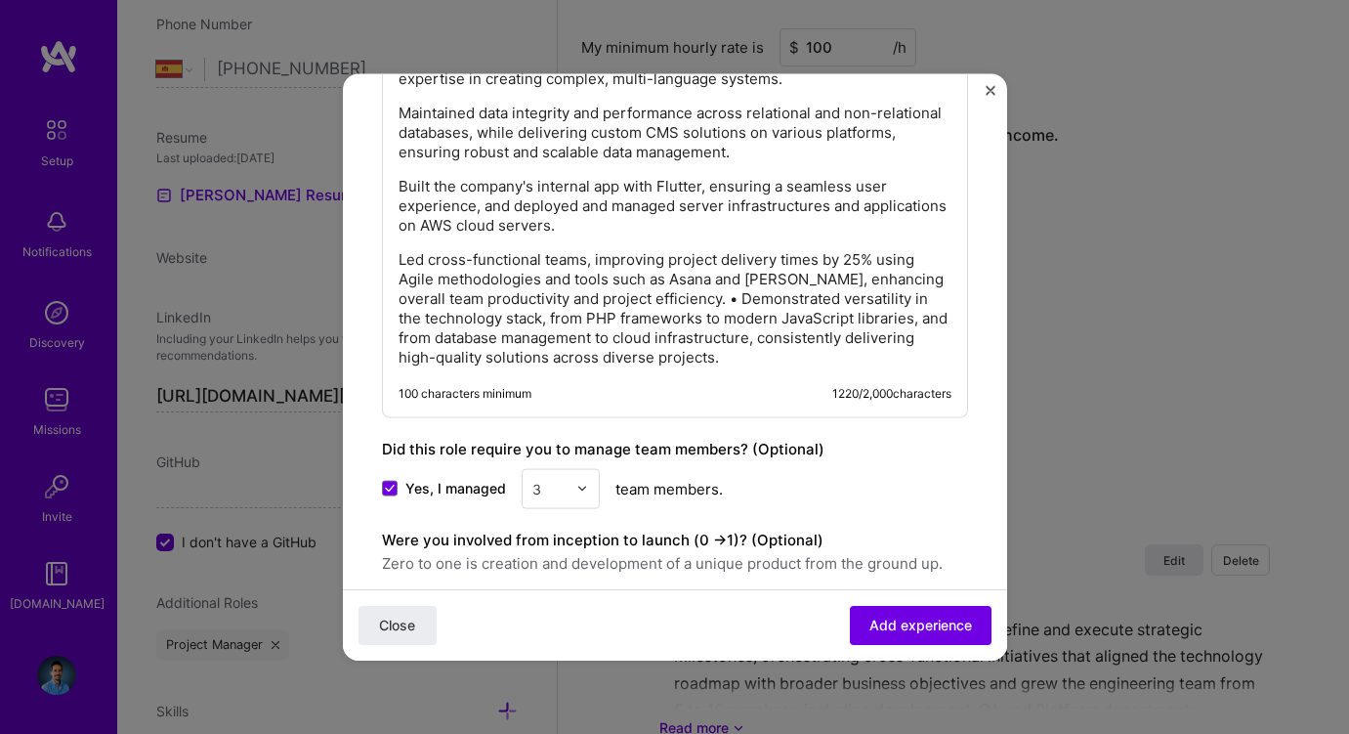
scroll to position [1732, 0]
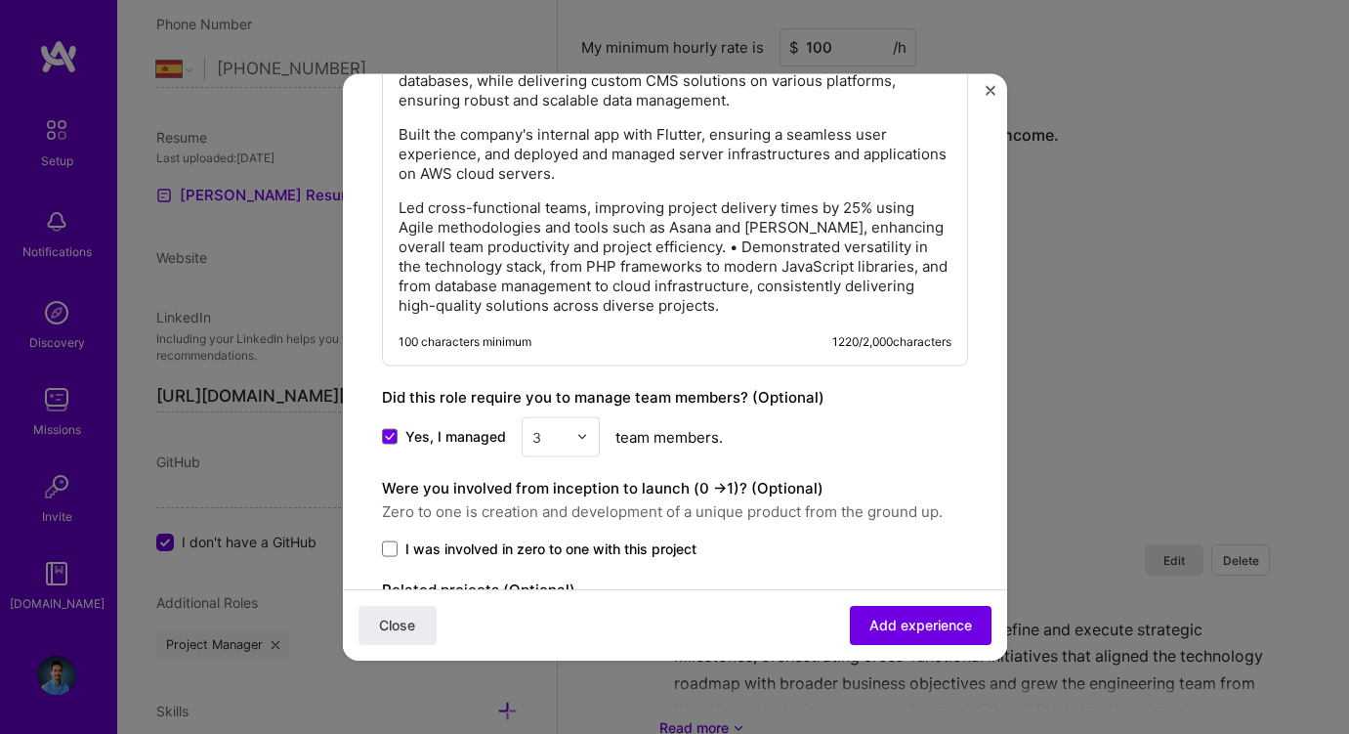
click at [695, 246] on p "Led cross-functional teams, improving project delivery times by 25% using Agile…" at bounding box center [675, 255] width 553 height 117
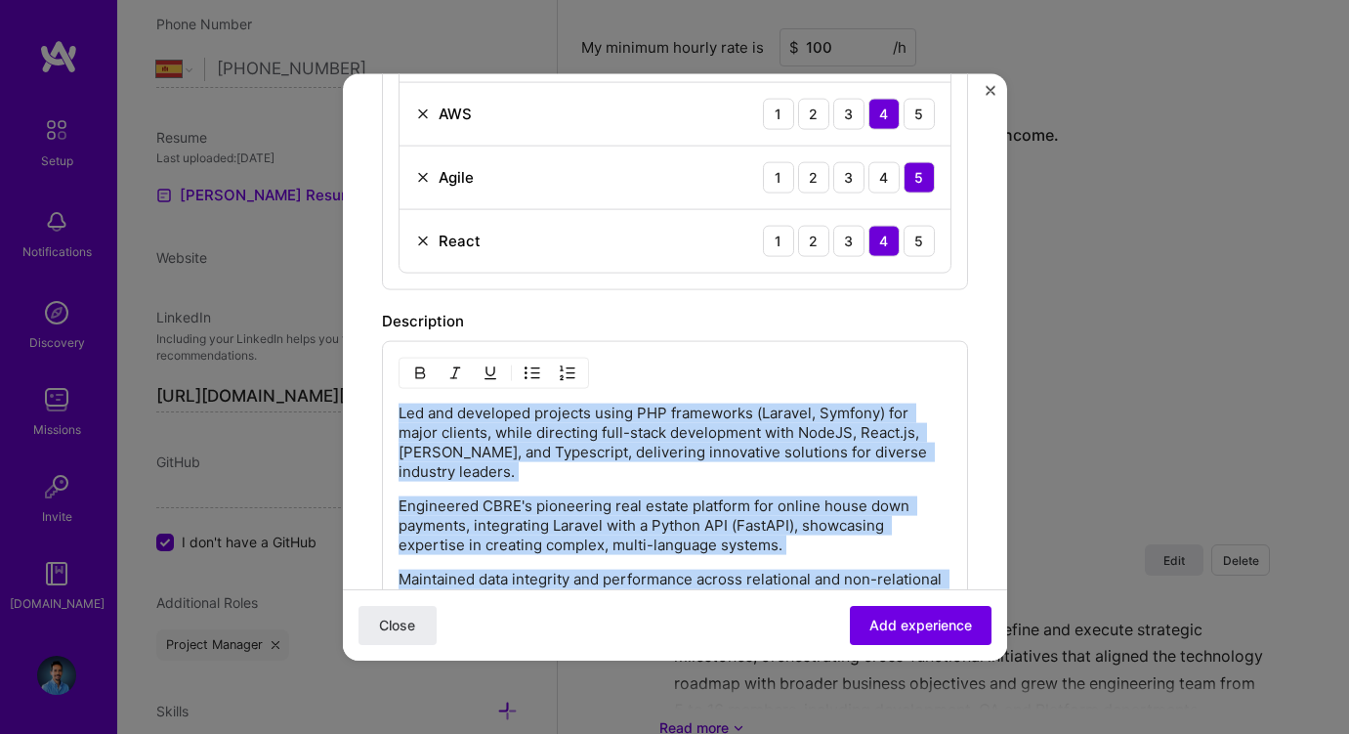
scroll to position [979, 0]
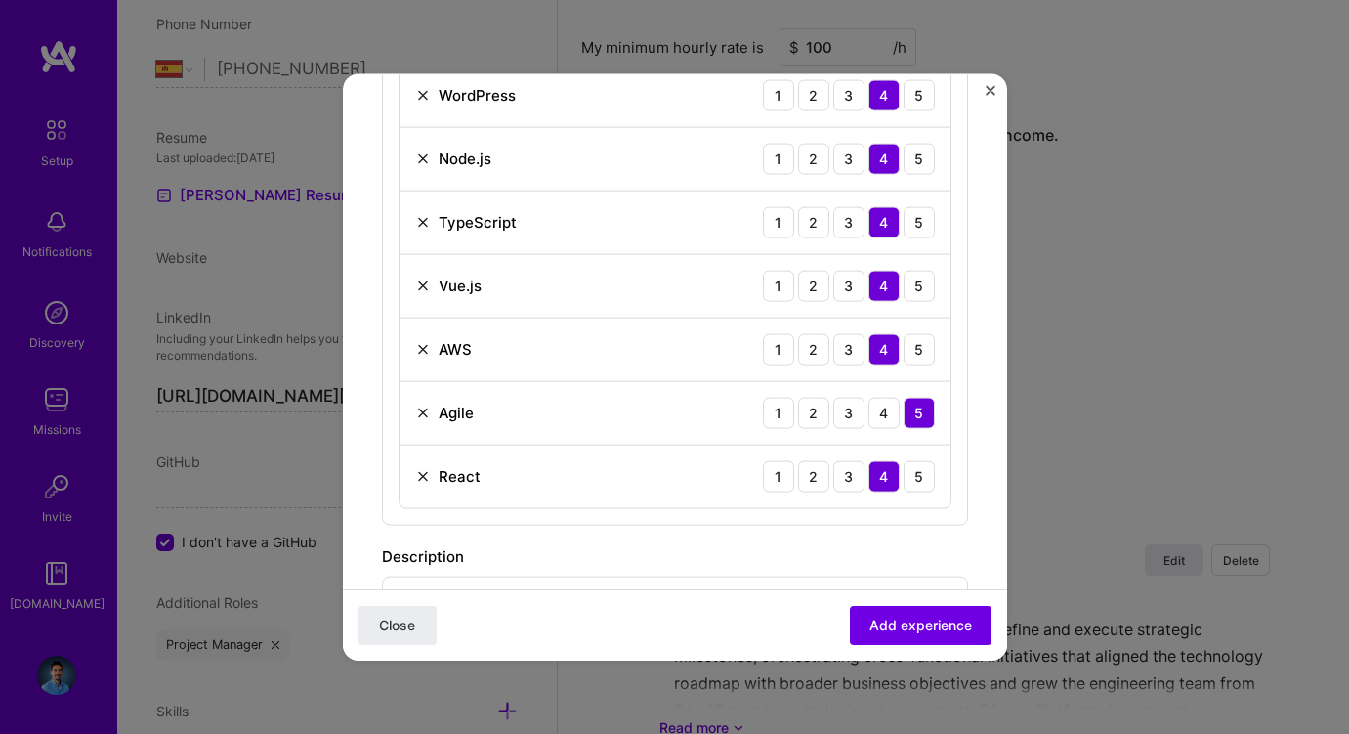
drag, startPoint x: 456, startPoint y: 345, endPoint x: 399, endPoint y: 311, distance: 67.0
click at [399, 311] on div "Create a job experience Jobs help companies understand your past experience. Co…" at bounding box center [675, 299] width 586 height 2332
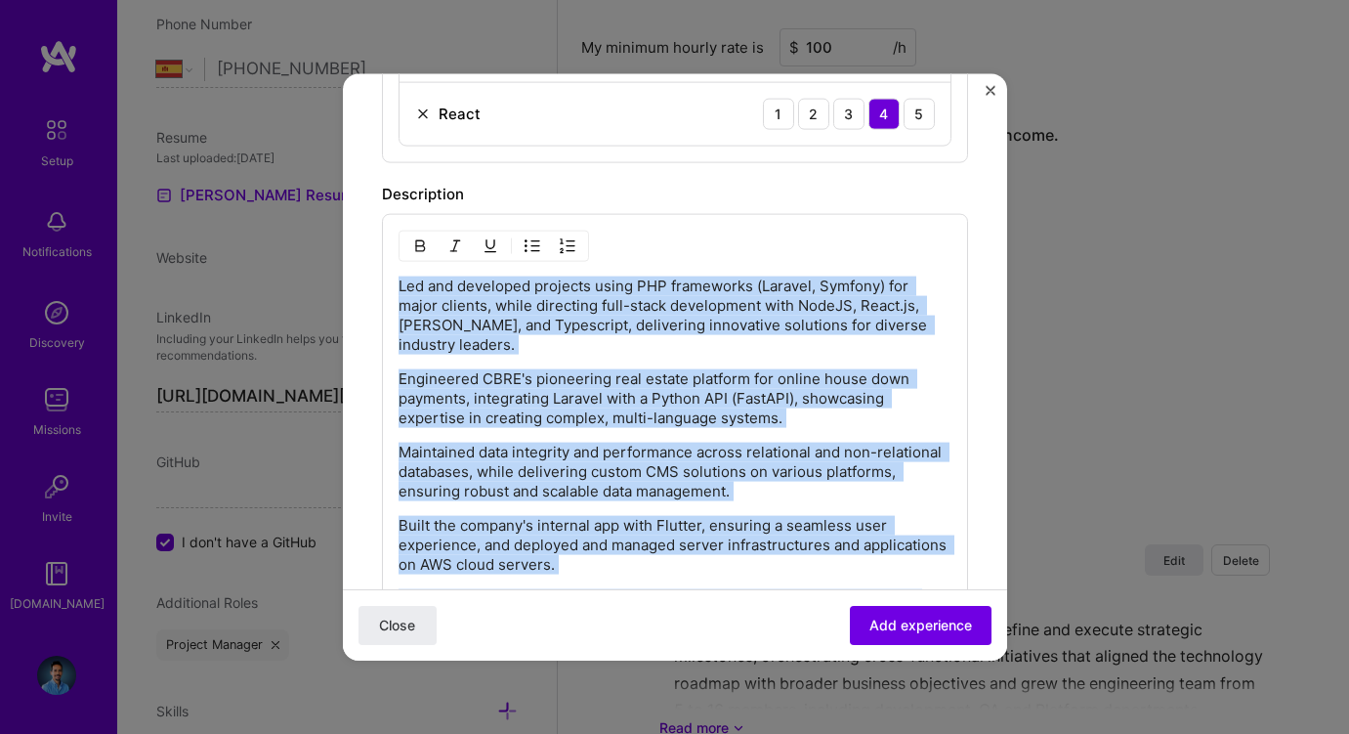
scroll to position [1350, 0]
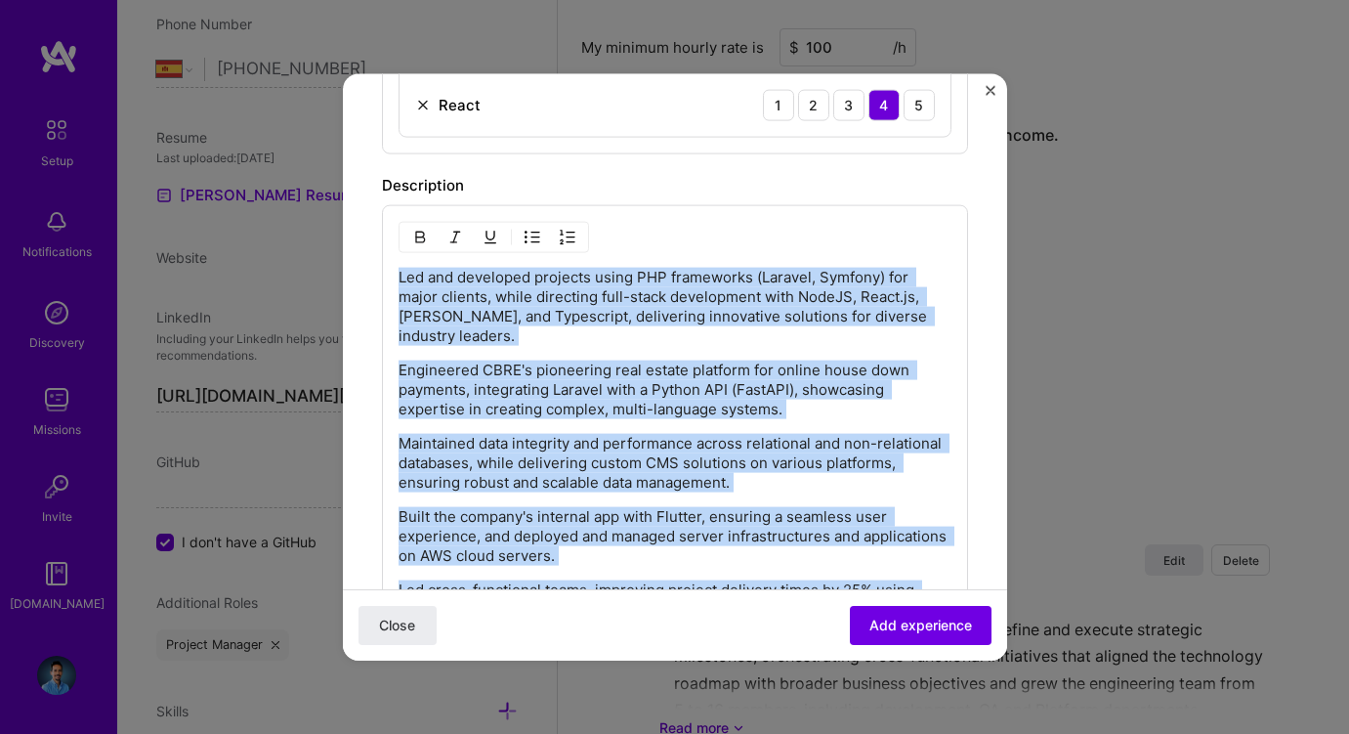
click at [535, 233] on img "button" at bounding box center [533, 237] width 16 height 16
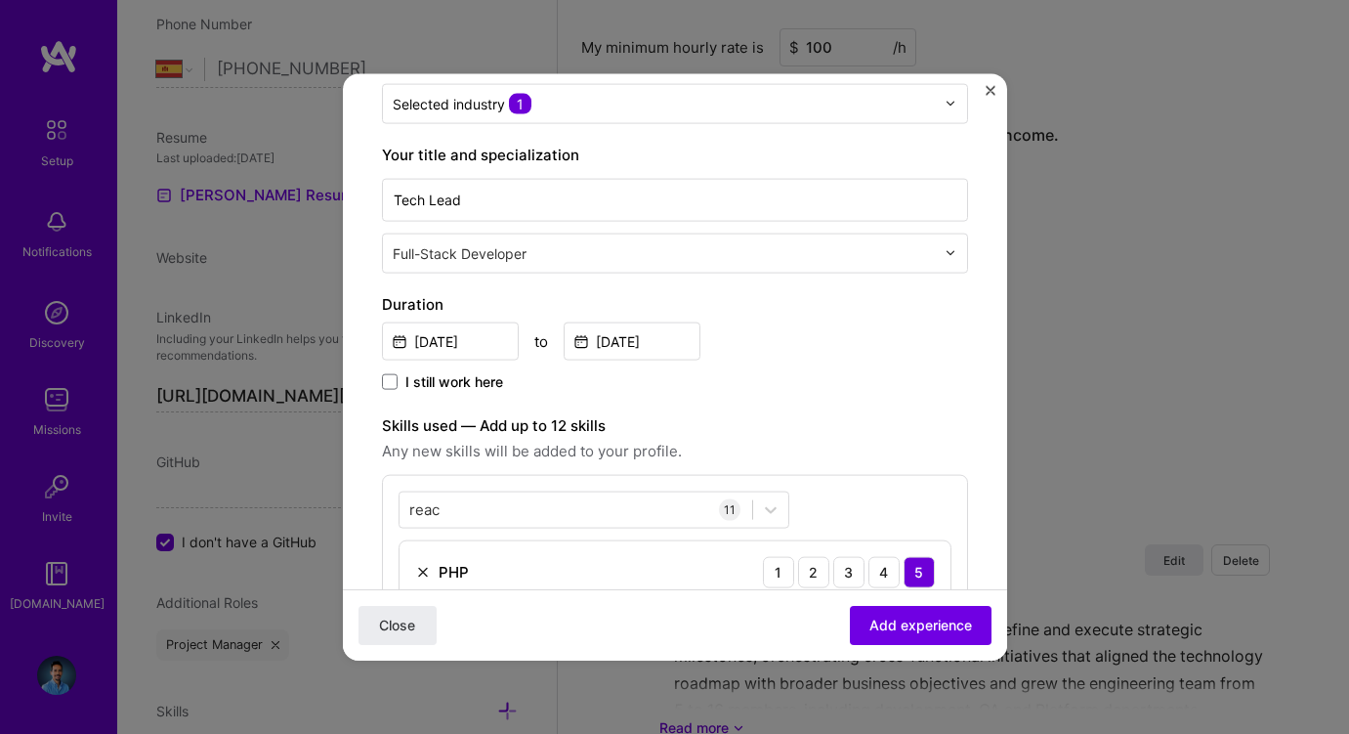
scroll to position [236, 0]
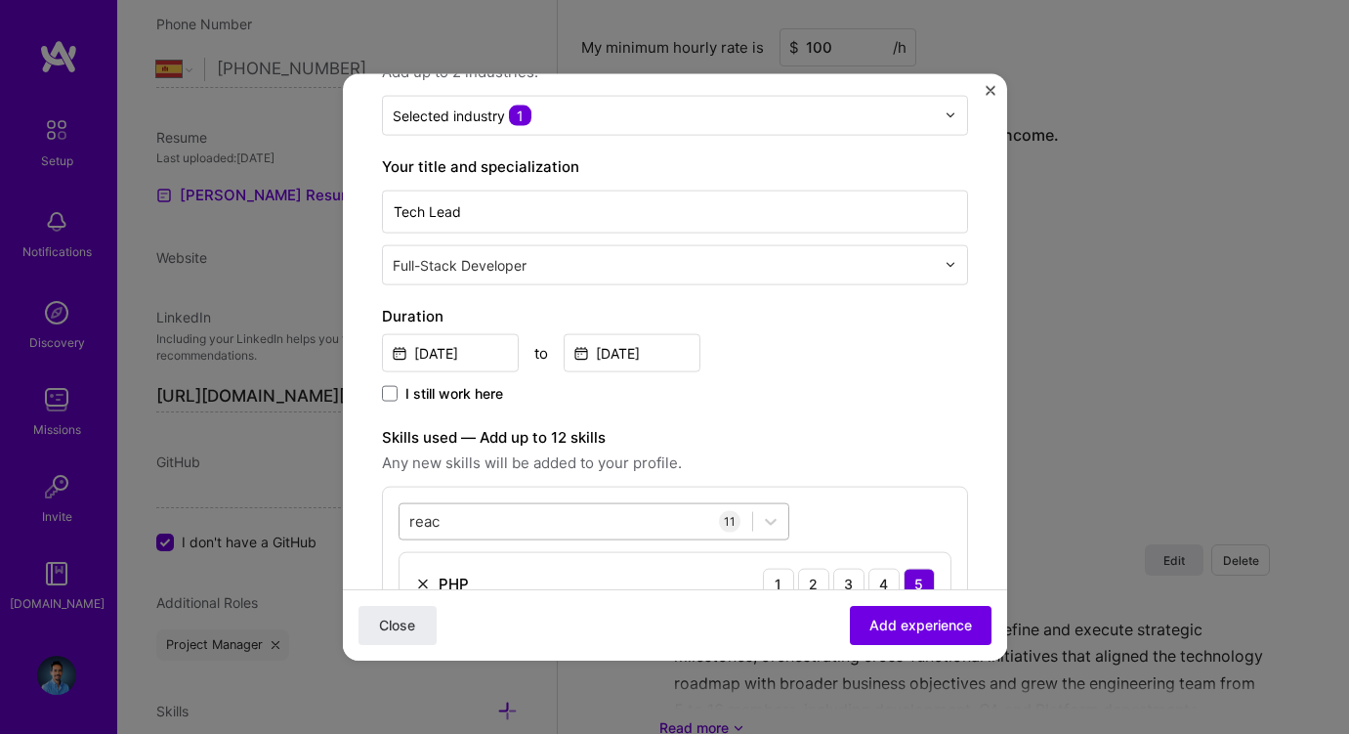
click at [425, 526] on input "reac" at bounding box center [425, 521] width 32 height 21
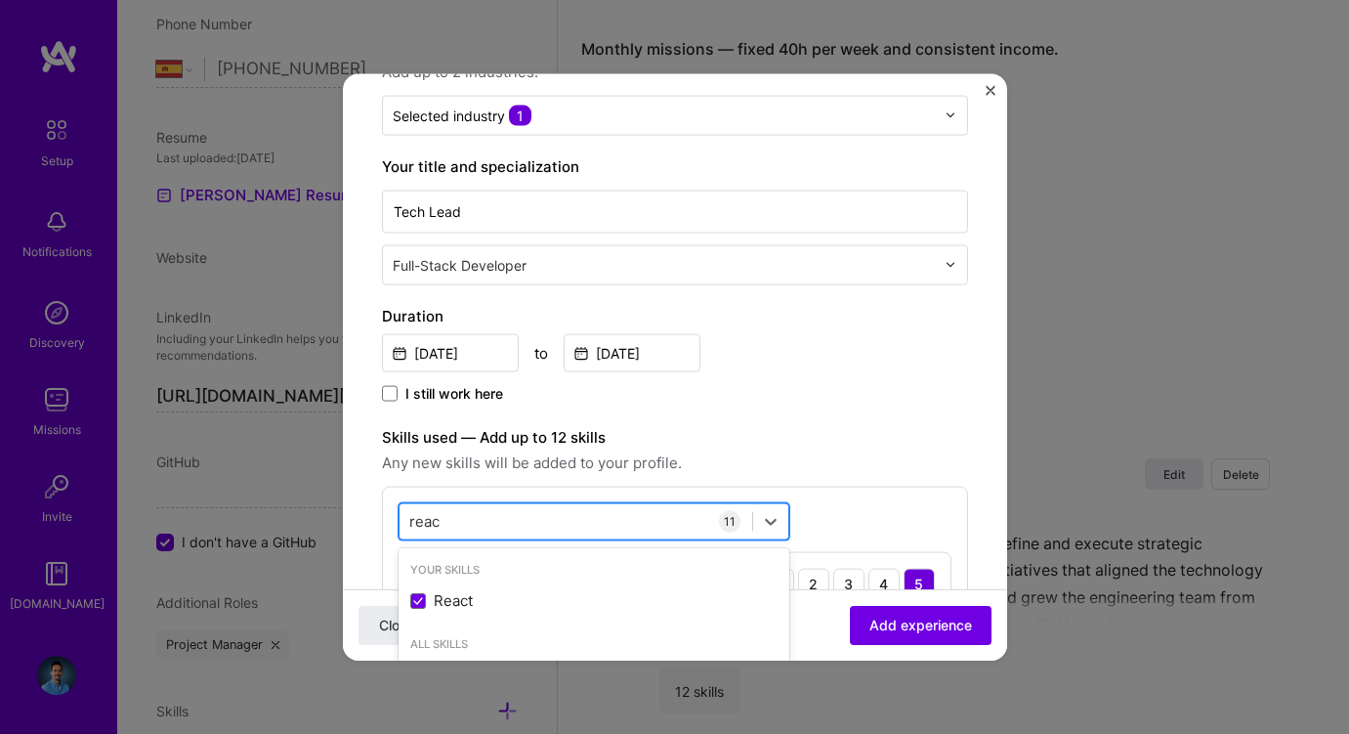
scroll to position [1531, 0]
click at [425, 526] on input "reac" at bounding box center [425, 521] width 32 height 21
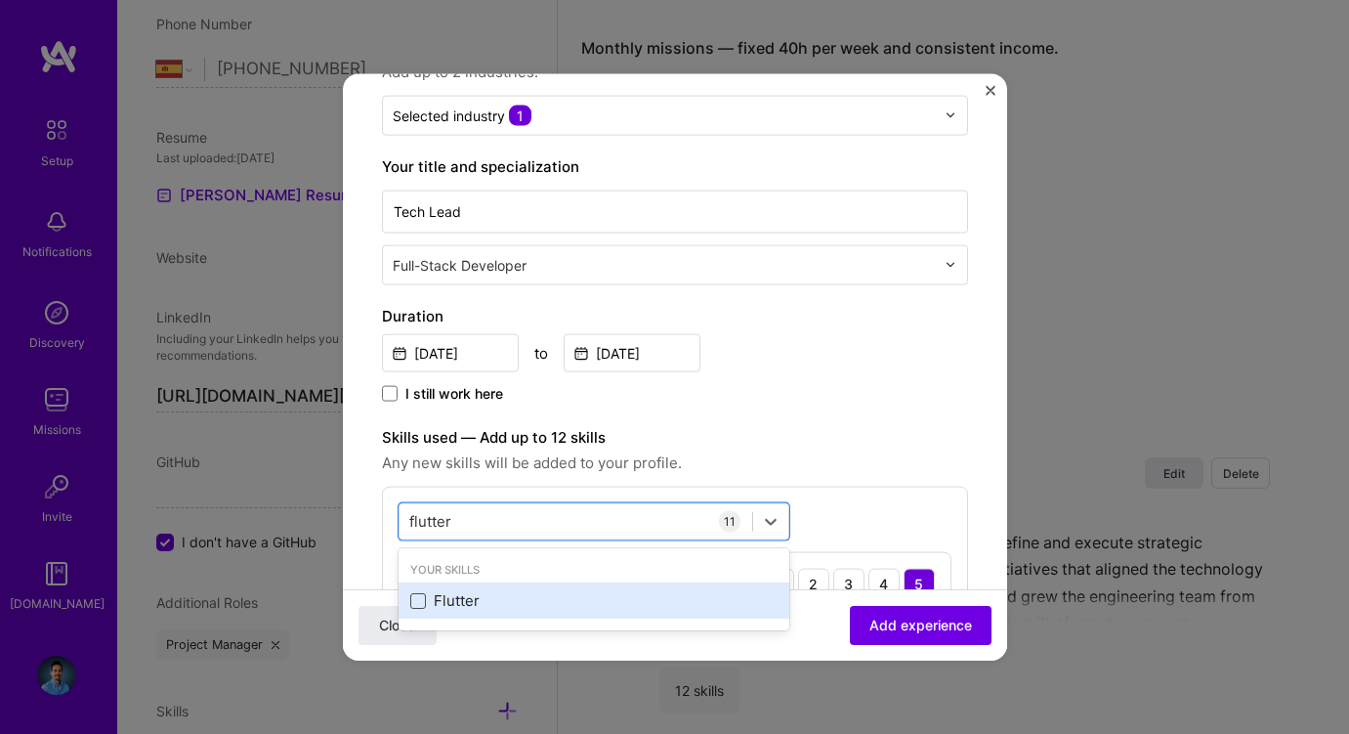
click at [419, 598] on span at bounding box center [418, 600] width 16 height 16
click at [0, 0] on input "checkbox" at bounding box center [0, 0] width 0 height 0
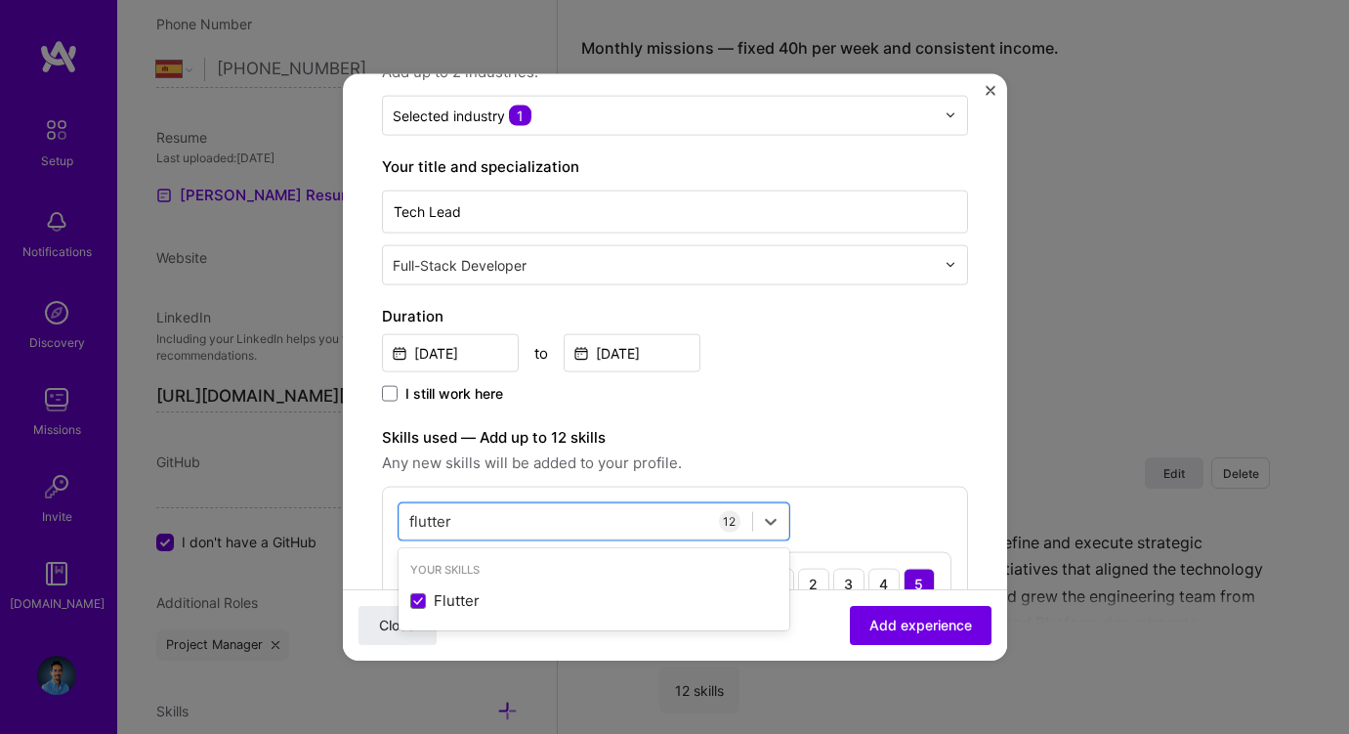
type input "flutter"
click at [696, 434] on label "Skills used — Add up to 12 skills" at bounding box center [675, 436] width 586 height 23
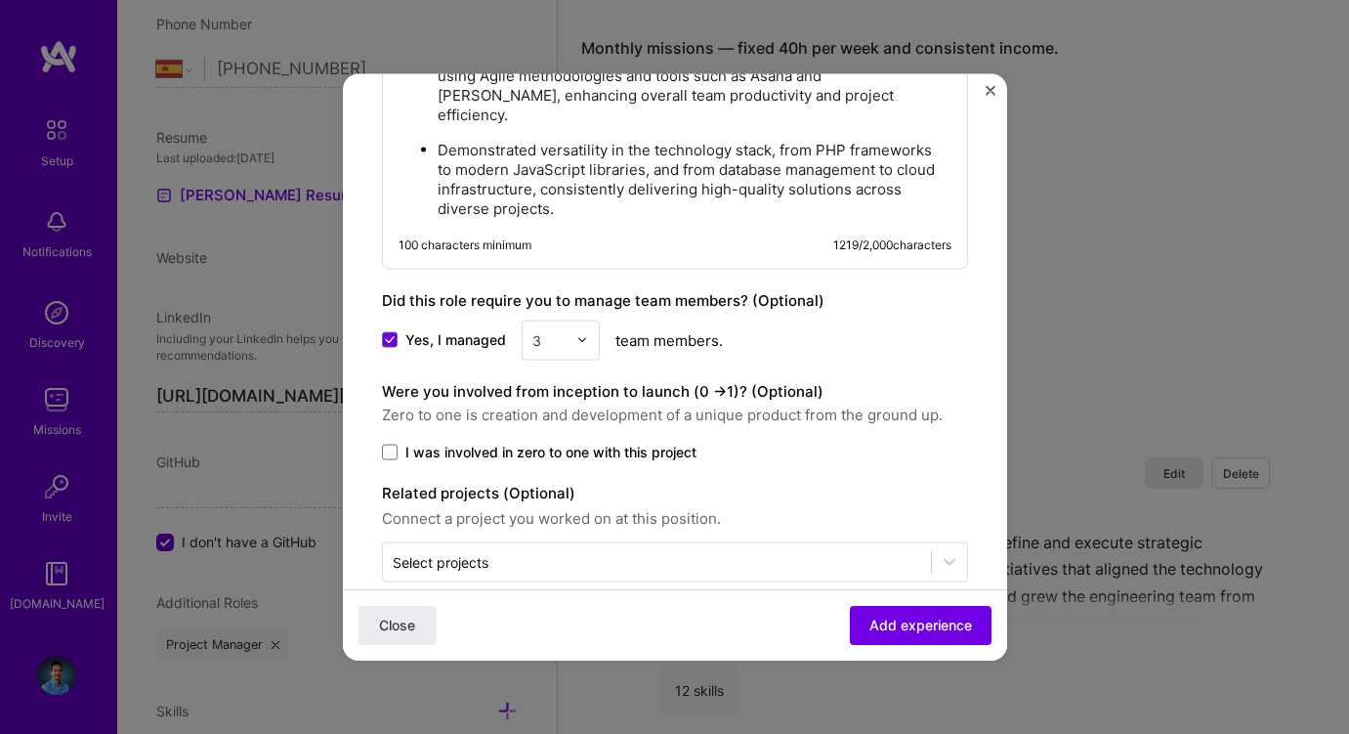
scroll to position [1961, 0]
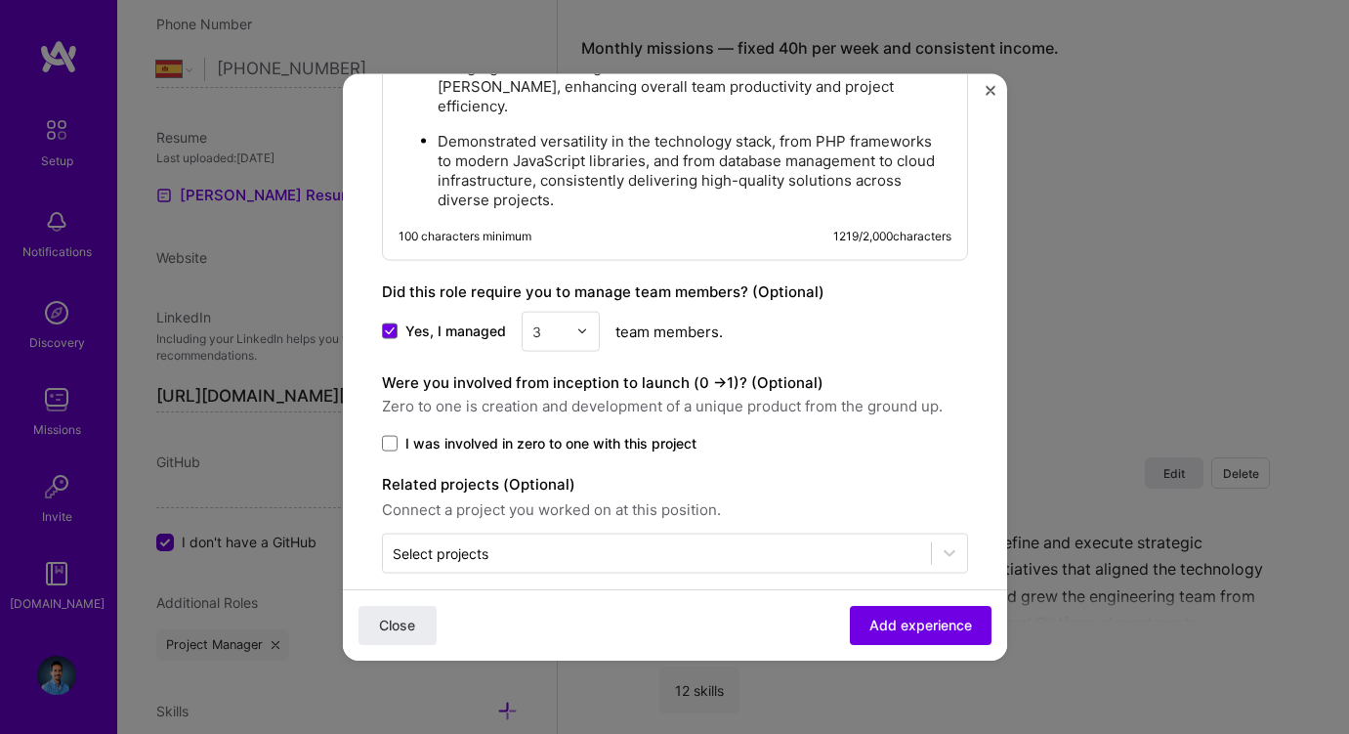
click at [604, 433] on span "I was involved in zero to one with this project" at bounding box center [550, 443] width 291 height 20
click at [0, 0] on input "I was involved in zero to one with this project" at bounding box center [0, 0] width 0 height 0
click at [903, 620] on span "Add experience" at bounding box center [921, 626] width 103 height 20
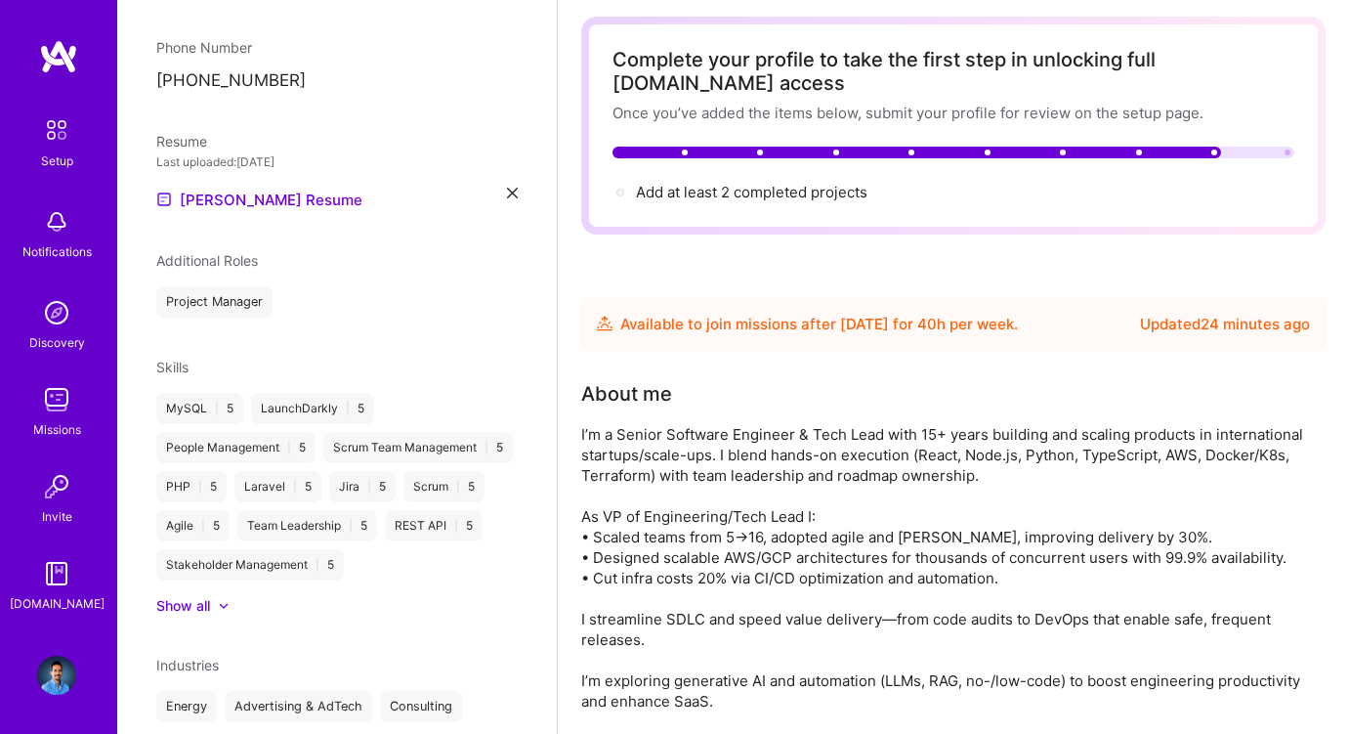
scroll to position [0, 0]
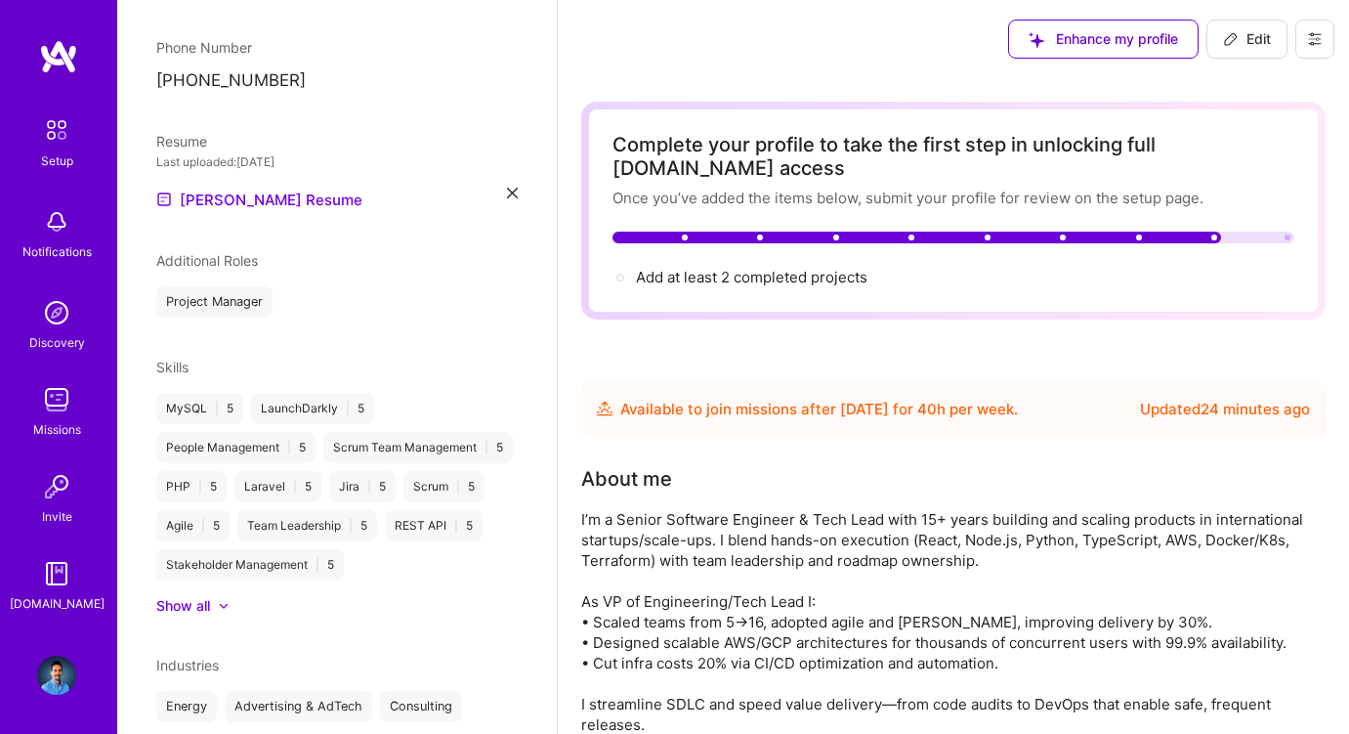
click at [1258, 50] on button "Edit" at bounding box center [1247, 39] width 81 height 39
select select "ES"
select select "Future Date"
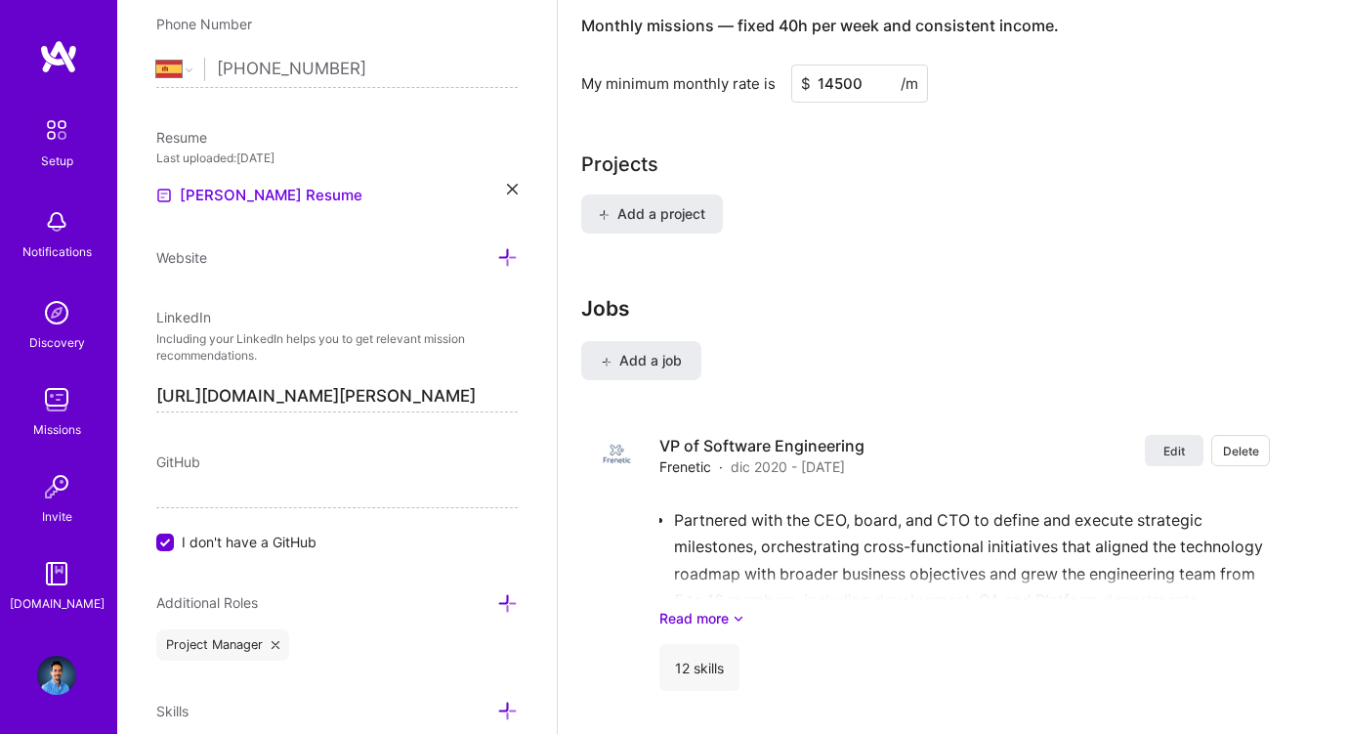
scroll to position [1528, 0]
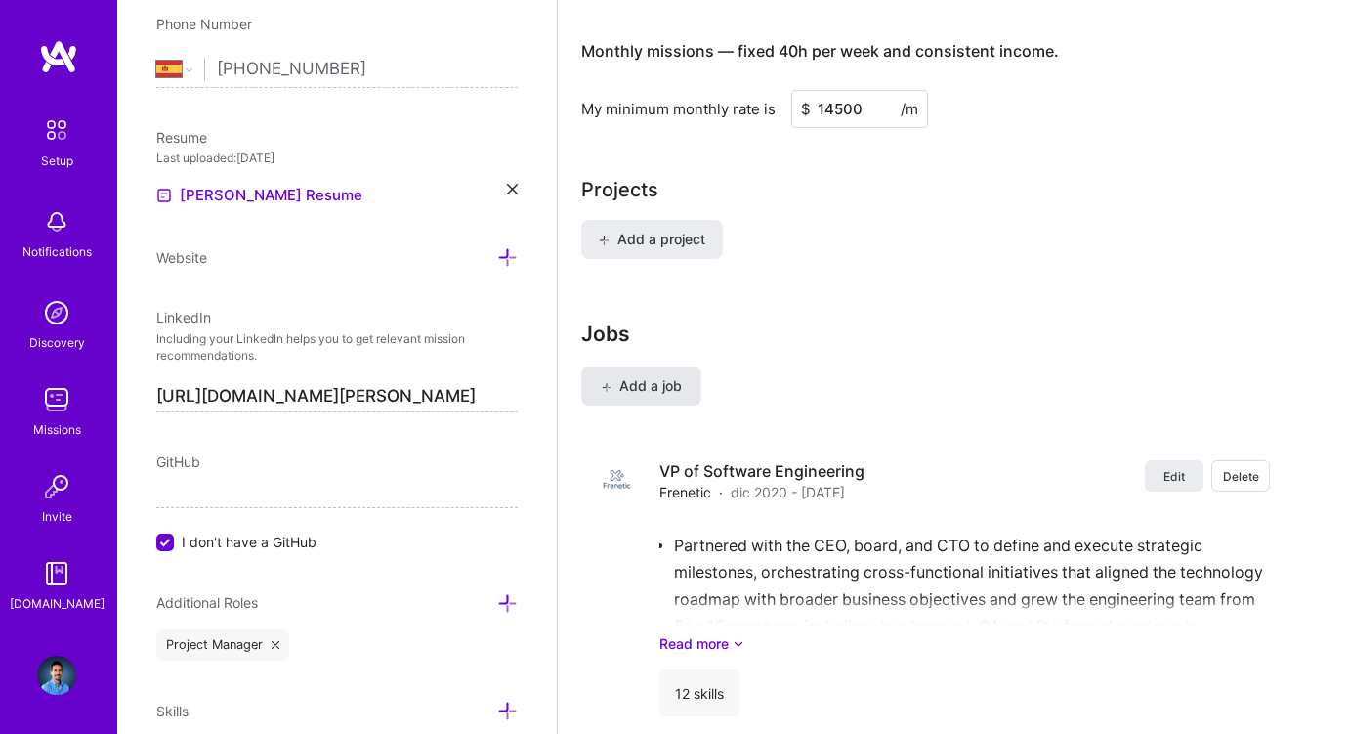
click at [678, 383] on span "Add a job" at bounding box center [641, 386] width 81 height 20
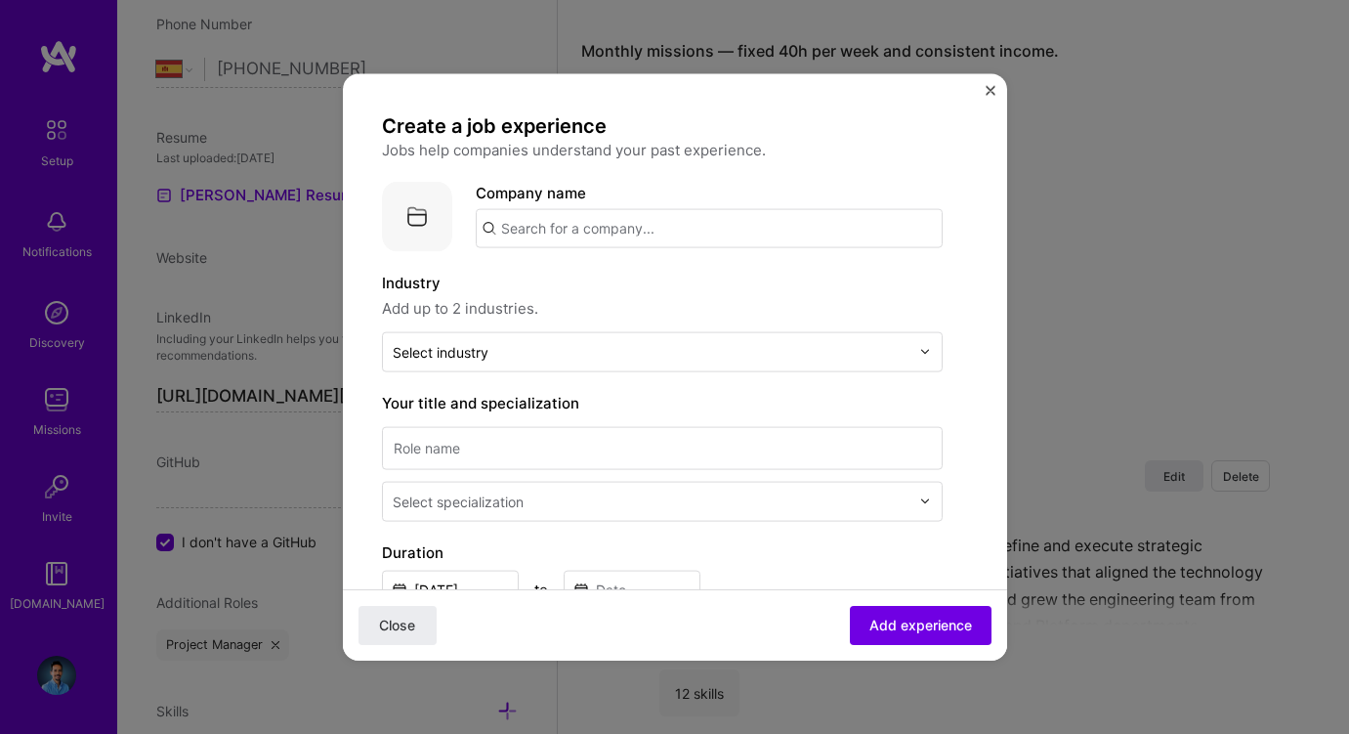
click at [595, 237] on input "text" at bounding box center [709, 227] width 467 height 39
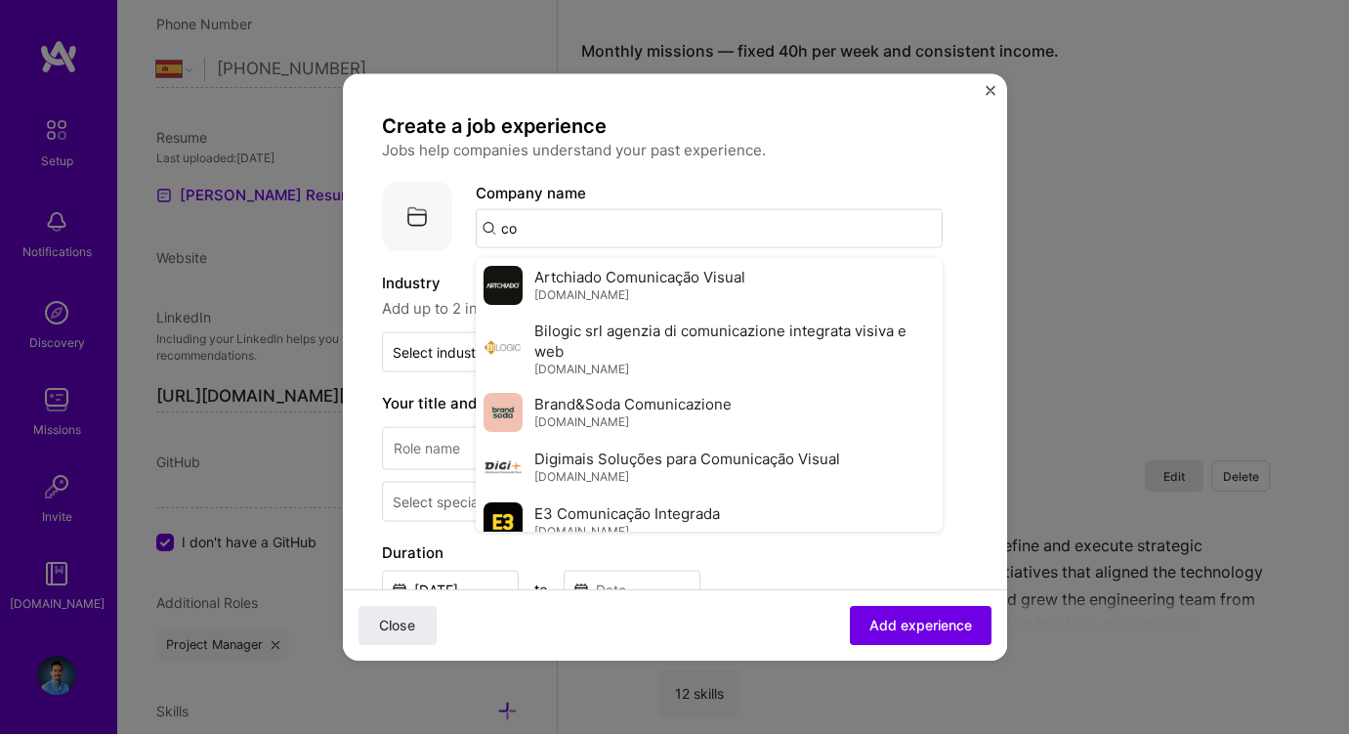
type input "c"
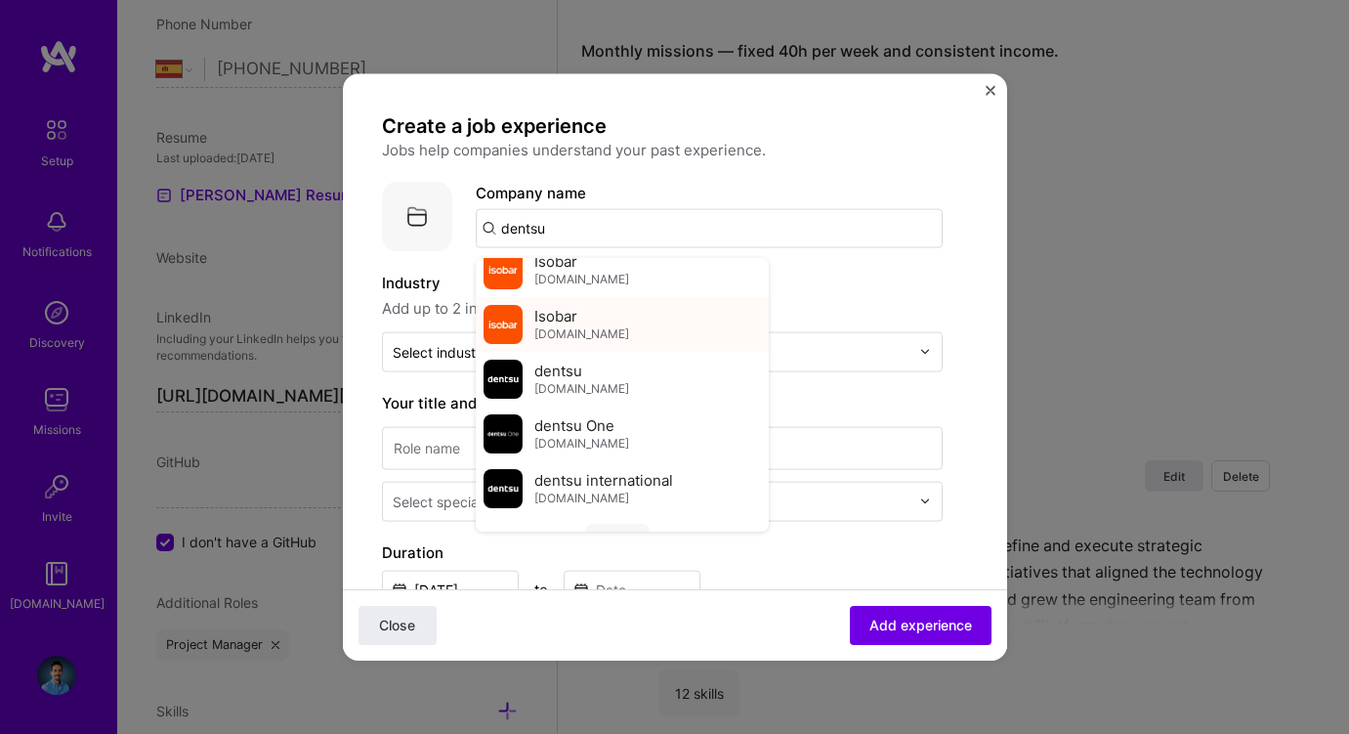
scroll to position [105, 0]
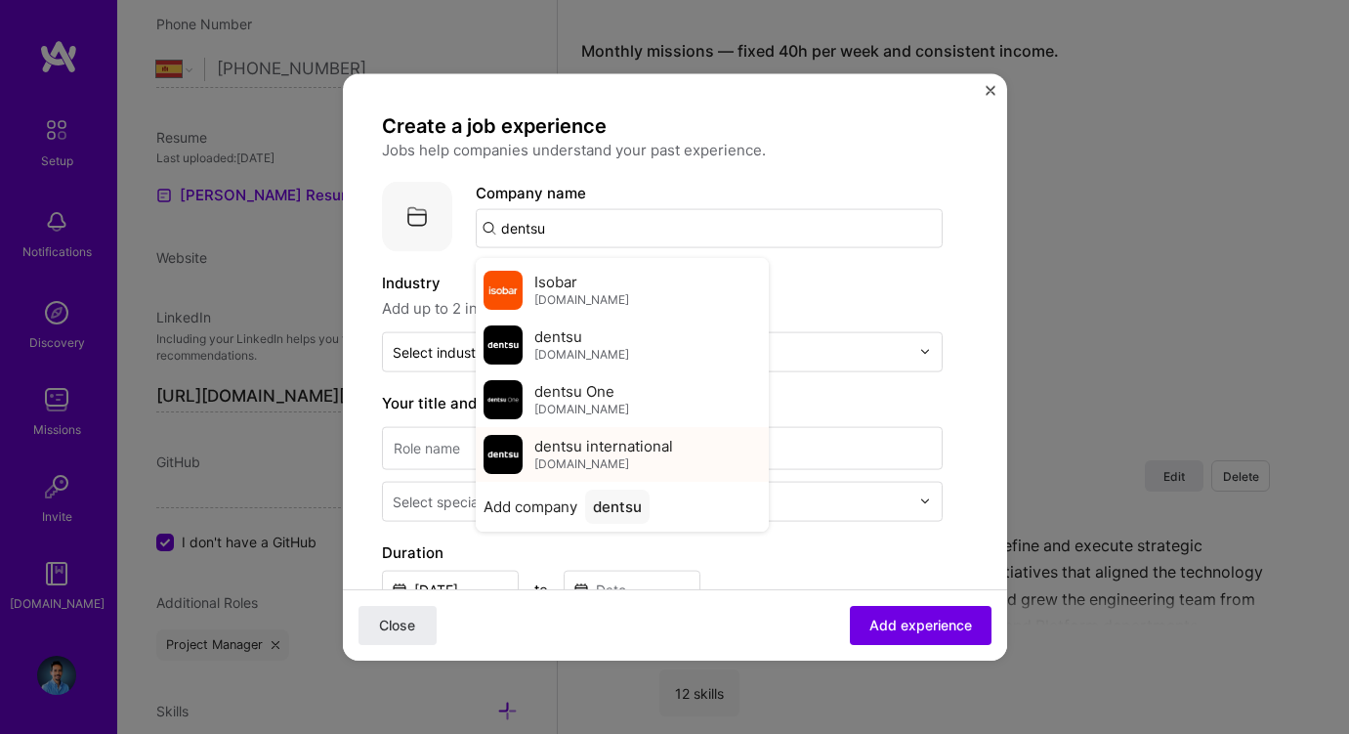
click at [604, 443] on span "dentsu international" at bounding box center [603, 446] width 139 height 21
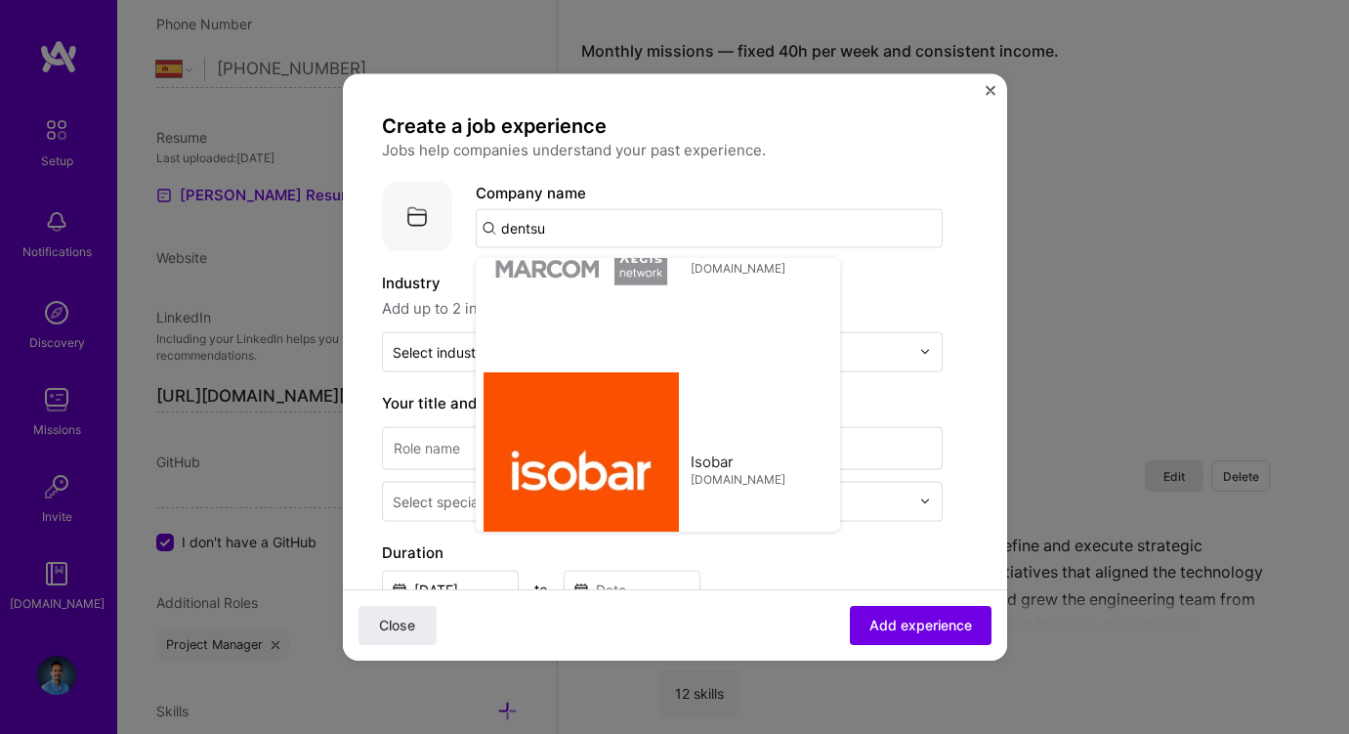
type input "dentsu international"
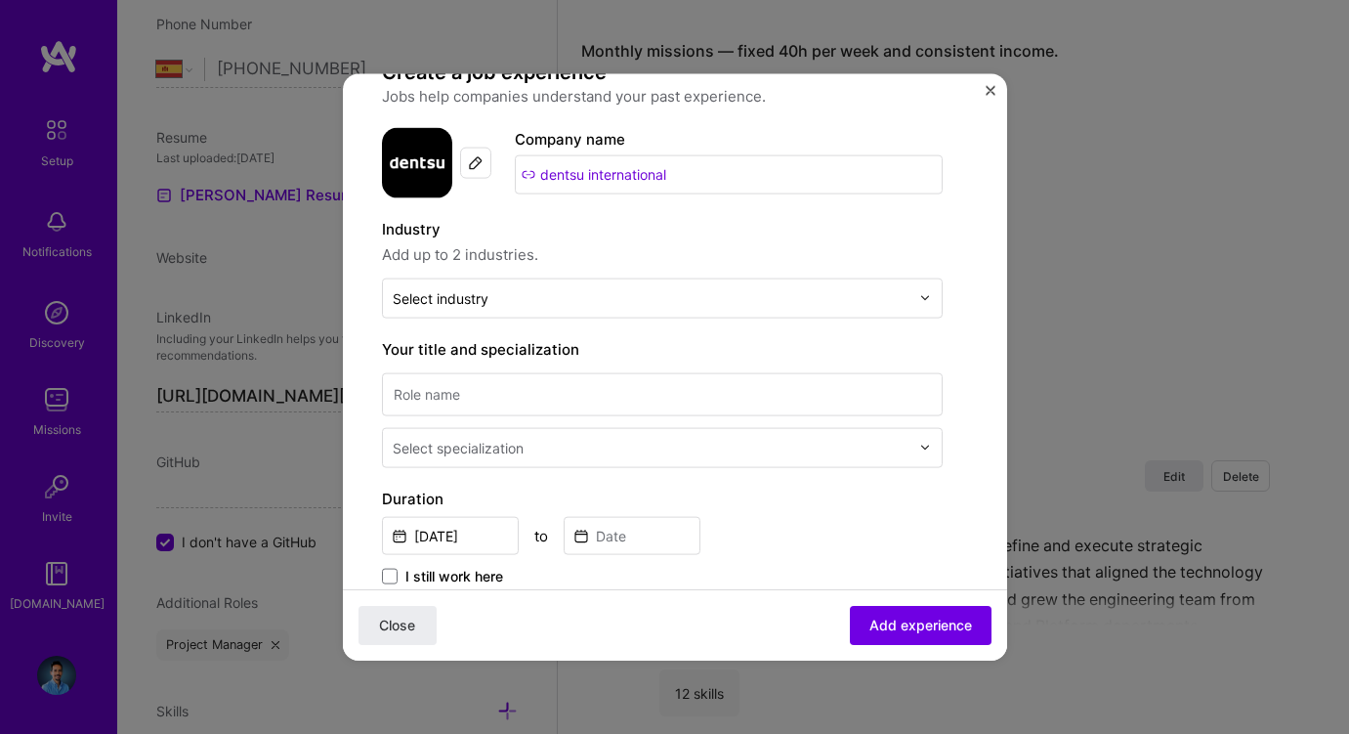
scroll to position [63, 0]
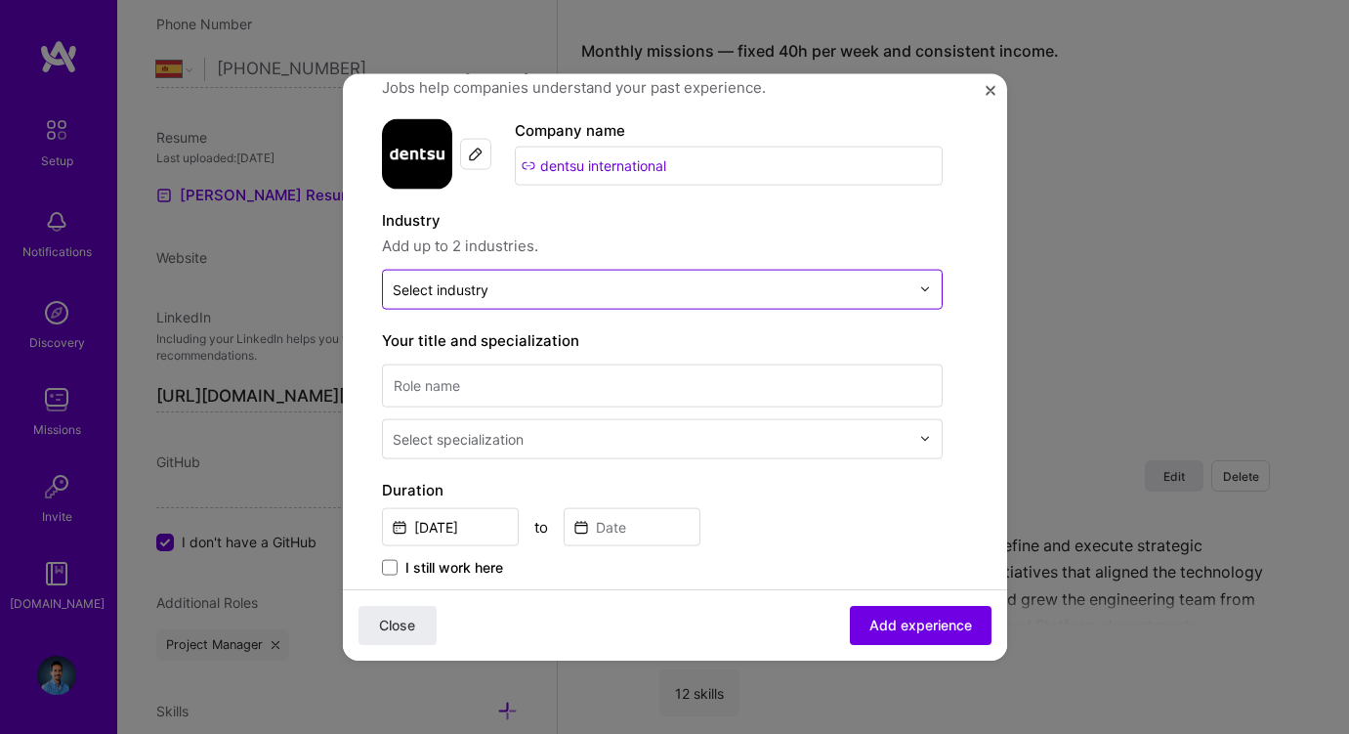
click at [503, 287] on input "text" at bounding box center [651, 288] width 517 height 21
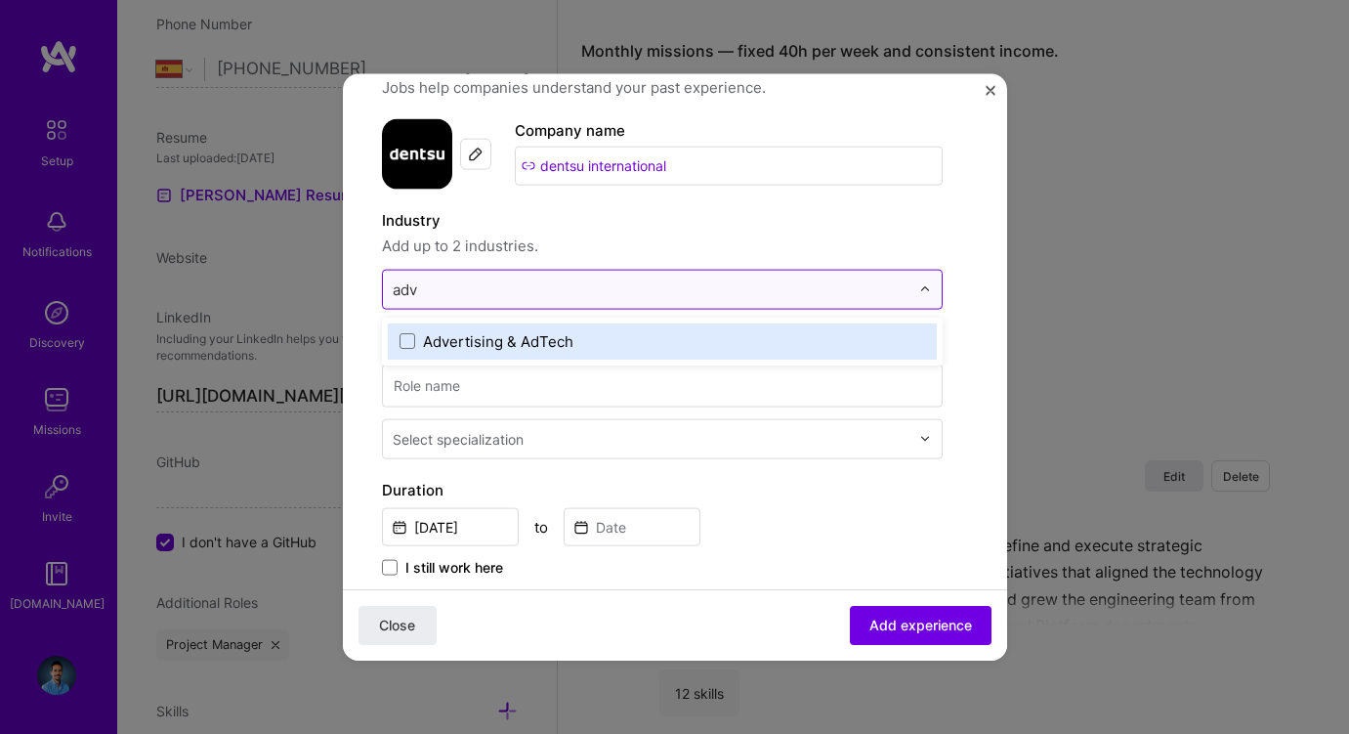
type input "adve"
click at [513, 339] on div "Advertising & AdTech" at bounding box center [498, 340] width 150 height 21
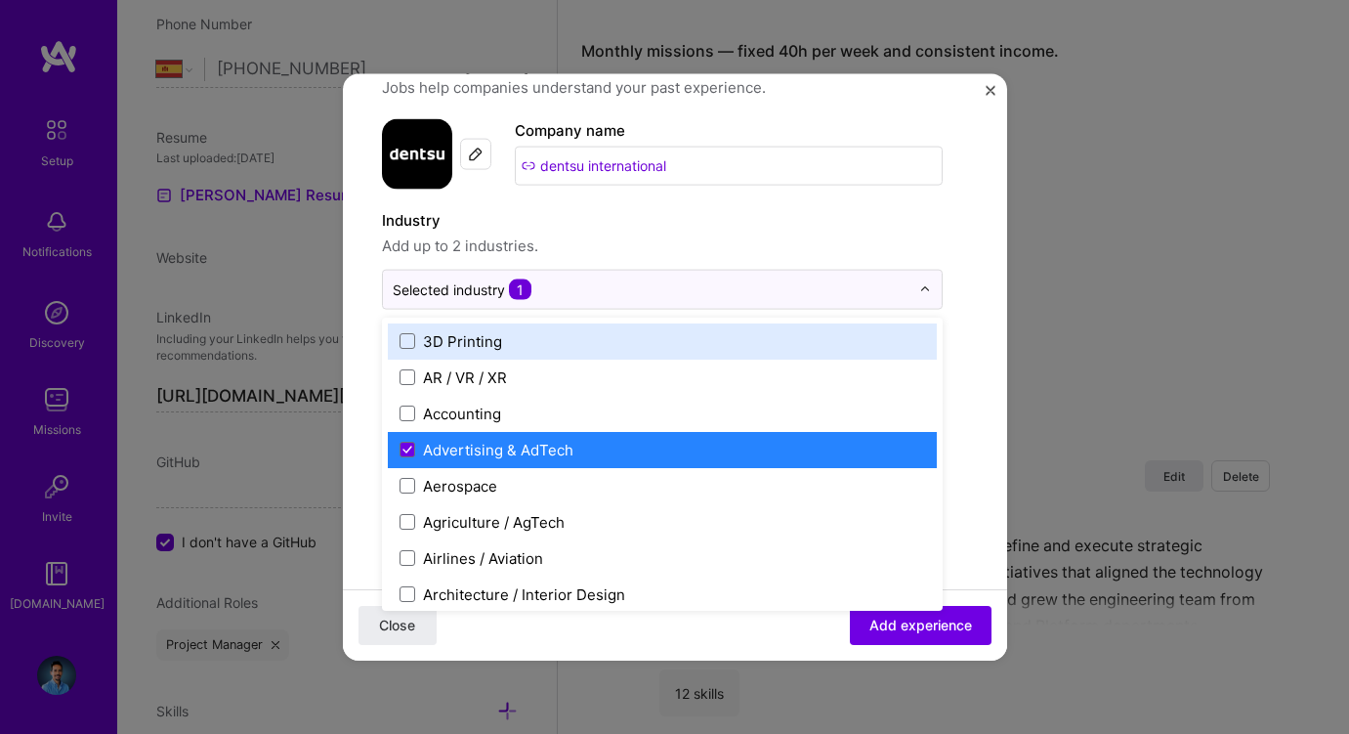
click at [689, 245] on span "Add up to 2 industries." at bounding box center [662, 244] width 561 height 23
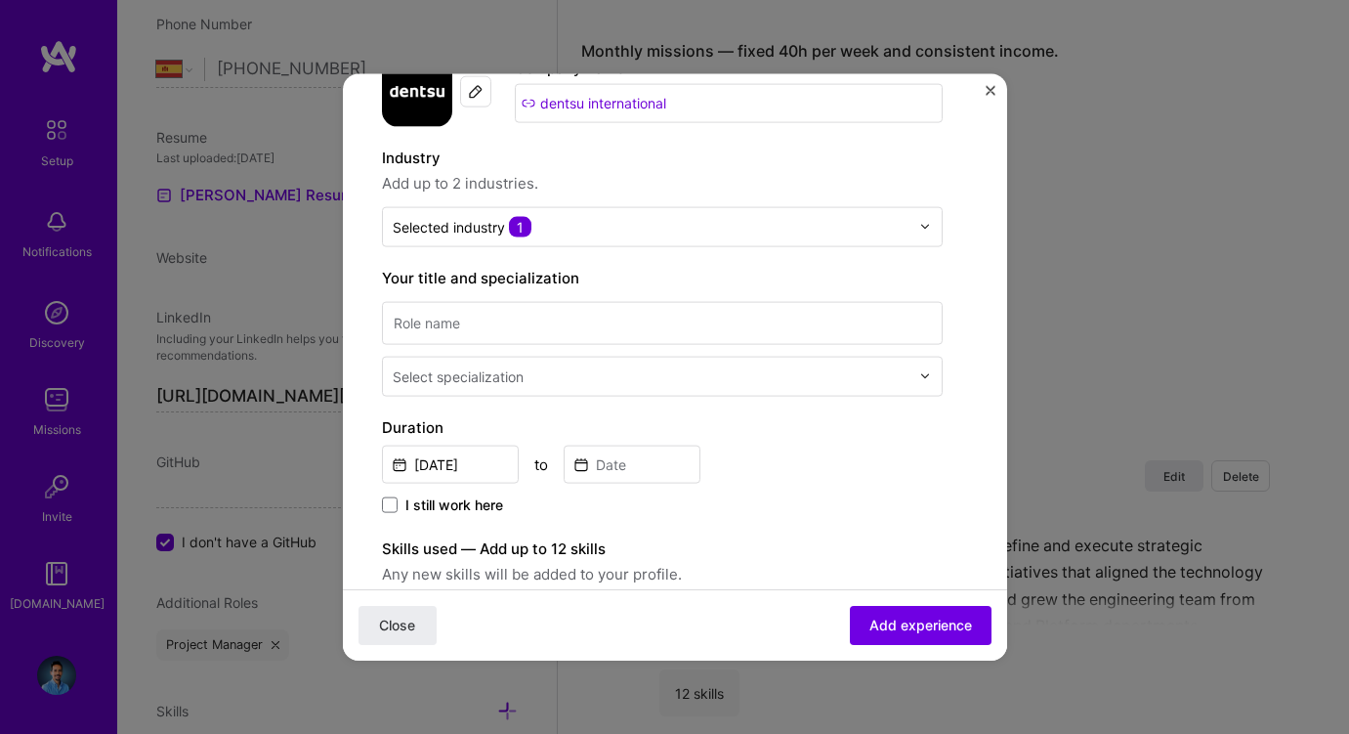
scroll to position [170, 0]
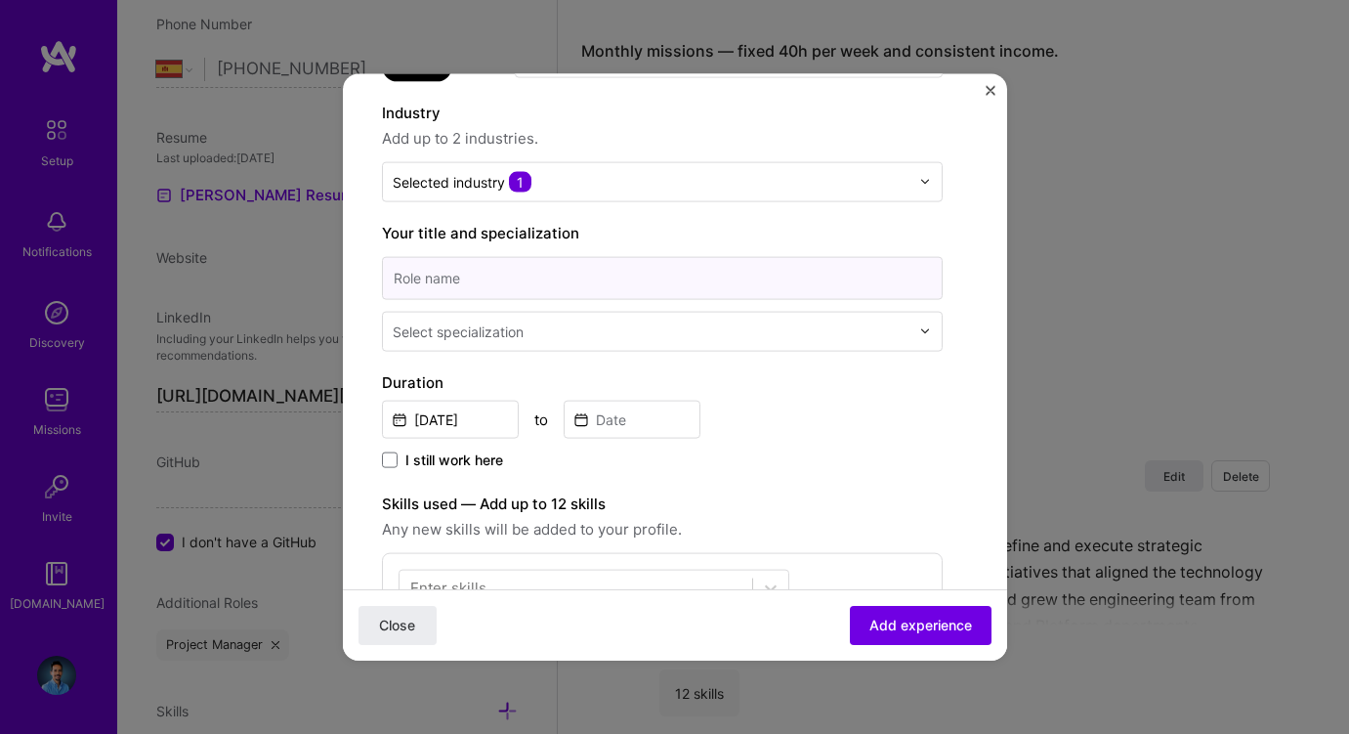
click at [446, 282] on input at bounding box center [662, 277] width 561 height 43
type input "Senior Developer"
click at [522, 334] on div "Select specialization" at bounding box center [458, 330] width 131 height 21
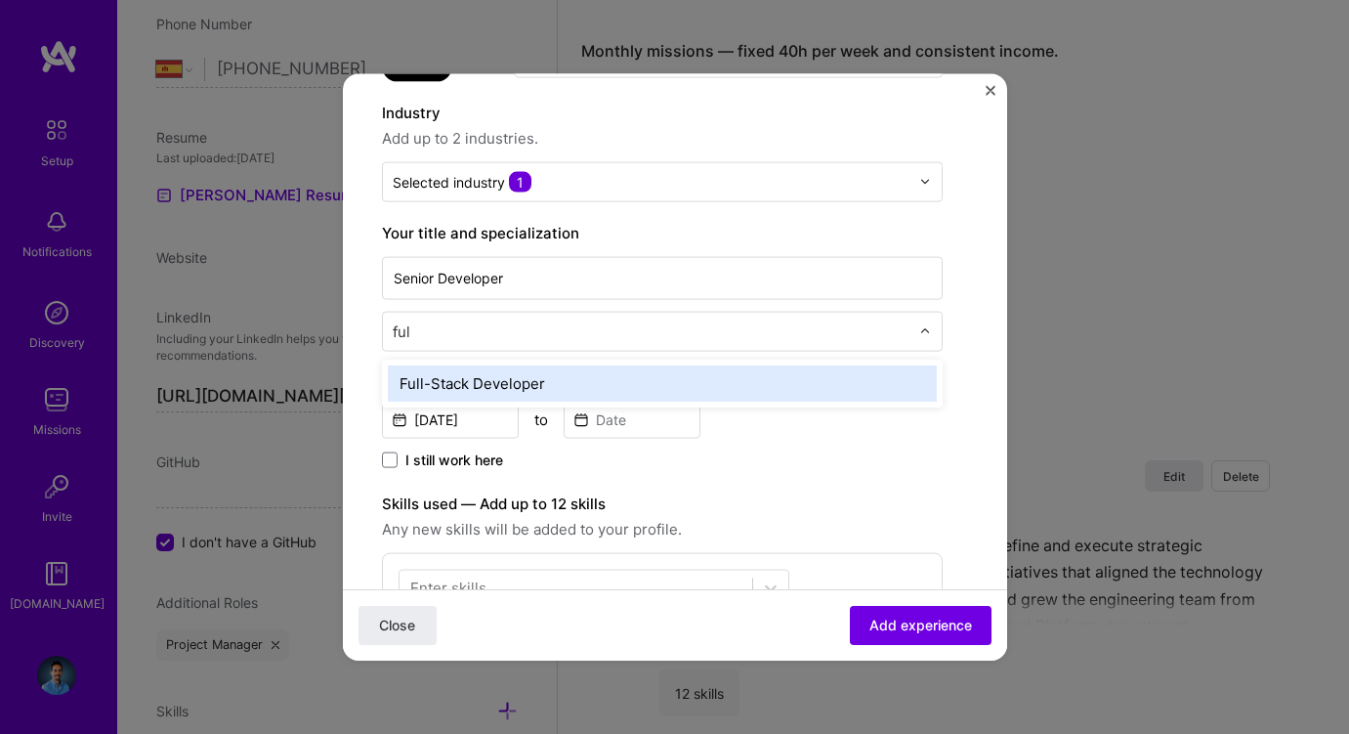
type input "full"
click at [516, 374] on div "Full-Stack Developer" at bounding box center [662, 382] width 549 height 36
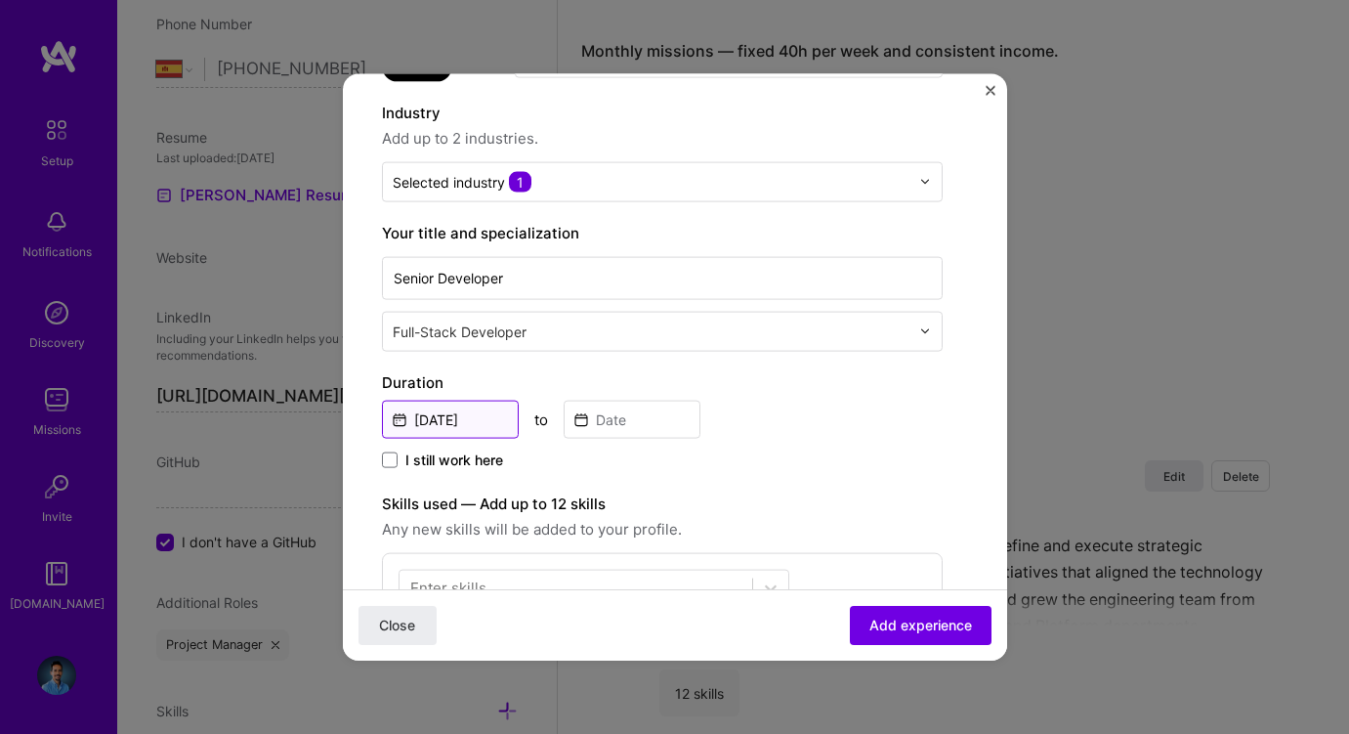
click at [469, 415] on input "[DATE]" at bounding box center [450, 419] width 137 height 38
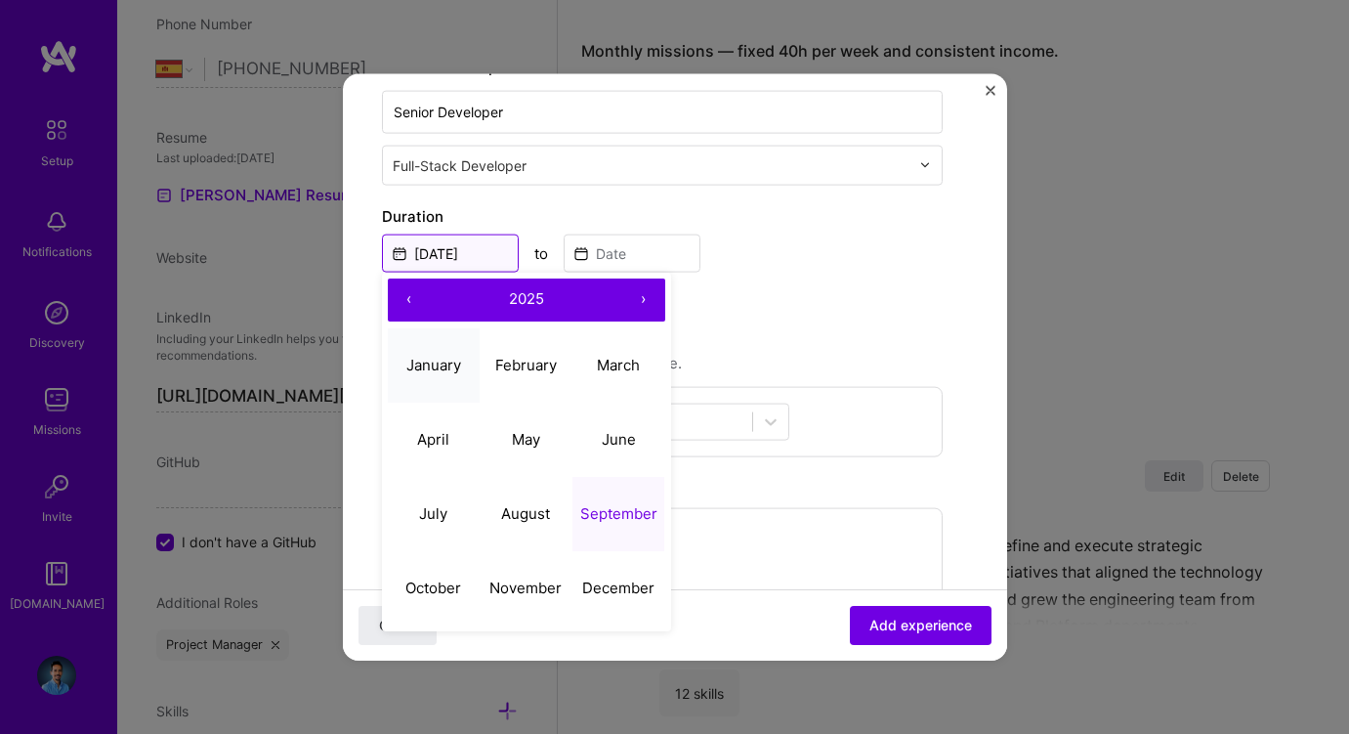
scroll to position [338, 0]
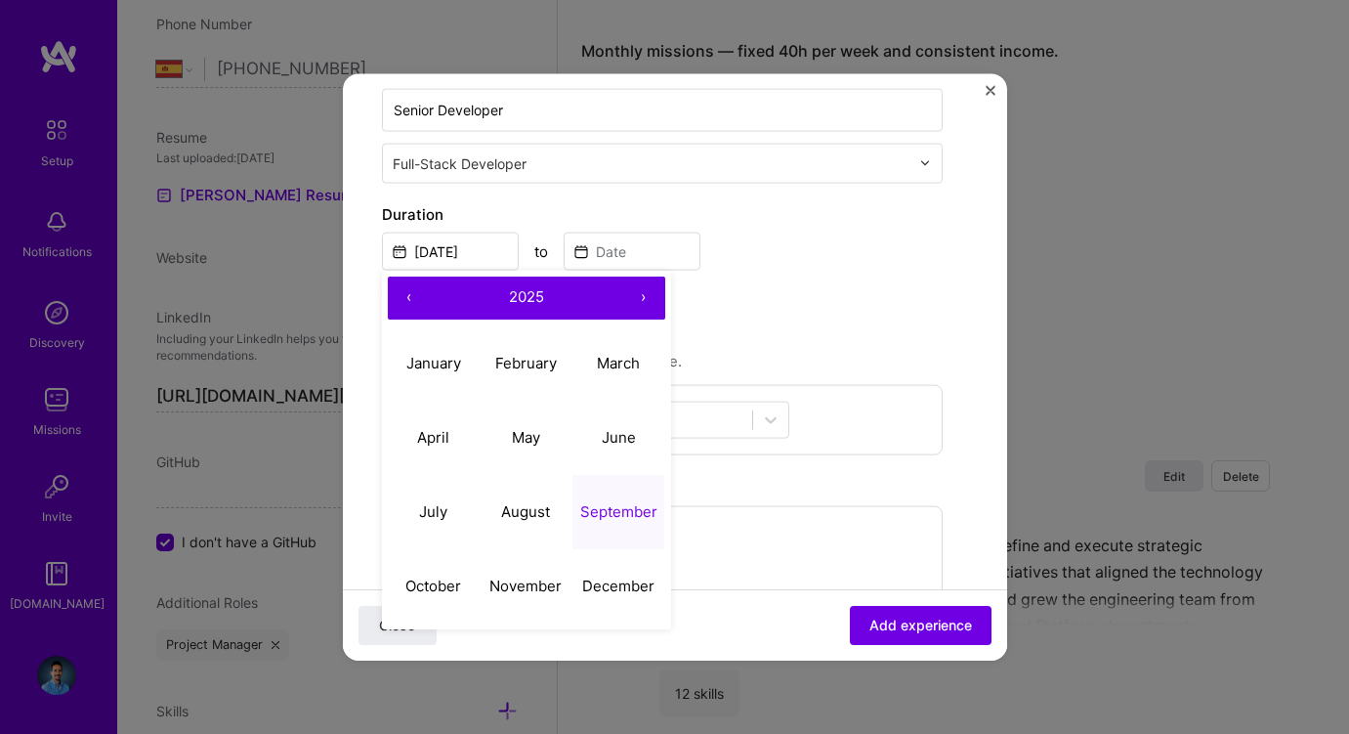
click at [403, 299] on button "‹" at bounding box center [409, 297] width 43 height 43
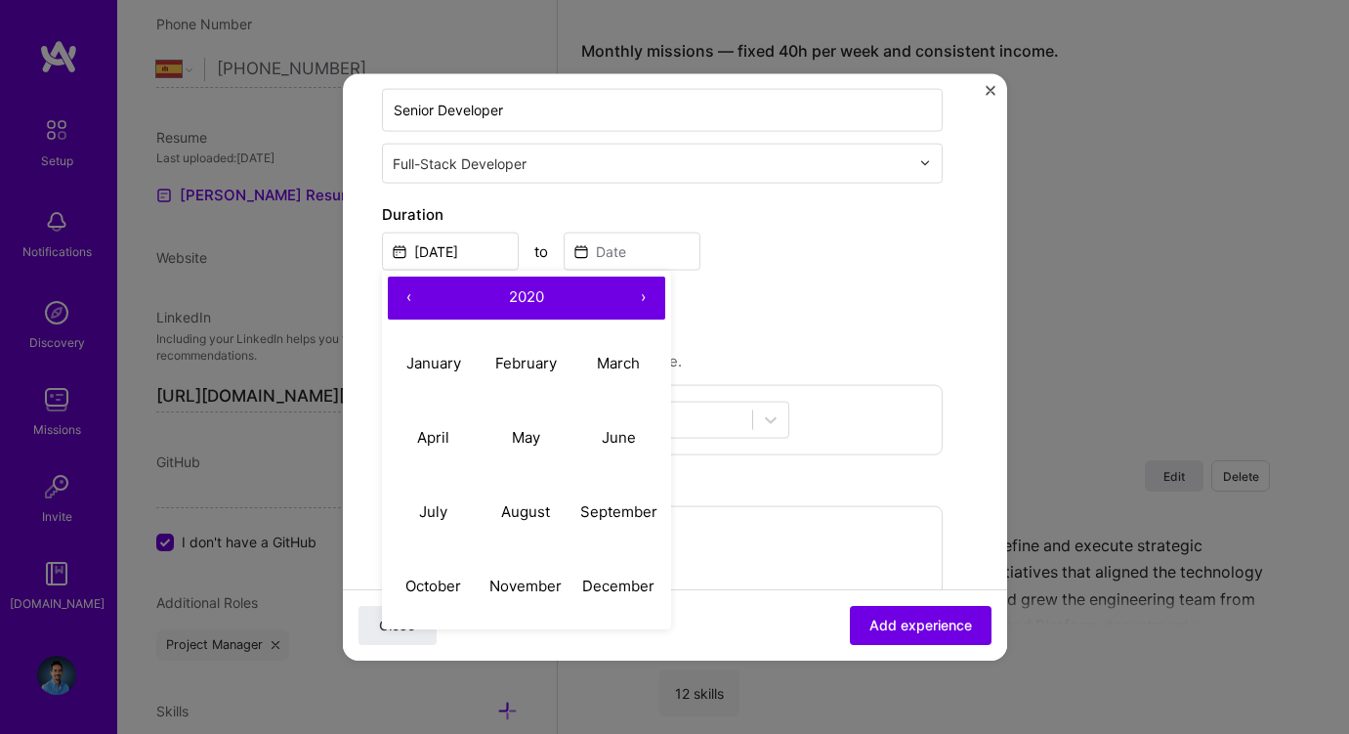
click at [403, 299] on button "‹" at bounding box center [409, 297] width 43 height 43
click at [437, 497] on button "July" at bounding box center [434, 512] width 93 height 74
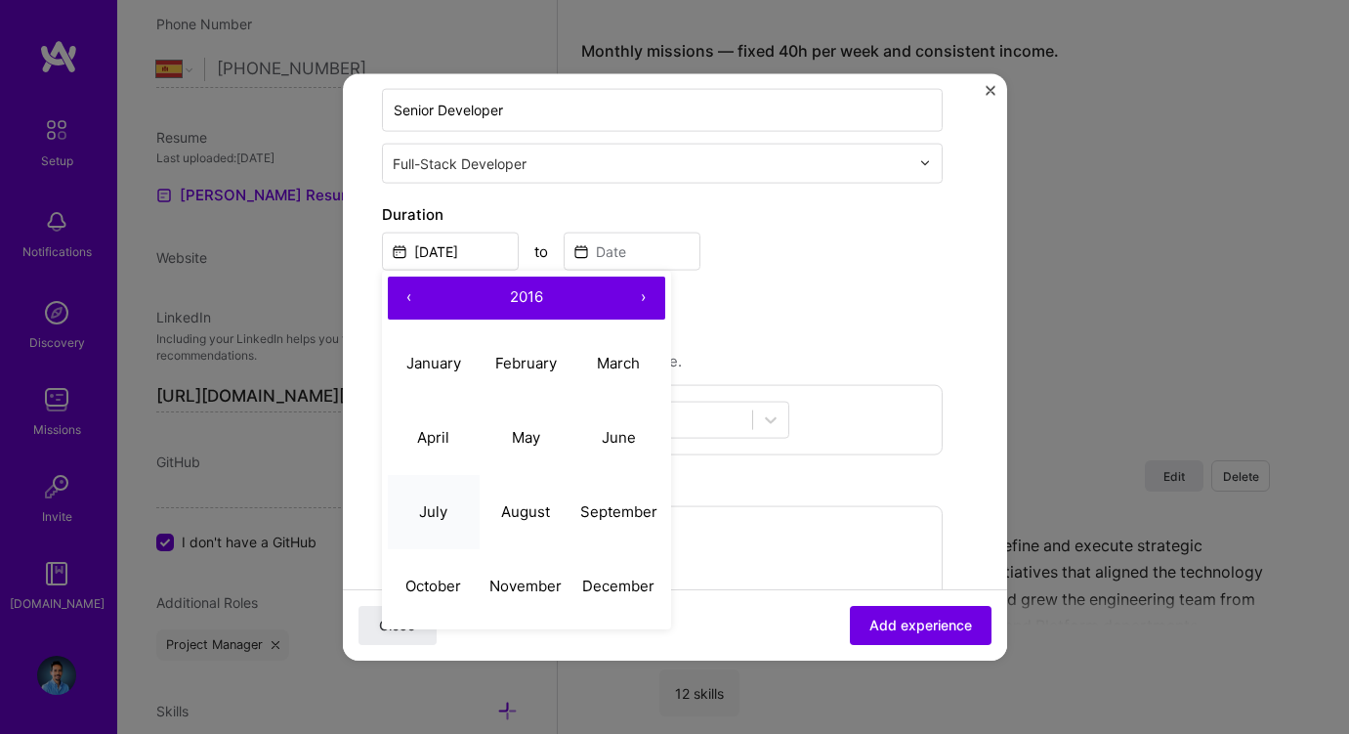
type input "Jul, 2016"
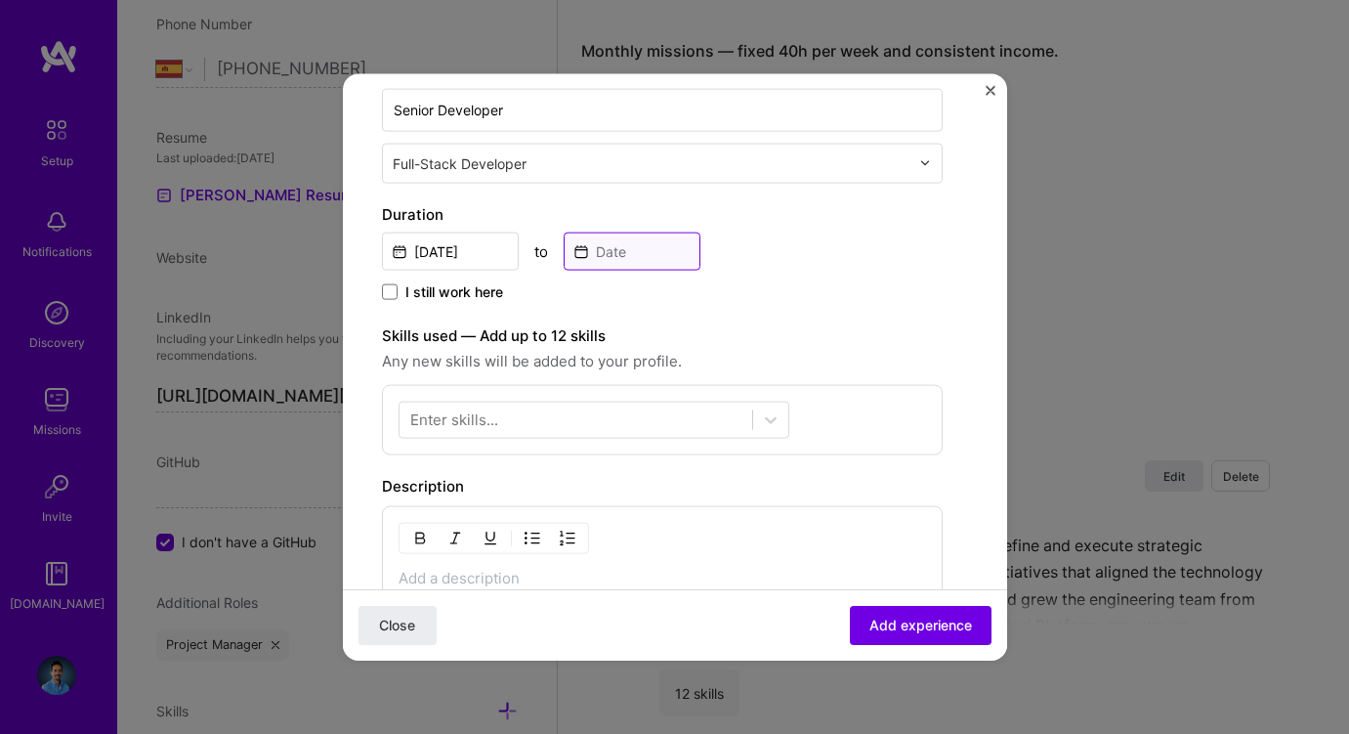
click at [609, 256] on input at bounding box center [632, 251] width 137 height 38
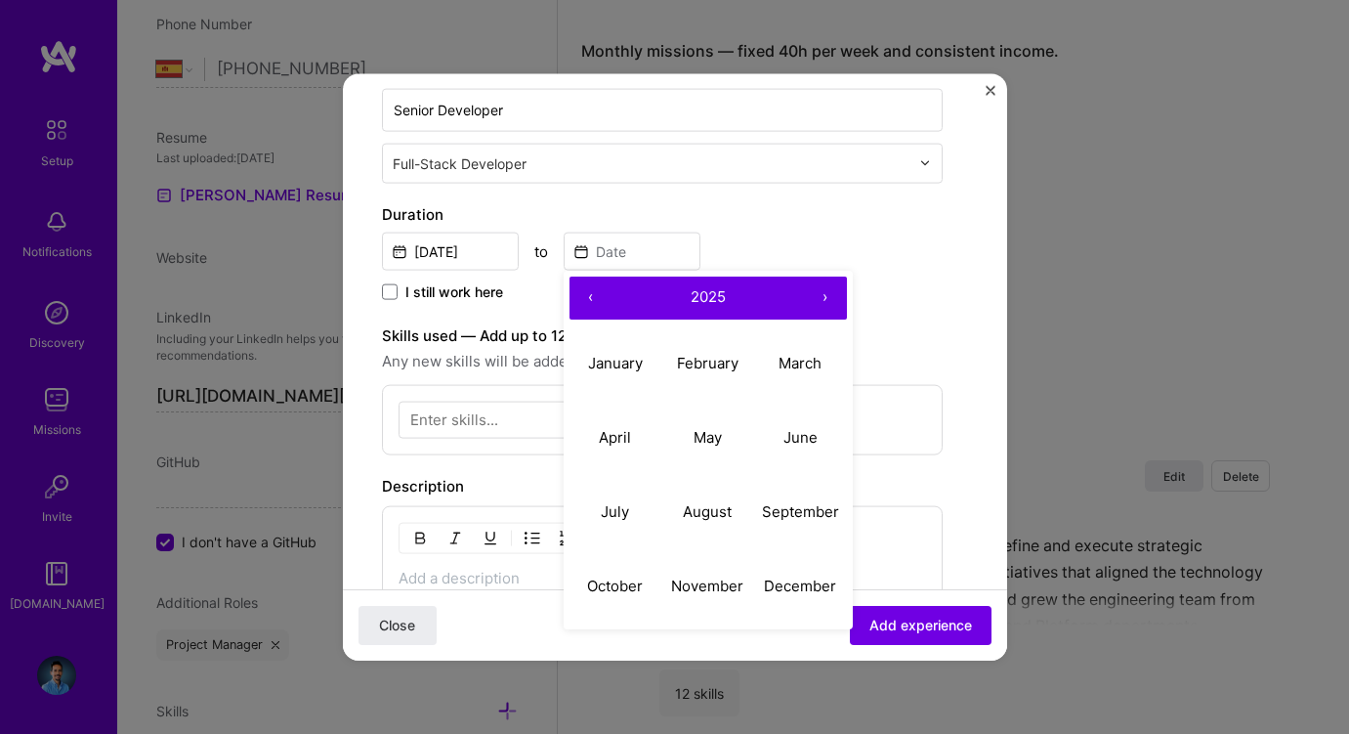
click at [823, 296] on button "›" at bounding box center [825, 297] width 43 height 43
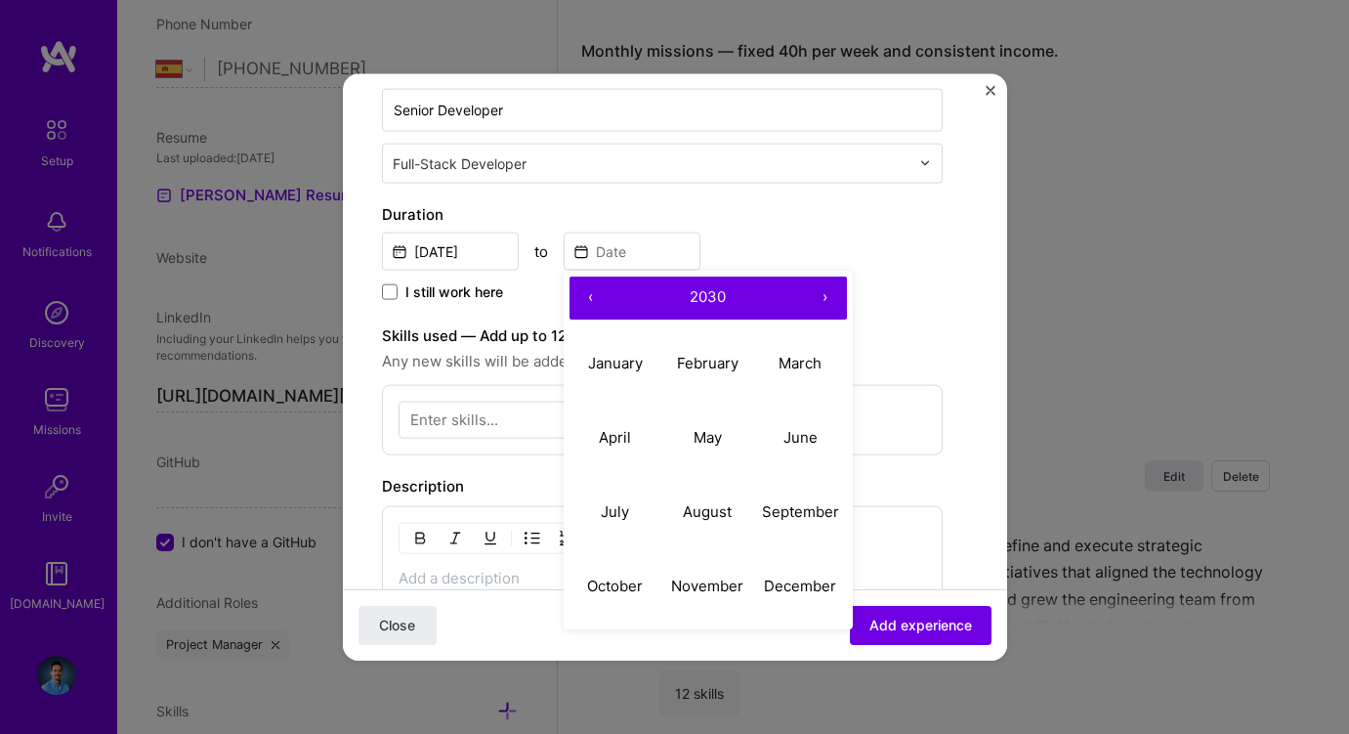
click at [591, 300] on button "‹" at bounding box center [591, 297] width 43 height 43
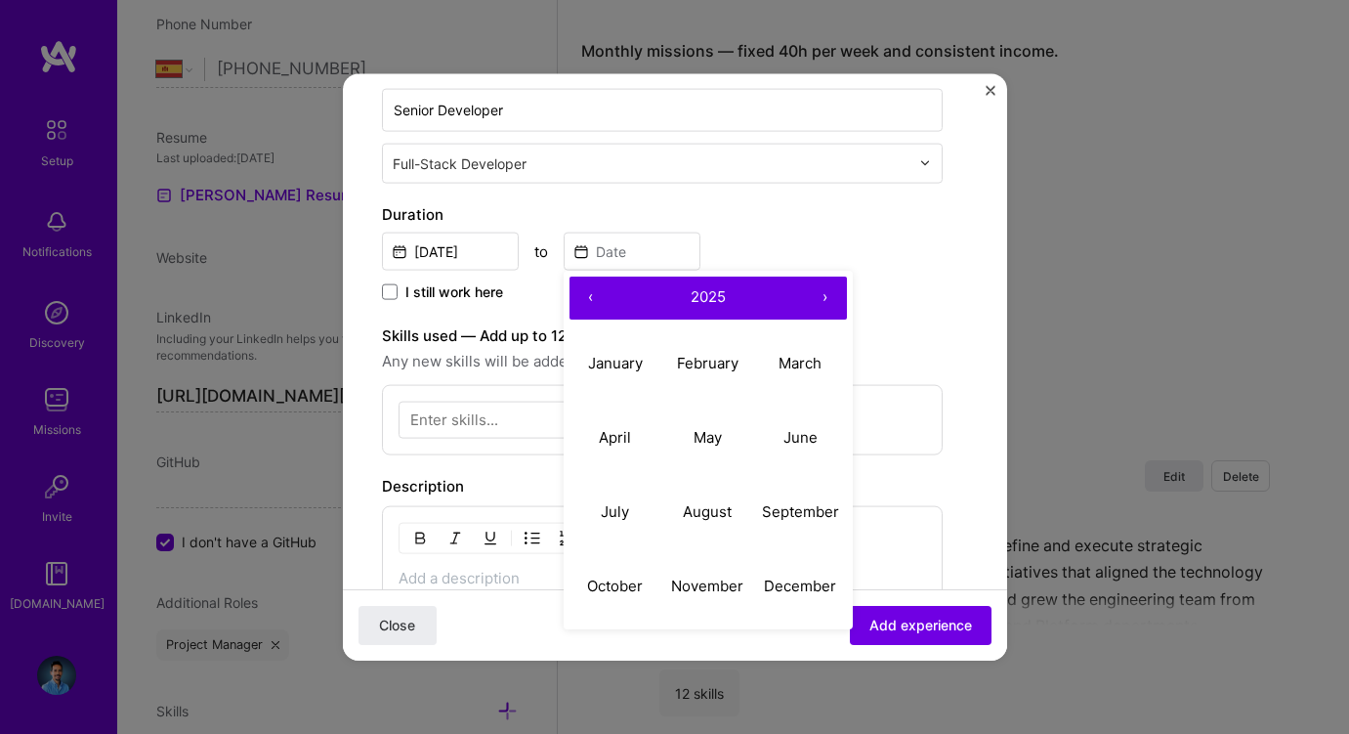
click at [591, 300] on button "‹" at bounding box center [591, 297] width 43 height 43
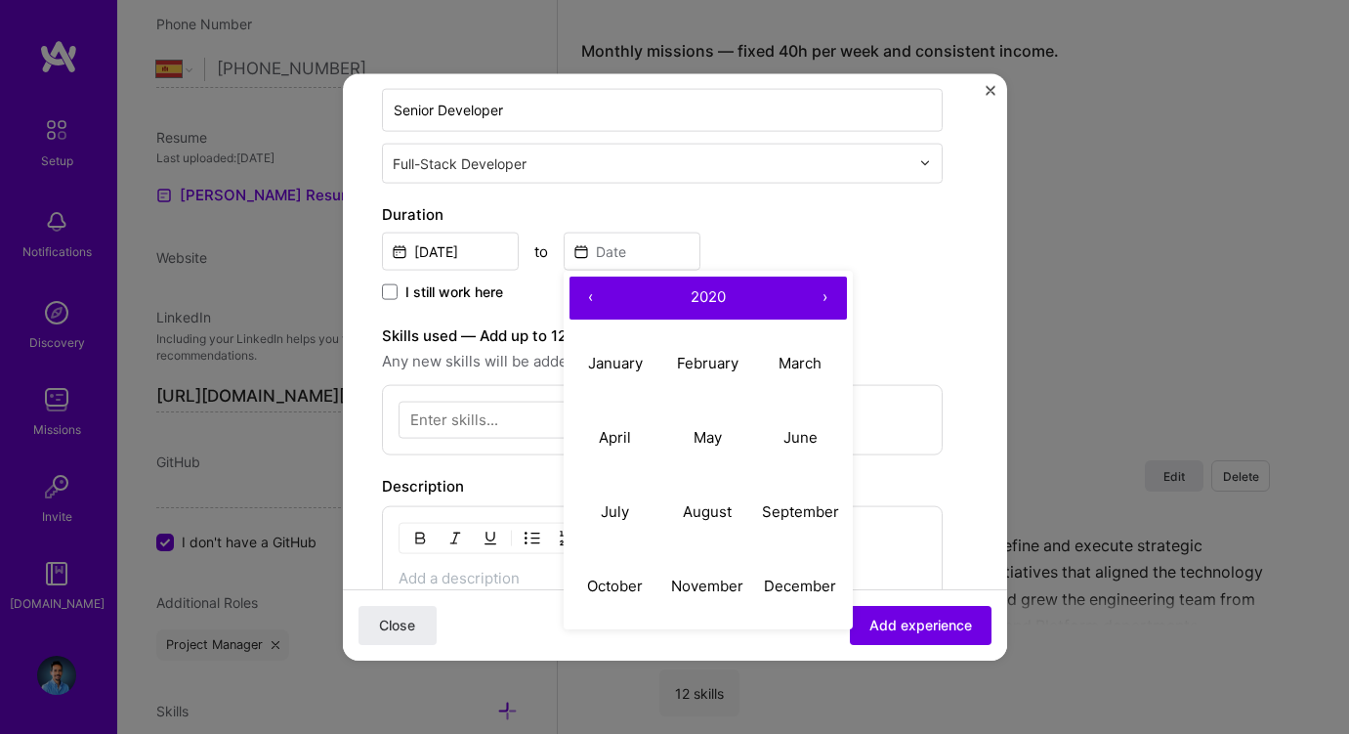
click at [591, 300] on button "‹" at bounding box center [591, 297] width 43 height 43
click at [827, 298] on button "›" at bounding box center [825, 297] width 43 height 43
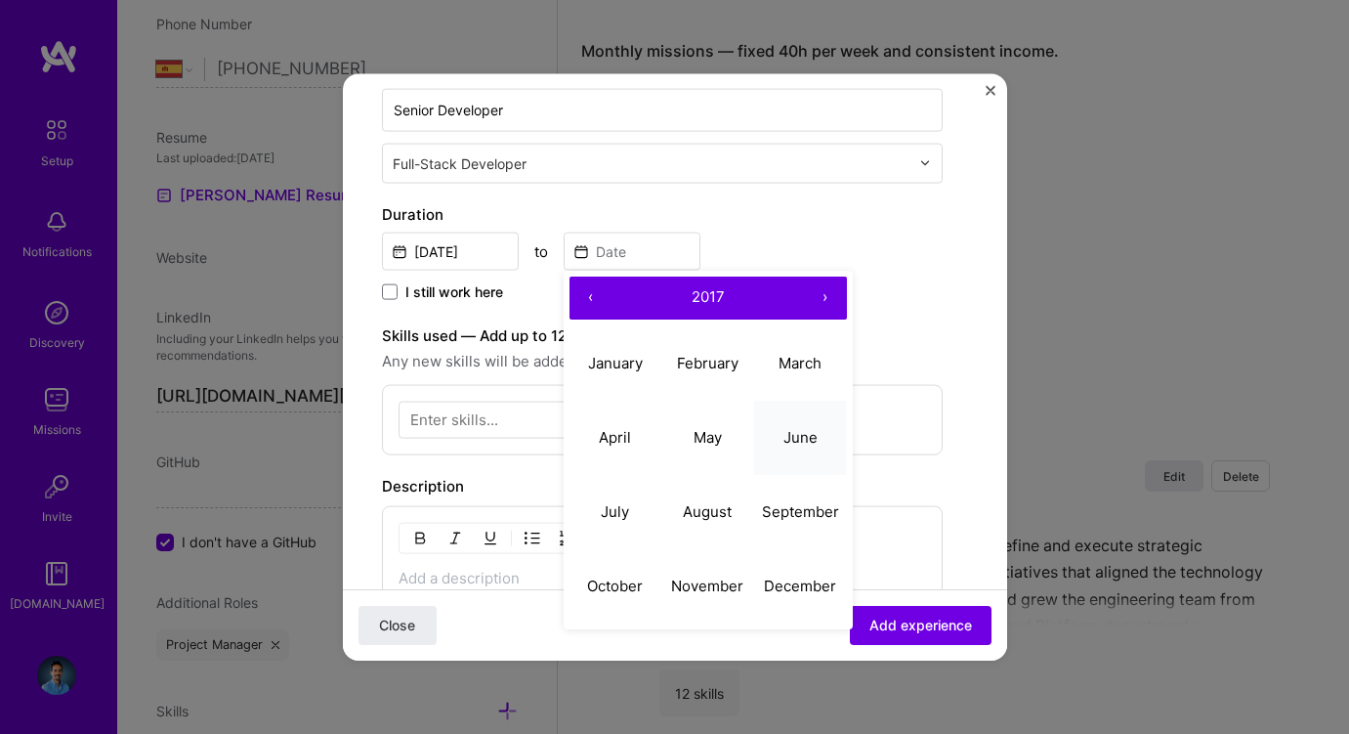
click at [792, 435] on abbr "June" at bounding box center [801, 437] width 34 height 19
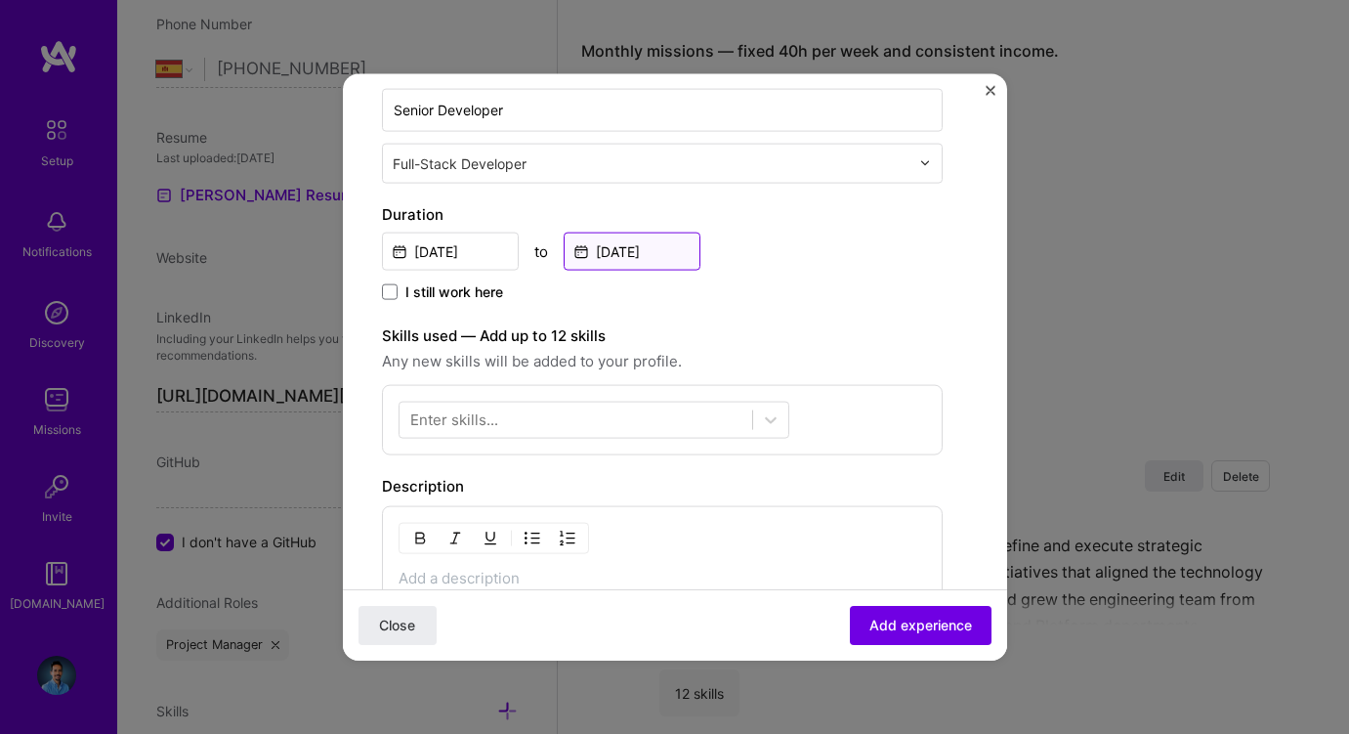
click at [638, 246] on input "Jun, 2017" at bounding box center [632, 251] width 137 height 38
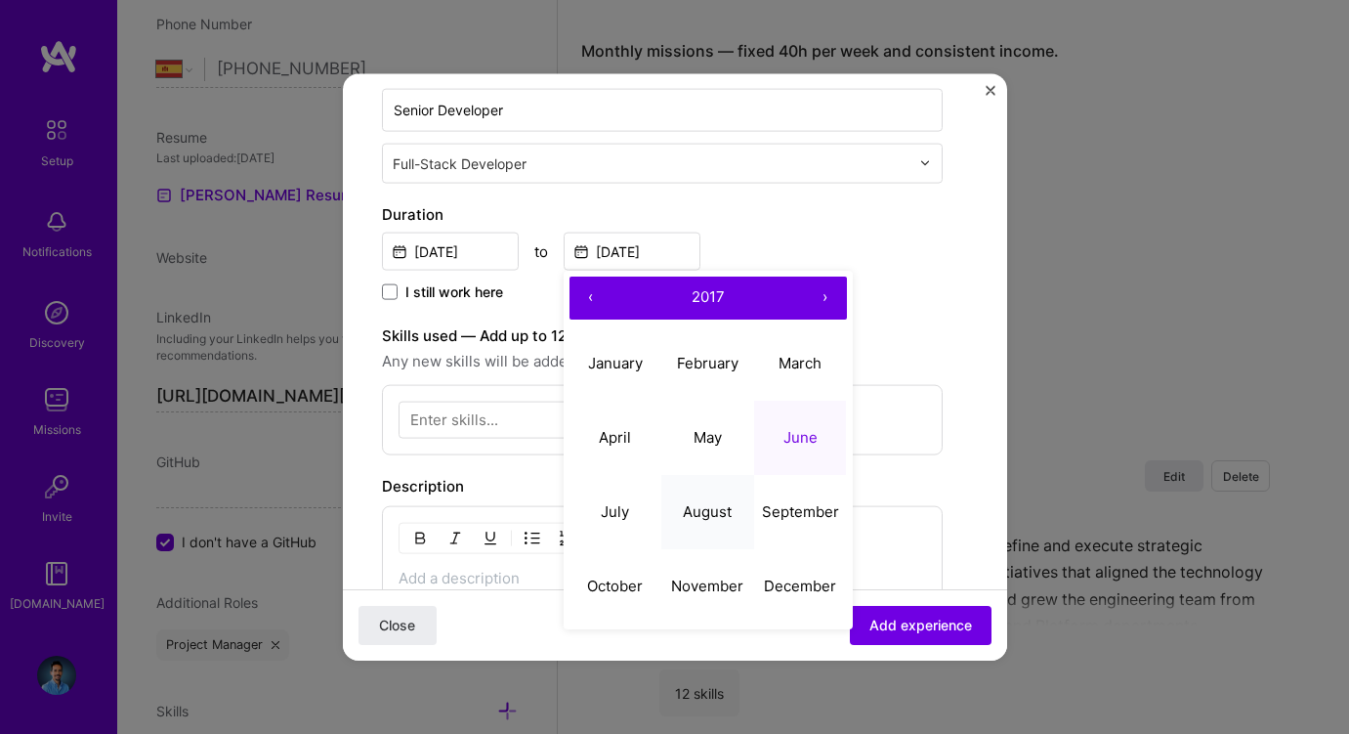
click at [722, 500] on button "August" at bounding box center [707, 512] width 93 height 74
type input "Aug, 2017"
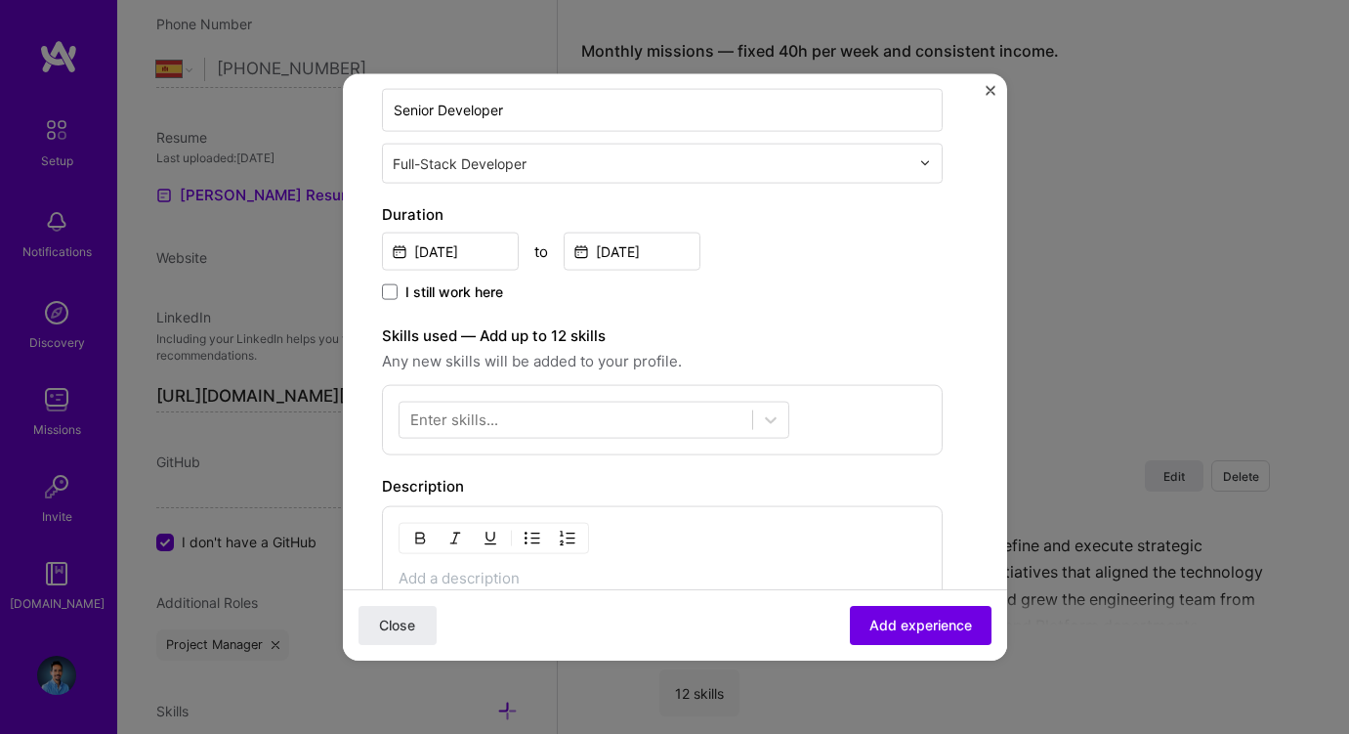
click at [816, 244] on div "Jul, 2016 to Aug, 2017" at bounding box center [662, 249] width 561 height 42
click at [545, 426] on div at bounding box center [576, 419] width 353 height 32
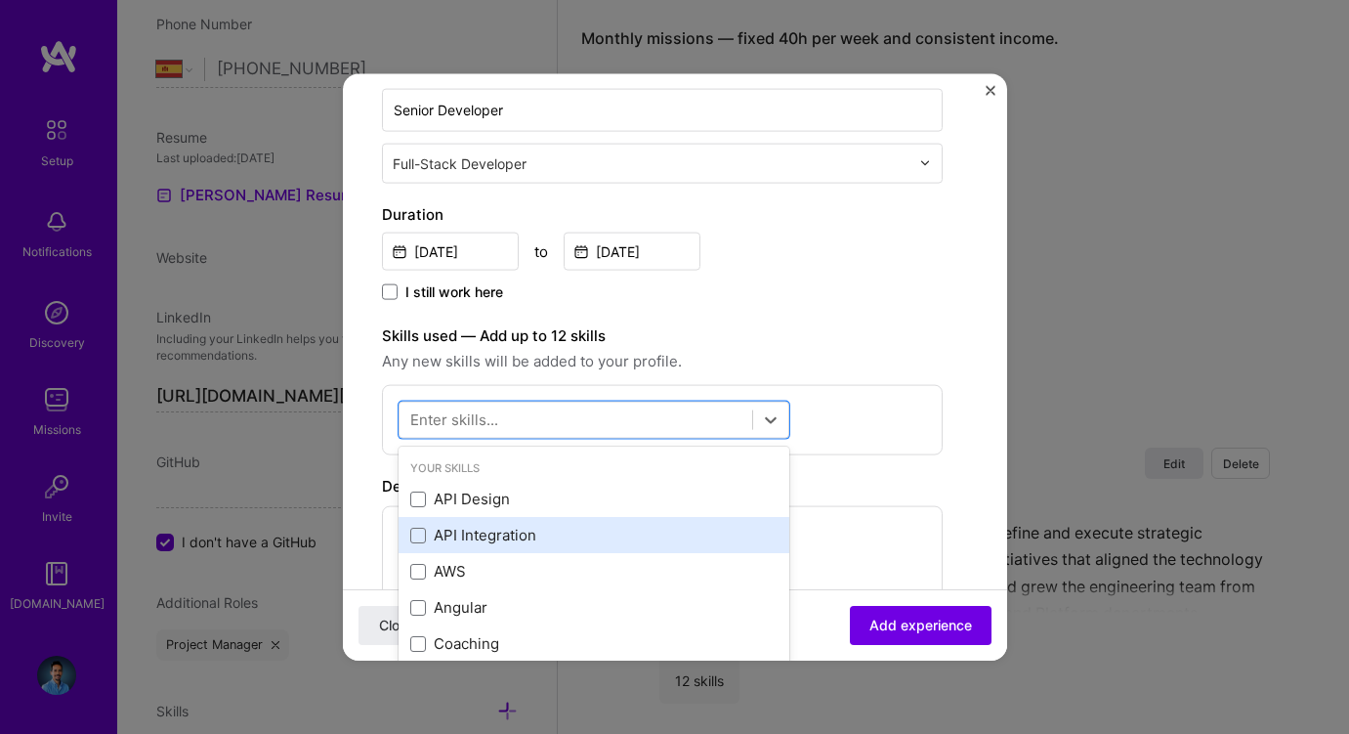
click at [488, 536] on div "API Integration" at bounding box center [593, 535] width 367 height 21
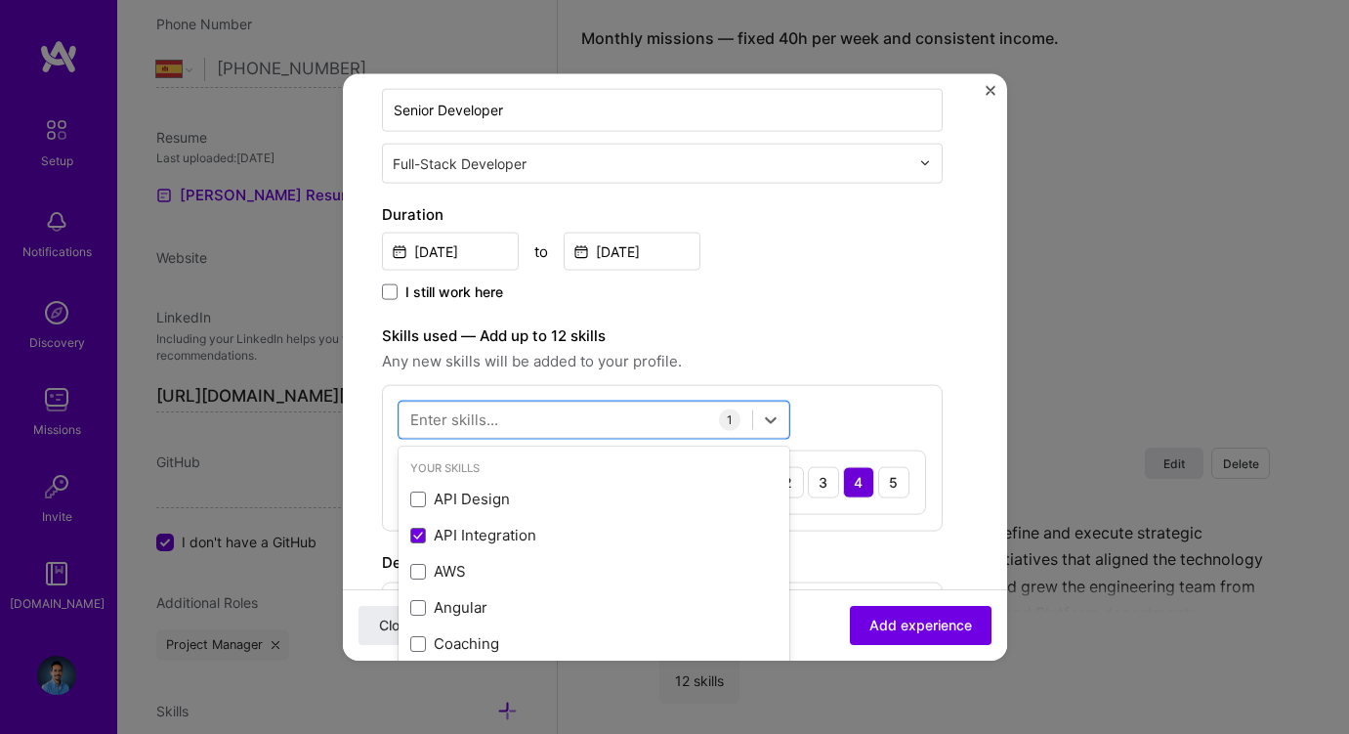
scroll to position [1553, 0]
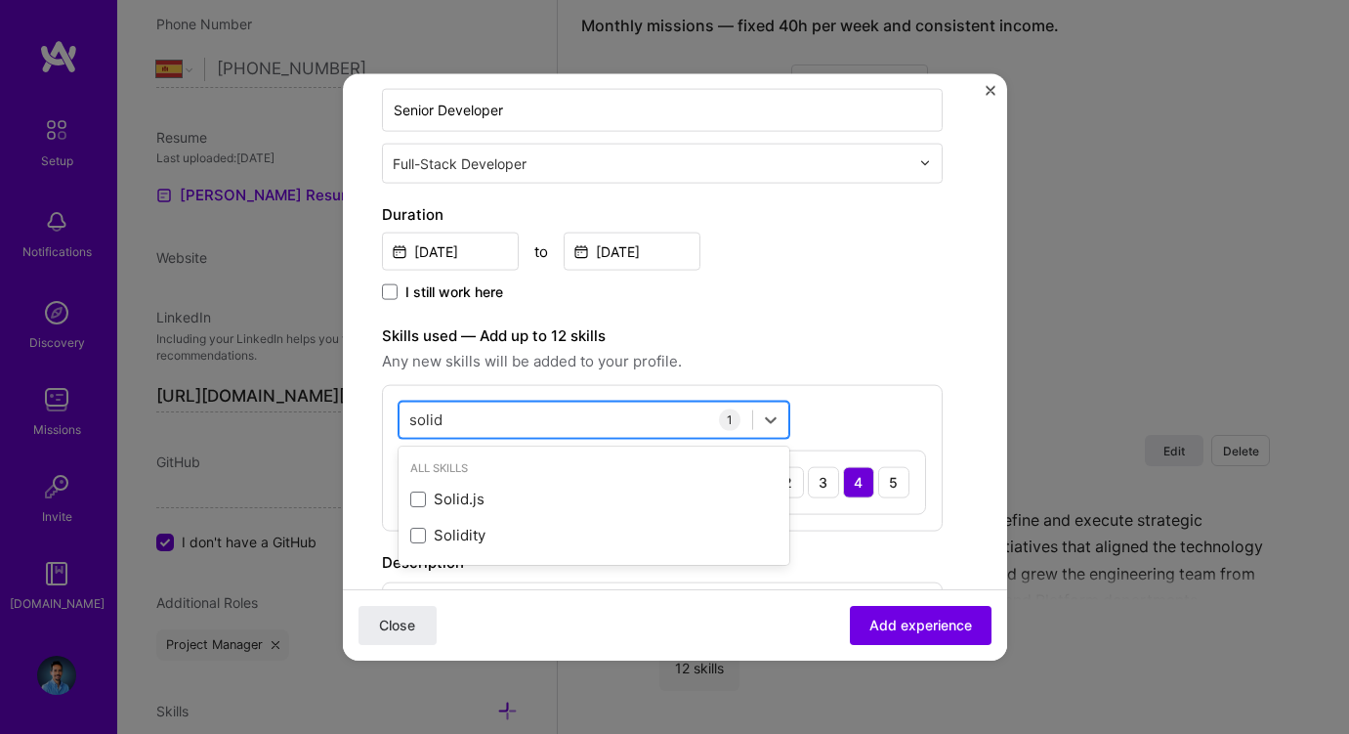
click at [428, 418] on input "solid" at bounding box center [426, 419] width 34 height 21
type input "t"
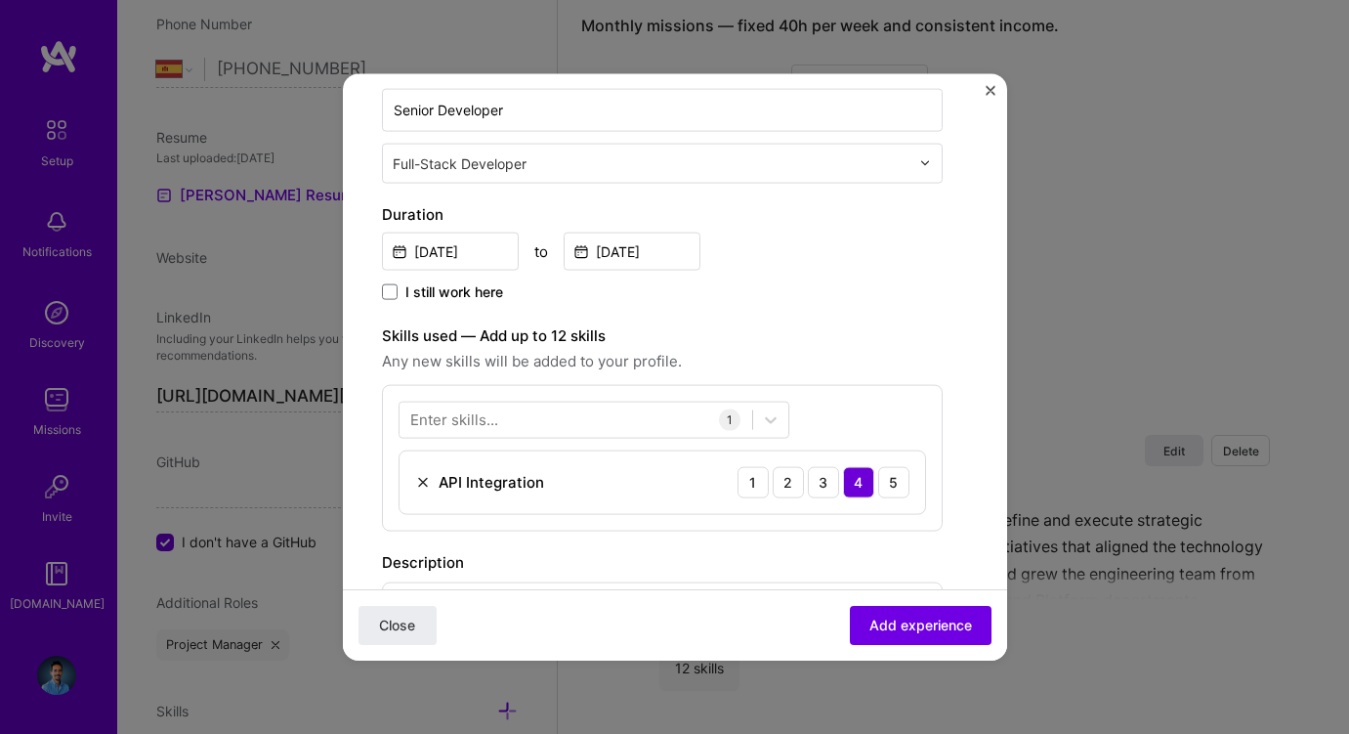
scroll to position [1566, 0]
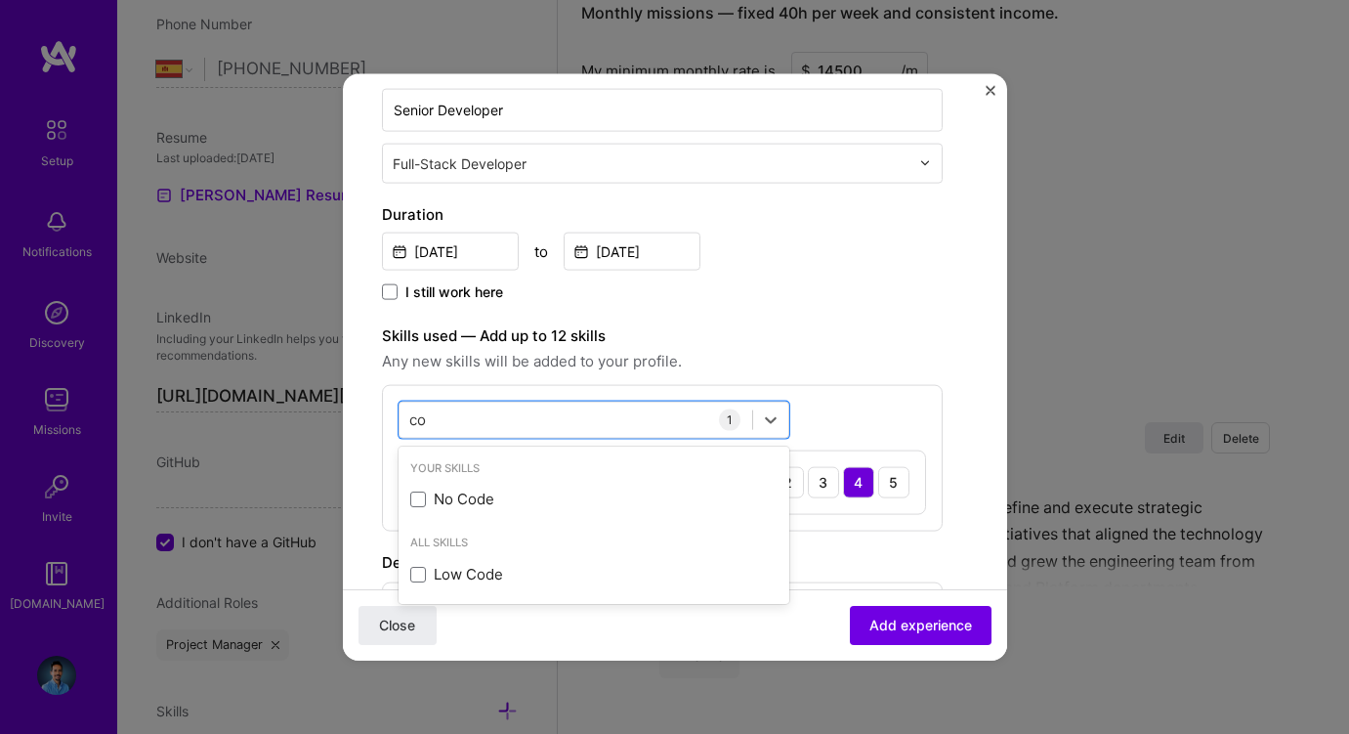
type input "c"
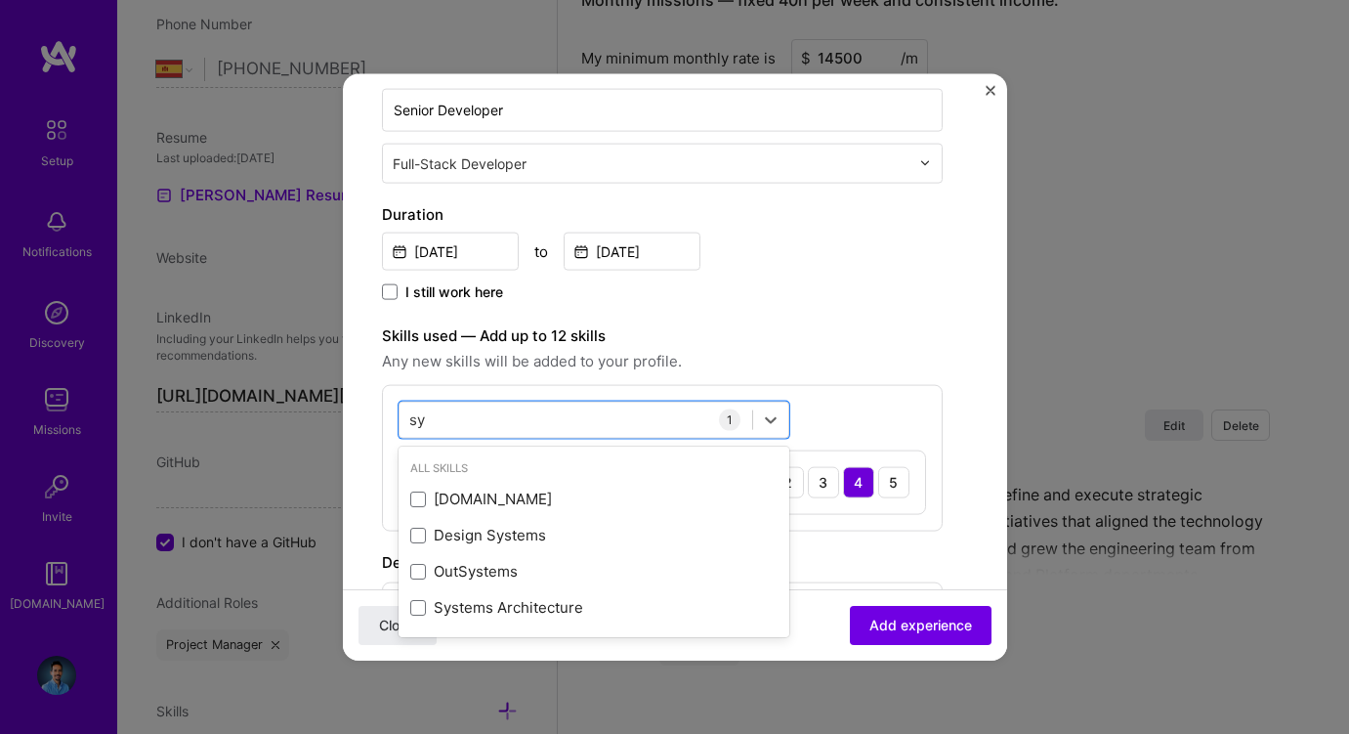
type input "s"
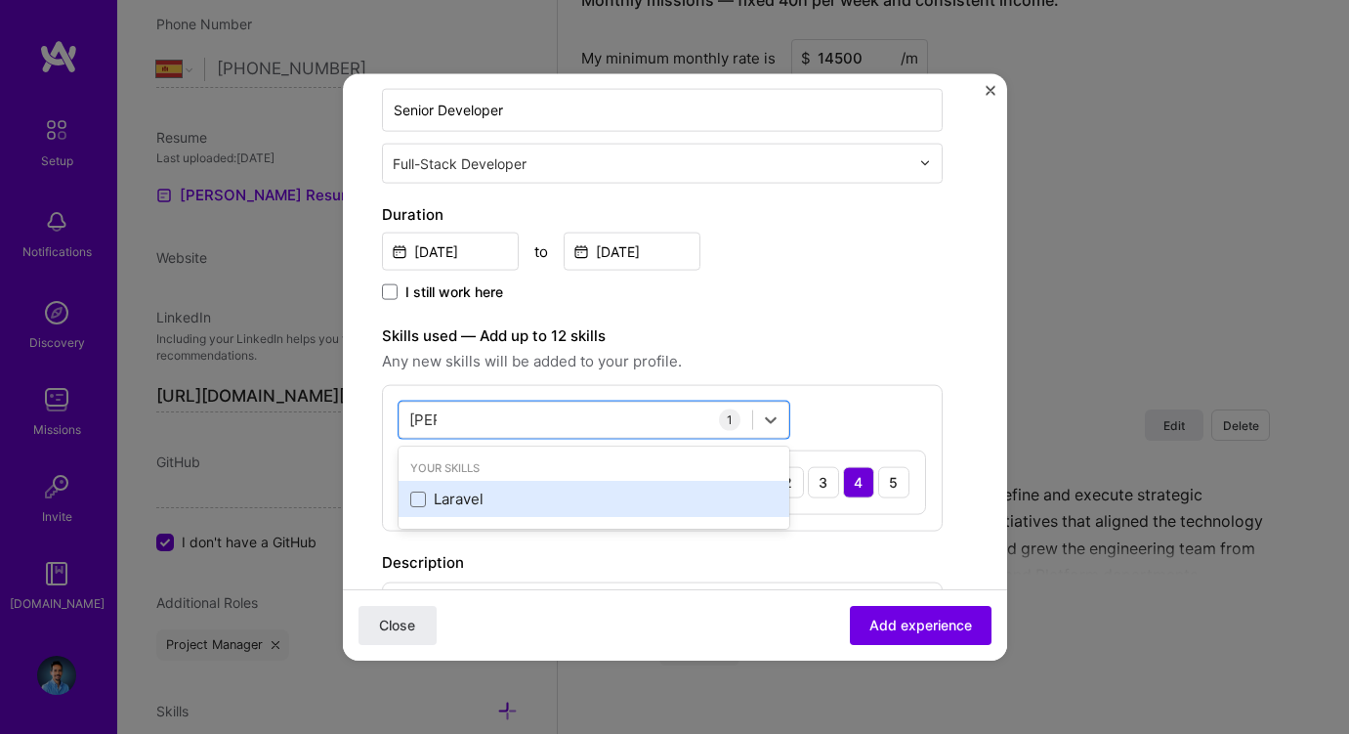
click at [433, 492] on div "Laravel" at bounding box center [593, 498] width 367 height 21
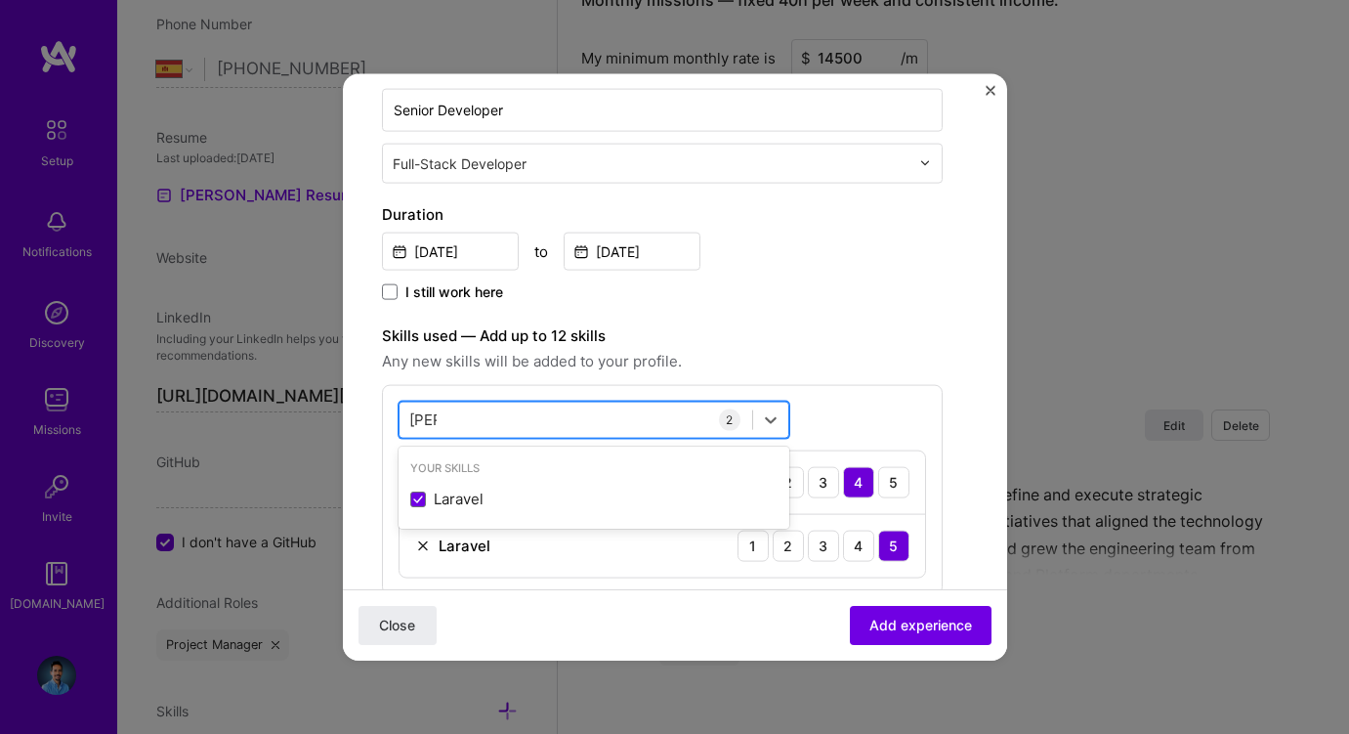
click at [419, 419] on input "[PERSON_NAME]" at bounding box center [422, 419] width 27 height 21
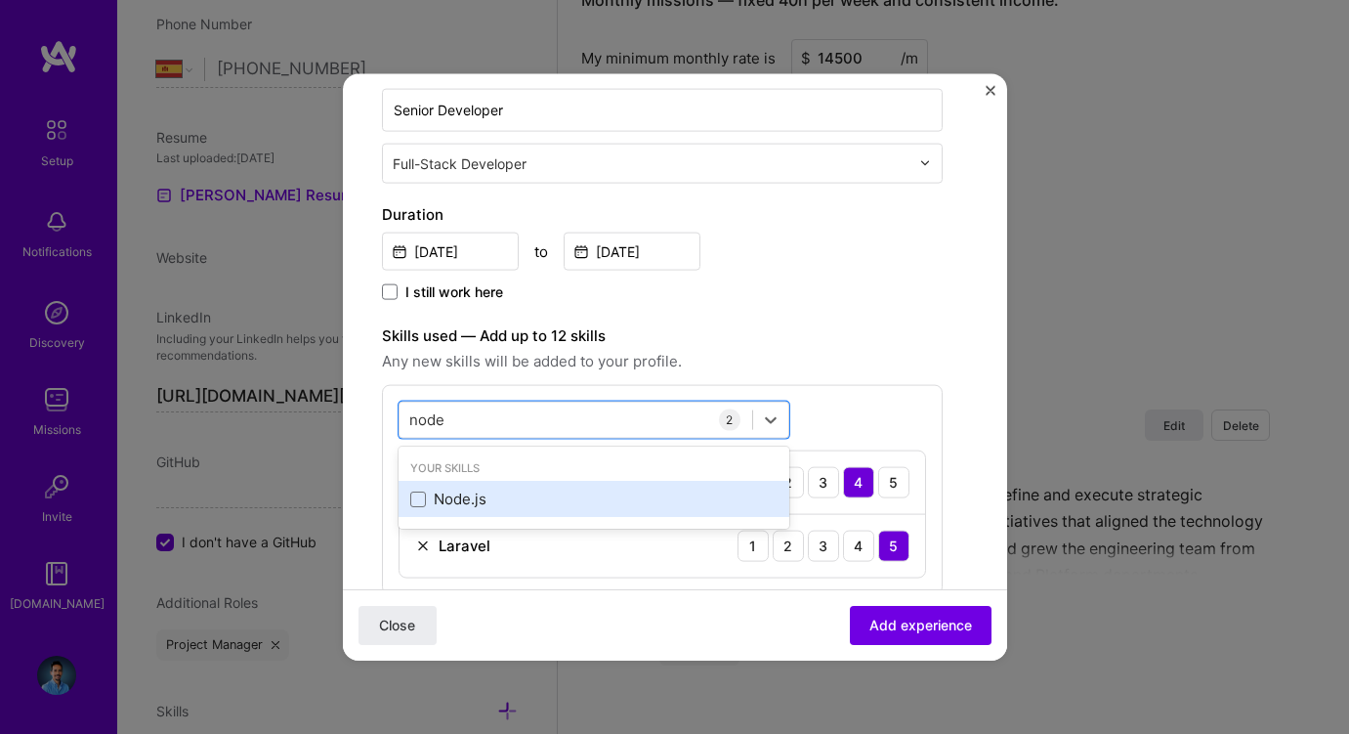
click at [428, 498] on div "Node.js" at bounding box center [593, 498] width 367 height 21
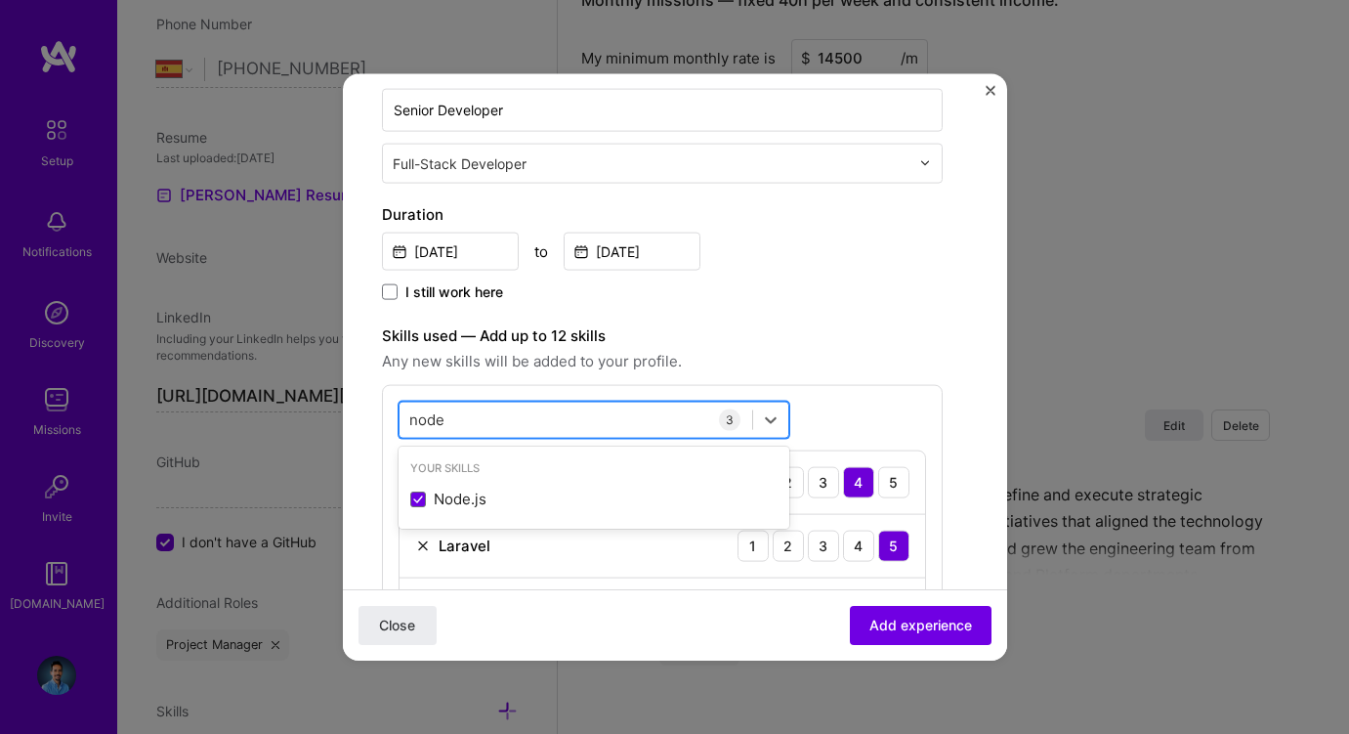
click at [415, 419] on input "node" at bounding box center [427, 419] width 37 height 21
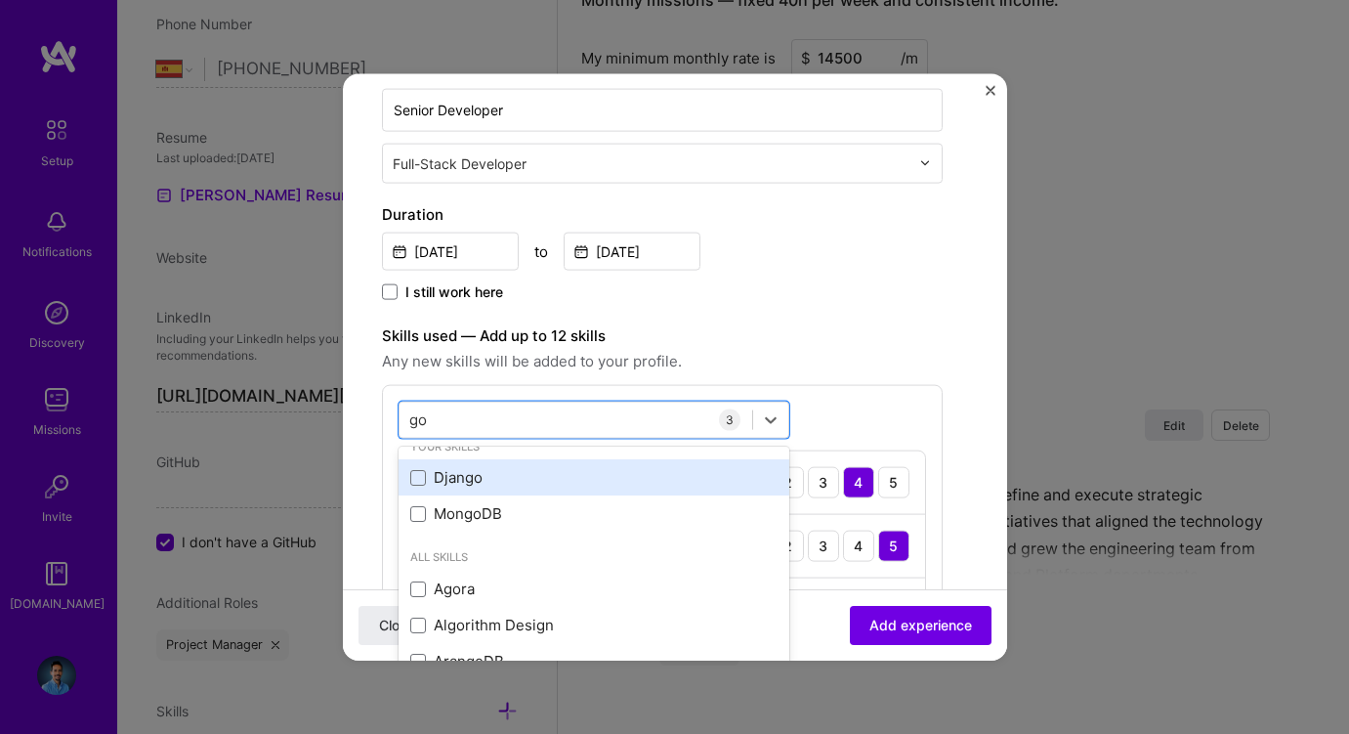
scroll to position [18, 0]
click at [470, 484] on div "Django" at bounding box center [593, 481] width 367 height 21
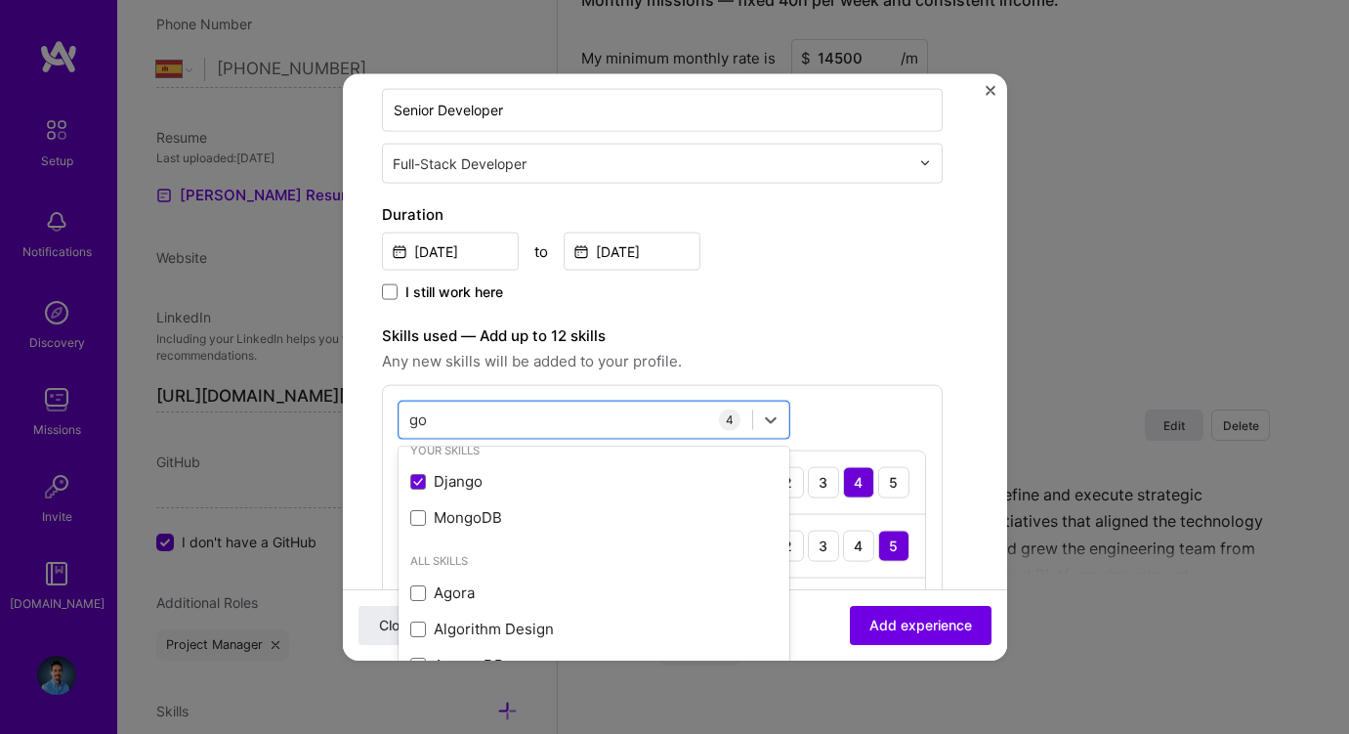
click at [680, 346] on label "Skills used — Add up to 12 skills" at bounding box center [662, 334] width 561 height 23
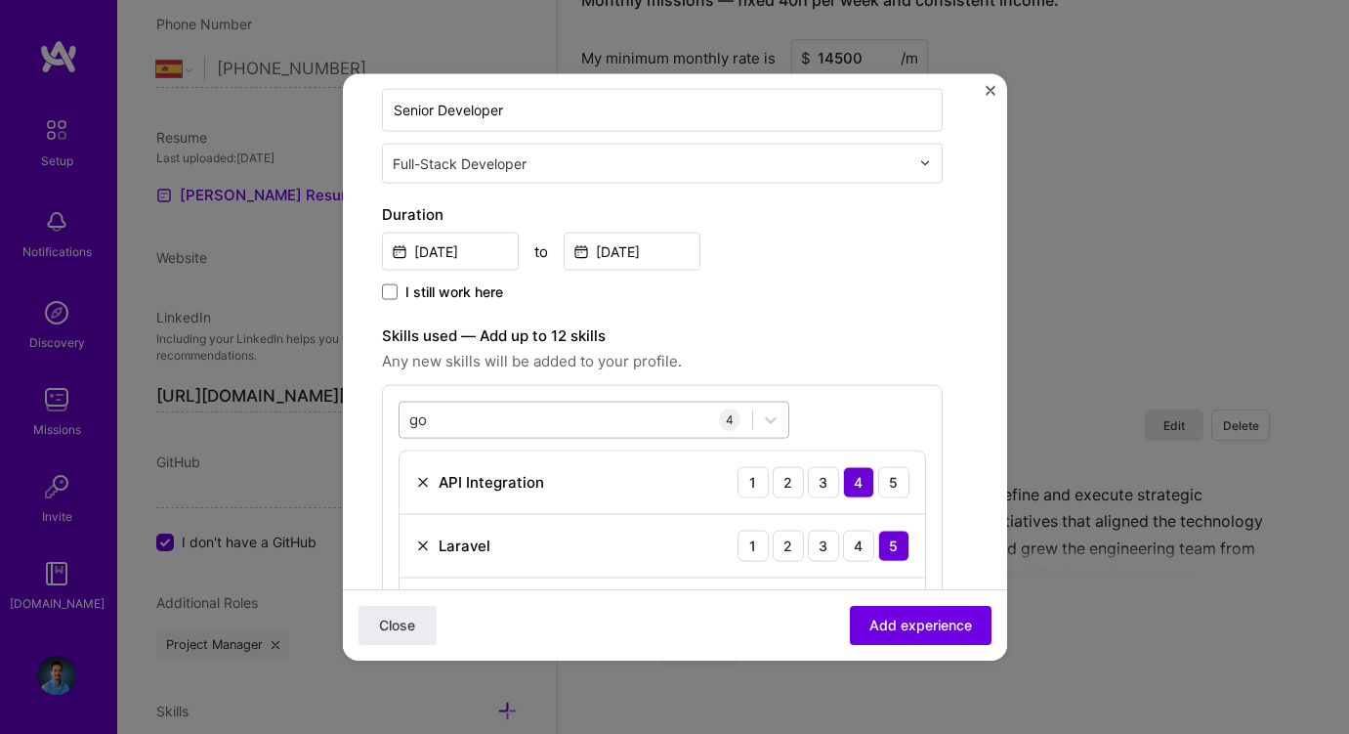
click at [413, 416] on input "go" at bounding box center [419, 419] width 20 height 21
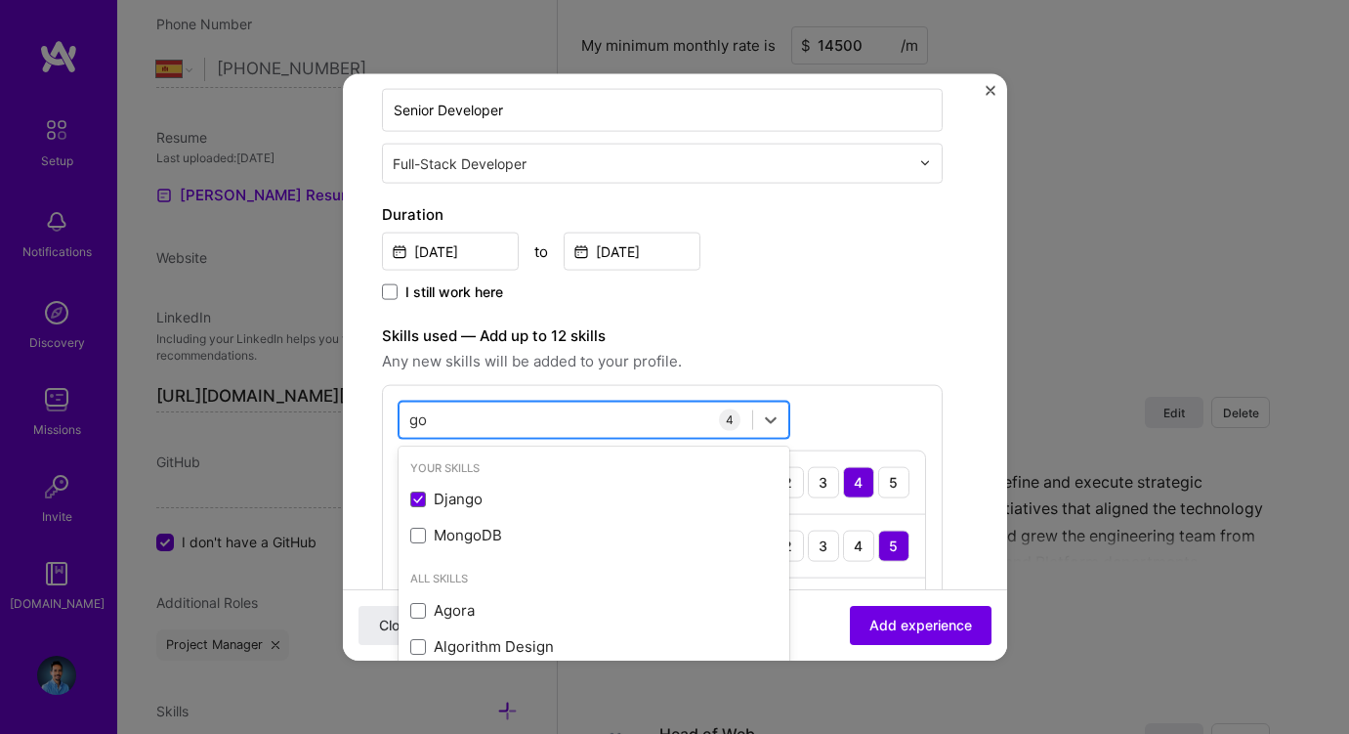
click at [413, 416] on input "go" at bounding box center [419, 419] width 20 height 21
type input "mysq"
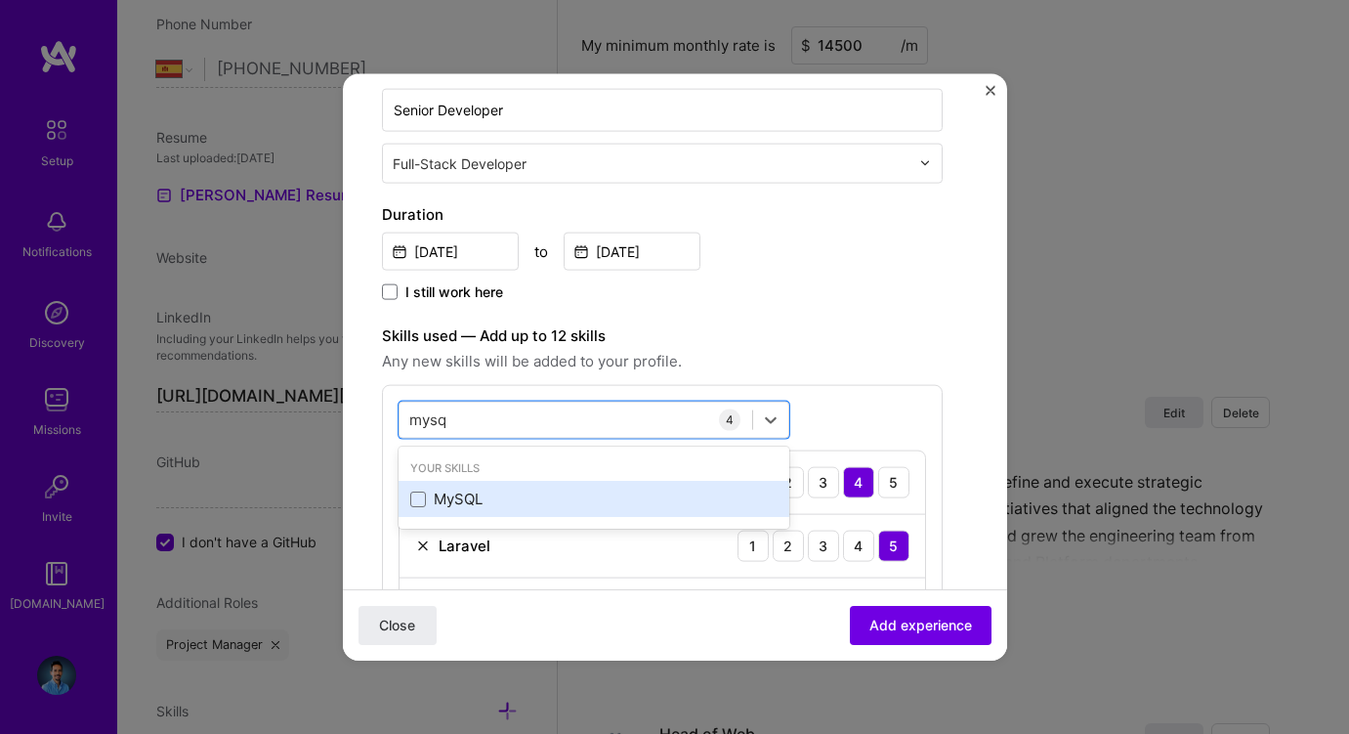
click at [433, 500] on div "MySQL" at bounding box center [593, 498] width 367 height 21
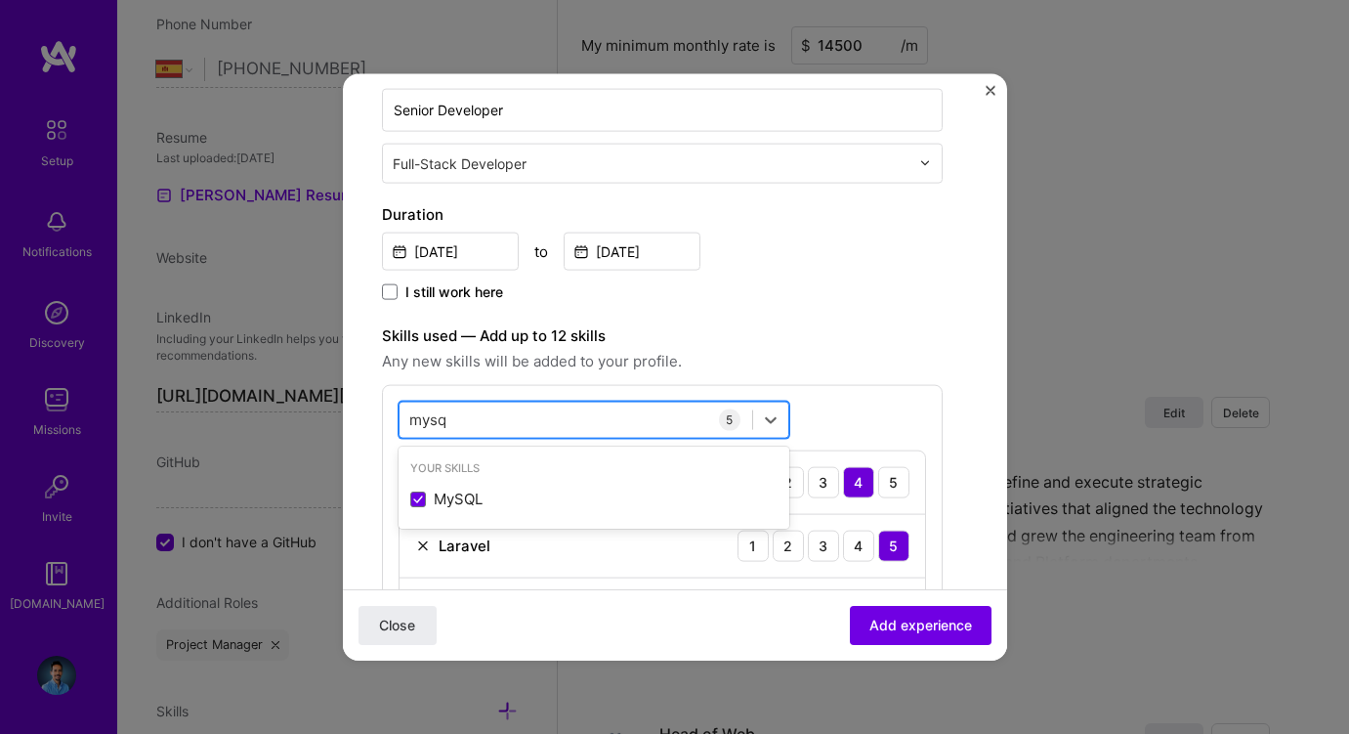
click at [422, 416] on input "mysq" at bounding box center [428, 419] width 39 height 21
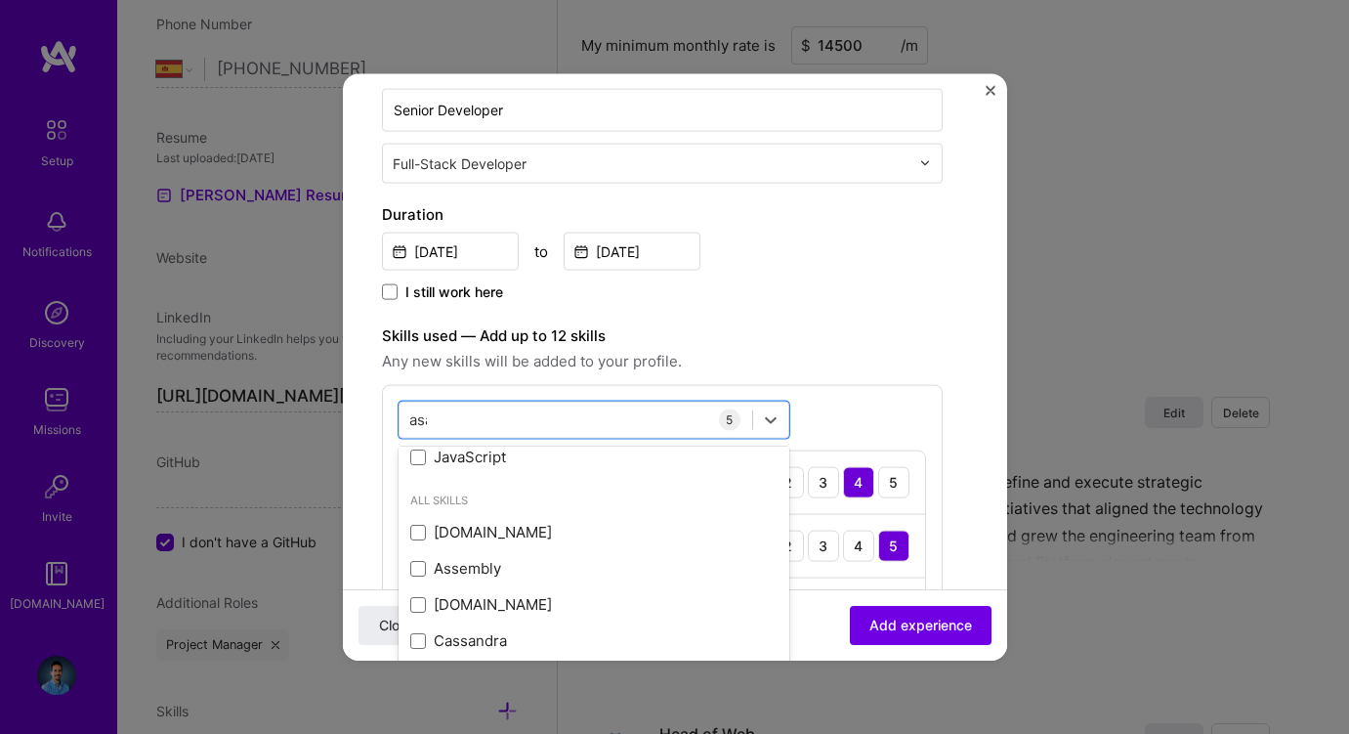
scroll to position [0, 0]
type input "a"
type input "o"
type input "jira"
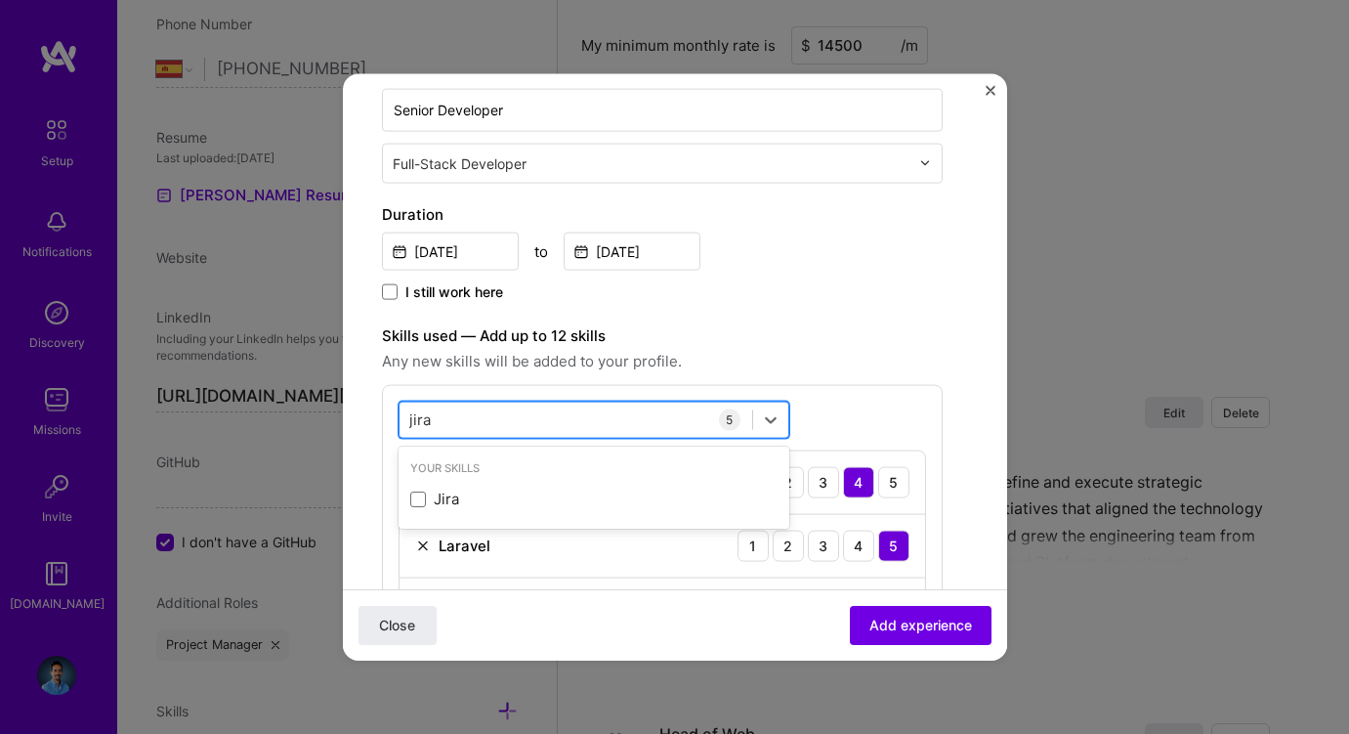
click at [414, 421] on input "jira" at bounding box center [420, 419] width 22 height 21
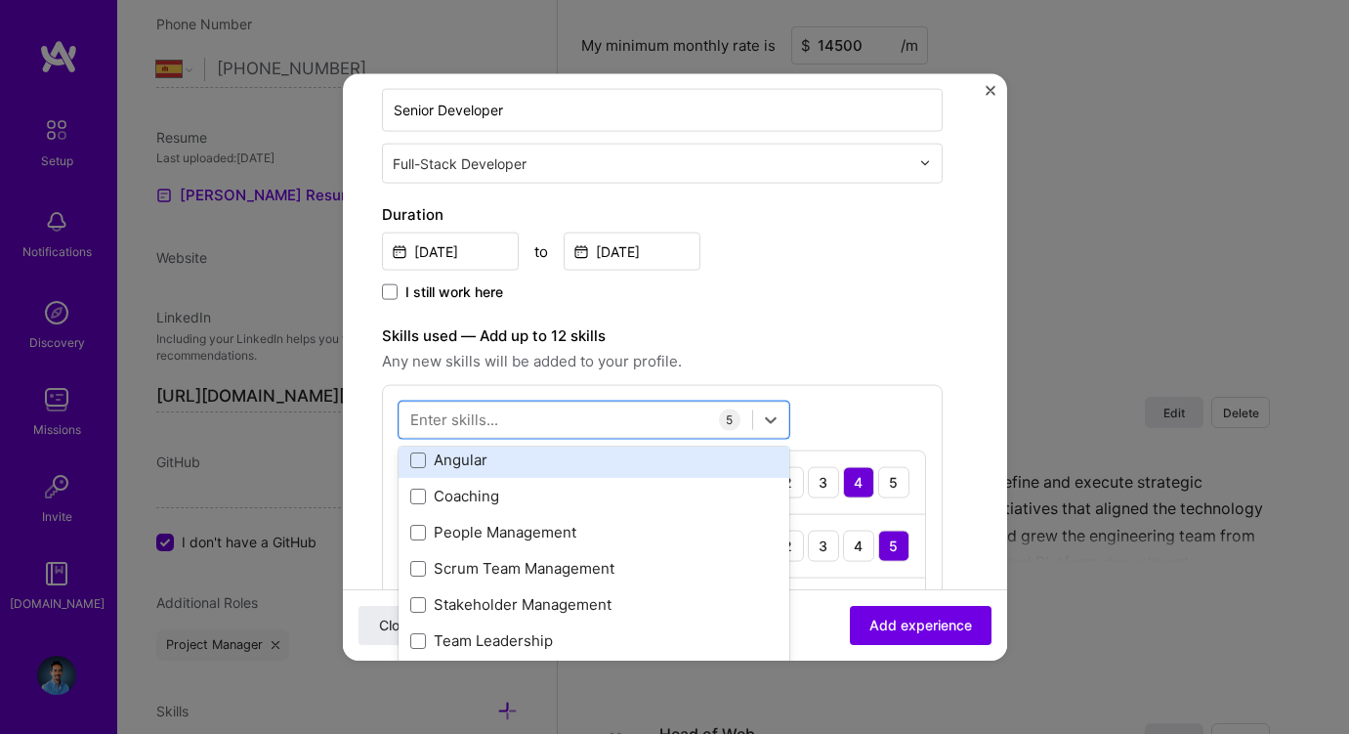
scroll to position [146, 0]
click at [451, 469] on div "Angular" at bounding box center [593, 461] width 367 height 21
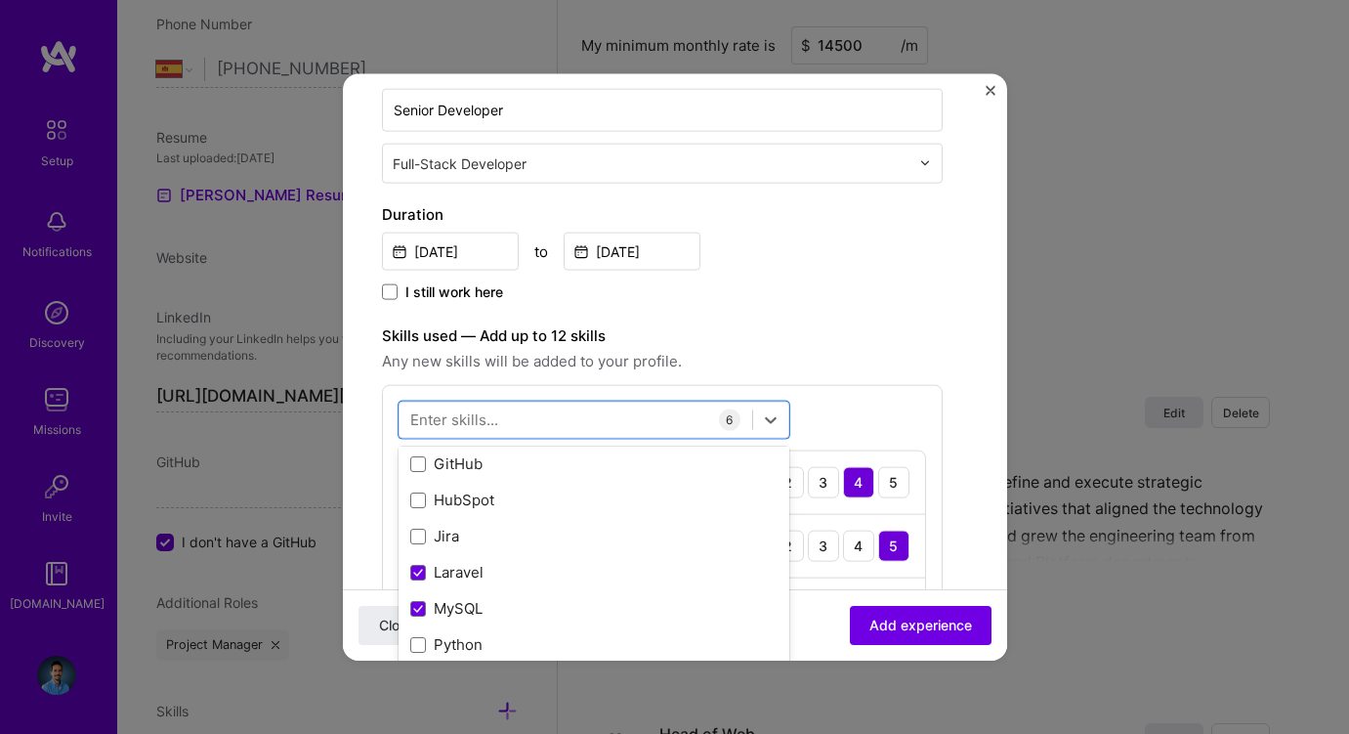
scroll to position [687, 0]
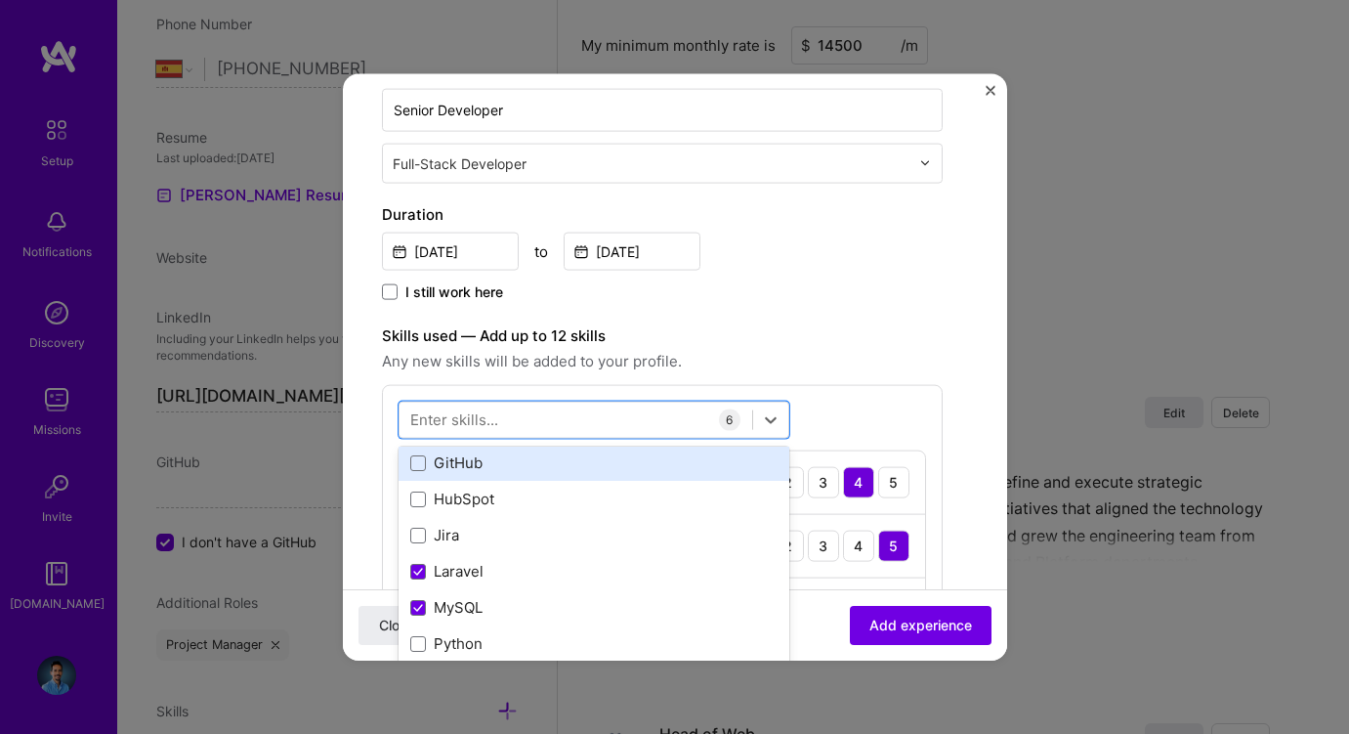
click at [485, 463] on div "GitHub" at bounding box center [593, 462] width 367 height 21
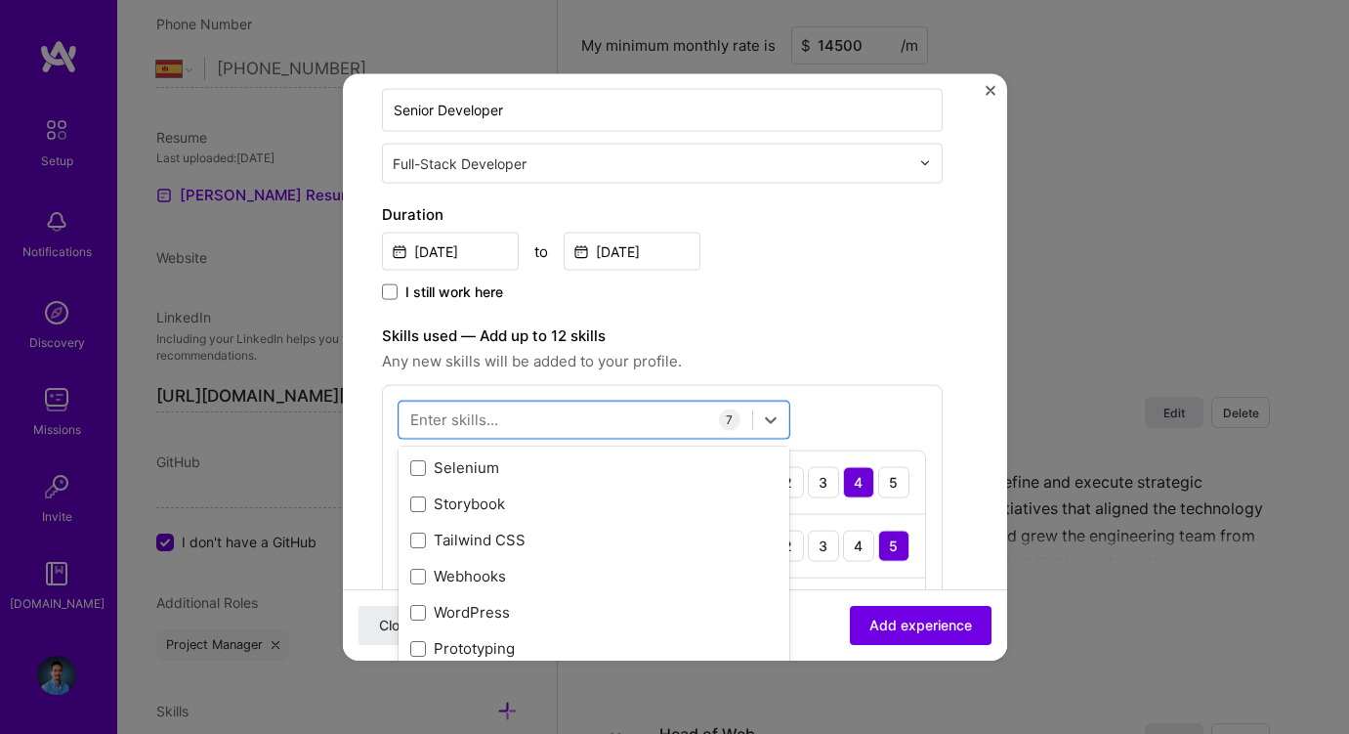
scroll to position [1662, 0]
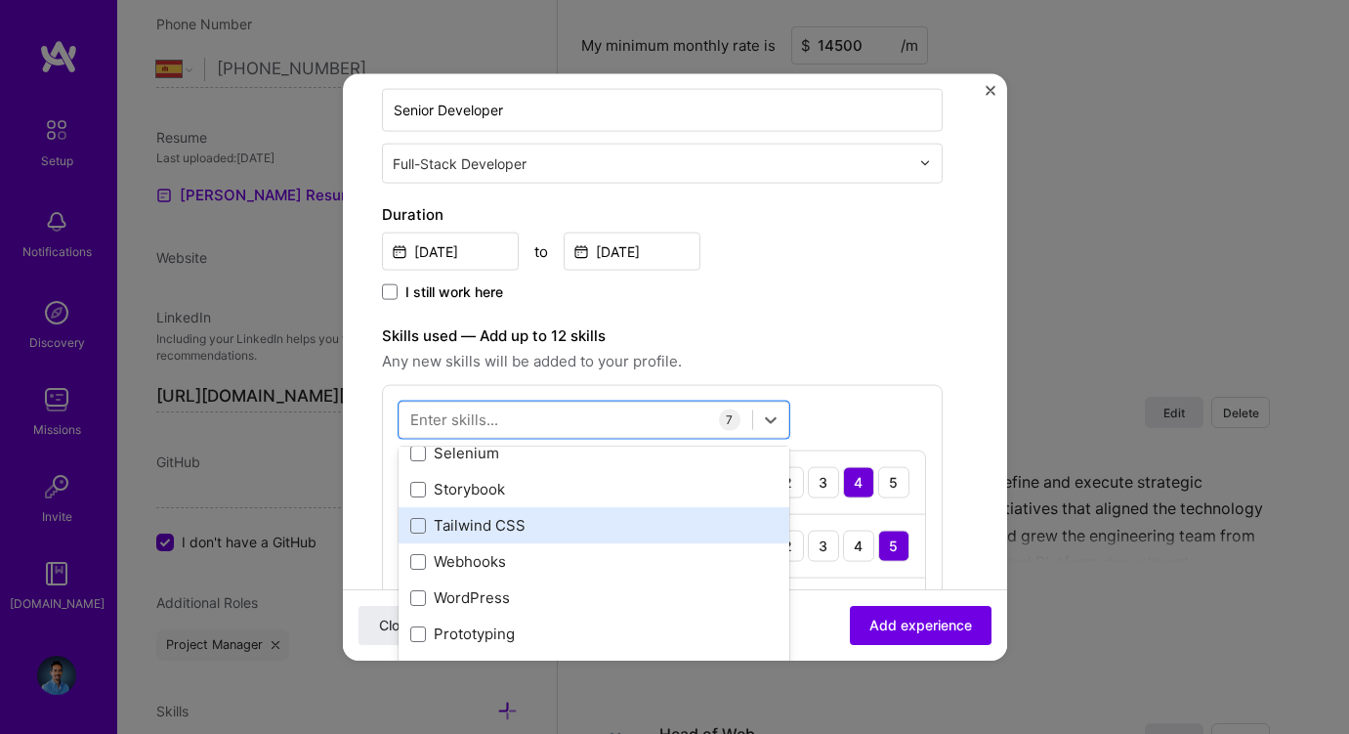
click at [496, 519] on div "Tailwind CSS" at bounding box center [593, 525] width 367 height 21
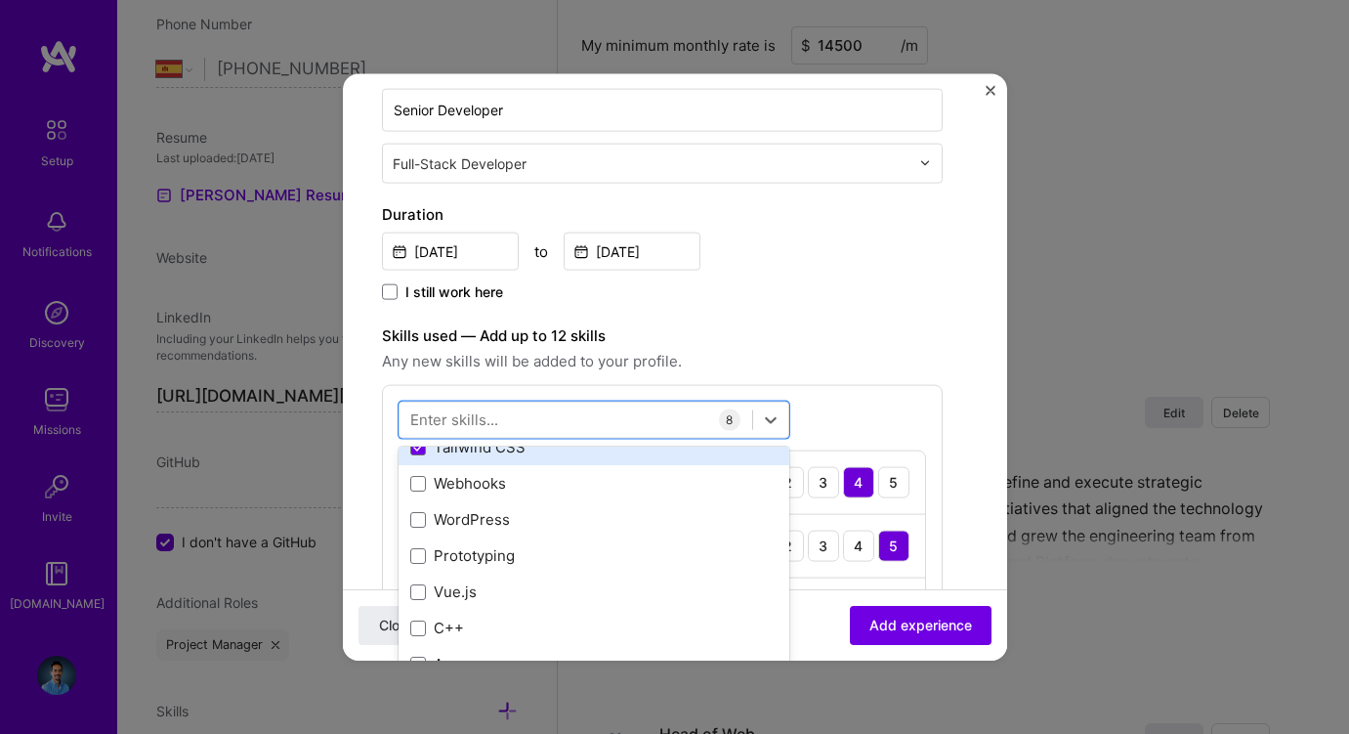
scroll to position [1804, 0]
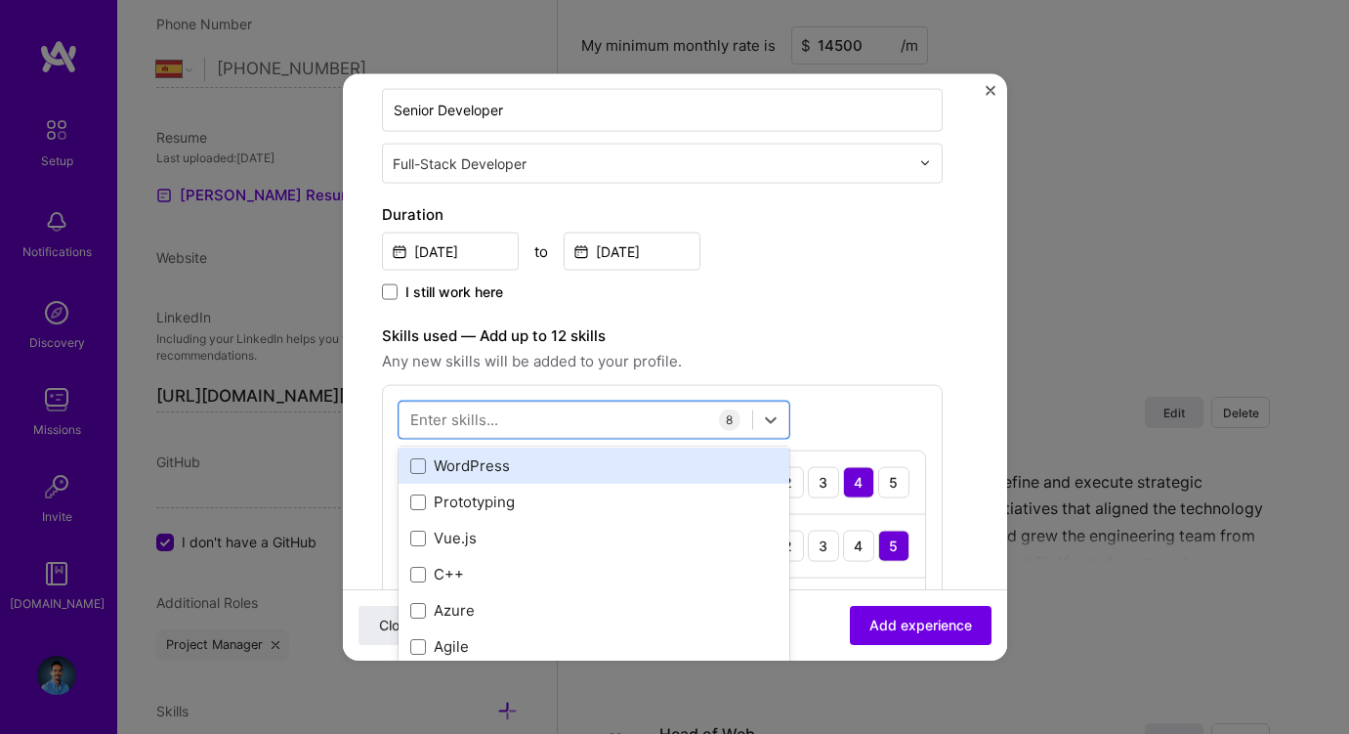
click at [492, 467] on div "WordPress" at bounding box center [593, 465] width 367 height 21
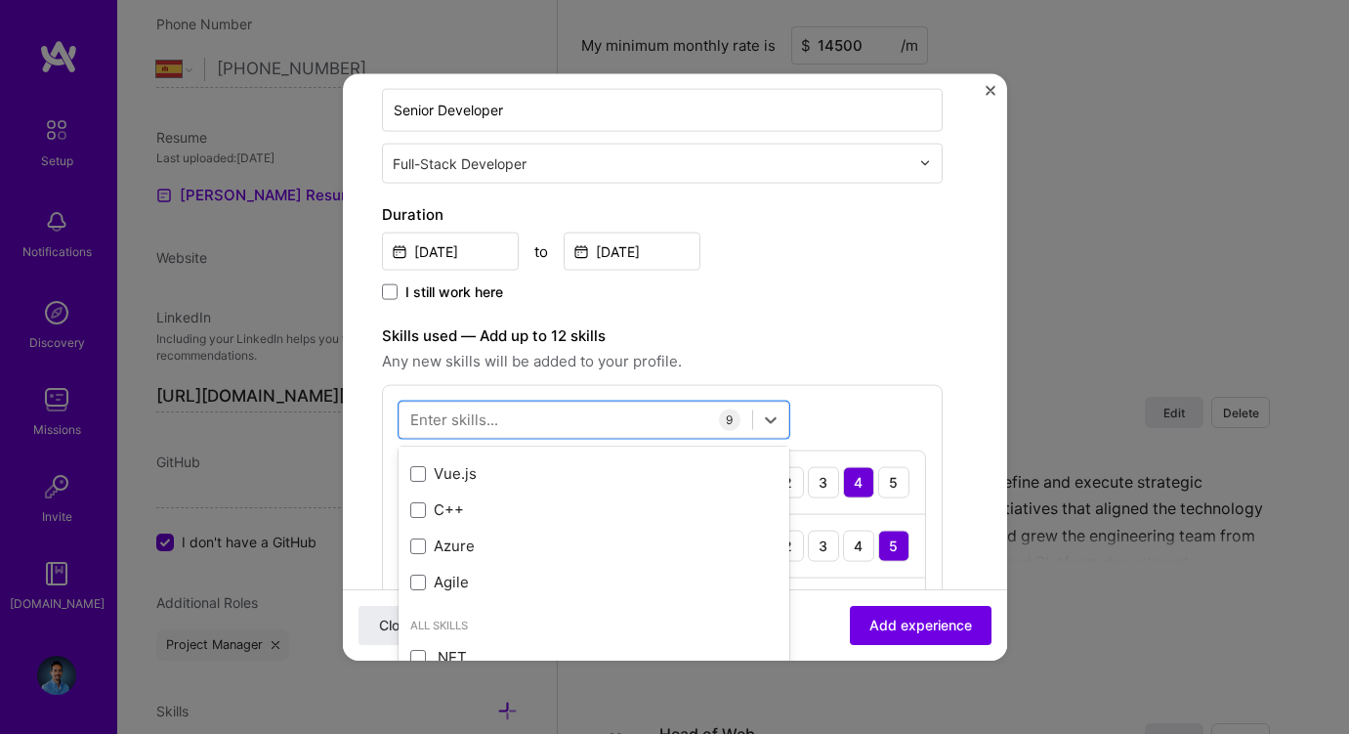
scroll to position [1867, 0]
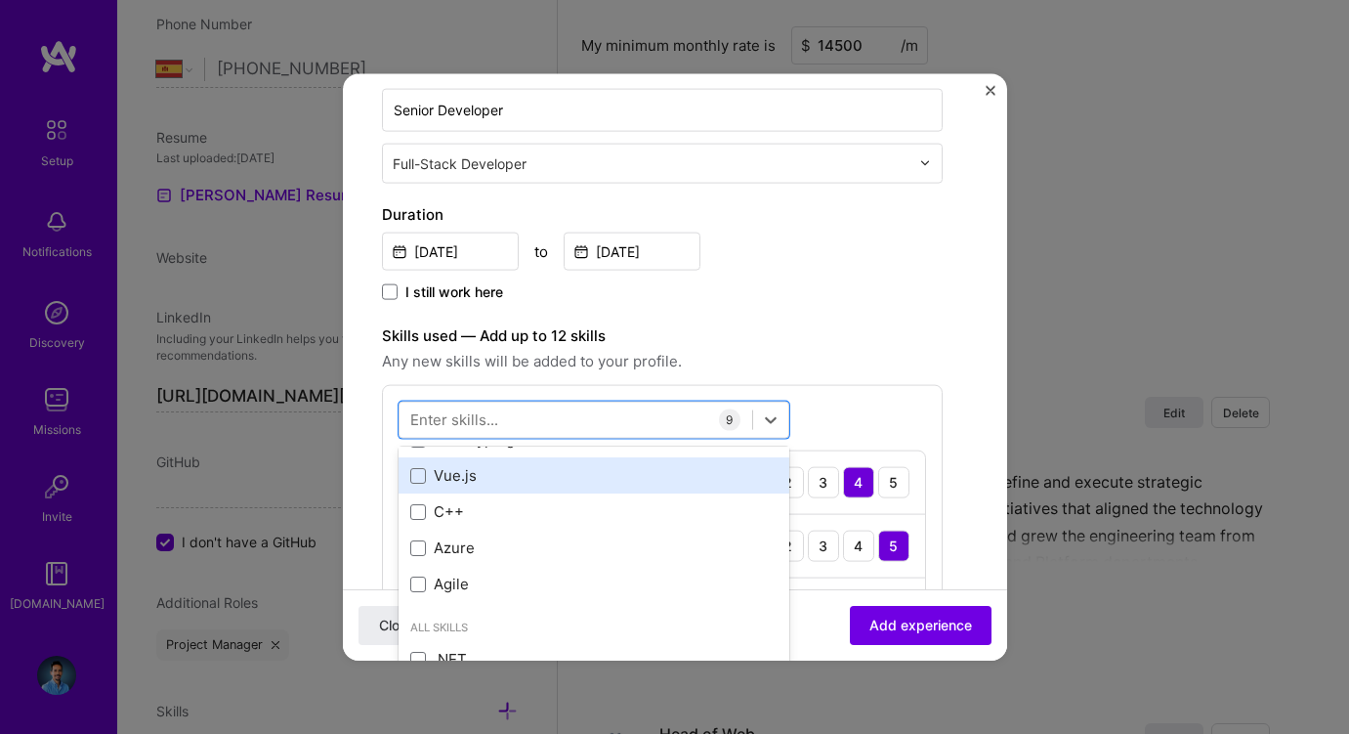
click at [468, 469] on div "Vue.js" at bounding box center [593, 475] width 367 height 21
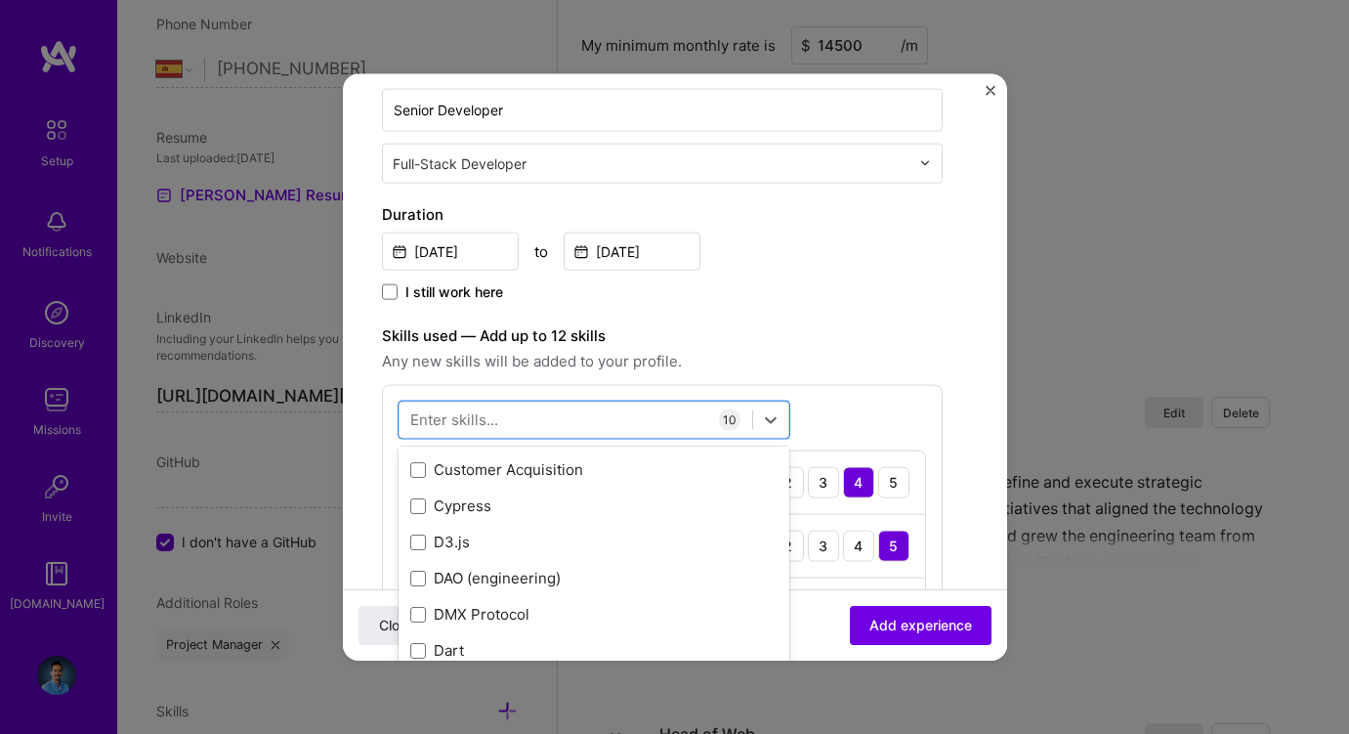
scroll to position [4585, 0]
click at [851, 304] on div "I still work here" at bounding box center [662, 292] width 561 height 22
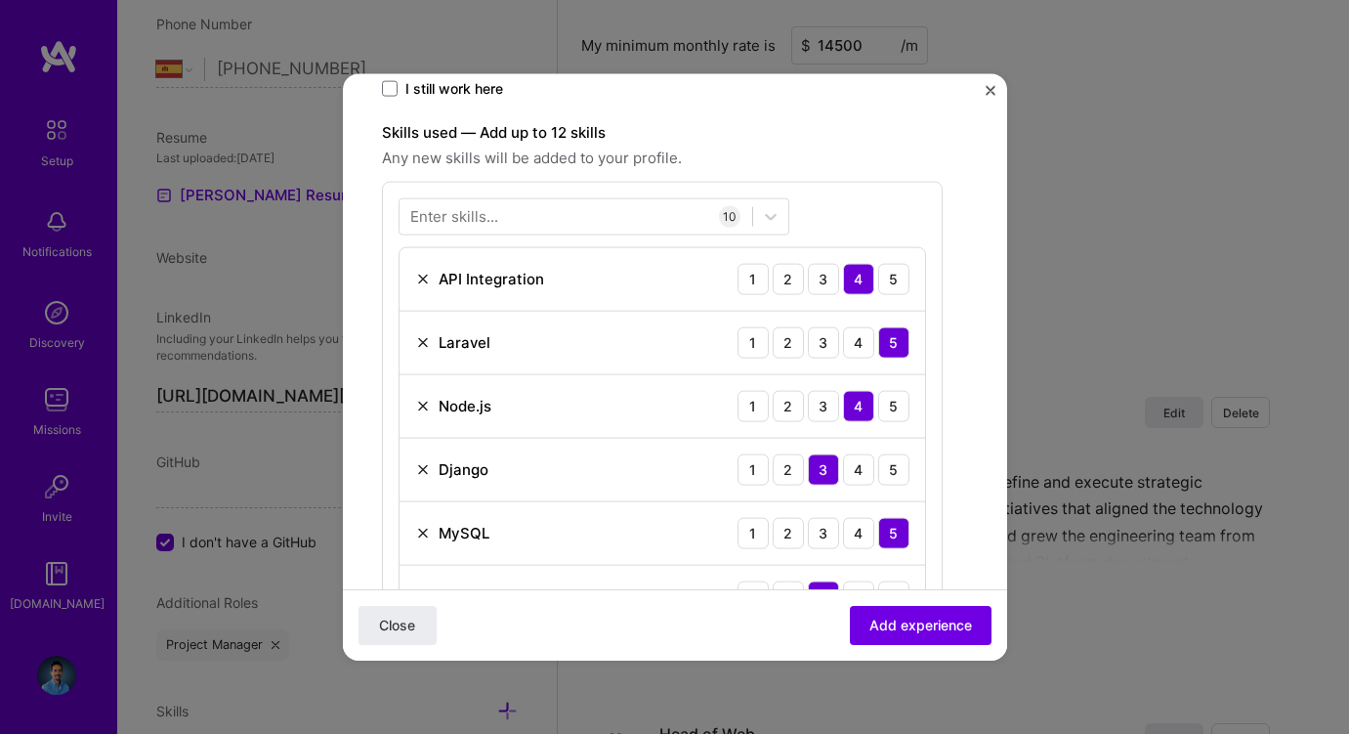
scroll to position [546, 0]
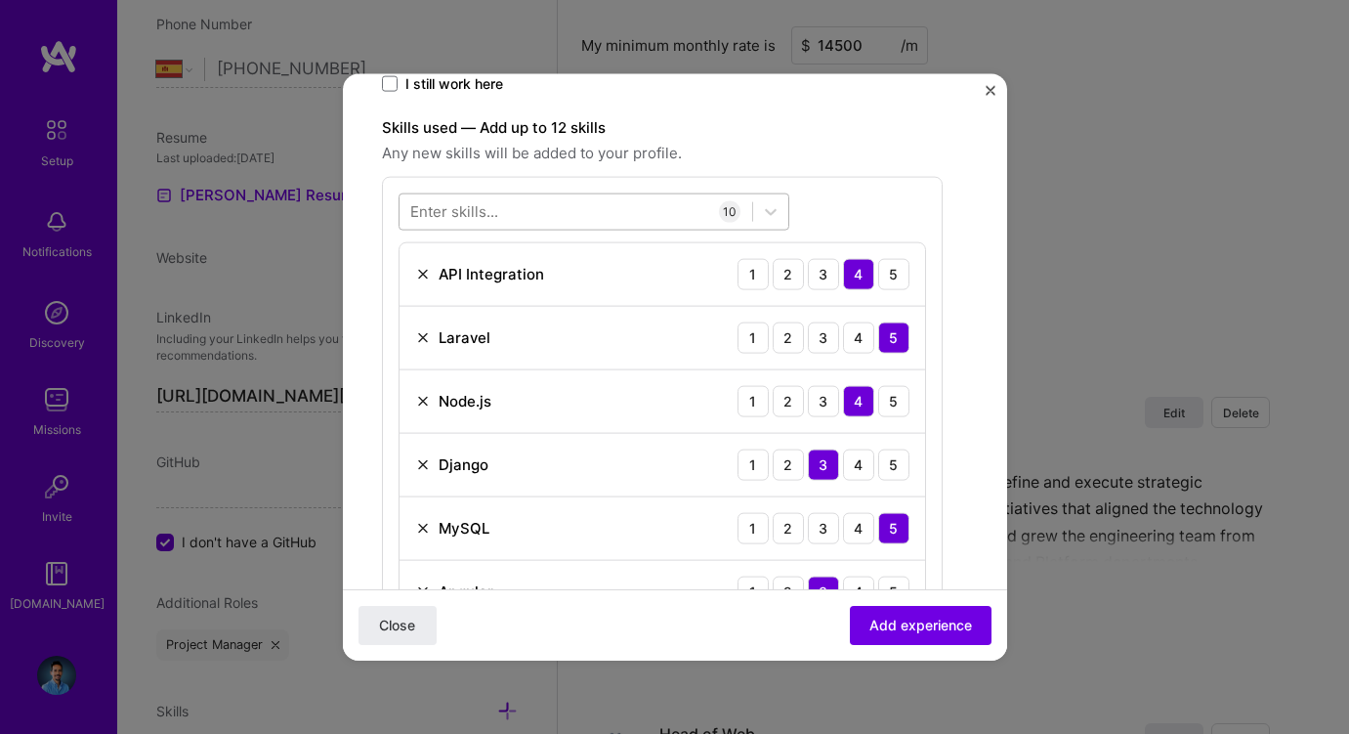
click at [620, 215] on div at bounding box center [576, 211] width 353 height 32
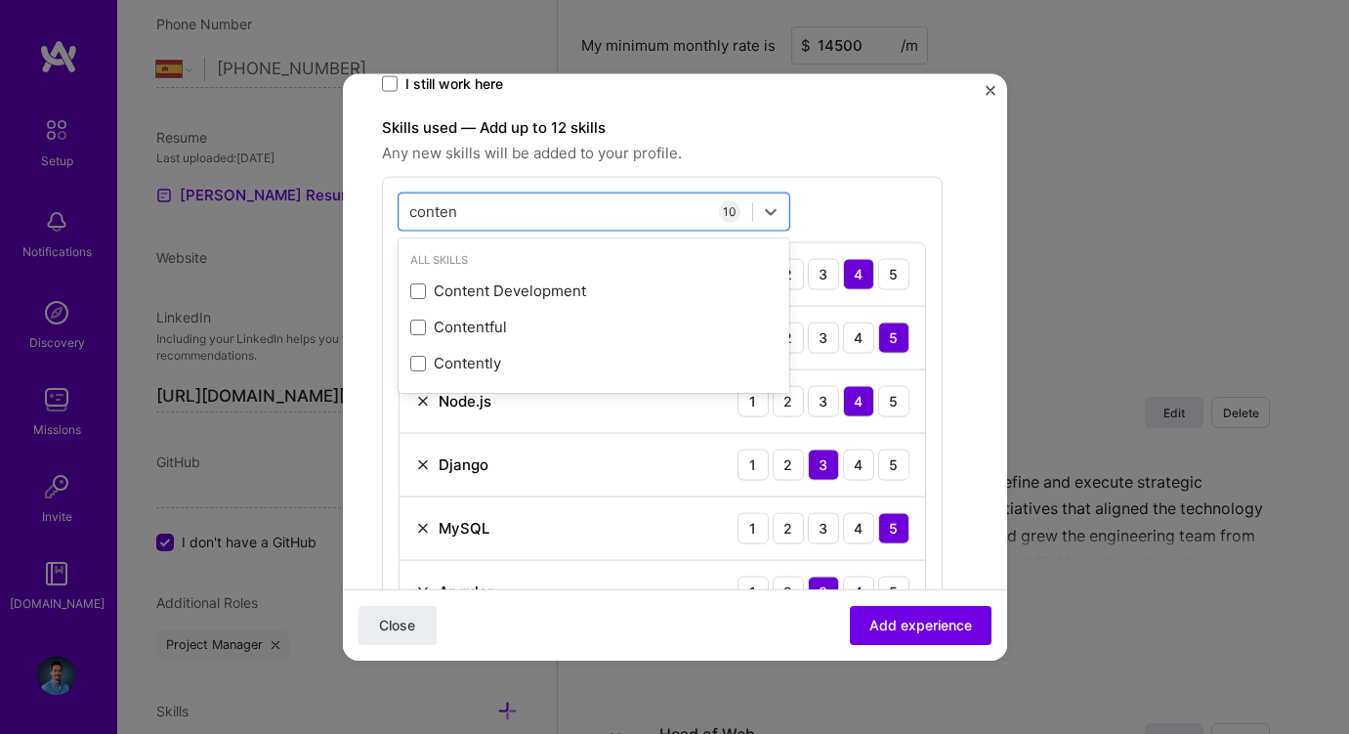
type input "conten"
click at [874, 181] on div "option Vue.js, selected. option Content Development focused, 0 of 2. 3 results …" at bounding box center [662, 535] width 561 height 718
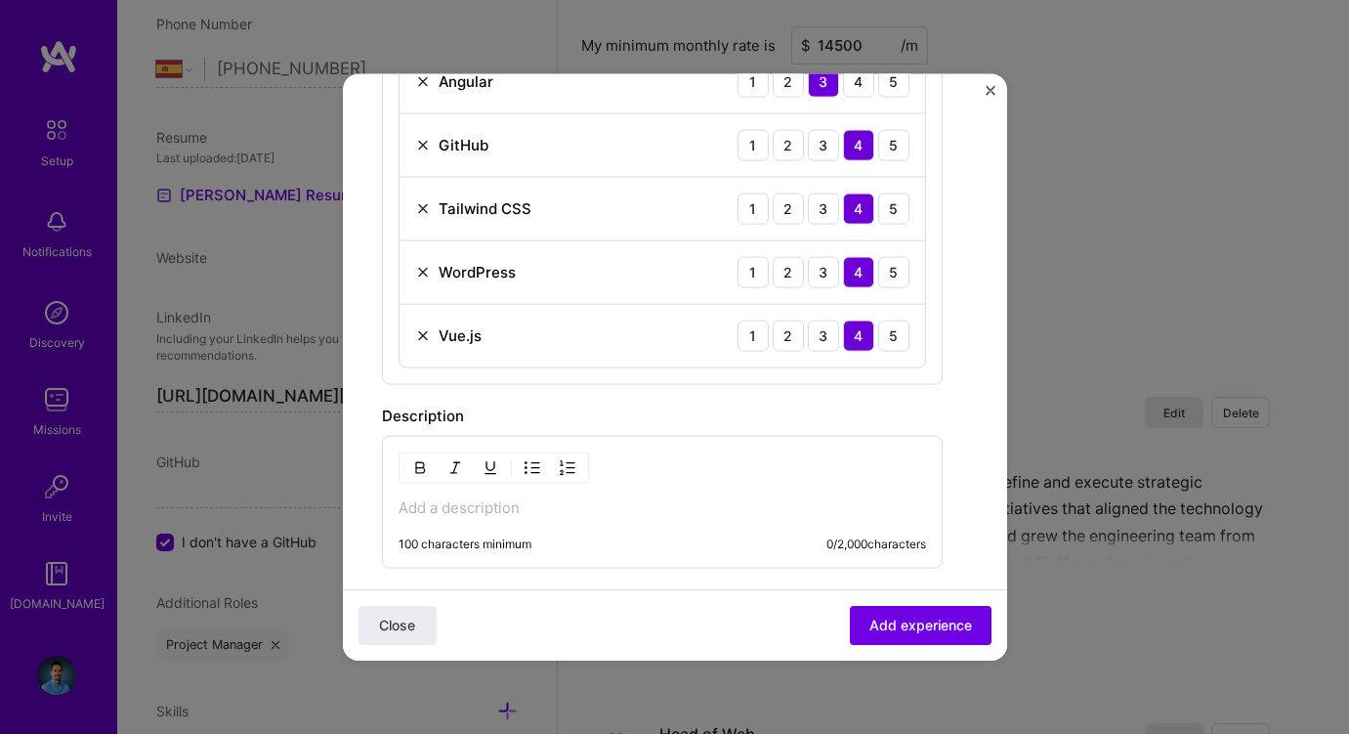
scroll to position [1079, 0]
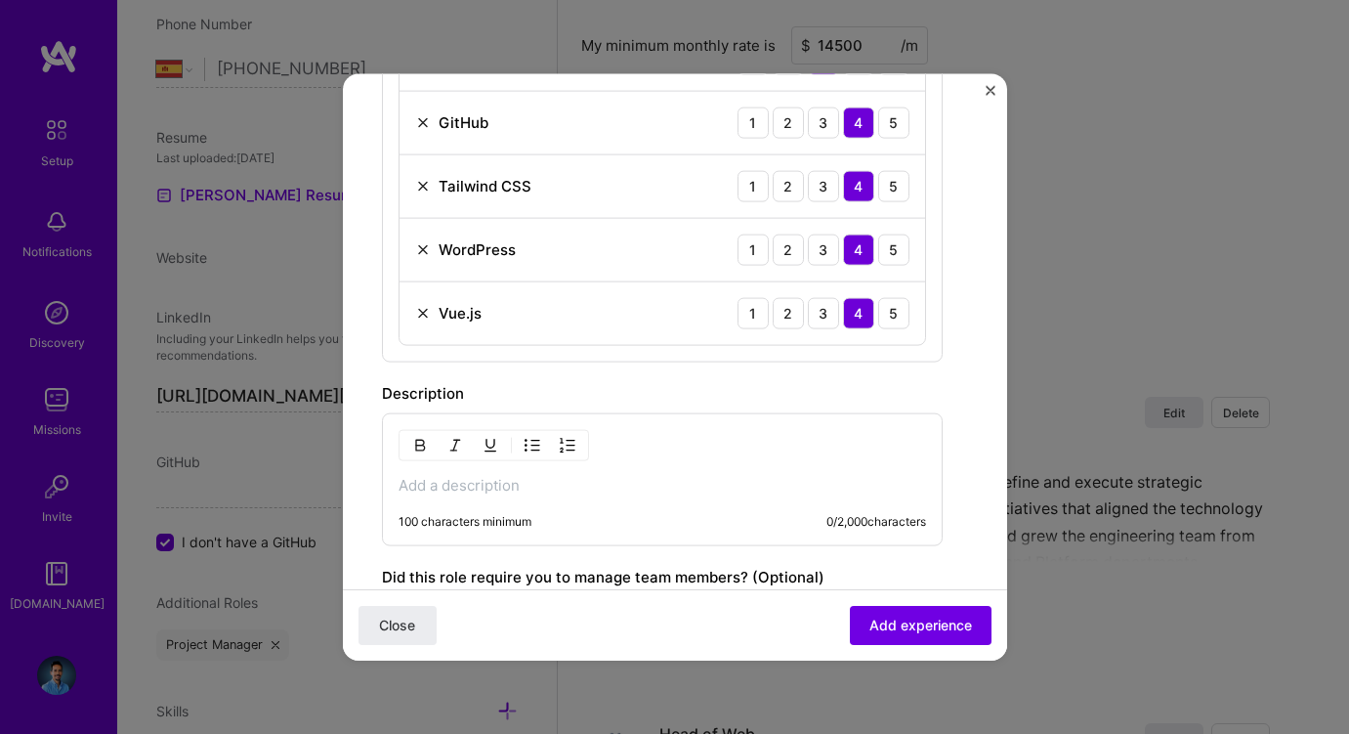
click at [576, 493] on p at bounding box center [663, 485] width 528 height 20
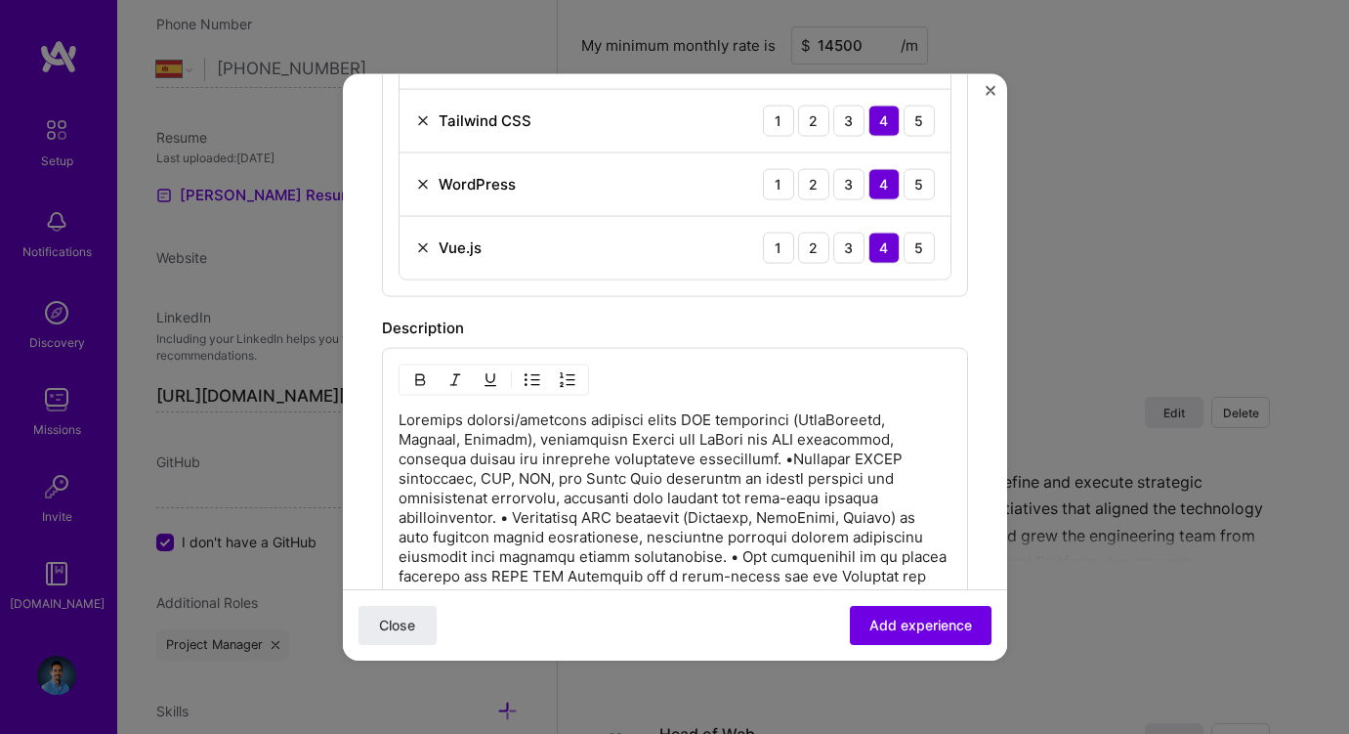
scroll to position [1202, 0]
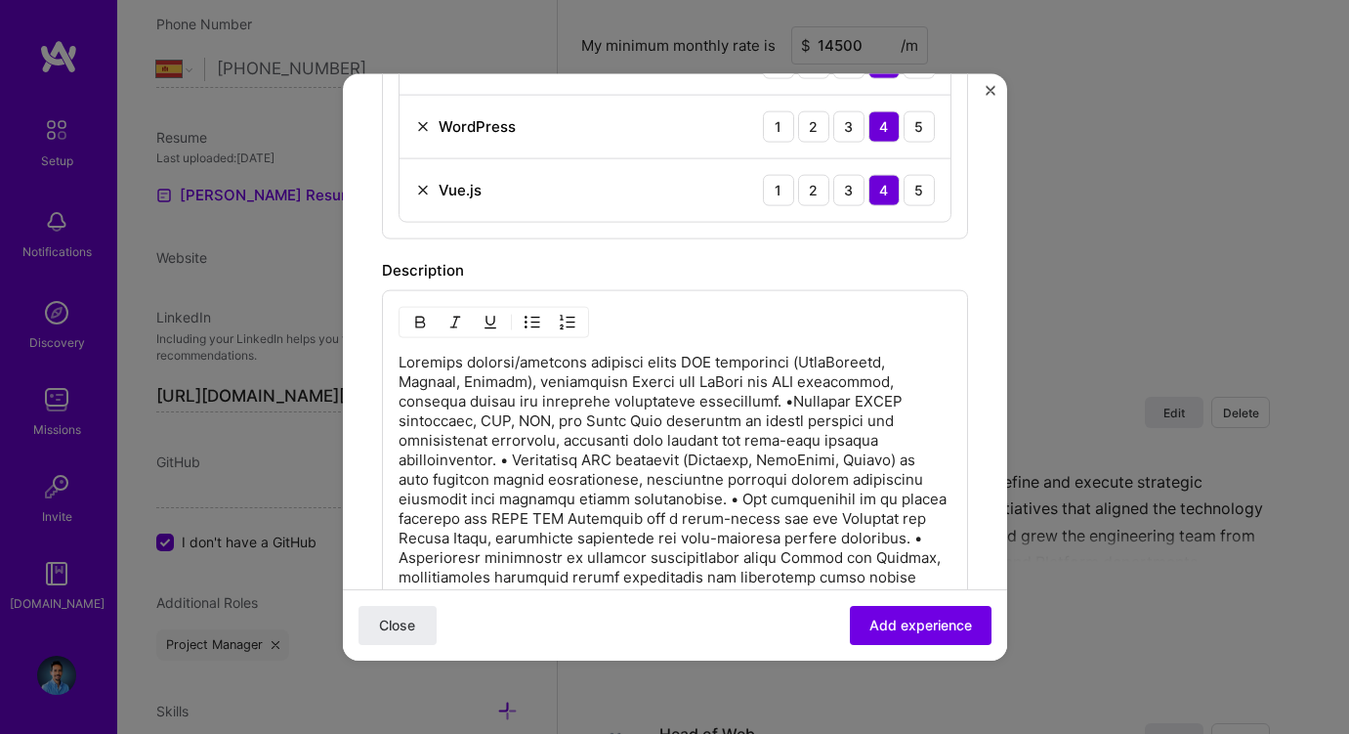
click at [788, 399] on p at bounding box center [675, 498] width 553 height 293
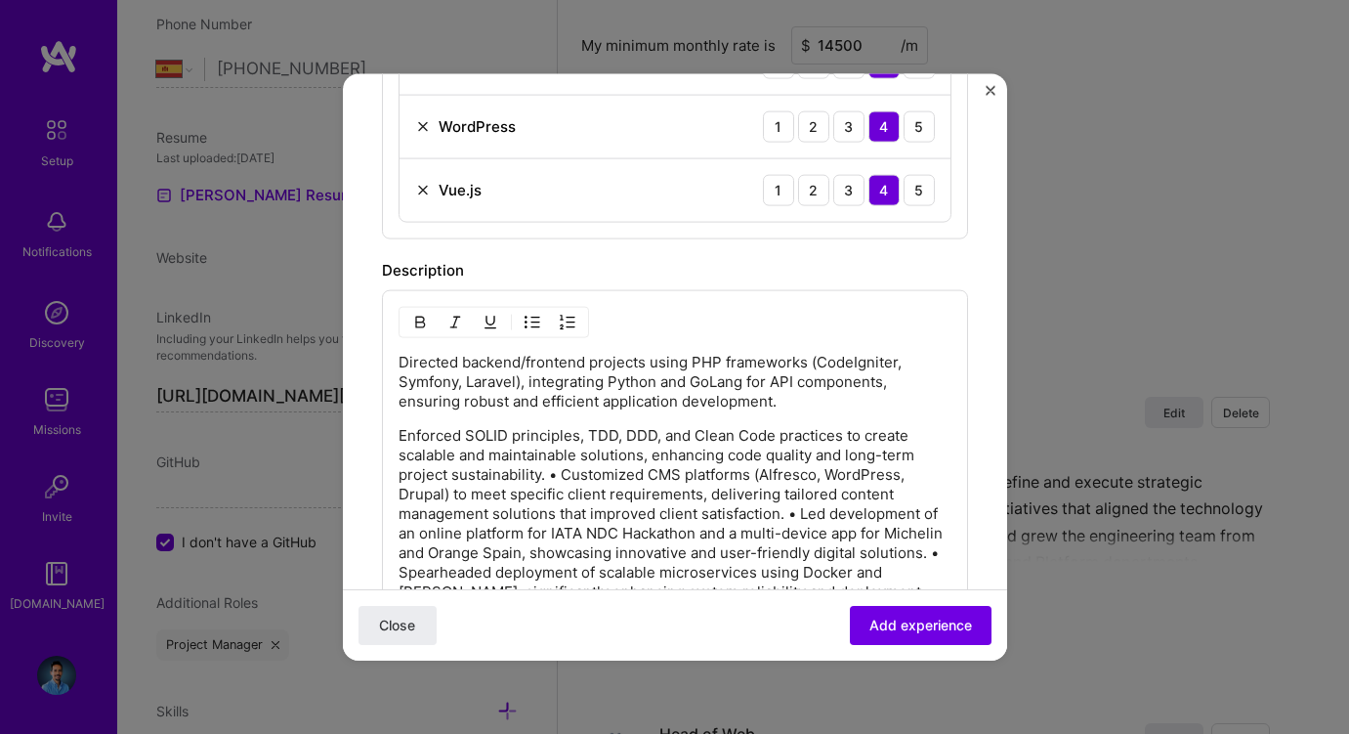
click at [563, 477] on p "Enforced SOLID principles, TDD, DDD, and Clean Code practices to create scalabl…" at bounding box center [675, 542] width 553 height 234
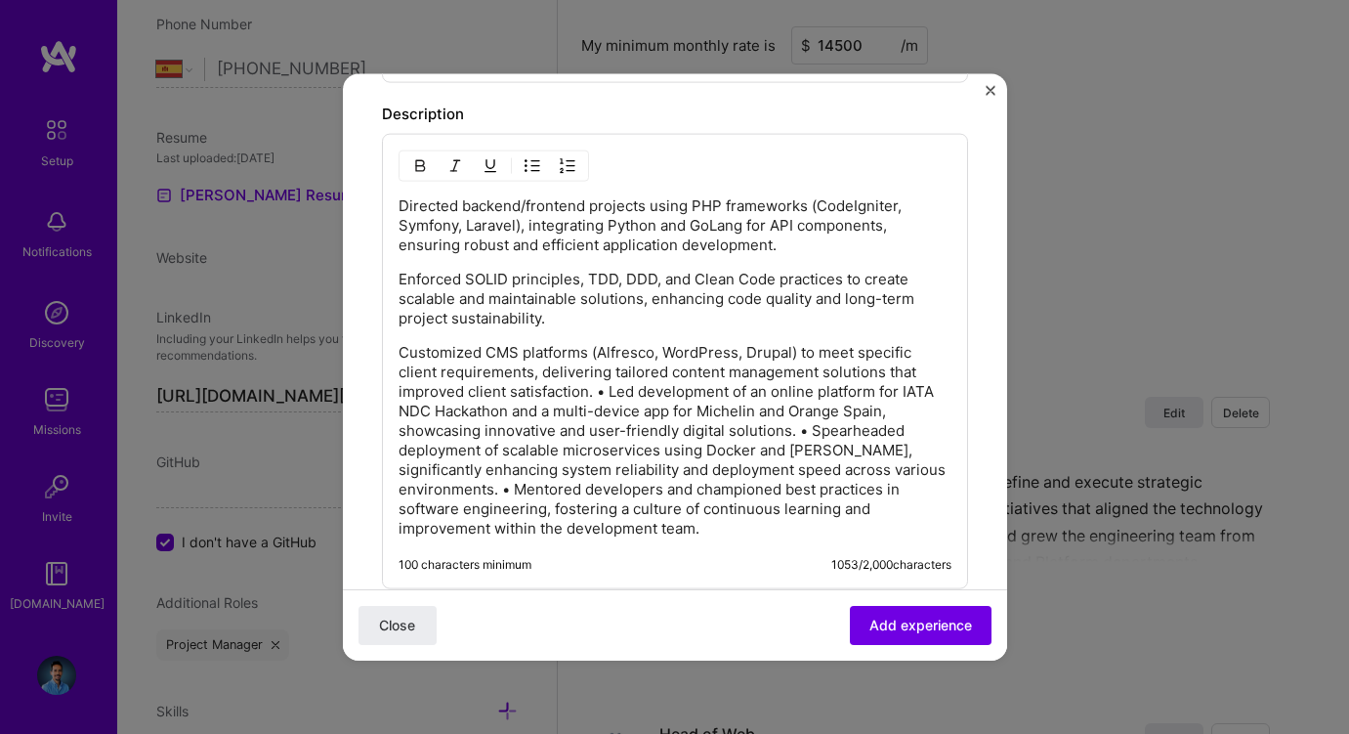
scroll to position [1364, 0]
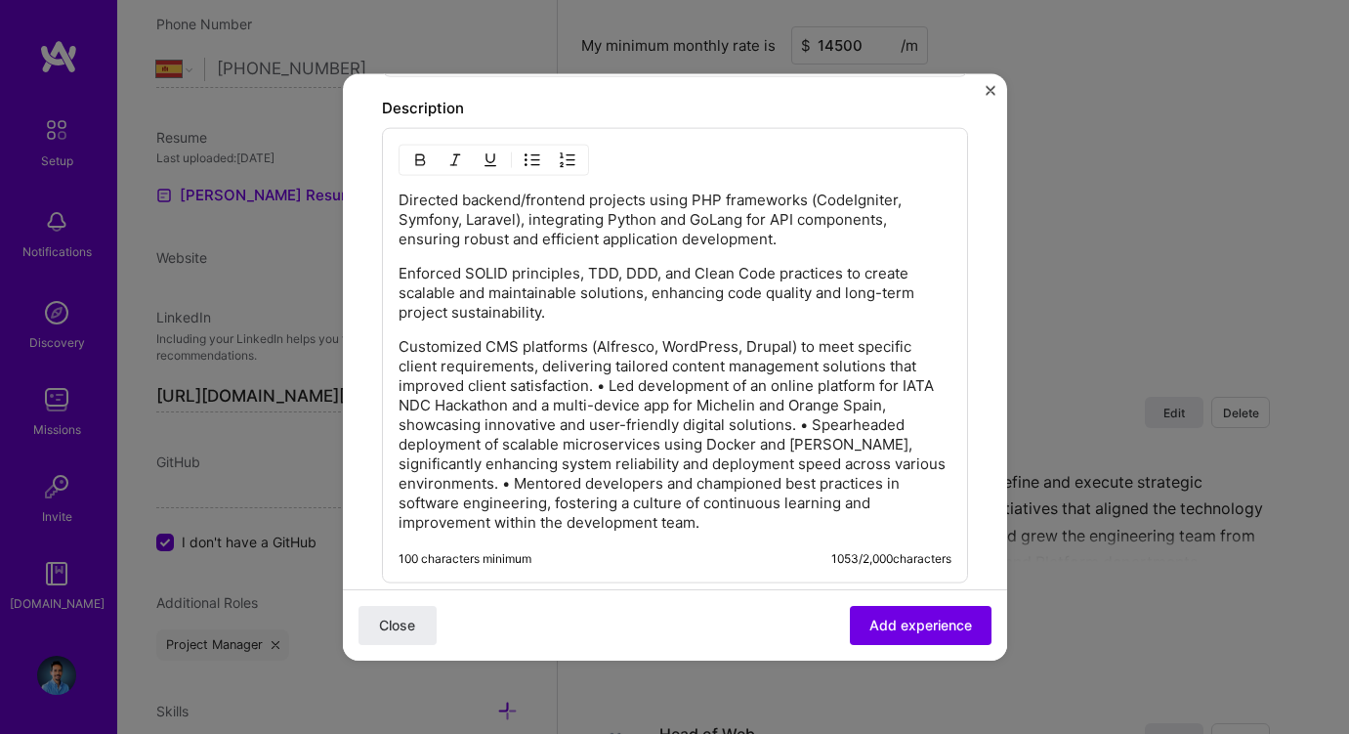
click at [612, 383] on p "Customized CMS platforms (Alfresco, WordPress, Drupal) to meet specific client …" at bounding box center [675, 433] width 553 height 195
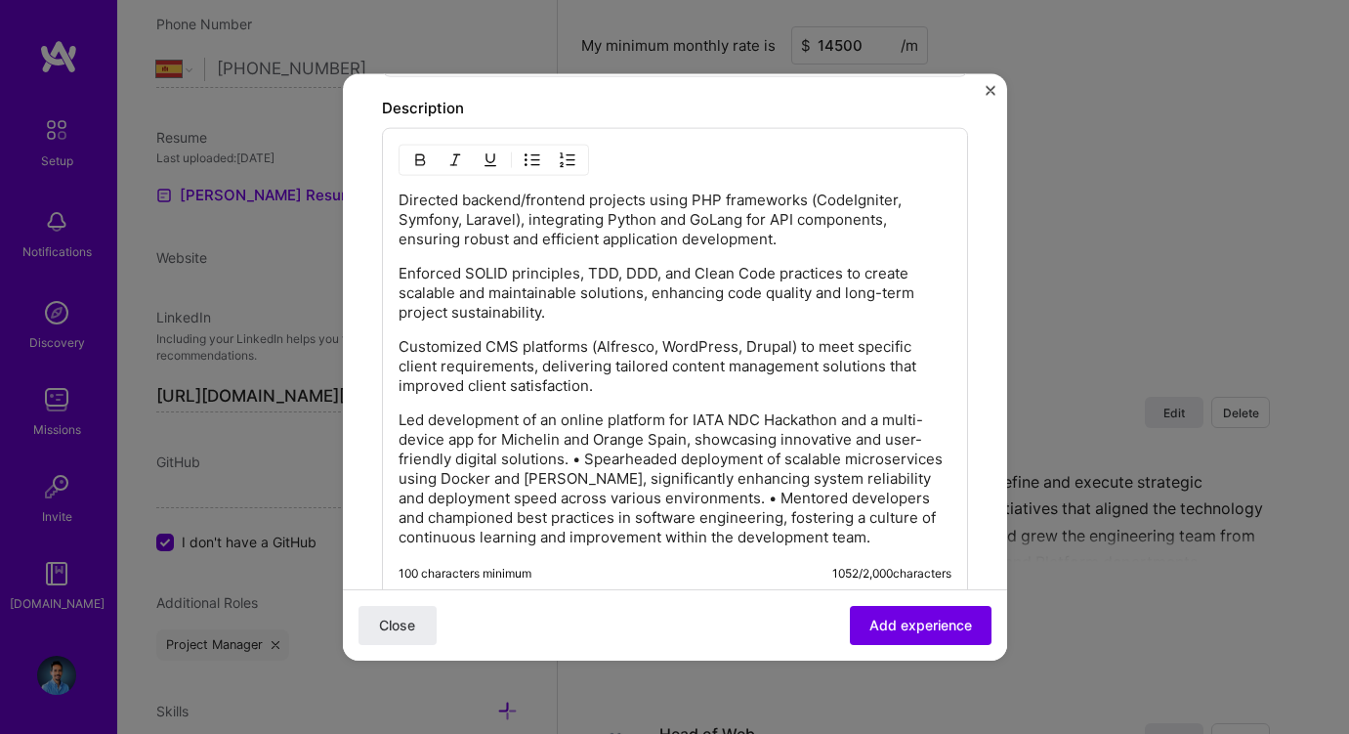
click at [588, 457] on p "Led development of an online platform for IATA NDC Hackathon and a multi-device…" at bounding box center [675, 477] width 553 height 137
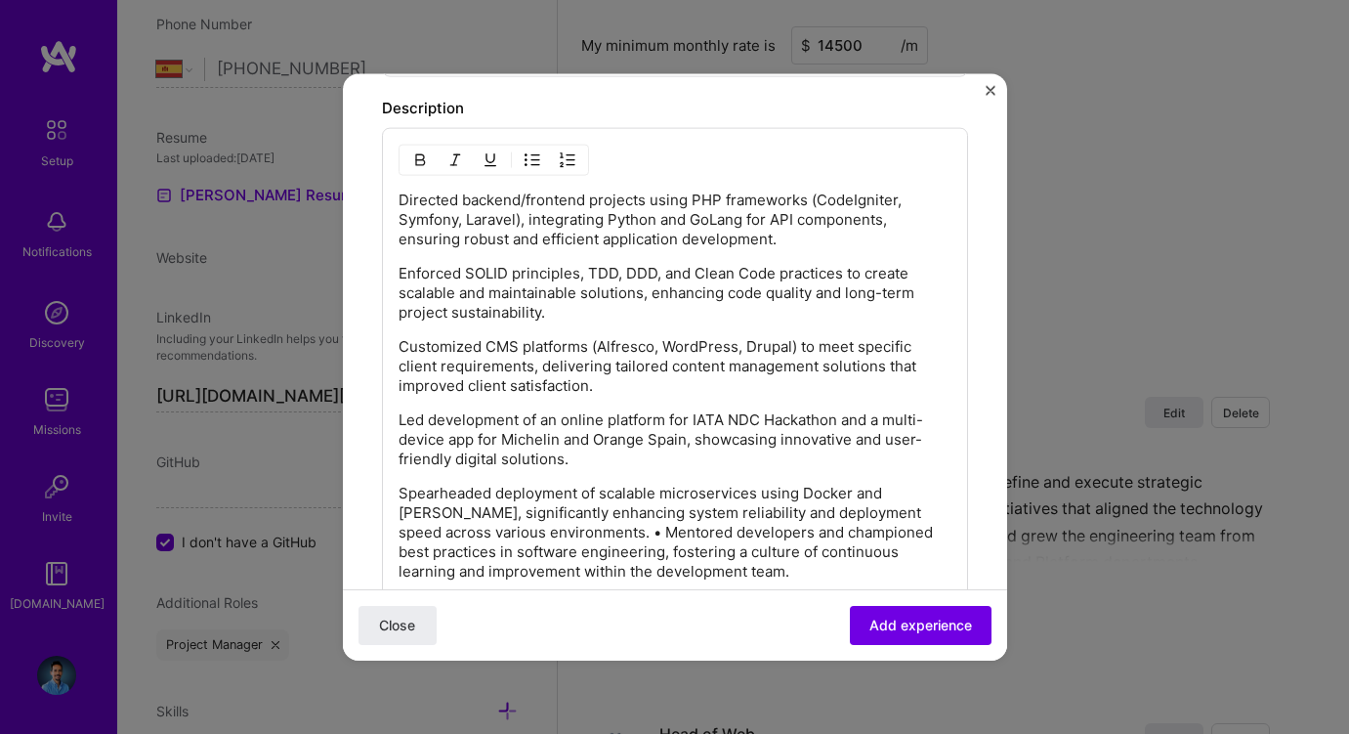
click at [515, 531] on p "Spearheaded deployment of scalable microservices using Docker and Jenkins, sign…" at bounding box center [675, 532] width 553 height 98
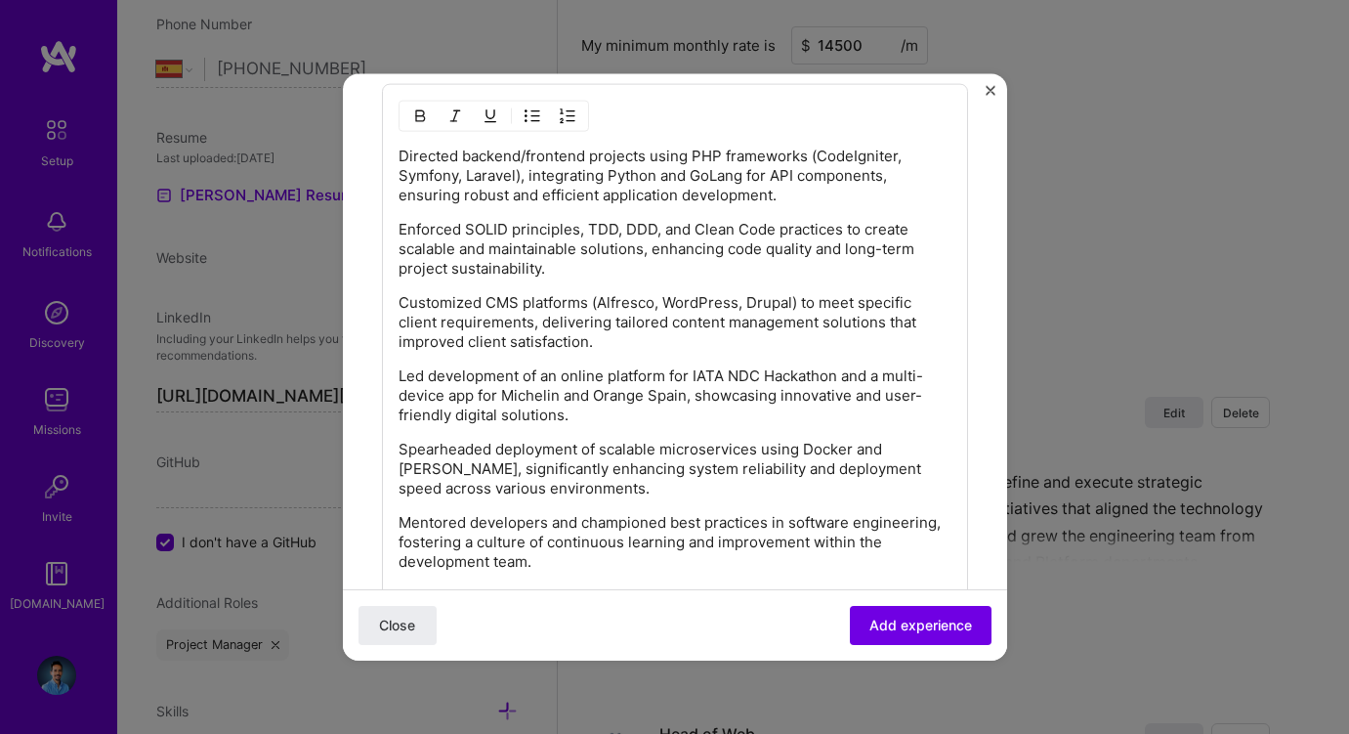
scroll to position [1422, 0]
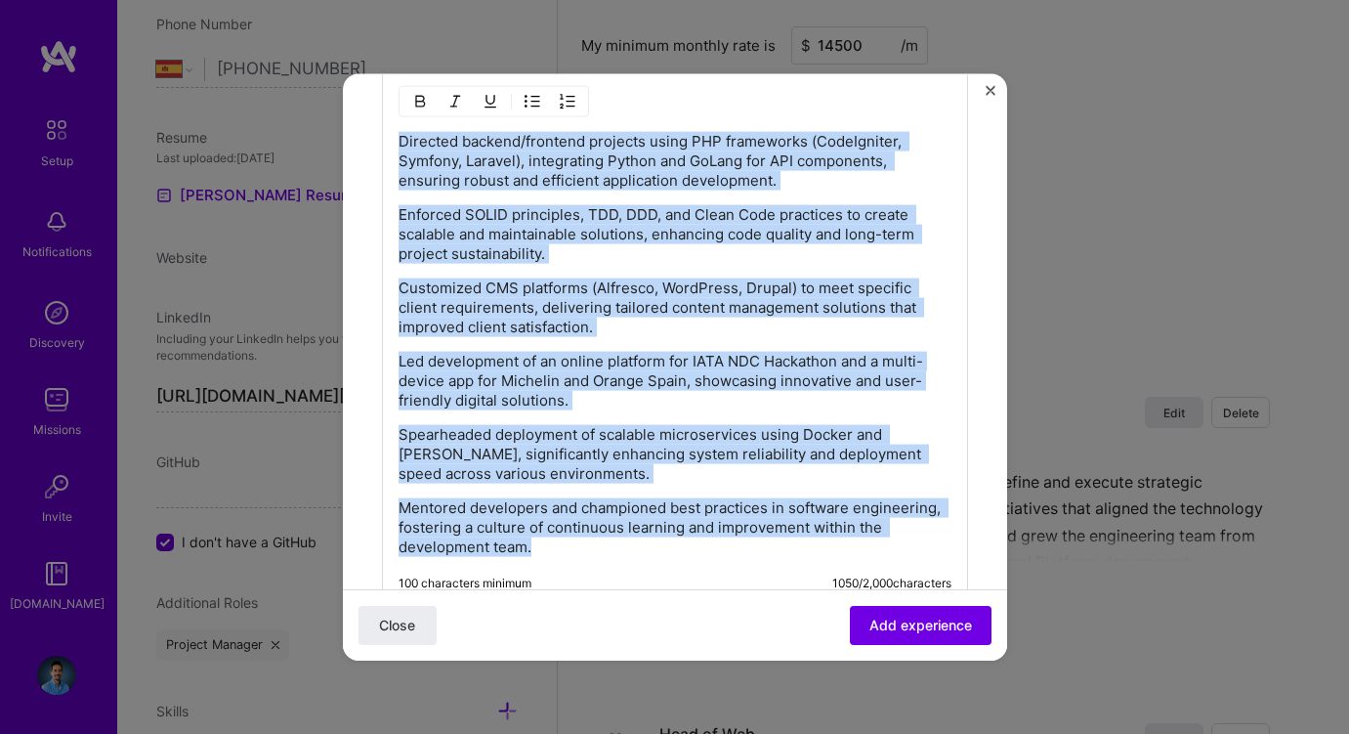
drag, startPoint x: 546, startPoint y: 541, endPoint x: 383, endPoint y: 127, distance: 445.2
click at [383, 127] on div "Directed backend/frontend projects using PHP frameworks (CodeIgniter, Symfony, …" at bounding box center [675, 337] width 586 height 538
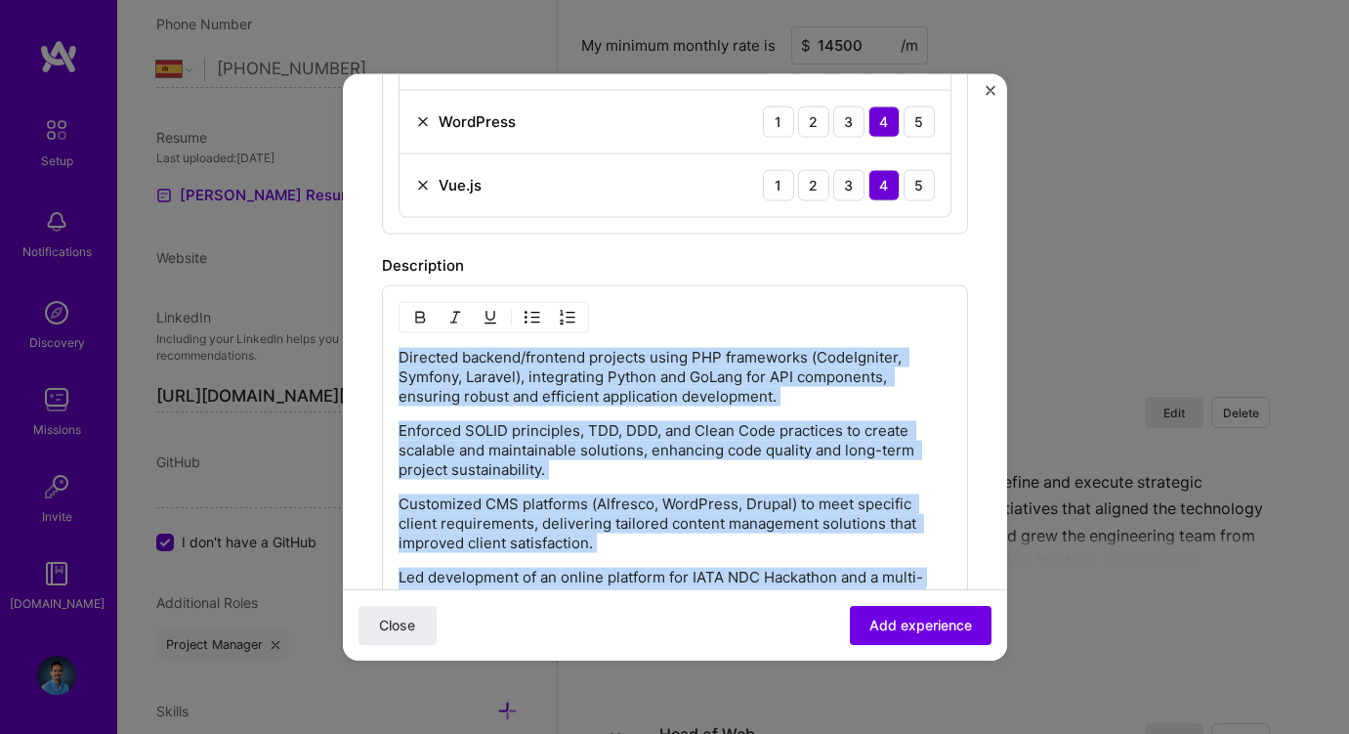
scroll to position [1167, 0]
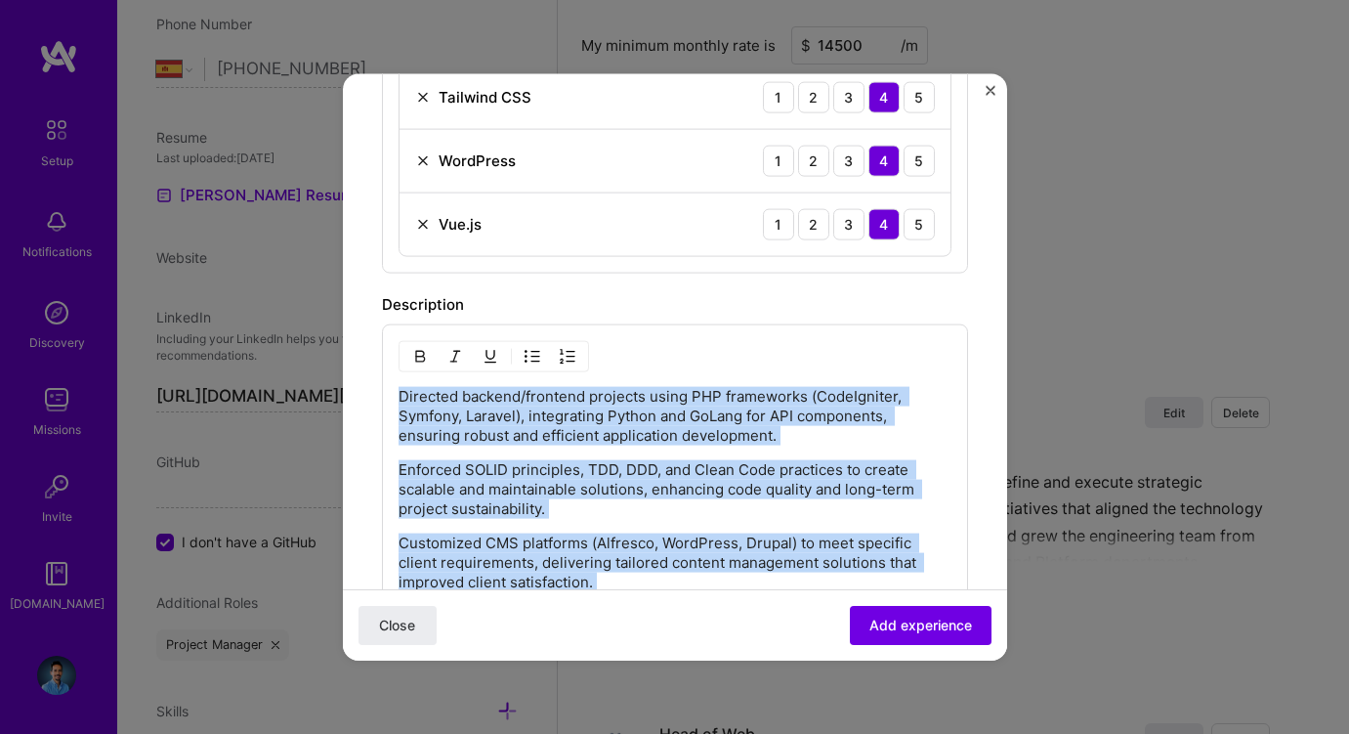
click at [531, 352] on img "button" at bounding box center [533, 356] width 16 height 16
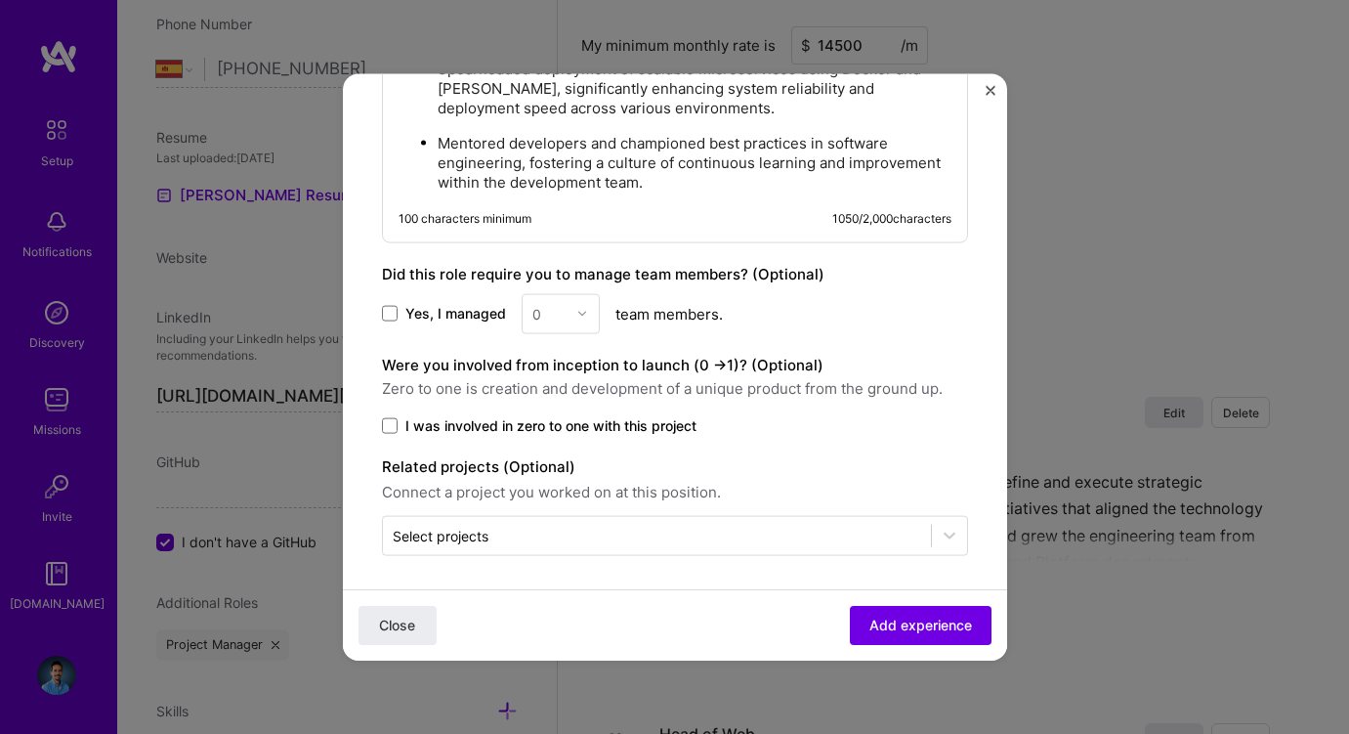
scroll to position [1795, 0]
click at [543, 424] on span "I was involved in zero to one with this project" at bounding box center [550, 423] width 291 height 20
click at [0, 0] on input "I was involved in zero to one with this project" at bounding box center [0, 0] width 0 height 0
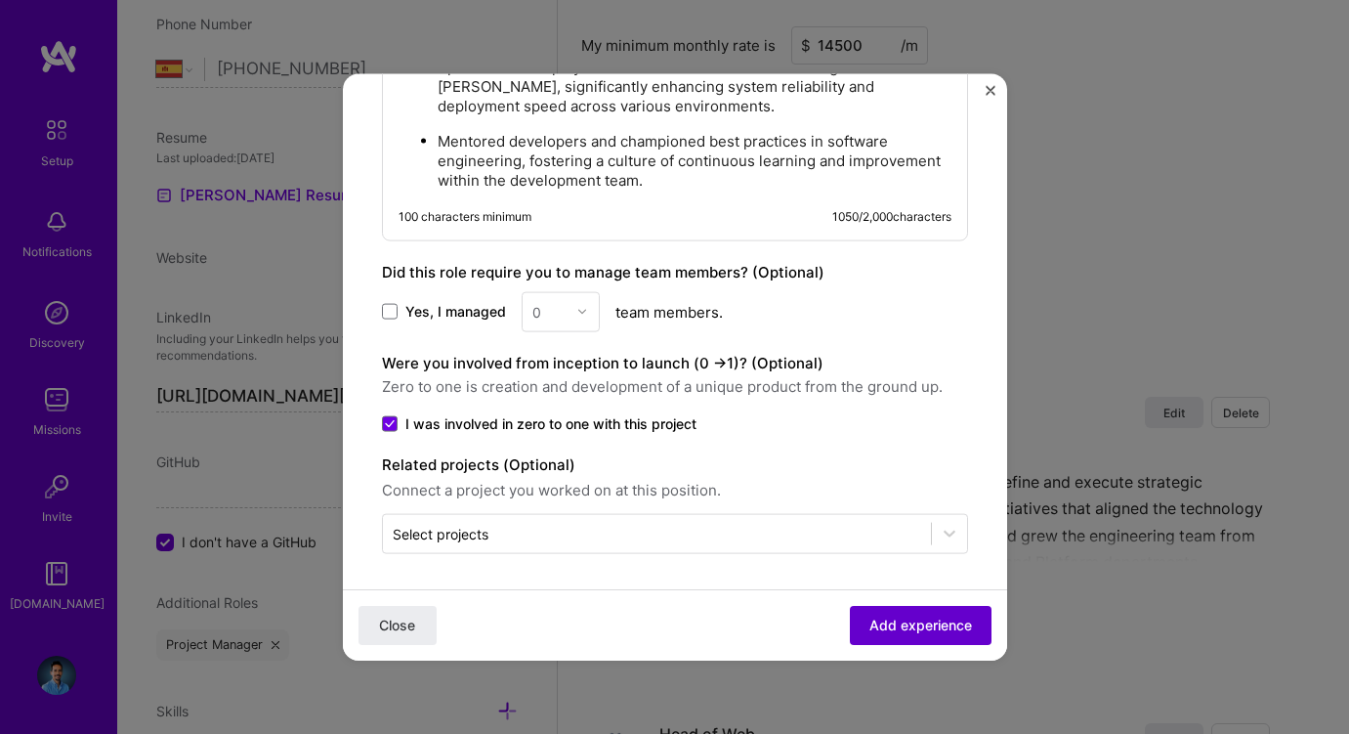
click at [869, 614] on button "Add experience" at bounding box center [921, 625] width 142 height 39
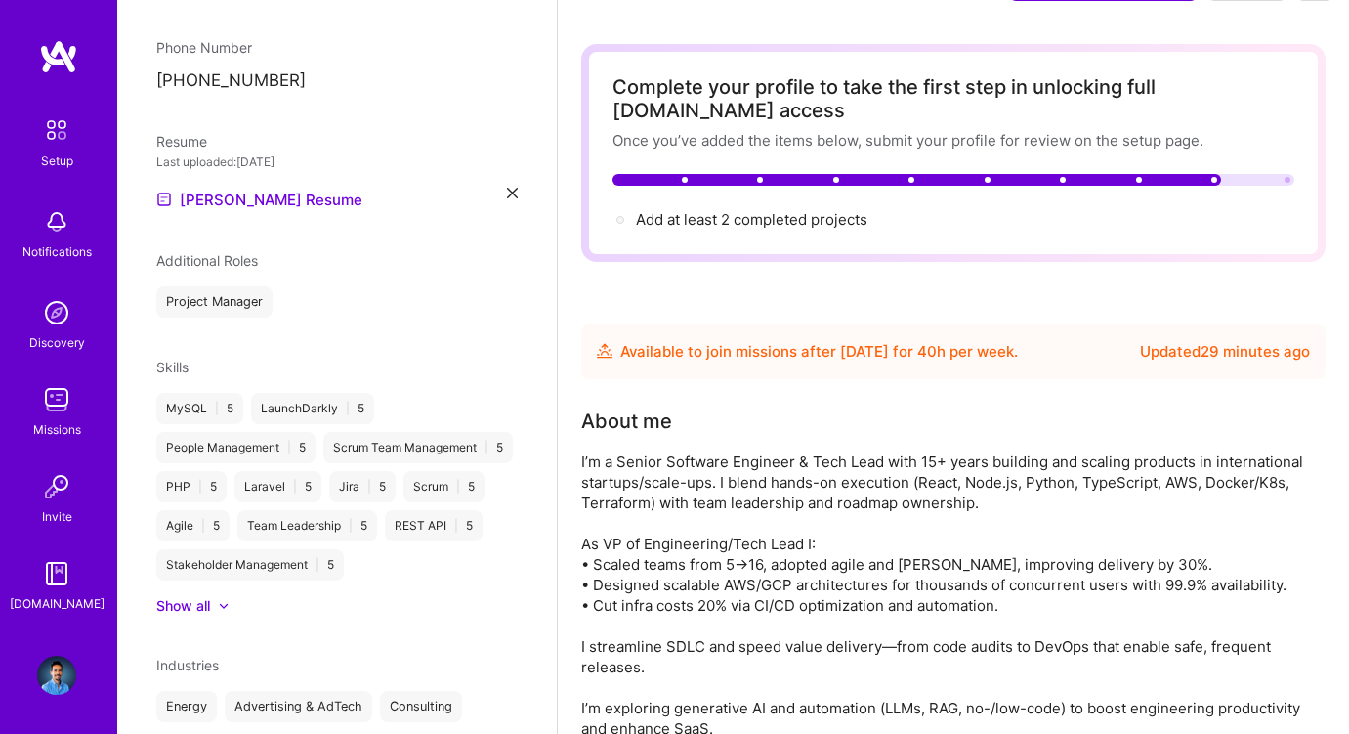
scroll to position [0, 0]
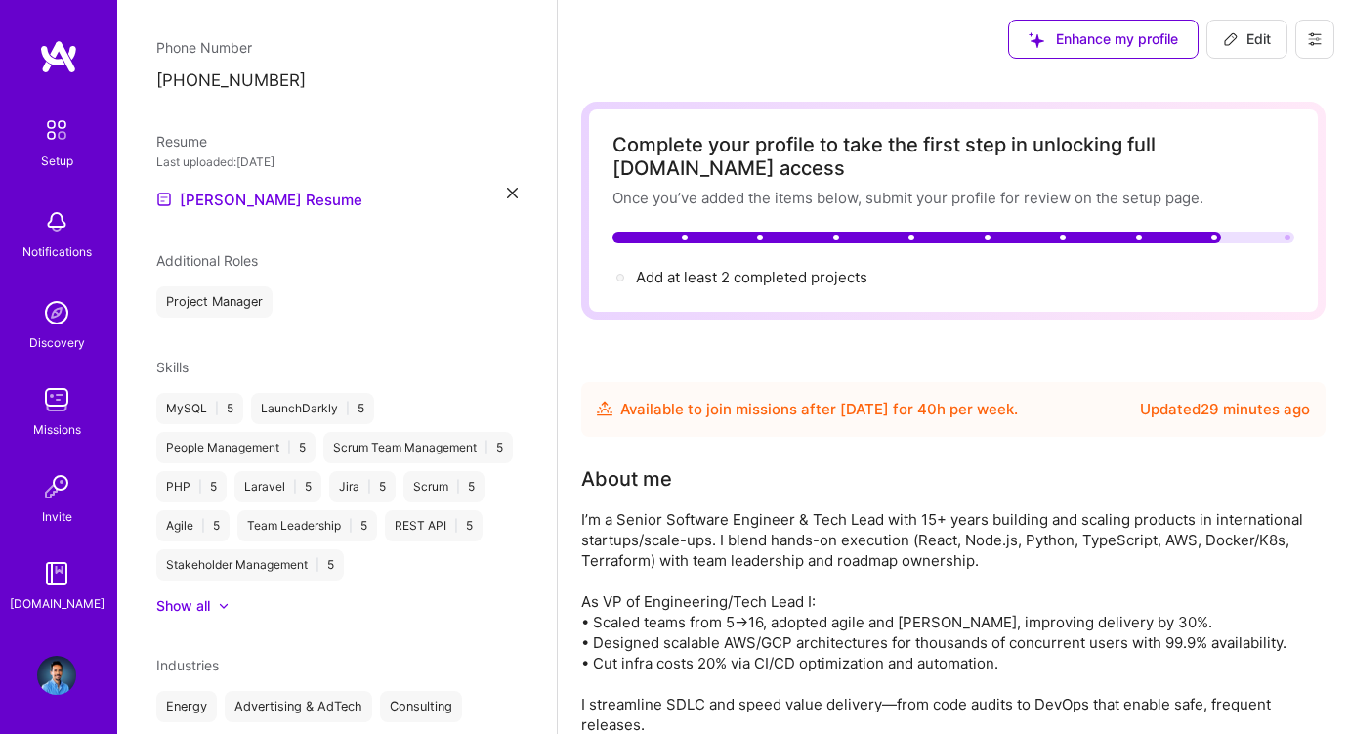
click at [1239, 34] on span "Edit" at bounding box center [1247, 39] width 48 height 20
select select "ES"
select select "Future Date"
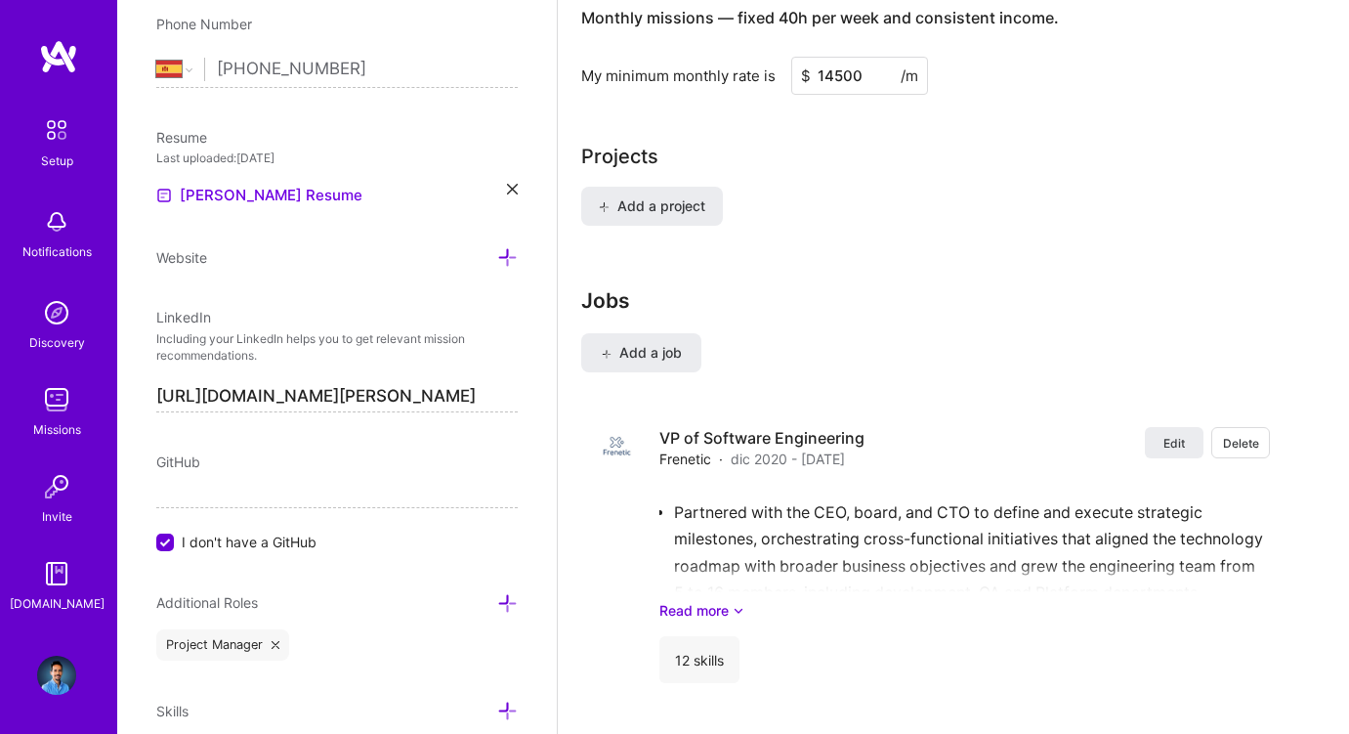
scroll to position [1564, 0]
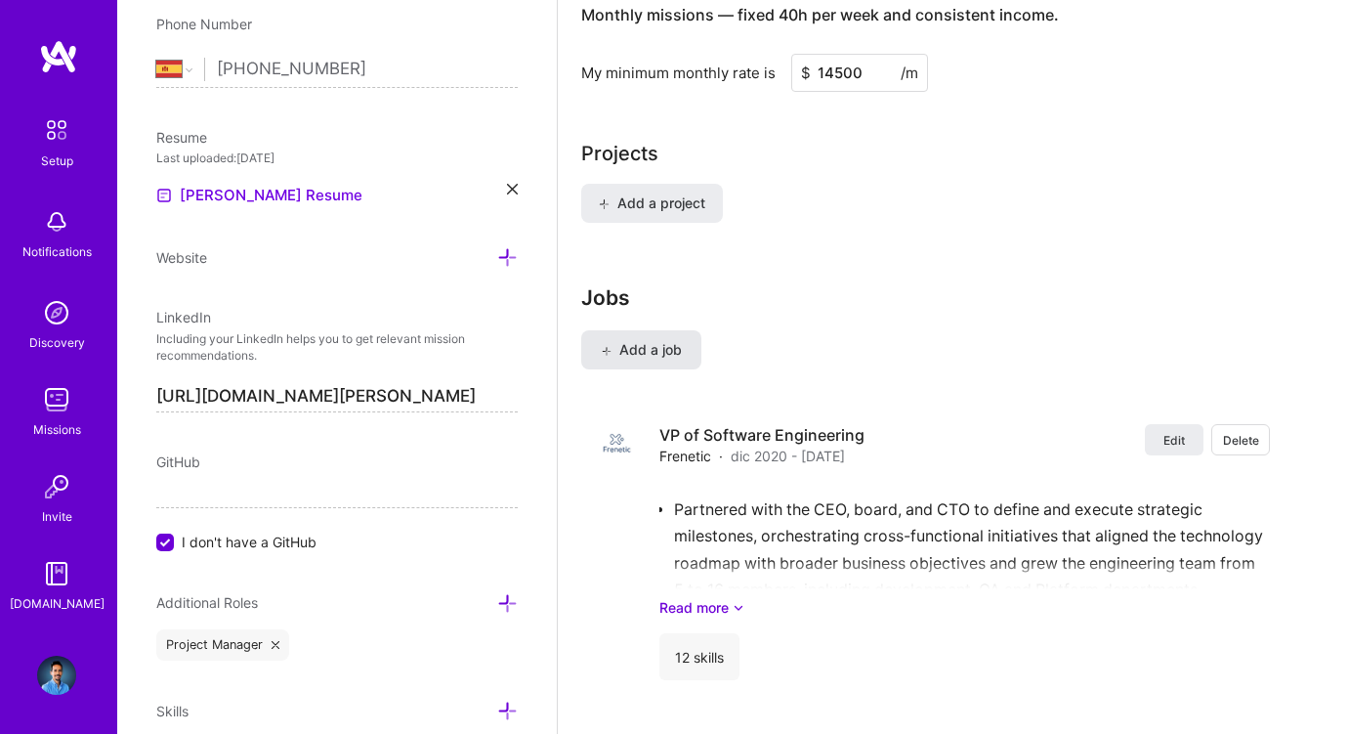
click at [641, 346] on span "Add a job" at bounding box center [641, 350] width 81 height 20
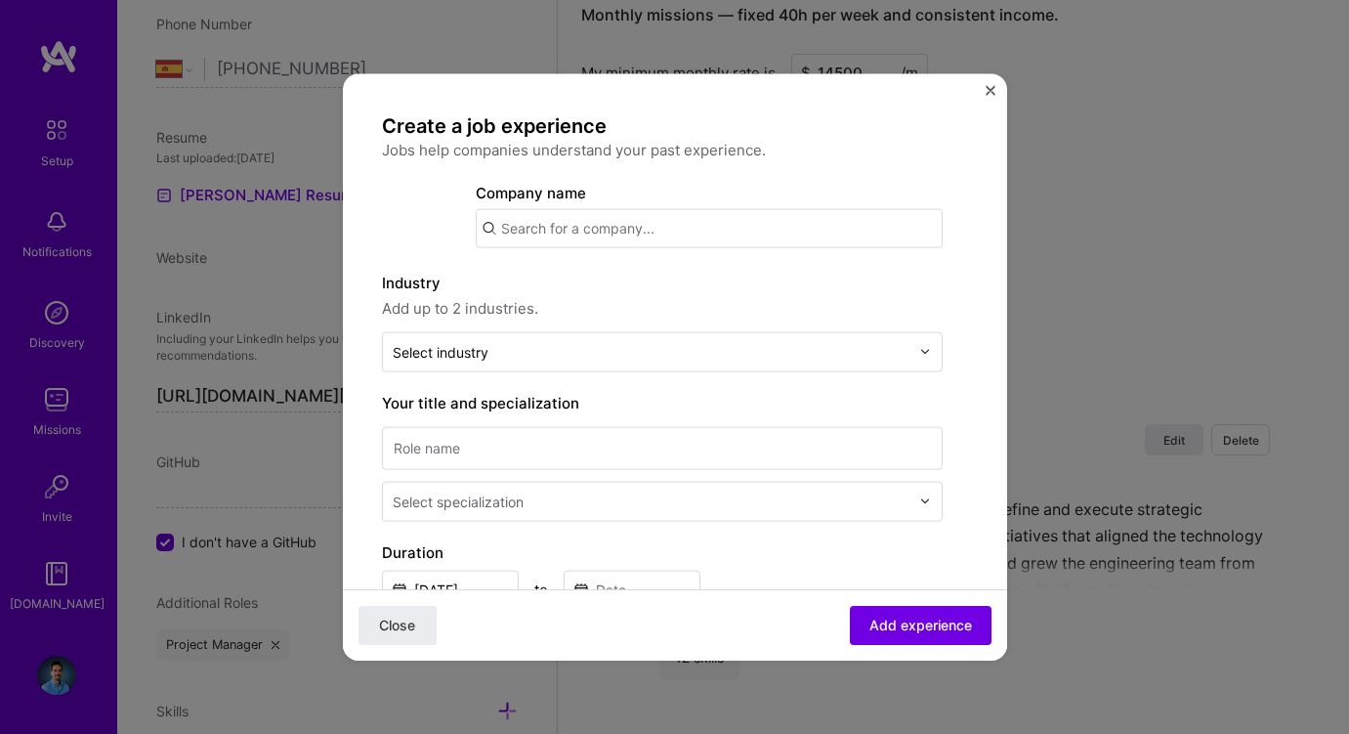
click at [641, 346] on input "text" at bounding box center [651, 351] width 517 height 21
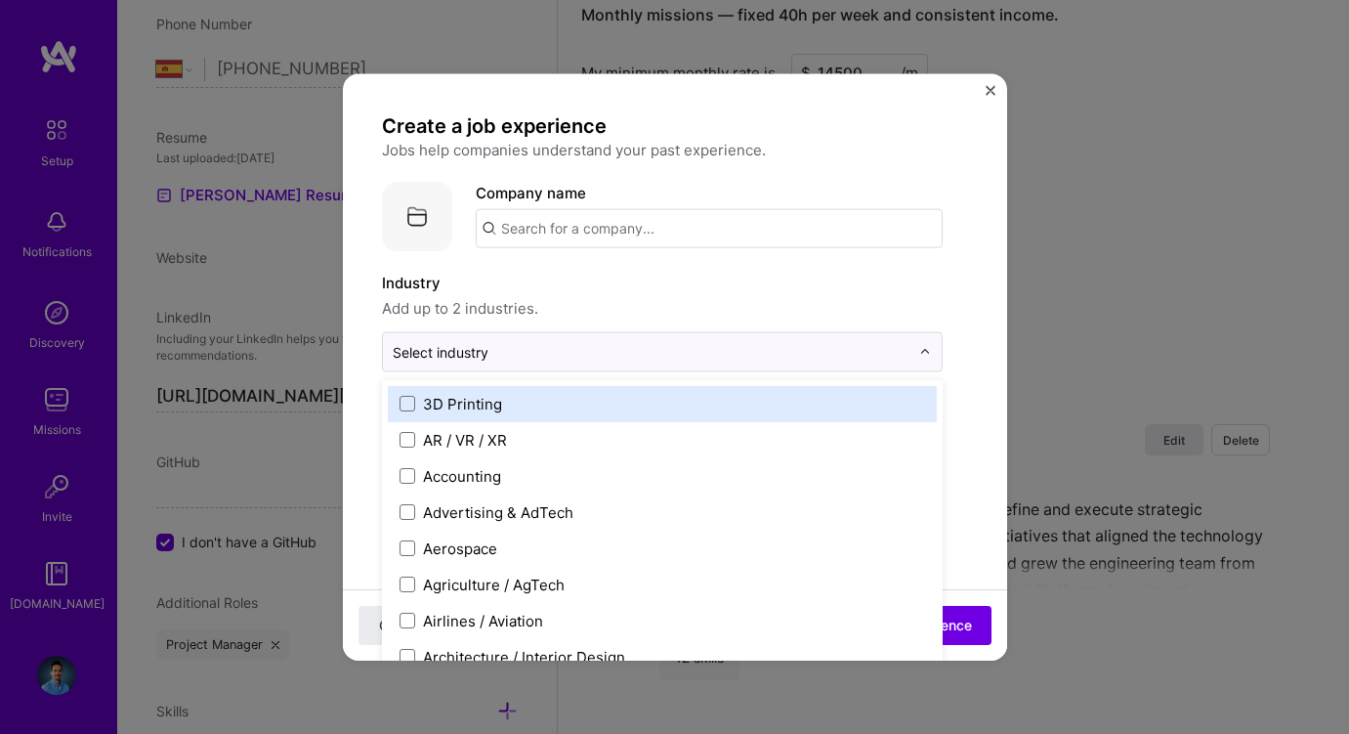
click at [575, 225] on input "text" at bounding box center [709, 227] width 467 height 39
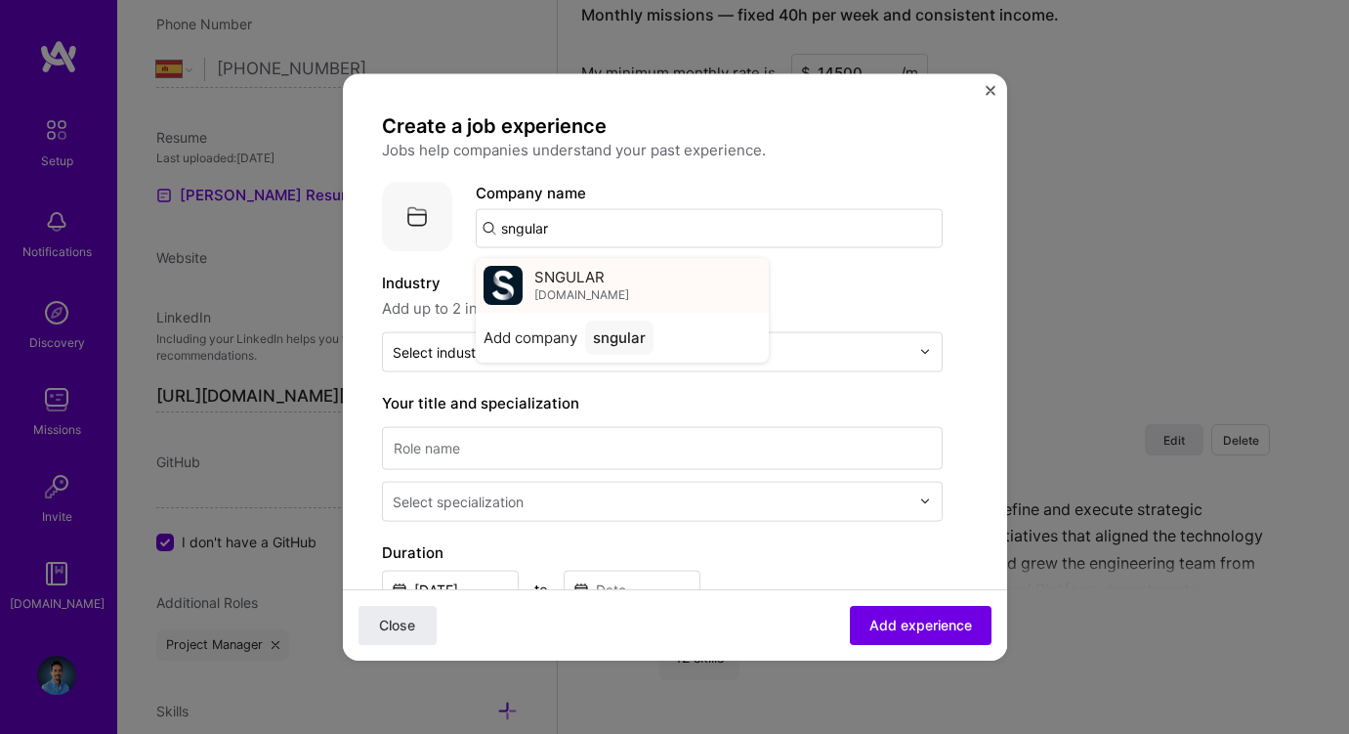
click at [603, 284] on span "SNGULAR" at bounding box center [569, 277] width 70 height 21
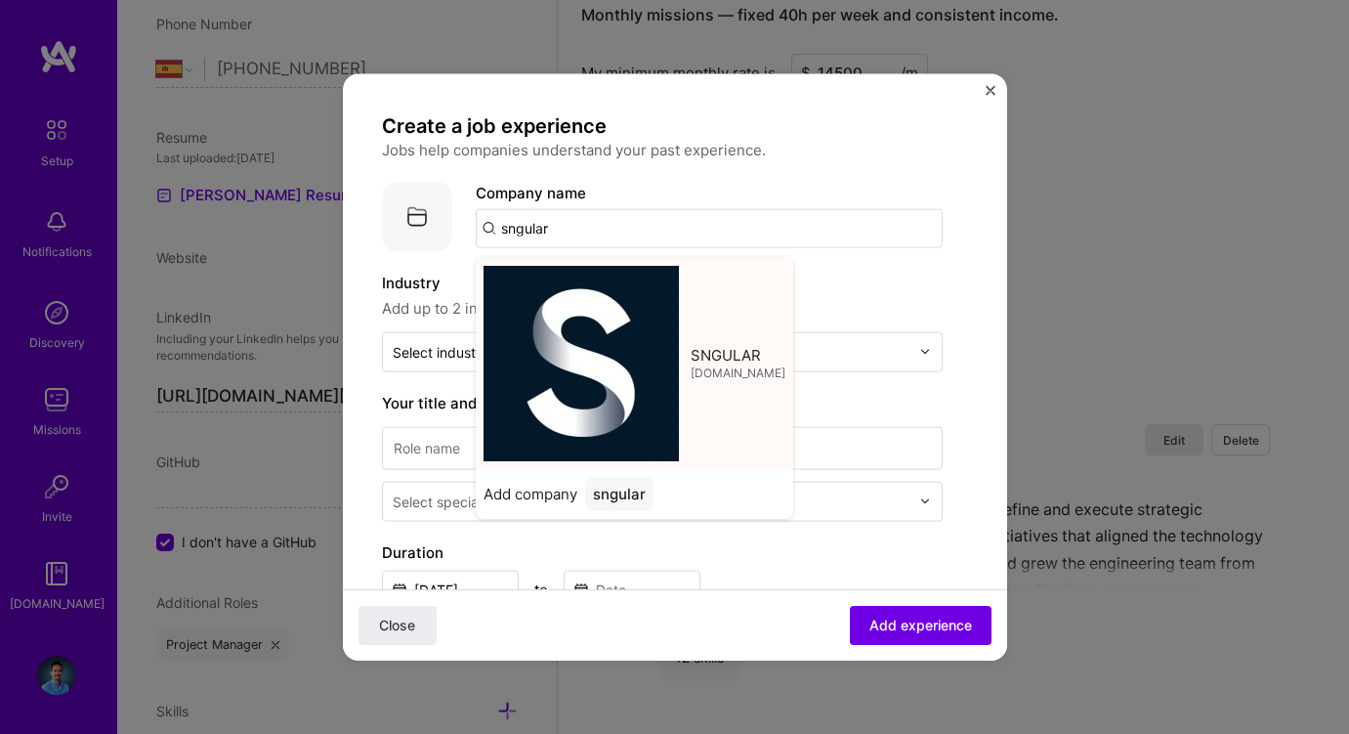
type input "SNGULAR"
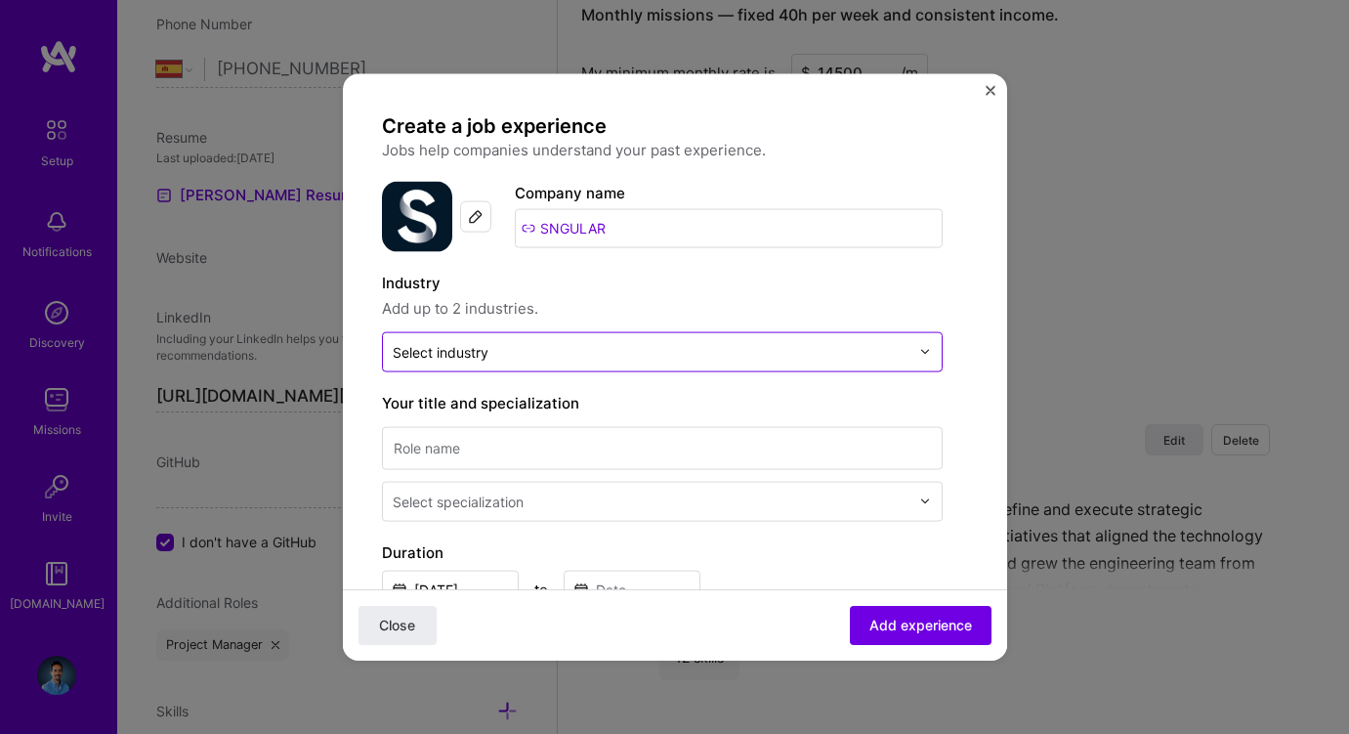
click at [469, 360] on div "Select industry 0" at bounding box center [441, 351] width 96 height 21
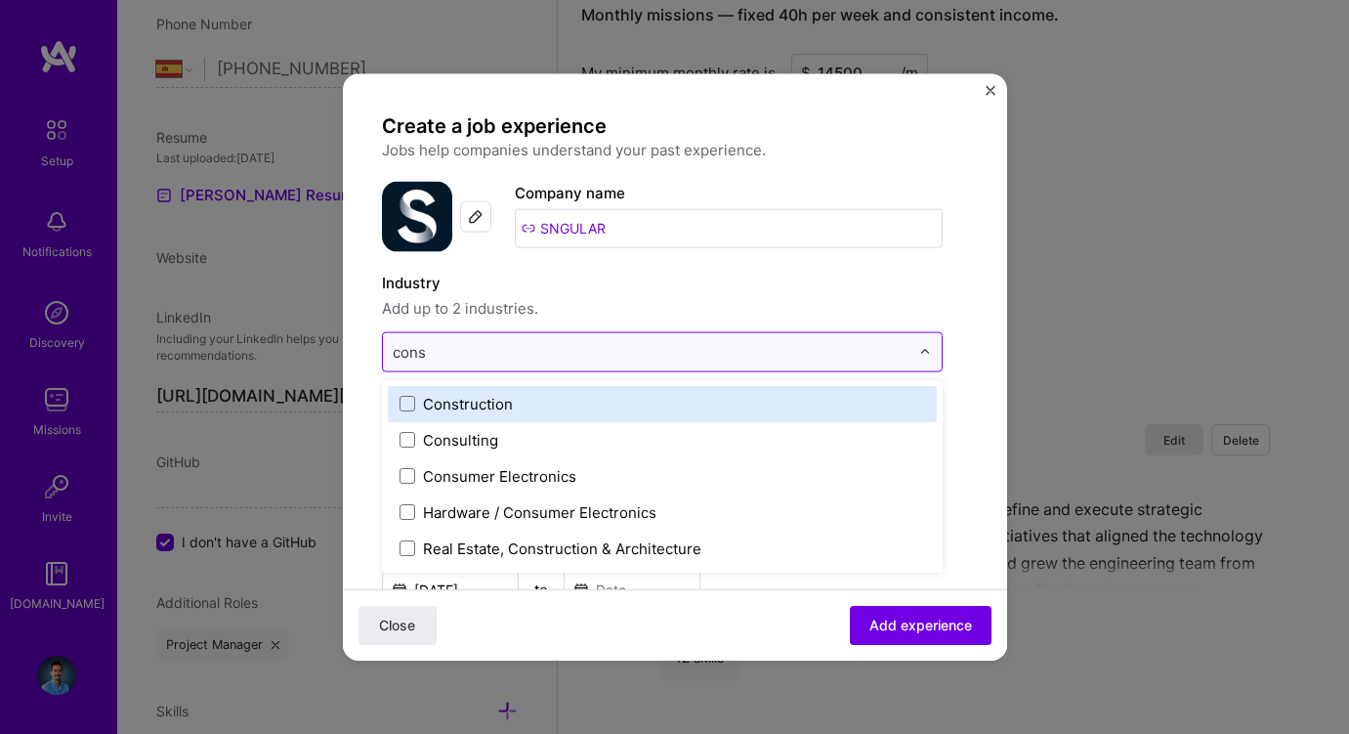
type input "consu"
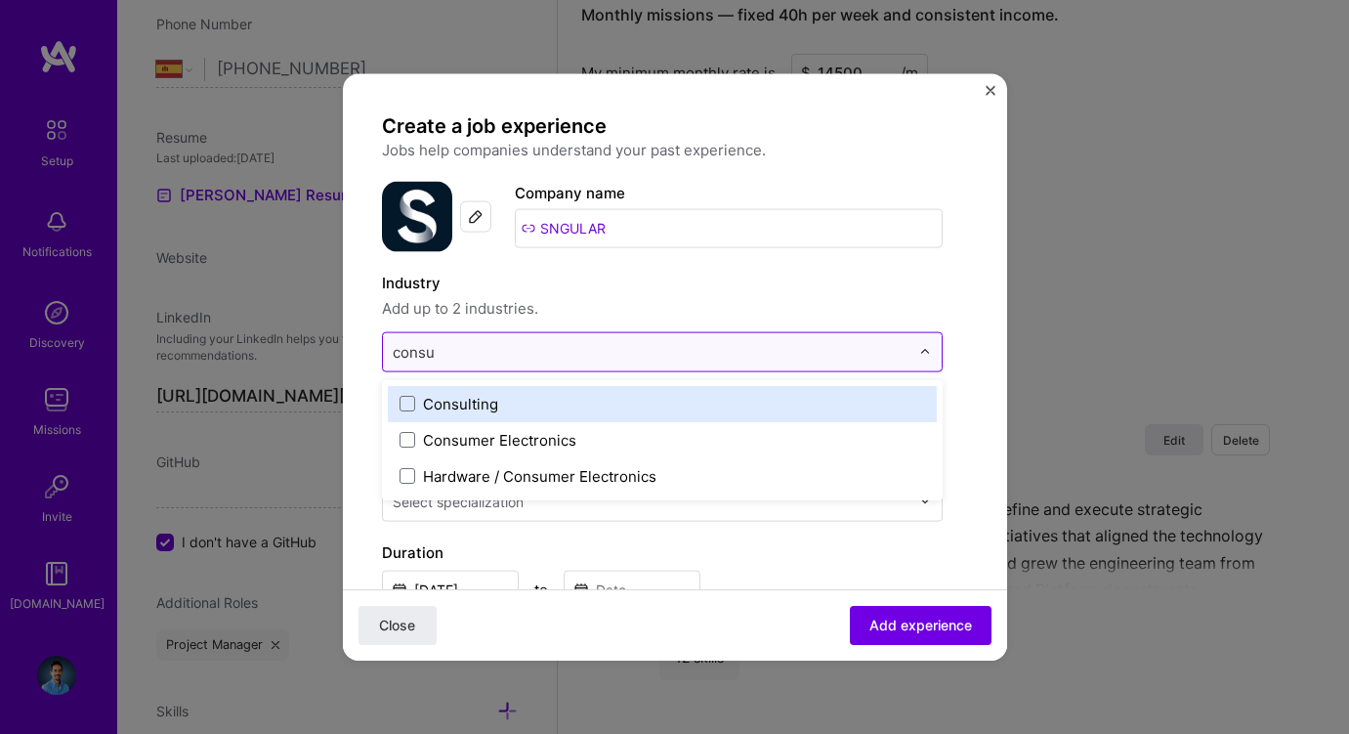
click at [461, 398] on div "Consulting" at bounding box center [460, 403] width 75 height 21
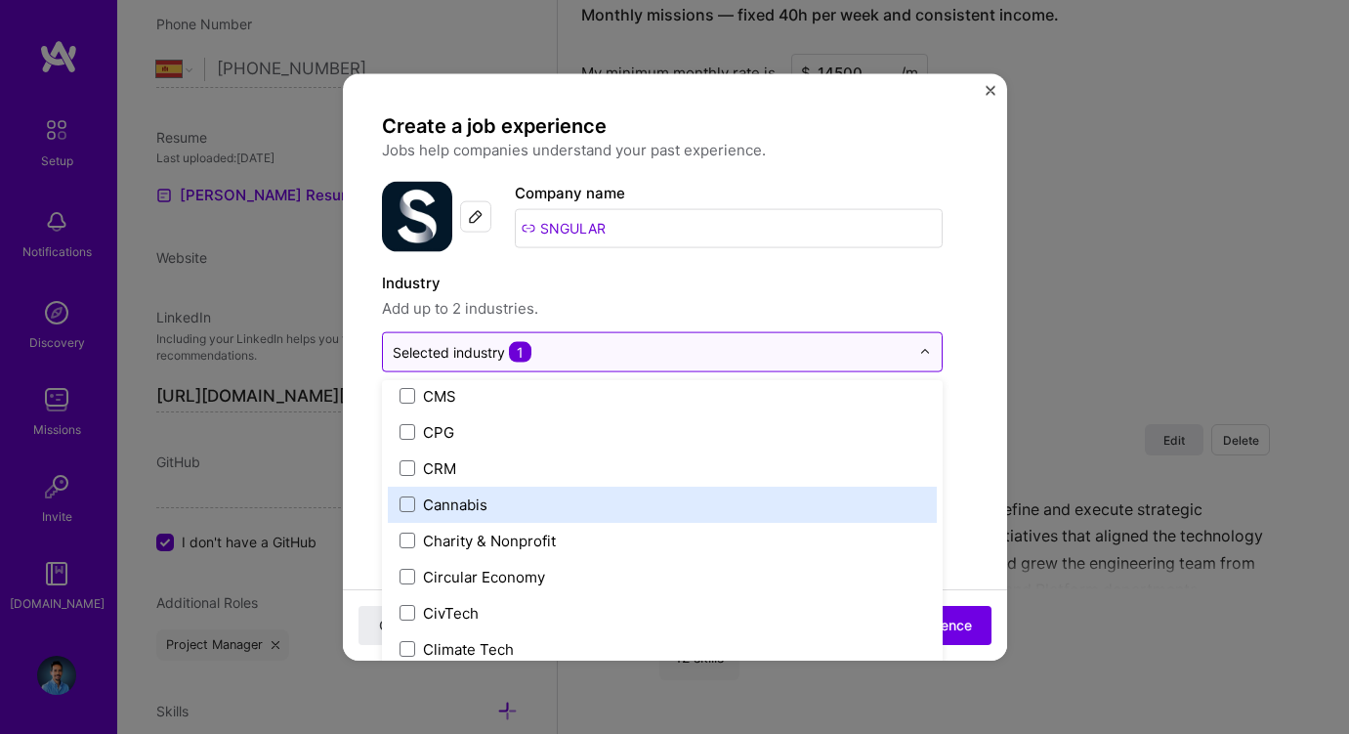
scroll to position [882, 0]
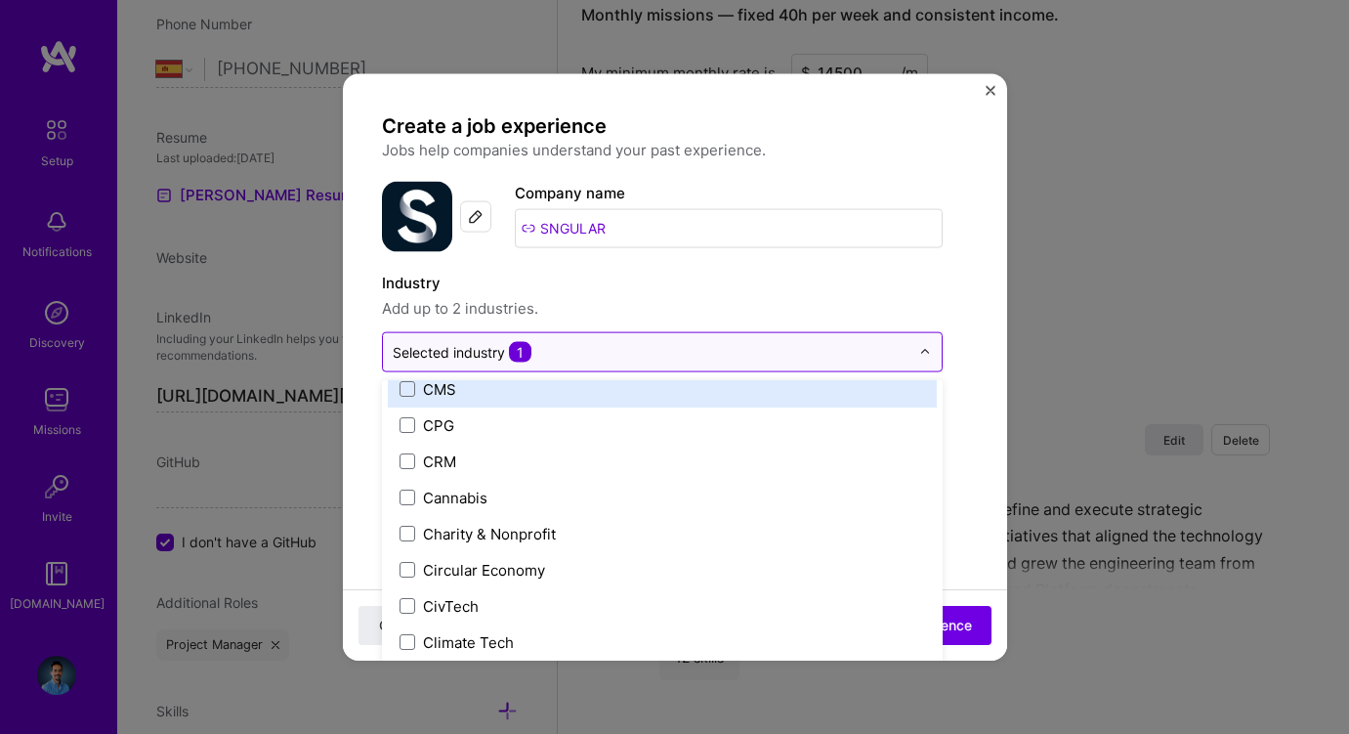
click at [766, 242] on input "SNGULAR" at bounding box center [729, 227] width 428 height 39
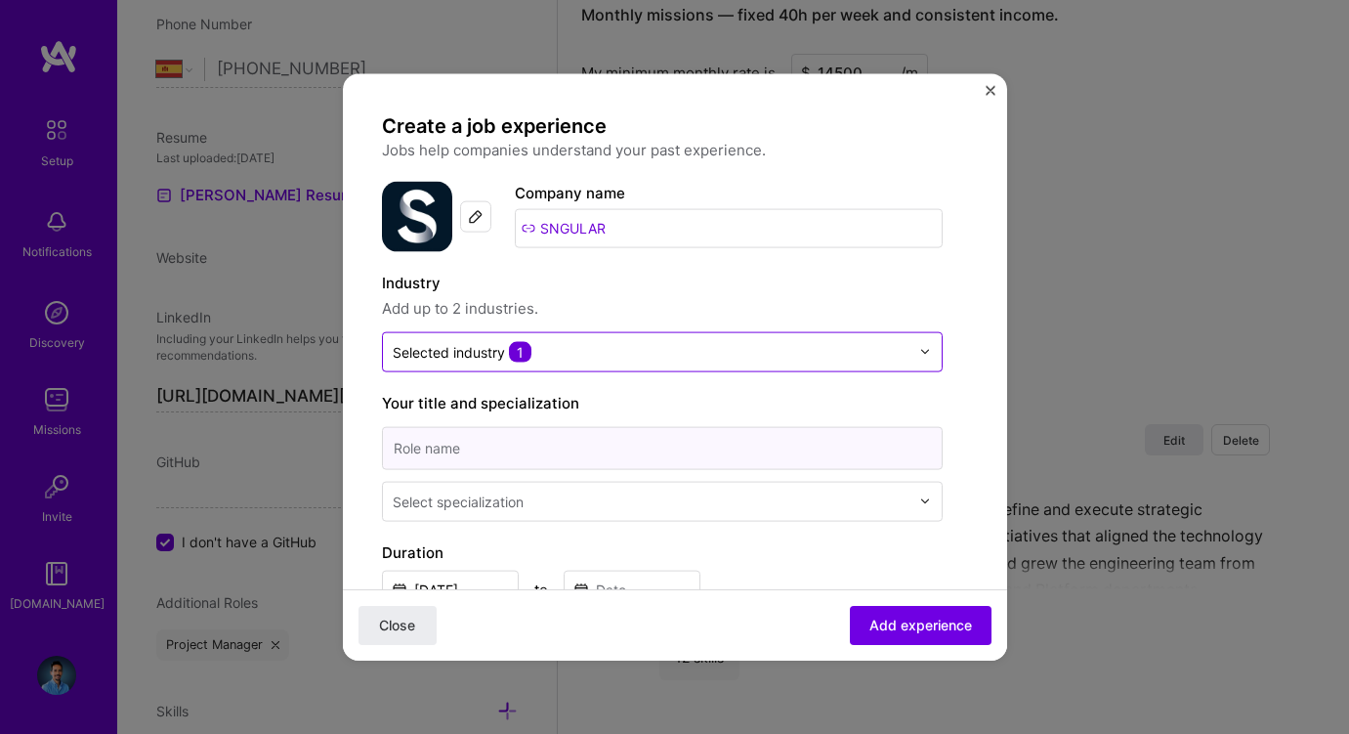
click at [582, 452] on input at bounding box center [662, 447] width 561 height 43
type input "Software Engineer"
click at [506, 495] on div "Select specialization" at bounding box center [458, 500] width 131 height 21
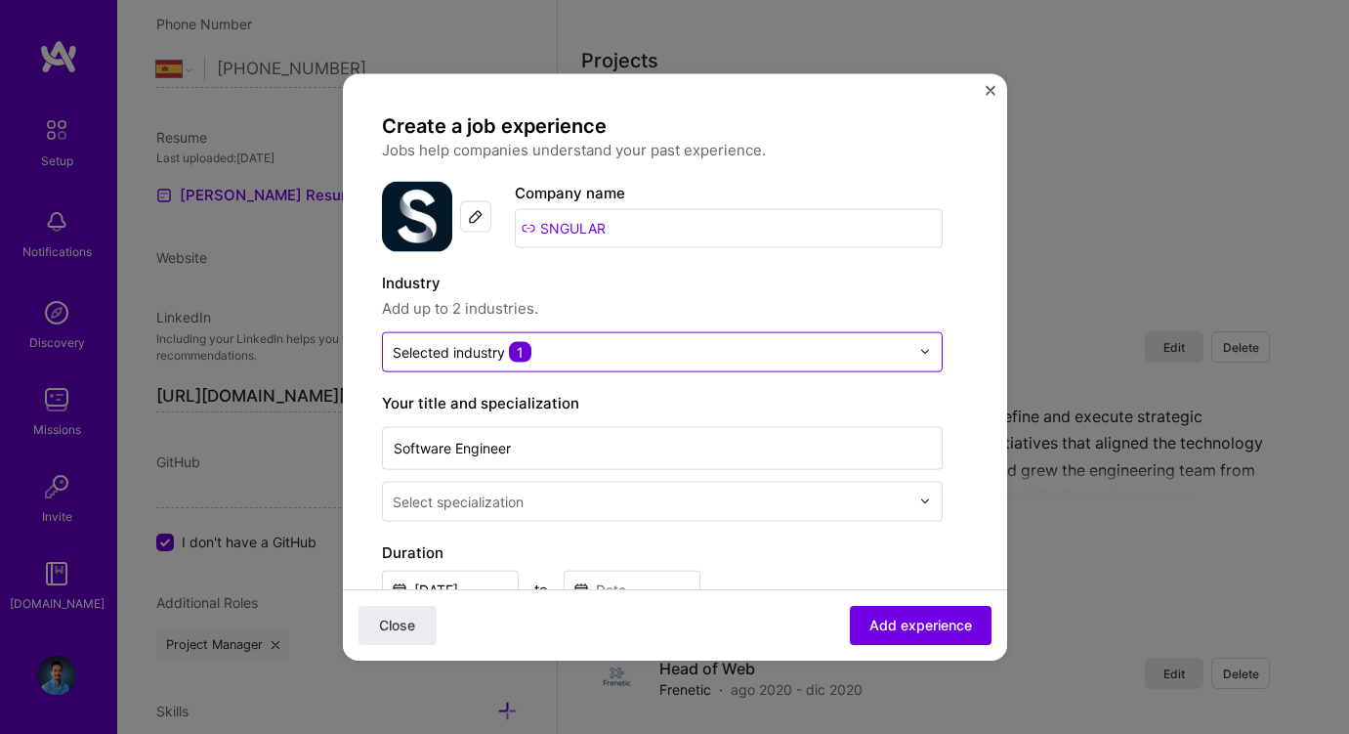
scroll to position [1660, 0]
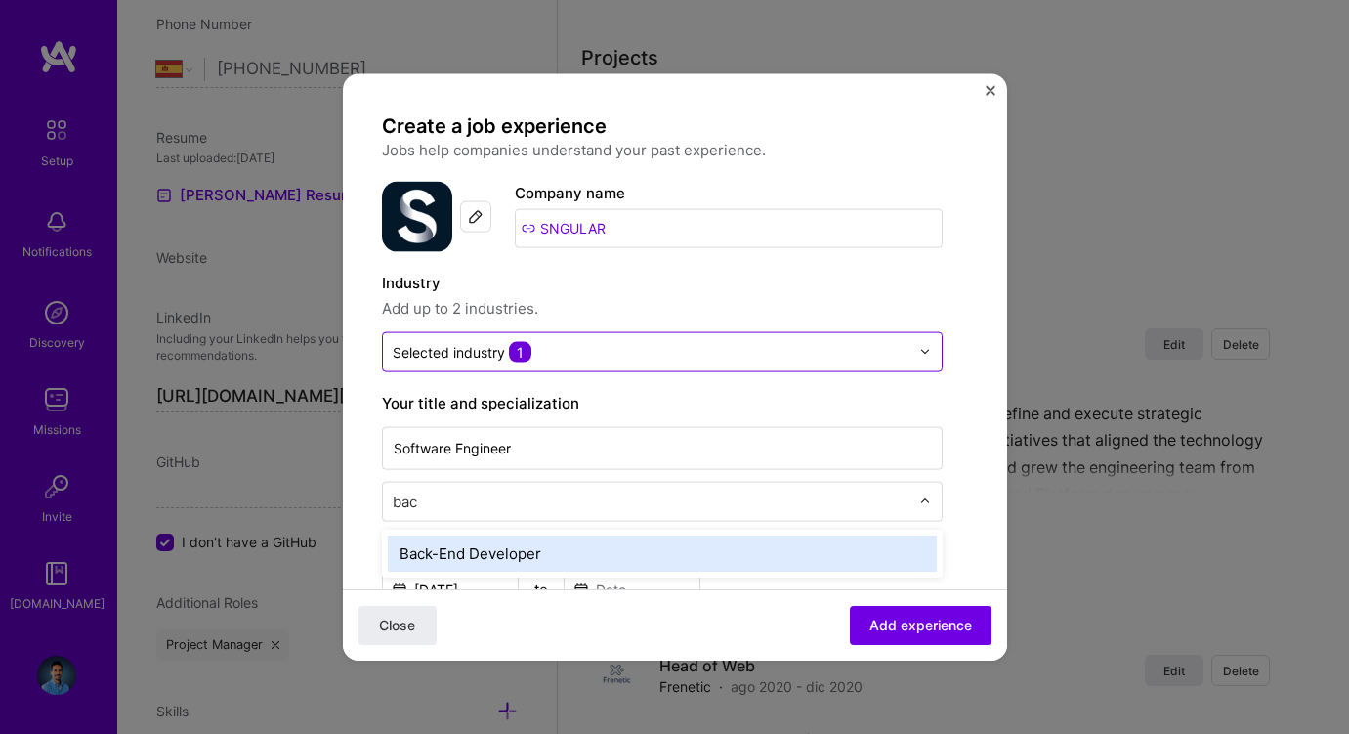
type input "back"
click at [501, 541] on div "Back-End Developer" at bounding box center [662, 552] width 549 height 36
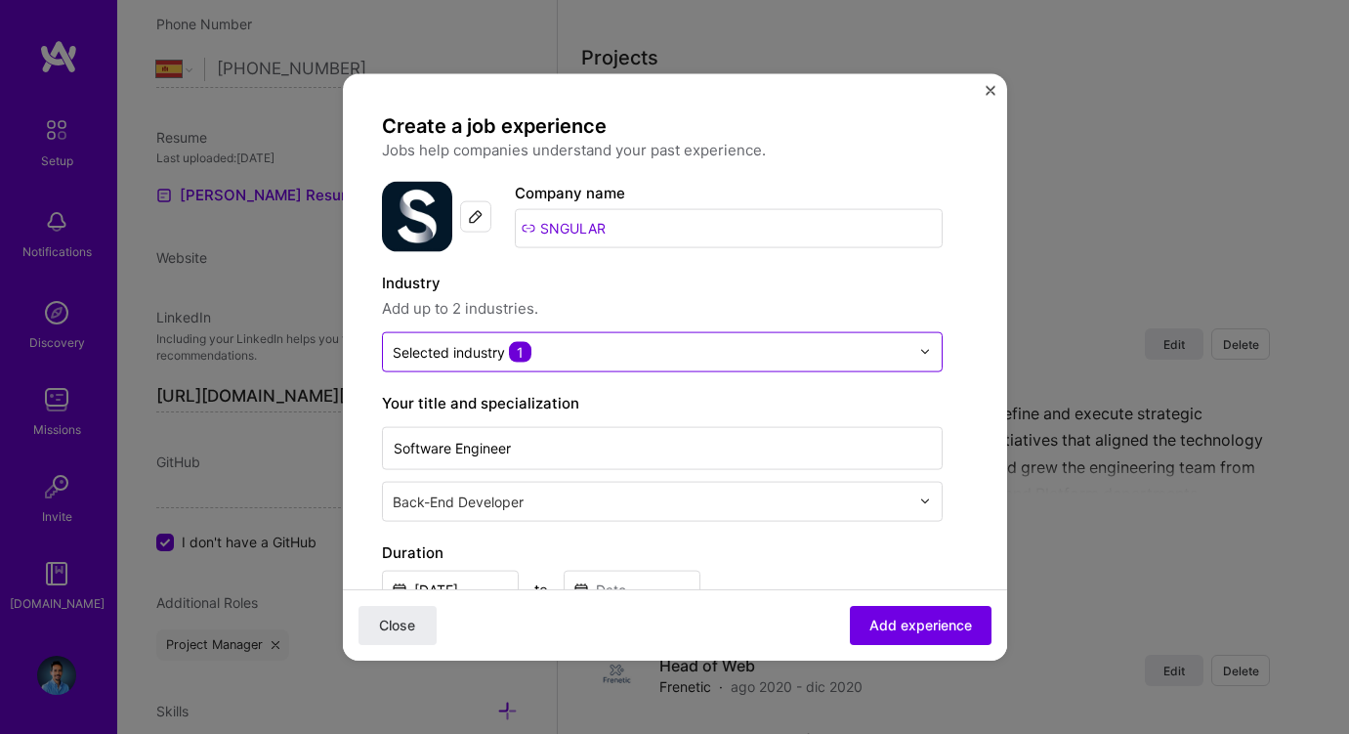
click at [680, 396] on label "Your title and specialization" at bounding box center [662, 402] width 561 height 23
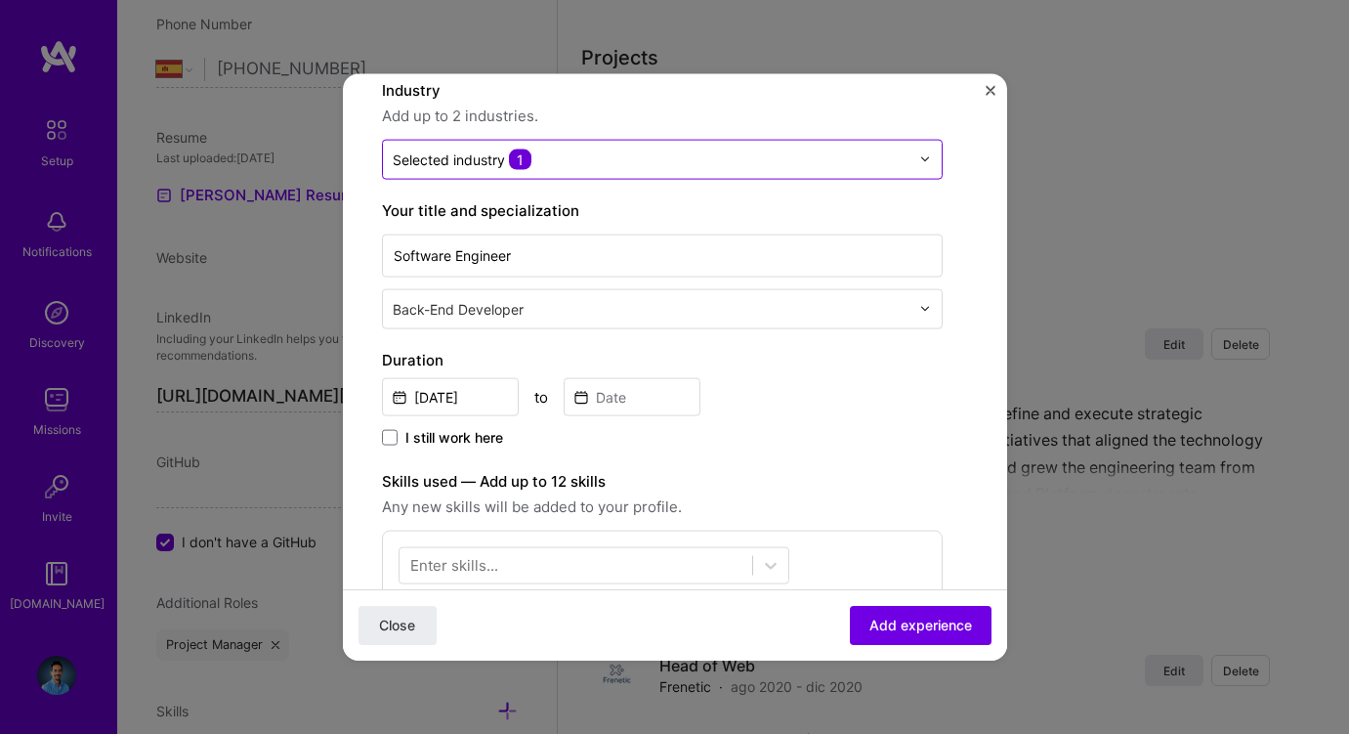
scroll to position [232, 0]
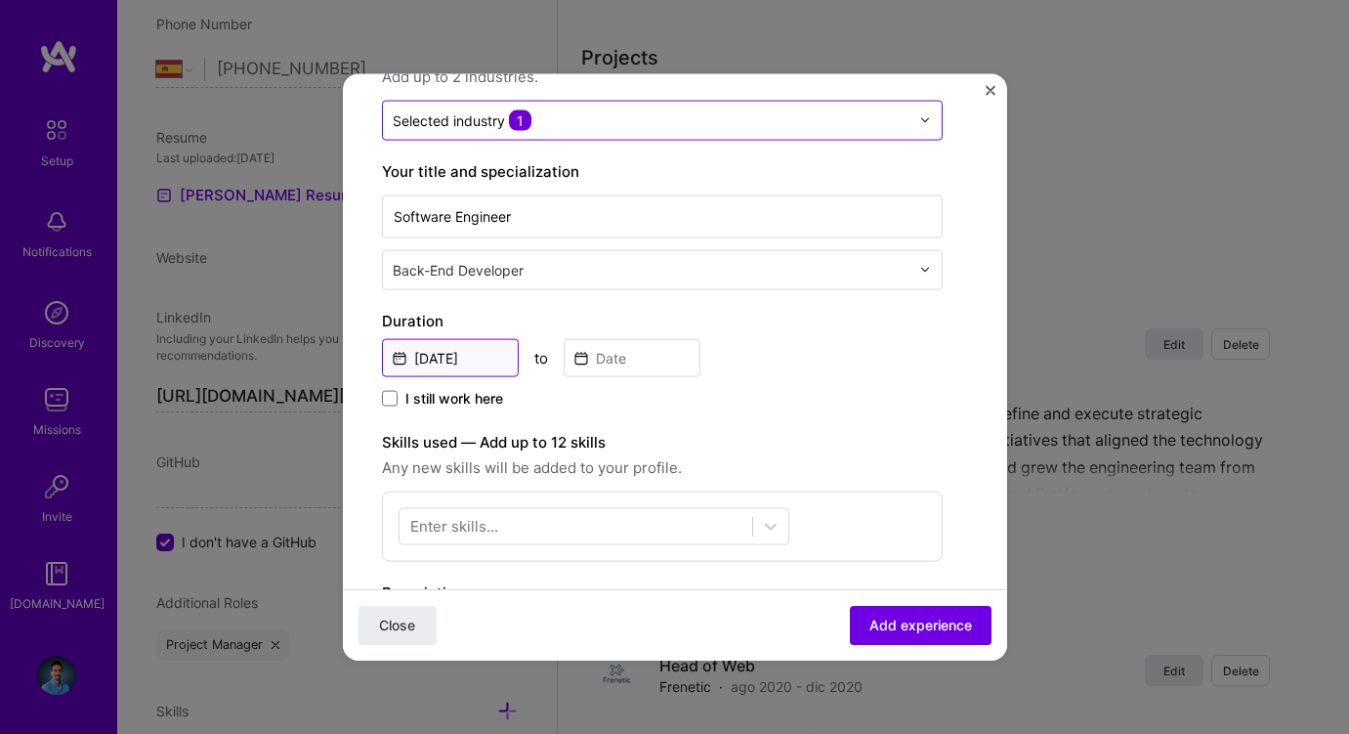
click at [470, 360] on input "[DATE]" at bounding box center [450, 357] width 137 height 38
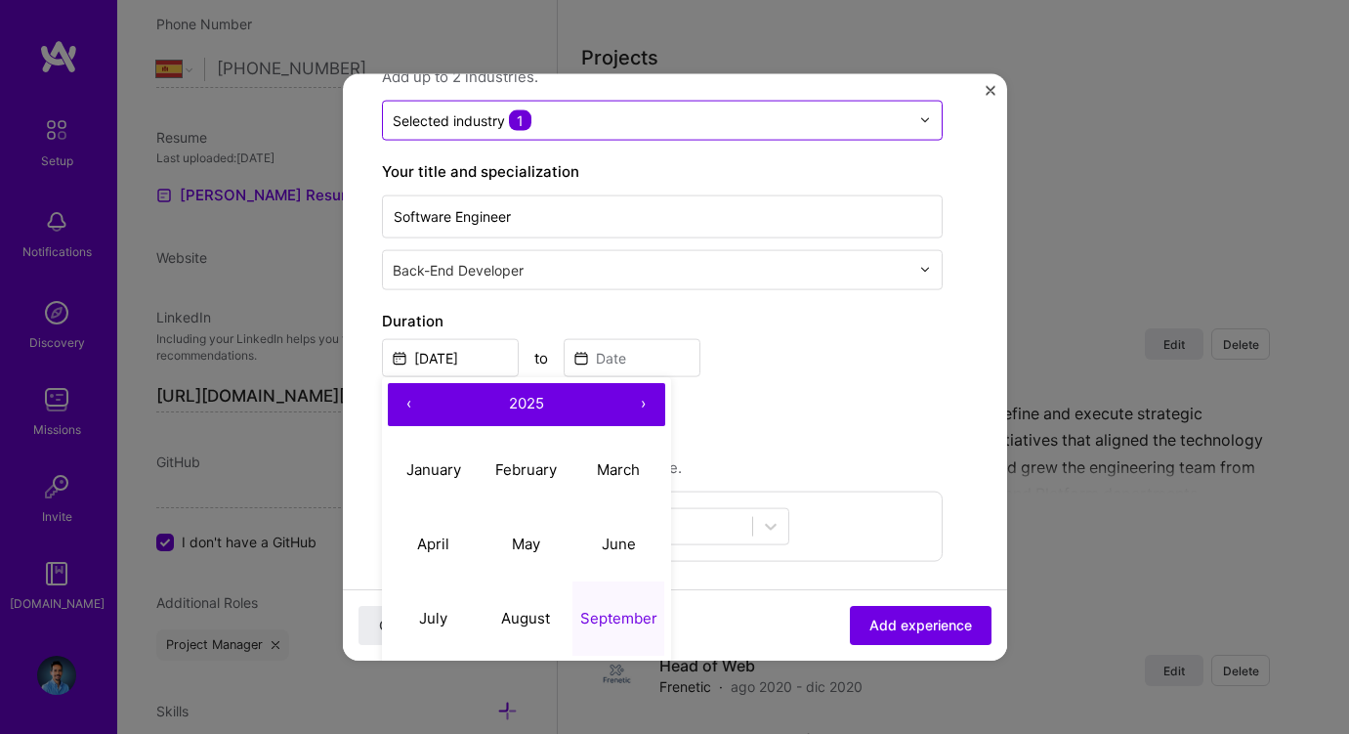
click at [408, 399] on button "‹" at bounding box center [409, 403] width 43 height 43
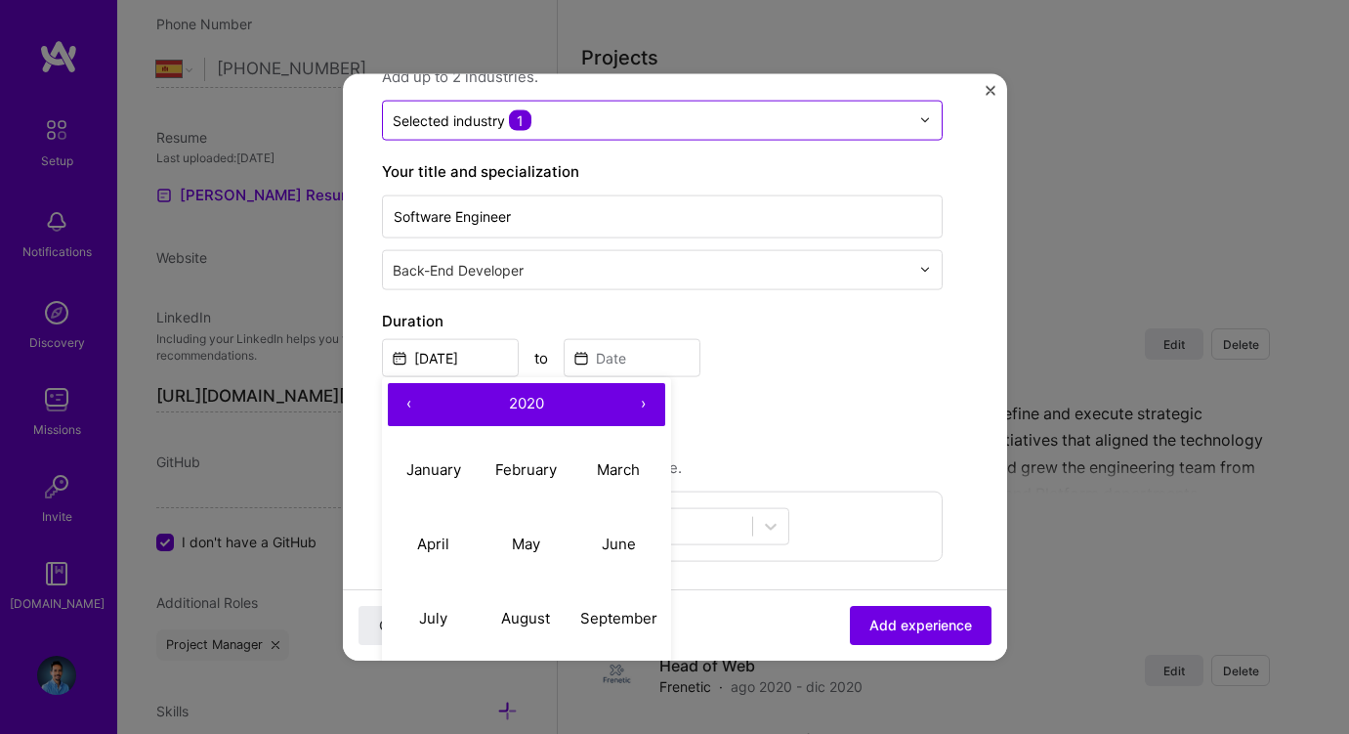
click at [408, 399] on button "‹" at bounding box center [409, 403] width 43 height 43
click at [437, 544] on abbr "April" at bounding box center [433, 543] width 32 height 19
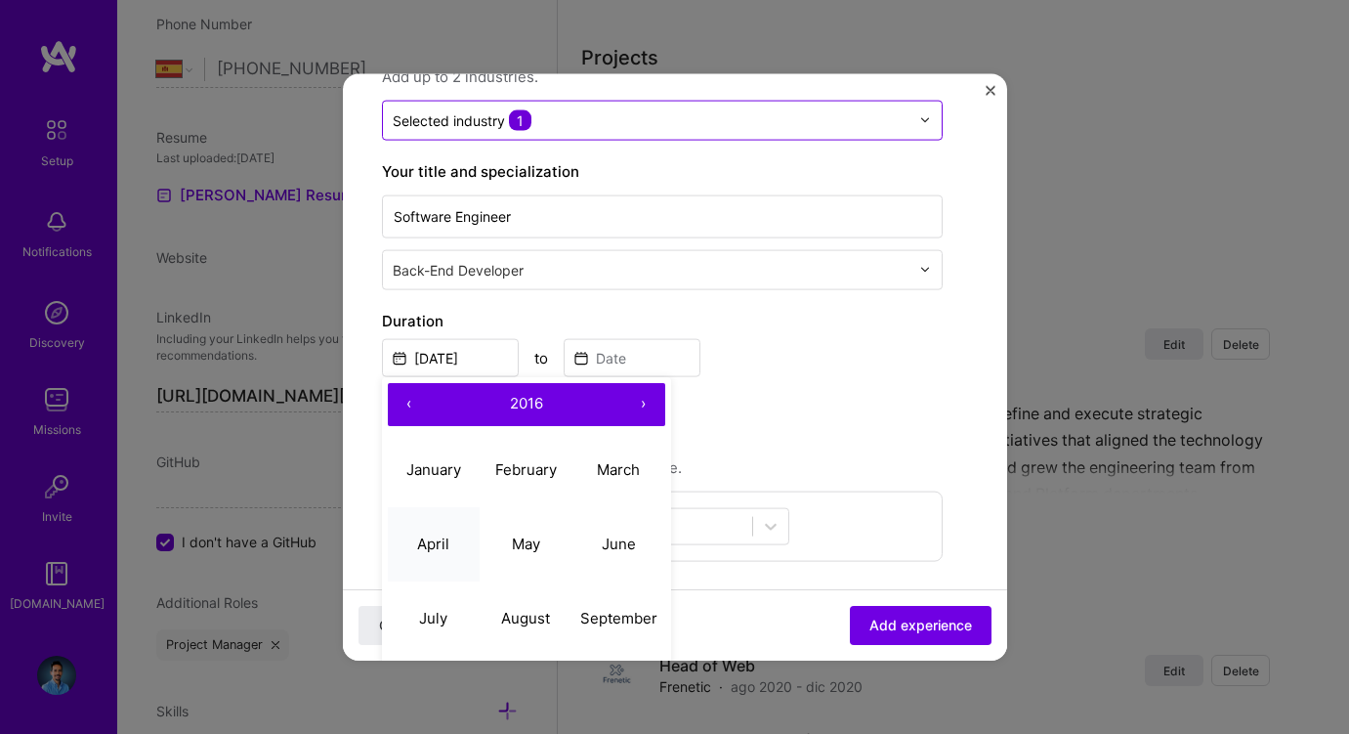
type input "Apr, 2016"
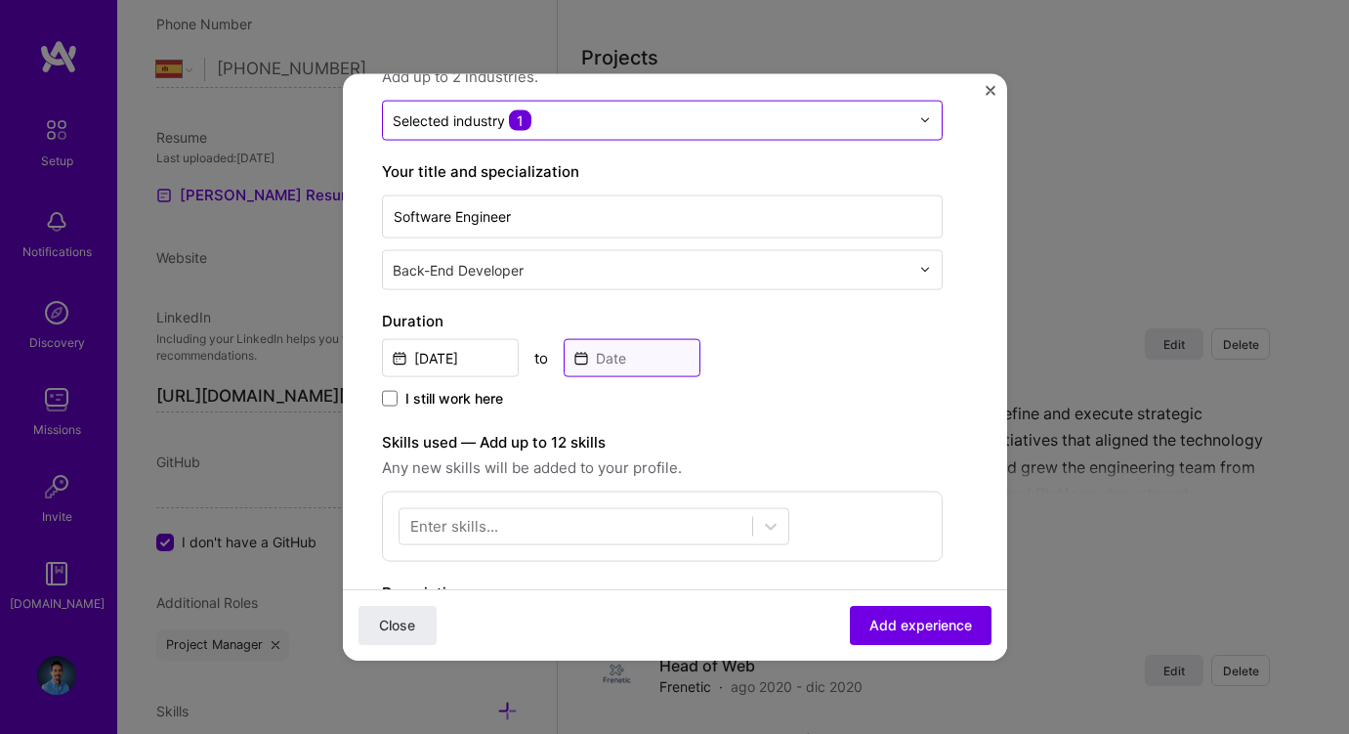
click at [624, 364] on input at bounding box center [632, 357] width 137 height 38
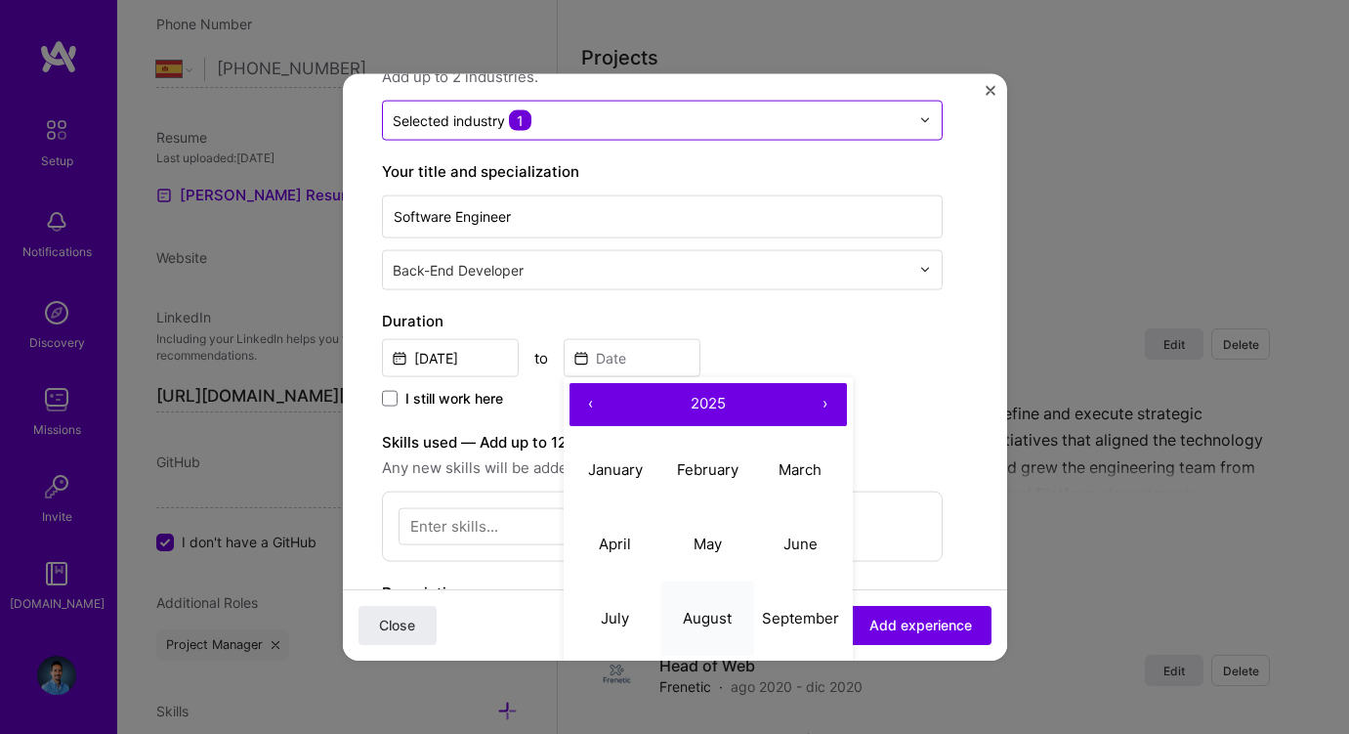
click at [712, 613] on abbr "August" at bounding box center [707, 618] width 49 height 19
type input "Aug, 2025"
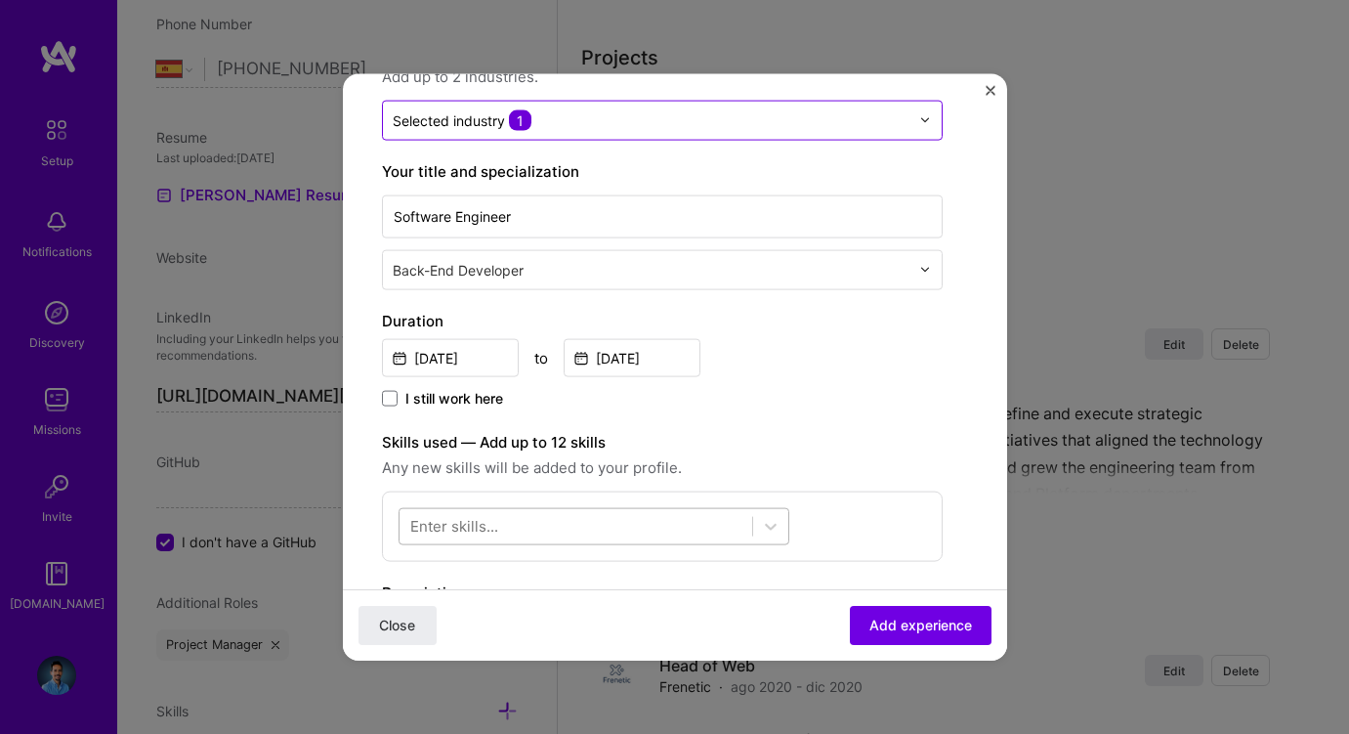
click at [520, 521] on div at bounding box center [576, 526] width 353 height 32
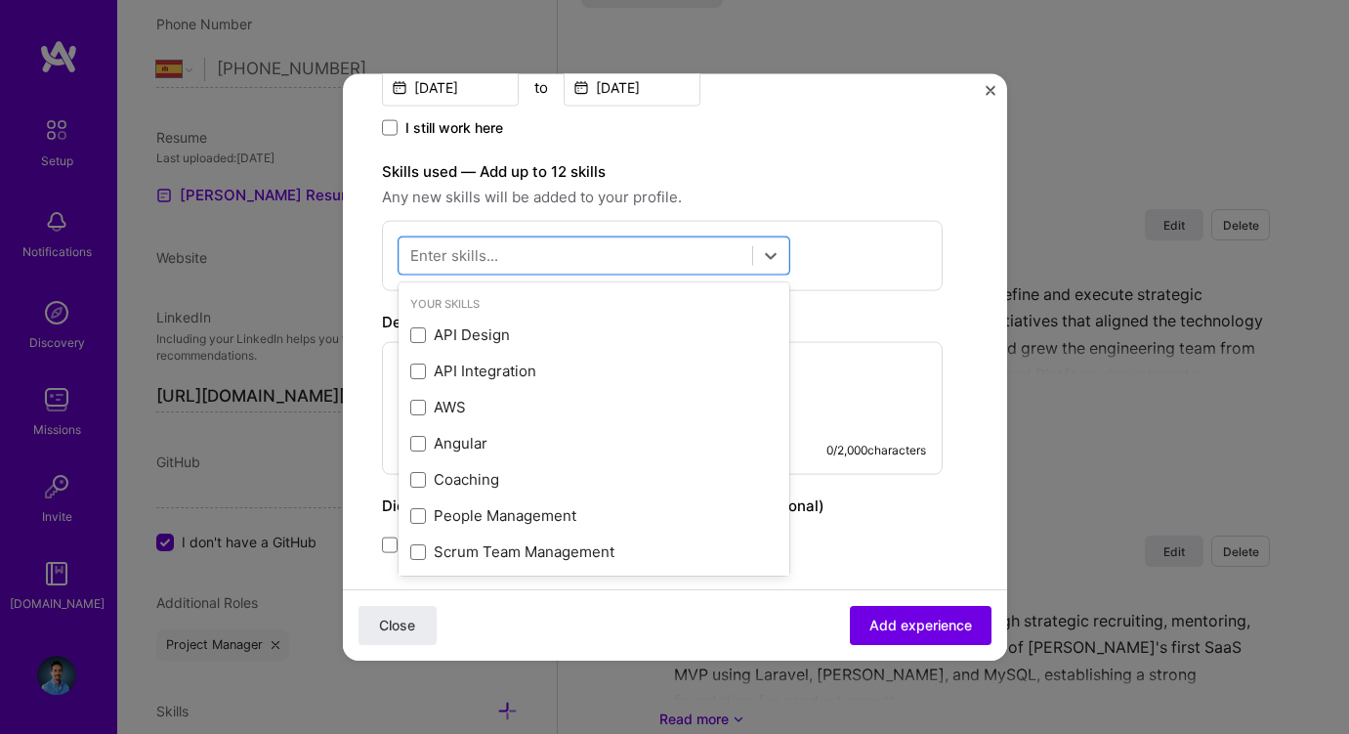
scroll to position [505, 0]
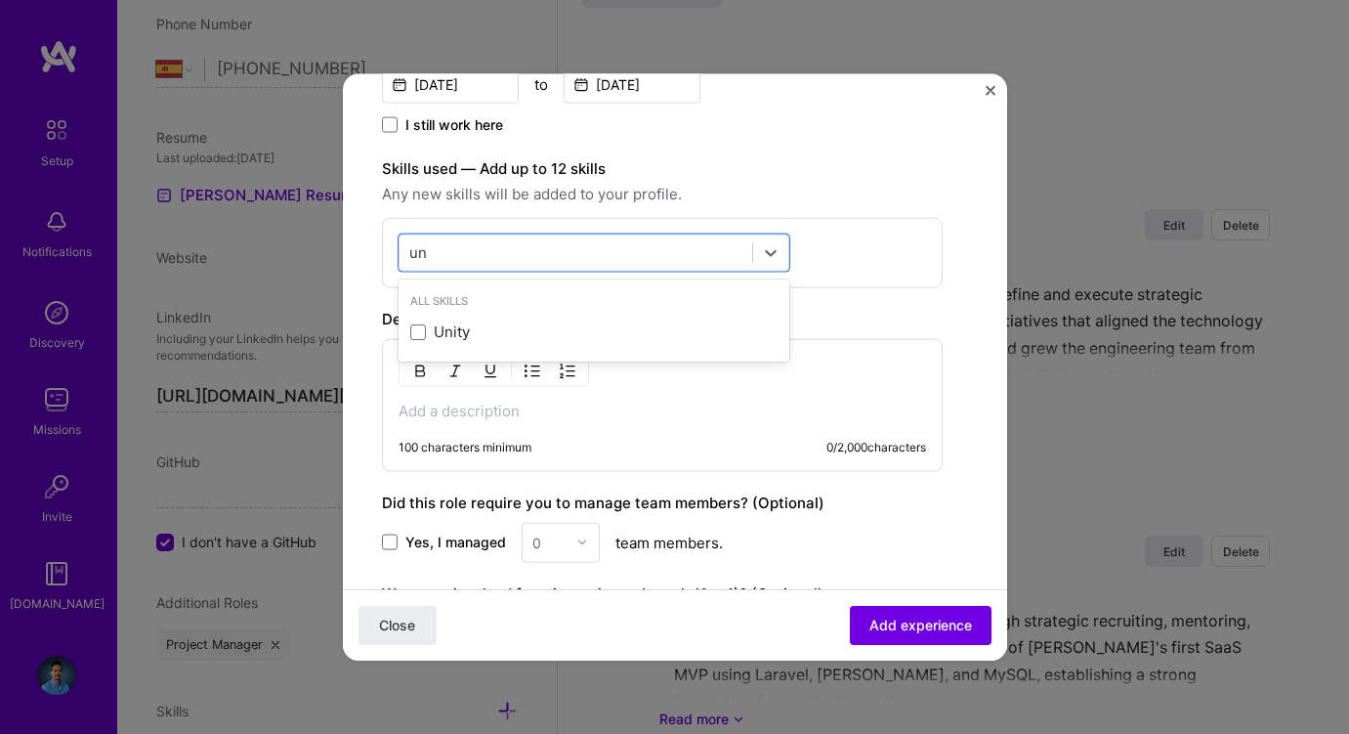
type input "u"
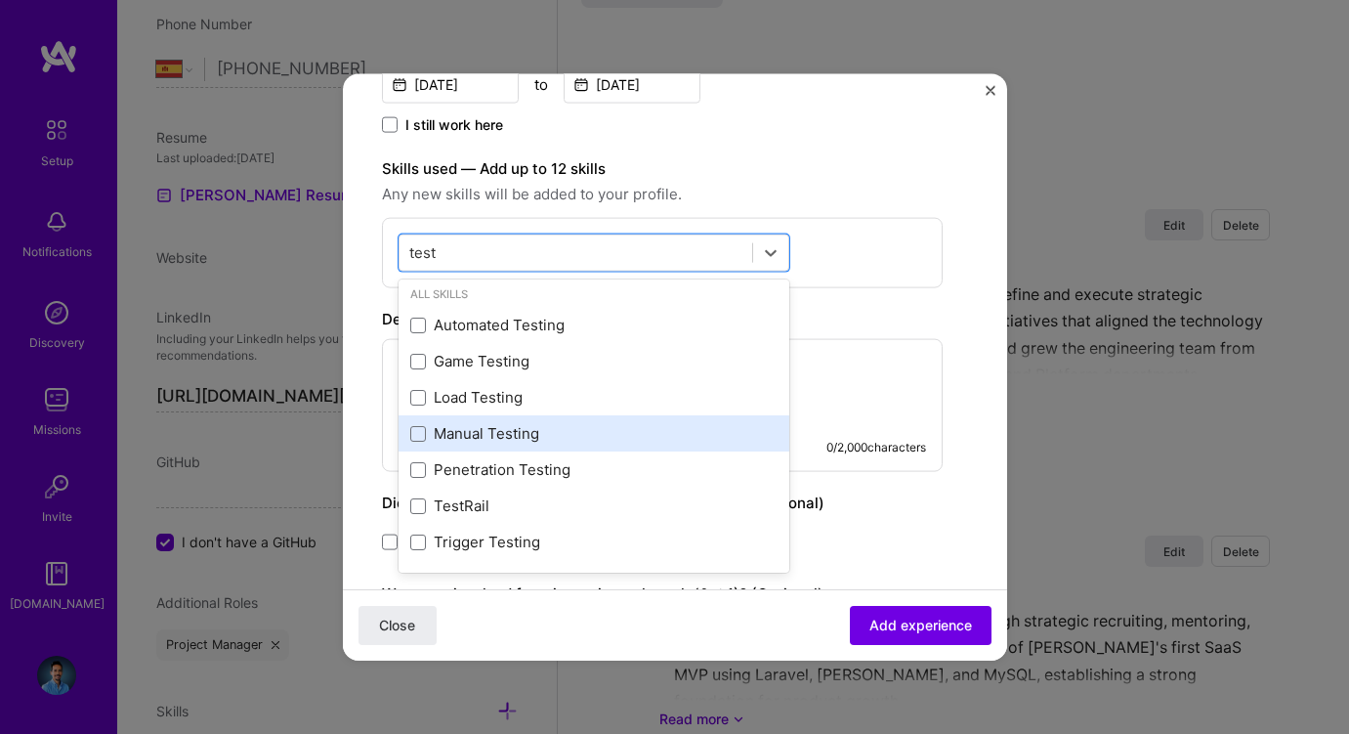
scroll to position [0, 0]
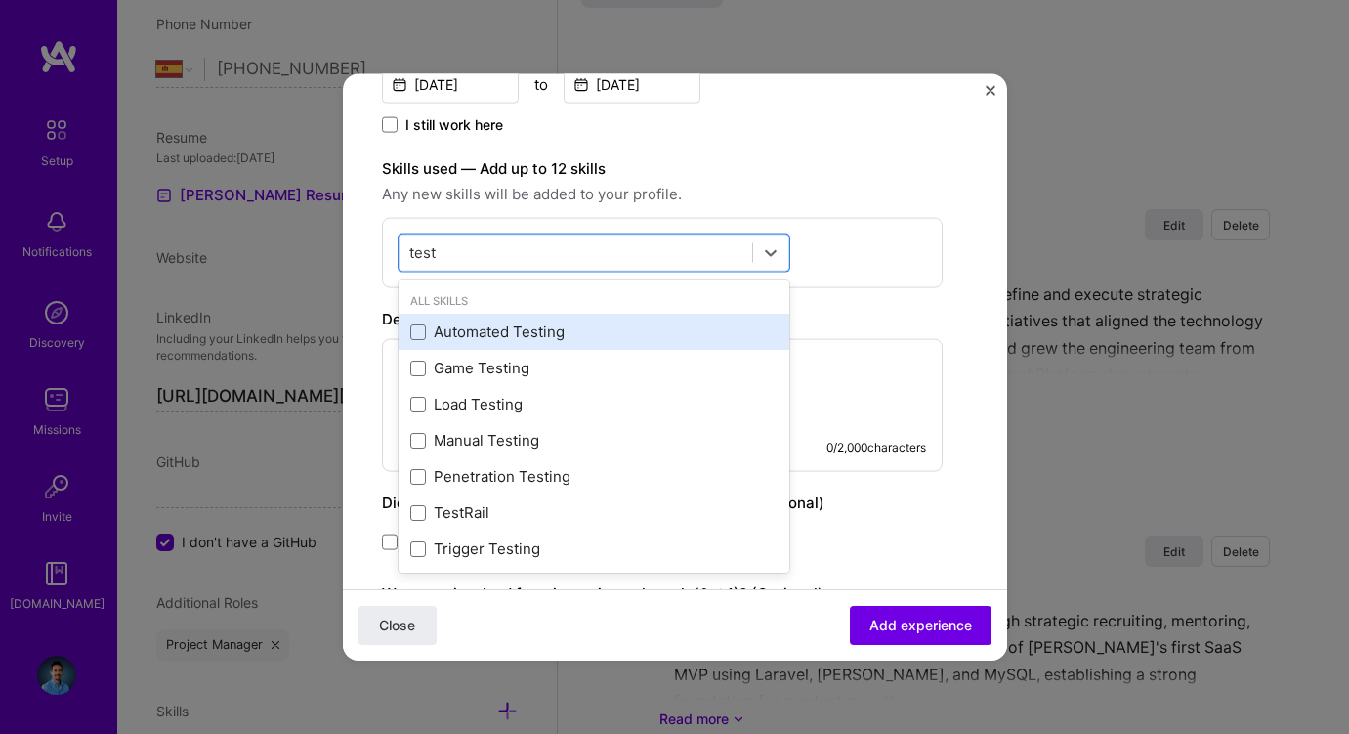
click at [521, 328] on div "Automated Testing" at bounding box center [593, 331] width 367 height 21
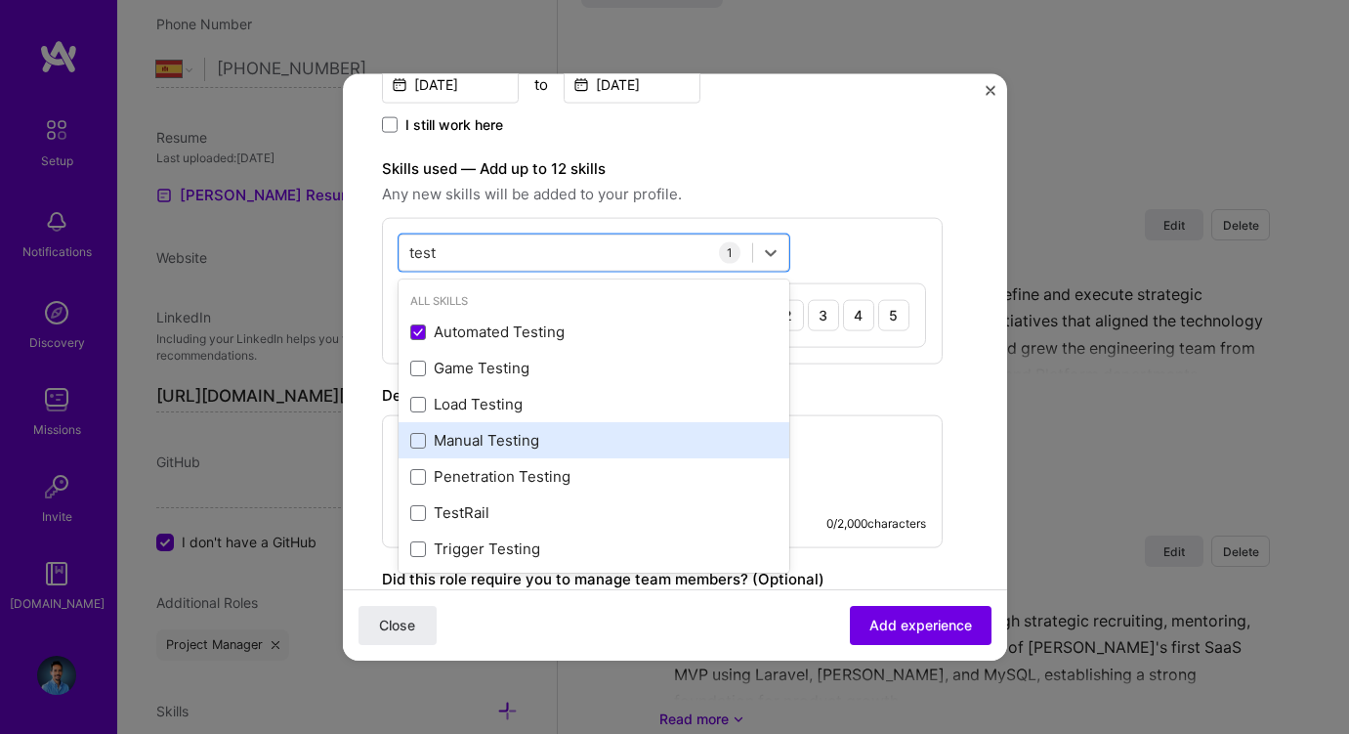
click at [480, 430] on div "Manual Testing" at bounding box center [593, 440] width 367 height 21
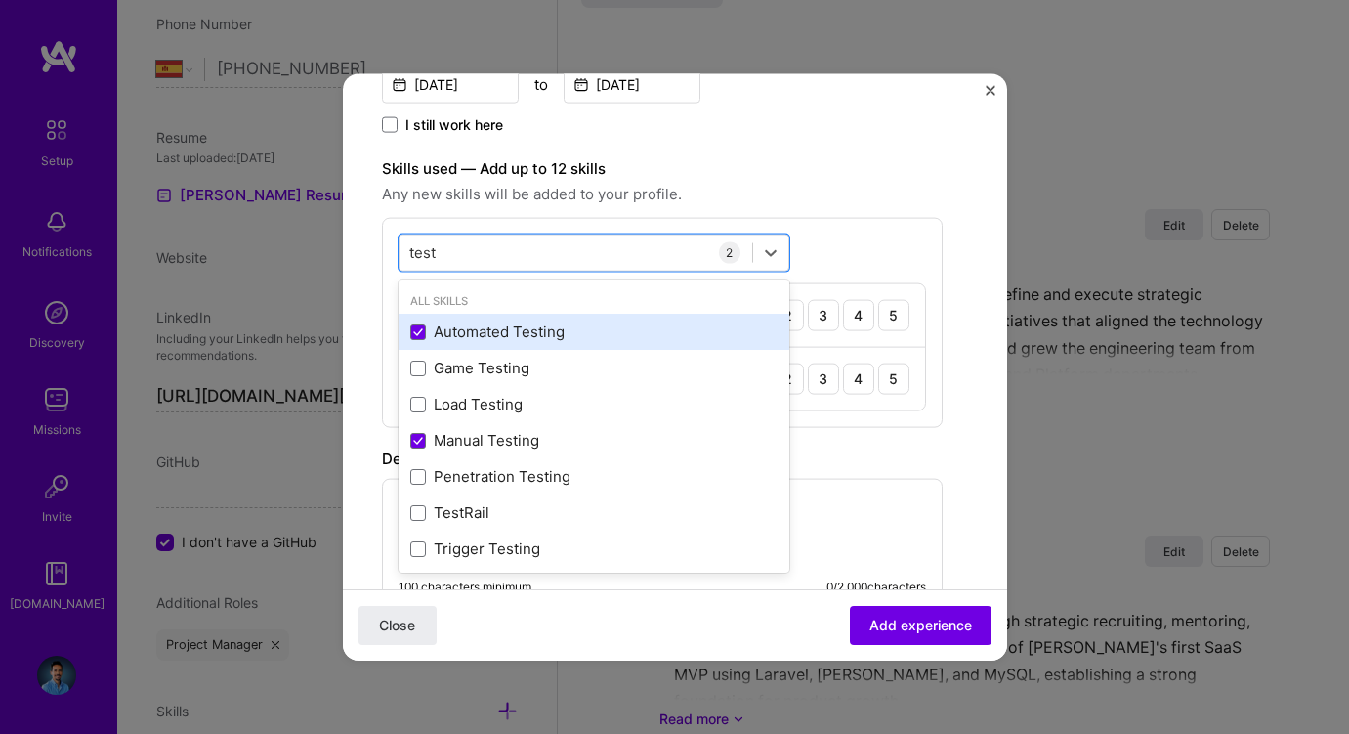
click at [469, 324] on div "Automated Testing" at bounding box center [593, 331] width 367 height 21
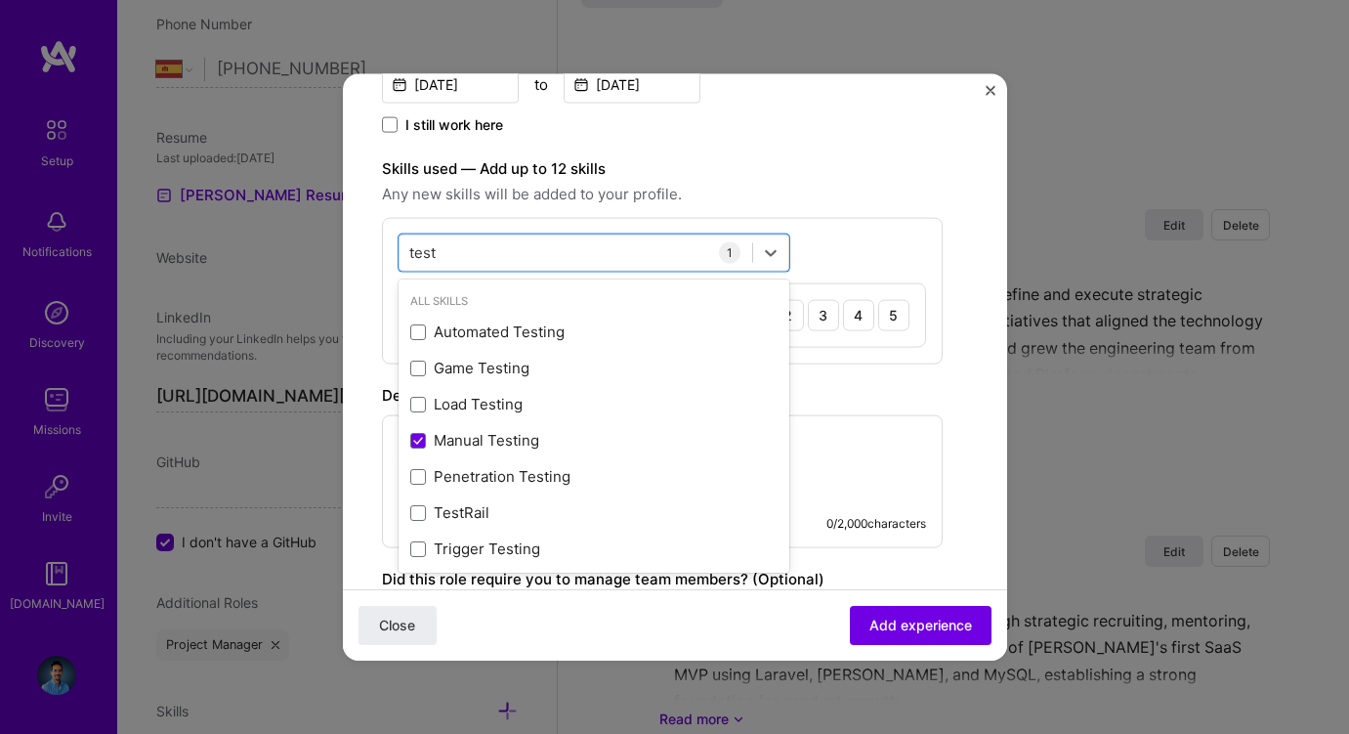
click at [737, 152] on div "Create a job experience Jobs help companies understand your past experience. Co…" at bounding box center [662, 233] width 561 height 1252
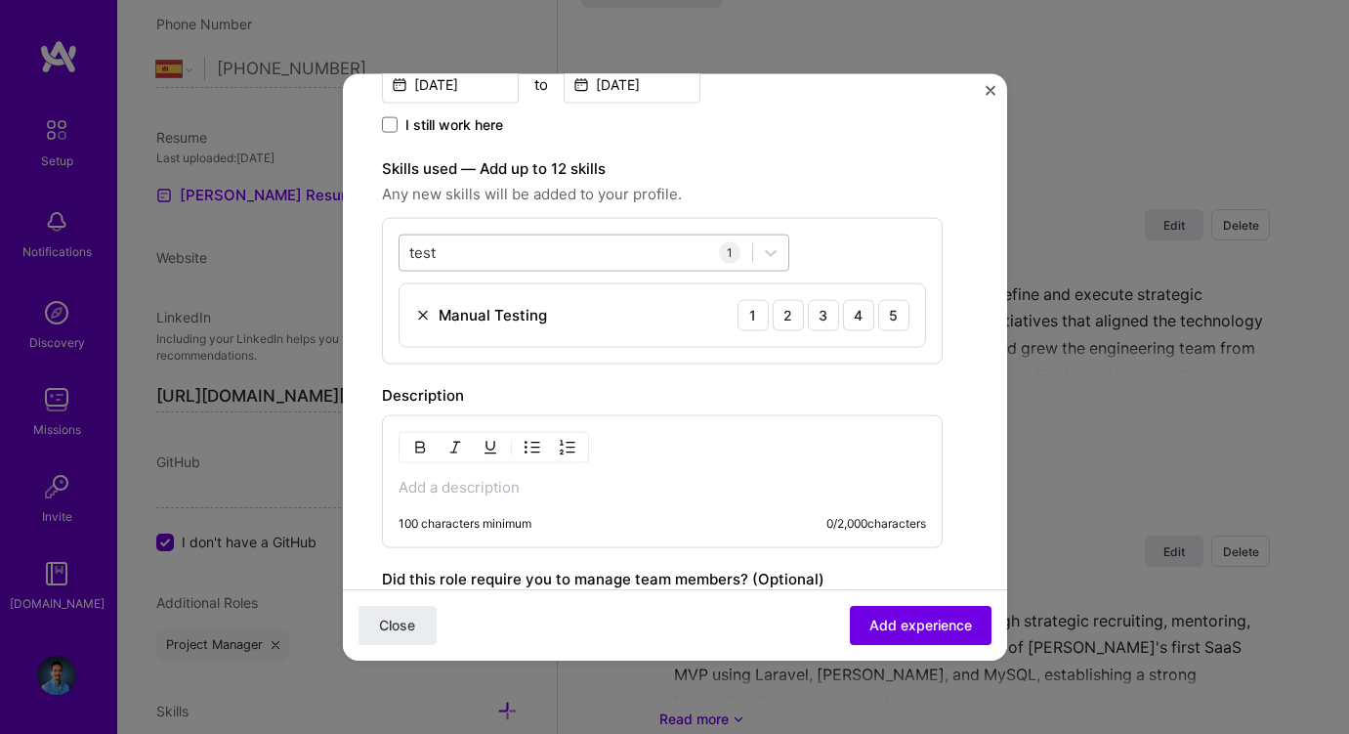
click at [413, 249] on input "test" at bounding box center [423, 252] width 28 height 21
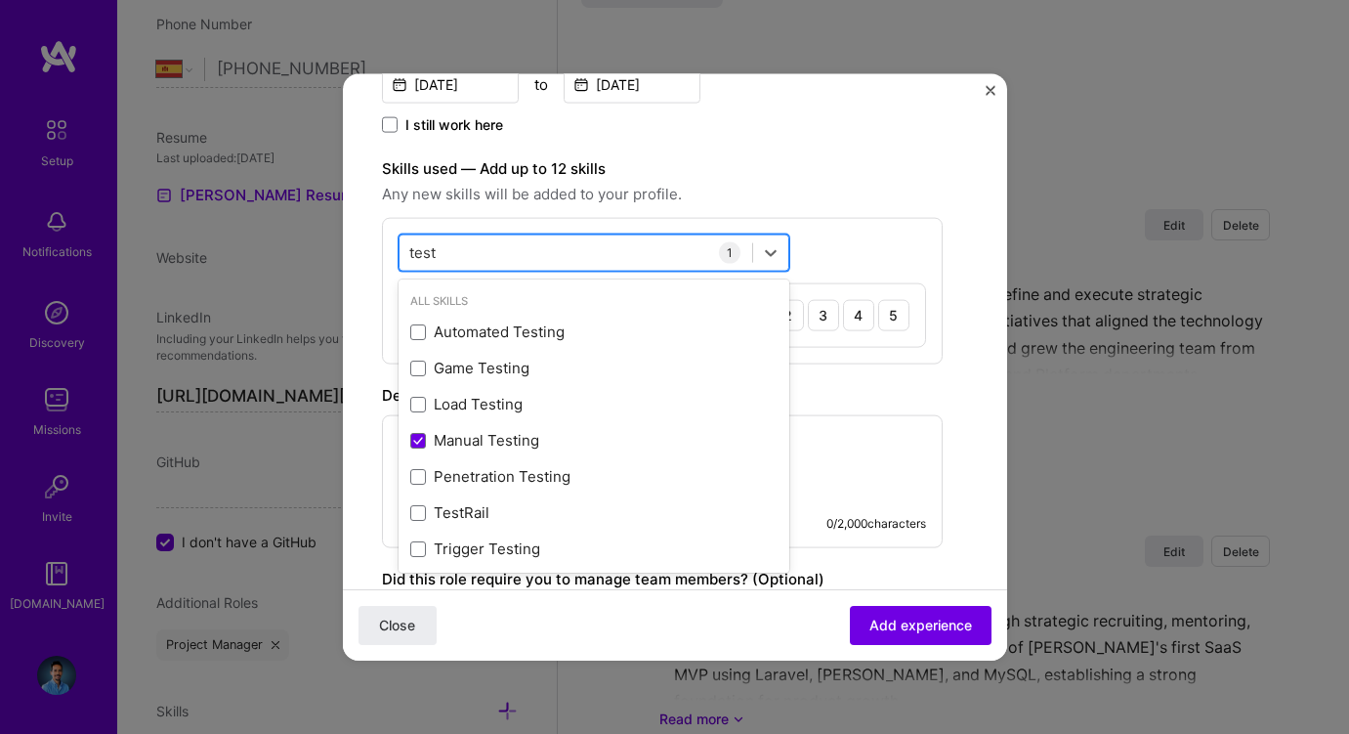
click at [413, 249] on input "test" at bounding box center [423, 252] width 28 height 21
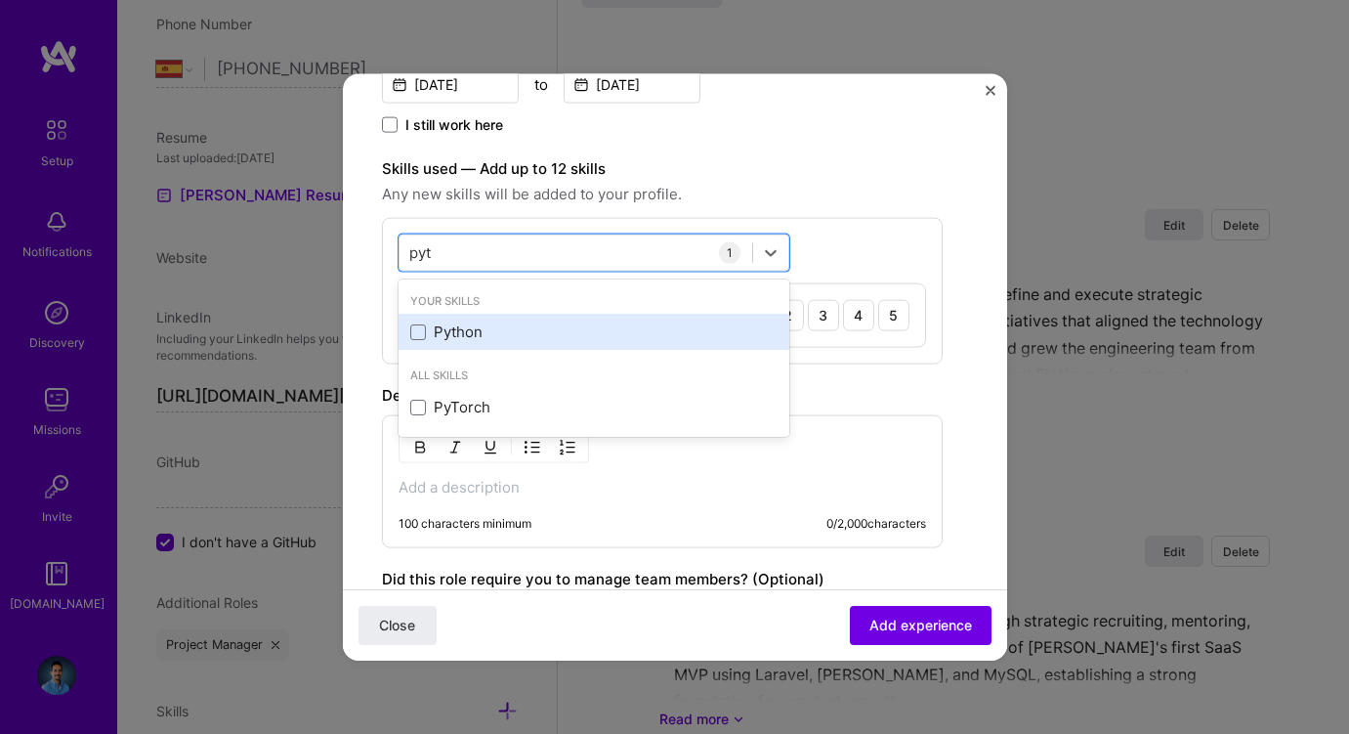
click at [440, 333] on div "Python" at bounding box center [593, 331] width 367 height 21
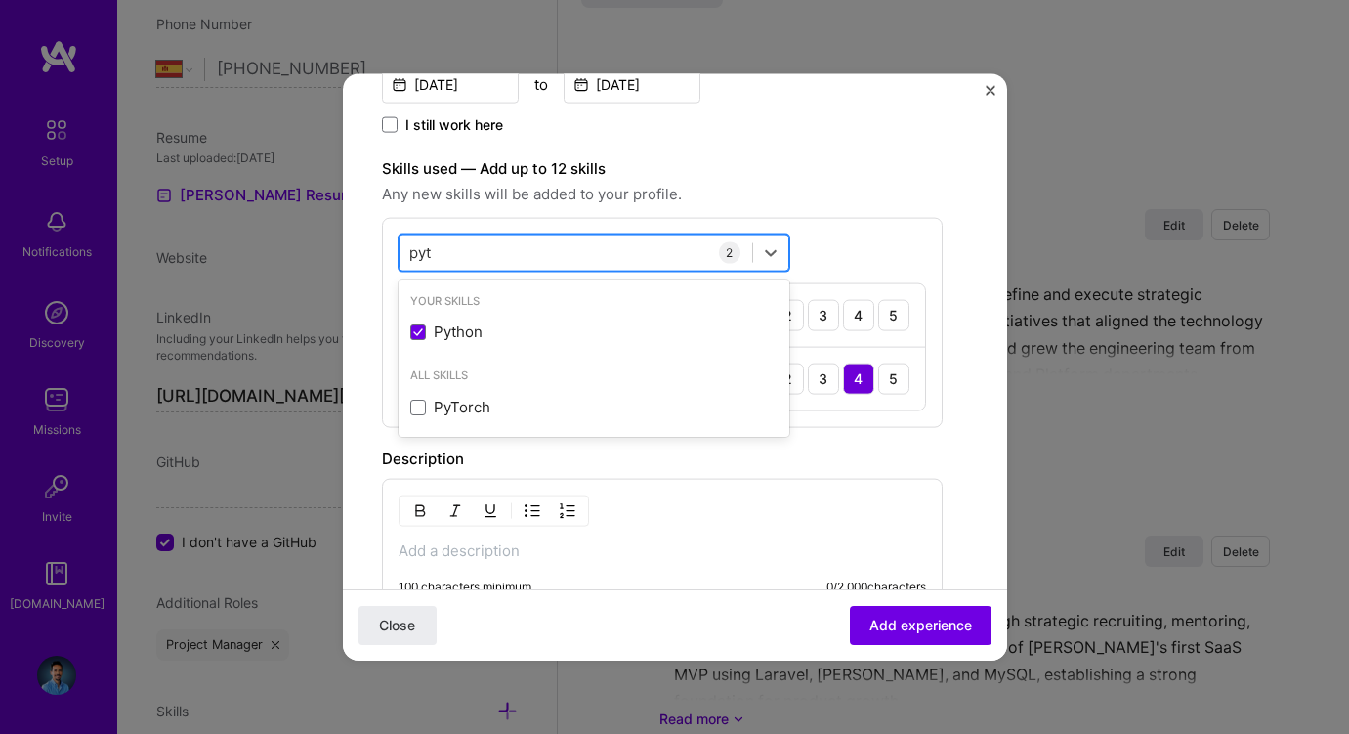
click at [422, 250] on input "pyt" at bounding box center [421, 252] width 24 height 21
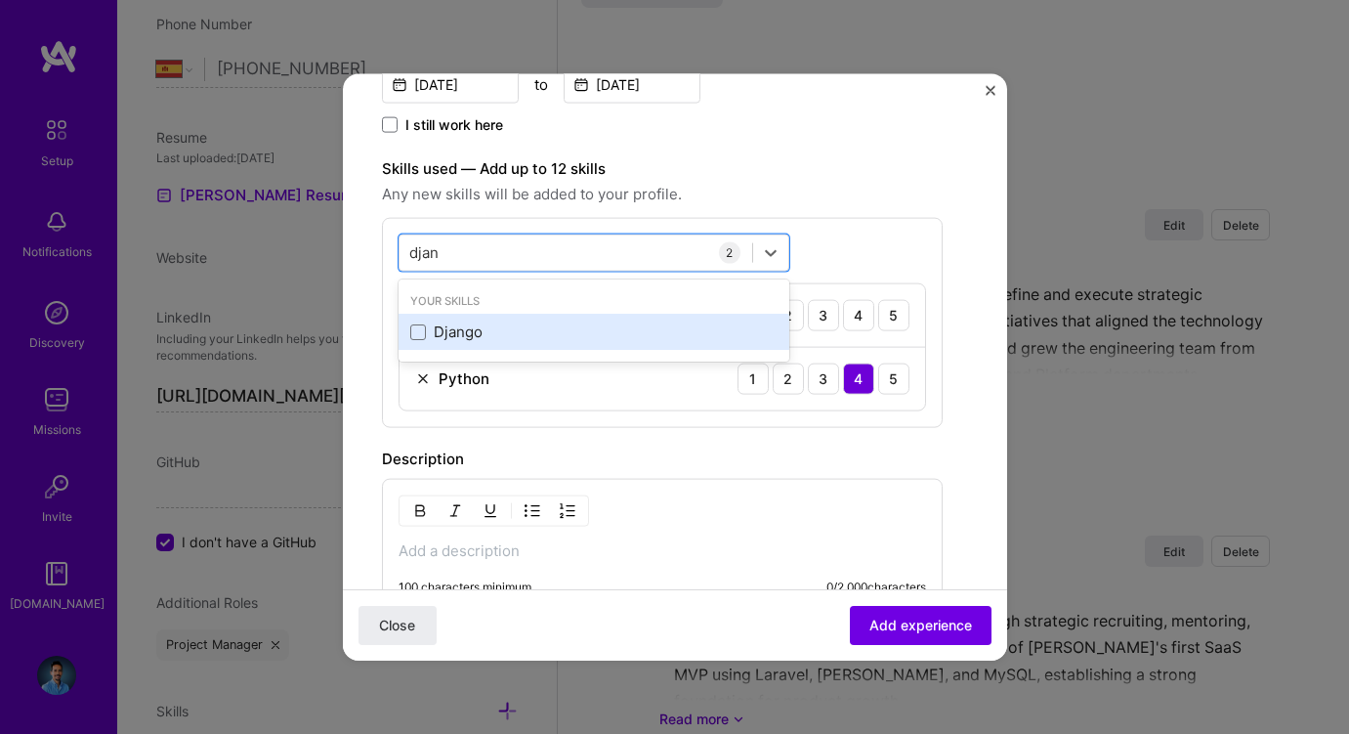
click at [435, 332] on div "Django" at bounding box center [593, 331] width 367 height 21
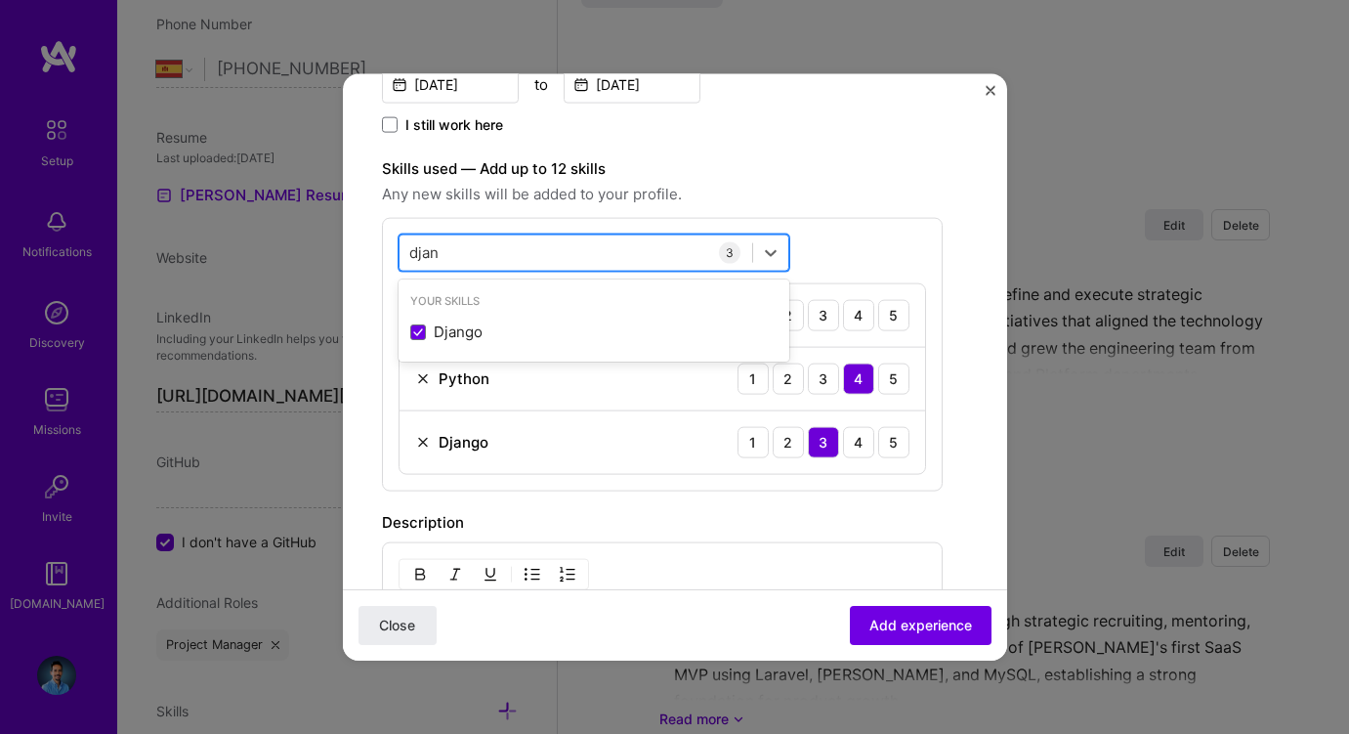
click at [423, 258] on input "djan" at bounding box center [424, 252] width 31 height 21
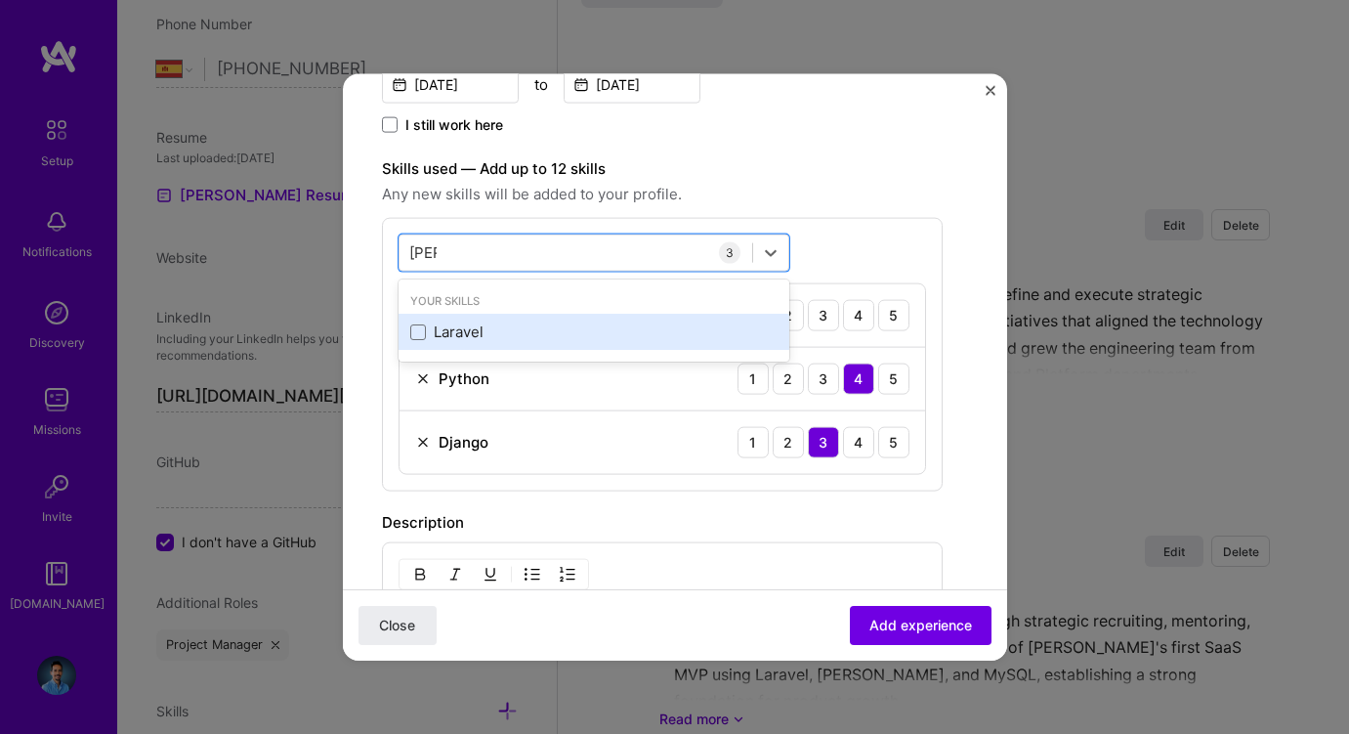
click at [434, 318] on div "Laravel" at bounding box center [594, 332] width 391 height 36
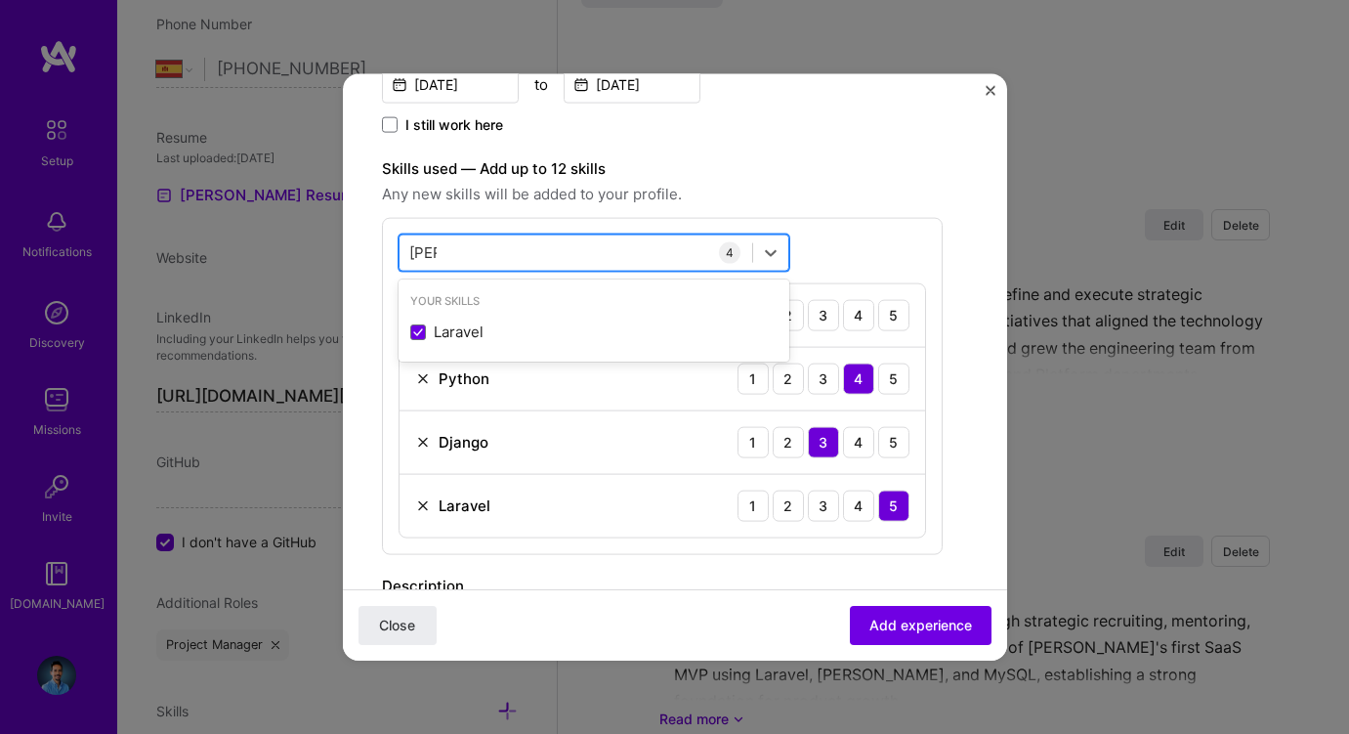
click at [426, 249] on input "[PERSON_NAME]" at bounding box center [422, 252] width 27 height 21
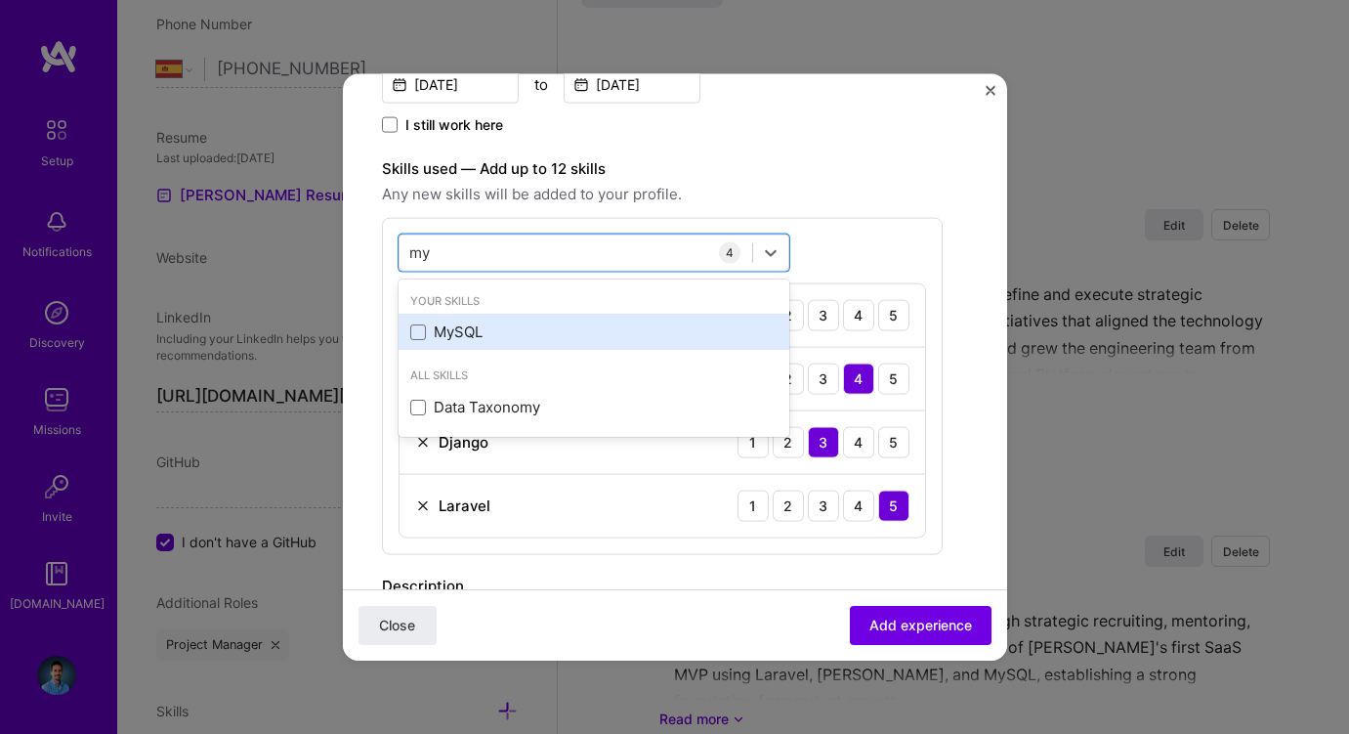
click at [446, 323] on div "MySQL" at bounding box center [593, 331] width 367 height 21
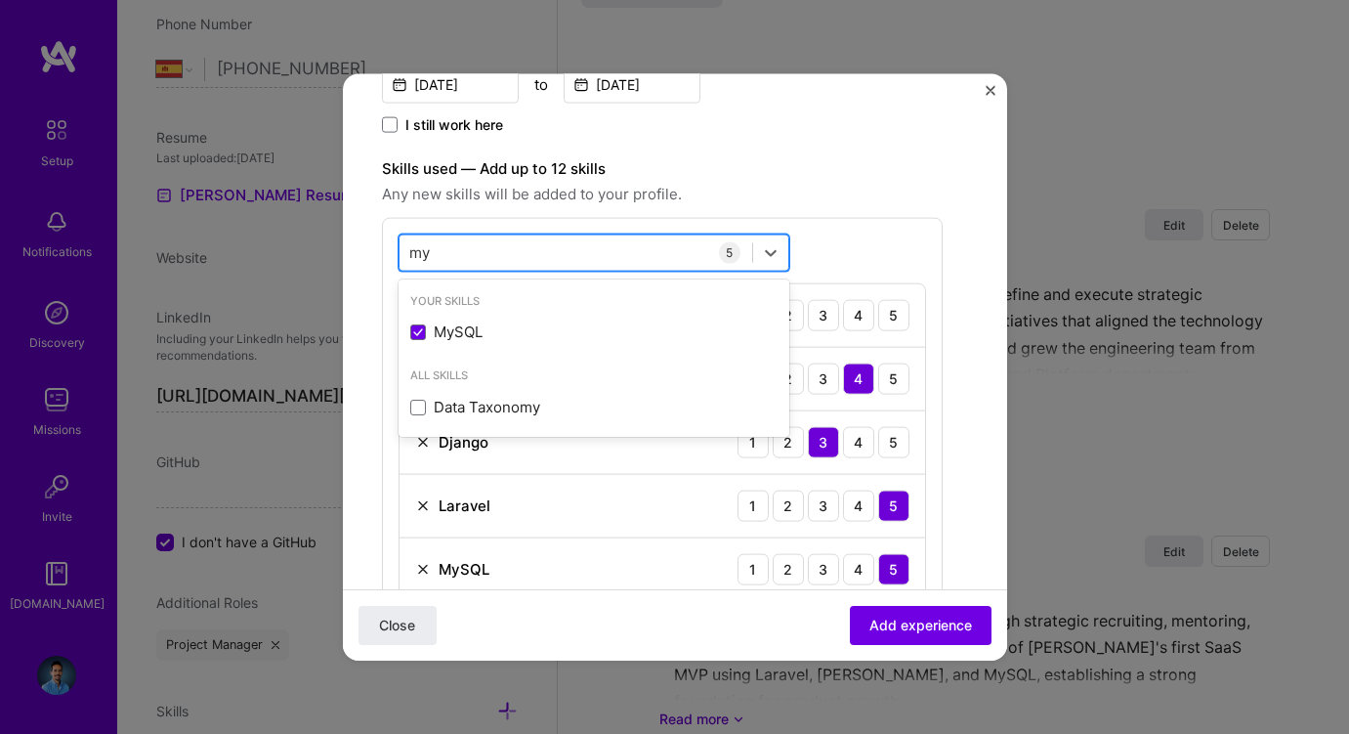
click at [416, 248] on input "my" at bounding box center [420, 252] width 22 height 21
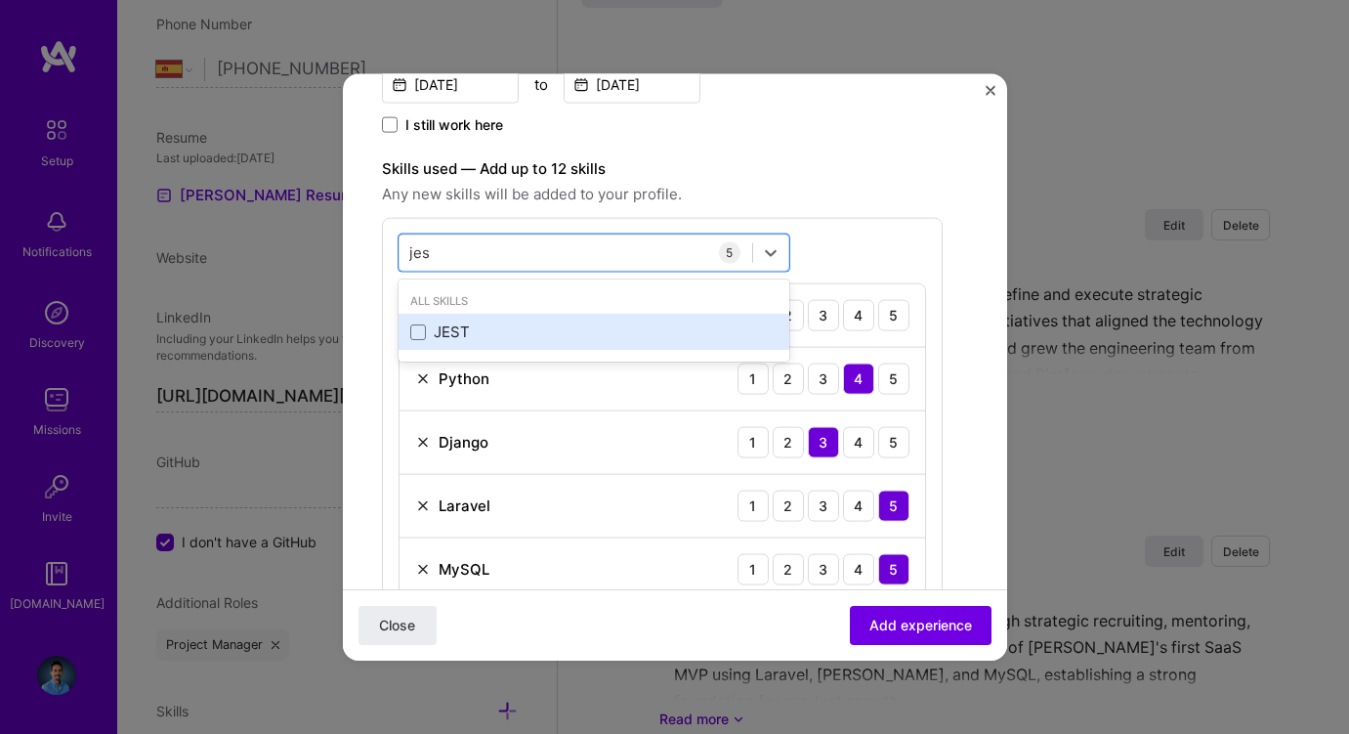
click at [427, 341] on div "JEST" at bounding box center [593, 331] width 367 height 21
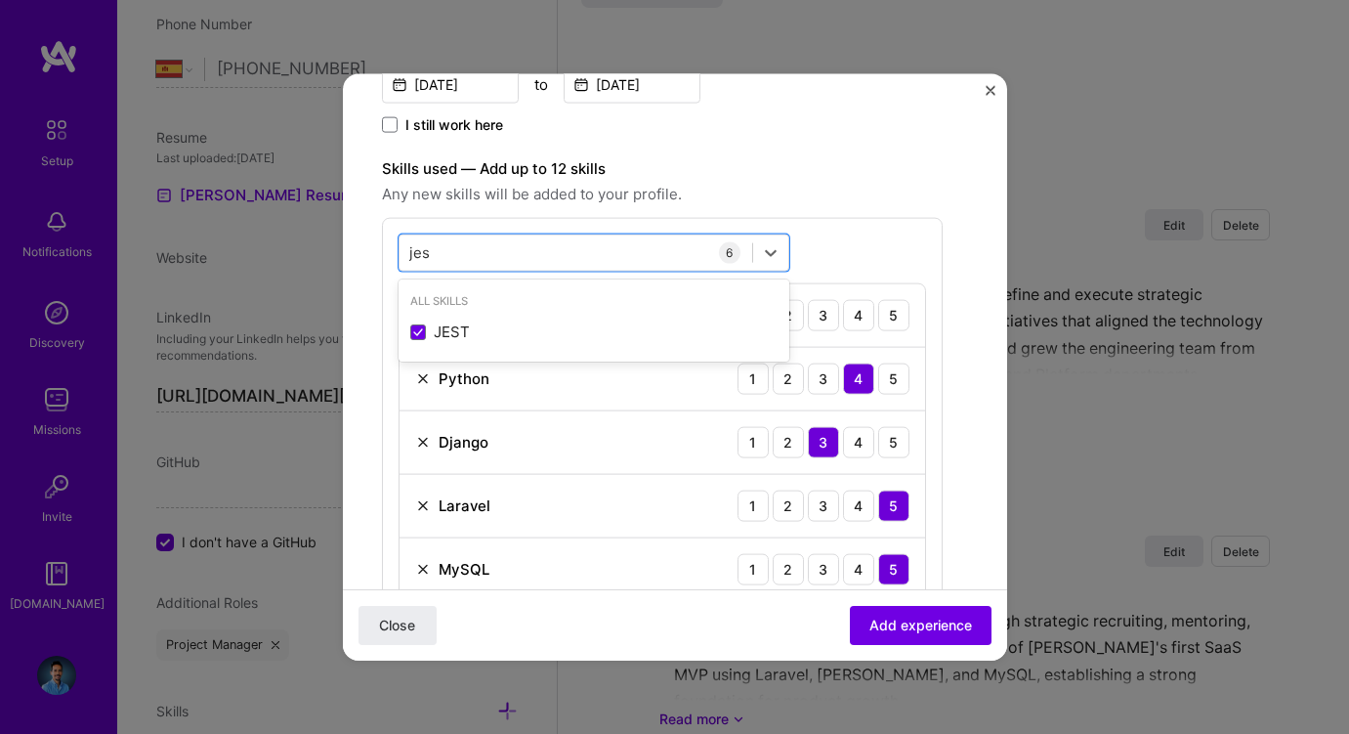
type input "jes"
click at [658, 217] on div "option JEST, selected. option JEST selected, 0 of 2. 1 result available for sea…" at bounding box center [662, 449] width 561 height 464
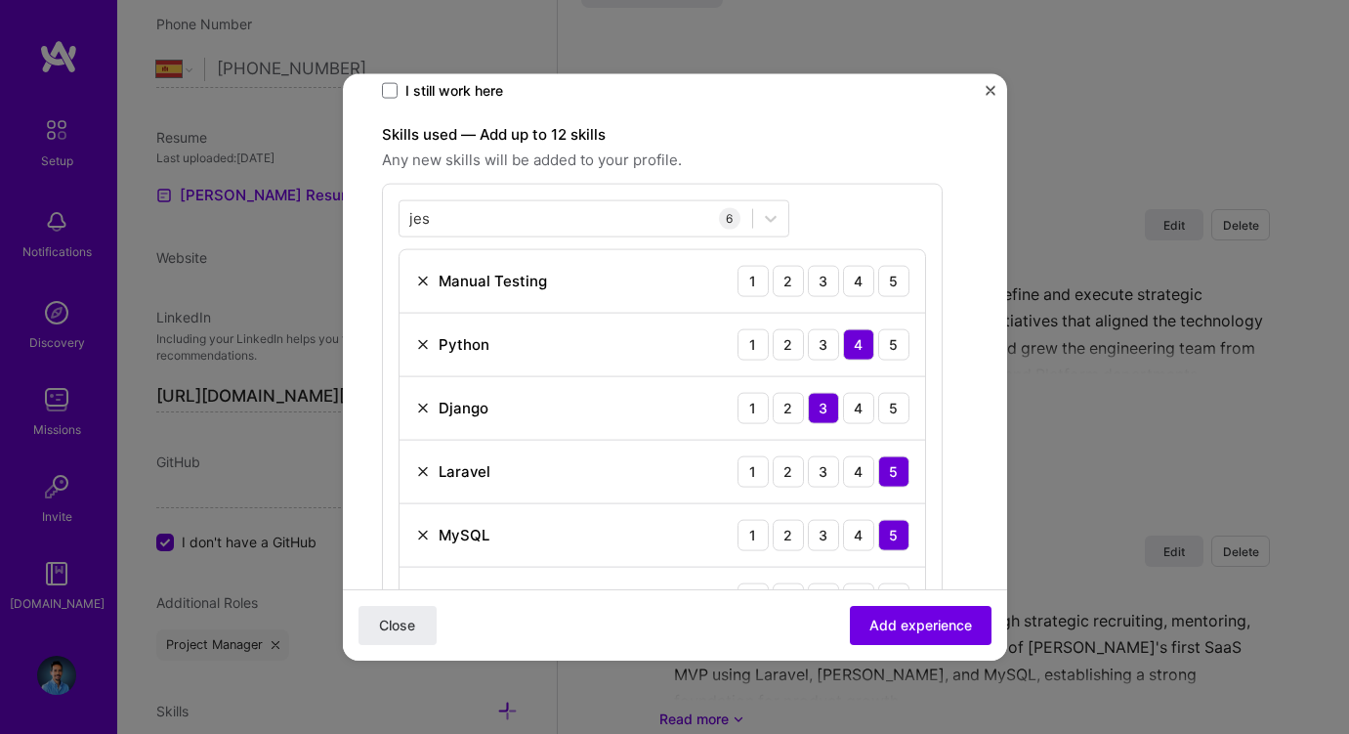
scroll to position [553, 0]
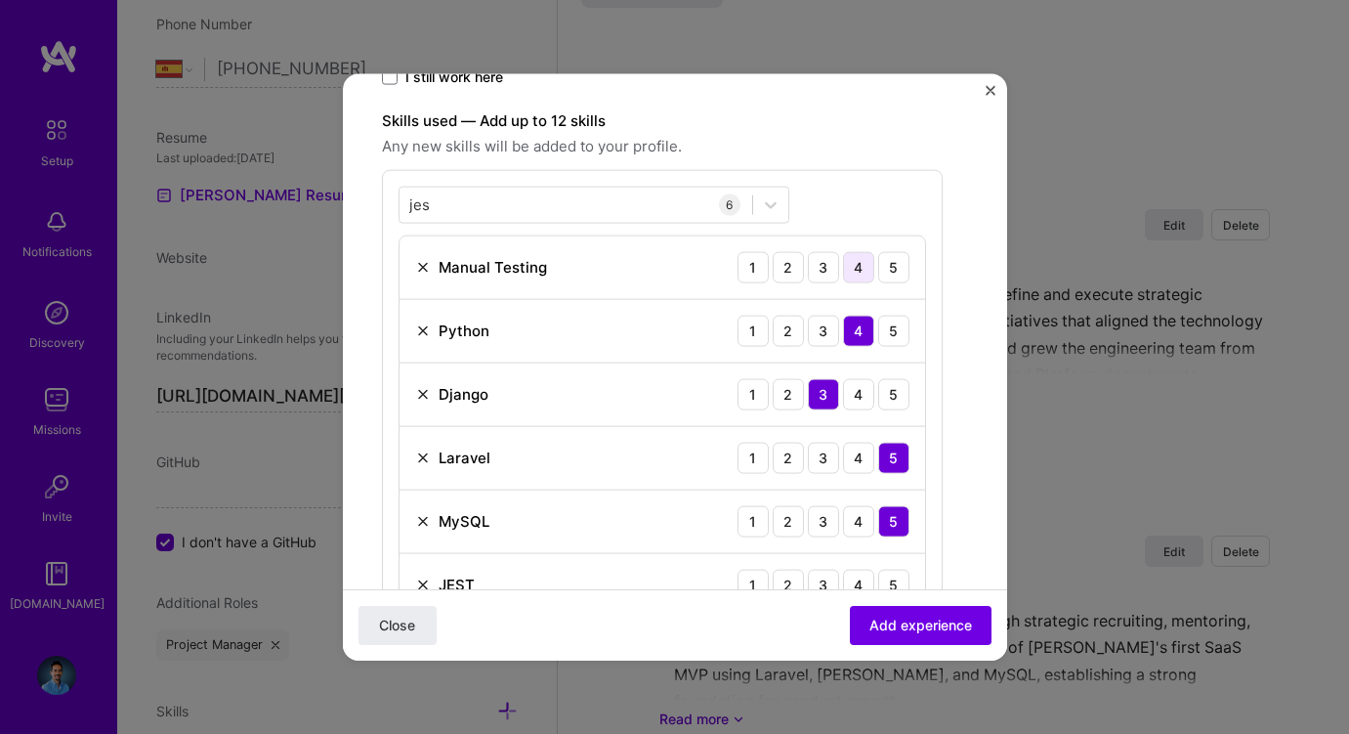
click at [856, 271] on div "4" at bounding box center [858, 266] width 31 height 31
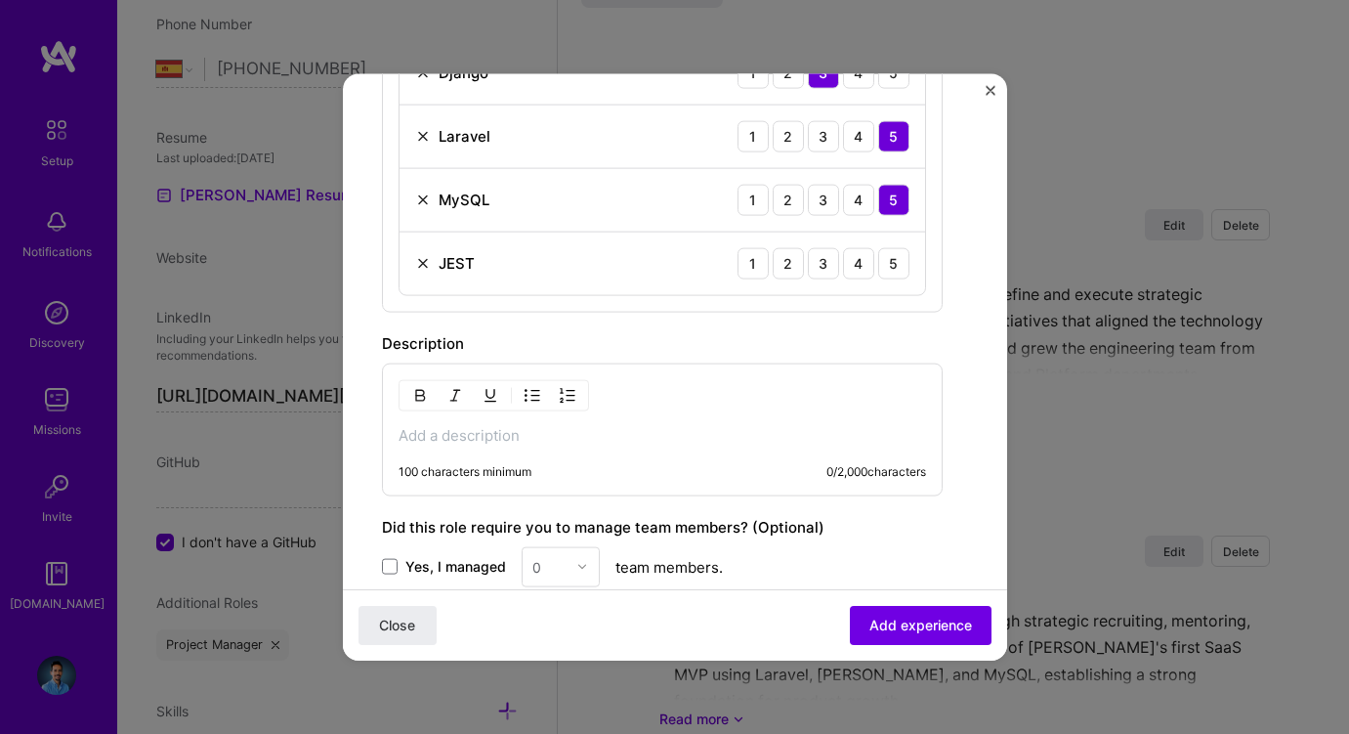
scroll to position [867, 0]
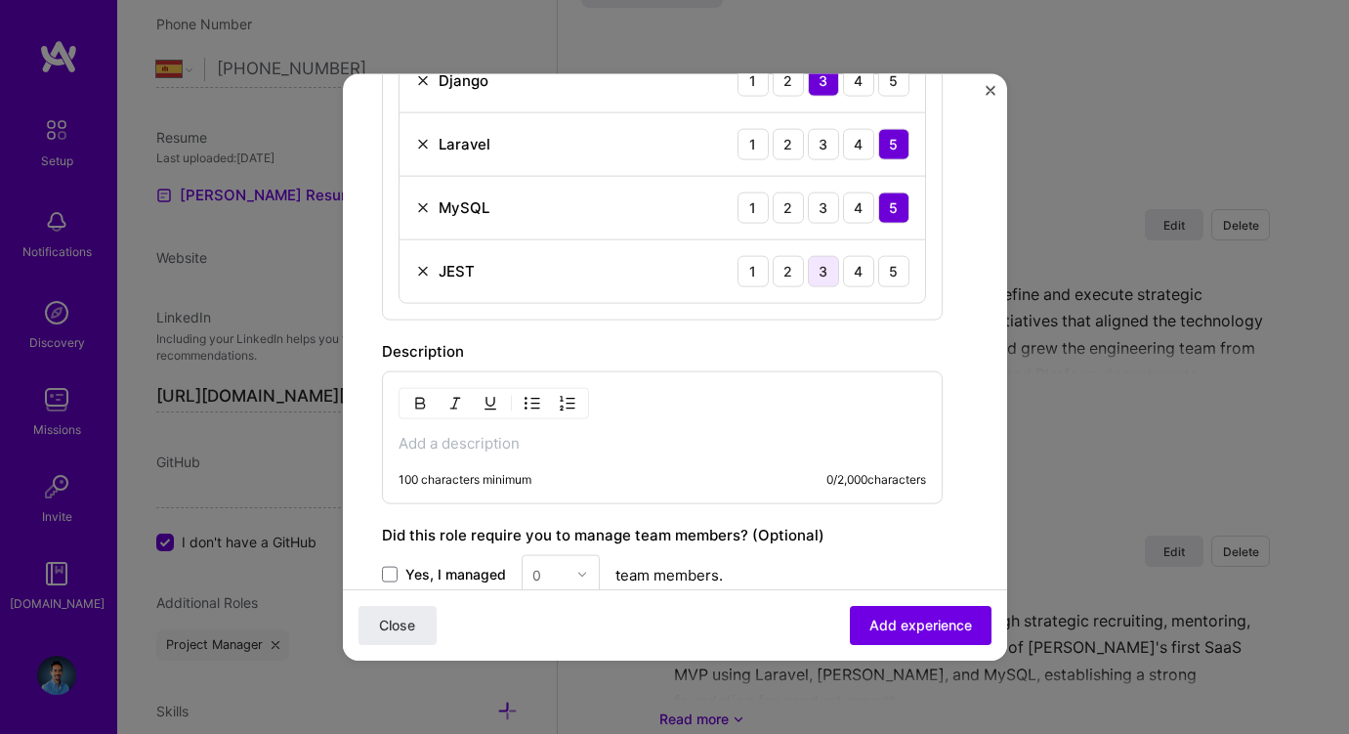
click at [832, 275] on div "3" at bounding box center [823, 270] width 31 height 31
click at [450, 433] on p at bounding box center [663, 443] width 528 height 20
paste div
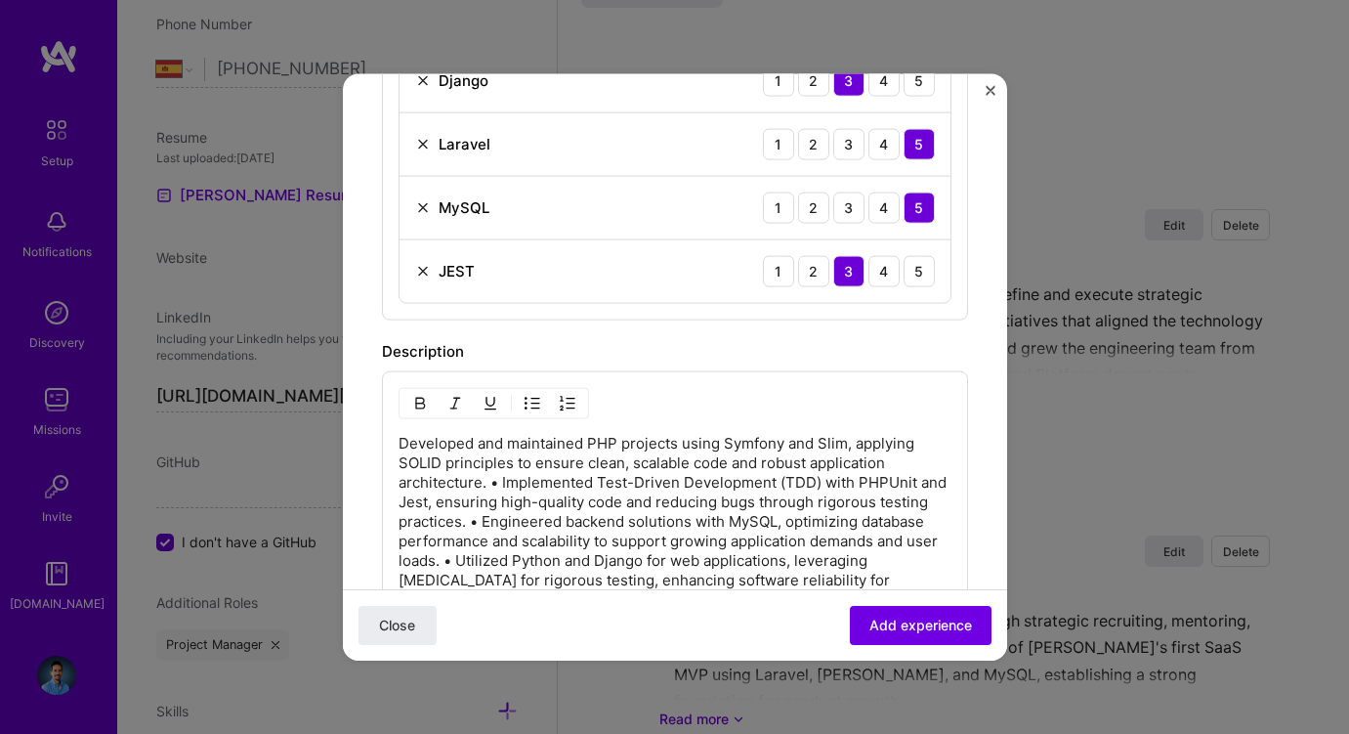
click at [500, 481] on p "Developed and maintained PHP projects using Symfony and Slim, applying SOLID pr…" at bounding box center [675, 560] width 553 height 254
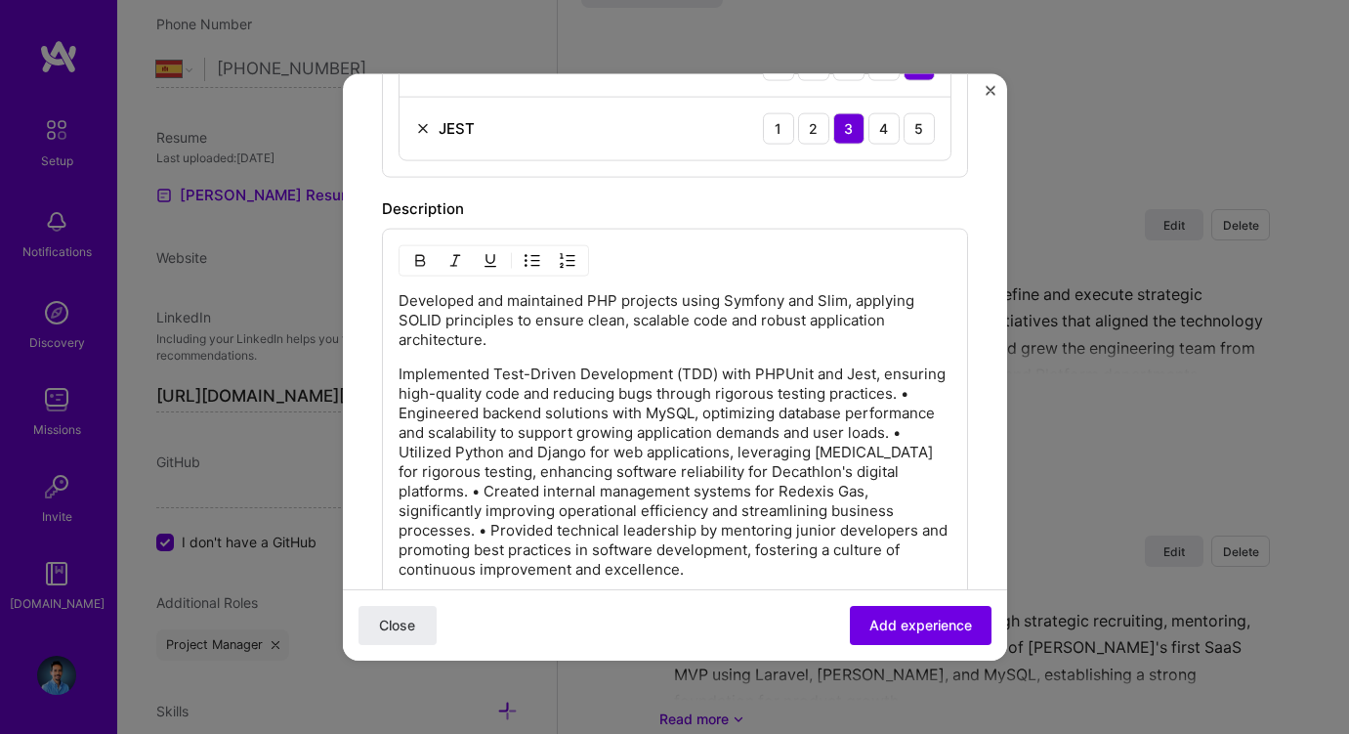
scroll to position [1040, 0]
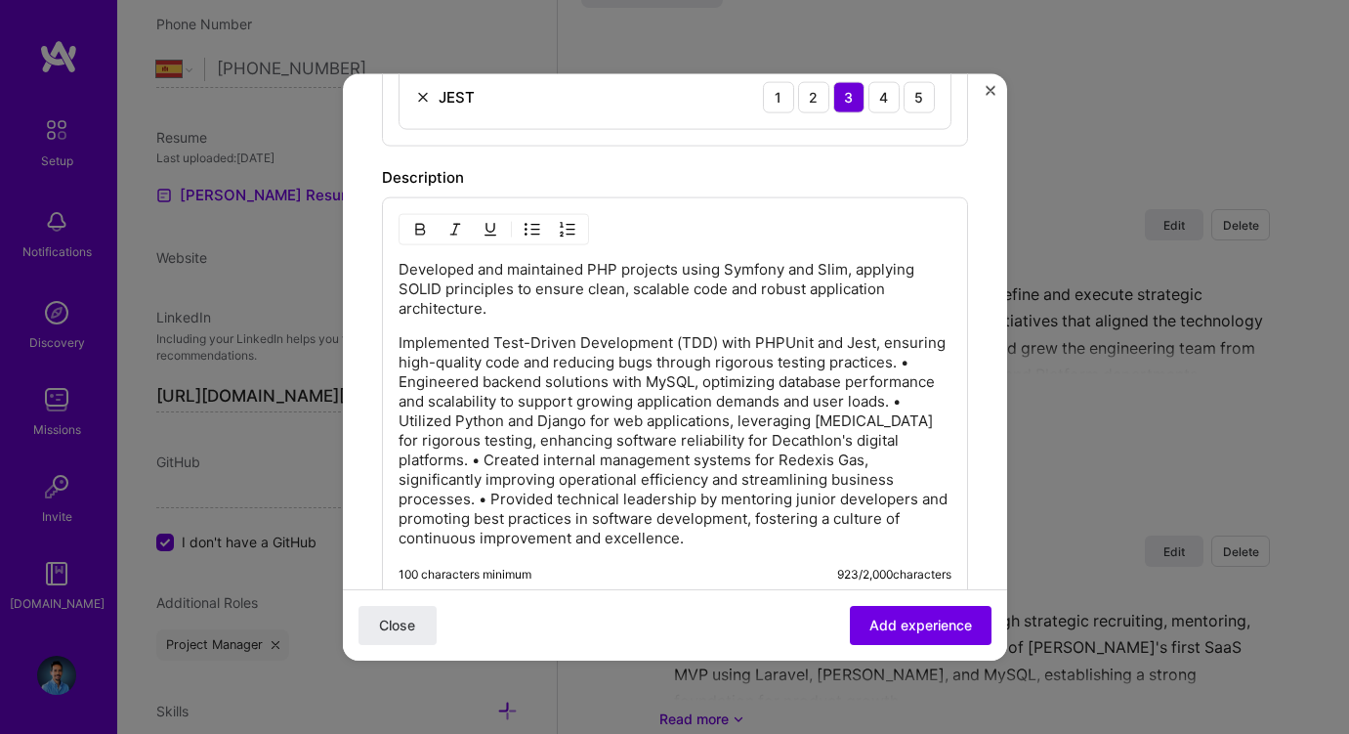
click at [401, 380] on p "Implemented Test-Driven Development (TDD) with PHPUnit and Jest, ensuring high-…" at bounding box center [675, 439] width 553 height 215
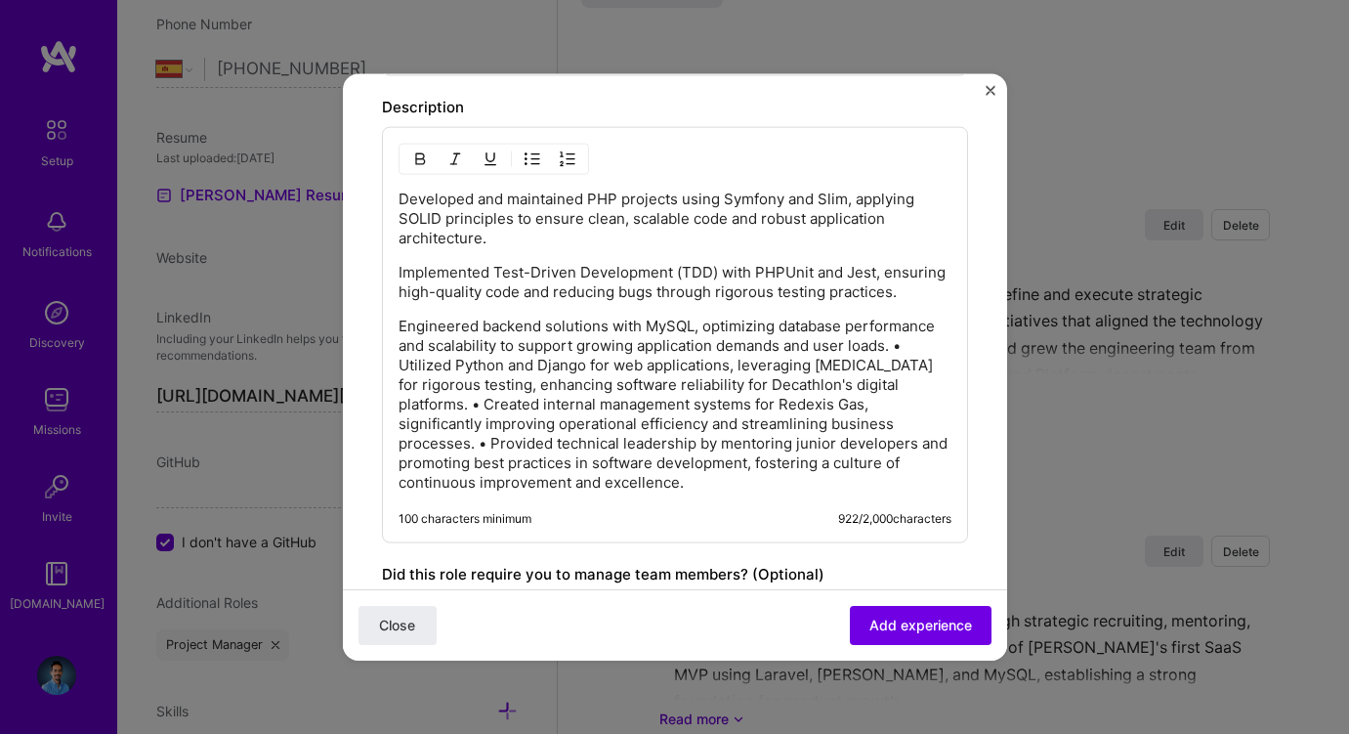
scroll to position [1125, 0]
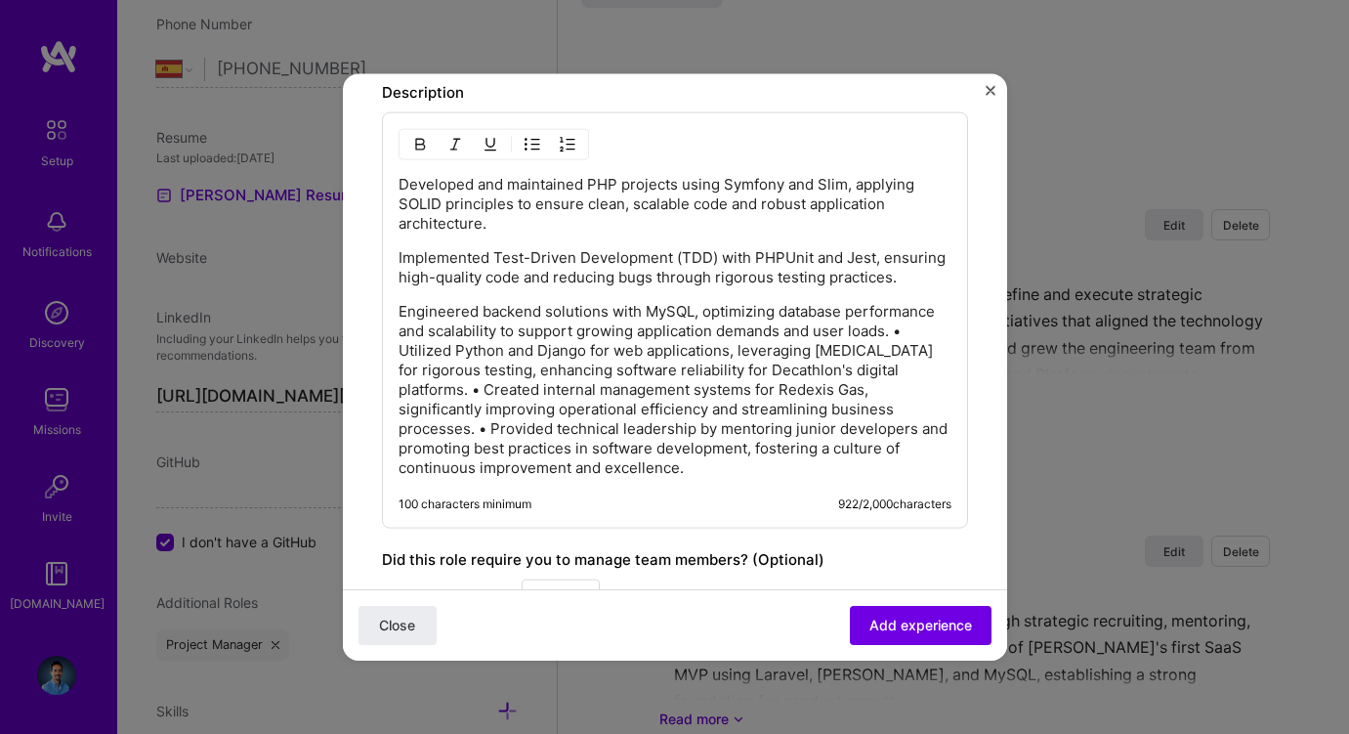
click at [399, 348] on p "Engineered backend solutions with MySQL, optimizing database performance and sc…" at bounding box center [675, 389] width 553 height 176
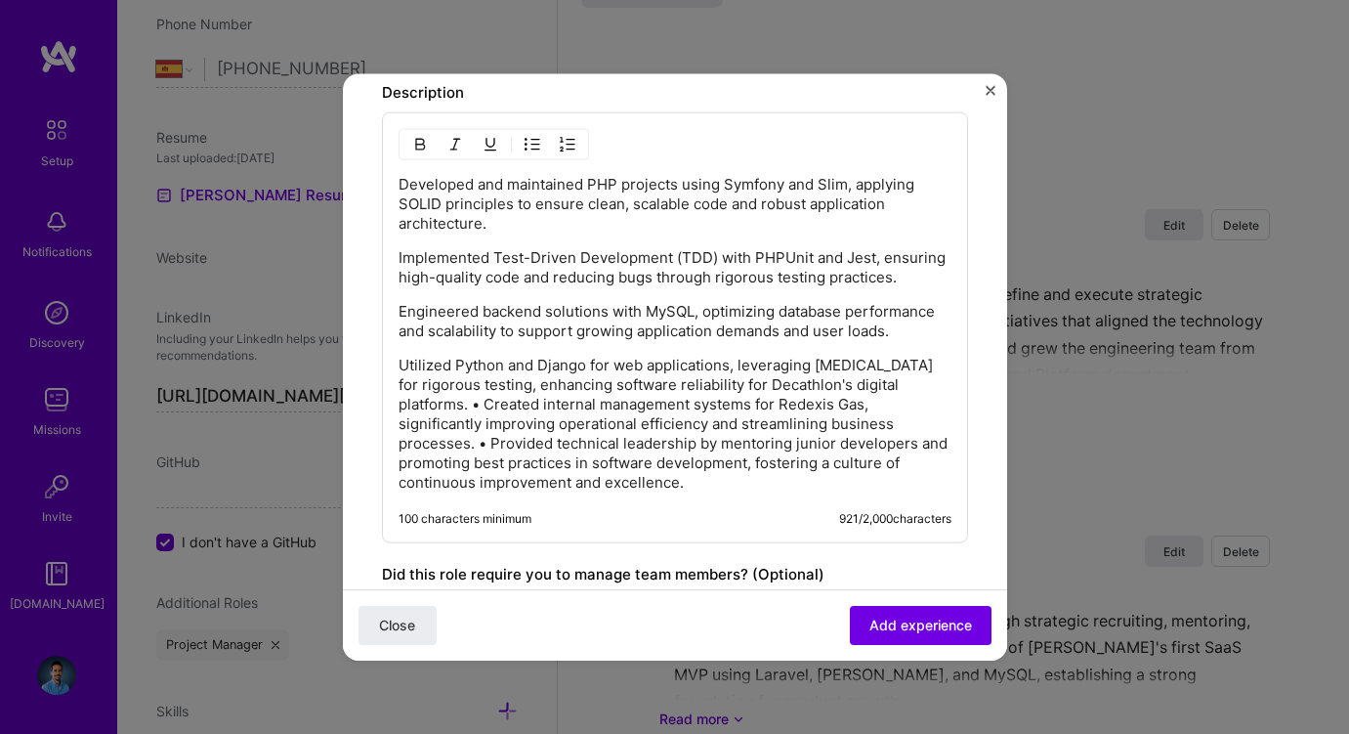
click at [401, 401] on p "Utilized Python and Django for web applications, leveraging Pytest for rigorous…" at bounding box center [675, 423] width 553 height 137
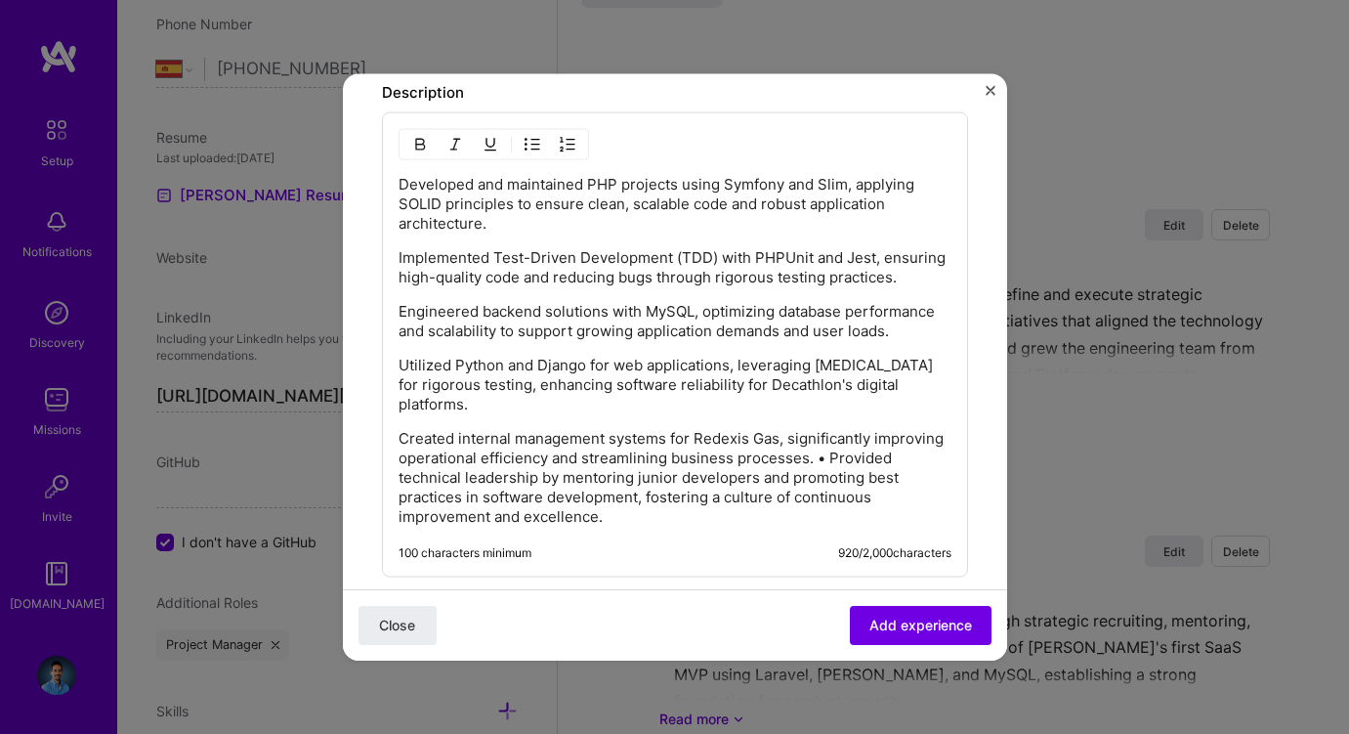
click at [827, 440] on p "Created internal management systems for Redexis Gas, significantly improving op…" at bounding box center [675, 477] width 553 height 98
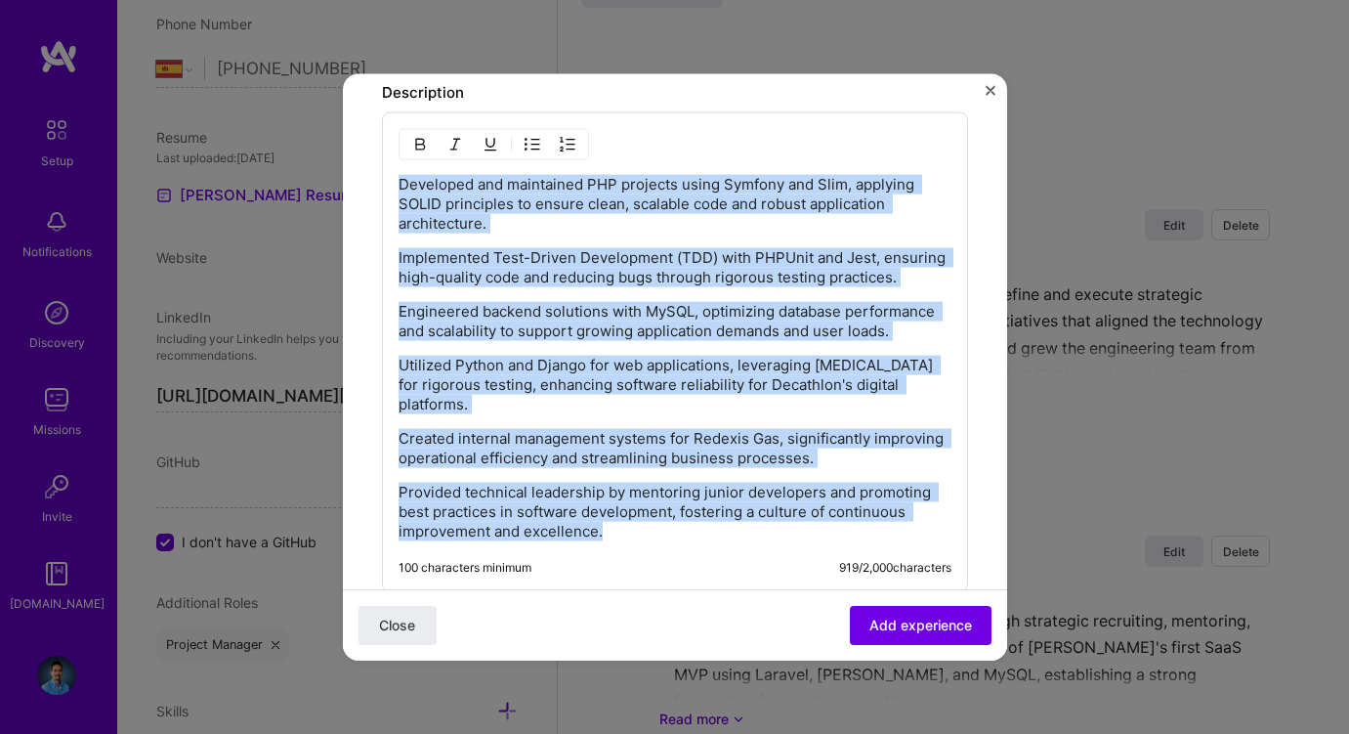
drag, startPoint x: 626, startPoint y: 507, endPoint x: 373, endPoint y: 186, distance: 409.1
click at [373, 186] on form "Create a job experience Jobs help companies understand your past experience. Co…" at bounding box center [675, 0] width 664 height 2027
click at [526, 137] on img "button" at bounding box center [533, 144] width 16 height 16
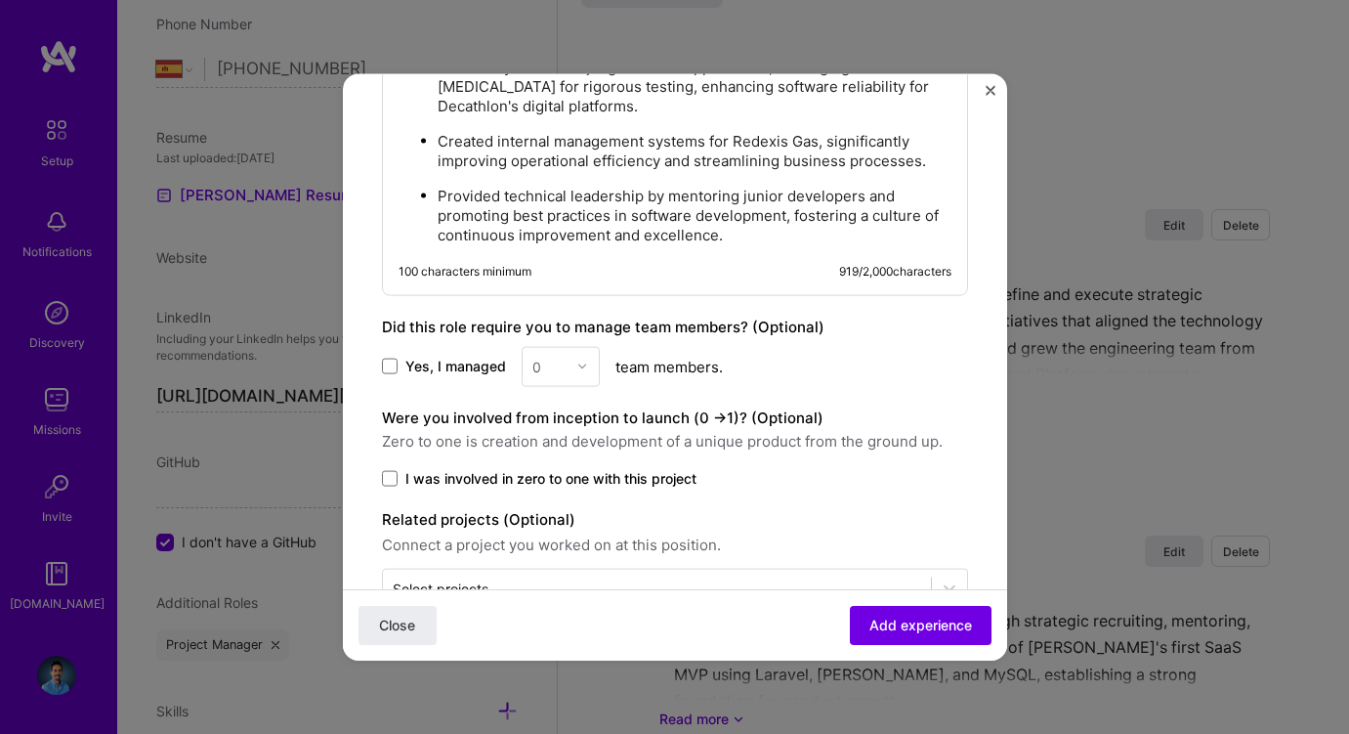
scroll to position [1521, 0]
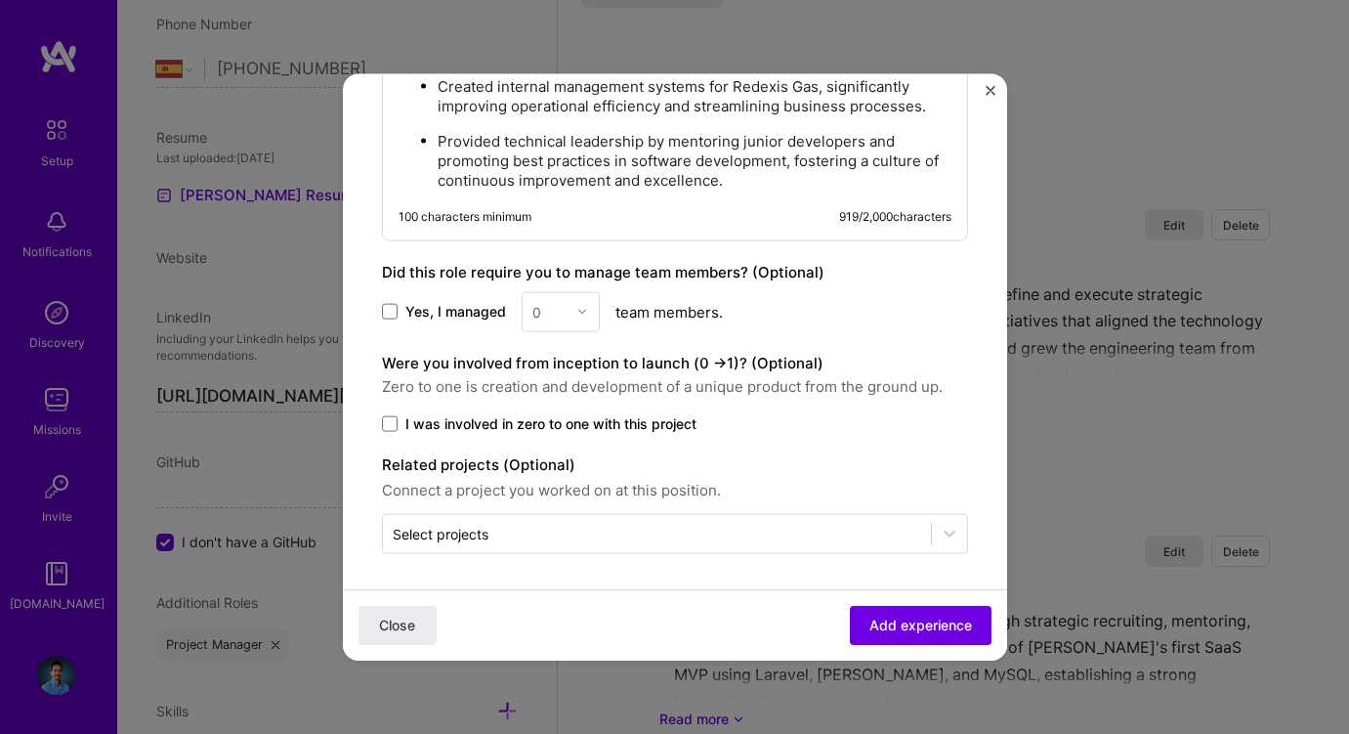
click at [443, 418] on span "I was involved in zero to one with this project" at bounding box center [550, 423] width 291 height 20
click at [0, 0] on input "I was involved in zero to one with this project" at bounding box center [0, 0] width 0 height 0
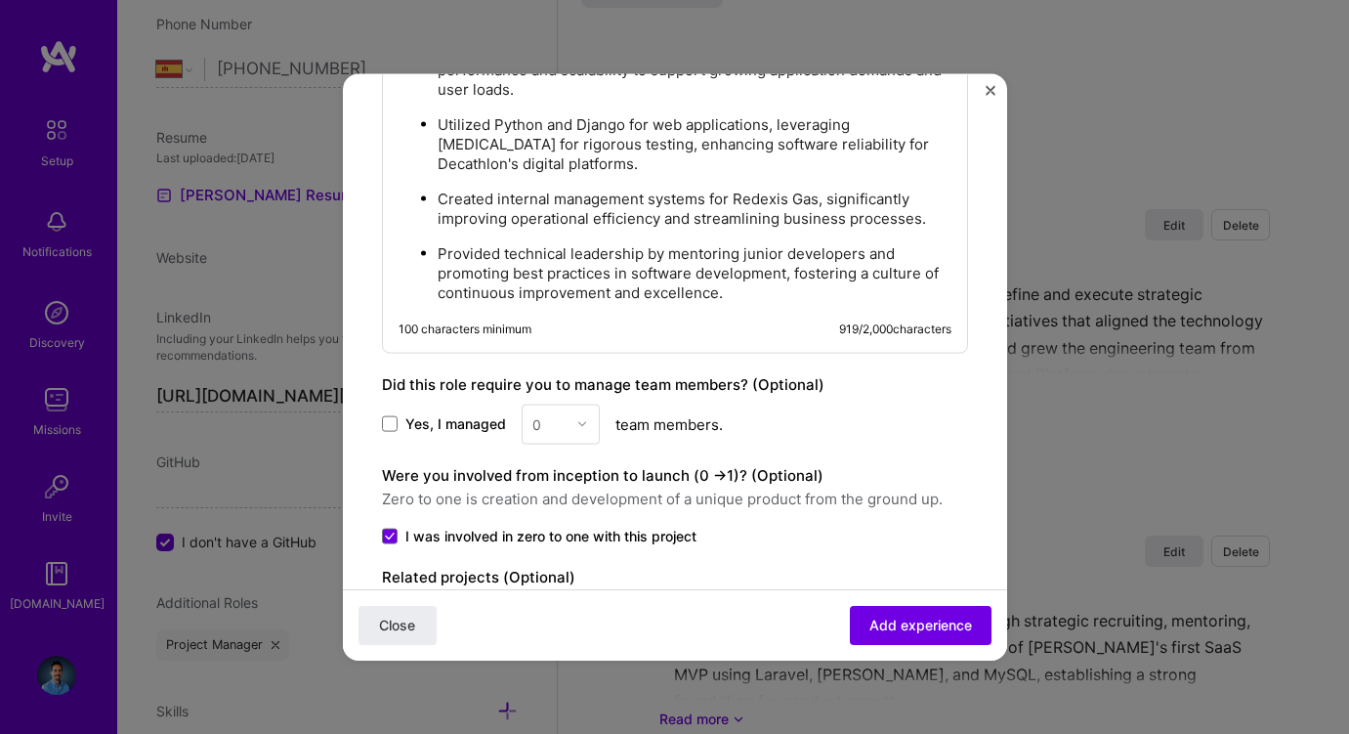
scroll to position [1474, 0]
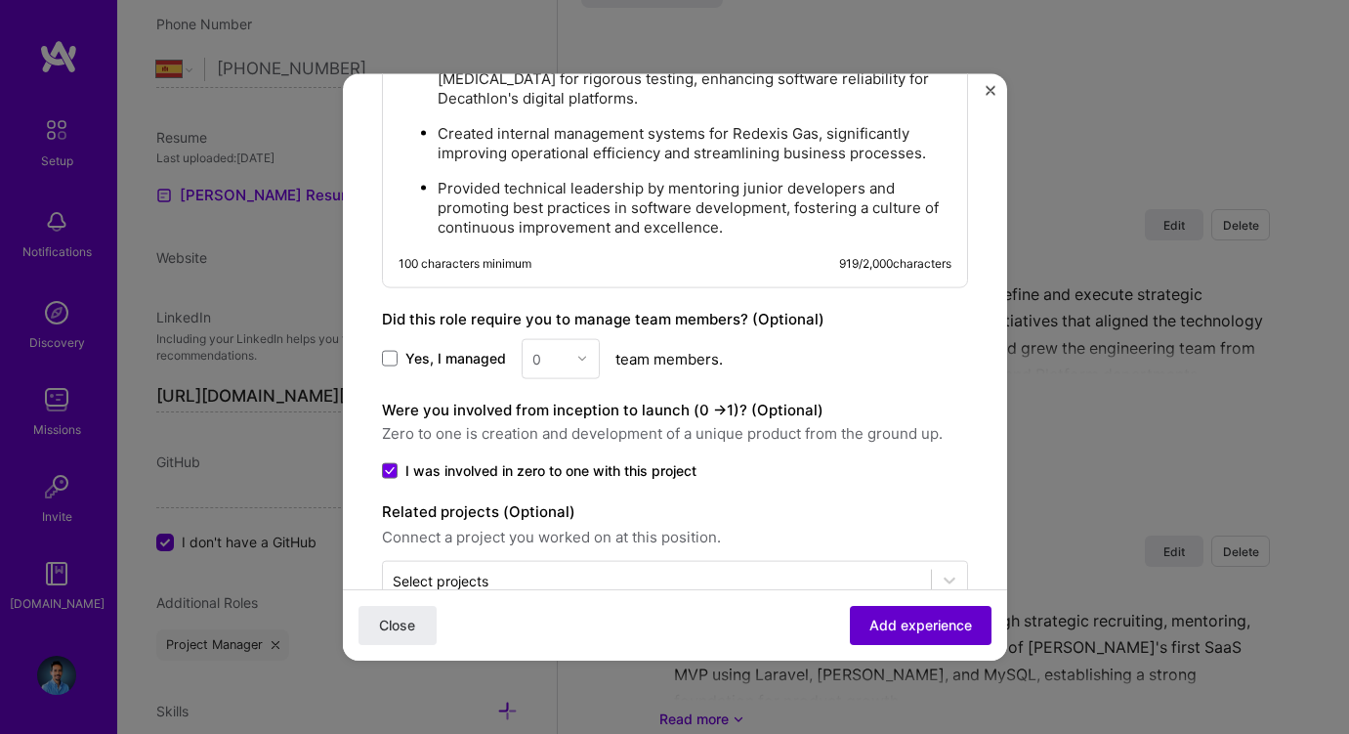
click at [918, 621] on span "Add experience" at bounding box center [921, 626] width 103 height 20
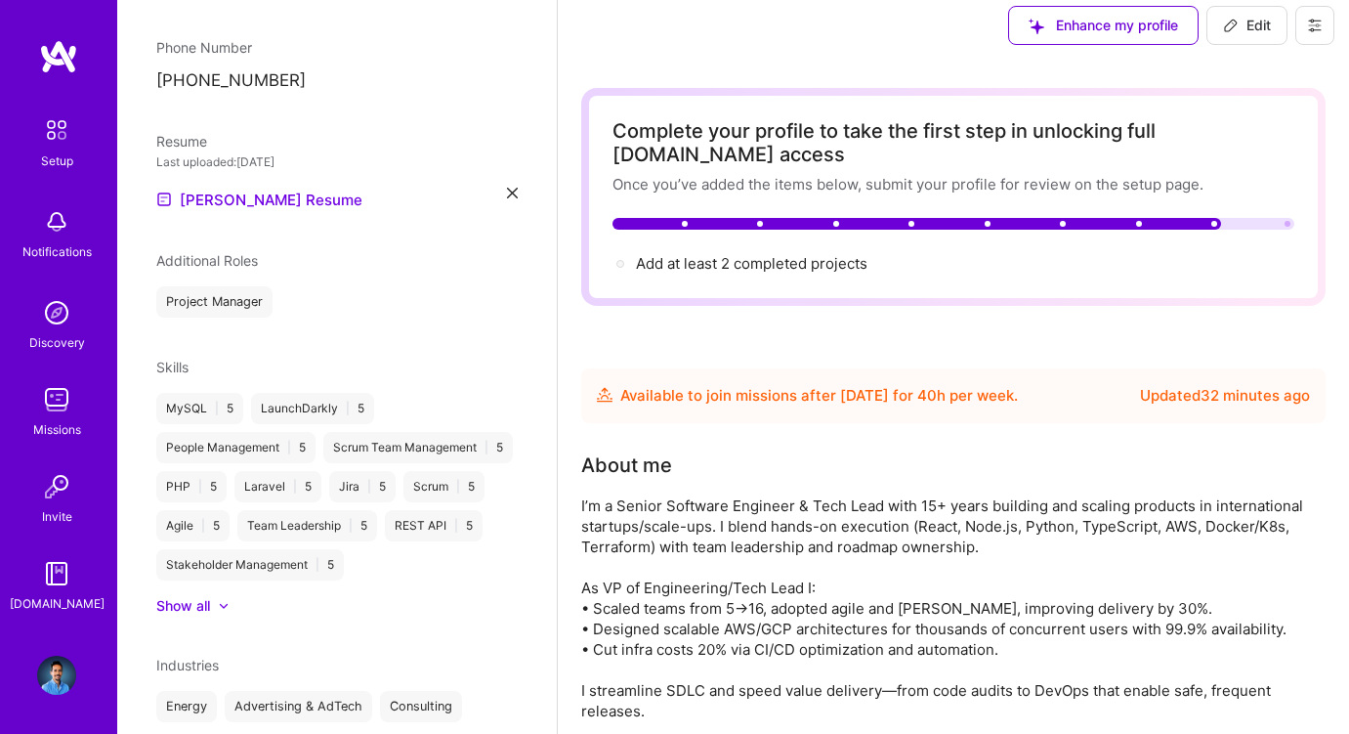
scroll to position [0, 0]
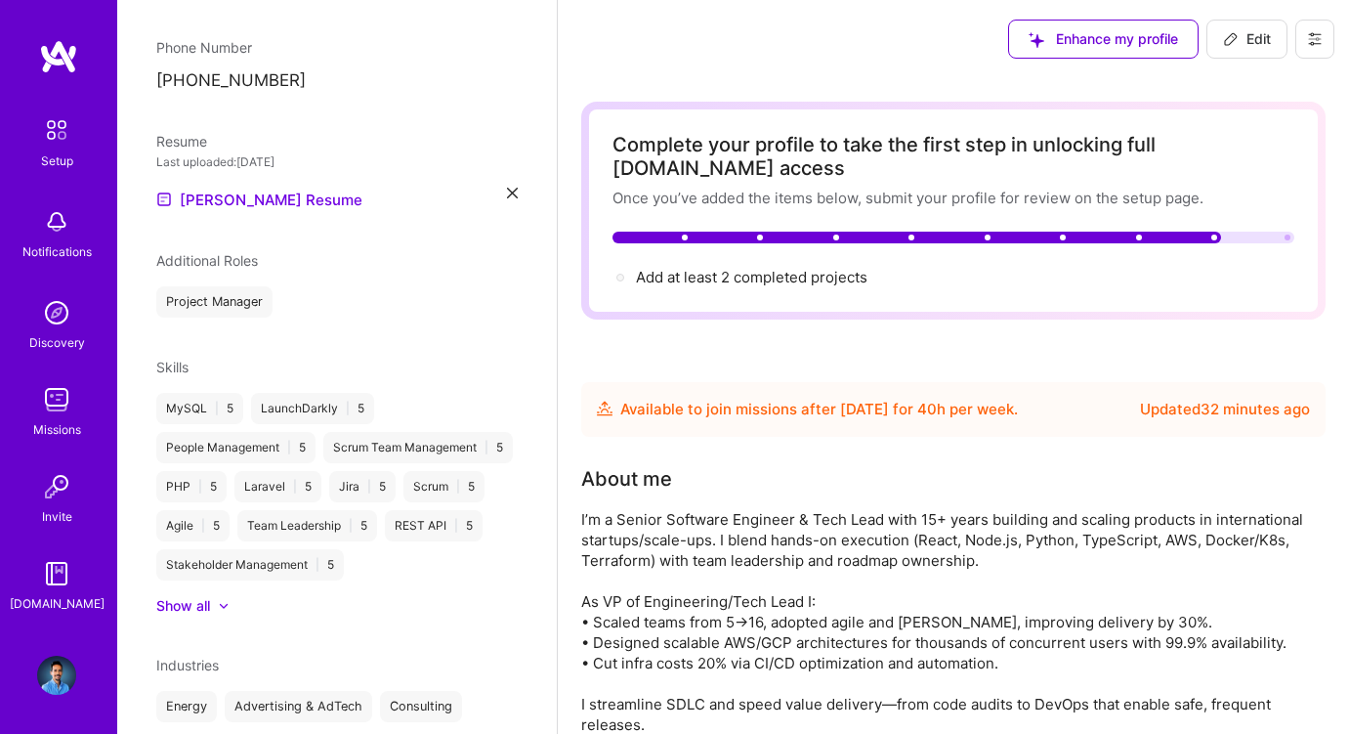
click at [1253, 25] on button "Edit" at bounding box center [1247, 39] width 81 height 39
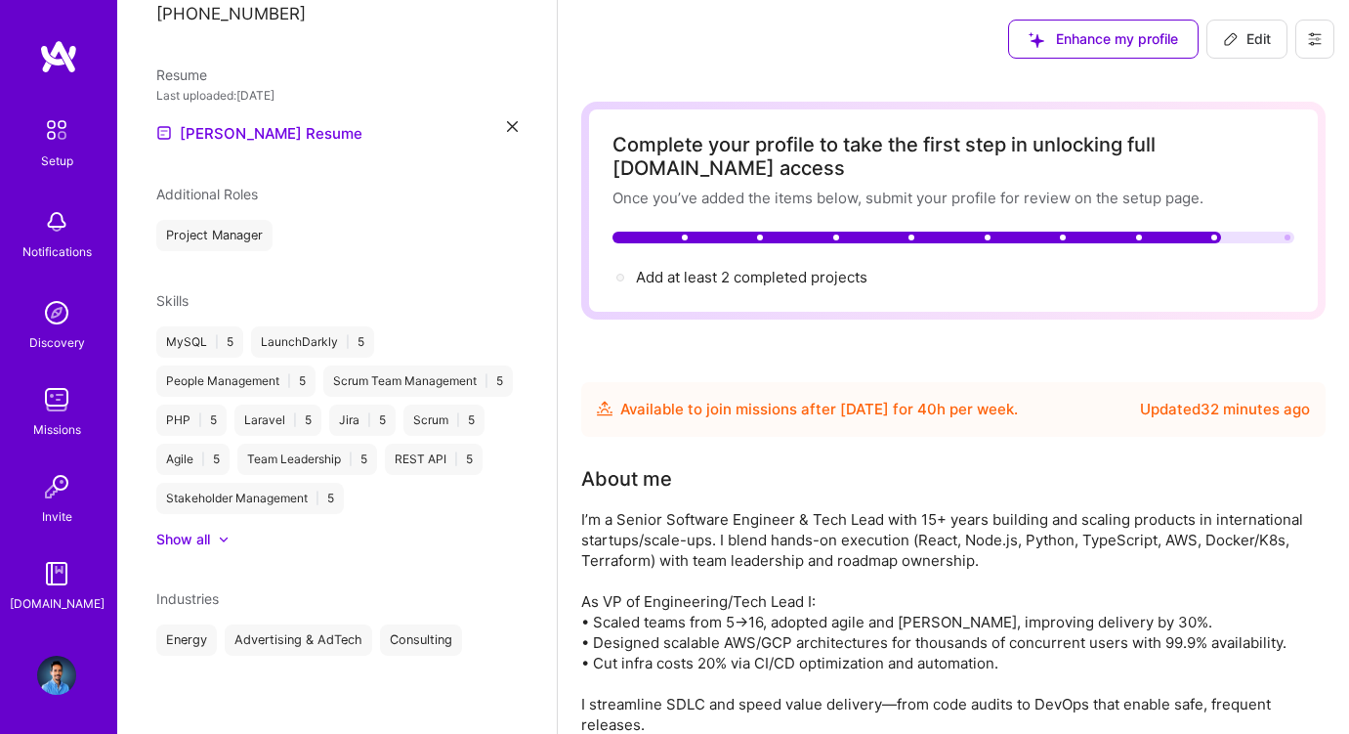
select select "ES"
select select "Future Date"
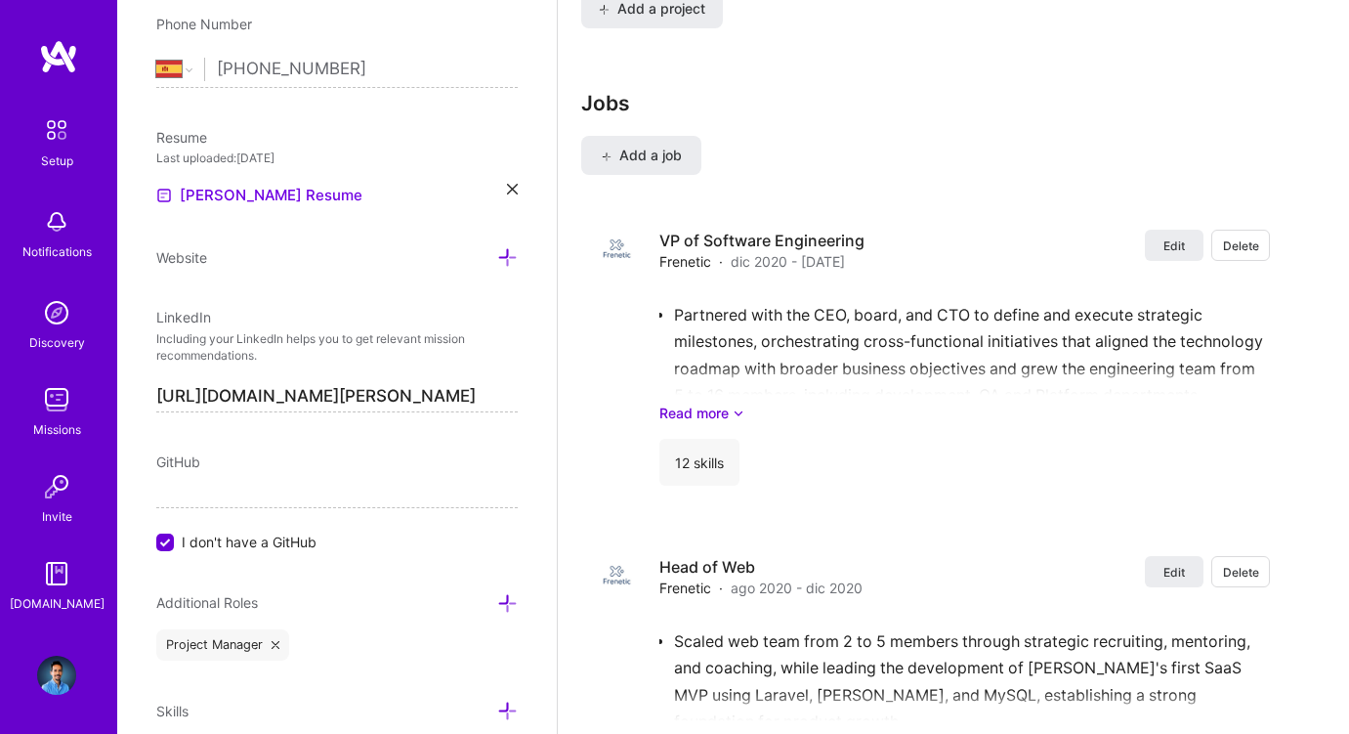
scroll to position [1762, 0]
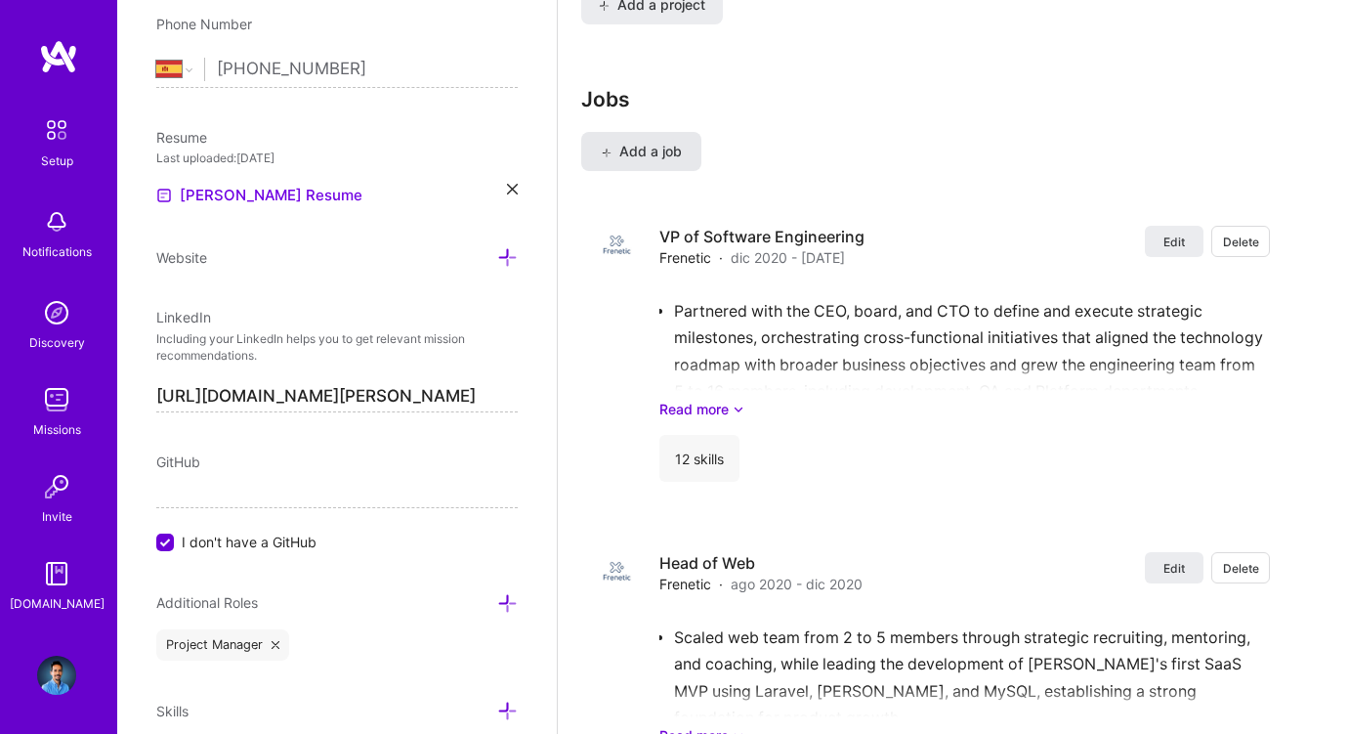
click at [661, 159] on span "Add a job" at bounding box center [641, 152] width 81 height 20
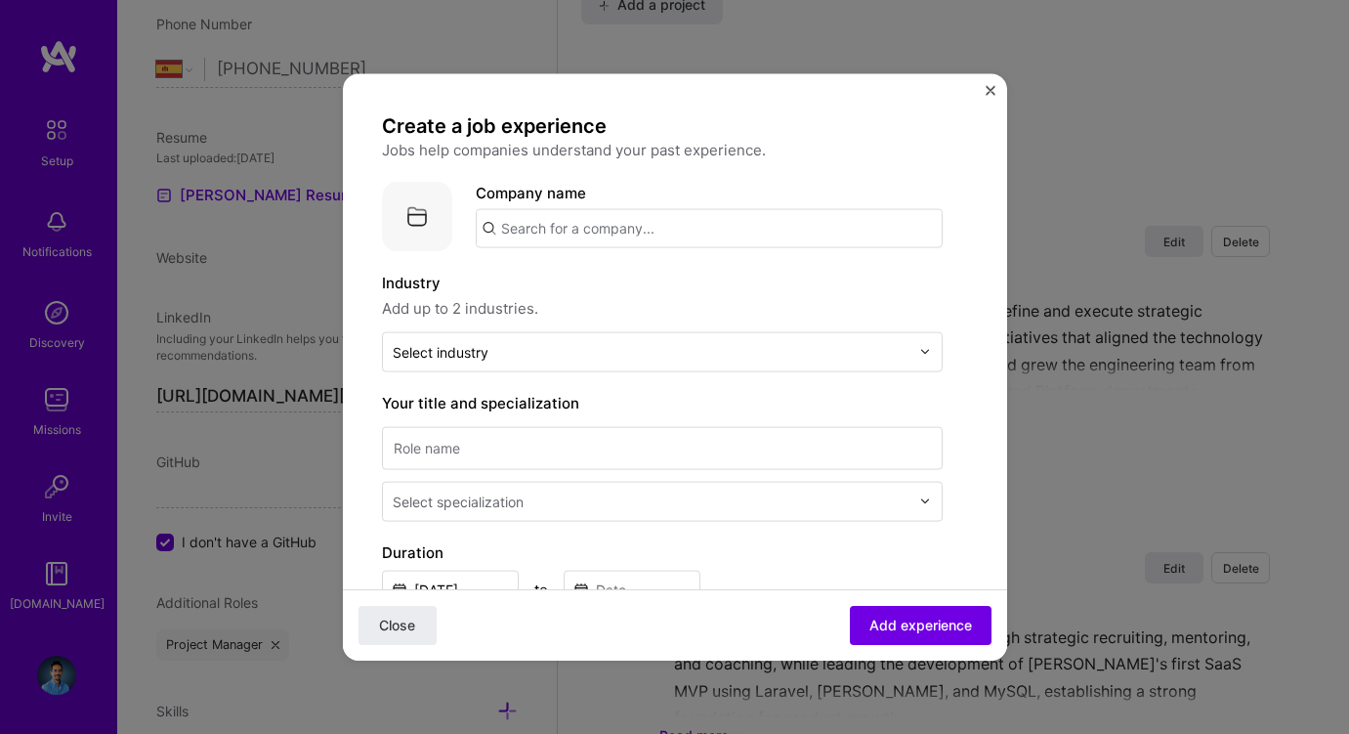
click at [553, 232] on input "text" at bounding box center [709, 227] width 467 height 39
paste input "MatchPoint Comunicación"
type input "MatchPoint Comunicación"
click at [622, 270] on div "MatchPoint Comunicación" at bounding box center [686, 282] width 203 height 34
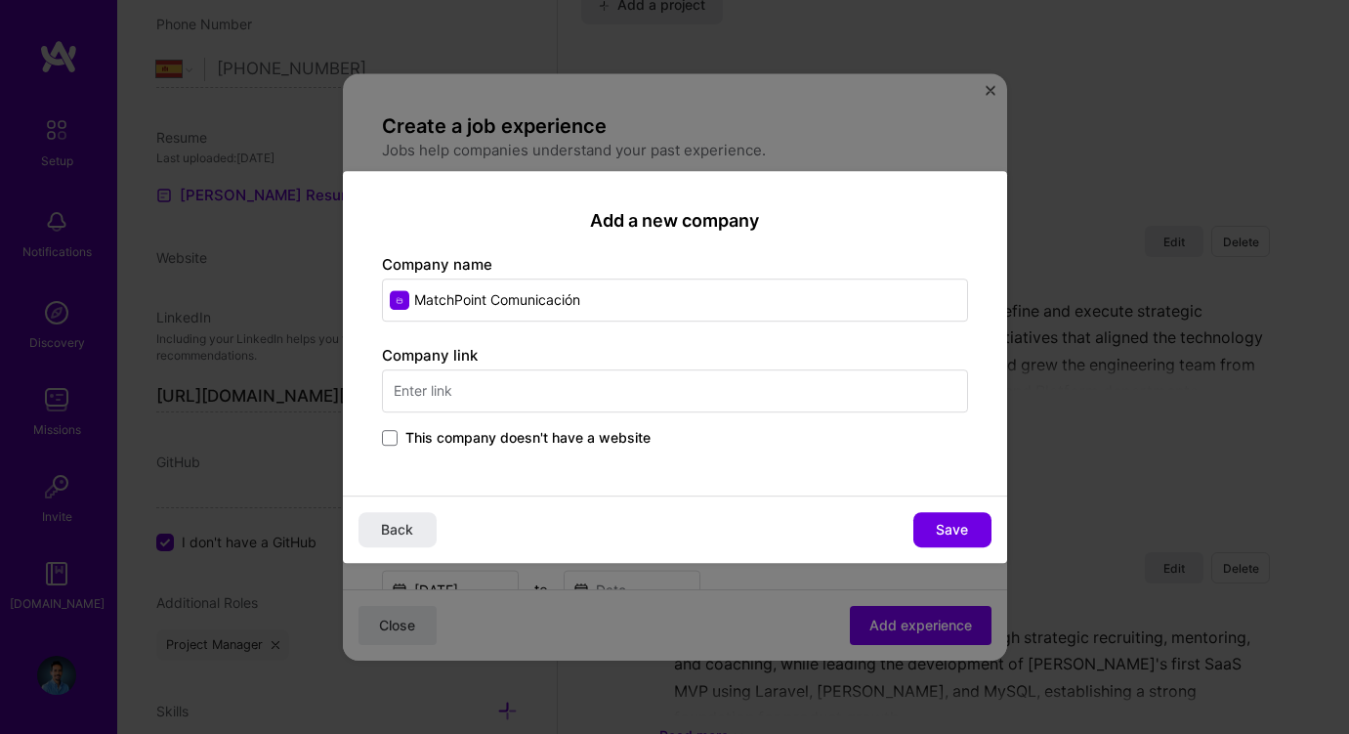
click at [526, 434] on span "This company doesn't have a website" at bounding box center [527, 438] width 245 height 20
click at [0, 0] on input "This company doesn't have a website" at bounding box center [0, 0] width 0 height 0
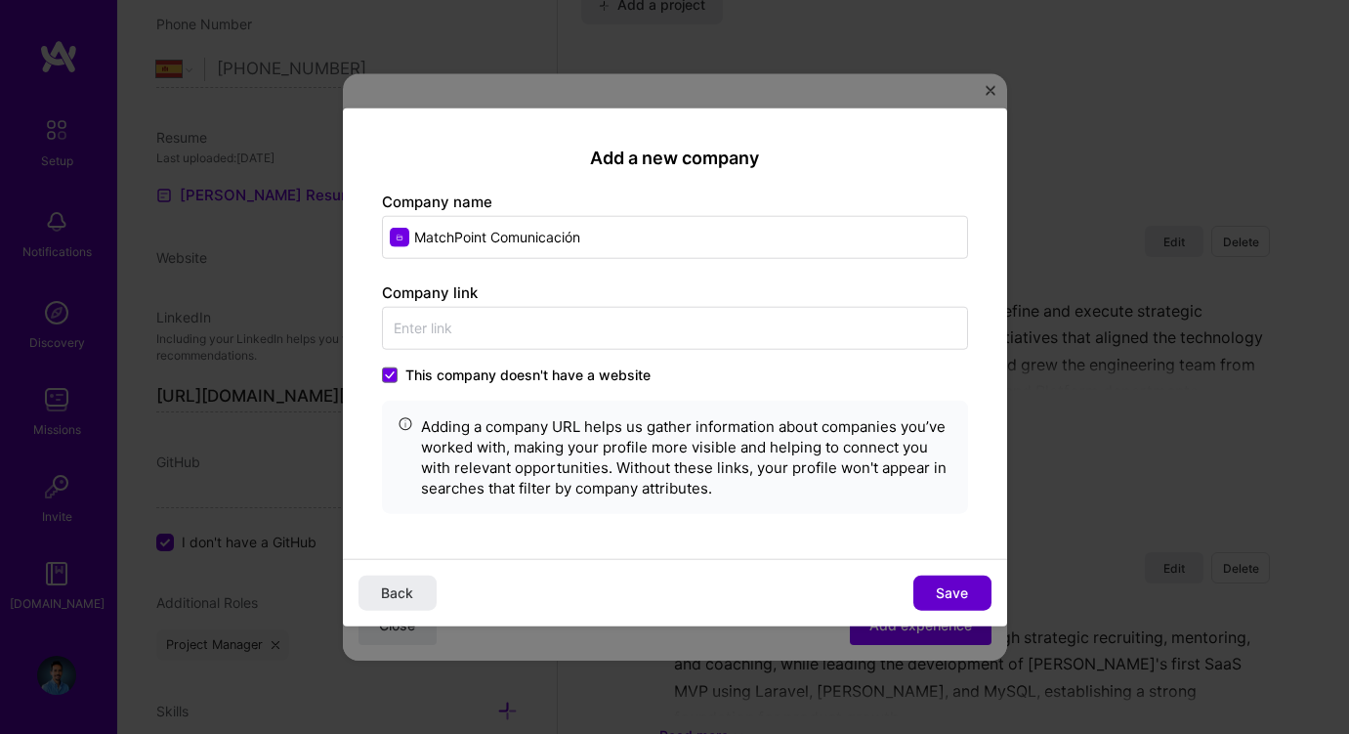
click at [948, 595] on span "Save" at bounding box center [952, 593] width 32 height 20
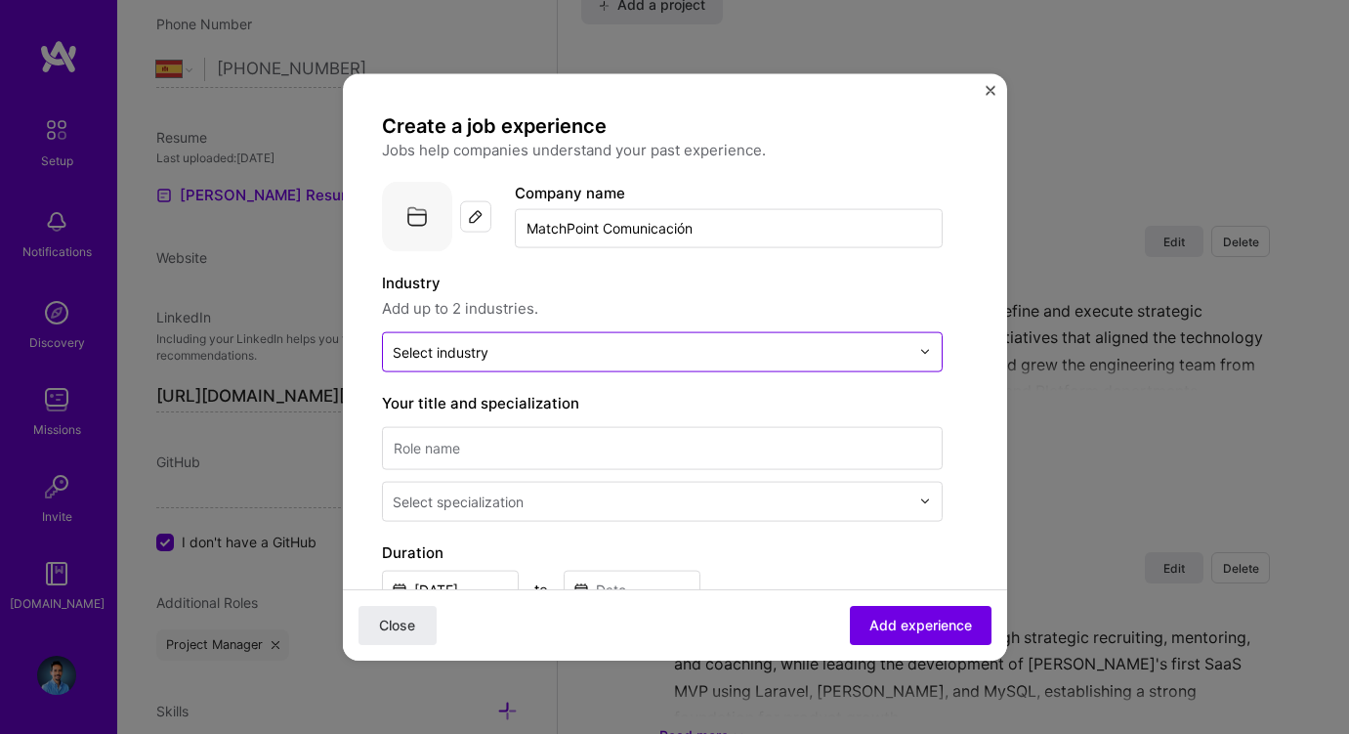
click at [529, 361] on input "text" at bounding box center [651, 351] width 517 height 21
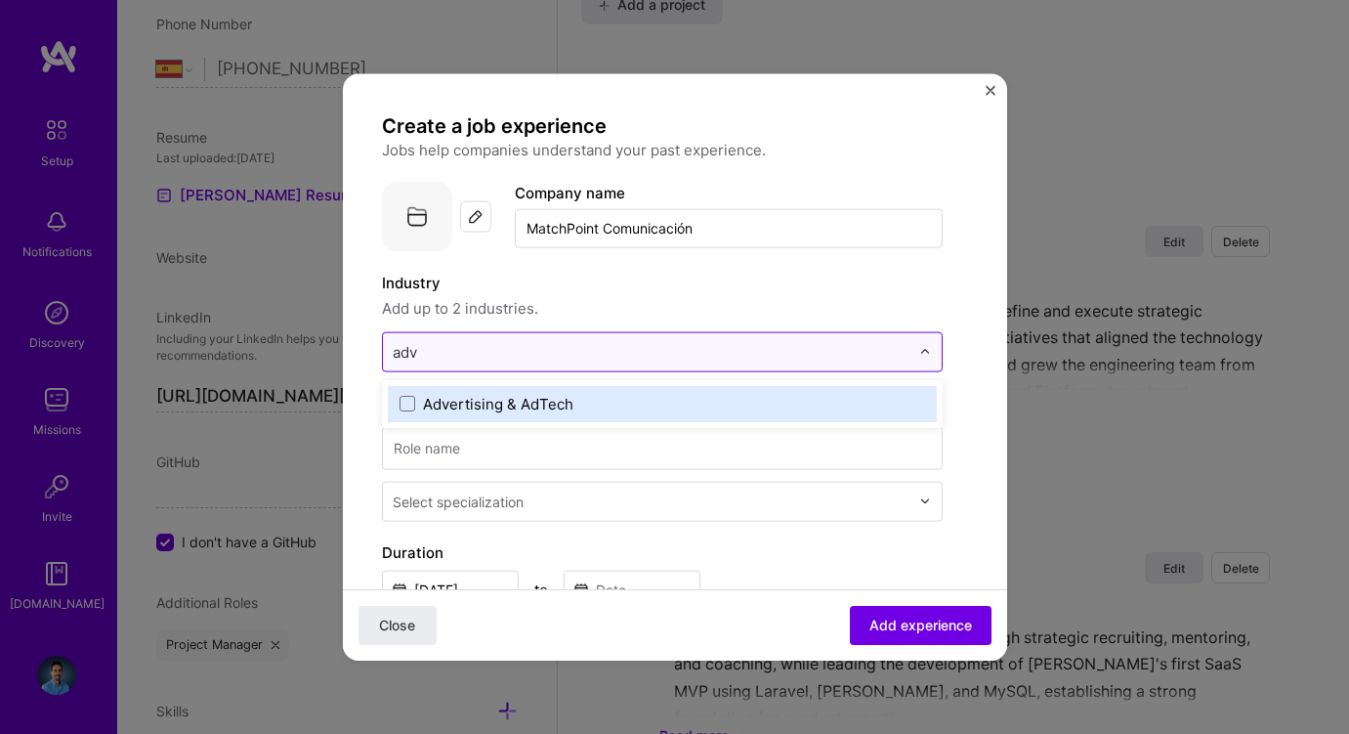
type input "adve"
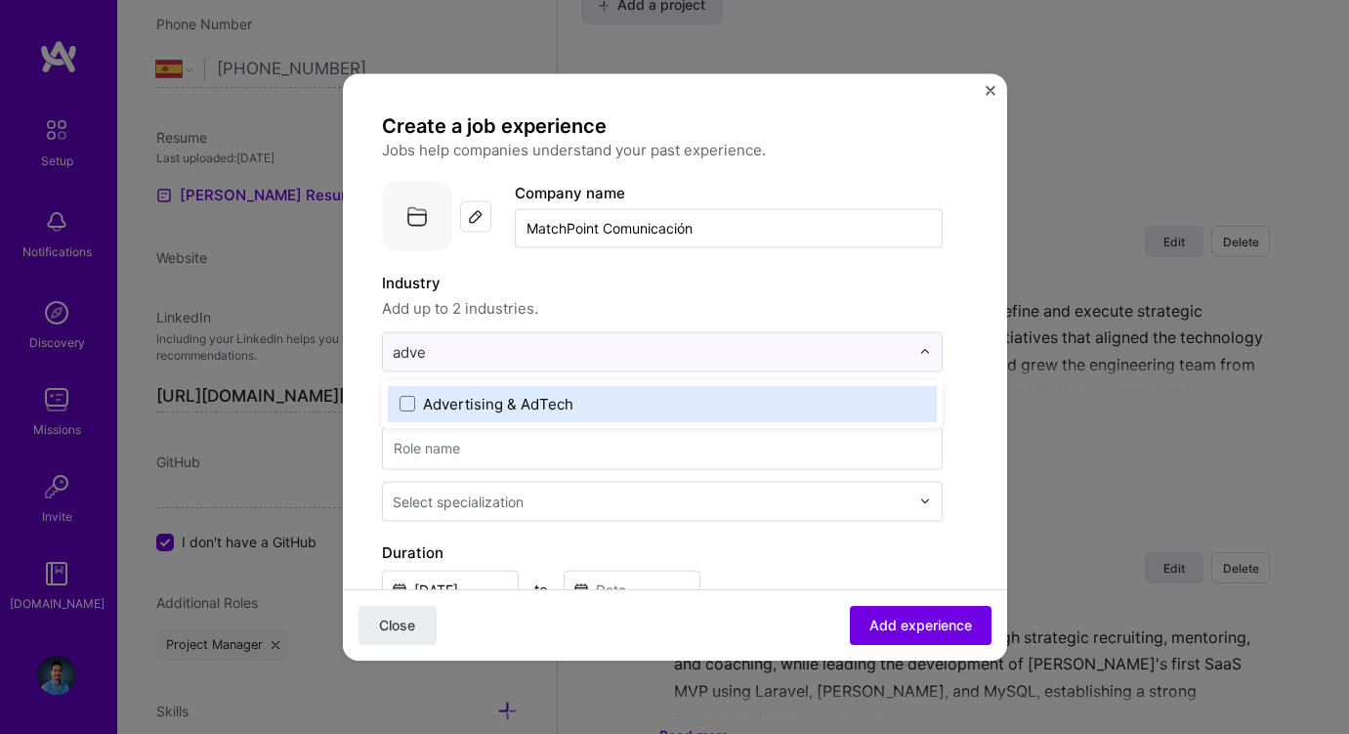
click at [507, 406] on div "Advertising & AdTech" at bounding box center [498, 403] width 150 height 21
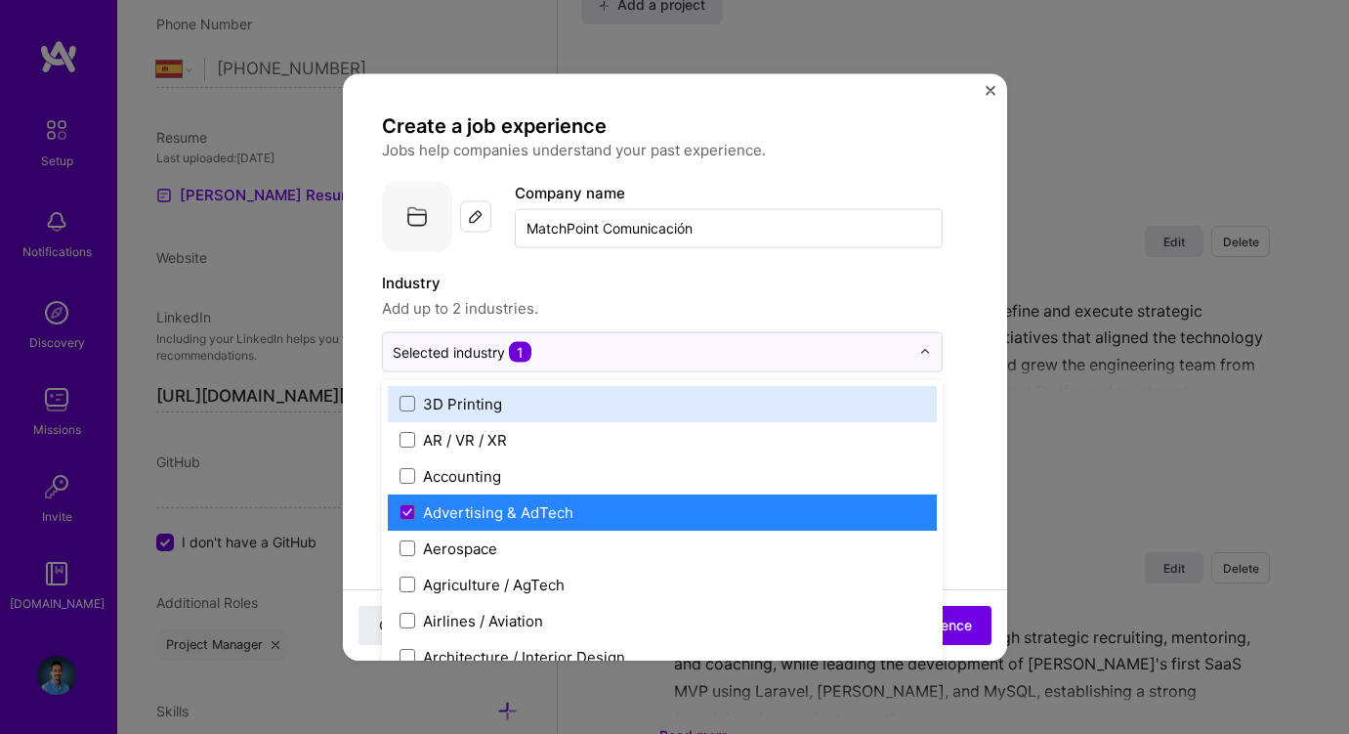
click at [573, 316] on span "Add up to 2 industries." at bounding box center [662, 307] width 561 height 23
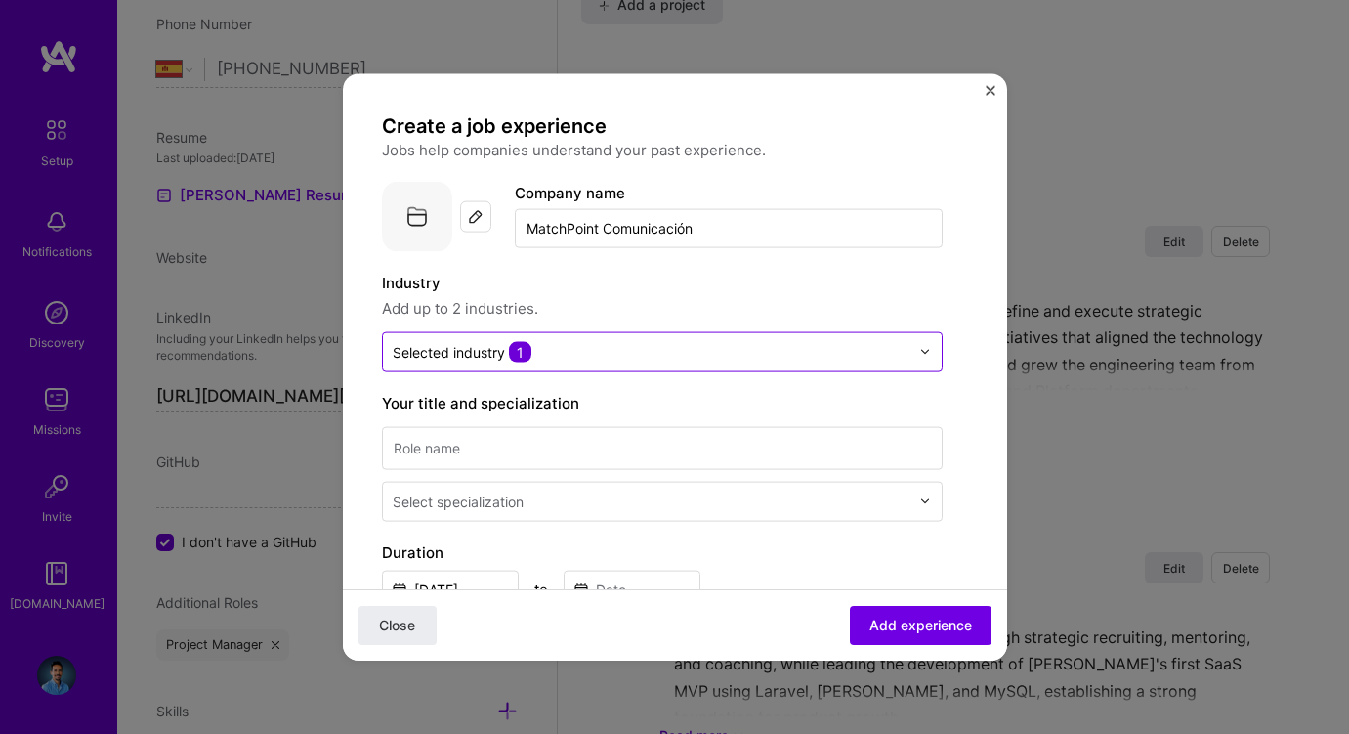
click at [579, 354] on input "text" at bounding box center [651, 351] width 517 height 21
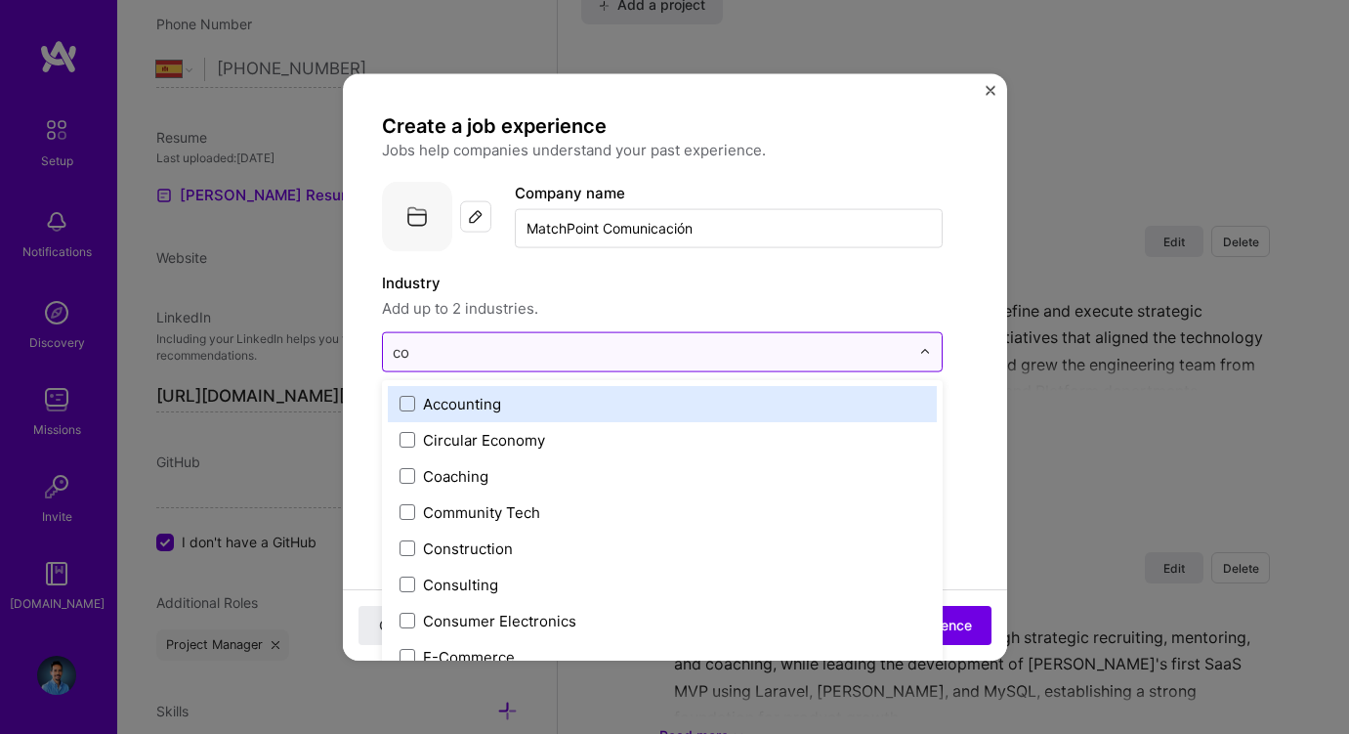
type input "com"
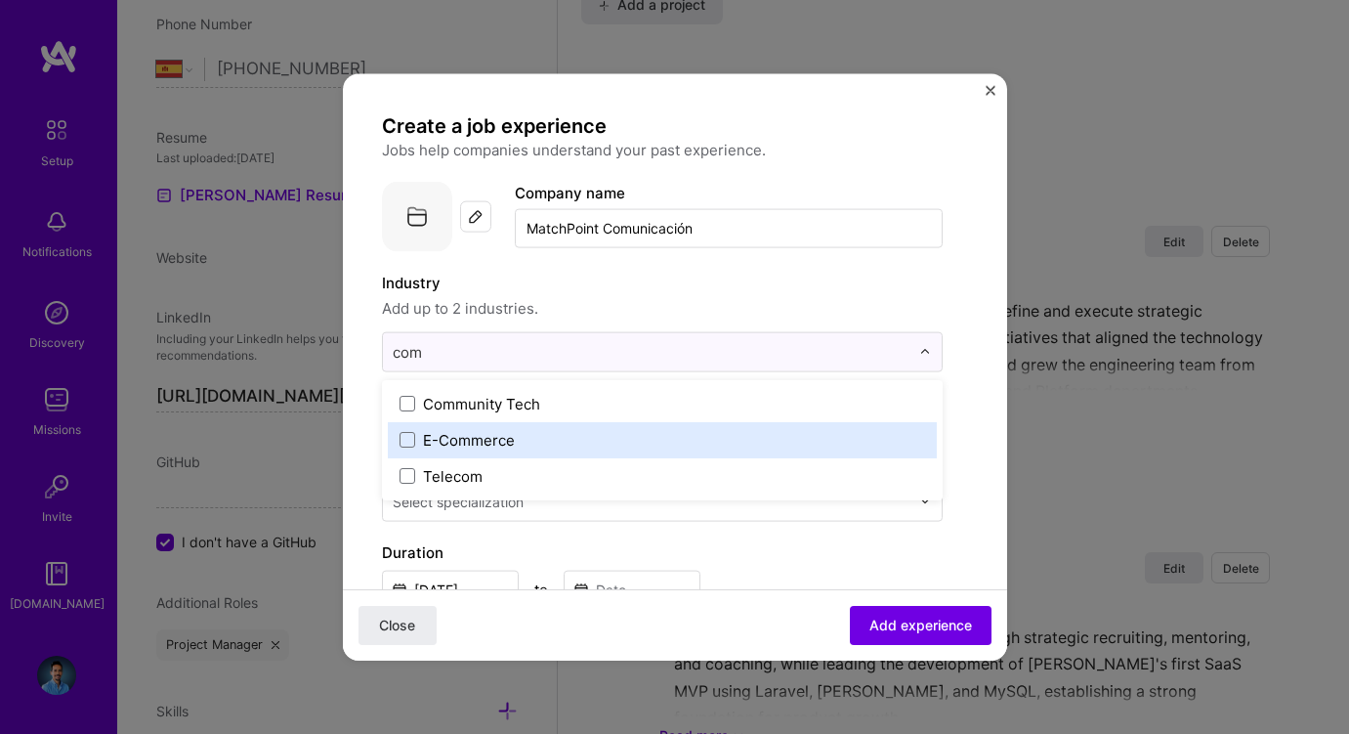
click at [476, 434] on div "E-Commerce" at bounding box center [469, 439] width 92 height 21
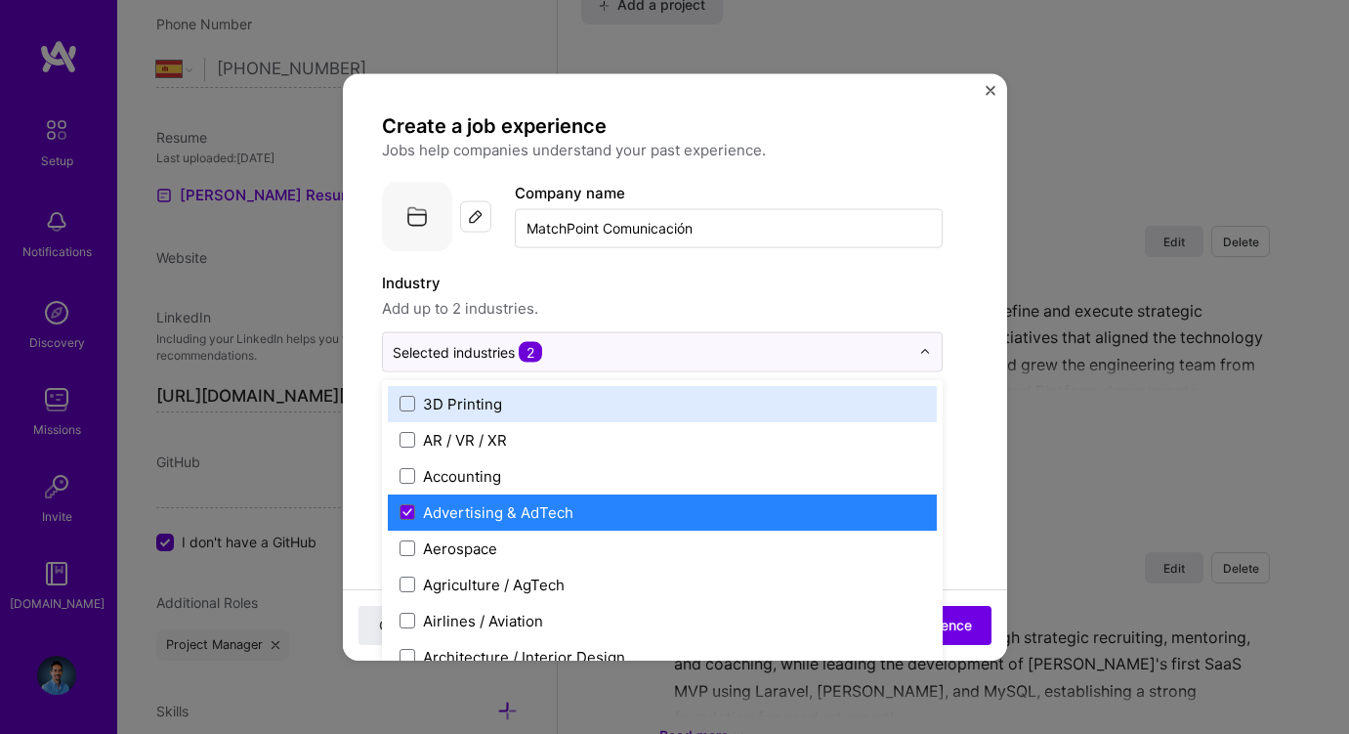
click at [675, 275] on label "Industry" at bounding box center [662, 282] width 561 height 23
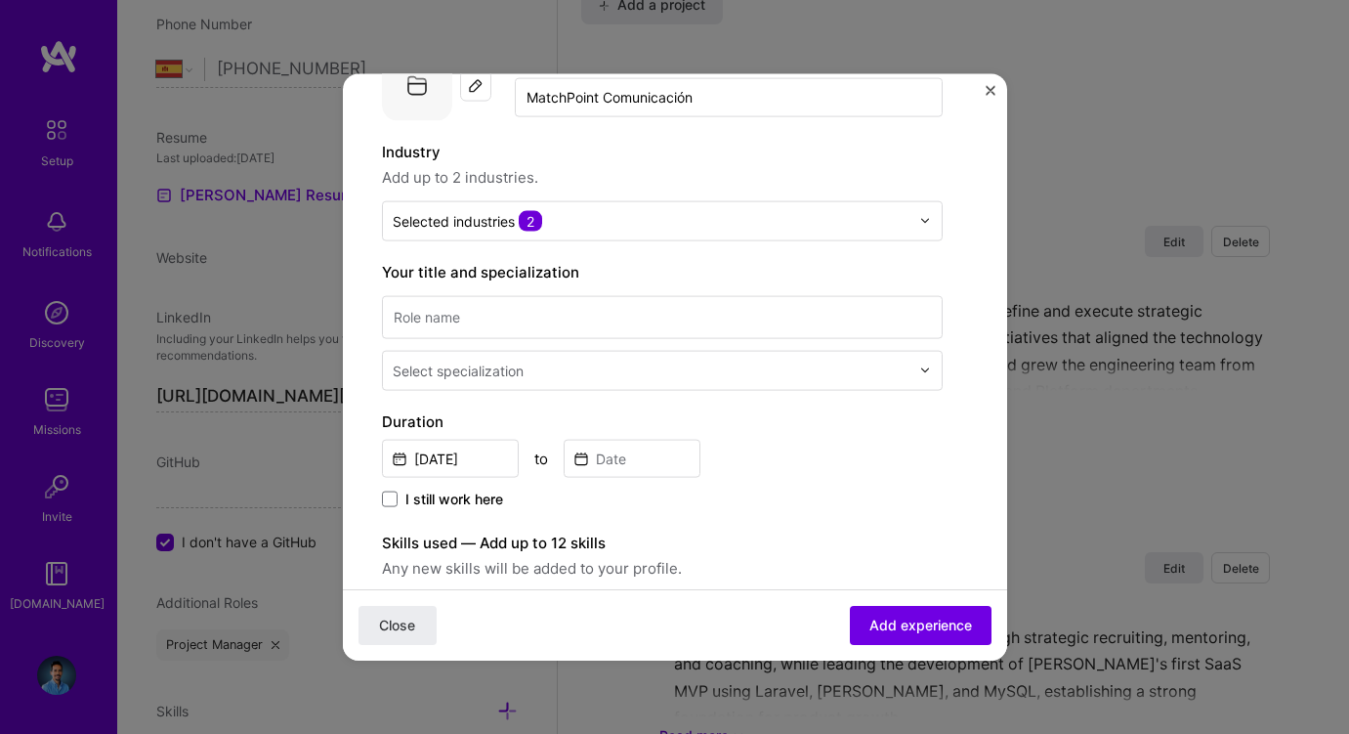
scroll to position [141, 0]
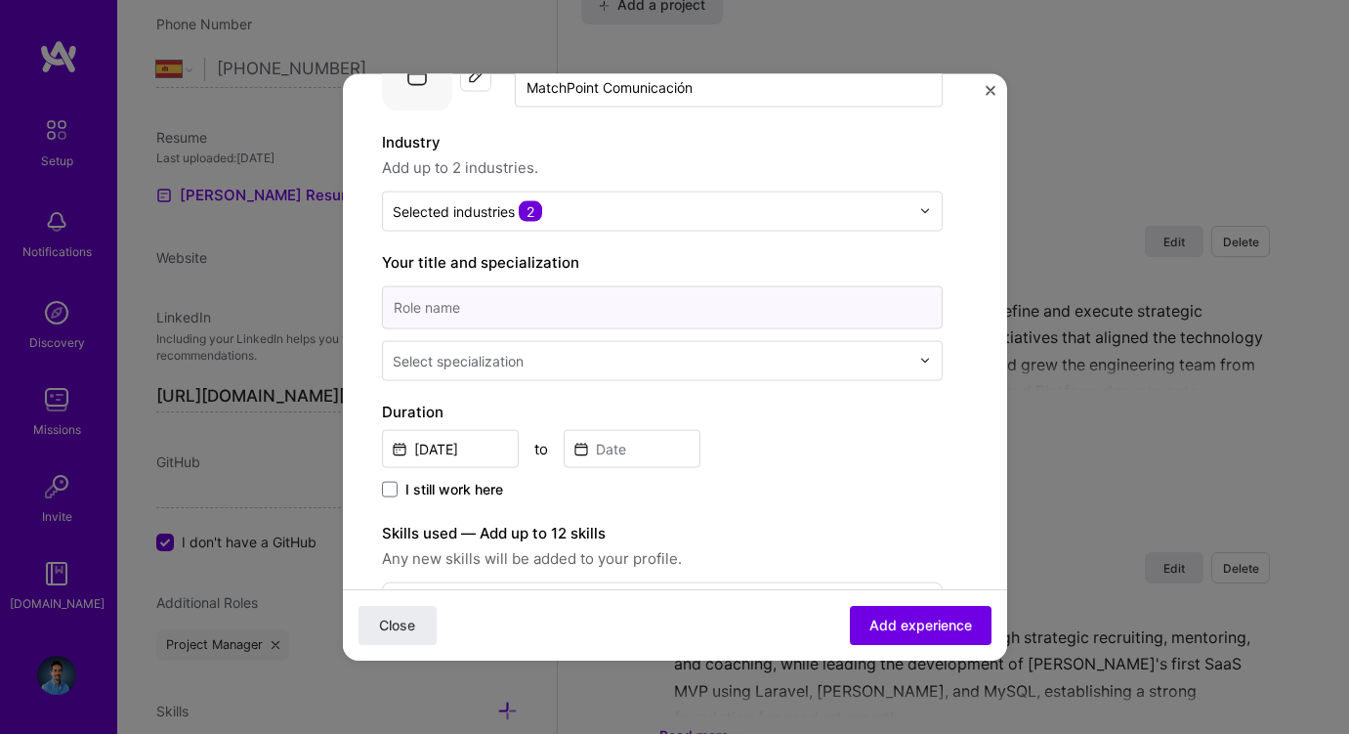
click at [601, 302] on input at bounding box center [662, 306] width 561 height 43
type input "Senior Web Developer"
click at [574, 353] on input "text" at bounding box center [653, 360] width 521 height 21
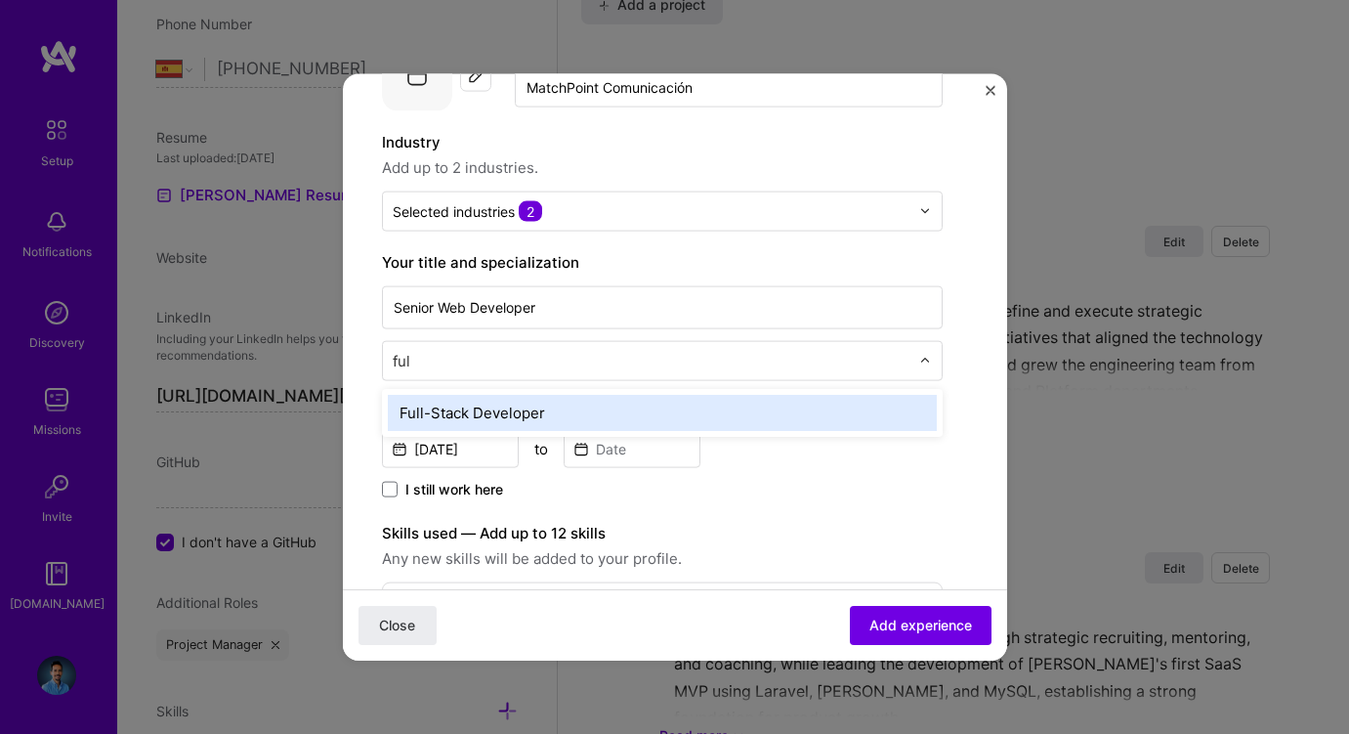
type input "full"
click at [555, 414] on div "Full-Stack Developer" at bounding box center [662, 412] width 549 height 36
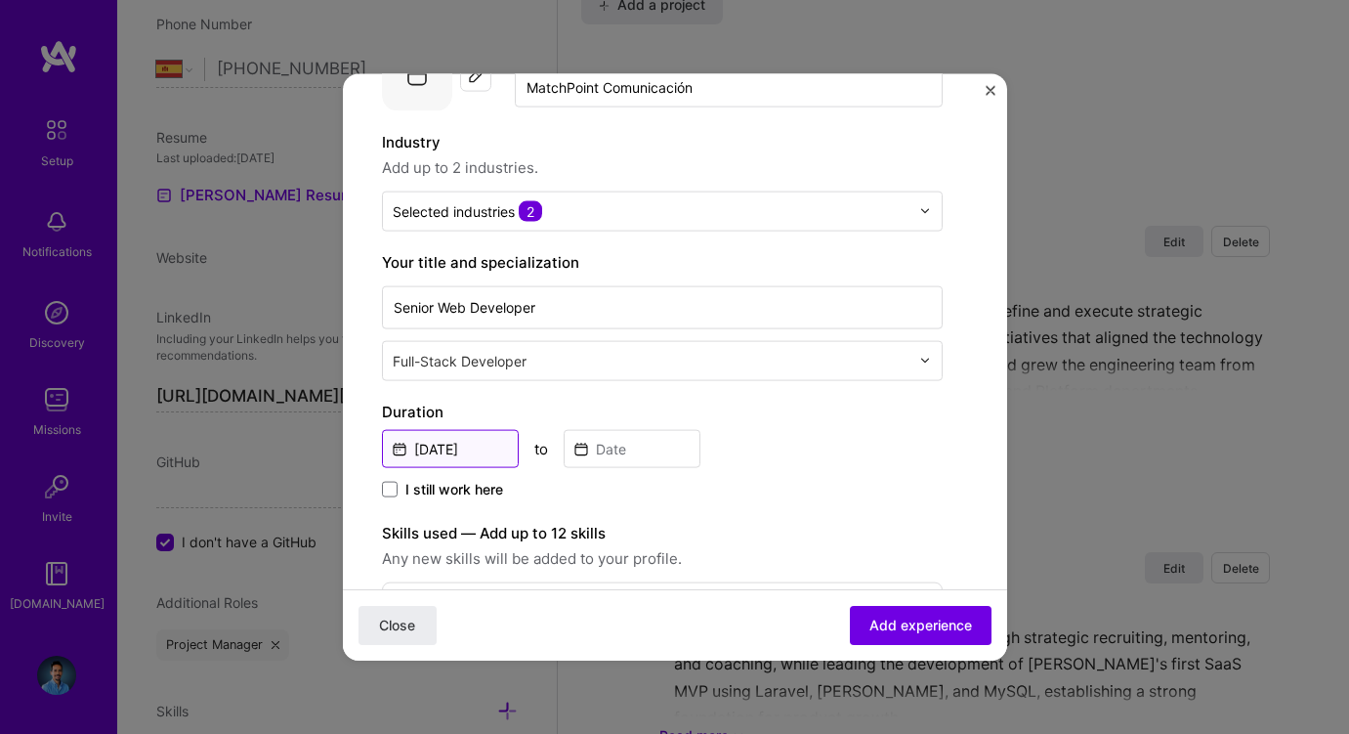
click at [441, 447] on input "[DATE]" at bounding box center [450, 448] width 137 height 38
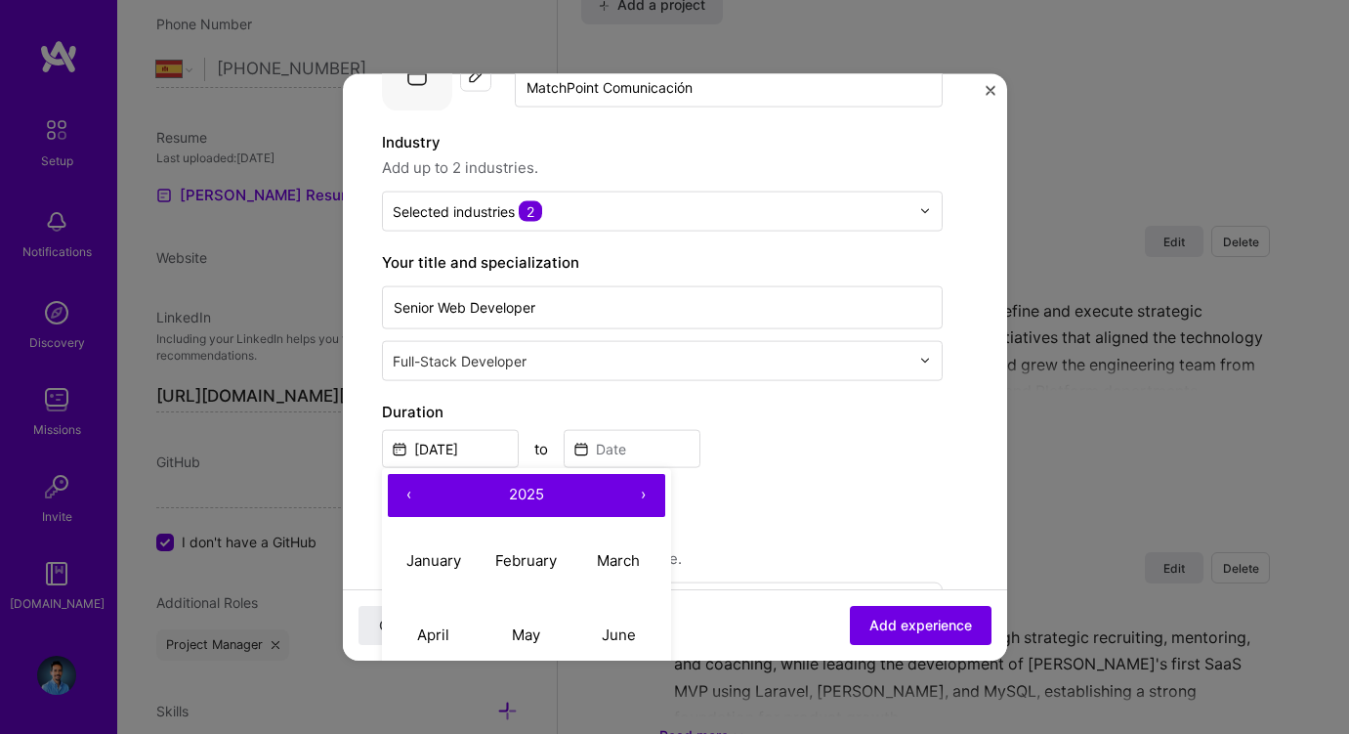
click at [408, 493] on button "‹" at bounding box center [409, 494] width 43 height 43
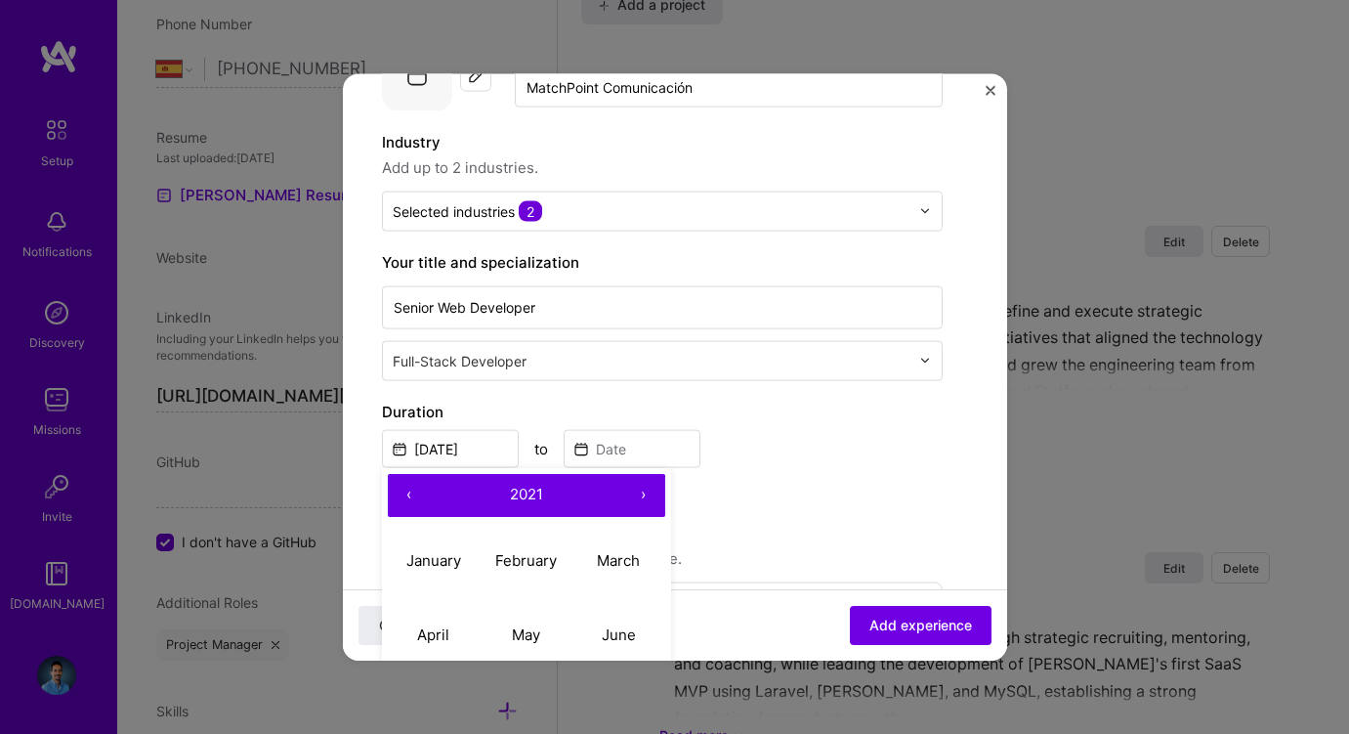
click at [408, 493] on button "‹" at bounding box center [409, 494] width 43 height 43
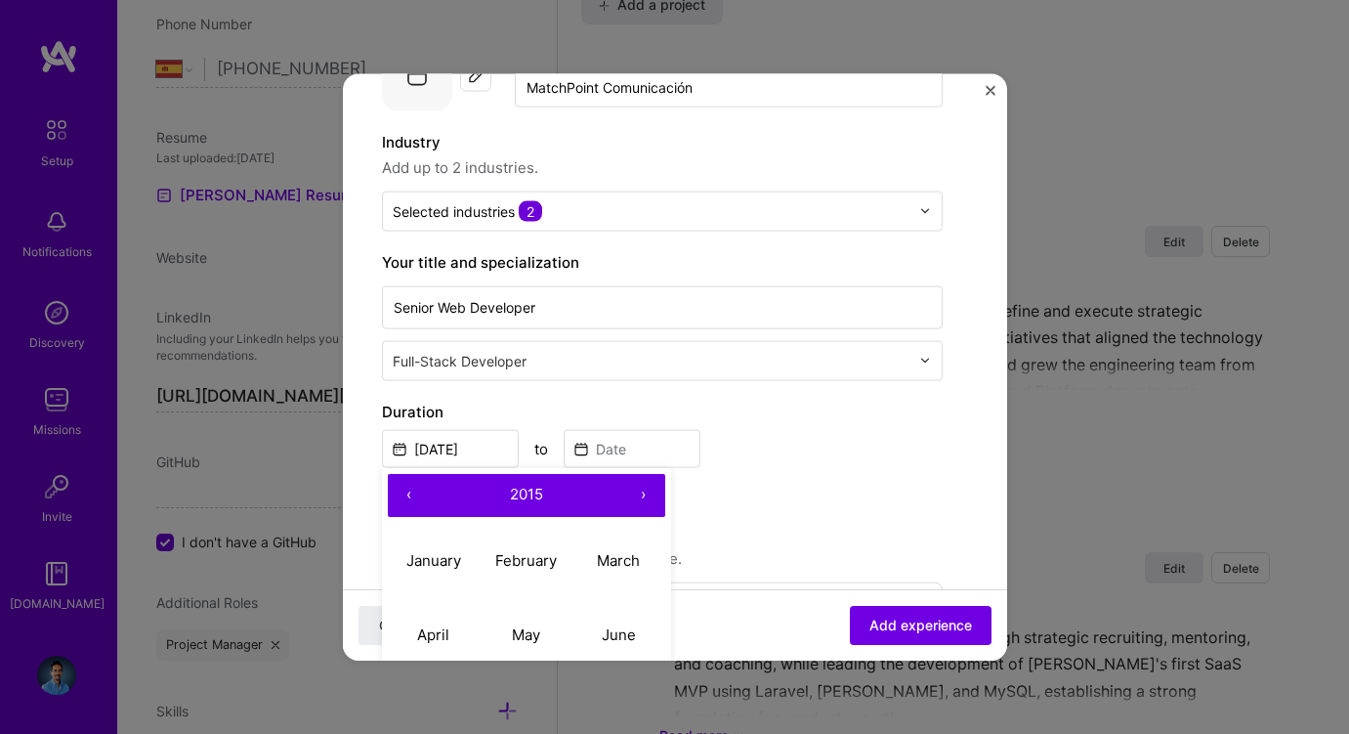
click at [408, 493] on button "‹" at bounding box center [409, 494] width 43 height 43
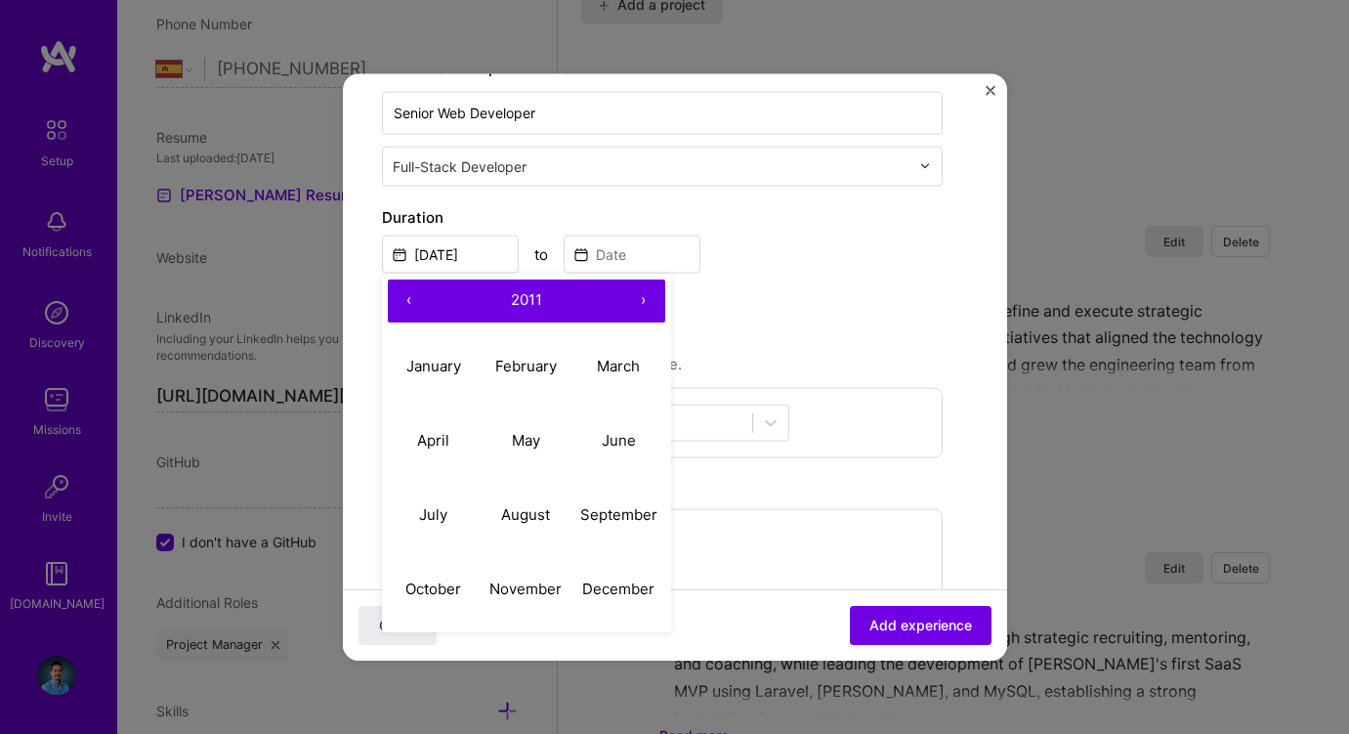
scroll to position [339, 0]
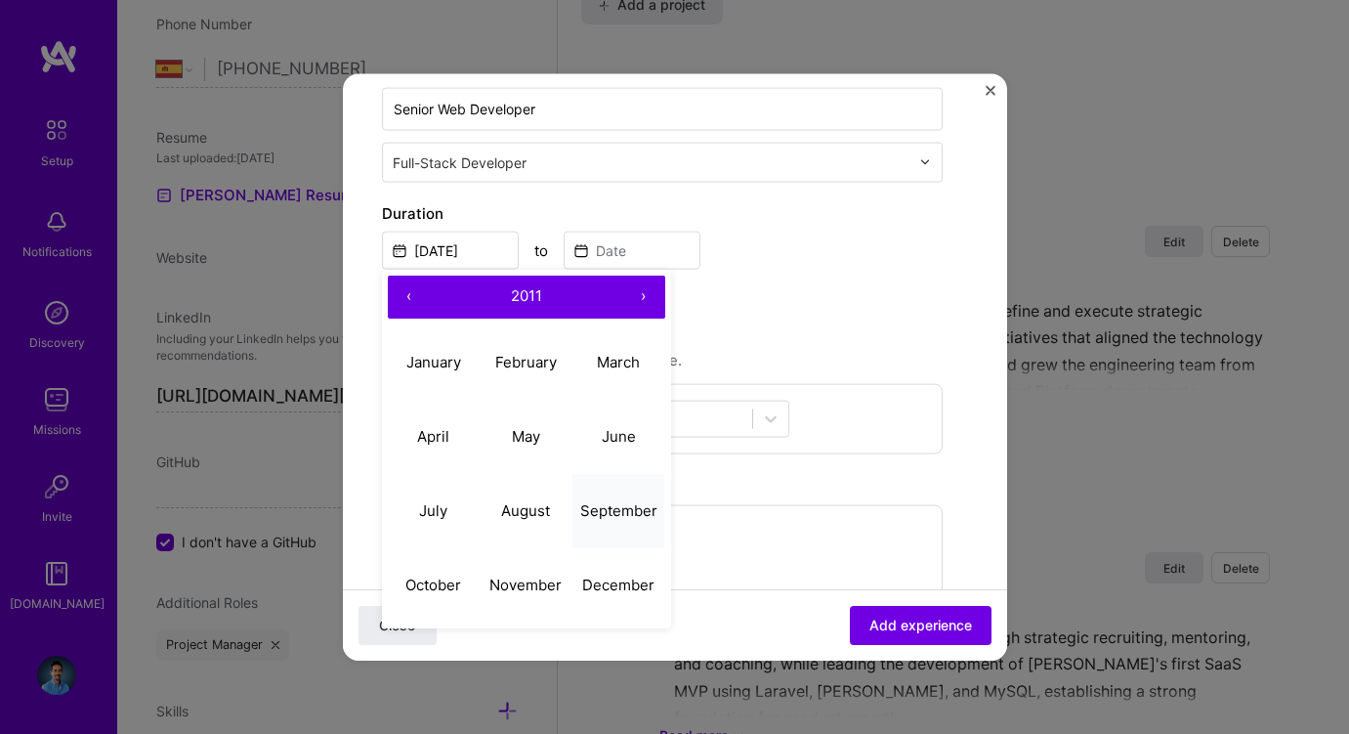
click at [619, 509] on abbr "September" at bounding box center [618, 510] width 77 height 19
type input "Sep, 2011"
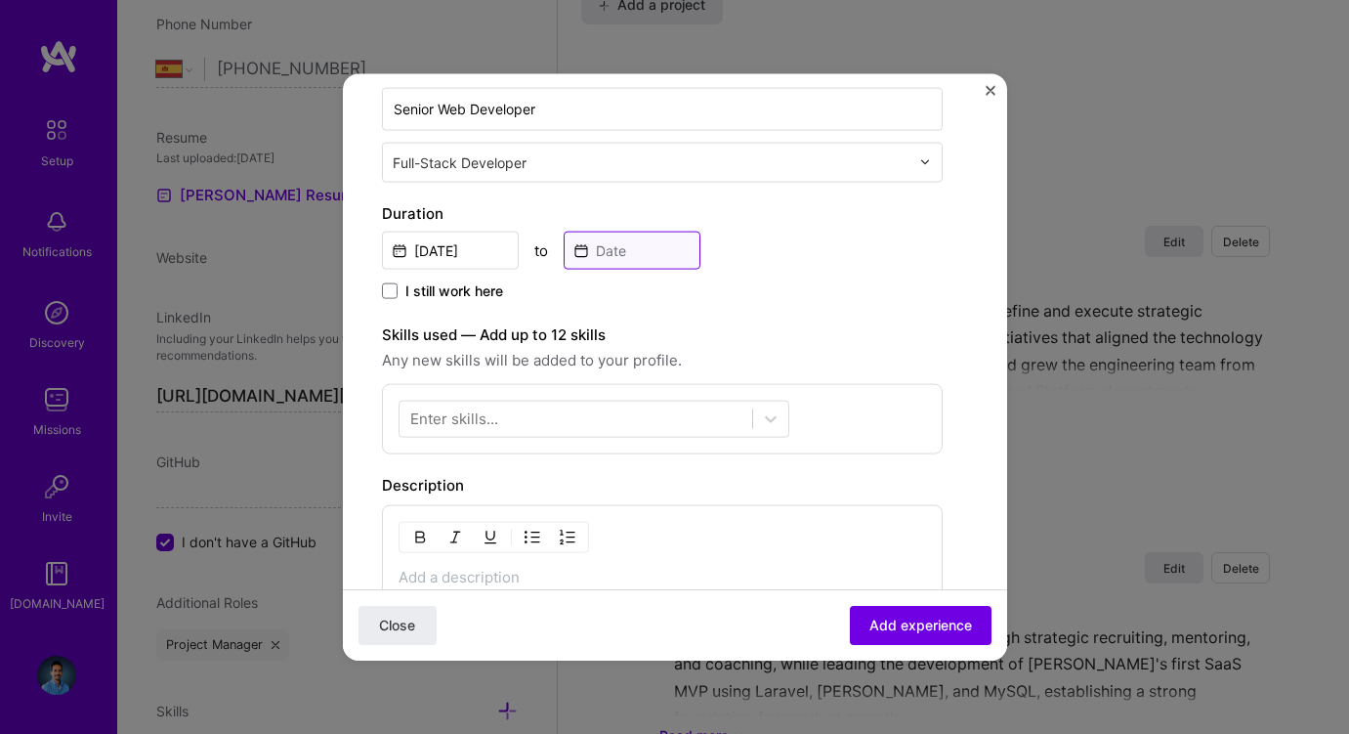
click at [626, 251] on input at bounding box center [632, 250] width 137 height 38
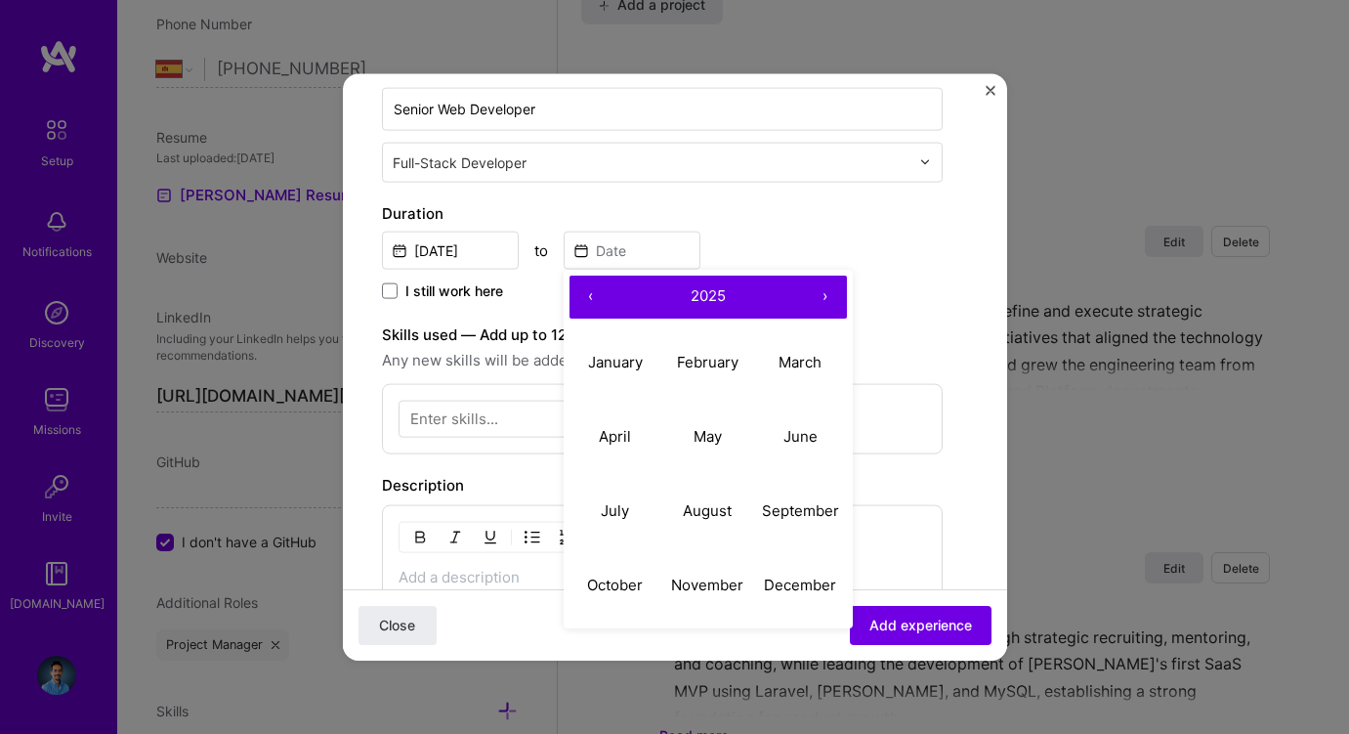
click at [594, 290] on button "‹" at bounding box center [591, 296] width 43 height 43
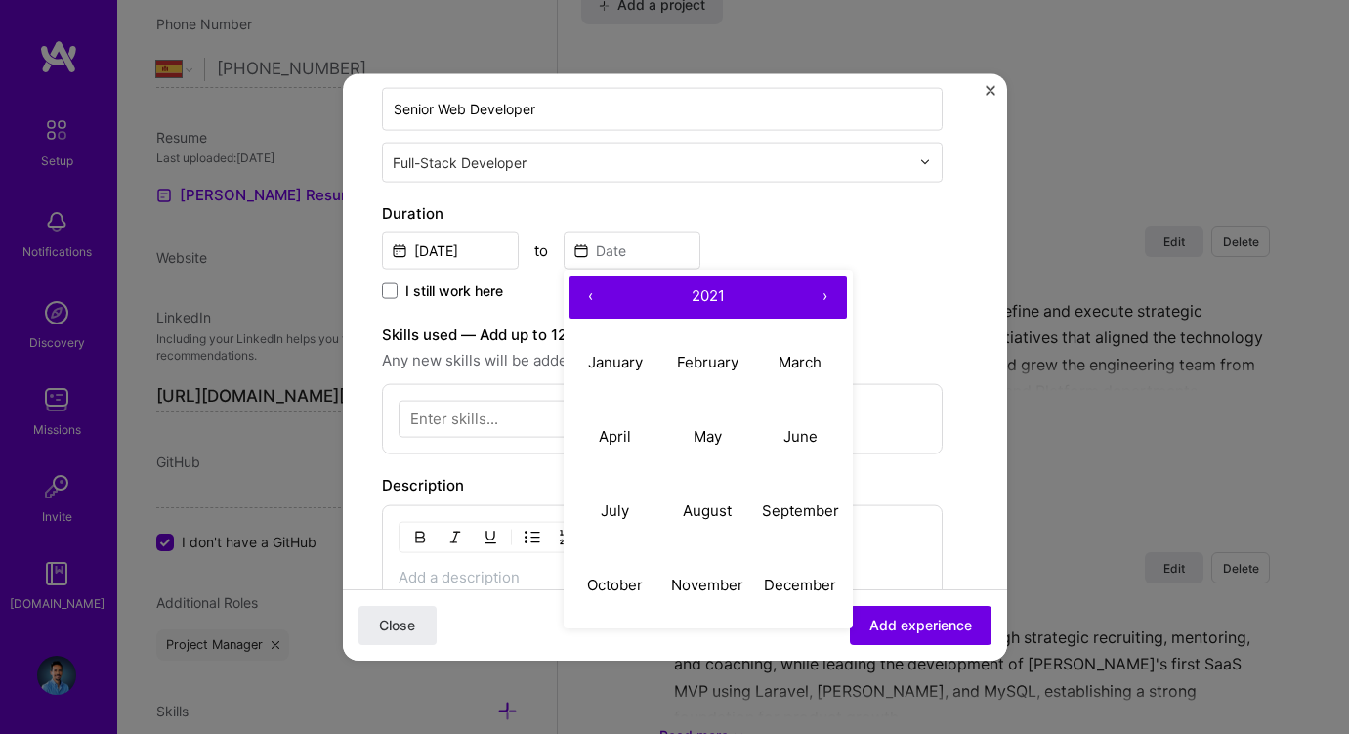
click at [594, 290] on button "‹" at bounding box center [591, 296] width 43 height 43
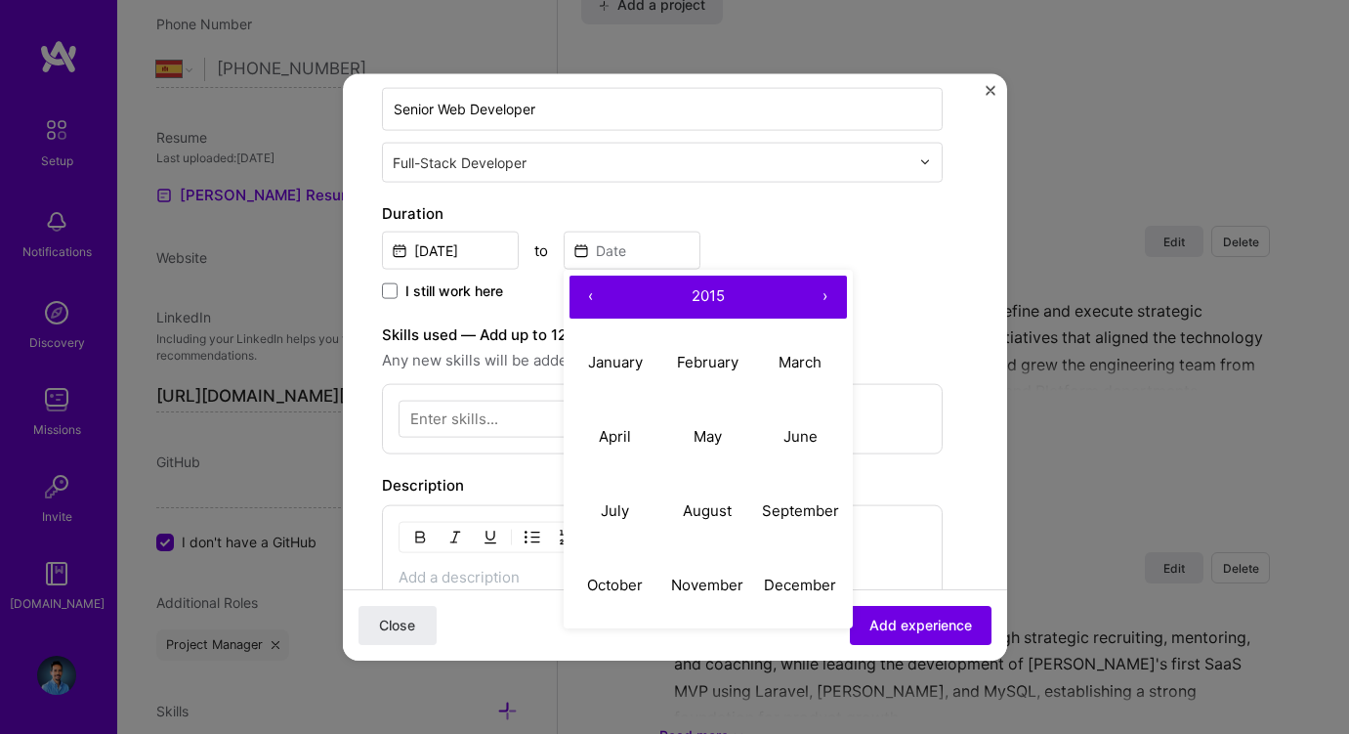
click at [834, 295] on button "›" at bounding box center [825, 296] width 43 height 43
click at [614, 432] on abbr "April" at bounding box center [615, 436] width 32 height 19
type input "Apr, 2016"
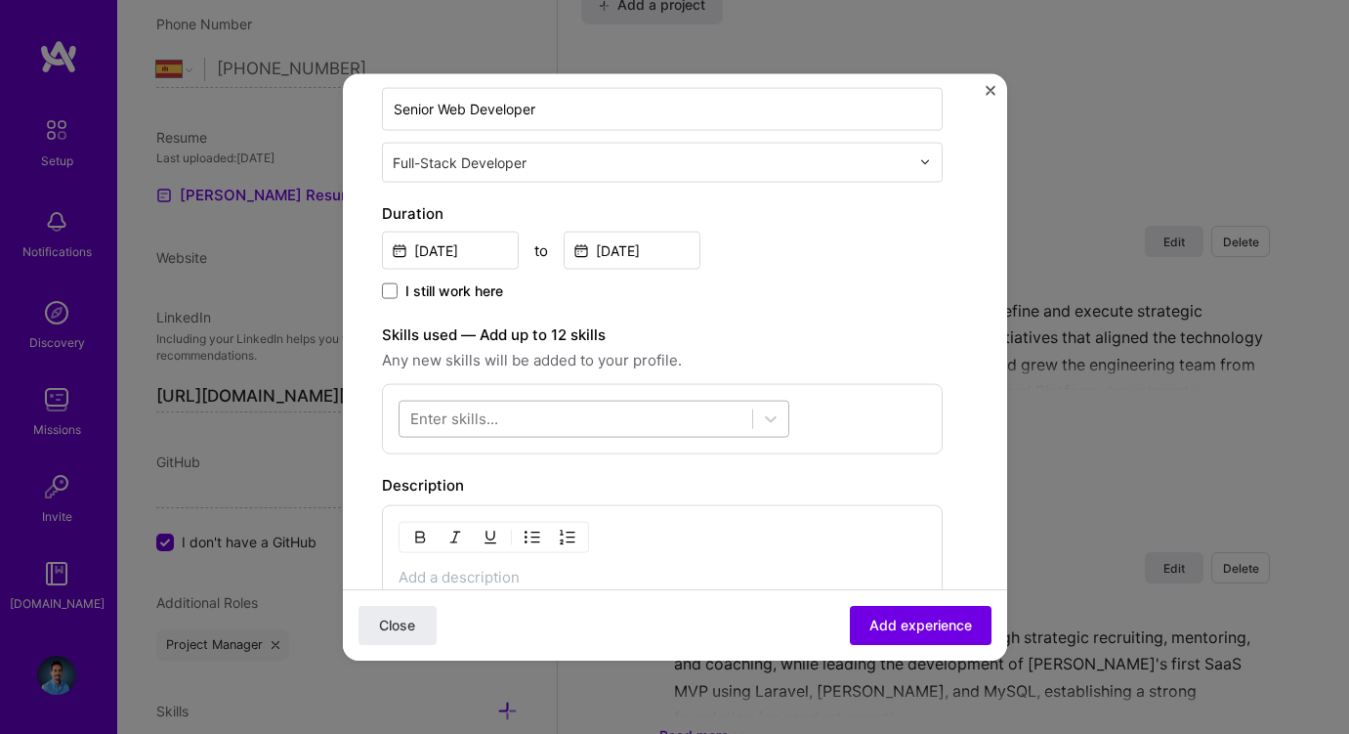
click at [571, 414] on div at bounding box center [576, 419] width 353 height 32
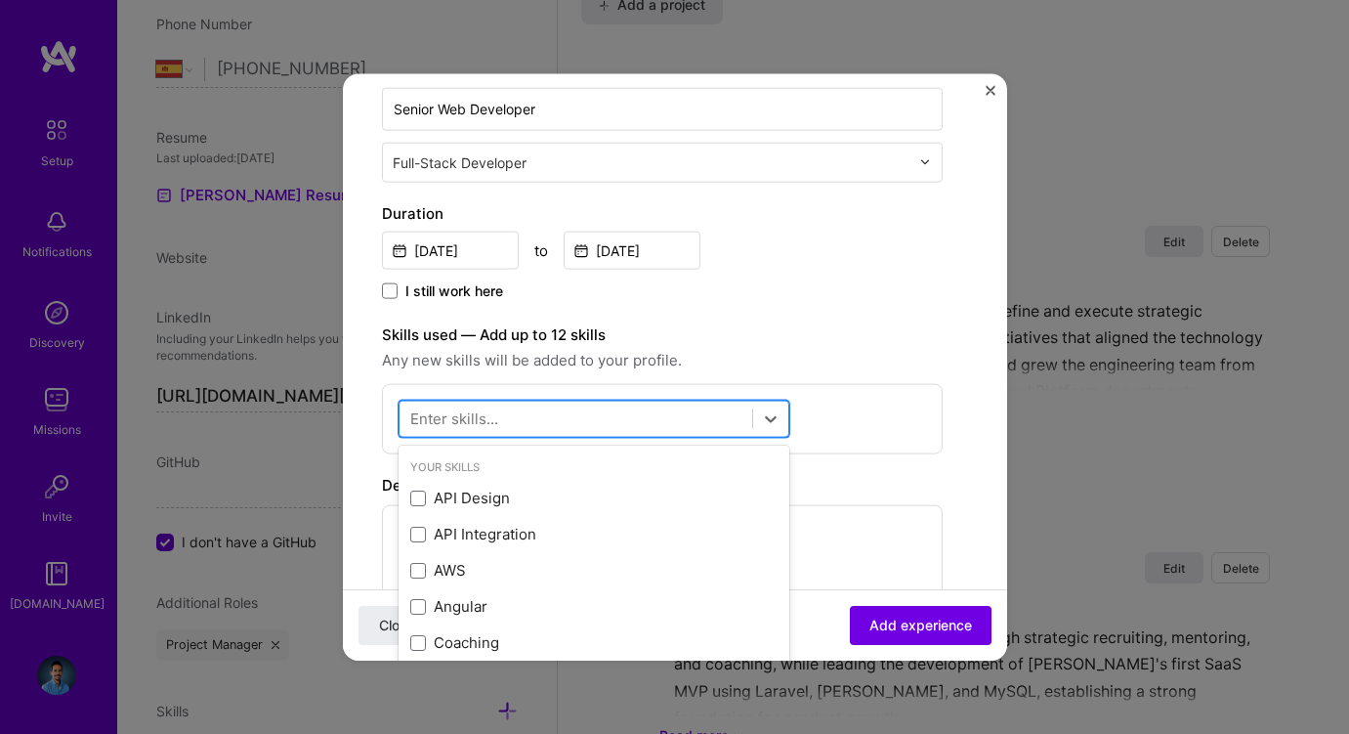
scroll to position [1774, 0]
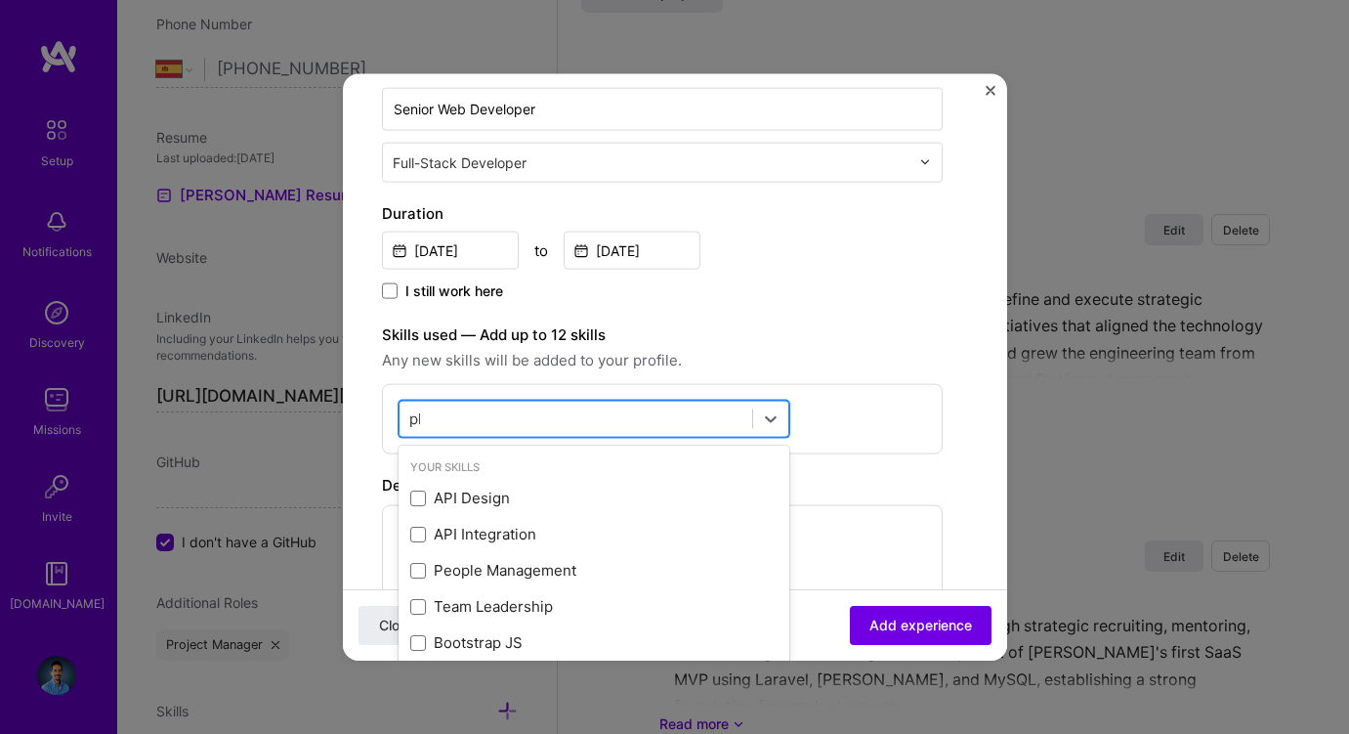
type input "php"
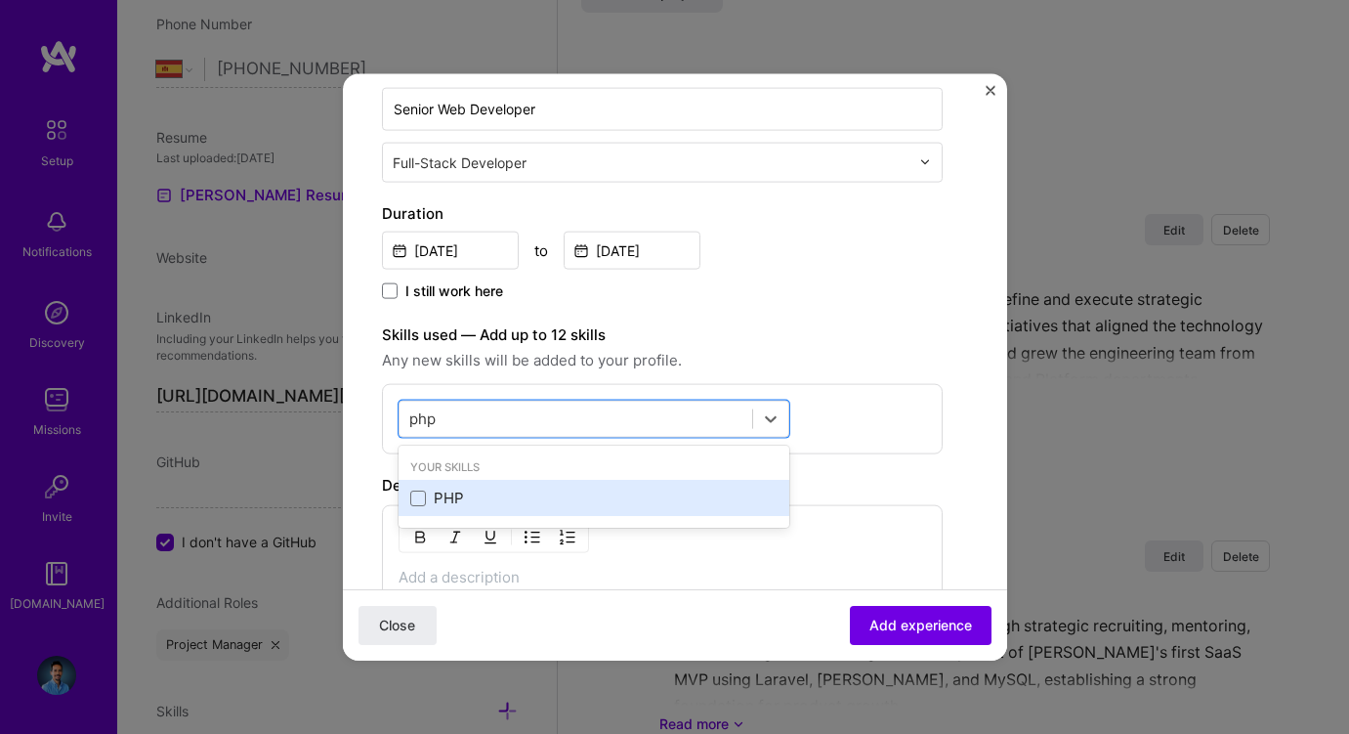
click at [448, 491] on div "PHP" at bounding box center [593, 498] width 367 height 21
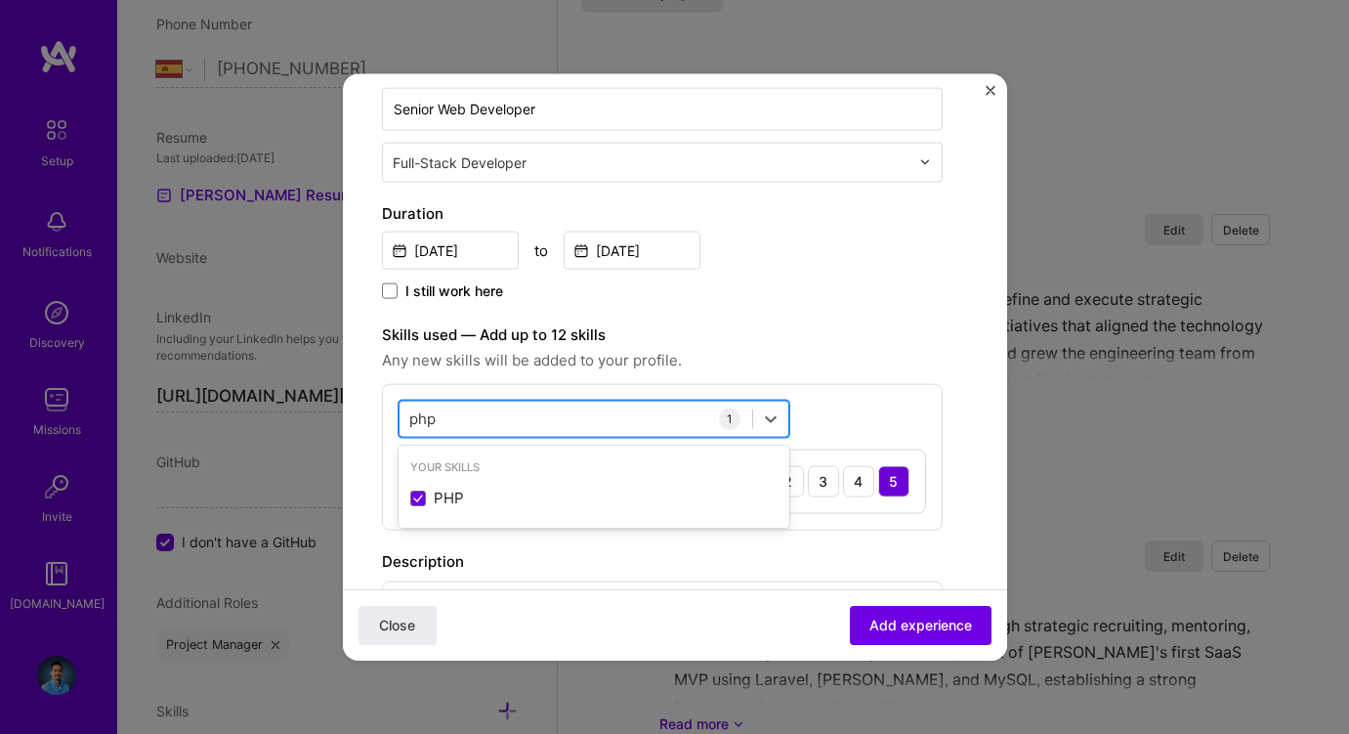
click at [419, 416] on input "php" at bounding box center [423, 418] width 28 height 21
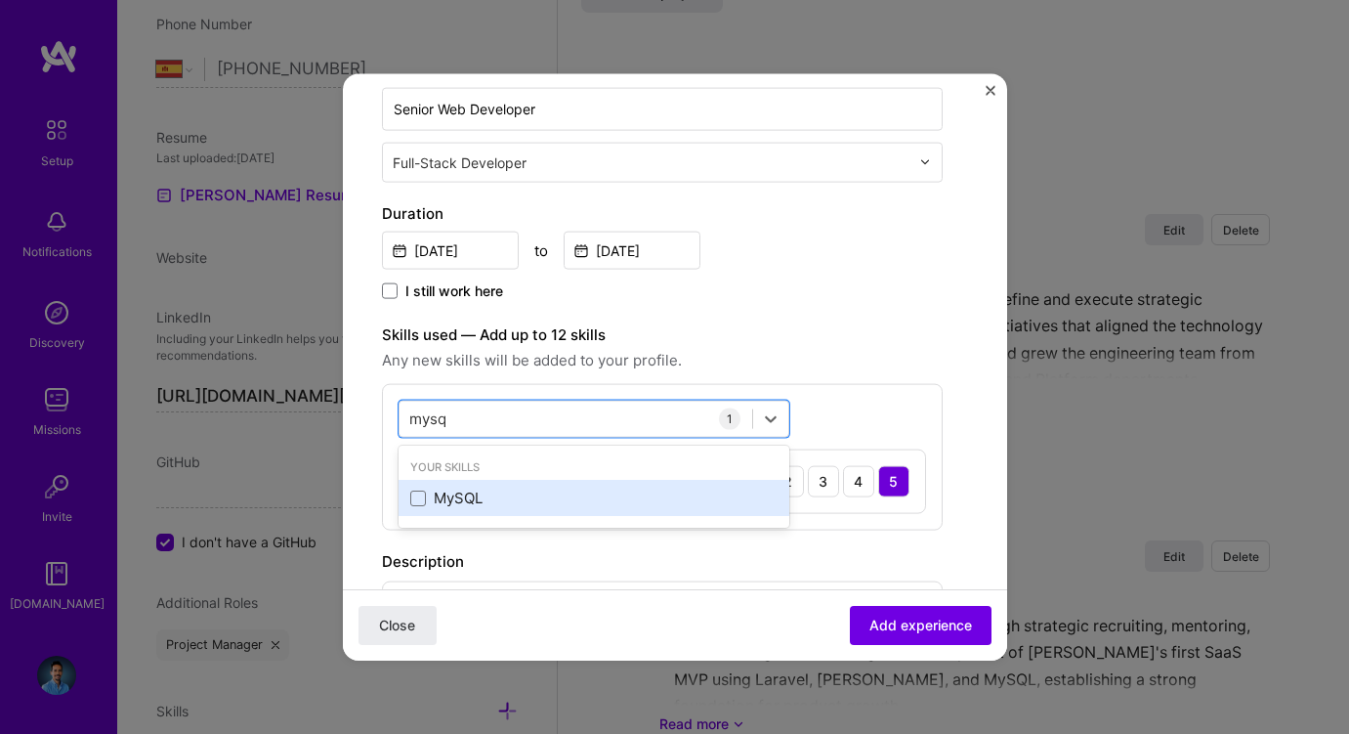
click at [443, 488] on div "MySQL" at bounding box center [593, 498] width 367 height 21
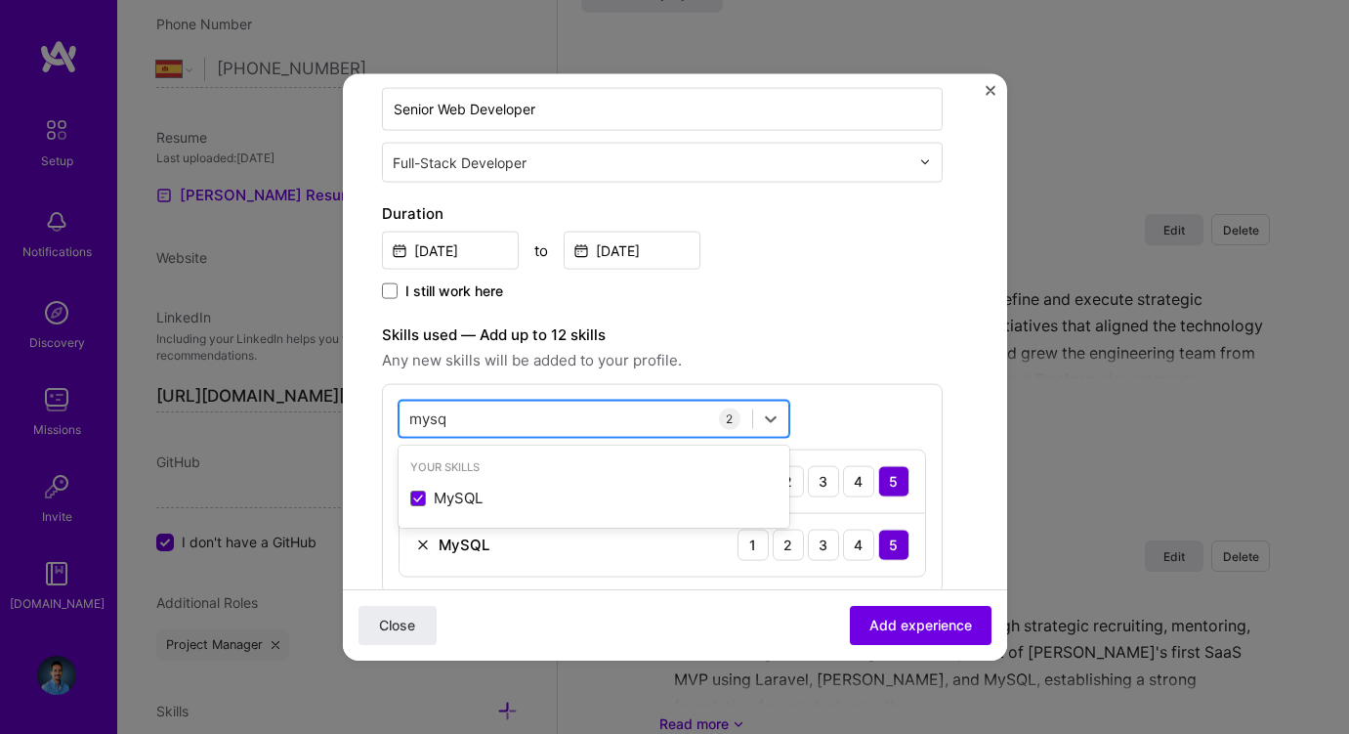
click at [438, 431] on div "mysq mysq" at bounding box center [576, 419] width 353 height 32
click at [434, 420] on input "mysq" at bounding box center [428, 418] width 39 height 21
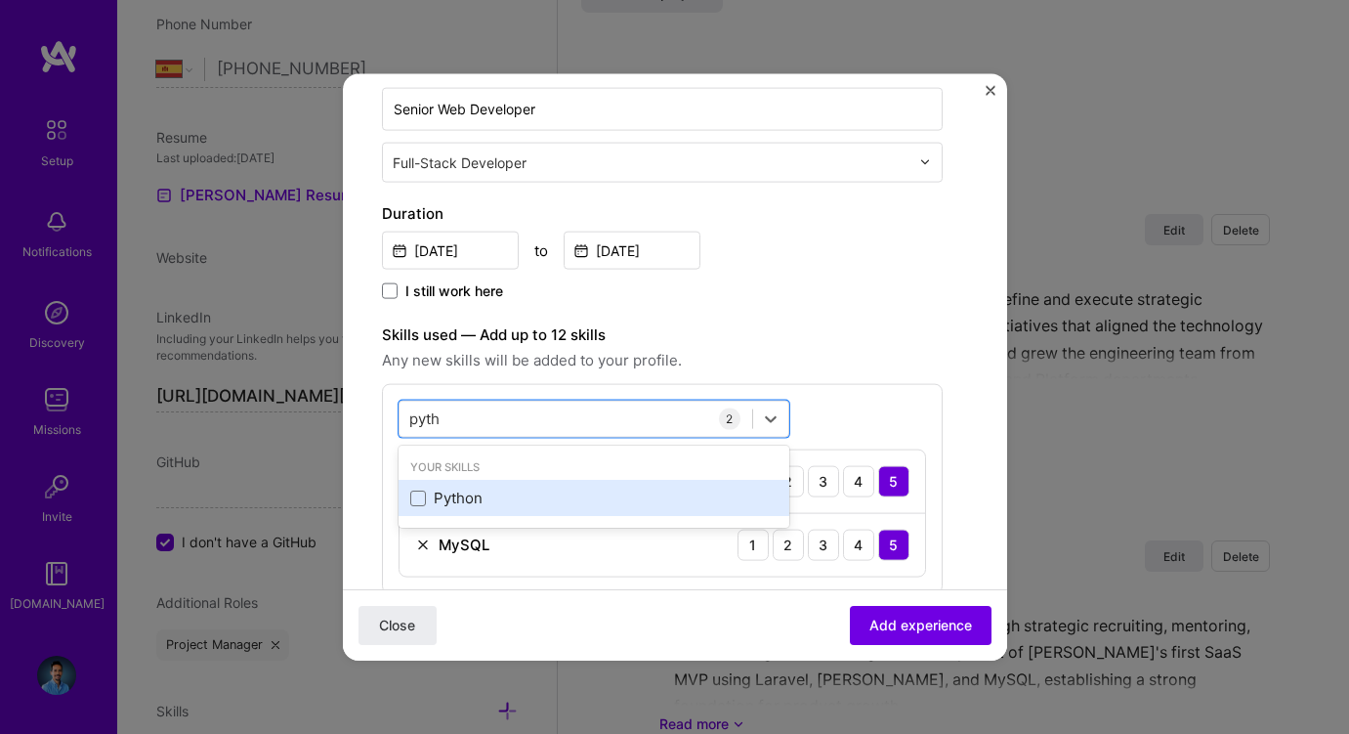
click at [437, 492] on div "Python" at bounding box center [593, 498] width 367 height 21
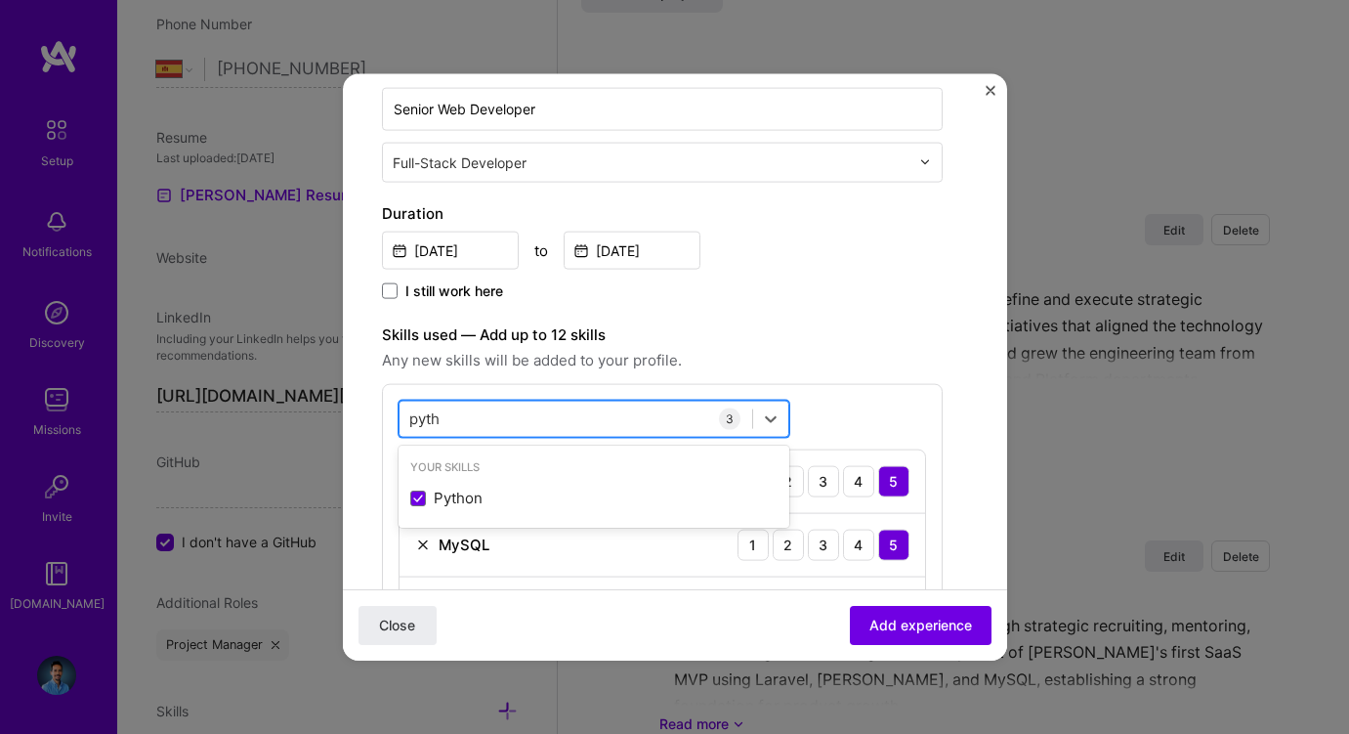
click at [431, 422] on input "pyth" at bounding box center [425, 418] width 33 height 21
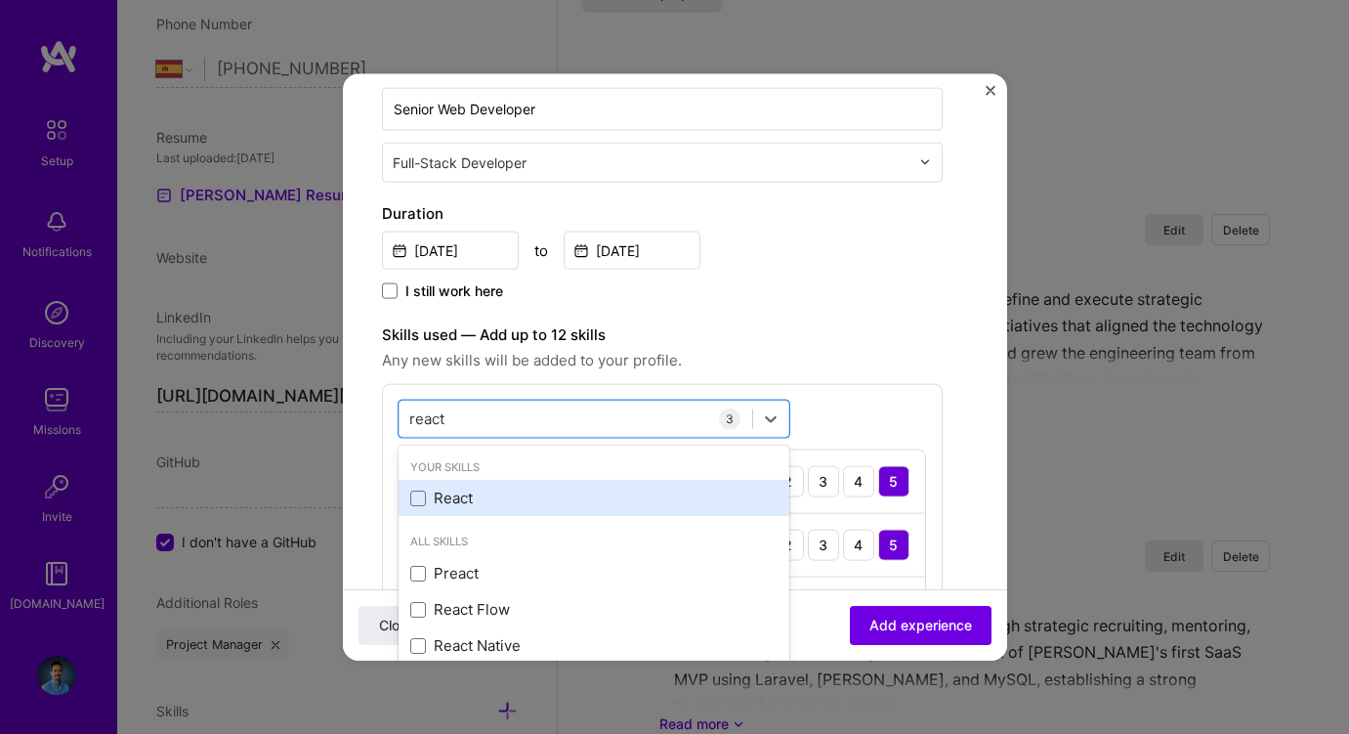
click at [442, 508] on div "React" at bounding box center [594, 498] width 391 height 36
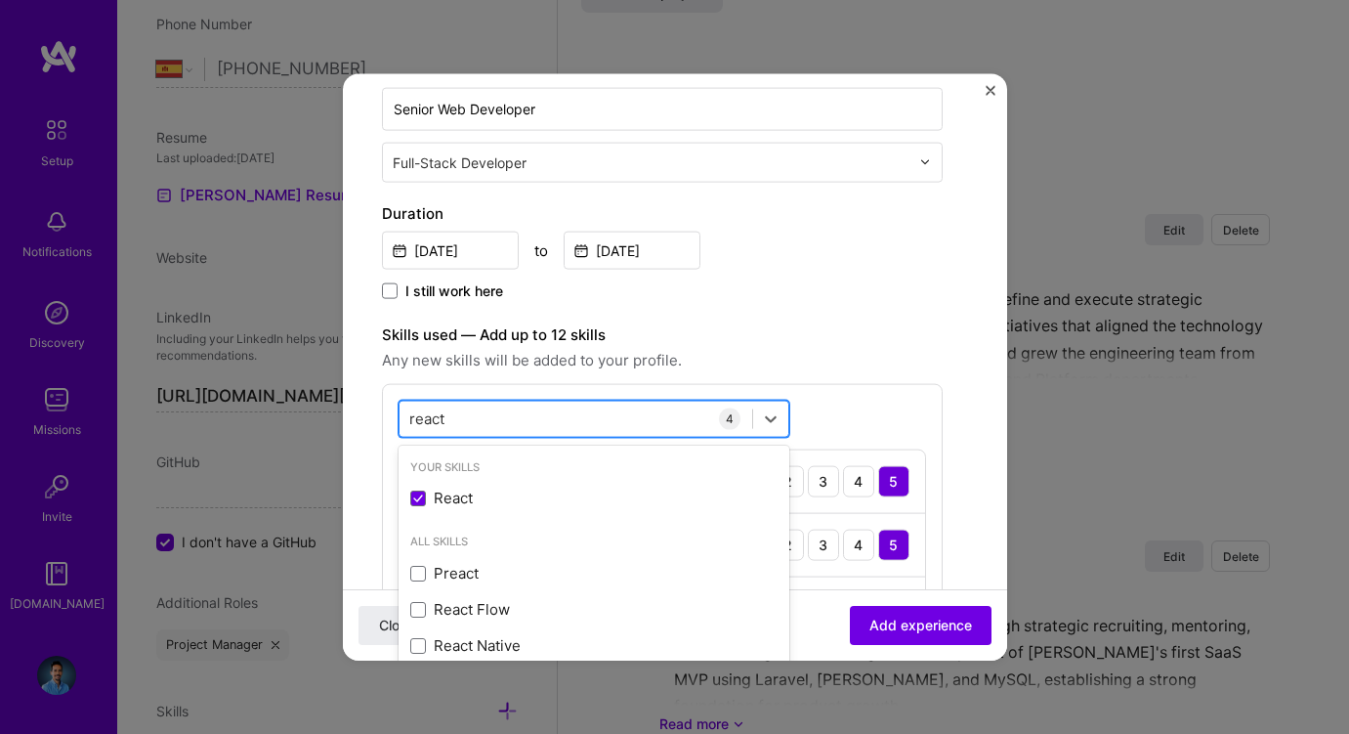
click at [428, 426] on input "react" at bounding box center [427, 418] width 37 height 21
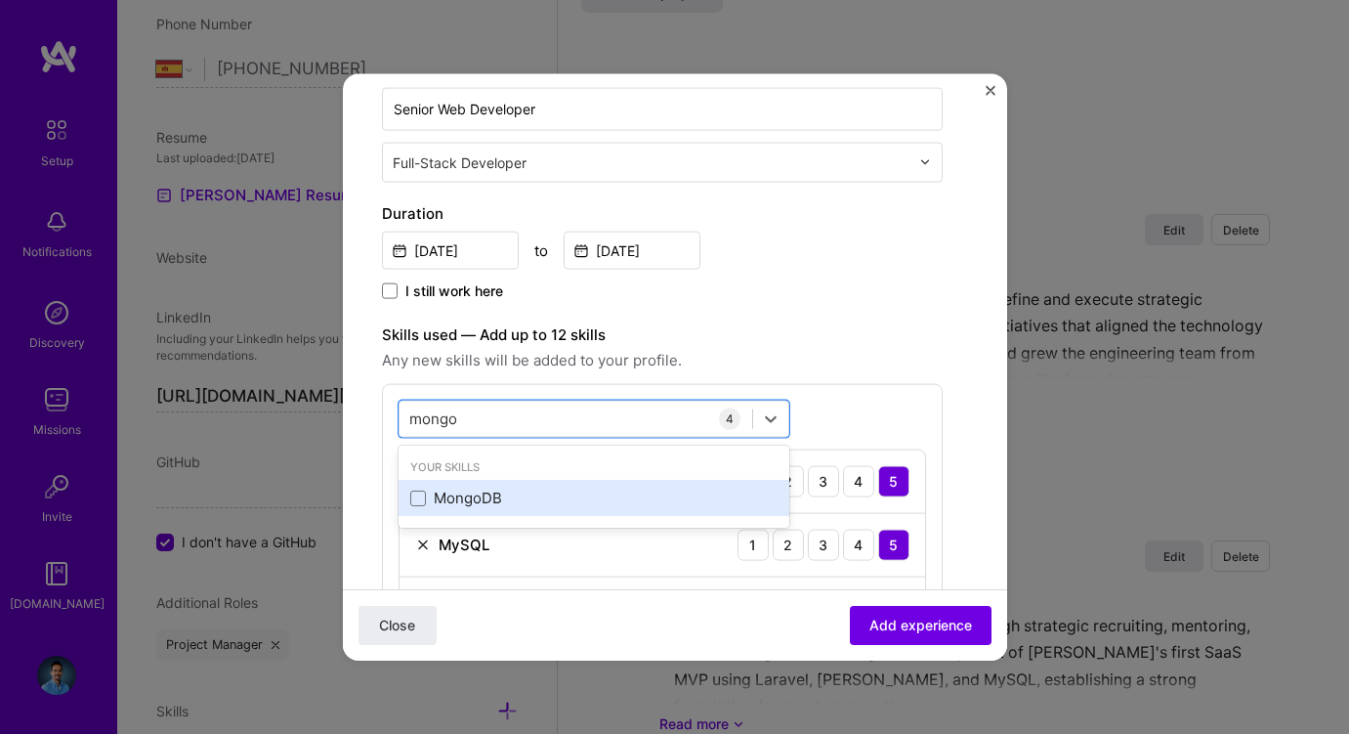
click at [473, 490] on div "MongoDB" at bounding box center [593, 498] width 367 height 21
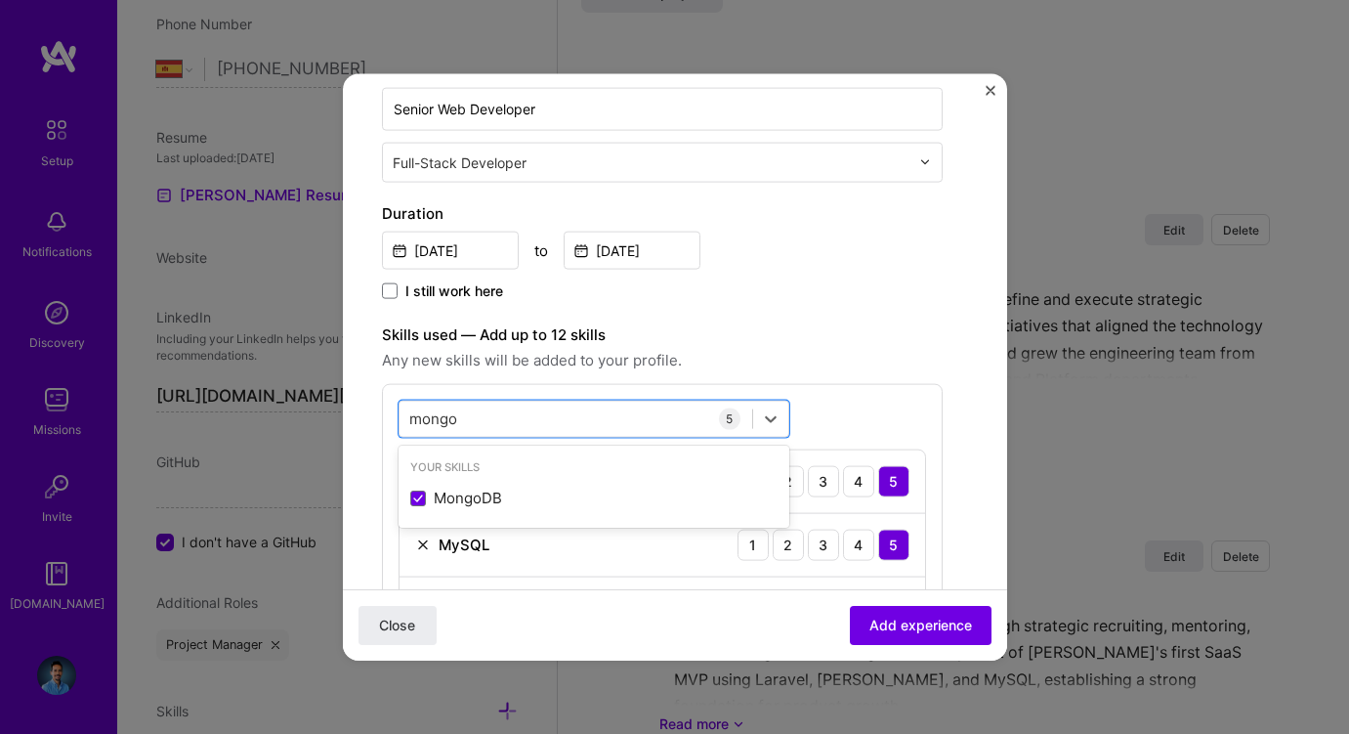
type input "mongo"
click at [802, 227] on div "Sep, 2011 to Apr, 2016" at bounding box center [662, 248] width 561 height 42
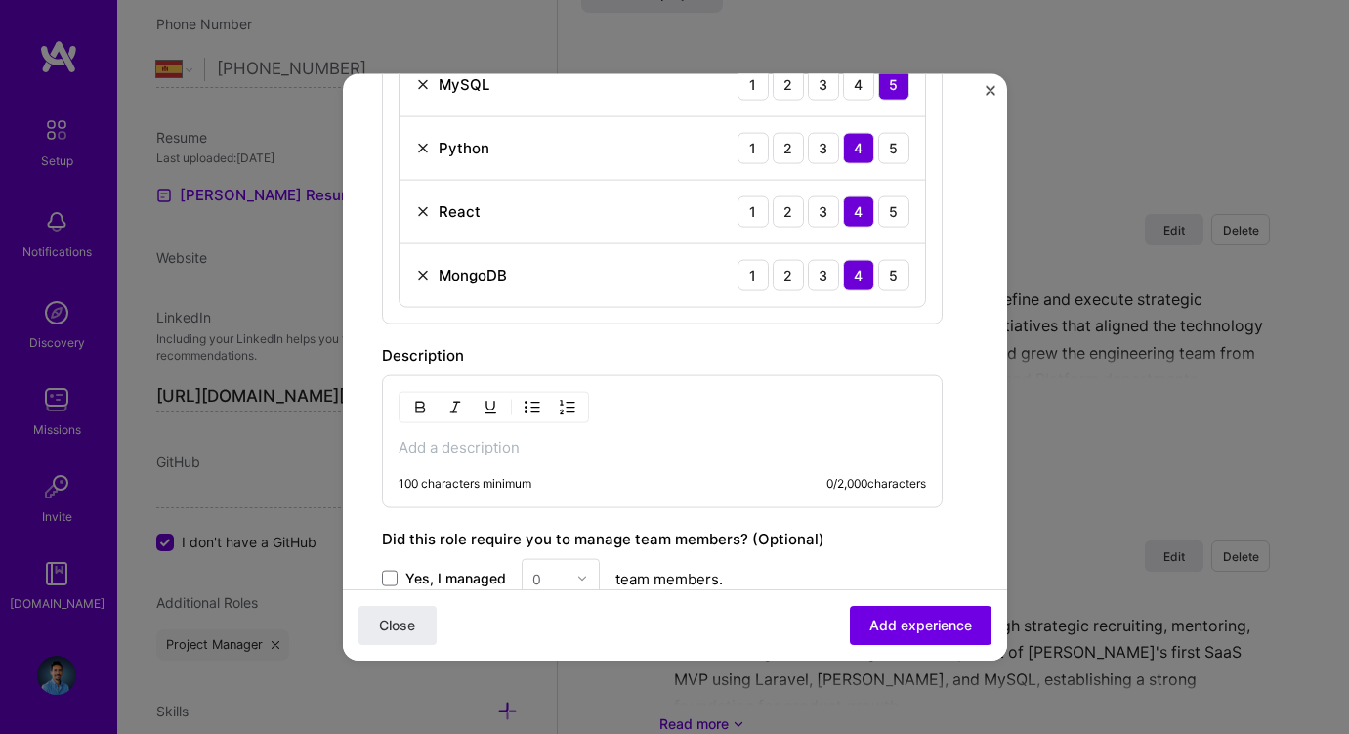
scroll to position [819, 0]
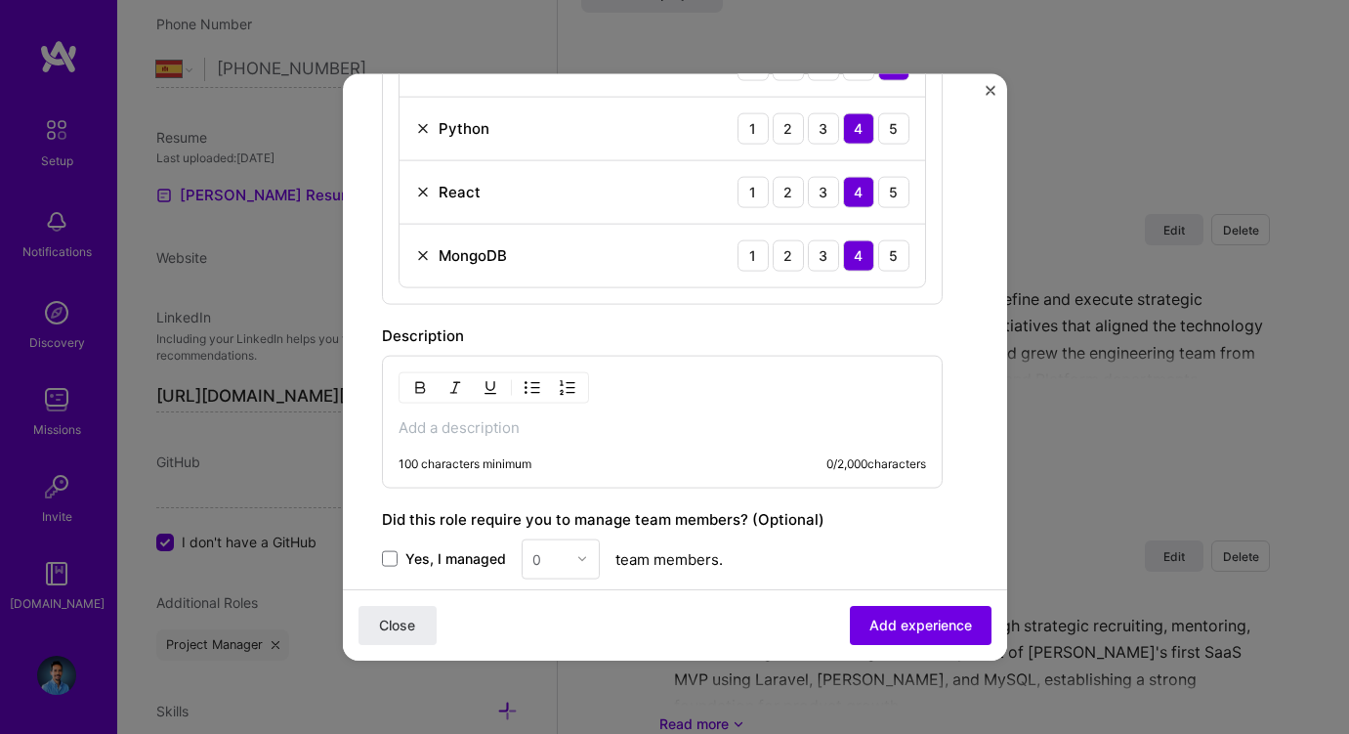
click at [565, 417] on p at bounding box center [663, 427] width 528 height 20
paste div
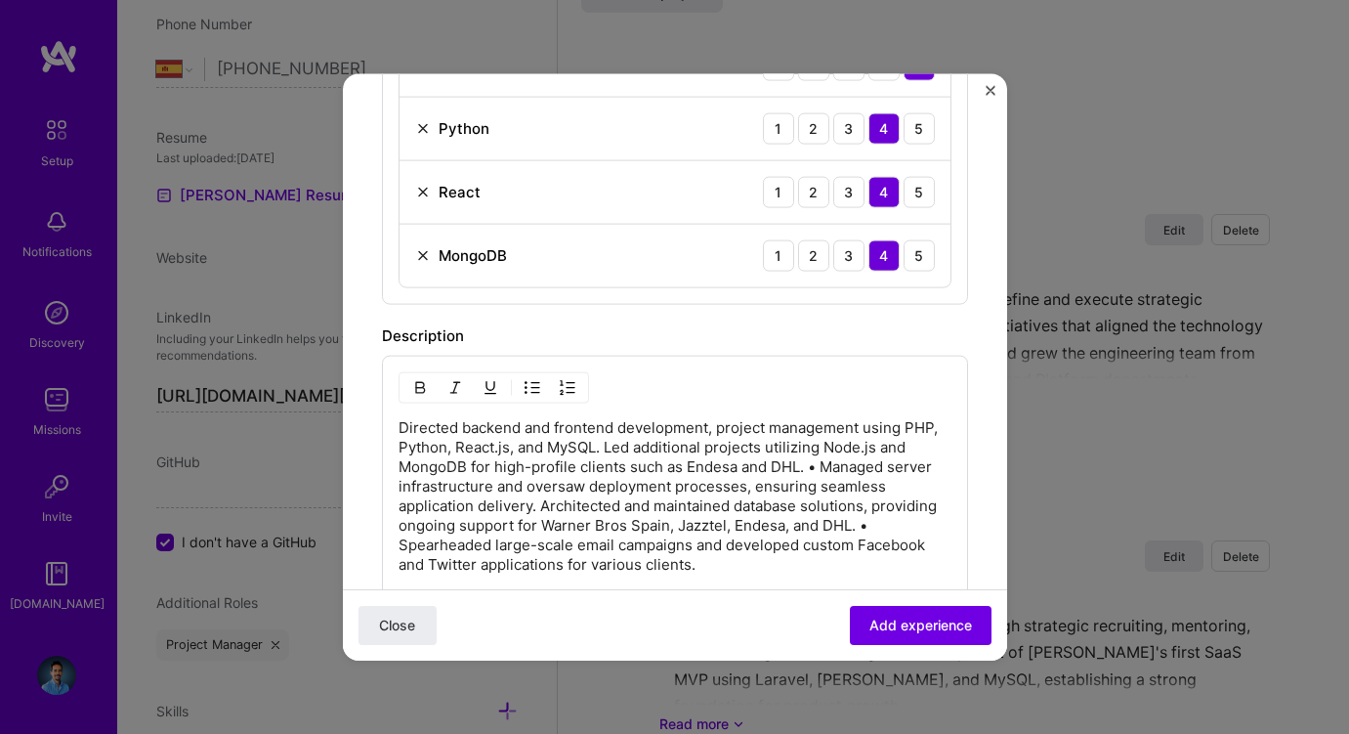
click at [823, 466] on p "Directed backend and frontend development, project management using PHP, Python…" at bounding box center [675, 495] width 553 height 156
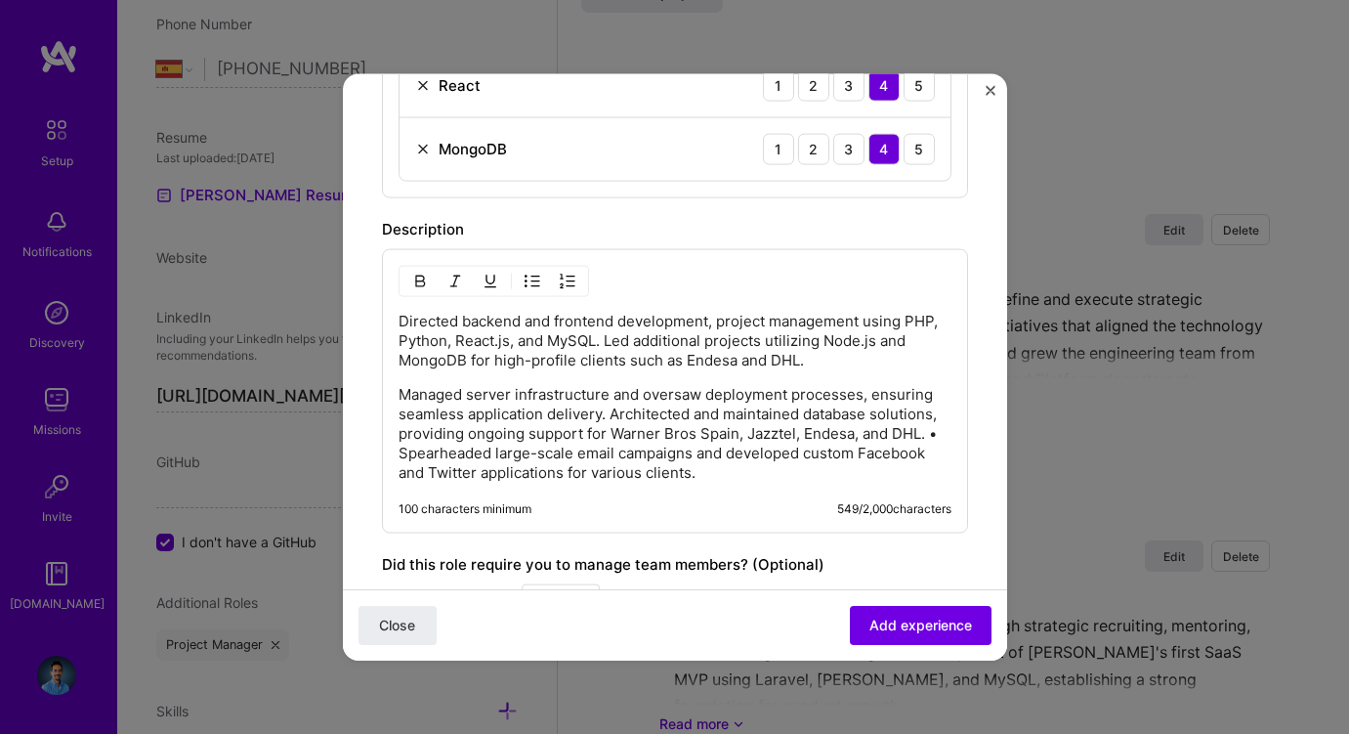
scroll to position [1017, 0]
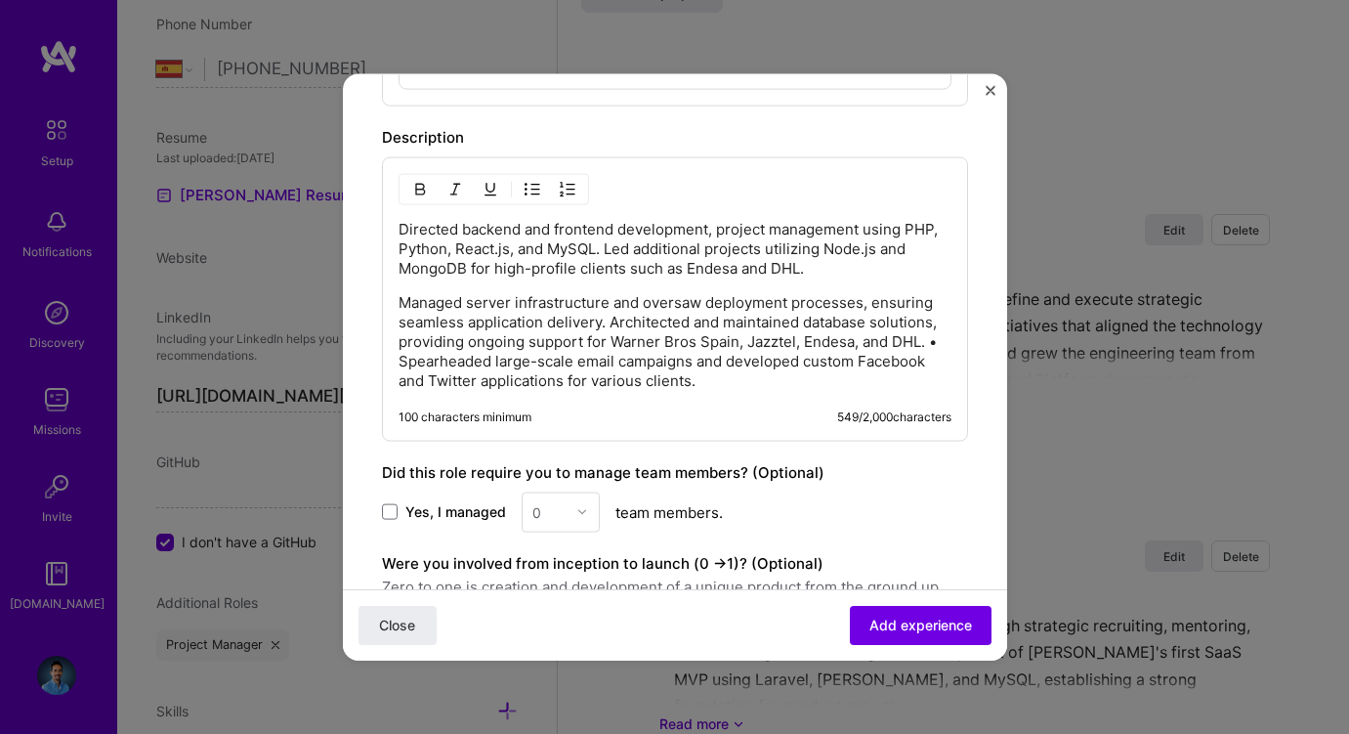
click at [400, 356] on p "Managed server infrastructure and oversaw deployment processes, ensuring seamle…" at bounding box center [675, 341] width 553 height 98
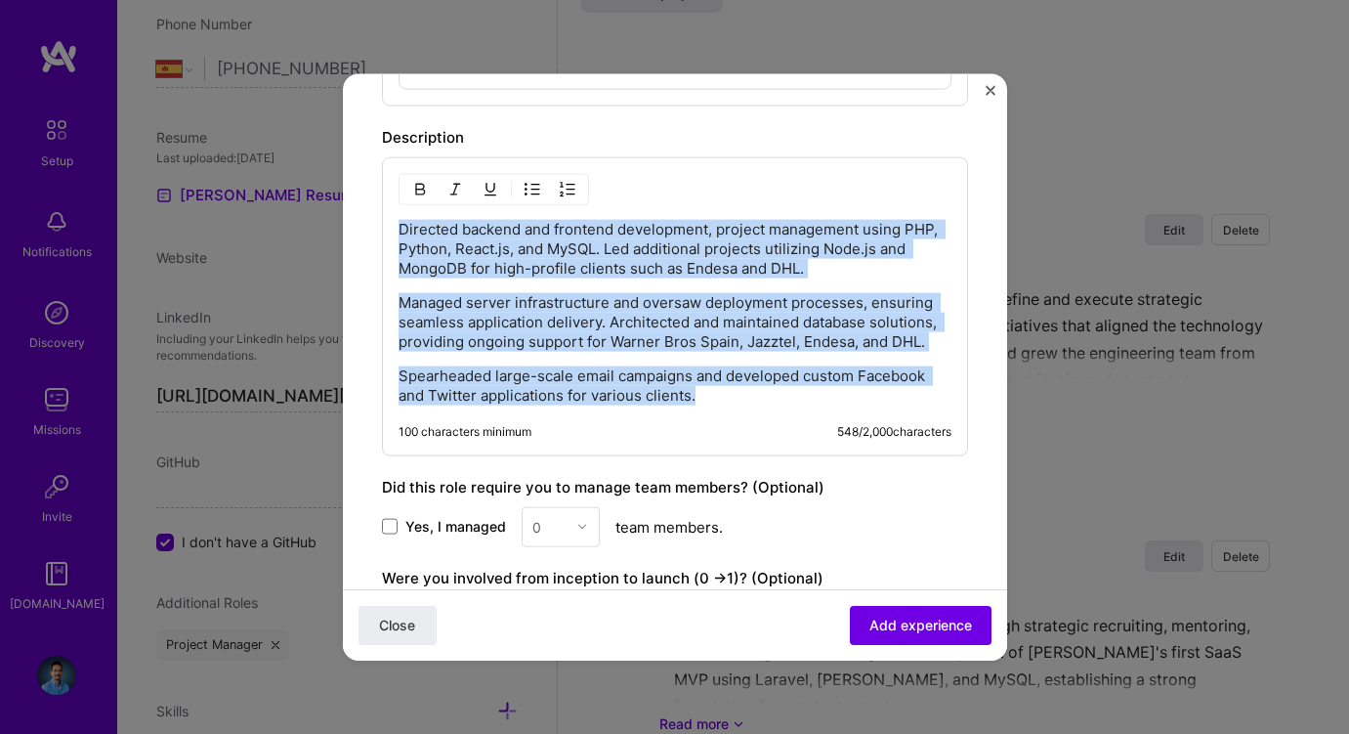
drag, startPoint x: 705, startPoint y: 386, endPoint x: 380, endPoint y: 222, distance: 364.4
click at [529, 189] on img "button" at bounding box center [533, 189] width 16 height 16
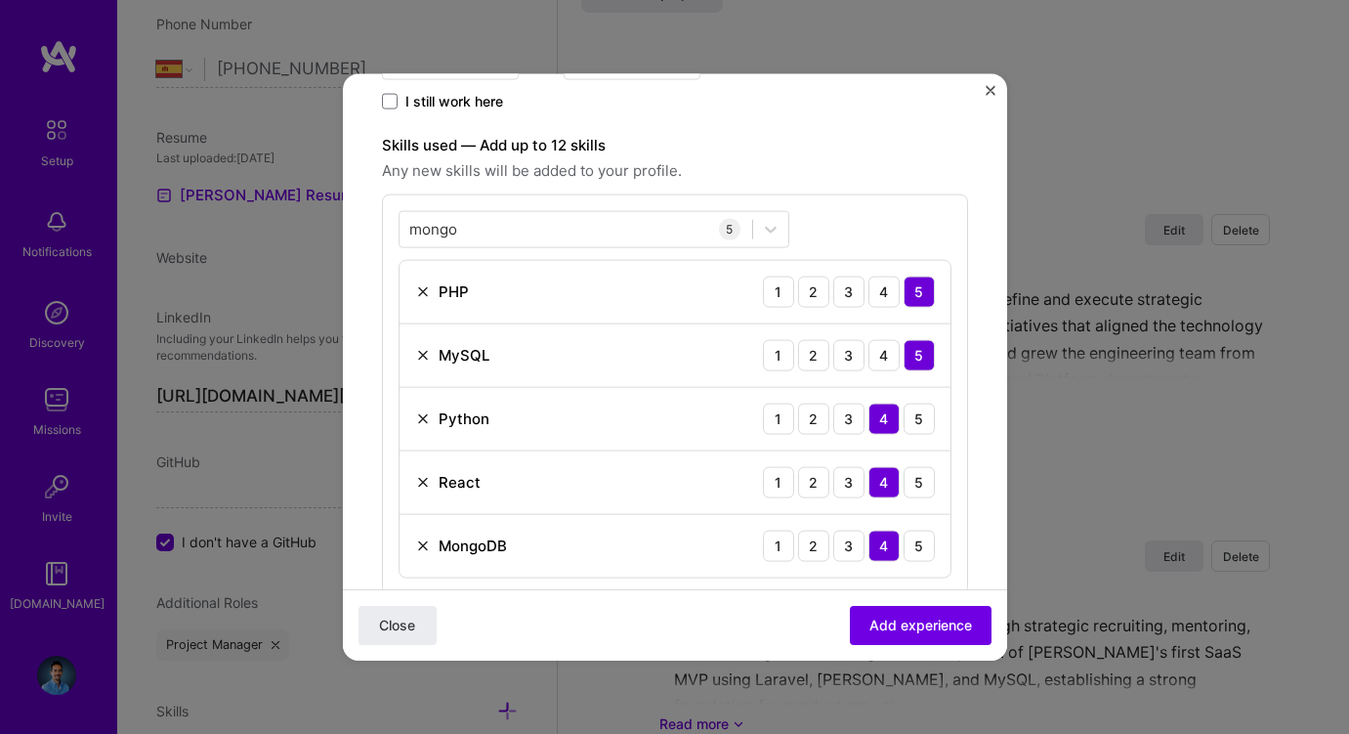
scroll to position [517, 0]
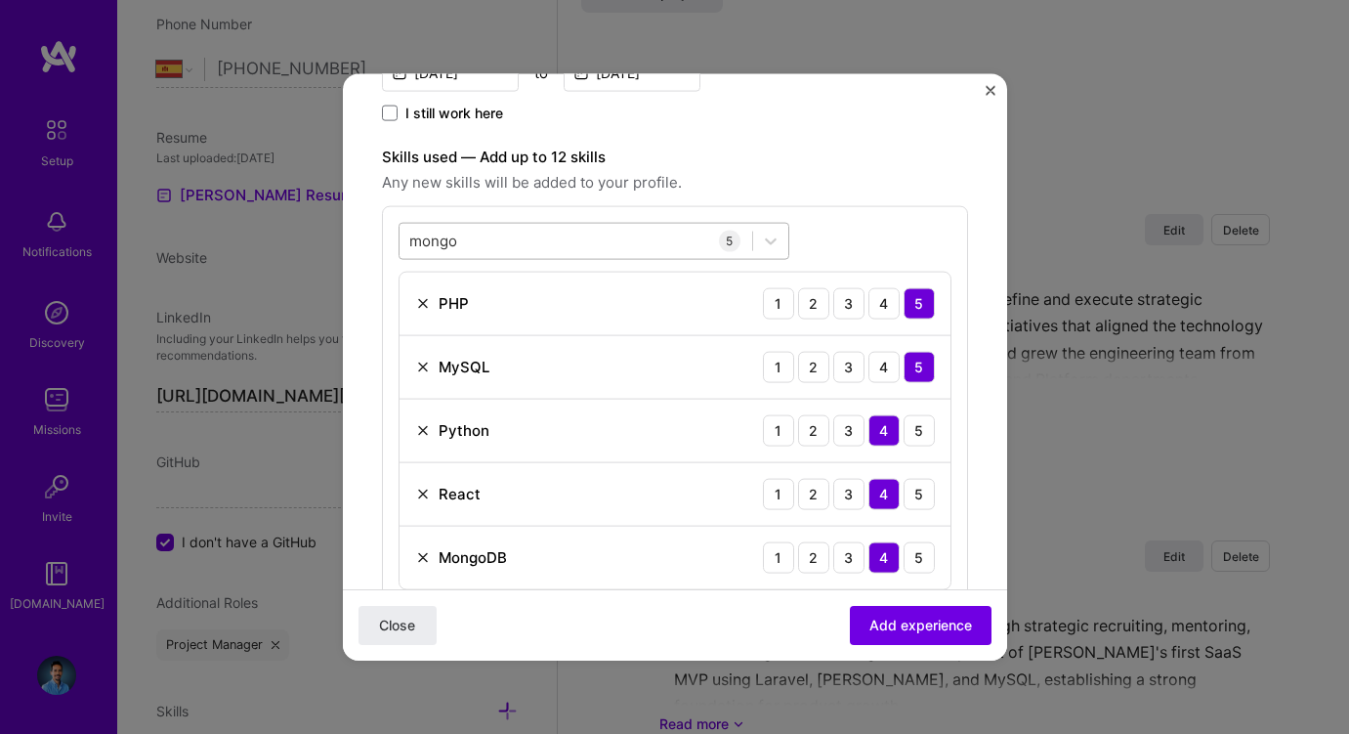
click at [431, 242] on input "mongo" at bounding box center [434, 241] width 50 height 21
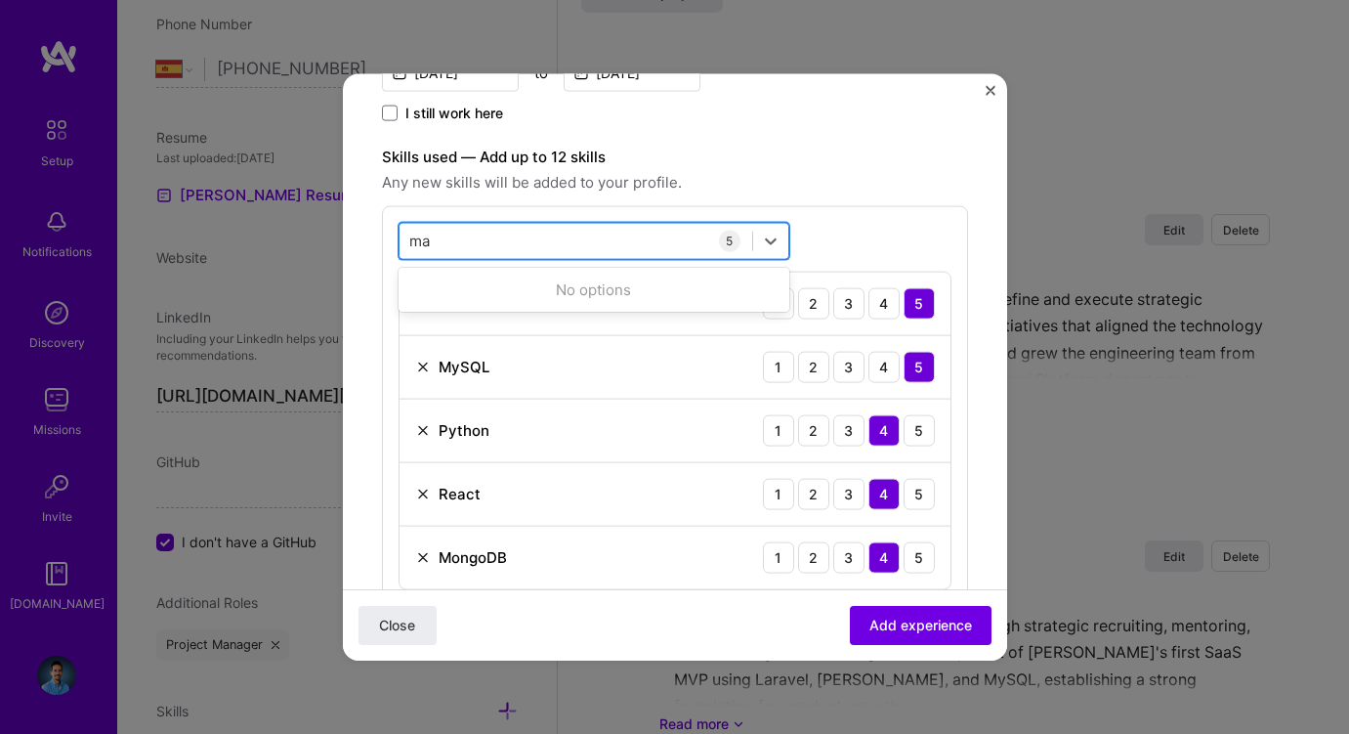
type input "m"
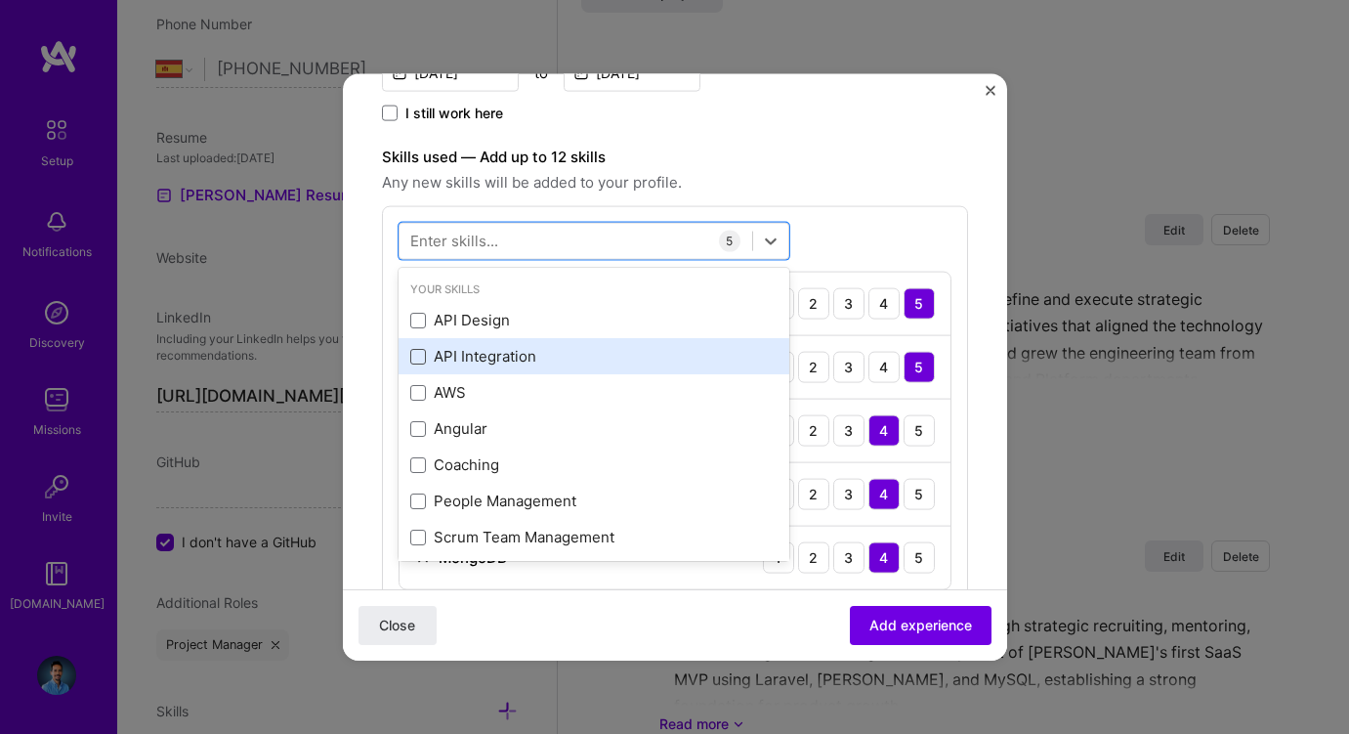
click at [419, 357] on span at bounding box center [418, 356] width 16 height 16
click at [0, 0] on input "checkbox" at bounding box center [0, 0] width 0 height 0
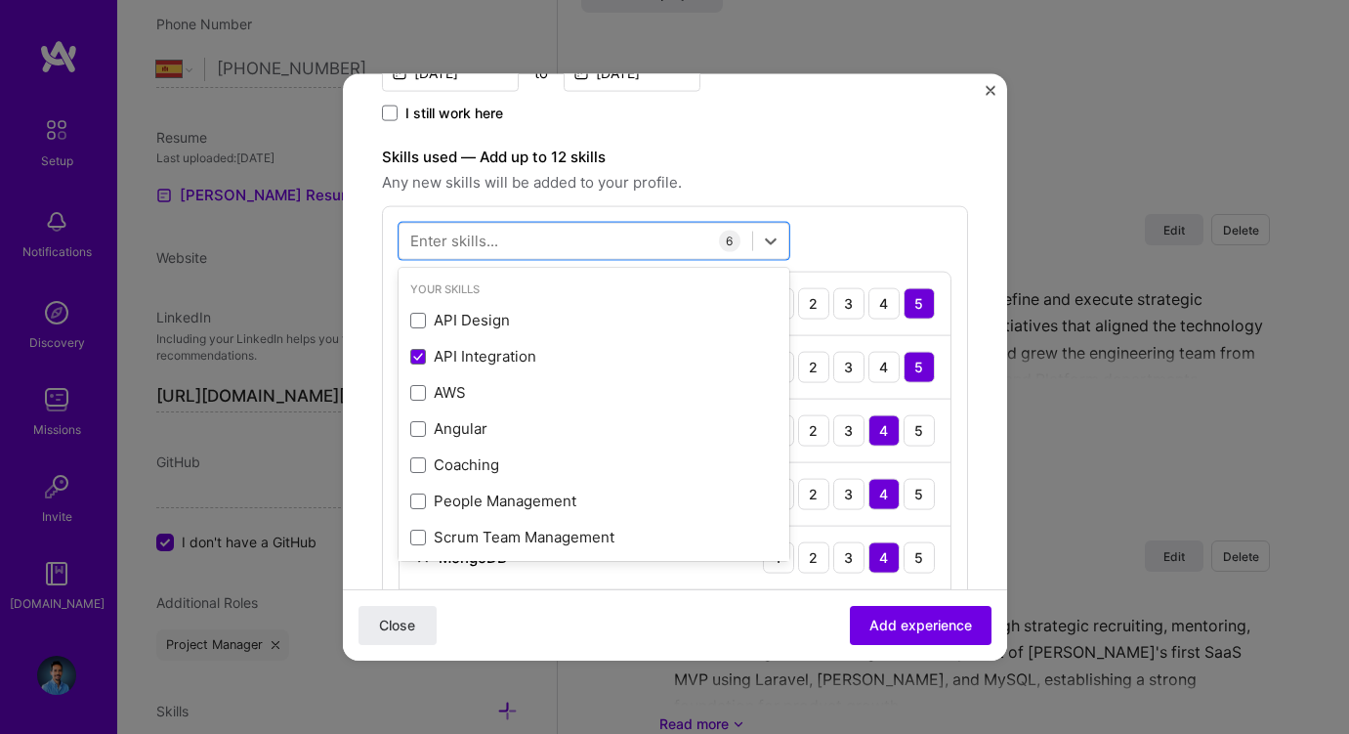
click at [814, 181] on span "Any new skills will be added to your profile." at bounding box center [675, 181] width 586 height 23
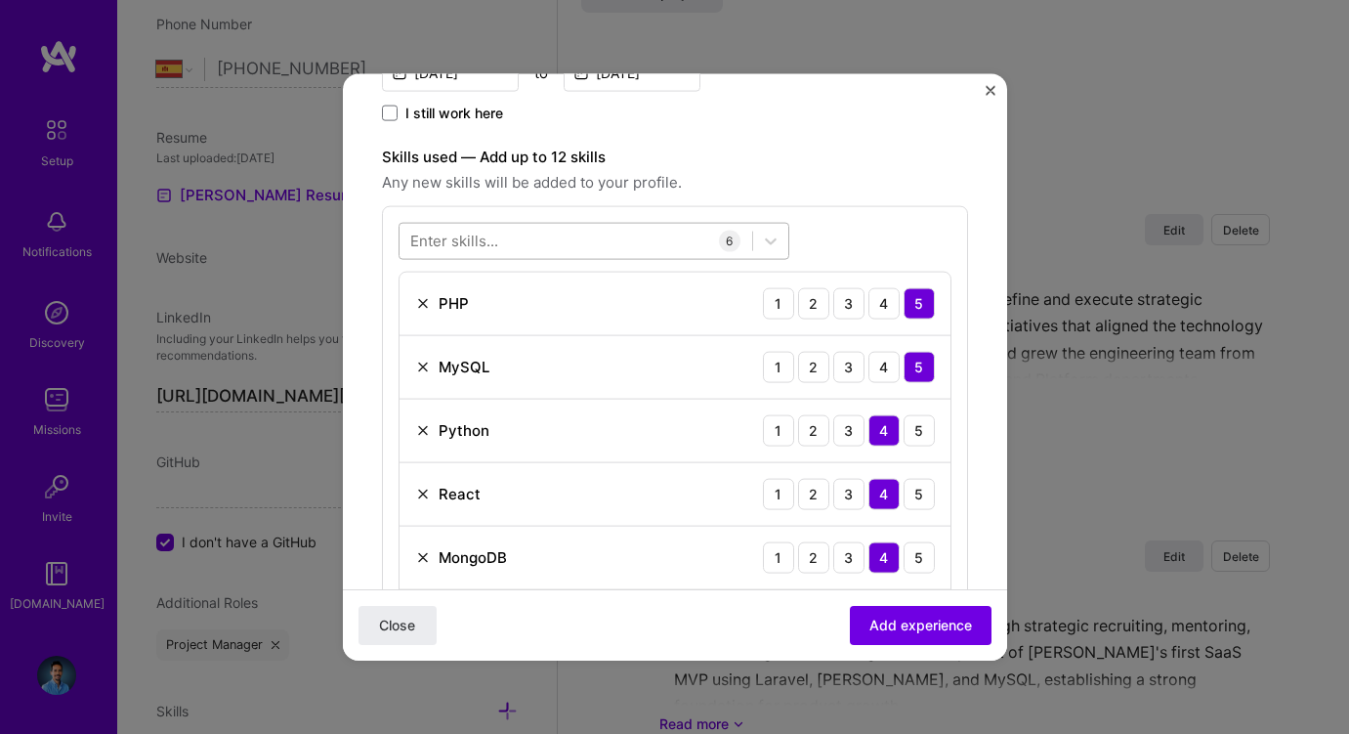
click at [610, 247] on div at bounding box center [576, 241] width 353 height 32
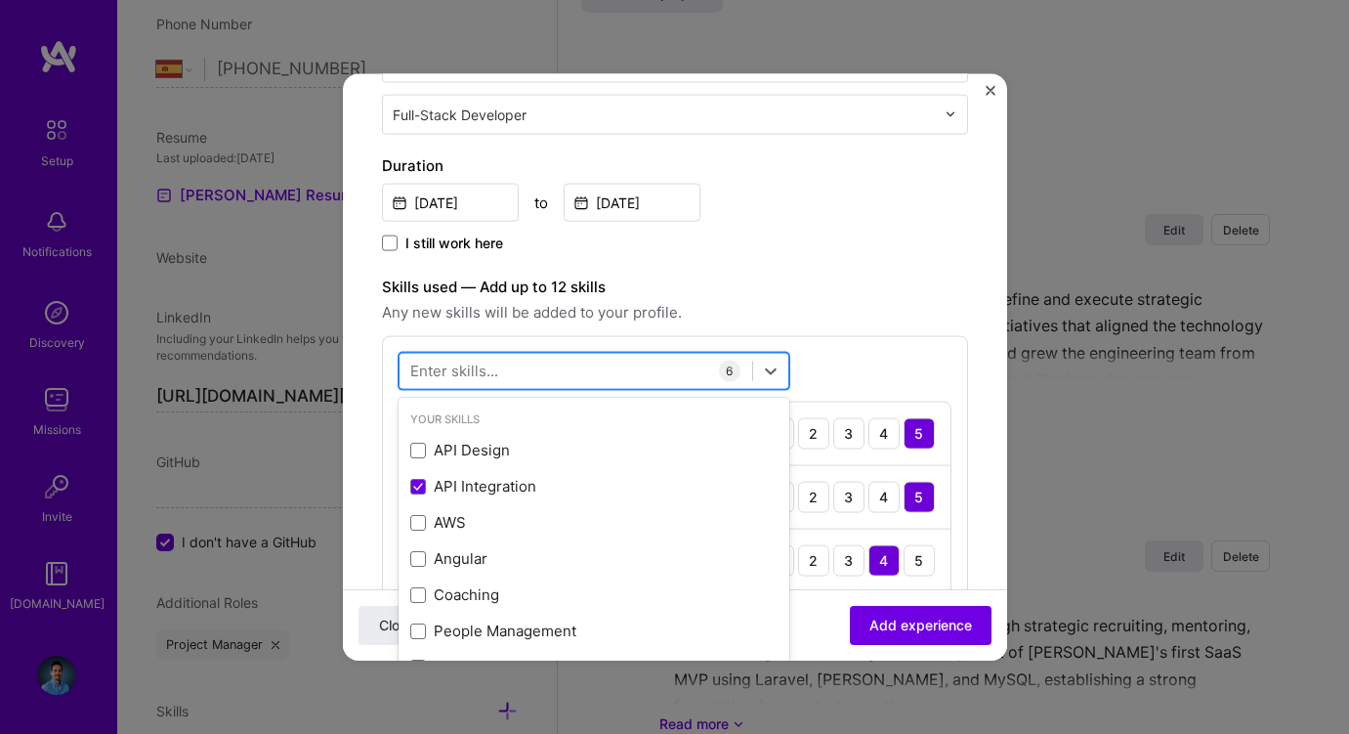
scroll to position [287, 0]
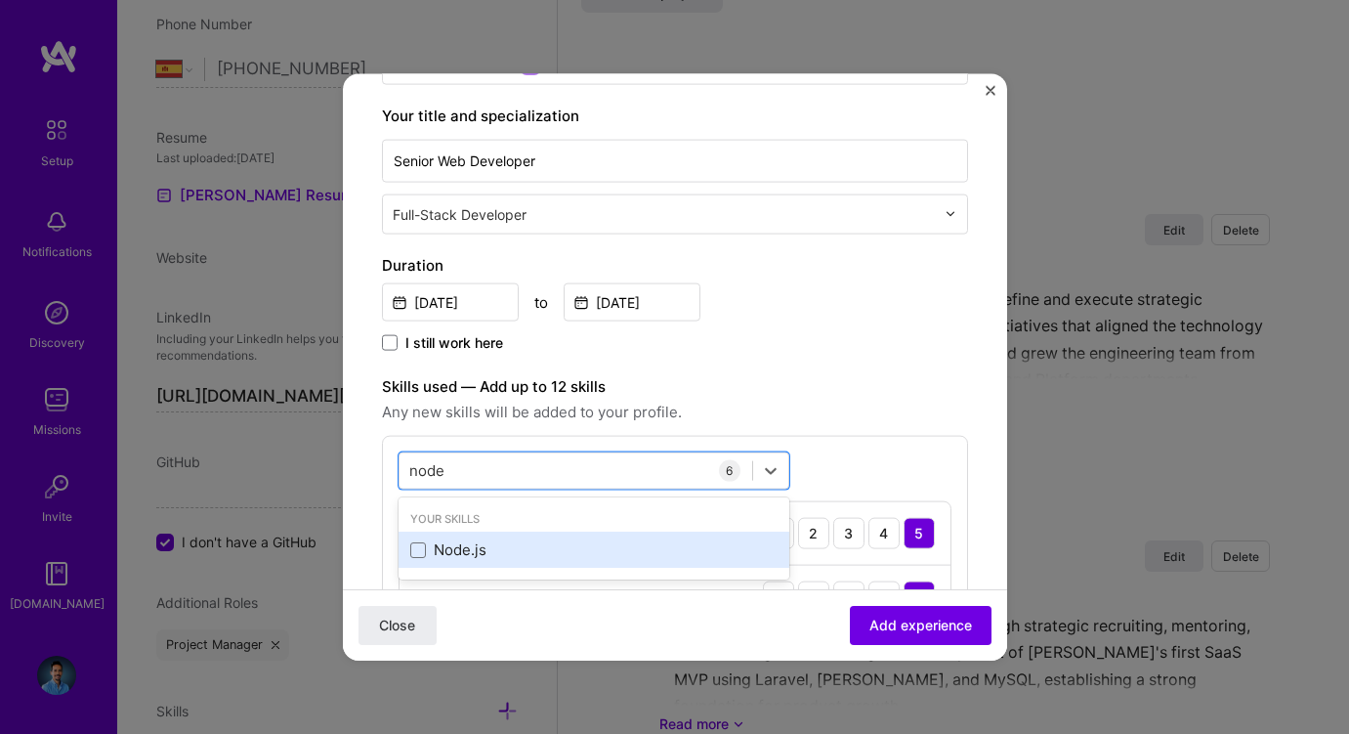
click at [454, 541] on div "Node.js" at bounding box center [593, 549] width 367 height 21
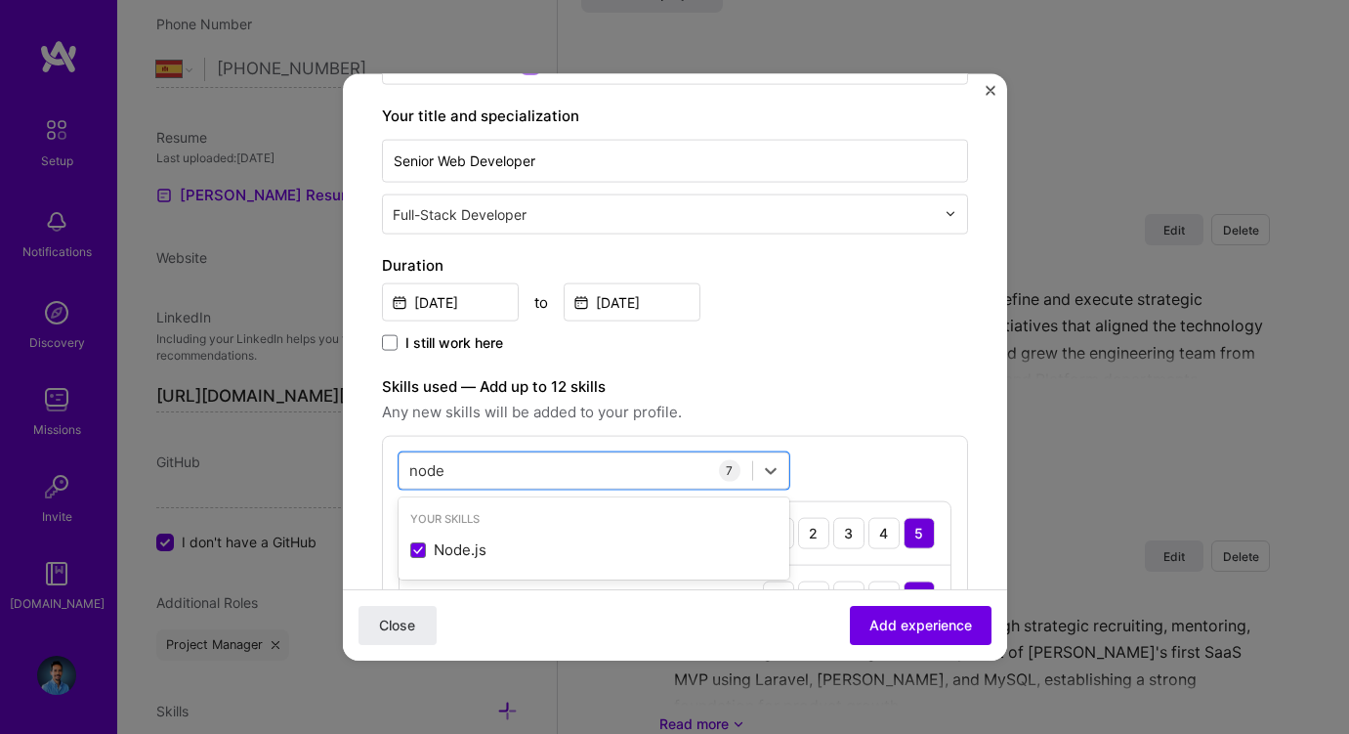
type input "node"
click at [838, 329] on div "Duration Sep, 2011 to Apr, 2016 I still work here" at bounding box center [675, 304] width 586 height 102
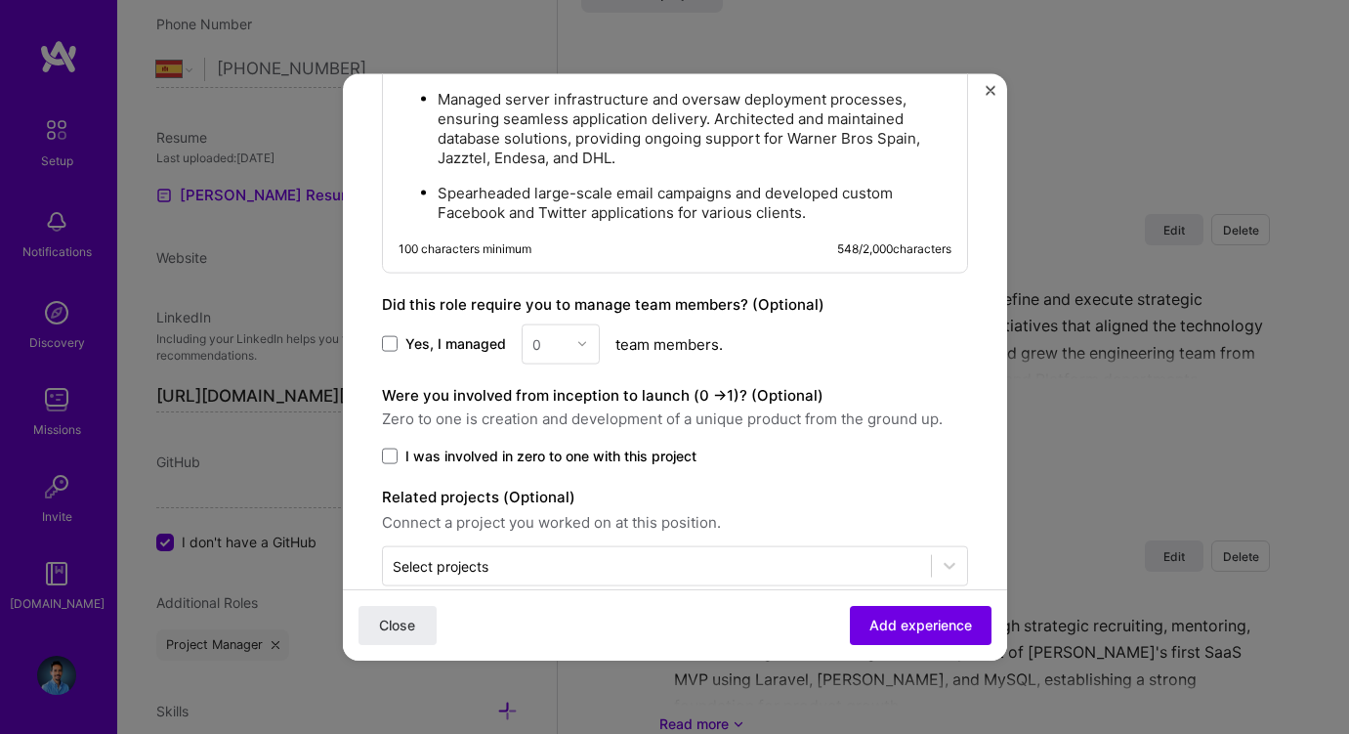
scroll to position [1382, 0]
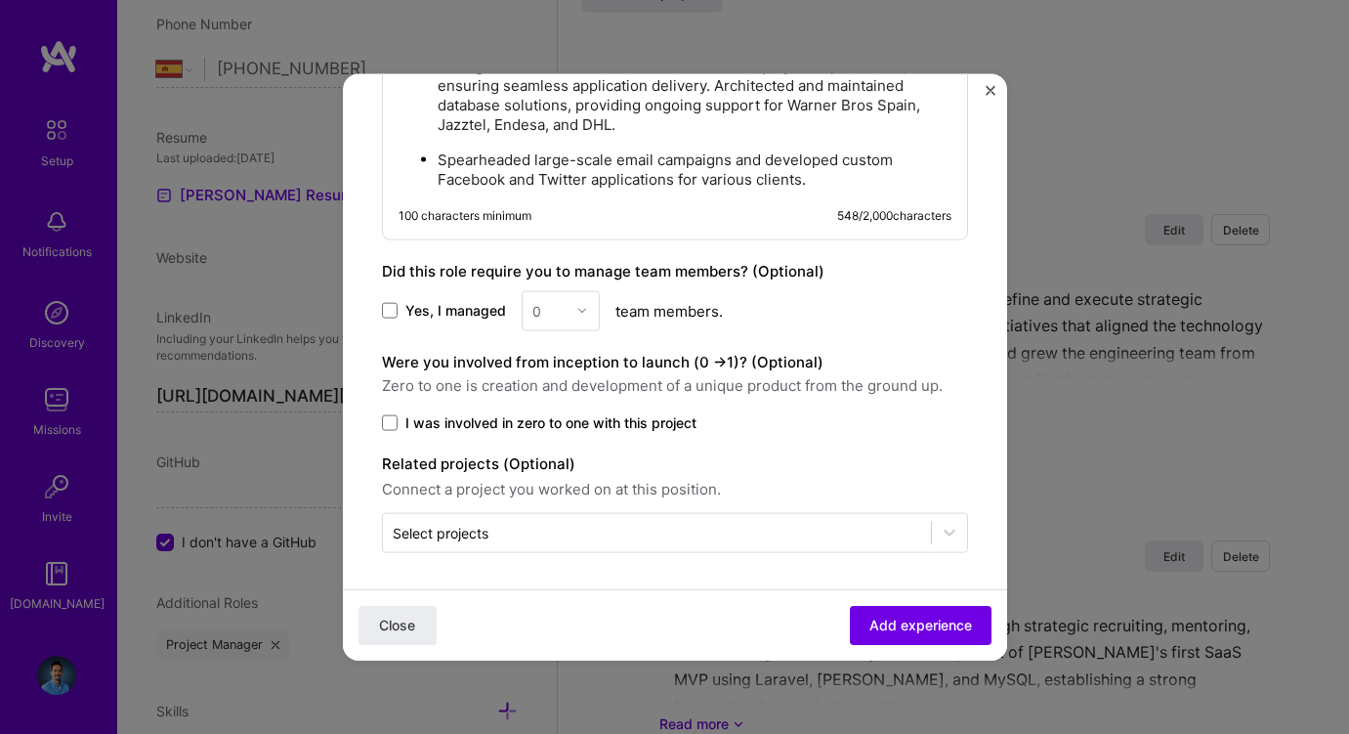
click at [654, 416] on span "I was involved in zero to one with this project" at bounding box center [550, 422] width 291 height 20
click at [0, 0] on input "I was involved in zero to one with this project" at bounding box center [0, 0] width 0 height 0
click at [907, 620] on span "Add experience" at bounding box center [921, 626] width 103 height 20
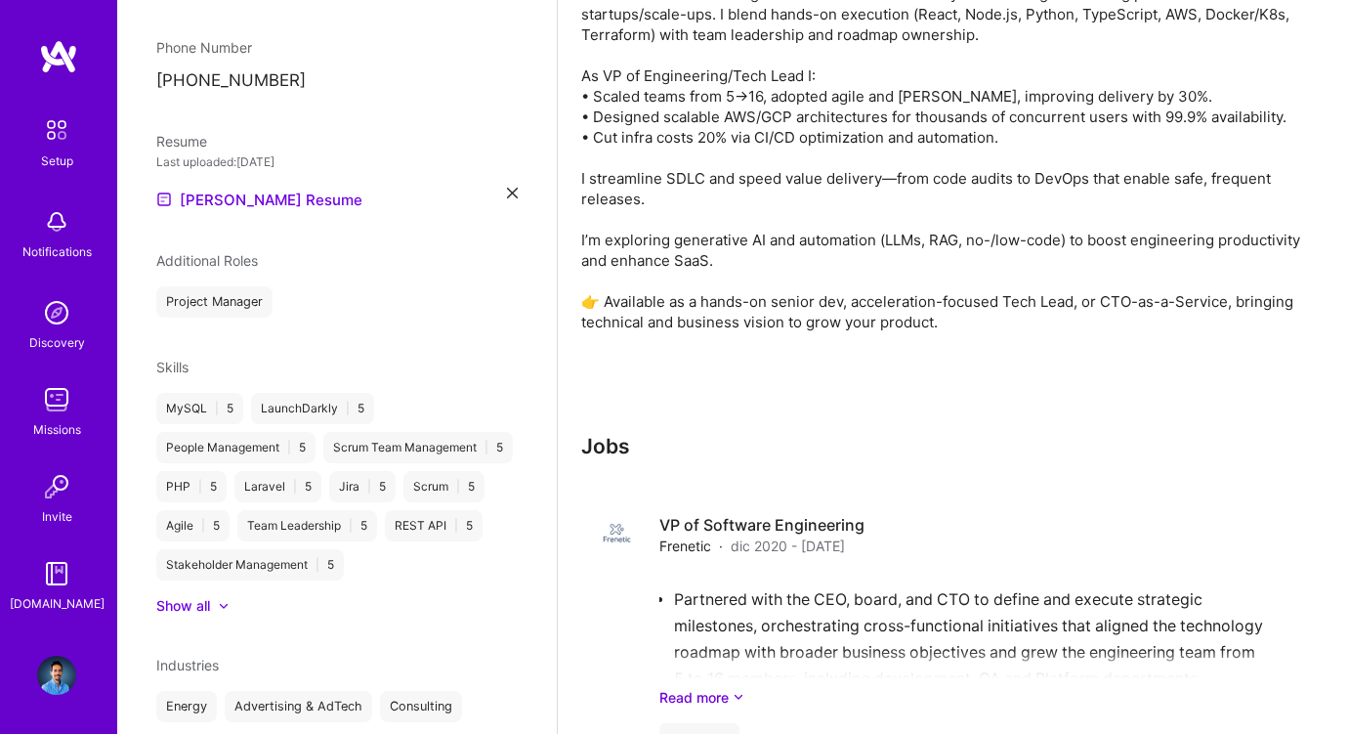
scroll to position [0, 0]
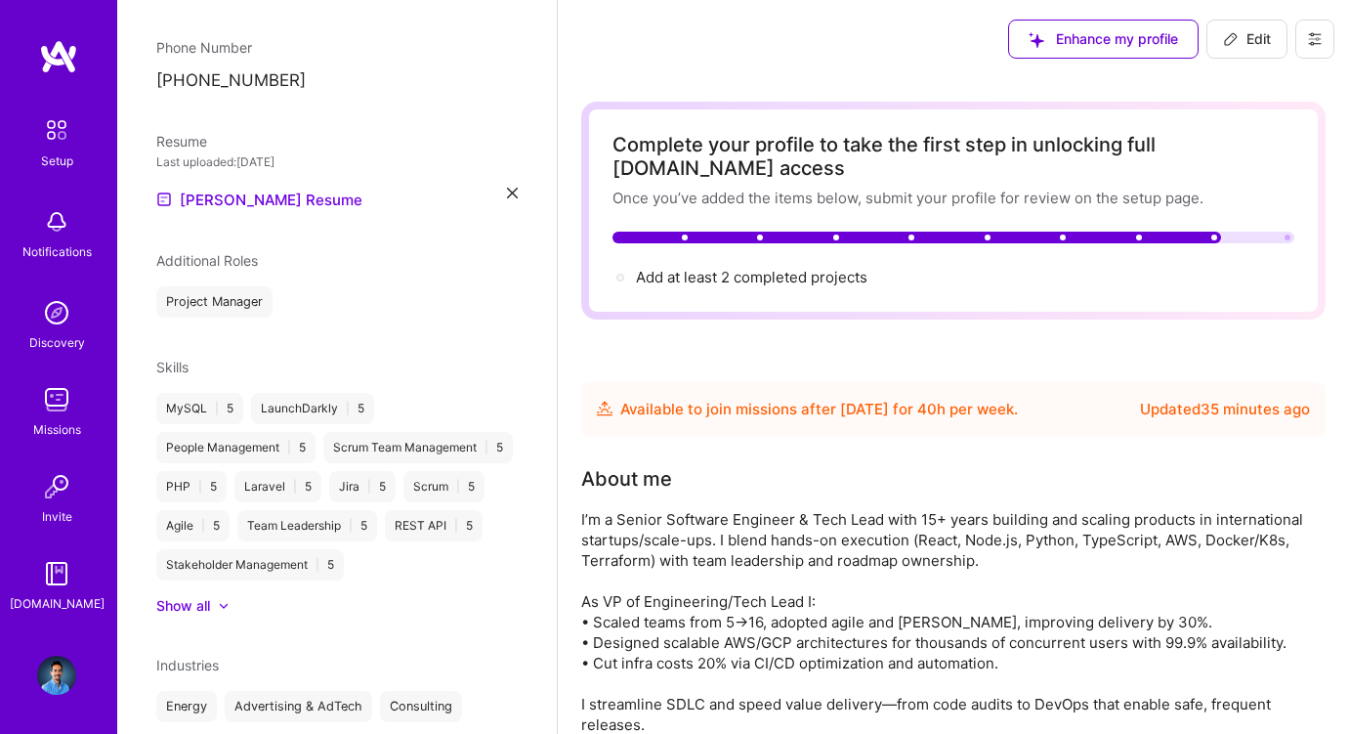
click at [1113, 47] on span "Enhance my profile" at bounding box center [1103, 39] width 149 height 20
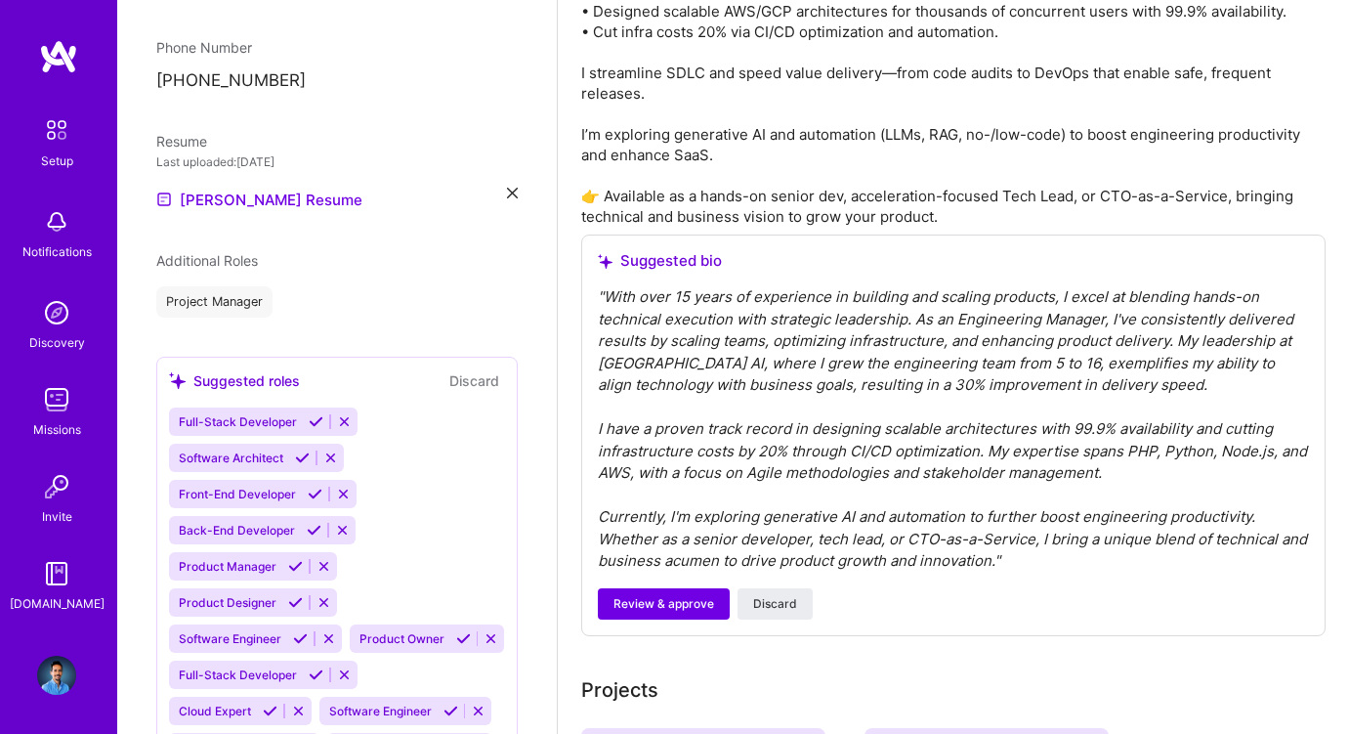
scroll to position [643, 0]
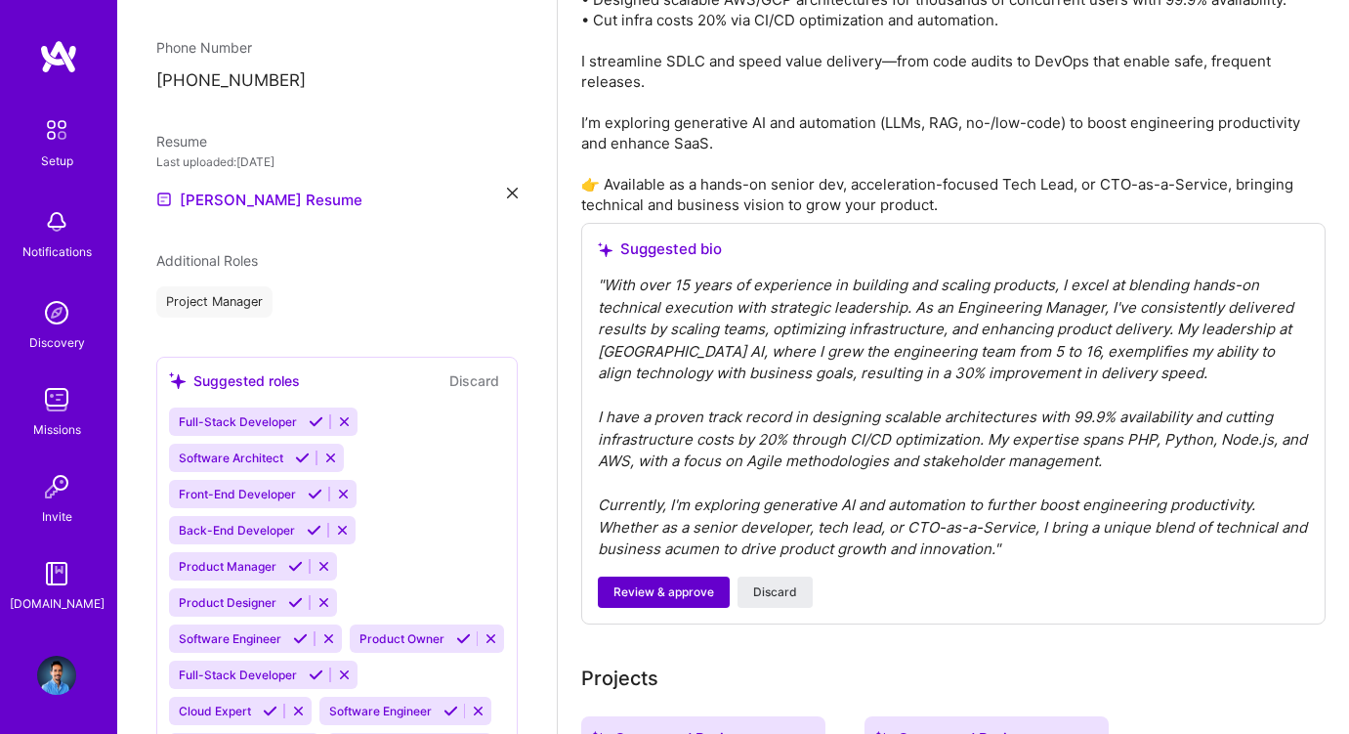
click at [660, 588] on span "Review & approve" at bounding box center [664, 592] width 101 height 18
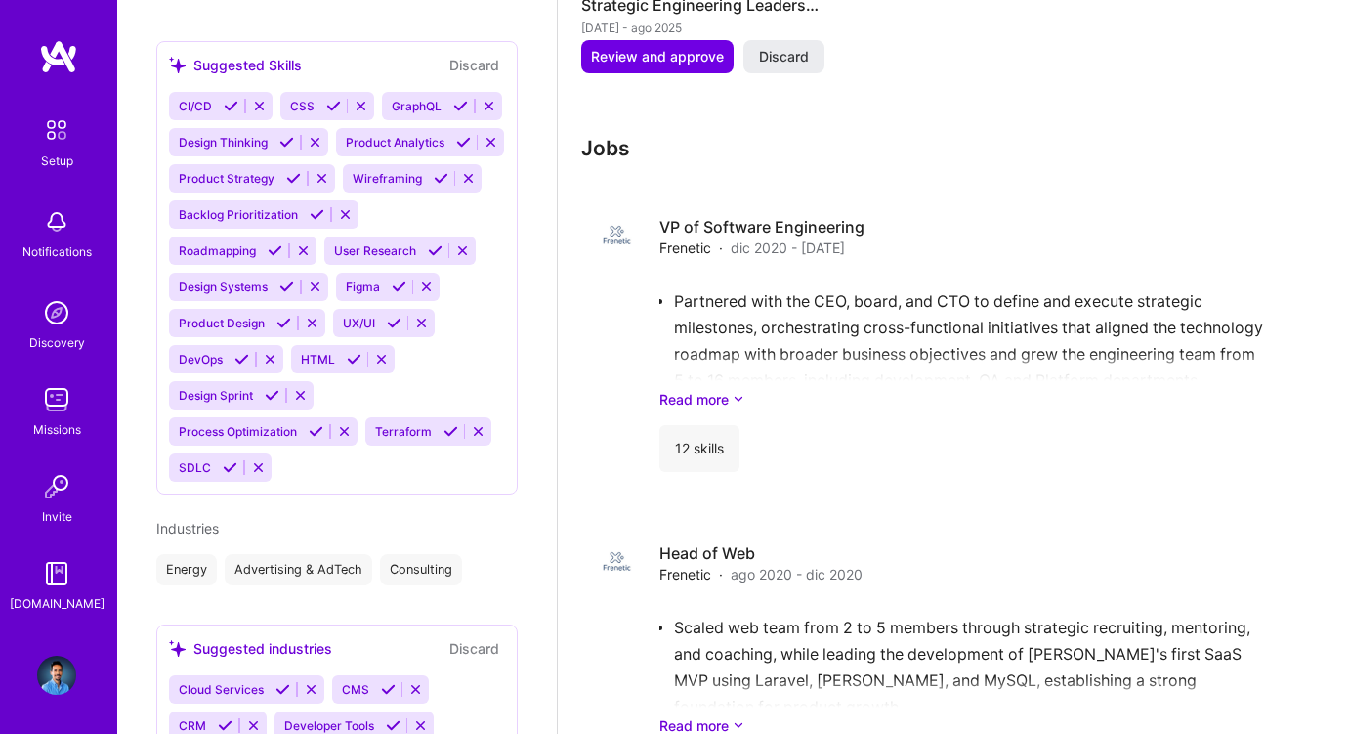
scroll to position [1613, 0]
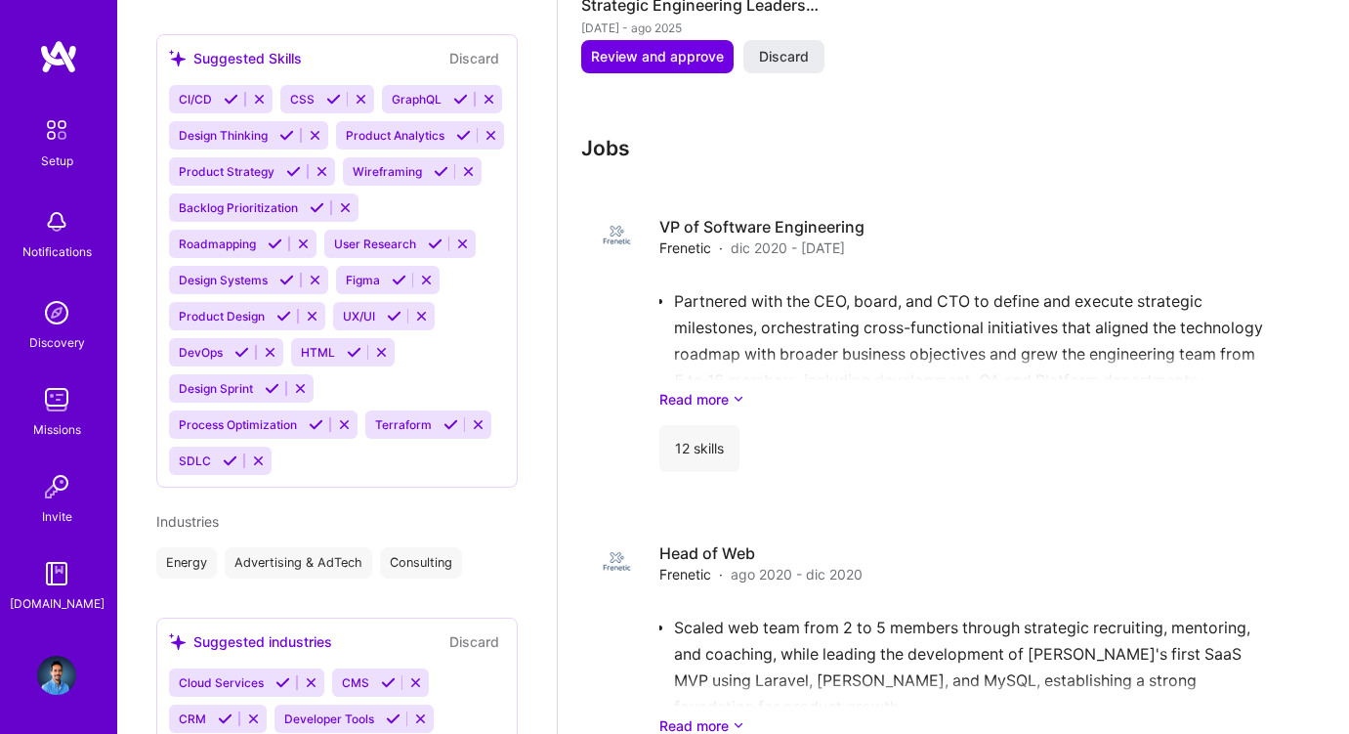
click at [479, 417] on icon at bounding box center [478, 424] width 15 height 15
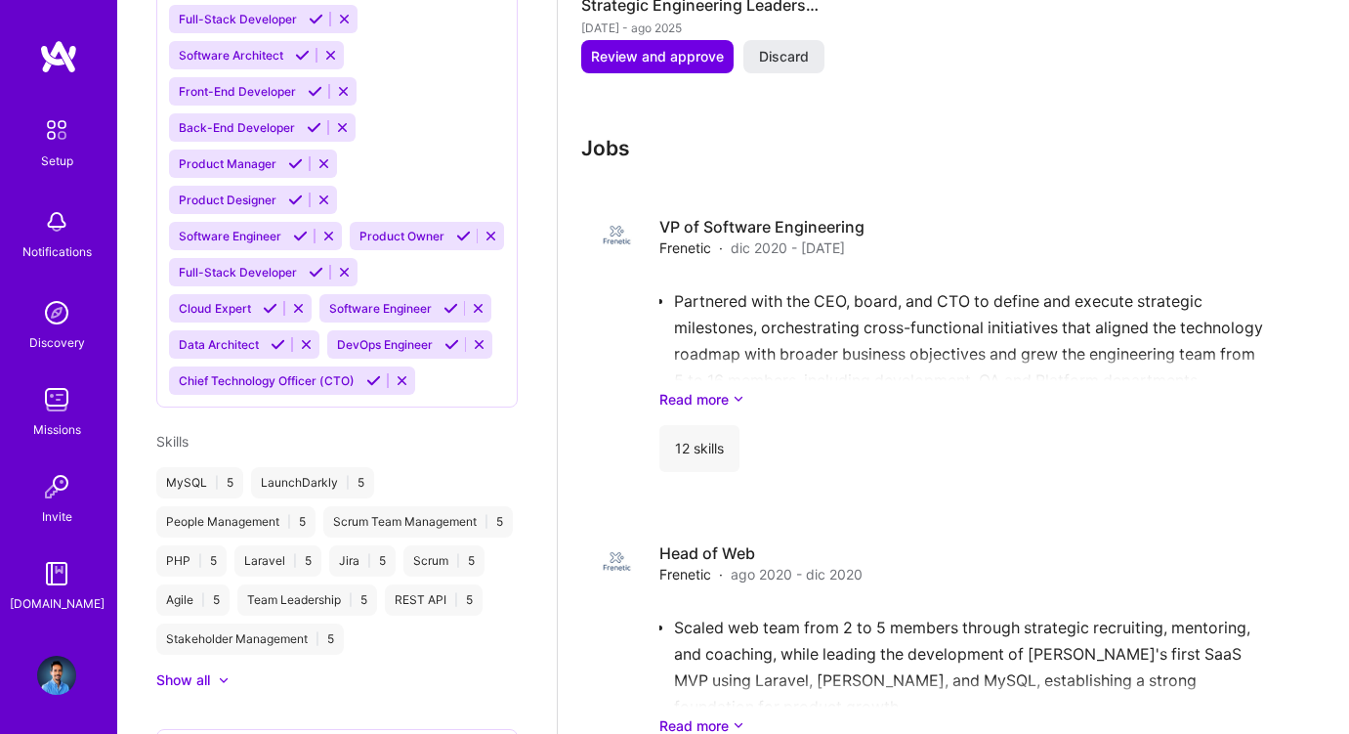
scroll to position [921, 0]
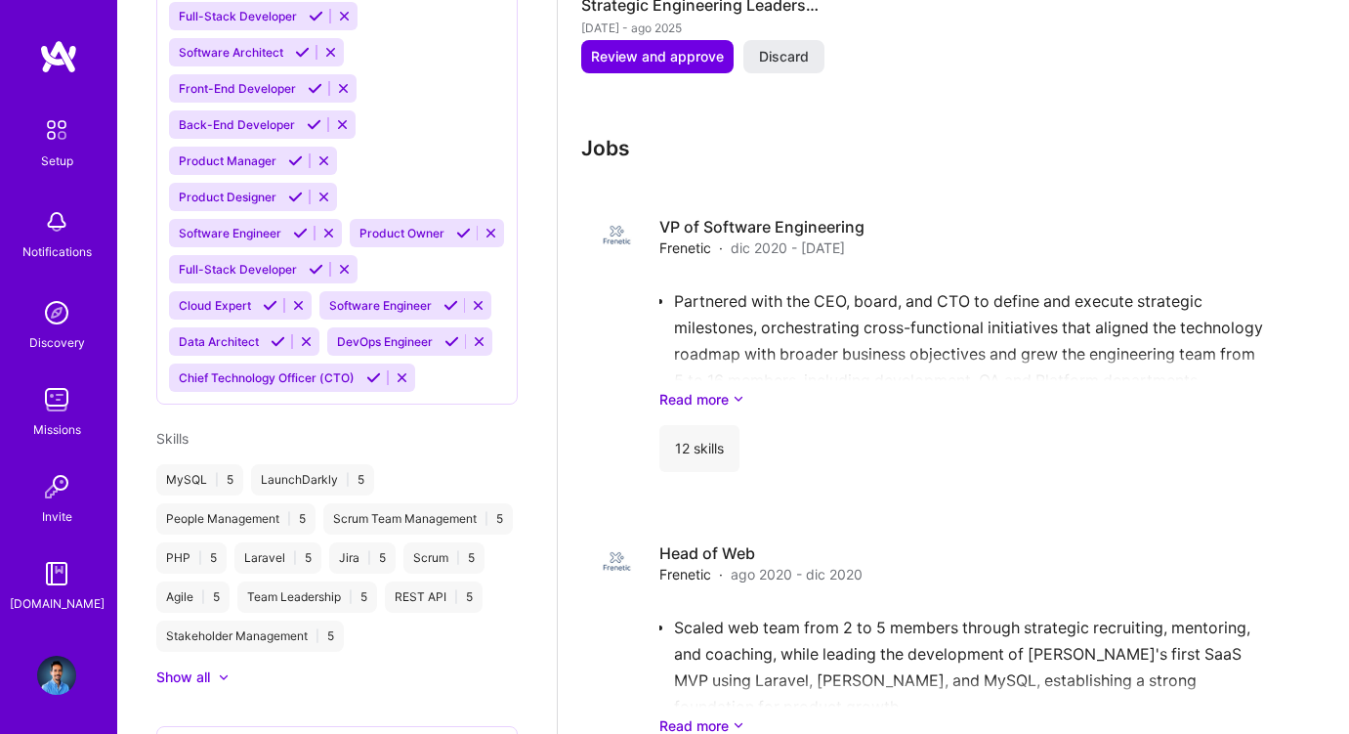
click at [485, 334] on icon at bounding box center [479, 341] width 15 height 15
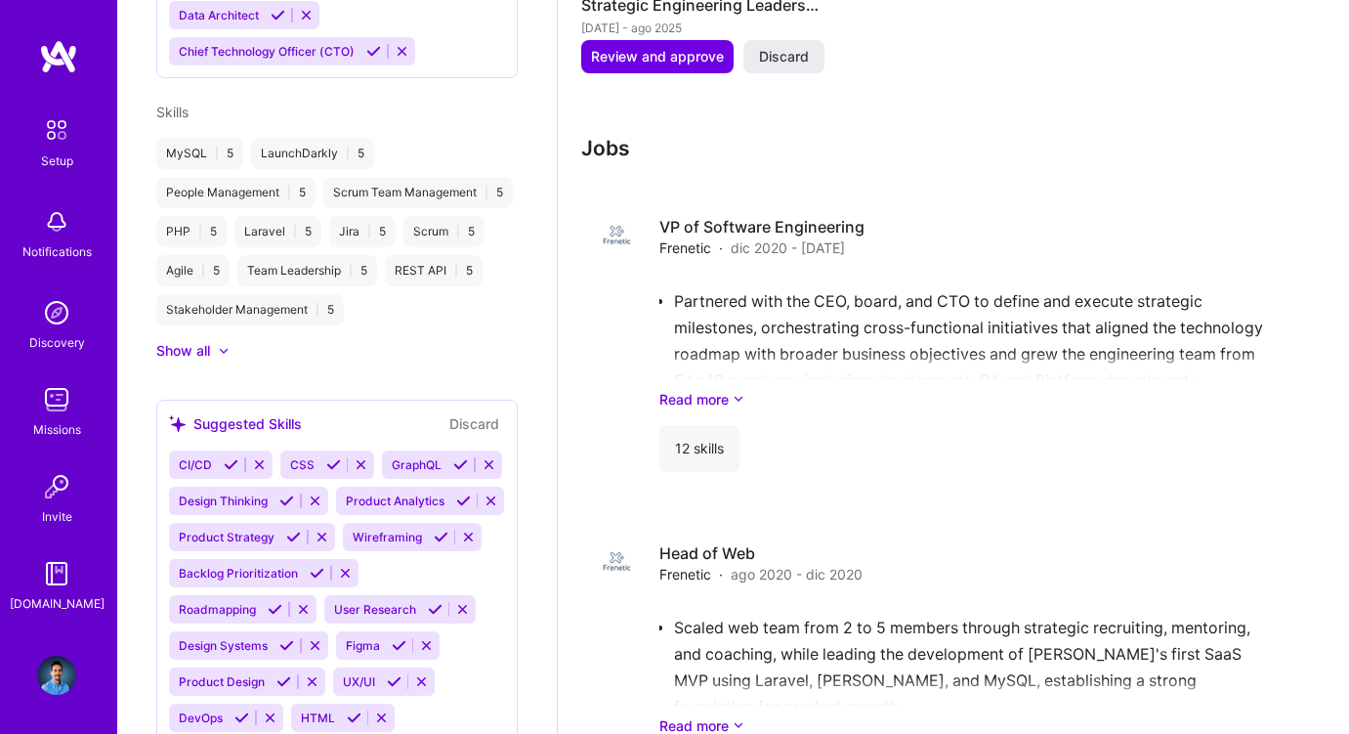
scroll to position [1246, 0]
click at [355, 459] on icon at bounding box center [361, 466] width 15 height 15
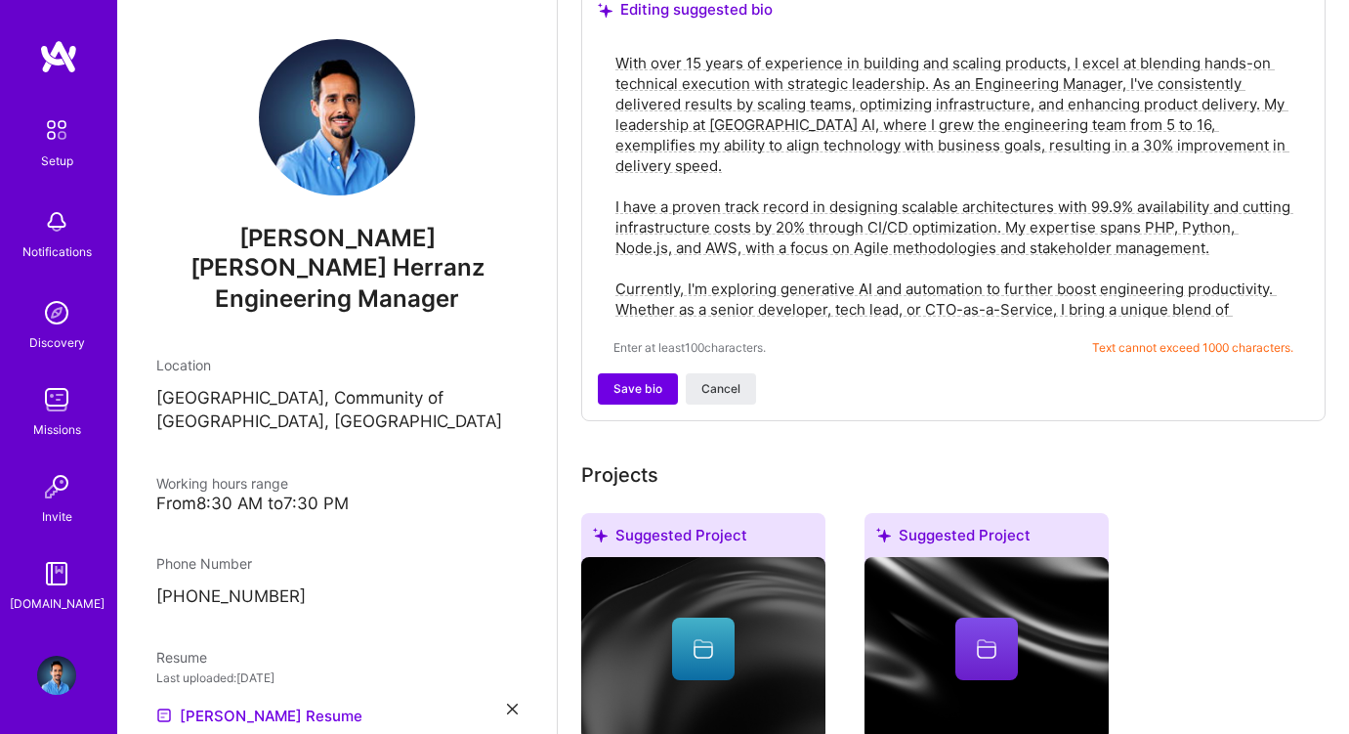
scroll to position [0, 0]
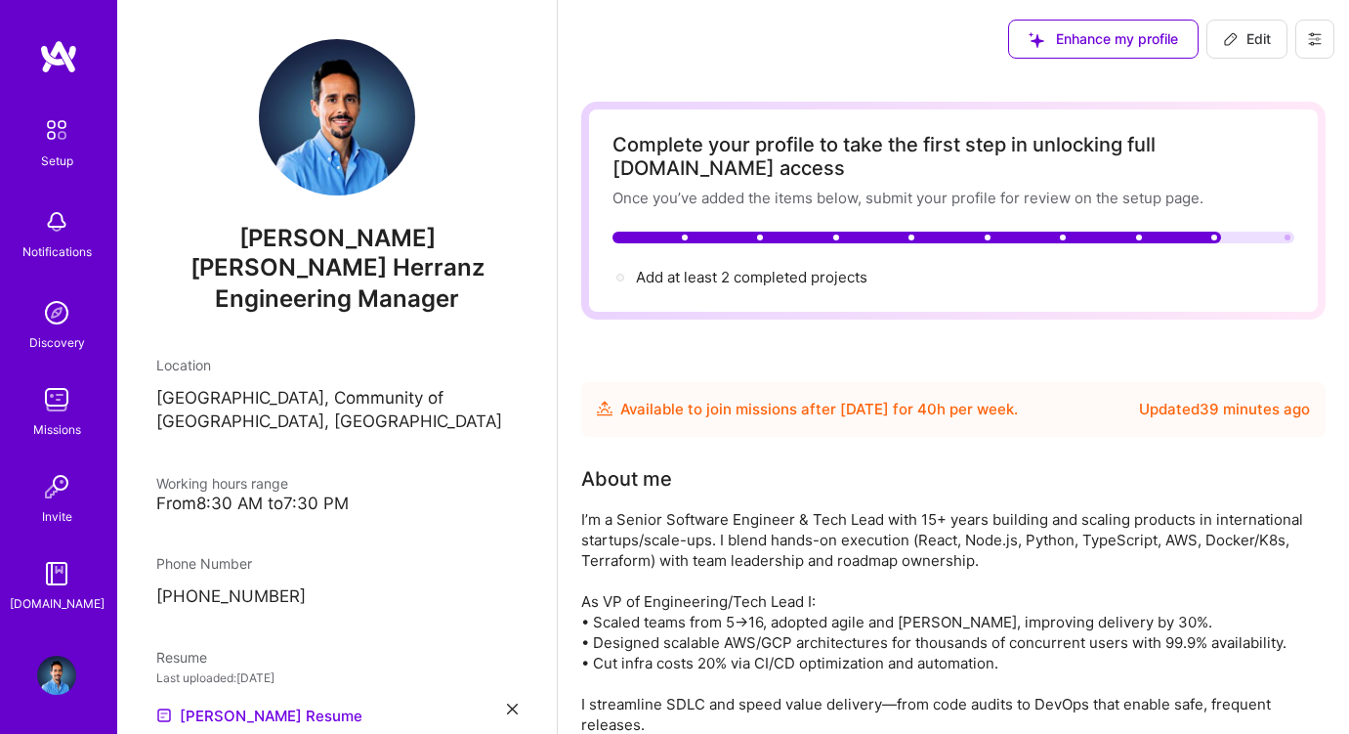
click at [1252, 46] on span "Edit" at bounding box center [1247, 39] width 48 height 20
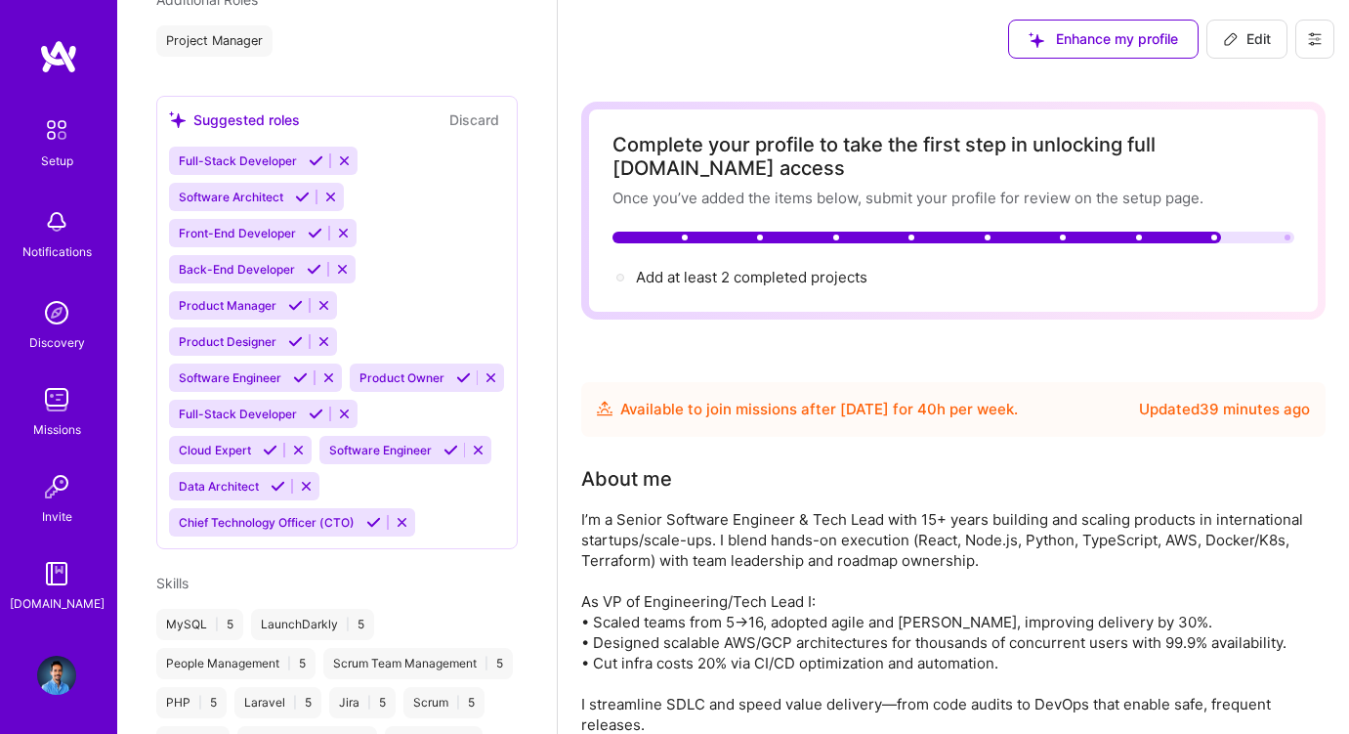
select select "ES"
select select "Future Date"
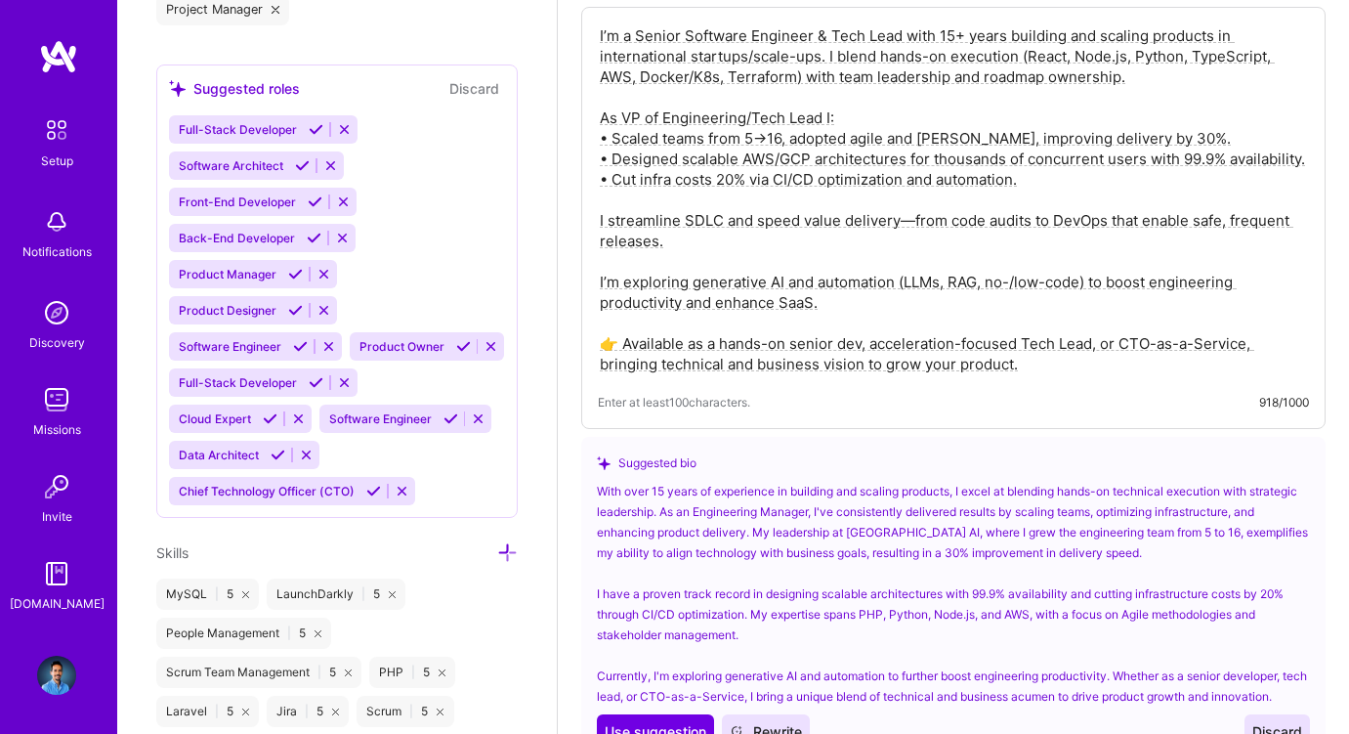
scroll to position [1403, 0]
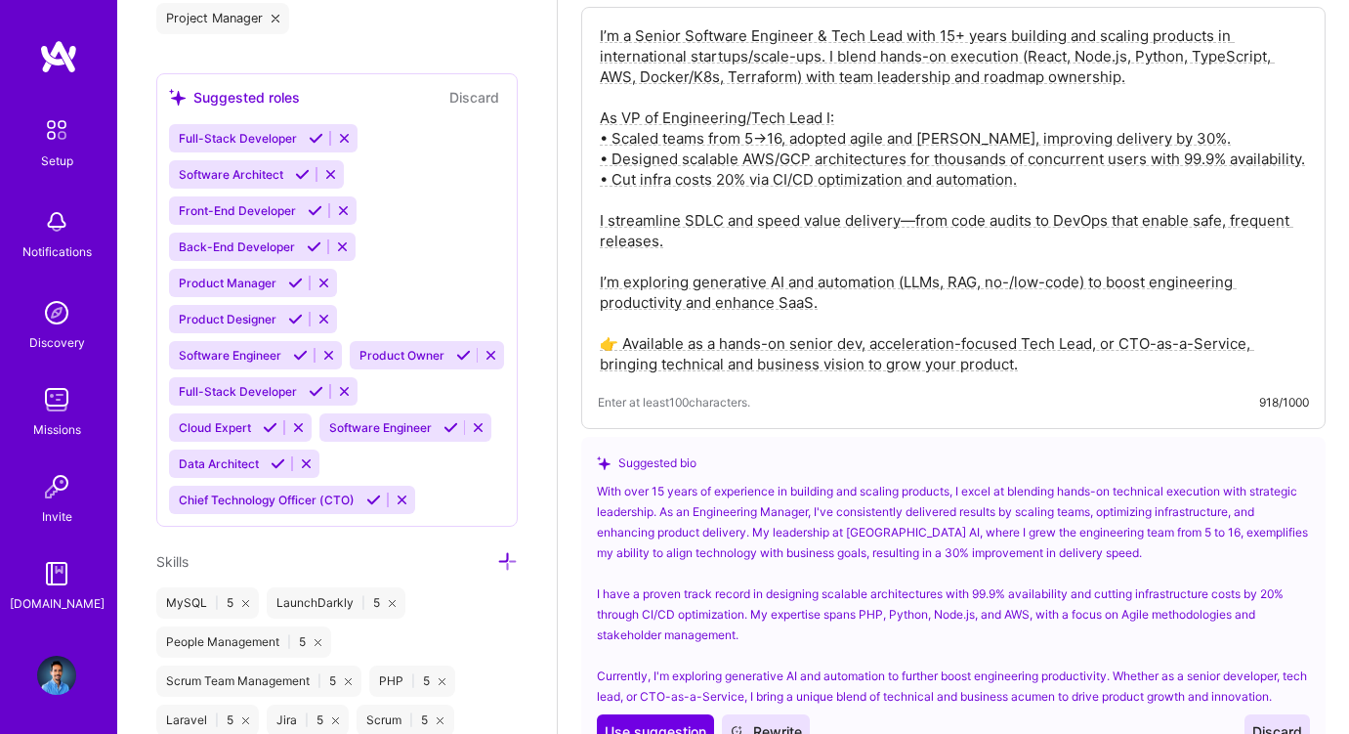
click at [223, 492] on span "Chief Technology Officer (CTO)" at bounding box center [267, 499] width 176 height 15
click at [346, 492] on span "Chief Technology Officer (CTO)" at bounding box center [267, 499] width 176 height 15
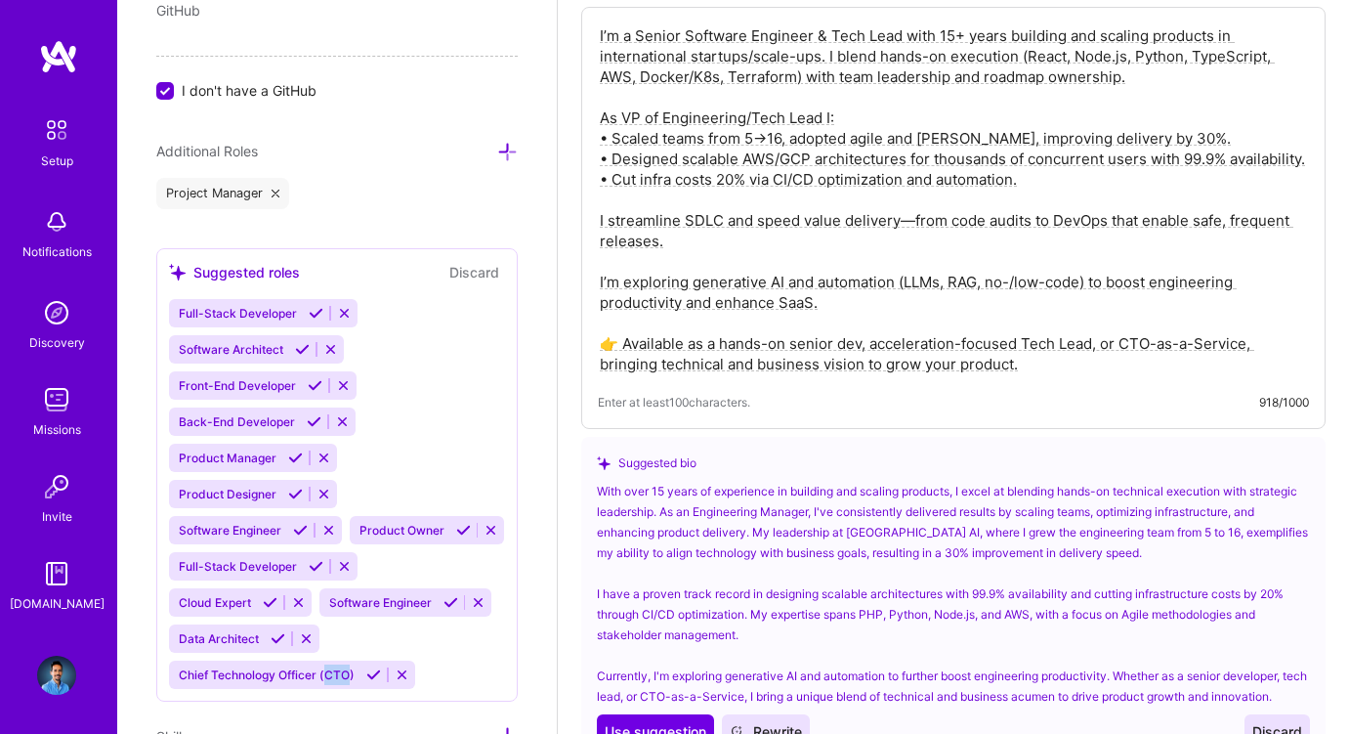
scroll to position [1243, 0]
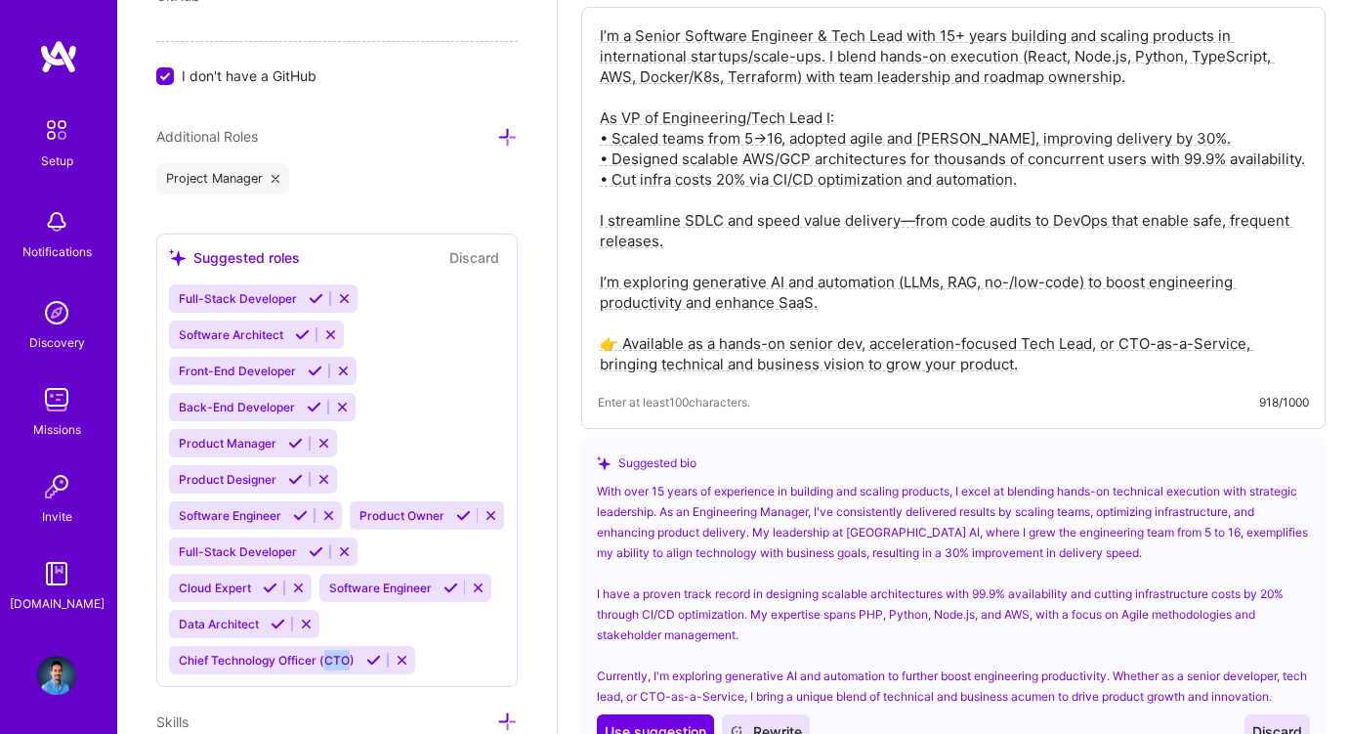
click at [508, 127] on icon at bounding box center [507, 137] width 21 height 21
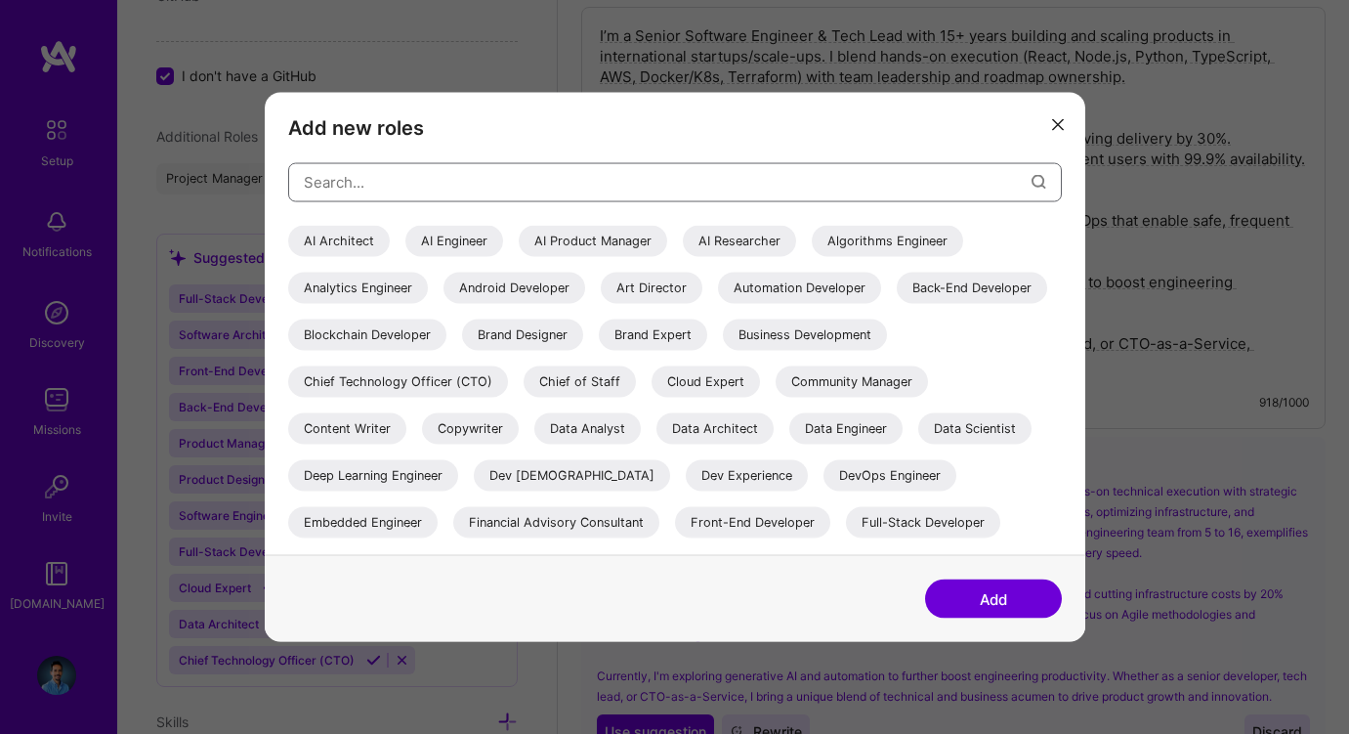
click at [497, 190] on input "modal" at bounding box center [668, 182] width 728 height 50
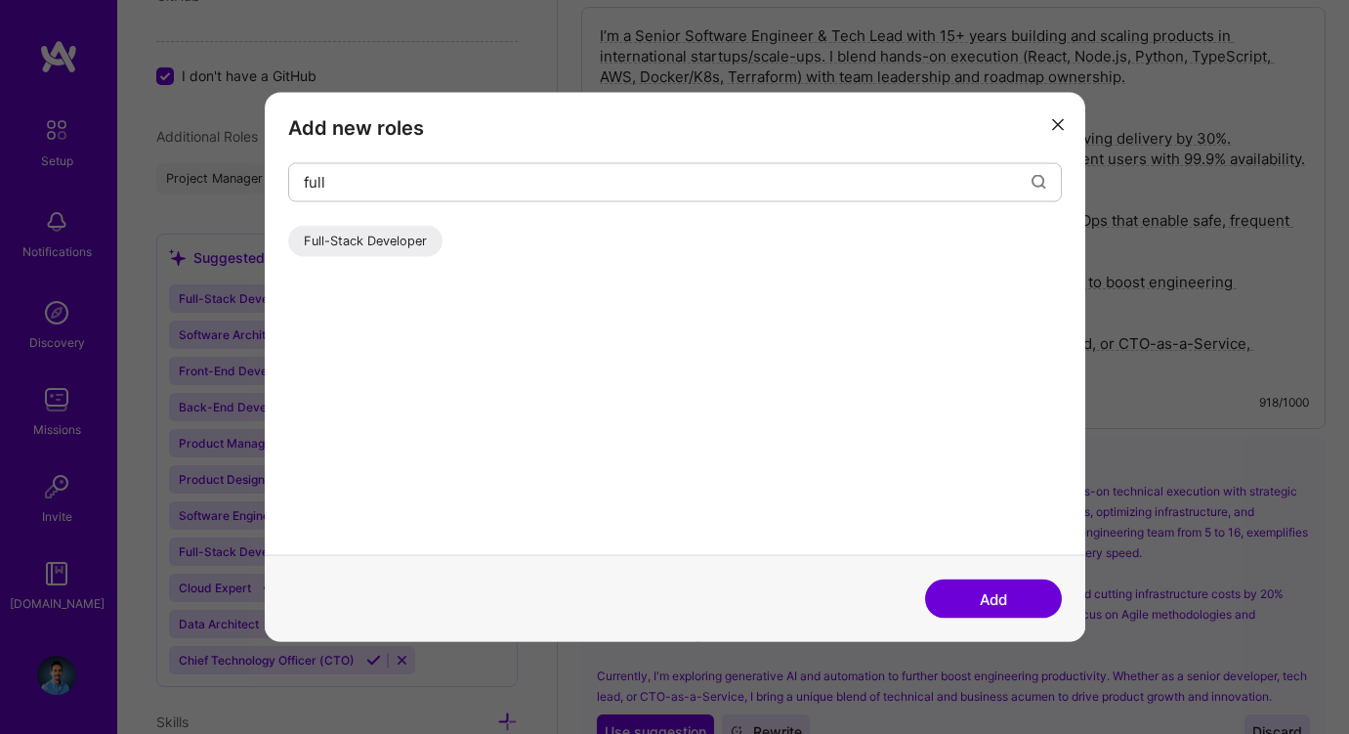
click at [381, 241] on div "Full-Stack Developer" at bounding box center [365, 240] width 154 height 31
click at [336, 183] on input "full" at bounding box center [668, 182] width 728 height 50
type input "f"
type input "softwa"
click at [388, 244] on div "Software Architect" at bounding box center [360, 240] width 144 height 31
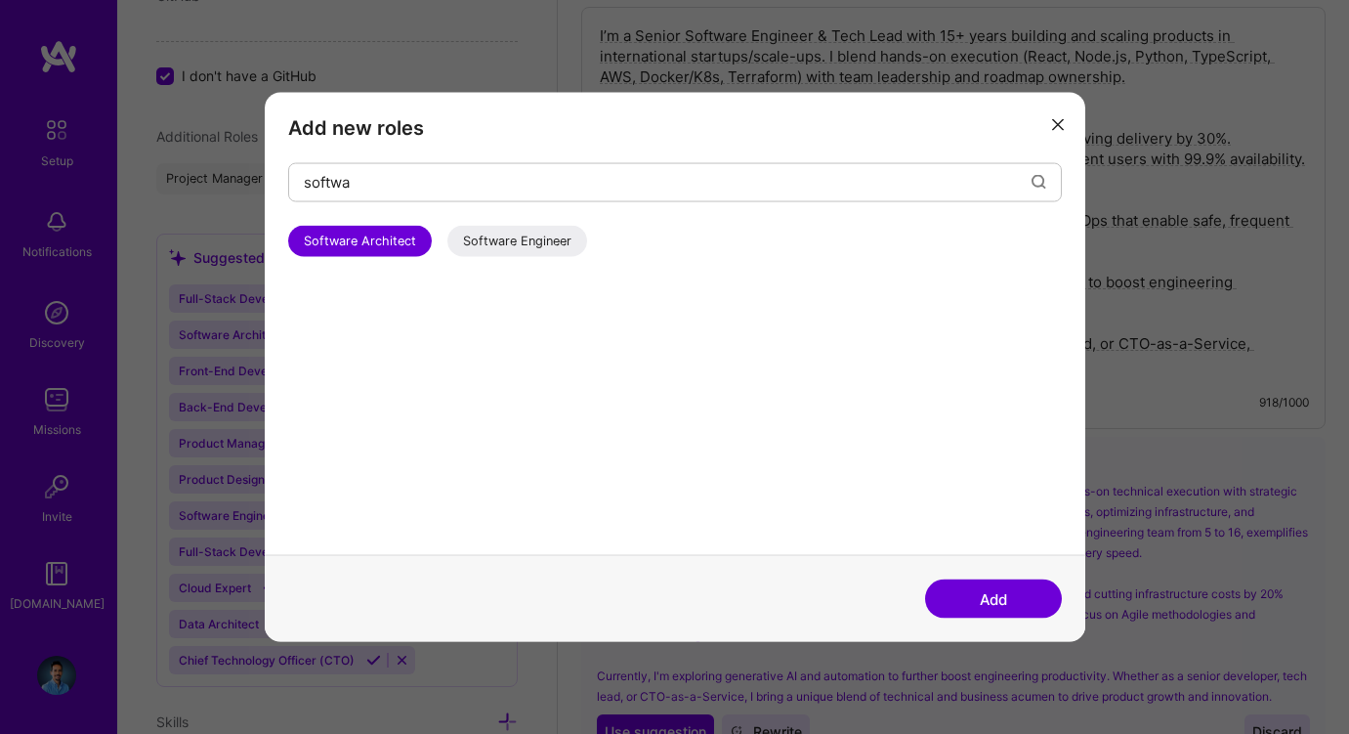
click at [488, 236] on div "Software Engineer" at bounding box center [517, 240] width 140 height 31
click at [334, 184] on input "softwa" at bounding box center [668, 182] width 728 height 50
type input "cto"
click at [468, 237] on div "Chief Technology Officer (CTO)" at bounding box center [515, 240] width 220 height 31
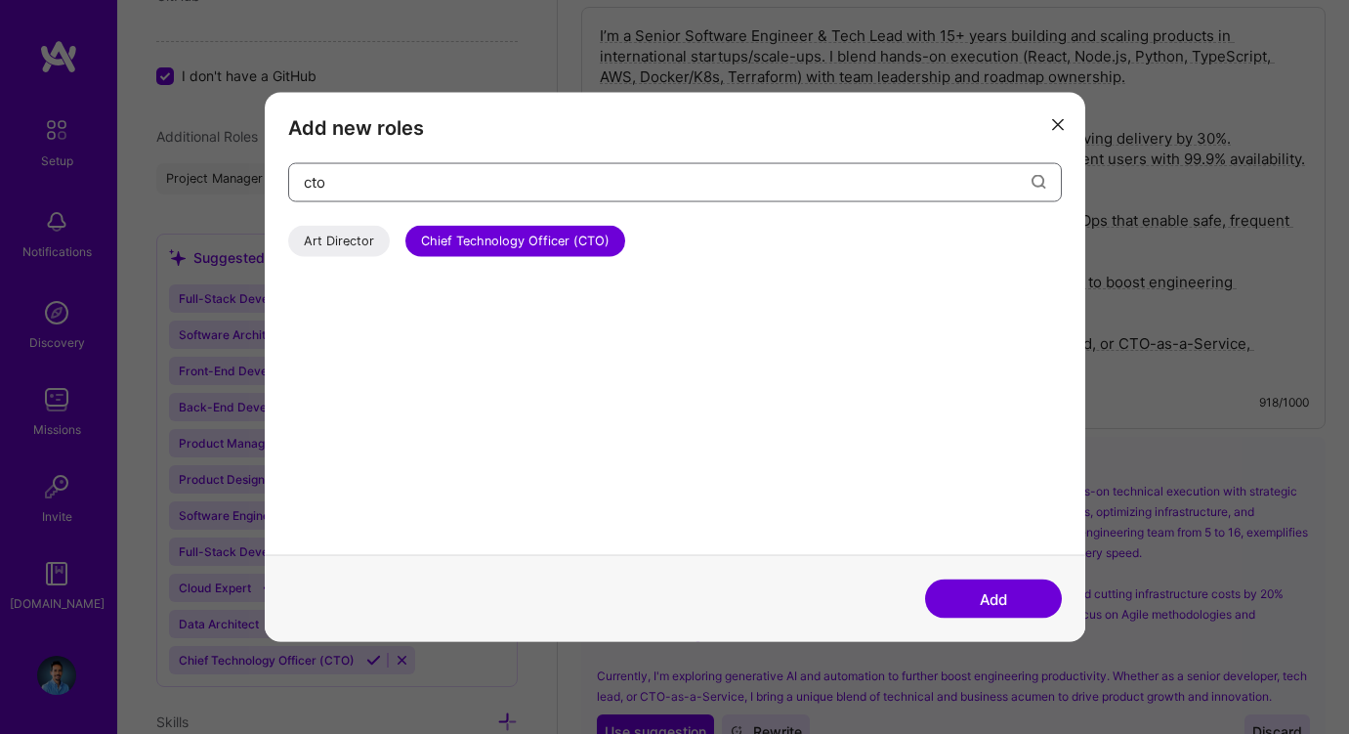
click at [324, 181] on input "cto" at bounding box center [668, 182] width 728 height 50
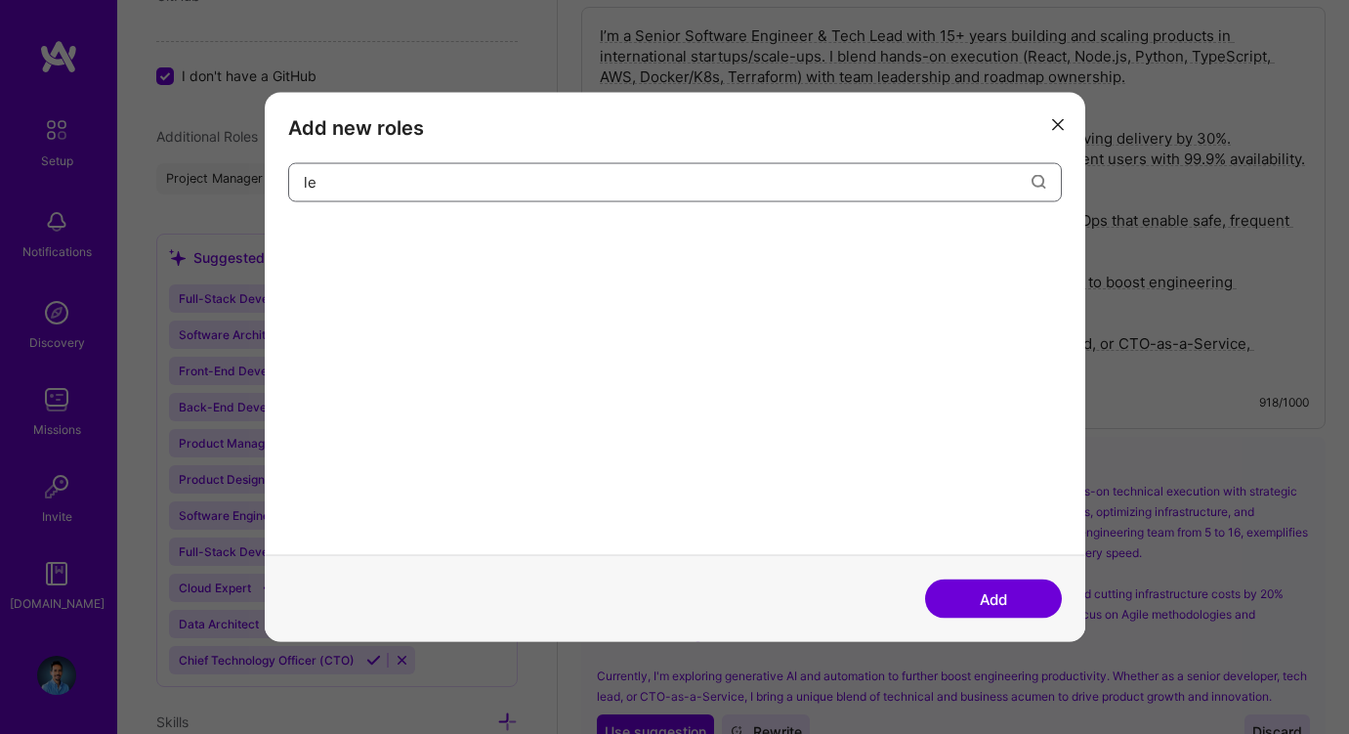
type input "l"
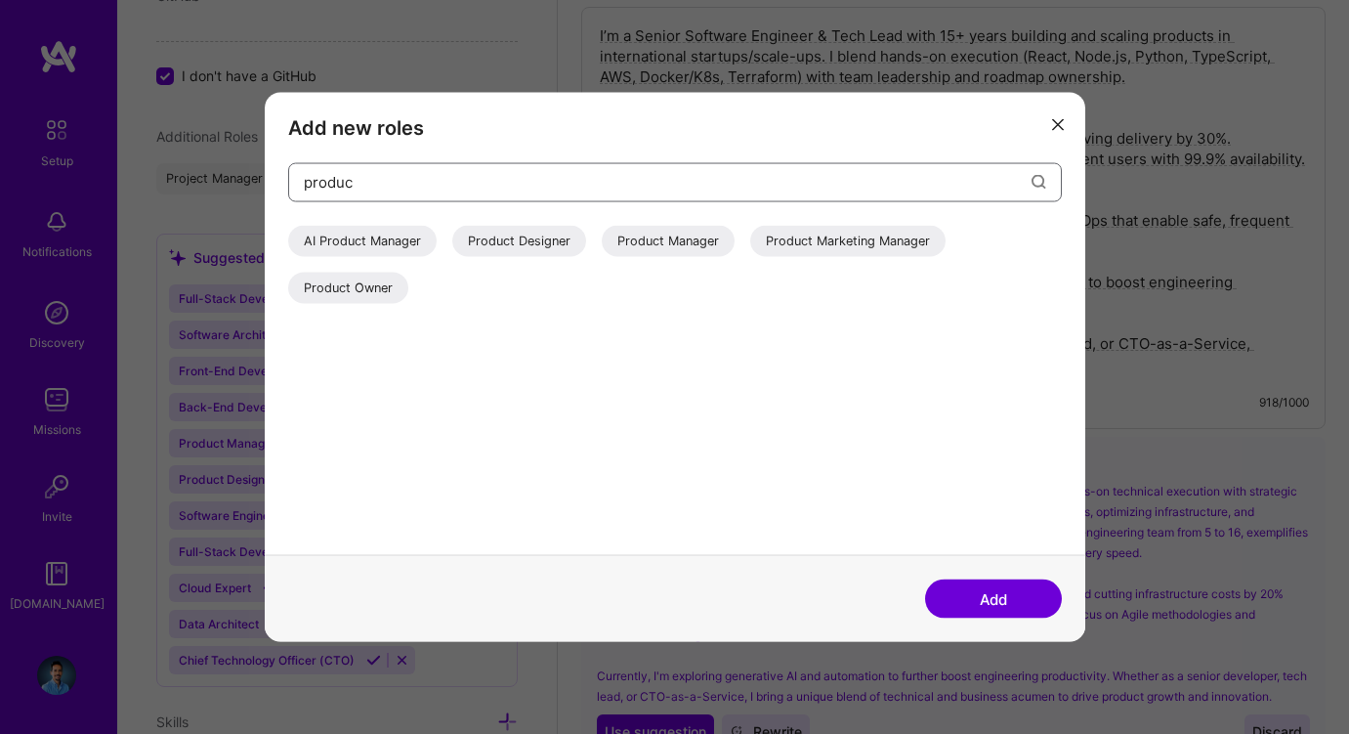
type input "produc"
click at [653, 238] on div "Product Manager" at bounding box center [668, 240] width 133 height 31
click at [995, 588] on button "Add" at bounding box center [993, 598] width 137 height 39
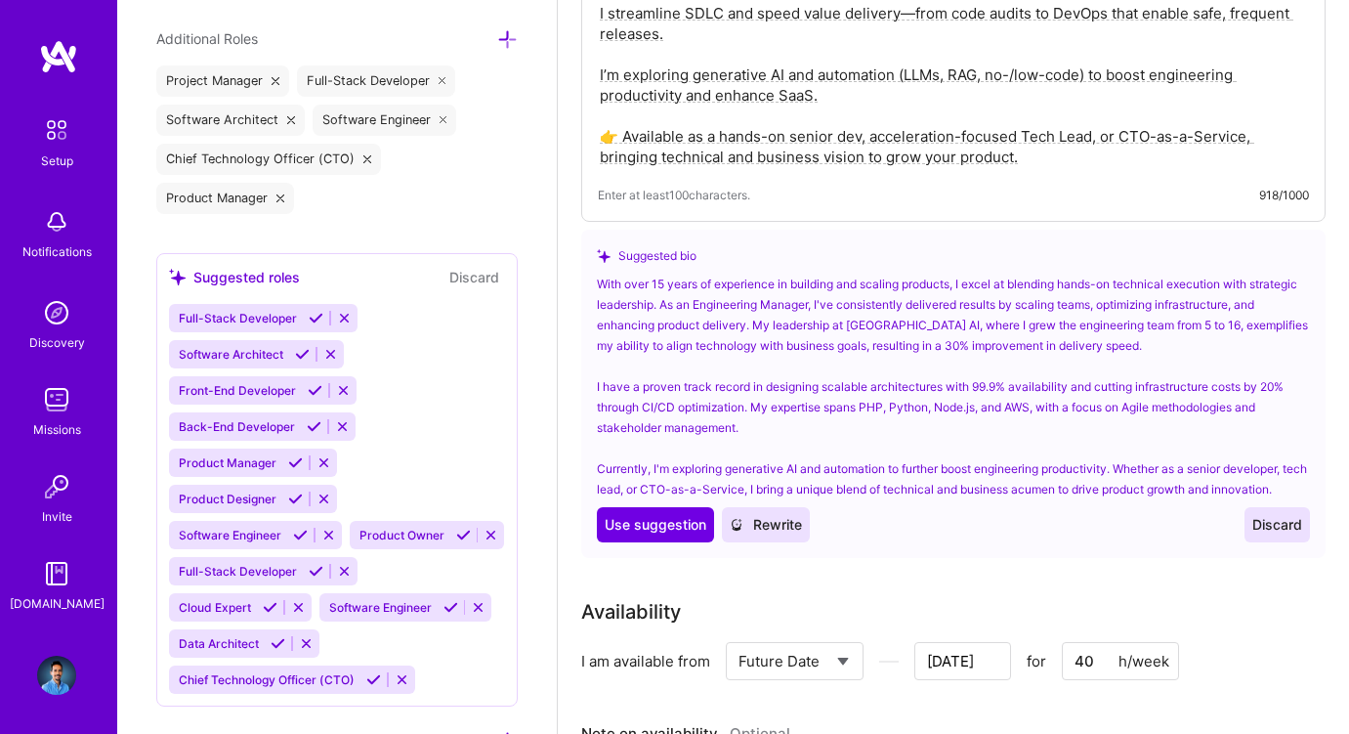
scroll to position [1338, 0]
click at [342, 313] on icon at bounding box center [344, 320] width 15 height 15
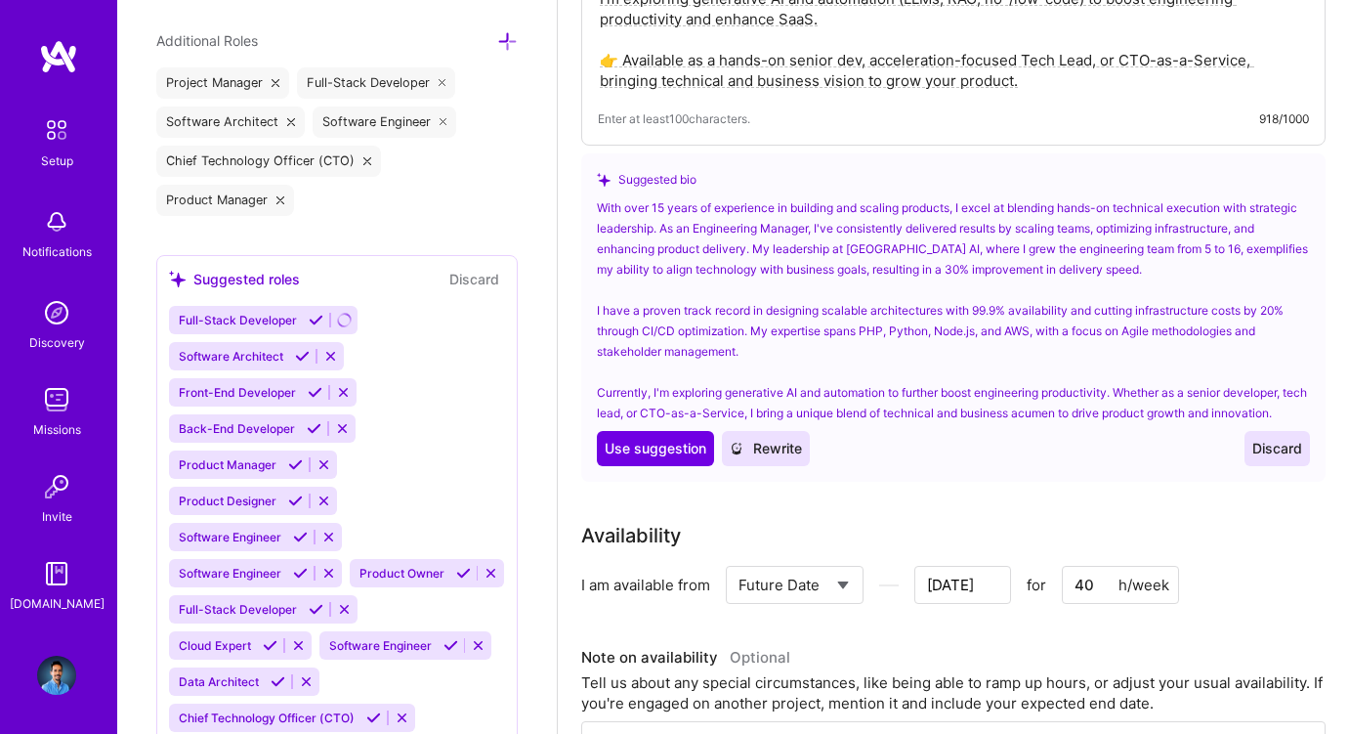
scroll to position [756, 0]
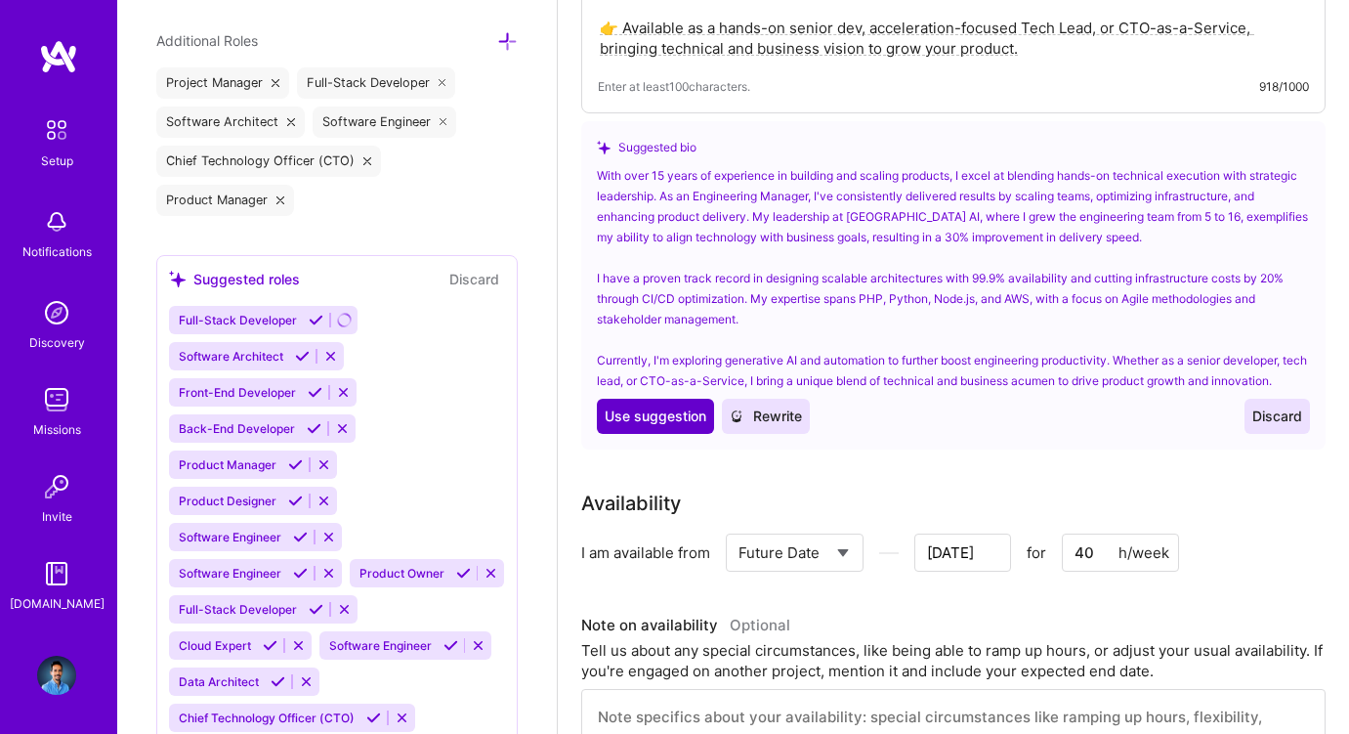
click at [652, 426] on span "Use suggestion" at bounding box center [656, 416] width 102 height 20
type textarea "With over 15 years of experience in building and scaling products, I excel at b…"
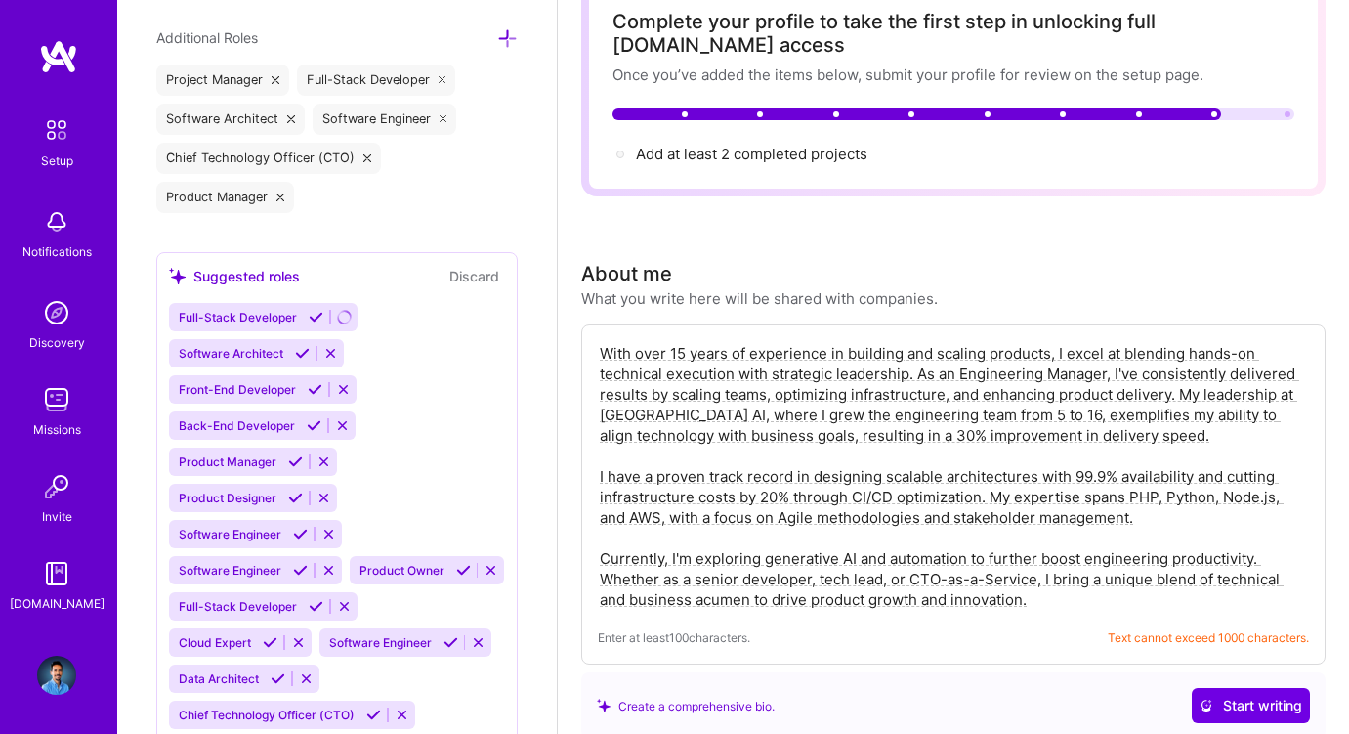
scroll to position [1311, 0]
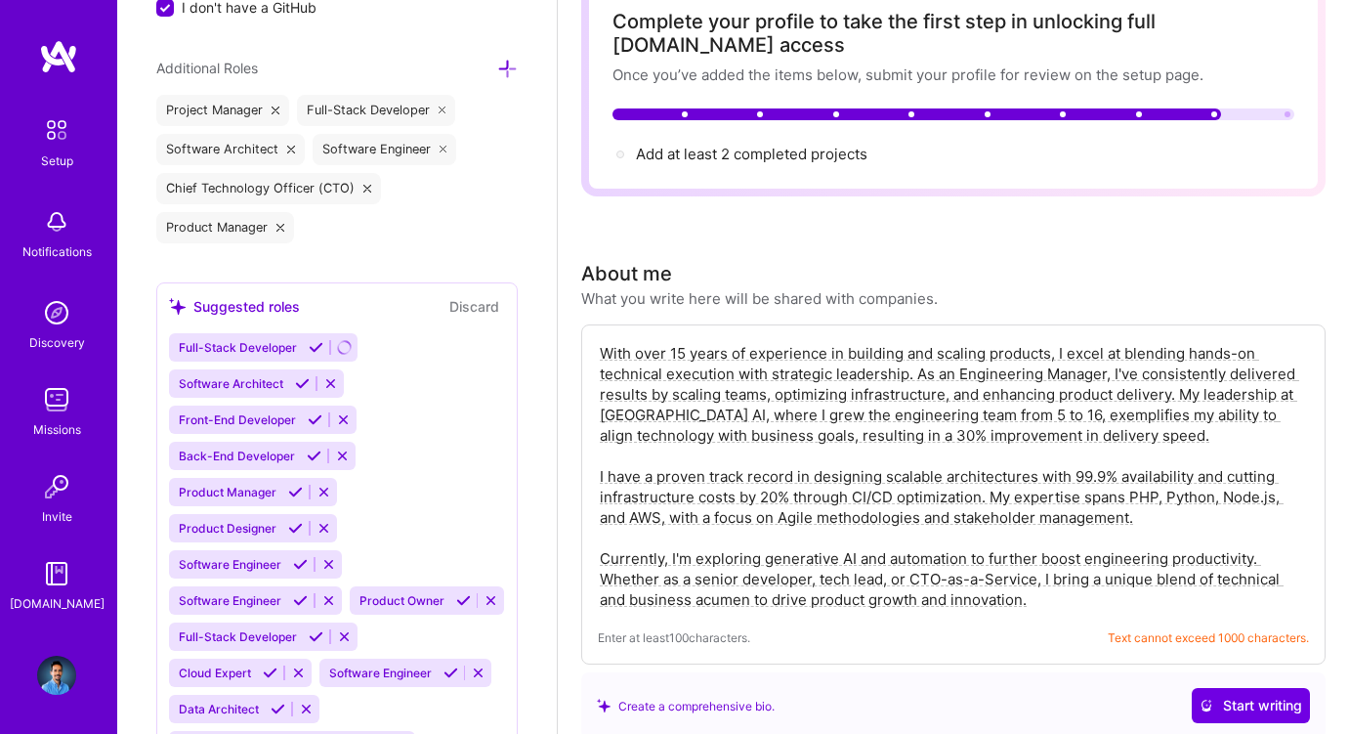
click at [278, 701] on icon at bounding box center [278, 708] width 15 height 15
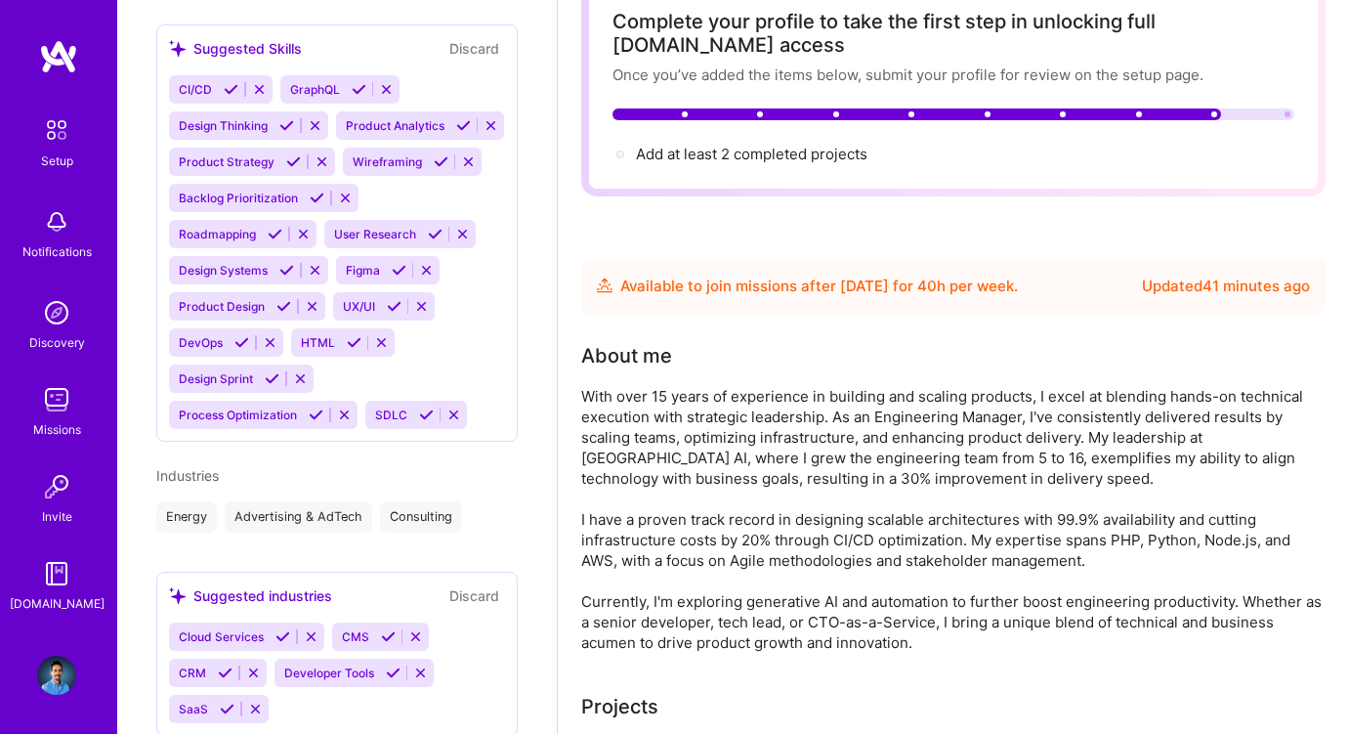
scroll to position [1671, 0]
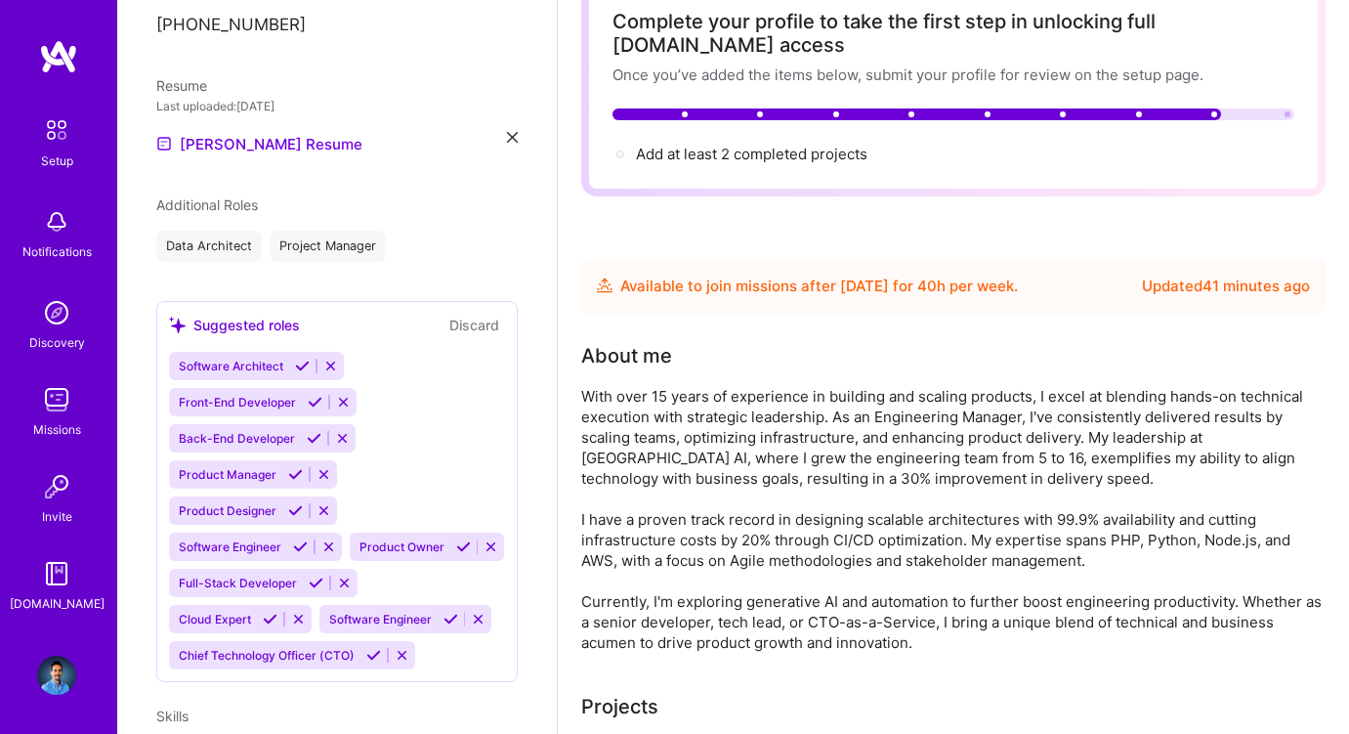
scroll to position [568, 0]
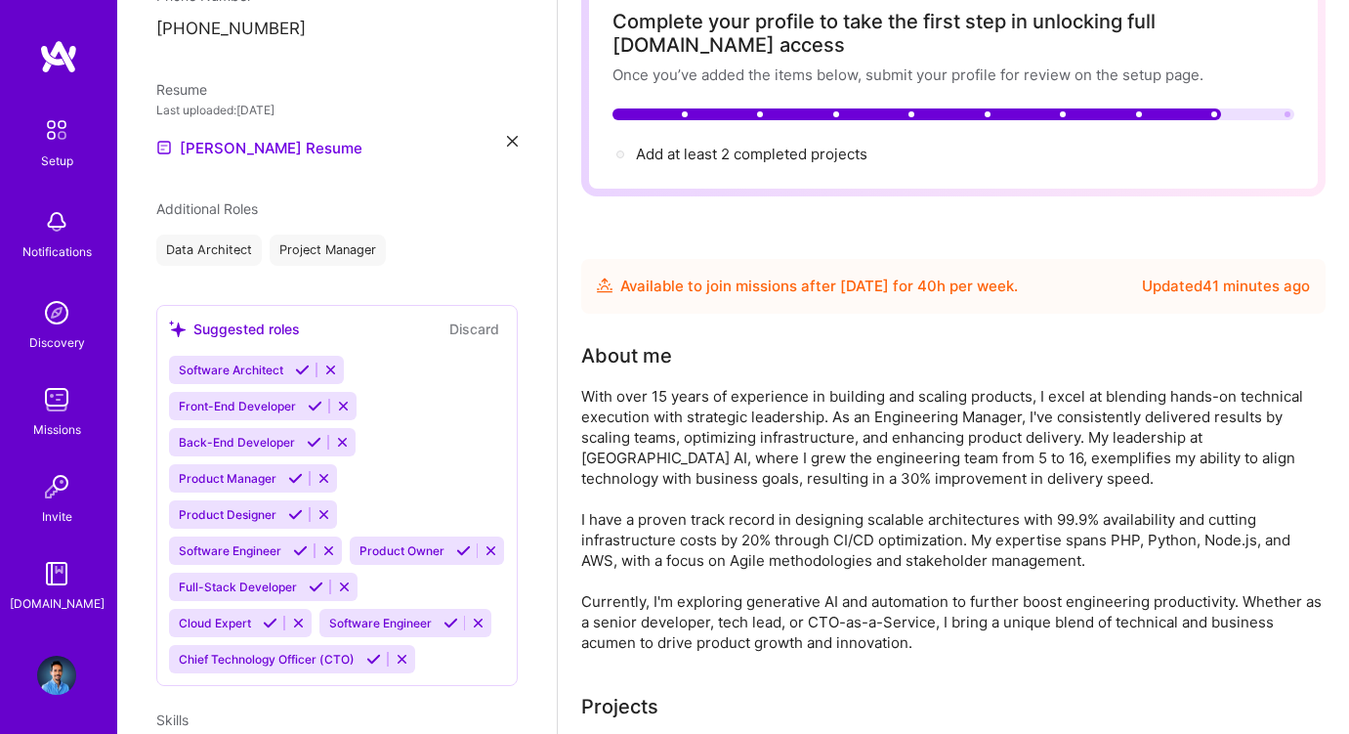
click at [299, 362] on icon at bounding box center [302, 369] width 15 height 15
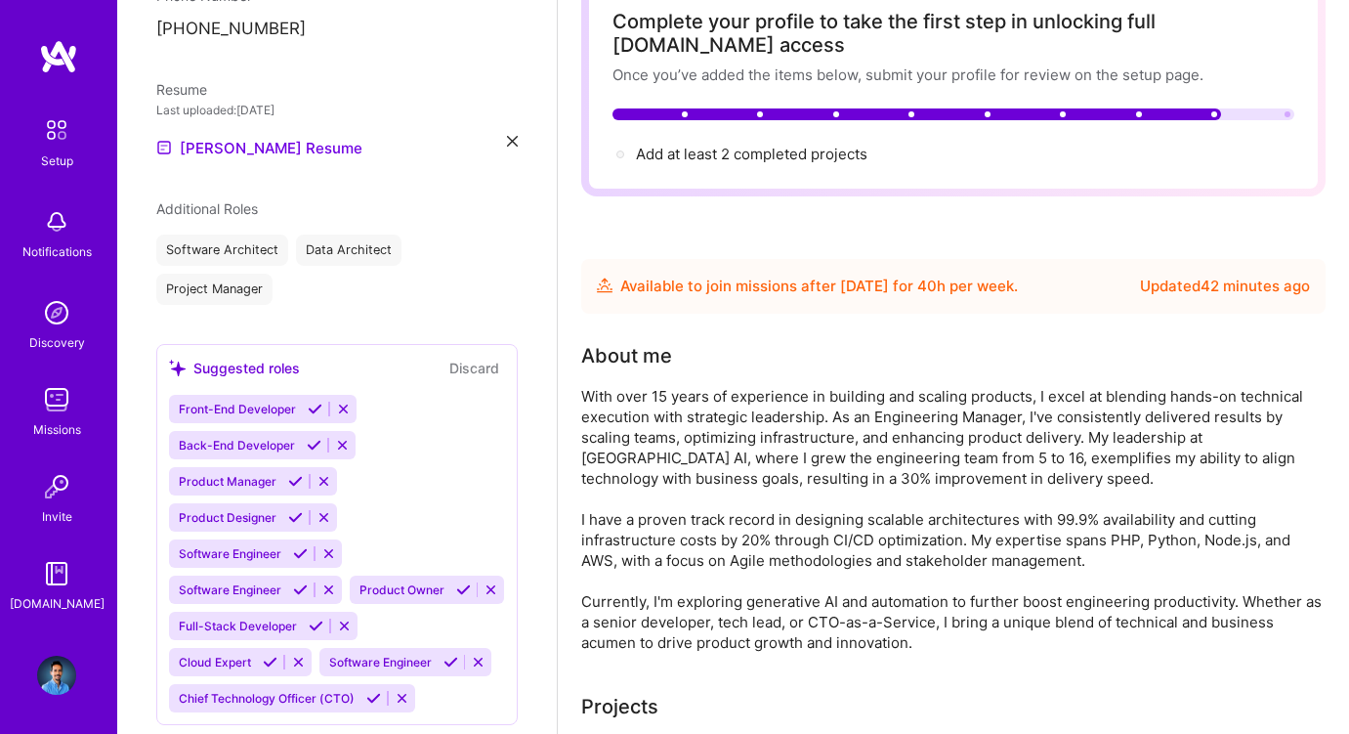
click at [291, 474] on icon at bounding box center [295, 481] width 15 height 15
click at [302, 510] on icon at bounding box center [300, 517] width 15 height 15
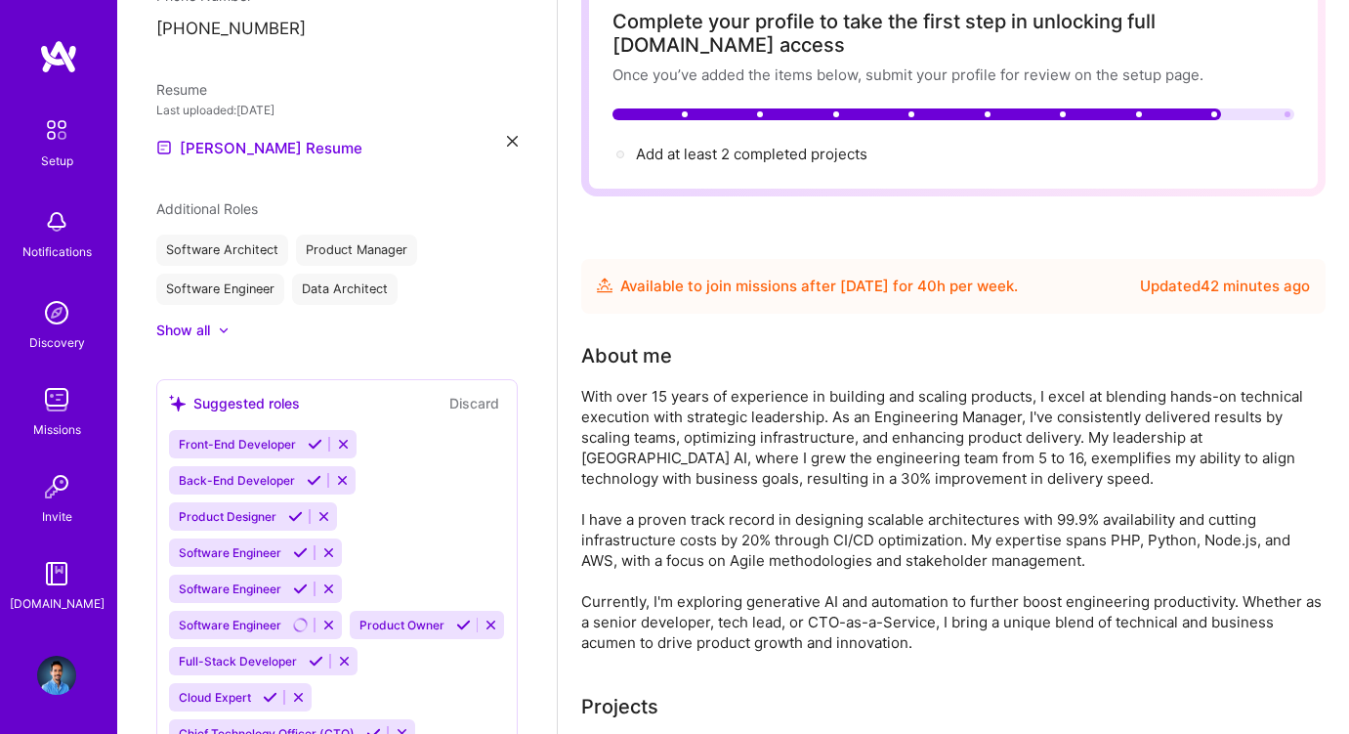
click at [373, 726] on icon at bounding box center [373, 733] width 15 height 15
click at [207, 320] on div "Show all" at bounding box center [183, 330] width 54 height 20
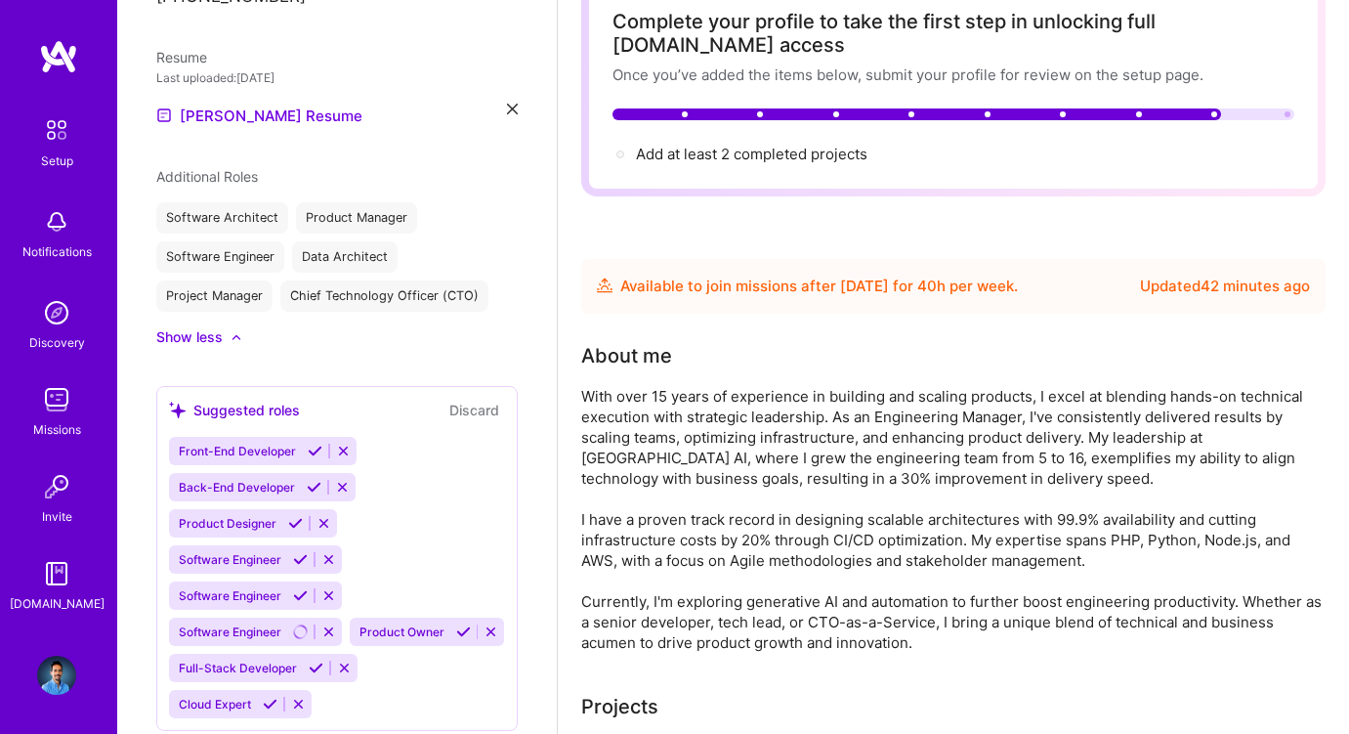
scroll to position [584, 0]
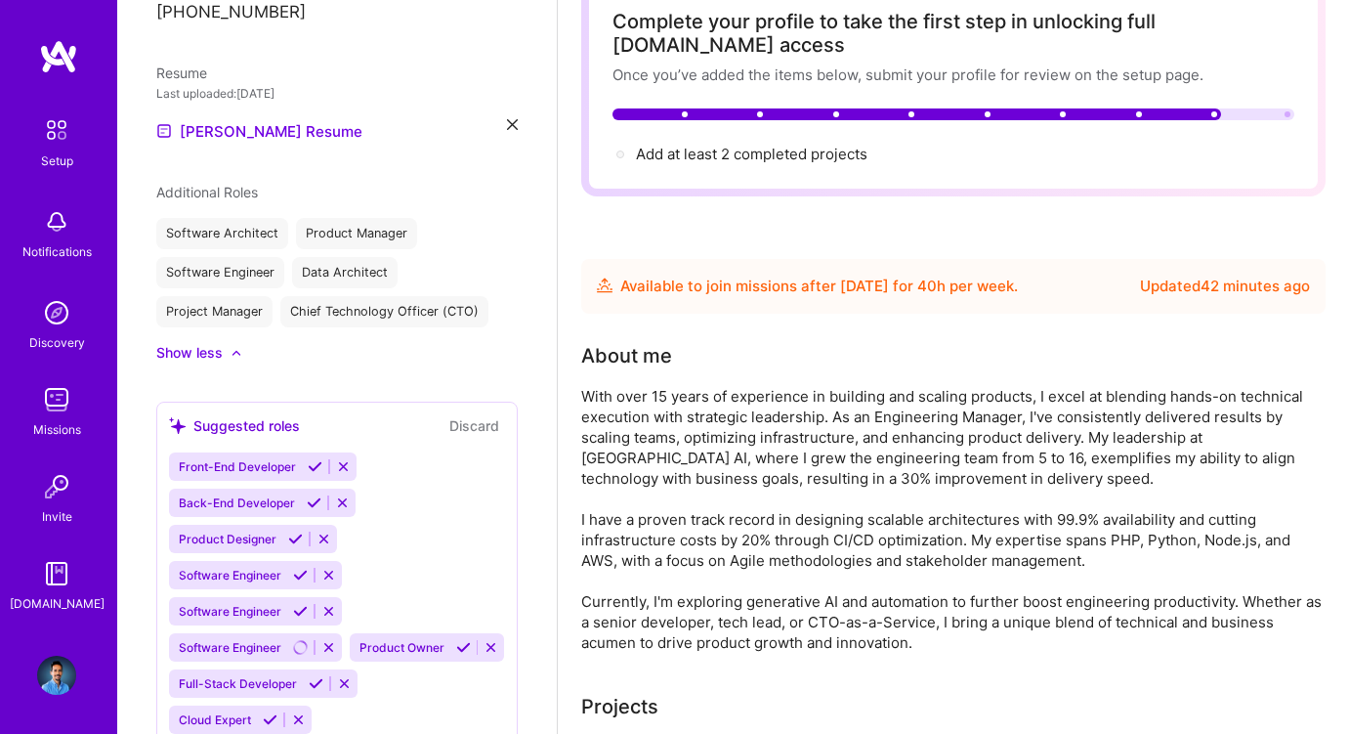
click at [314, 676] on icon at bounding box center [316, 683] width 15 height 15
click at [483, 414] on button "Discard" at bounding box center [475, 425] width 62 height 22
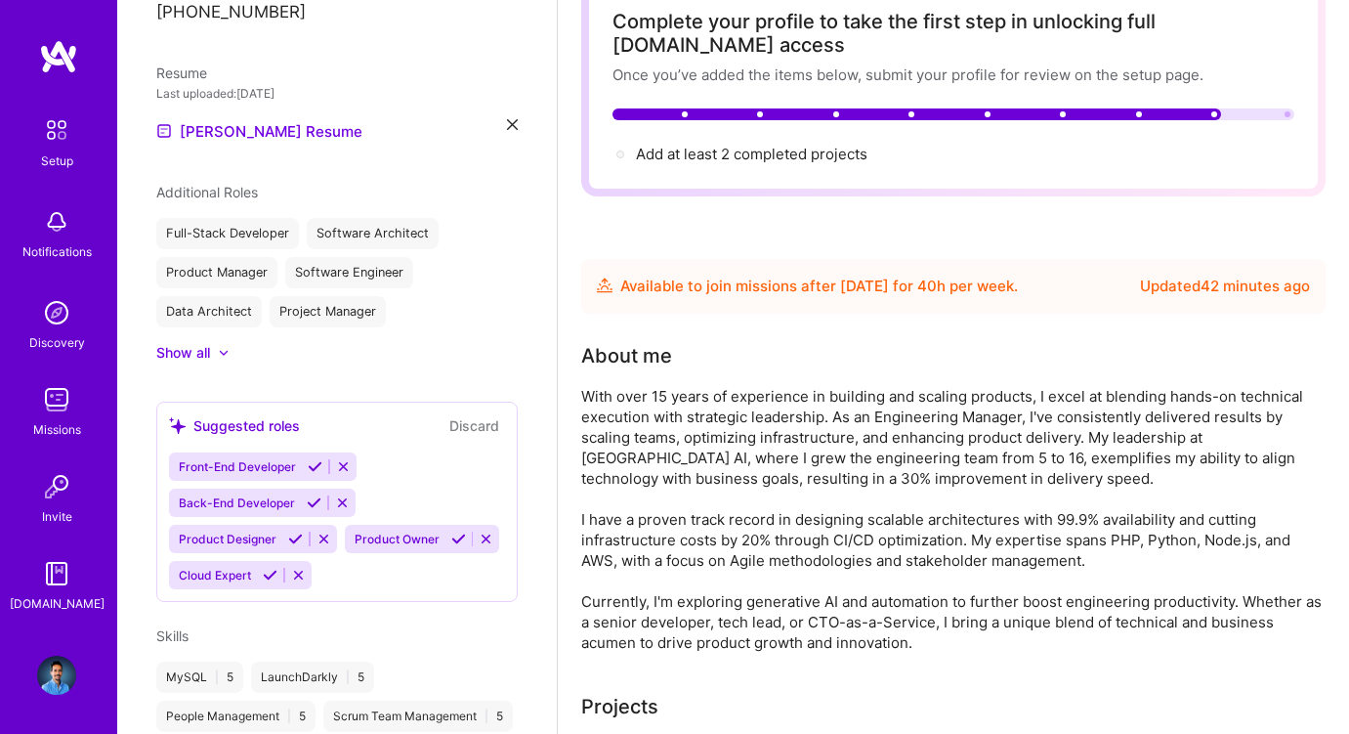
click at [483, 414] on button "Discard" at bounding box center [475, 425] width 62 height 22
click at [342, 459] on icon at bounding box center [343, 466] width 15 height 15
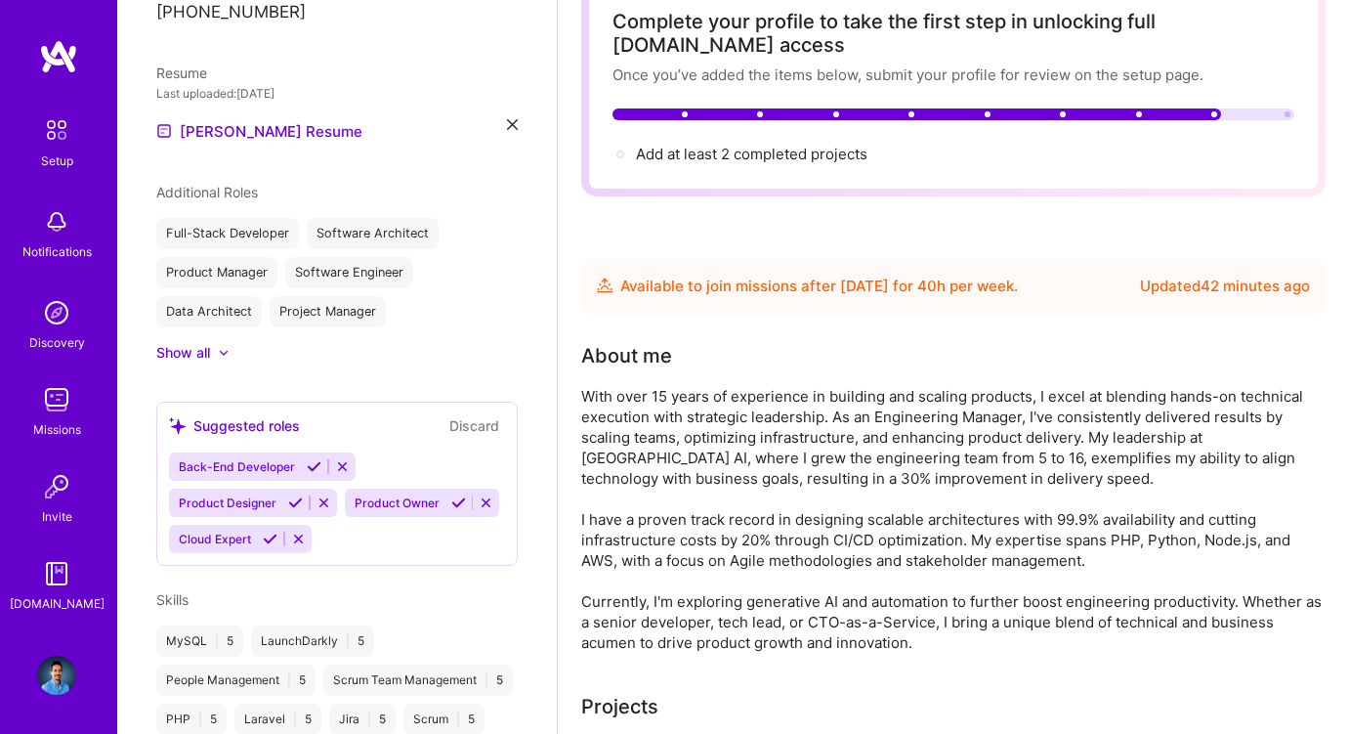
click at [335, 459] on icon at bounding box center [342, 466] width 15 height 15
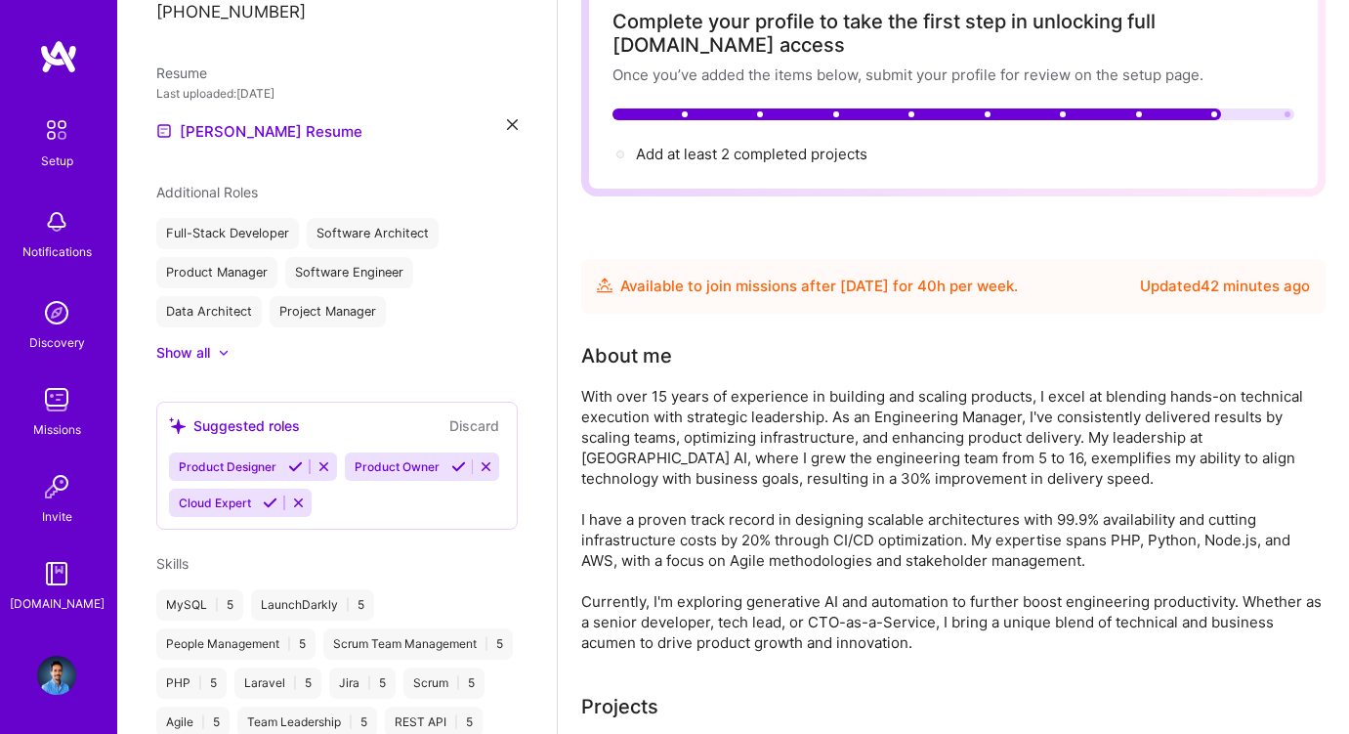
click at [318, 459] on icon at bounding box center [324, 466] width 15 height 15
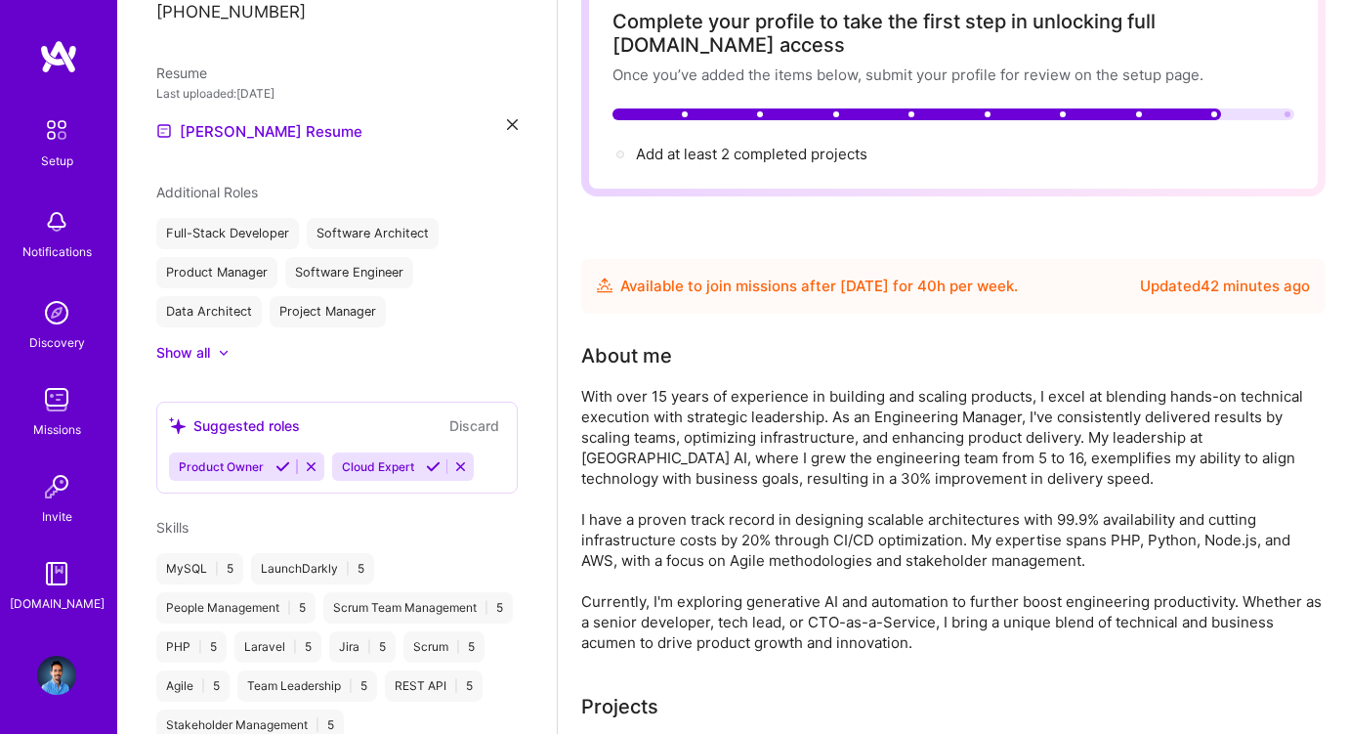
click at [309, 459] on icon at bounding box center [311, 466] width 15 height 15
click at [303, 459] on icon at bounding box center [298, 466] width 15 height 15
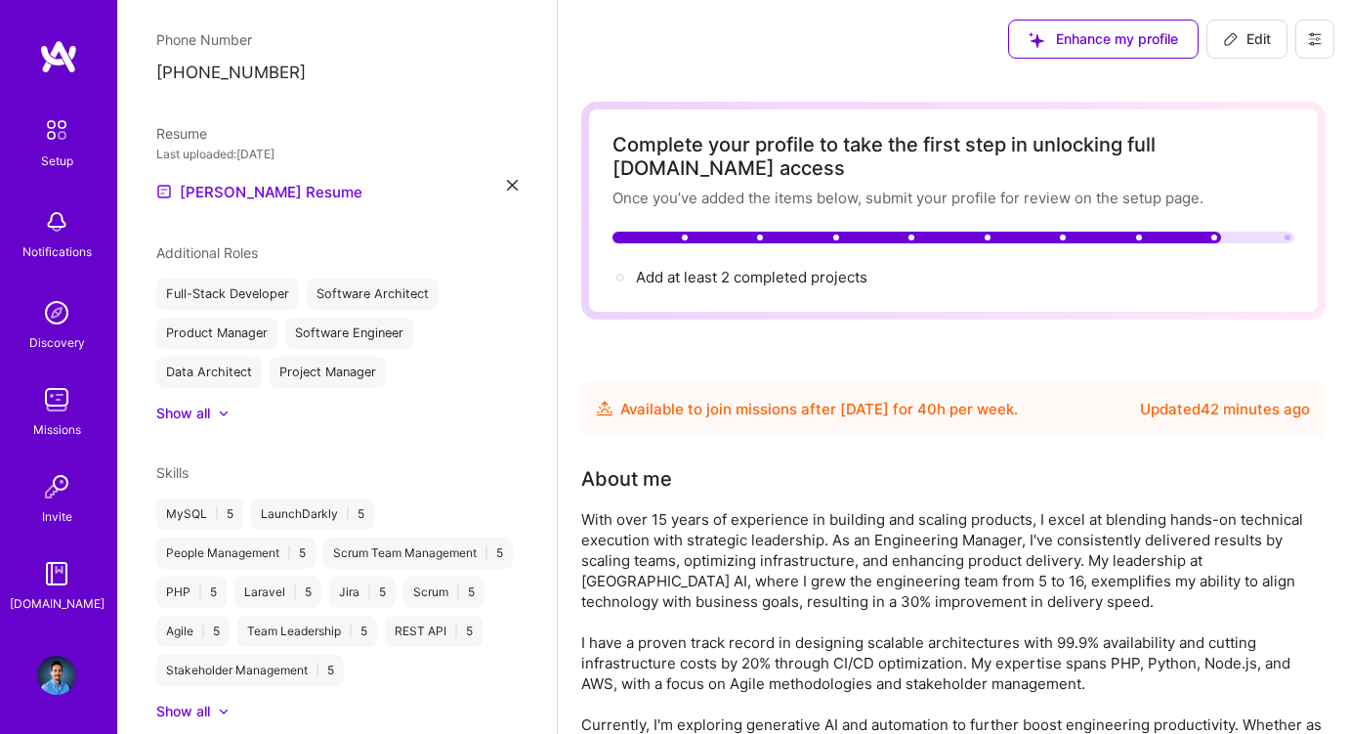
scroll to position [521, 0]
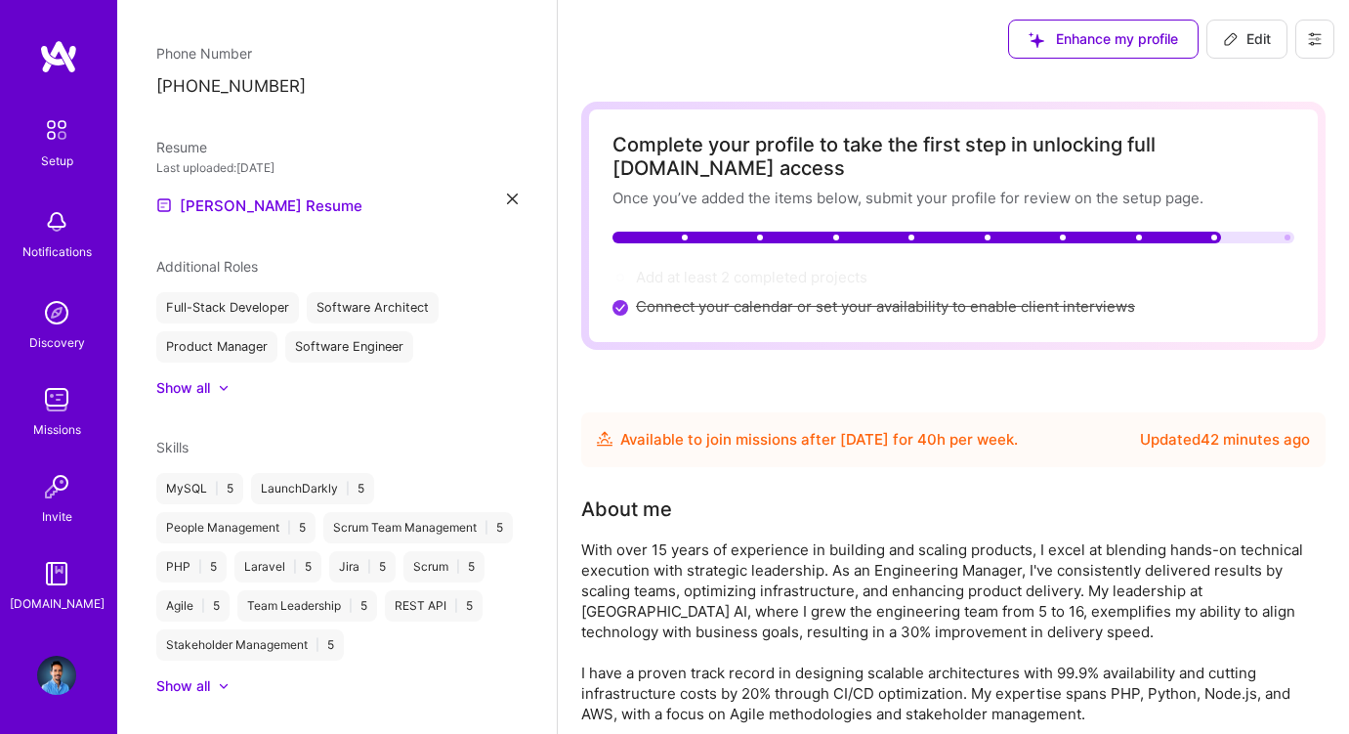
scroll to position [513, 0]
click at [210, 375] on div "Show all" at bounding box center [183, 385] width 54 height 20
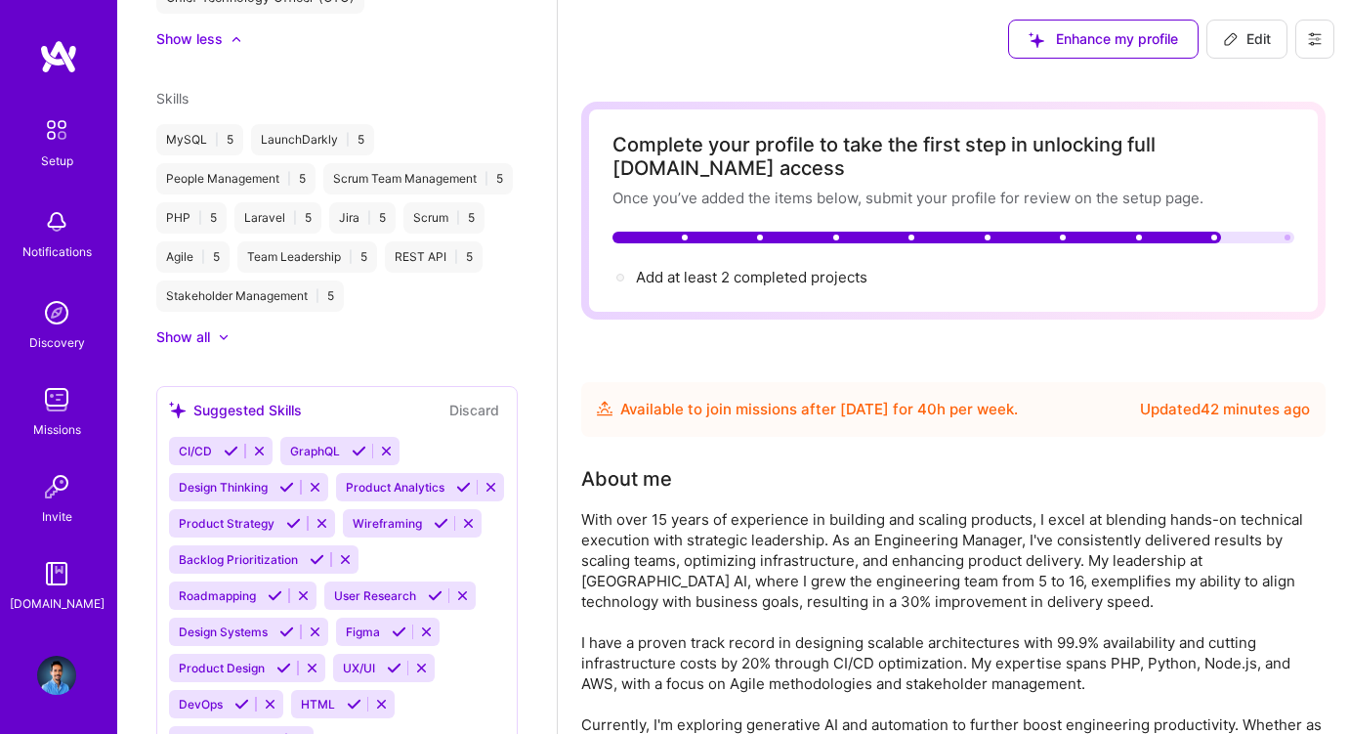
scroll to position [965, 0]
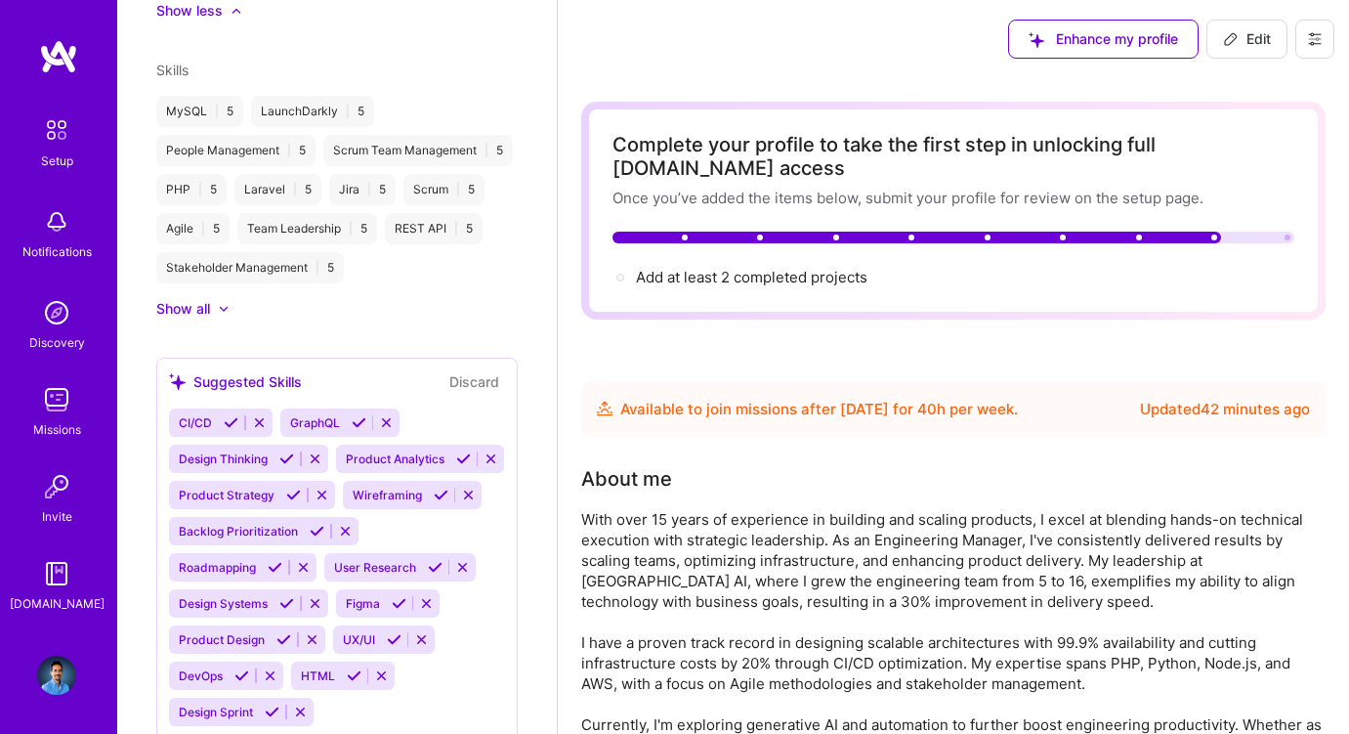
click at [228, 415] on icon at bounding box center [231, 422] width 15 height 15
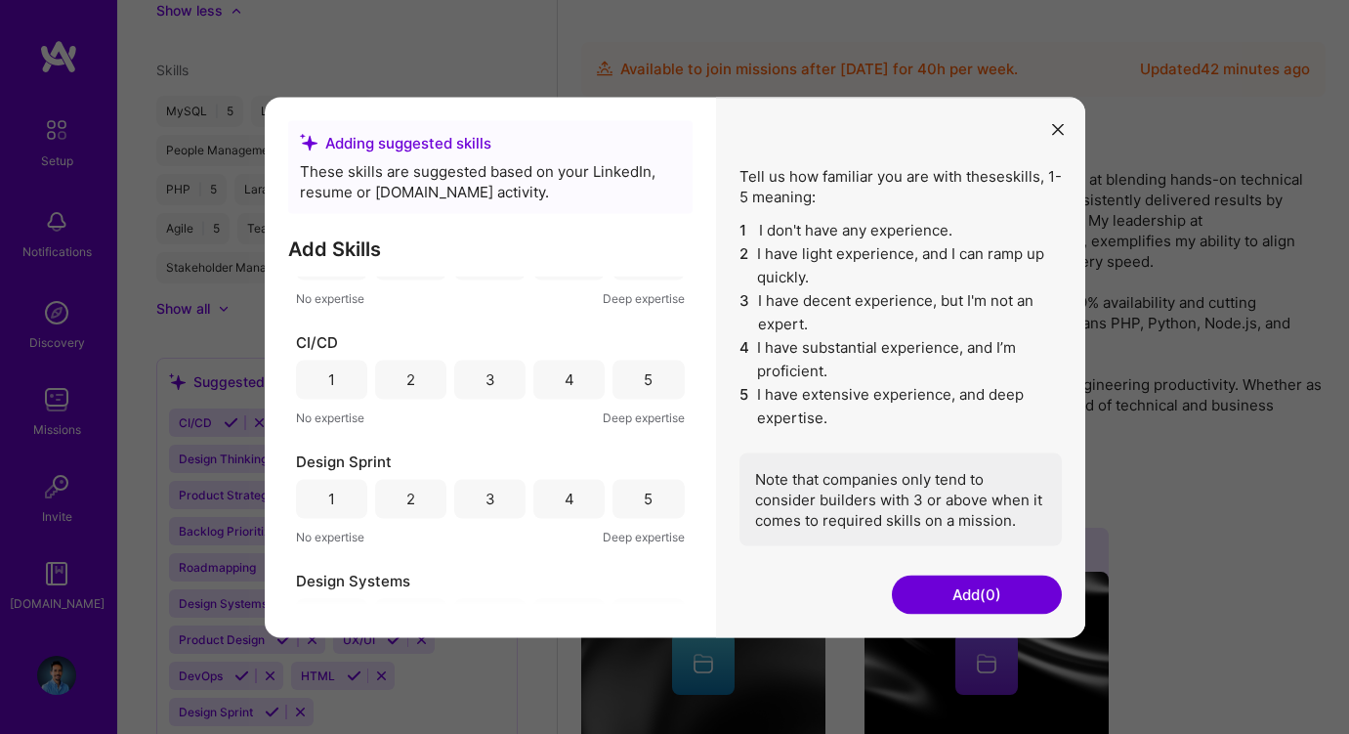
scroll to position [0, 0]
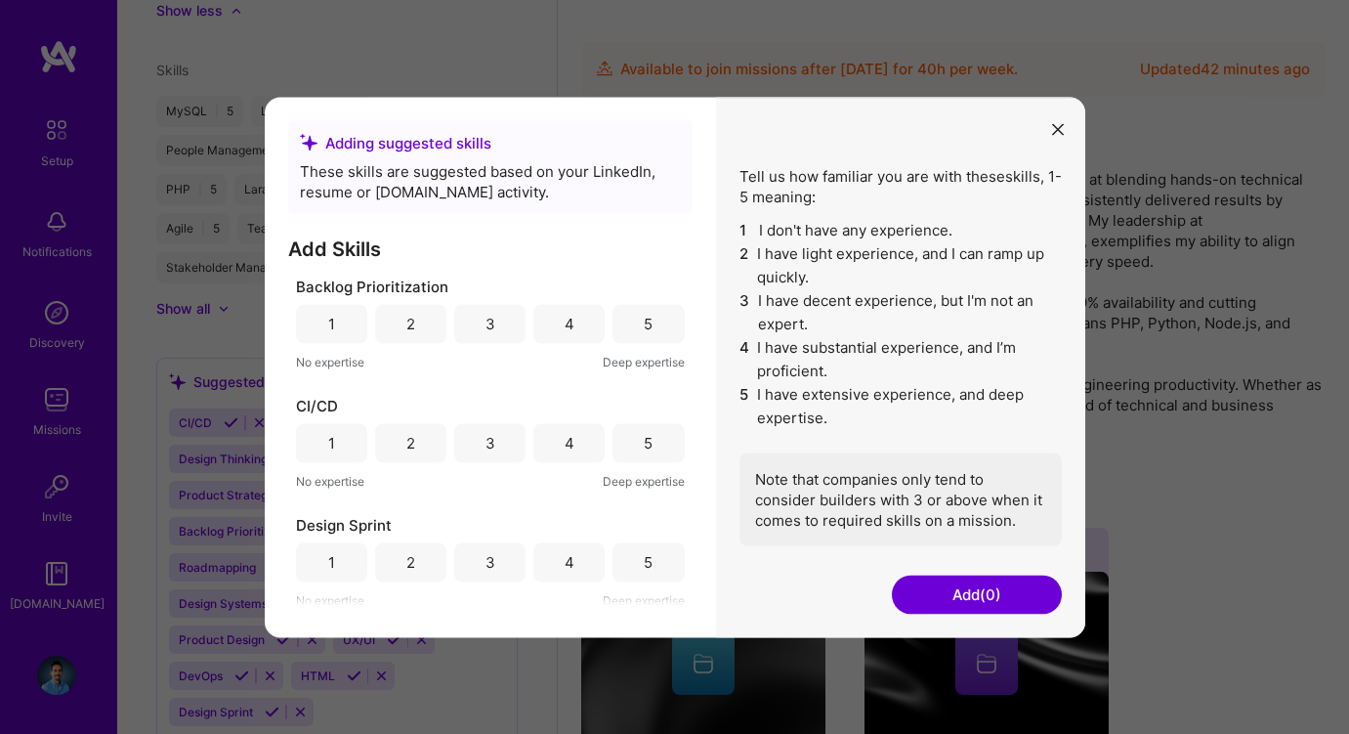
click at [1053, 124] on icon "modal" at bounding box center [1058, 130] width 12 height 12
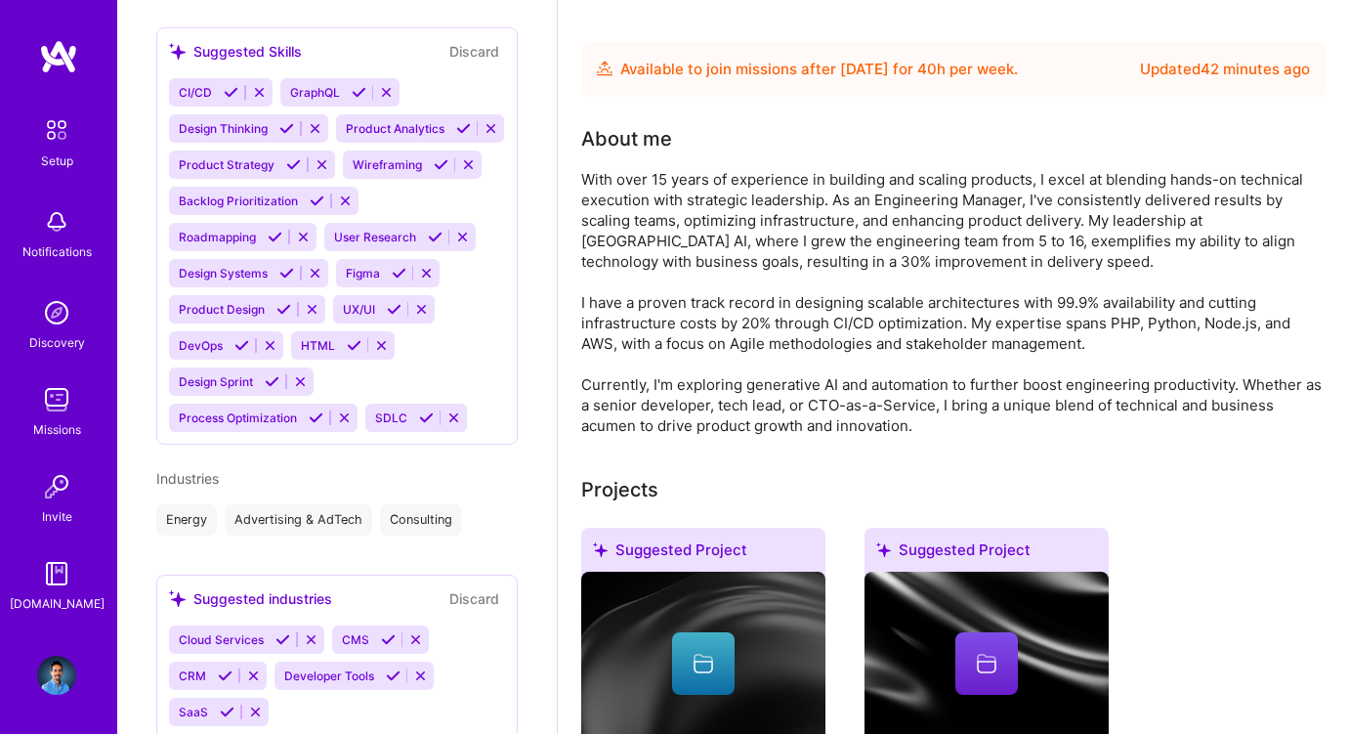
scroll to position [1346, 0]
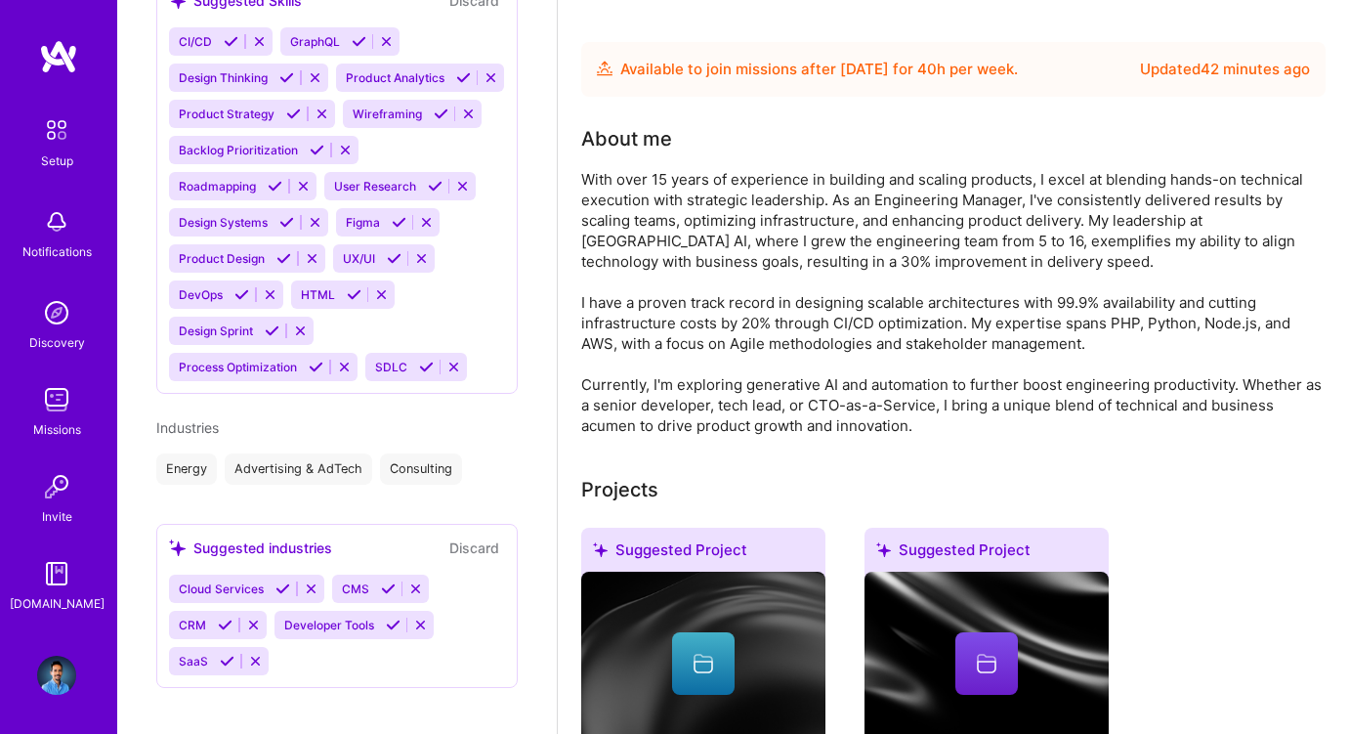
click at [228, 654] on icon at bounding box center [227, 661] width 15 height 15
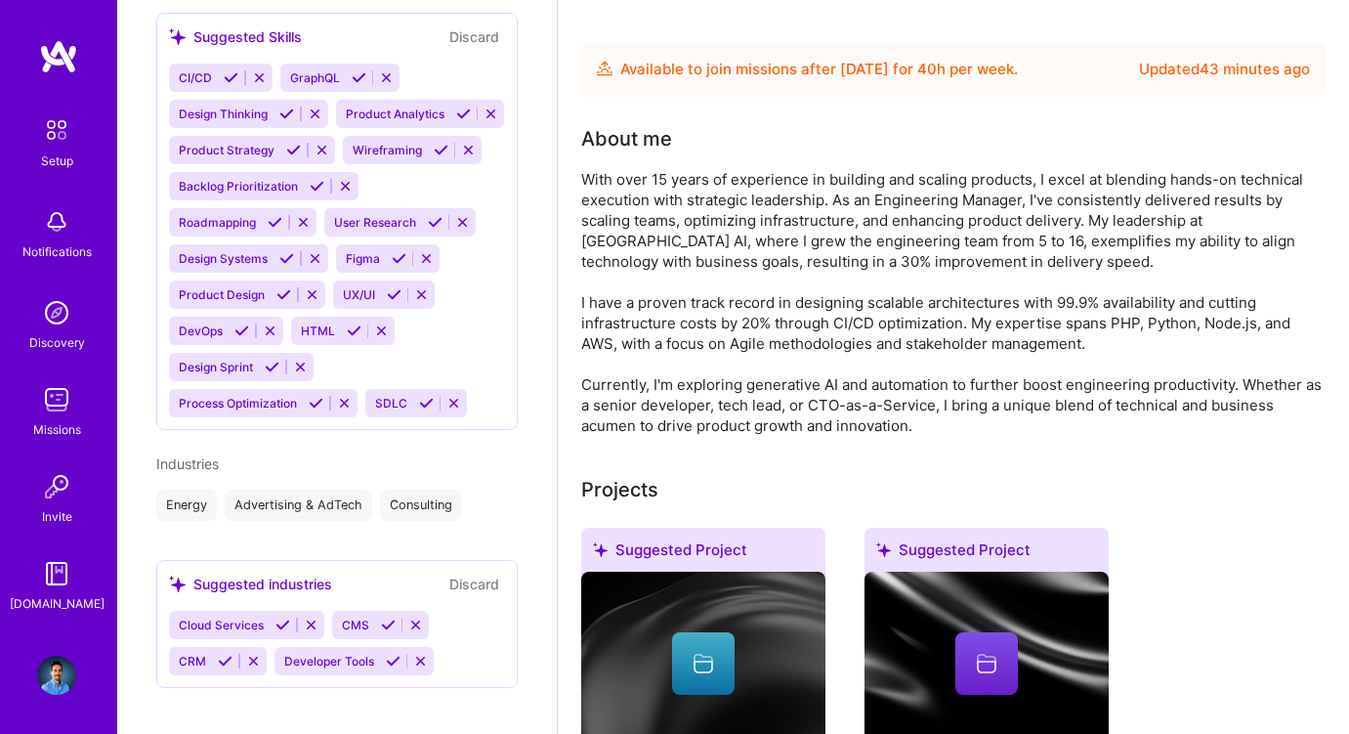
click at [384, 617] on icon at bounding box center [388, 624] width 15 height 15
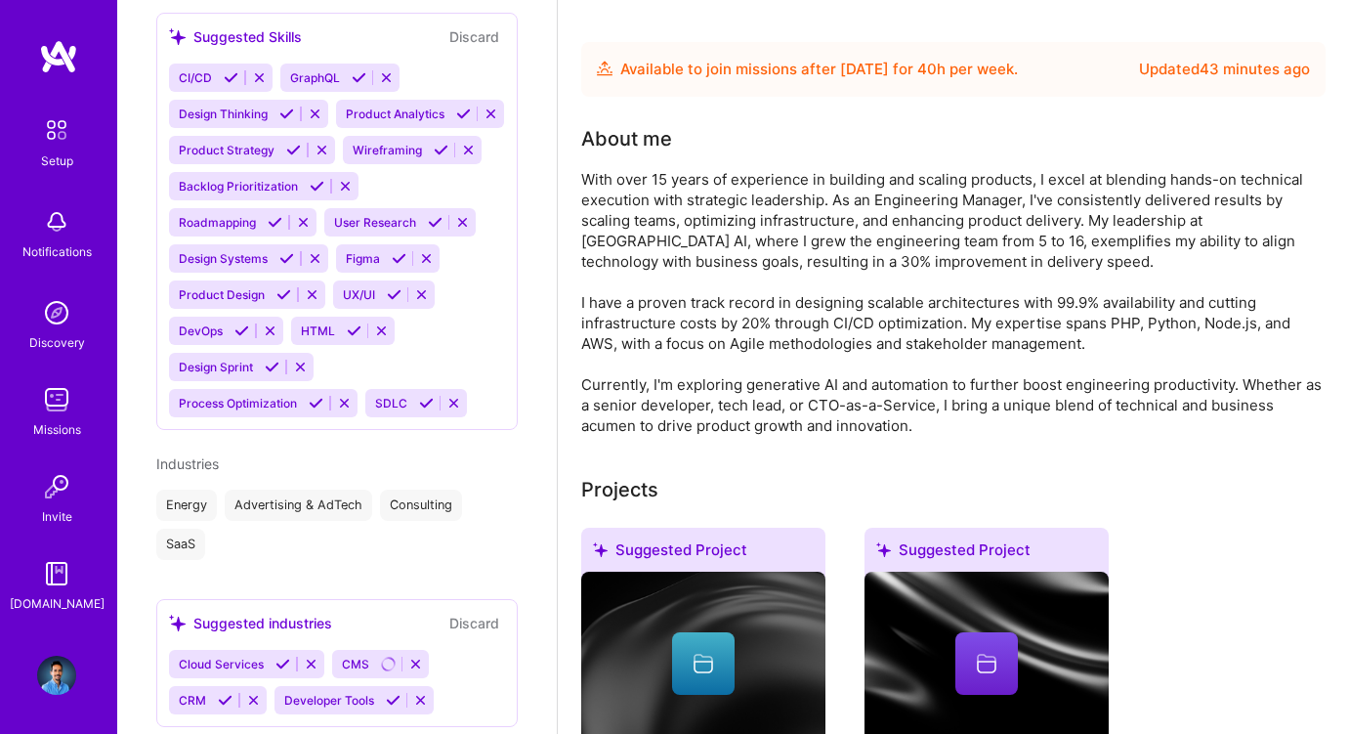
click at [391, 693] on icon at bounding box center [393, 700] width 15 height 15
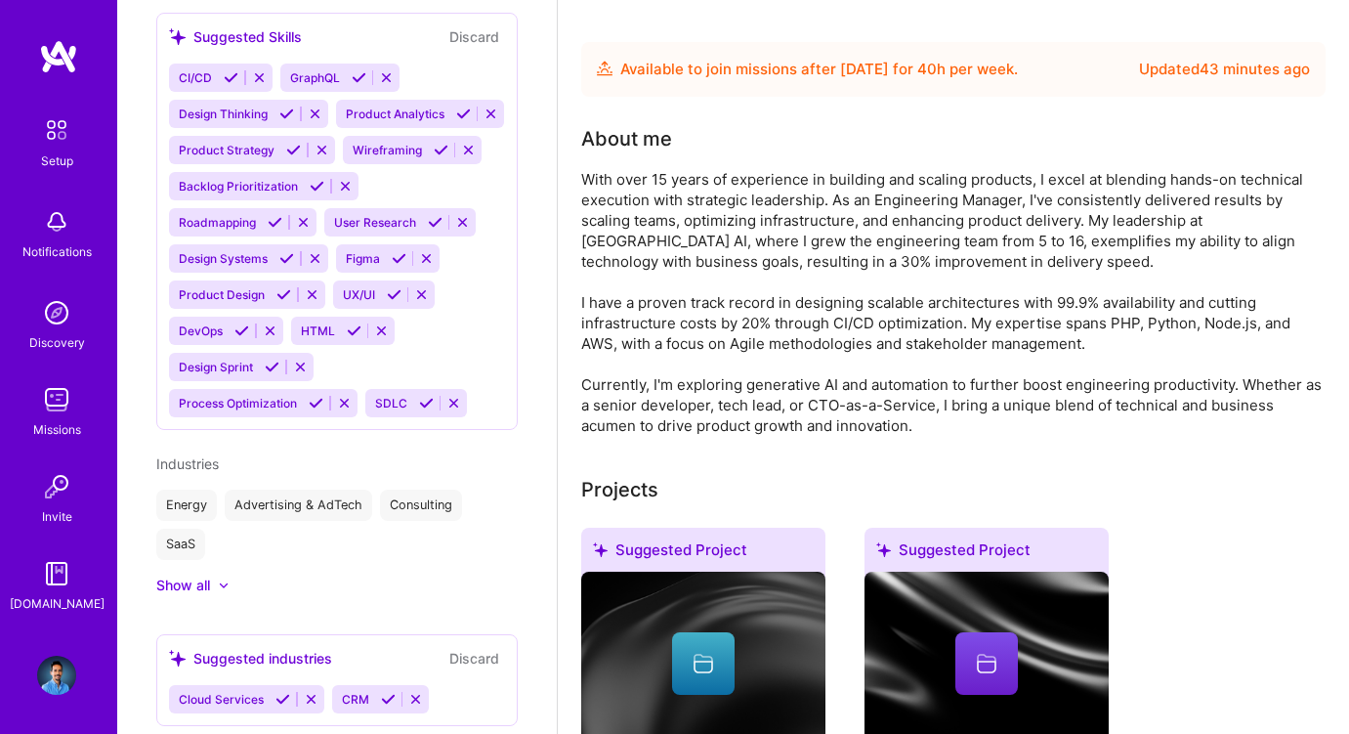
click at [385, 692] on icon at bounding box center [388, 699] width 15 height 15
click at [278, 692] on icon at bounding box center [283, 699] width 15 height 15
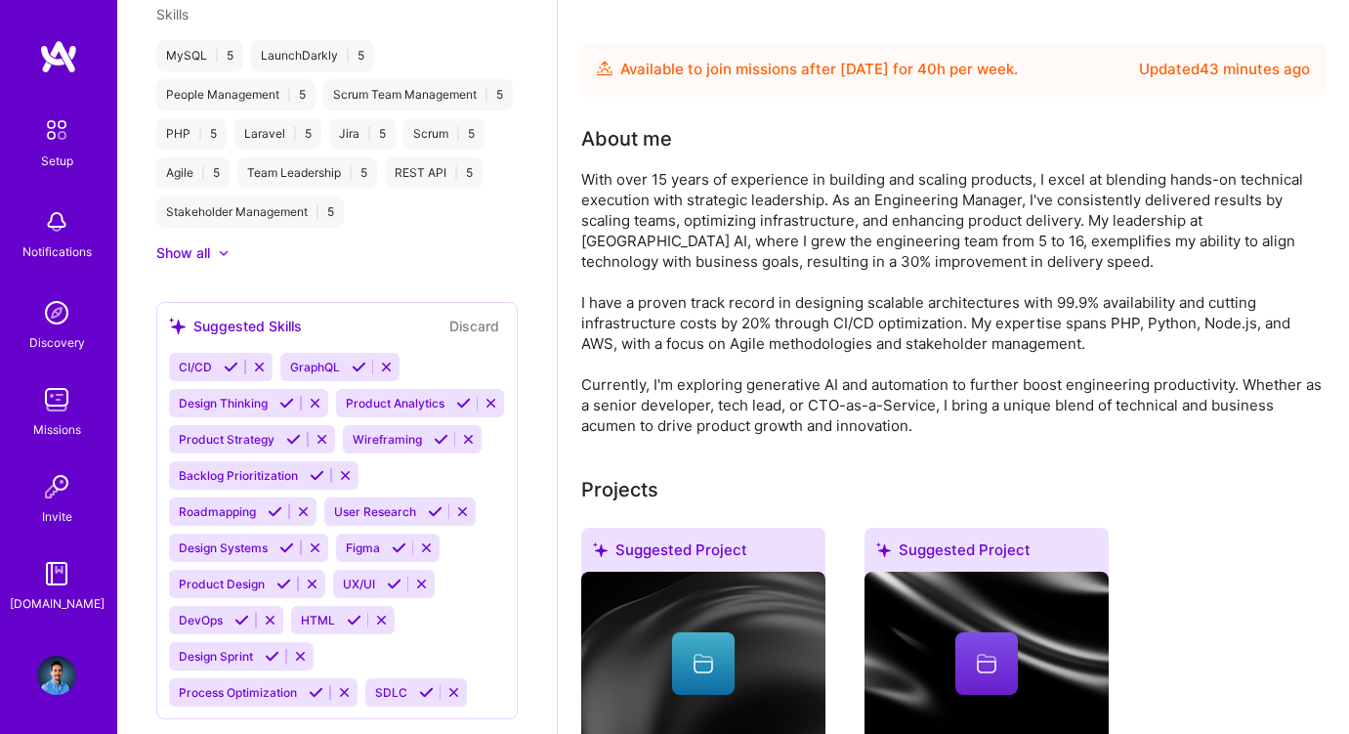
scroll to position [1030, 0]
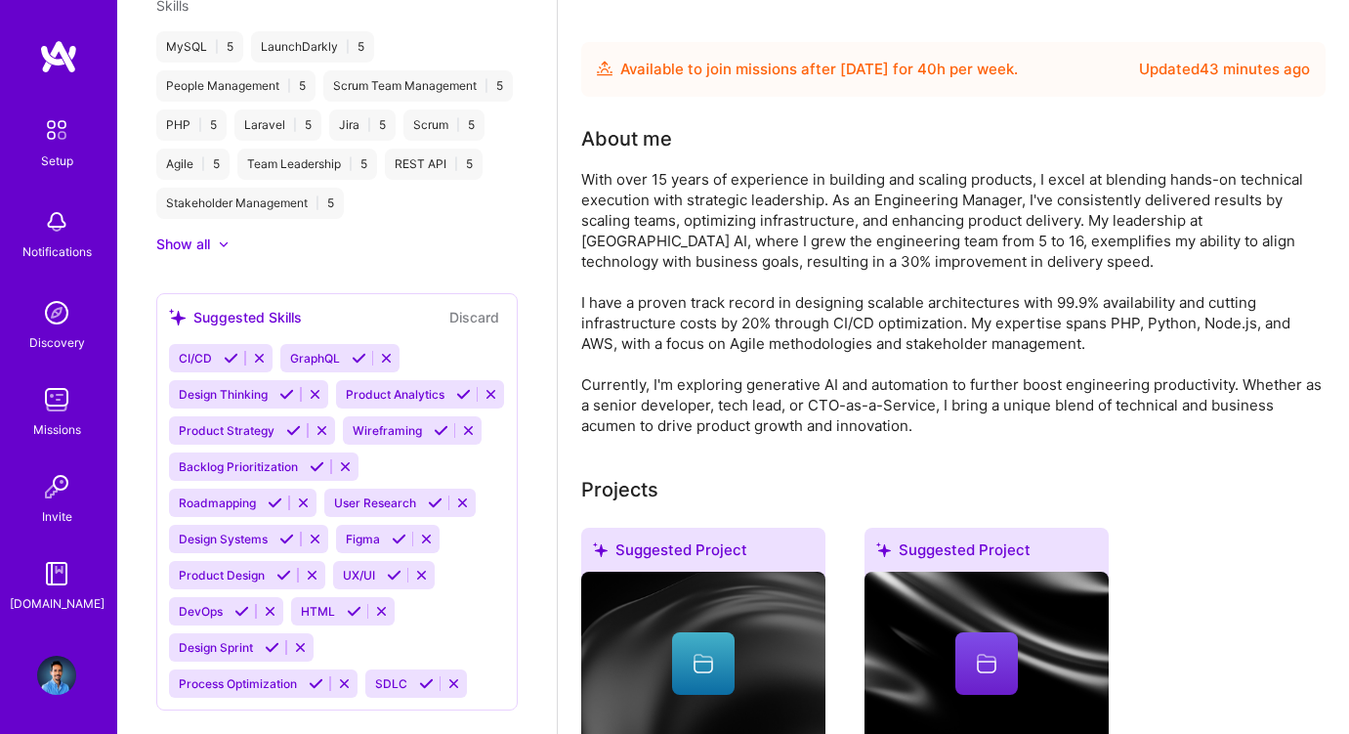
click at [317, 676] on icon at bounding box center [316, 683] width 15 height 15
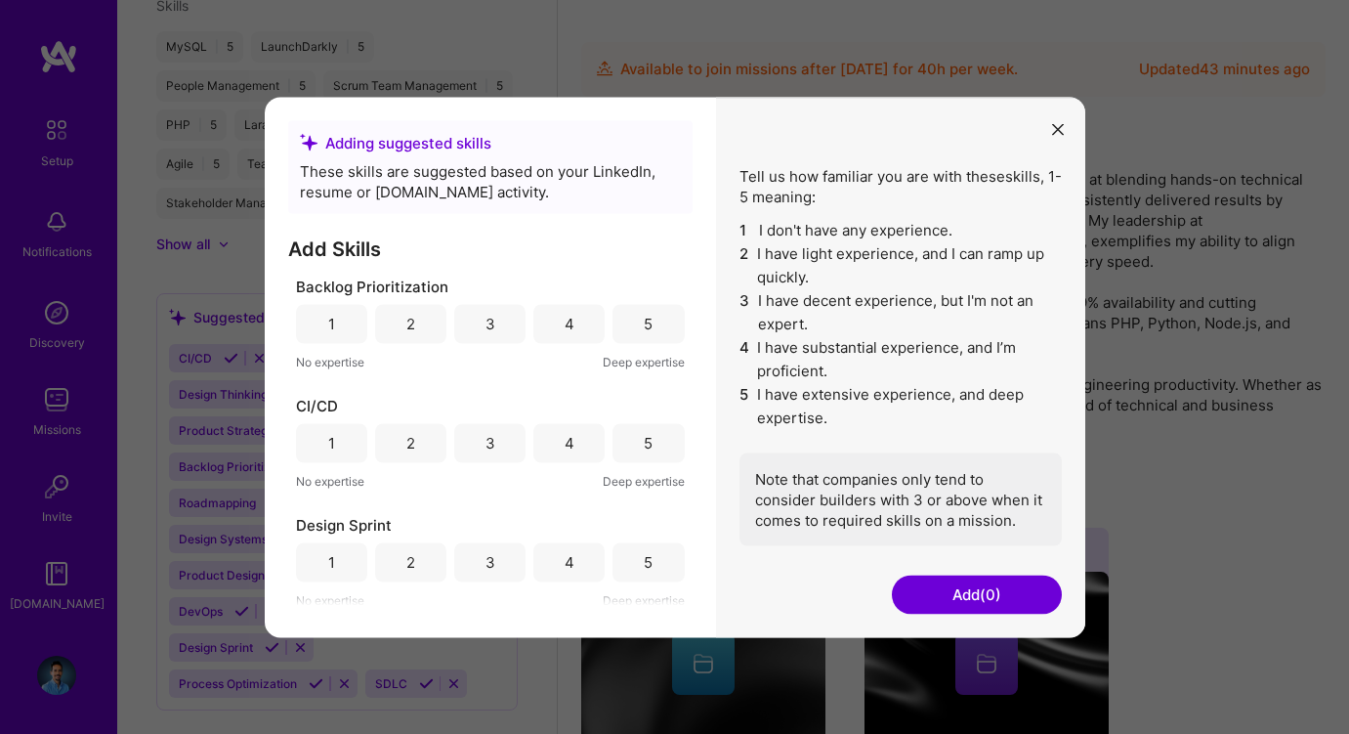
click at [635, 318] on div "5" at bounding box center [648, 323] width 71 height 39
click at [550, 442] on div "4" at bounding box center [568, 442] width 71 height 39
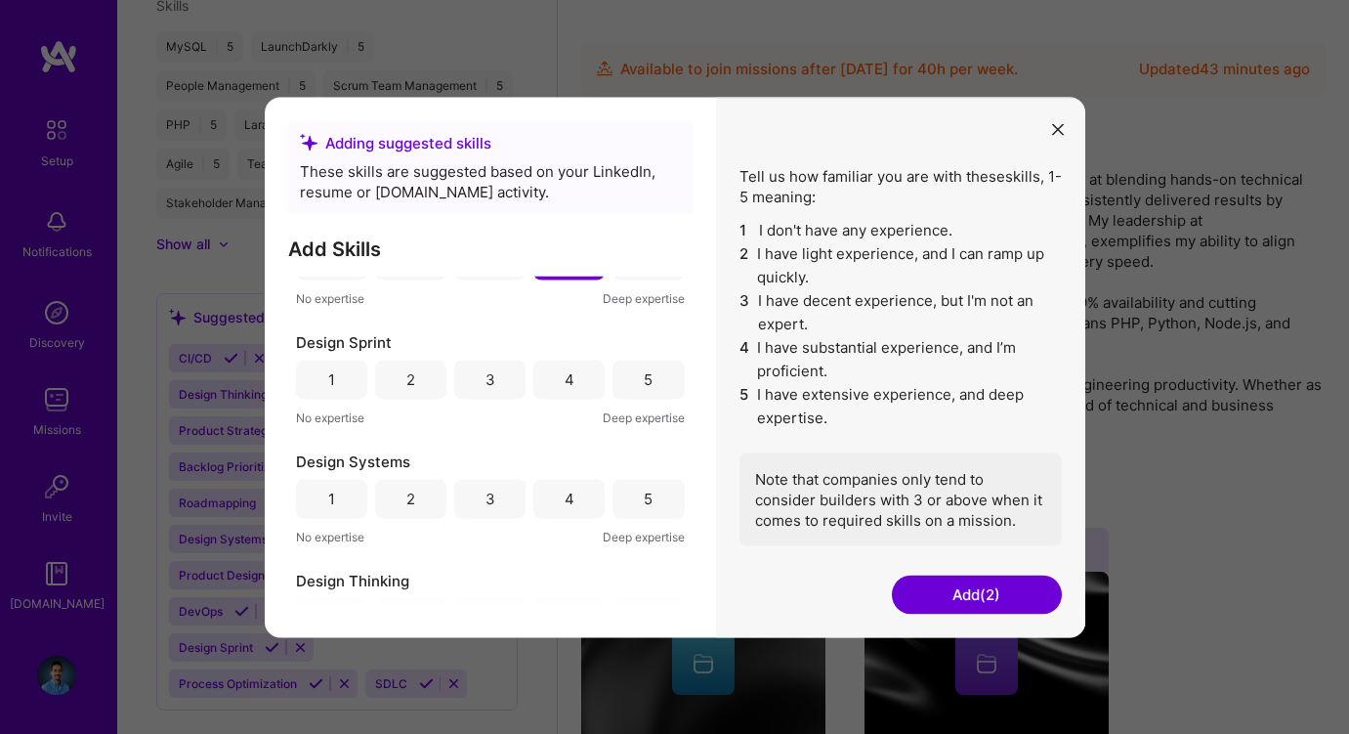
scroll to position [187, 0]
click at [644, 381] on div "5" at bounding box center [648, 375] width 9 height 21
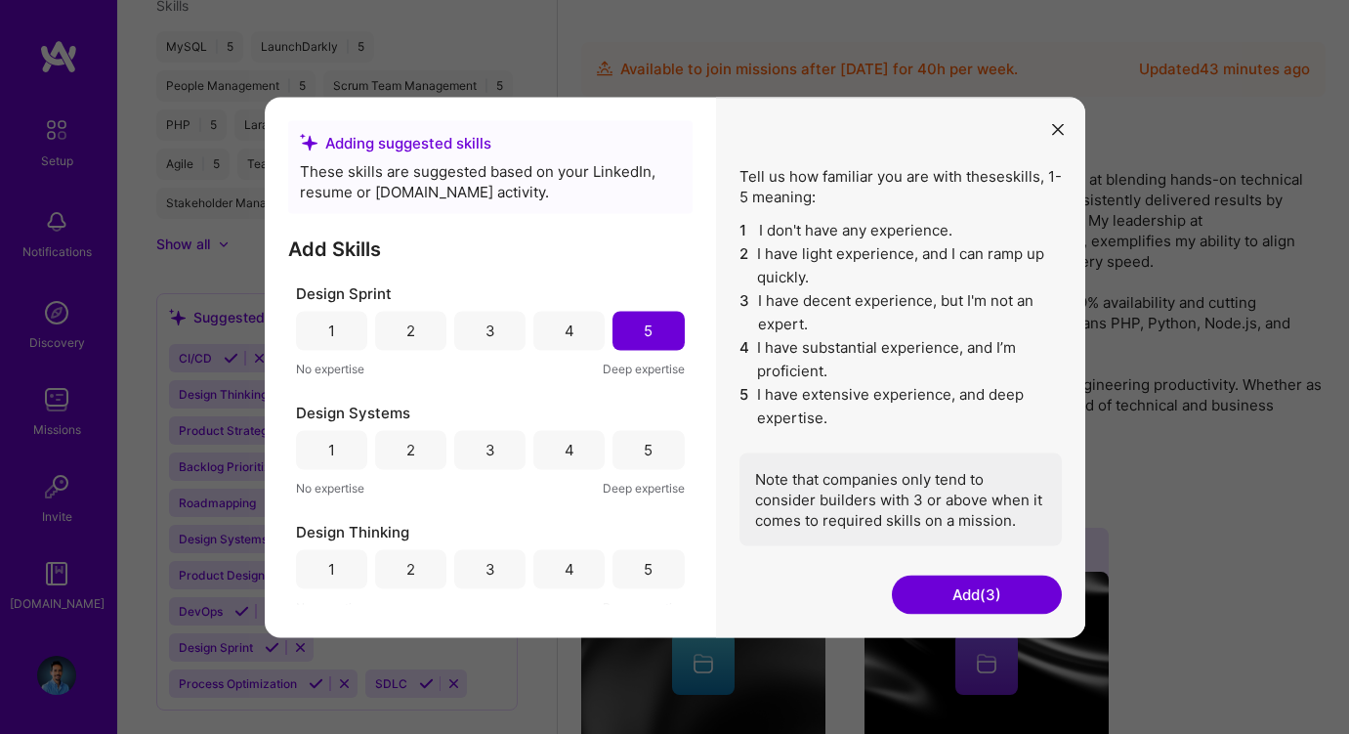
scroll to position [243, 0]
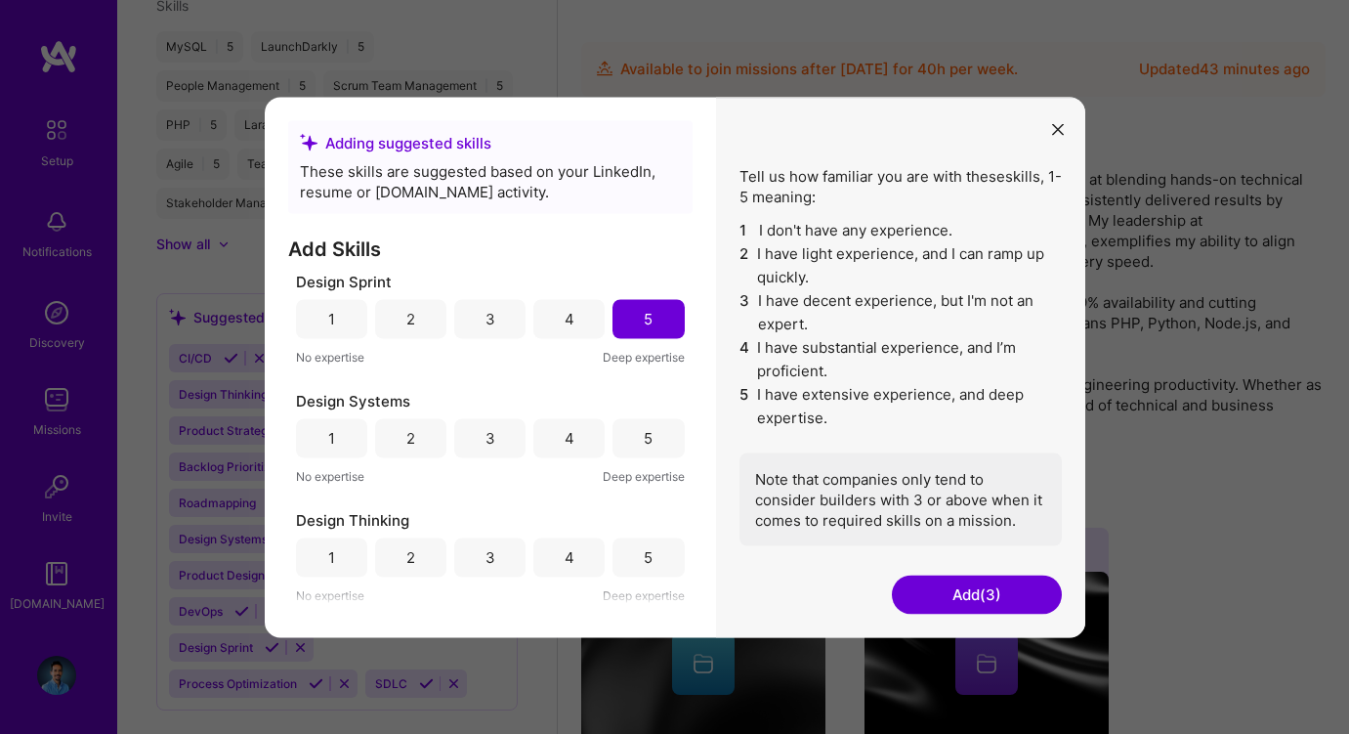
click at [565, 428] on div "4" at bounding box center [570, 438] width 10 height 21
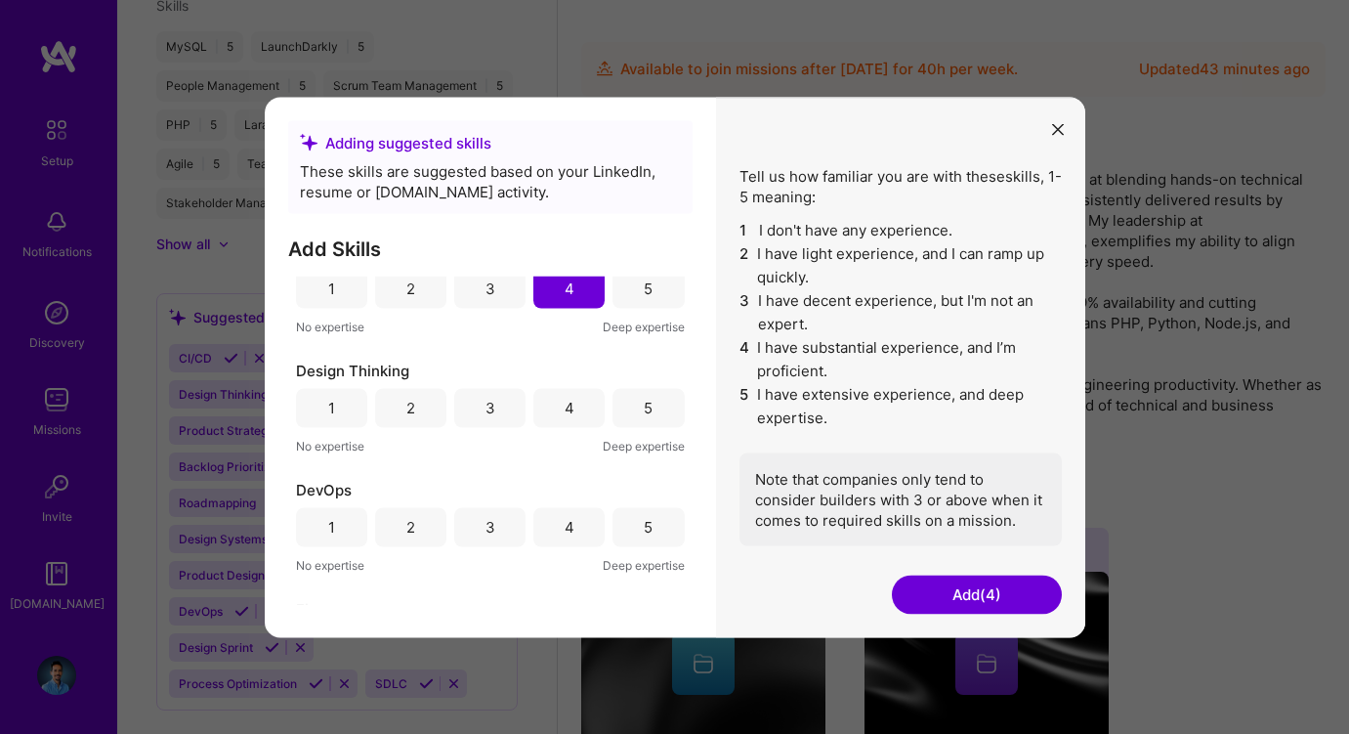
scroll to position [399, 0]
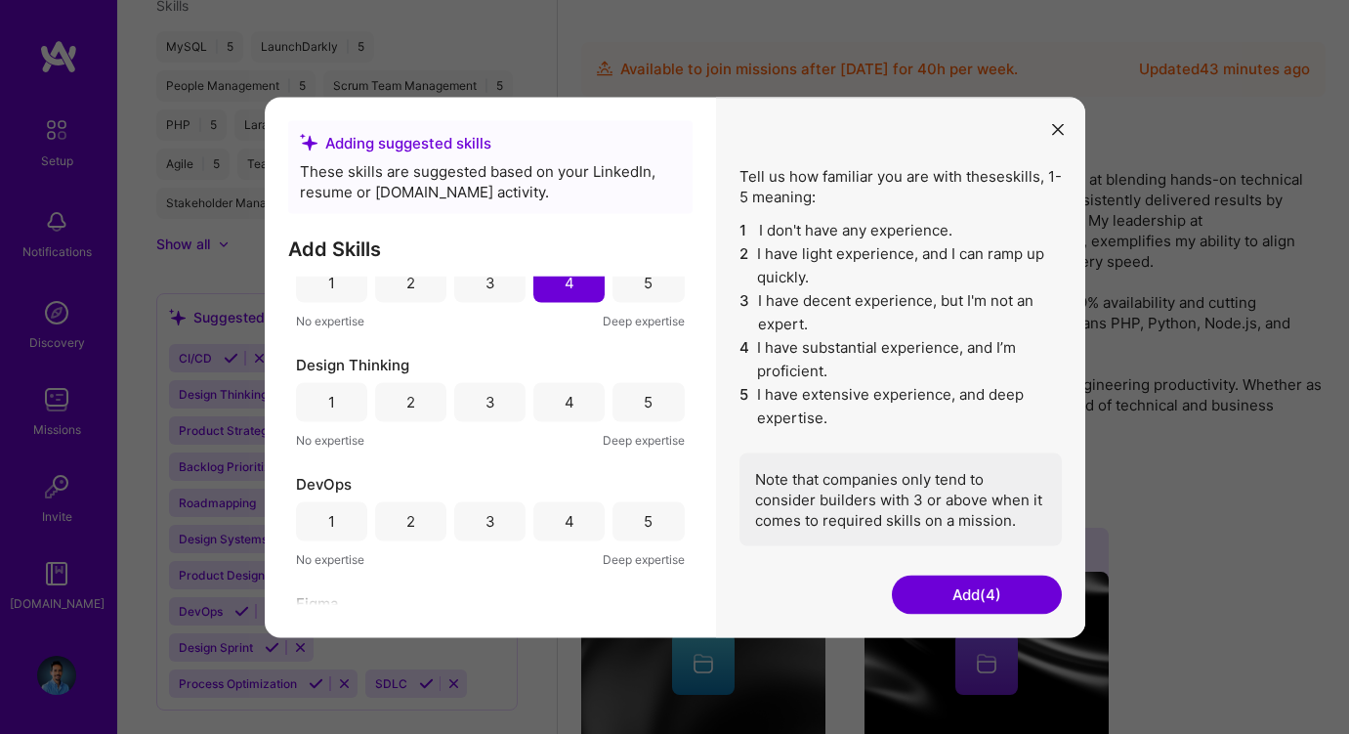
click at [565, 409] on div "4" at bounding box center [570, 402] width 10 height 21
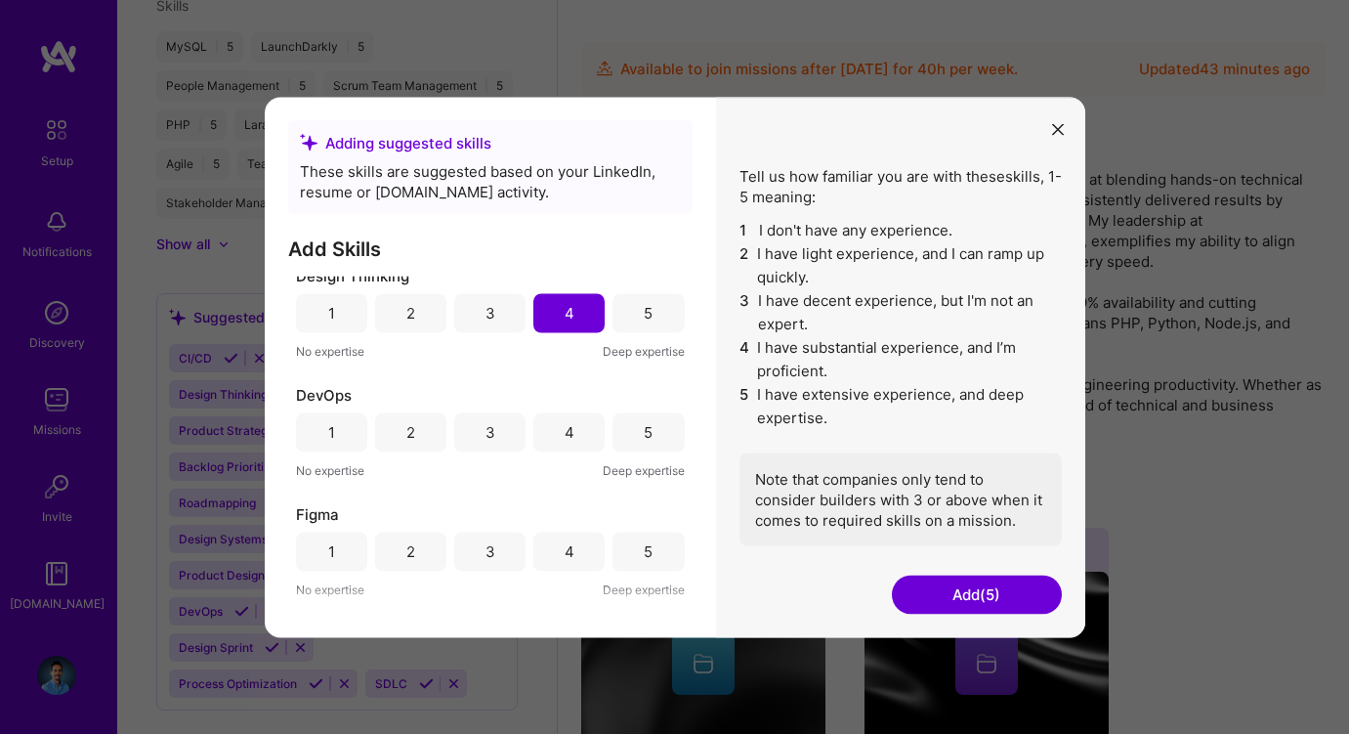
scroll to position [558, 0]
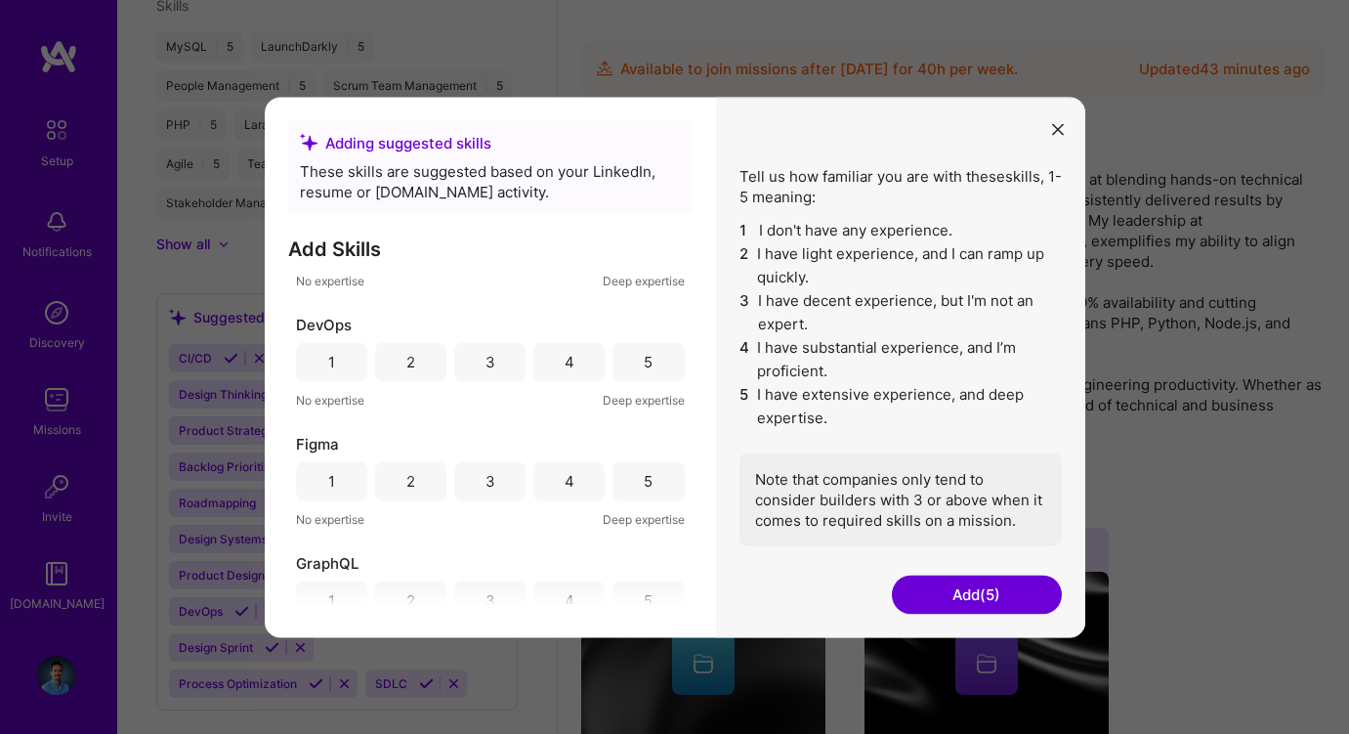
click at [486, 363] on div "3" at bounding box center [491, 362] width 10 height 21
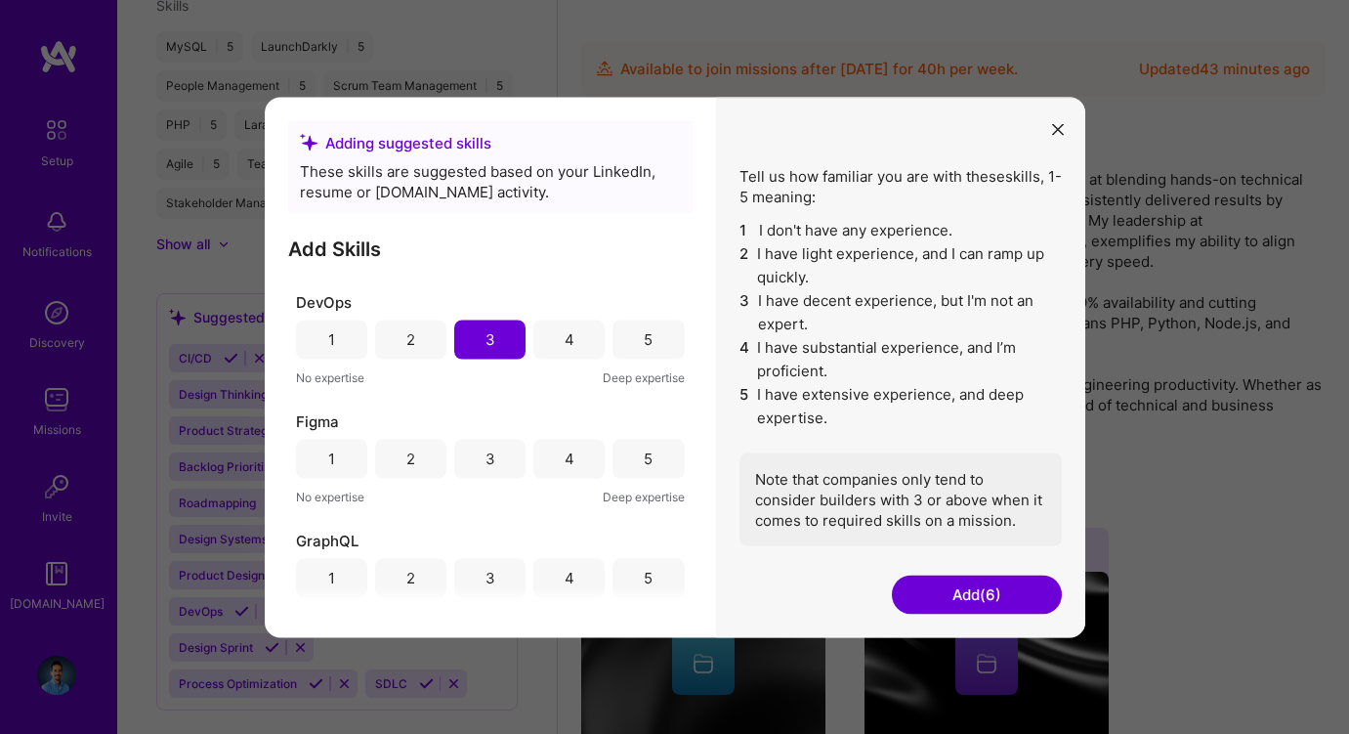
scroll to position [574, 0]
click at [486, 457] on div "3" at bounding box center [491, 464] width 10 height 21
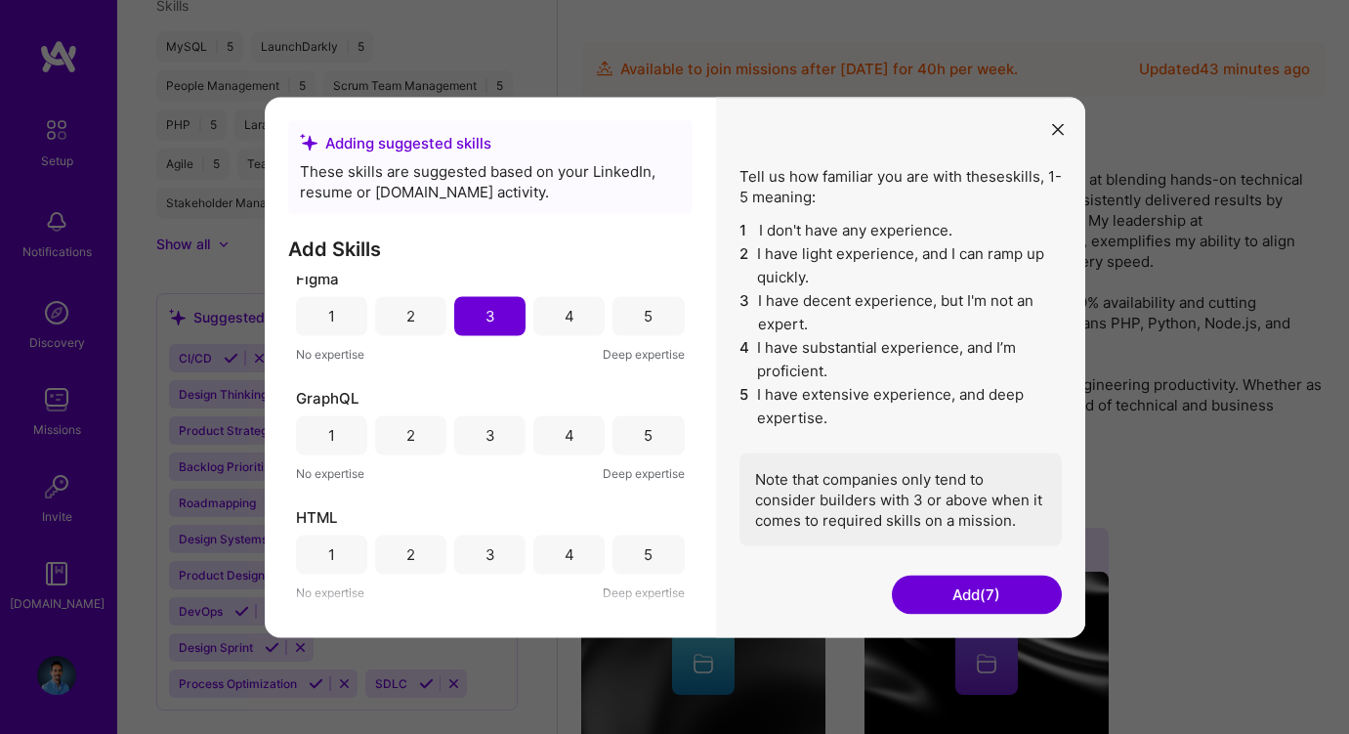
scroll to position [743, 0]
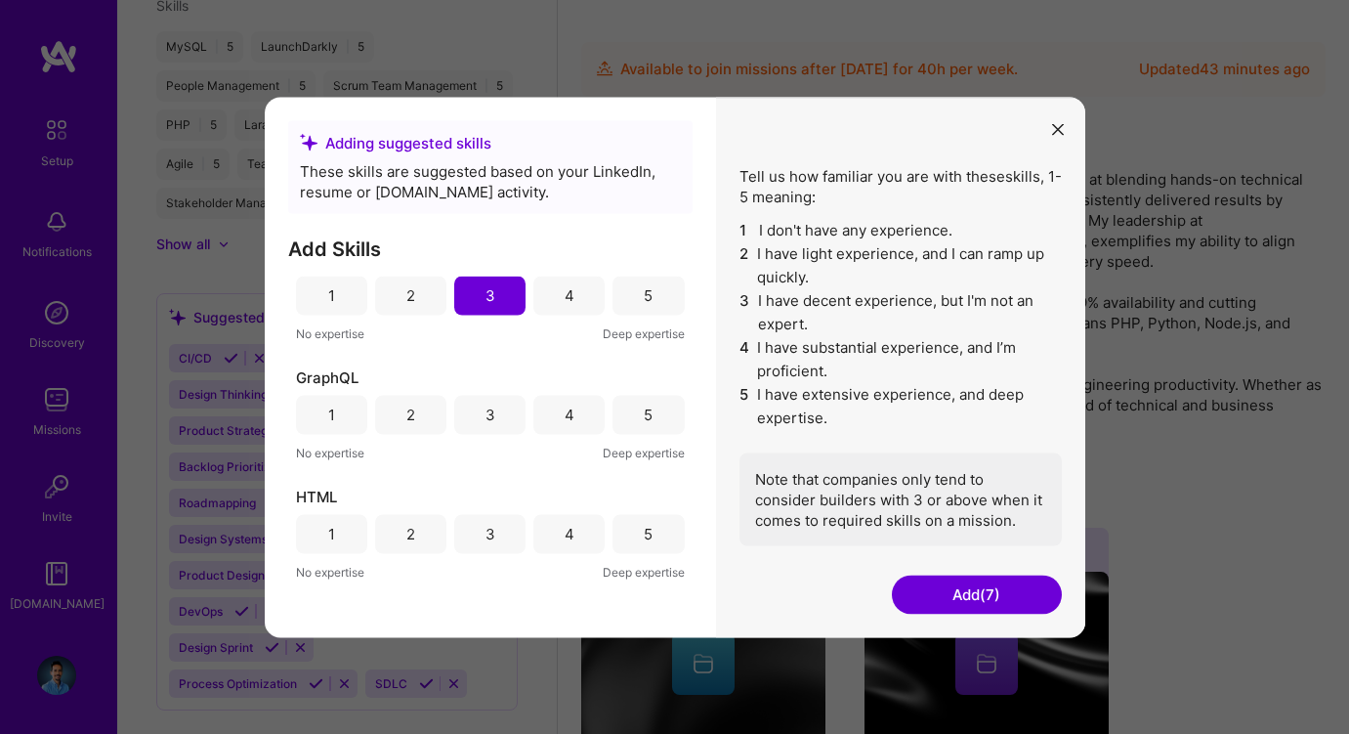
click at [635, 539] on div "5" at bounding box center [648, 533] width 71 height 39
click at [489, 420] on div "3" at bounding box center [491, 414] width 10 height 21
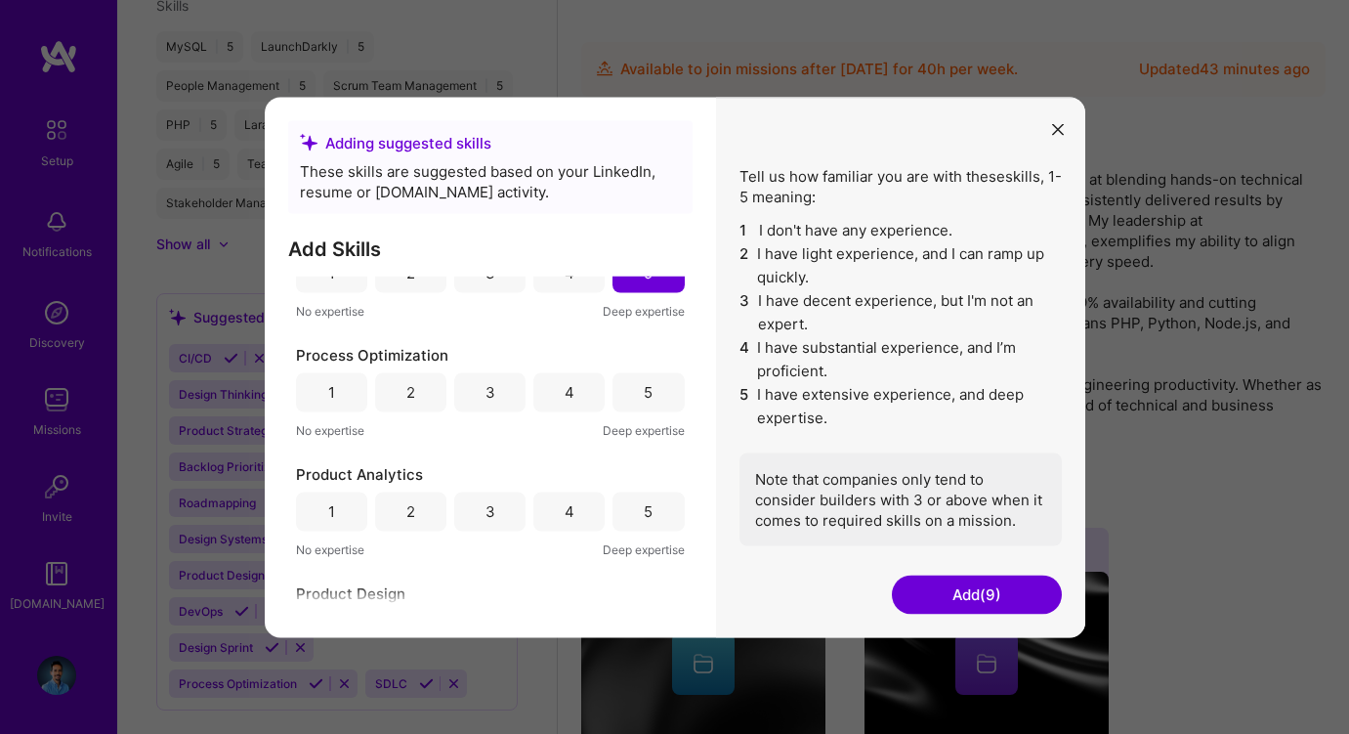
scroll to position [1053, 0]
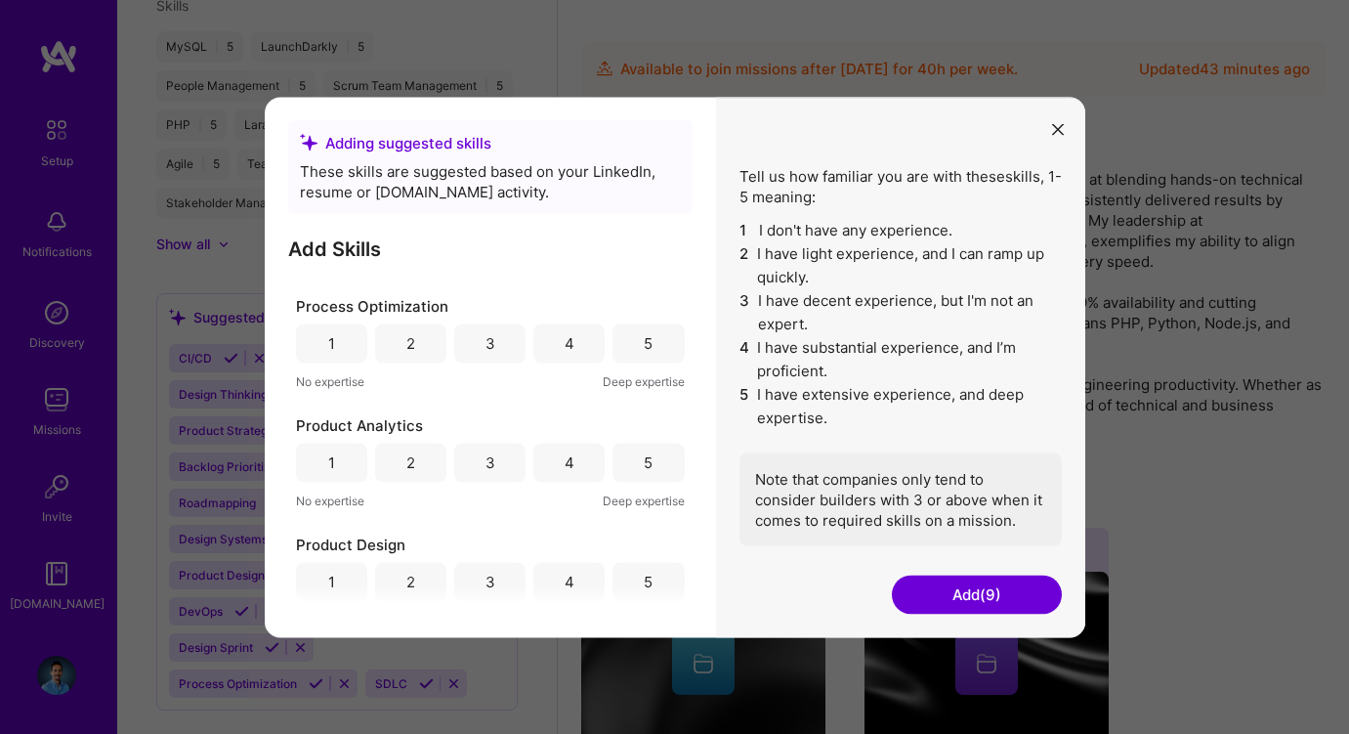
click at [644, 344] on div "5" at bounding box center [648, 343] width 9 height 21
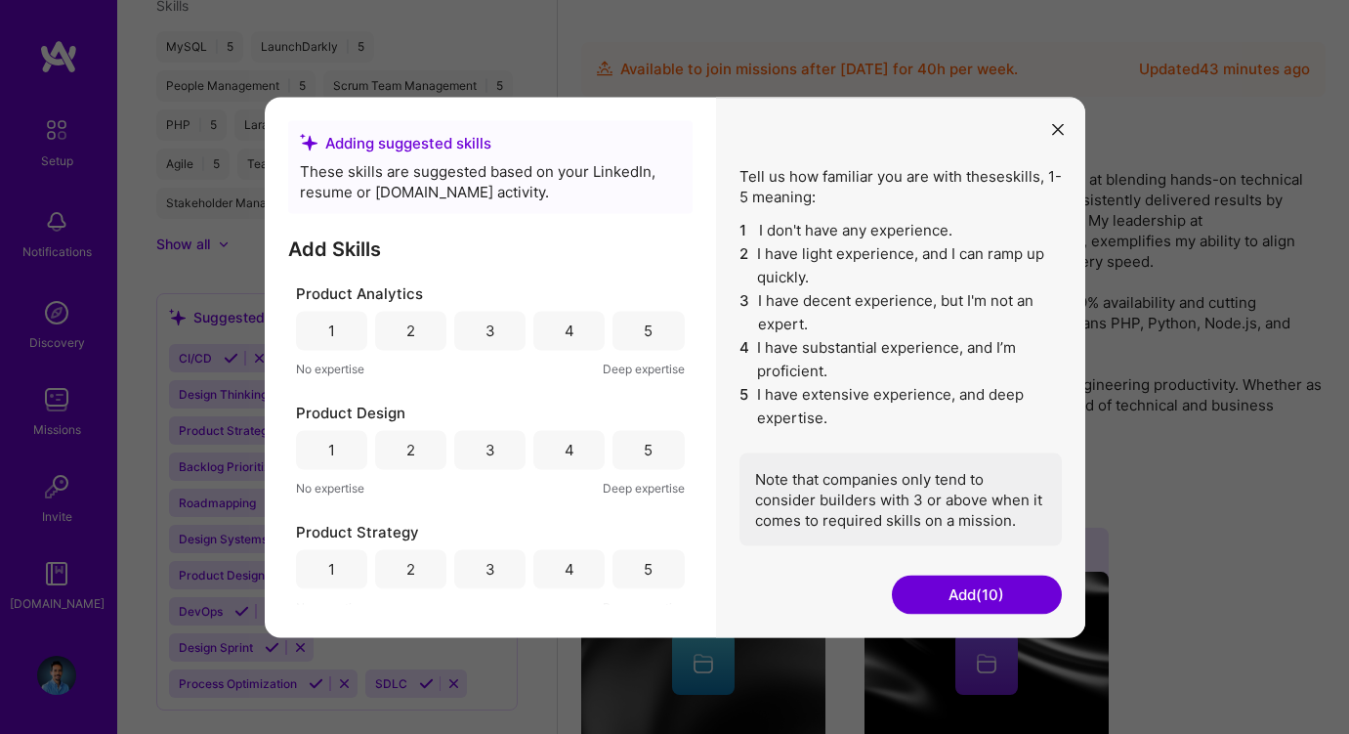
click at [565, 338] on div "4" at bounding box center [570, 330] width 10 height 21
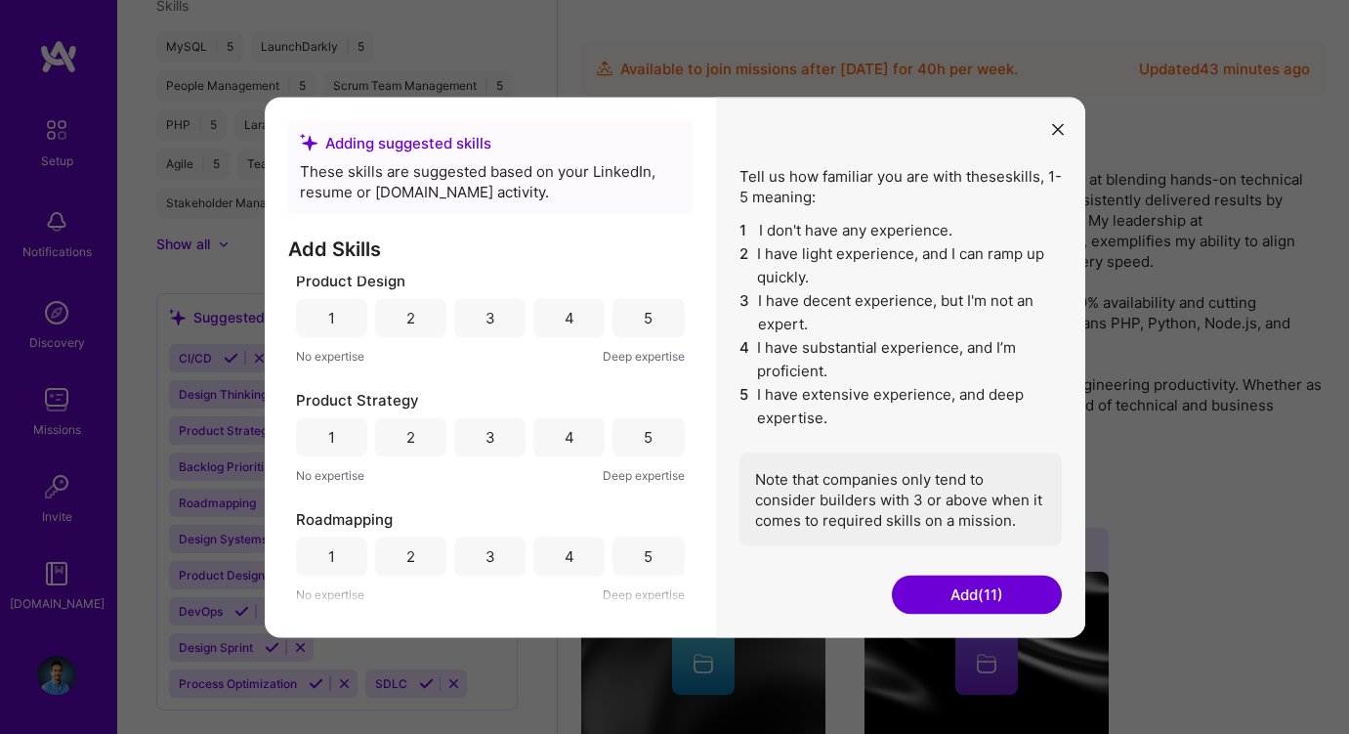
click at [406, 324] on div "2" at bounding box center [410, 318] width 9 height 21
click at [552, 441] on div "4" at bounding box center [568, 436] width 71 height 39
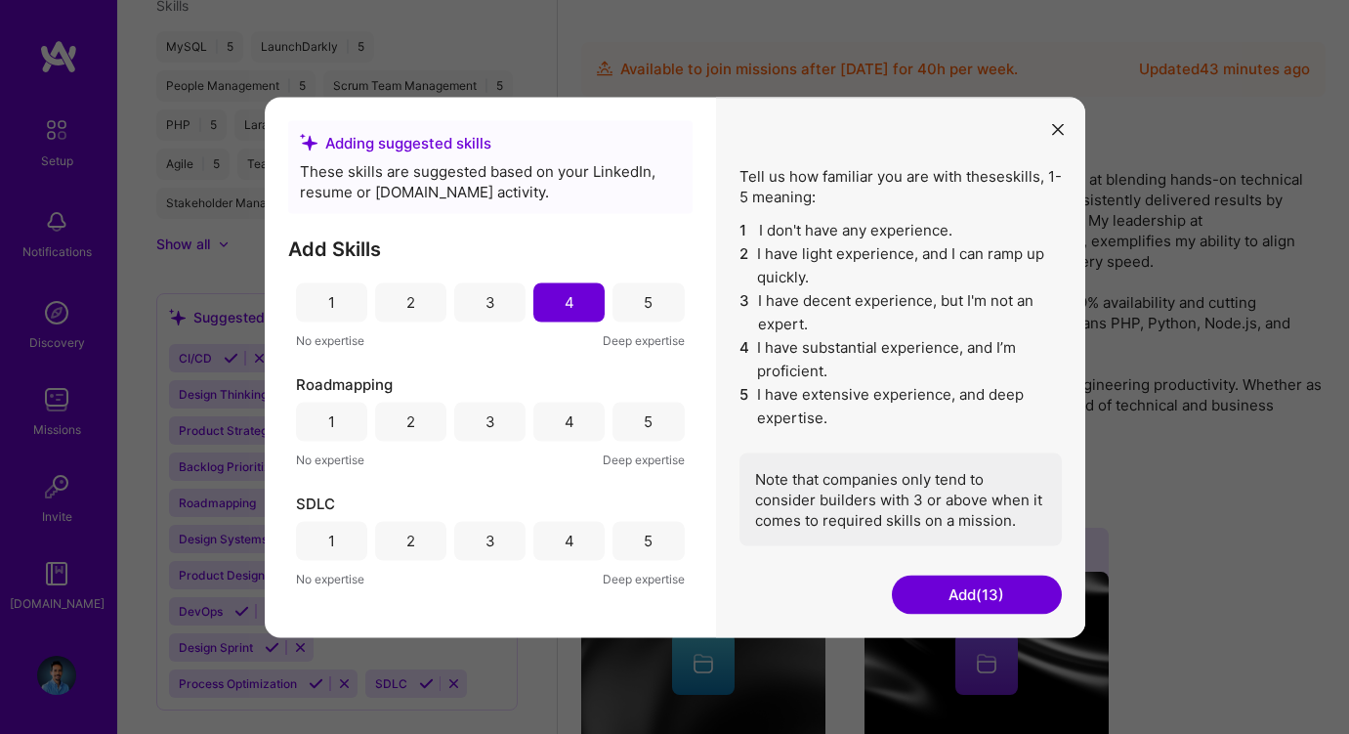
scroll to position [1458, 0]
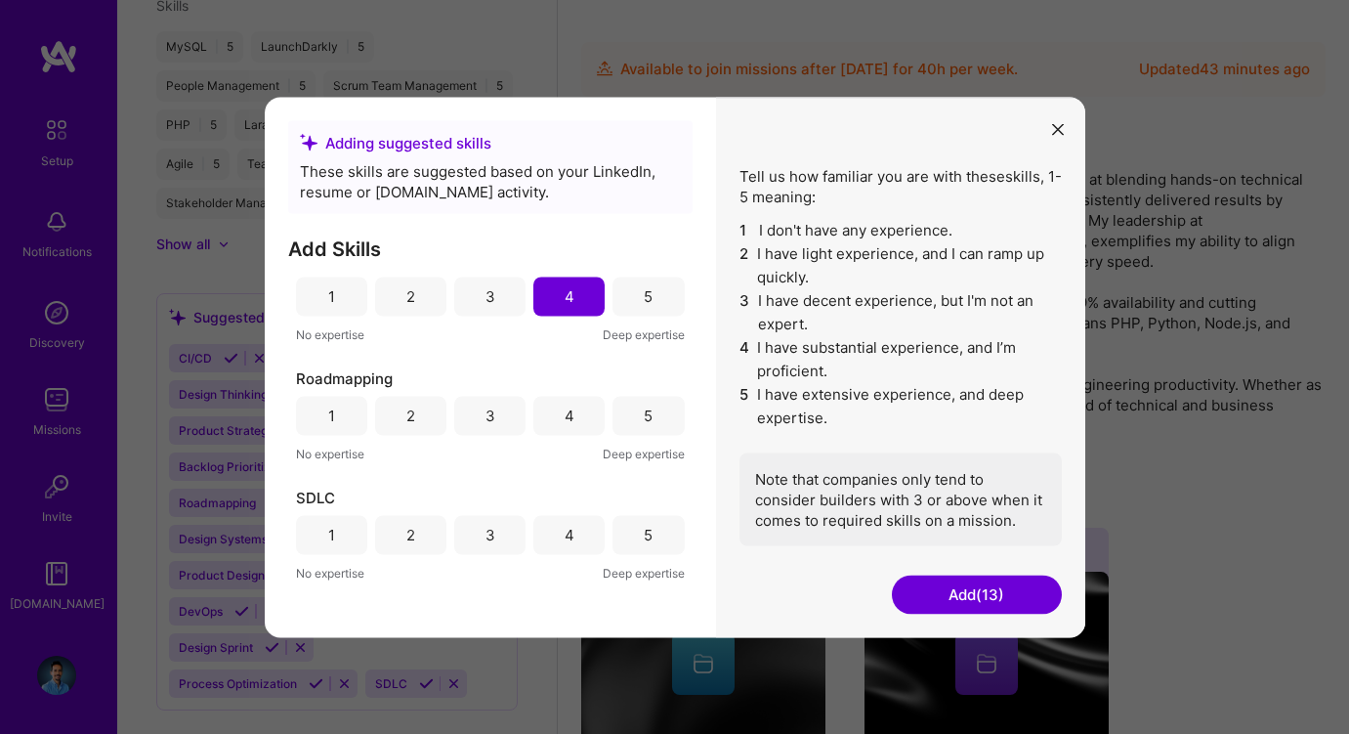
click at [635, 415] on div "5" at bounding box center [648, 415] width 71 height 39
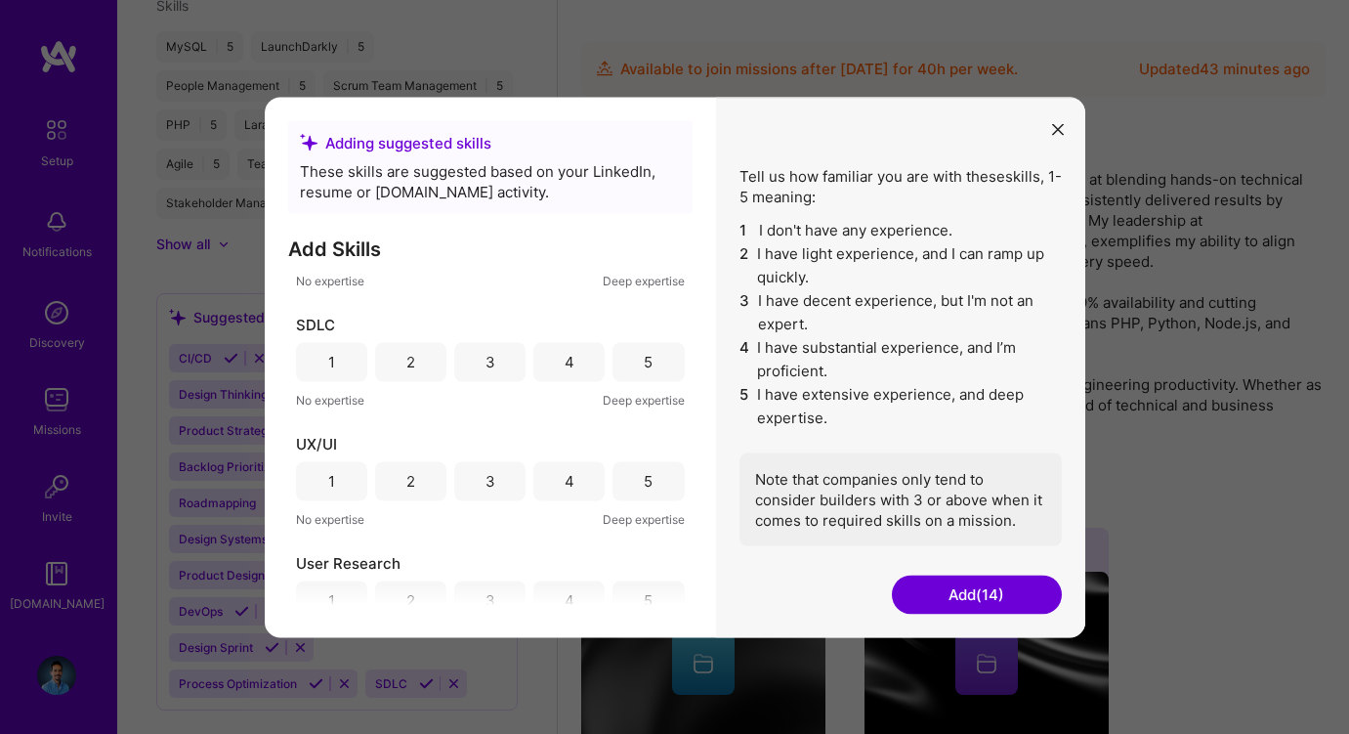
scroll to position [1626, 0]
click at [407, 481] on div "2" at bounding box center [410, 486] width 9 height 21
click at [551, 360] on div "4" at bounding box center [568, 366] width 71 height 39
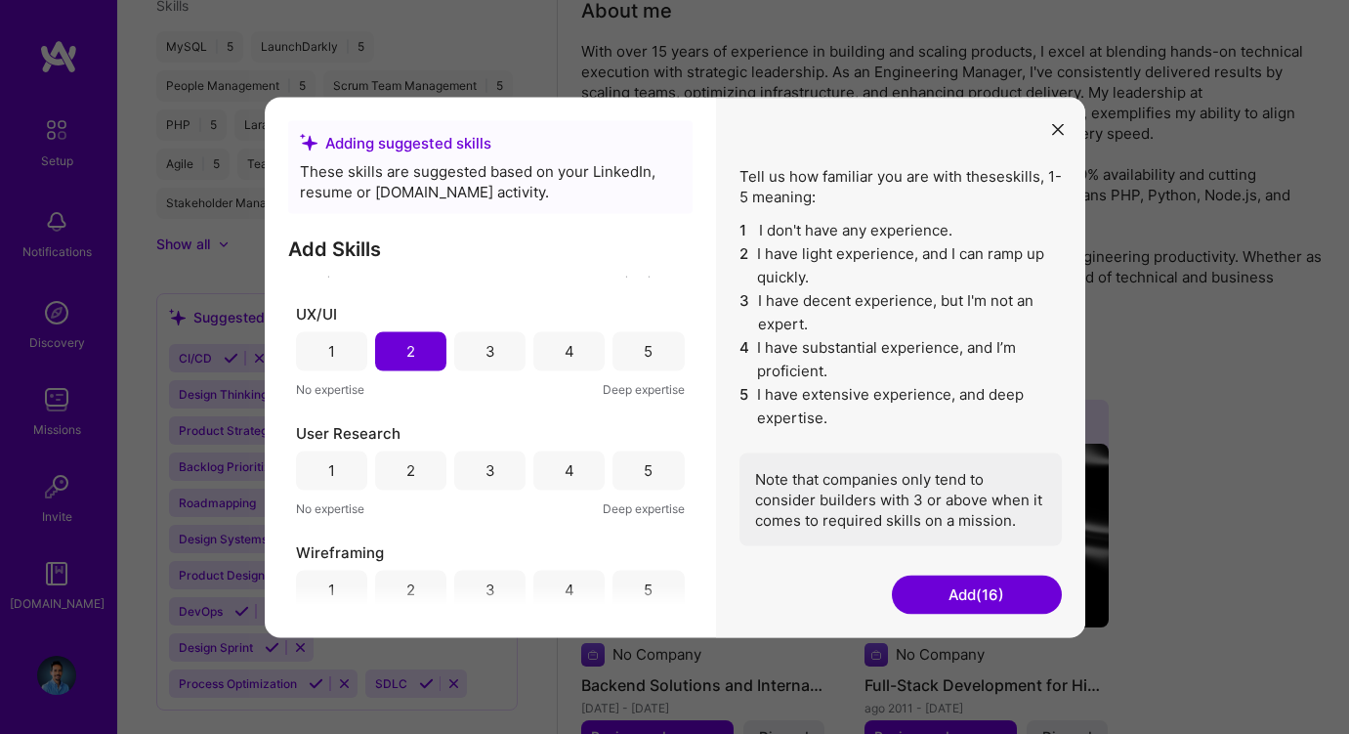
scroll to position [1777, 0]
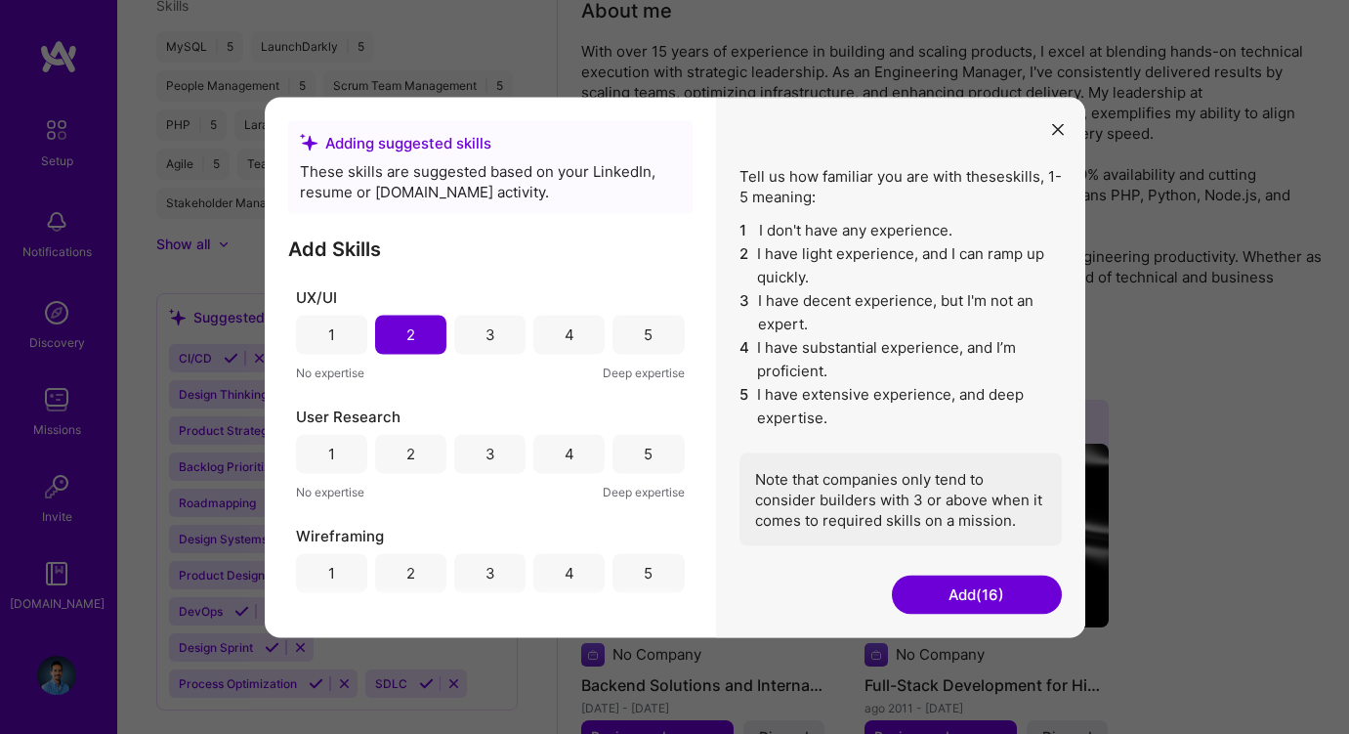
click at [565, 462] on div "4" at bounding box center [570, 454] width 10 height 21
click at [502, 452] on div "3" at bounding box center [489, 453] width 71 height 39
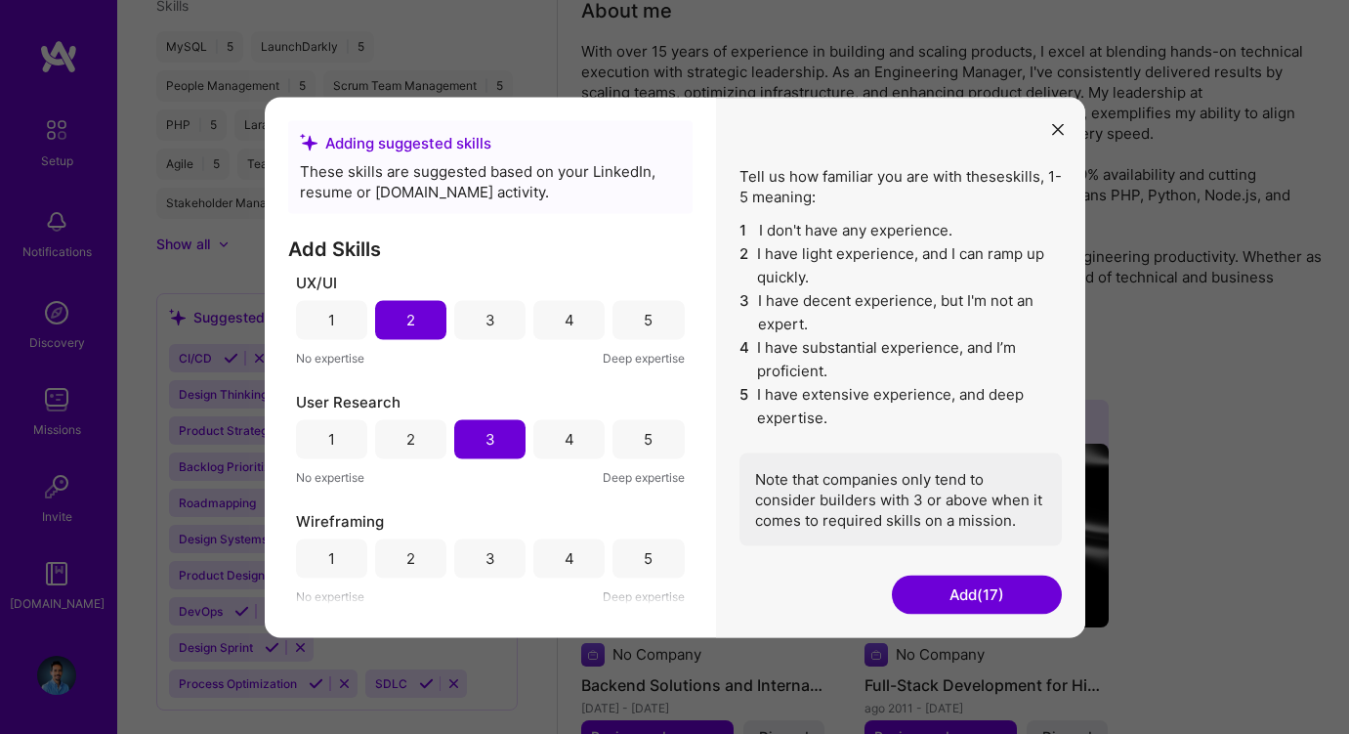
click at [408, 556] on div "2" at bounding box center [410, 558] width 9 height 21
click at [985, 595] on button "Add (18)" at bounding box center [977, 593] width 170 height 39
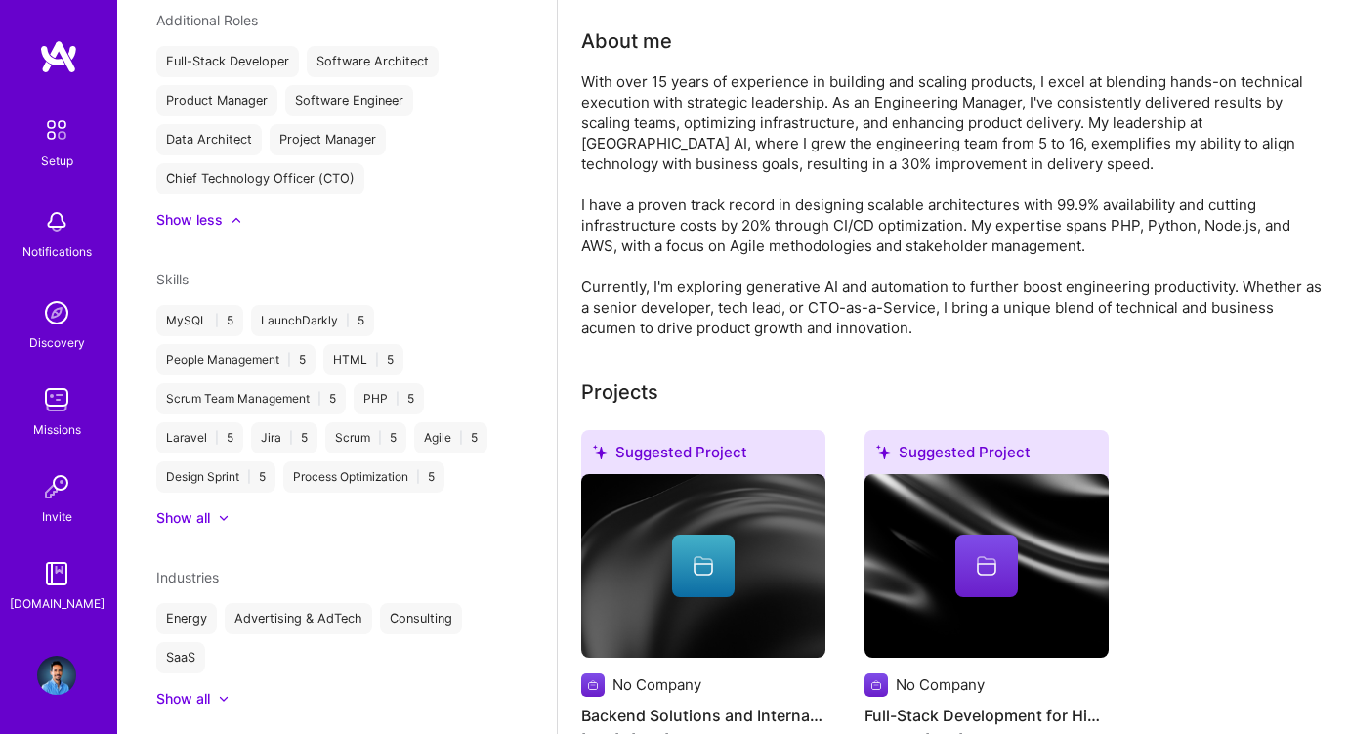
scroll to position [0, 0]
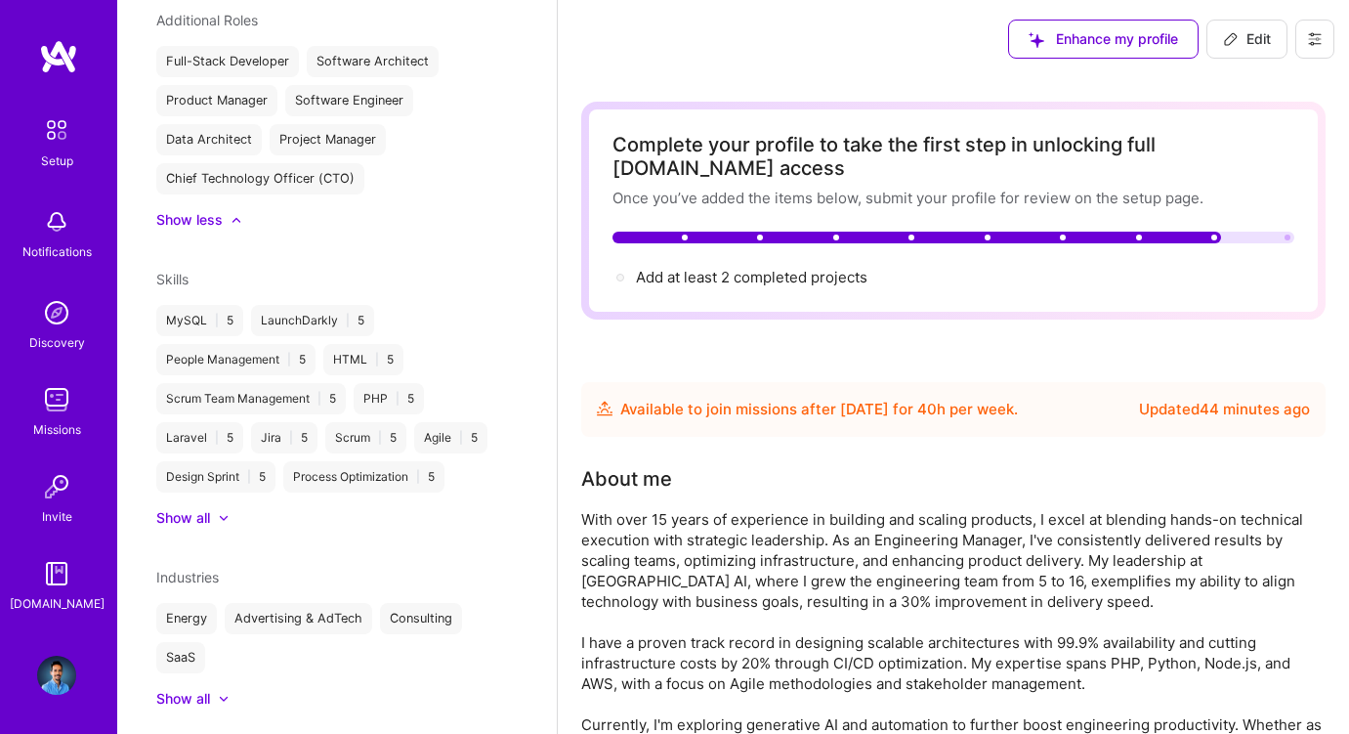
click at [1235, 34] on icon at bounding box center [1231, 39] width 12 height 12
select select "ES"
select select "Future Date"
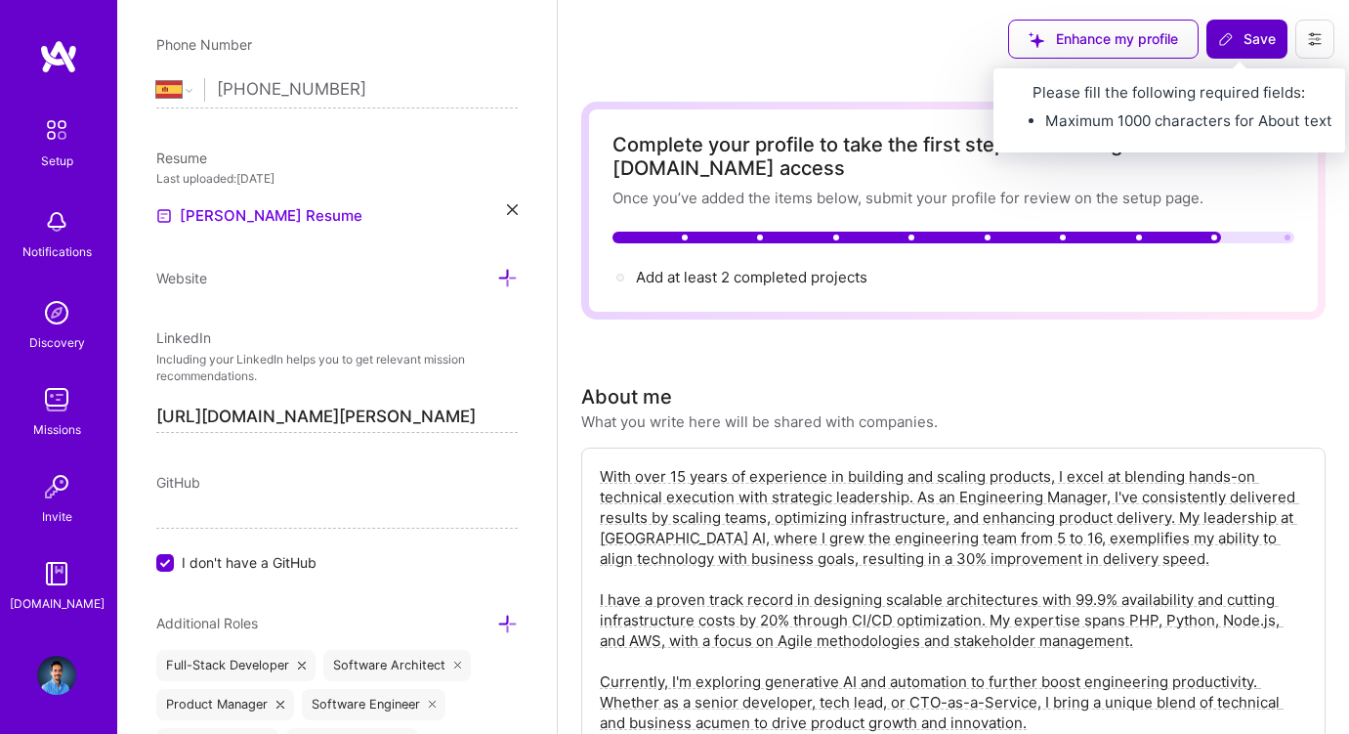
scroll to position [777, 0]
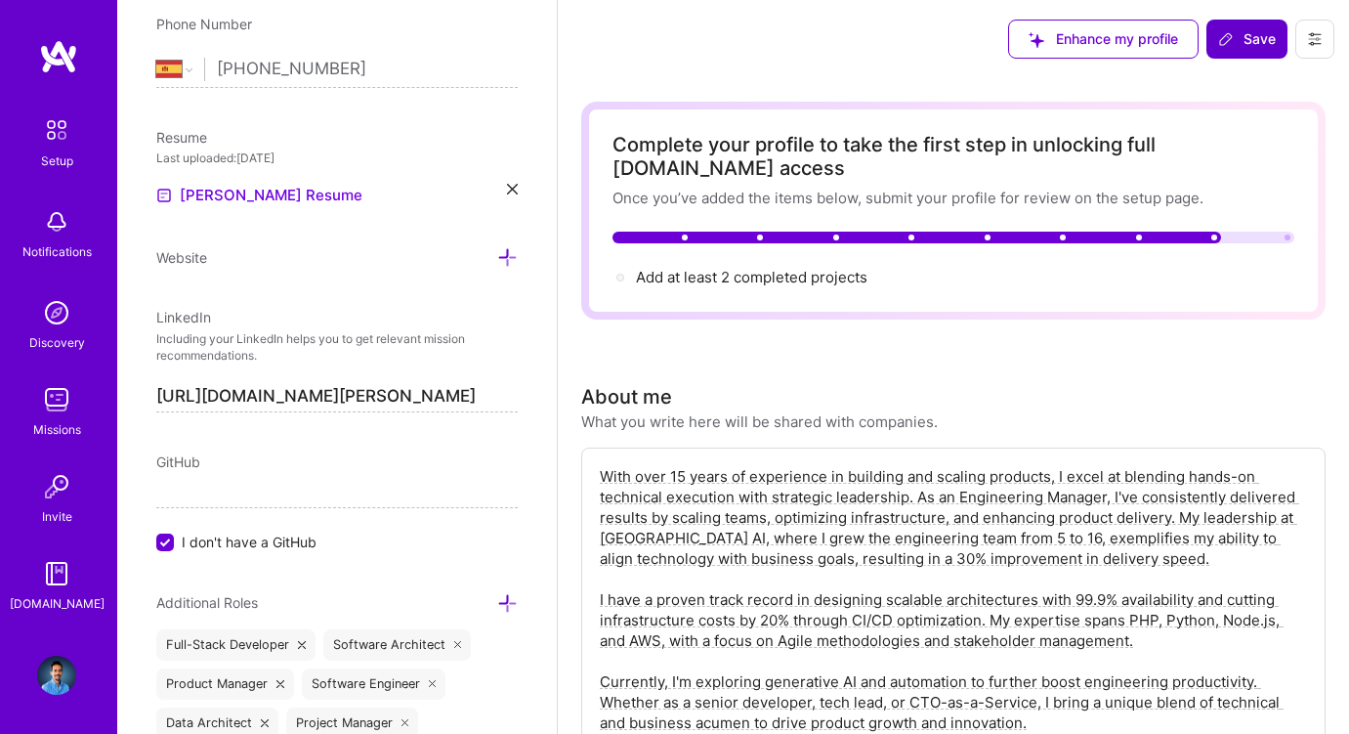
click at [667, 540] on textarea "With over 15 years of experience in building and scaling products, I excel at b…" at bounding box center [953, 599] width 711 height 271
click at [846, 567] on textarea "With over 15 years of experience in building and scaling products, I excel at b…" at bounding box center [953, 599] width 711 height 271
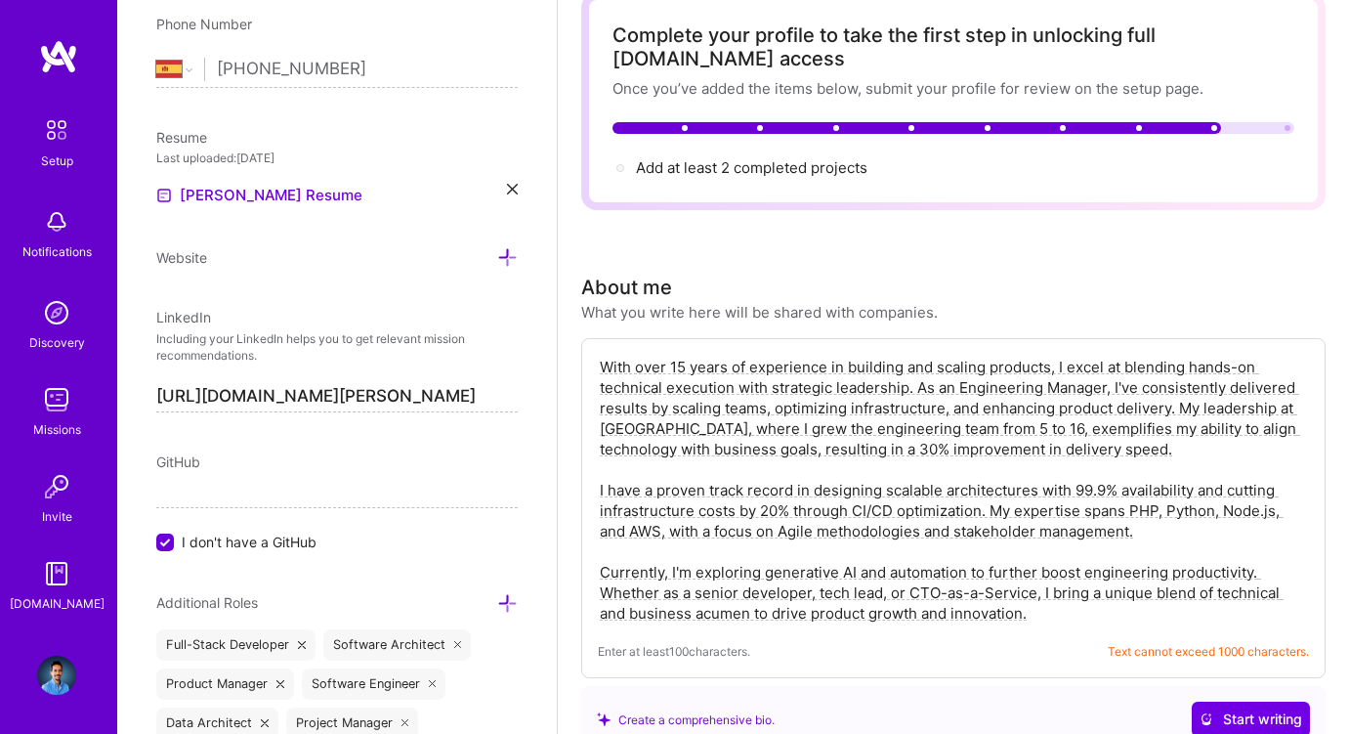
scroll to position [0, 0]
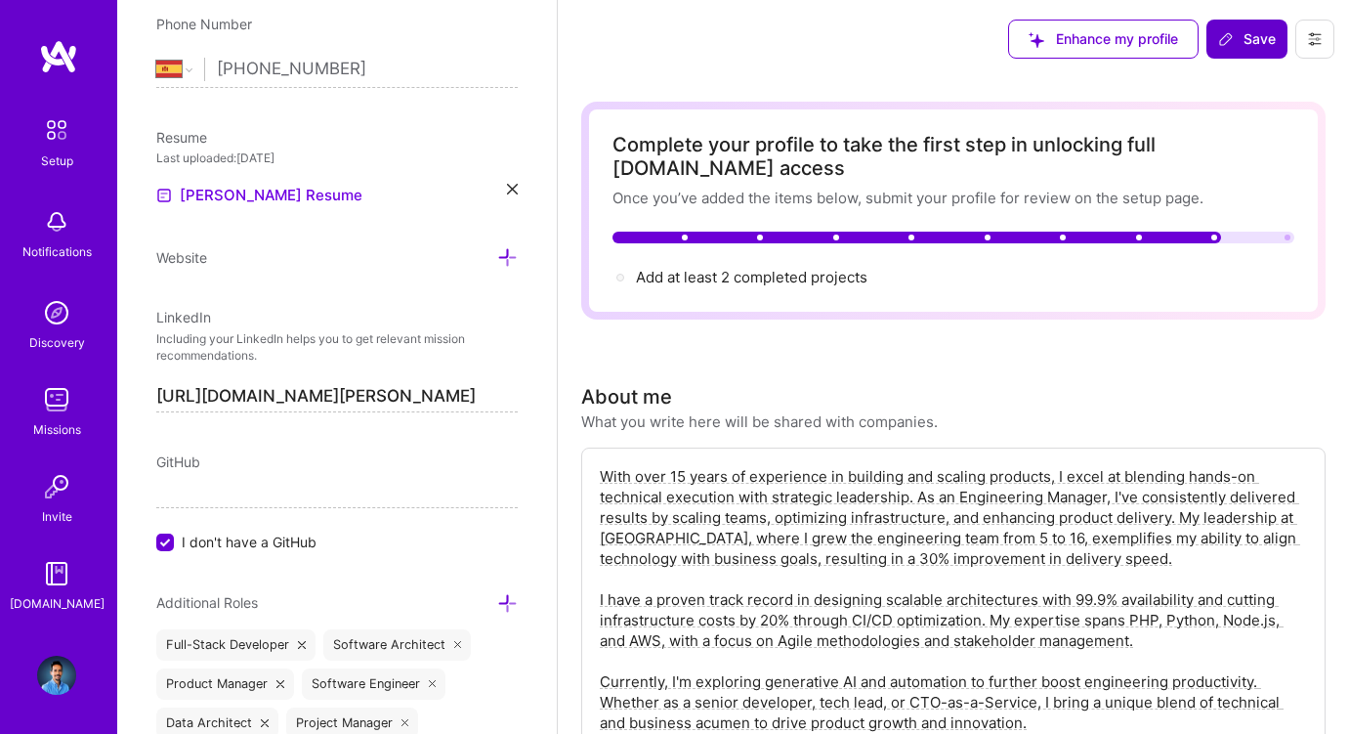
type textarea "With over 15 years of experience in building and scaling products, I excel at b…"
click at [1251, 45] on span "Save" at bounding box center [1247, 39] width 58 height 20
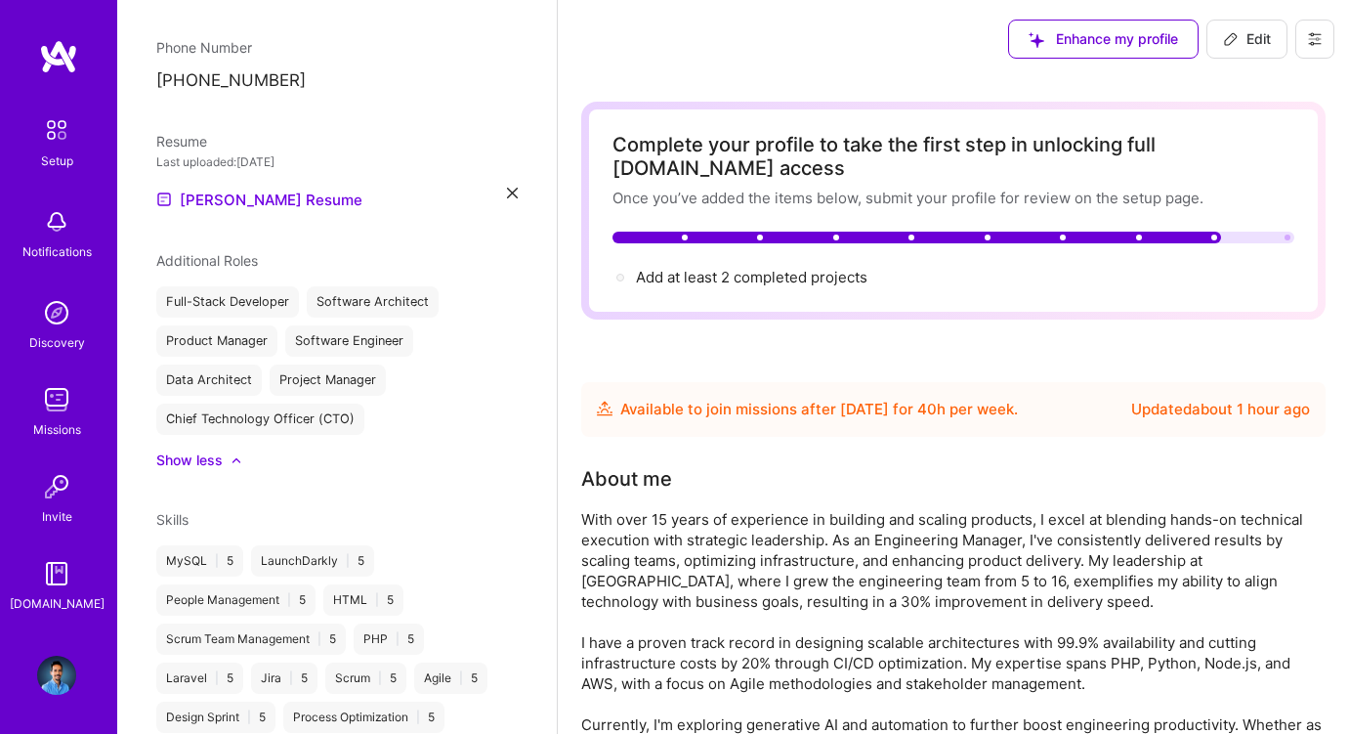
click at [1243, 44] on span "Edit" at bounding box center [1247, 39] width 48 height 20
select select "ES"
select select "Future Date"
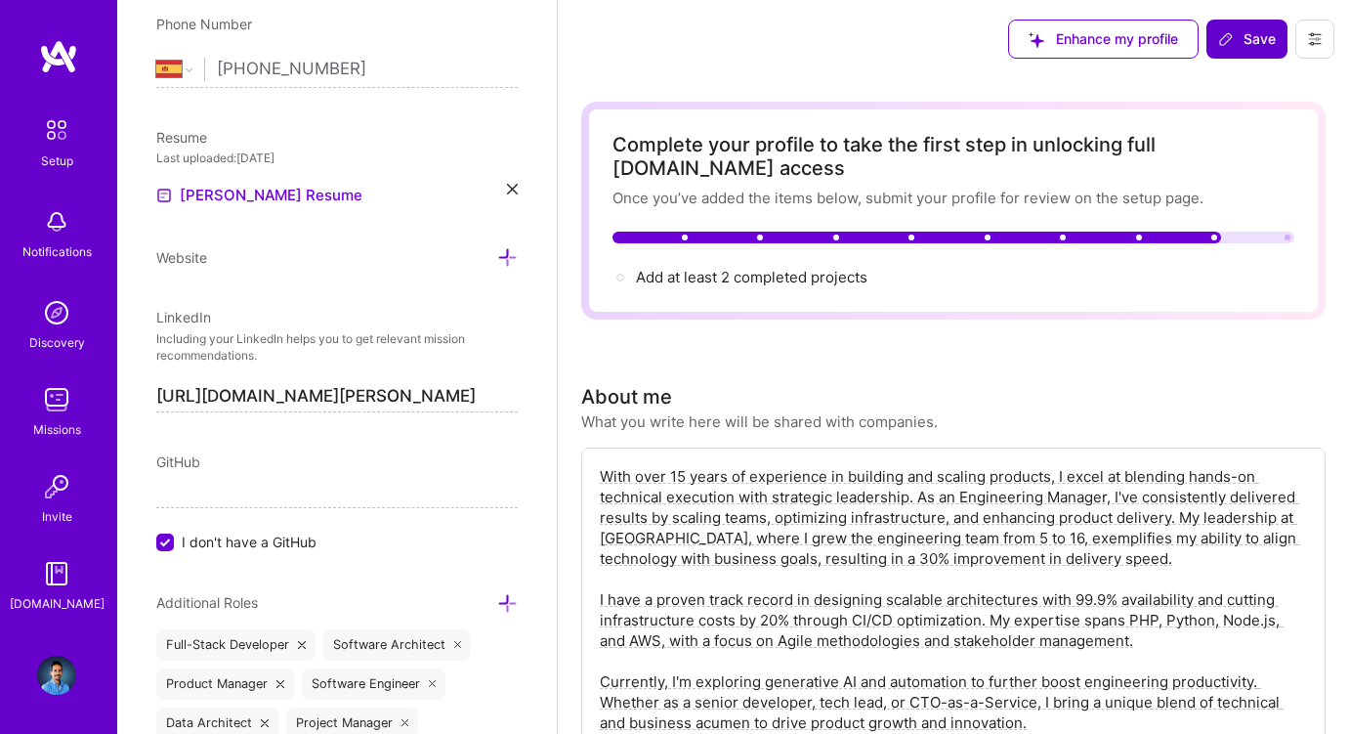
click at [1228, 29] on span "Save" at bounding box center [1247, 39] width 58 height 20
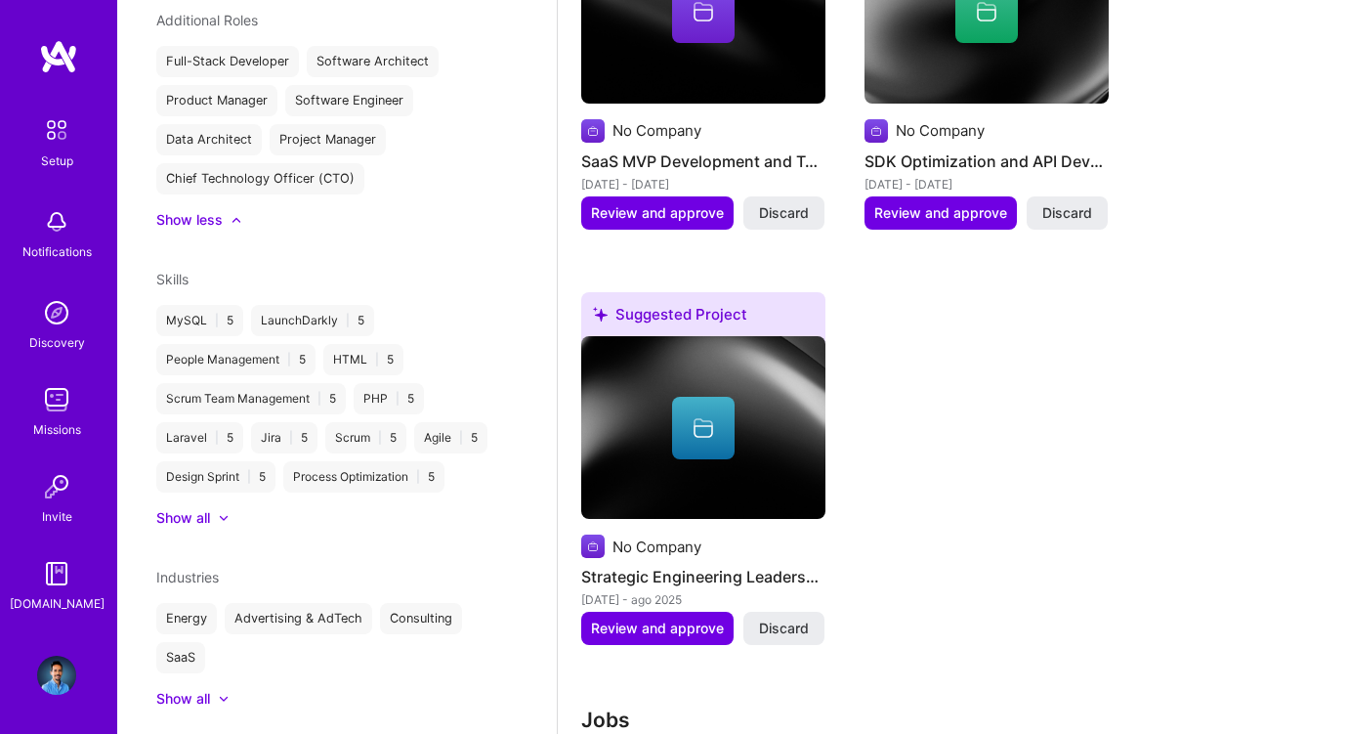
scroll to position [1896, 0]
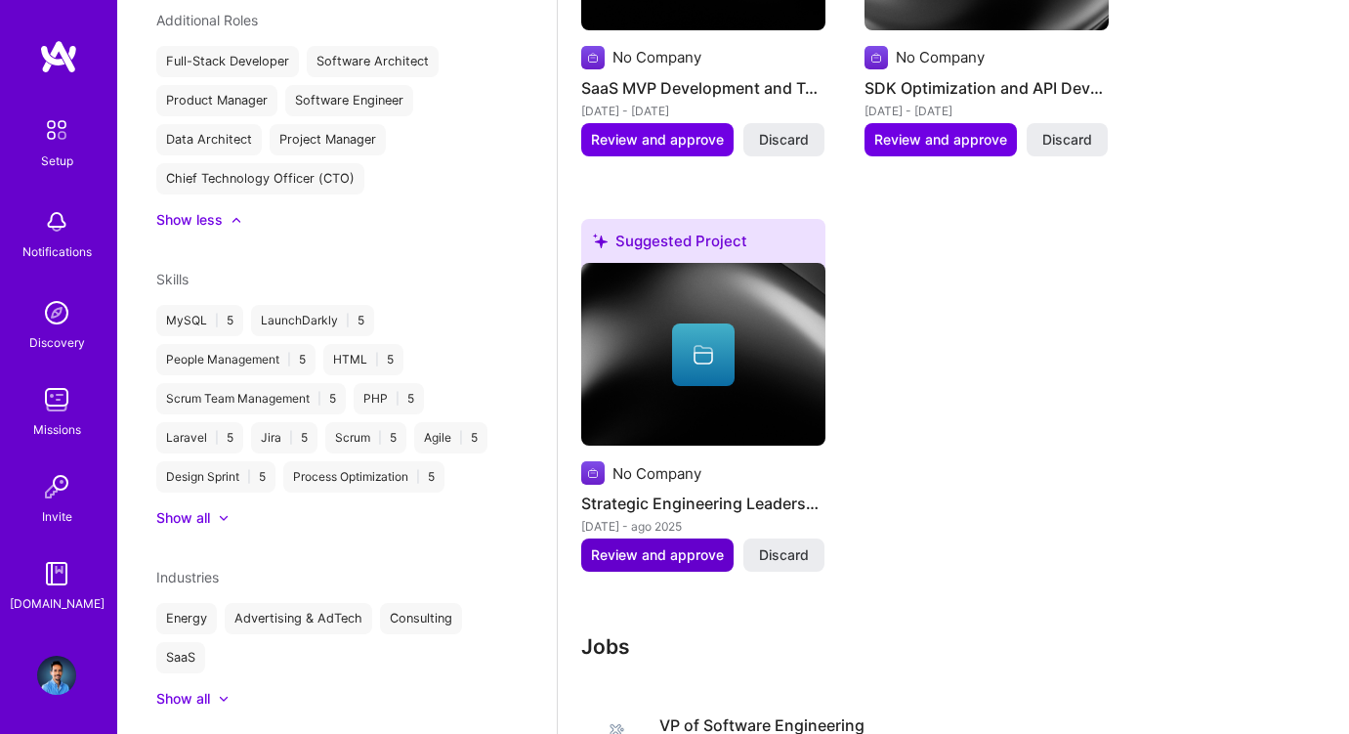
click at [663, 549] on span "Review and approve" at bounding box center [657, 555] width 133 height 20
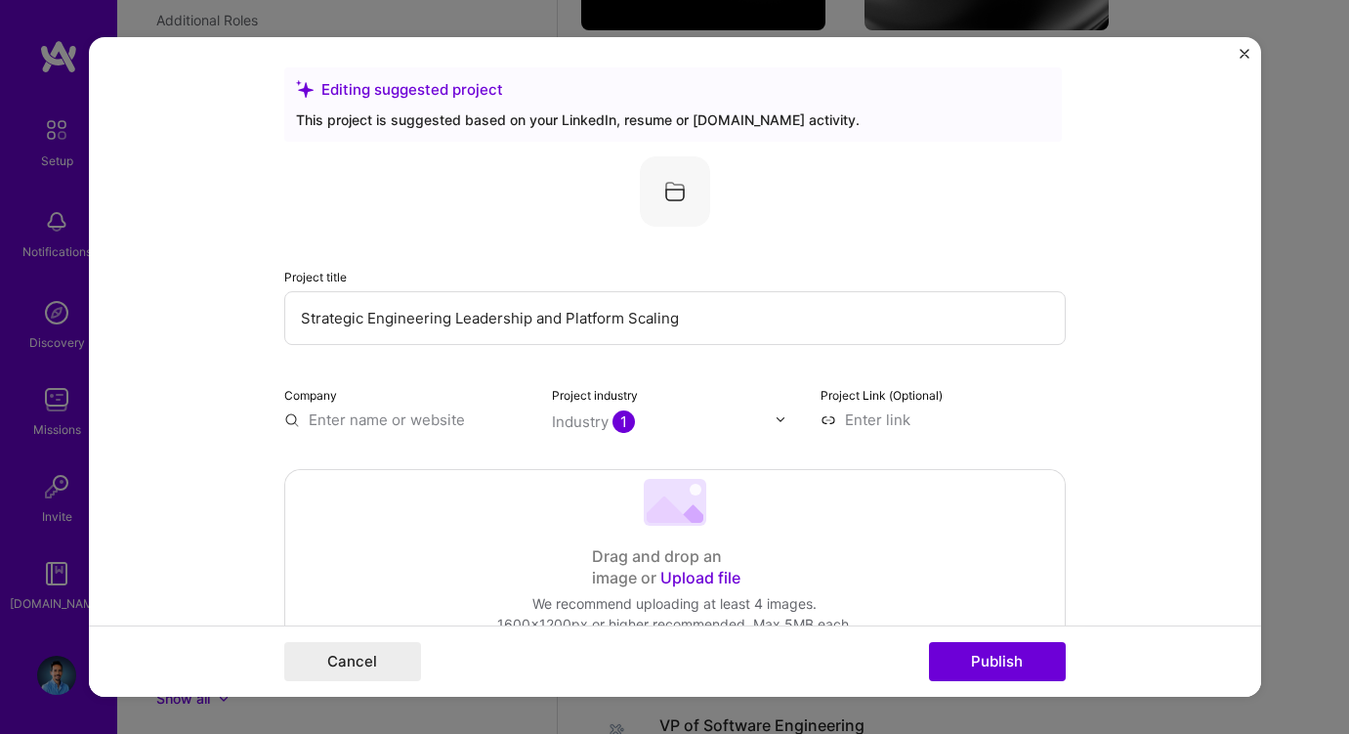
scroll to position [0, 0]
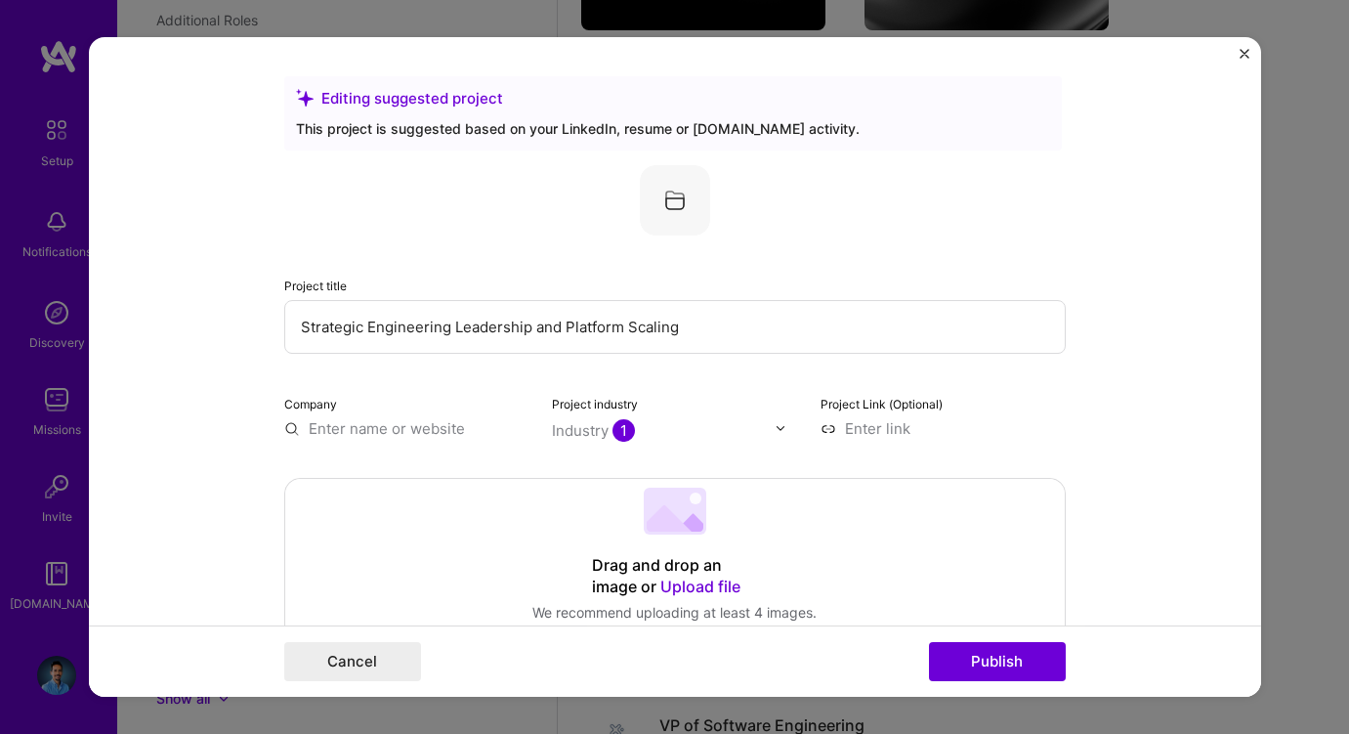
click at [471, 435] on input "text" at bounding box center [406, 428] width 245 height 21
click at [862, 426] on input at bounding box center [943, 428] width 245 height 21
click at [660, 199] on img at bounding box center [675, 200] width 70 height 70
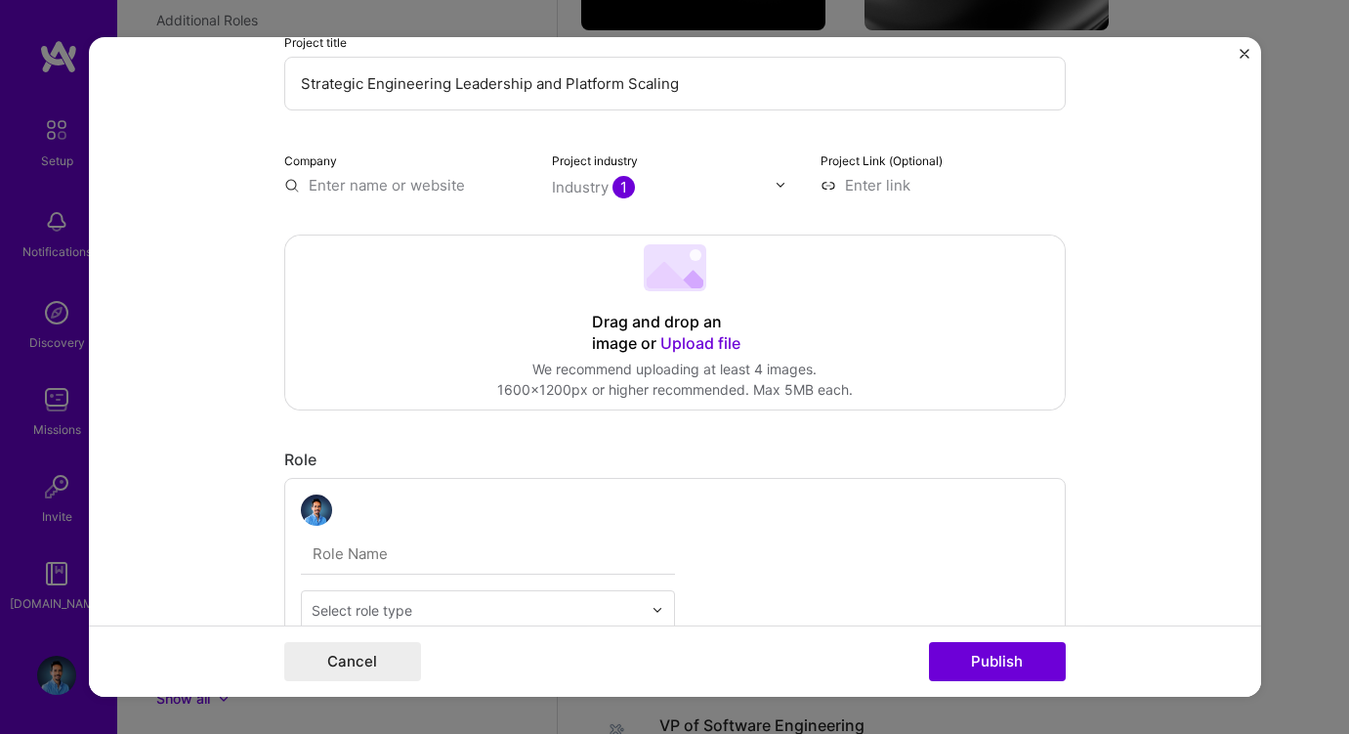
scroll to position [245, 0]
click at [412, 187] on input "text" at bounding box center [406, 183] width 245 height 21
click at [416, 240] on div "Frenetic [URL]" at bounding box center [430, 230] width 293 height 55
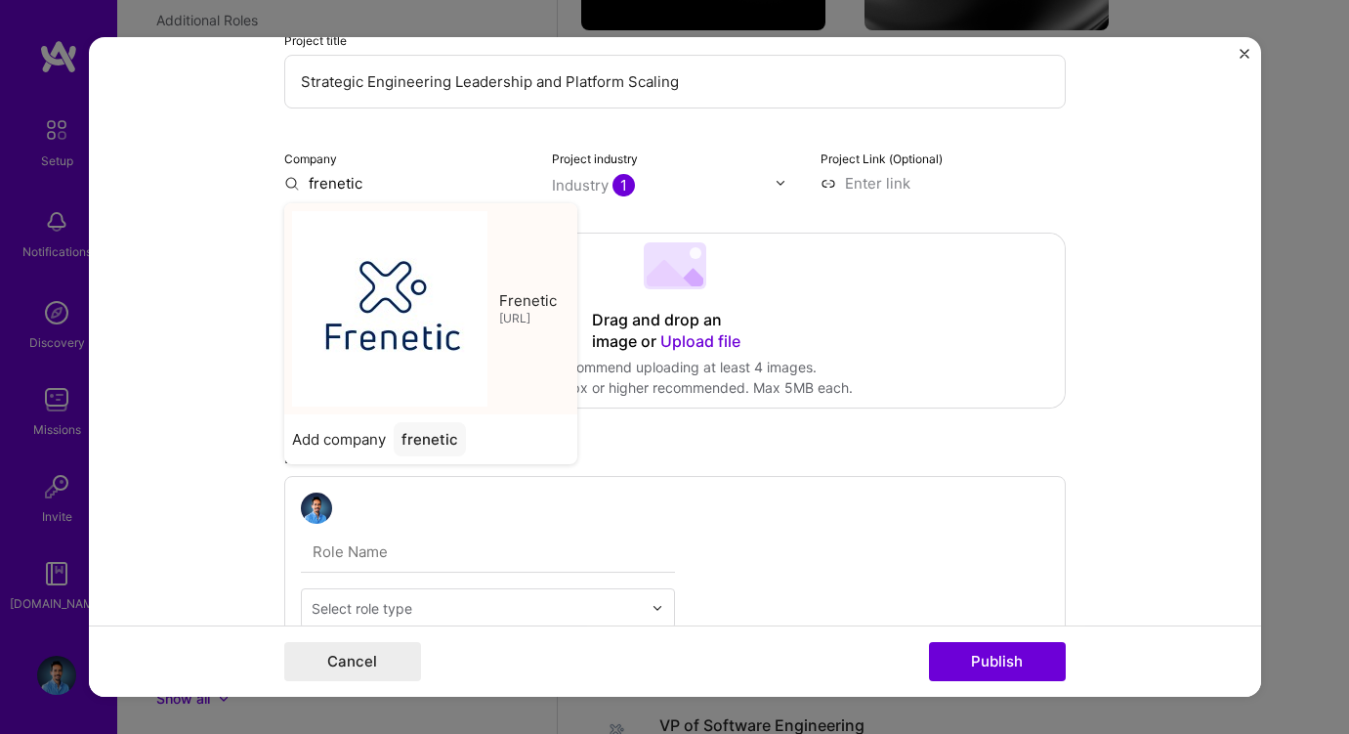
type input "Frenetic"
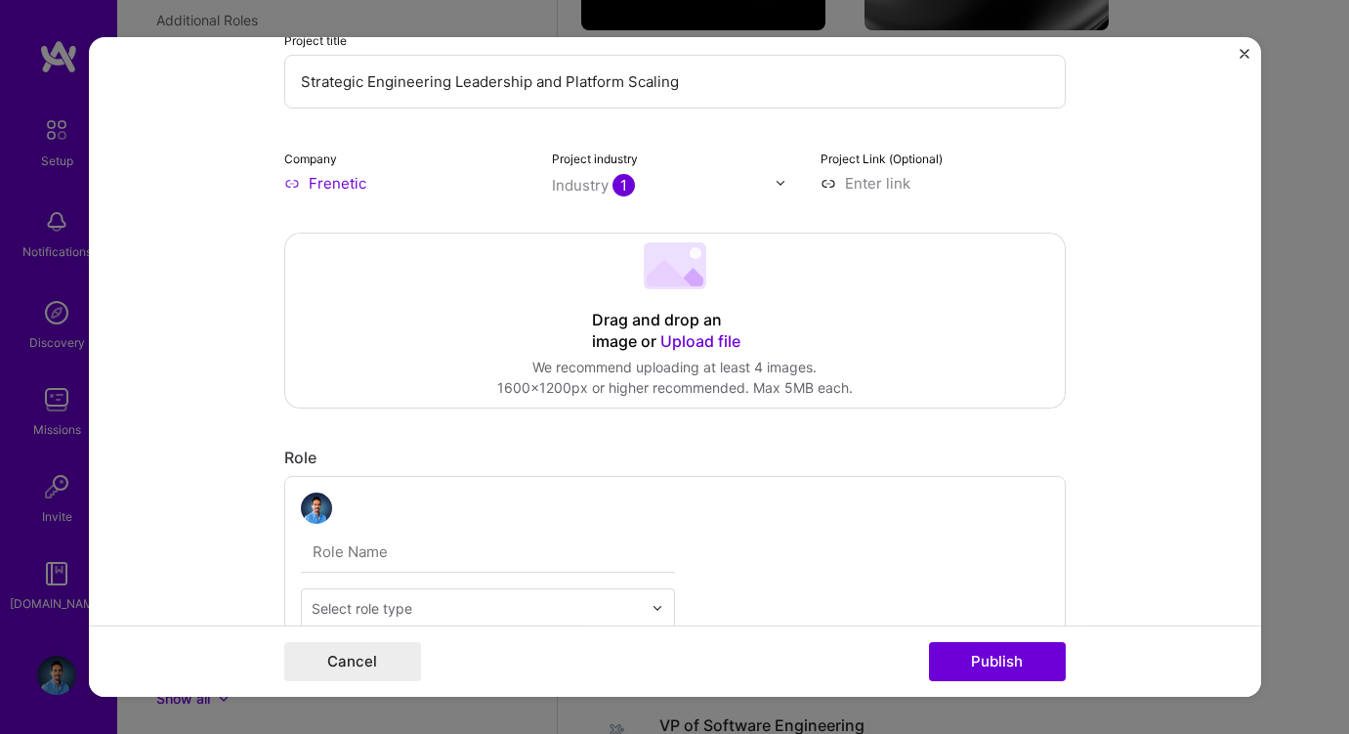
click at [874, 187] on input at bounding box center [943, 183] width 245 height 21
click at [1096, 178] on form "Editing suggested project This project is suggested based on your LinkedIn, res…" at bounding box center [675, 367] width 1172 height 660
type input "https://app.frenetic.ai"
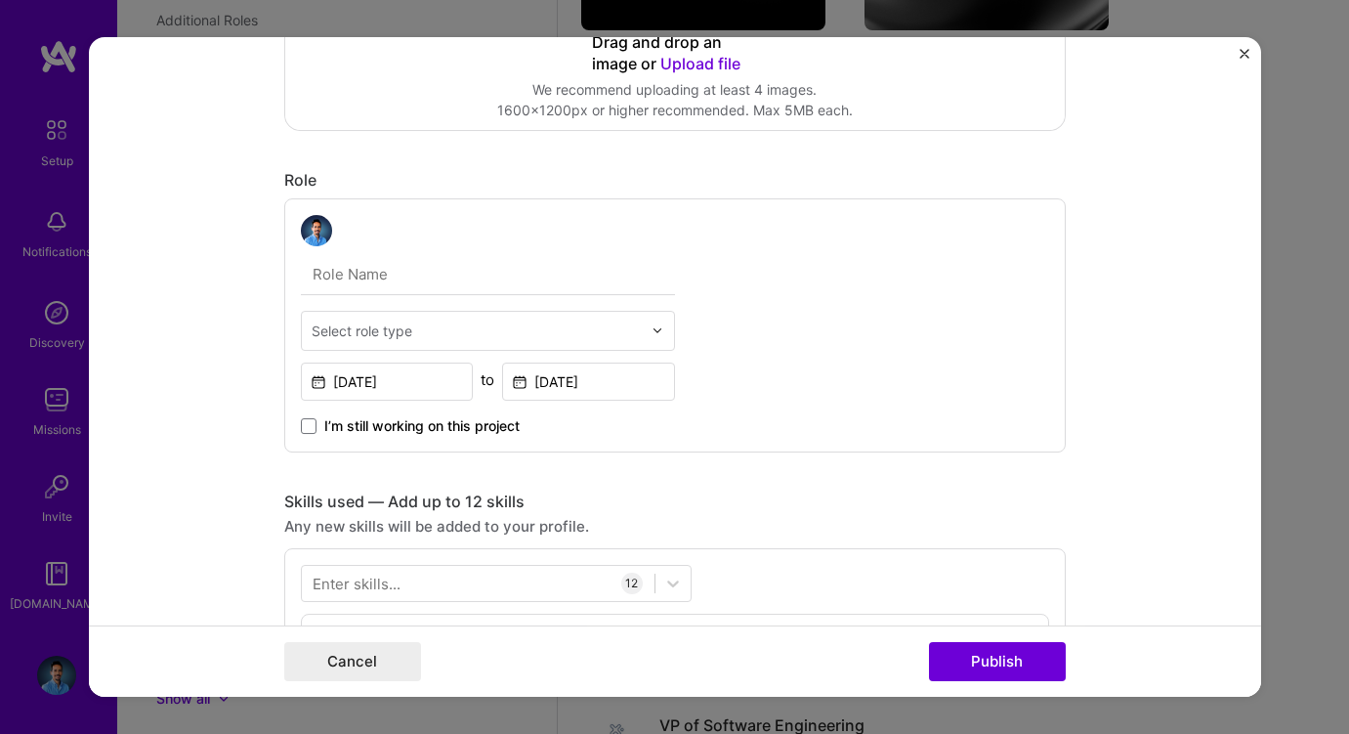
scroll to position [556, 0]
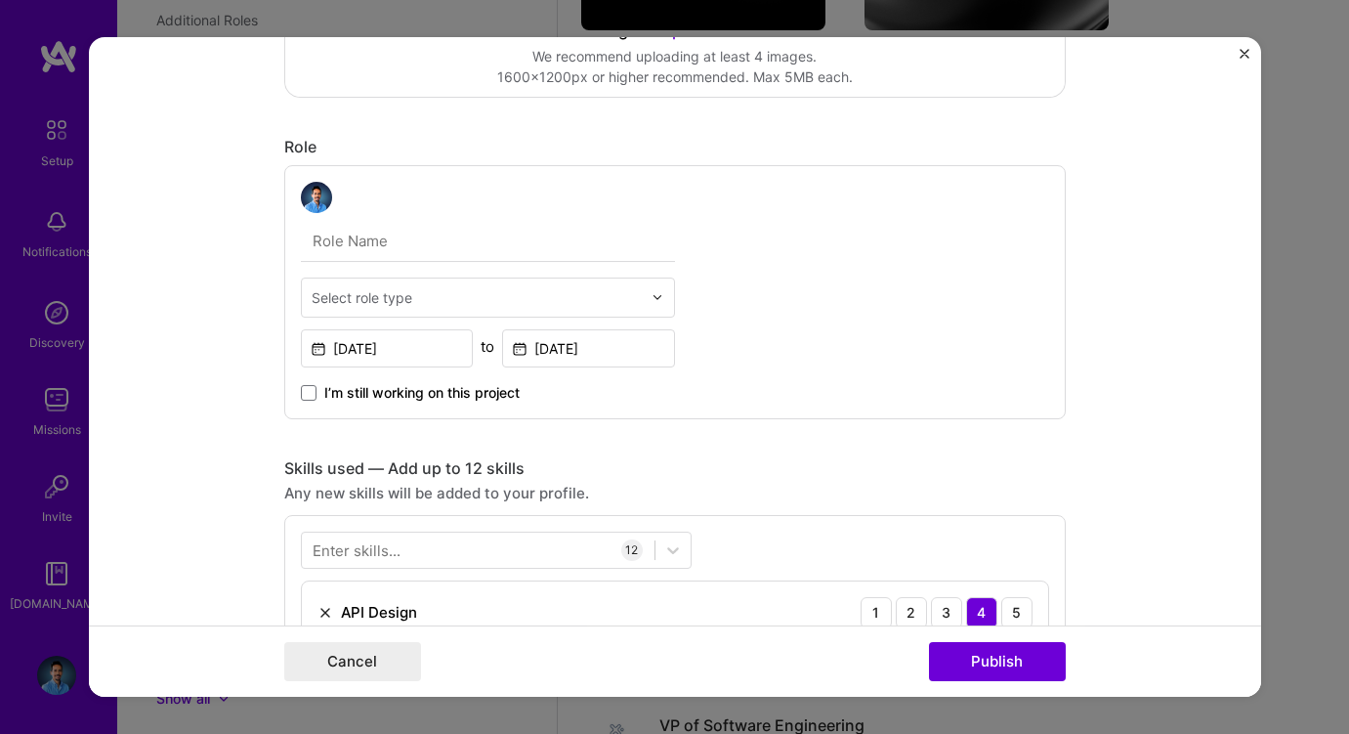
click at [470, 249] on input "text" at bounding box center [488, 241] width 374 height 41
type input "VP of Software Engineering"
click at [551, 301] on input "text" at bounding box center [477, 297] width 330 height 21
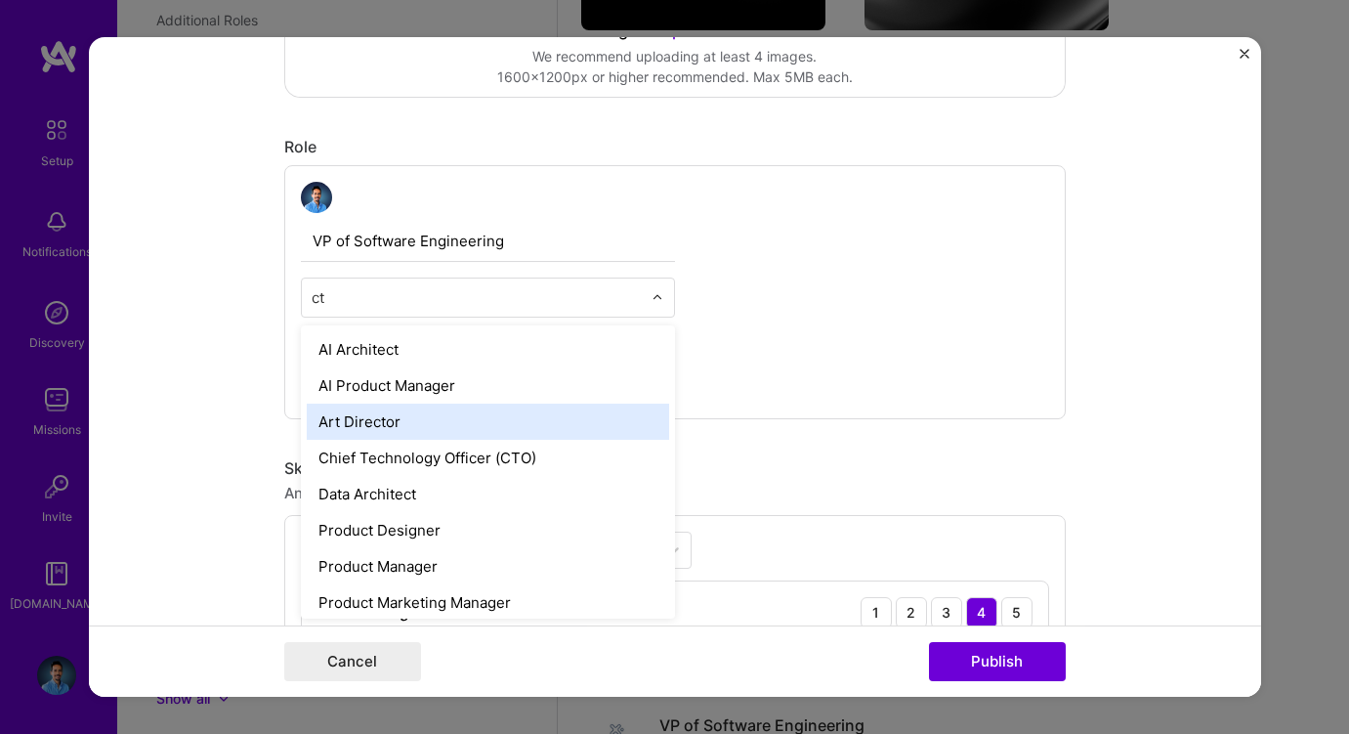
type input "c"
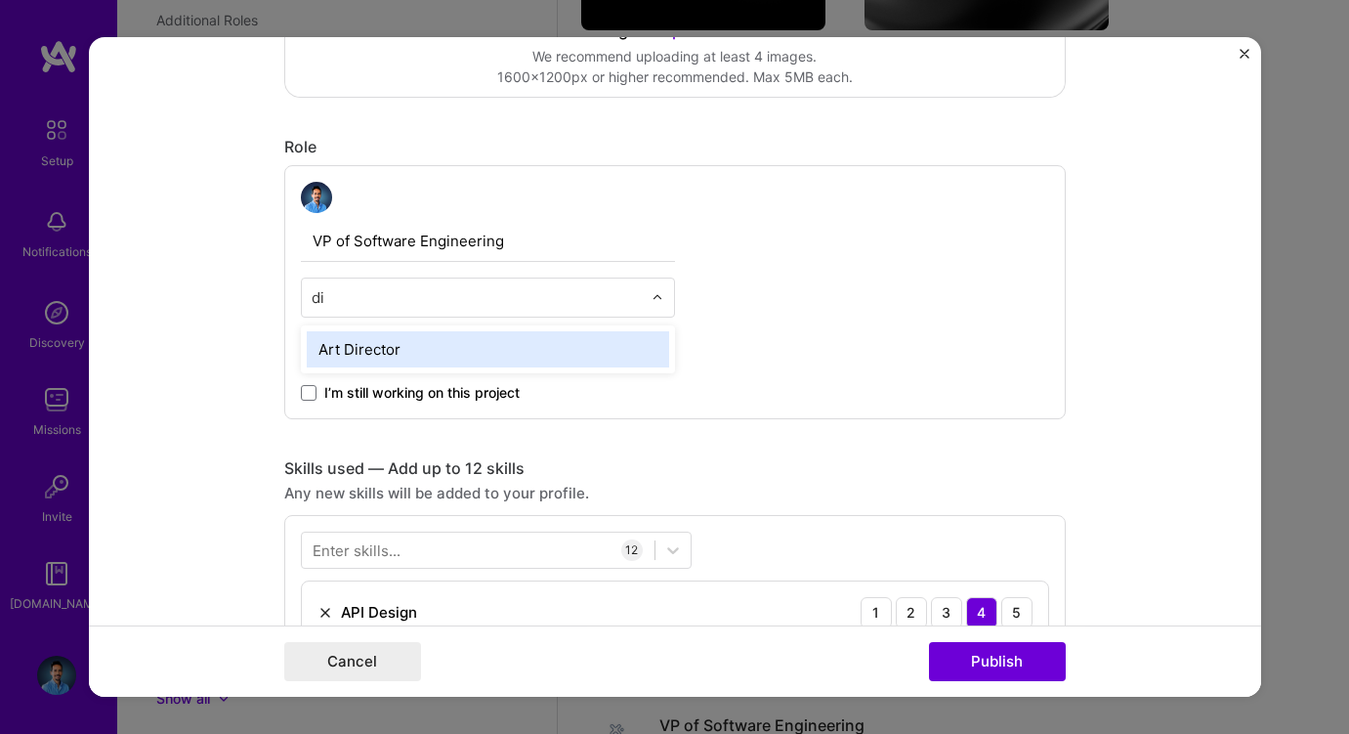
type input "d"
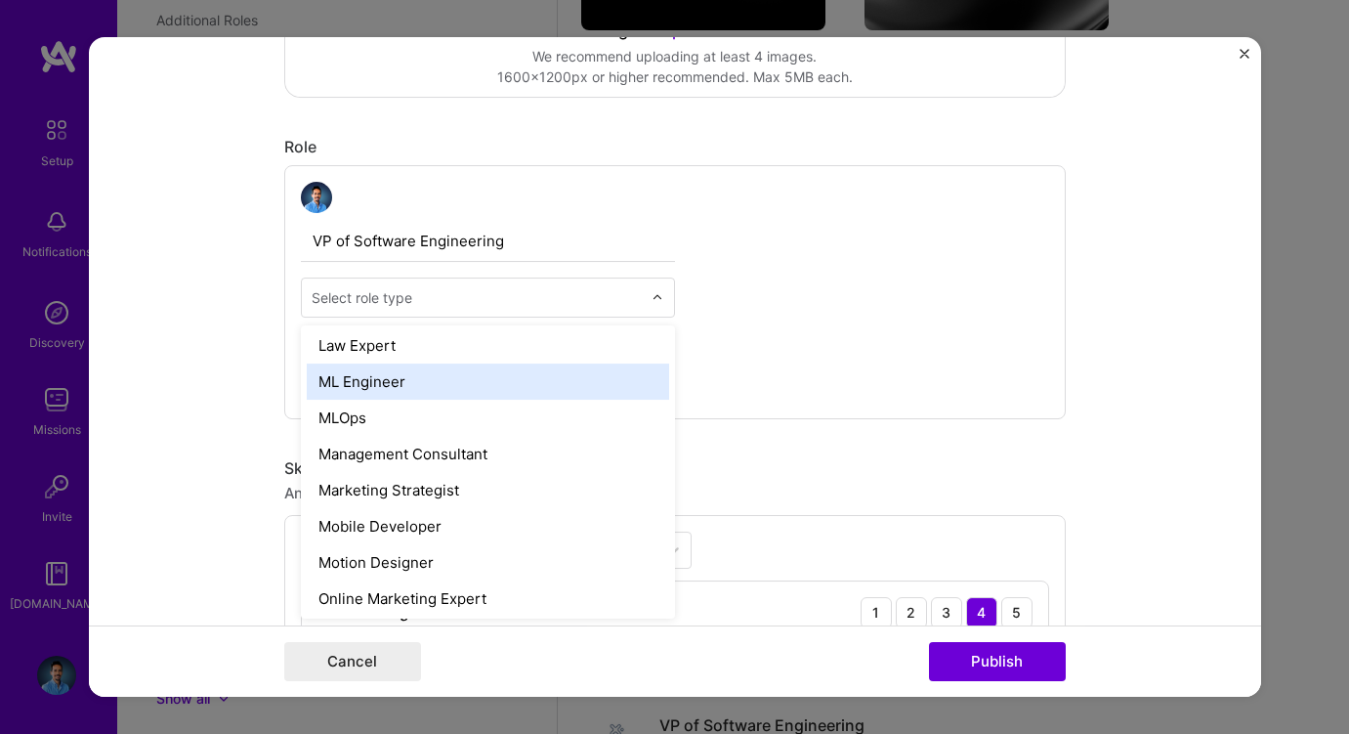
scroll to position [1440, 0]
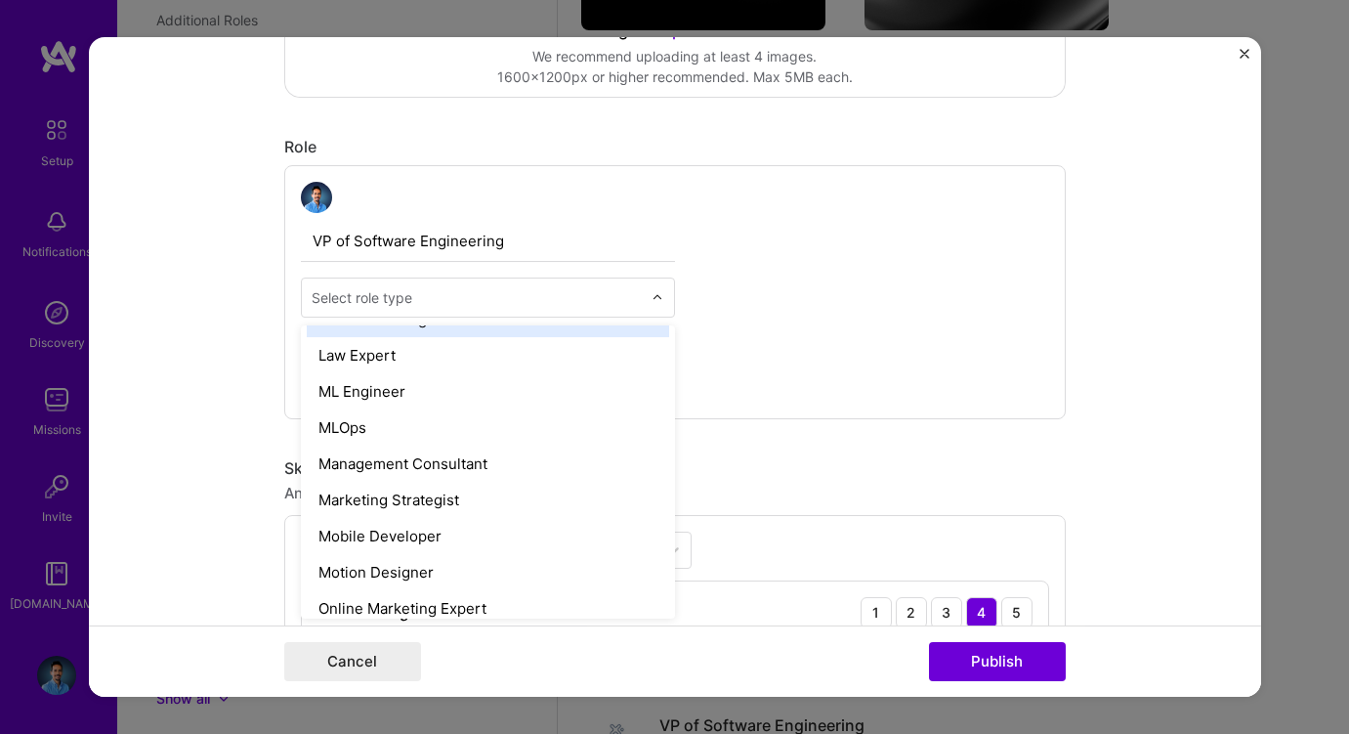
click at [434, 292] on input "text" at bounding box center [477, 297] width 330 height 21
click at [789, 197] on div "VP of Software Engineering option Industrial Designer focused, 40 of 70. 70 res…" at bounding box center [675, 292] width 782 height 254
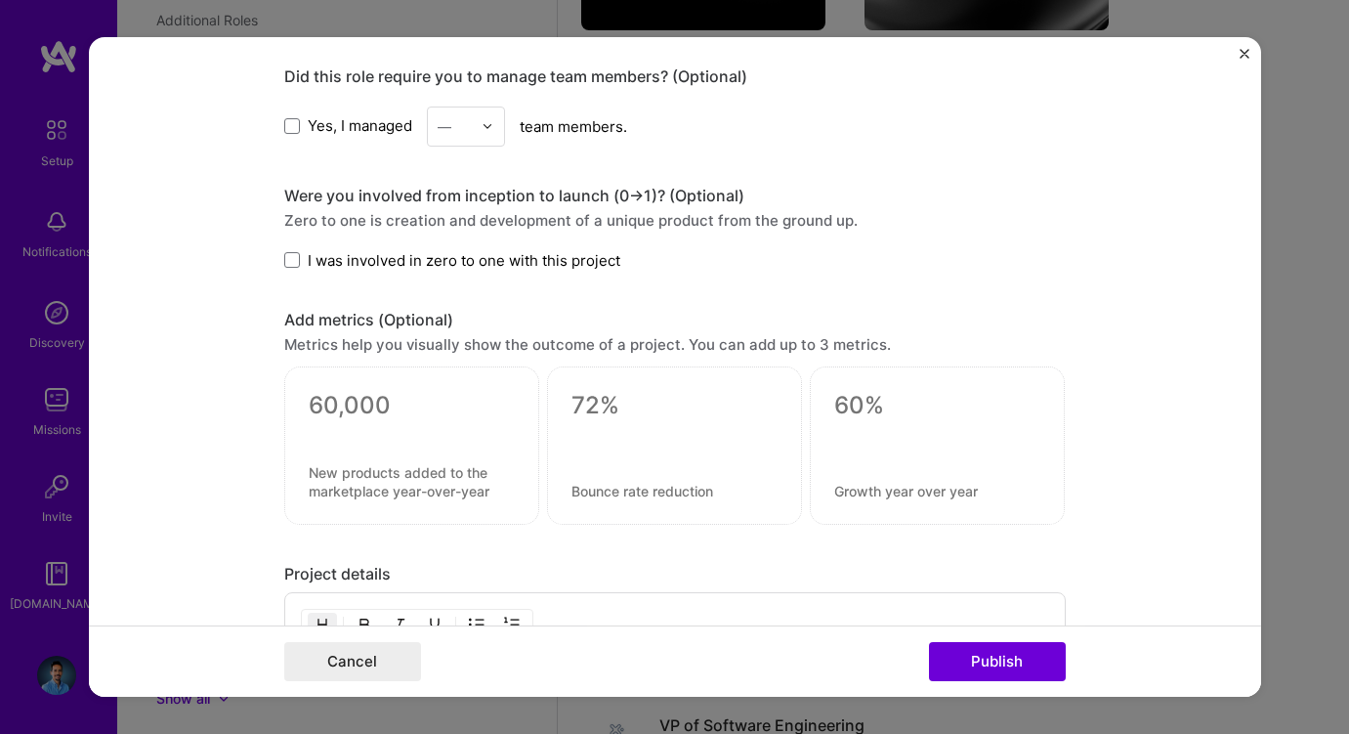
scroll to position [1882, 0]
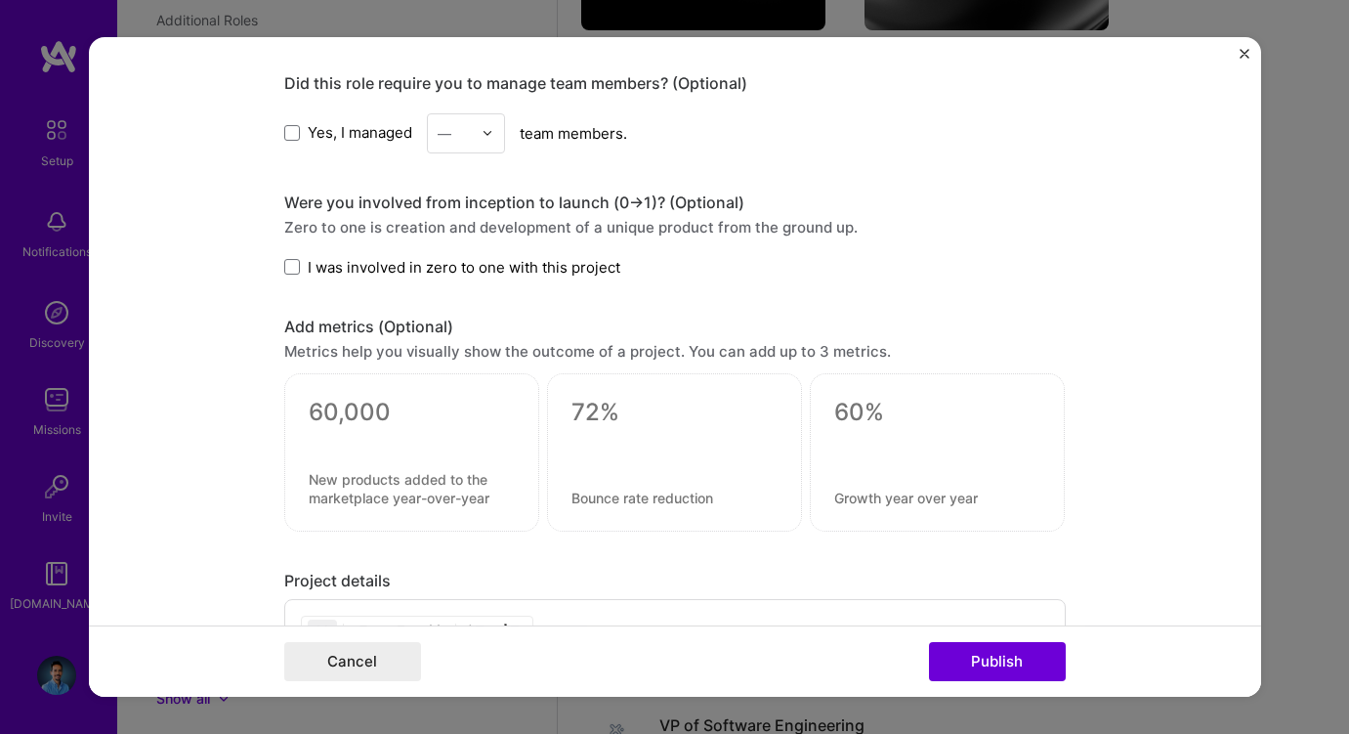
click at [321, 131] on span "Yes, I managed" at bounding box center [360, 132] width 105 height 21
click at [0, 0] on input "Yes, I managed" at bounding box center [0, 0] width 0 height 0
click at [485, 135] on img at bounding box center [488, 133] width 12 height 12
click at [459, 398] on div "16" at bounding box center [466, 399] width 66 height 36
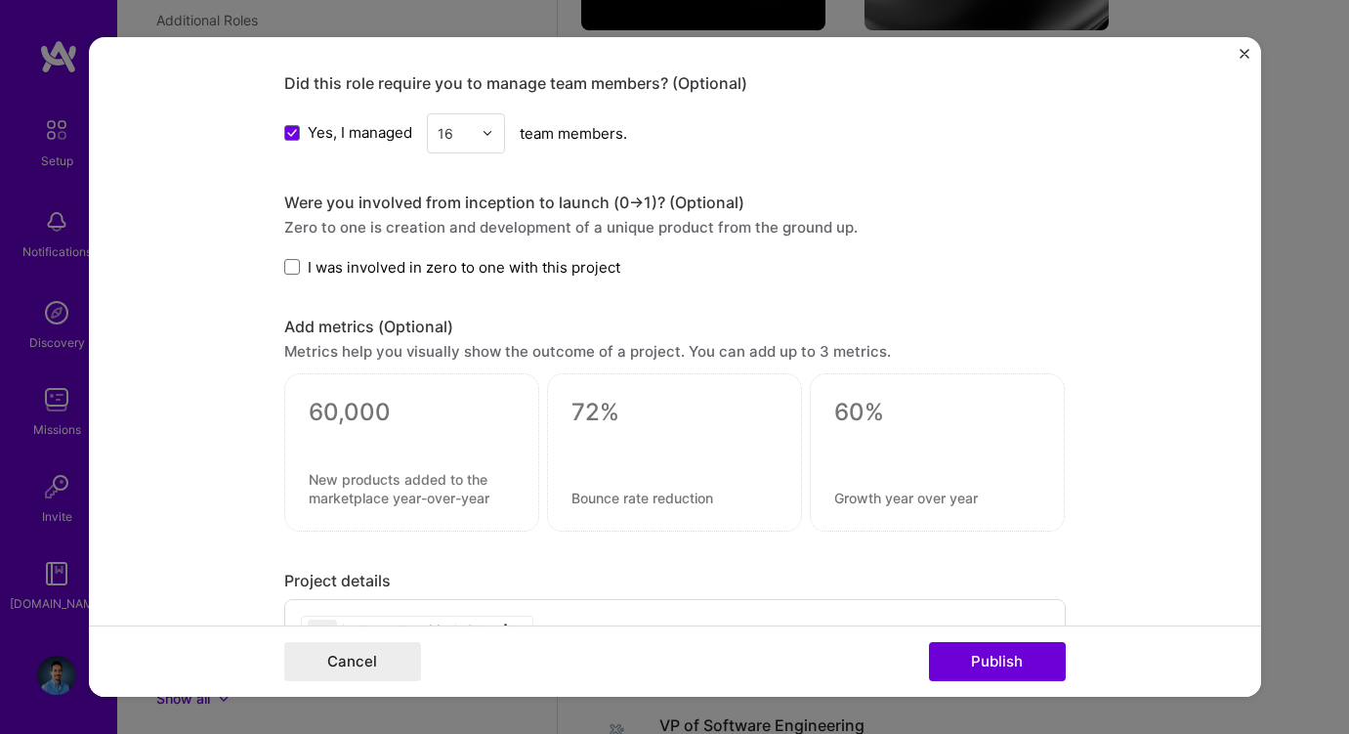
click at [581, 264] on span "I was involved in zero to one with this project" at bounding box center [464, 267] width 313 height 21
click at [0, 0] on input "I was involved in zero to one with this project" at bounding box center [0, 0] width 0 height 0
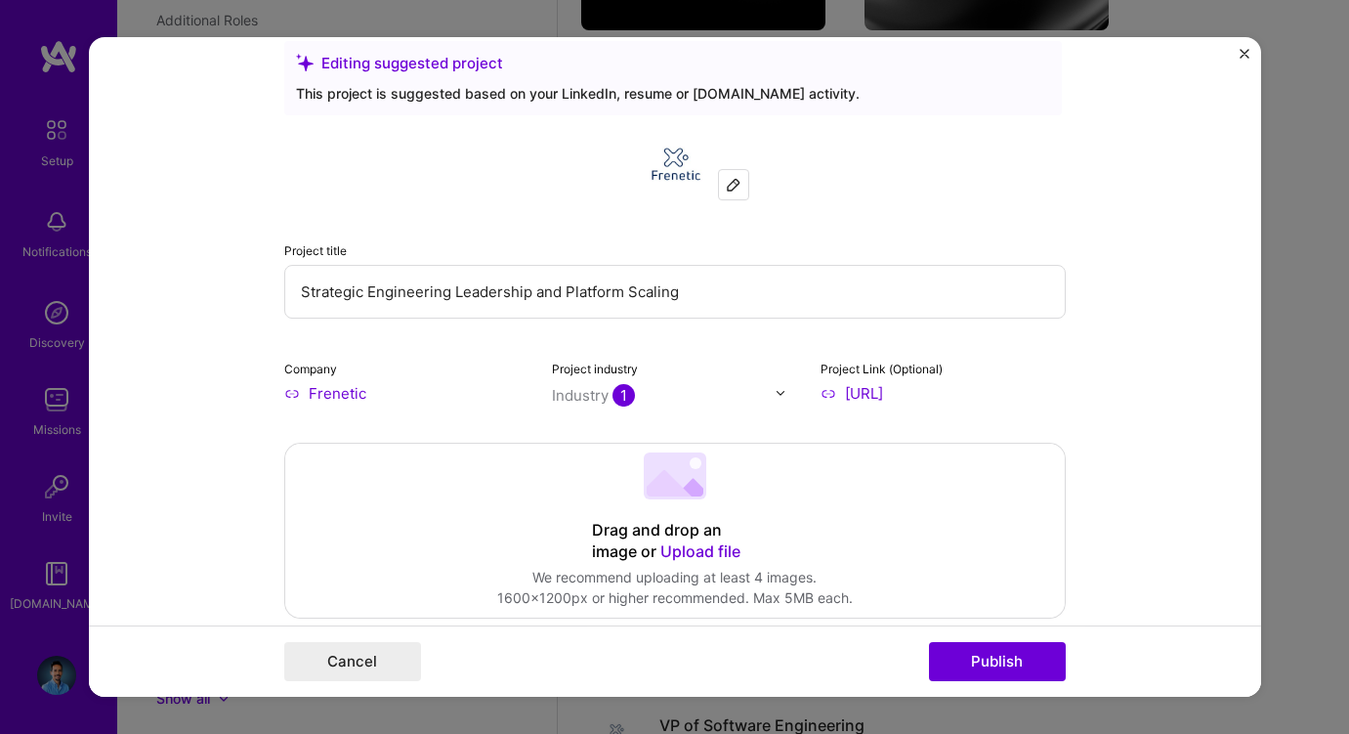
scroll to position [12, 0]
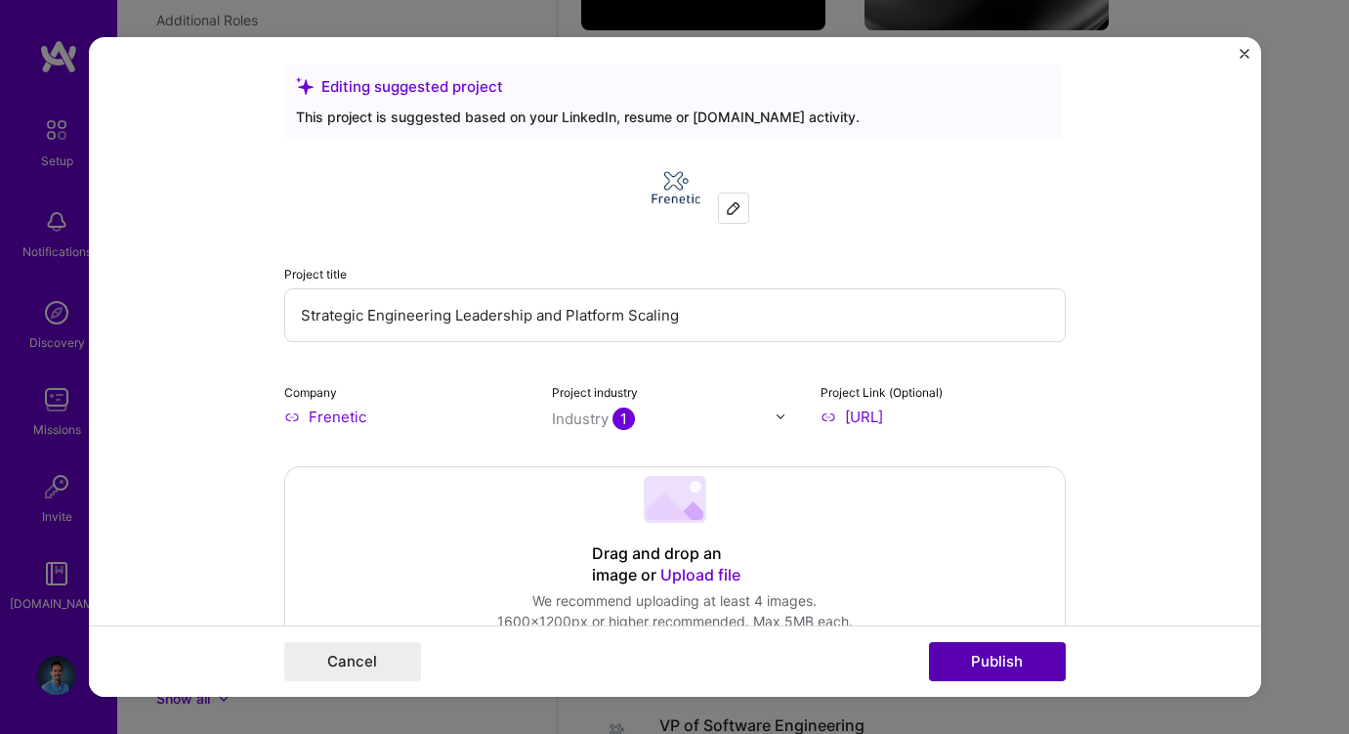
click at [985, 666] on button "Publish" at bounding box center [997, 661] width 137 height 39
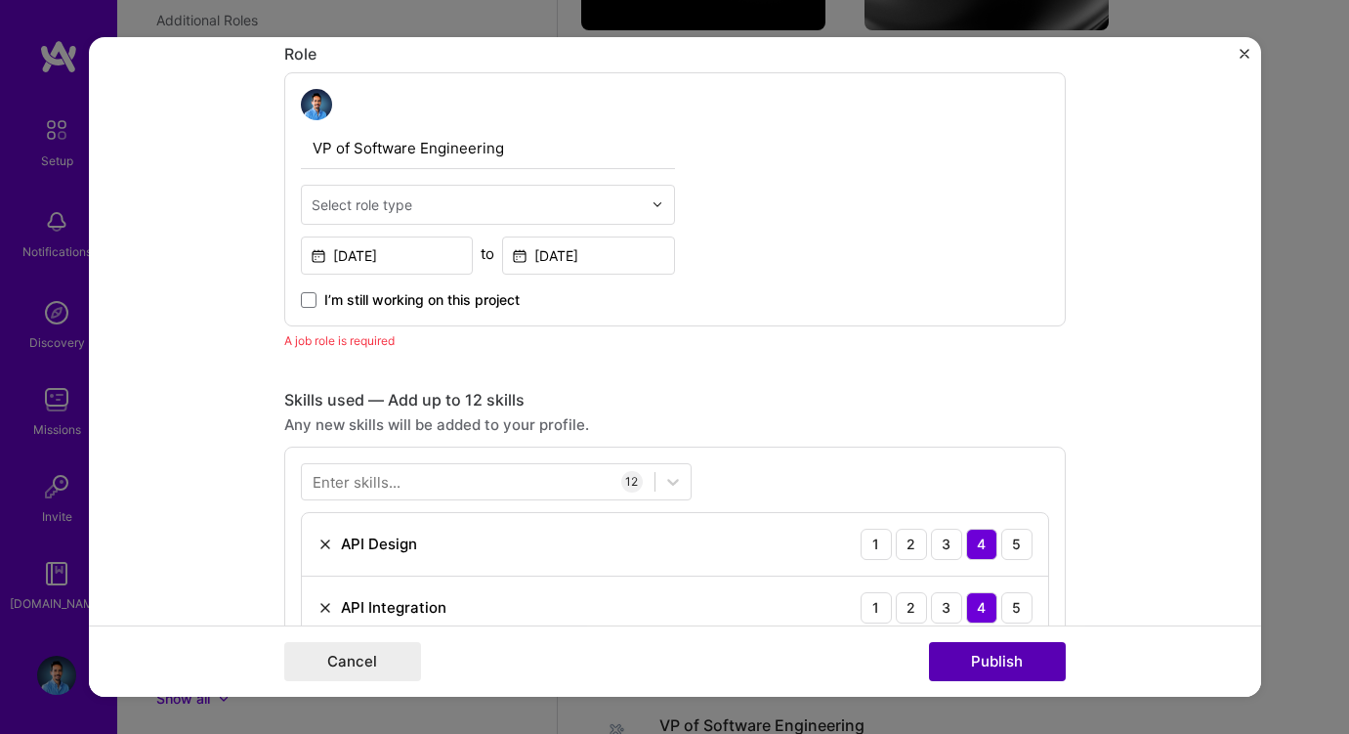
scroll to position [657, 0]
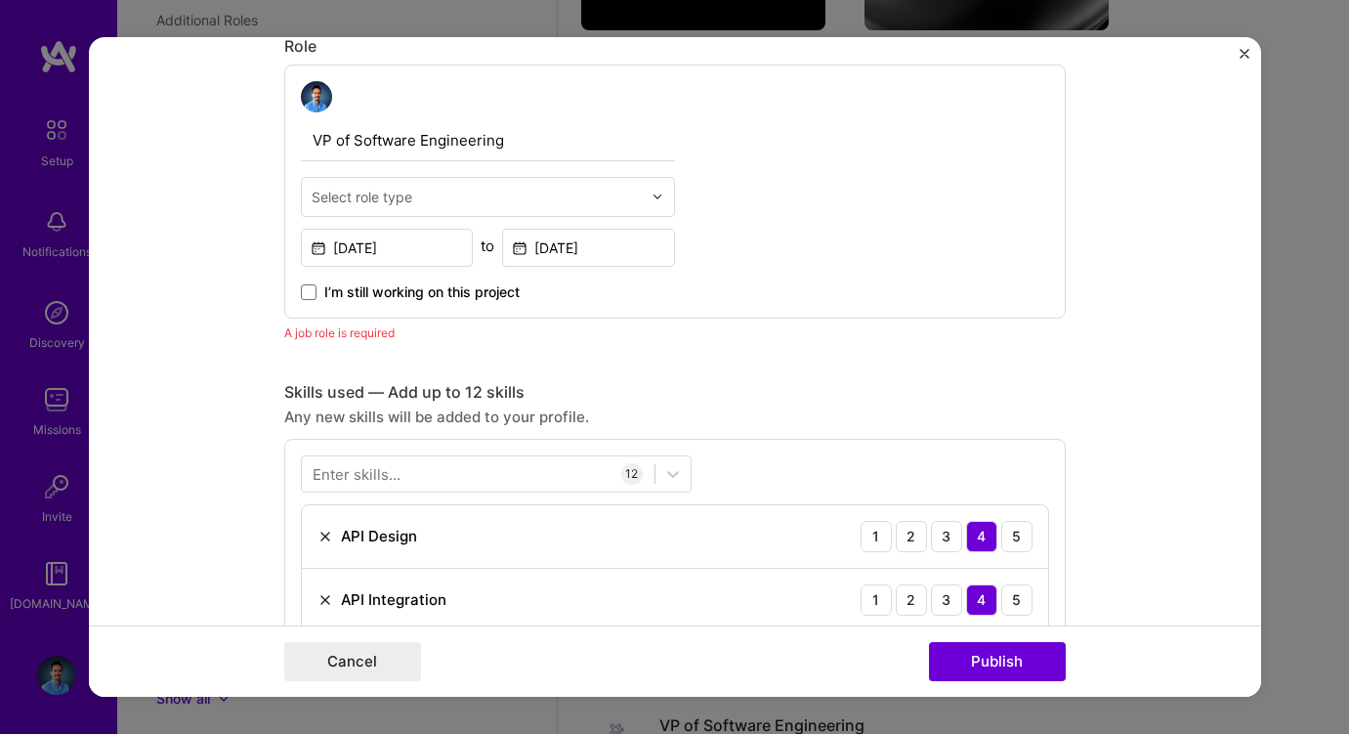
click at [445, 202] on input "text" at bounding box center [477, 197] width 330 height 21
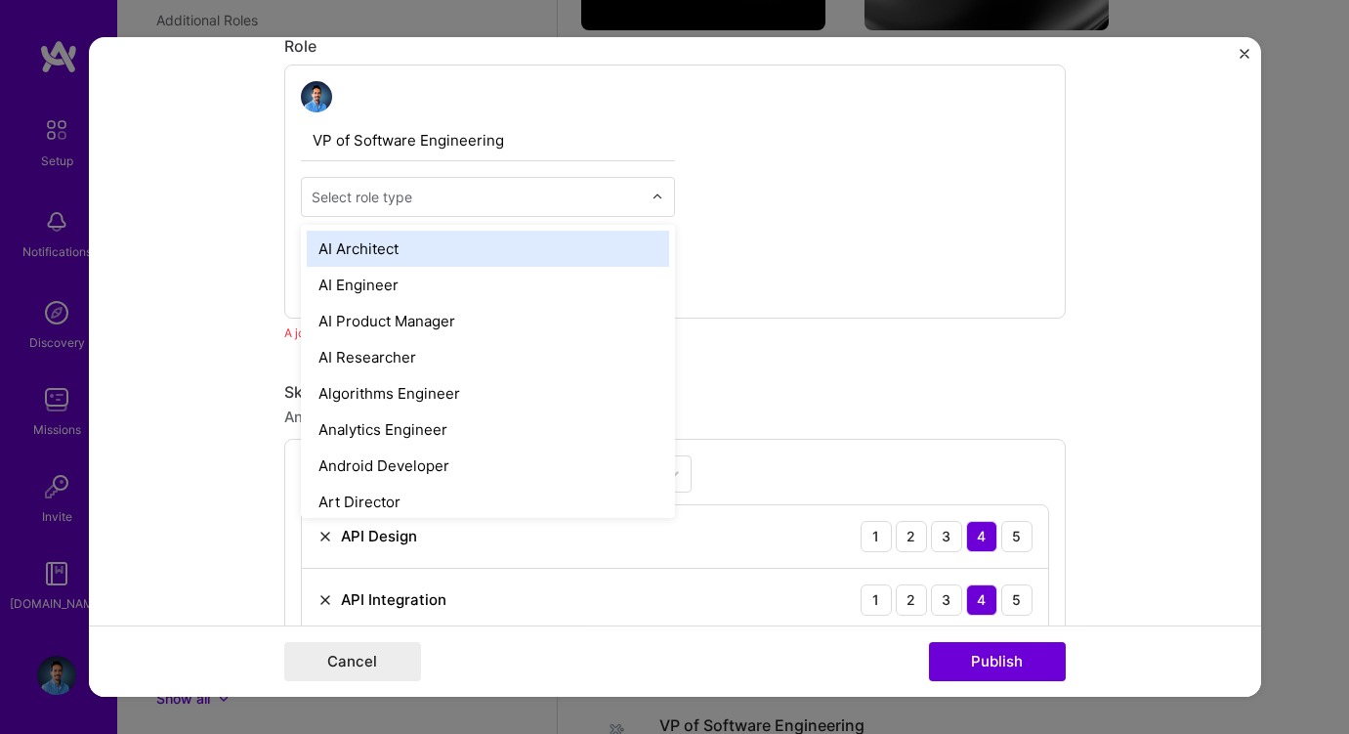
click at [445, 202] on input "text" at bounding box center [477, 197] width 330 height 21
type input "ct"
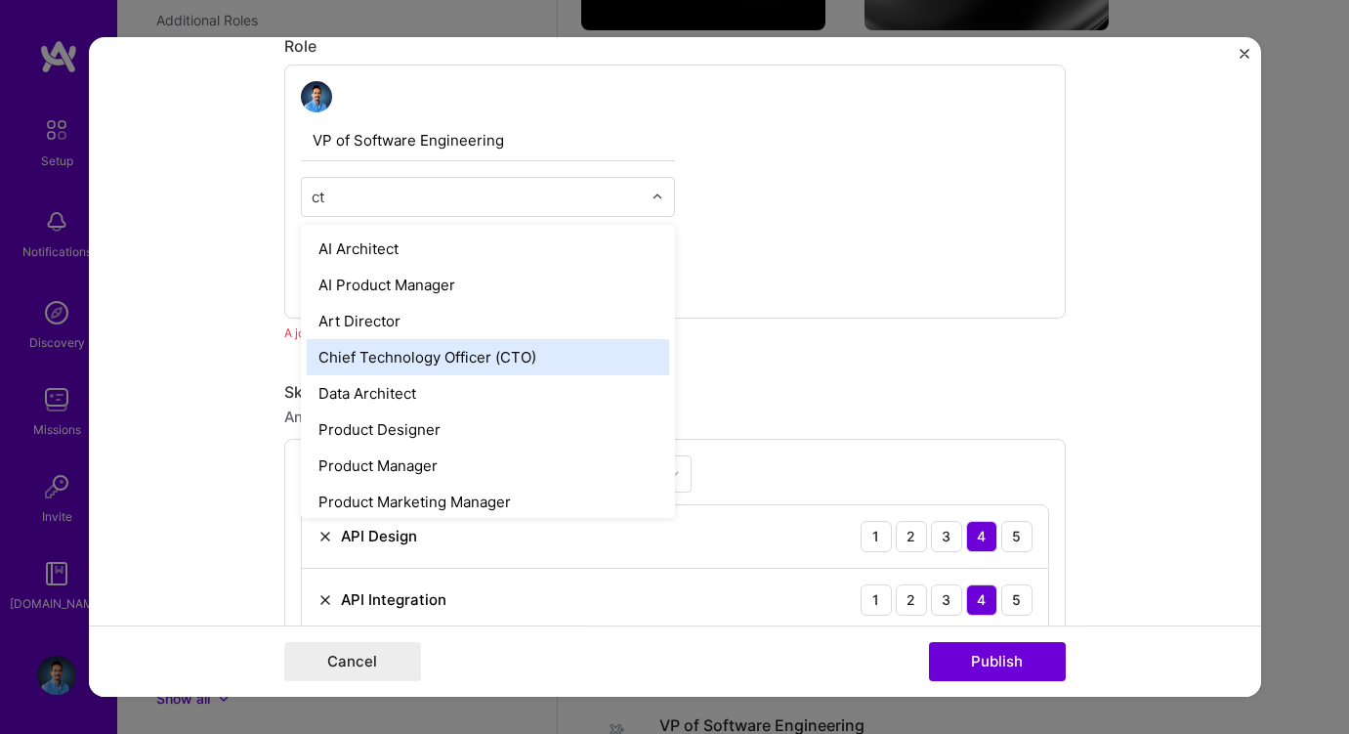
click at [444, 364] on div "Chief Technology Officer (CTO)" at bounding box center [488, 357] width 362 height 36
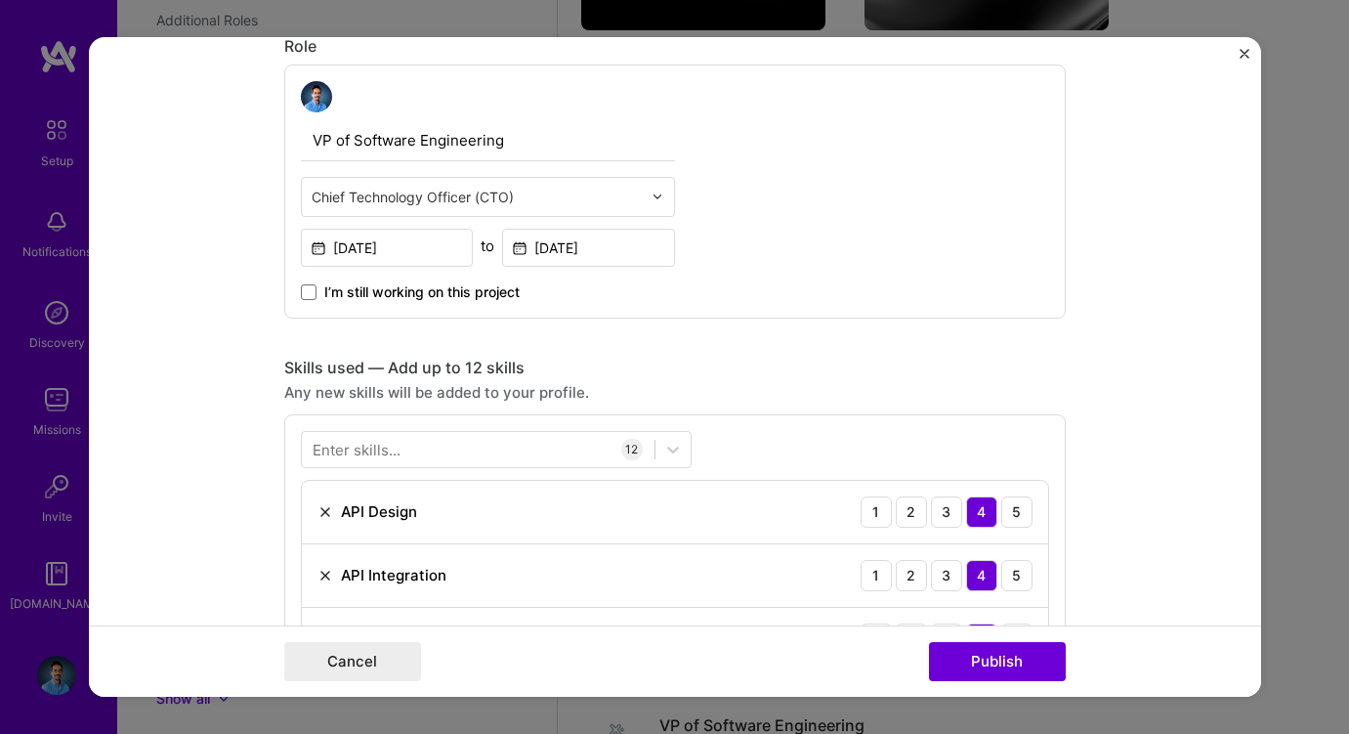
click at [889, 233] on div "VP of Software Engineering option Chief Technology Officer (CTO), selected. Sel…" at bounding box center [675, 191] width 782 height 254
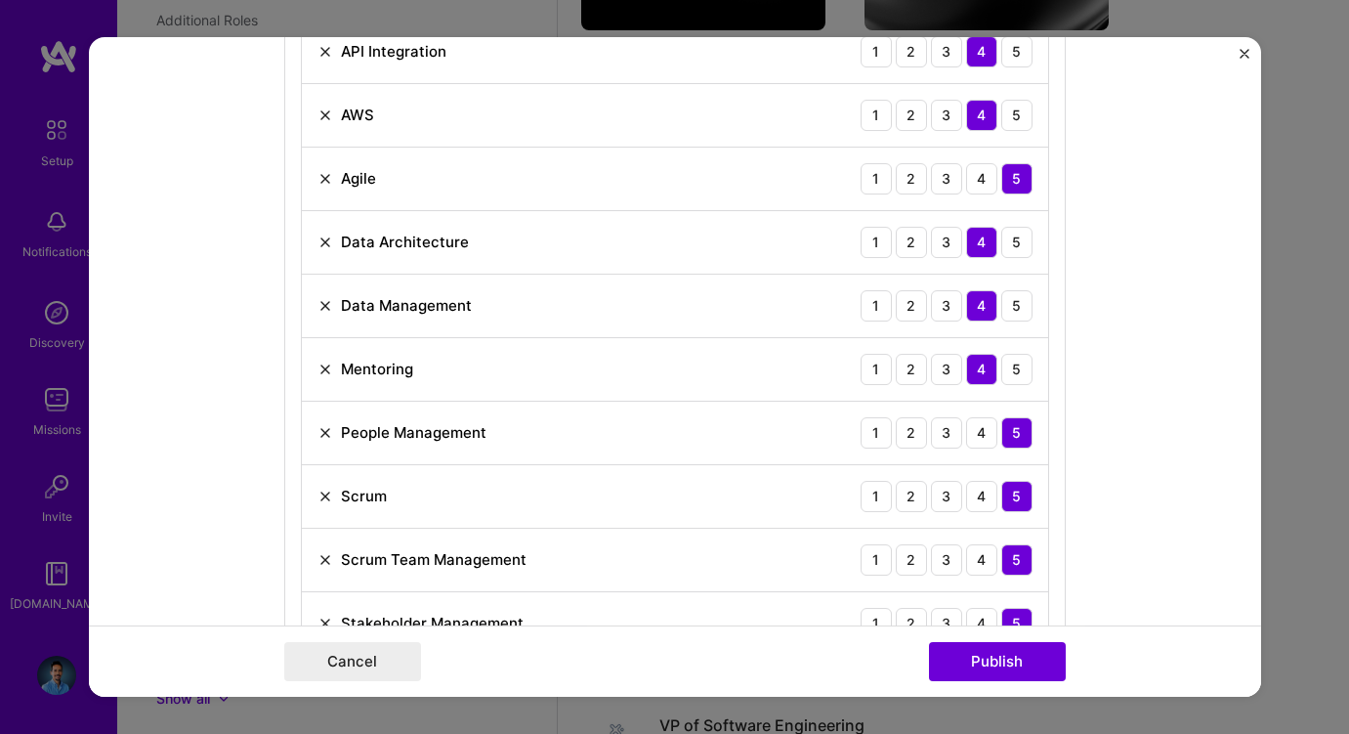
scroll to position [1252, 0]
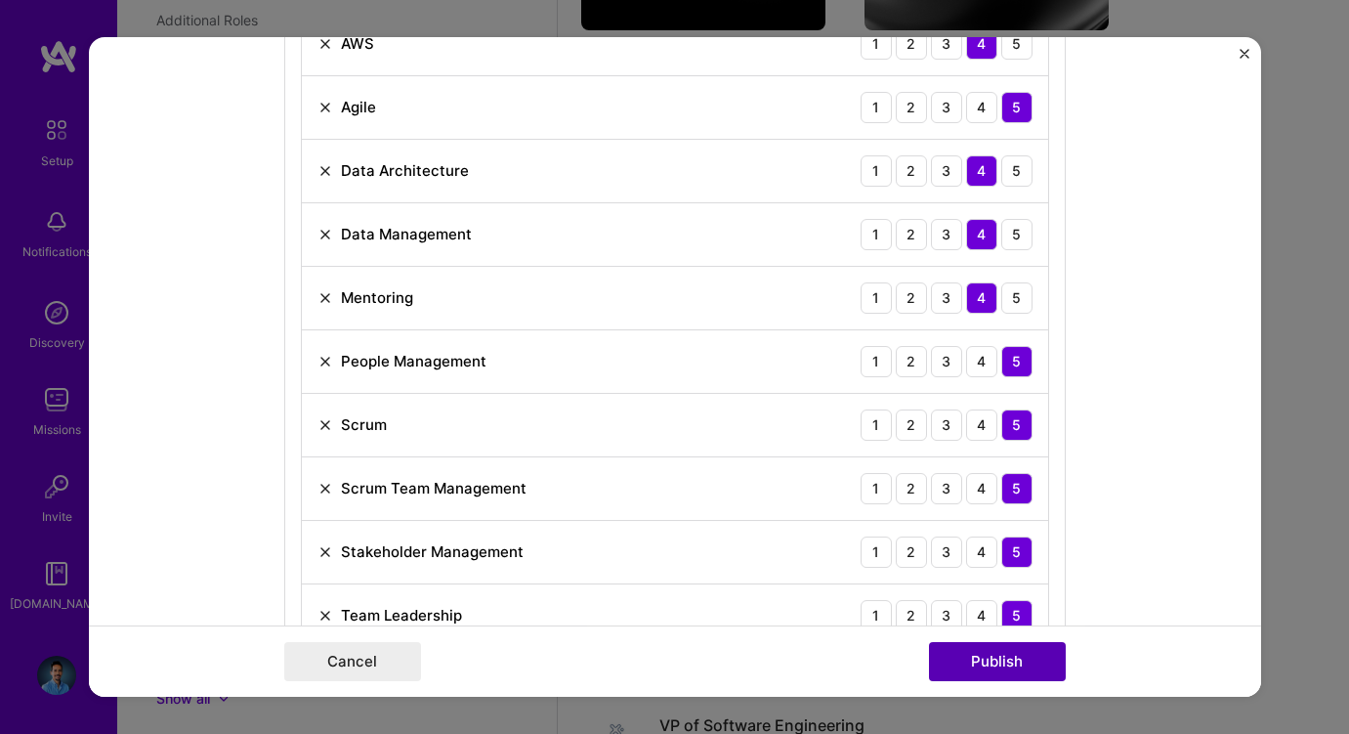
click at [970, 669] on button "Publish" at bounding box center [997, 661] width 137 height 39
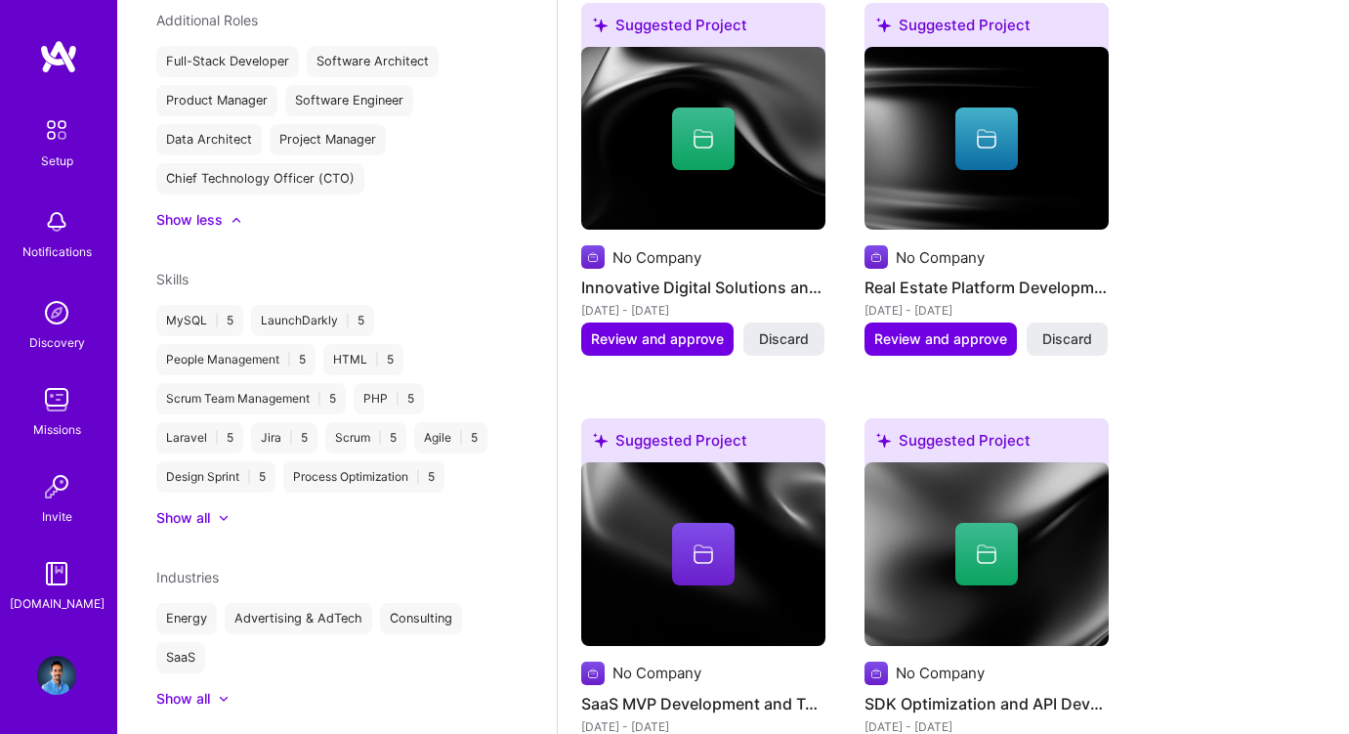
scroll to position [1271, 0]
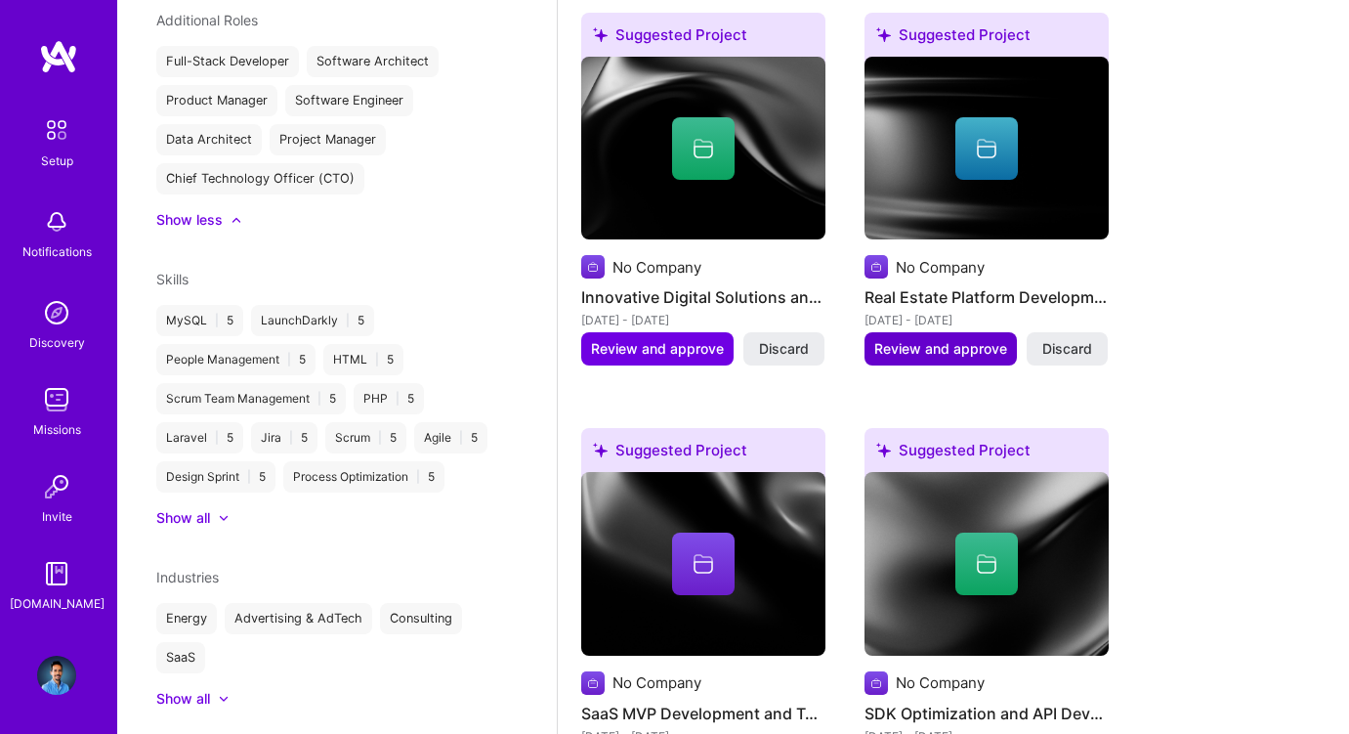
click at [962, 346] on span "Review and approve" at bounding box center [940, 349] width 133 height 20
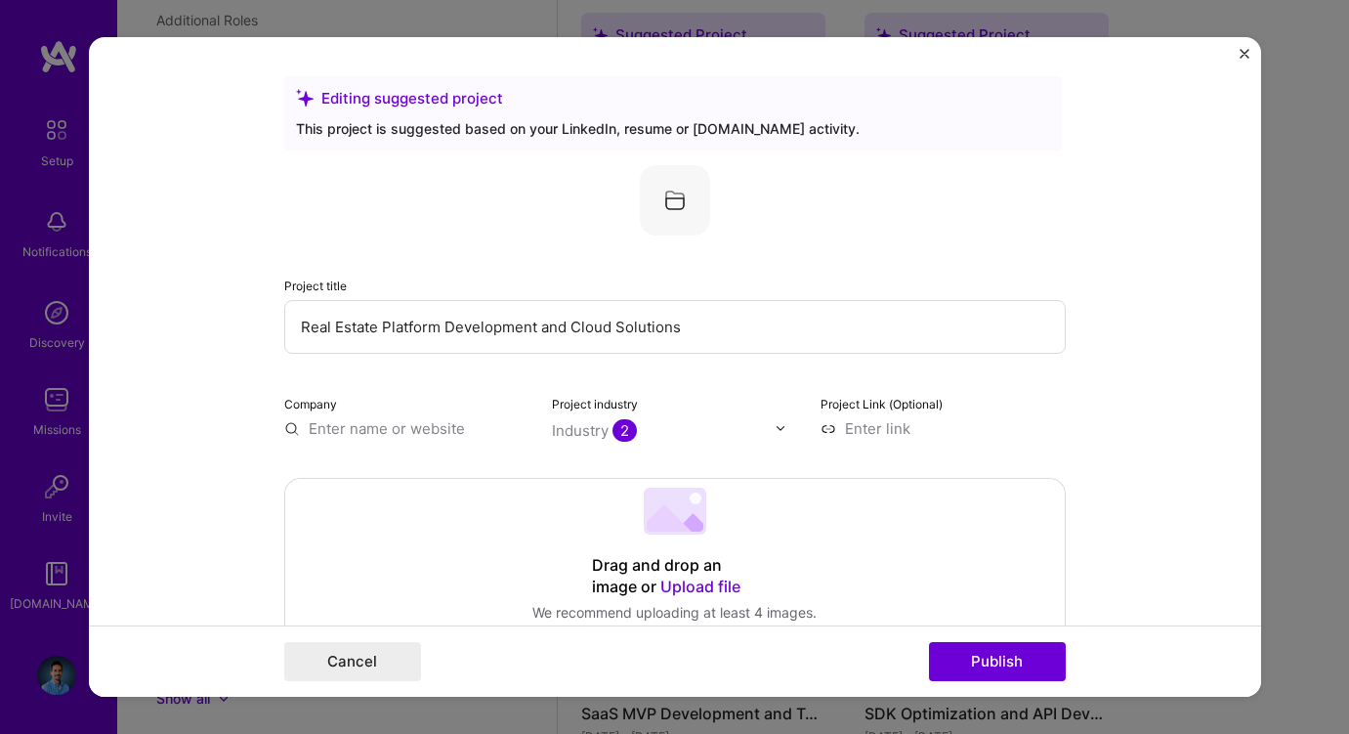
click at [438, 429] on input "text" at bounding box center [406, 428] width 245 height 21
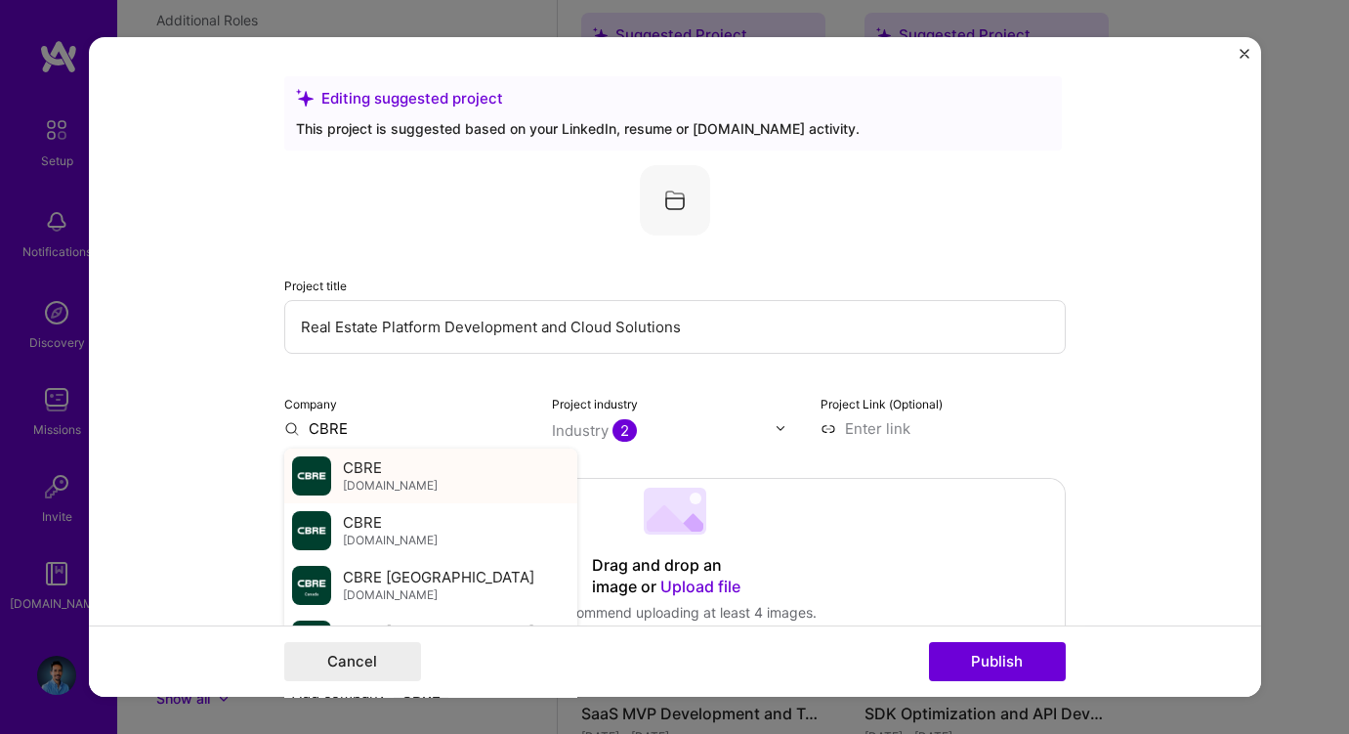
type input "CBRE"
click at [405, 470] on div "CBRE cbre.us" at bounding box center [430, 475] width 293 height 55
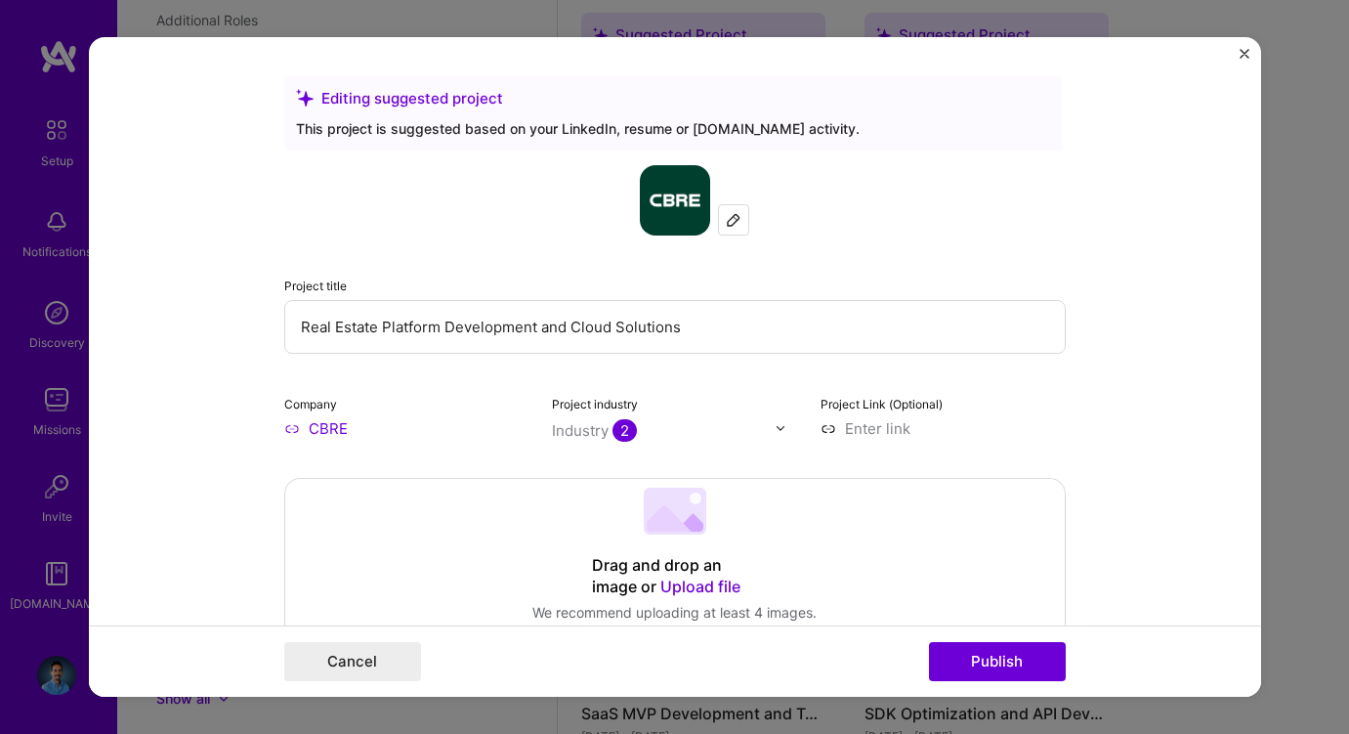
click at [883, 428] on input at bounding box center [943, 428] width 245 height 21
click at [897, 431] on input at bounding box center [943, 428] width 245 height 21
paste input "https://www.cbreresidencial.es/en"
type input "https://www.cbreresidencial.es/en"
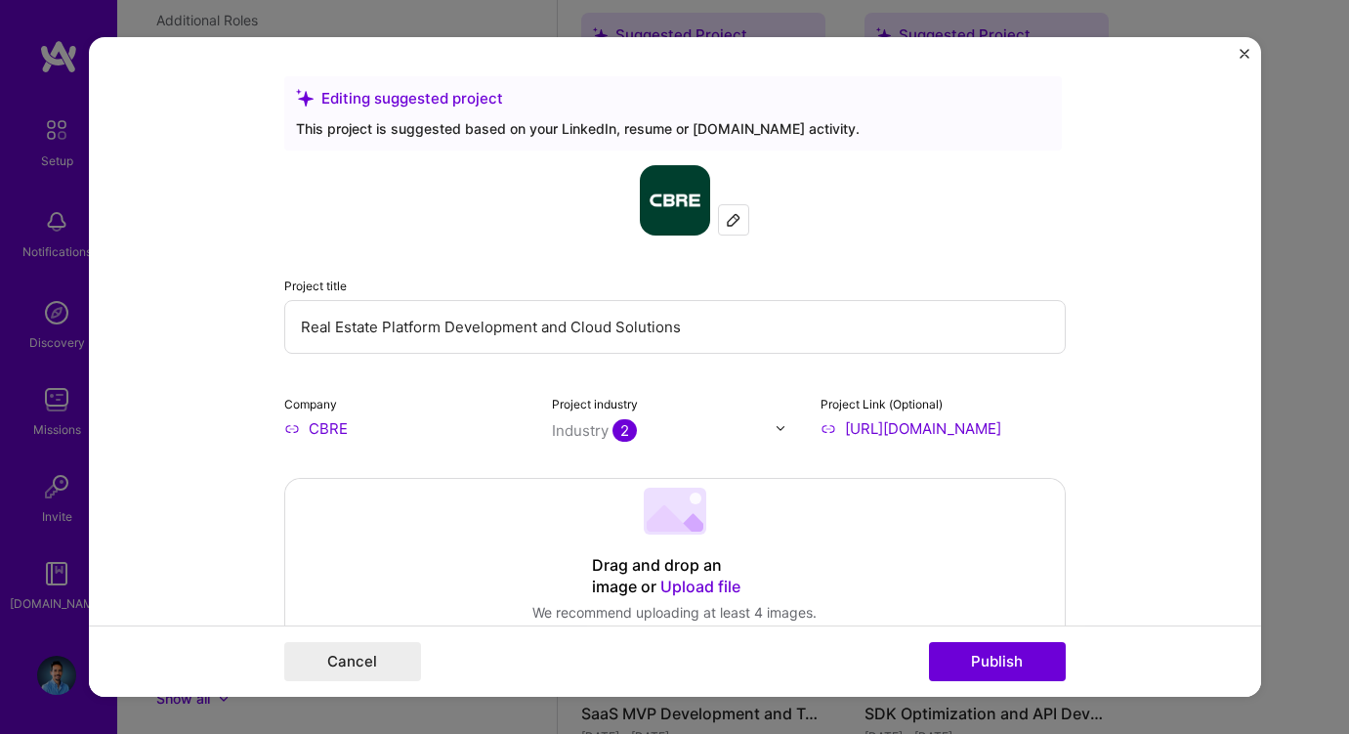
click at [1093, 254] on form "Editing suggested project This project is suggested based on your LinkedIn, res…" at bounding box center [675, 367] width 1172 height 660
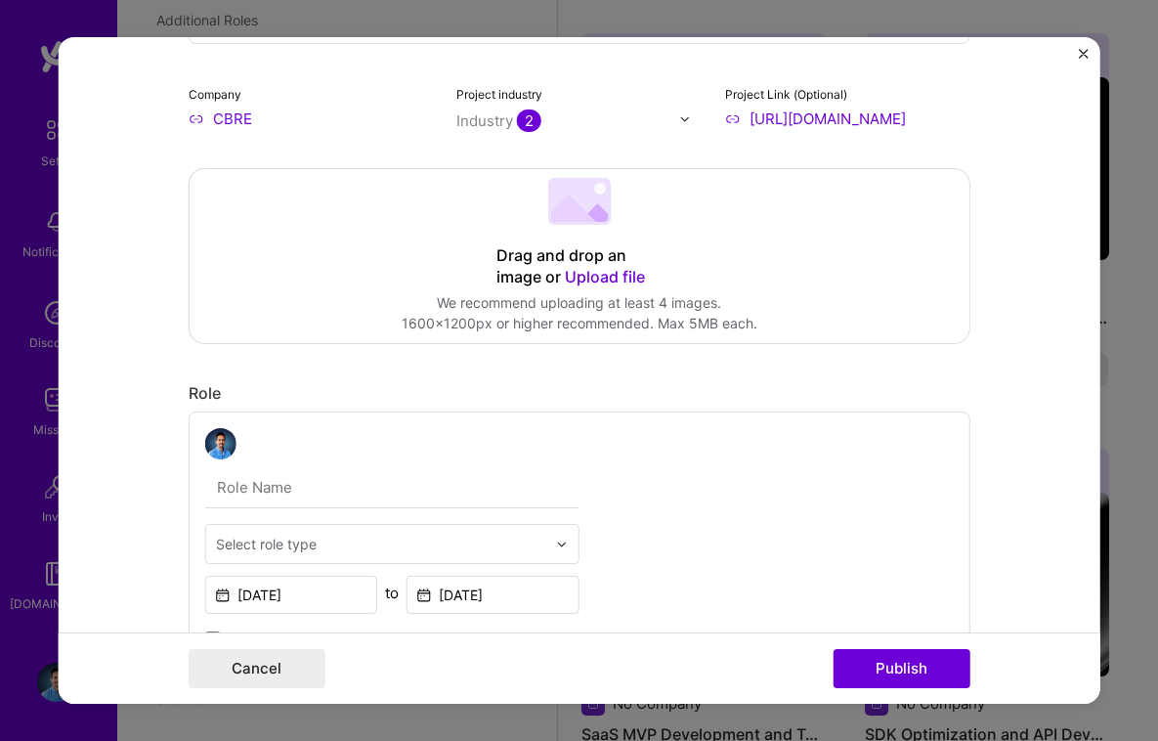
scroll to position [749, 0]
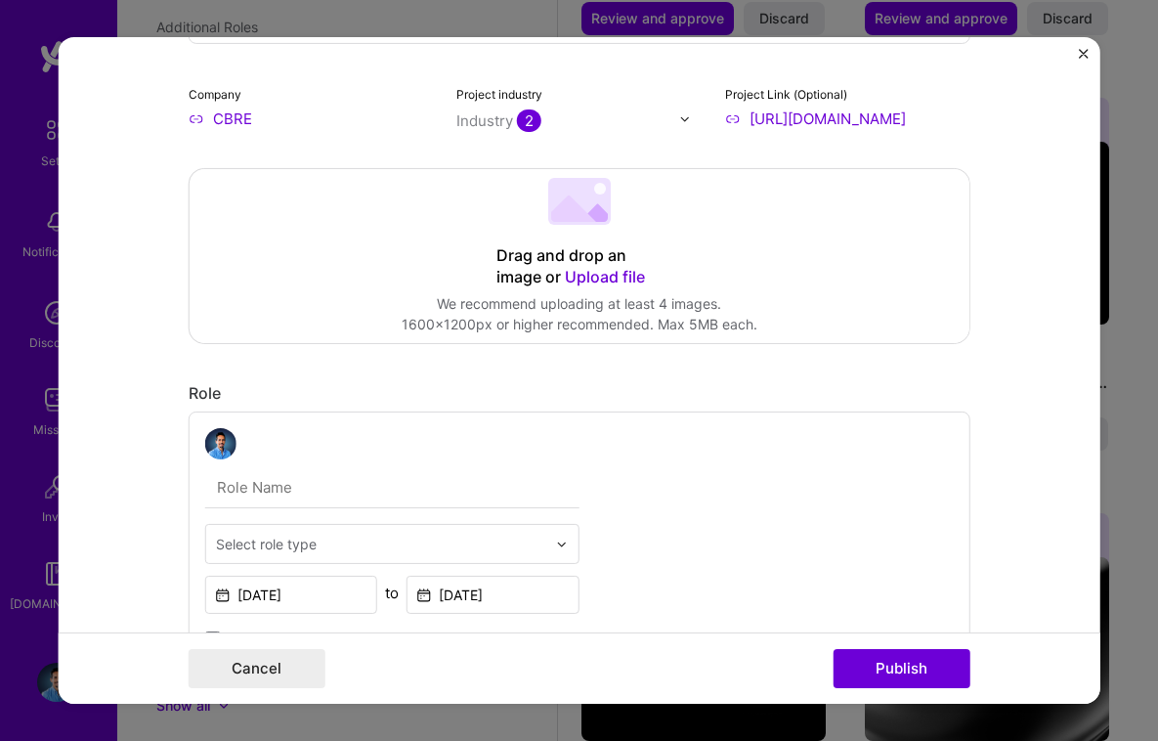
click at [560, 277] on div "Drag and drop an image or Upload file" at bounding box center [579, 266] width 166 height 43
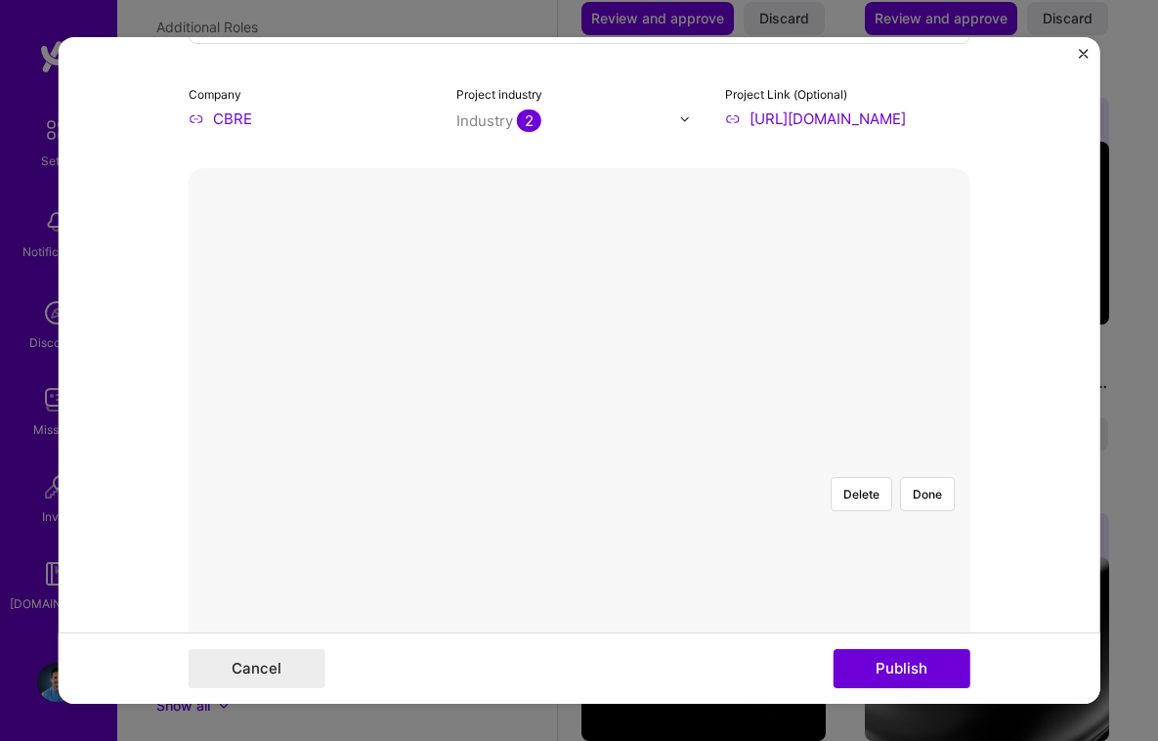
click at [747, 461] on div at bounding box center [921, 713] width 670 height 504
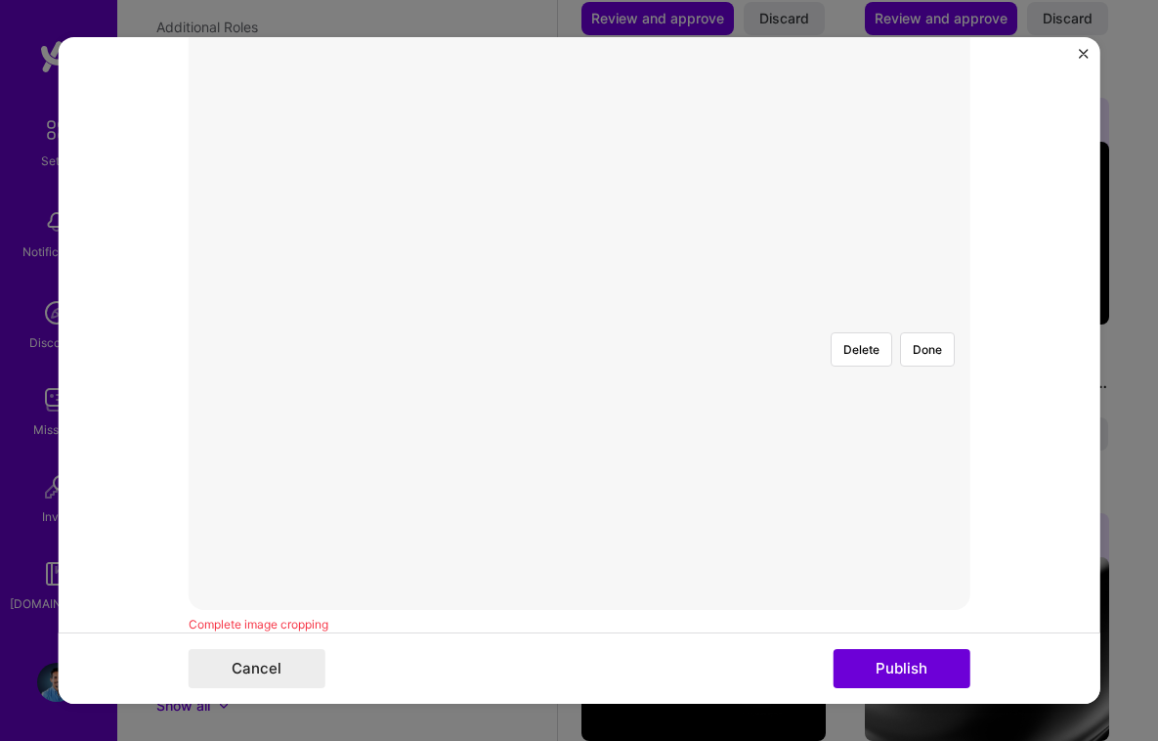
scroll to position [472, 0]
click at [579, 299] on div at bounding box center [579, 299] width 0 height 0
click at [865, 444] on div at bounding box center [925, 551] width 670 height 504
click at [922, 315] on button "Done" at bounding box center [927, 332] width 55 height 34
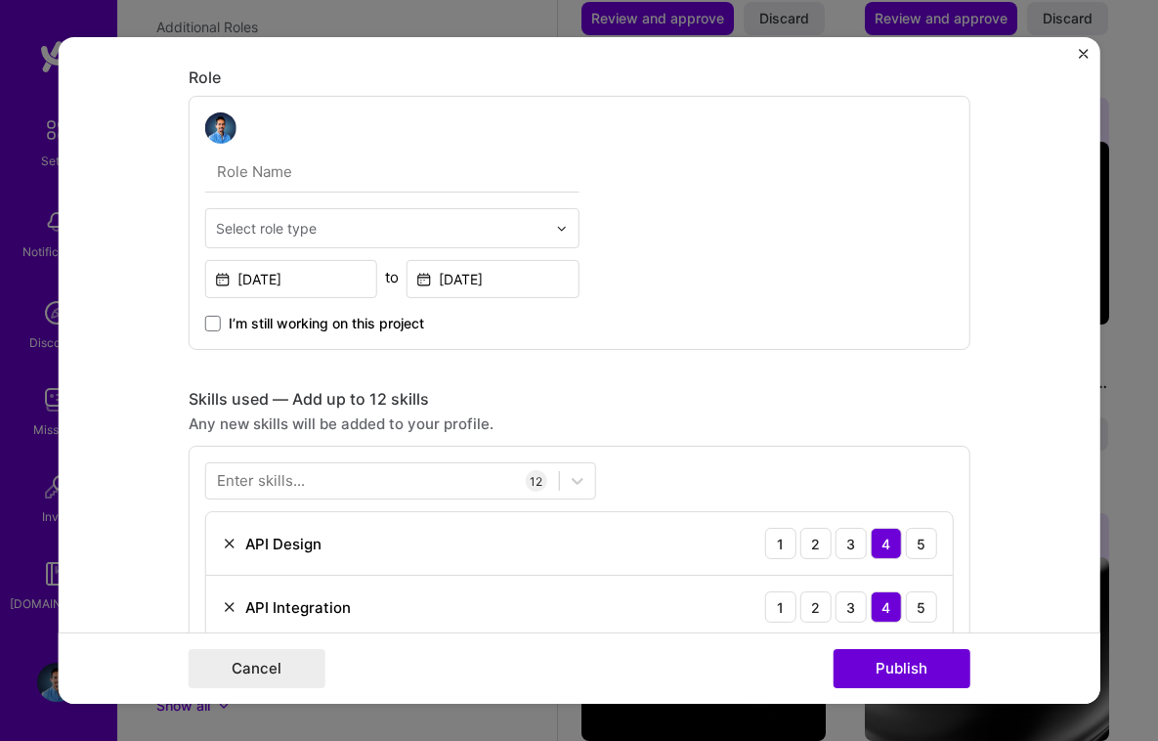
scroll to position [1077, 0]
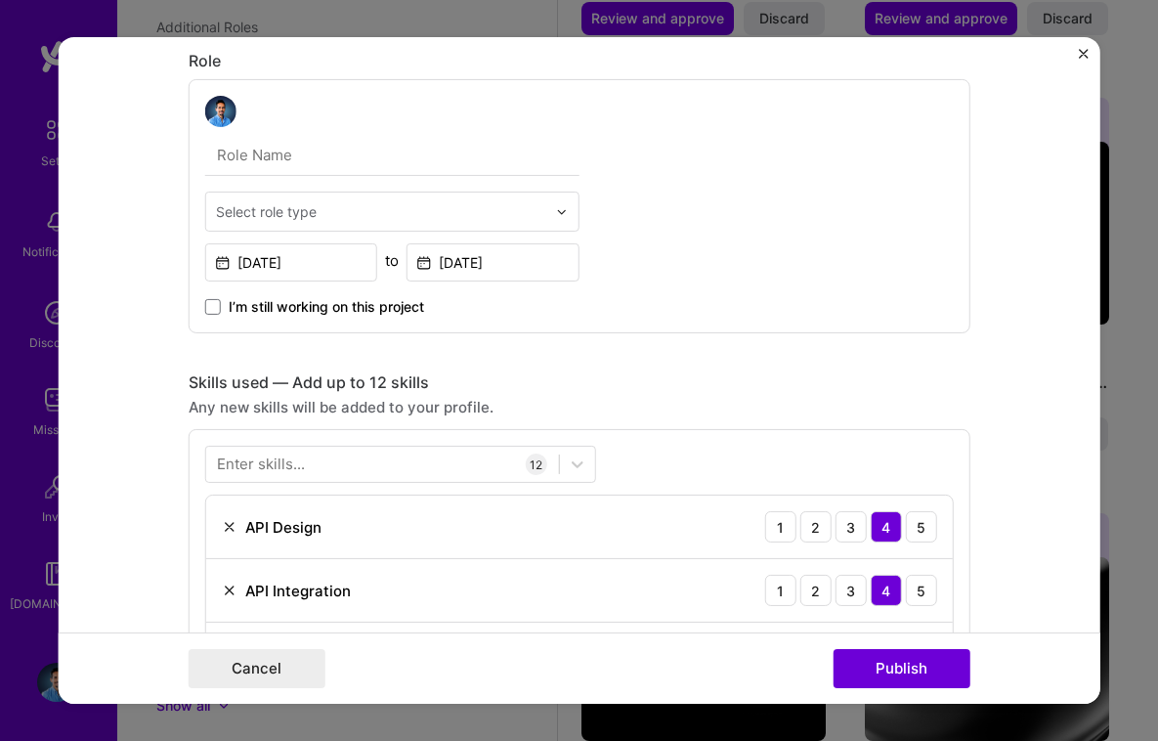
click at [400, 163] on input "text" at bounding box center [392, 155] width 374 height 41
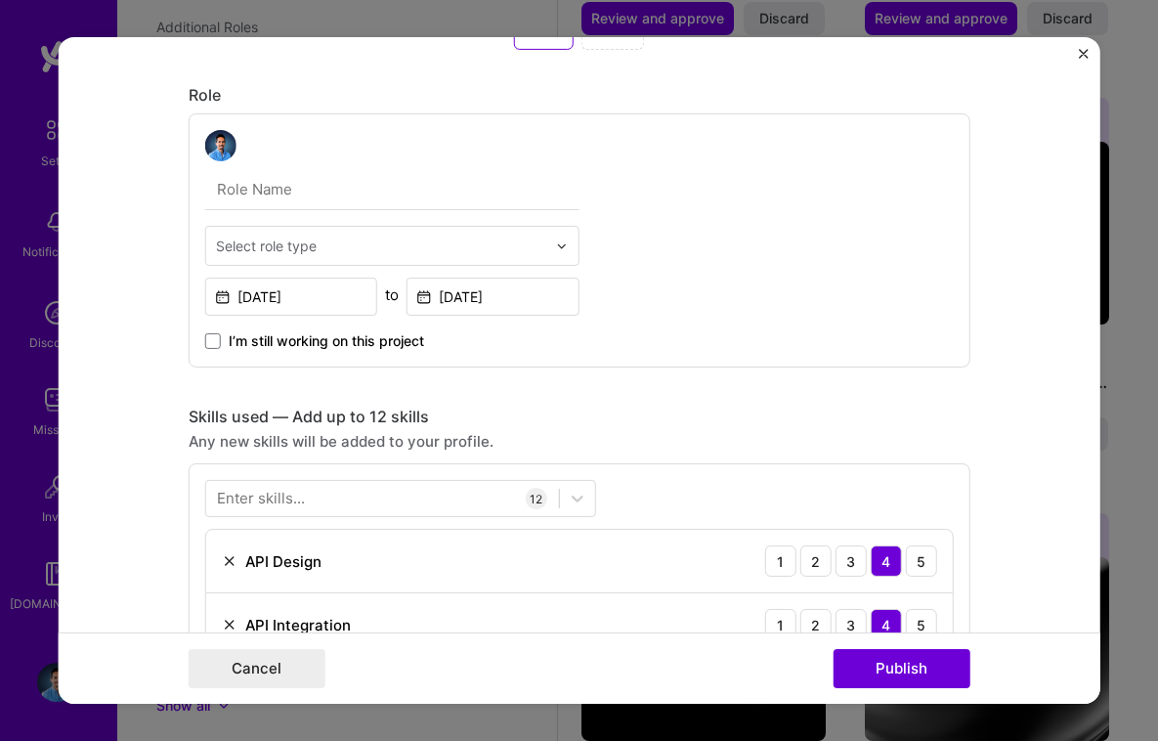
scroll to position [1111, 0]
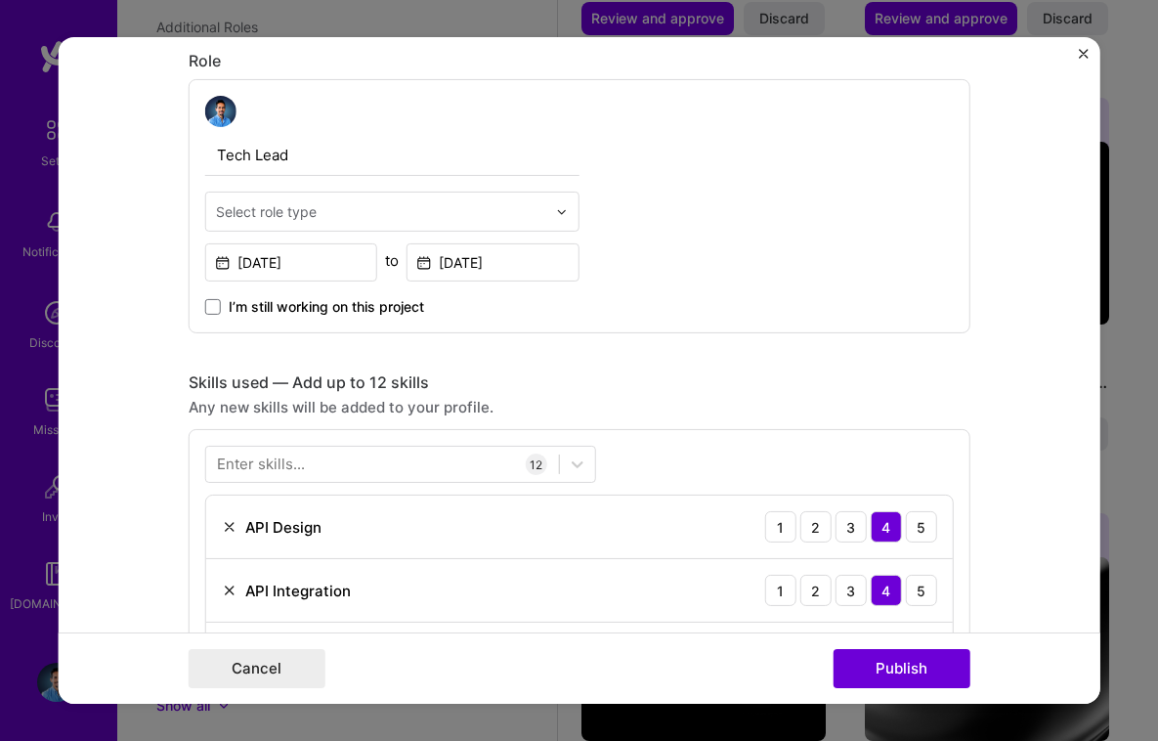
type input "Tech Lead"
click at [374, 208] on input "text" at bounding box center [381, 211] width 330 height 21
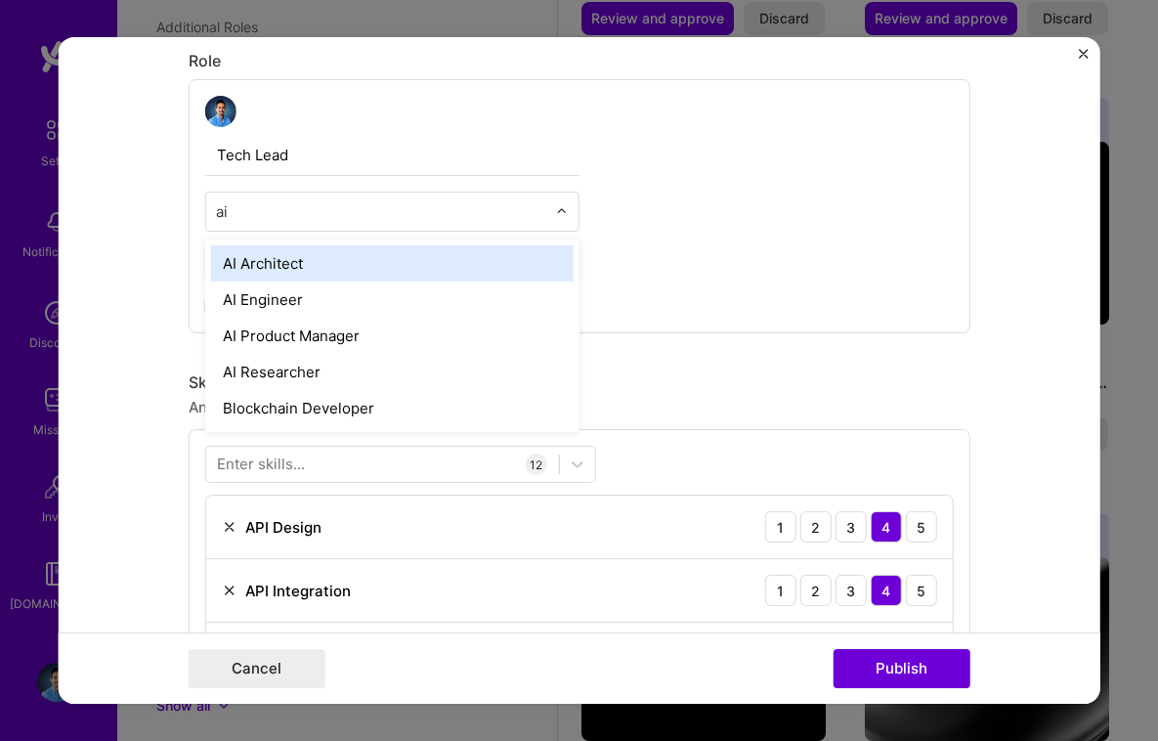
type input "a"
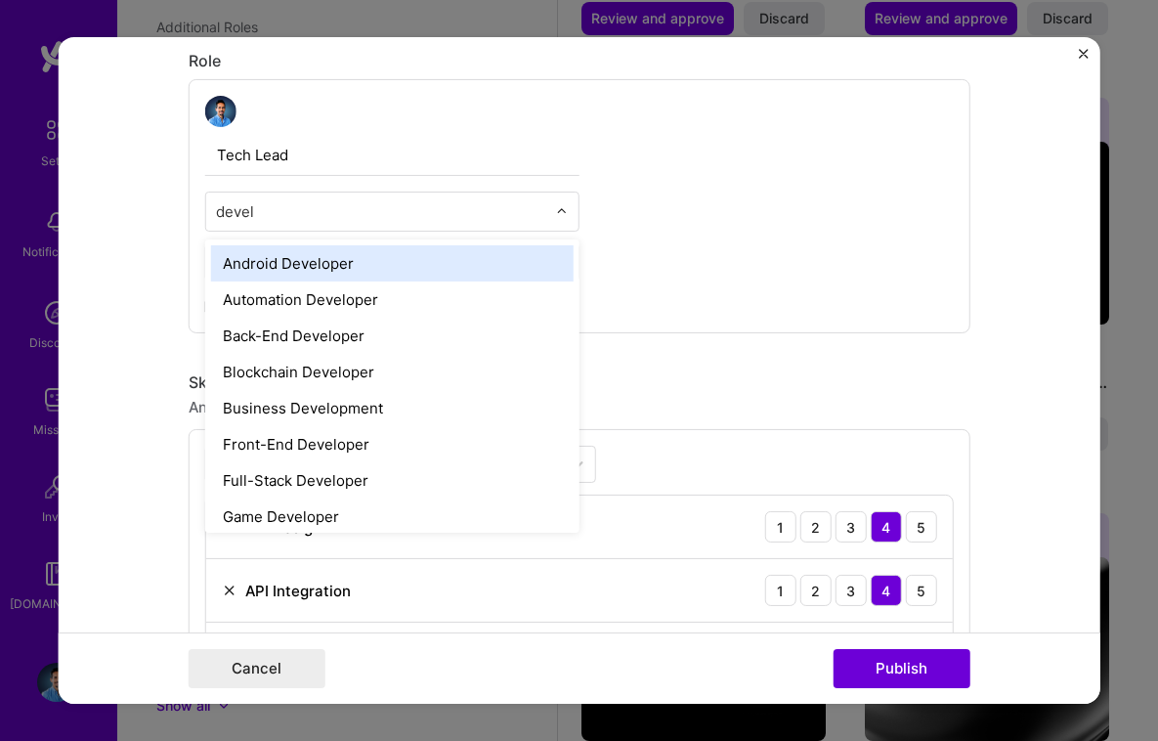
type input "develo"
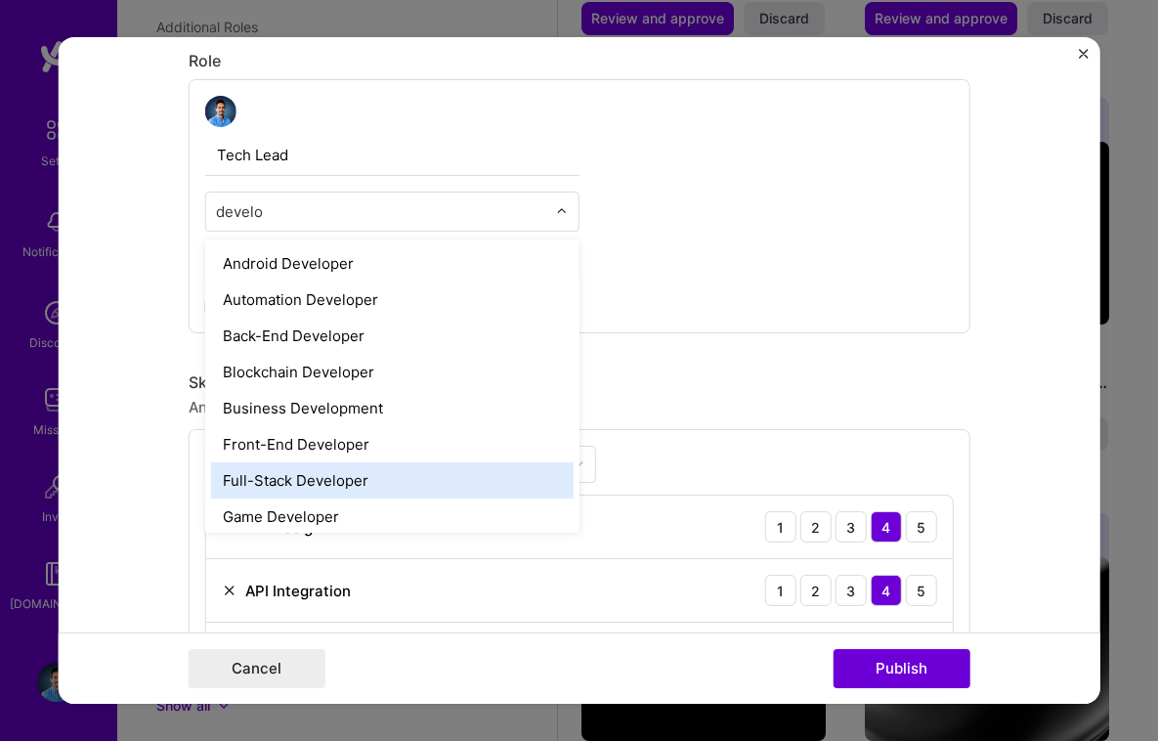
click at [279, 478] on div "Full-Stack Developer" at bounding box center [392, 480] width 362 height 36
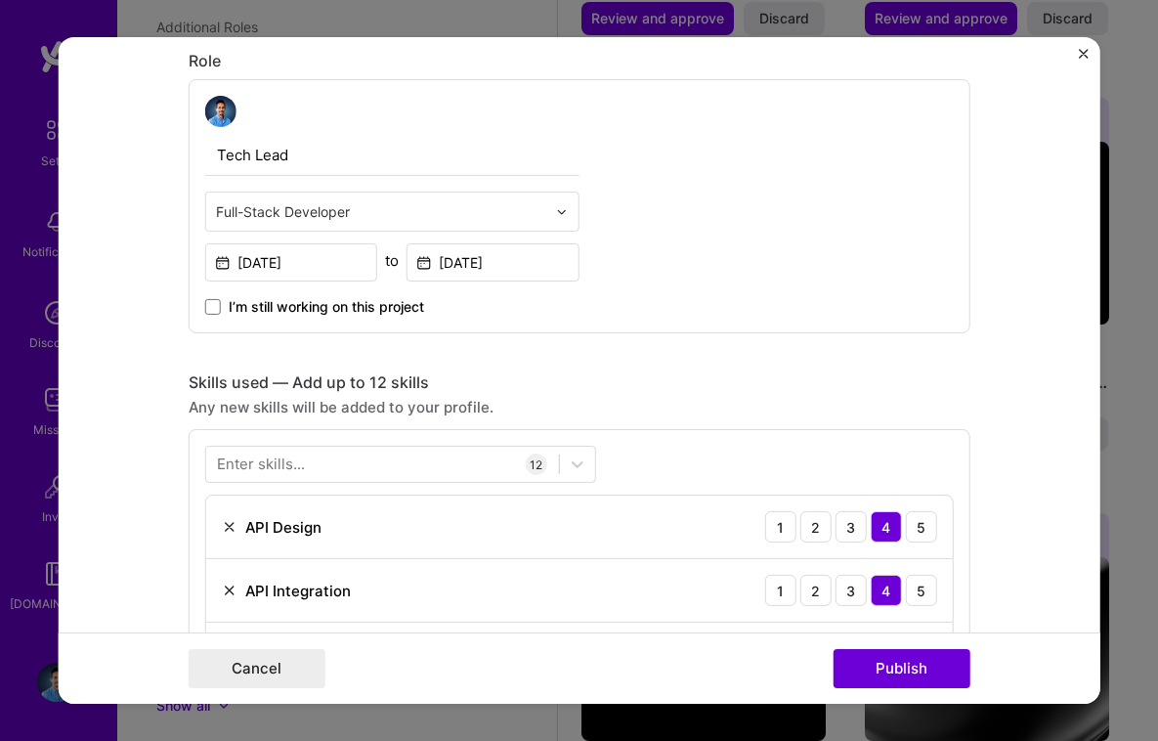
click at [358, 206] on input "text" at bounding box center [381, 211] width 330 height 21
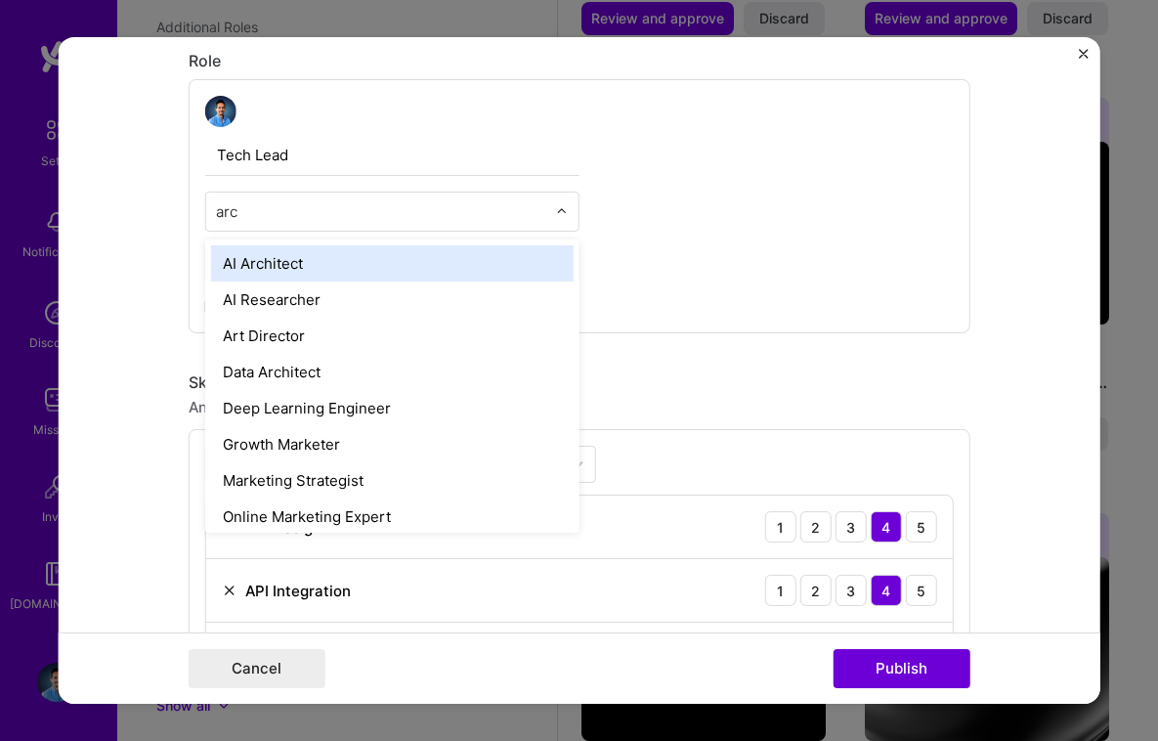
type input "arch"
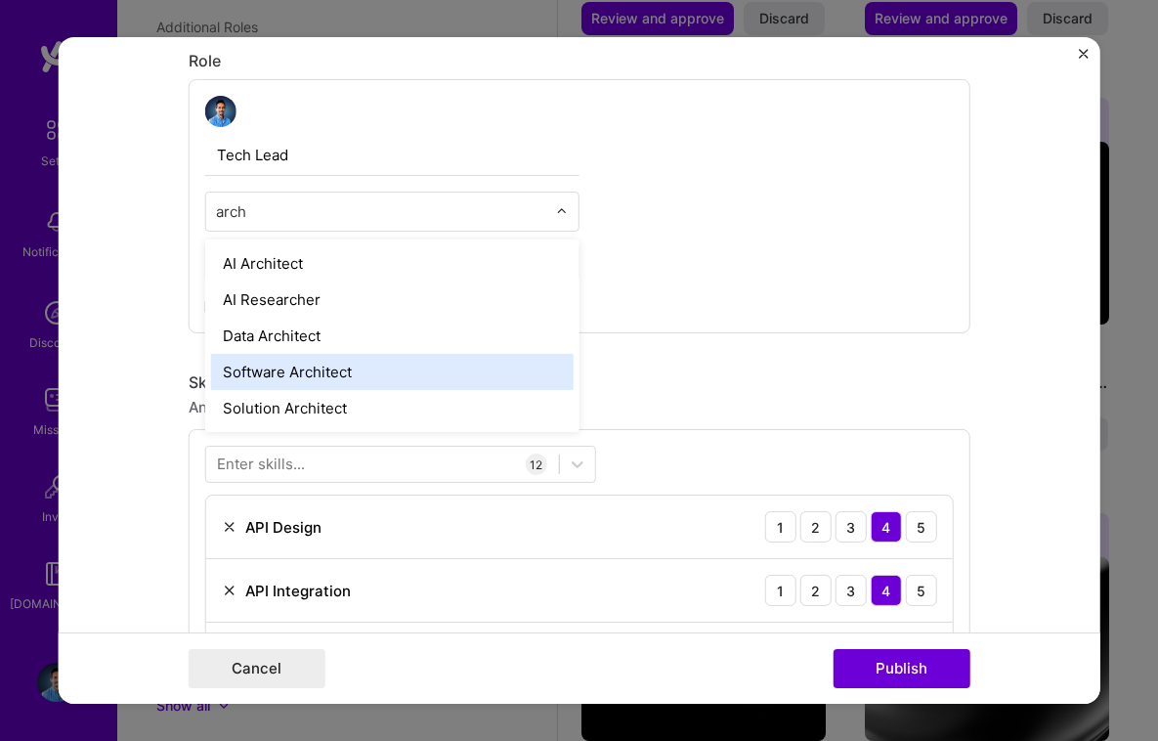
click at [279, 372] on div "Software Architect" at bounding box center [392, 372] width 362 height 36
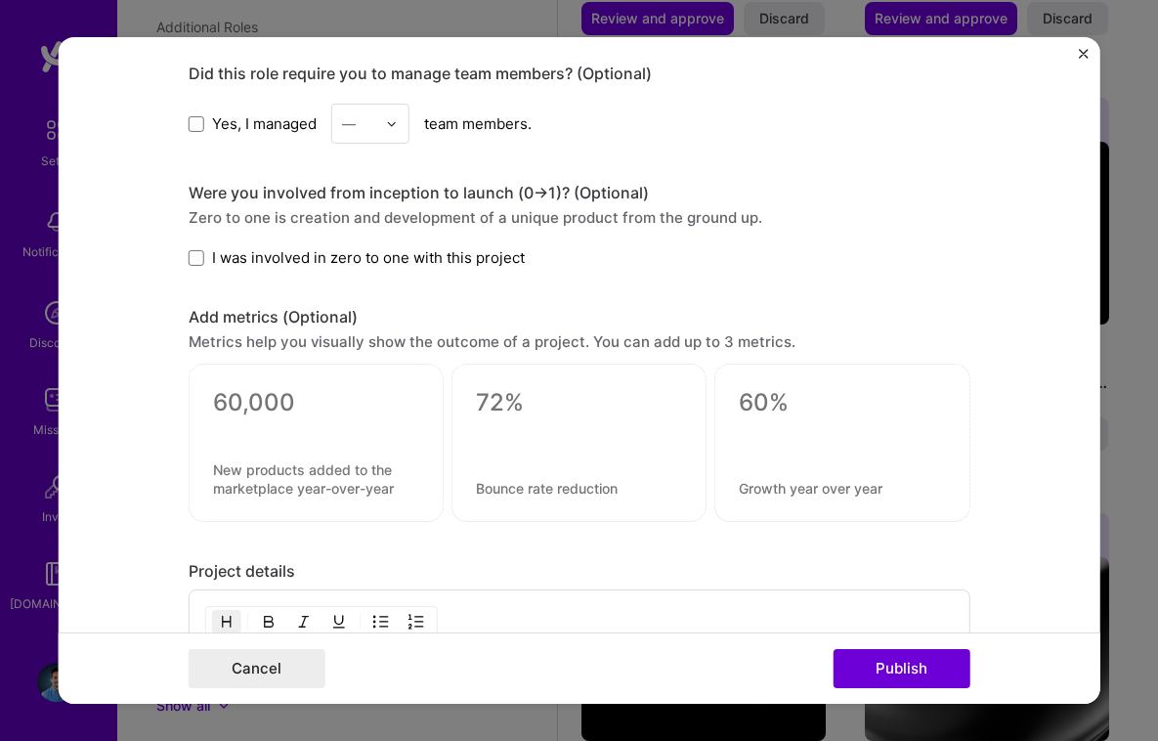
scroll to position [2364, 0]
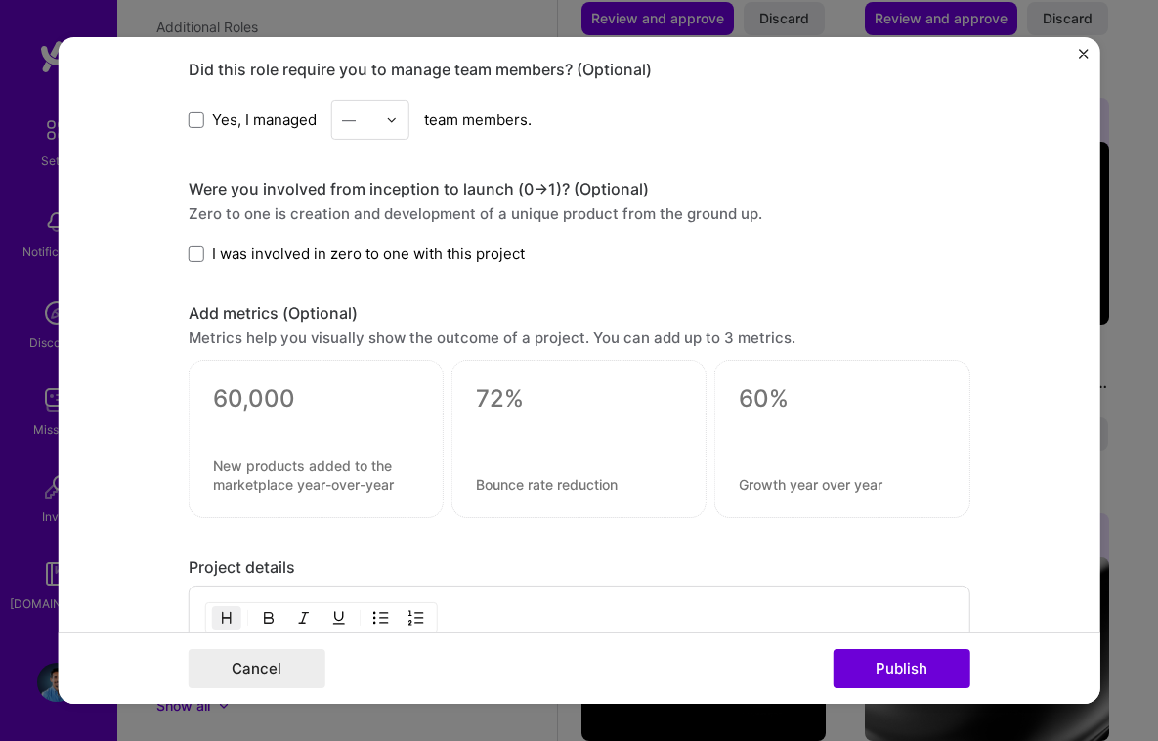
click at [279, 119] on span "Yes, I managed" at bounding box center [264, 119] width 105 height 21
click at [0, 0] on input "Yes, I managed" at bounding box center [0, 0] width 0 height 0
click at [394, 123] on img at bounding box center [392, 119] width 12 height 12
click at [355, 240] on div "3" at bounding box center [370, 244] width 66 height 36
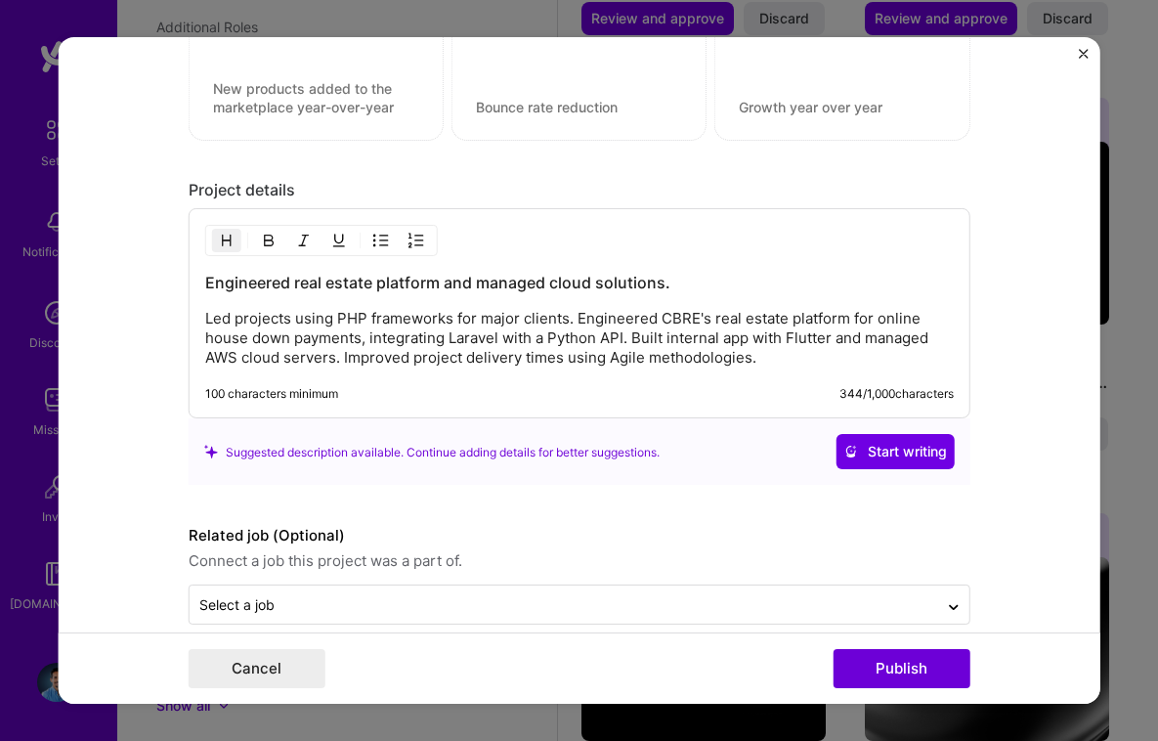
scroll to position [2771, 0]
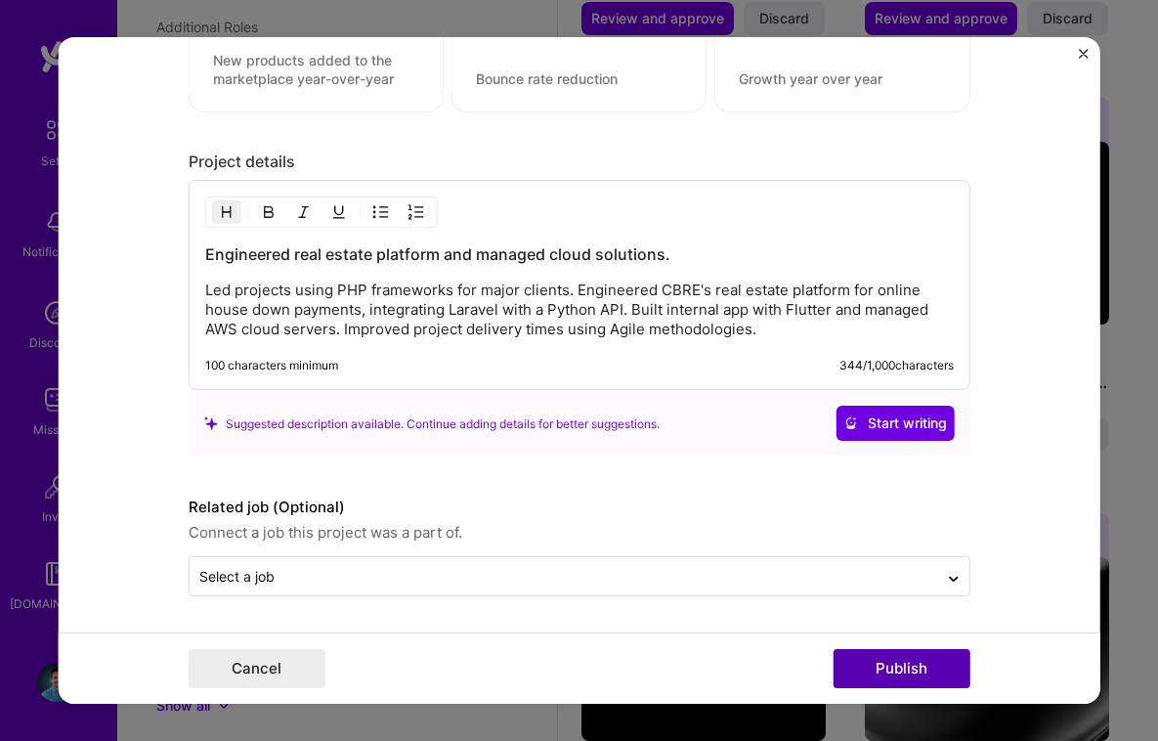
click at [887, 664] on button "Publish" at bounding box center [901, 668] width 137 height 39
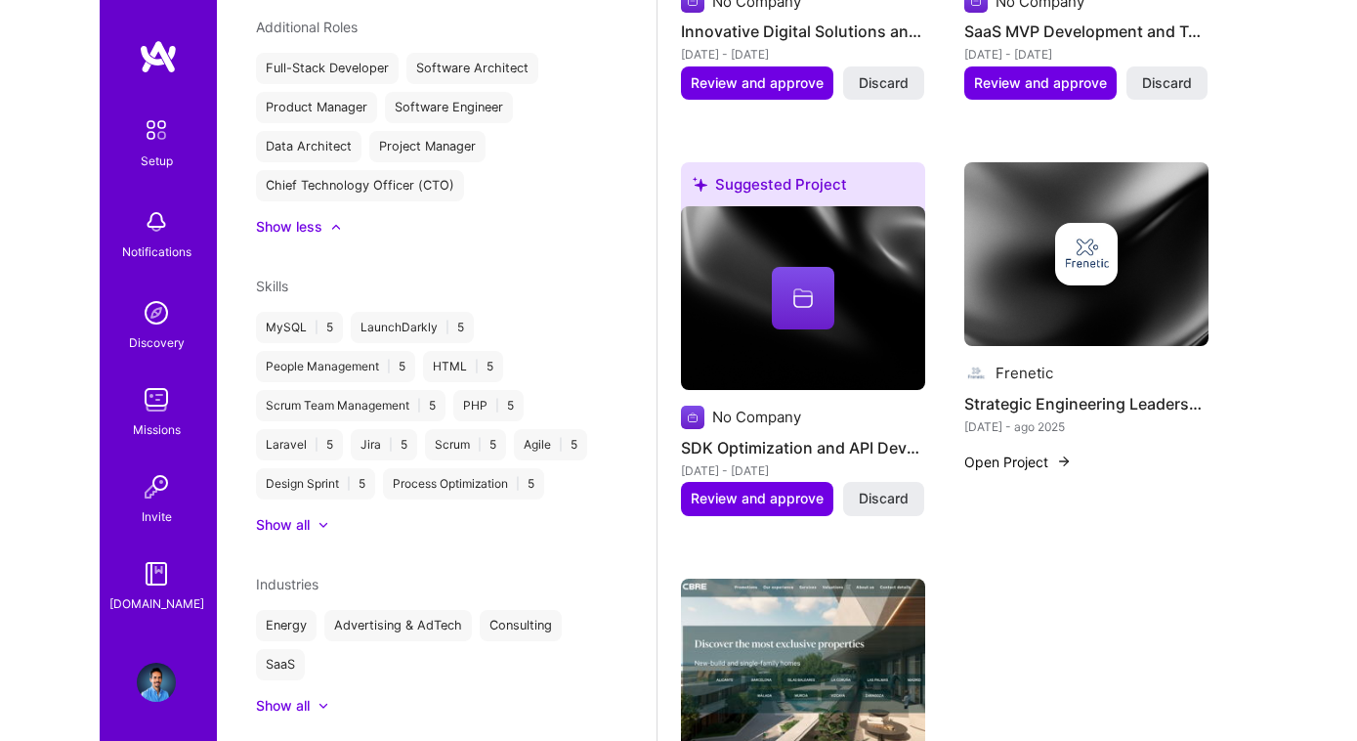
scroll to position [1751, 0]
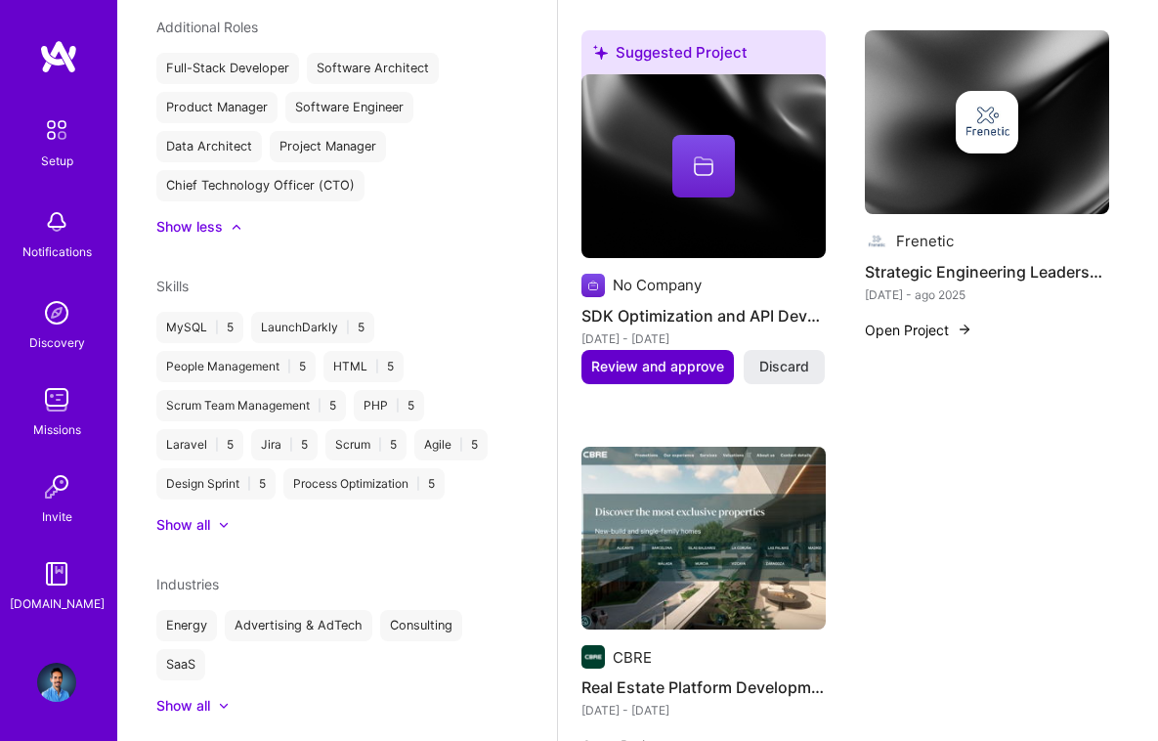
click at [657, 365] on span "Review and approve" at bounding box center [657, 367] width 133 height 20
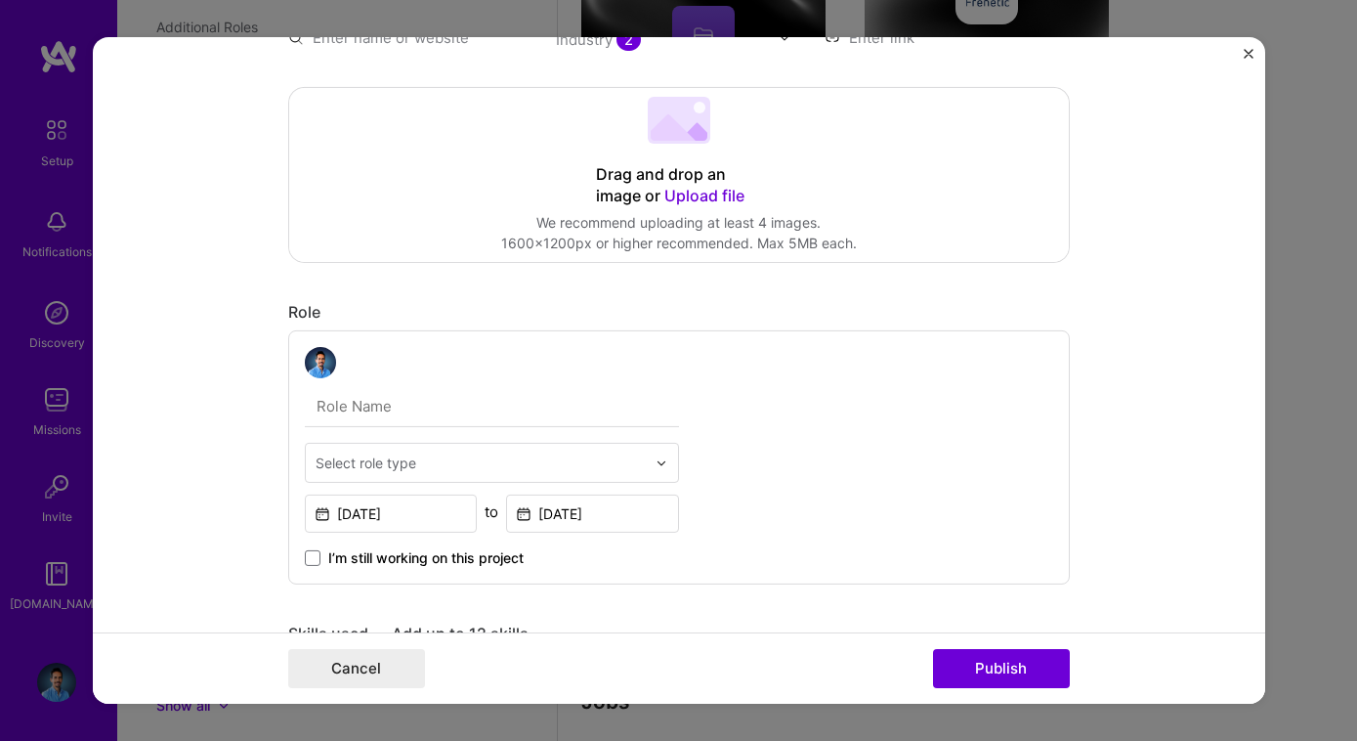
scroll to position [381, 0]
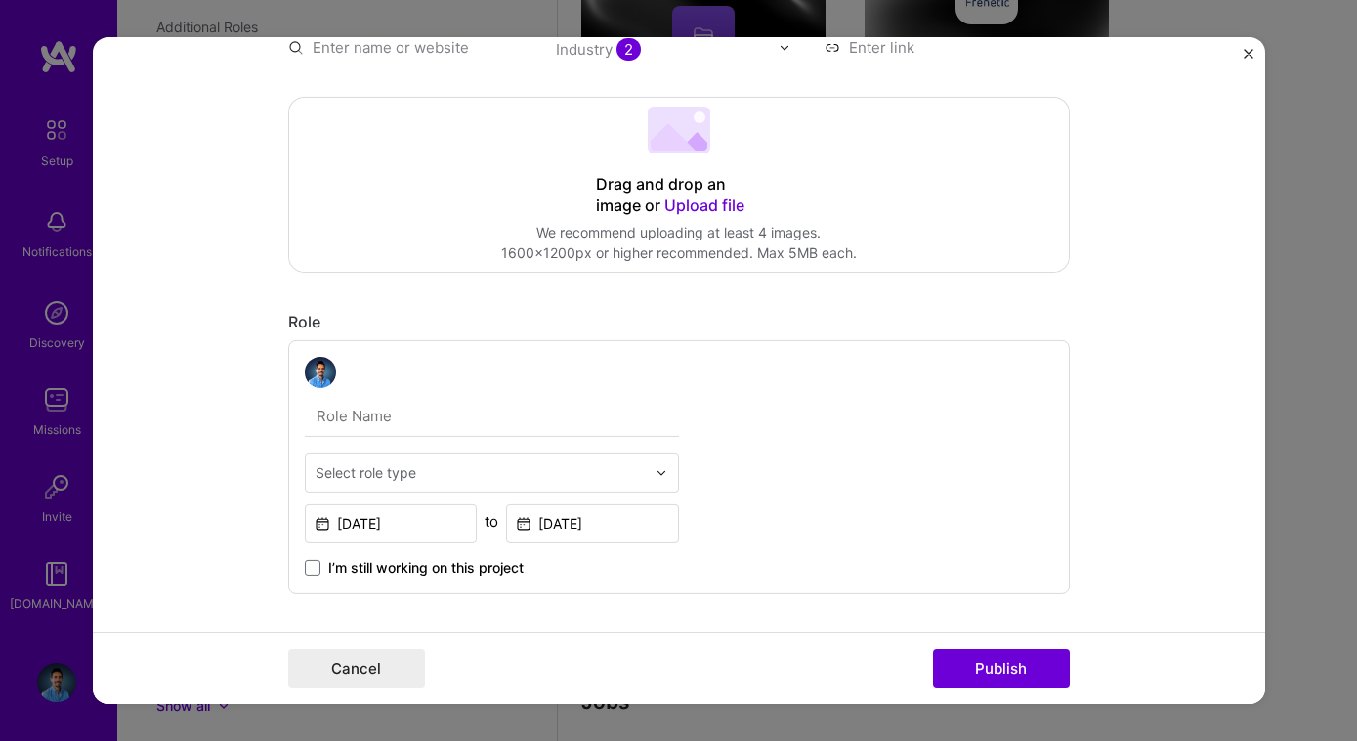
click at [508, 423] on input "text" at bounding box center [492, 416] width 374 height 41
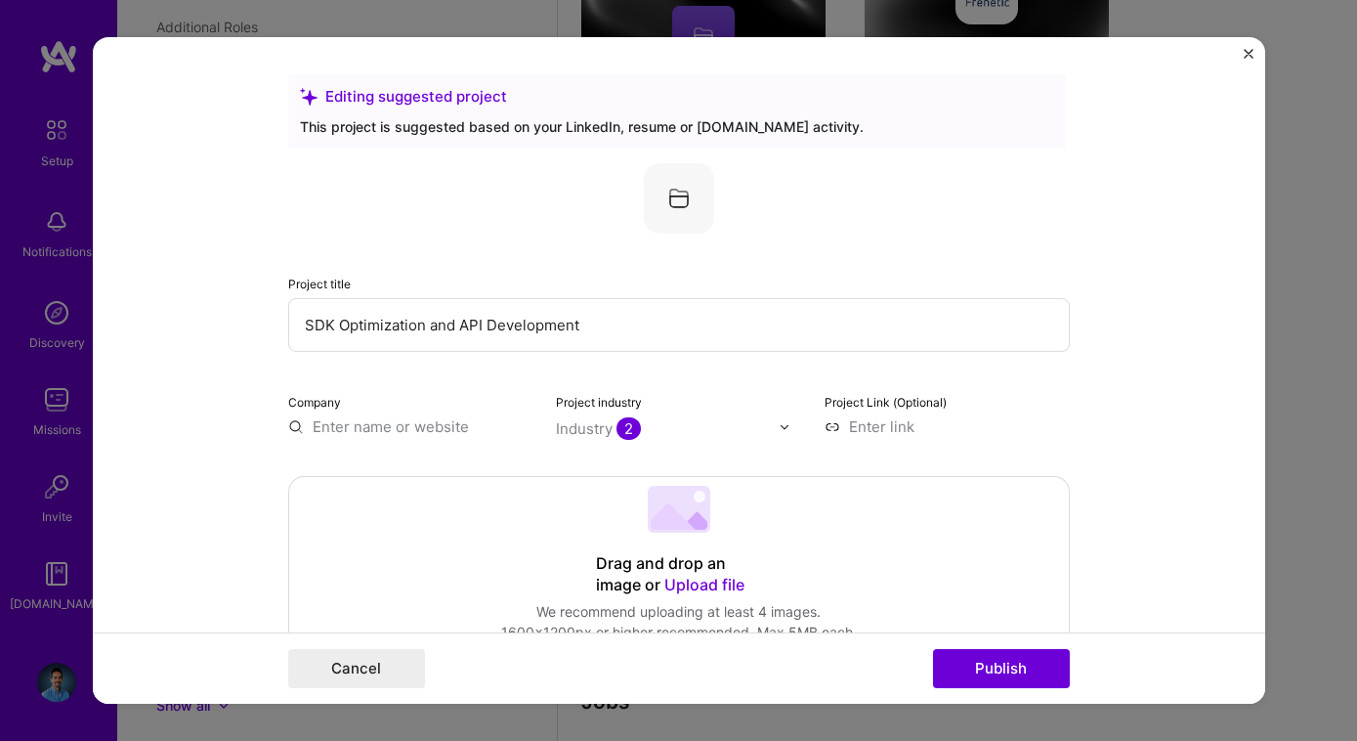
scroll to position [0, 0]
click at [370, 430] on input "text" at bounding box center [410, 428] width 245 height 21
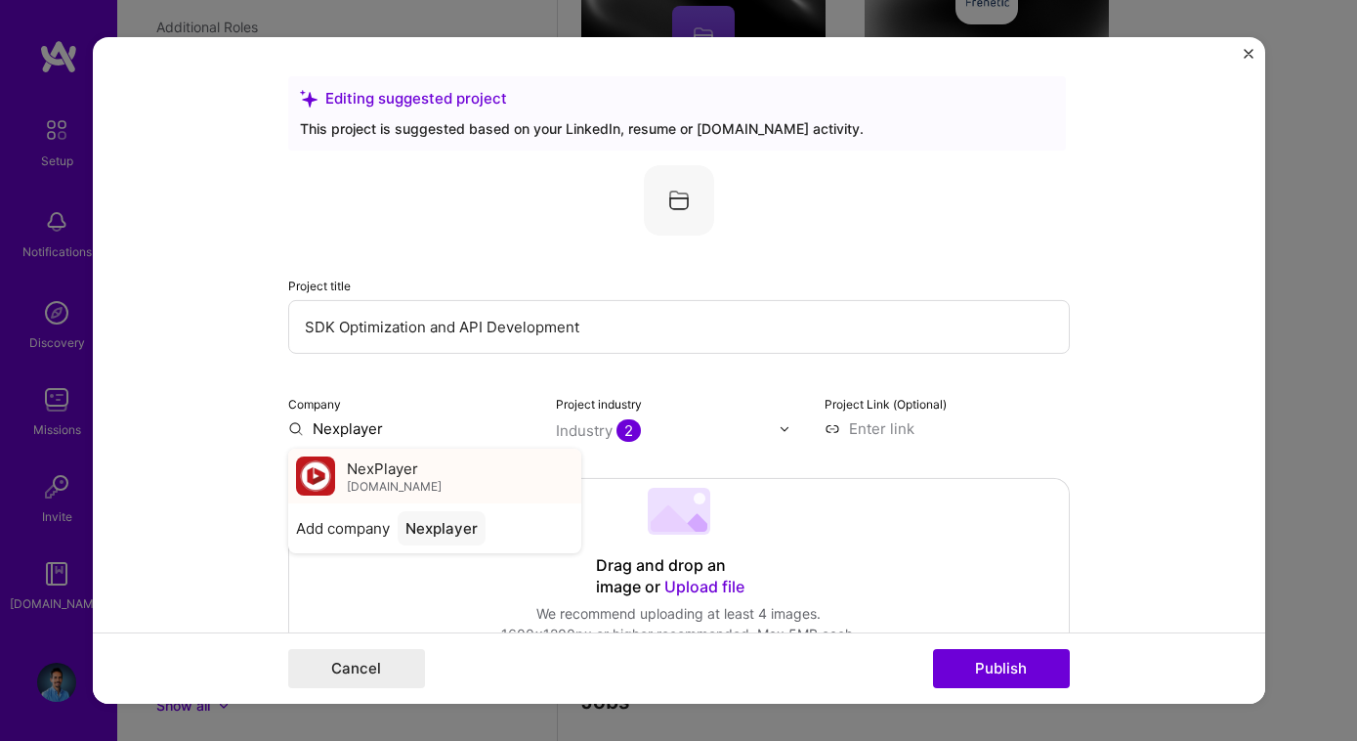
click at [370, 461] on span "NexPlayer" at bounding box center [382, 467] width 71 height 21
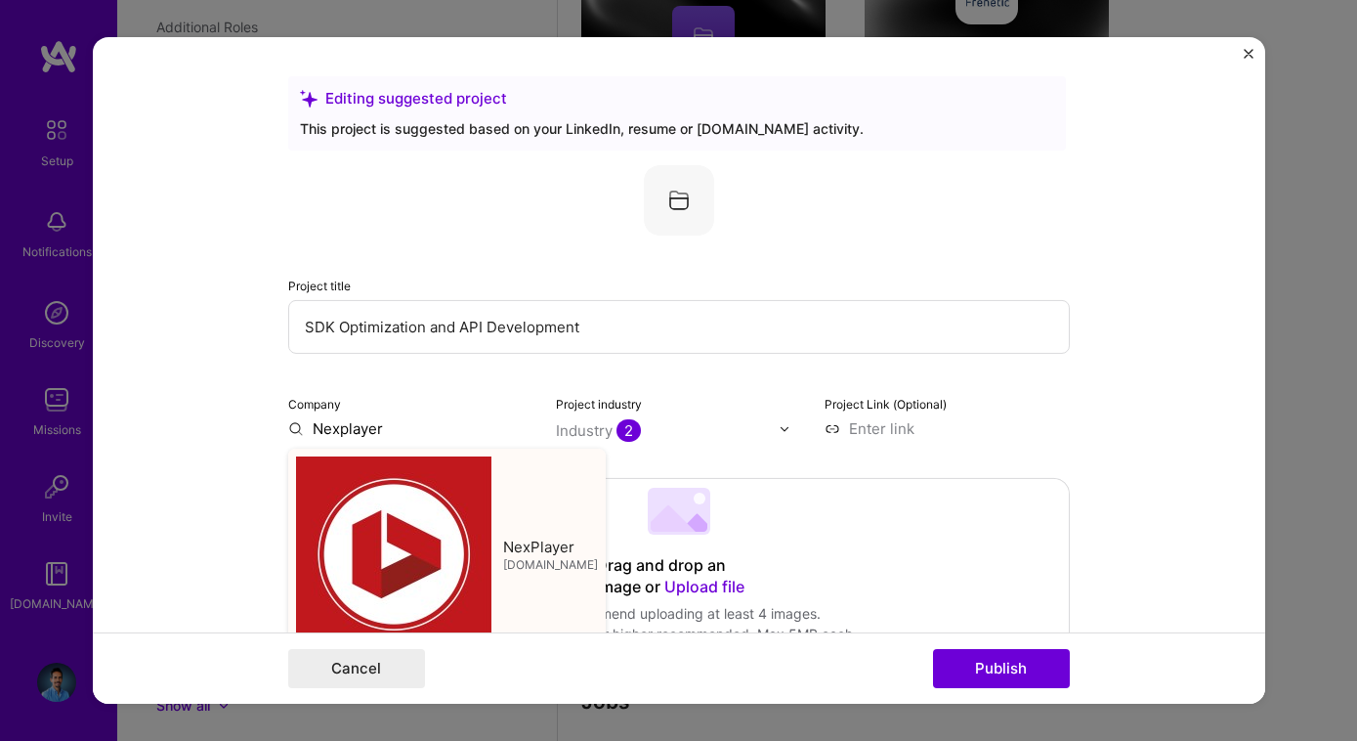
type input "NexPlayer"
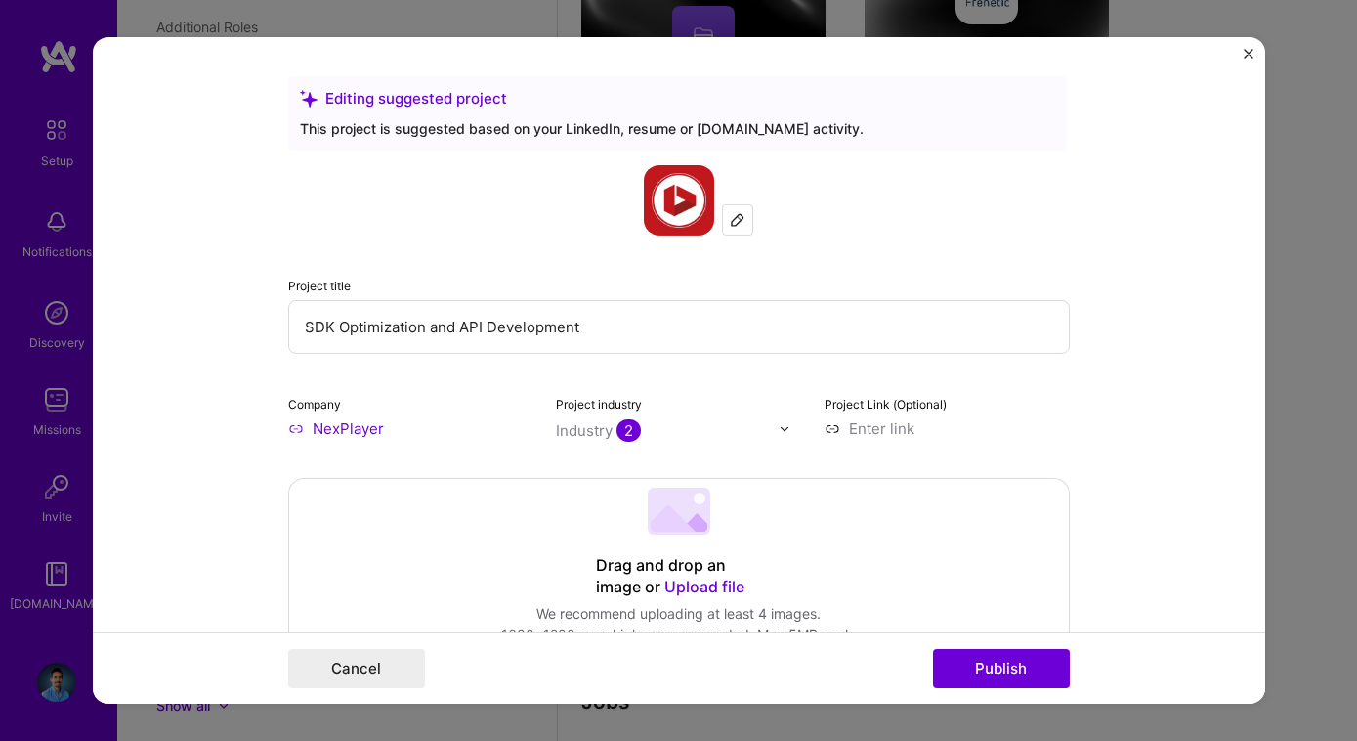
click at [871, 433] on input at bounding box center [947, 428] width 245 height 21
paste input "https://hisplayer.com/"
type input "https://hisplayer.com/"
click at [1029, 357] on div "Project title SDK Optimization and API Development Company NexPlayer Project in…" at bounding box center [679, 302] width 782 height 274
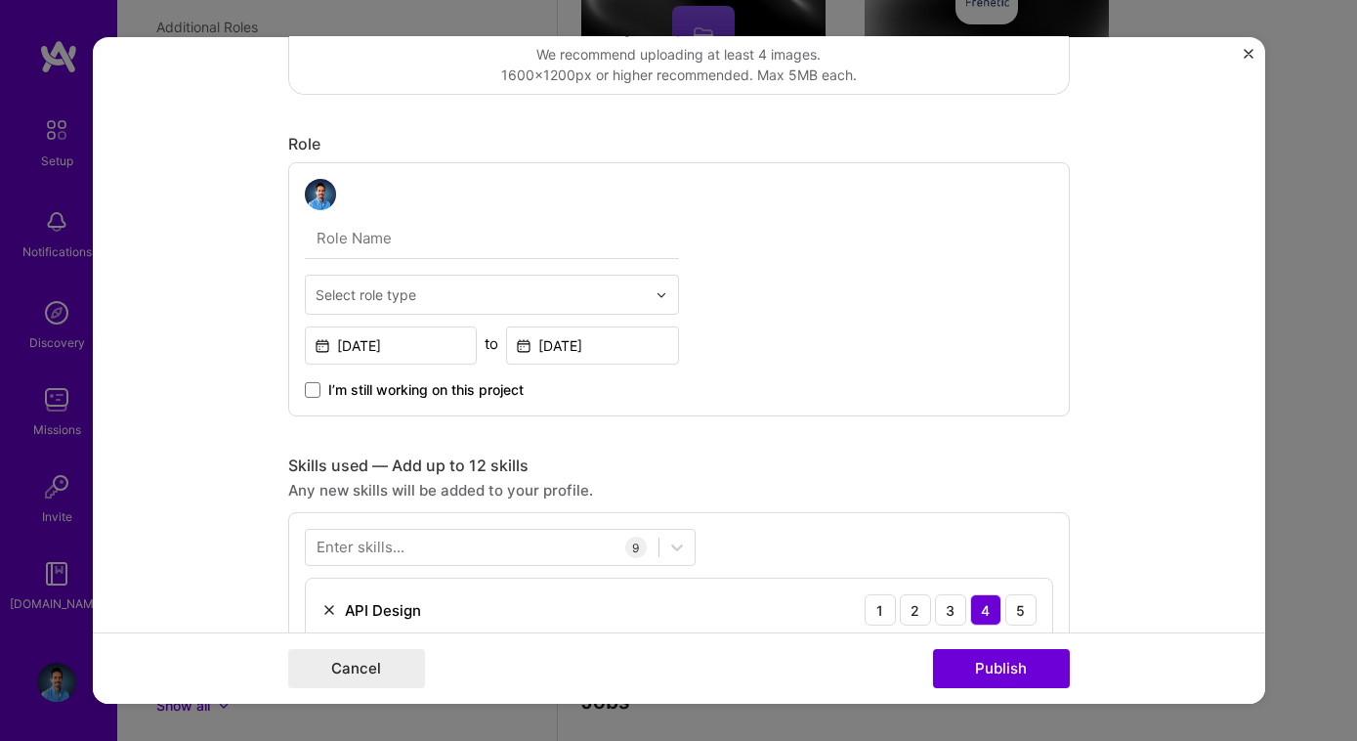
scroll to position [502, 0]
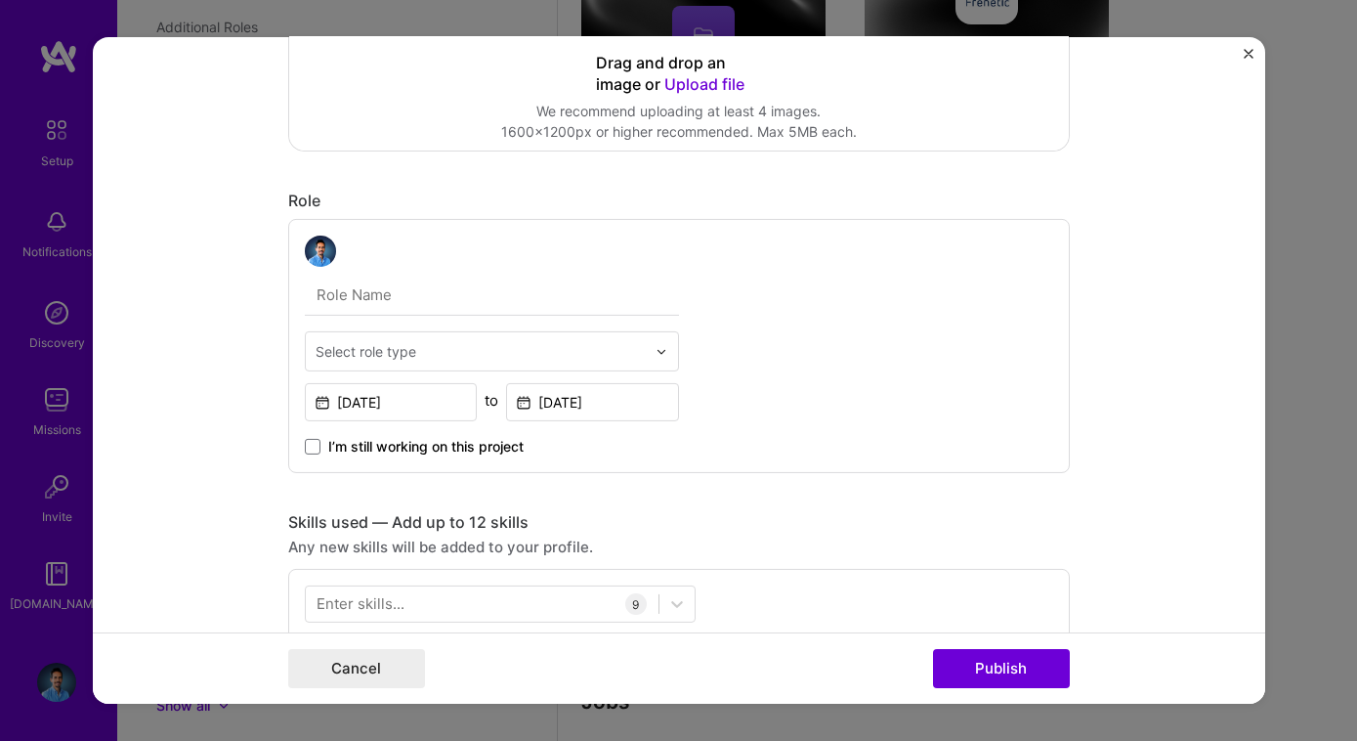
click at [473, 301] on input "text" at bounding box center [492, 295] width 374 height 41
type input "Senior Software Engineer"
click at [538, 354] on input "text" at bounding box center [481, 351] width 330 height 21
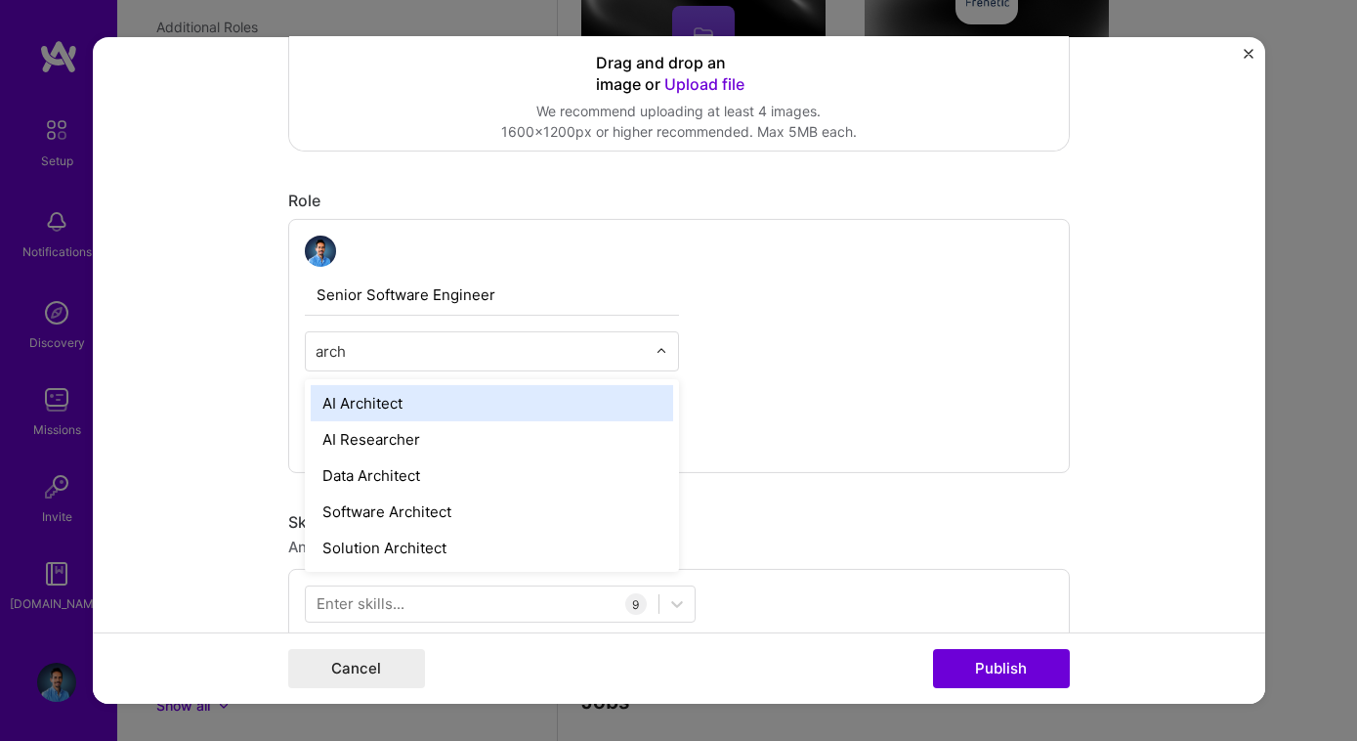
type input "archi"
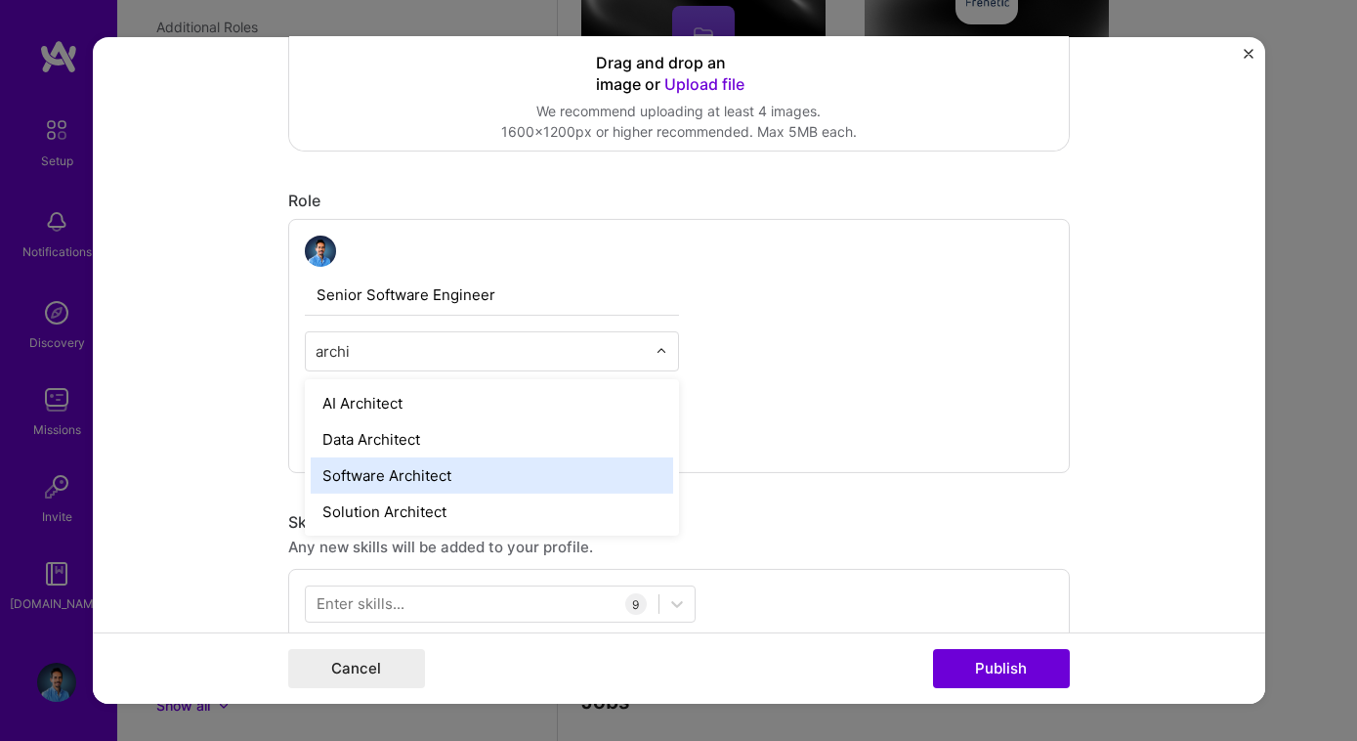
click at [406, 480] on div "Software Architect" at bounding box center [492, 475] width 362 height 36
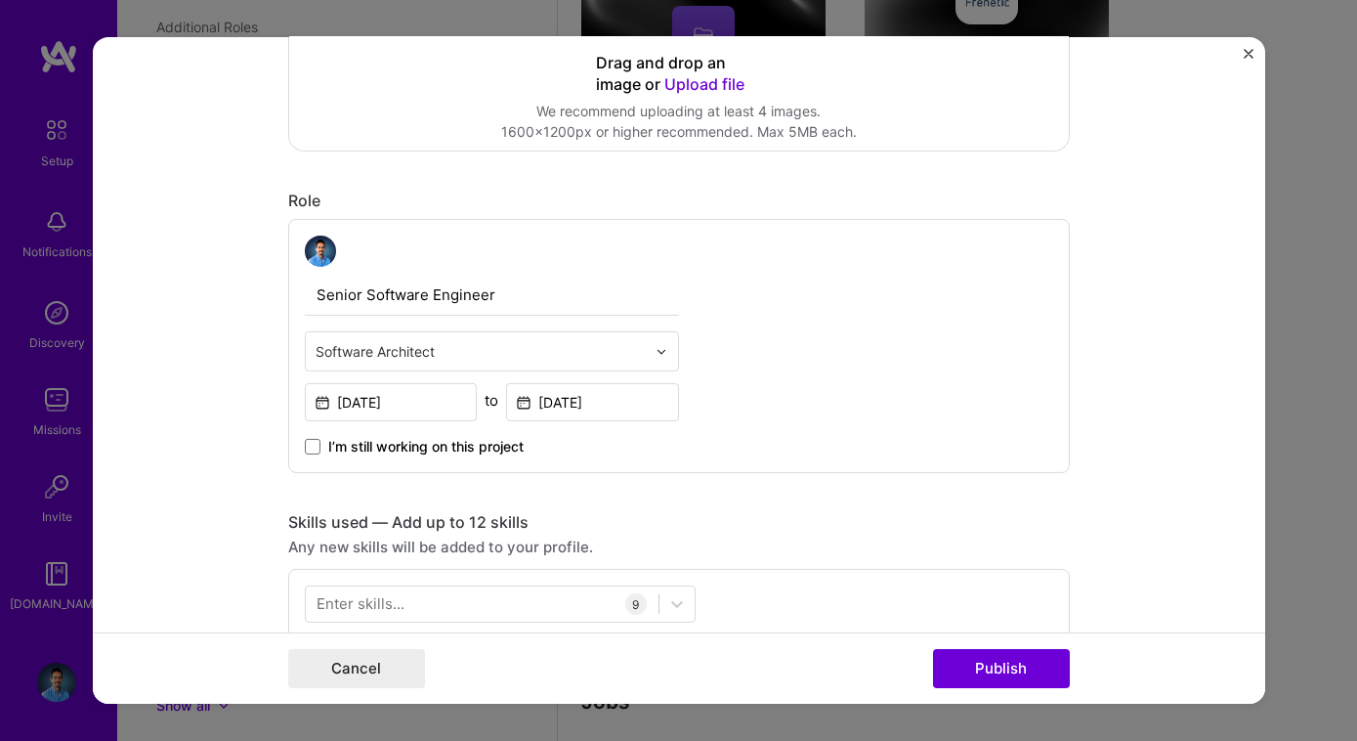
click at [832, 389] on div "Senior Software Engineer option Software Architect, selected. Select is focused…" at bounding box center [679, 346] width 782 height 254
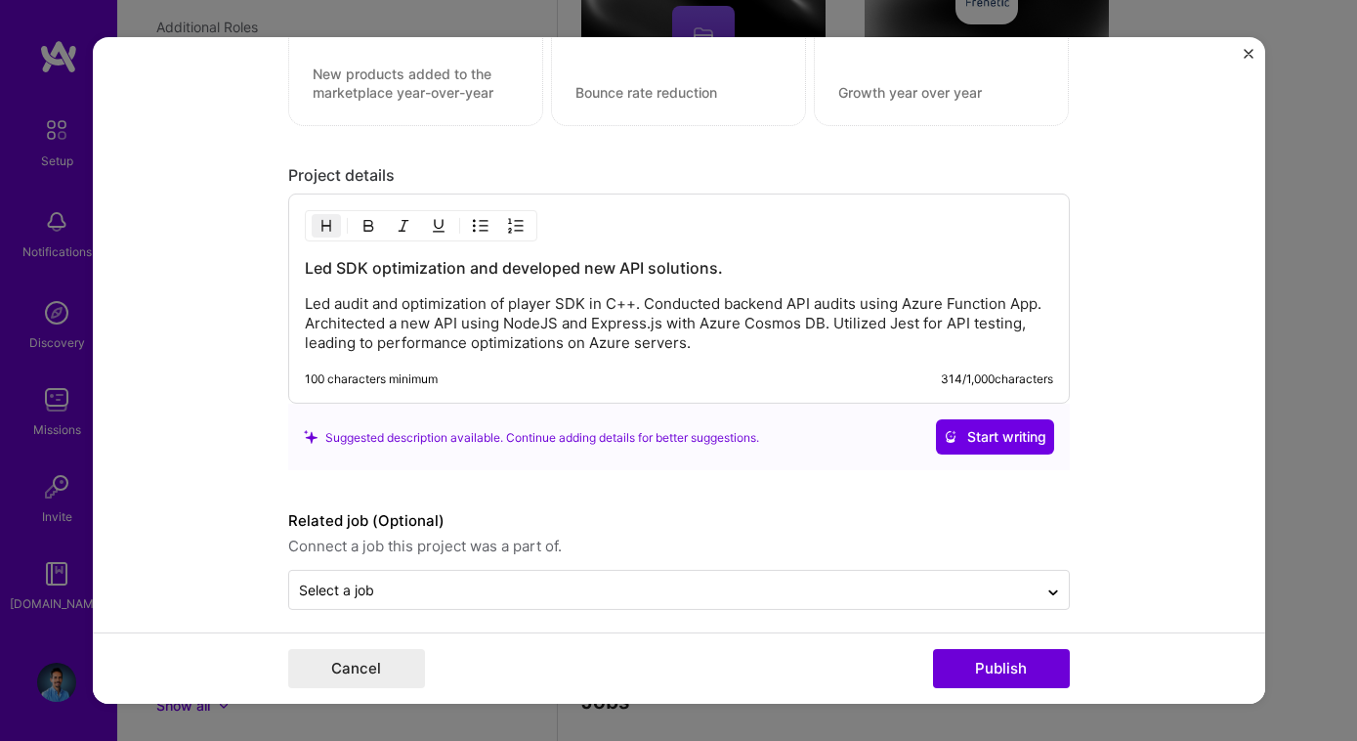
scroll to position [2111, 0]
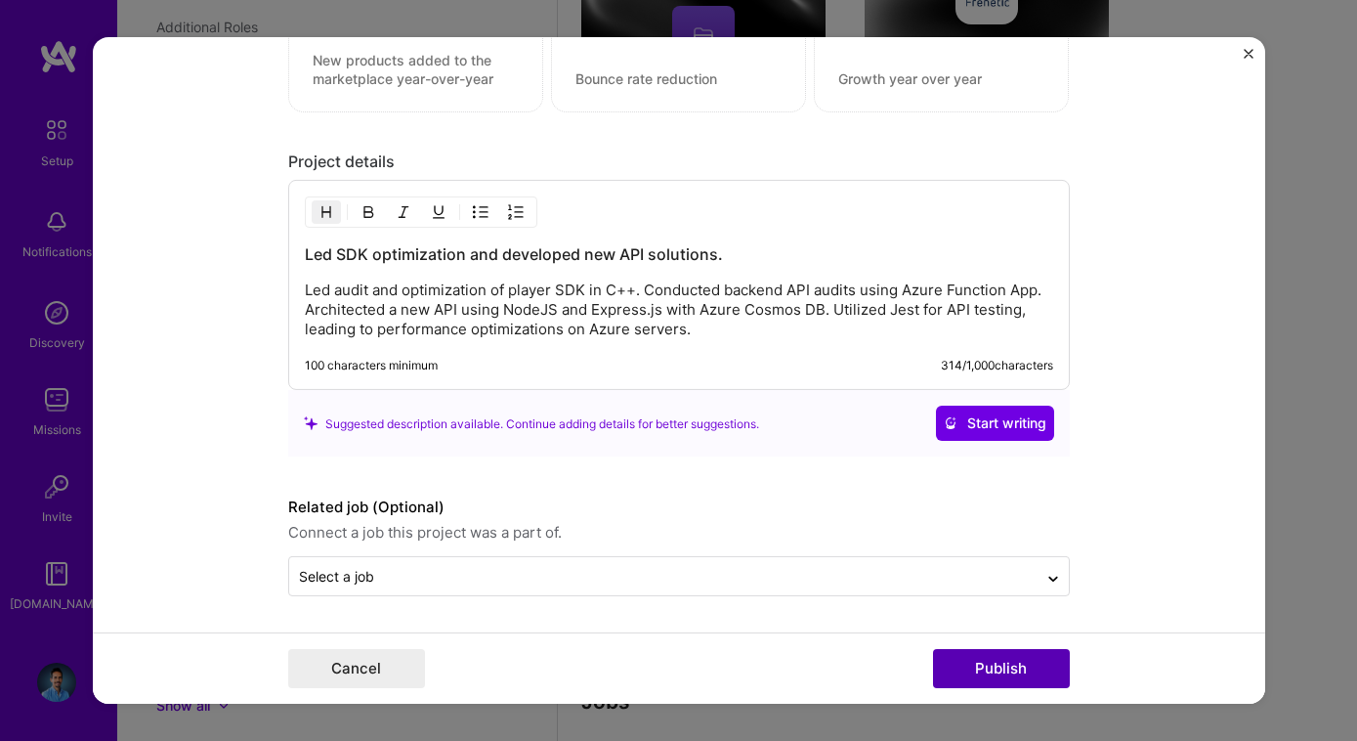
click at [980, 666] on button "Publish" at bounding box center [1001, 668] width 137 height 39
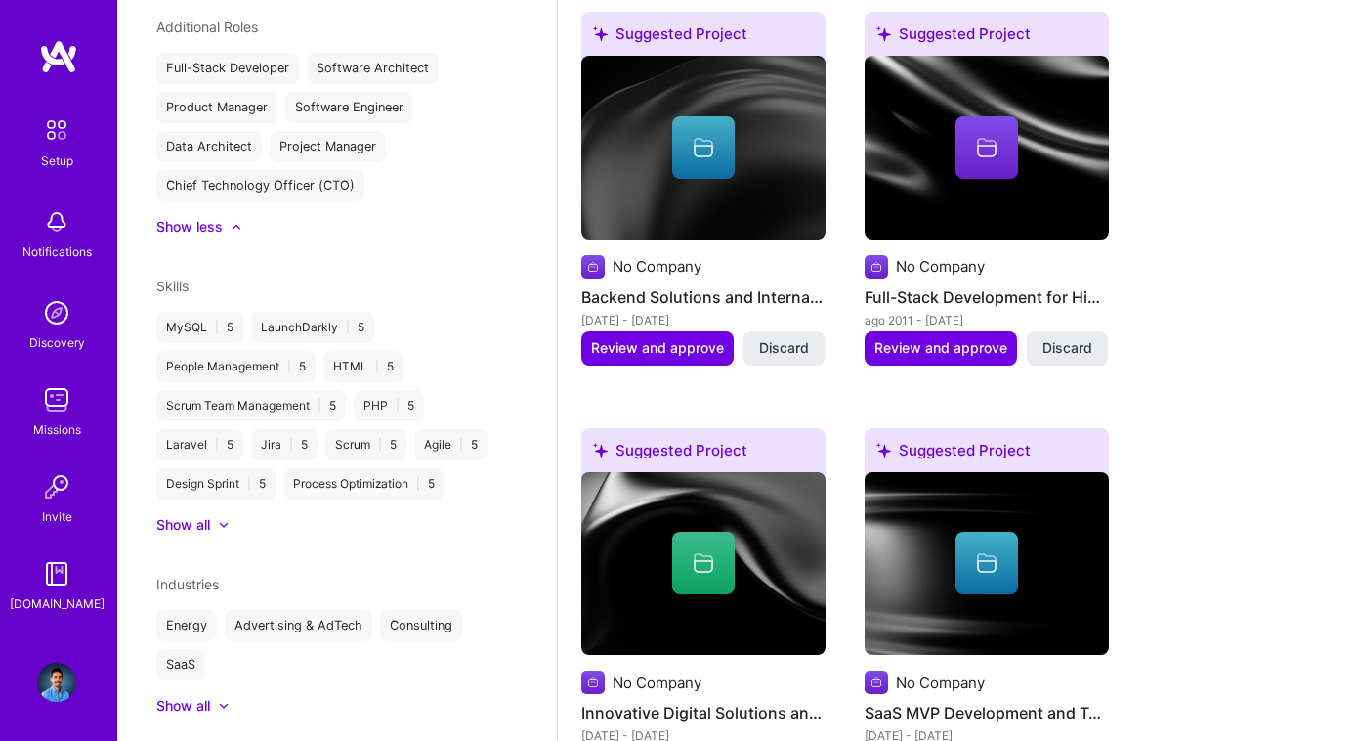
scroll to position [807, 0]
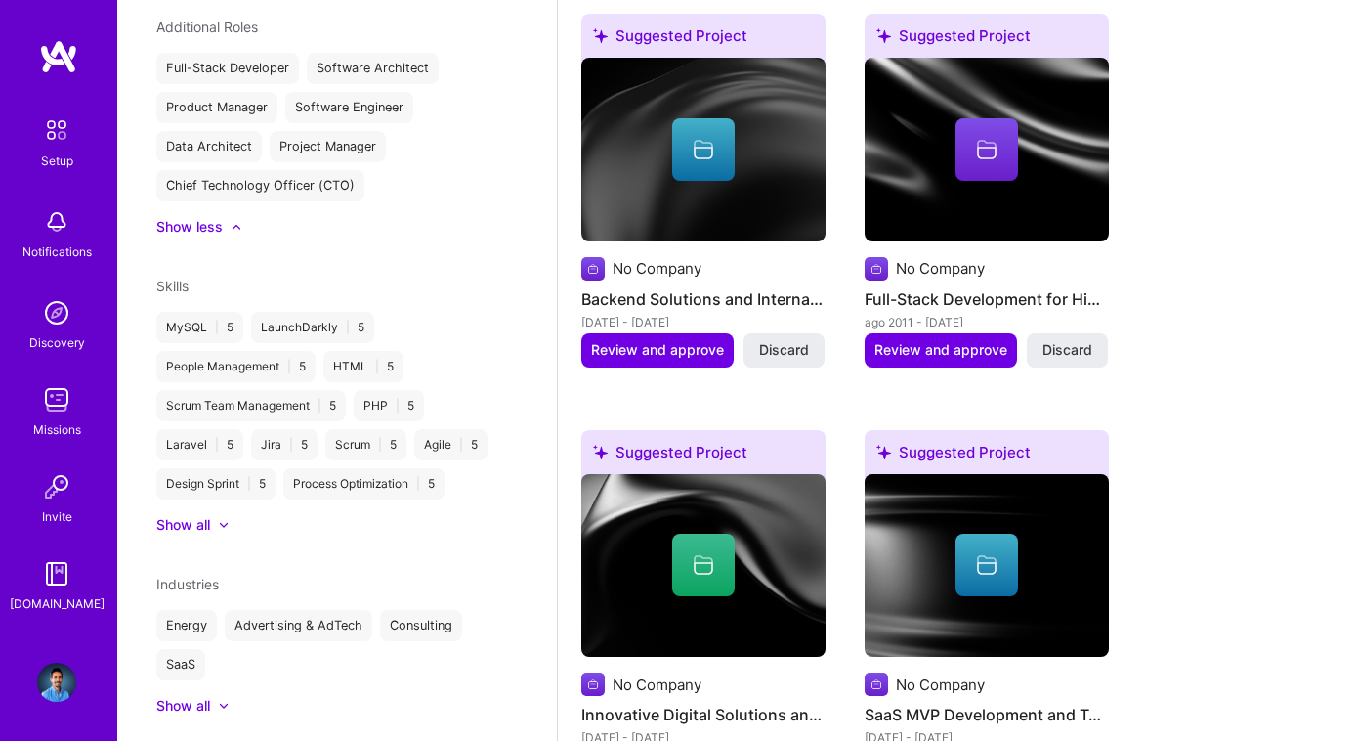
click at [682, 167] on div at bounding box center [703, 149] width 63 height 63
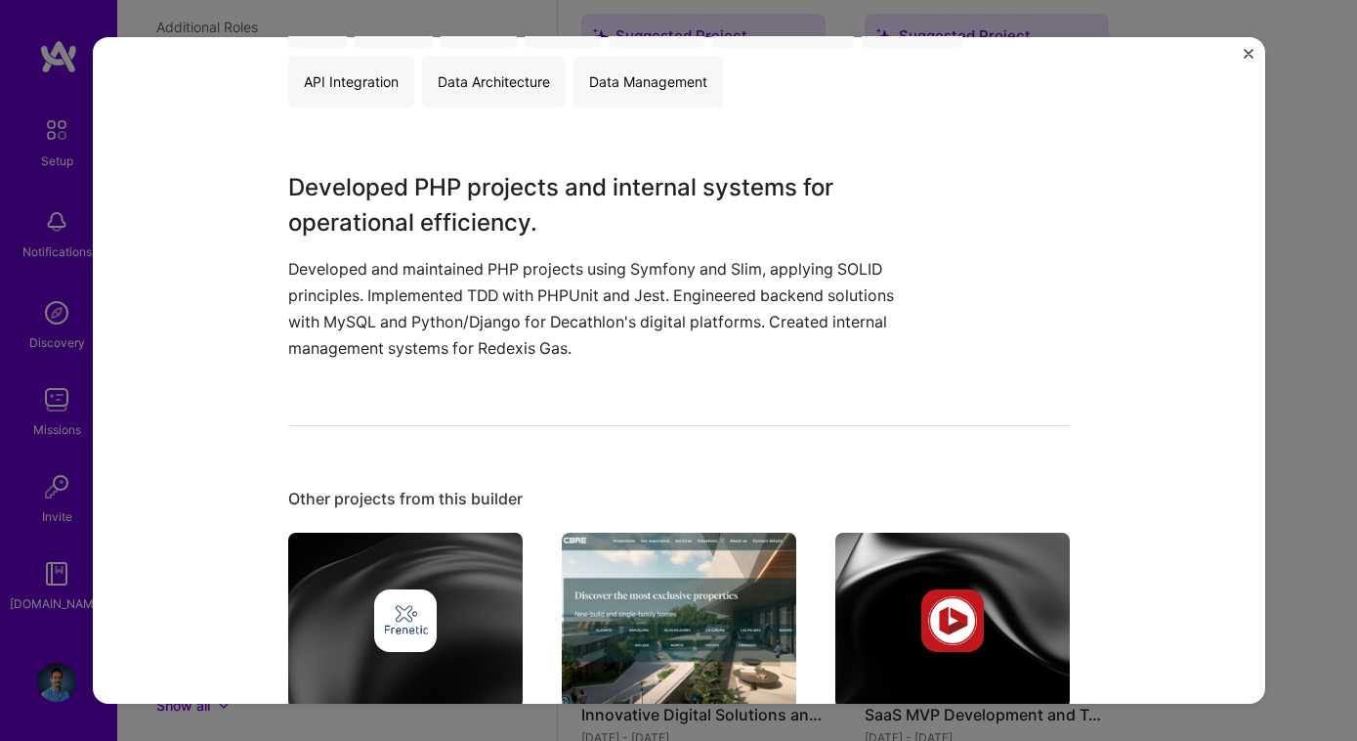
scroll to position [338, 0]
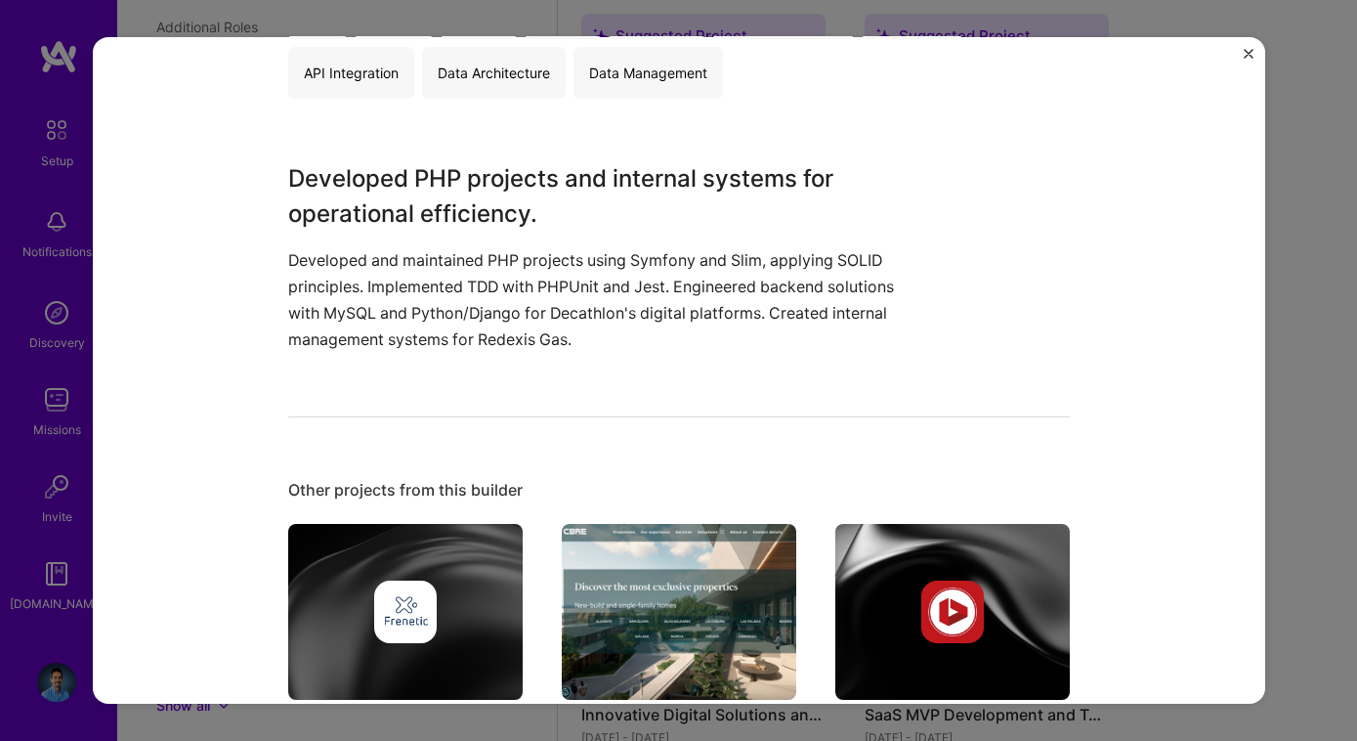
click at [1249, 51] on img "Close" at bounding box center [1249, 54] width 10 height 10
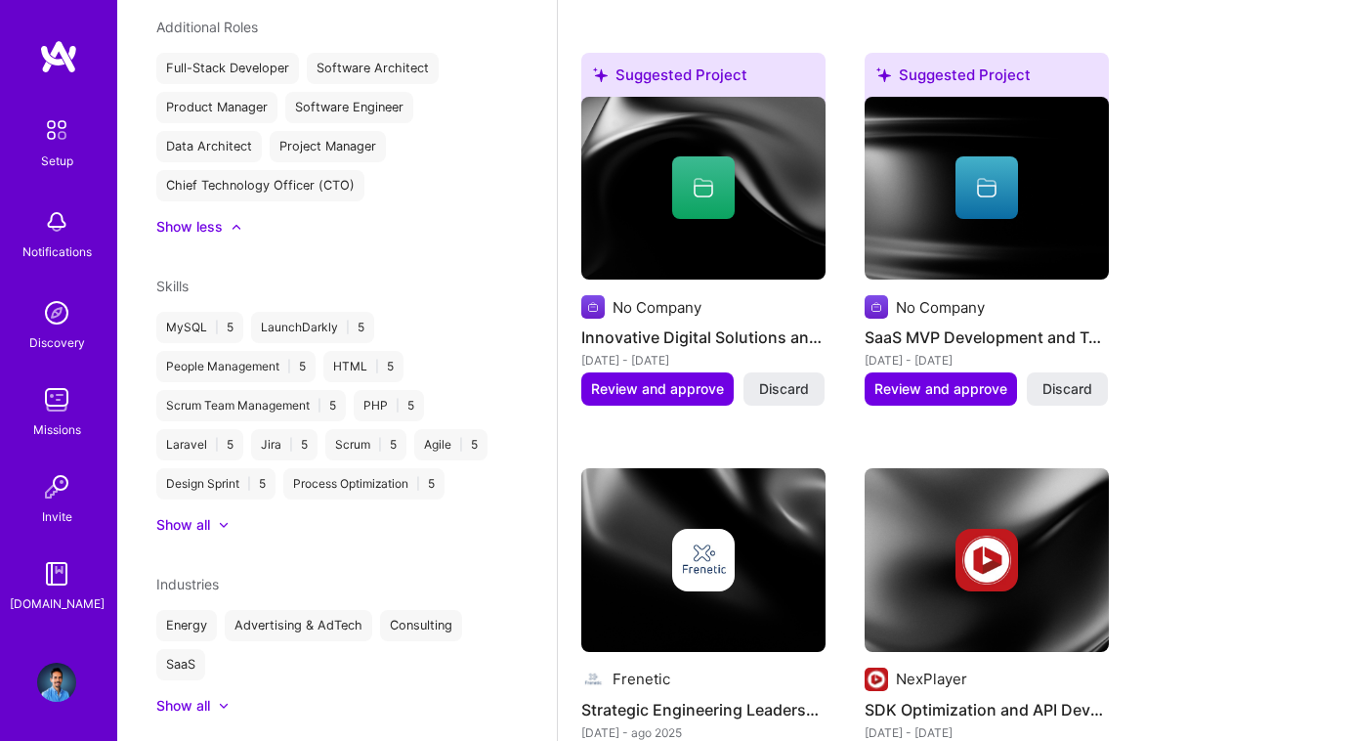
scroll to position [1181, 0]
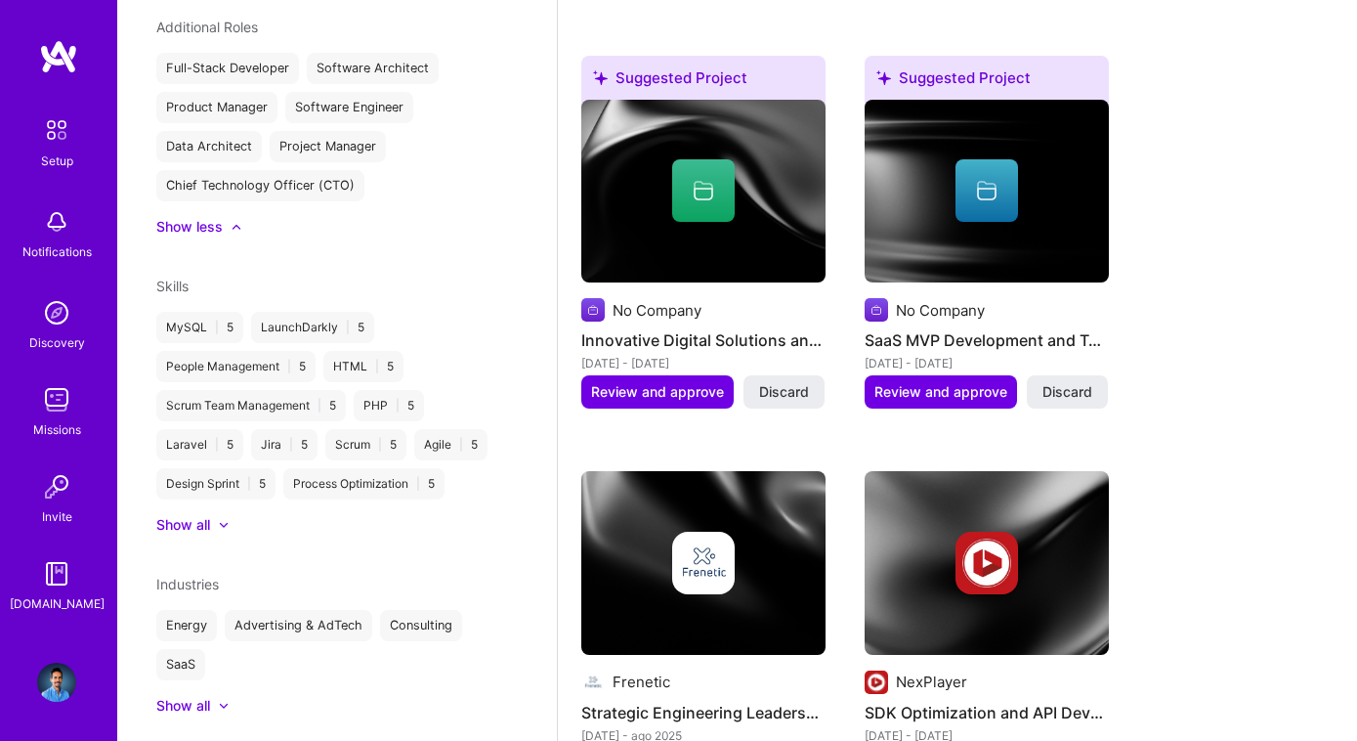
click at [707, 207] on div at bounding box center [703, 190] width 63 height 63
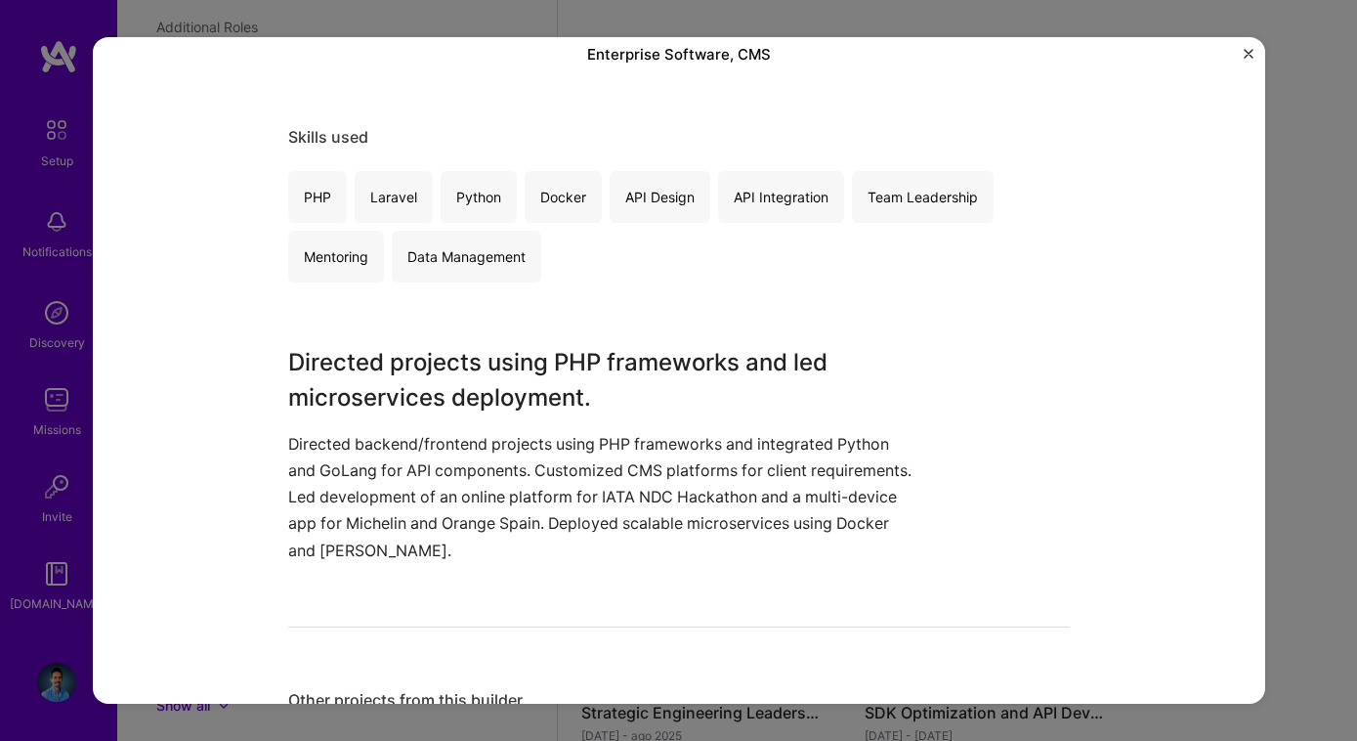
scroll to position [178, 0]
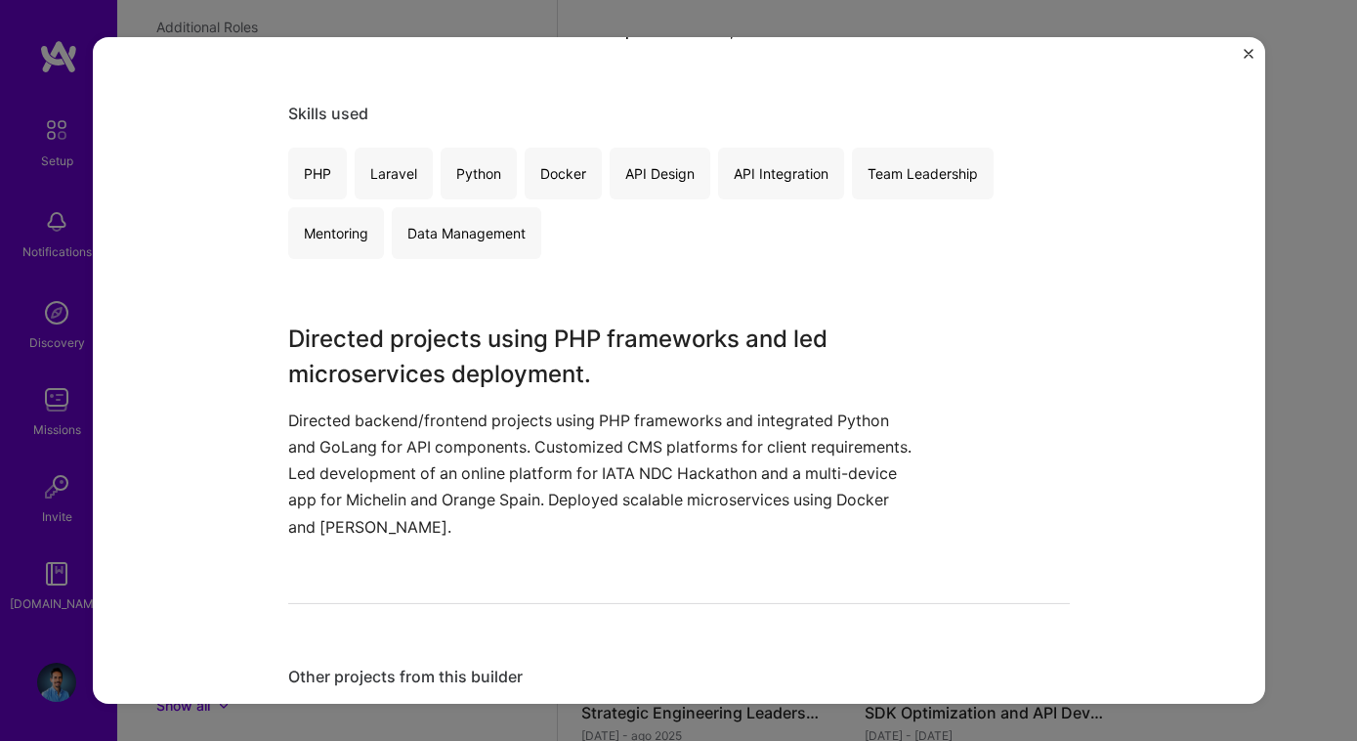
click at [1247, 49] on img "Close" at bounding box center [1249, 54] width 10 height 10
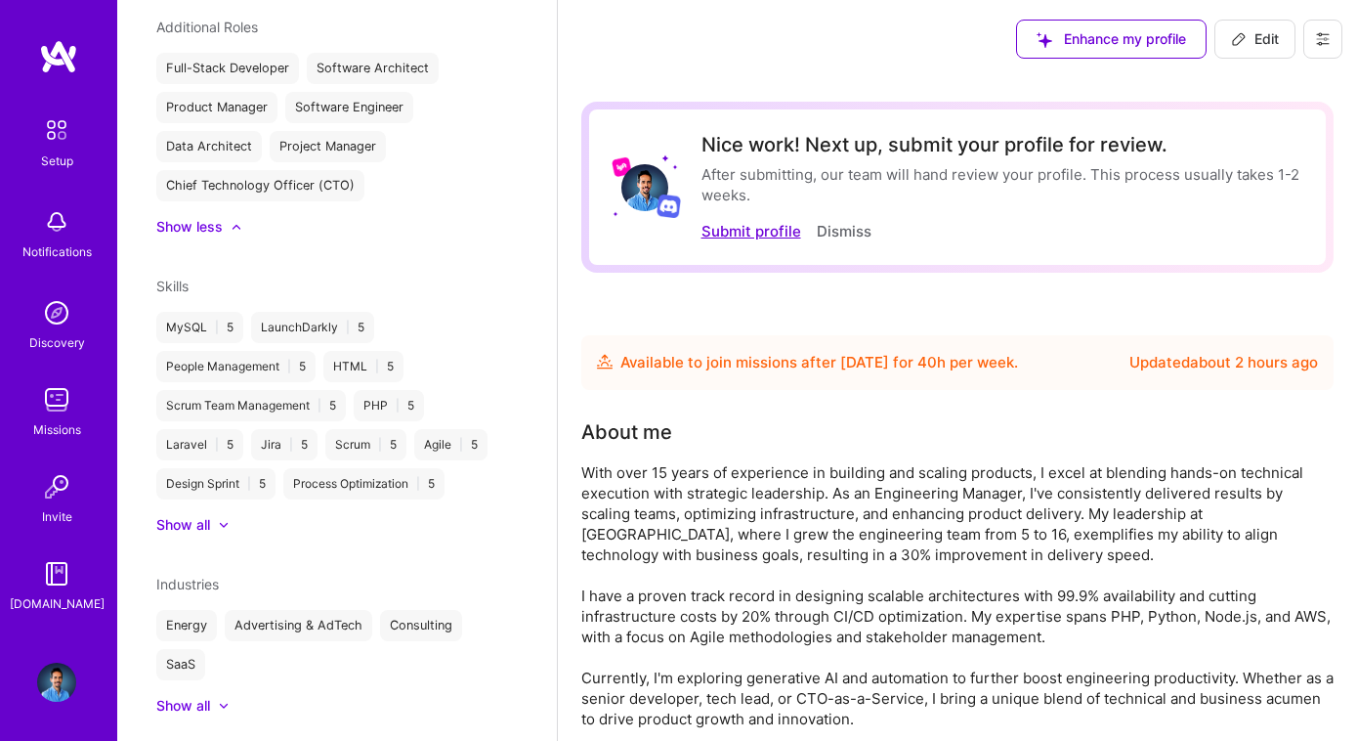
click at [777, 233] on button "Submit profile" at bounding box center [751, 231] width 100 height 21
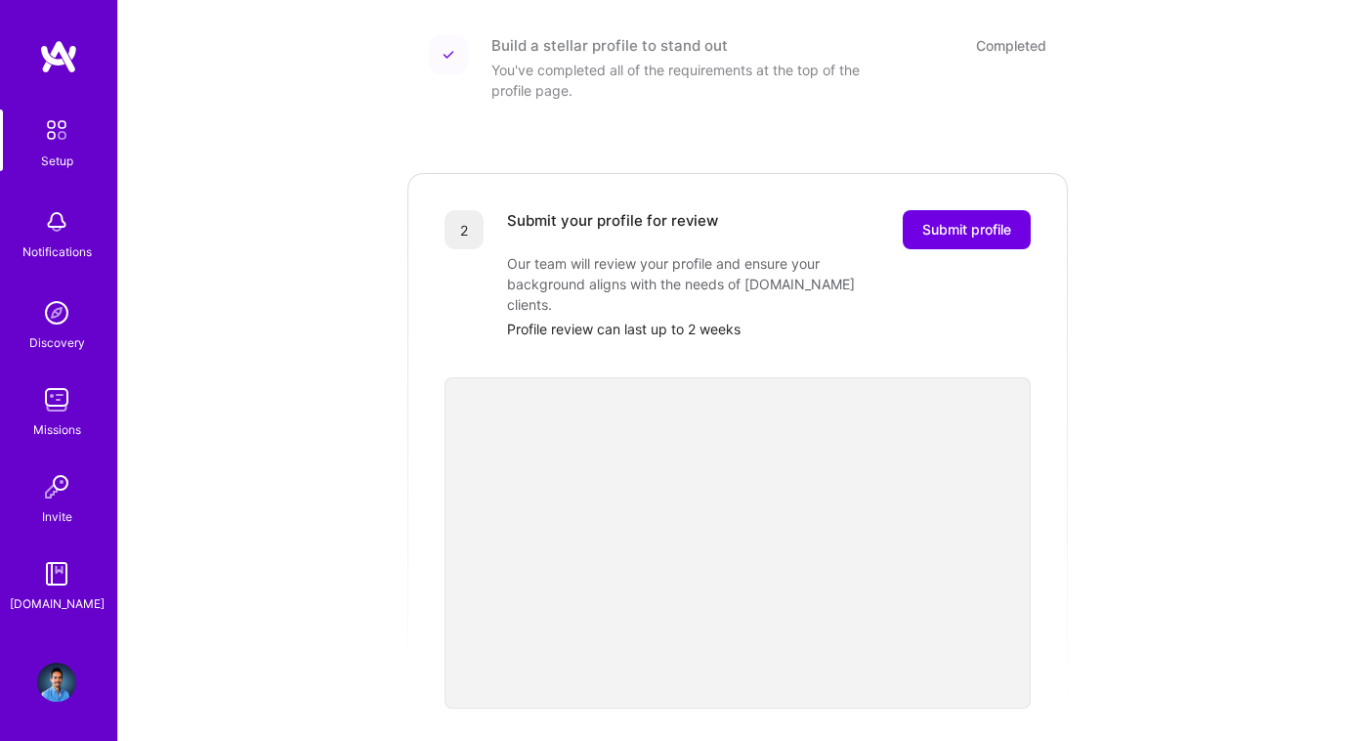
scroll to position [292, 0]
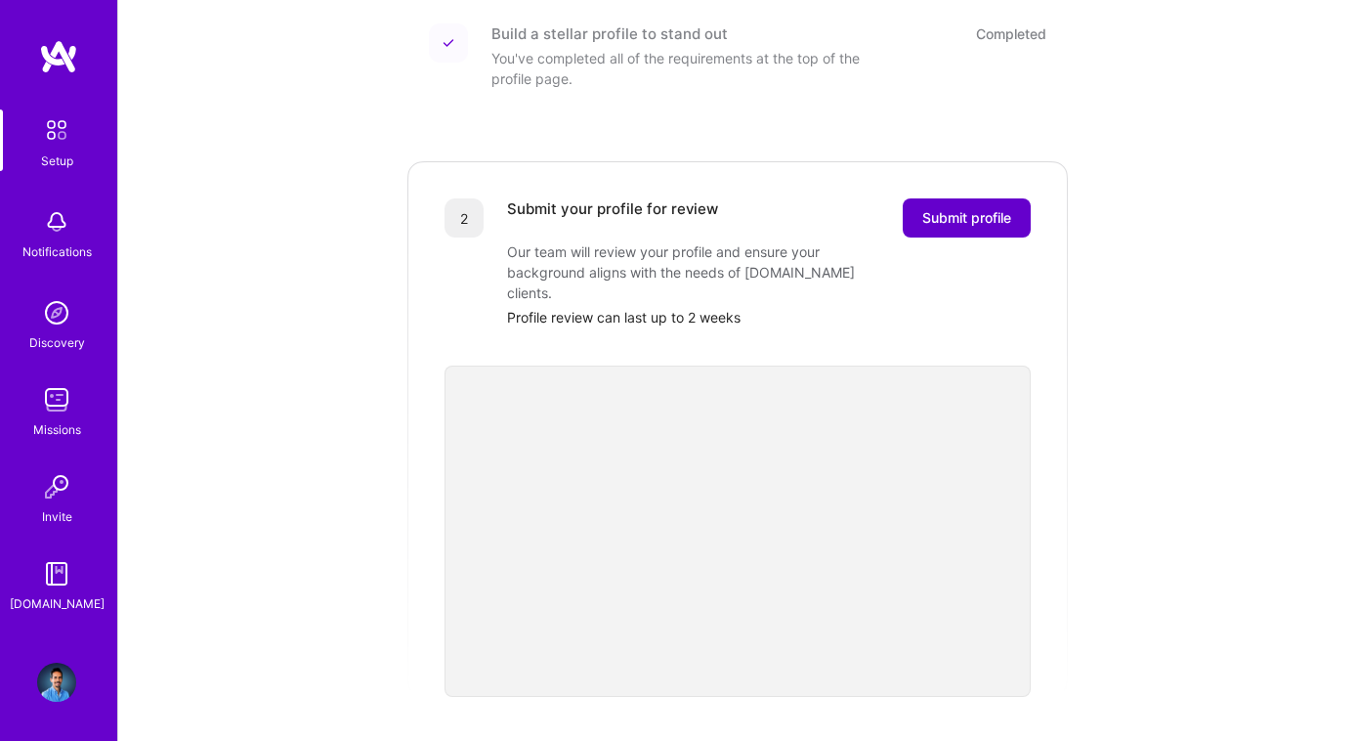
click at [975, 208] on span "Submit profile" at bounding box center [966, 218] width 89 height 20
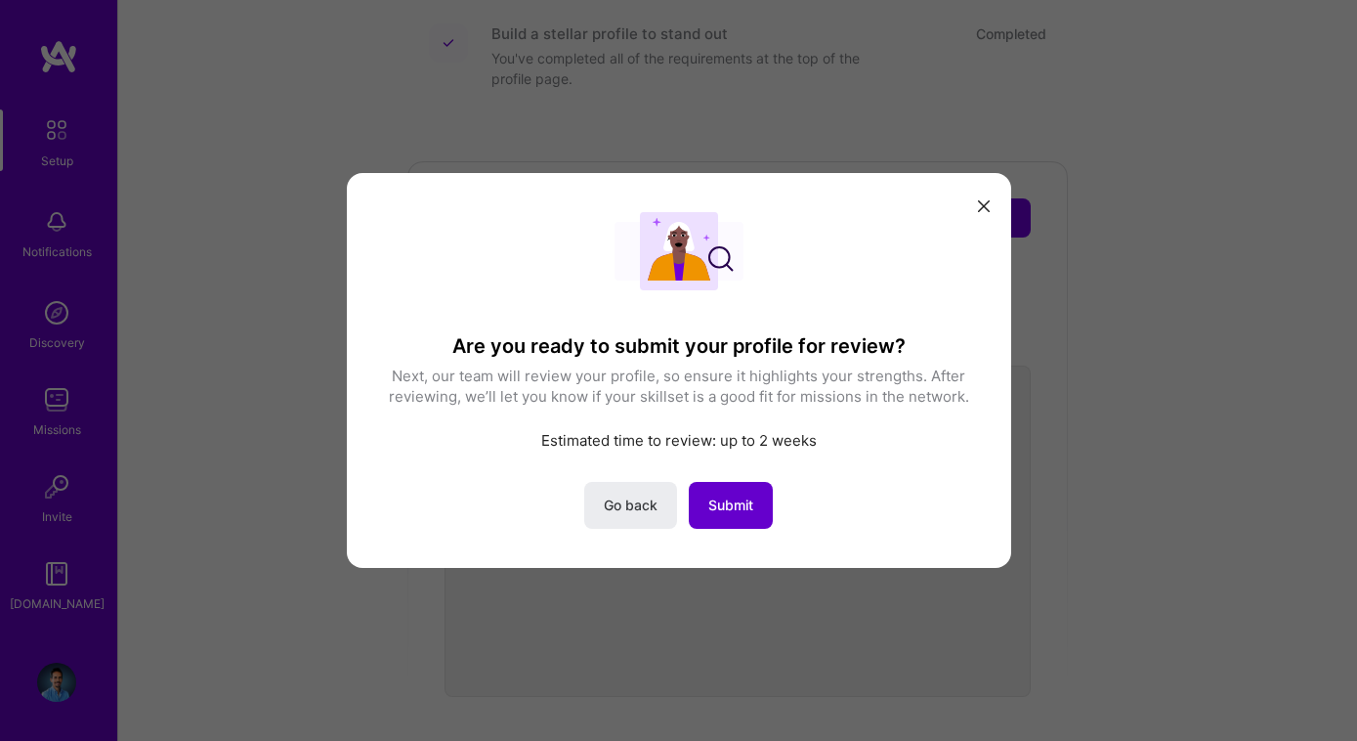
click at [736, 506] on span "Submit" at bounding box center [730, 505] width 45 height 20
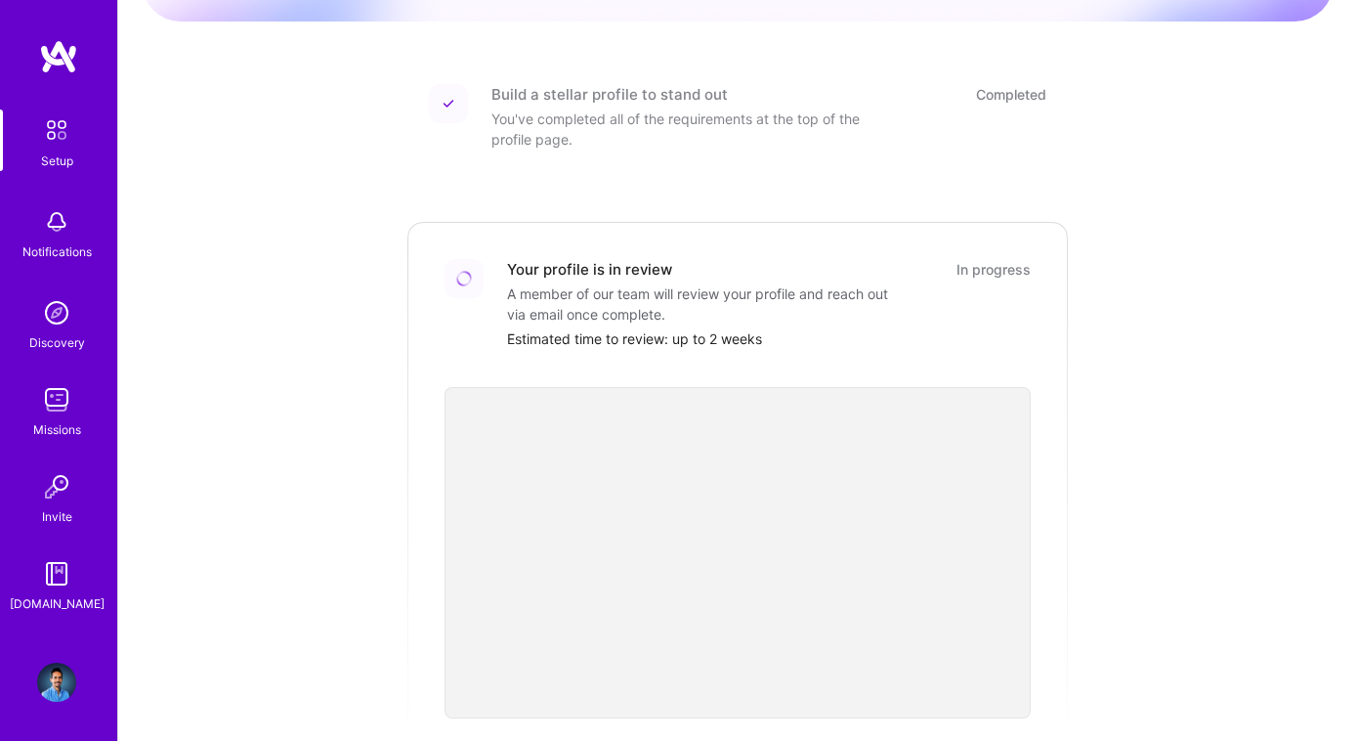
scroll to position [231, 0]
click at [76, 58] on img at bounding box center [58, 56] width 39 height 35
